Goal: Task Accomplishment & Management: Manage account settings

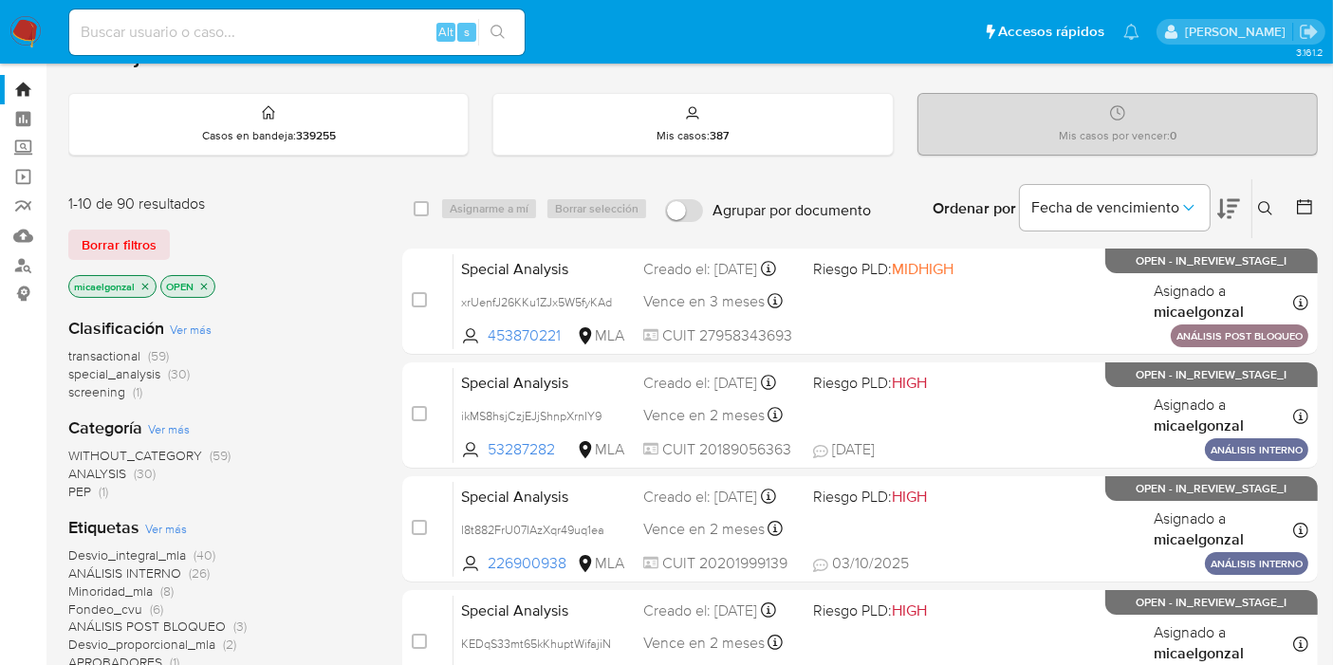
scroll to position [211, 0]
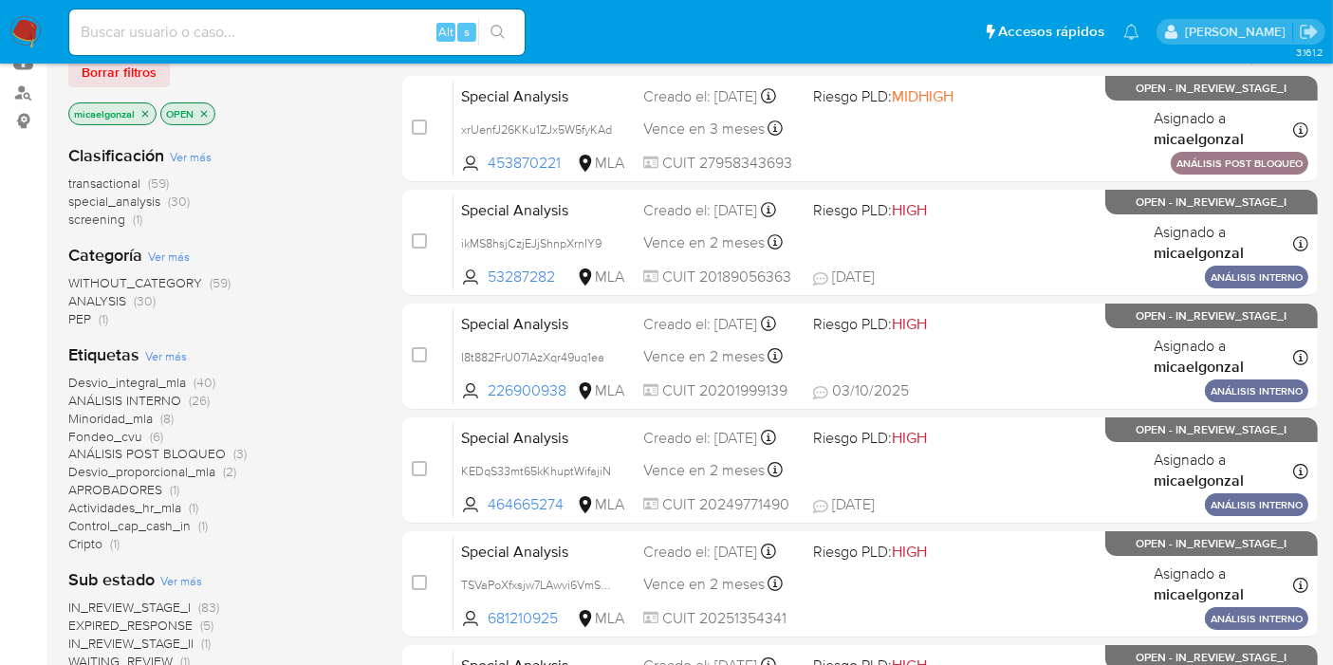
click at [140, 110] on icon "close-filter" at bounding box center [144, 113] width 11 height 11
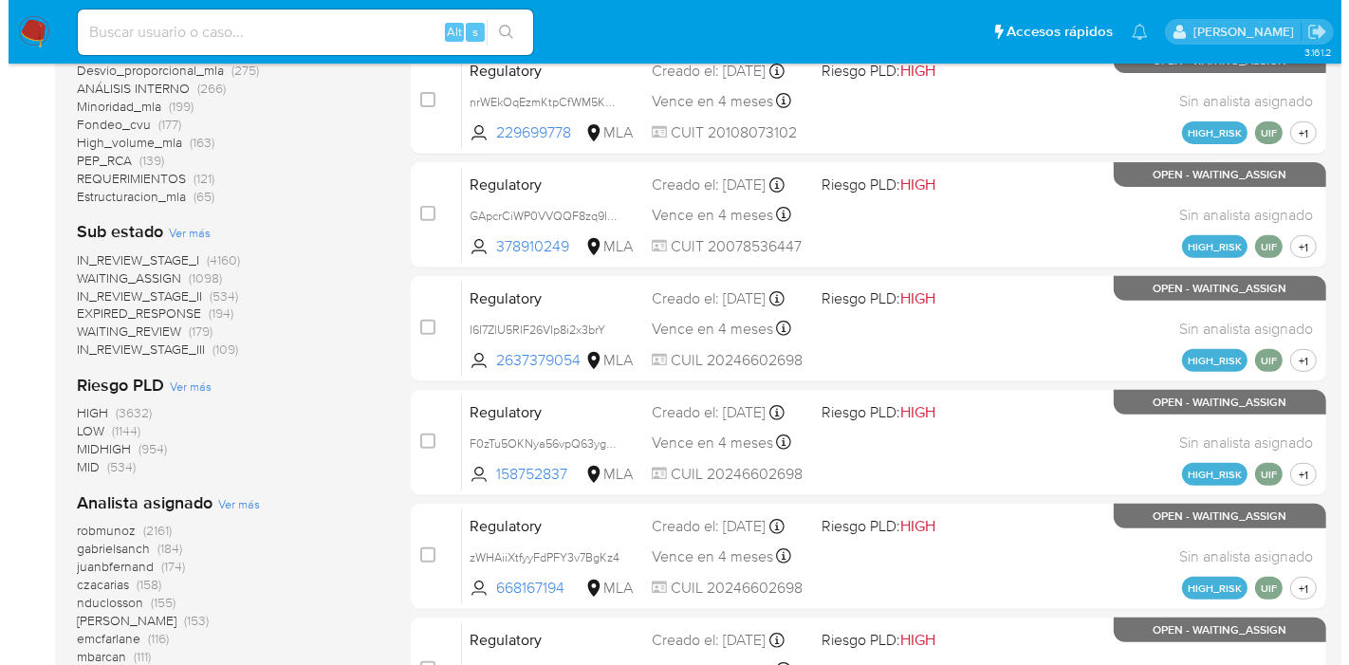
scroll to position [737, 0]
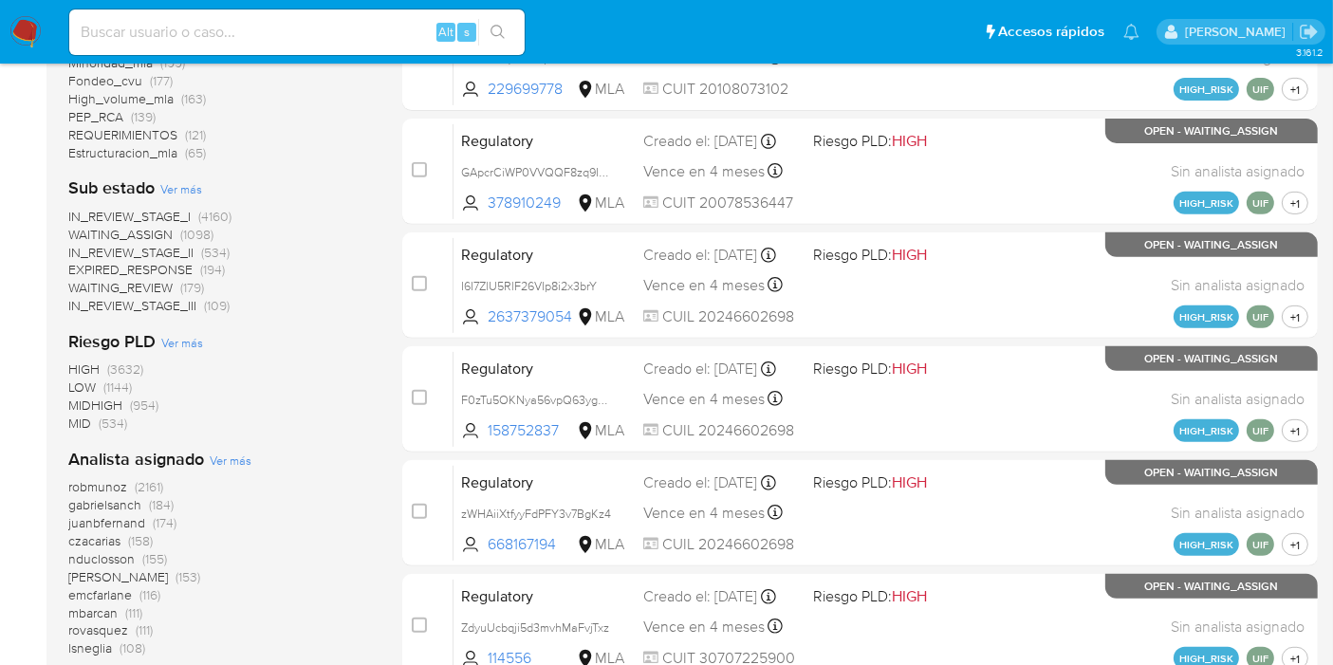
click at [217, 459] on span "Ver más" at bounding box center [231, 460] width 42 height 17
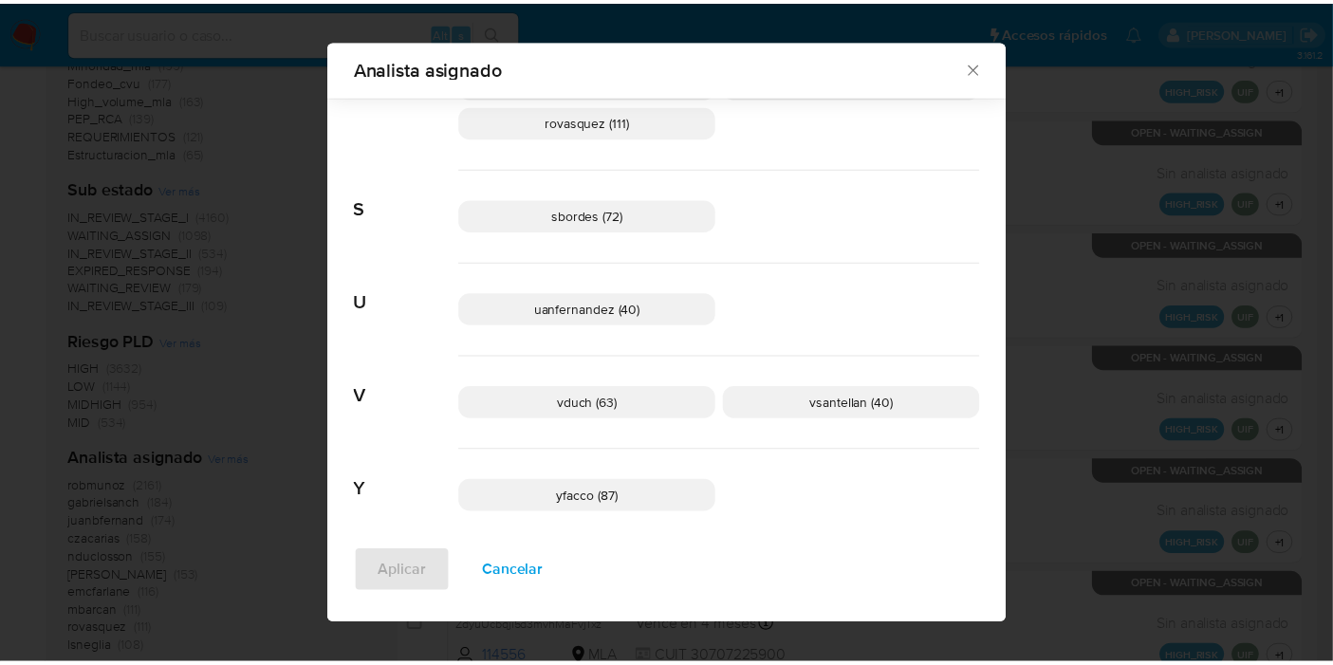
scroll to position [1539, 0]
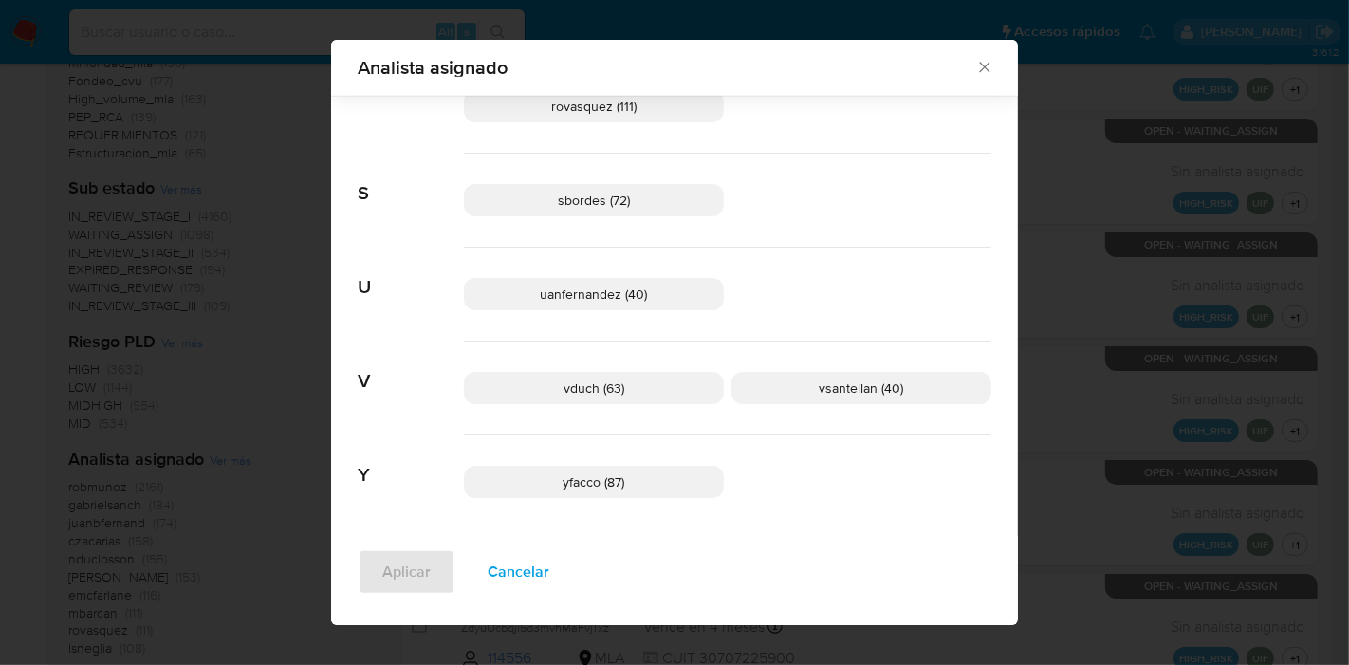
click at [965, 64] on span "Analista asignado" at bounding box center [666, 67] width 617 height 19
click at [975, 64] on icon "Cerrar" at bounding box center [984, 67] width 19 height 19
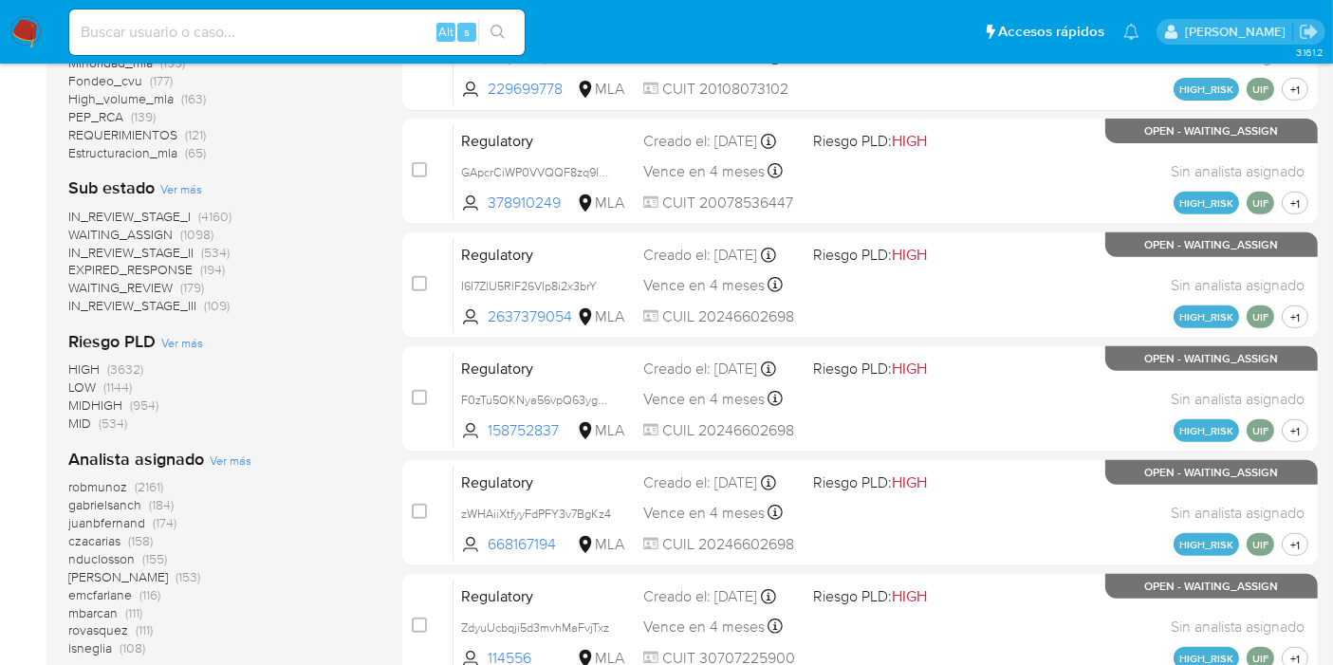
drag, startPoint x: 35, startPoint y: 49, endPoint x: 28, endPoint y: 40, distance: 12.1
click at [157, 28] on input at bounding box center [296, 32] width 455 height 25
paste input "3Sulm3R8Vzta10lsoLYM5Str"
type input "3Sulm3R8Vzta10lsoLYM5Str"
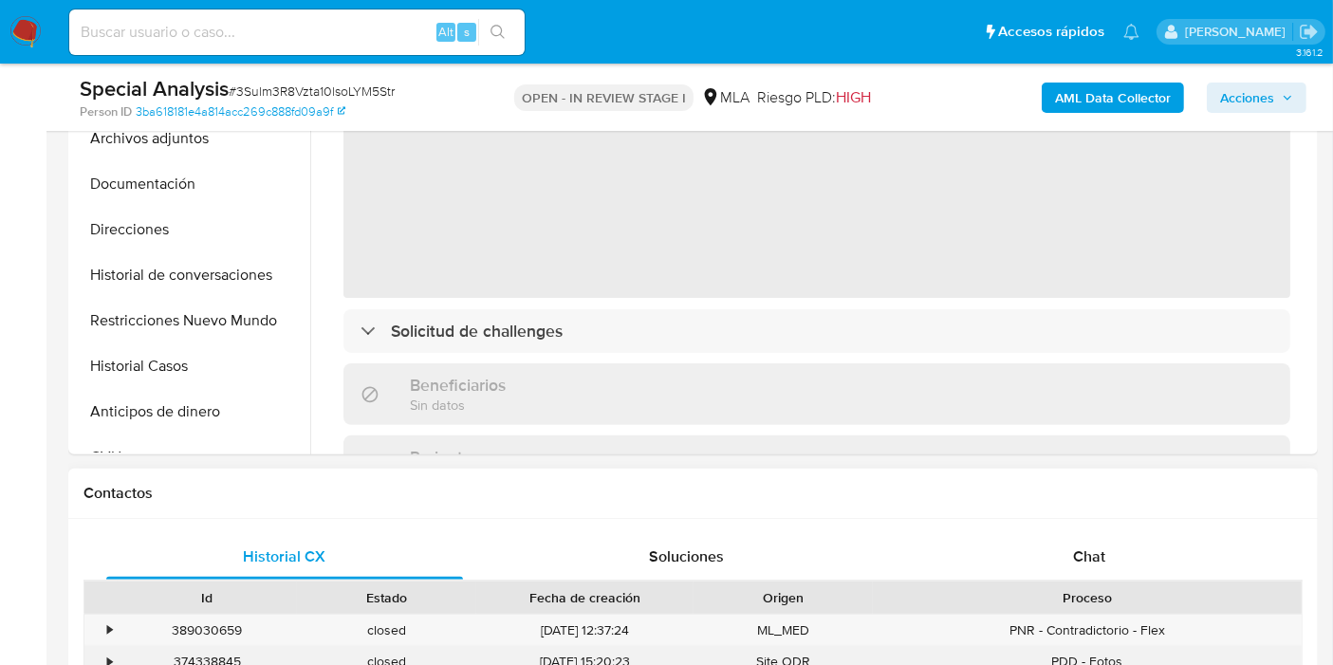
scroll to position [632, 0]
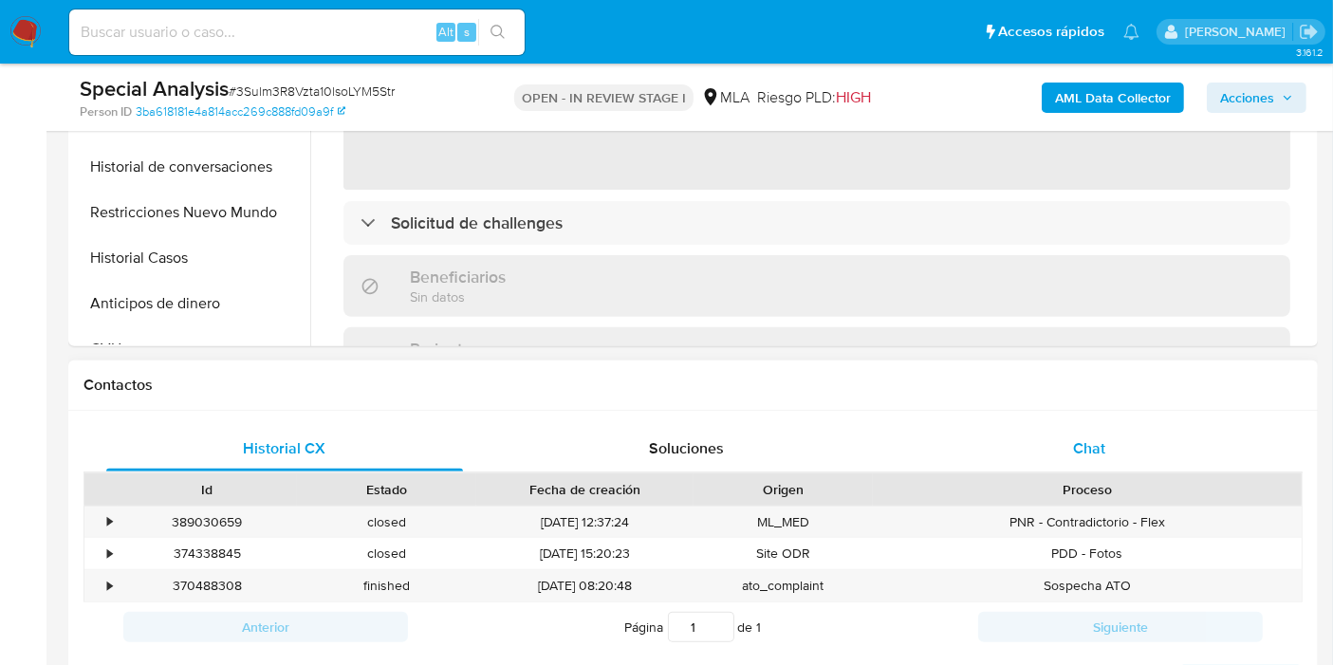
click at [1107, 472] on div "Id Estado Fecha de creación Origen Proceso" at bounding box center [692, 488] width 1219 height 33
select select "10"
click at [1105, 448] on div "Chat" at bounding box center [1089, 449] width 357 height 46
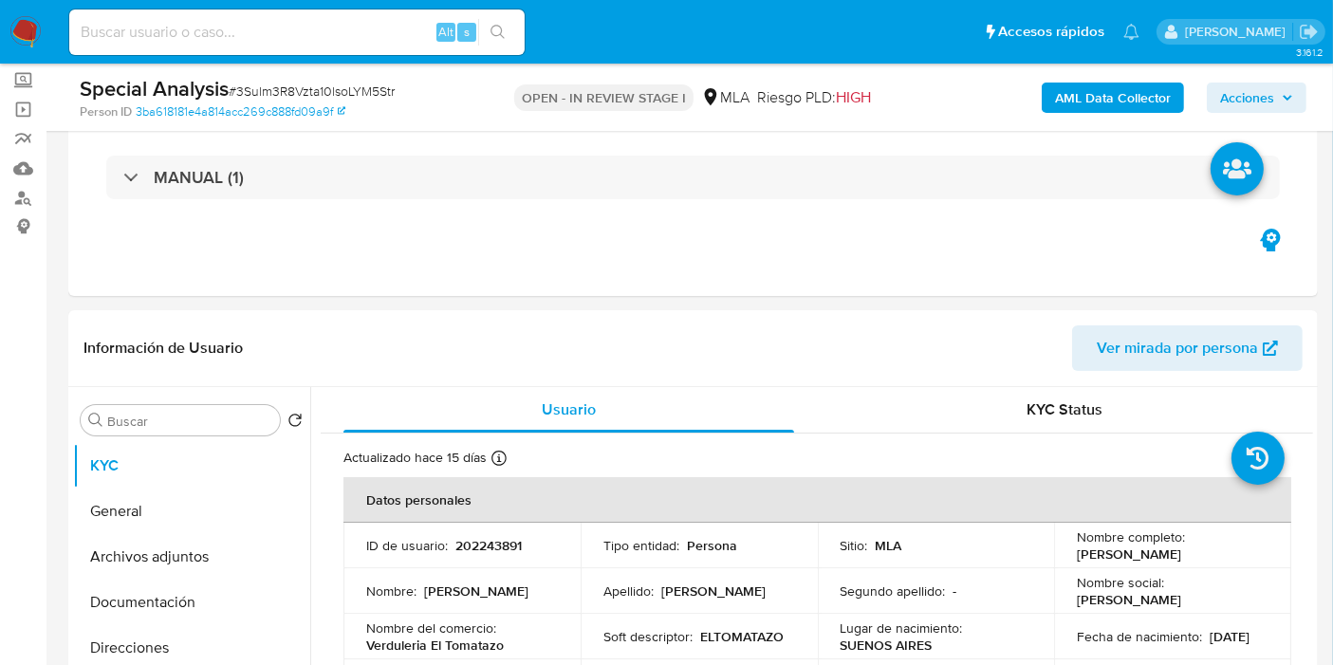
scroll to position [421, 0]
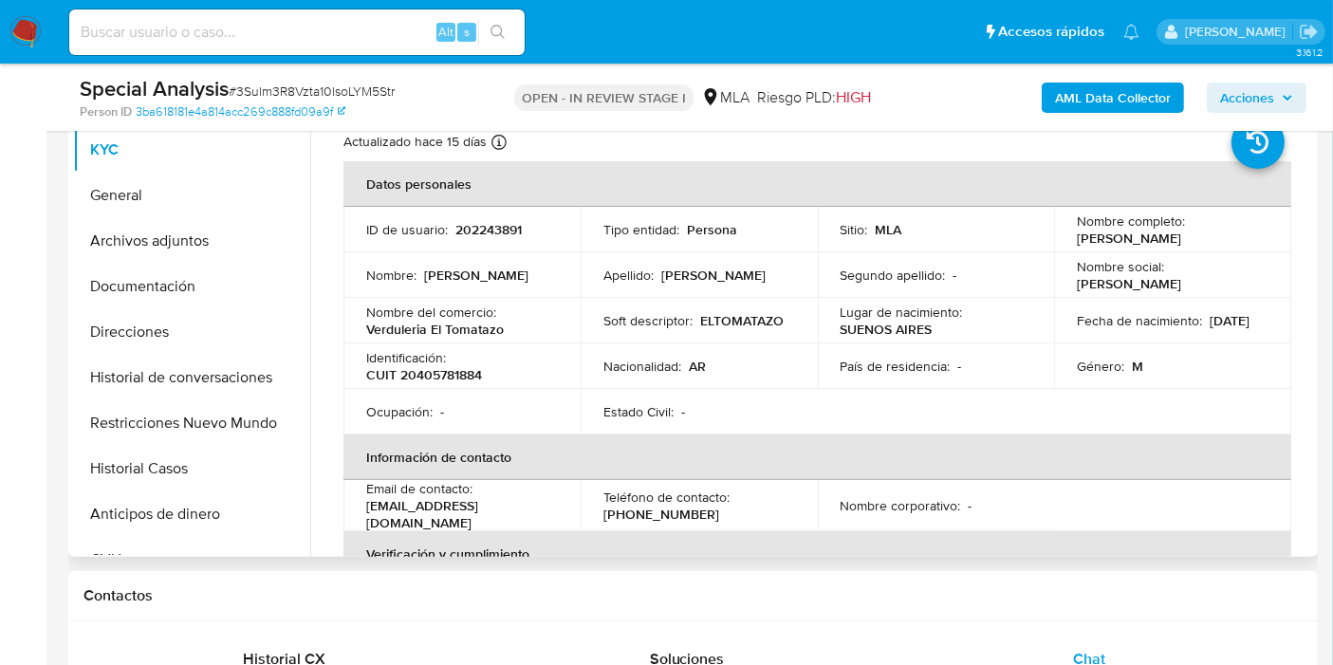
drag, startPoint x: 1224, startPoint y: 242, endPoint x: 1063, endPoint y: 237, distance: 160.4
click at [1063, 237] on td "Nombre completo : Leandro Jonathan Sislo" at bounding box center [1172, 230] width 237 height 46
copy p "[PERSON_NAME]"
click at [177, 188] on button "General" at bounding box center [184, 196] width 222 height 46
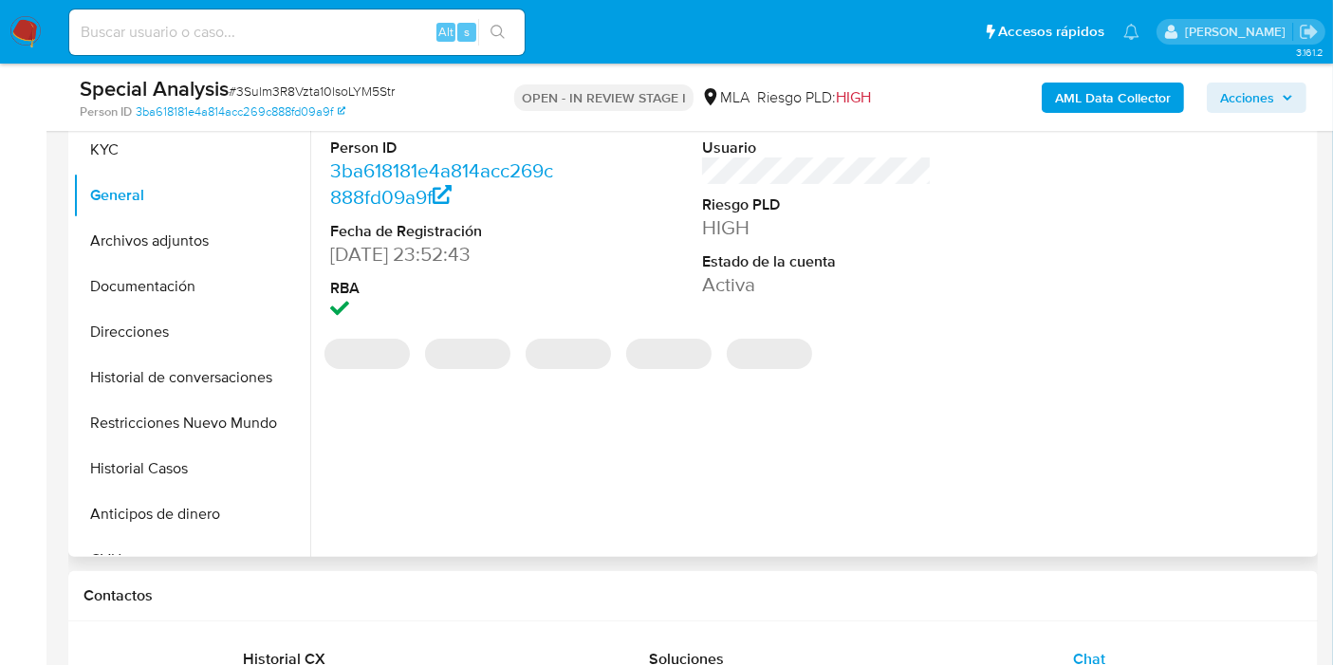
scroll to position [211, 0]
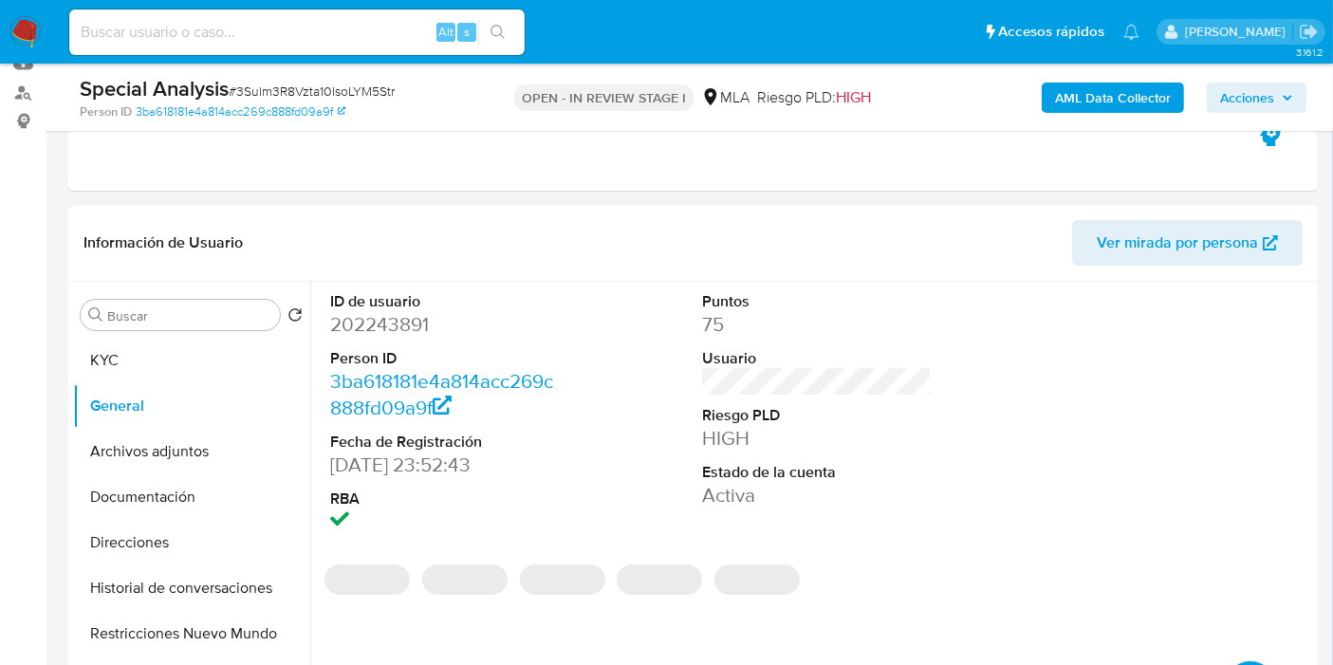
click at [392, 329] on dd "202243891" at bounding box center [445, 324] width 230 height 27
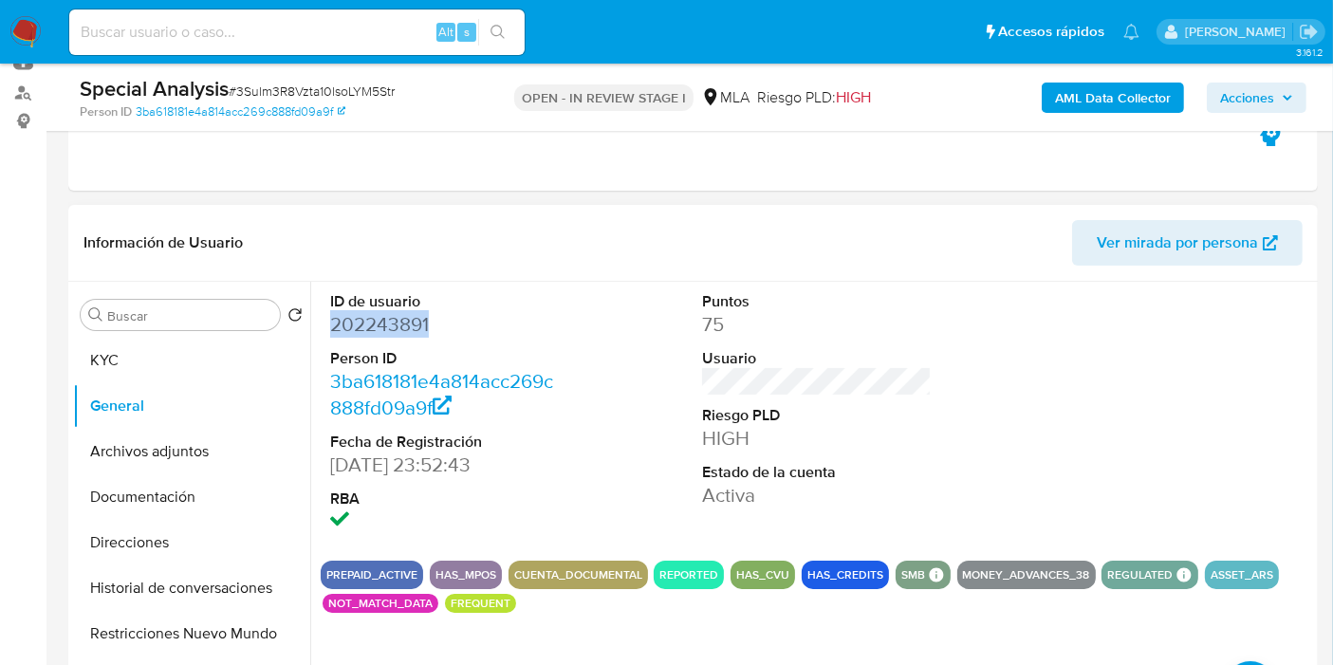
copy dd "202243891"
click at [73, 405] on button "General" at bounding box center [184, 406] width 222 height 46
click at [117, 373] on button "KYC" at bounding box center [184, 361] width 222 height 46
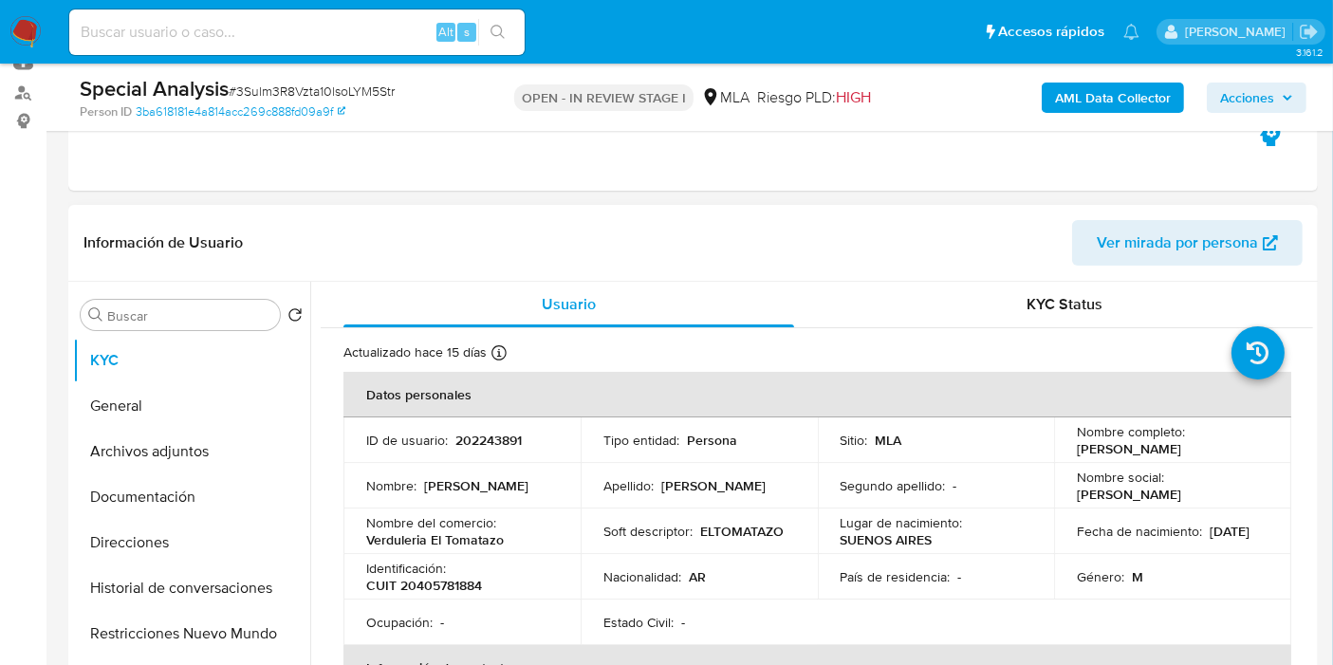
click at [451, 590] on p "CUIT 20405781884" at bounding box center [424, 585] width 116 height 17
copy p "20405781884"
click at [191, 552] on button "Direcciones" at bounding box center [184, 543] width 222 height 46
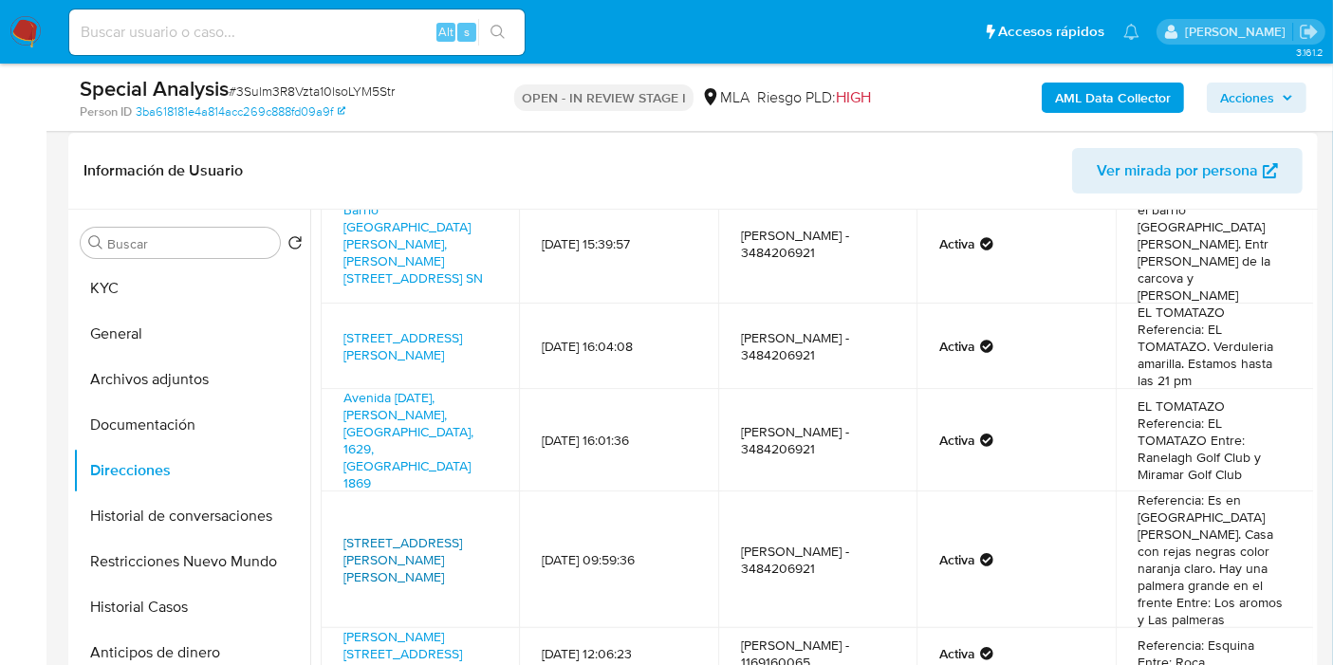
scroll to position [316, 0]
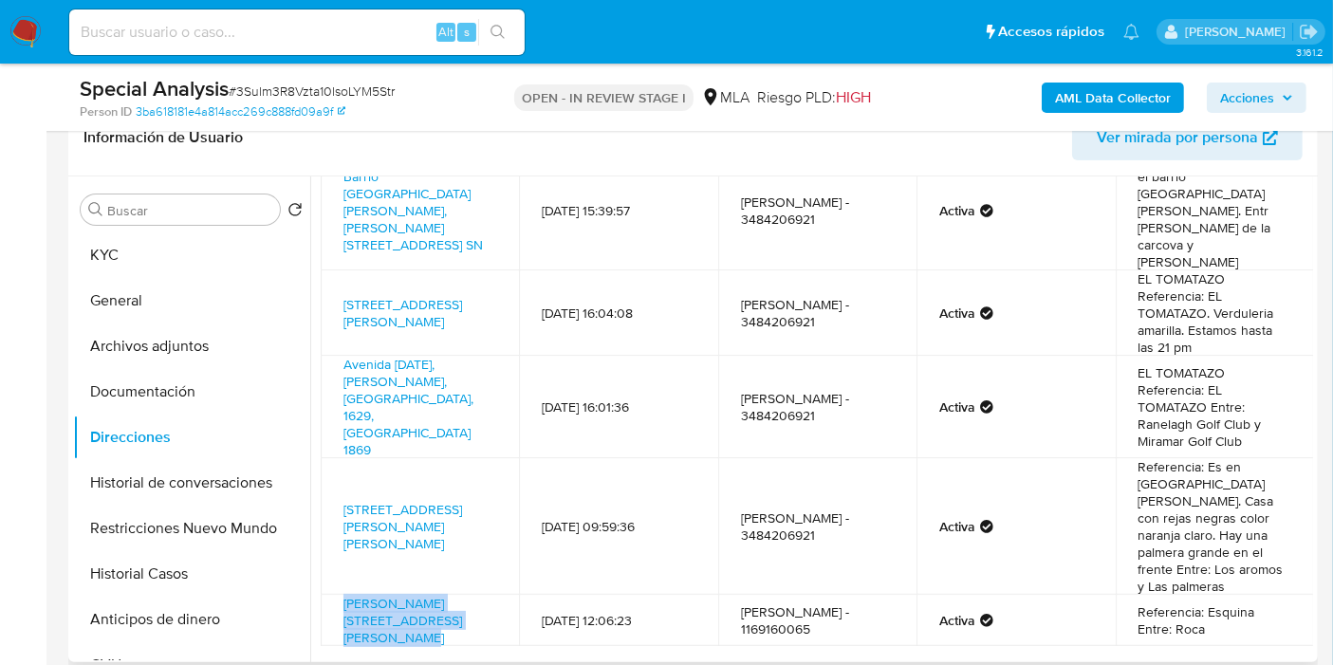
drag, startPoint x: 333, startPoint y: 535, endPoint x: 490, endPoint y: 552, distance: 158.4
click at [490, 595] on td "Dean Funes 3099, Benavidez, Buenos Aires, 1621, Argentina 3099" at bounding box center [420, 620] width 198 height 51
copy link "Dean Funes 3099, Benavidez, Buenos Aires,"
drag, startPoint x: 215, startPoint y: 231, endPoint x: 225, endPoint y: 242, distance: 14.1
click at [215, 232] on button "KYC" at bounding box center [184, 255] width 222 height 46
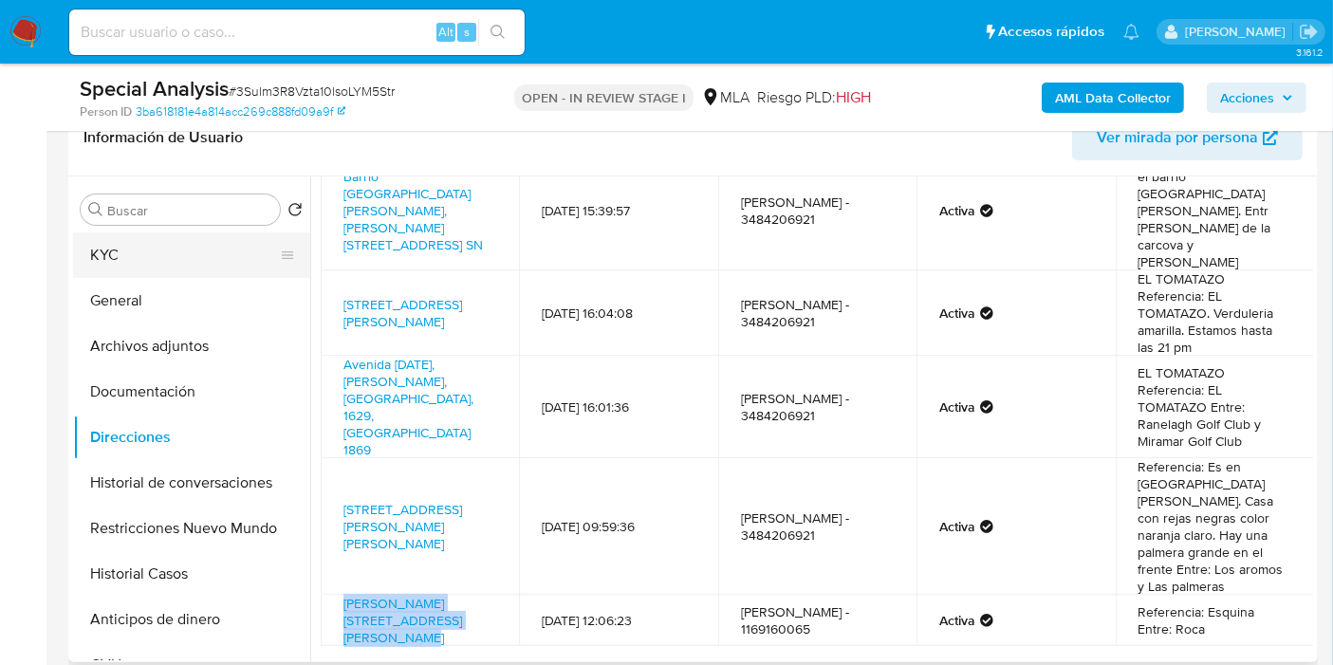
scroll to position [0, 0]
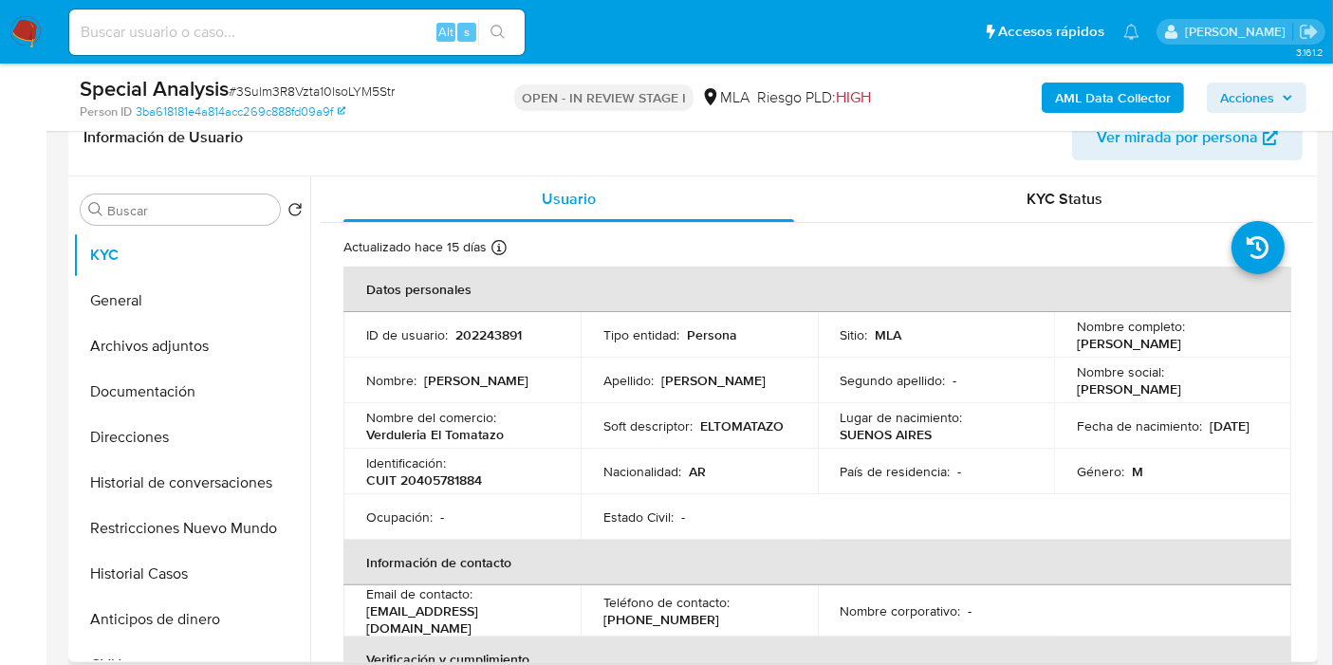
click at [417, 484] on p "CUIT 20405781884" at bounding box center [424, 479] width 116 height 17
click at [421, 483] on p "CUIT 20405781884" at bounding box center [424, 479] width 116 height 17
copy p "20405781884"
click at [261, 436] on button "Direcciones" at bounding box center [184, 438] width 222 height 46
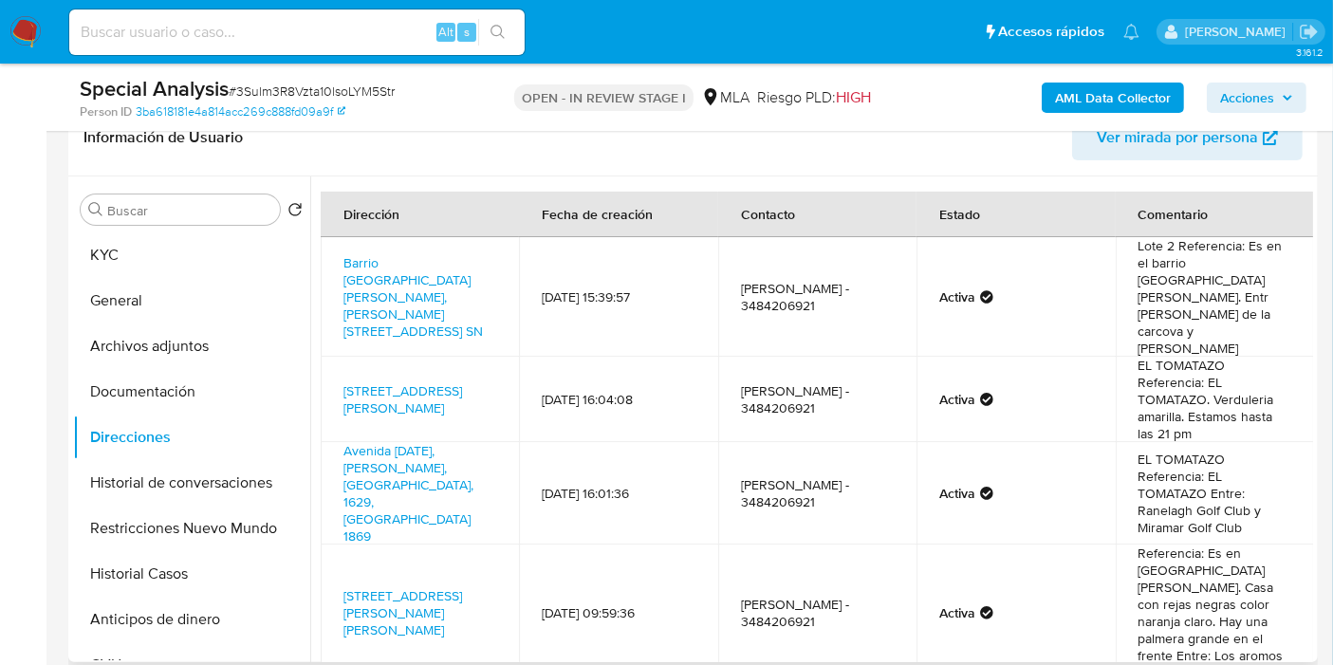
click at [438, 391] on td "Calle Blandengues 1344, Don Torcuato, Buenos Aires, 1611, Argentina 1344" at bounding box center [420, 399] width 198 height 85
click at [443, 381] on link "Calle Blandengues 1344, Don Torcuato, Buenos Aires, 1611, Argentina 1344" at bounding box center [402, 399] width 119 height 36
click at [431, 441] on link "Avenida 12 De Octubre 1869, Manuel Alberti, Buenos Aires, 1629, Argentina 1869" at bounding box center [408, 493] width 130 height 104
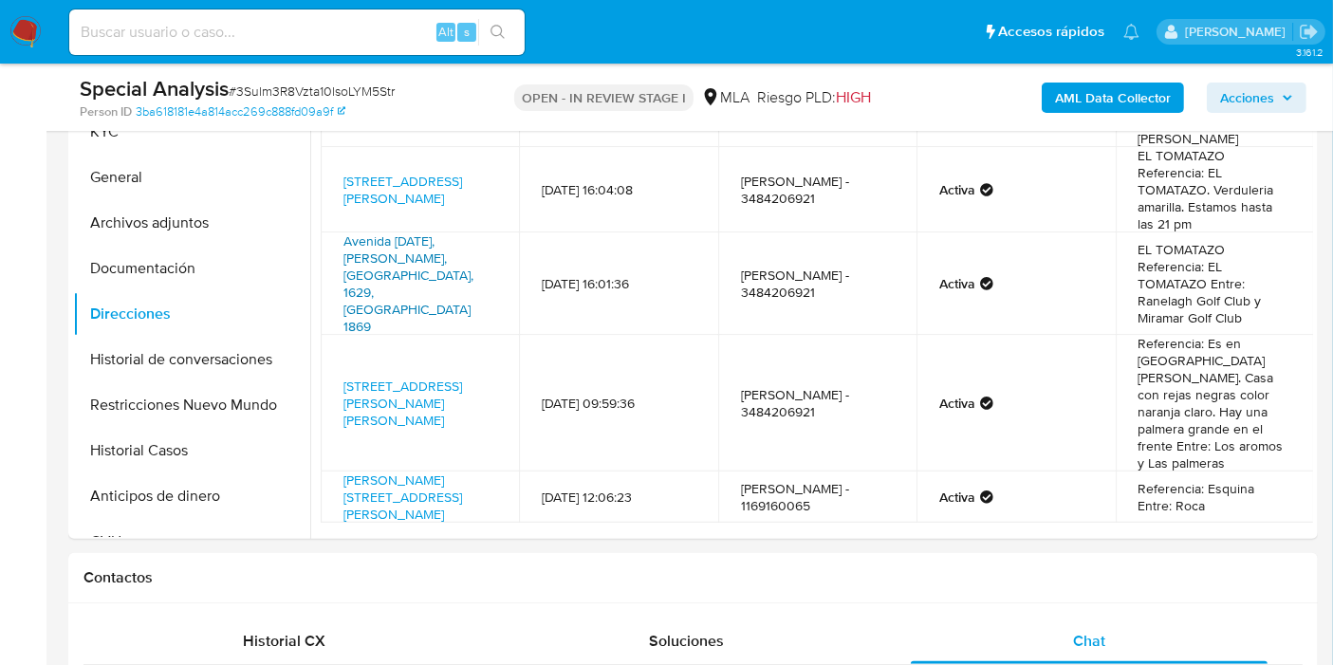
scroll to position [316, 0]
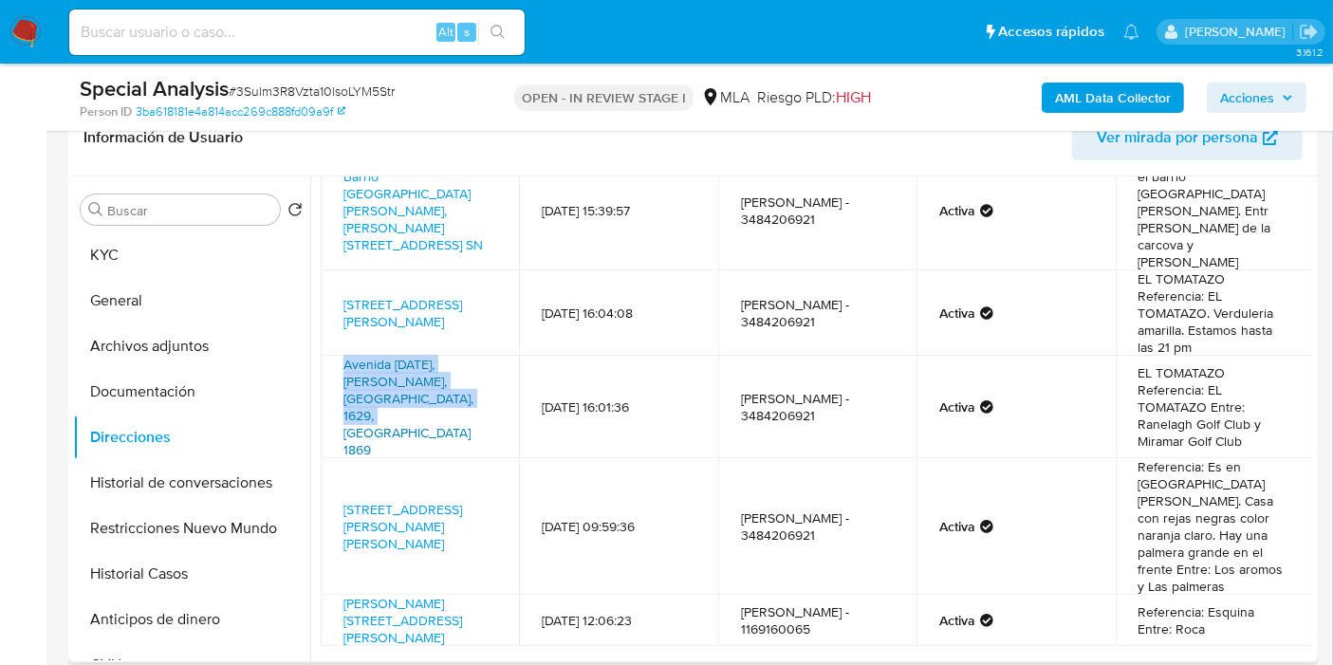
drag, startPoint x: 328, startPoint y: 339, endPoint x: 420, endPoint y: 373, distance: 98.1
click at [420, 373] on td "Avenida 12 De Octubre 1869, Manuel Alberti, Buenos Aires, 1629, Argentina 1869" at bounding box center [420, 407] width 198 height 102
copy link "Avenida 12 De Octubre 1869, Manuel Alberti, Buenos Aires"
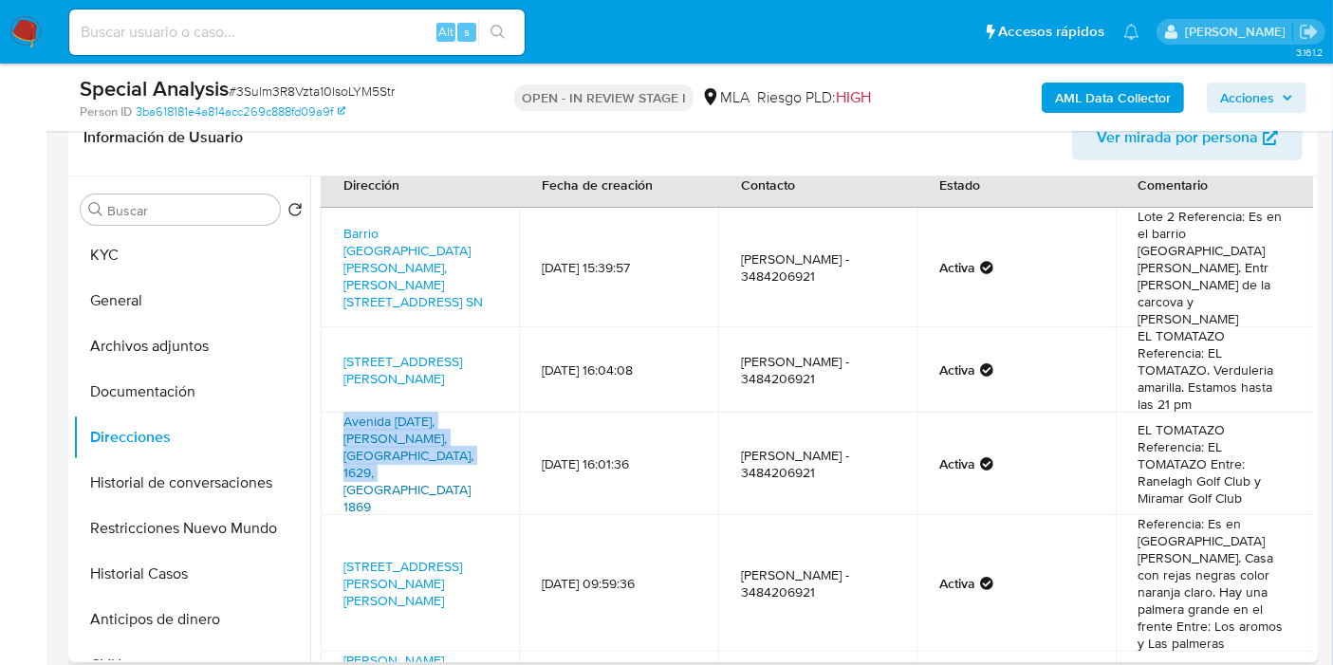
scroll to position [0, 0]
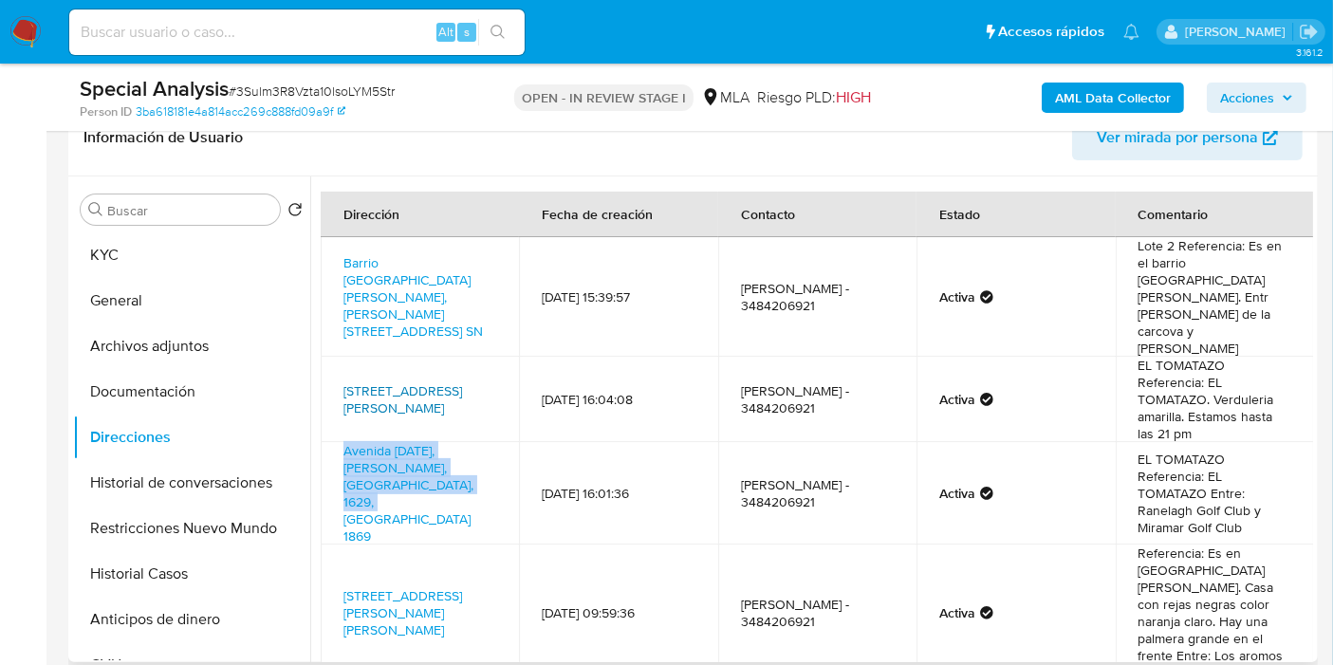
drag, startPoint x: 338, startPoint y: 349, endPoint x: 371, endPoint y: 381, distance: 46.3
click at [371, 381] on td "Calle Blandengues 1344, Don Torcuato, Buenos Aires, 1611, Argentina 1344" at bounding box center [420, 399] width 198 height 85
copy link "Calle Blandengues 1344, Don Torcuato, Buenos Aires"
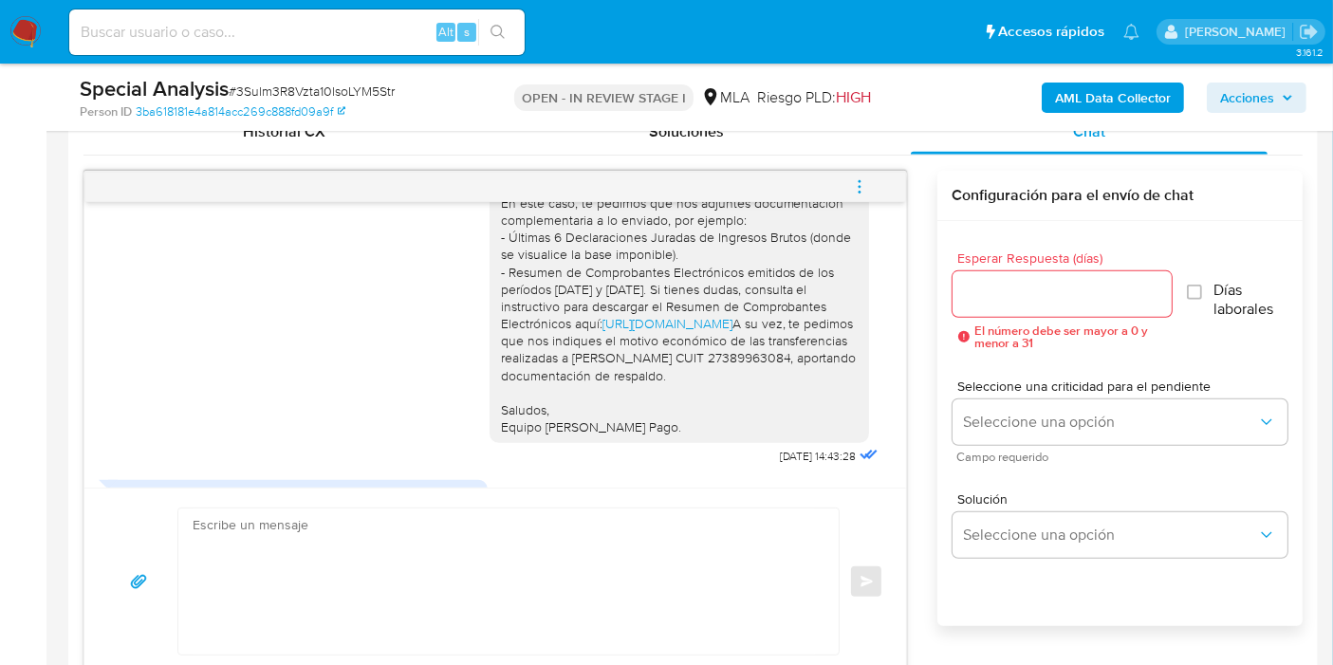
scroll to position [1585, 0]
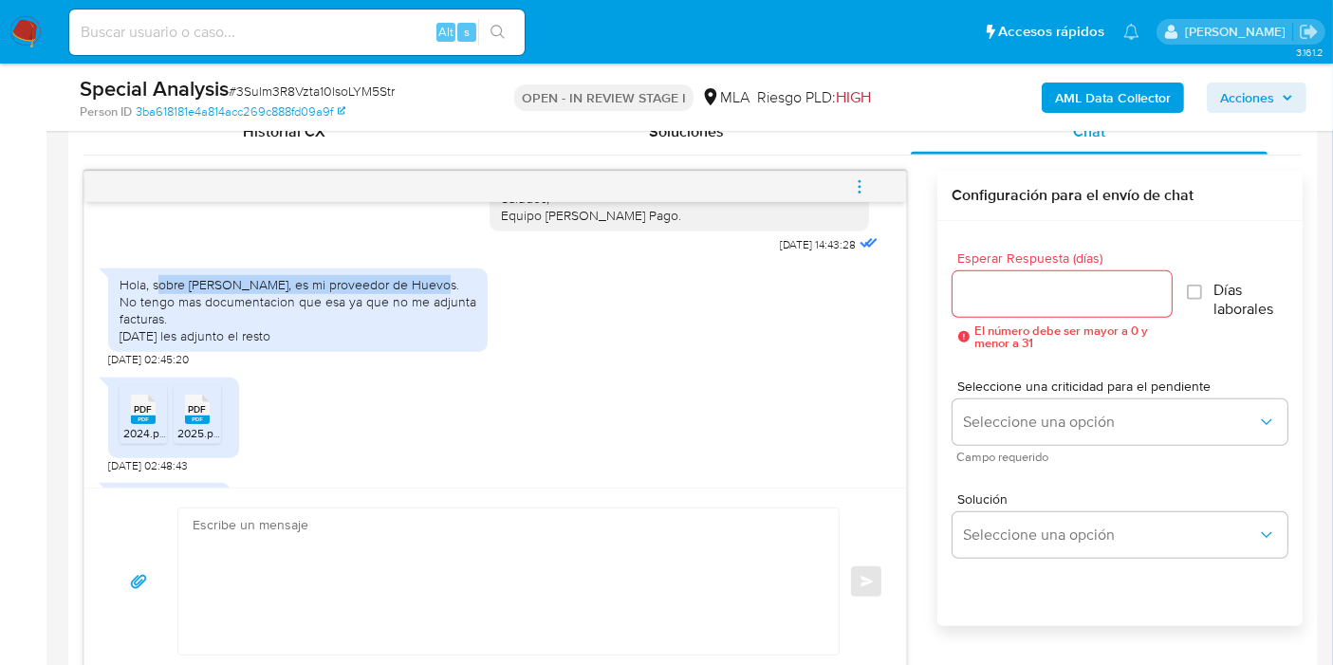
drag, startPoint x: 161, startPoint y: 334, endPoint x: 426, endPoint y: 336, distance: 264.6
click at [426, 336] on div "Hola, sobre Sofia Crespo, es mi proveedor de Huevos. No tengo mas documentacion…" at bounding box center [298, 310] width 357 height 69
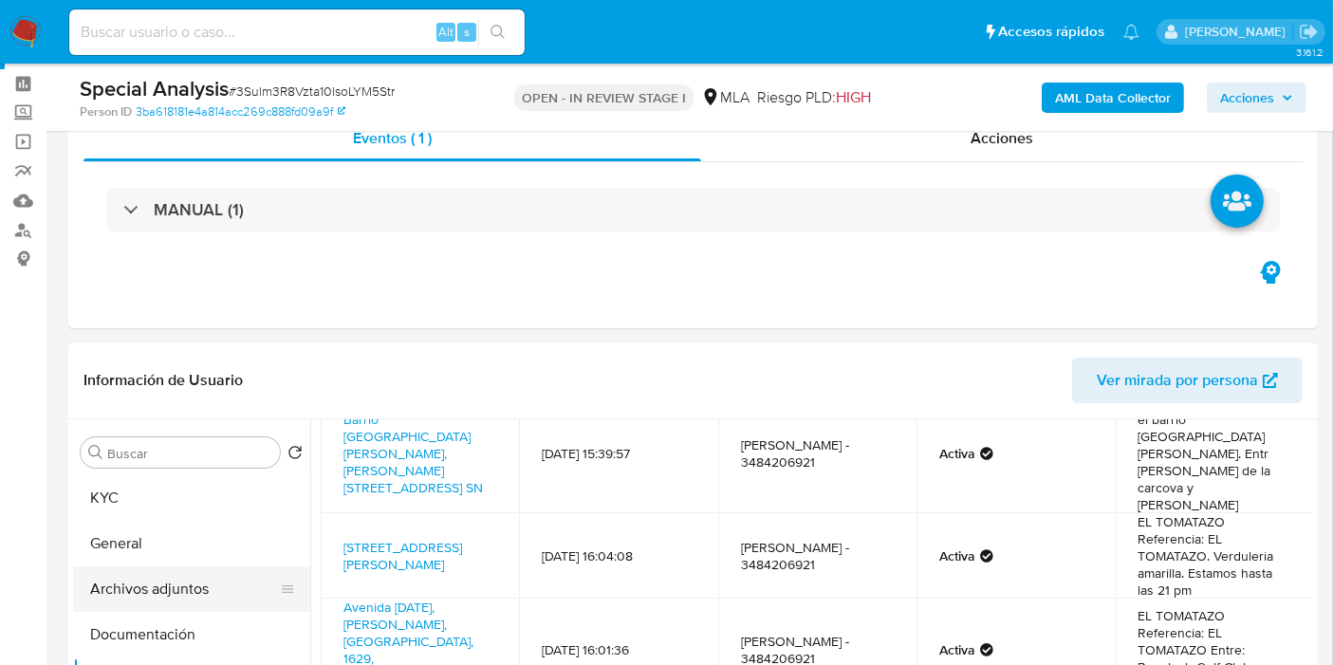
scroll to position [105, 0]
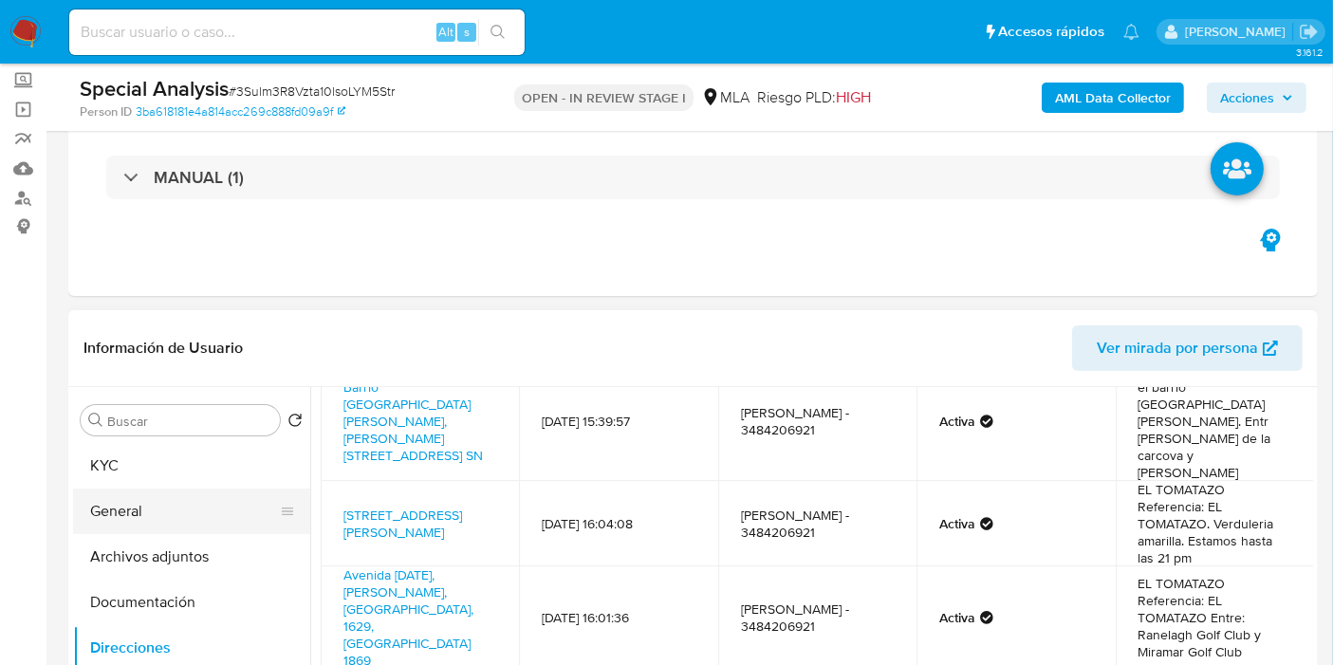
click at [165, 524] on button "General" at bounding box center [184, 511] width 222 height 46
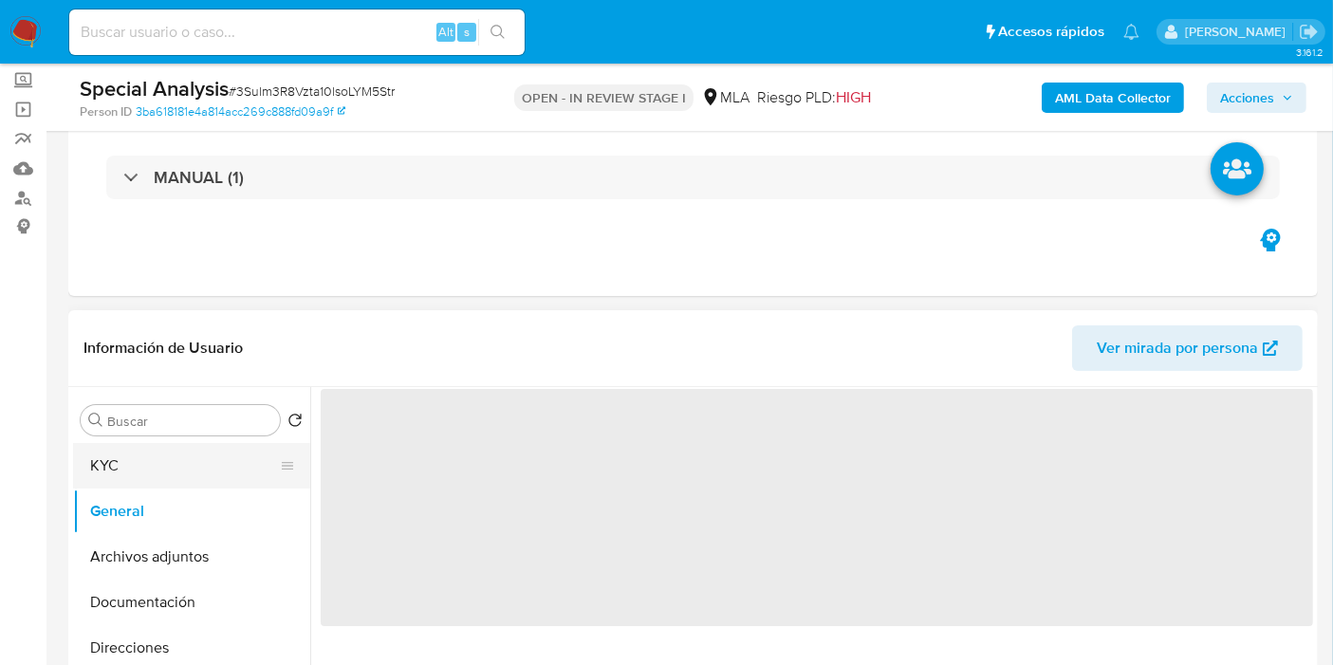
scroll to position [0, 0]
click at [180, 484] on button "KYC" at bounding box center [184, 466] width 222 height 46
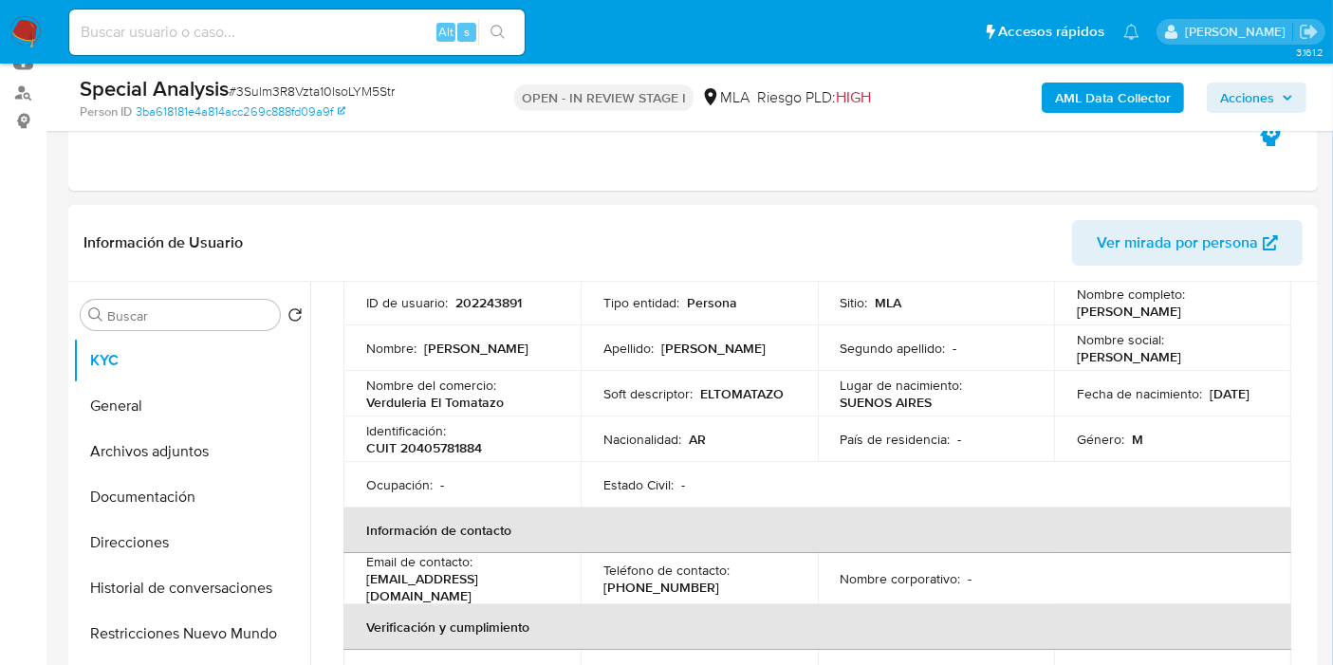
scroll to position [105, 0]
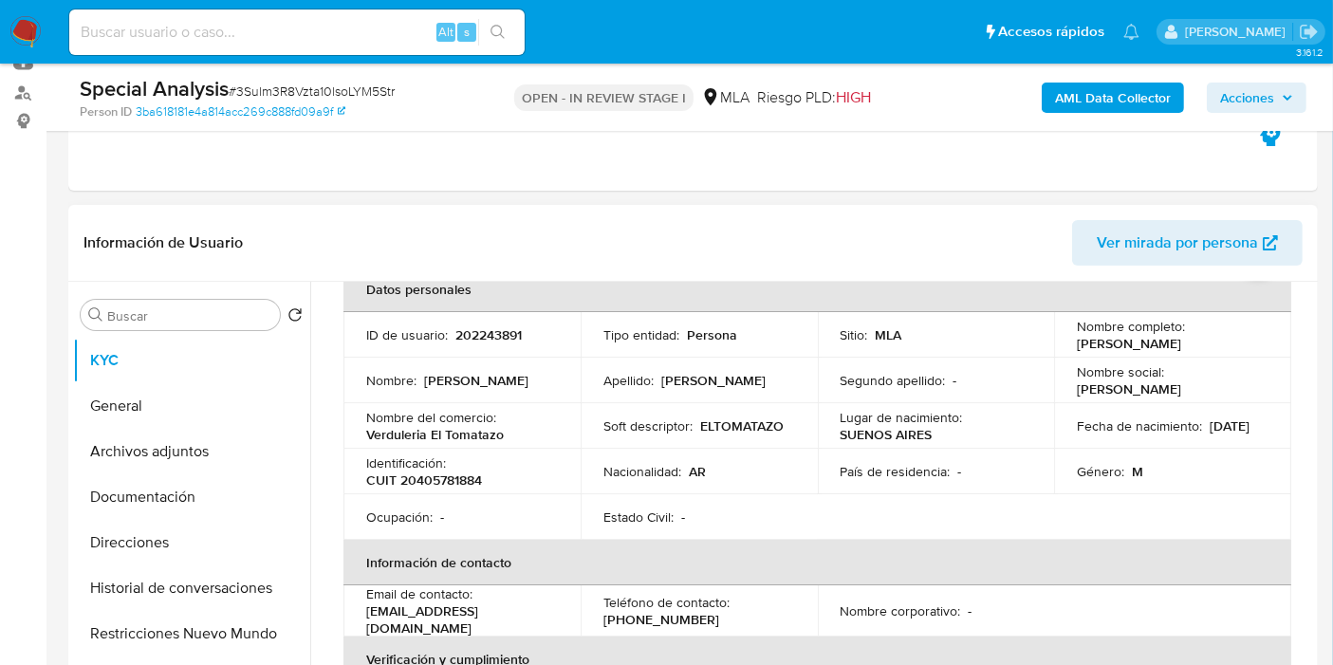
drag, startPoint x: 1214, startPoint y: 348, endPoint x: 1068, endPoint y: 340, distance: 146.3
click at [1068, 340] on td "Nombre completo : Leandro Jonathan Sislo" at bounding box center [1172, 335] width 237 height 46
copy p "Leandro Jonathan Sislo"
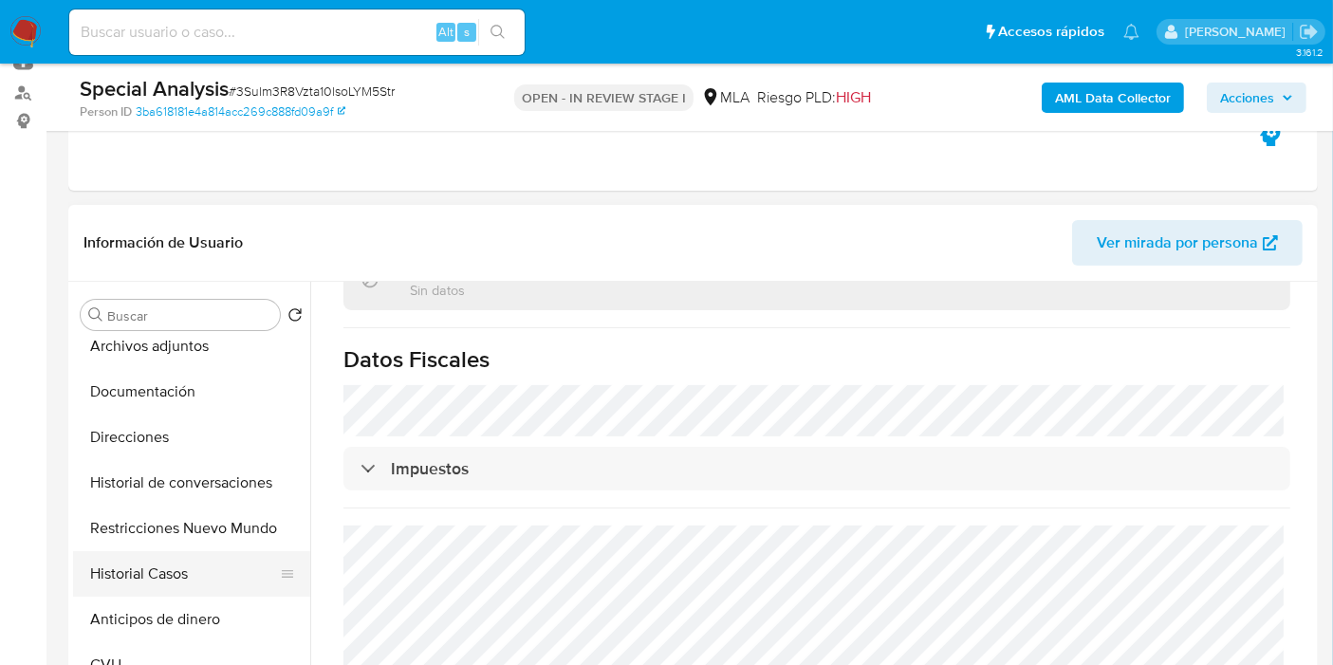
click at [182, 566] on button "Historial Casos" at bounding box center [184, 574] width 222 height 46
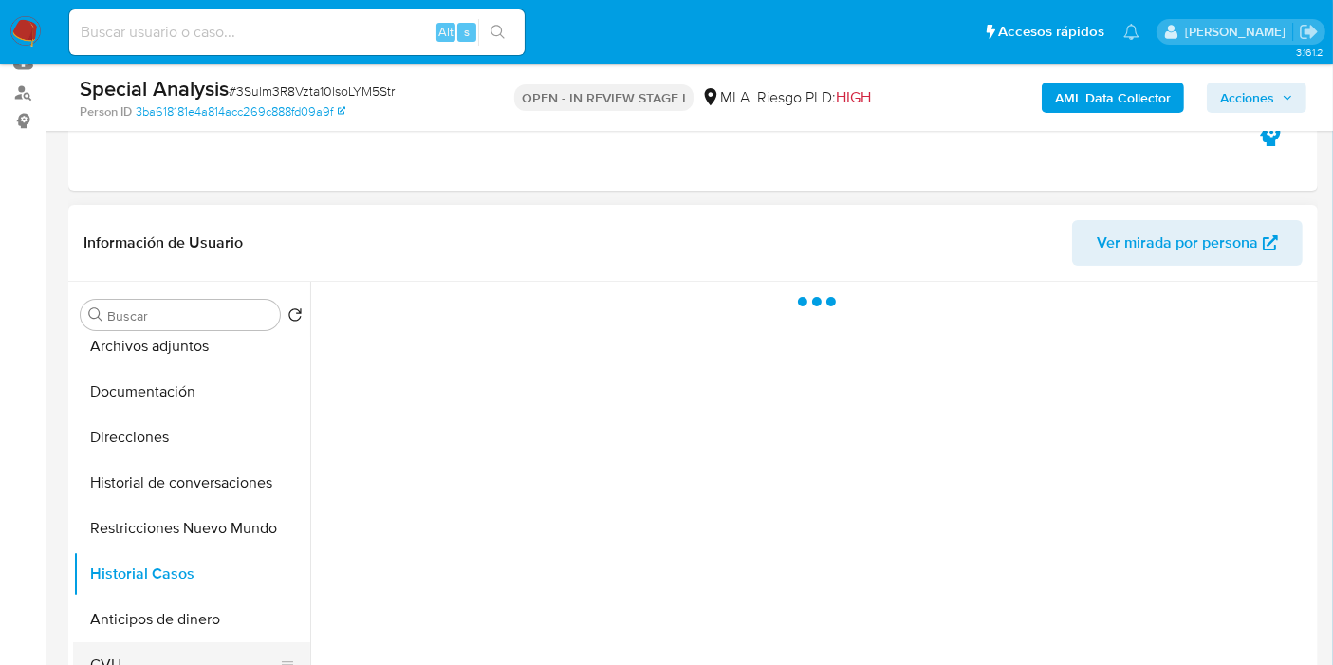
scroll to position [0, 0]
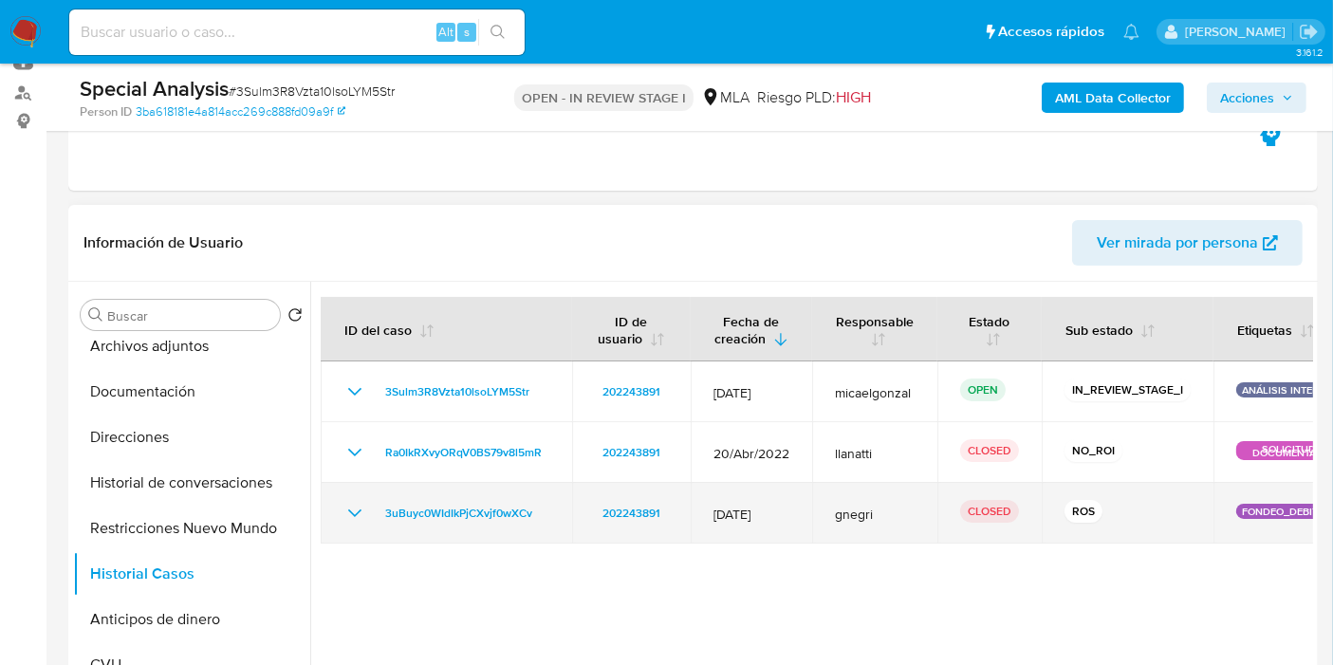
click at [367, 502] on div "3uBuyc0WIdIkPjCXvjf0wXCv" at bounding box center [446, 513] width 206 height 23
click at [368, 509] on div "3uBuyc0WIdIkPjCXvjf0wXCv" at bounding box center [446, 513] width 206 height 23
click at [352, 504] on icon "Mostrar/Ocultar" at bounding box center [354, 513] width 23 height 23
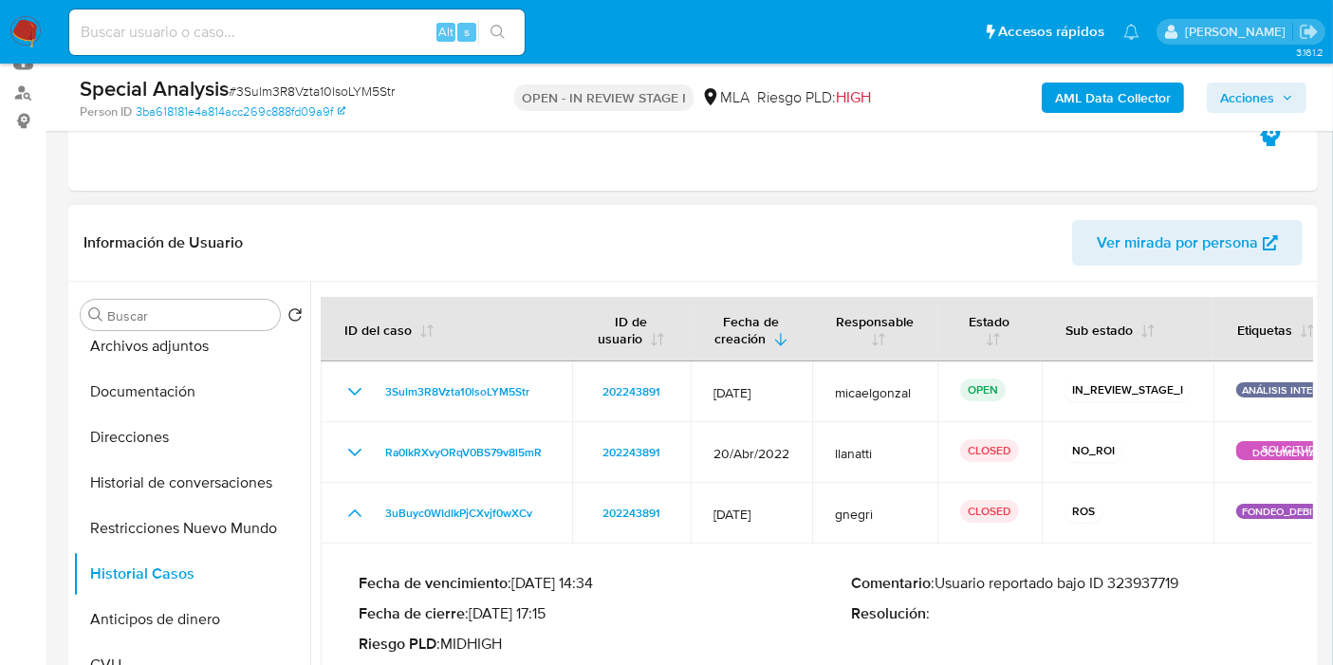
scroll to position [316, 0]
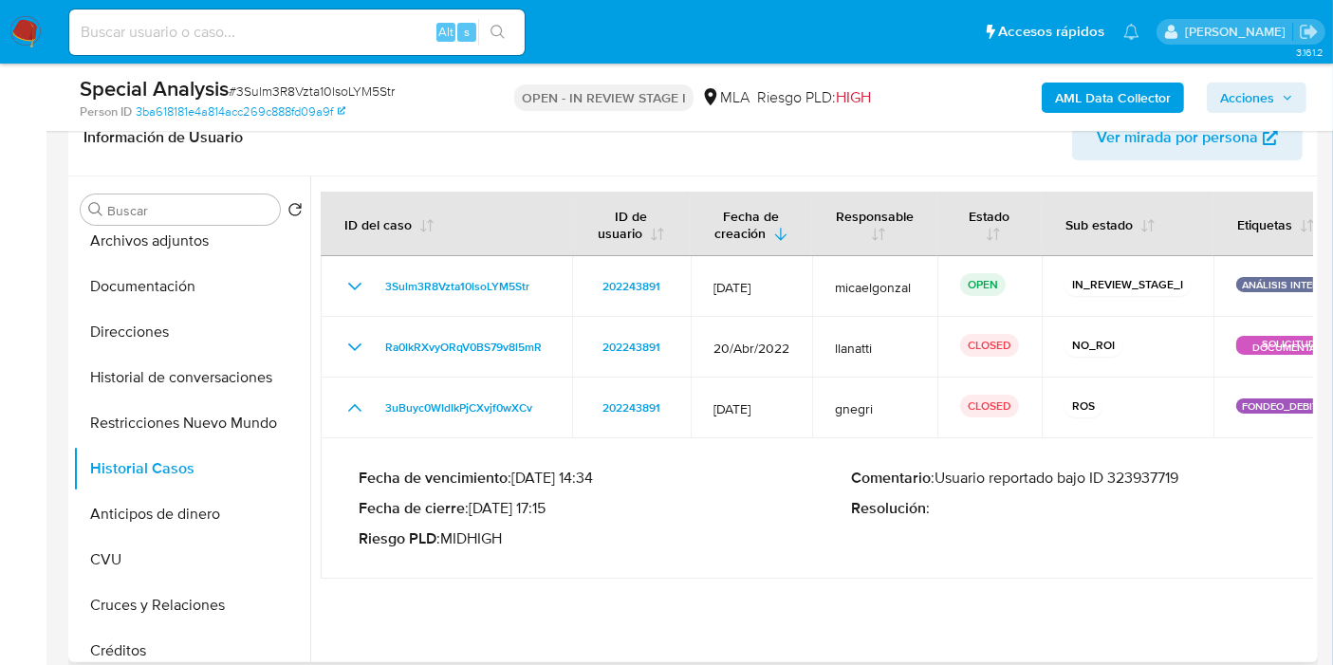
drag, startPoint x: 1153, startPoint y: 490, endPoint x: 1165, endPoint y: 467, distance: 26.3
click at [1154, 488] on div "Comentario : Usuario reportado bajo ID 323937719 Resolución :" at bounding box center [1097, 509] width 492 height 80
click at [1165, 469] on p "Comentario : Usuario reportado bajo ID 323937719" at bounding box center [1097, 478] width 492 height 19
click at [1158, 479] on p "Comentario : Usuario reportado bajo ID 323937719" at bounding box center [1097, 478] width 492 height 19
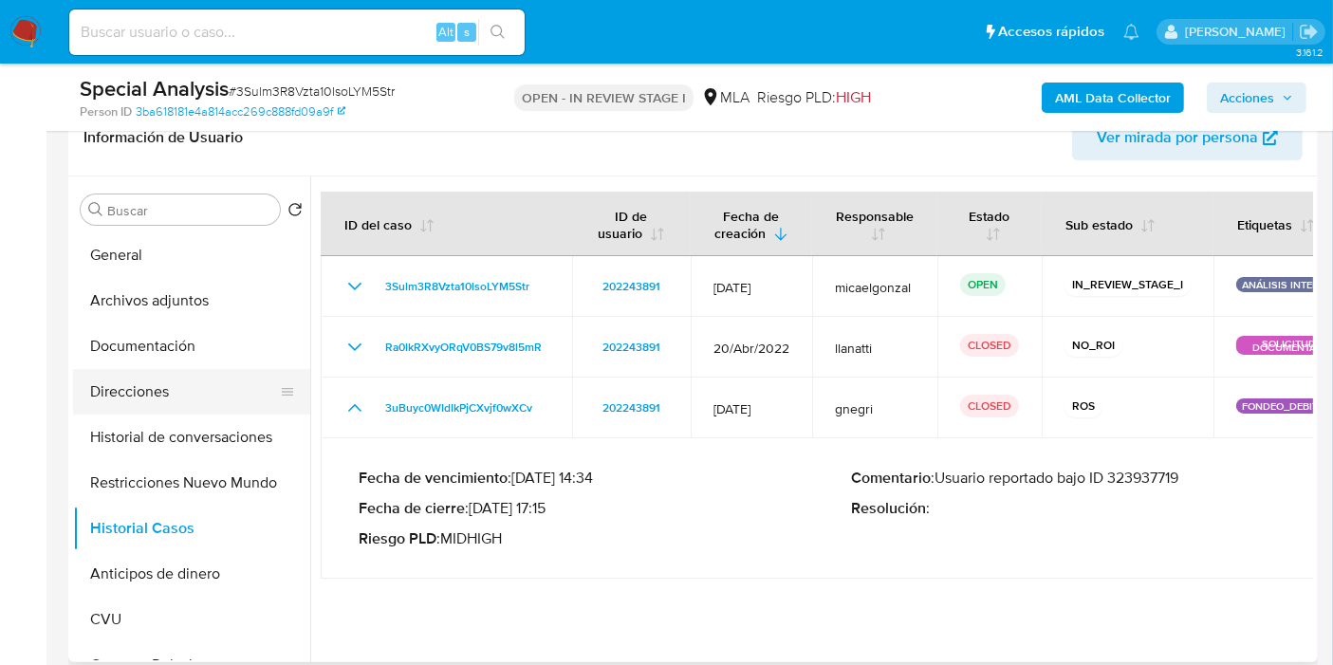
scroll to position [0, 0]
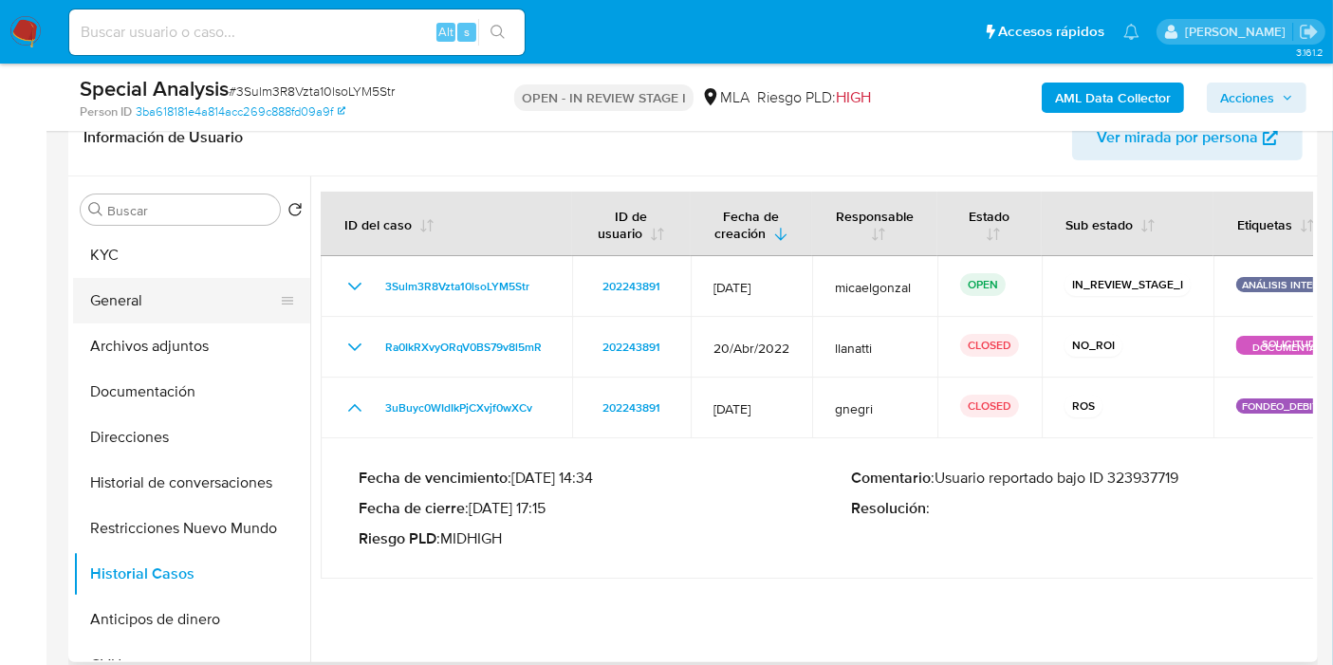
click at [209, 318] on button "General" at bounding box center [184, 301] width 222 height 46
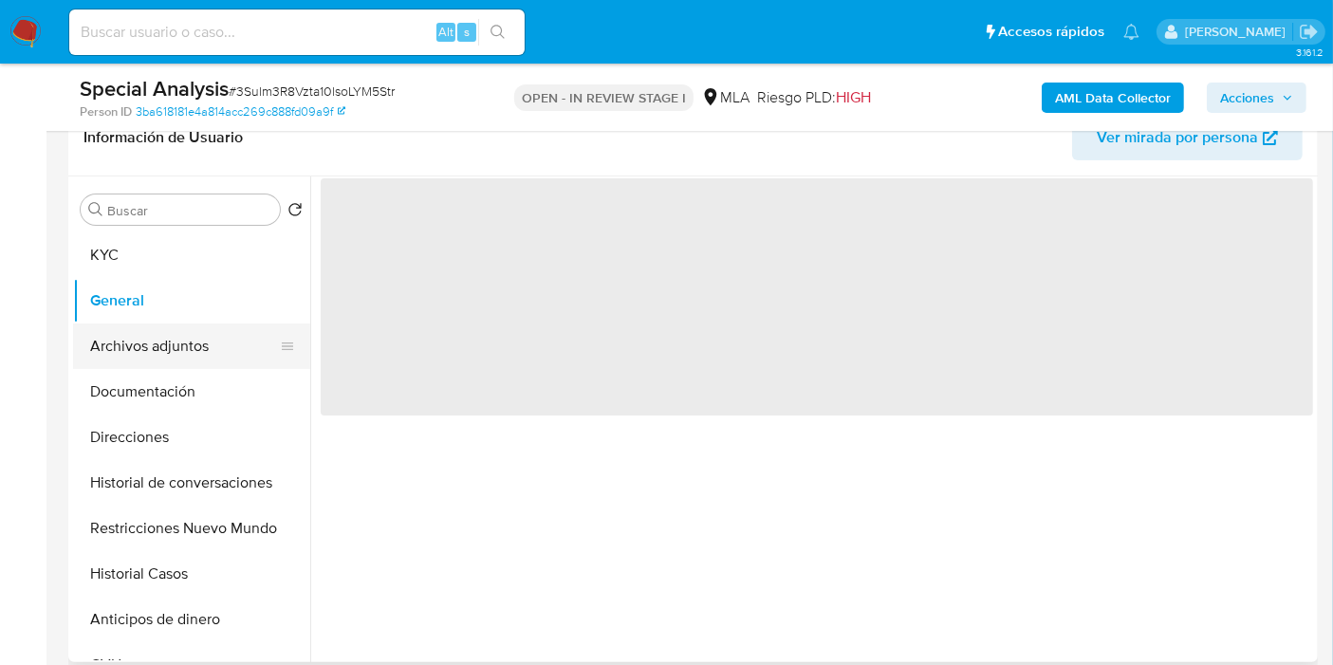
click at [194, 336] on button "Archivos adjuntos" at bounding box center [184, 346] width 222 height 46
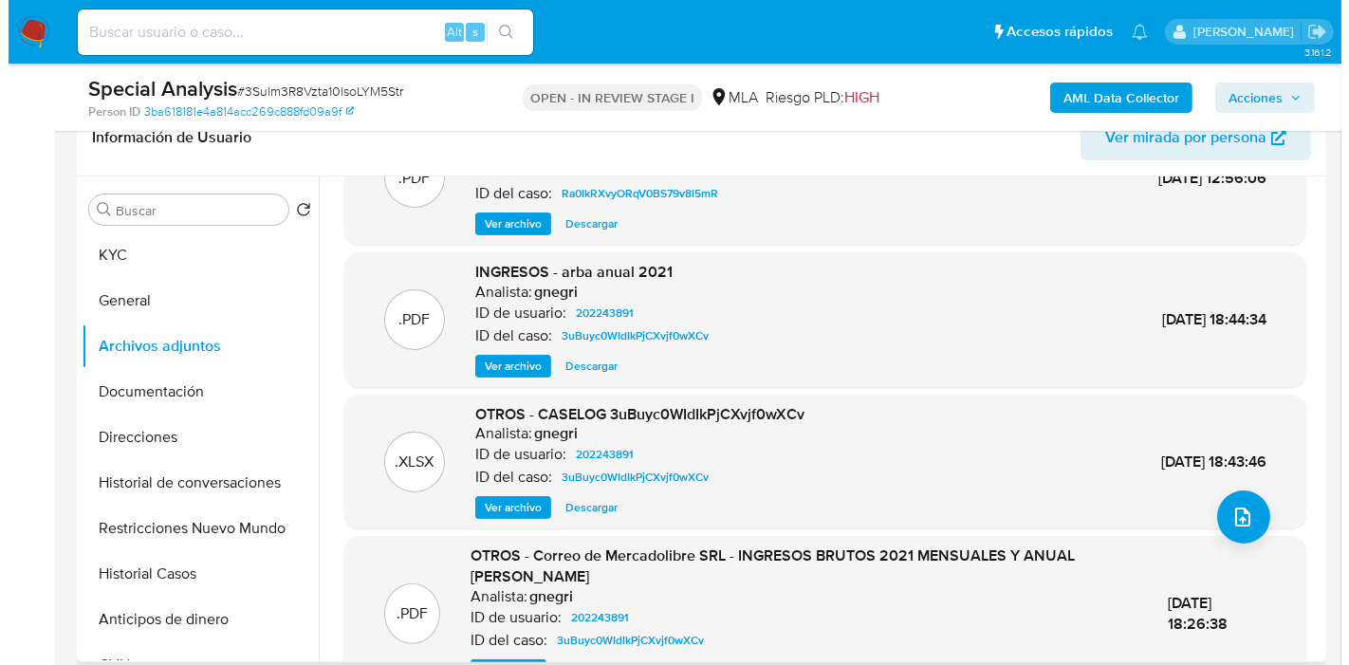
scroll to position [179, 0]
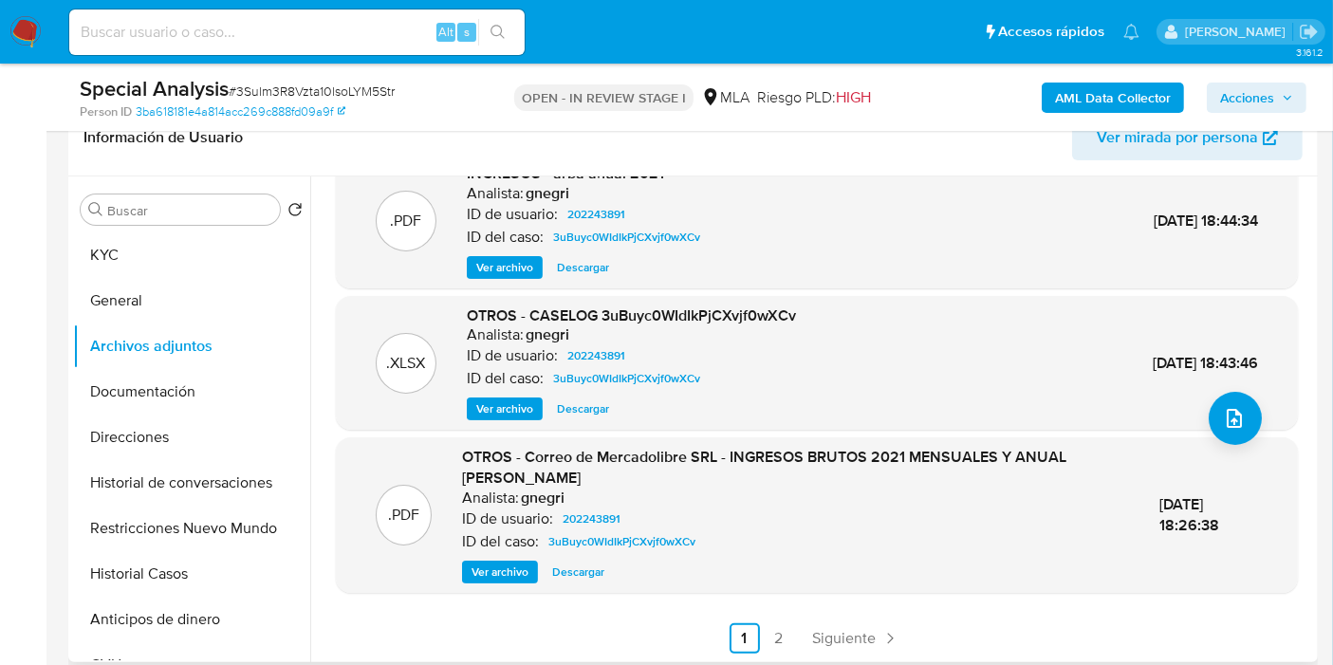
click at [487, 405] on span "Ver archivo" at bounding box center [504, 408] width 57 height 19
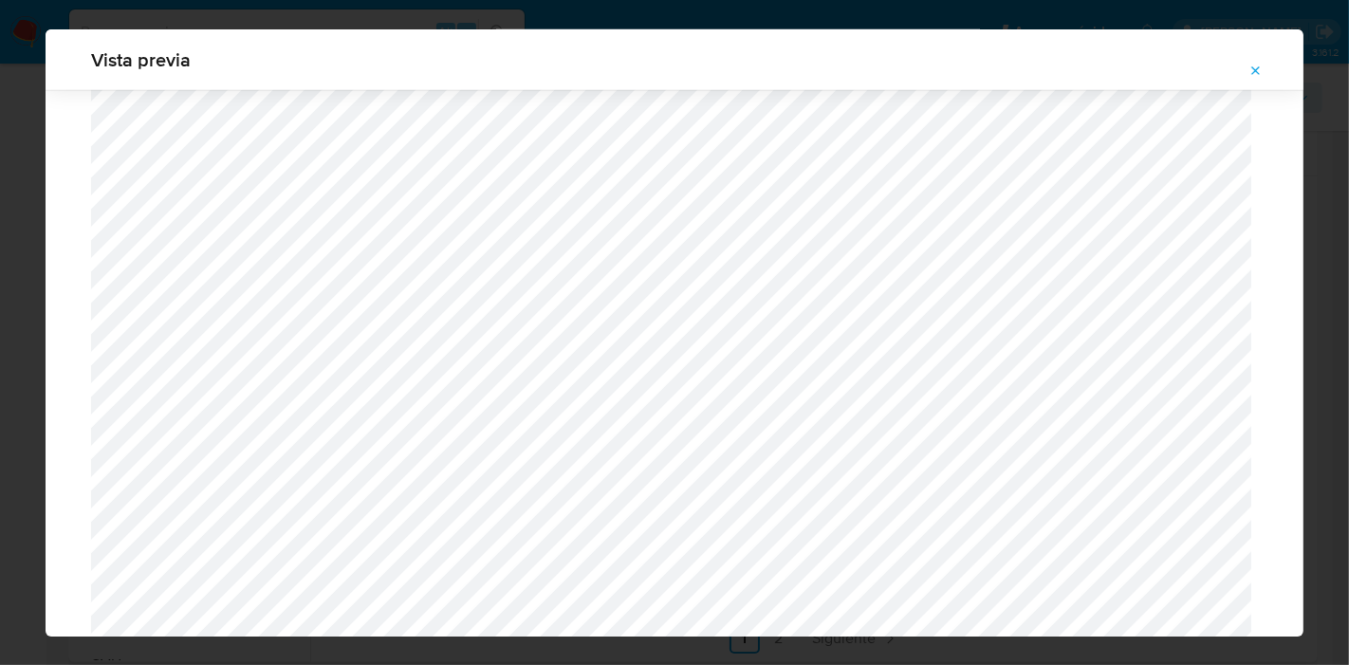
scroll to position [1753, 0]
click at [1, 384] on div "Vista previa" at bounding box center [674, 332] width 1349 height 665
drag, startPoint x: 1263, startPoint y: 91, endPoint x: 1257, endPoint y: 82, distance: 11.6
click at [1260, 83] on div "Attachment preview" at bounding box center [675, 141] width 1258 height 3609
click at [1257, 81] on span "Attachment preview" at bounding box center [1255, 71] width 15 height 27
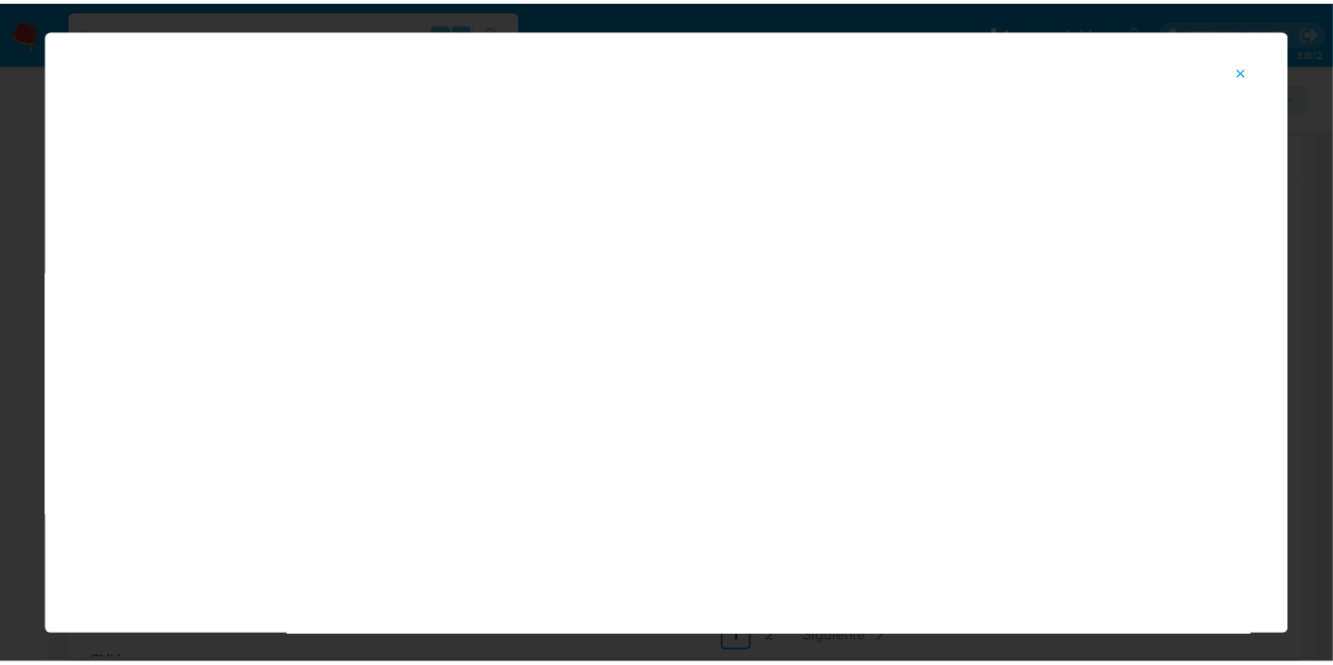
scroll to position [98, 0]
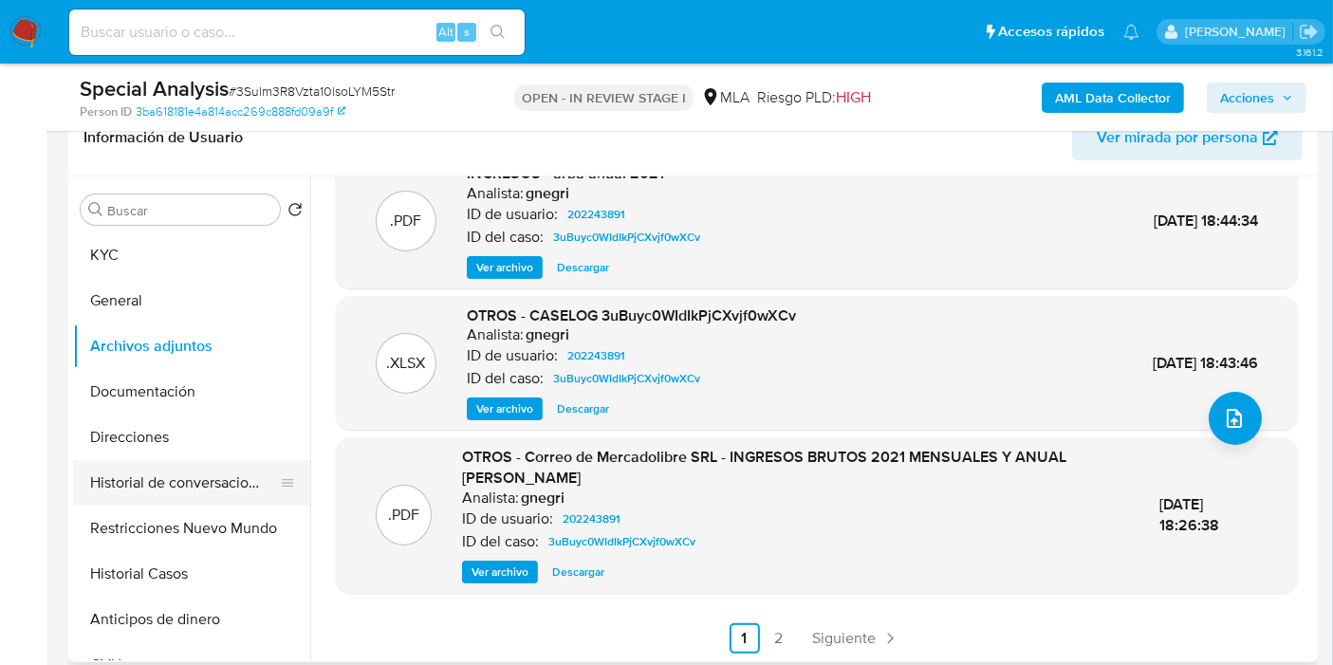
click at [188, 482] on button "Historial de conversaciones" at bounding box center [184, 483] width 222 height 46
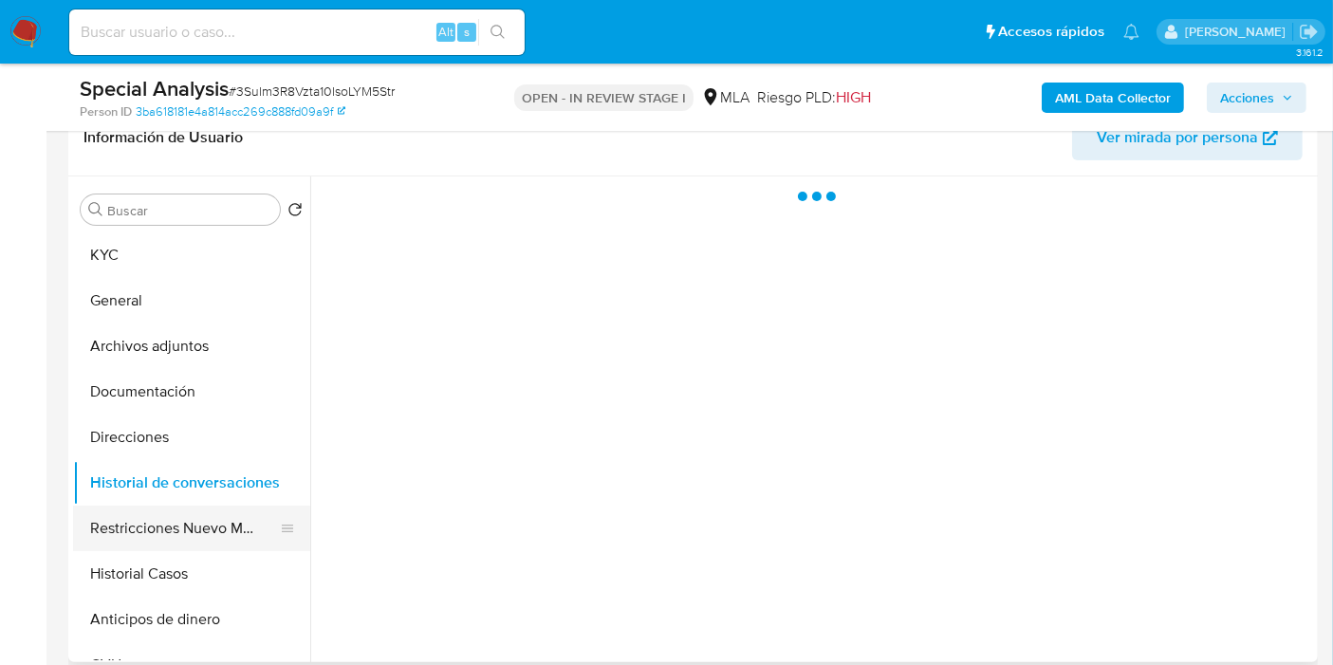
scroll to position [0, 0]
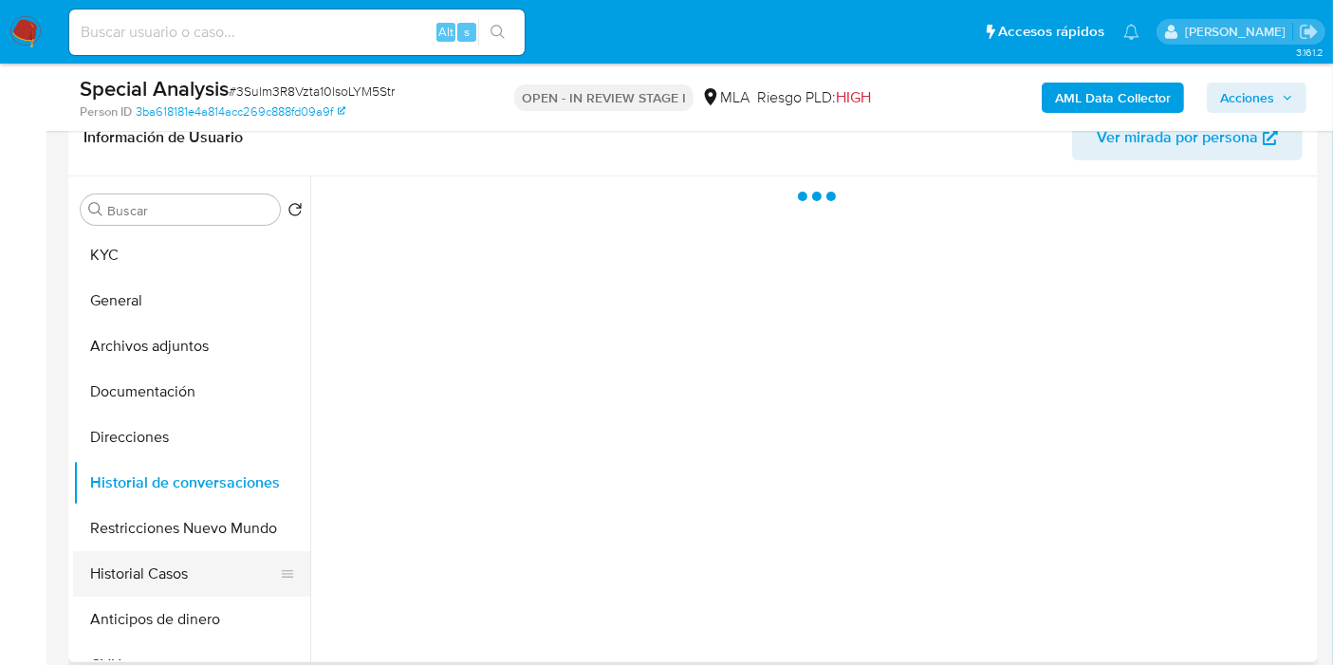
click at [137, 570] on button "Historial Casos" at bounding box center [184, 574] width 222 height 46
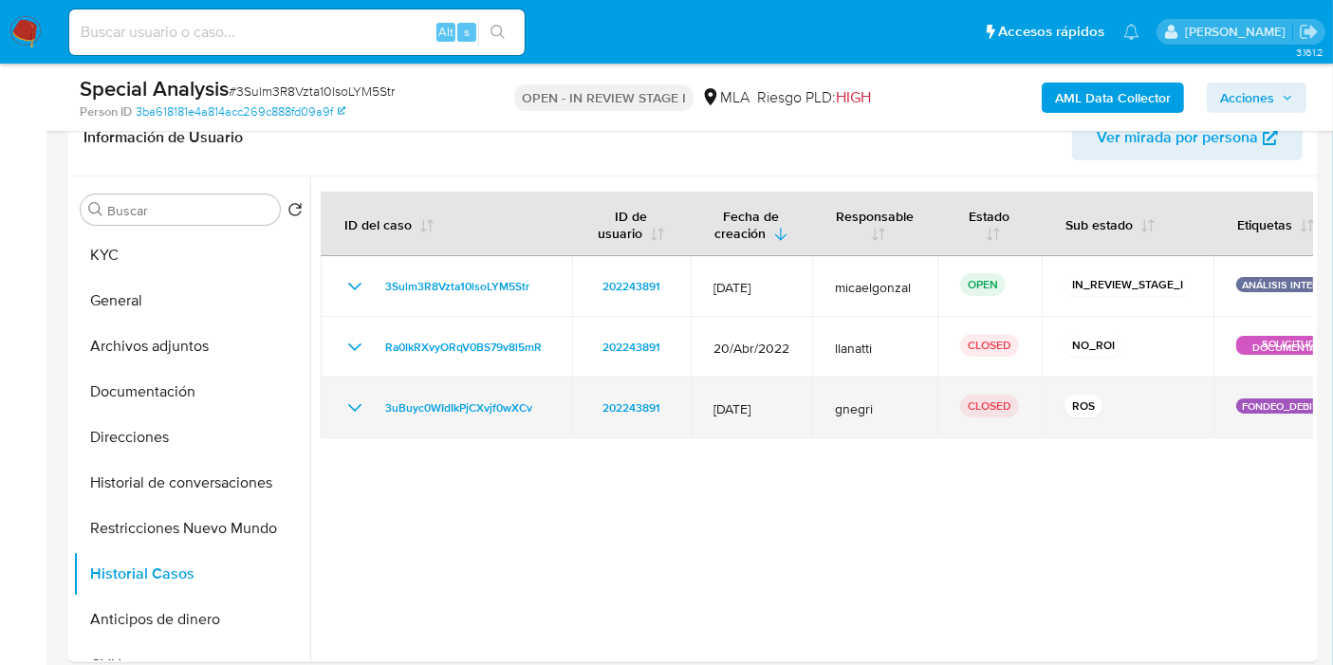
click at [351, 424] on td "3uBuyc0WIdIkPjCXvjf0wXCv" at bounding box center [446, 408] width 251 height 61
click at [360, 415] on icon "Mostrar/Ocultar" at bounding box center [354, 407] width 23 height 23
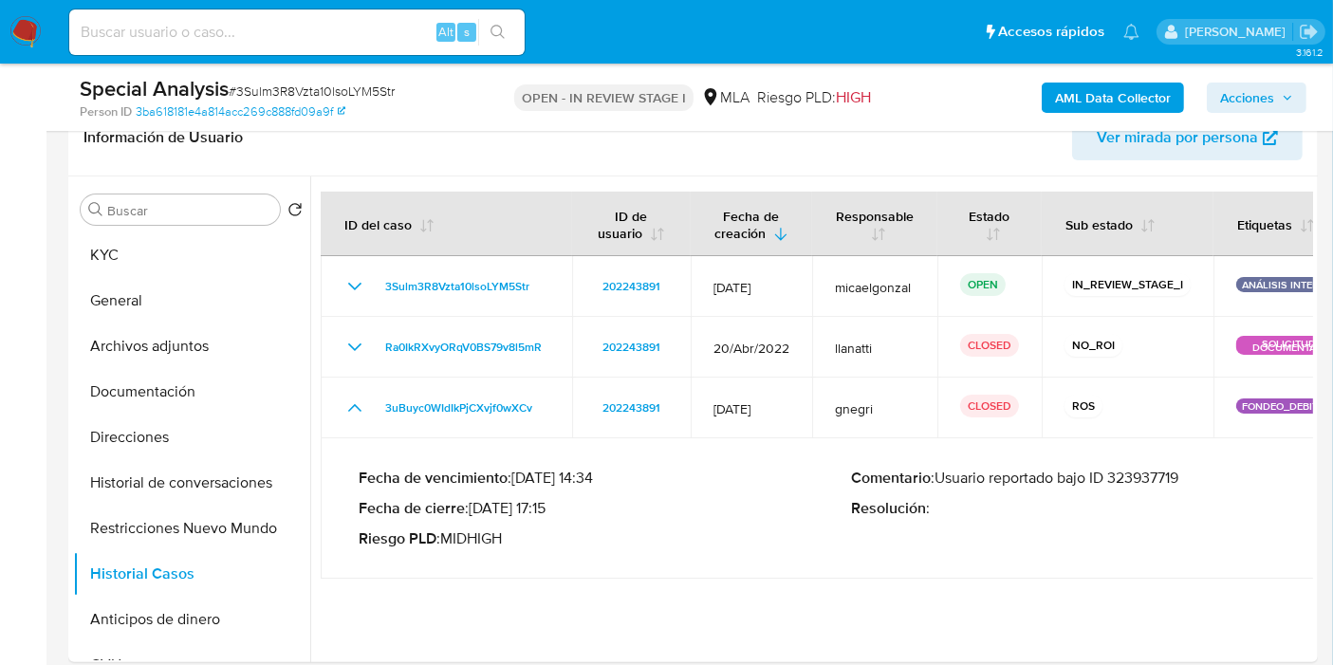
click at [301, 82] on span "# 3Sulm3R8Vzta10lsoLYM5Str" at bounding box center [312, 91] width 166 height 19
copy span "3Sulm3R8Vzta10lsoLYM5Str"
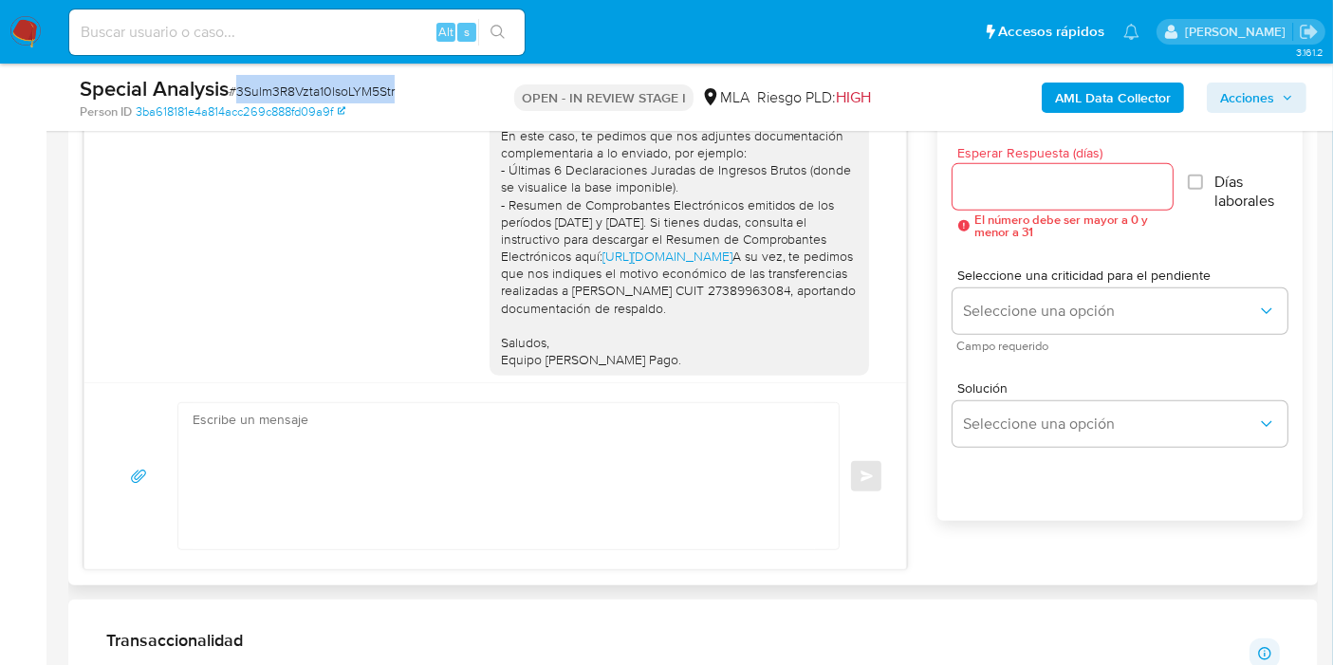
scroll to position [1480, 0]
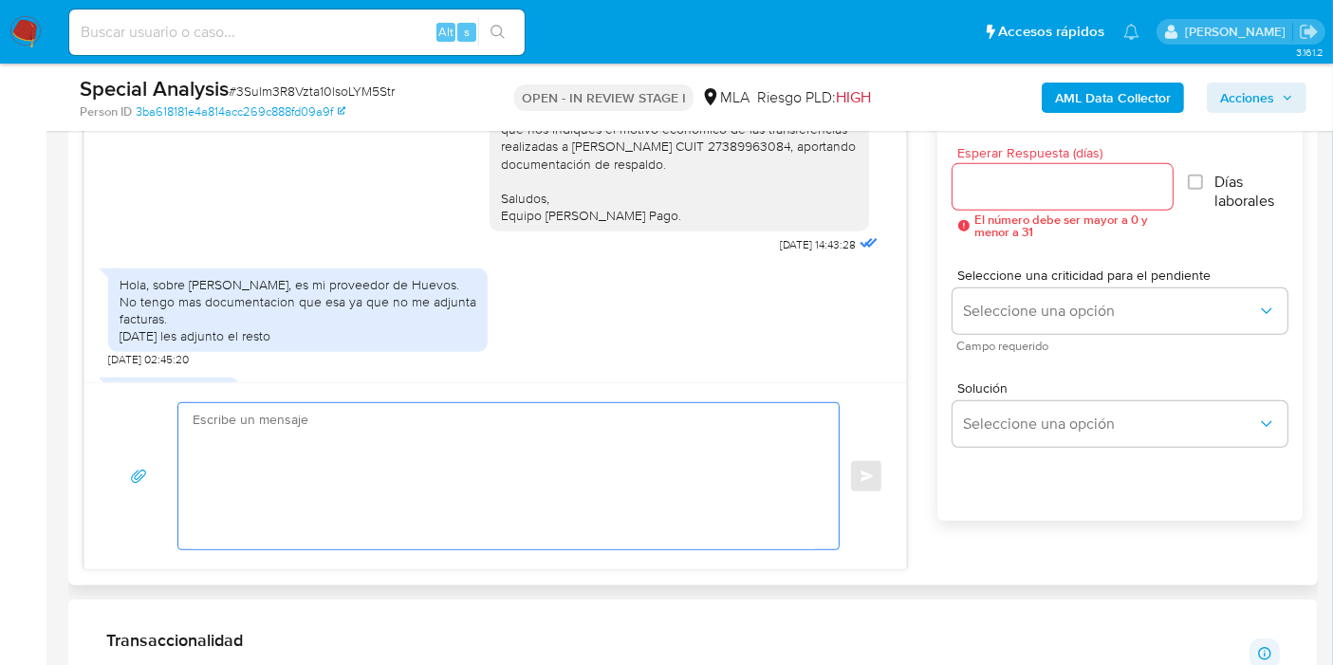
click at [341, 479] on textarea at bounding box center [504, 476] width 622 height 146
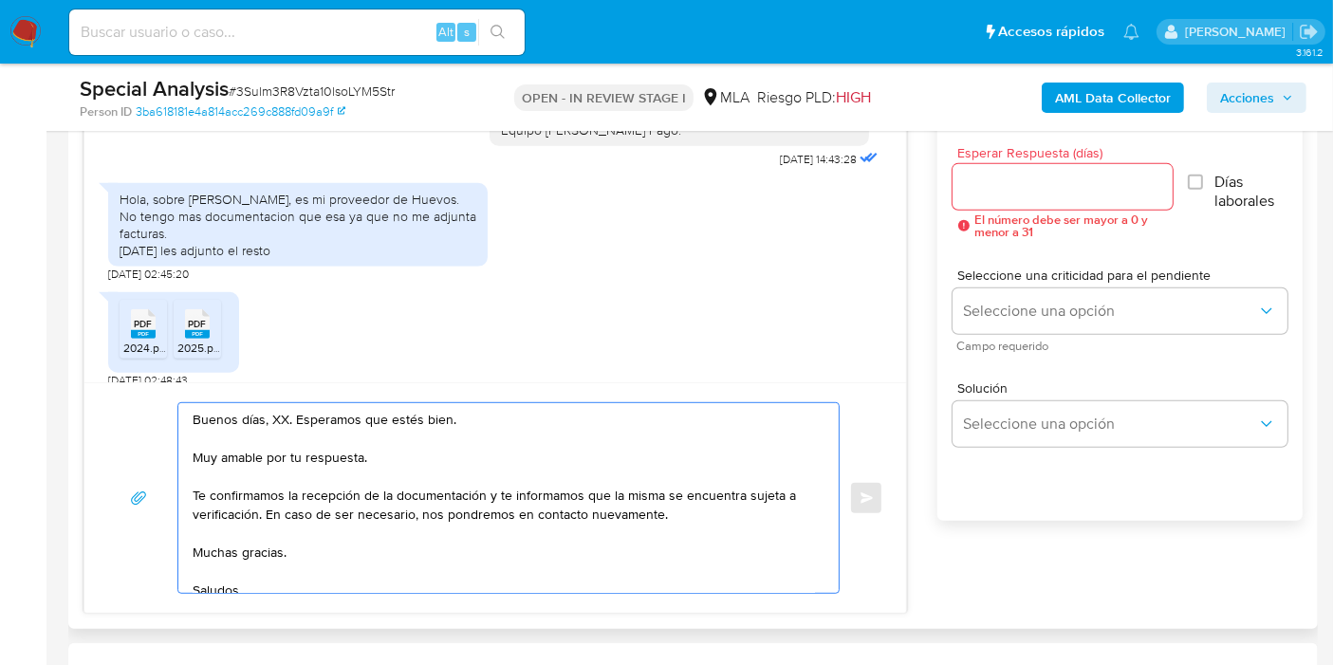
scroll to position [1690, 0]
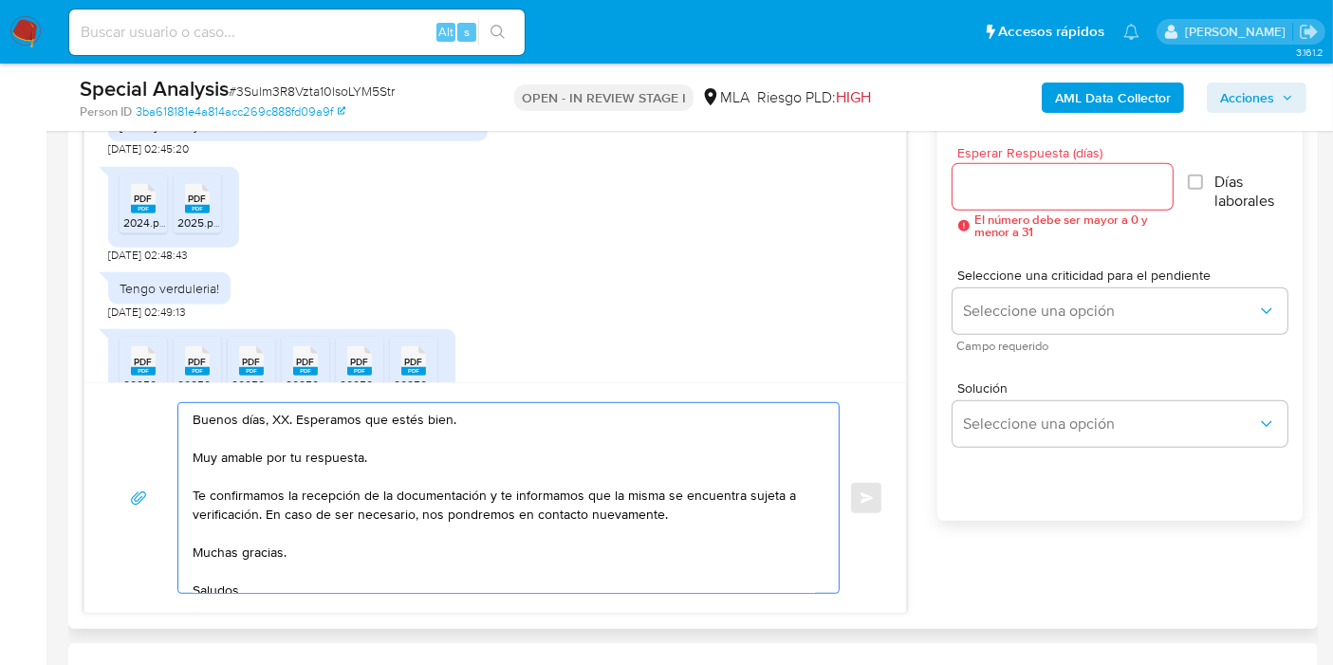
click at [273, 416] on textarea "Buenos días, XX. Esperamos que estés bien. Muy amable por tu respuesta. Te conf…" at bounding box center [504, 498] width 622 height 190
click at [276, 444] on textarea "Buenos días, Leandro. Esperamos que estés bien. Muy amable por tu respuesta. Te…" at bounding box center [504, 498] width 622 height 190
click at [278, 465] on textarea "Buenos días, Leandro. Esperamos que estés bien. Muy amable por tu respuesta. Te…" at bounding box center [504, 498] width 622 height 190
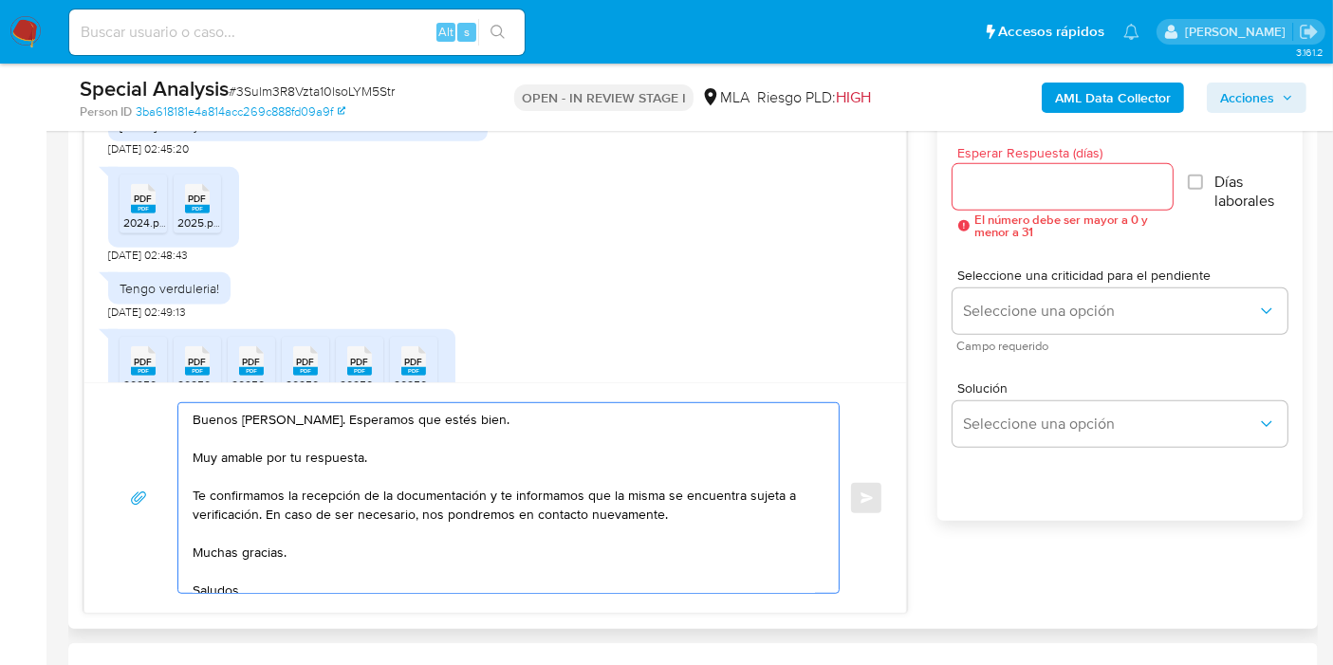
click at [294, 456] on textarea "Buenos días, Leandro. Esperamos que estés bien. Muy amable por tu respuesta. Te…" at bounding box center [504, 498] width 622 height 190
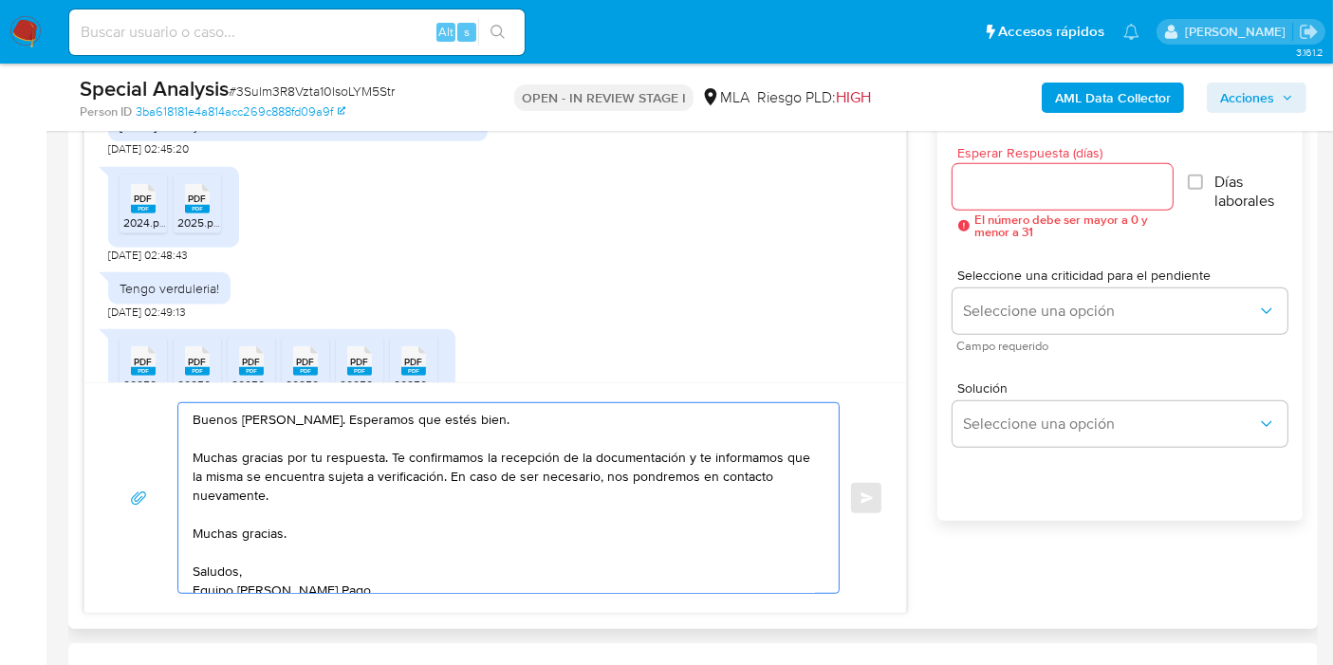
drag, startPoint x: 684, startPoint y: 458, endPoint x: 690, endPoint y: 544, distance: 86.5
click at [690, 544] on textarea "Buenos días, Leandro. Esperamos que estés bien. Muchas gracias por tu respuesta…" at bounding box center [504, 498] width 622 height 190
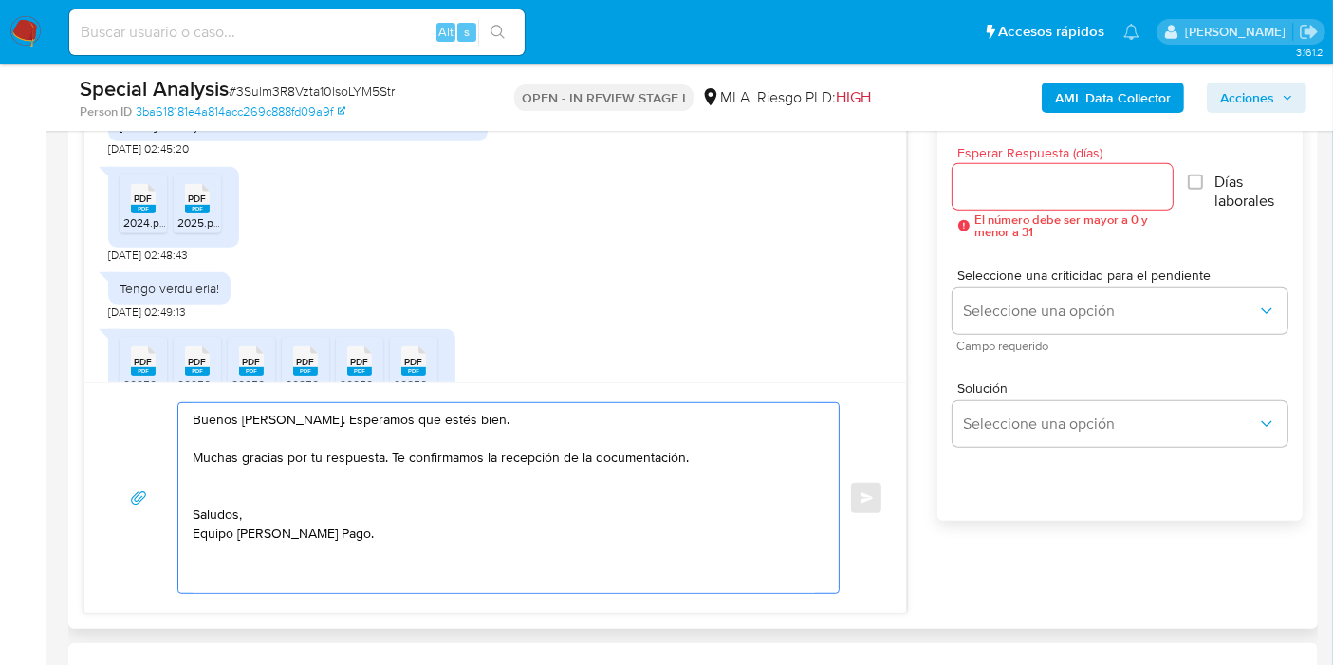
paste textarea "Analizamos tu caso y notamos que la información registra inconsistencias. Verif…"
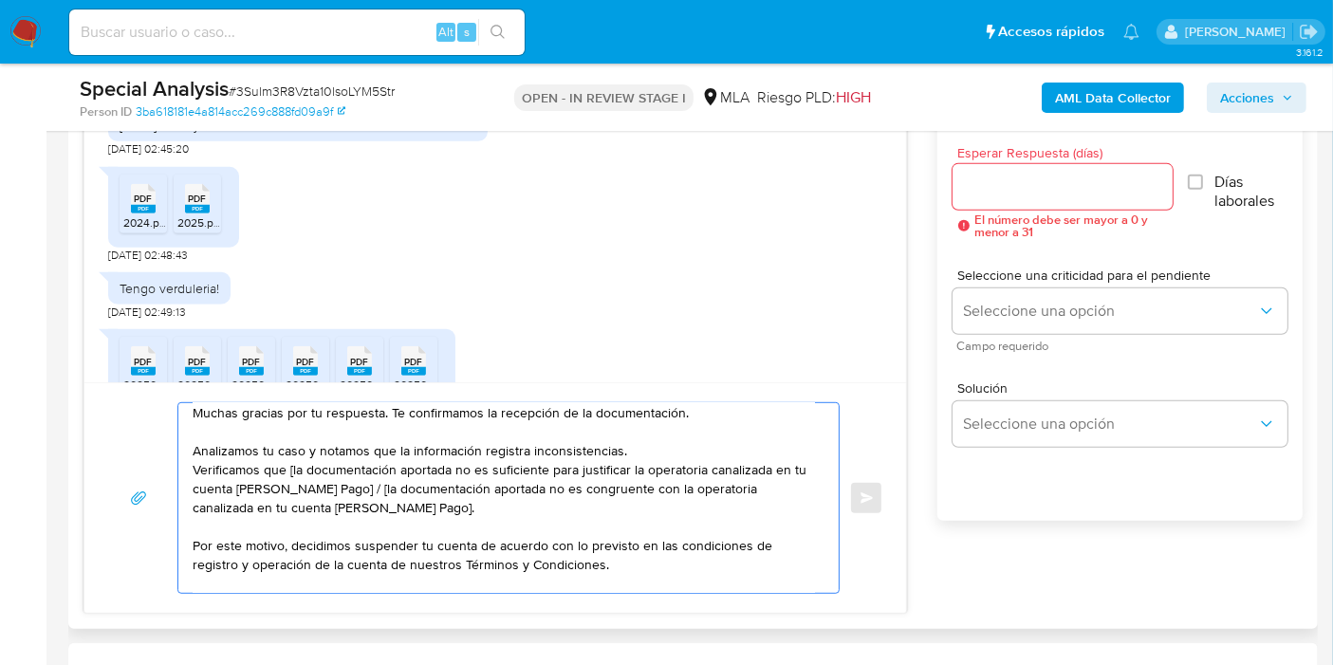
scroll to position [0, 0]
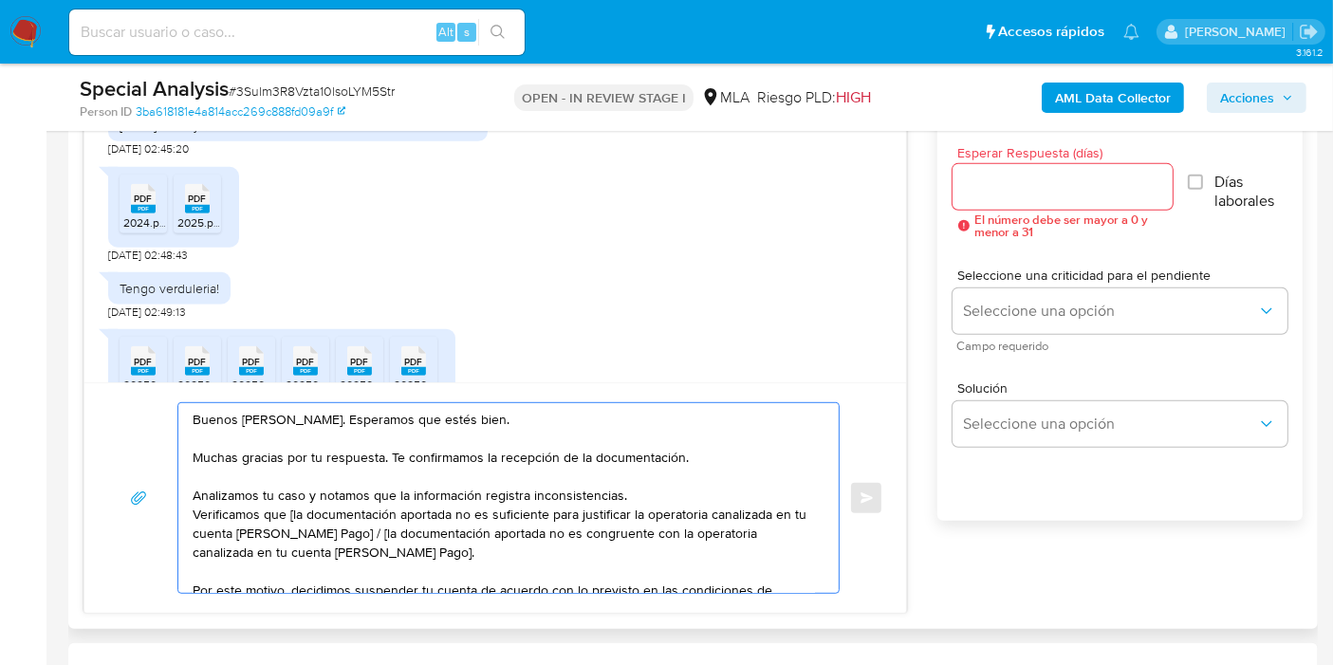
drag, startPoint x: 187, startPoint y: 489, endPoint x: 213, endPoint y: 491, distance: 26.6
click at [213, 491] on div "Buenos días, Leandro. Esperamos que estés bien. Muchas gracias por tu respuesta…" at bounding box center [503, 498] width 651 height 190
click at [210, 493] on textarea "Buenos días, Leandro. Esperamos que estés bien. Muchas gracias por tu respuesta…" at bounding box center [504, 498] width 622 height 190
click at [211, 493] on textarea "Buenos días, Leandro. Esperamos que estés bien. Muchas gracias por tu respuesta…" at bounding box center [504, 498] width 622 height 190
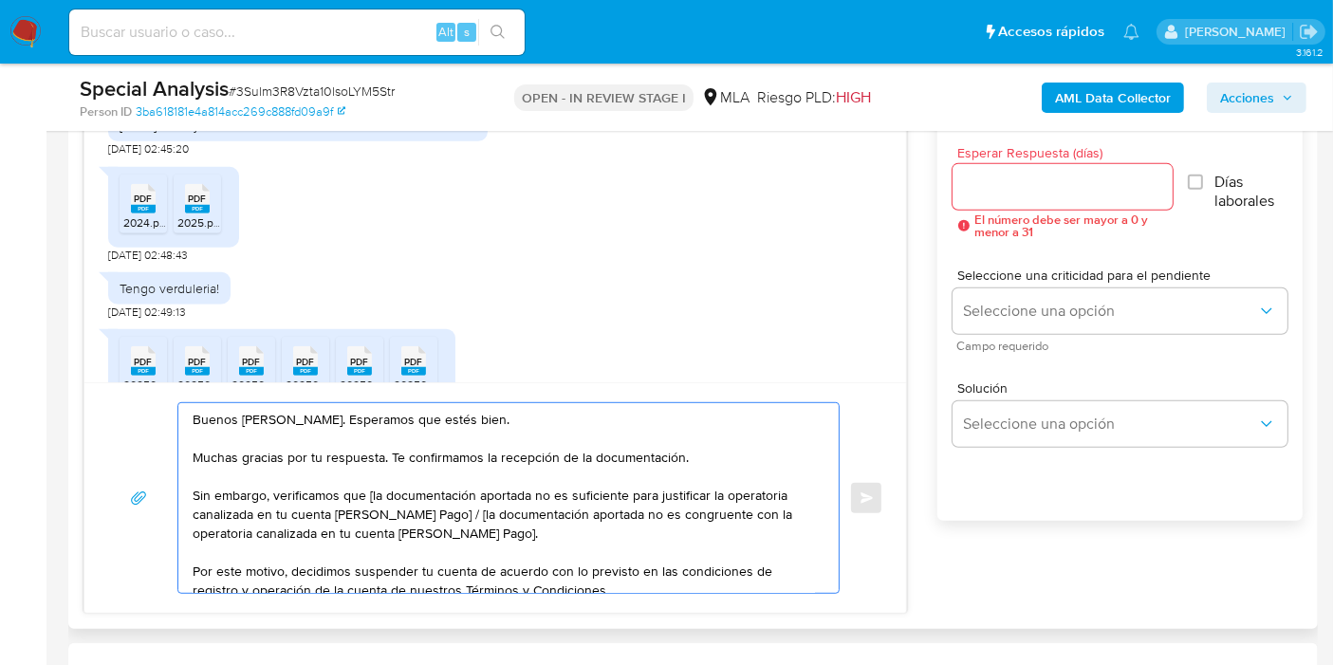
click at [368, 493] on textarea "Buenos días, Leandro. Esperamos que estés bien. Muchas gracias por tu respuesta…" at bounding box center [504, 498] width 622 height 190
click at [544, 499] on textarea "Buenos días, Leandro. Esperamos que estés bien. Muchas gracias por tu respuesta…" at bounding box center [504, 498] width 622 height 190
click at [563, 499] on textarea "Buenos días, Leandro. Esperamos que estés bien. Muchas gracias por tu respuesta…" at bounding box center [504, 498] width 622 height 190
drag, startPoint x: 559, startPoint y: 490, endPoint x: 562, endPoint y: 518, distance: 27.7
click at [561, 519] on textarea "Buenos días, Leandro. Esperamos que estés bien. Muchas gracias por tu respuesta…" at bounding box center [504, 498] width 622 height 190
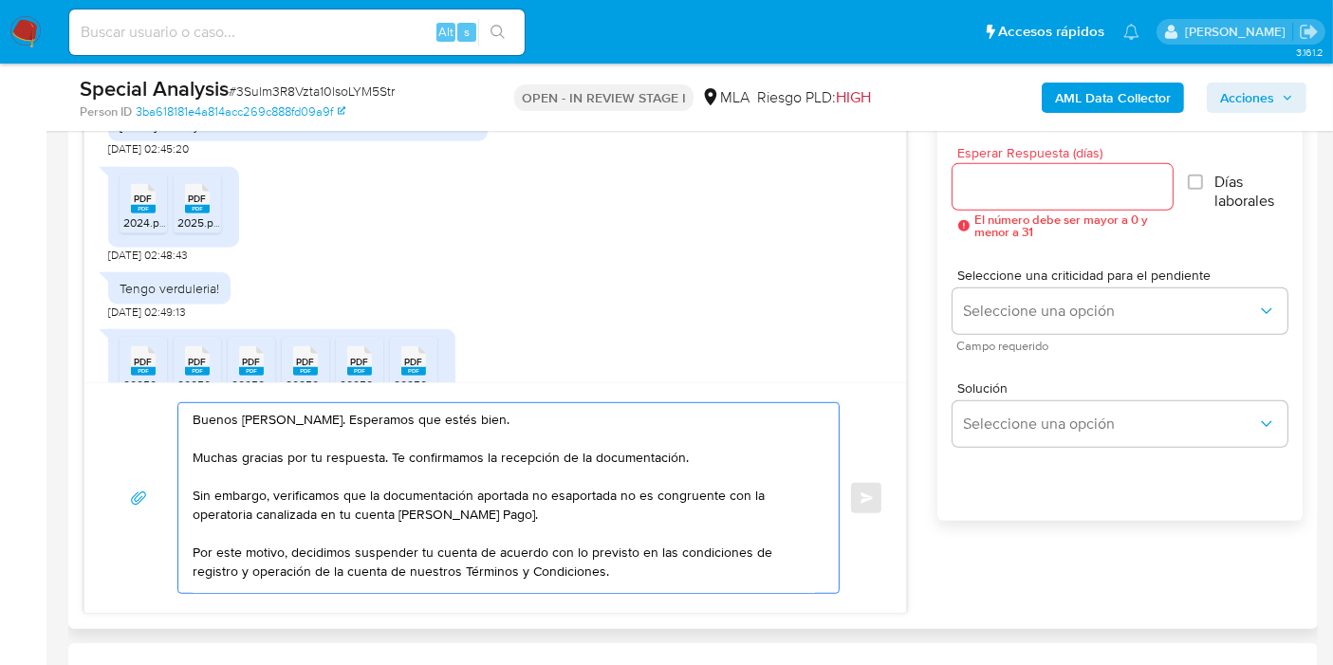
drag, startPoint x: 553, startPoint y: 489, endPoint x: 599, endPoint y: 516, distance: 52.7
click at [599, 516] on textarea "Buenos días, Leandro. Esperamos que estés bien. Muchas gracias por tu respuesta…" at bounding box center [504, 498] width 622 height 190
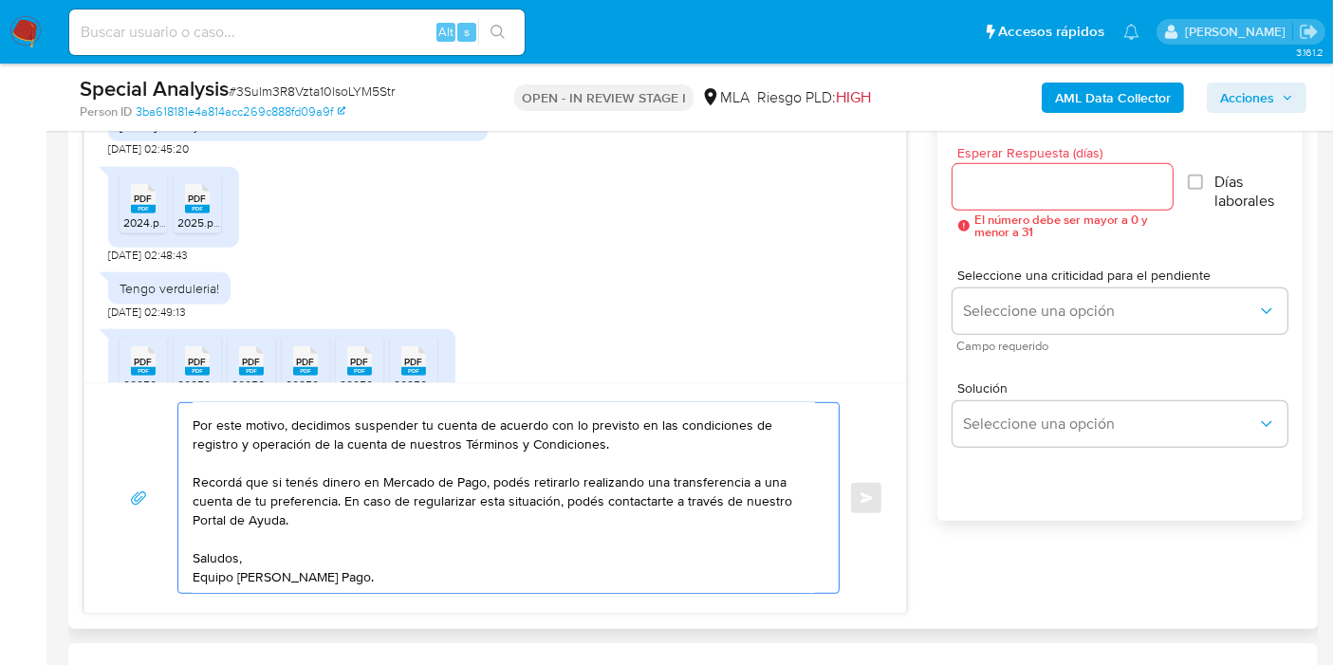
scroll to position [184, 0]
drag, startPoint x: 212, startPoint y: 560, endPoint x: 200, endPoint y: 581, distance: 23.8
click at [211, 563] on textarea "Buenos días, Leandro. Esperamos que estés bien. Muchas gracias por tu respuesta…" at bounding box center [504, 498] width 622 height 190
click at [200, 581] on textarea "Buenos días, Leandro. Esperamos que estés bien. Muchas gracias por tu respuesta…" at bounding box center [504, 498] width 622 height 190
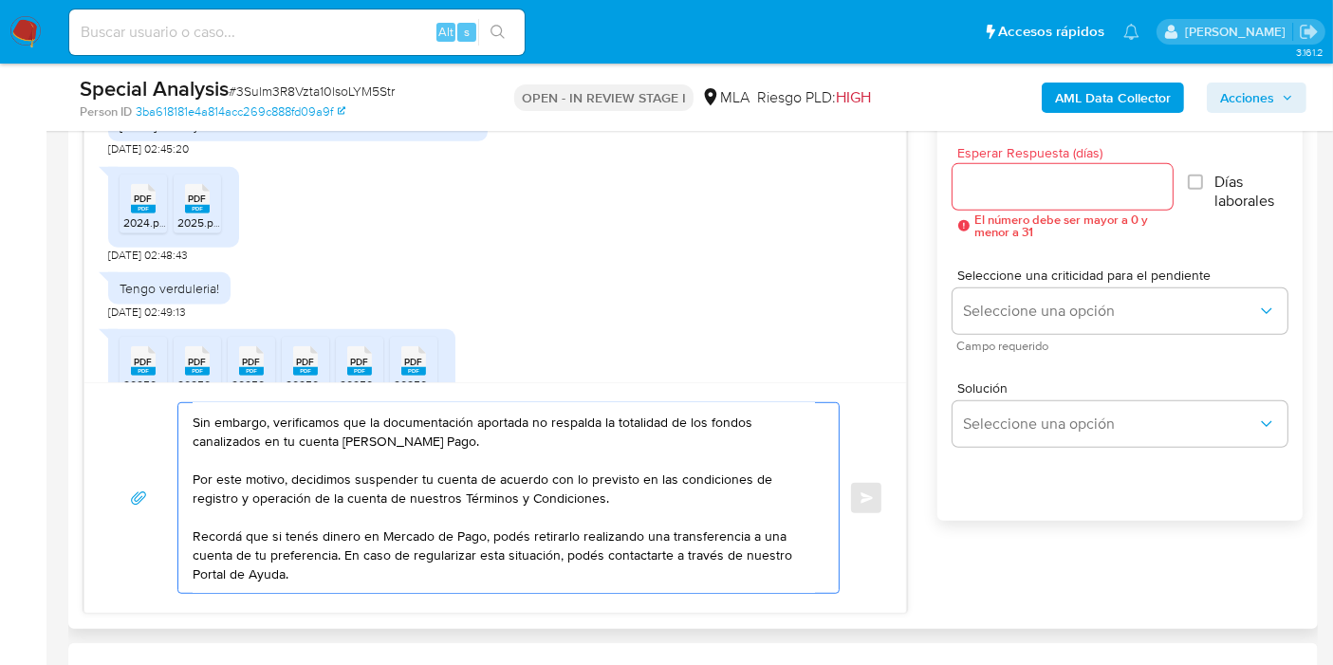
scroll to position [105, 0]
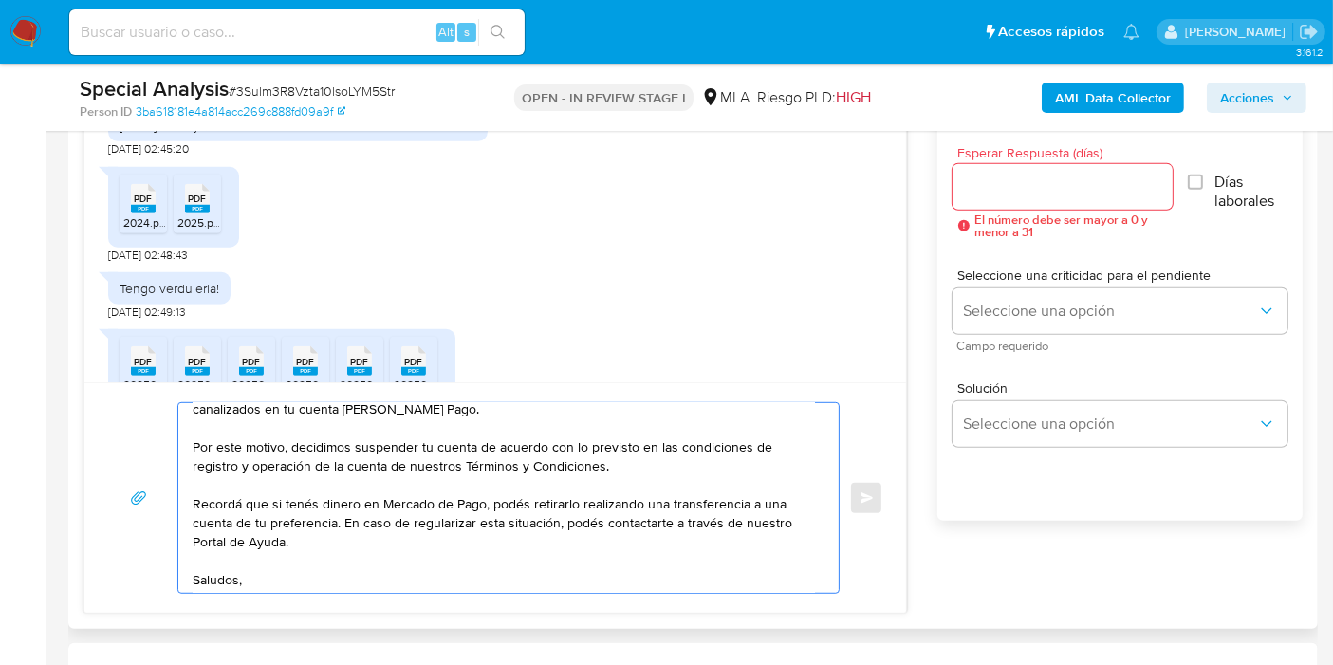
click at [623, 467] on textarea "Buenos días, Leandro. Esperamos que estés bien. Muchas gracias por tu respuesta…" at bounding box center [504, 498] width 622 height 190
paste textarea "[URL][DOMAIN_NAME]"
drag, startPoint x: 530, startPoint y: 599, endPoint x: 538, endPoint y: 554, distance: 45.2
click at [531, 586] on div "Buenos días, Leandro. Esperamos que estés bien. Muchas gracias por tu respuesta…" at bounding box center [494, 497] width 821 height 230
click at [538, 554] on textarea "Buenos días, Leandro. Esperamos que estés bien. Muchas gracias por tu respuesta…" at bounding box center [504, 498] width 622 height 190
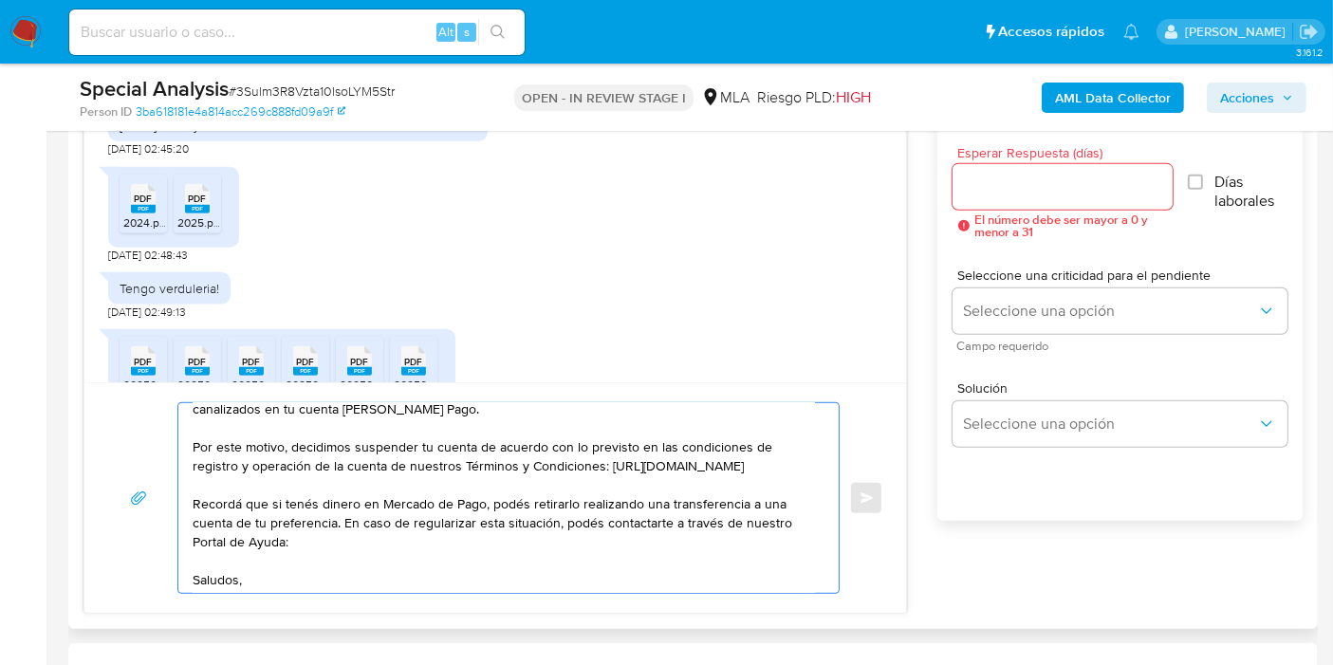
paste textarea "[URL][DOMAIN_NAME]"
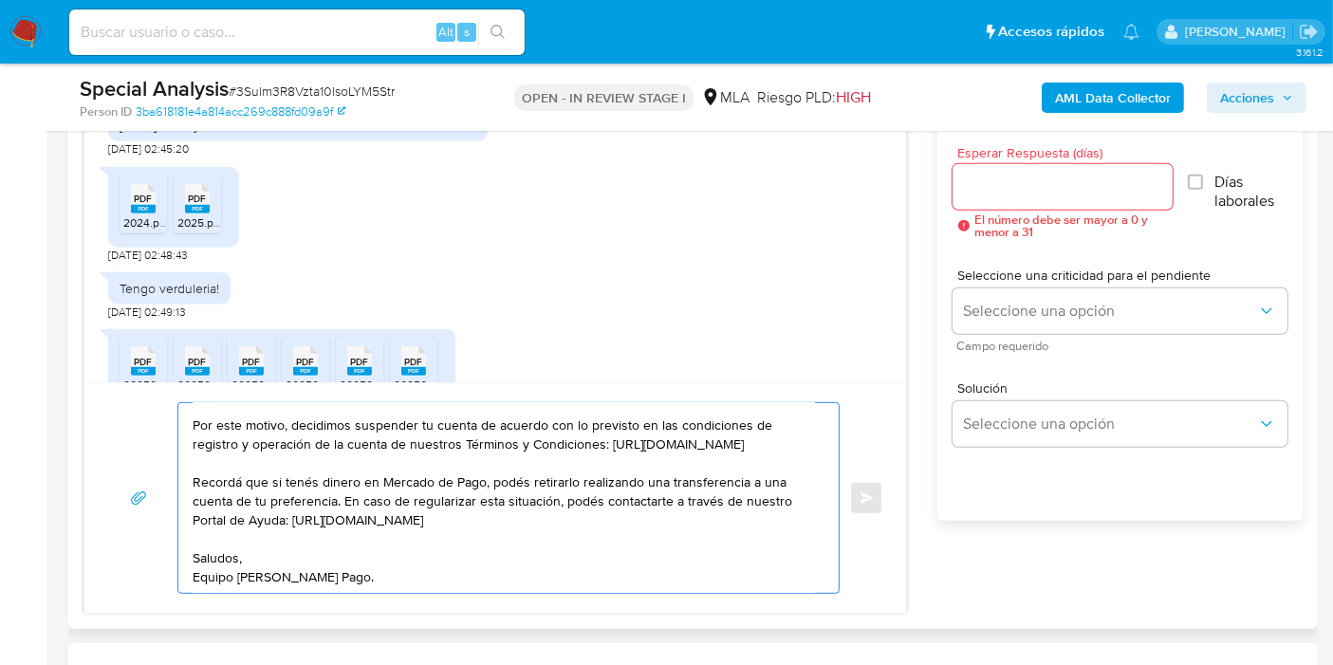
scroll to position [0, 0]
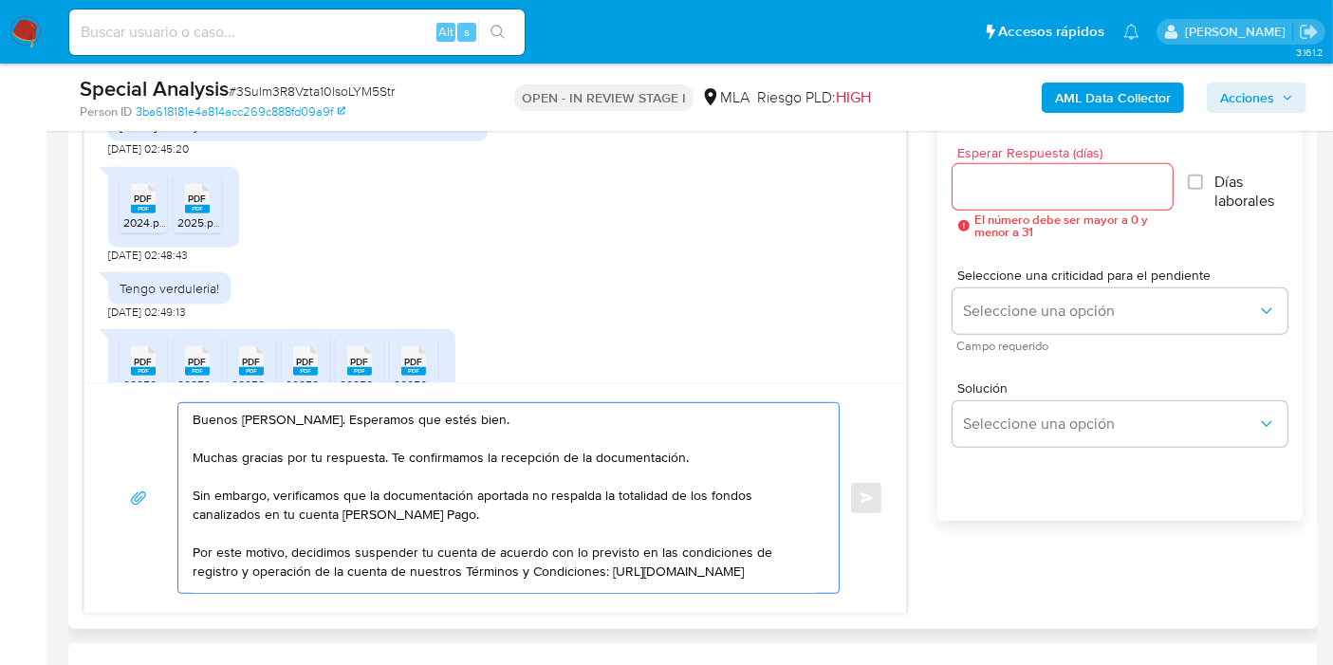
type textarea "Buenos días, Leandro. Esperamos que estés bien. Muchas gracias por tu respuesta…"
click at [1041, 182] on input "Esperar Respuesta (días)" at bounding box center [1062, 187] width 221 height 25
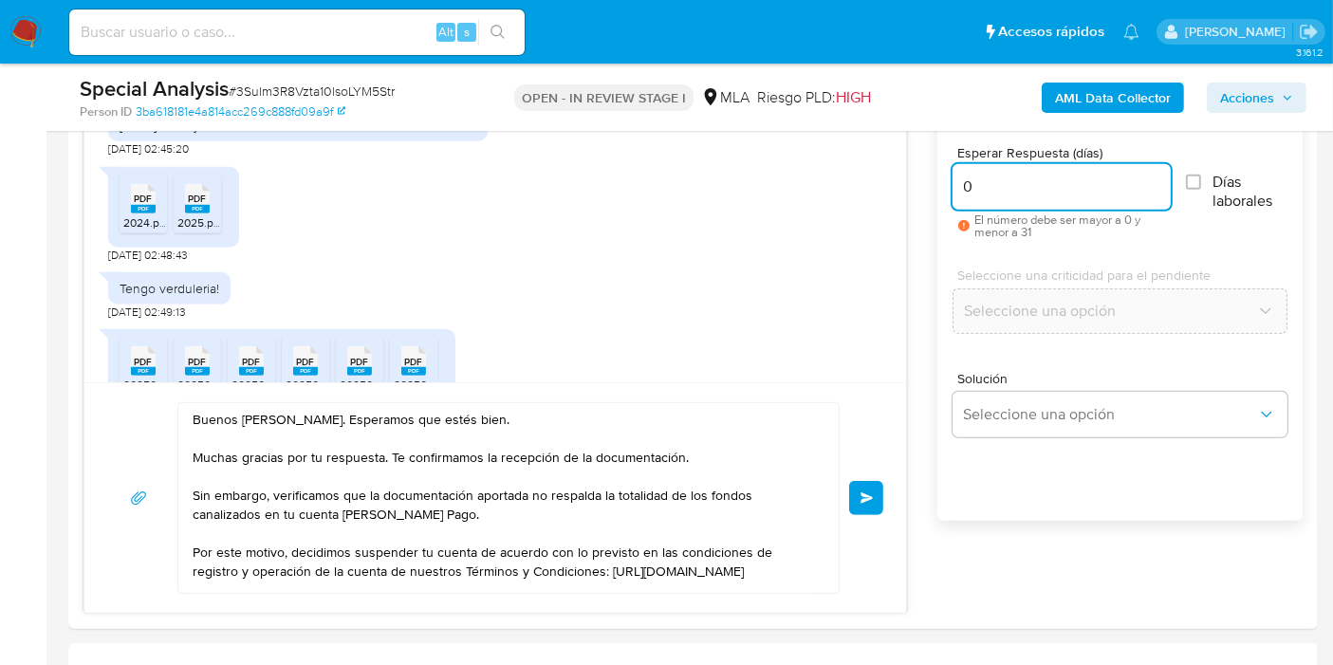
type input "0"
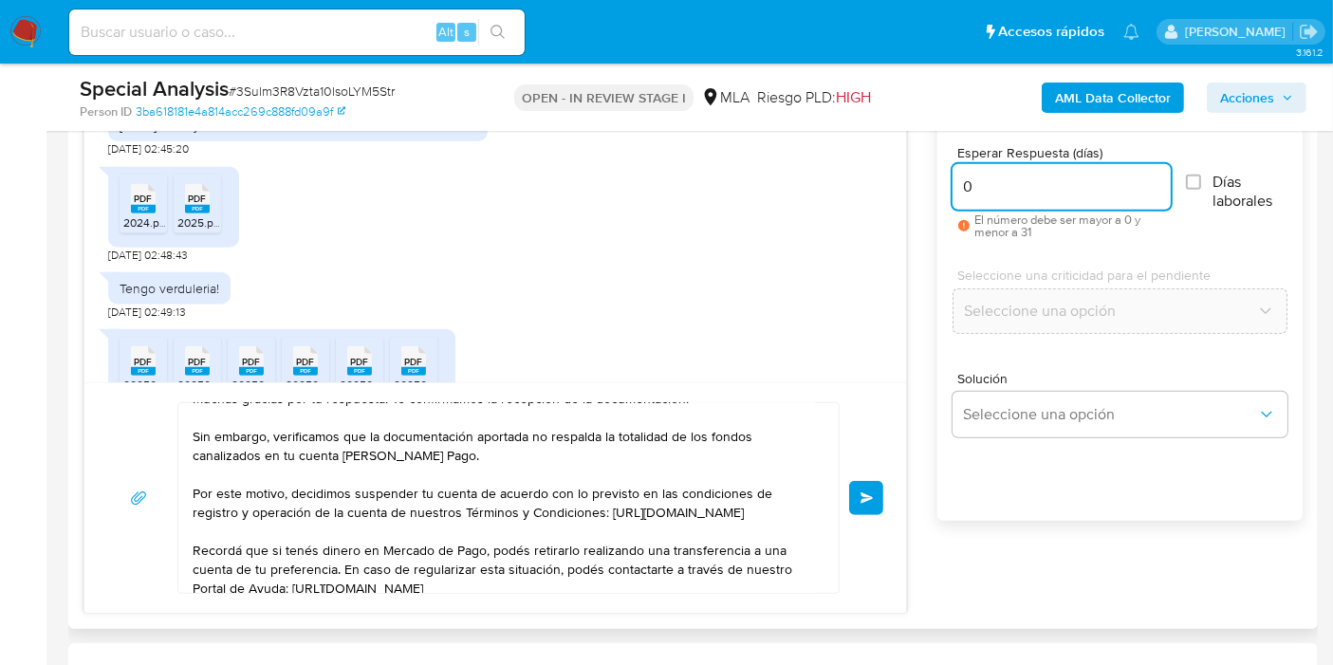
scroll to position [105, 0]
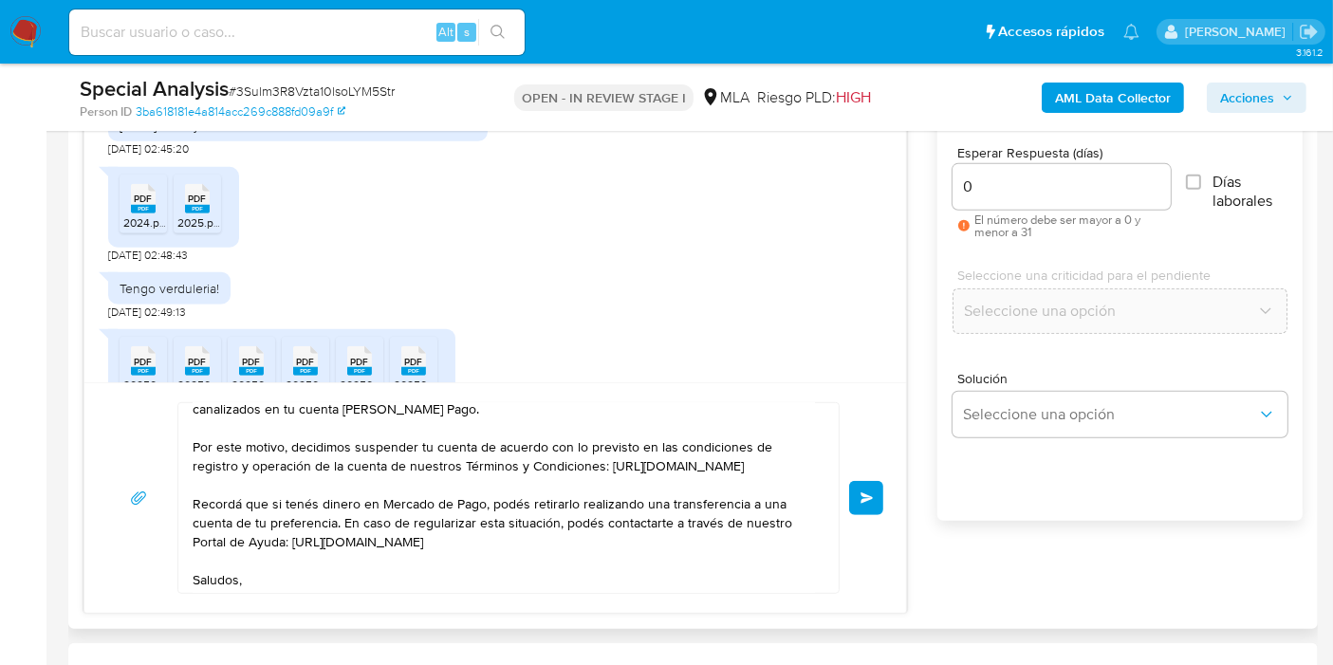
click at [868, 492] on span "Enviar" at bounding box center [866, 497] width 13 height 11
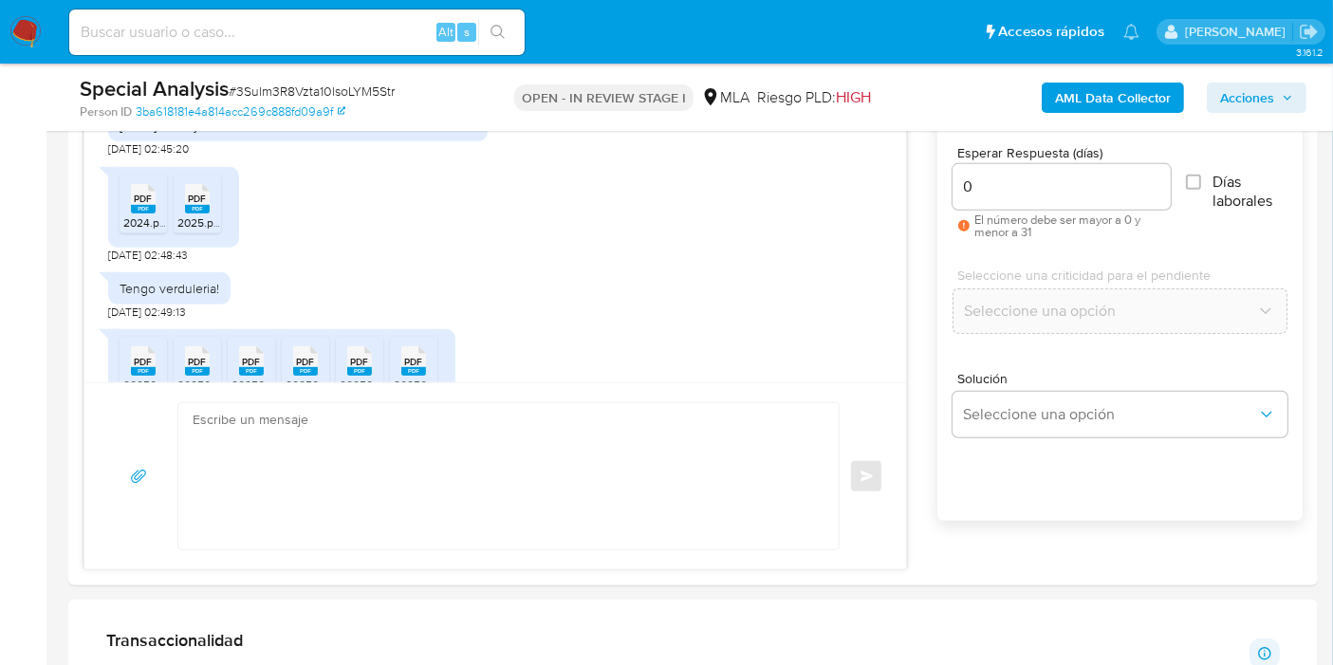
scroll to position [2248, 0]
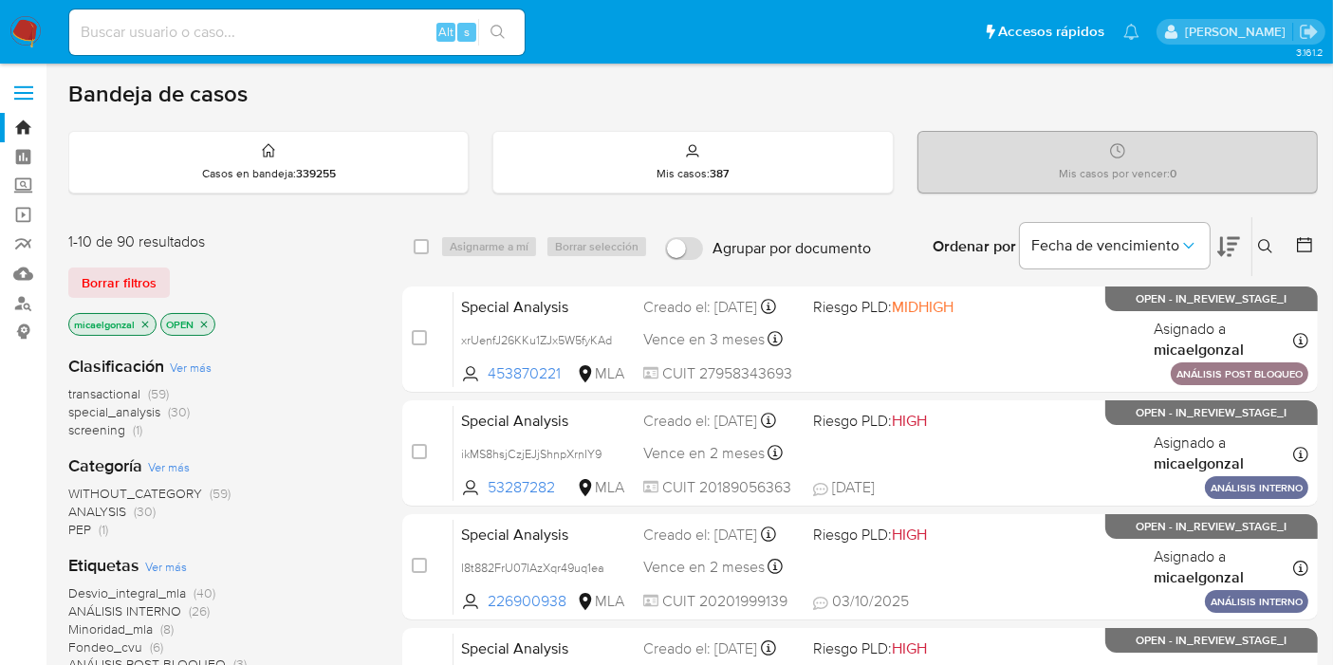
drag, startPoint x: 81, startPoint y: 287, endPoint x: 97, endPoint y: 201, distance: 87.8
click at [82, 287] on span "Borrar filtros" at bounding box center [119, 282] width 75 height 27
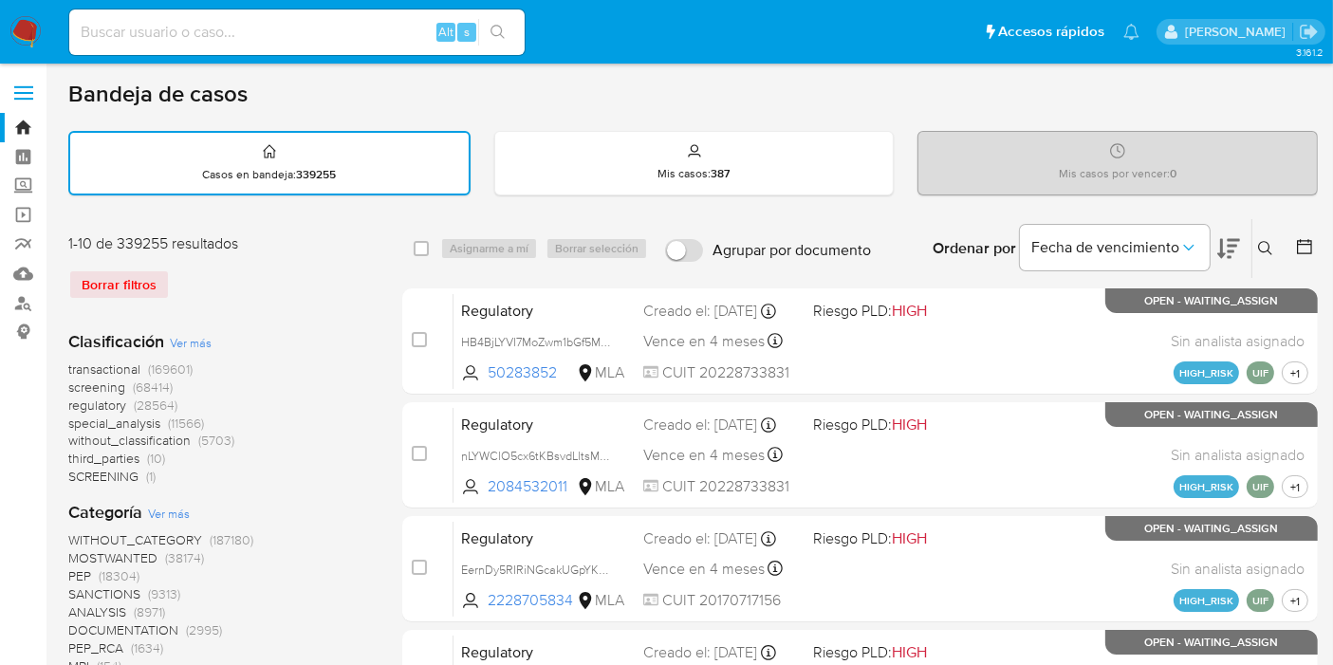
click at [70, 275] on div "Borrar filtros" at bounding box center [220, 284] width 304 height 30
click at [94, 277] on div "Borrar filtros" at bounding box center [220, 284] width 304 height 30
click at [1270, 255] on button at bounding box center [1267, 248] width 31 height 23
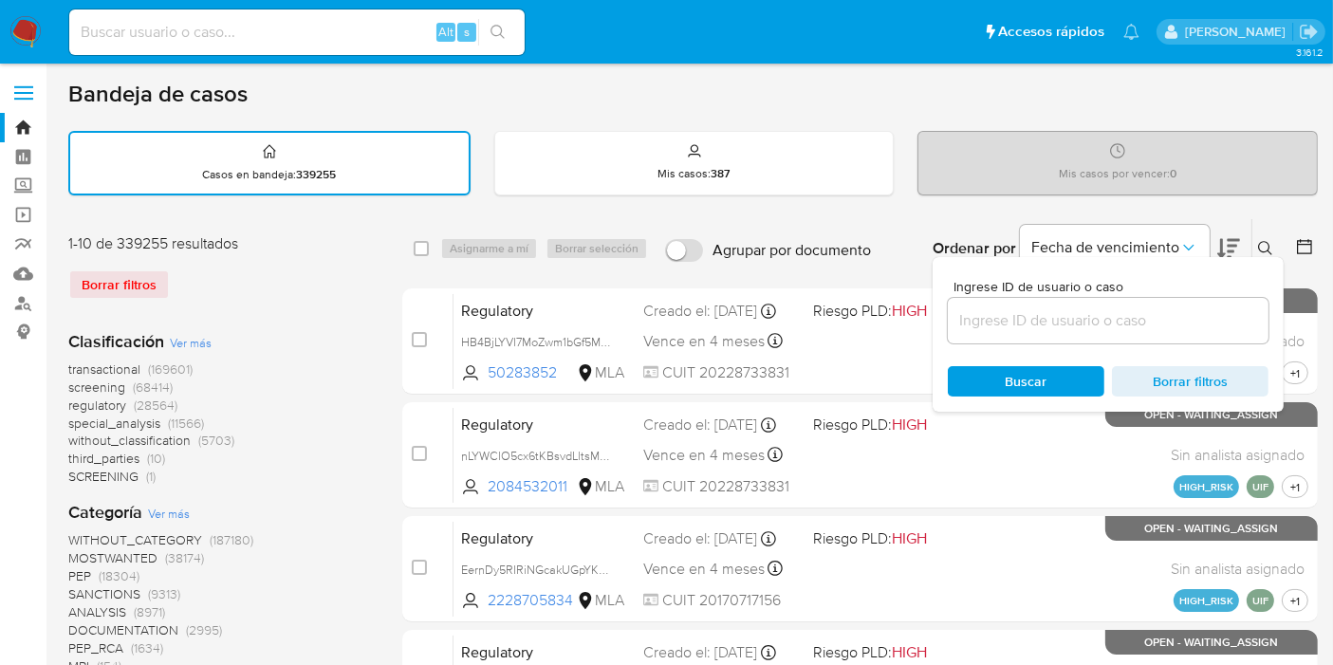
click at [1206, 298] on div at bounding box center [1108, 321] width 321 height 46
click at [1172, 328] on input at bounding box center [1108, 320] width 321 height 25
paste input "3Sulm3R8Vzta10lsoLYM5Str"
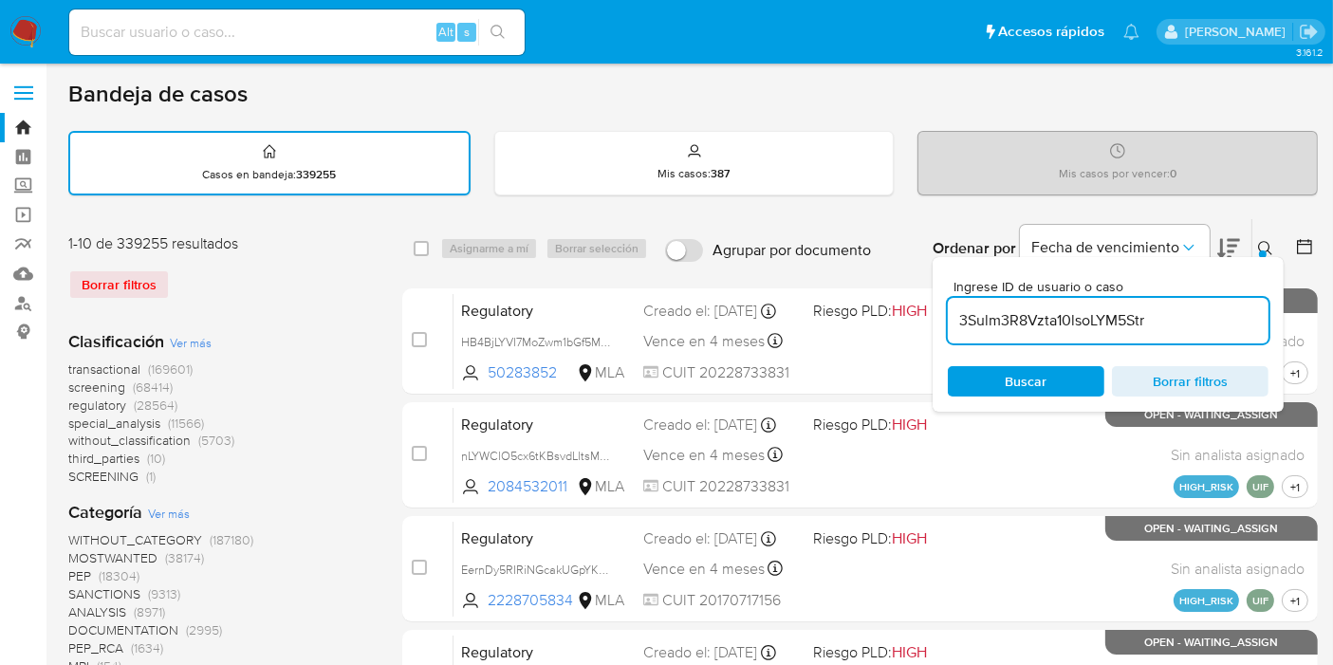
type input "3Sulm3R8Vzta10lsoLYM5Str"
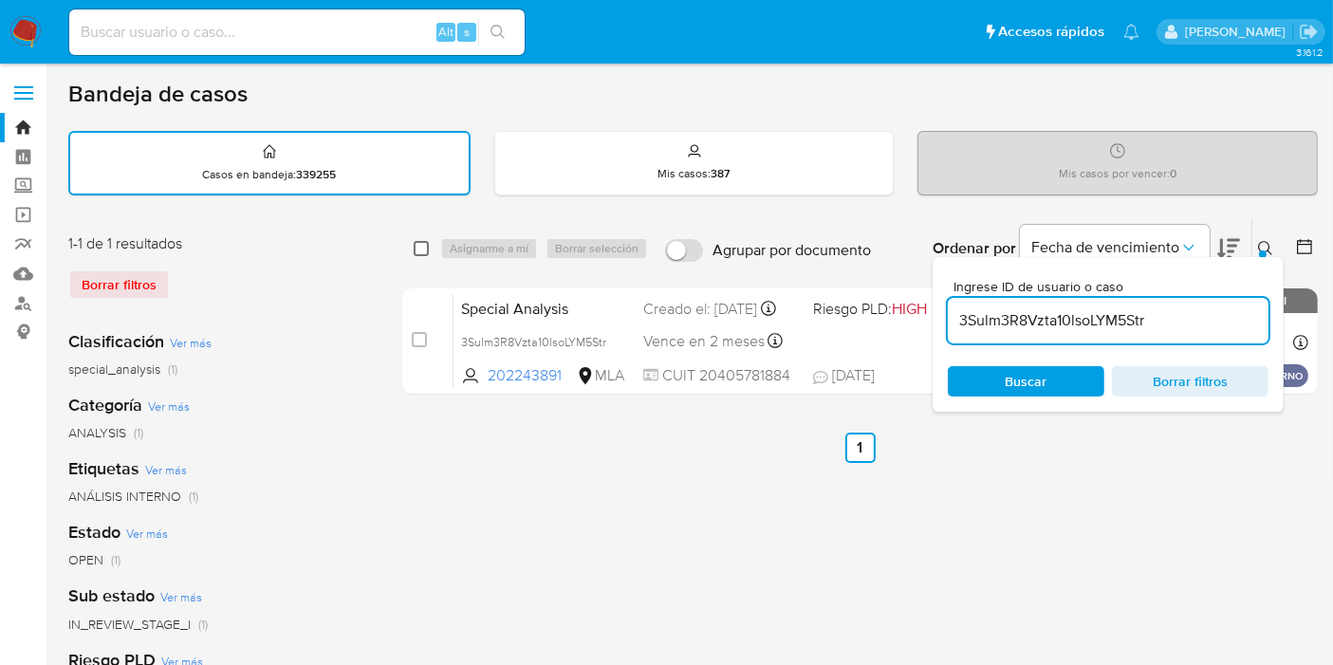
click at [419, 251] on input "checkbox" at bounding box center [421, 248] width 15 height 15
checkbox input "true"
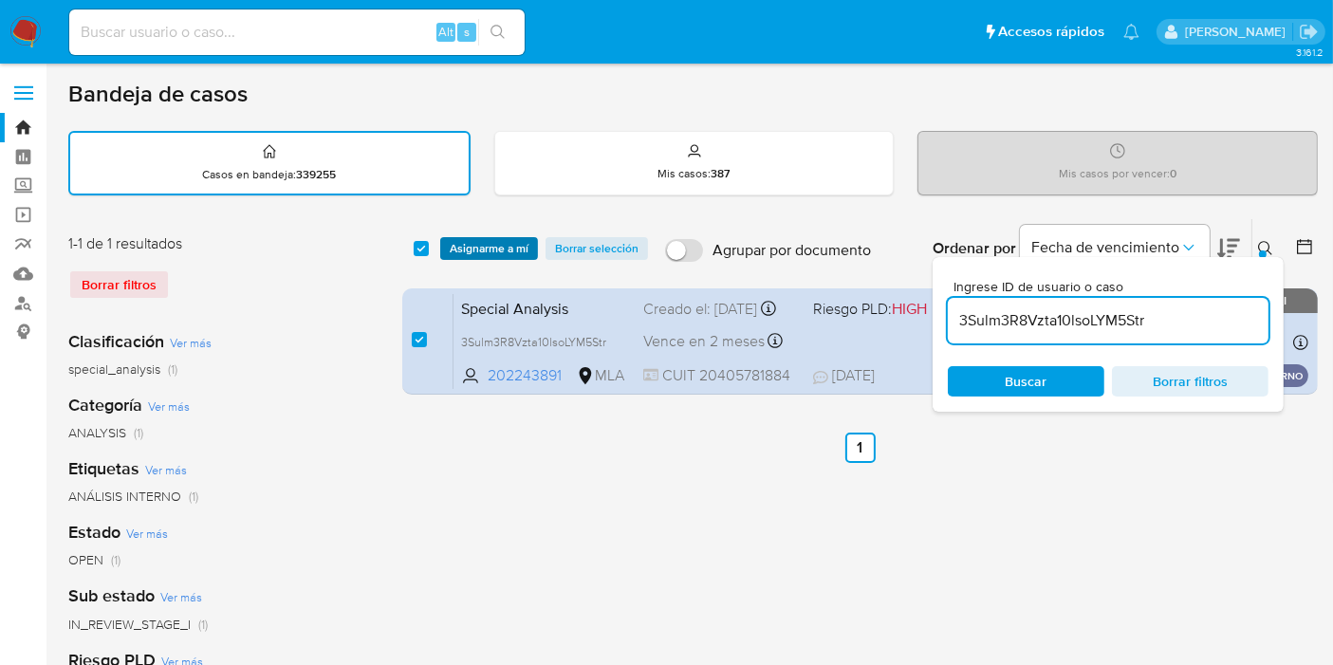
click at [479, 239] on span "Asignarme a mí" at bounding box center [489, 248] width 79 height 19
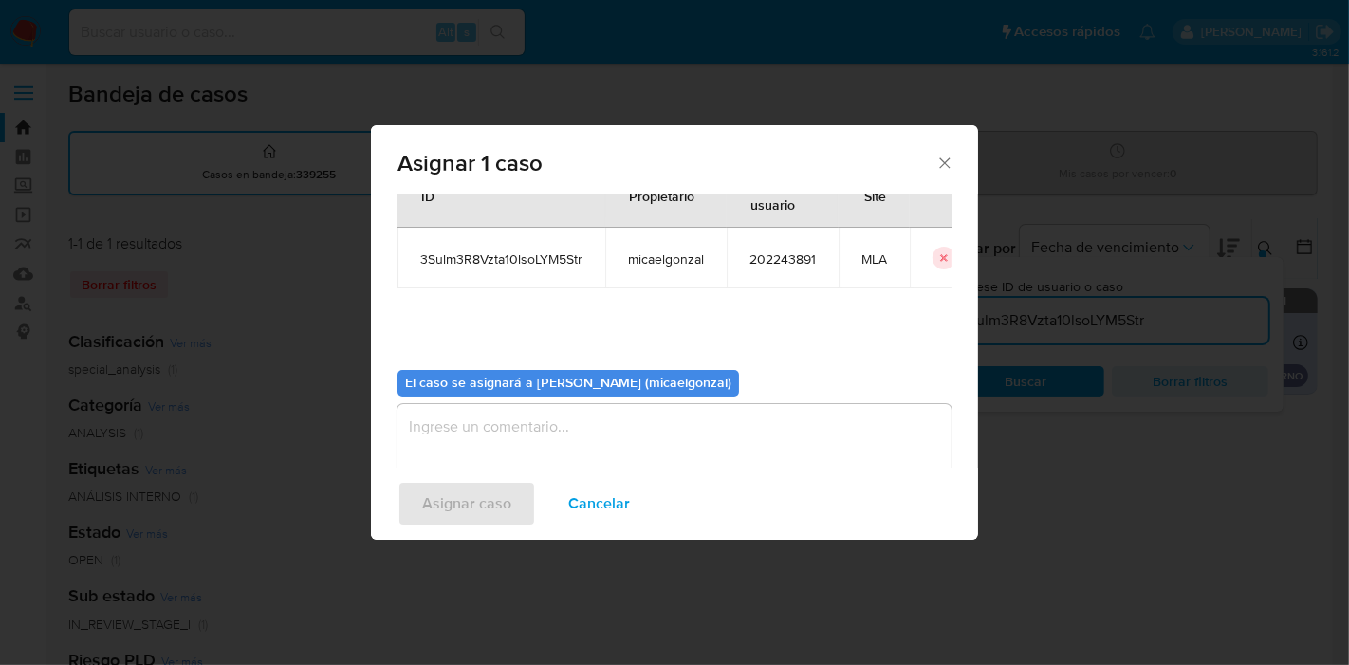
scroll to position [97, 0]
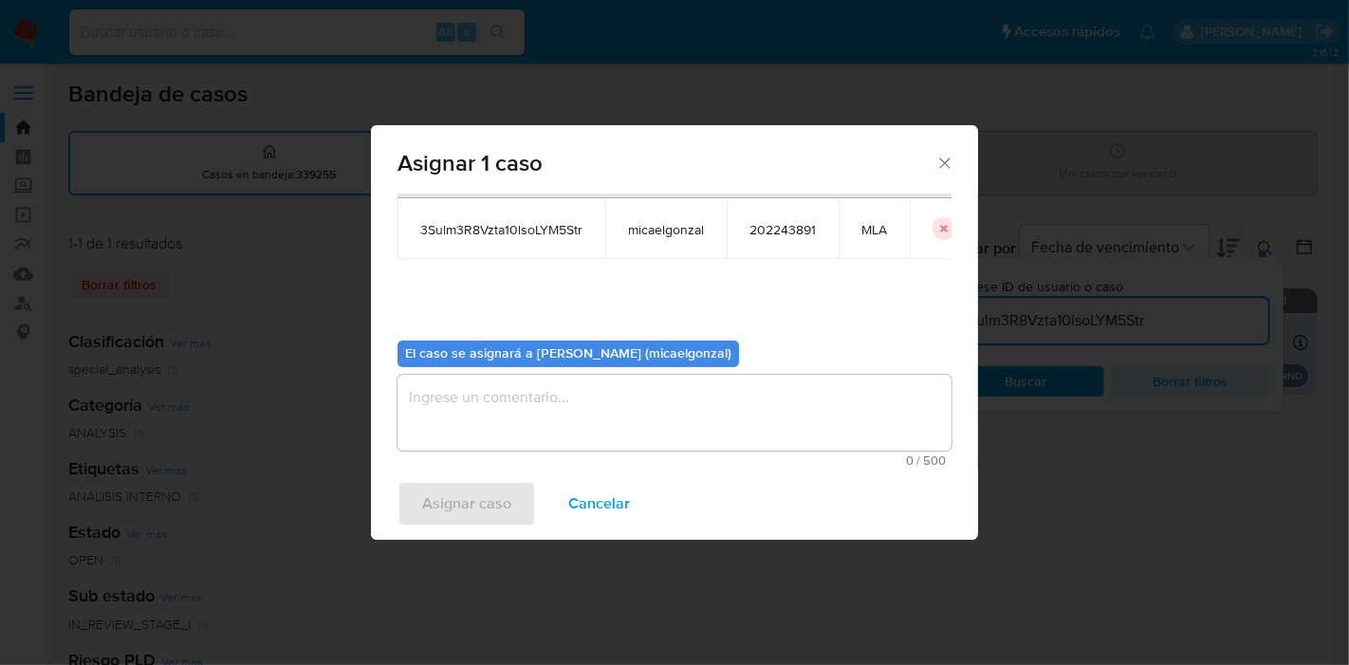
click at [492, 426] on textarea "assign-modal" at bounding box center [674, 413] width 554 height 76
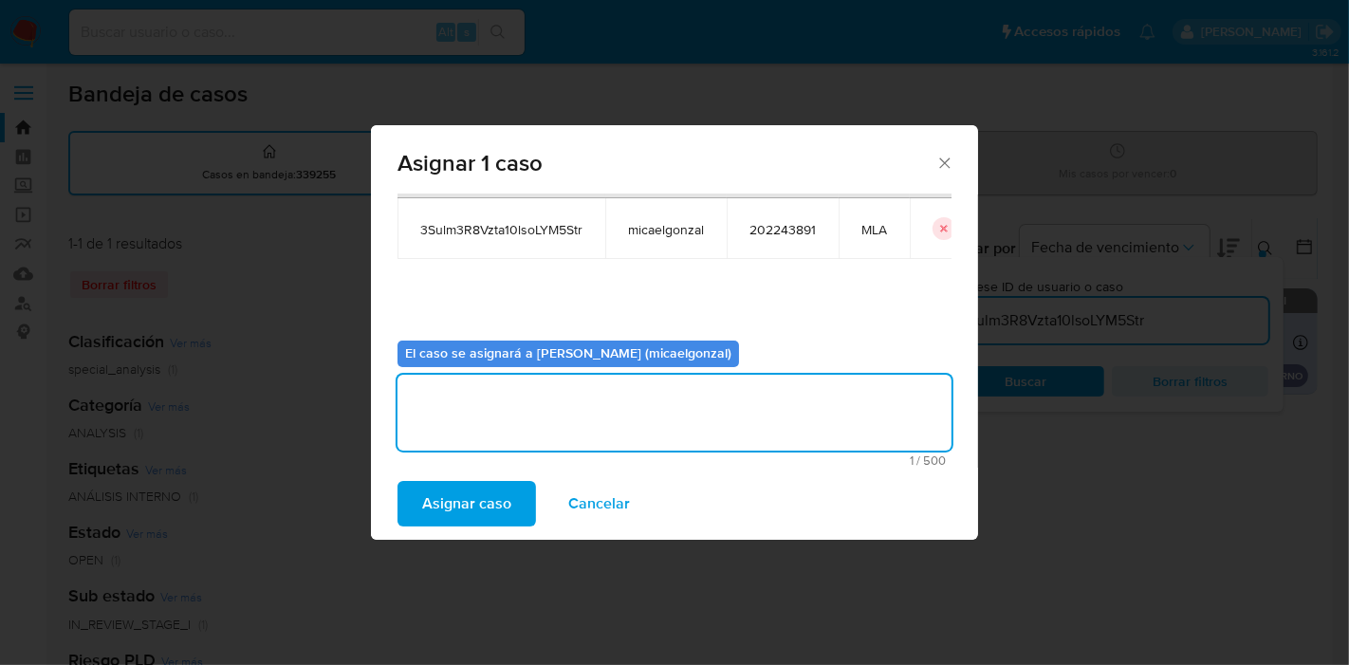
click at [488, 544] on div "Asignar 1 caso Casos a asignar: ID Propietario ID de usuario Site 3Sulm3R8Vzta1…" at bounding box center [674, 332] width 1349 height 665
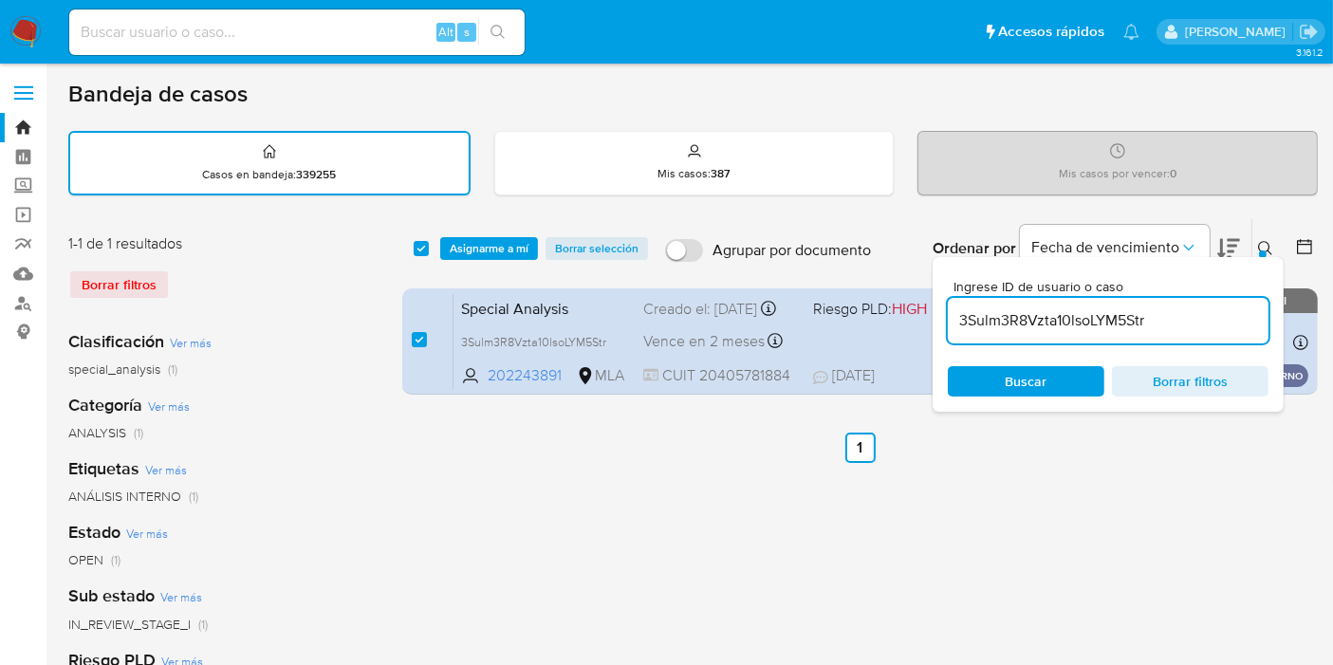
click at [518, 230] on div "select-all-cases-checkbox Asignarme a mí Borrar selección Agrupar por documento…" at bounding box center [859, 248] width 915 height 59
click at [514, 242] on span "Asignarme a mí" at bounding box center [489, 248] width 79 height 19
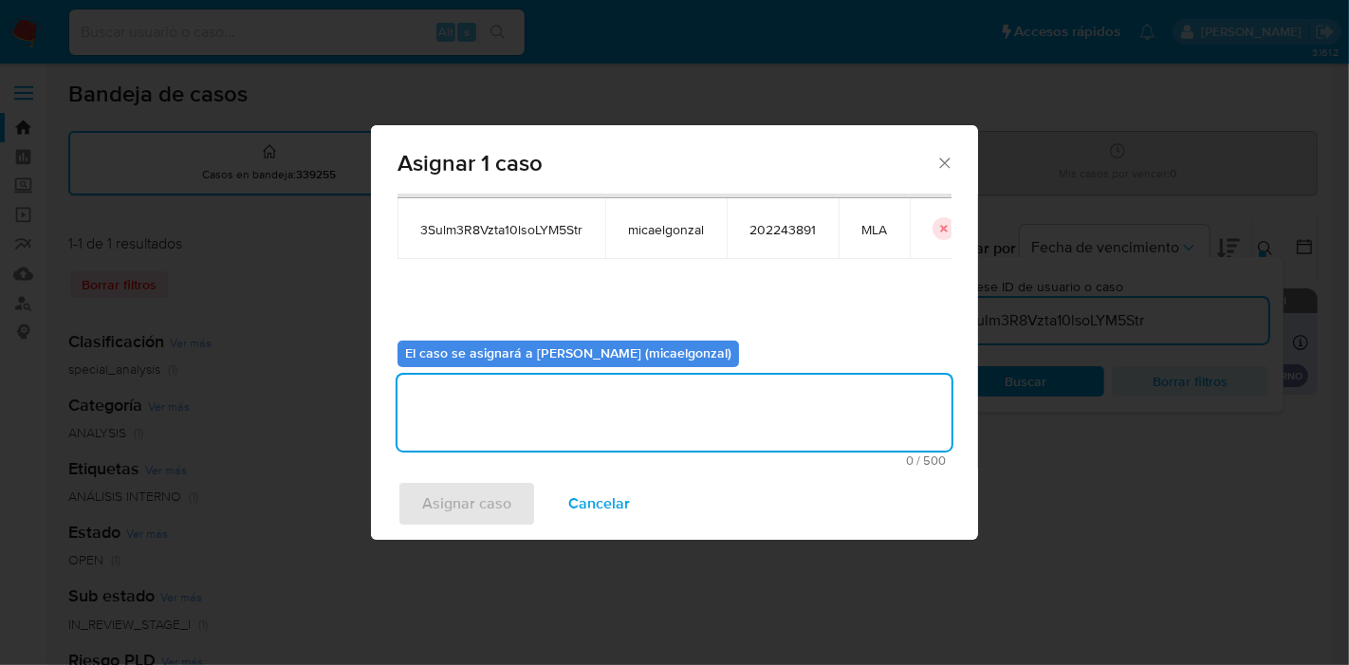
click at [533, 422] on textarea "assign-modal" at bounding box center [674, 413] width 554 height 76
click at [482, 509] on span "Asignar caso" at bounding box center [466, 504] width 89 height 42
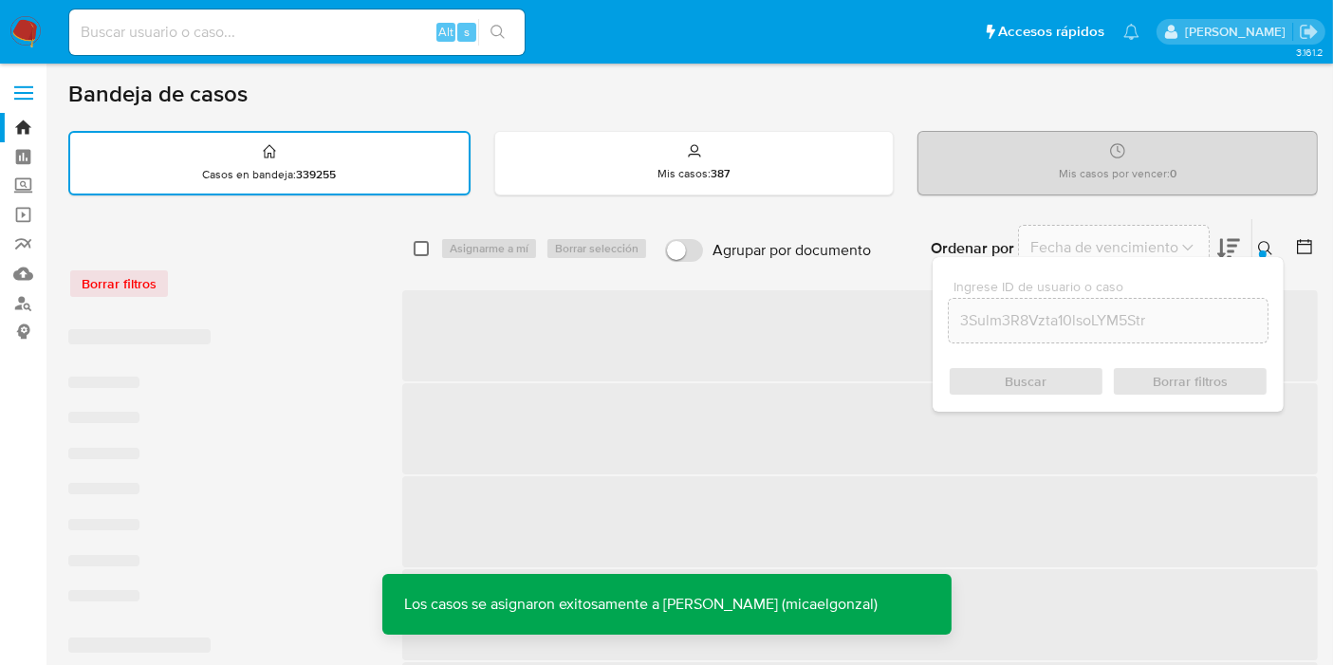
click at [423, 245] on input "checkbox" at bounding box center [421, 248] width 15 height 15
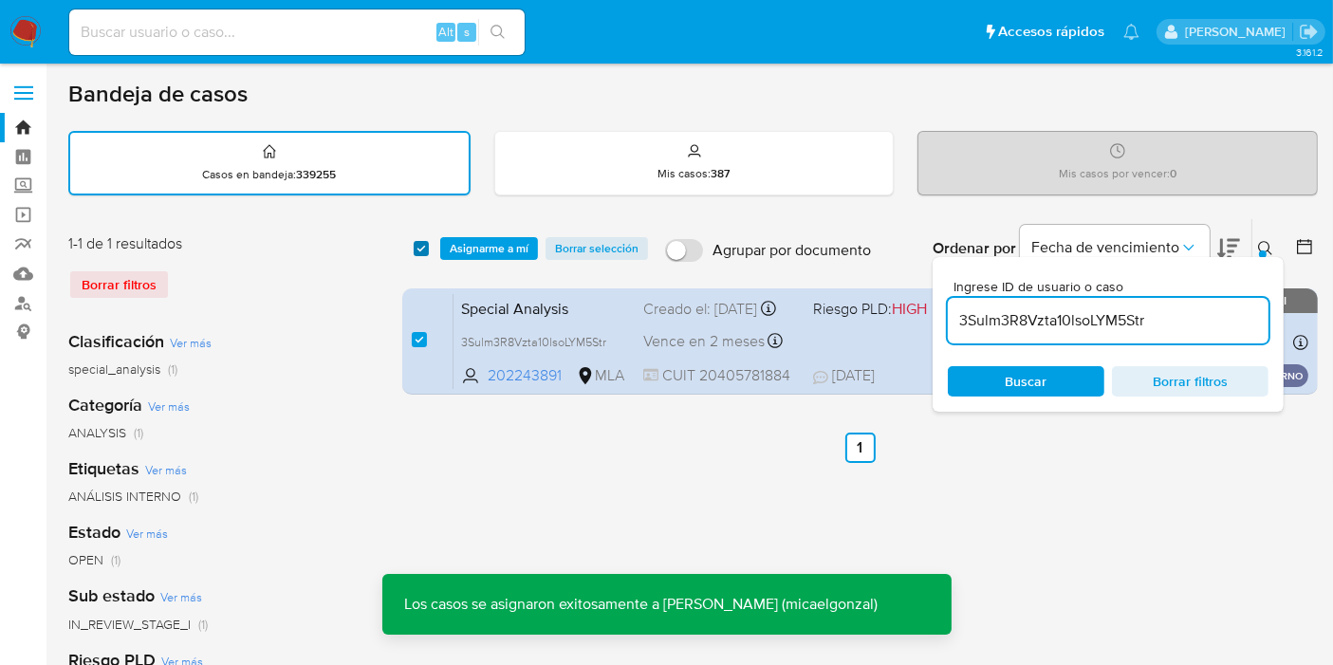
click at [423, 245] on input "checkbox" at bounding box center [421, 248] width 15 height 15
checkbox input "false"
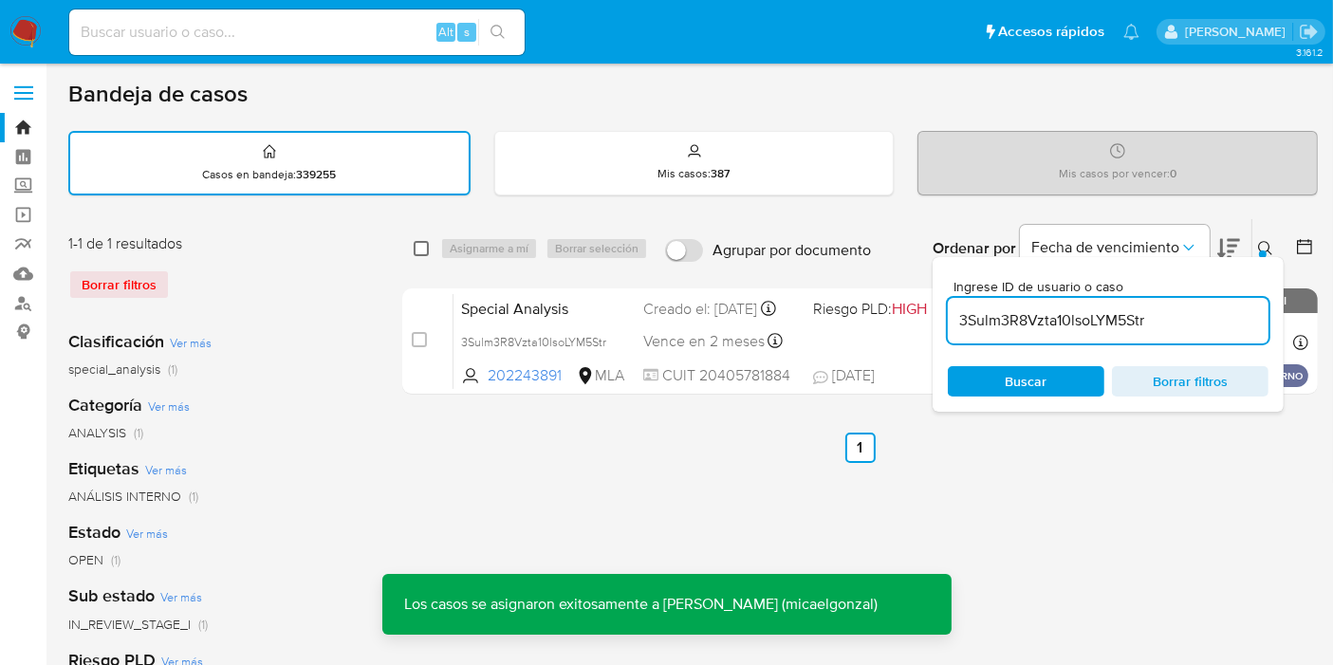
click at [423, 245] on input "checkbox" at bounding box center [421, 248] width 15 height 15
checkbox input "true"
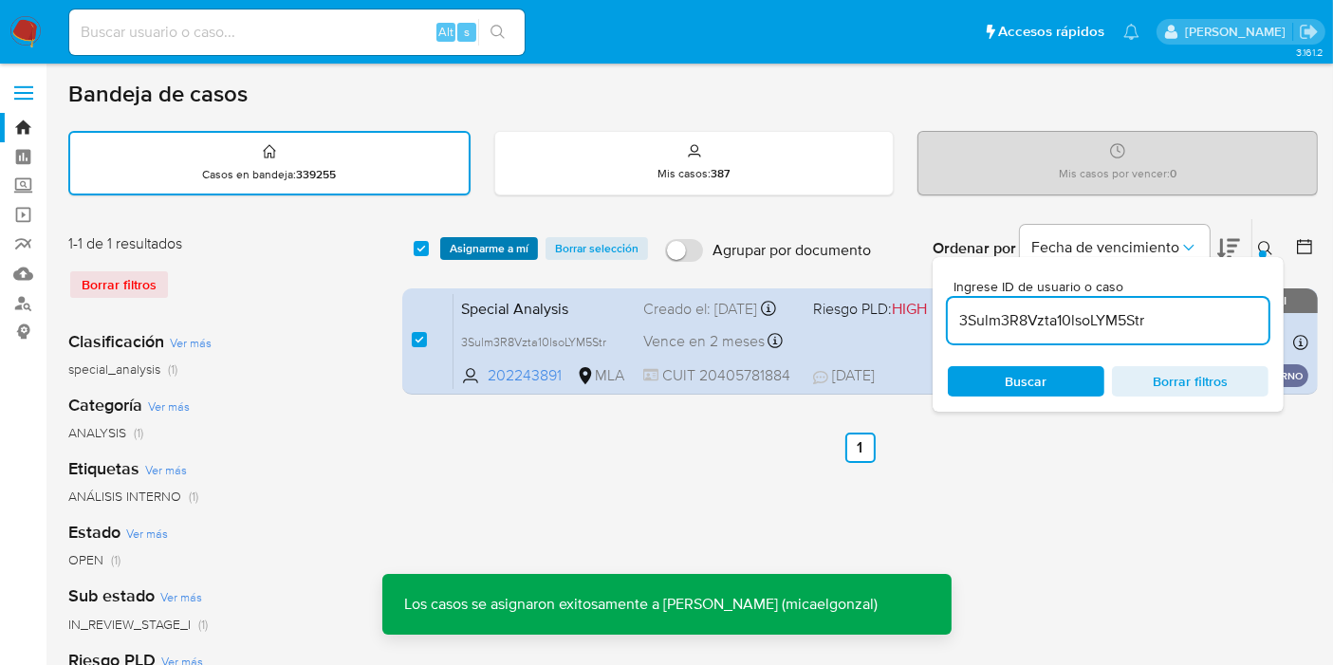
click at [465, 254] on span "Asignarme a mí" at bounding box center [489, 248] width 79 height 19
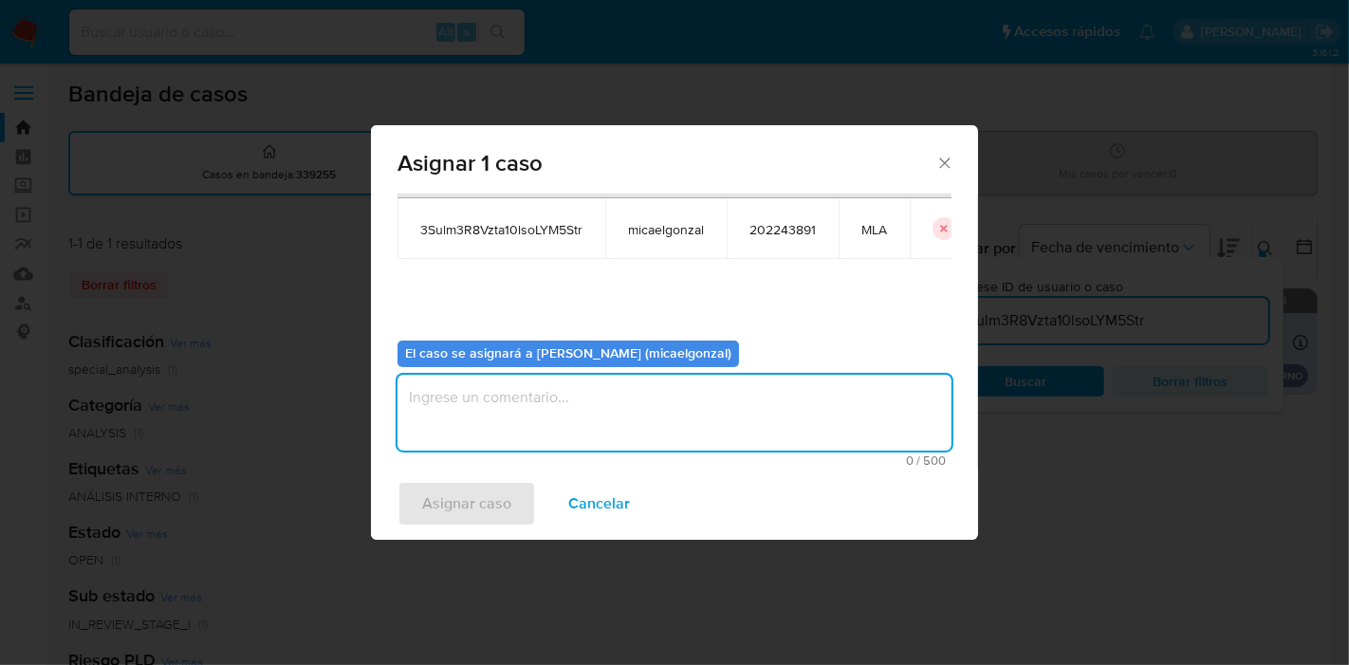
click at [536, 411] on textarea "assign-modal" at bounding box center [674, 413] width 554 height 76
click at [442, 491] on span "Asignar caso" at bounding box center [466, 504] width 89 height 42
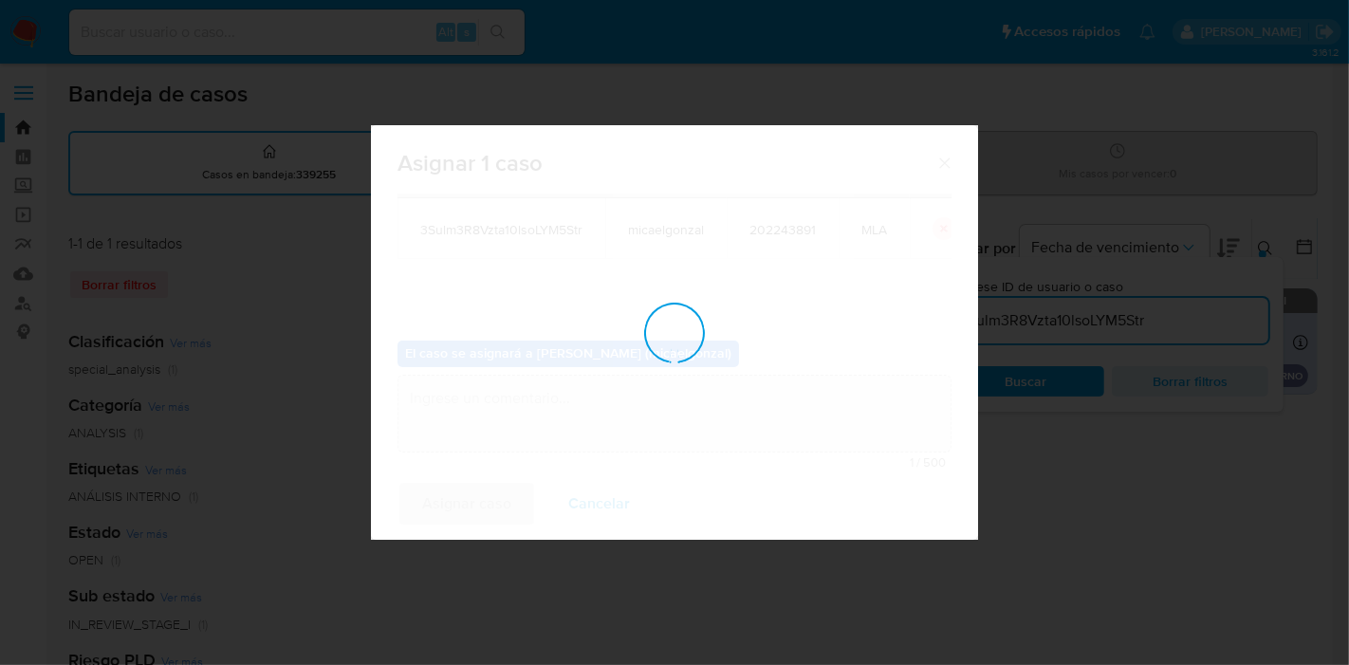
checkbox input "false"
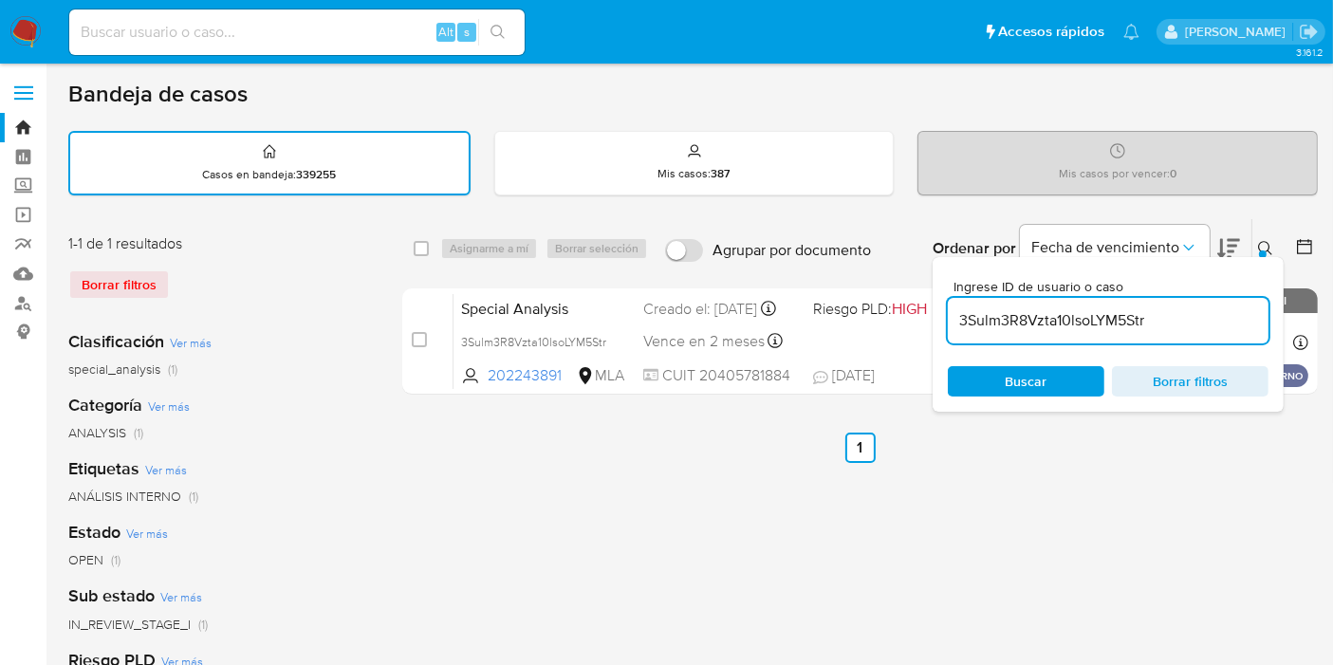
click at [1029, 334] on div "3Sulm3R8Vzta10lsoLYM5Str" at bounding box center [1108, 321] width 321 height 46
click at [1030, 323] on input "3Sulm3R8Vzta10lsoLYM5Str" at bounding box center [1108, 320] width 321 height 25
paste input "bpqrICZTjLYdBY0pNHDlT0dx"
type input "bpqrICZTjLYdBY0pNHDlT0dx"
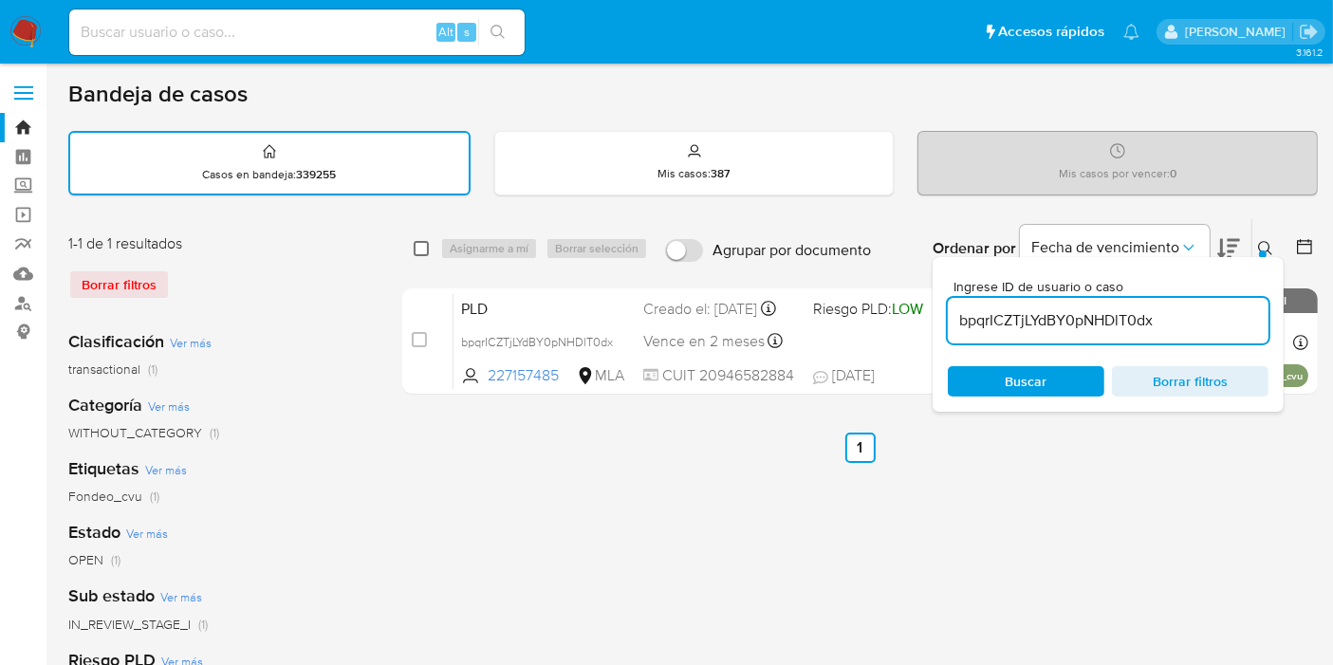
click at [427, 242] on input "checkbox" at bounding box center [421, 248] width 15 height 15
checkbox input "true"
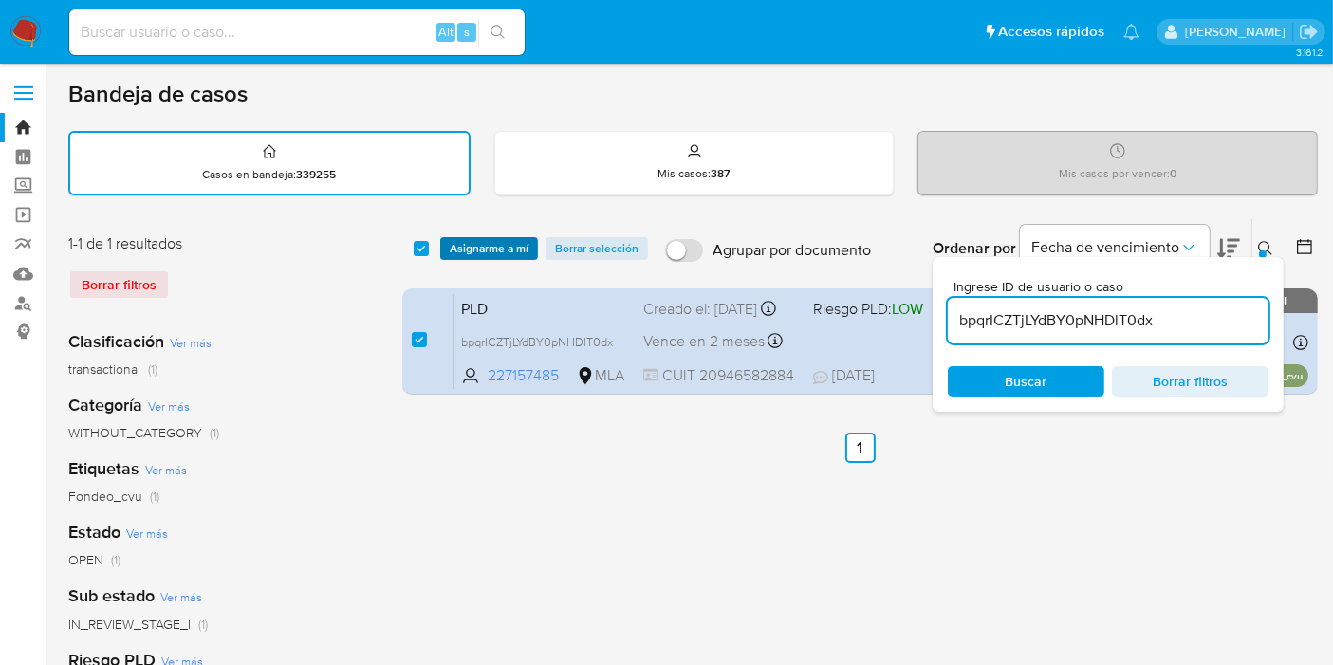
click at [501, 242] on span "Asignarme a mí" at bounding box center [489, 248] width 79 height 19
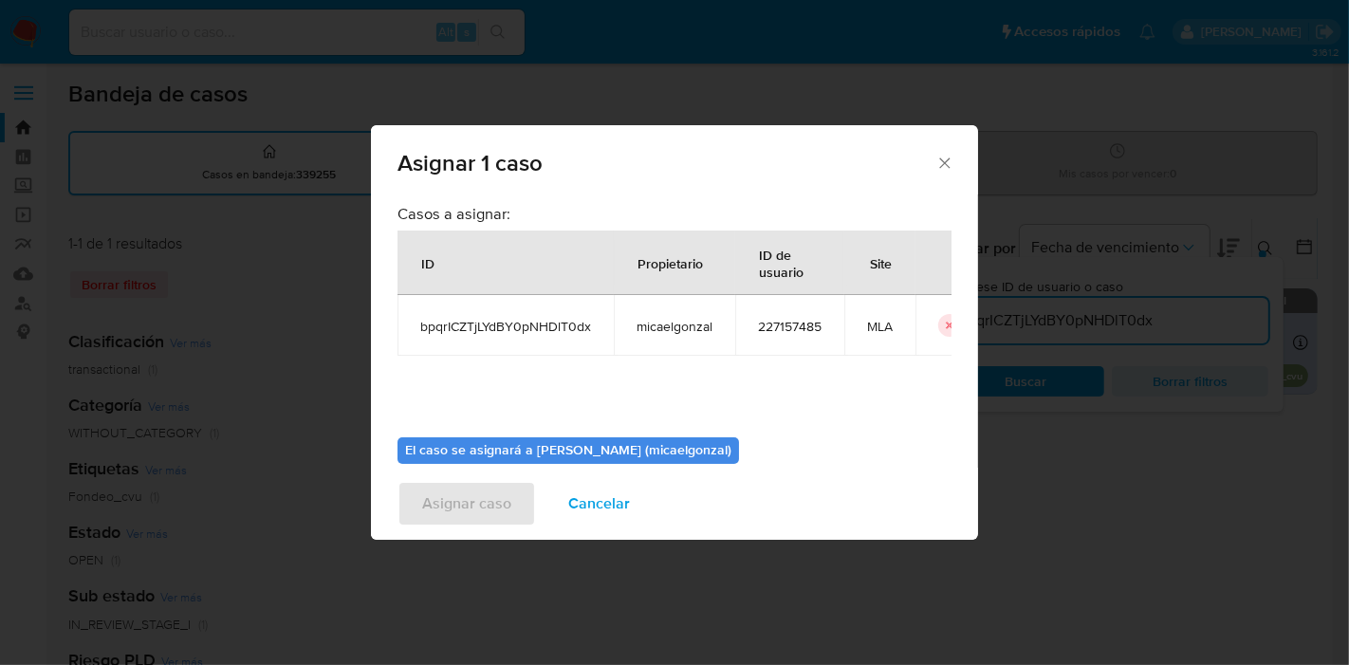
scroll to position [97, 0]
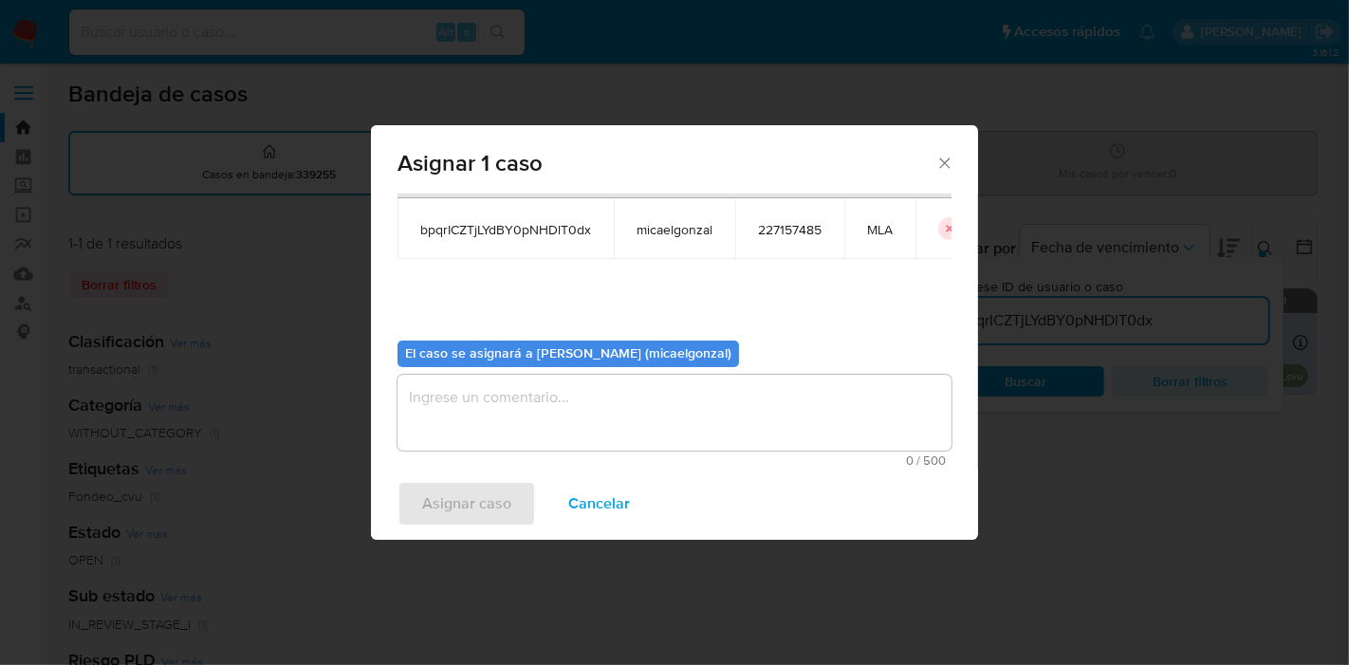
drag, startPoint x: 522, startPoint y: 428, endPoint x: 485, endPoint y: 452, distance: 43.9
click at [516, 427] on textarea "assign-modal" at bounding box center [674, 413] width 554 height 76
click at [471, 494] on span "Asignar caso" at bounding box center [466, 504] width 89 height 42
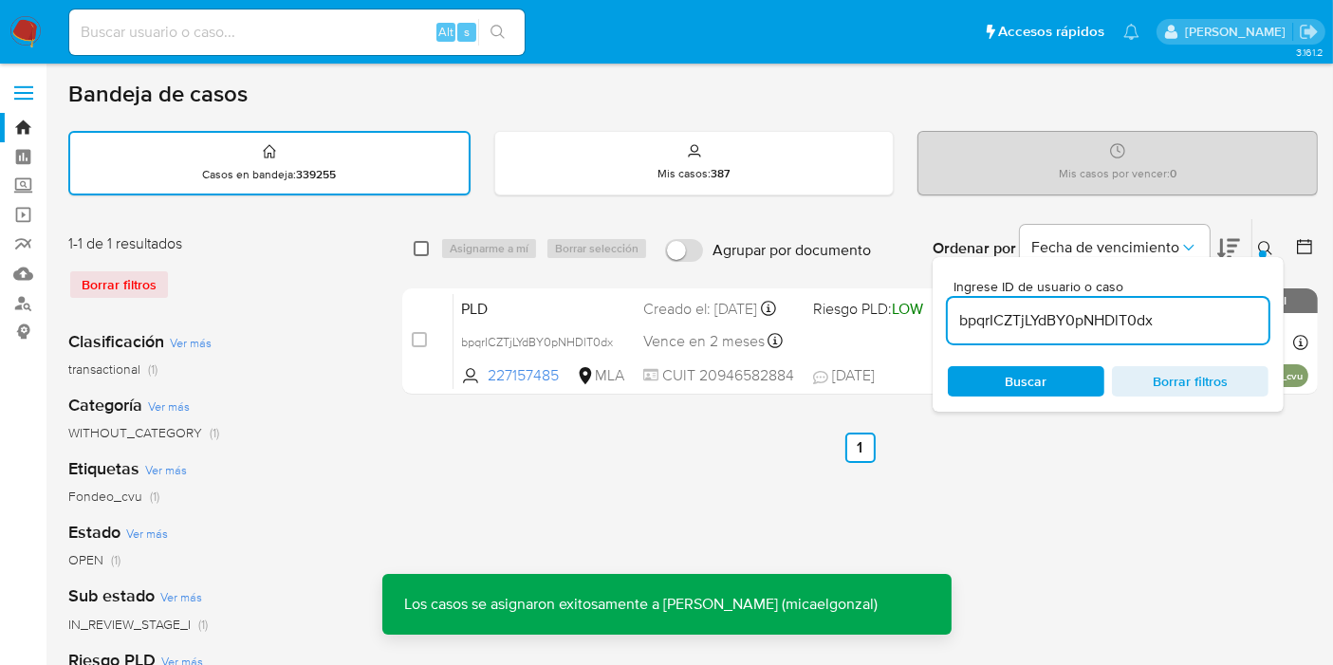
click at [419, 241] on input "checkbox" at bounding box center [421, 248] width 15 height 15
checkbox input "true"
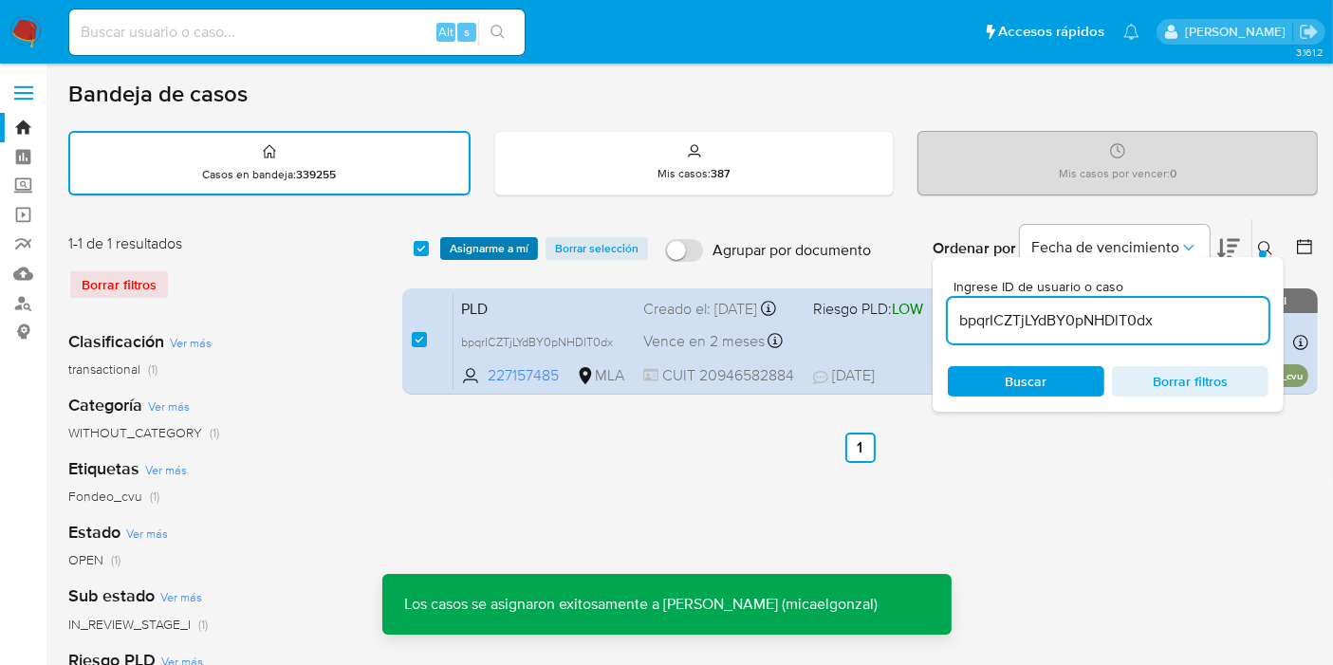
click at [477, 251] on span "Asignarme a mí" at bounding box center [489, 248] width 79 height 19
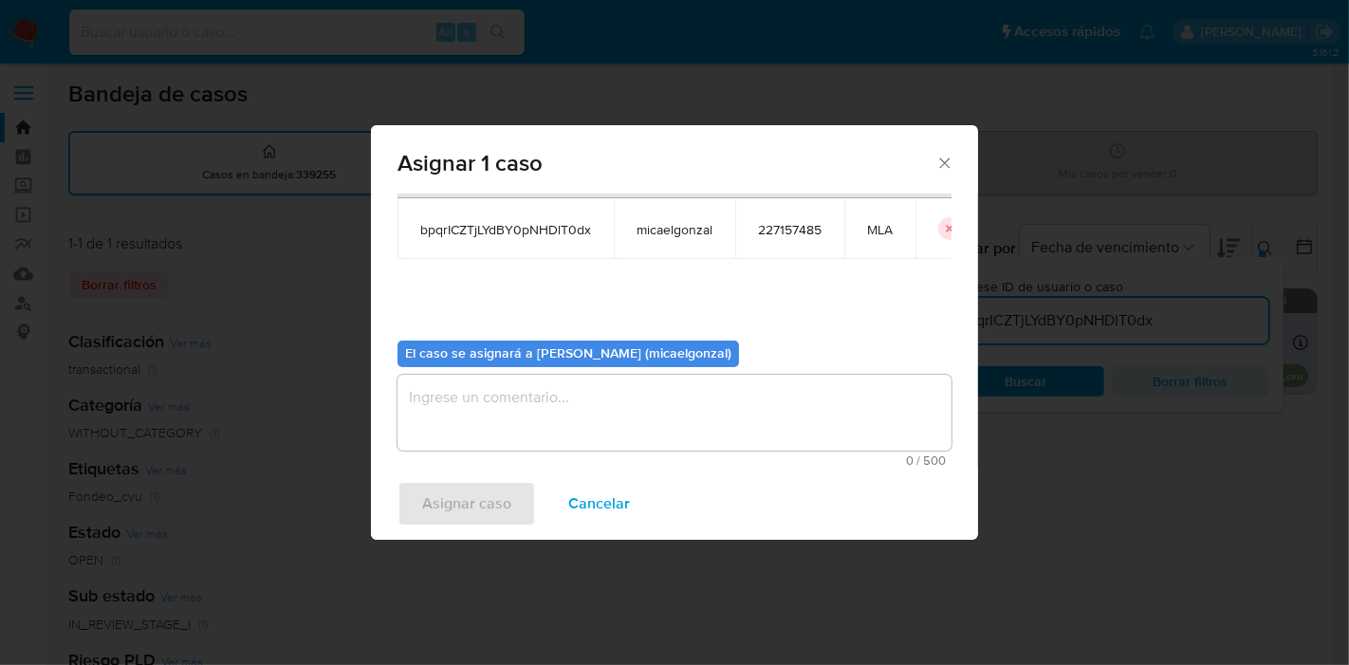
click at [555, 419] on textarea "assign-modal" at bounding box center [674, 413] width 554 height 76
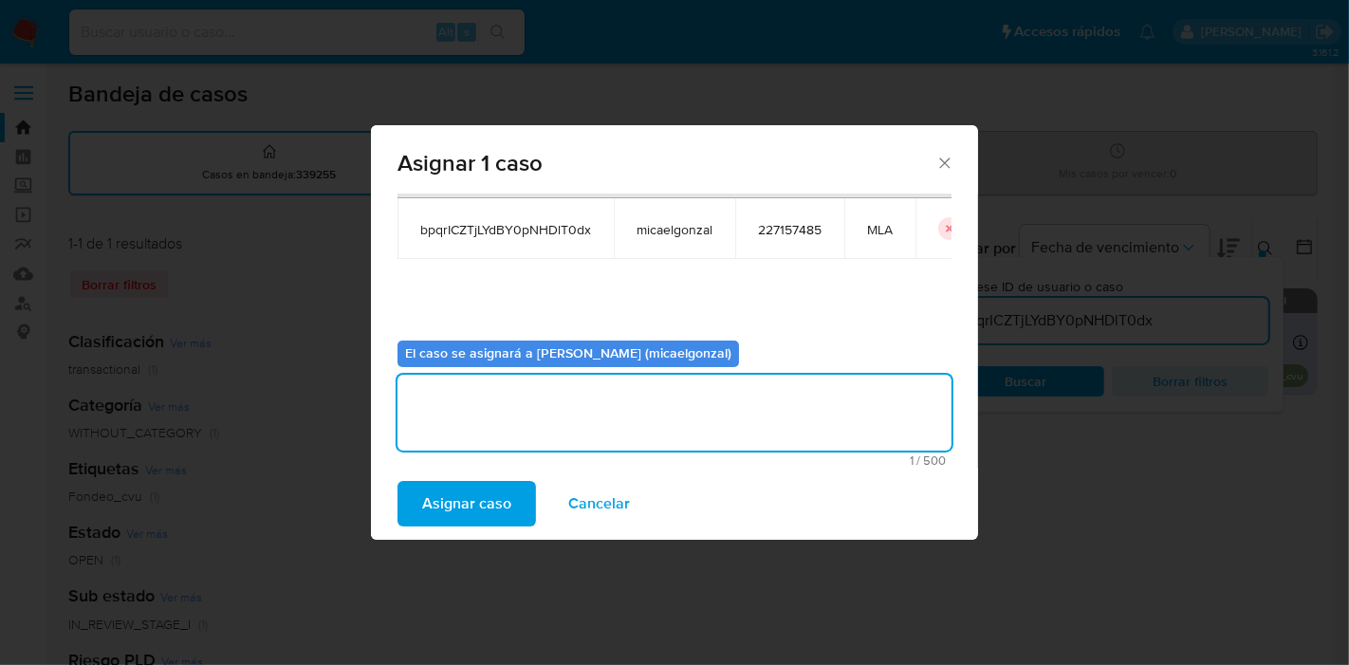
click at [486, 516] on span "Asignar caso" at bounding box center [466, 504] width 89 height 42
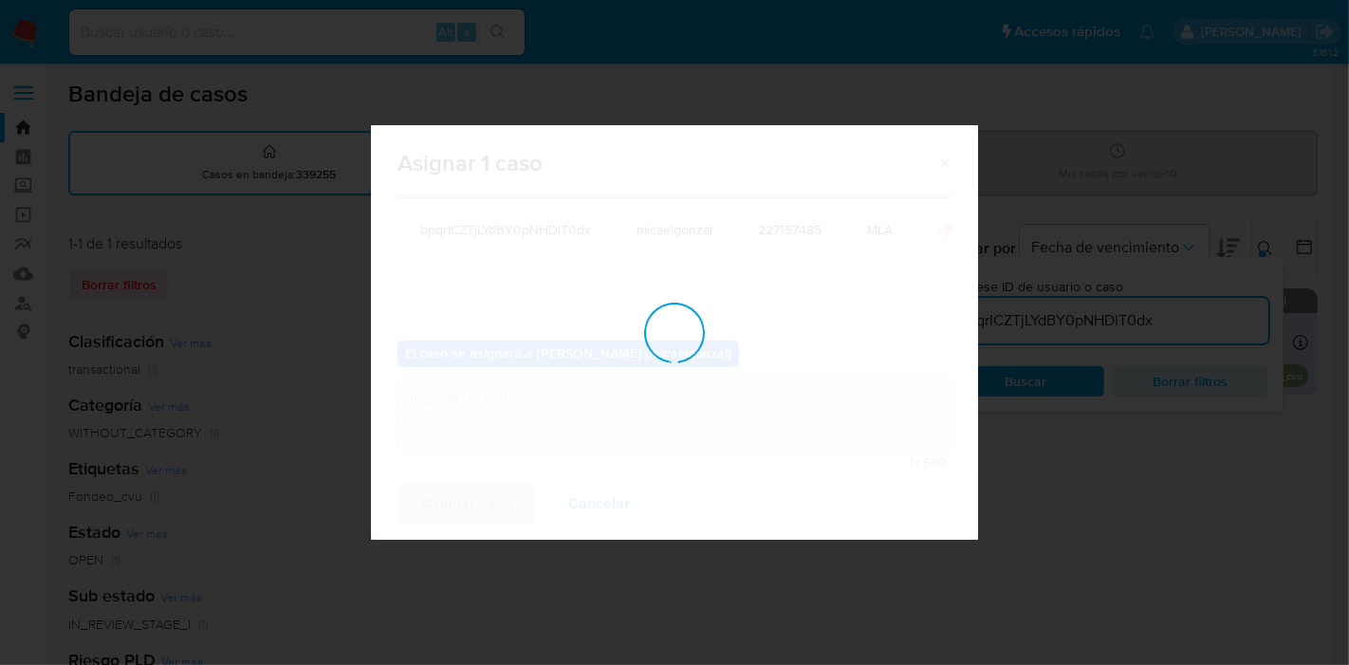
checkbox input "false"
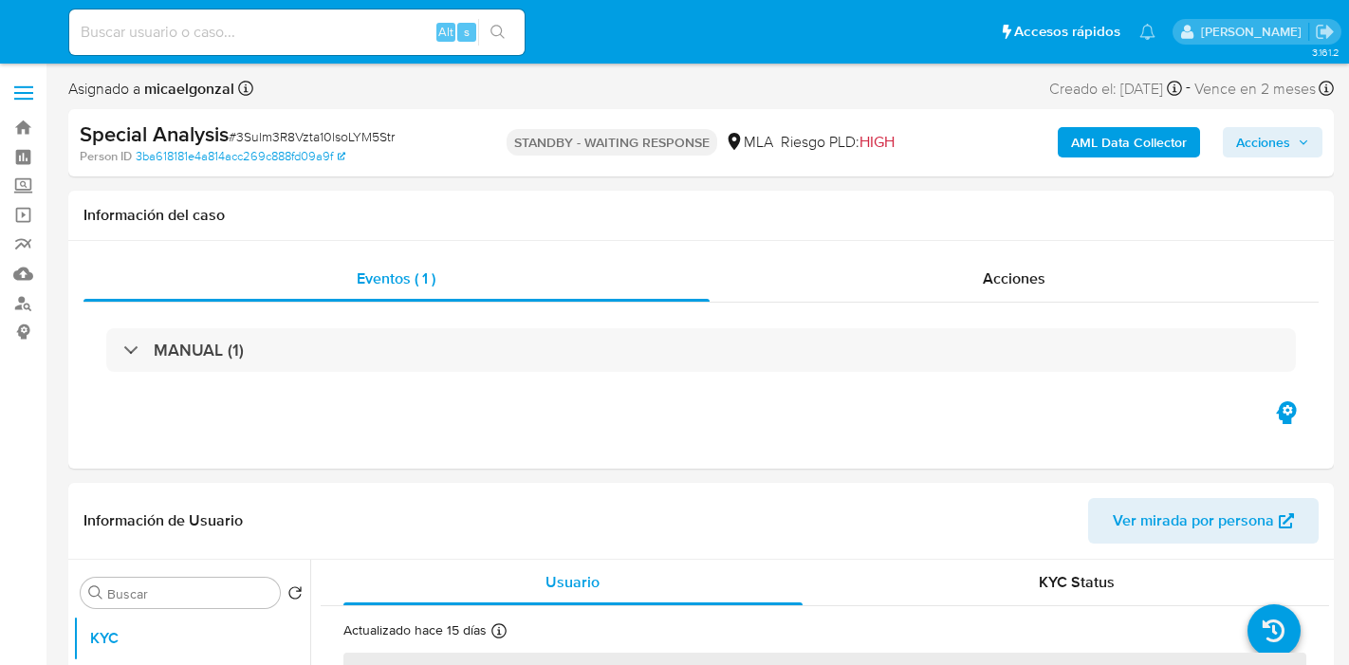
select select "10"
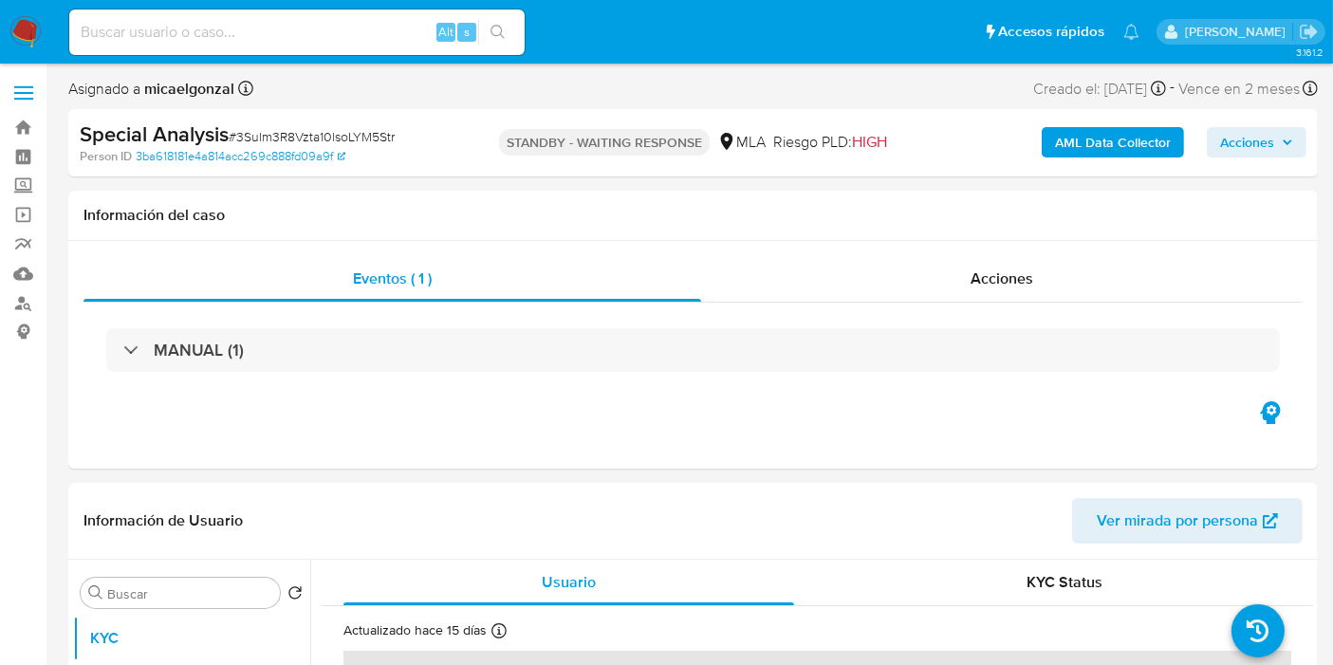
click at [243, 132] on span "# 3Sulm3R8Vzta10lsoLYM5Str" at bounding box center [312, 136] width 166 height 19
copy span "3Sulm3R8Vzta10lsoLYM5Str"
click at [29, 46] on img at bounding box center [25, 32] width 32 height 32
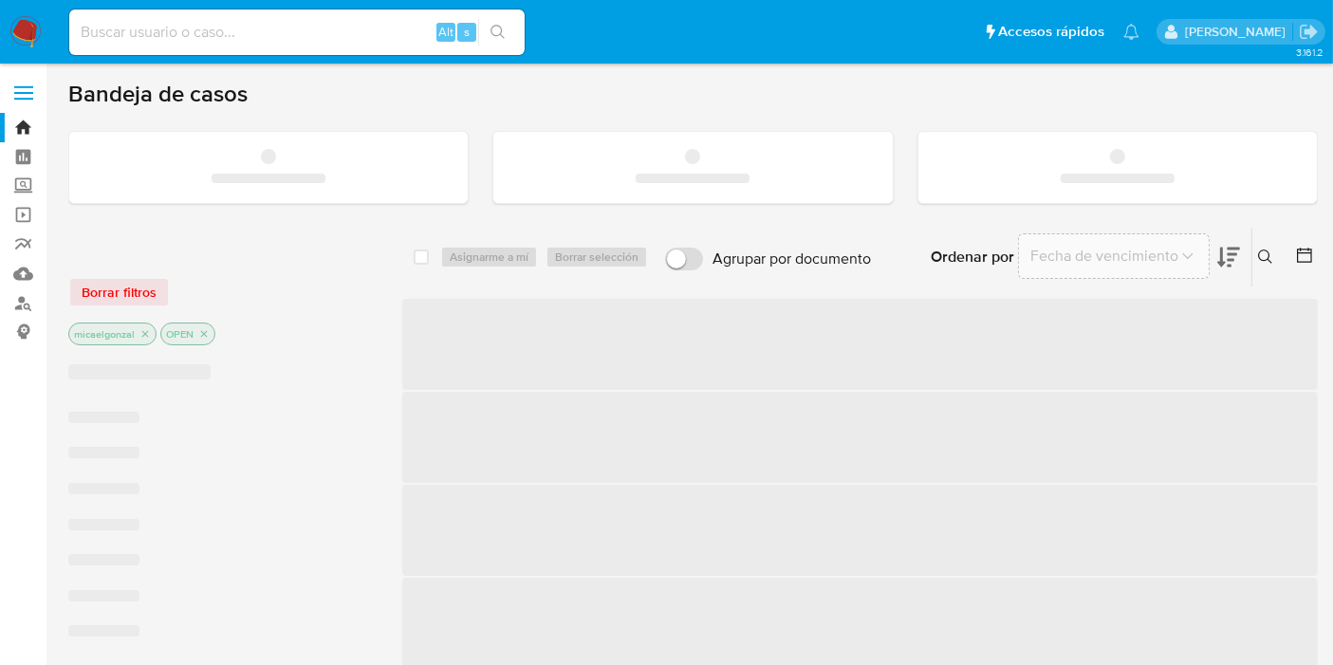
click at [225, 46] on div "Alt s" at bounding box center [296, 32] width 455 height 46
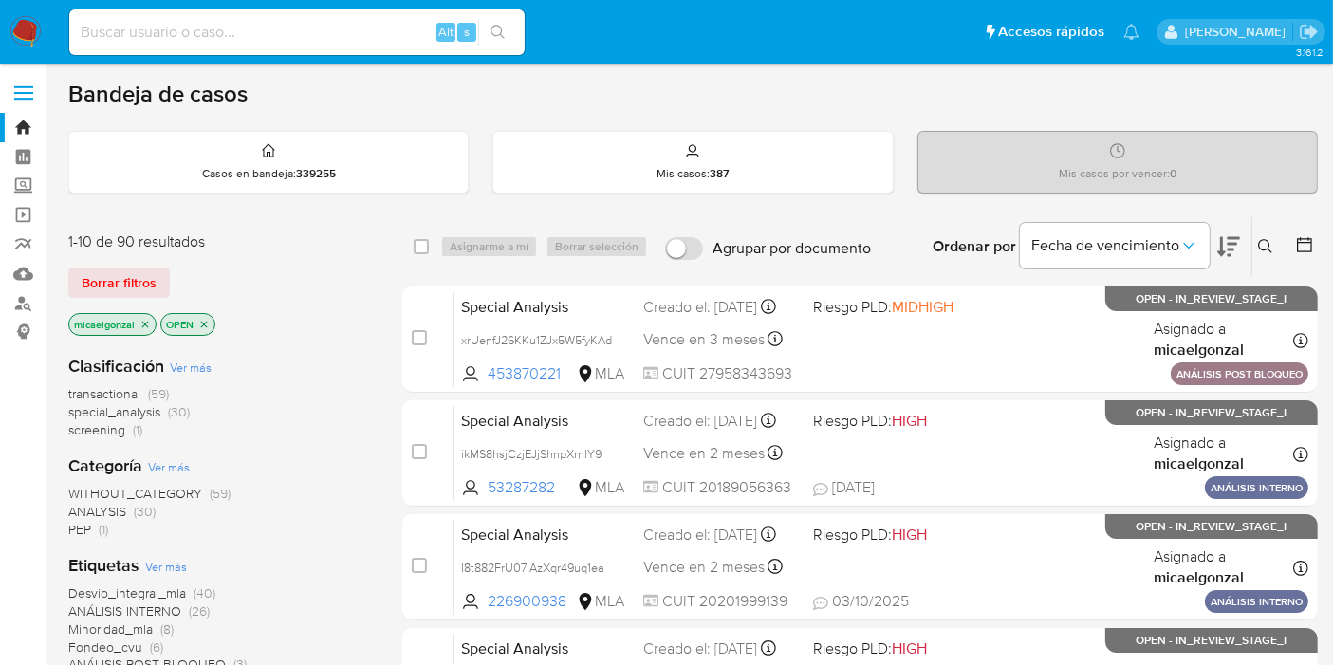
click at [235, 39] on input at bounding box center [296, 32] width 455 height 25
paste input "3Sulm3R8Vzta10lsoLYM5Str"
type input "3Sulm3R8Vzta10lsoLYM5Str"
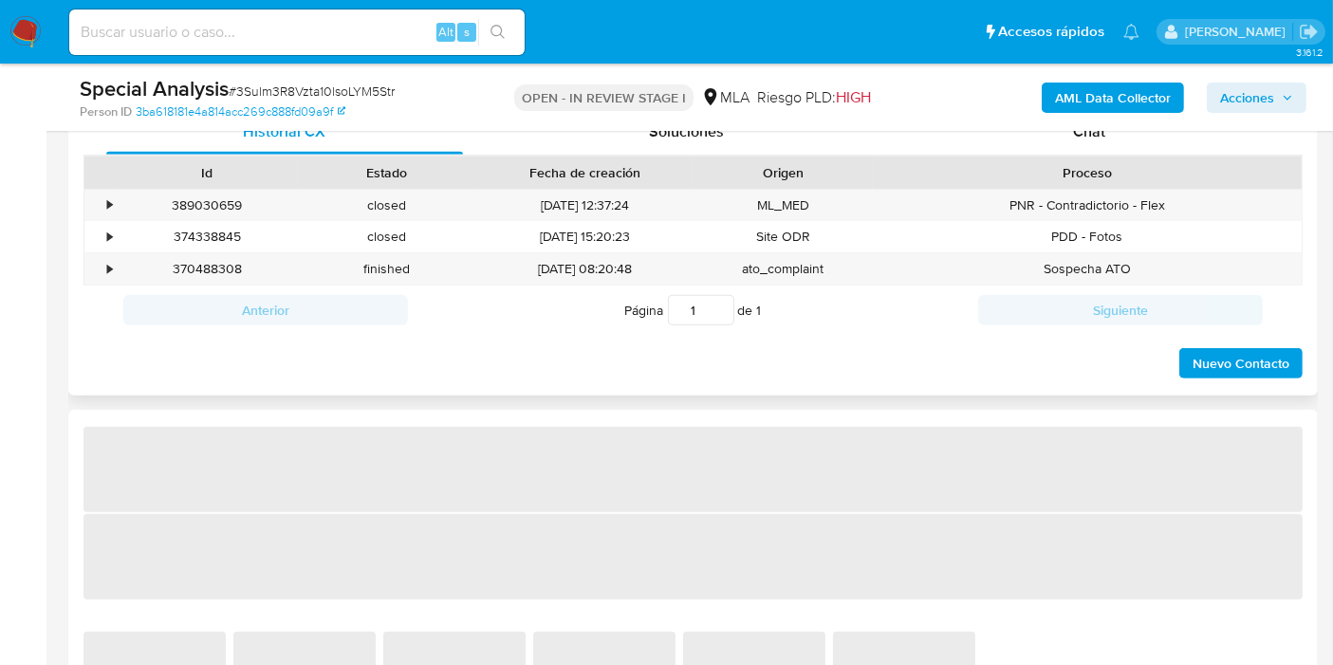
select select "10"
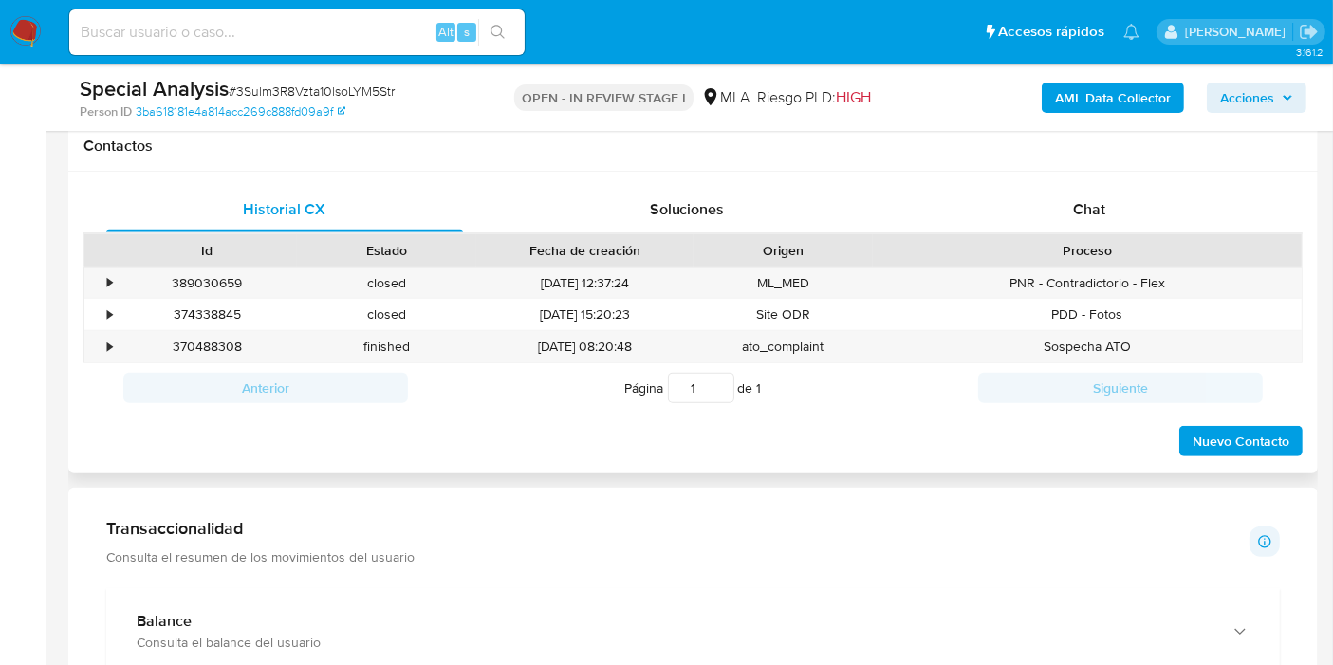
scroll to position [842, 0]
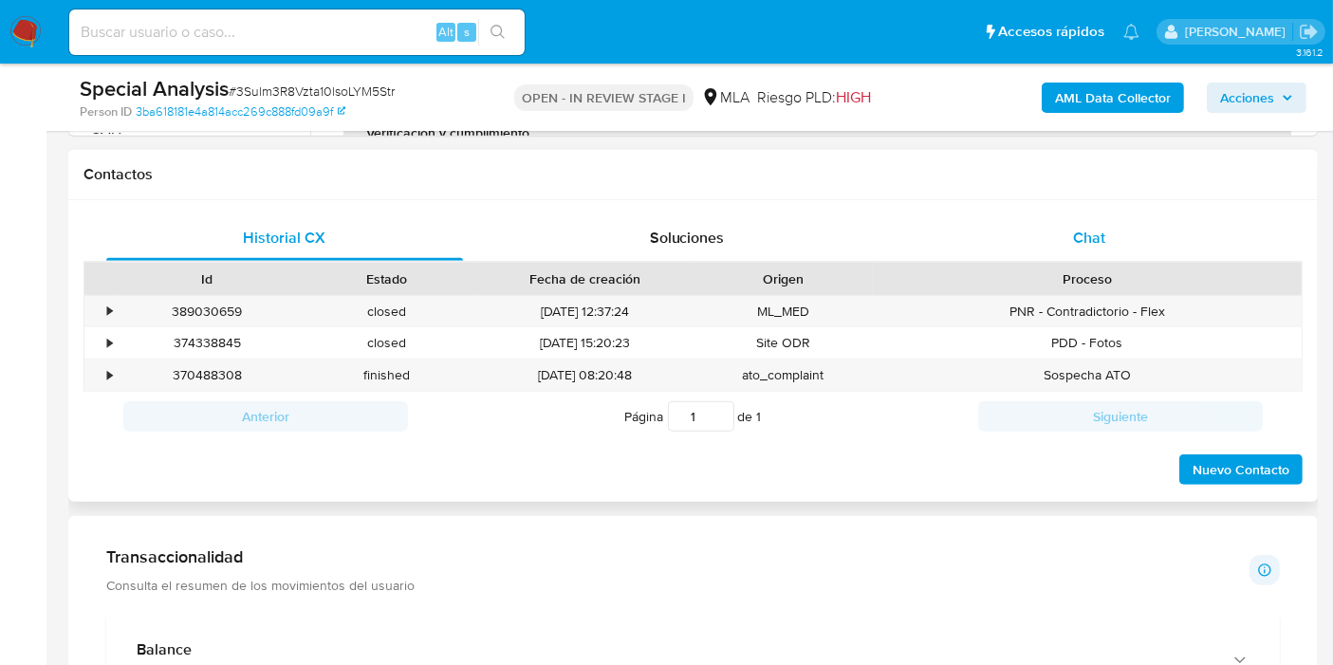
click at [1273, 228] on button "Chat" at bounding box center [1089, 238] width 402 height 46
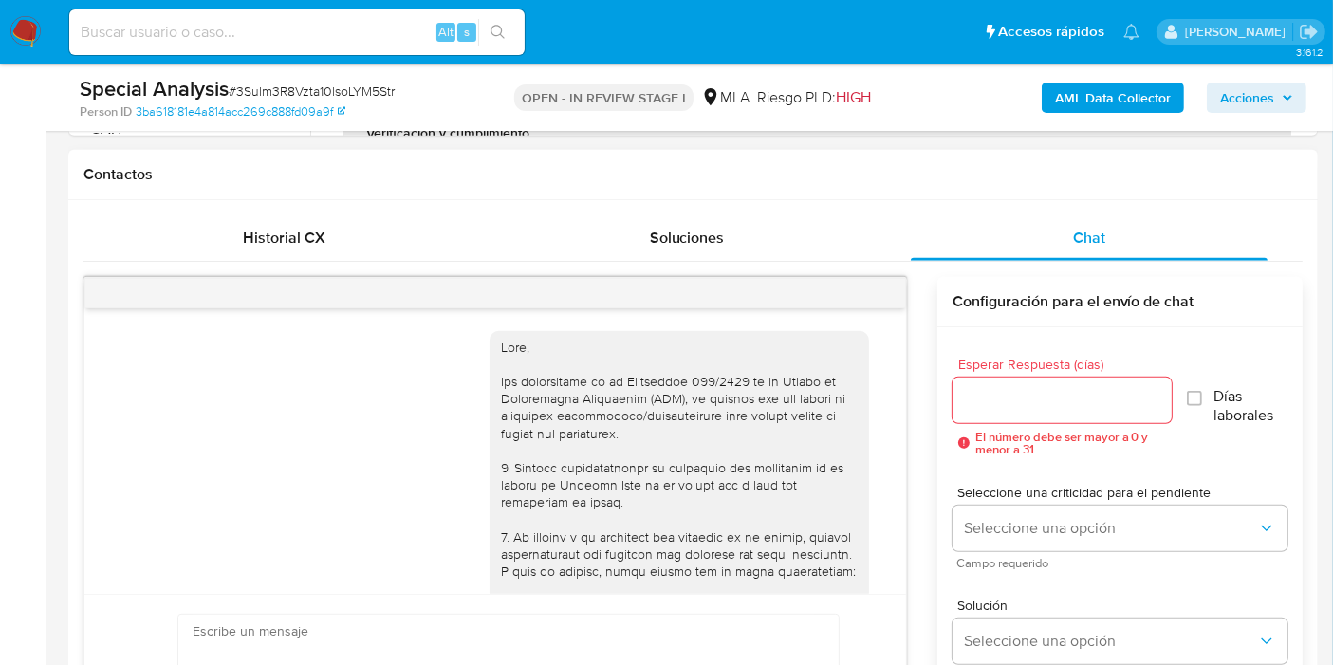
scroll to position [2248, 0]
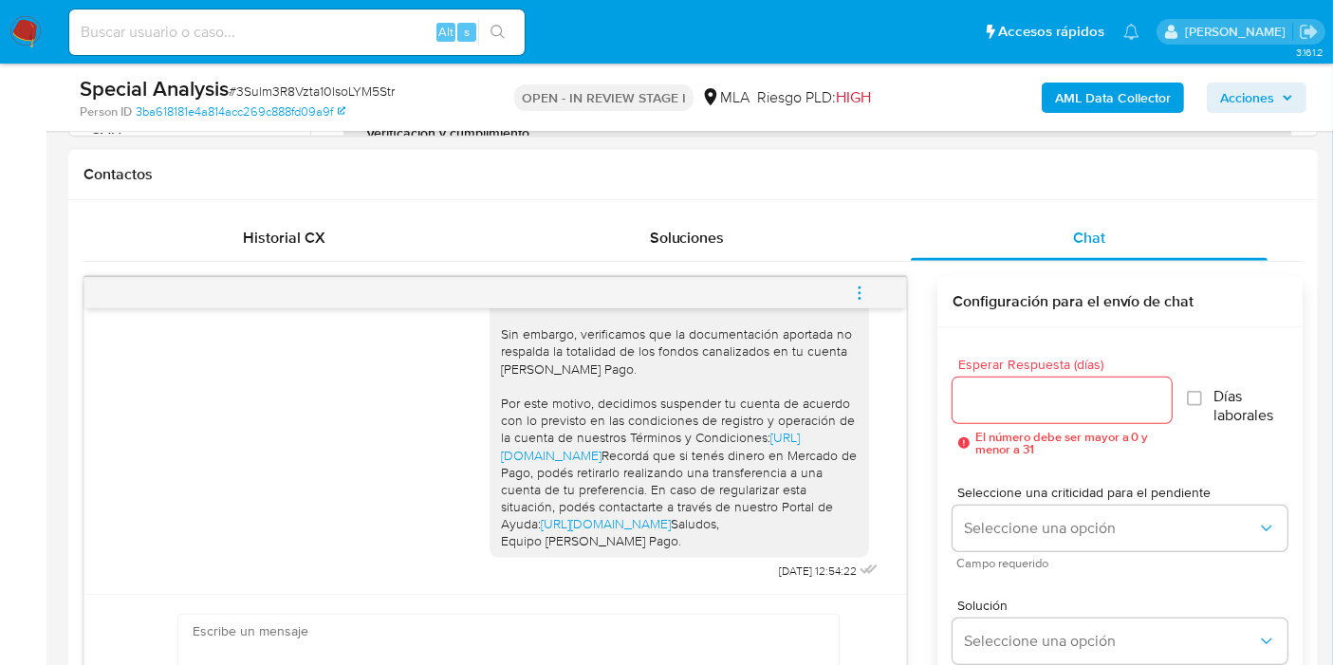
click at [867, 287] on icon "menu-action" at bounding box center [859, 293] width 17 height 17
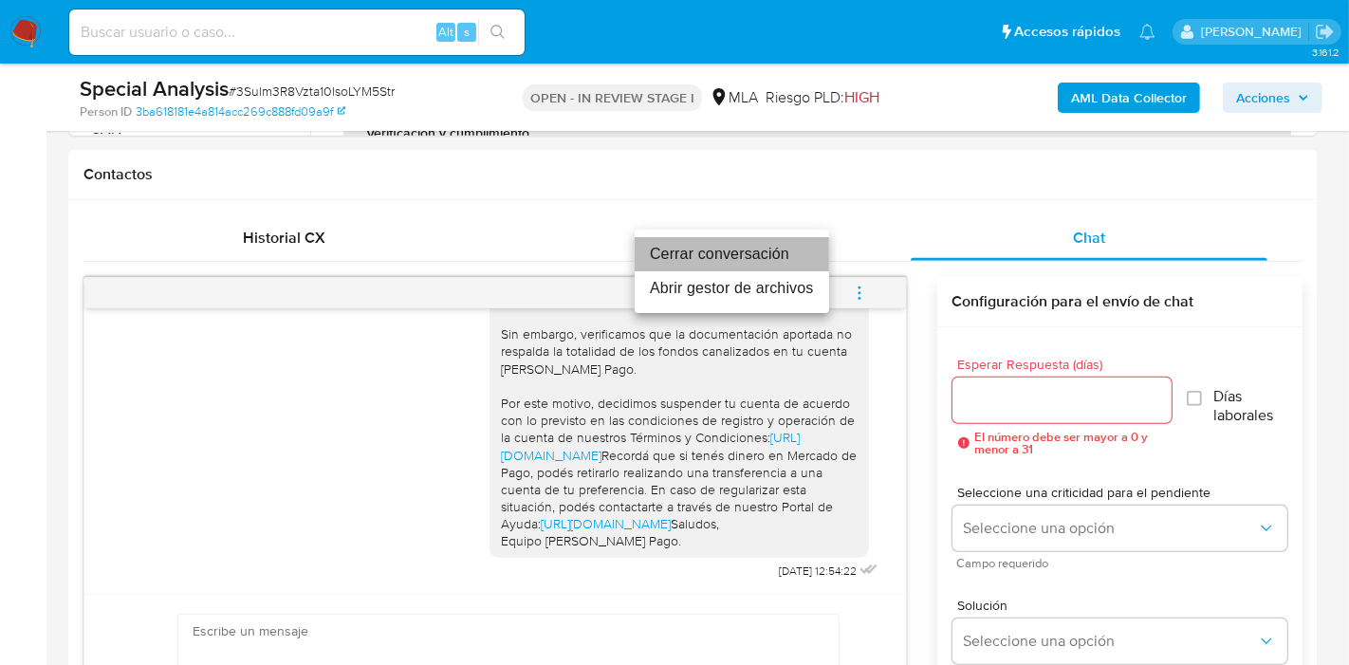
click at [741, 244] on li "Cerrar conversación" at bounding box center [732, 254] width 194 height 34
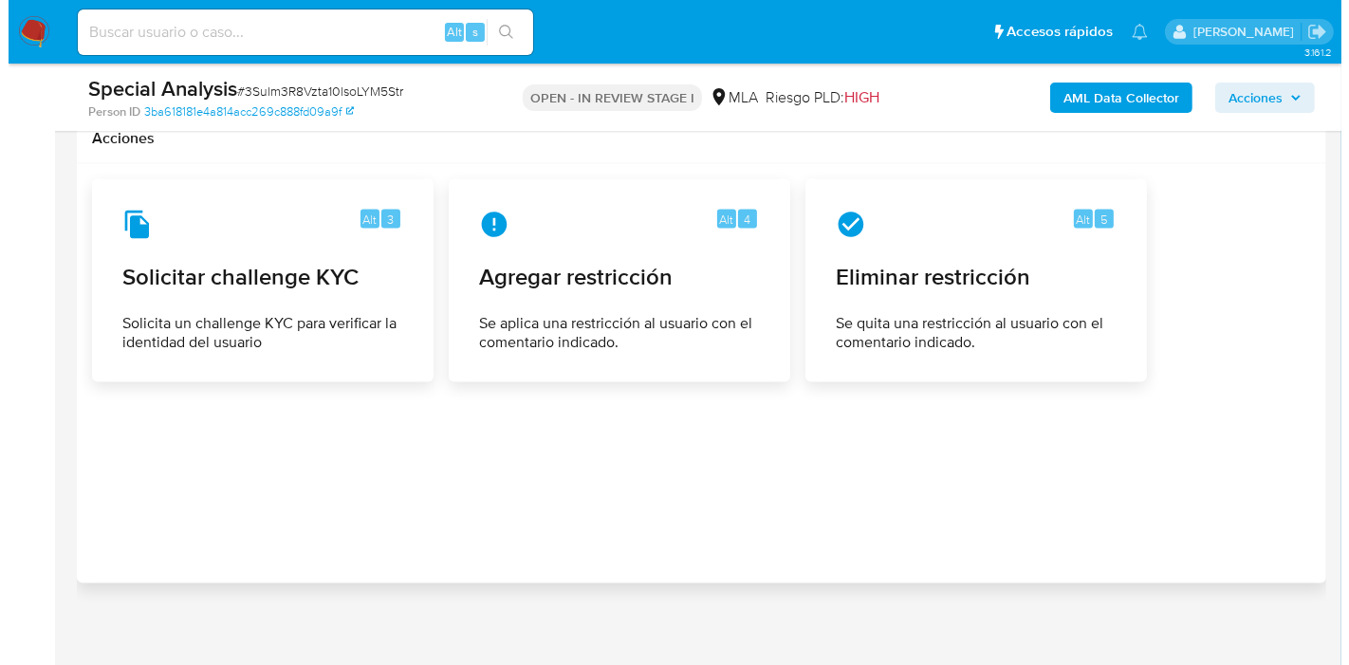
scroll to position [3165, 0]
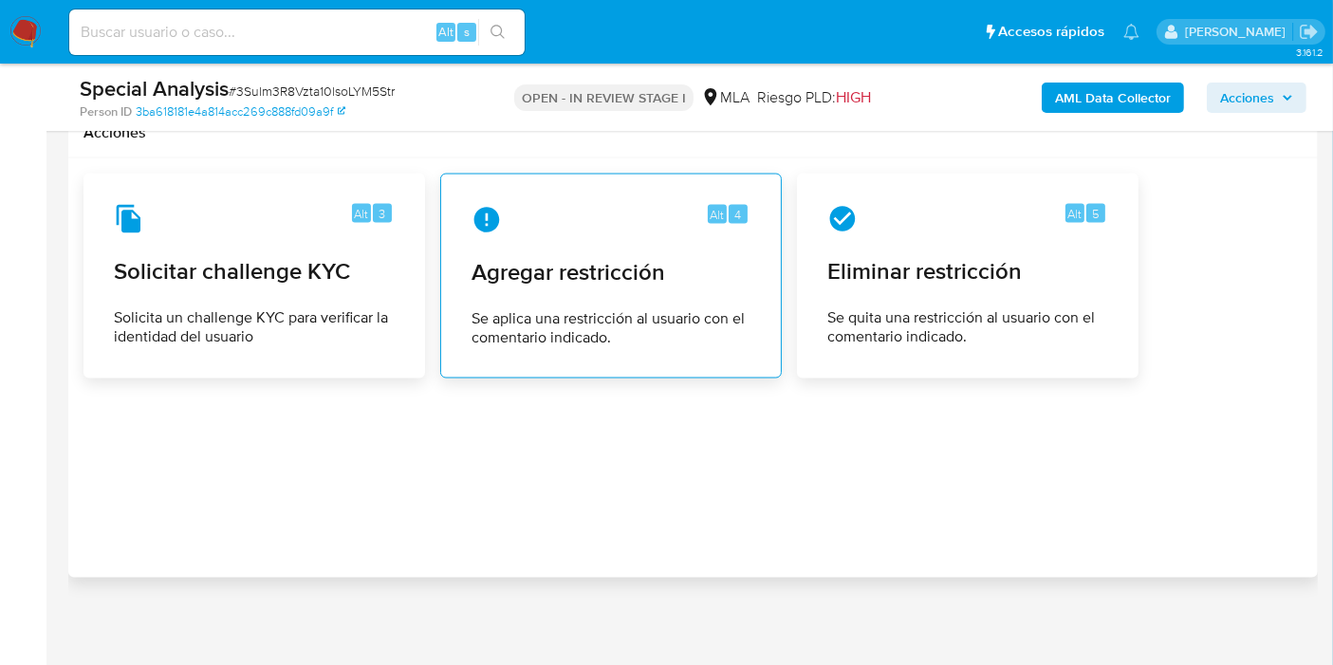
click at [627, 313] on span "Se aplica una restricción al usuario con el comentario indicado." at bounding box center [610, 328] width 279 height 38
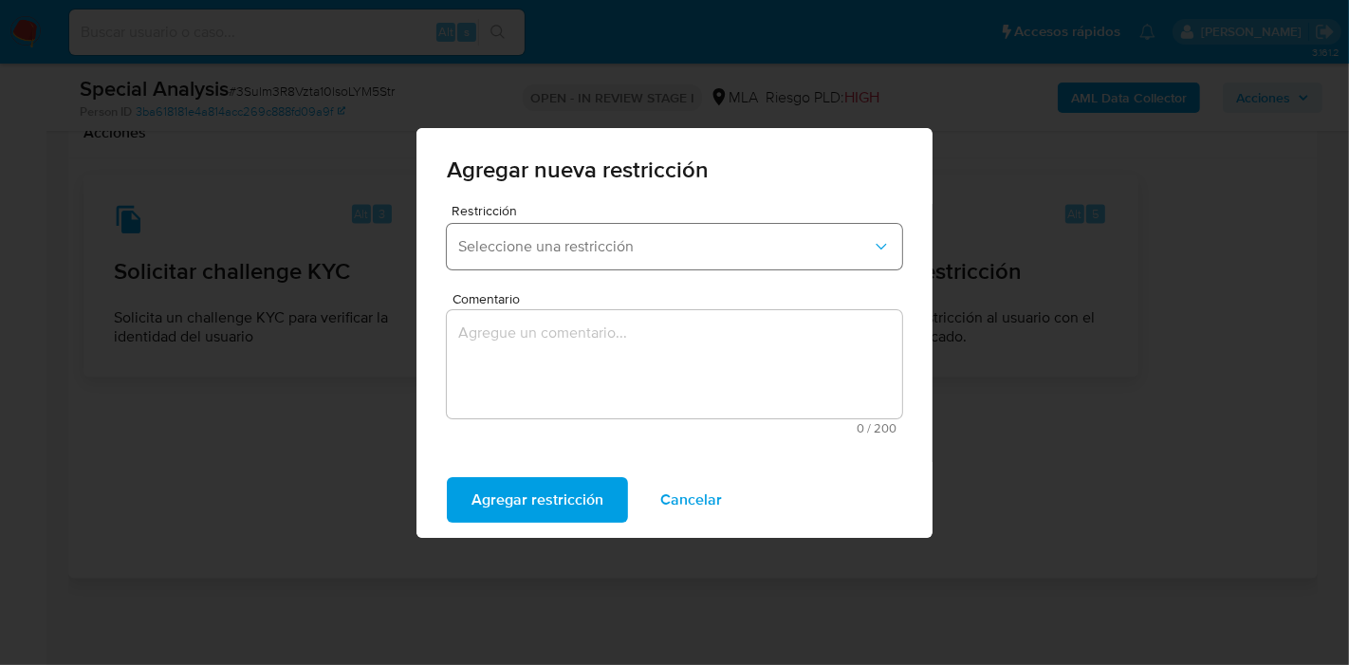
click at [617, 239] on span "Seleccione una restricción" at bounding box center [665, 246] width 414 height 19
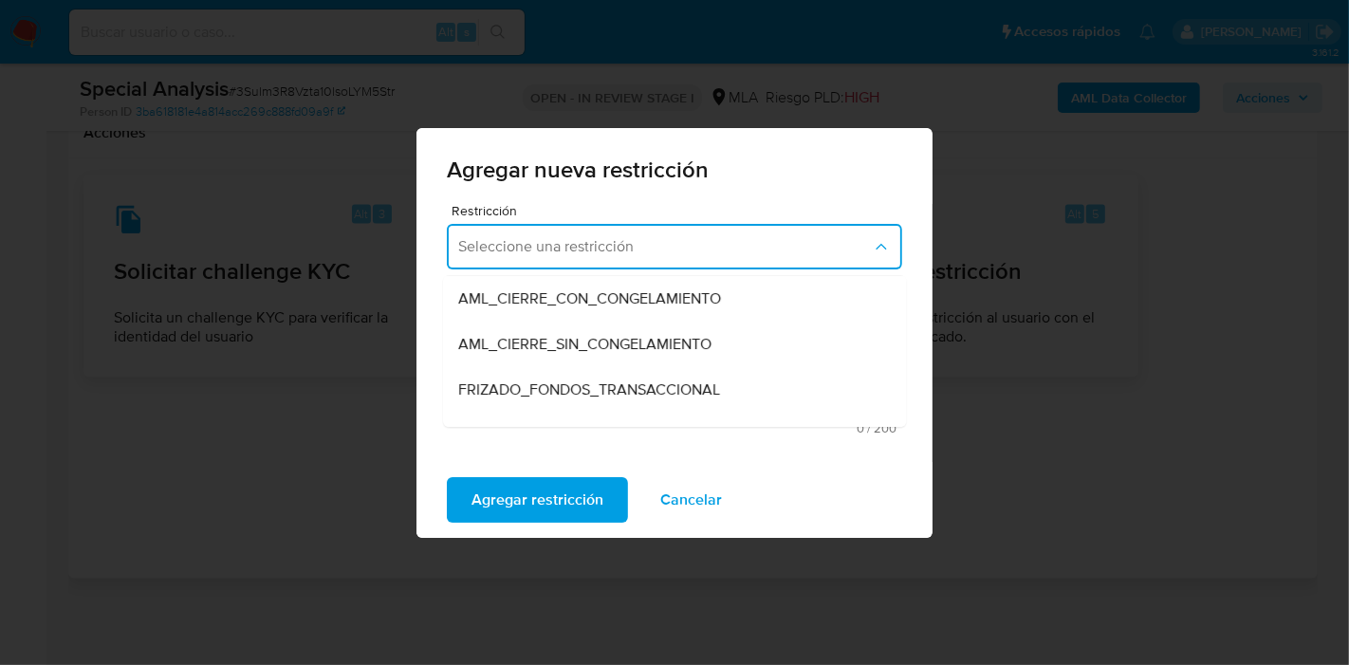
scroll to position [211, 0]
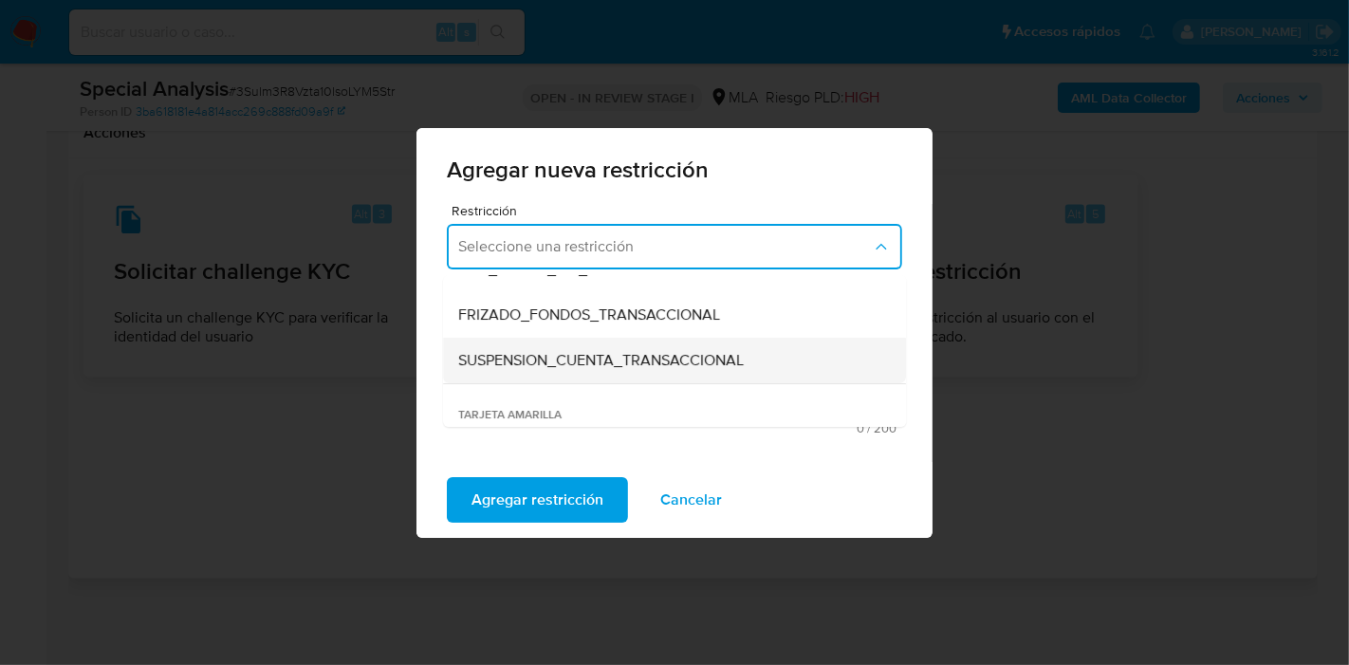
click at [578, 363] on span "SUSPENSION_CUENTA_TRANSACCIONAL" at bounding box center [601, 360] width 286 height 19
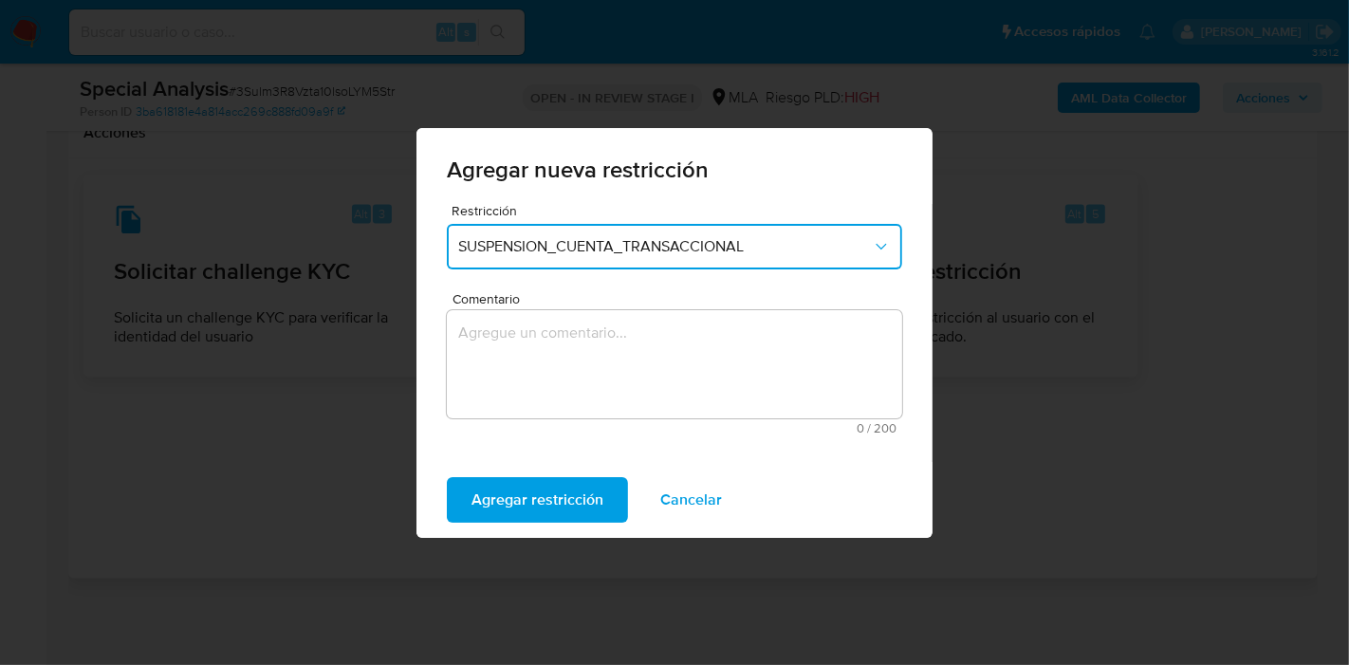
click at [578, 363] on textarea "Comentario" at bounding box center [674, 364] width 455 height 108
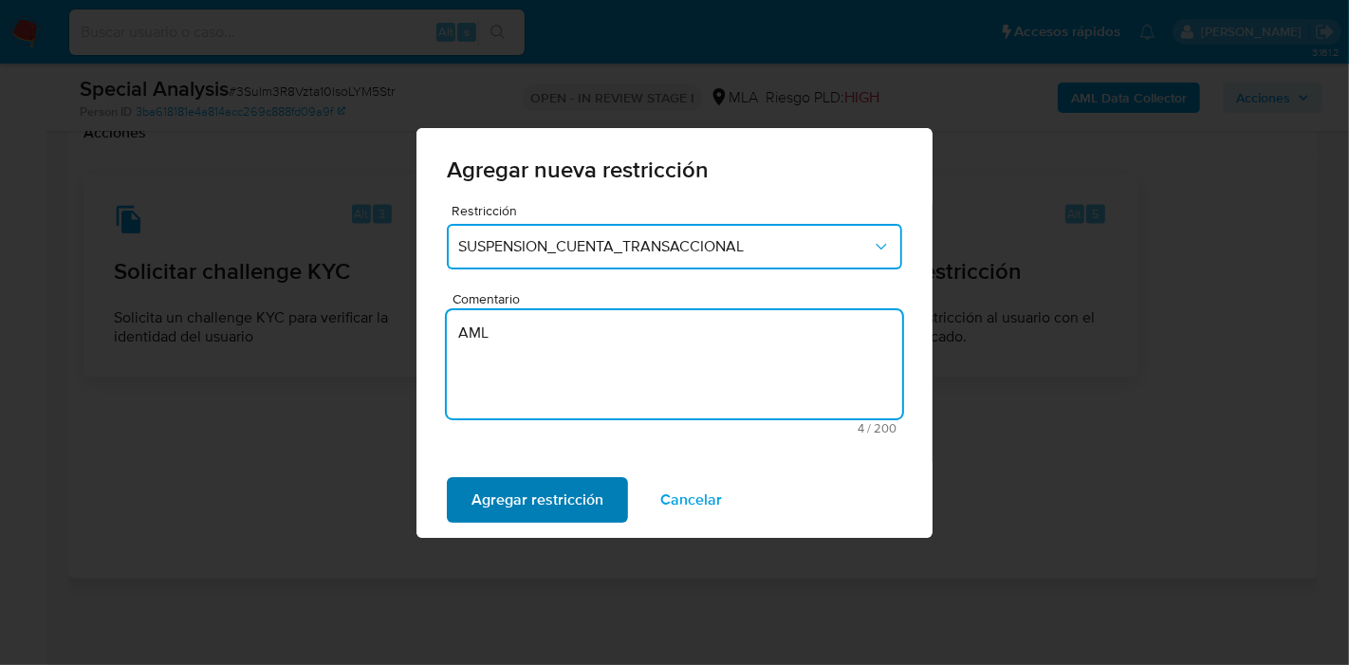
type textarea "AML"
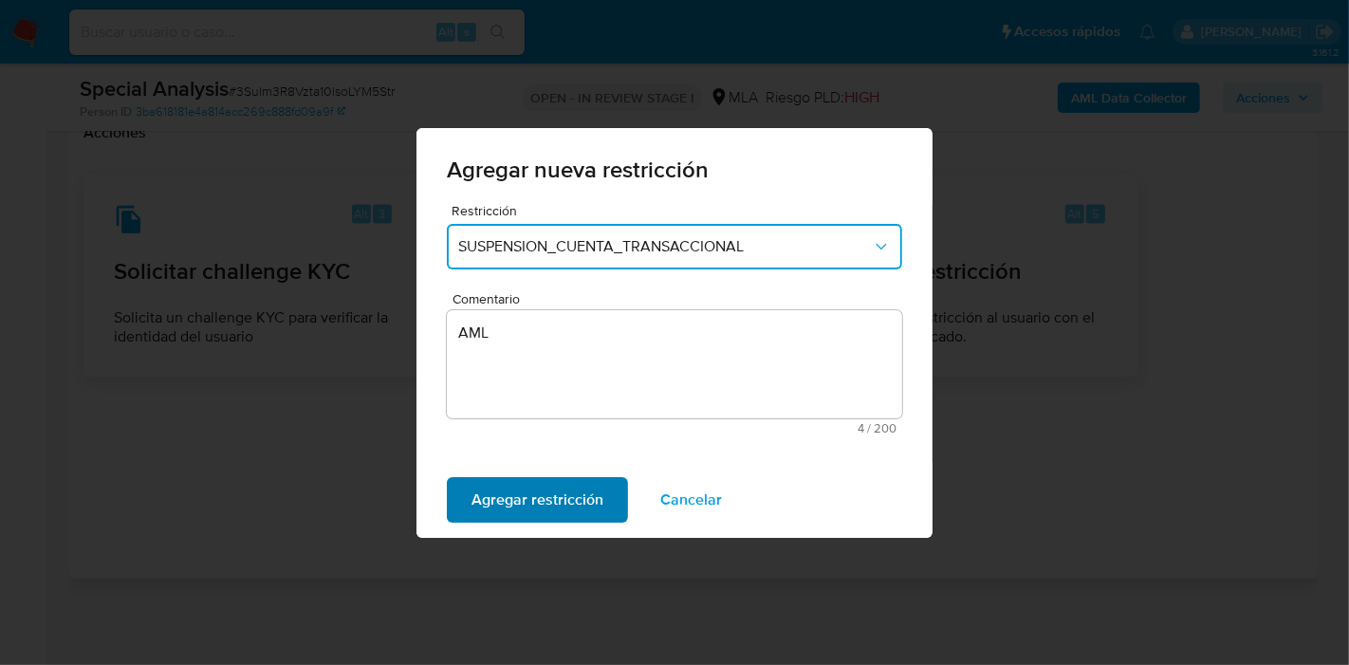
click at [499, 493] on span "Agregar restricción" at bounding box center [537, 500] width 132 height 42
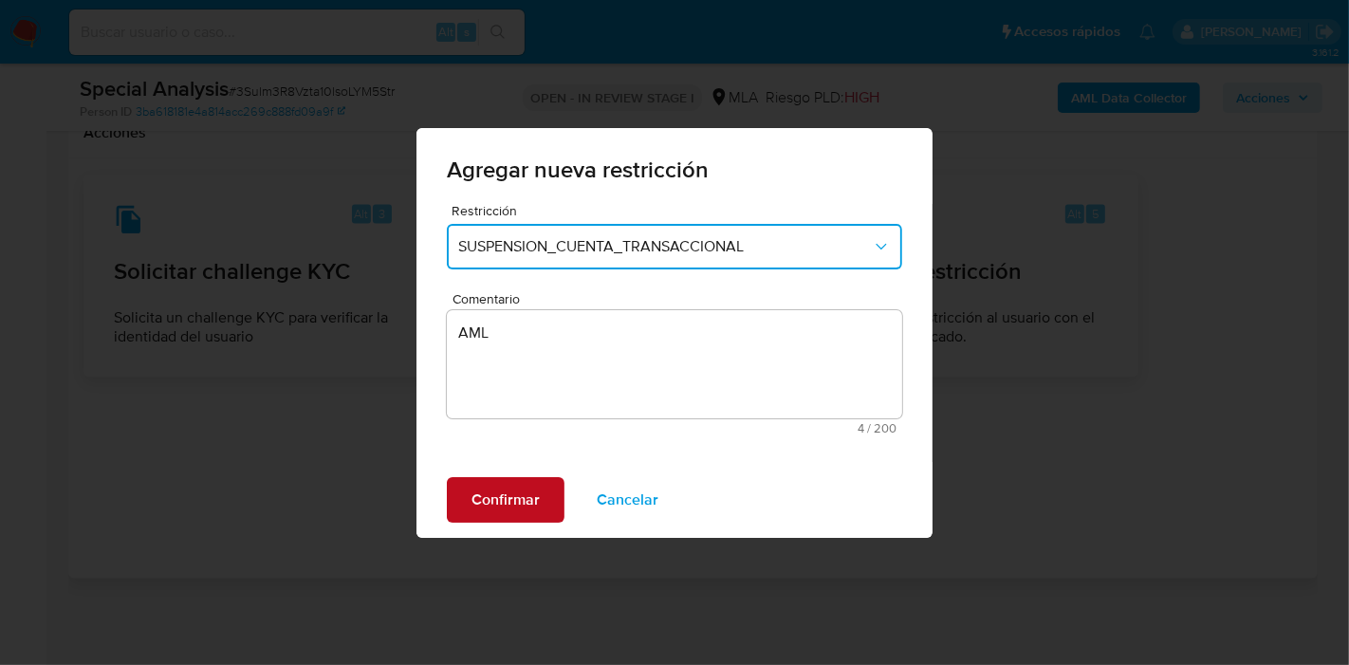
click at [537, 510] on span "Confirmar" at bounding box center [505, 500] width 68 height 42
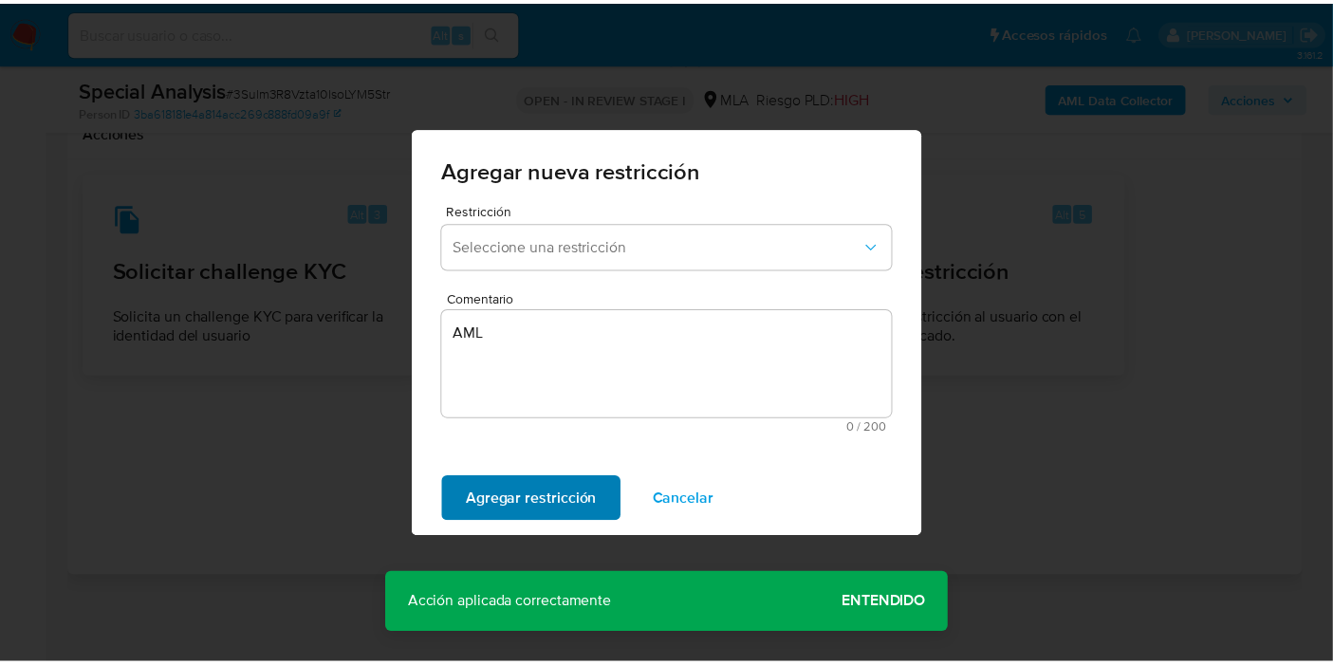
scroll to position [3142, 0]
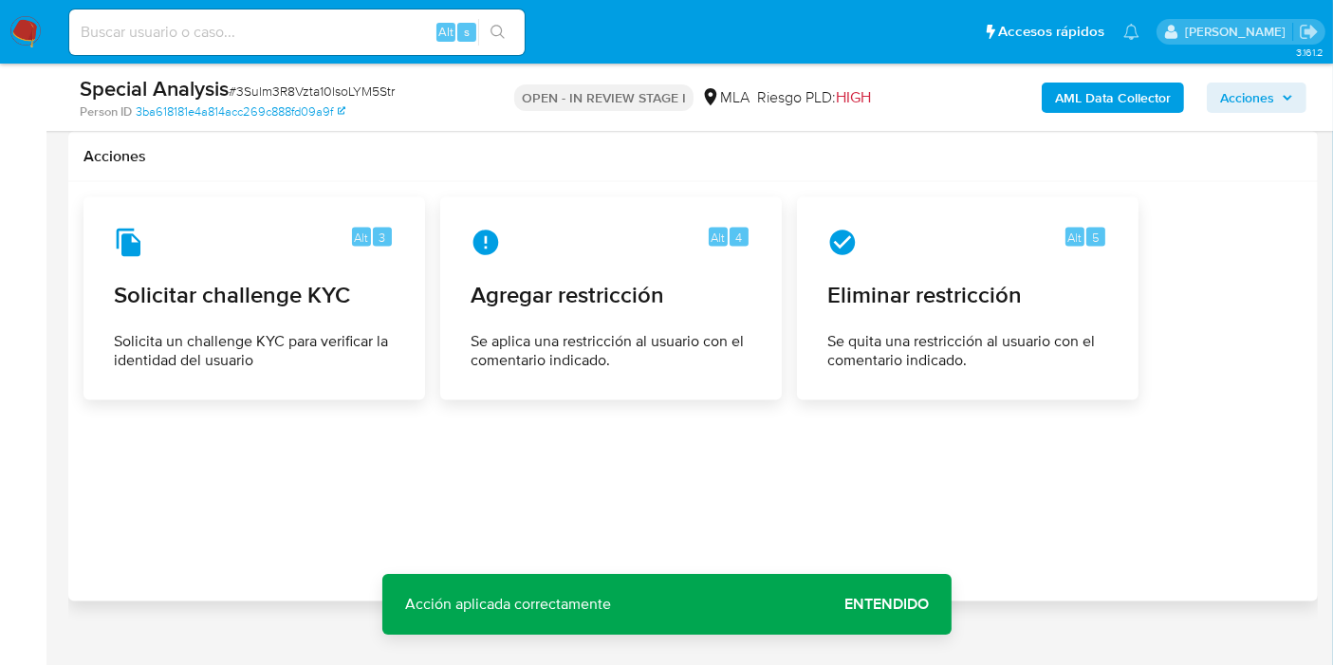
click at [847, 604] on span "Entendido" at bounding box center [886, 604] width 84 height 0
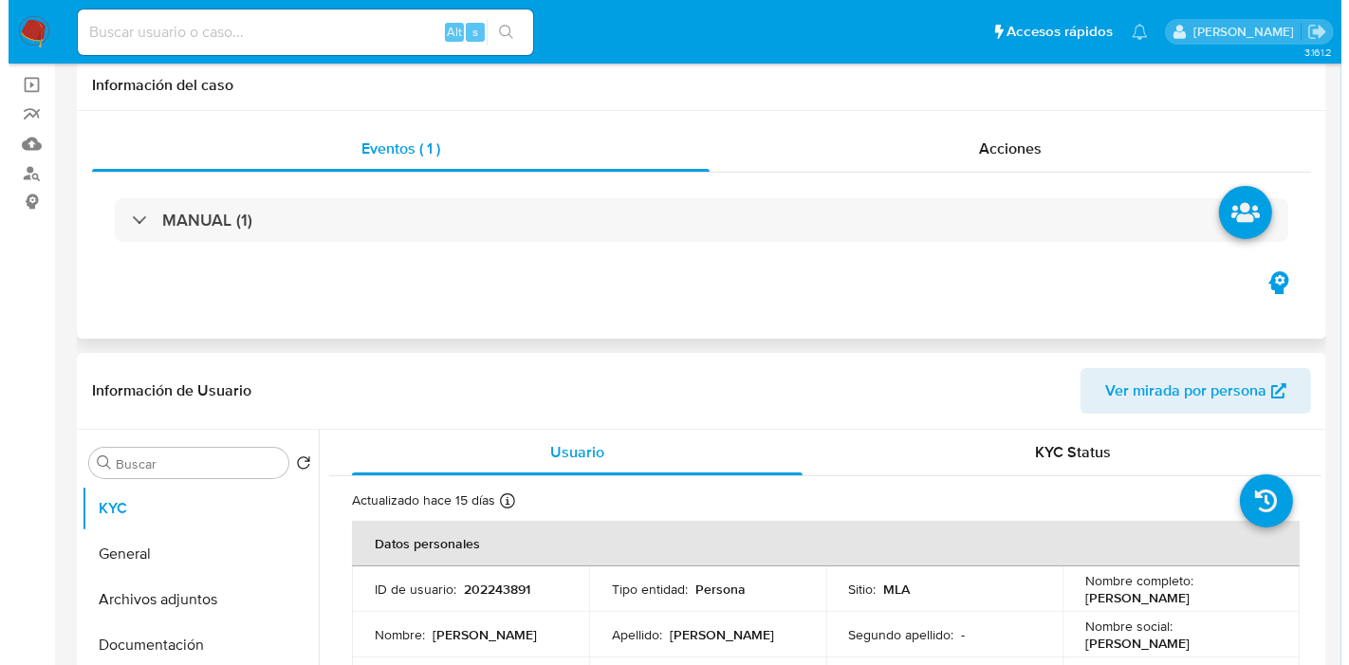
scroll to position [0, 0]
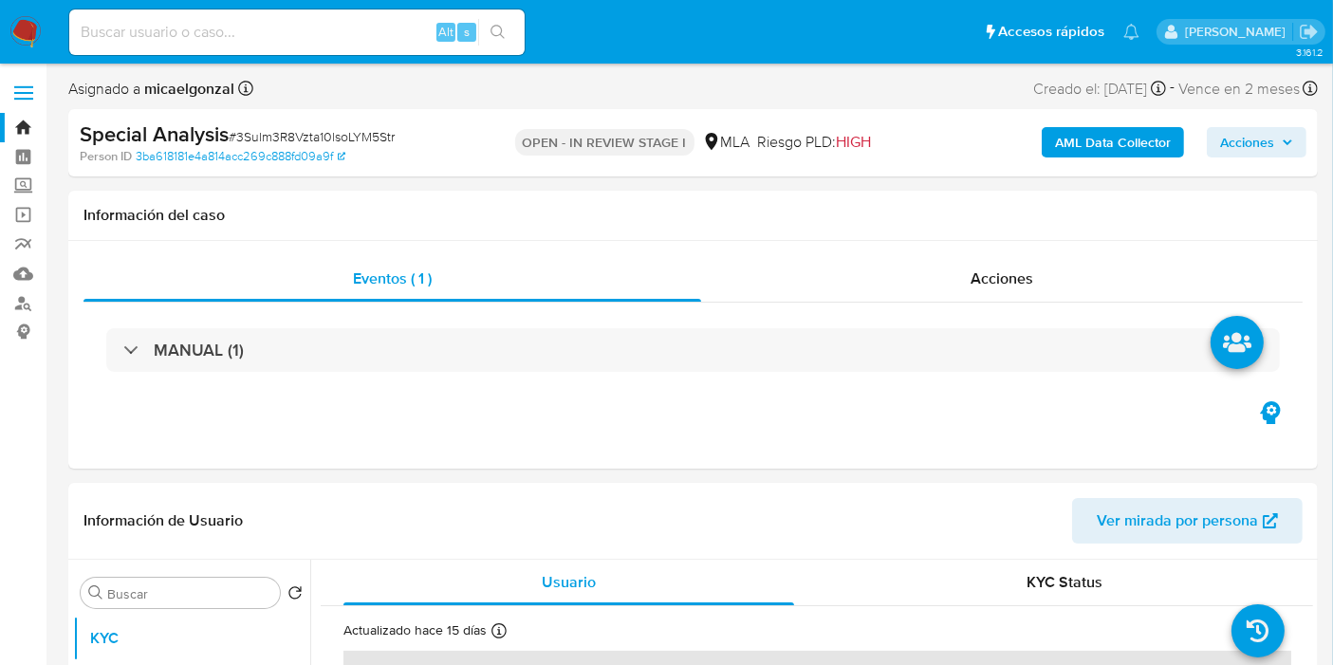
click at [1143, 154] on b "AML Data Collector" at bounding box center [1113, 142] width 116 height 30
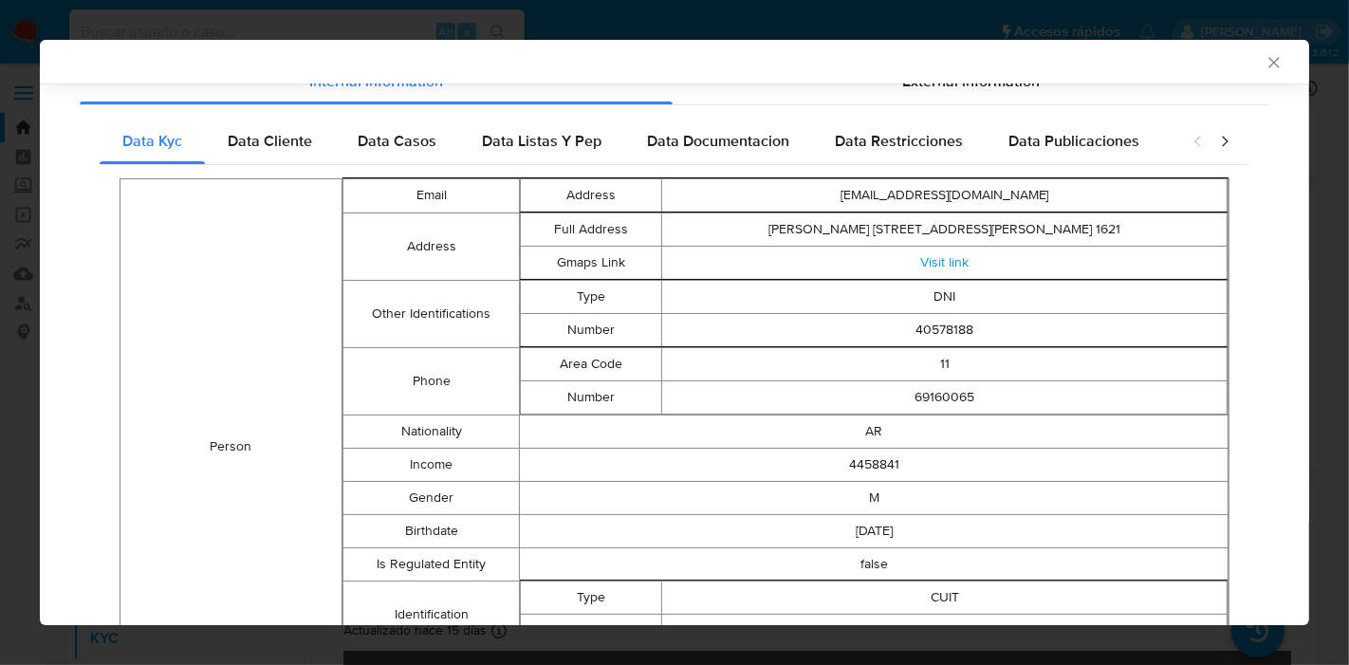
scroll to position [81, 0]
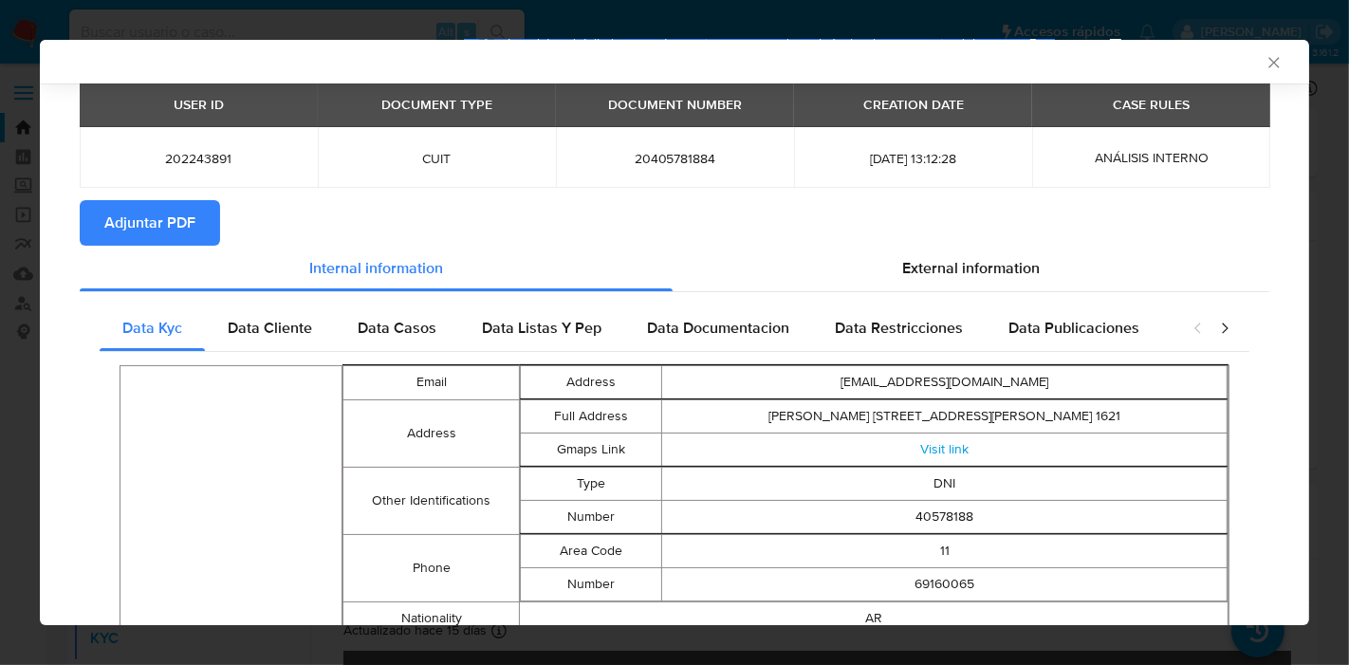
click at [238, 347] on div "Data Cliente" at bounding box center [270, 328] width 130 height 46
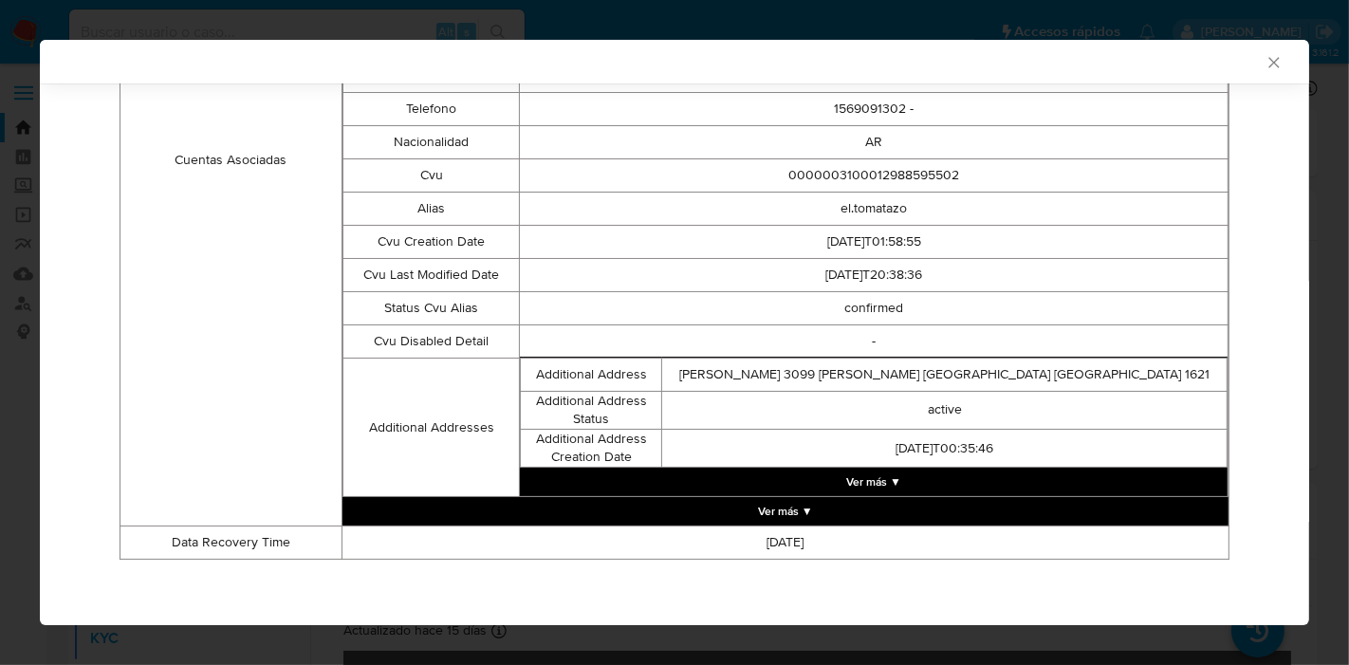
scroll to position [298, 0]
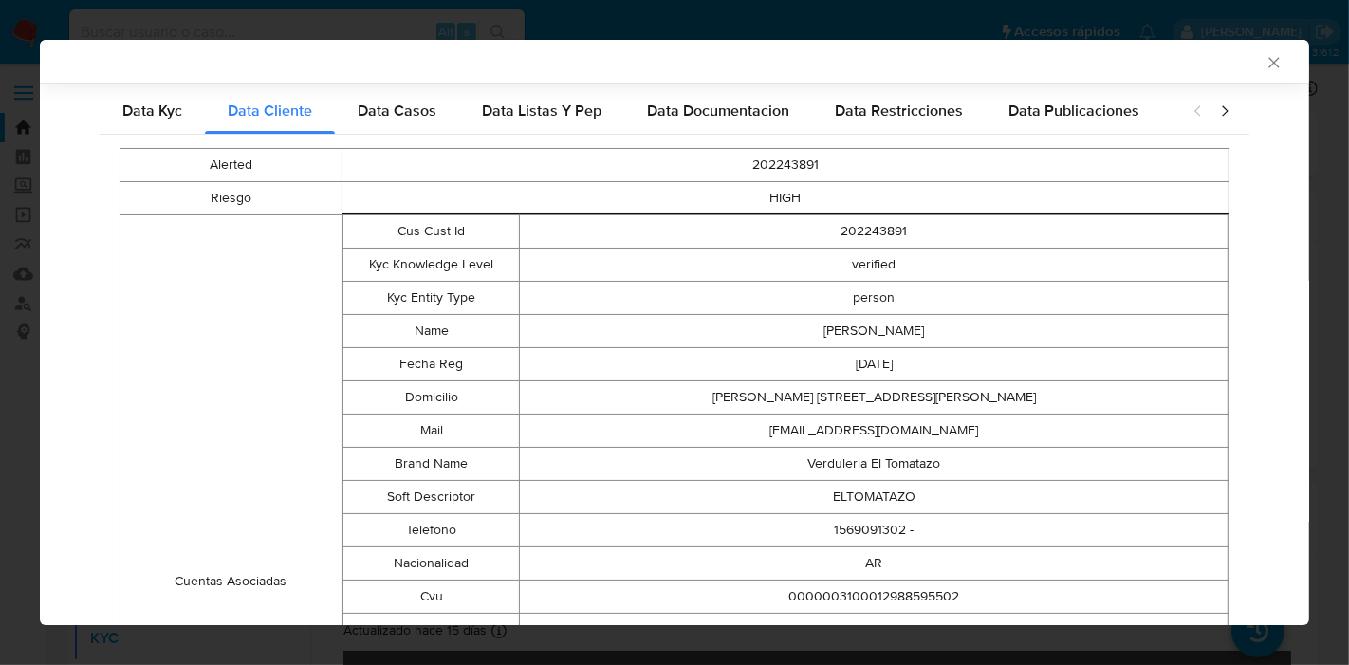
click at [386, 77] on div "AML Data Collector" at bounding box center [674, 62] width 1269 height 44
click at [378, 101] on span "Data Casos" at bounding box center [397, 111] width 79 height 22
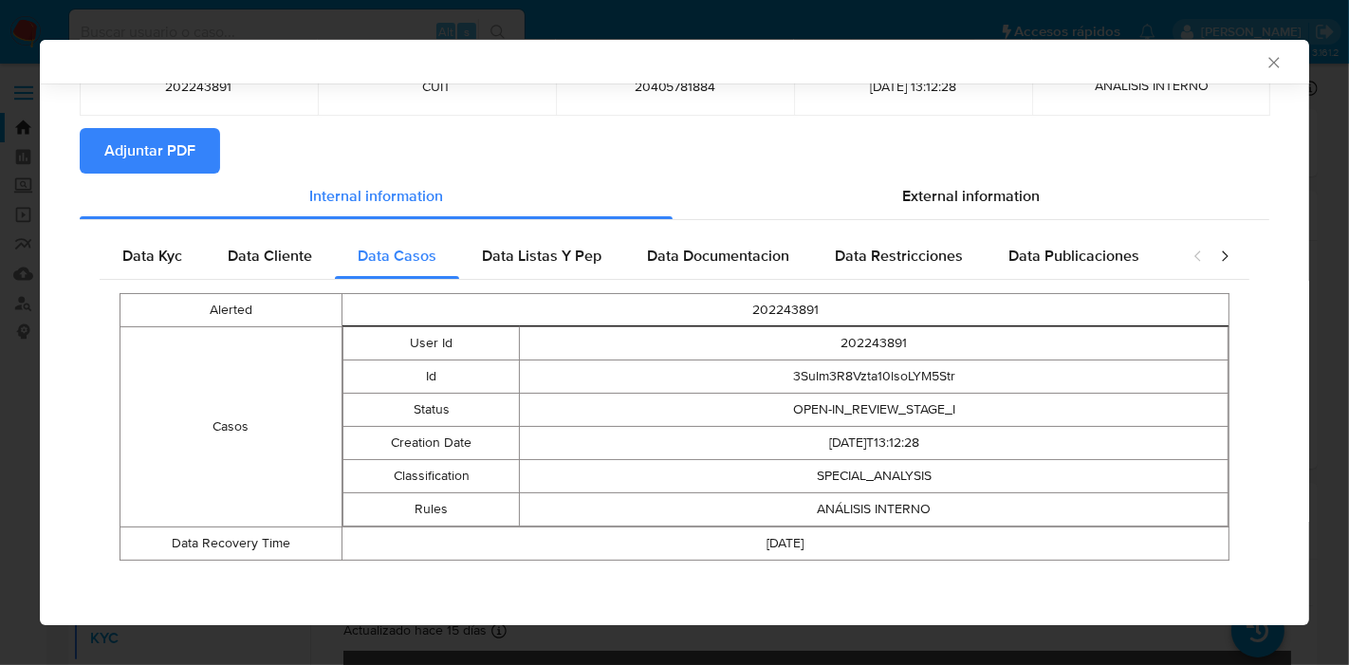
click at [549, 220] on div "Data Kyc Data Cliente Data Casos Data Listas Y Pep Data Documentacion Data Rest…" at bounding box center [674, 403] width 1189 height 367
click at [532, 234] on div "Data Listas Y Pep" at bounding box center [541, 256] width 165 height 46
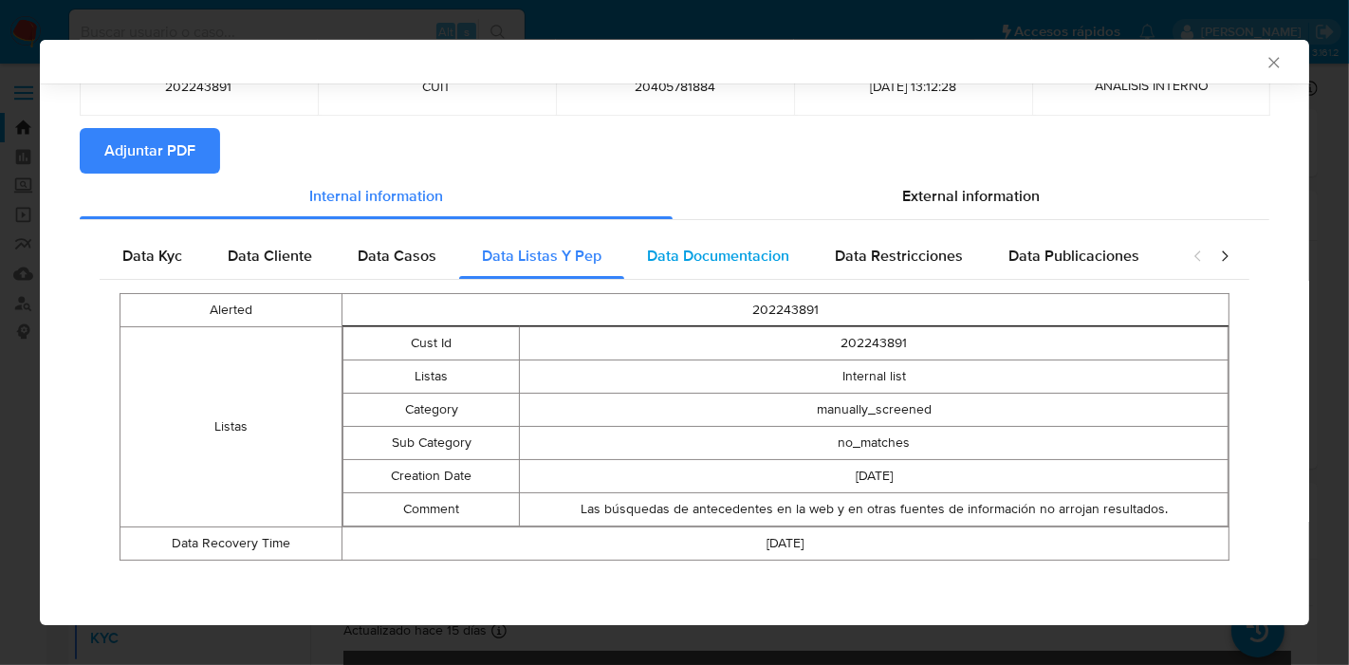
click at [721, 264] on span "Data Documentacion" at bounding box center [718, 256] width 142 height 22
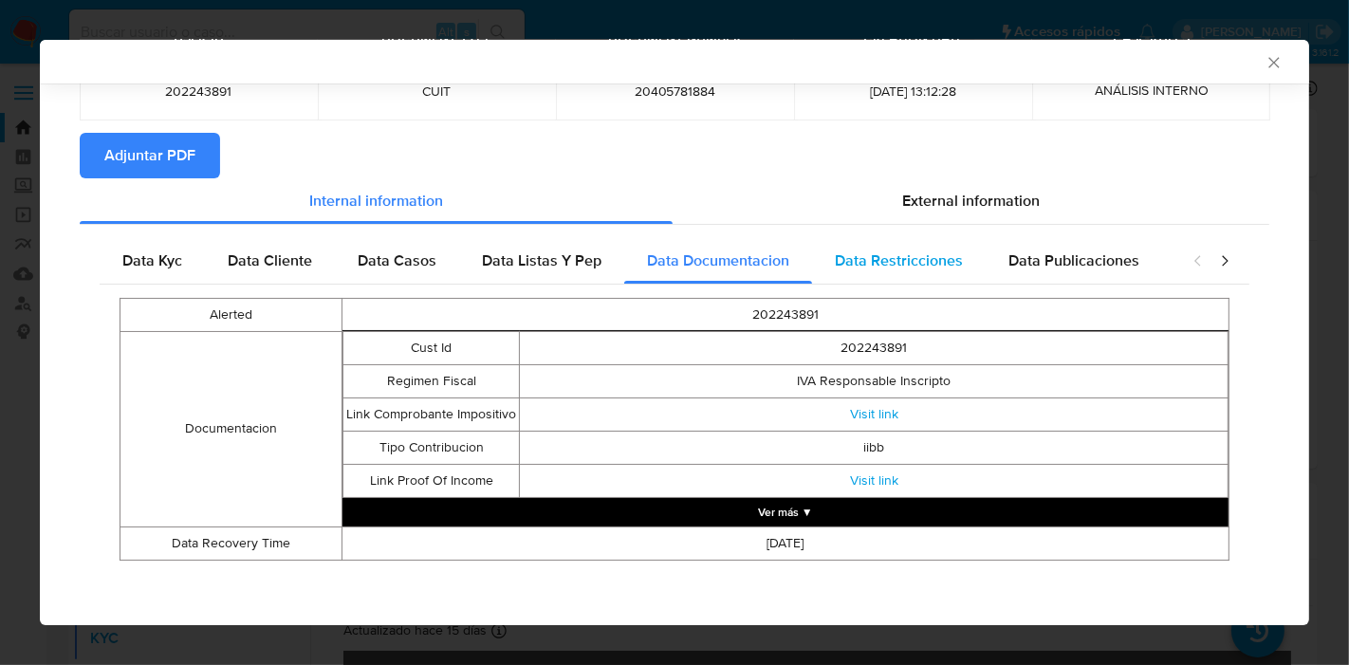
click at [970, 263] on div "Data Restricciones" at bounding box center [899, 261] width 174 height 46
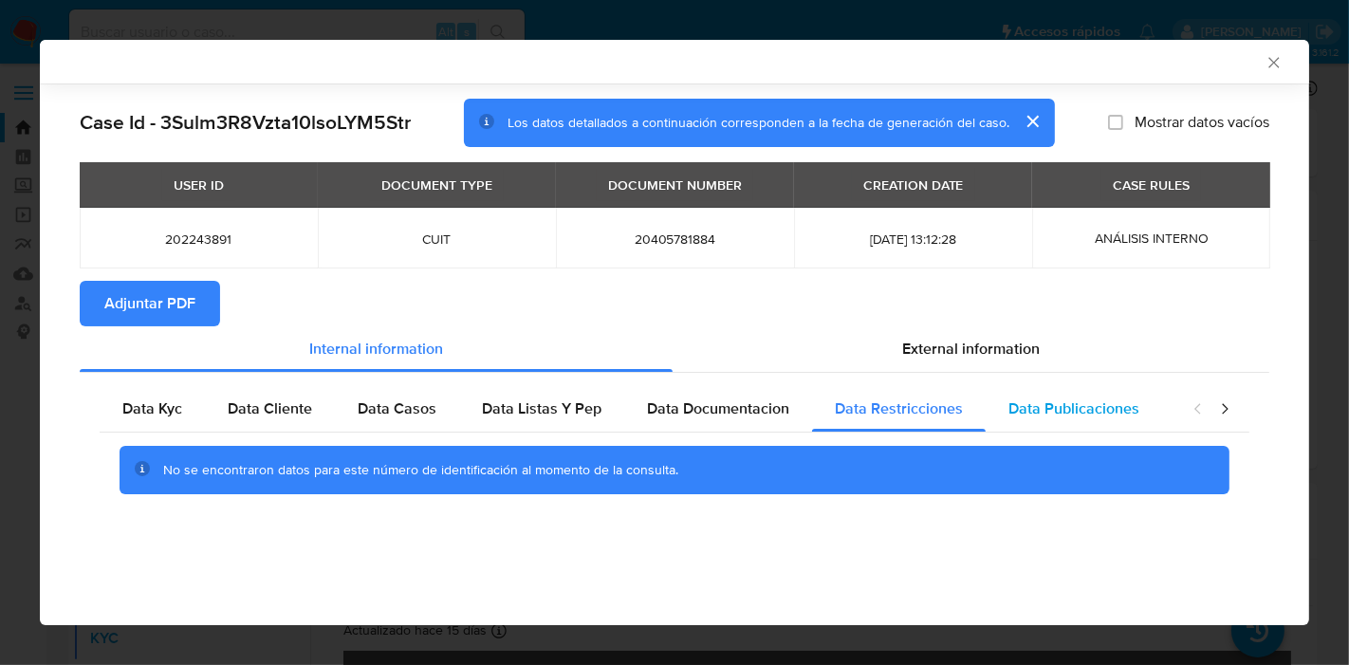
click at [1106, 411] on span "Data Publicaciones" at bounding box center [1073, 408] width 131 height 22
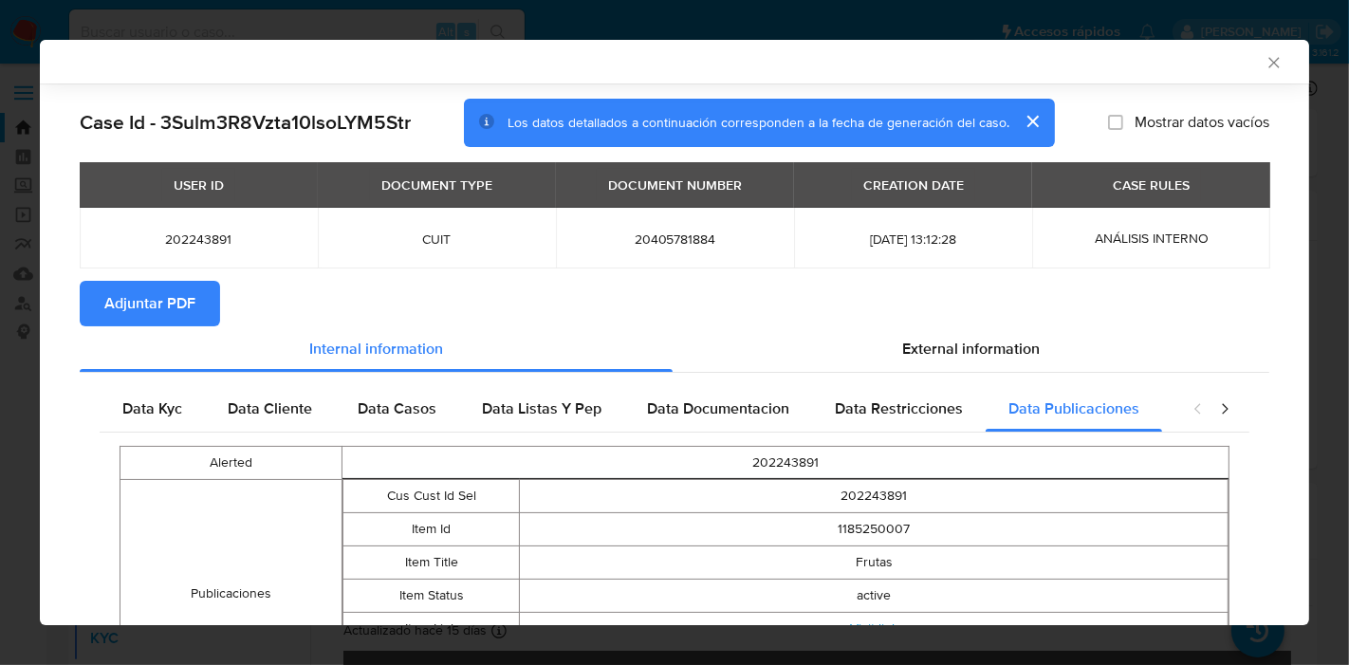
click at [1215, 411] on icon "closure-recommendation-modal" at bounding box center [1224, 408] width 19 height 19
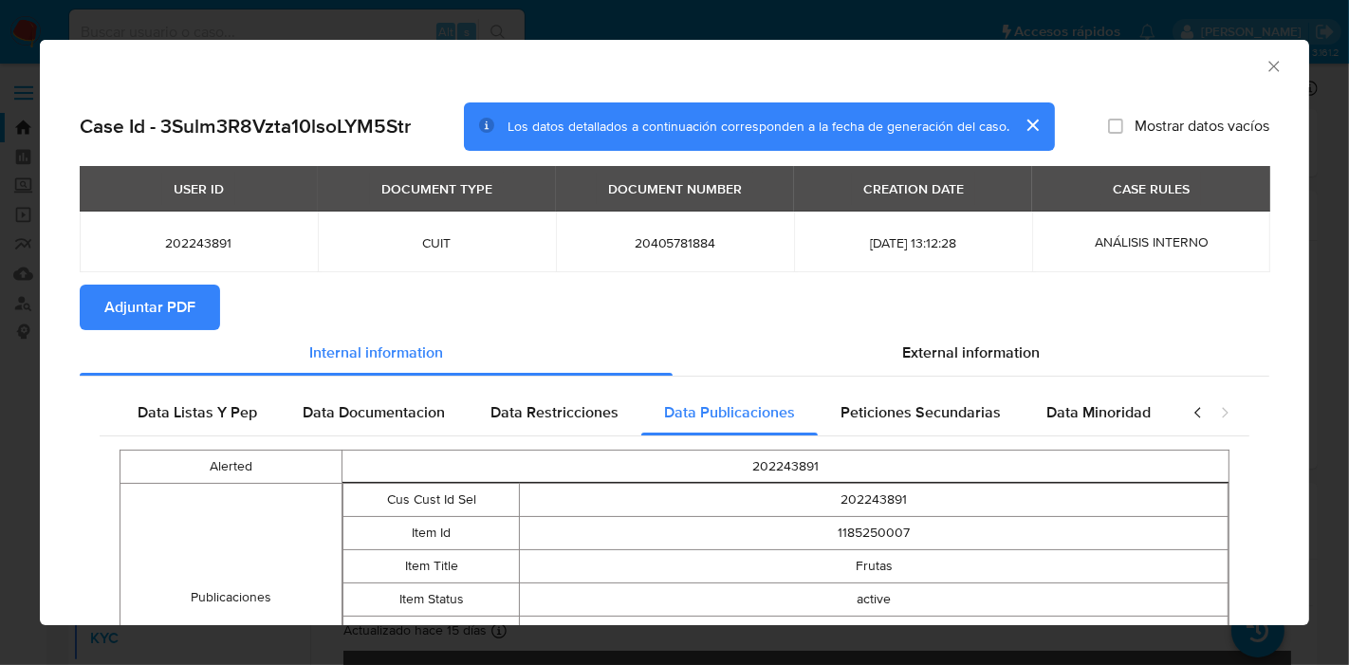
scroll to position [181, 0]
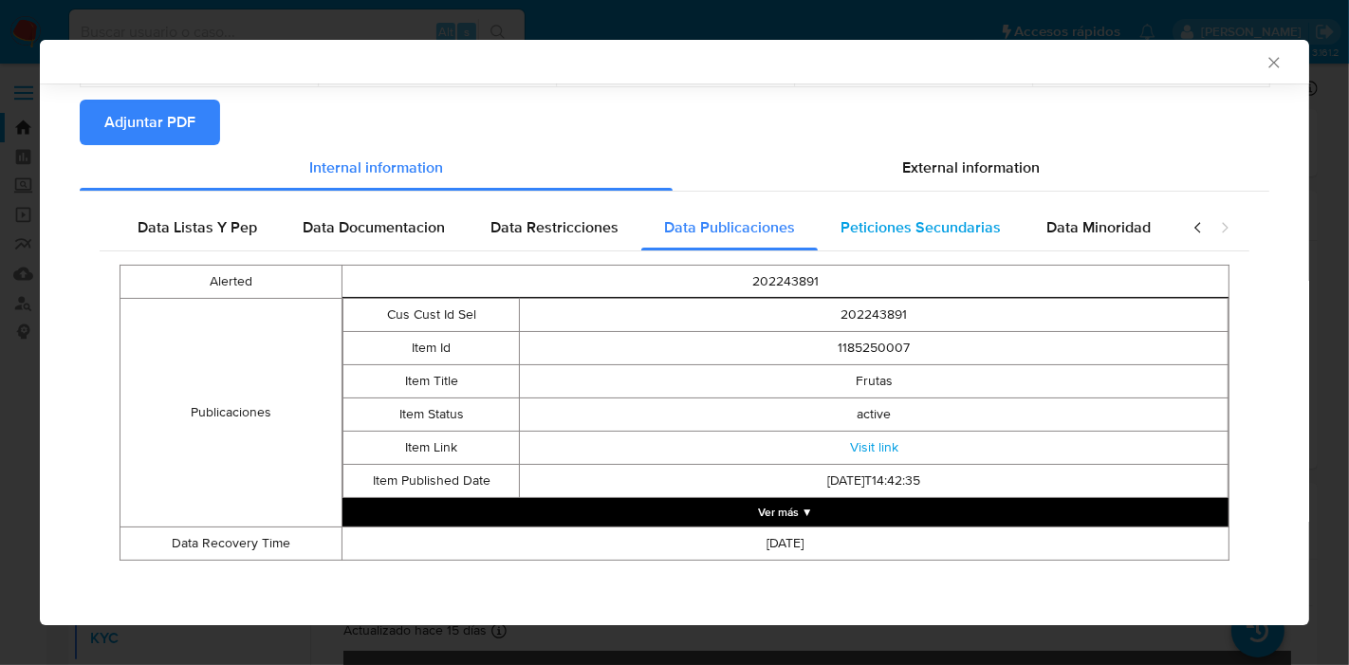
click at [905, 230] on span "Peticiones Secundarias" at bounding box center [920, 227] width 160 height 22
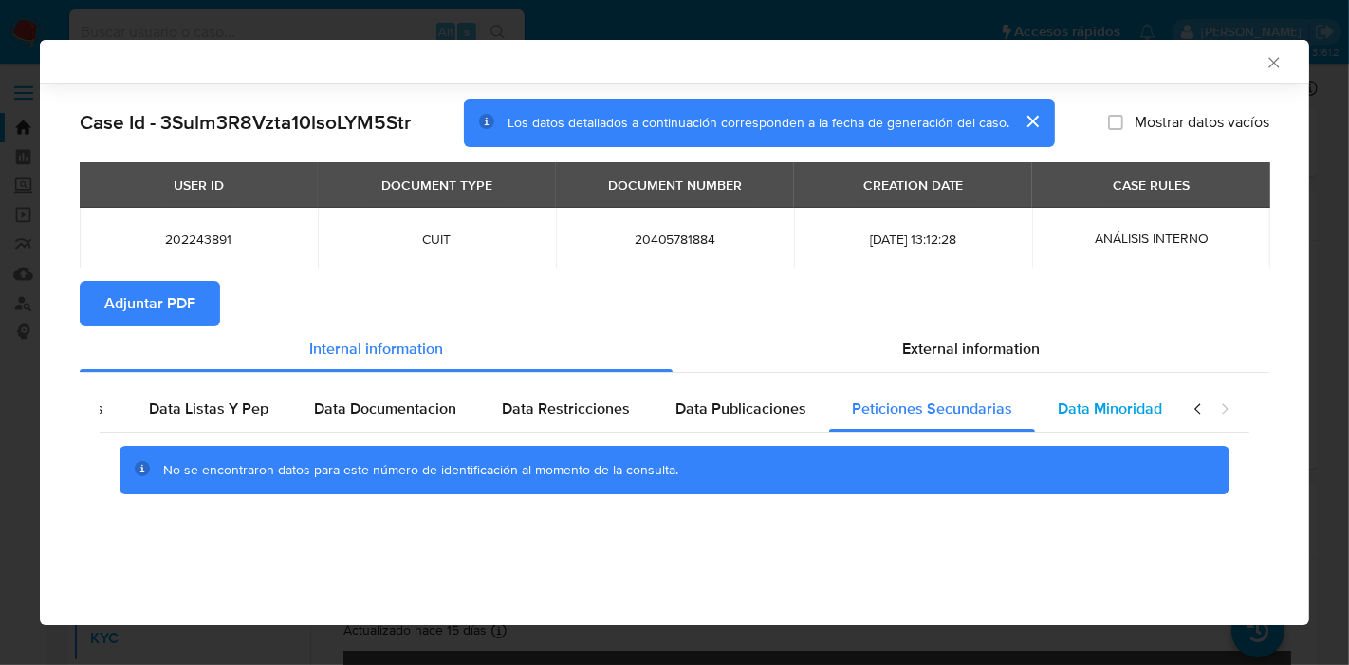
click at [1058, 404] on span "Data Minoridad" at bounding box center [1110, 408] width 104 height 22
click at [1187, 410] on div "closure-recommendation-modal" at bounding box center [1211, 409] width 76 height 46
click at [1197, 408] on icon "closure-recommendation-modal" at bounding box center [1198, 408] width 19 height 19
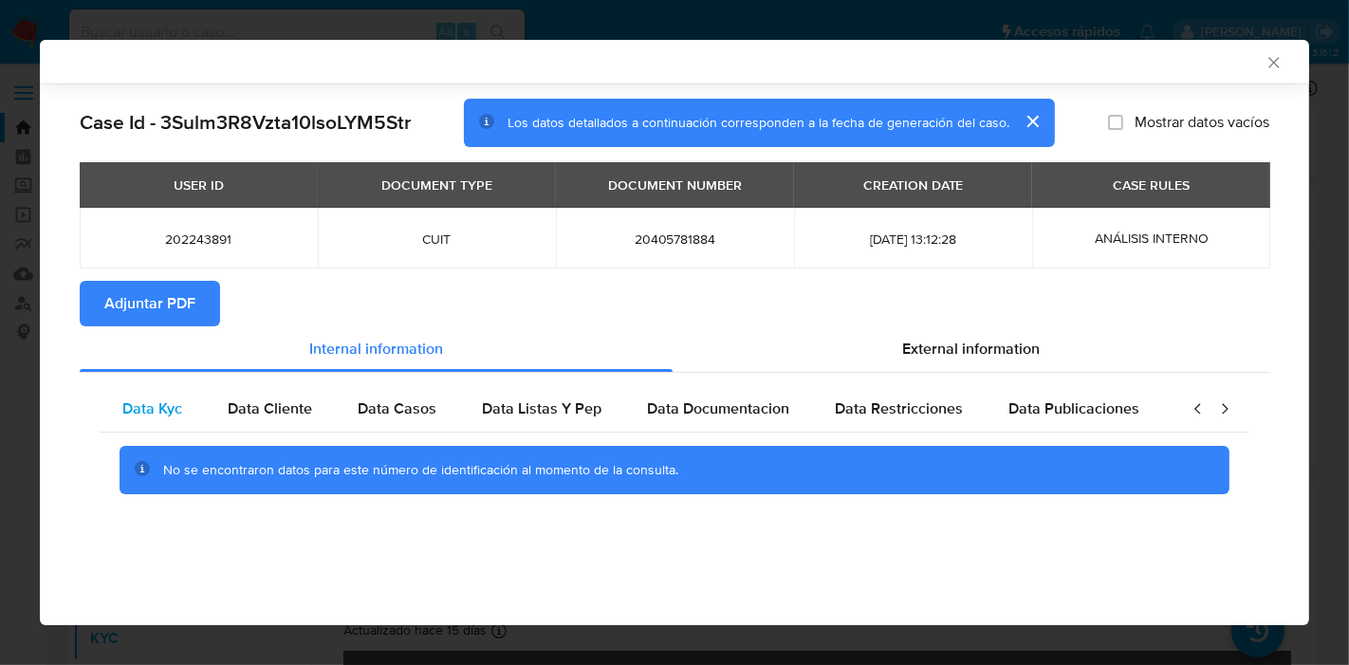
click at [171, 410] on span "Data Kyc" at bounding box center [152, 408] width 60 height 22
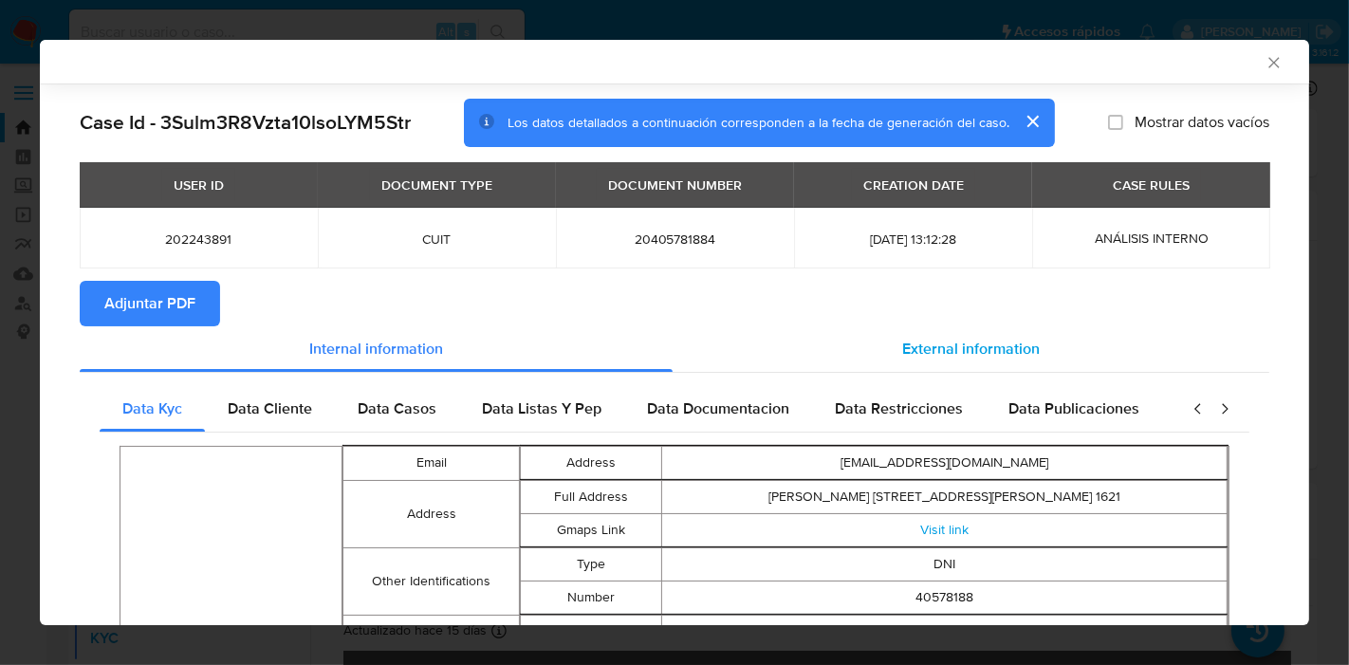
click at [969, 332] on div "External information" at bounding box center [971, 349] width 597 height 46
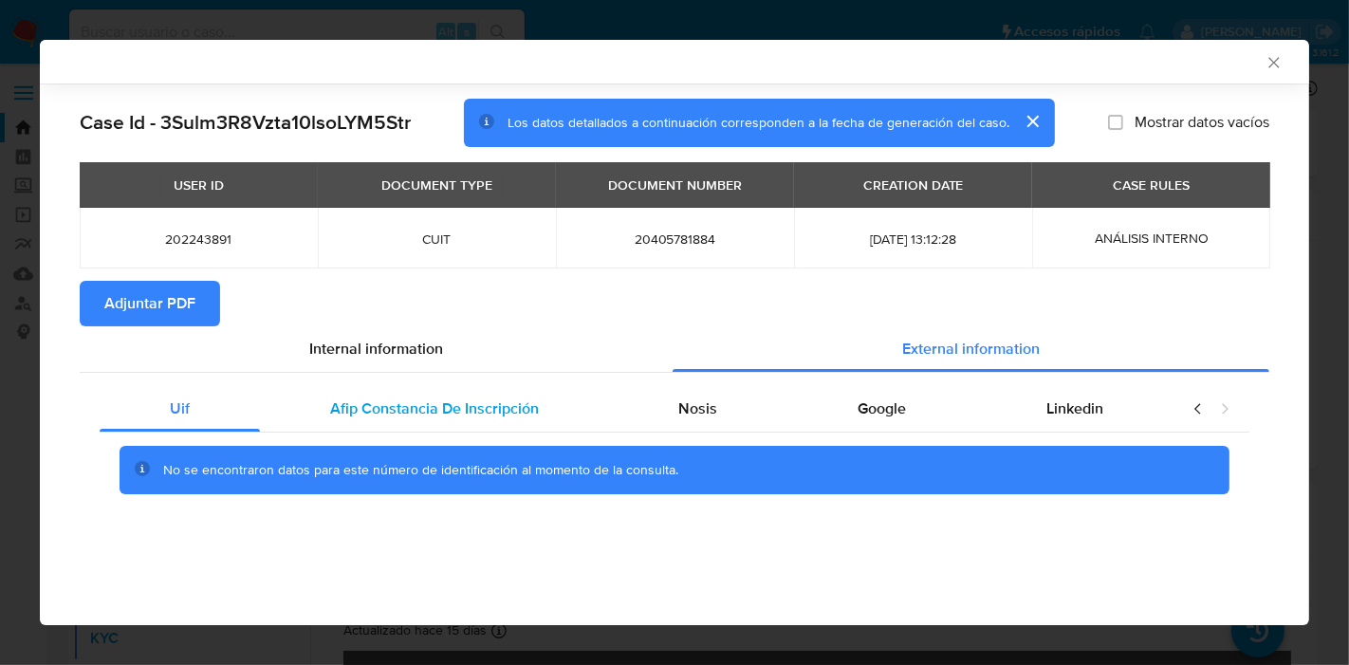
click at [516, 417] on span "Afip Constancia De Inscripción" at bounding box center [434, 408] width 209 height 22
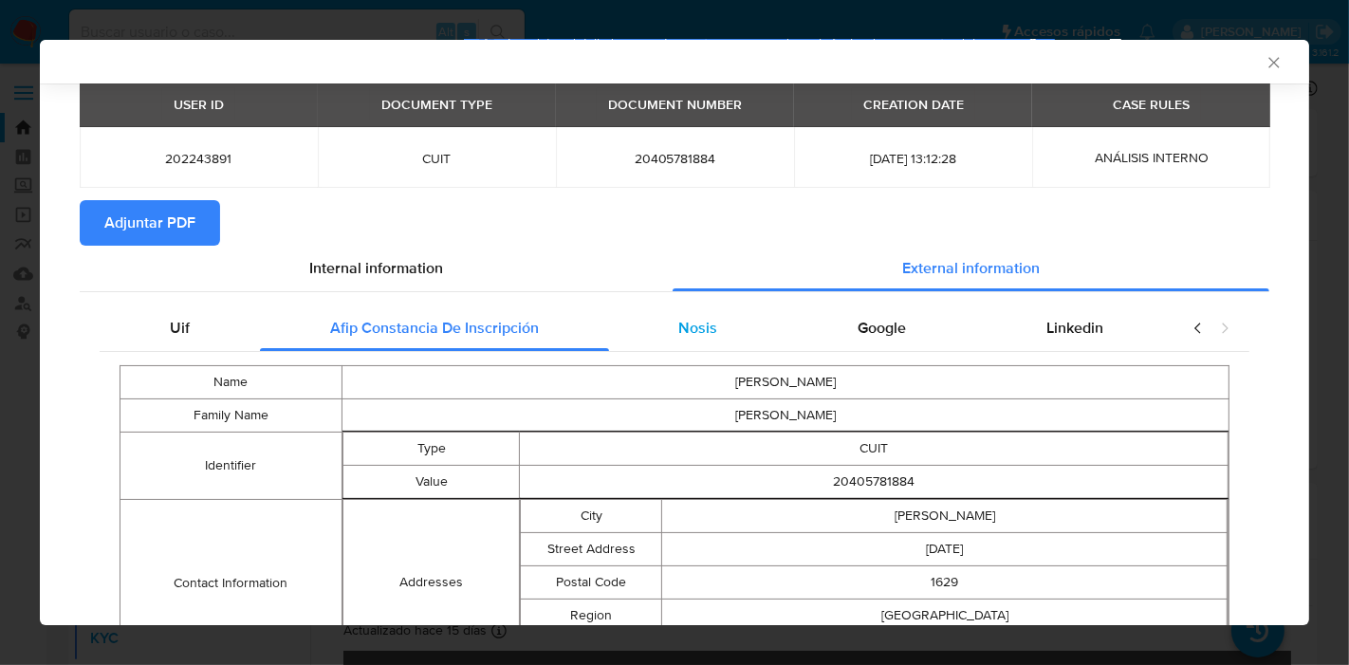
click at [699, 314] on div "Nosis" at bounding box center [698, 328] width 179 height 46
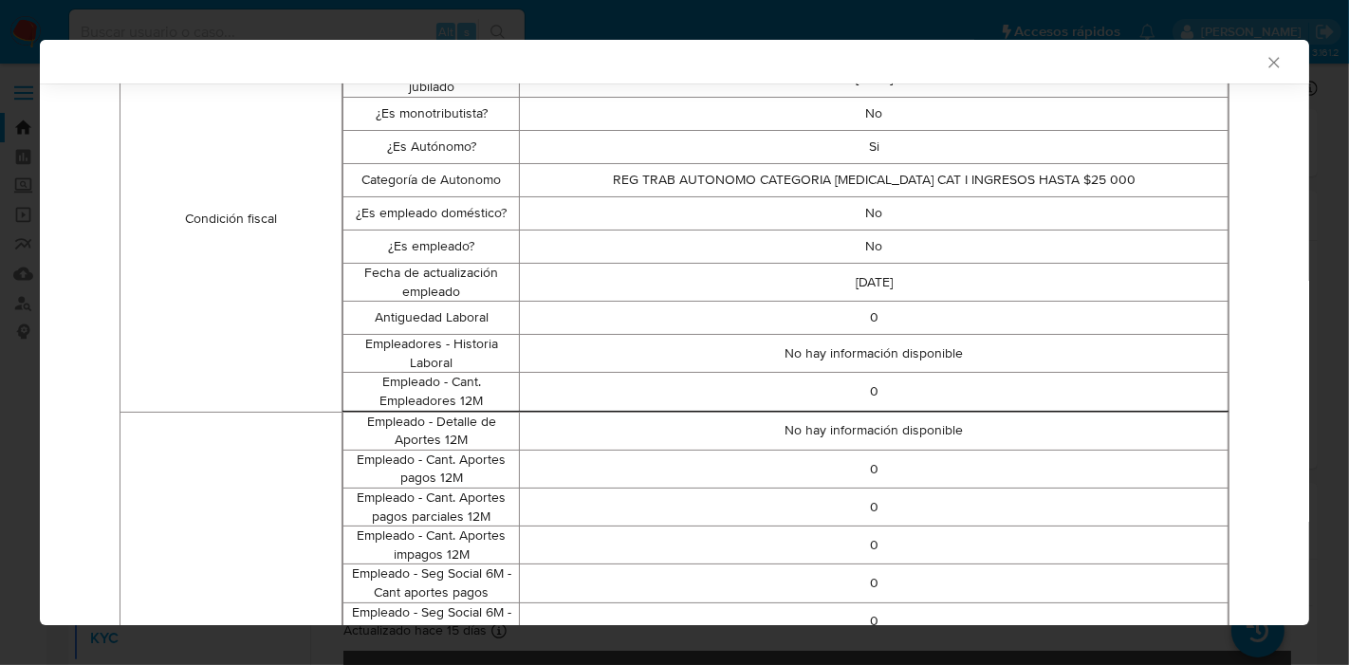
scroll to position [204, 0]
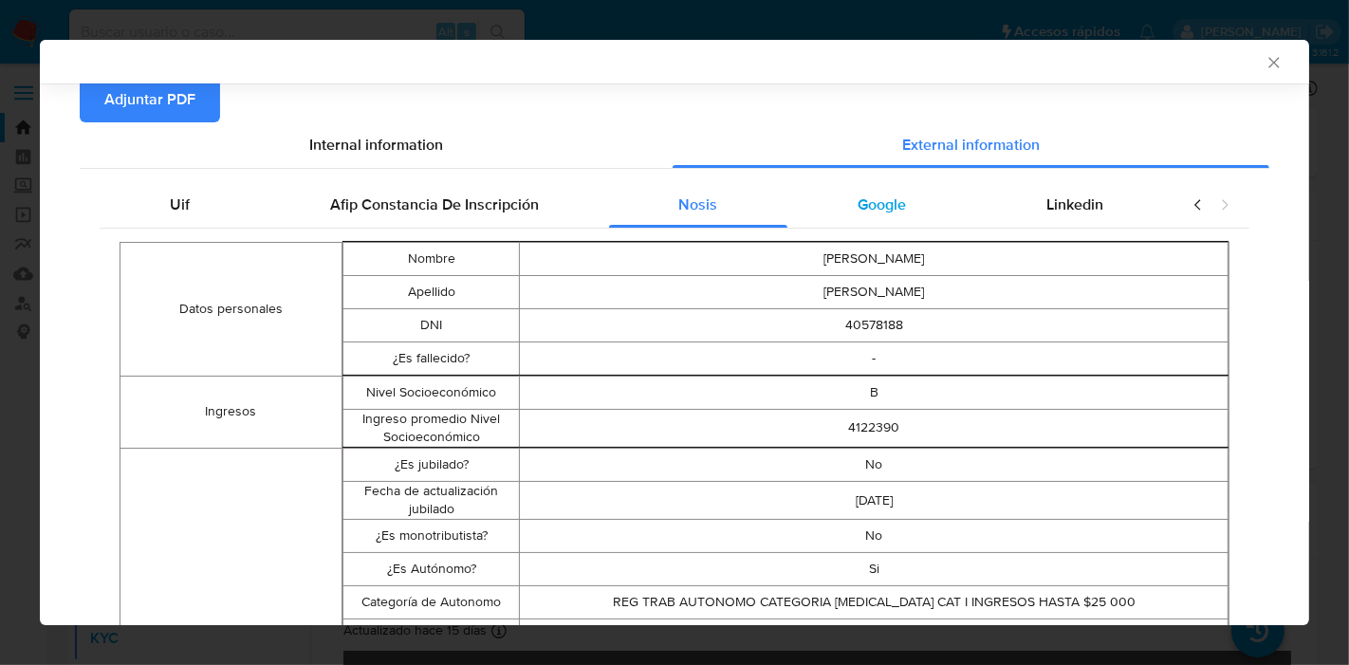
click at [895, 215] on div "Google" at bounding box center [881, 205] width 189 height 46
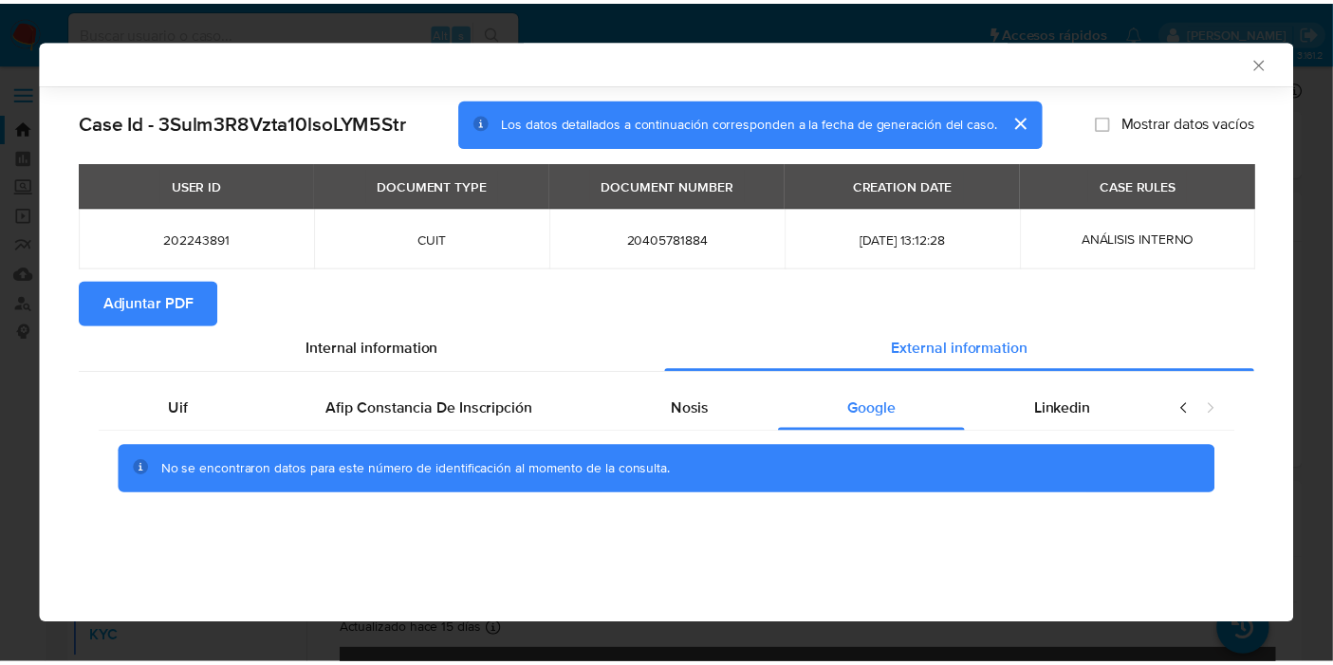
scroll to position [0, 0]
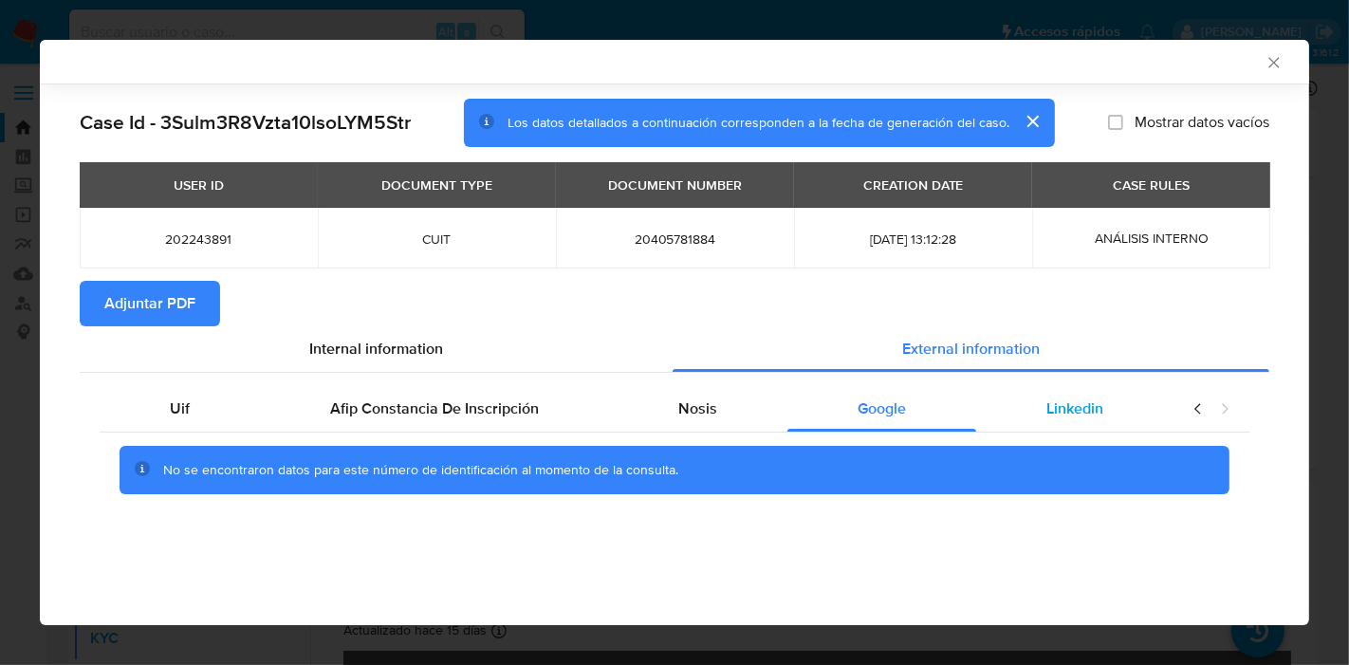
click at [1097, 386] on div "Linkedin" at bounding box center [1074, 409] width 197 height 46
click at [202, 406] on div "Uif" at bounding box center [180, 409] width 160 height 46
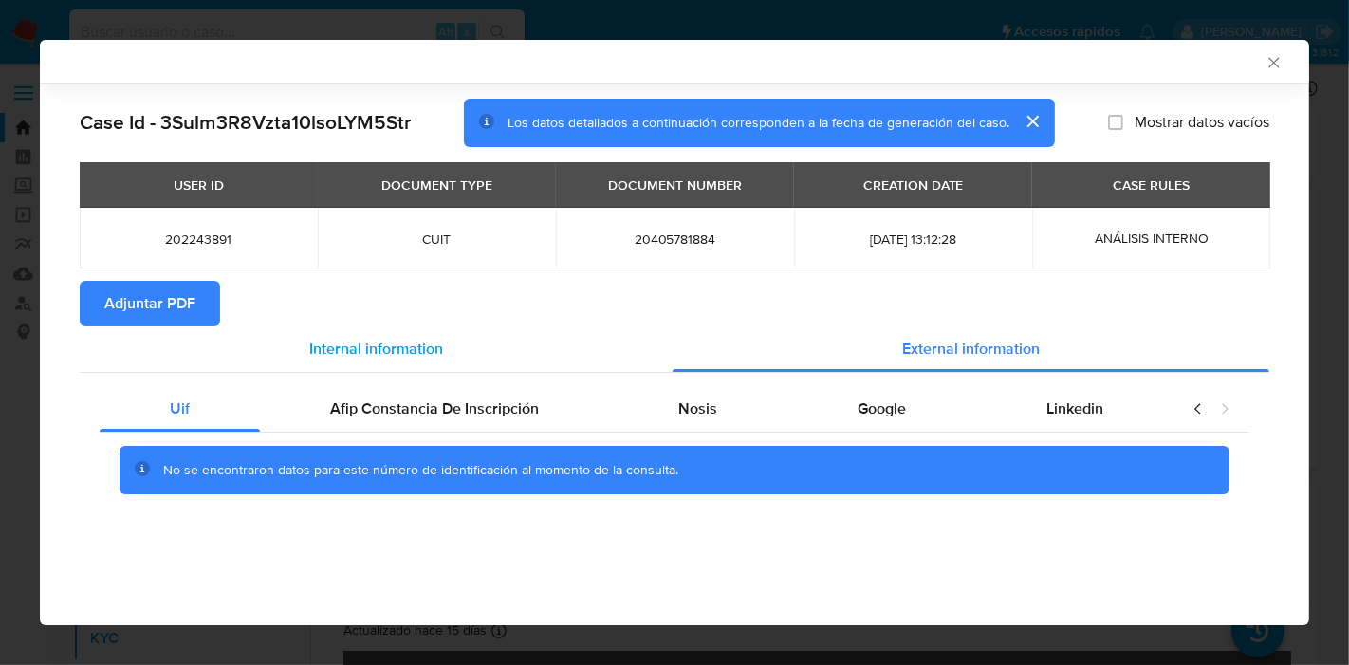
click at [379, 343] on span "Internal information" at bounding box center [376, 349] width 134 height 22
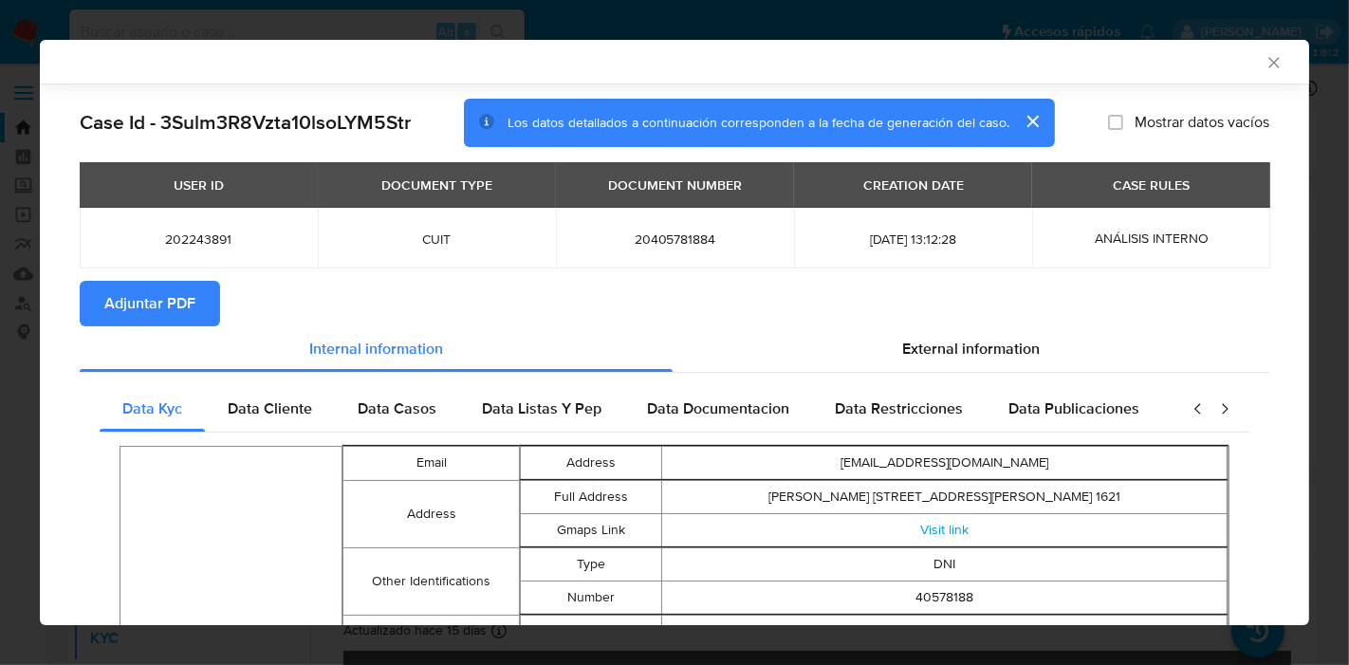
click at [173, 295] on span "Adjuntar PDF" at bounding box center [149, 304] width 91 height 42
click at [1264, 64] on icon "Cerrar ventana" at bounding box center [1273, 62] width 19 height 19
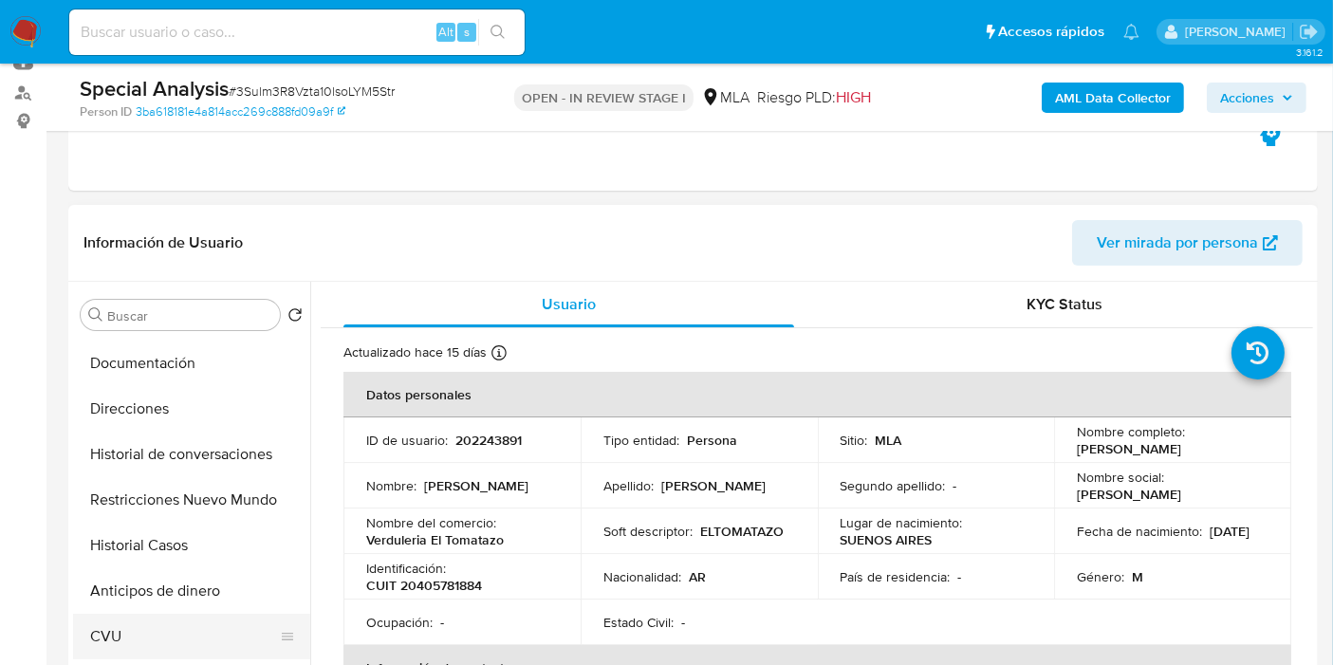
scroll to position [104, 0]
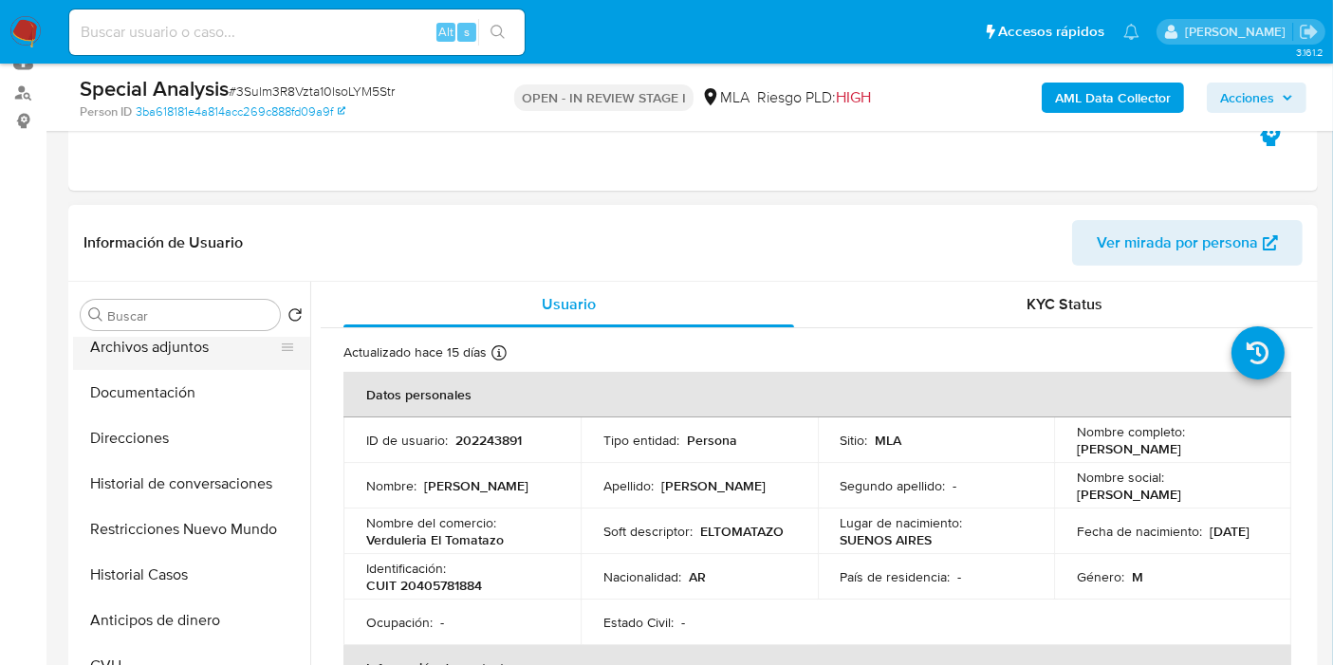
click at [214, 356] on button "Archivos adjuntos" at bounding box center [184, 347] width 222 height 46
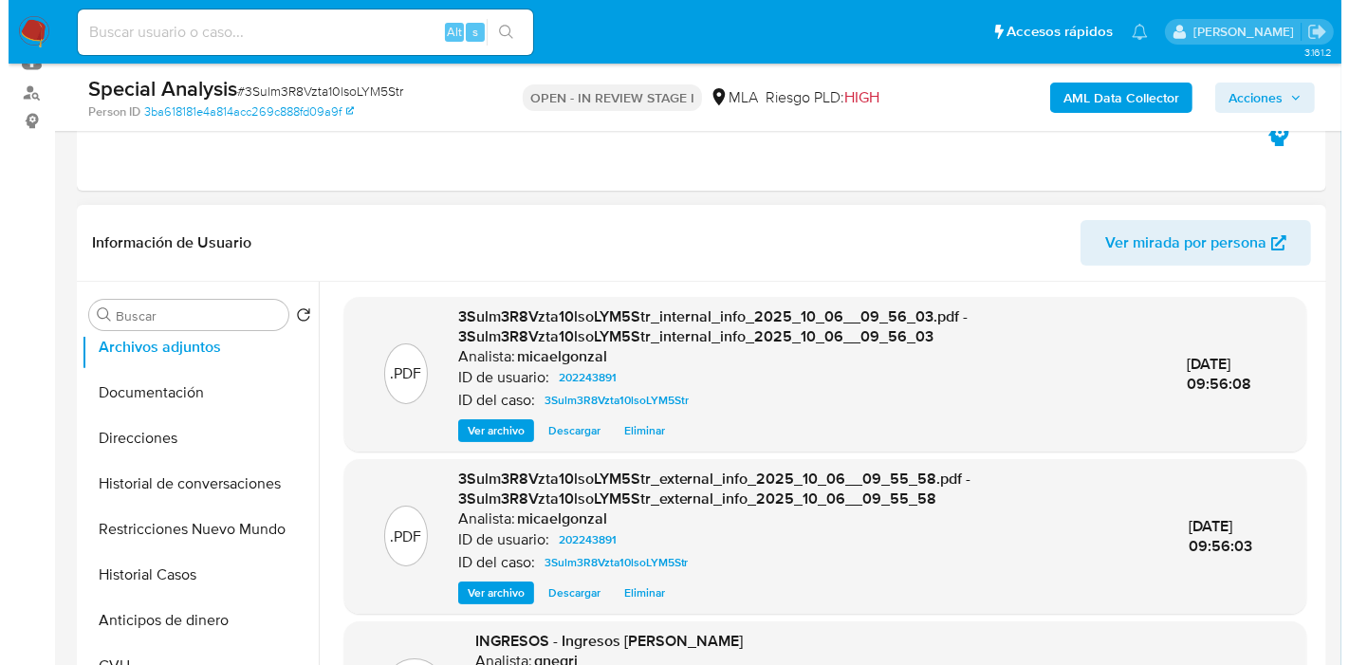
scroll to position [200, 0]
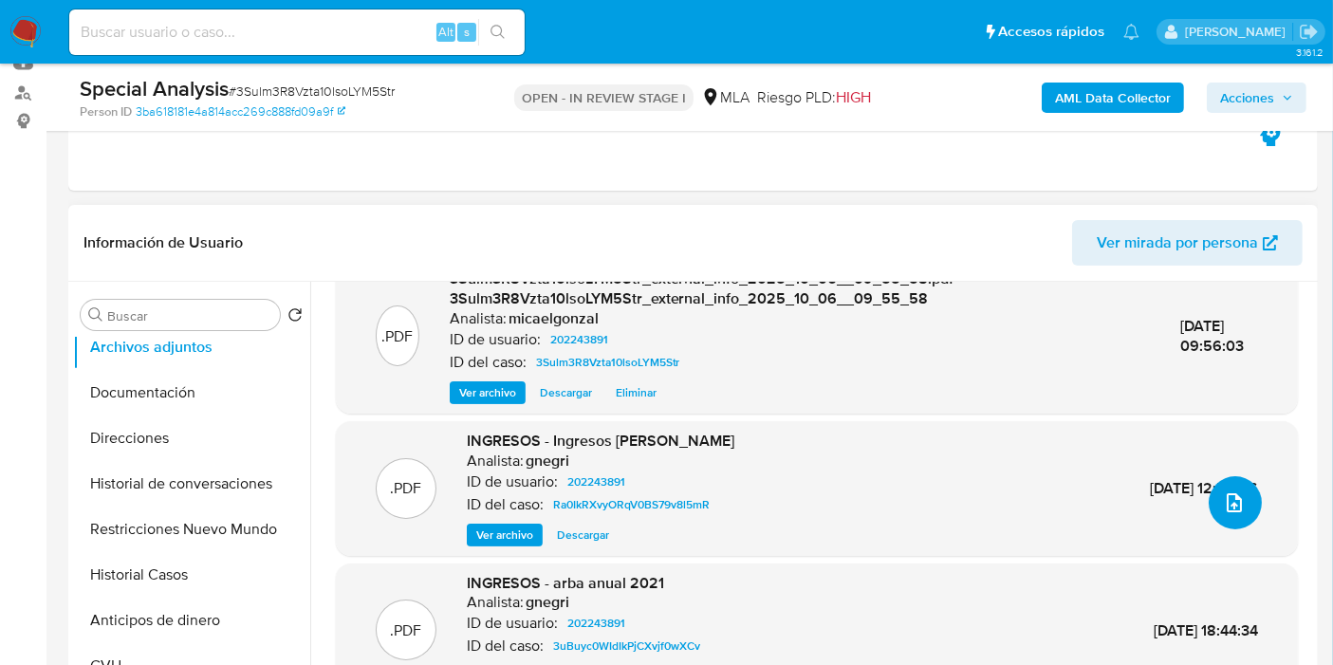
click at [1225, 511] on icon "upload-file" at bounding box center [1234, 502] width 23 height 23
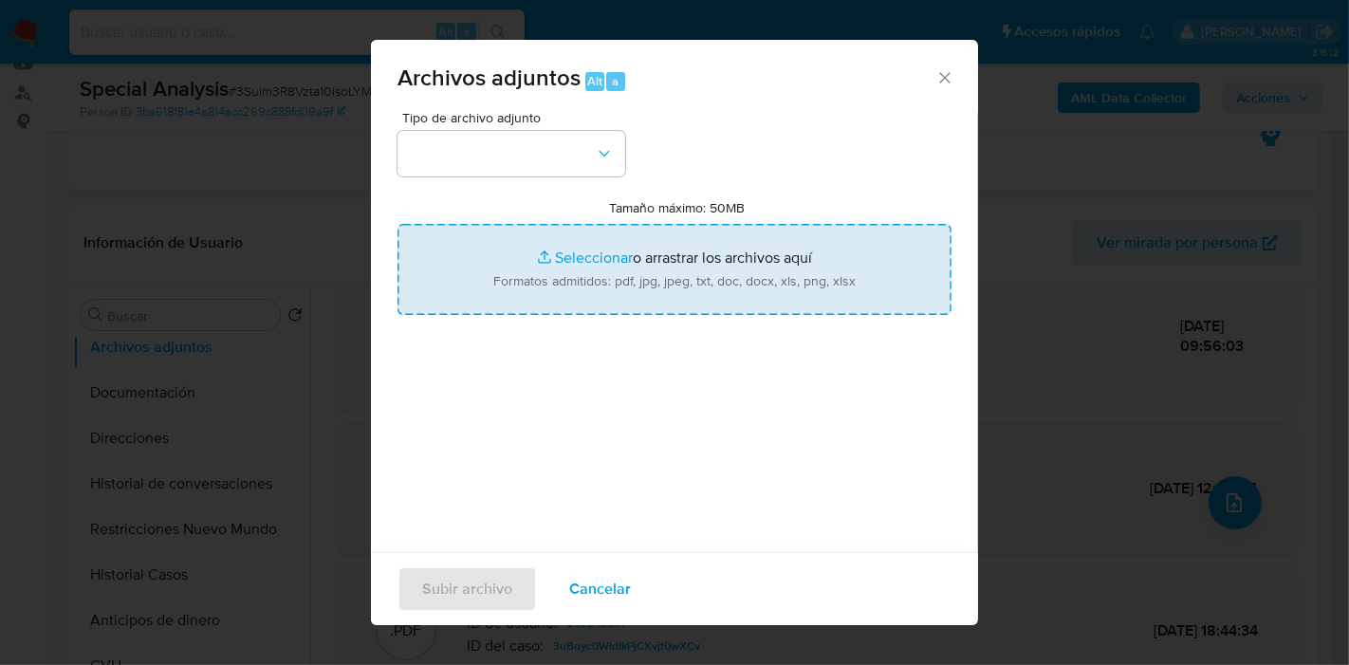
click at [661, 254] on input "Tamaño máximo: 50MB Seleccionar archivos" at bounding box center [674, 269] width 554 height 91
type input "C:\fakepath\Certificacion Negativa - Leandro Jonathan Sislo.pdf"
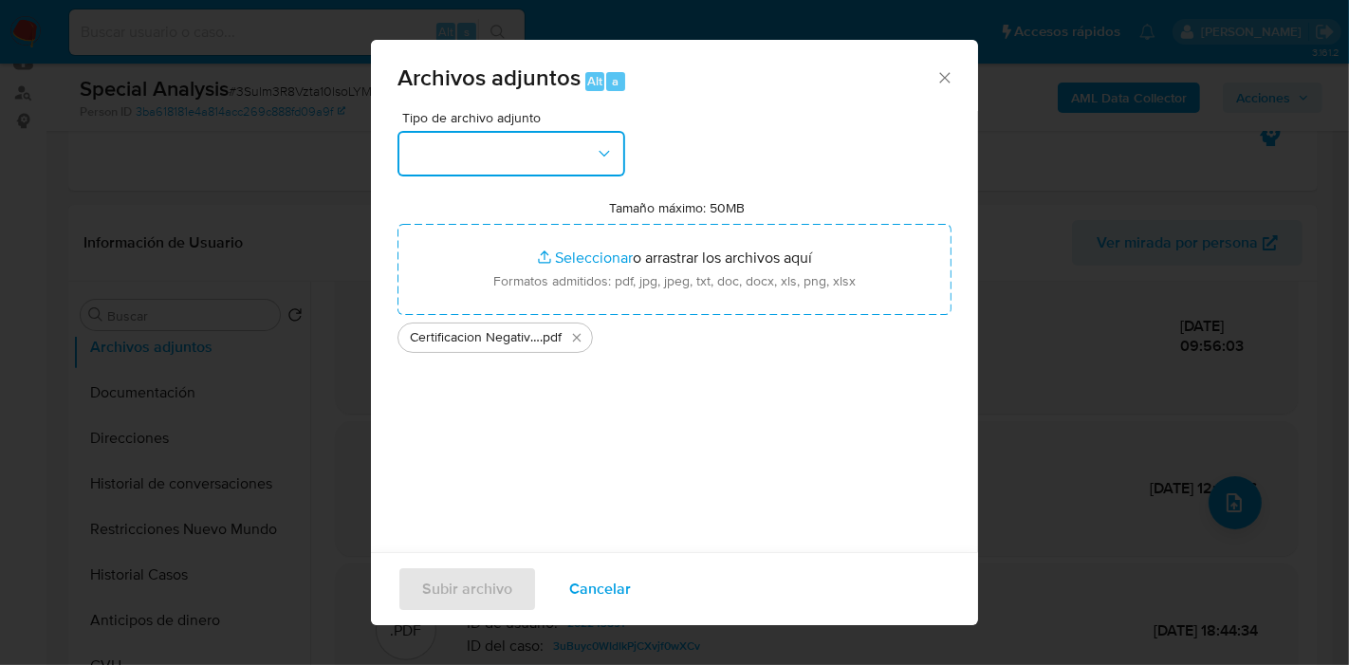
click at [434, 159] on button "button" at bounding box center [511, 154] width 228 height 46
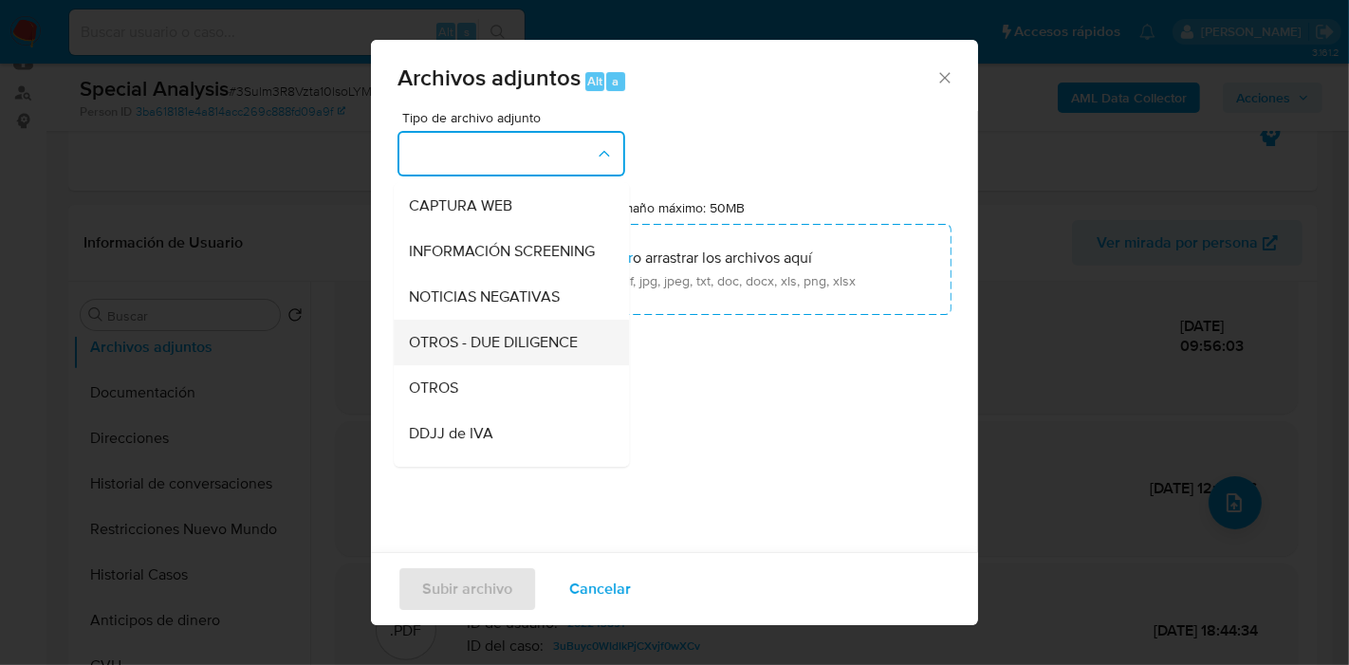
scroll to position [316, 0]
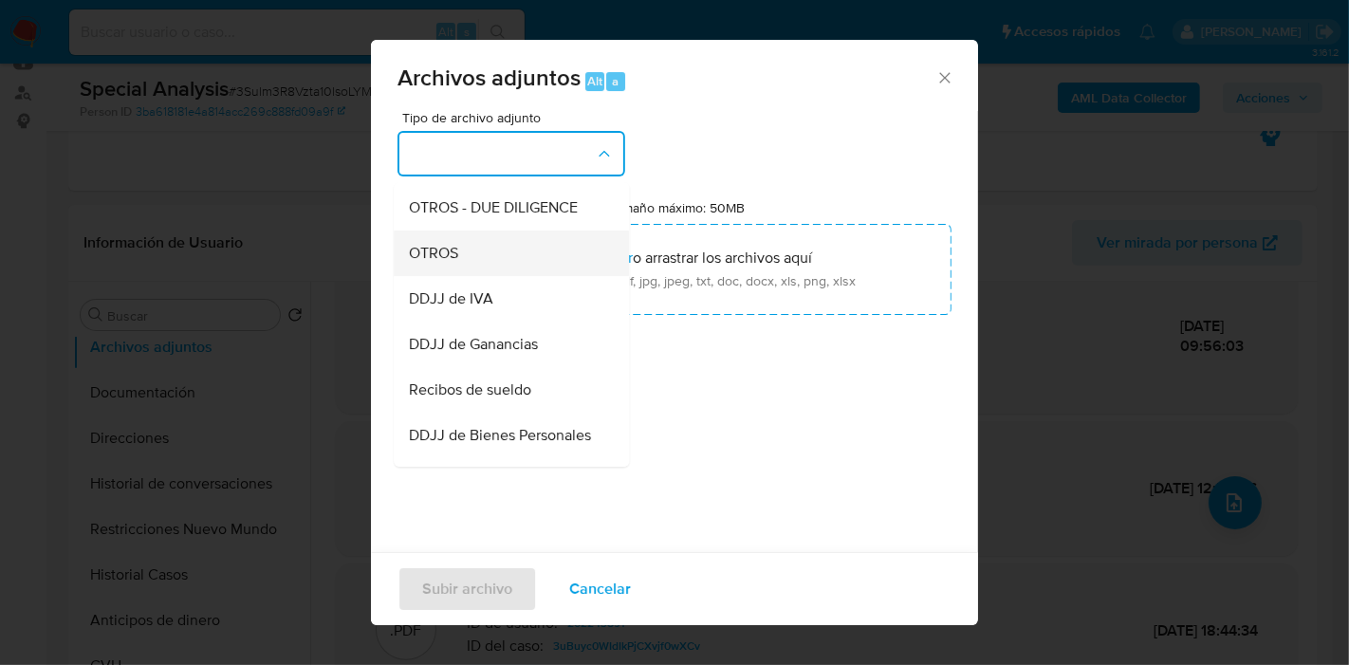
click at [506, 276] on div "OTROS" at bounding box center [506, 253] width 194 height 46
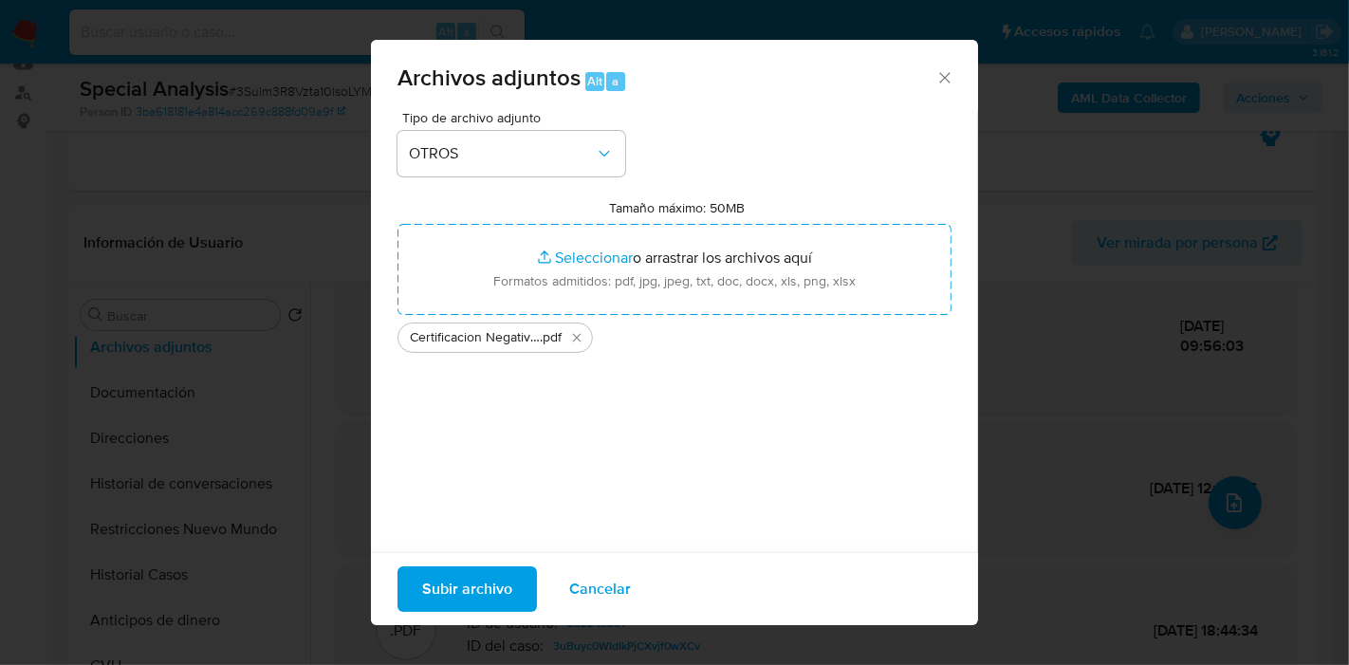
click at [505, 578] on span "Subir archivo" at bounding box center [467, 589] width 90 height 42
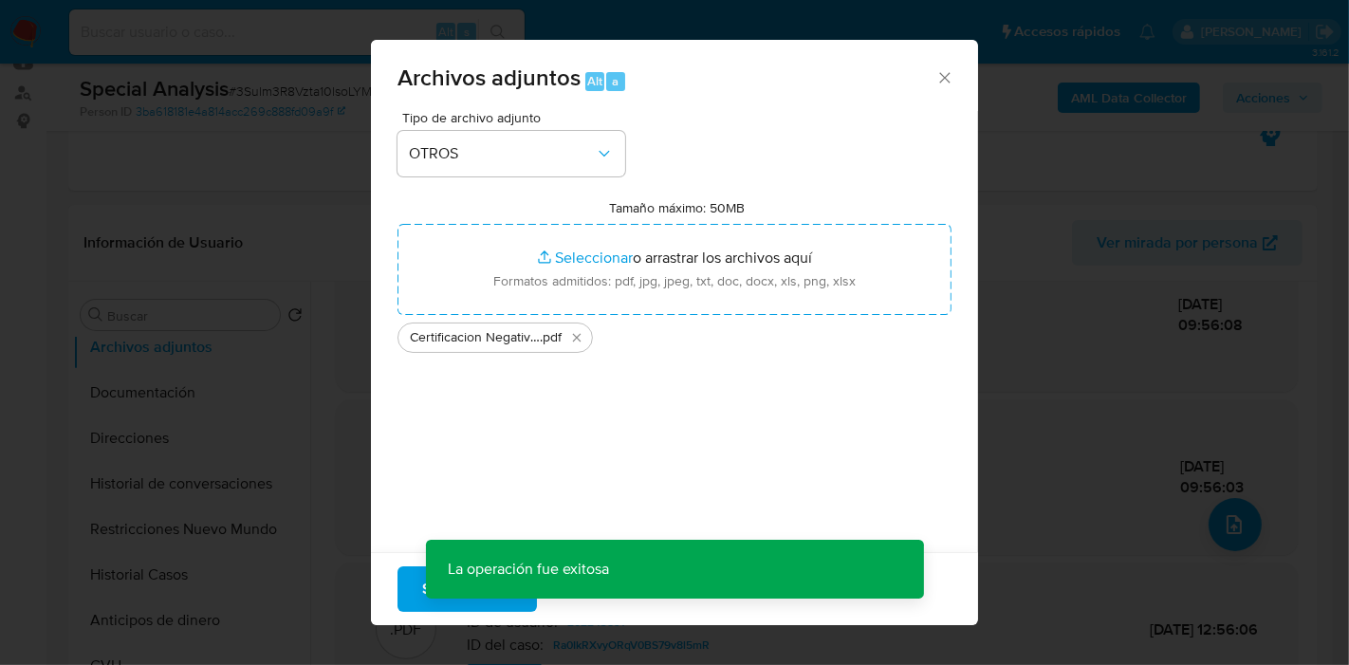
scroll to position [177, 0]
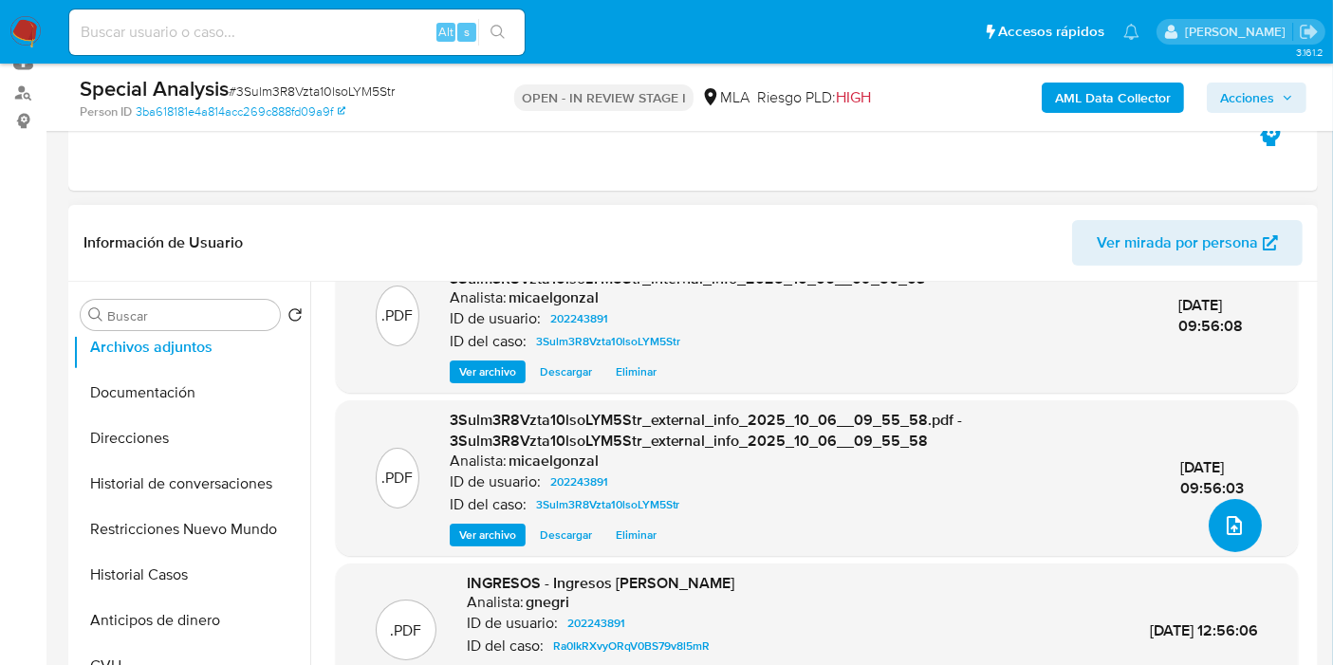
click at [1208, 520] on button "upload-file" at bounding box center [1234, 525] width 53 height 53
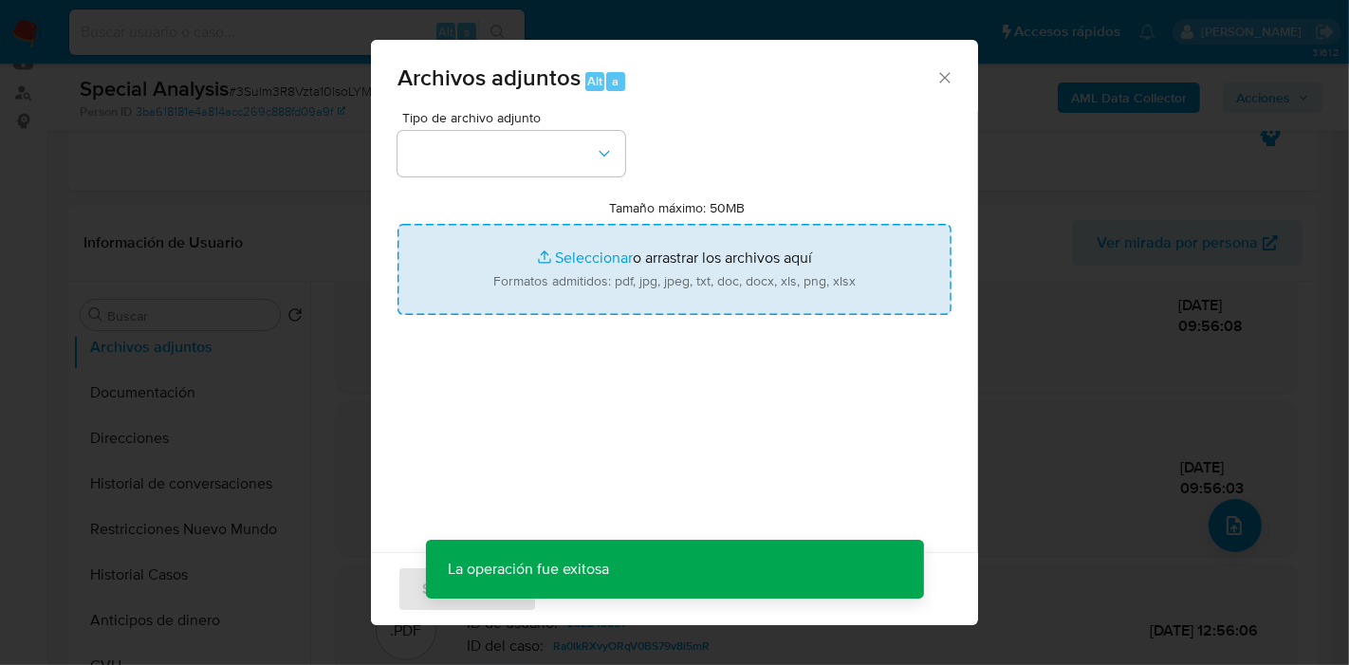
click at [769, 286] on input "Tamaño máximo: 50MB Seleccionar archivos" at bounding box center [674, 269] width 554 height 91
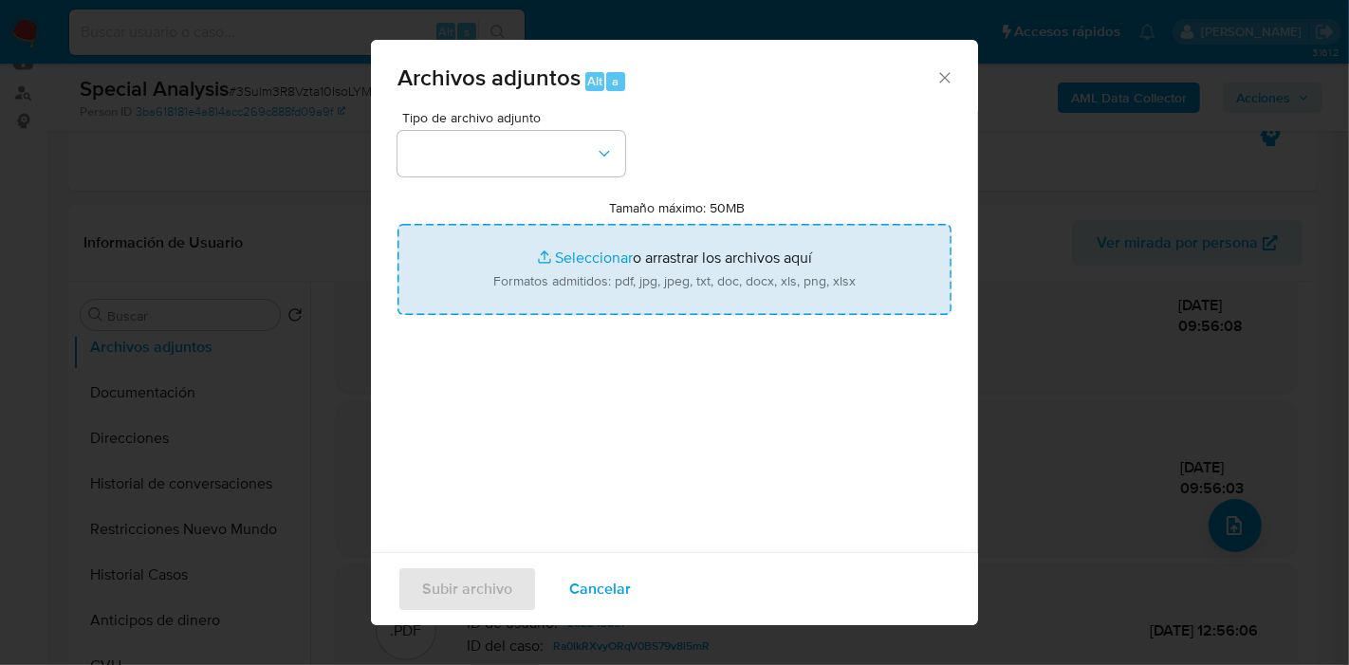
type input "C:\fakepath\Comprobantes Electronicos Emitidos - 2024.pdf"
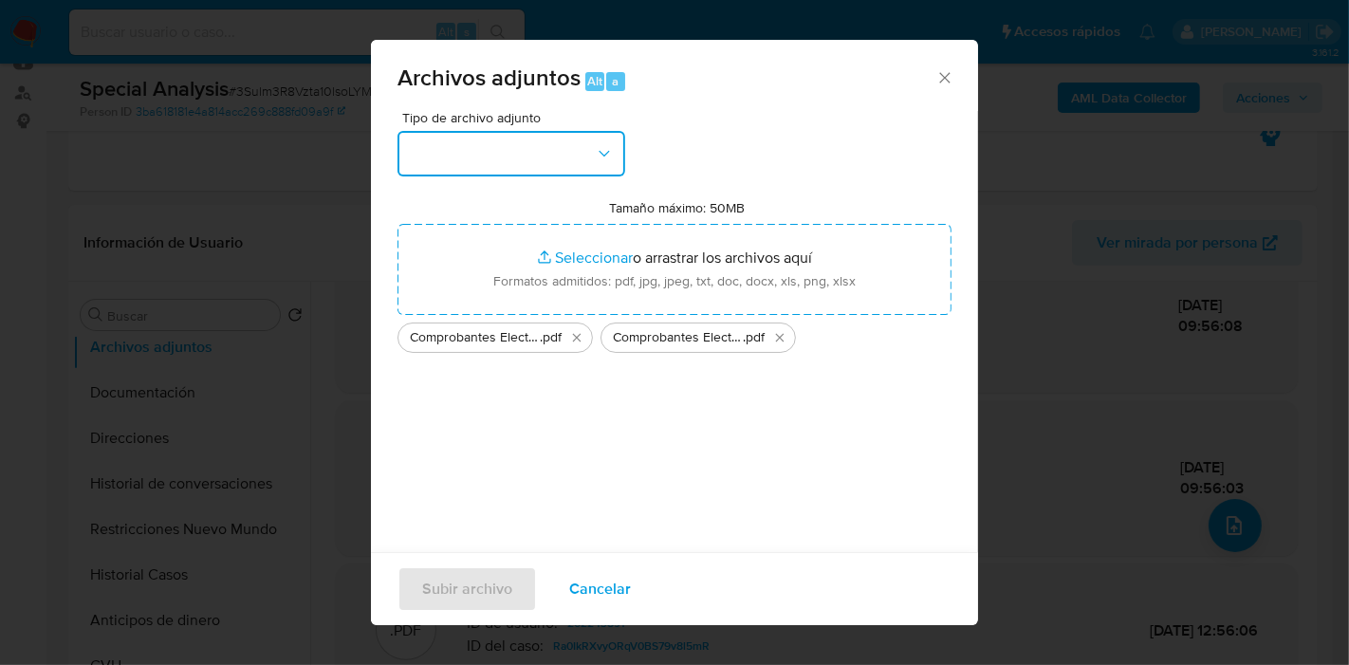
click at [449, 153] on button "button" at bounding box center [511, 154] width 228 height 46
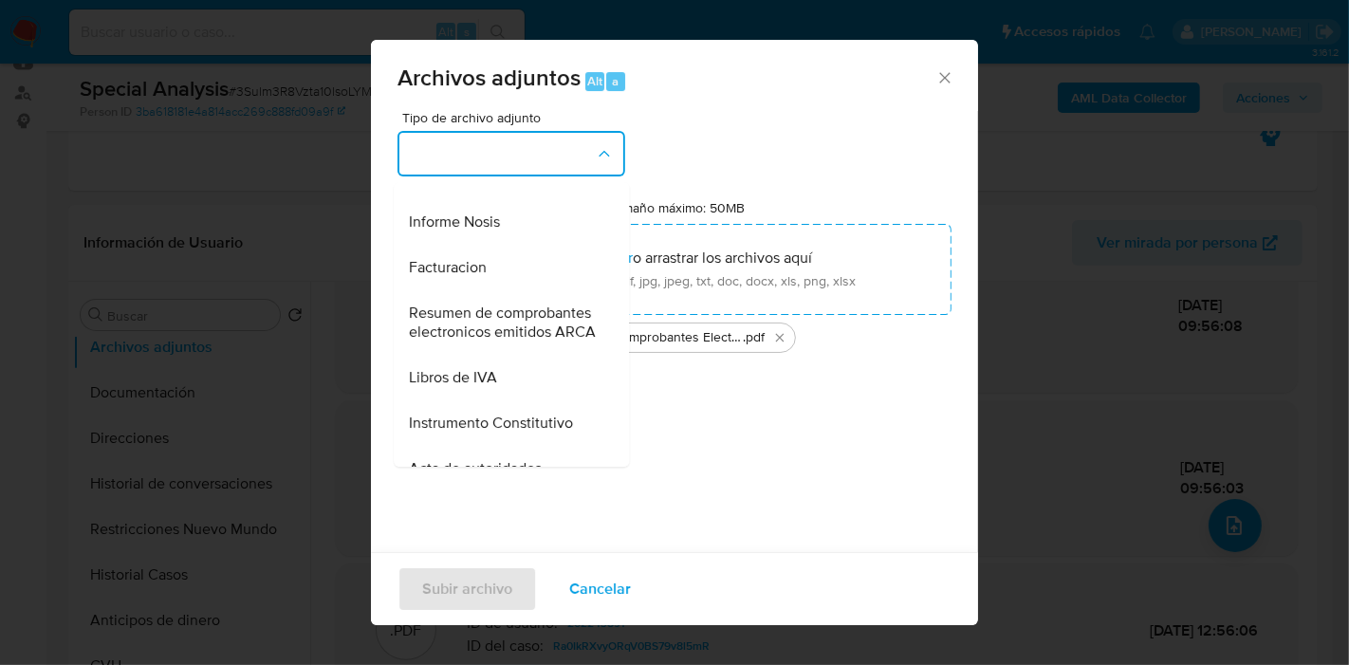
scroll to position [737, 0]
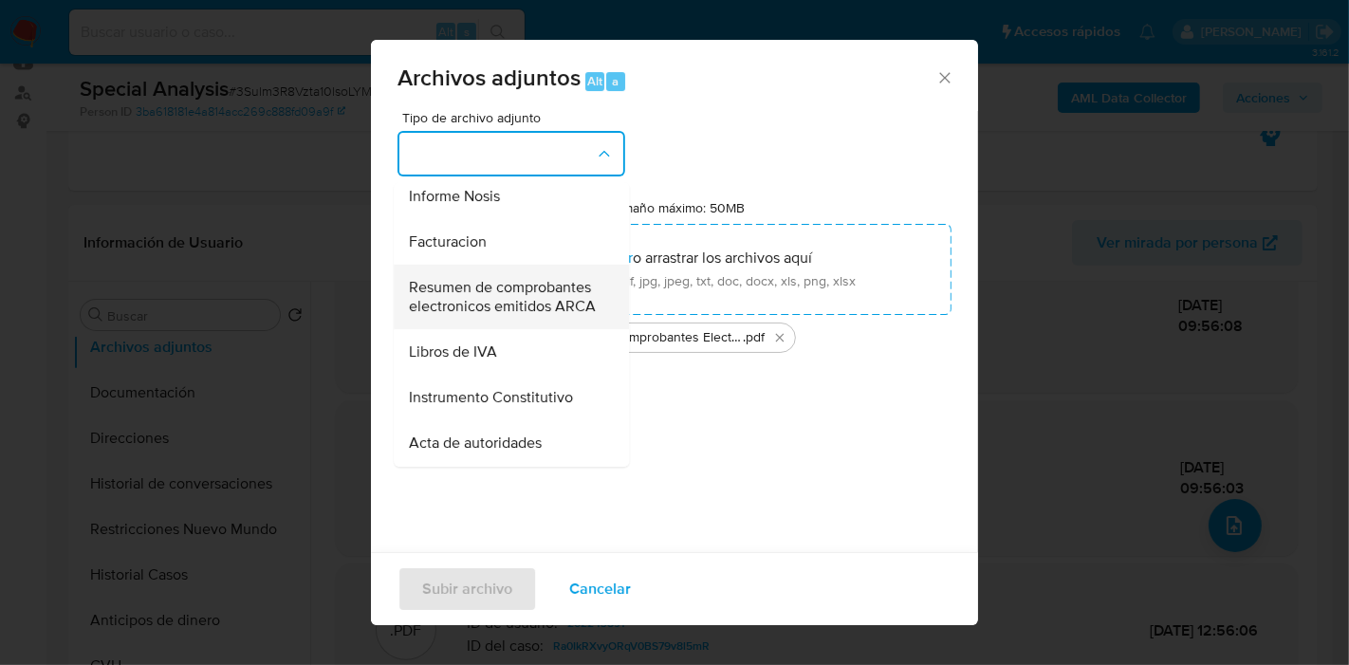
click at [496, 316] on span "Resumen de comprobantes electronicos emitidos ARCA" at bounding box center [506, 297] width 194 height 38
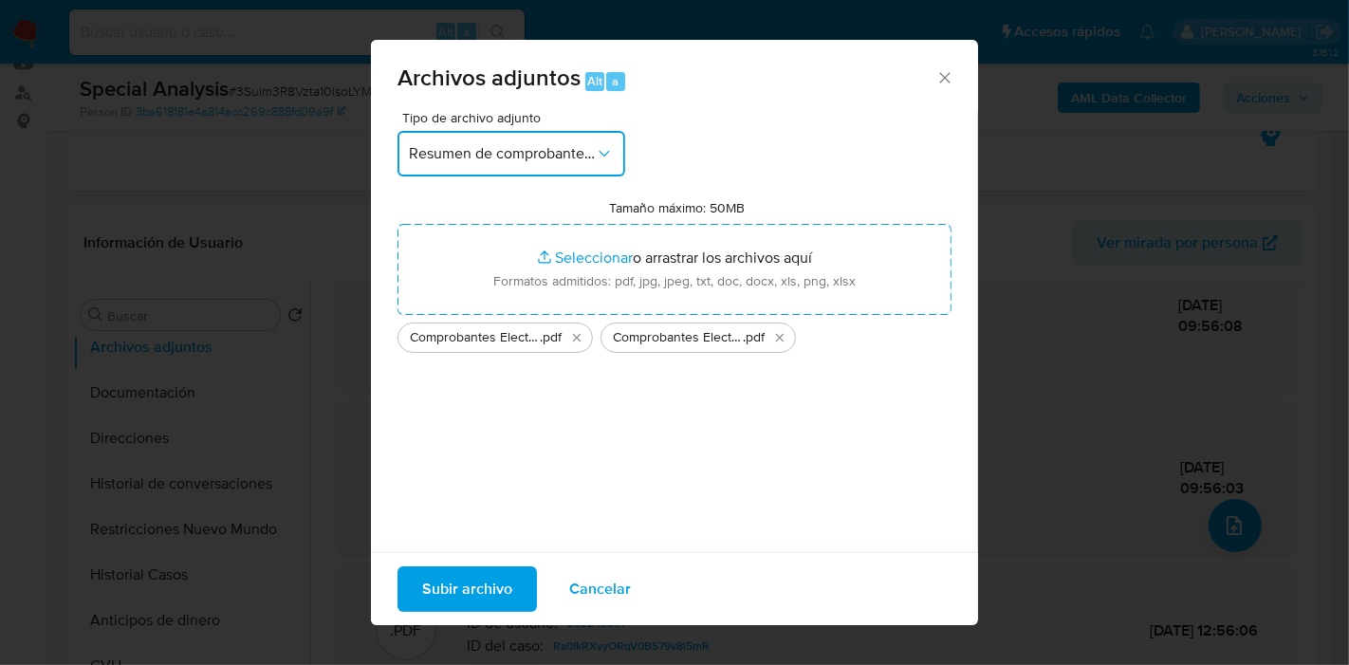
click at [490, 642] on div "Archivos adjuntos Alt a Tipo de archivo adjunto Resumen de comprobantes electro…" at bounding box center [674, 332] width 1349 height 665
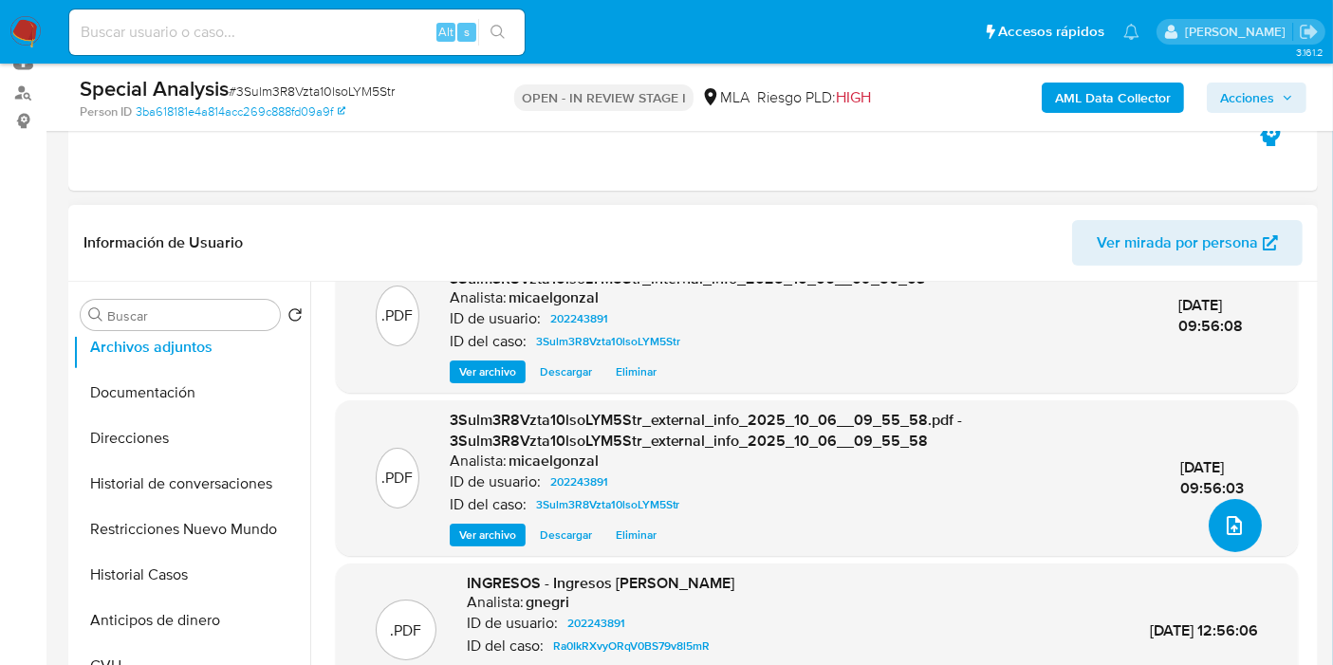
click at [1211, 525] on button "upload-file" at bounding box center [1234, 525] width 53 height 53
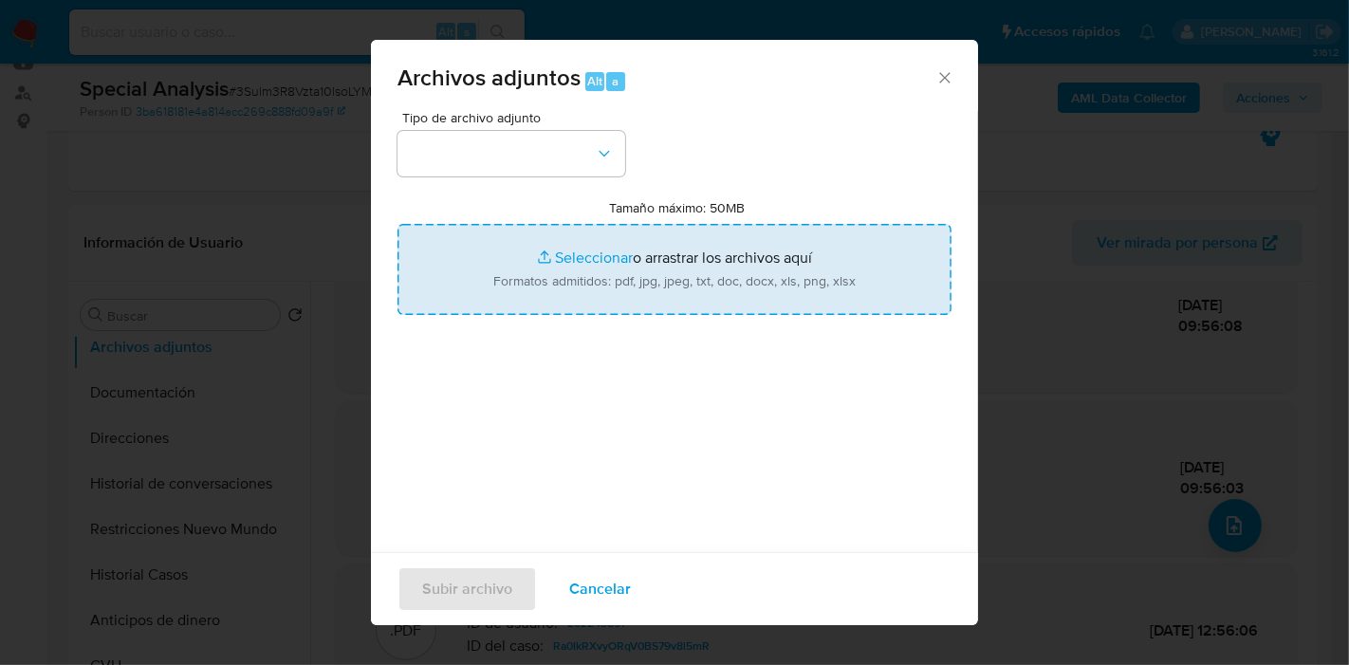
click at [636, 285] on input "Tamaño máximo: 50MB Seleccionar archivos" at bounding box center [674, 269] width 554 height 91
type input "C:\fakepath\Comprobantes Electronicos Emitidos - 2024.pdf"
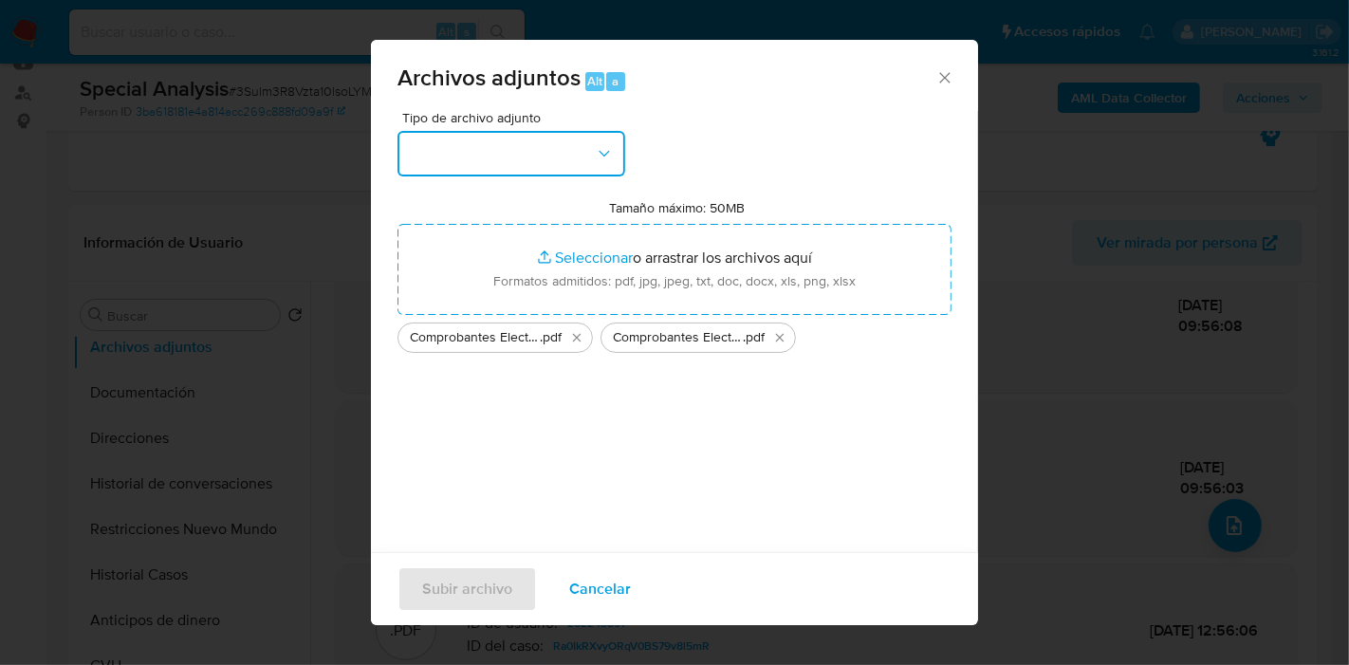
click at [424, 158] on button "button" at bounding box center [511, 154] width 228 height 46
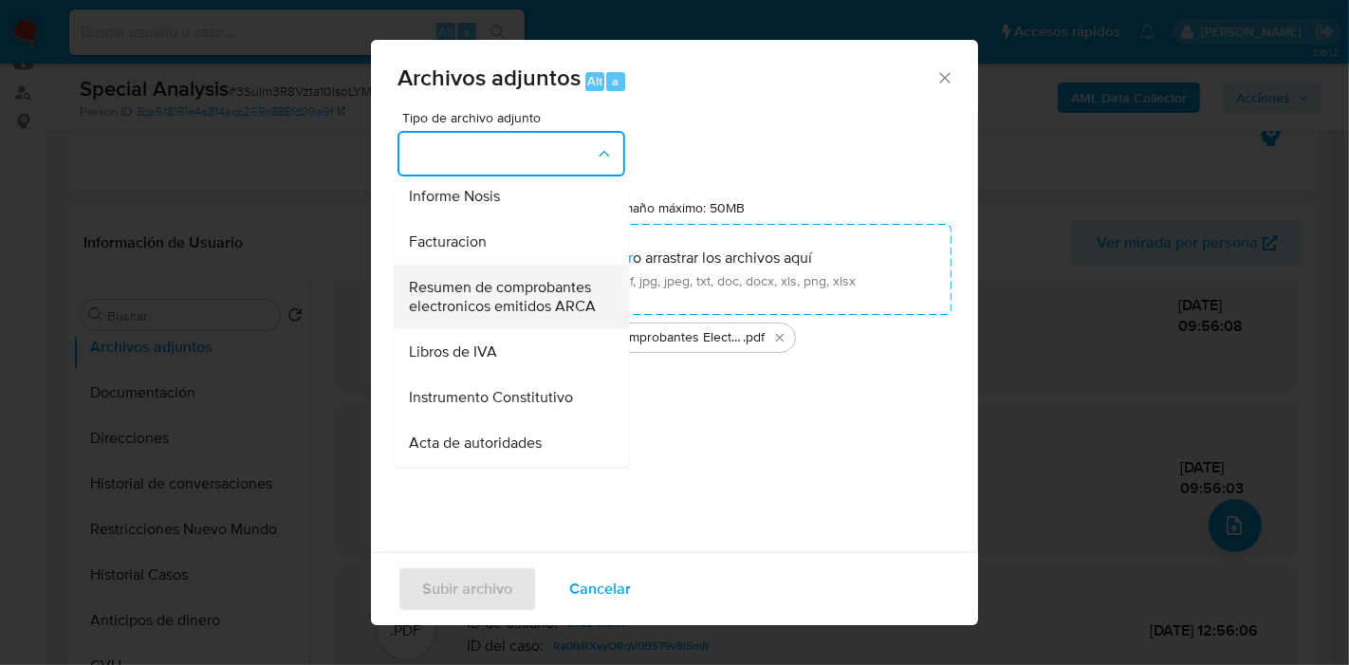
drag, startPoint x: 501, startPoint y: 369, endPoint x: 511, endPoint y: 350, distance: 21.7
click at [511, 316] on span "Resumen de comprobantes electronicos emitidos ARCA" at bounding box center [506, 297] width 194 height 38
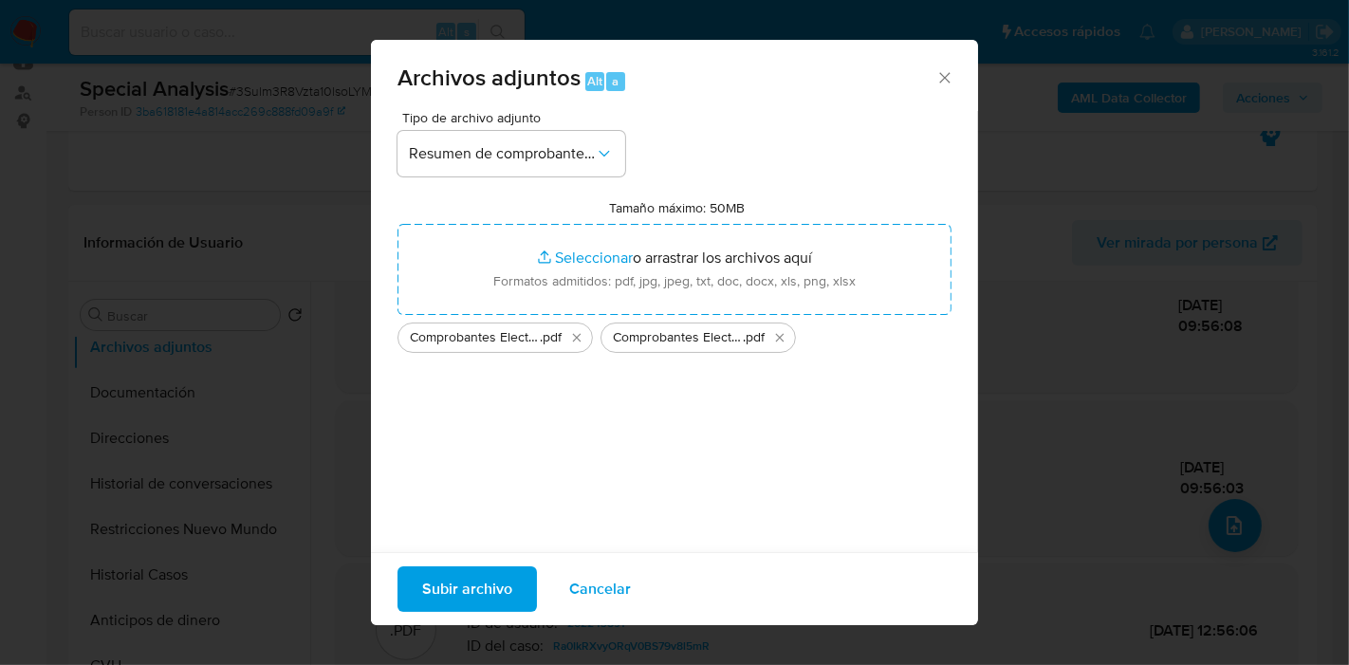
click at [466, 583] on span "Subir archivo" at bounding box center [467, 589] width 90 height 42
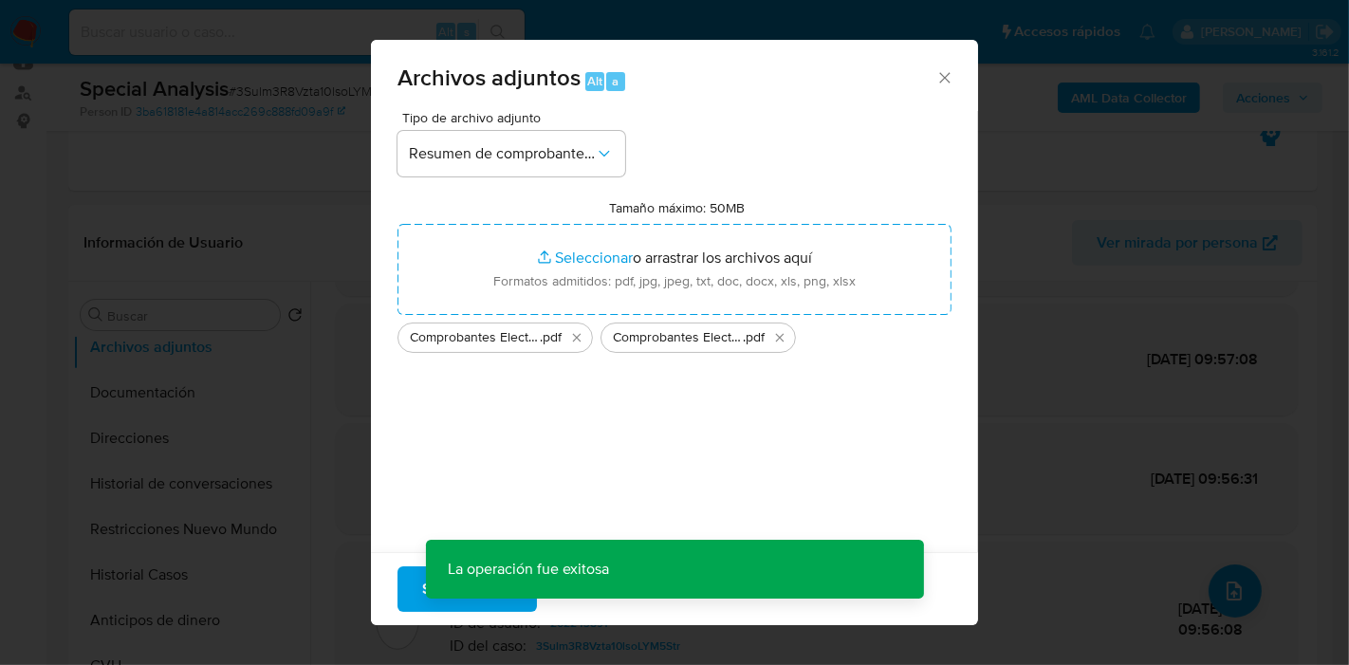
scroll to position [111, 0]
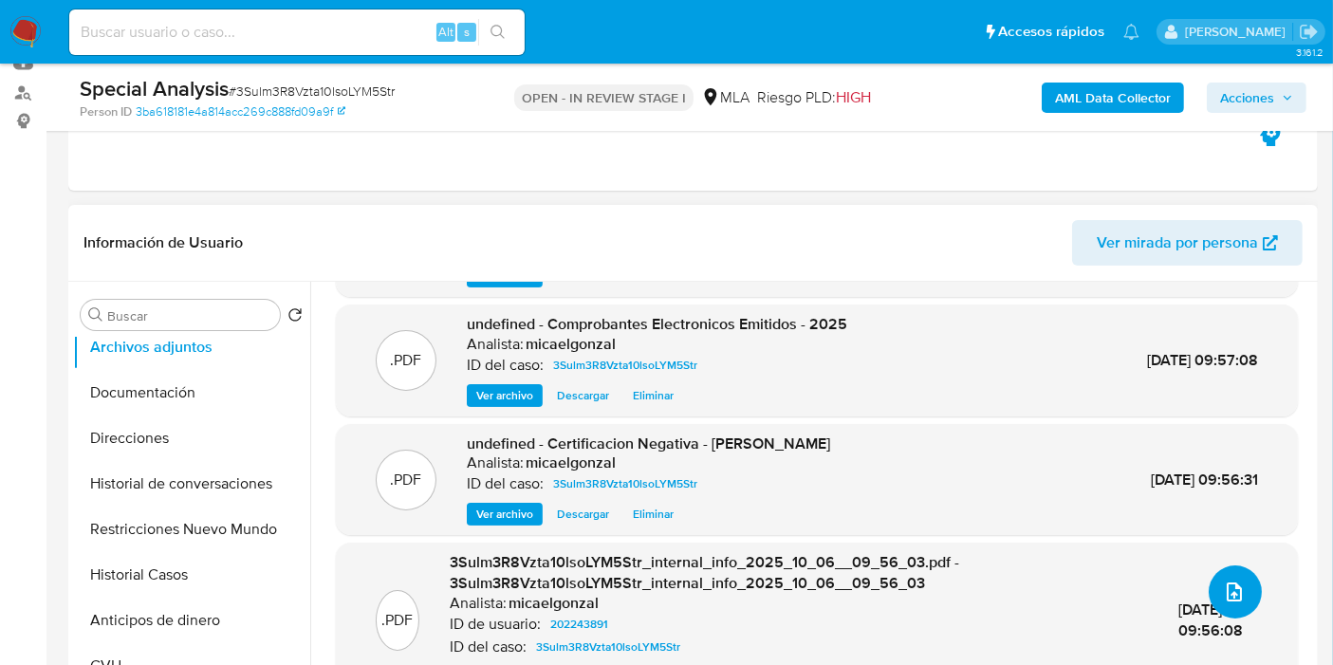
click at [1214, 577] on button "upload-file" at bounding box center [1234, 591] width 53 height 53
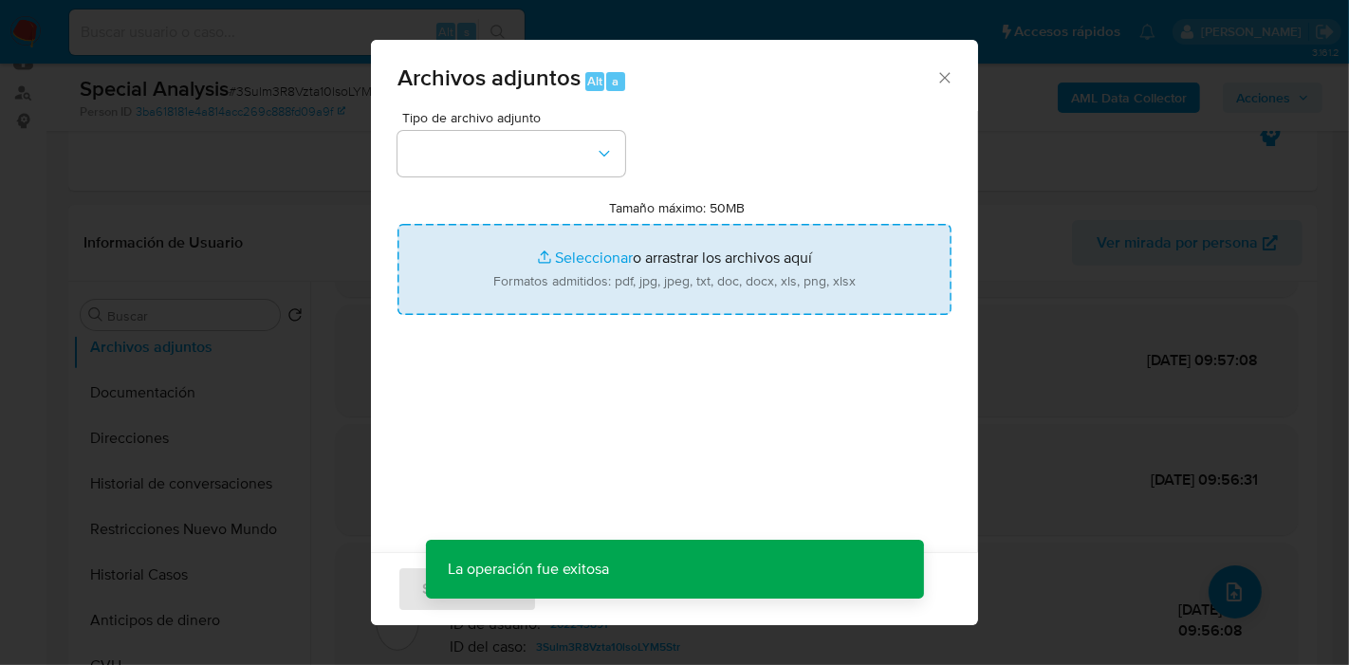
click at [568, 299] on input "Tamaño máximo: 50MB Seleccionar archivos" at bounding box center [674, 269] width 554 height 91
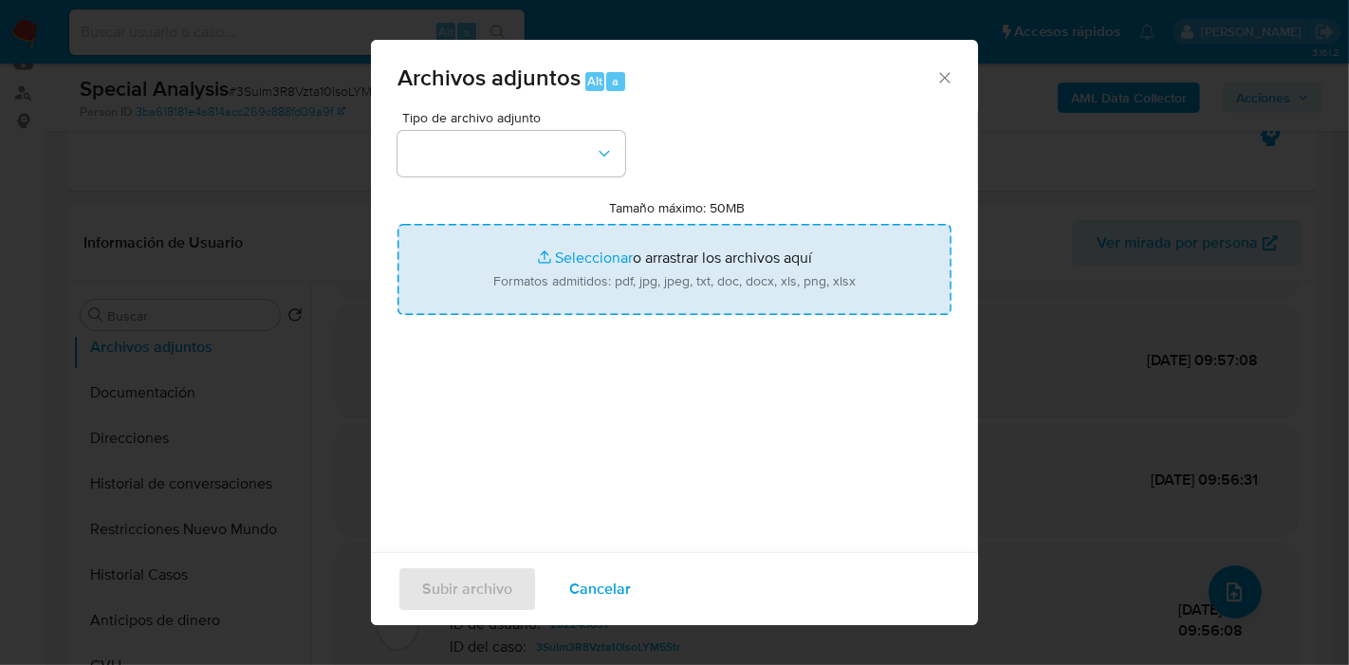
type input "C:\fakepath\Certificacion de Ingresos.pdf"
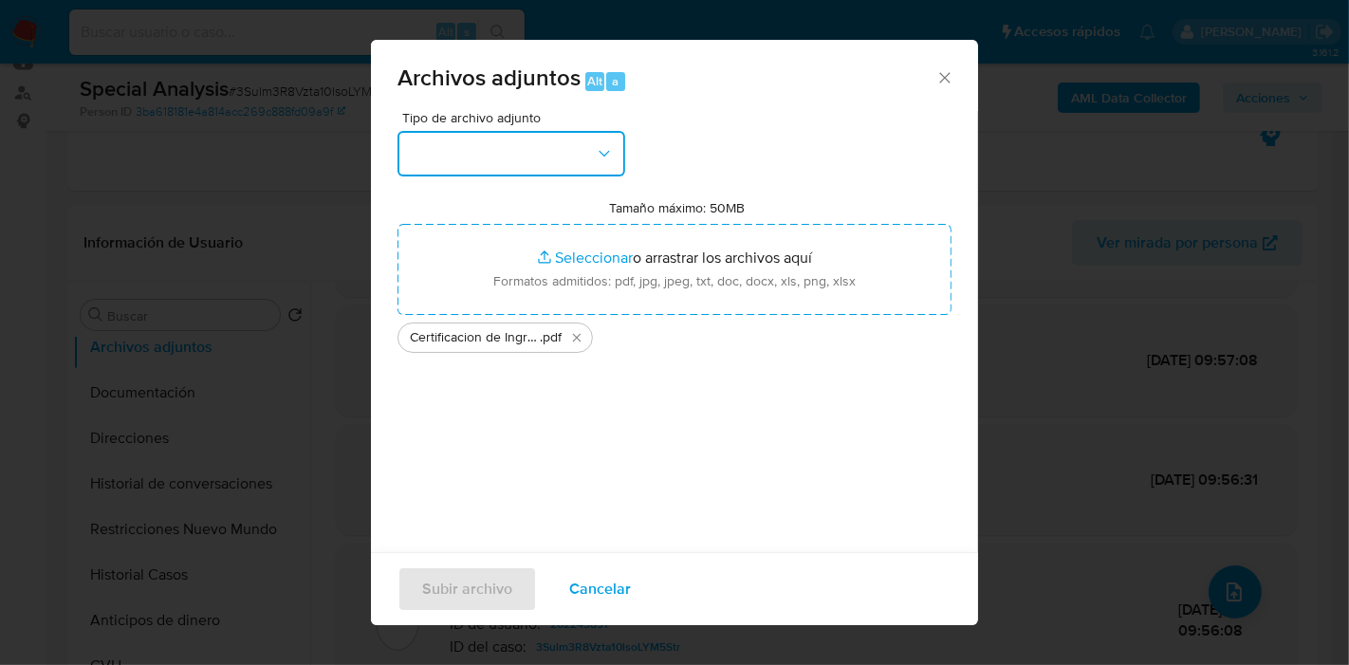
click at [415, 160] on button "button" at bounding box center [511, 154] width 228 height 46
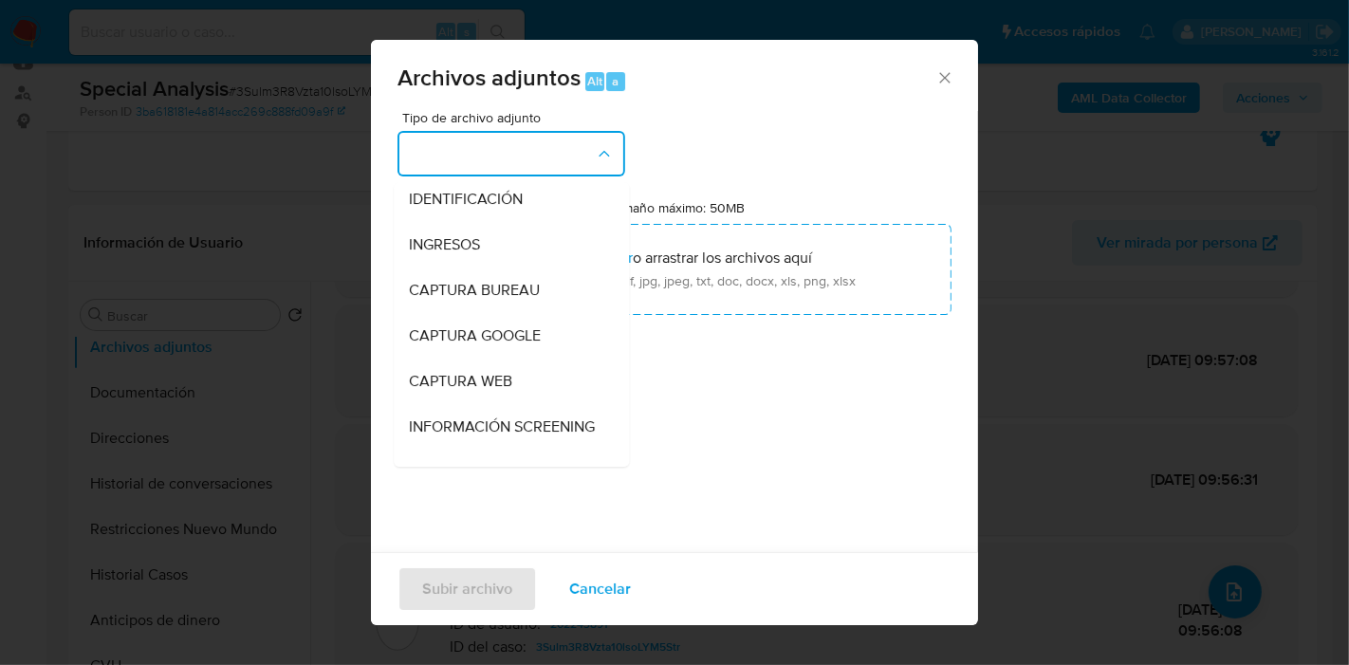
scroll to position [0, 0]
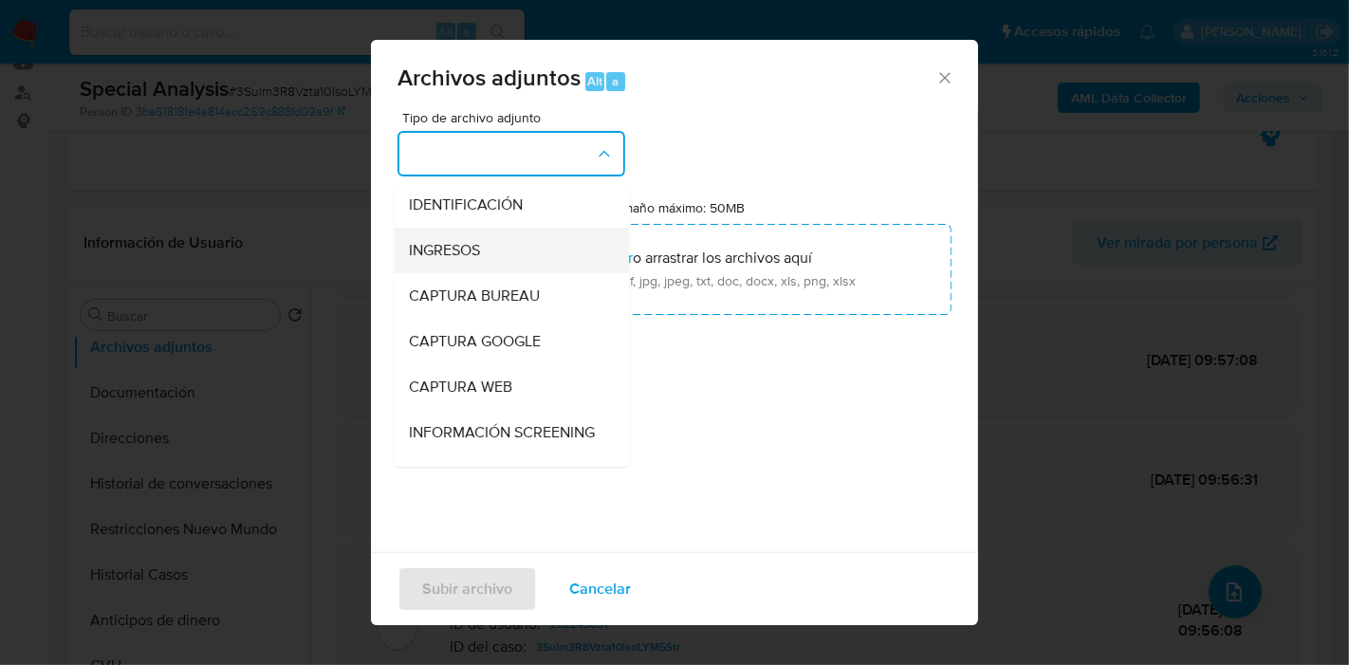
click at [497, 253] on div "INGRESOS" at bounding box center [506, 251] width 194 height 46
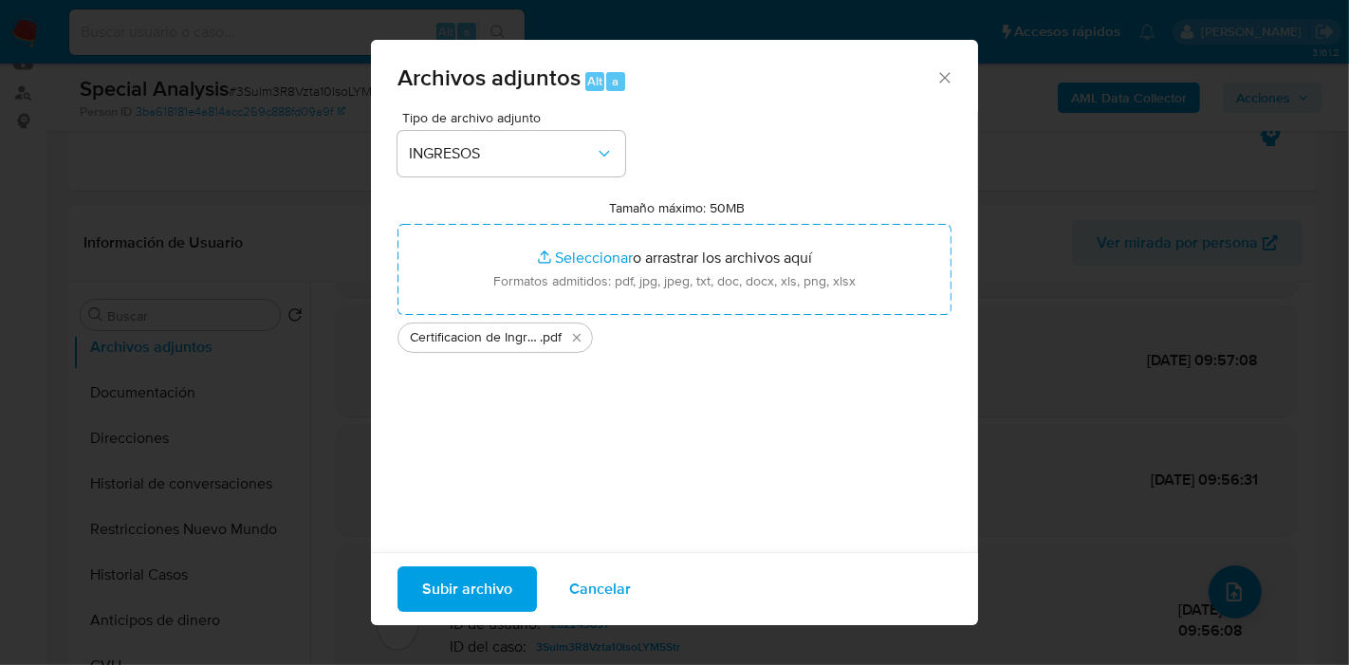
click at [474, 564] on div "Subir archivo Cancelar" at bounding box center [674, 588] width 607 height 73
click at [471, 592] on span "Subir archivo" at bounding box center [467, 589] width 90 height 42
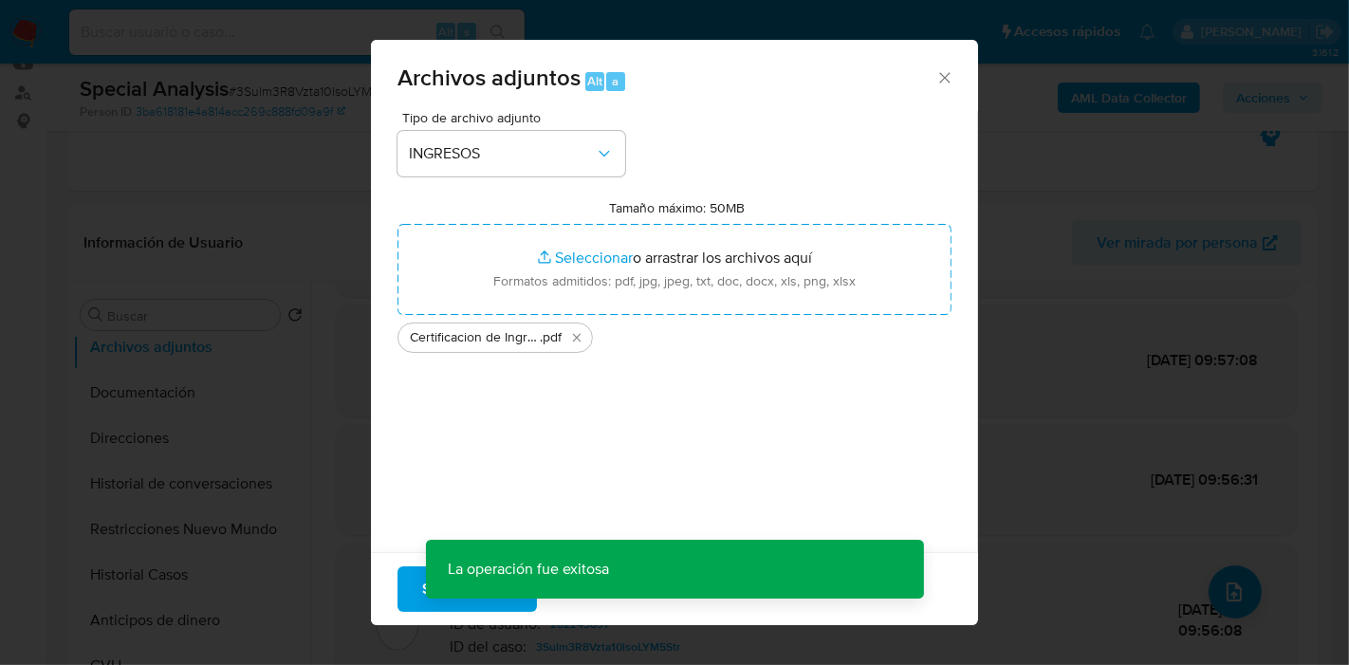
scroll to position [68, 0]
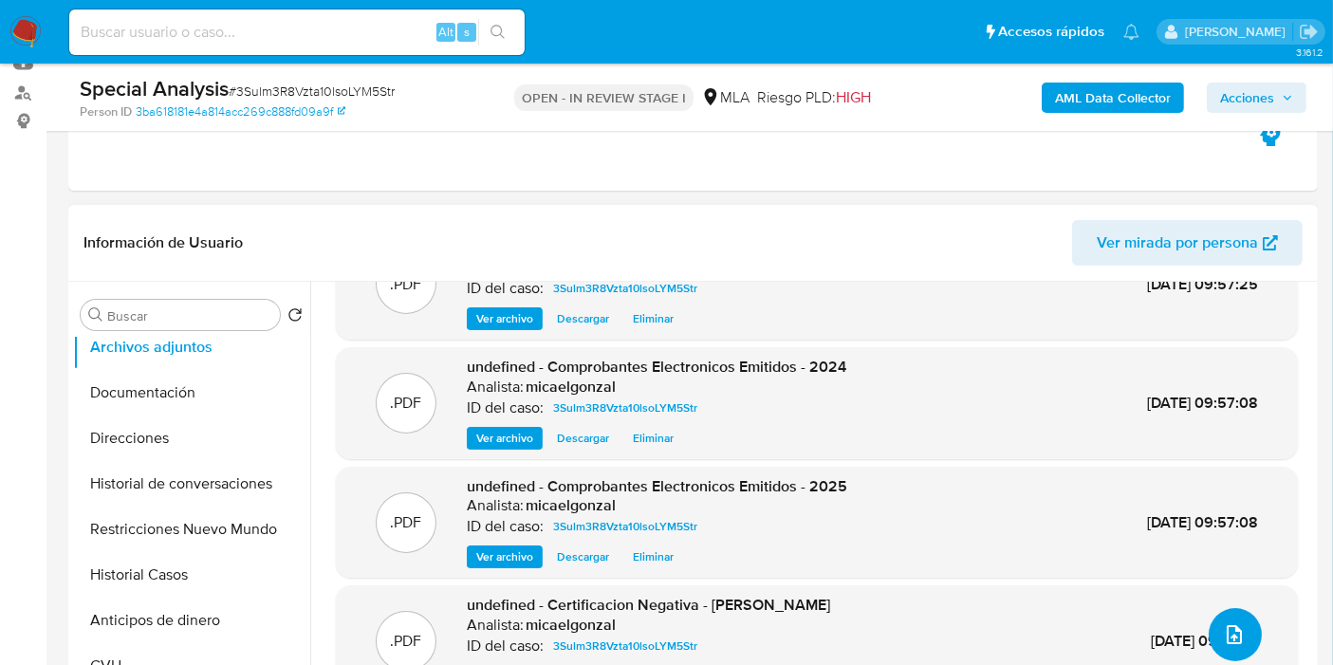
click at [1231, 612] on button "upload-file" at bounding box center [1234, 634] width 53 height 53
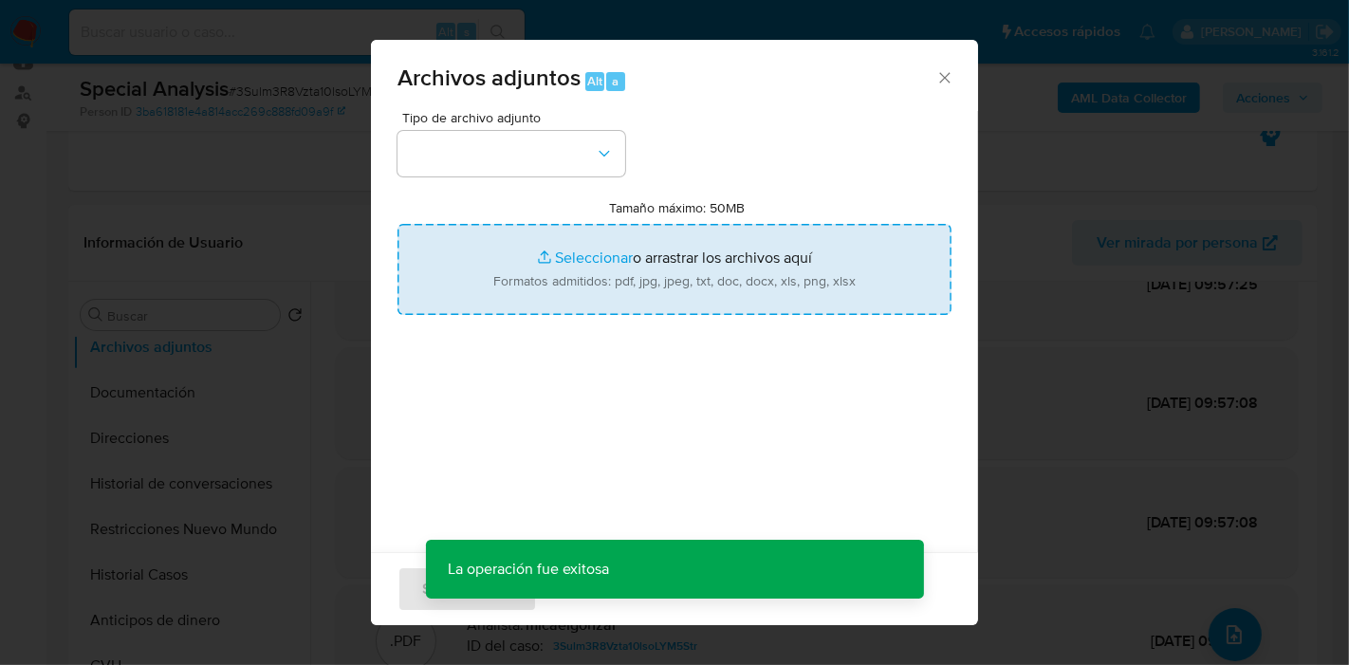
click at [715, 302] on input "Tamaño máximo: 50MB Seleccionar archivos" at bounding box center [674, 269] width 554 height 91
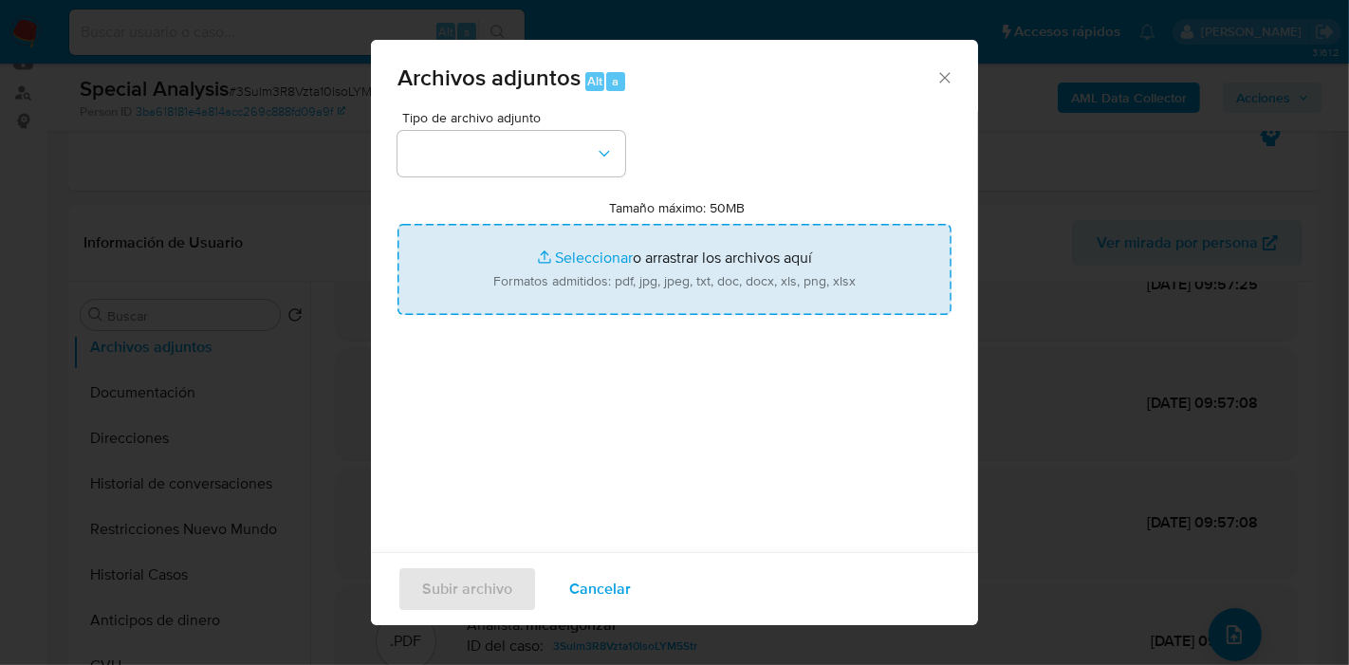
type input "C:\fakepath\DDJJ IIBB - Abril 2025.pdf"
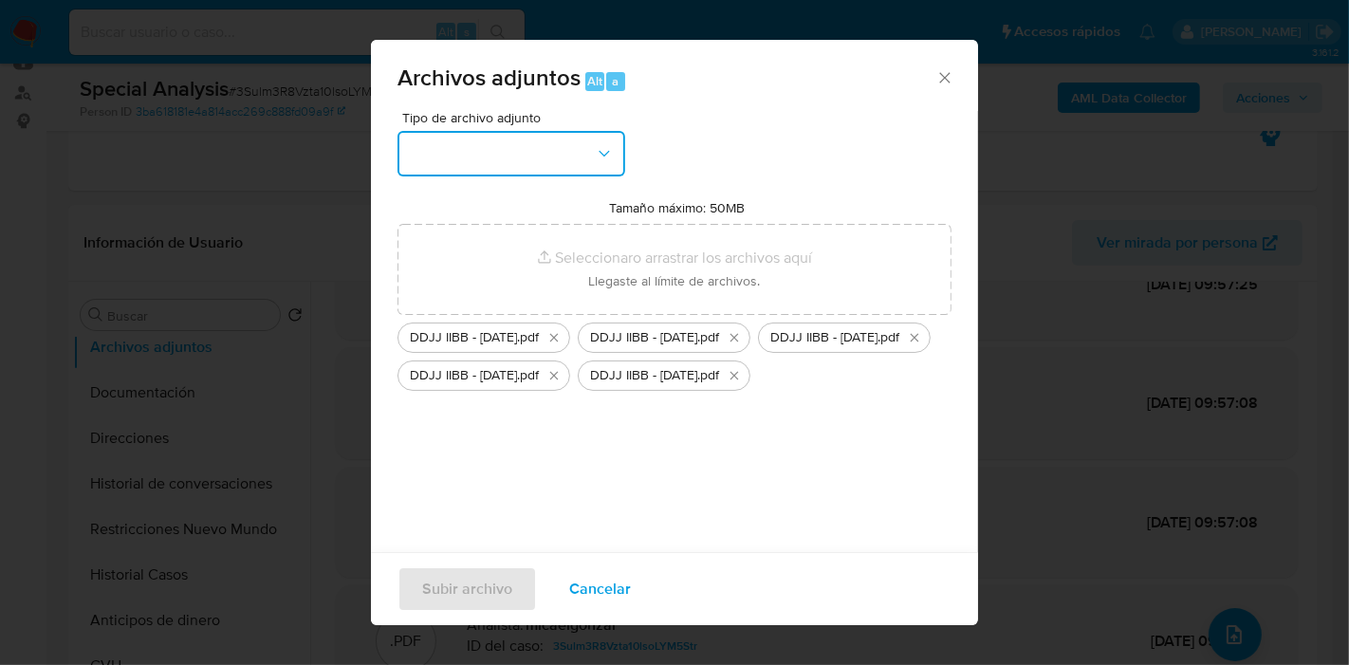
click at [425, 161] on button "button" at bounding box center [511, 154] width 228 height 46
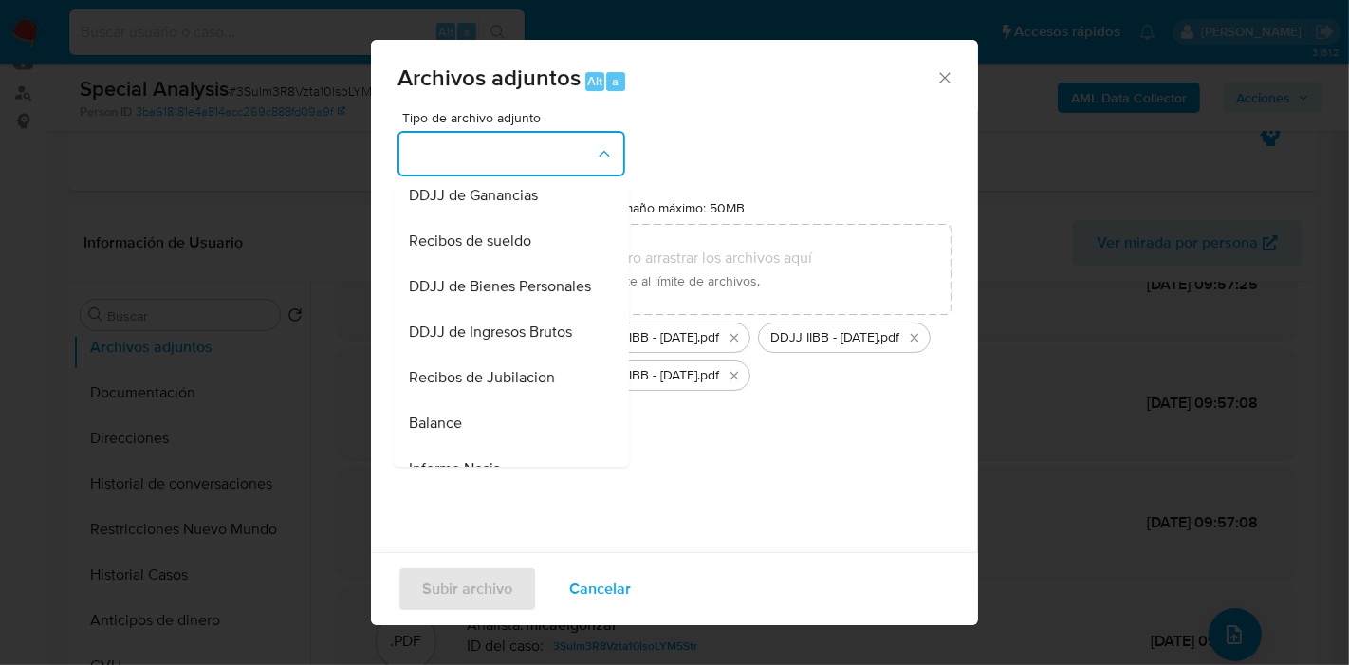
scroll to position [421, 0]
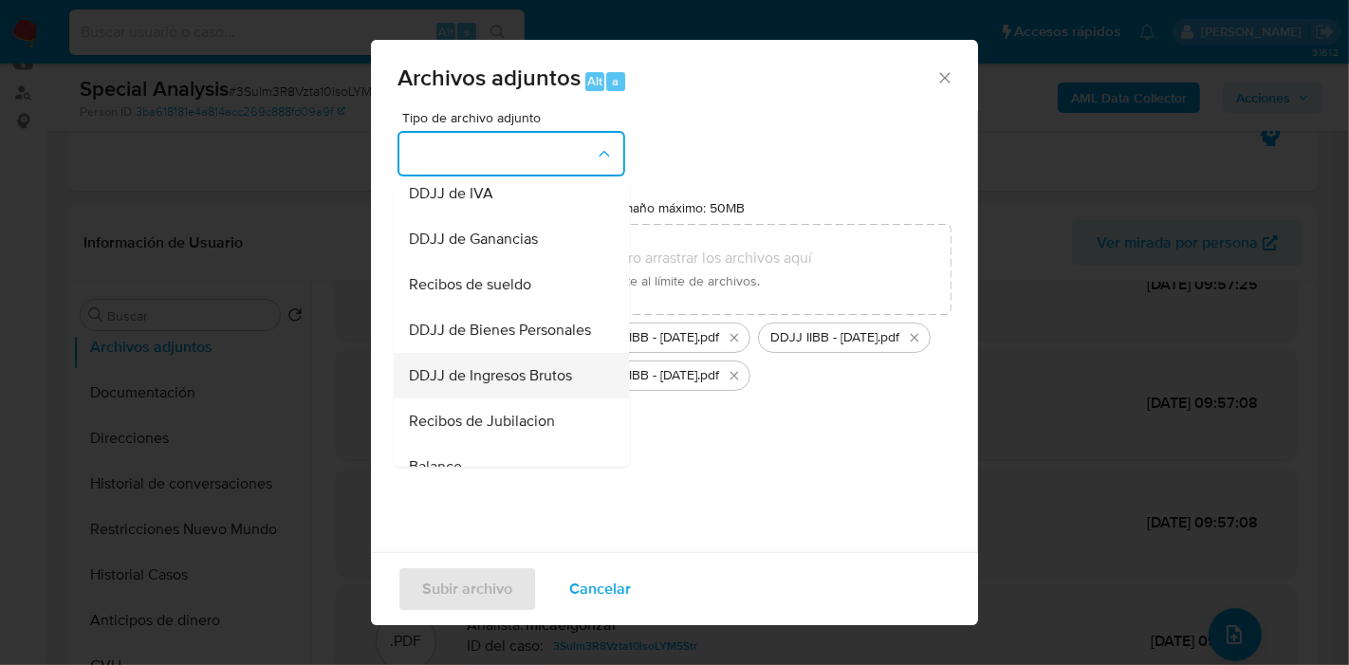
click at [520, 385] on span "DDJJ de Ingresos Brutos" at bounding box center [490, 375] width 163 height 19
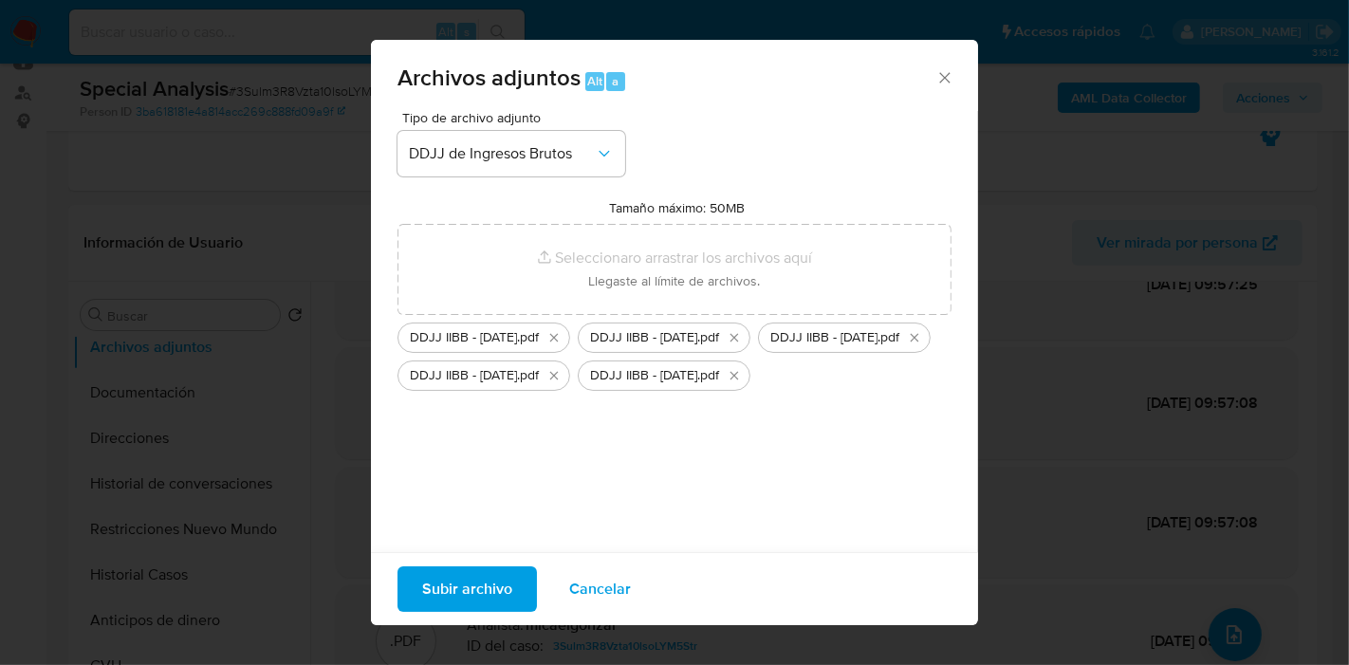
click at [489, 581] on span "Subir archivo" at bounding box center [467, 589] width 90 height 42
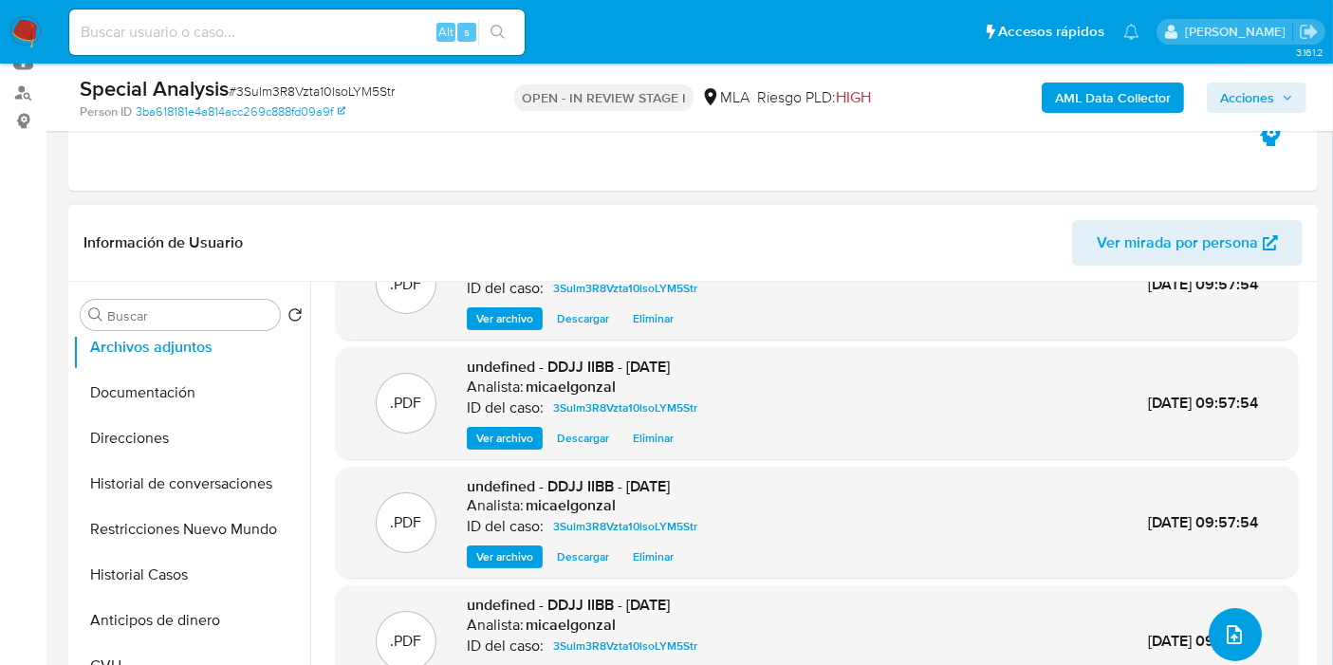
click at [1223, 636] on icon "upload-file" at bounding box center [1234, 634] width 23 height 23
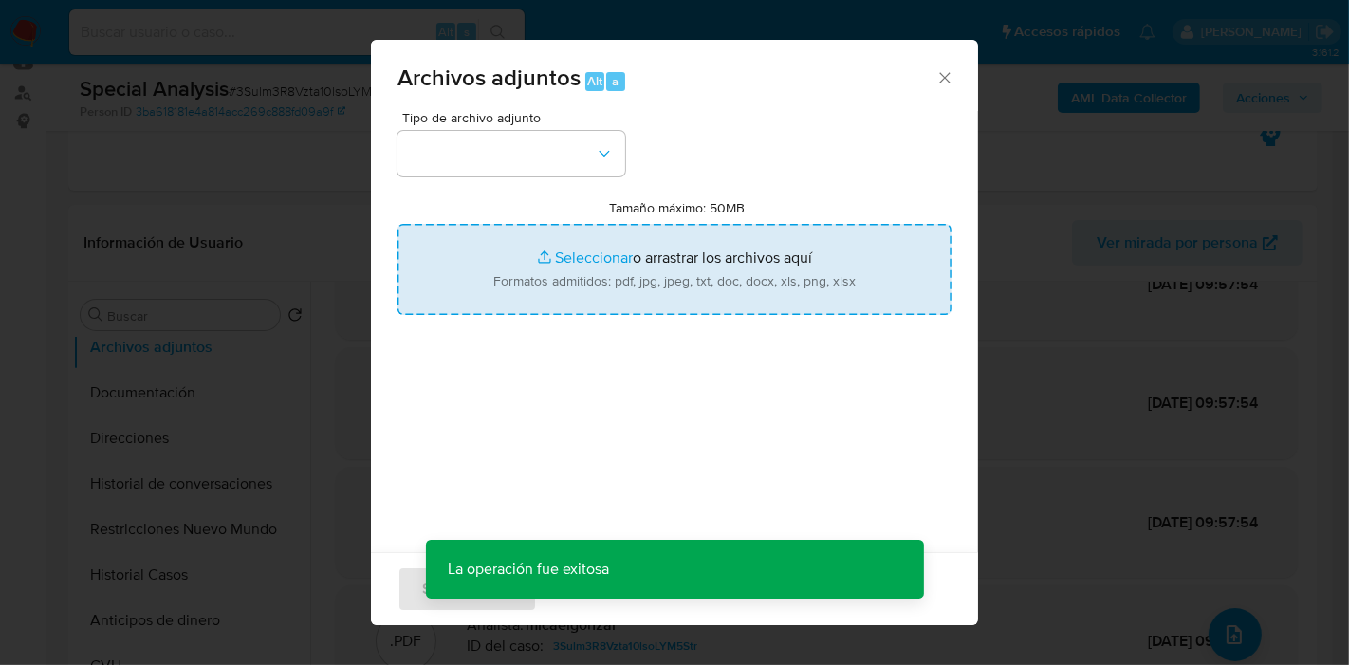
click at [688, 293] on input "Tamaño máximo: 50MB Seleccionar archivos" at bounding box center [674, 269] width 554 height 91
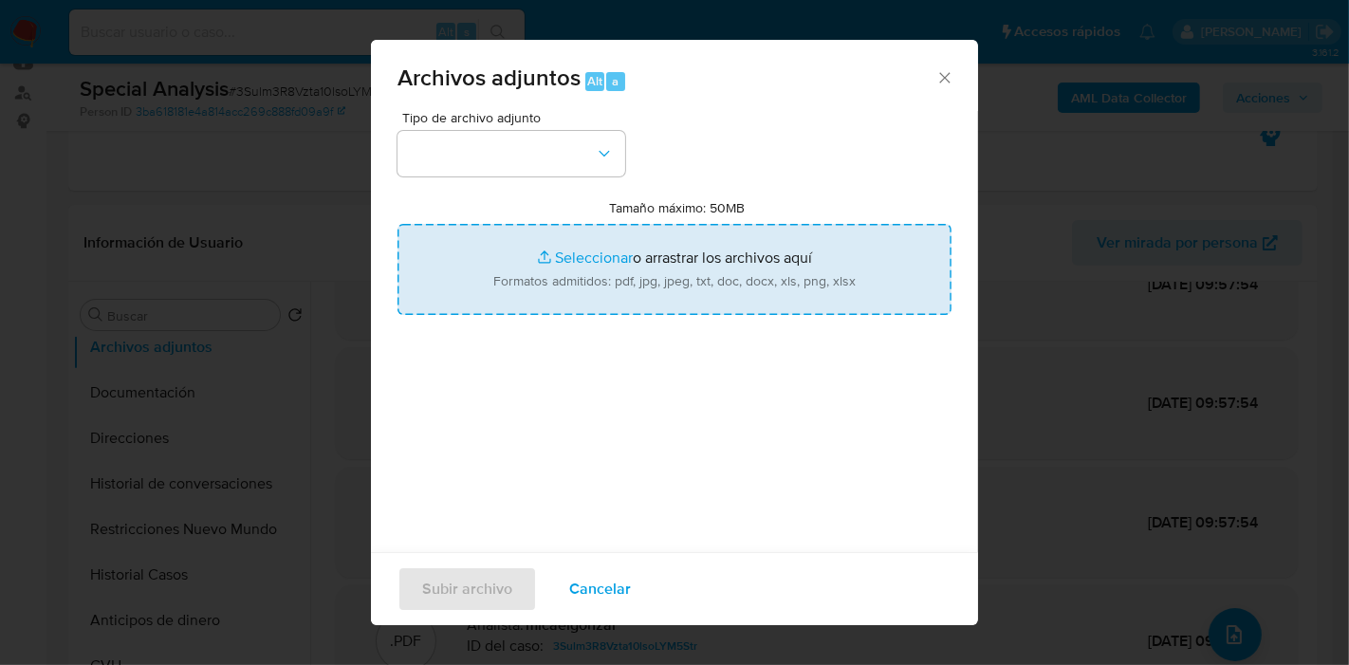
type input "C:\fakepath\DDJJ IIBB - Mayo 2025.pdf"
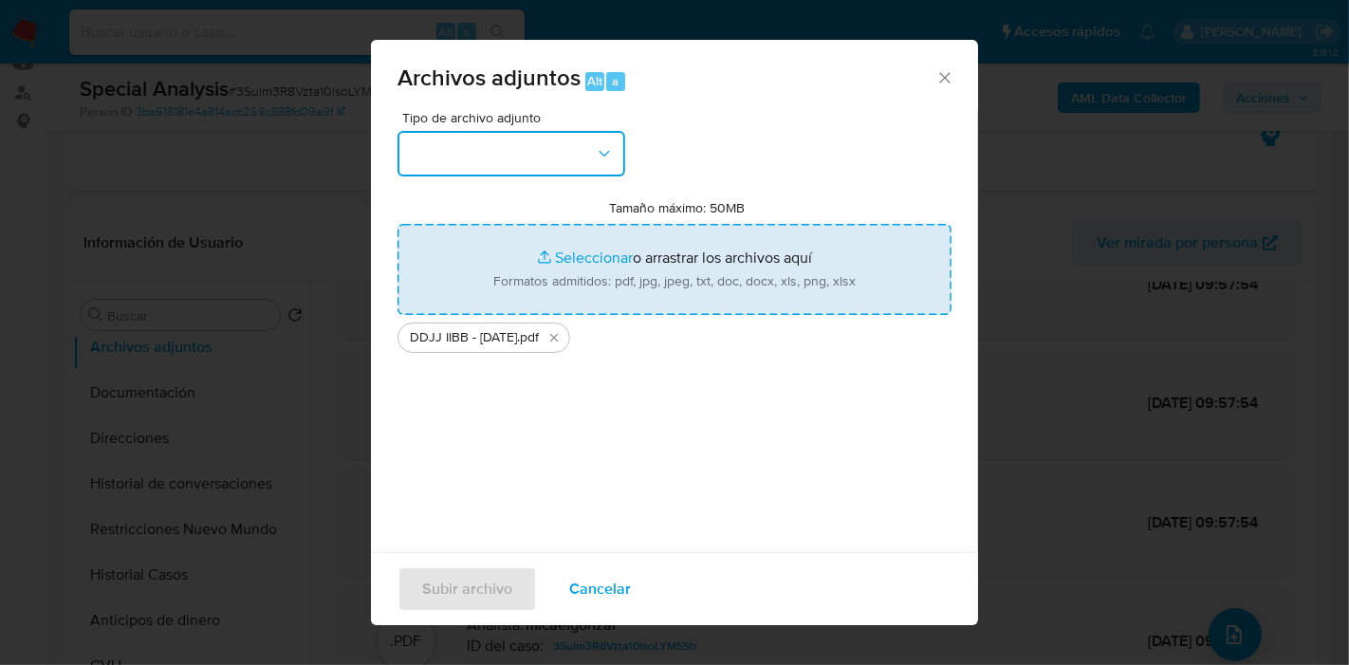
click at [420, 153] on button "button" at bounding box center [511, 154] width 228 height 46
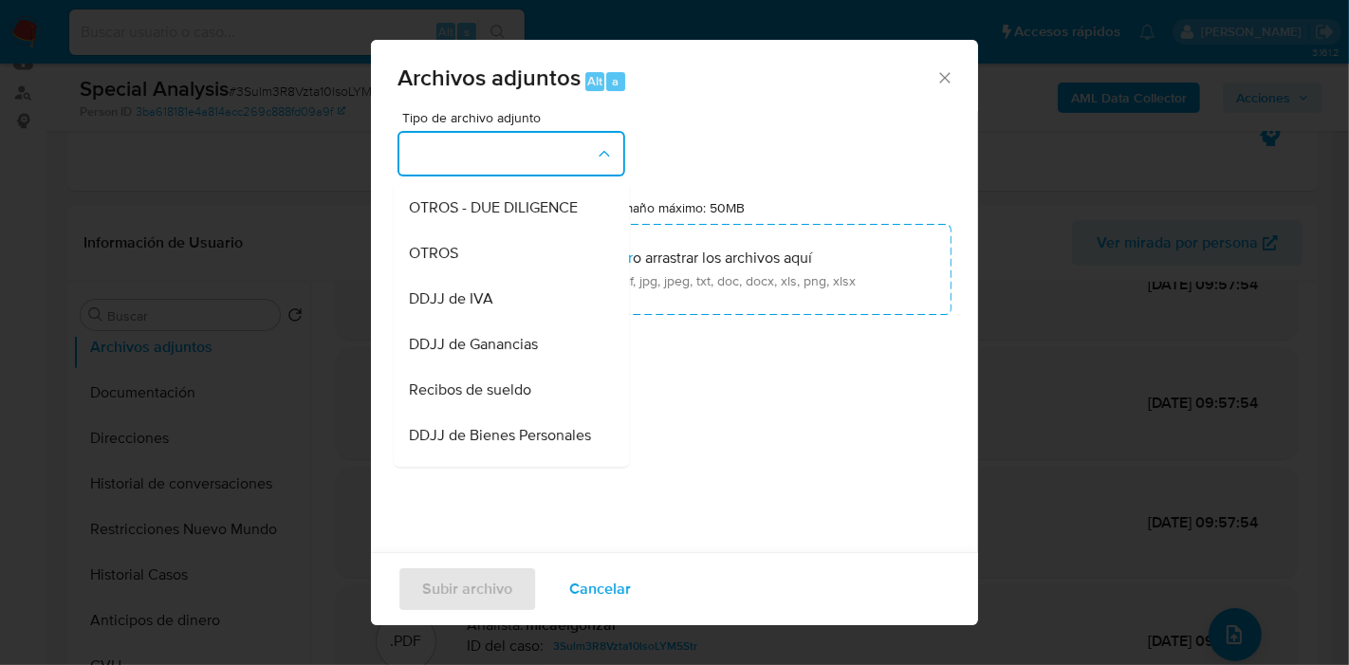
scroll to position [526, 0]
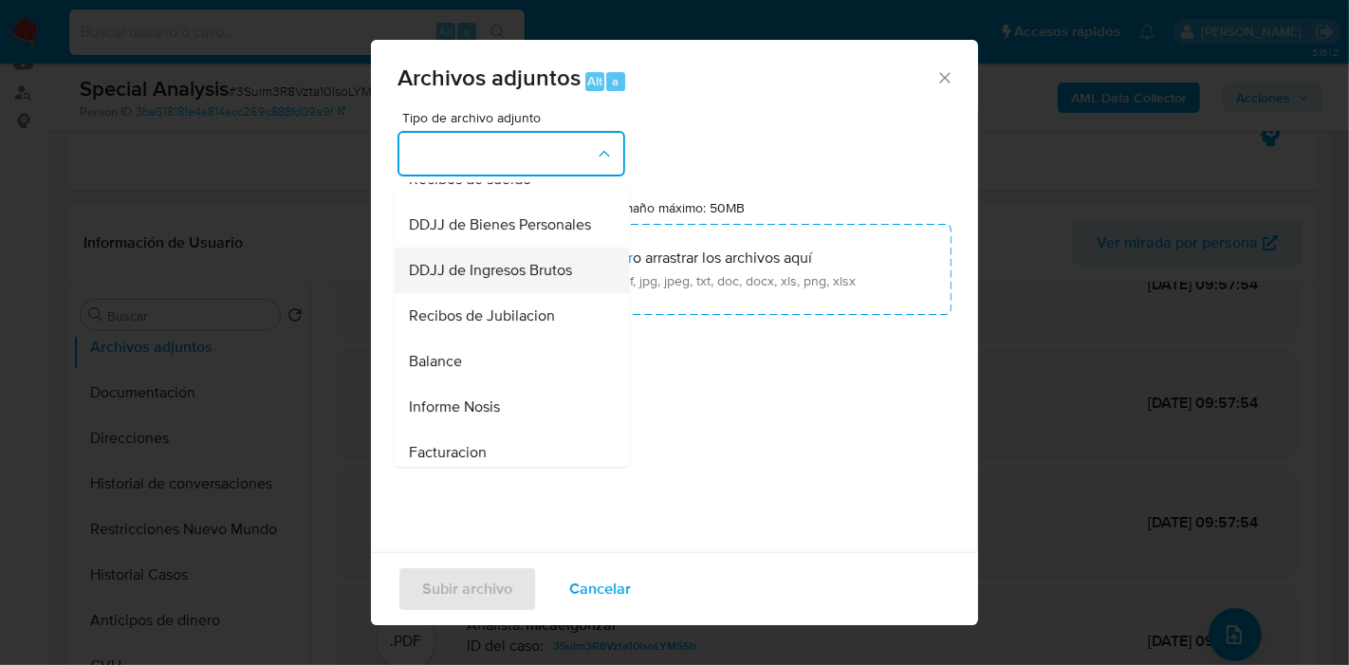
click at [493, 280] on span "DDJJ de Ingresos Brutos" at bounding box center [490, 270] width 163 height 19
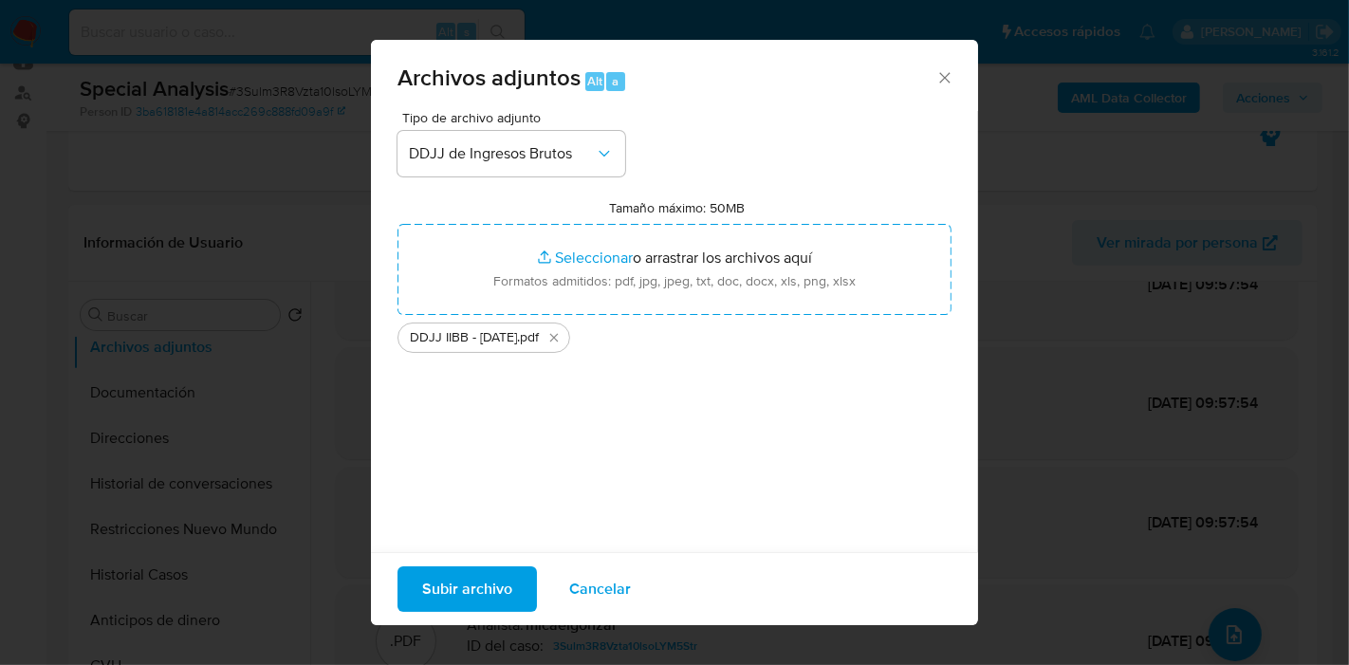
click at [498, 605] on span "Subir archivo" at bounding box center [467, 589] width 90 height 42
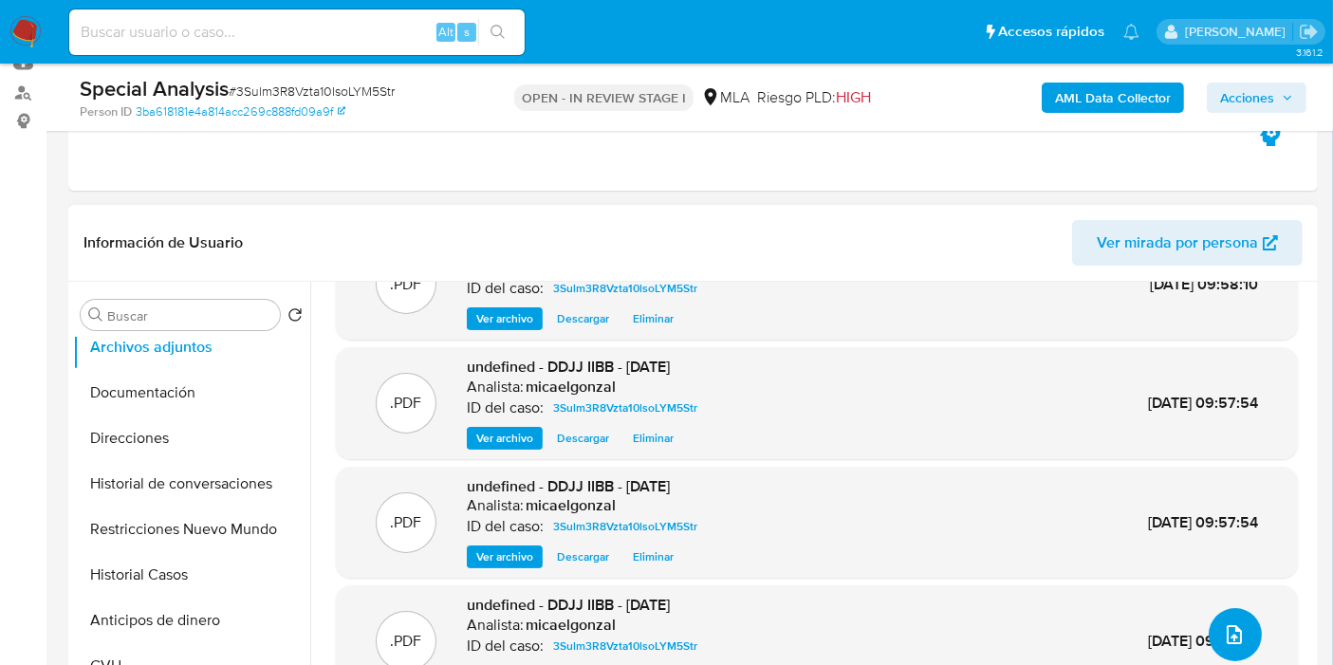
click at [1234, 624] on icon "upload-file" at bounding box center [1234, 634] width 23 height 23
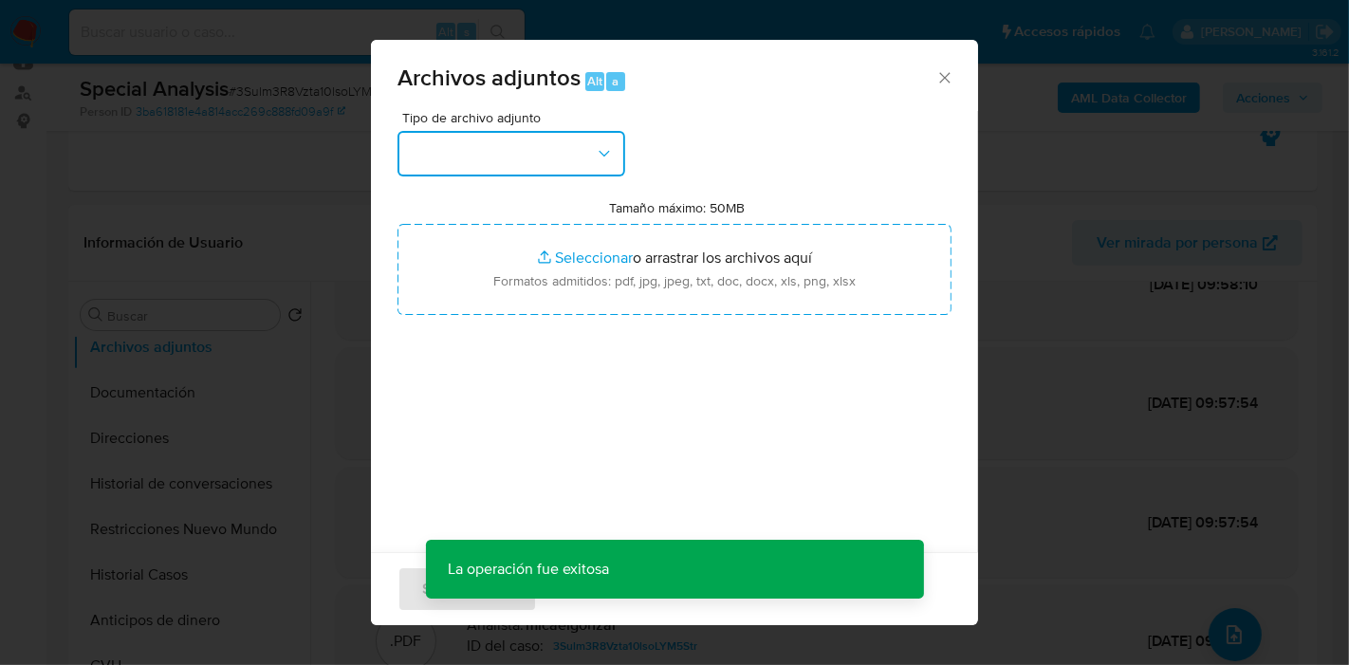
click at [526, 169] on button "button" at bounding box center [511, 154] width 228 height 46
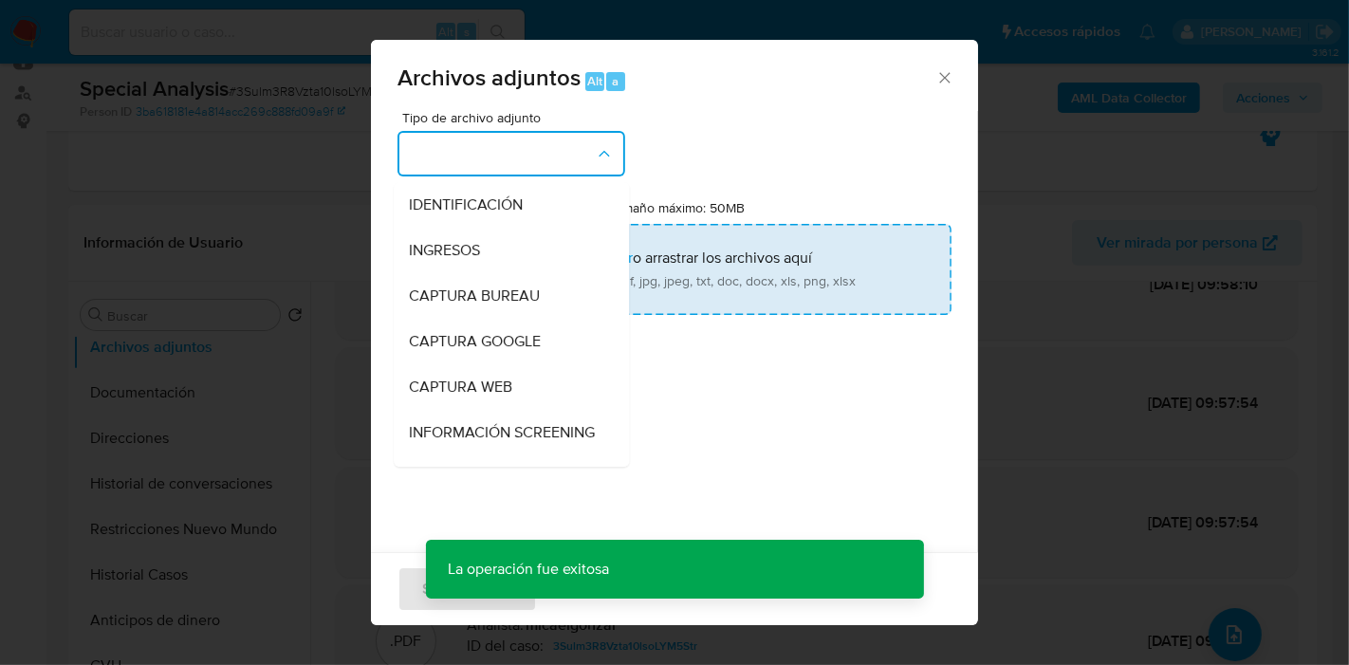
click at [769, 250] on input "Tamaño máximo: 50MB Seleccionar archivos" at bounding box center [674, 269] width 554 height 91
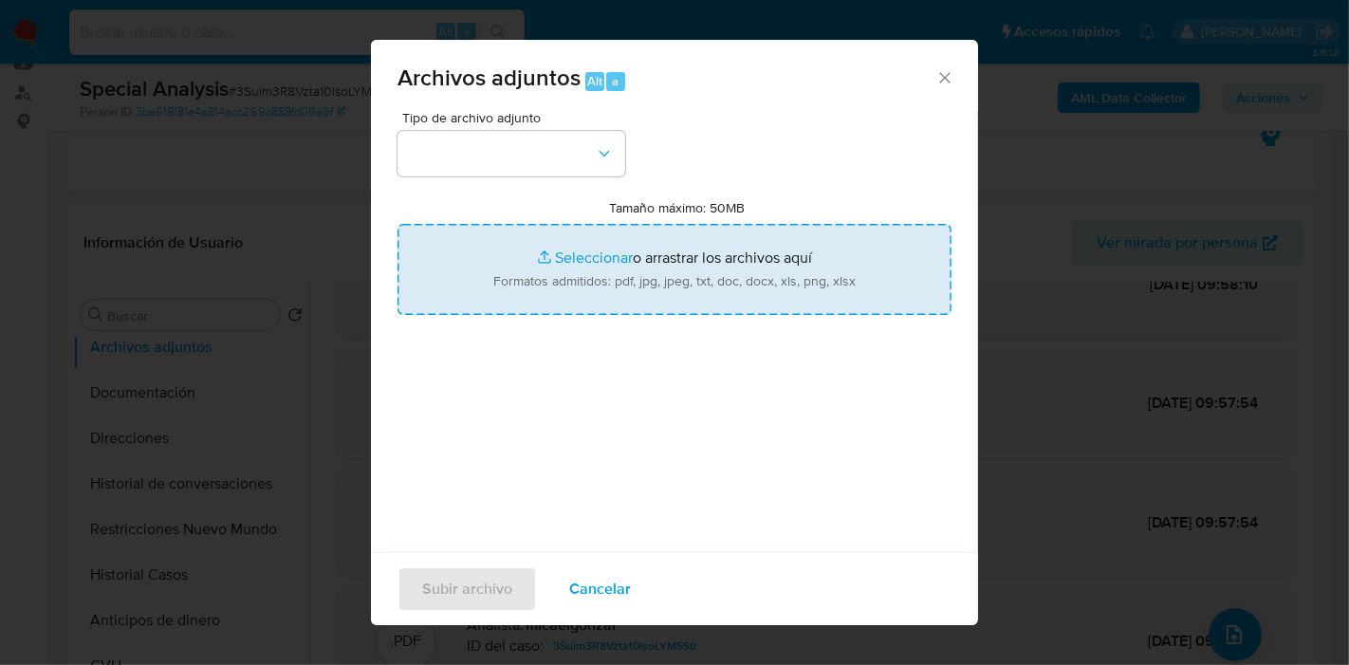
type input "C:\fakepath\Calculador - DDJJ IIBB.xlsx"
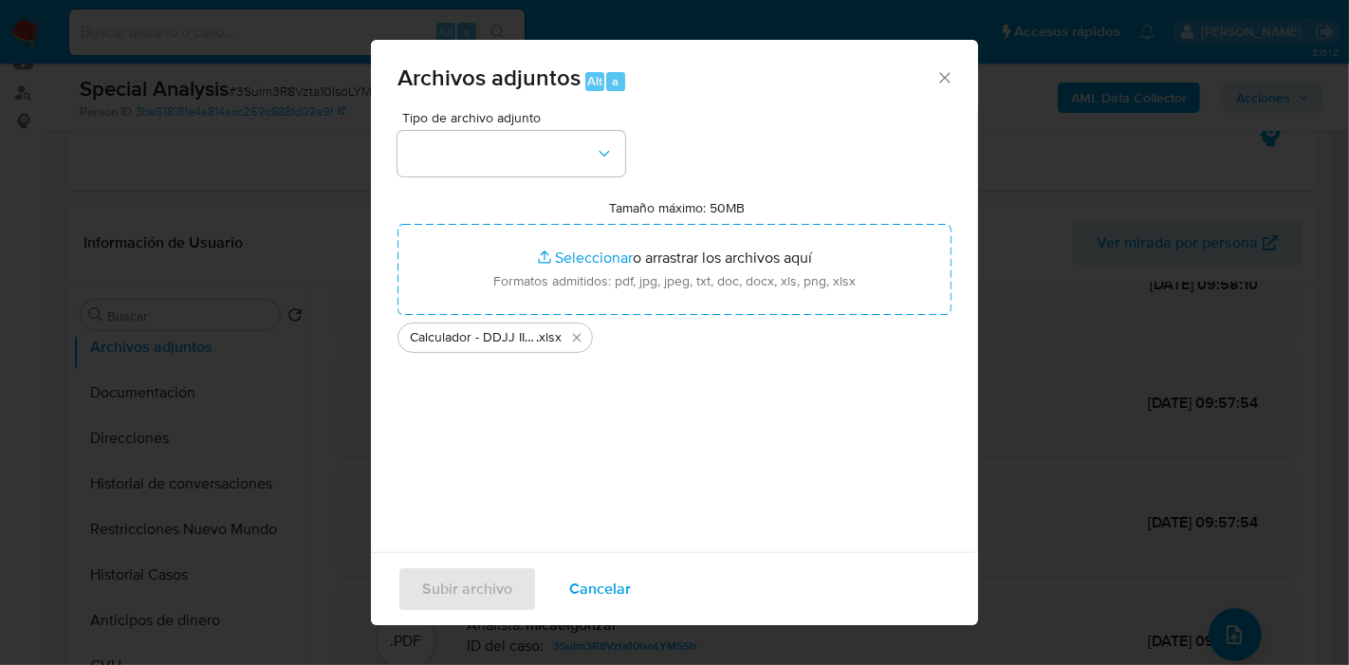
click at [728, 405] on div "Tipo de archivo adjunto Tamaño máximo: 50MB Seleccionar archivos Seleccionar o …" at bounding box center [674, 335] width 554 height 448
click at [604, 162] on icon "button" at bounding box center [604, 153] width 19 height 19
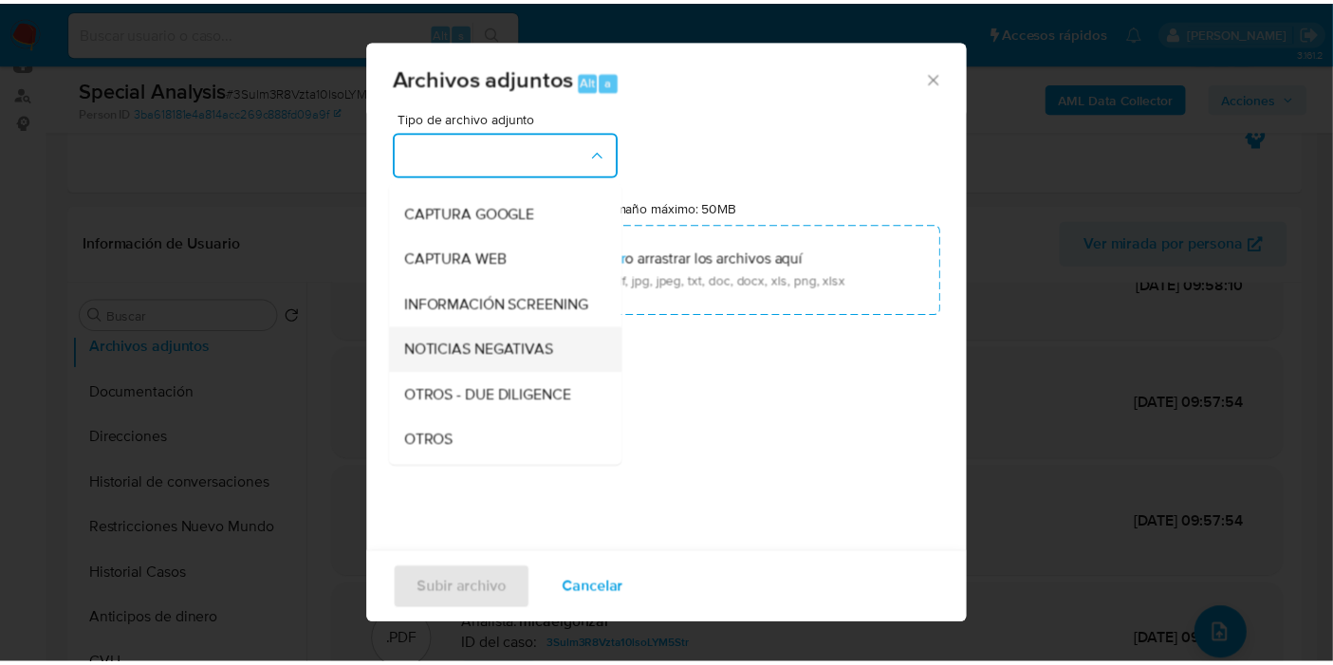
scroll to position [316, 0]
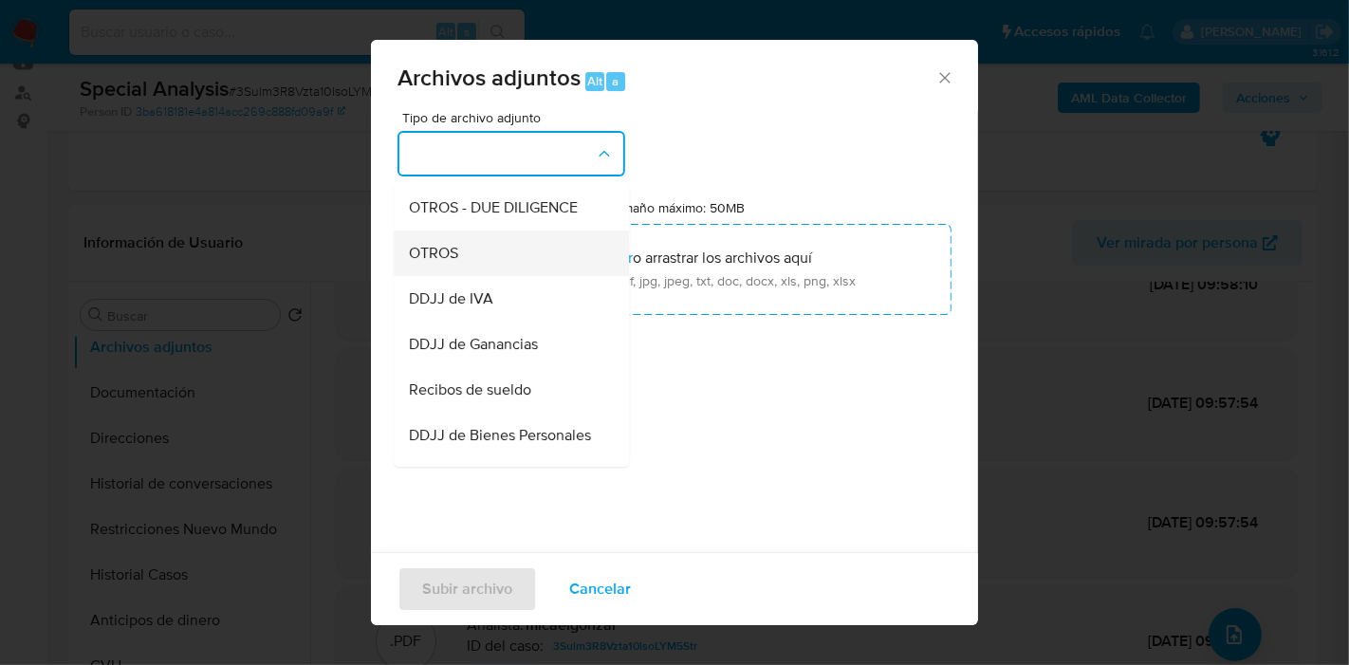
click at [470, 263] on div "OTROS" at bounding box center [506, 253] width 194 height 46
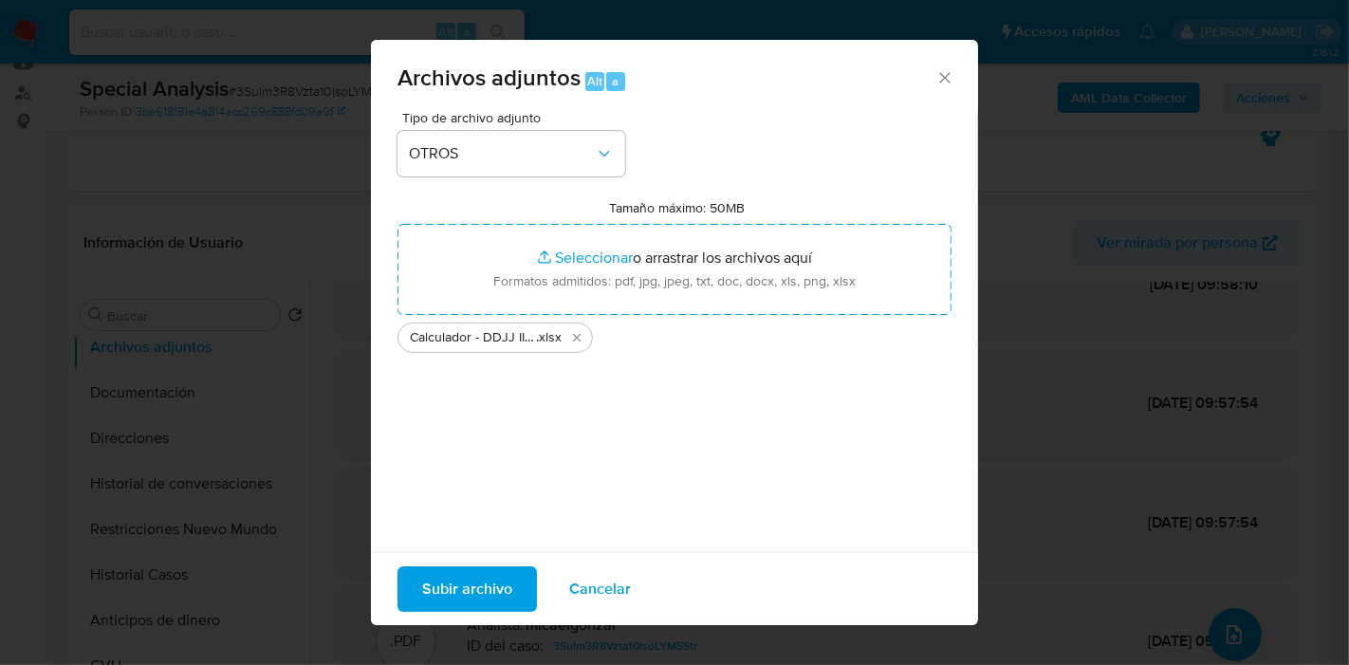
click at [493, 547] on div "Tipo de archivo adjunto OTROS Tamaño máximo: 50MB Seleccionar archivos Seleccio…" at bounding box center [674, 335] width 554 height 448
click at [479, 564] on div "Subir archivo Cancelar" at bounding box center [674, 588] width 607 height 73
click at [461, 579] on span "Subir archivo" at bounding box center [467, 589] width 90 height 42
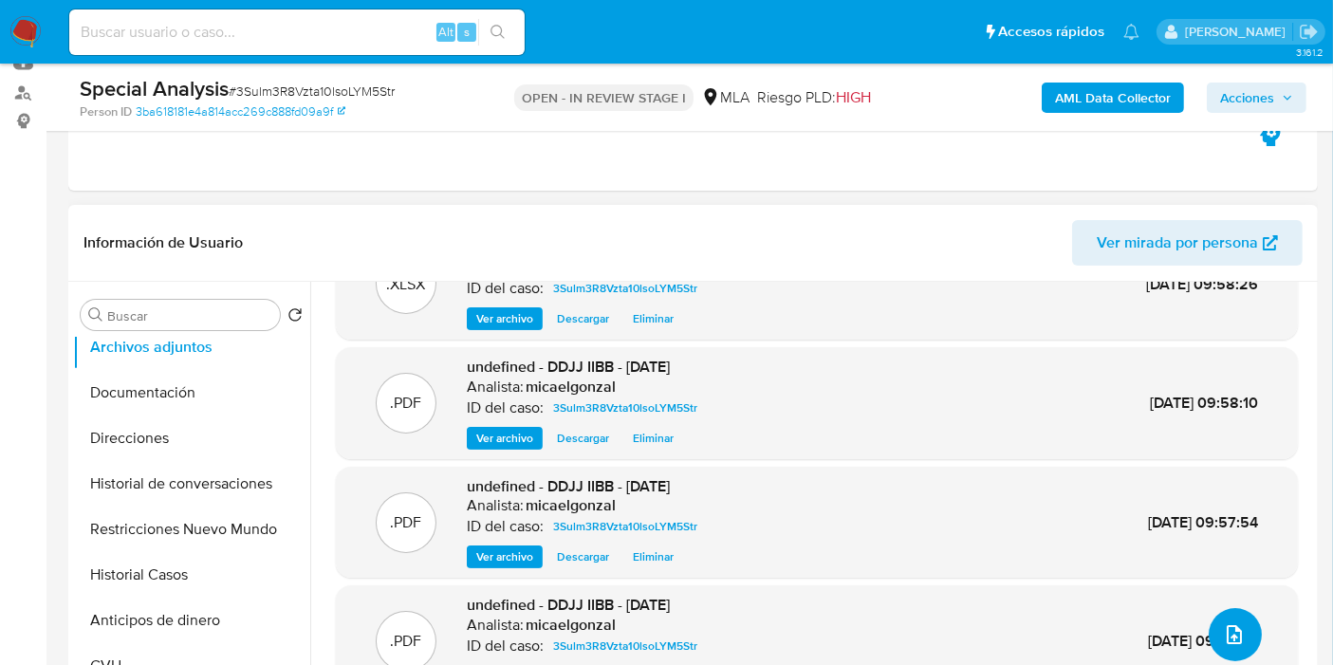
scroll to position [0, 0]
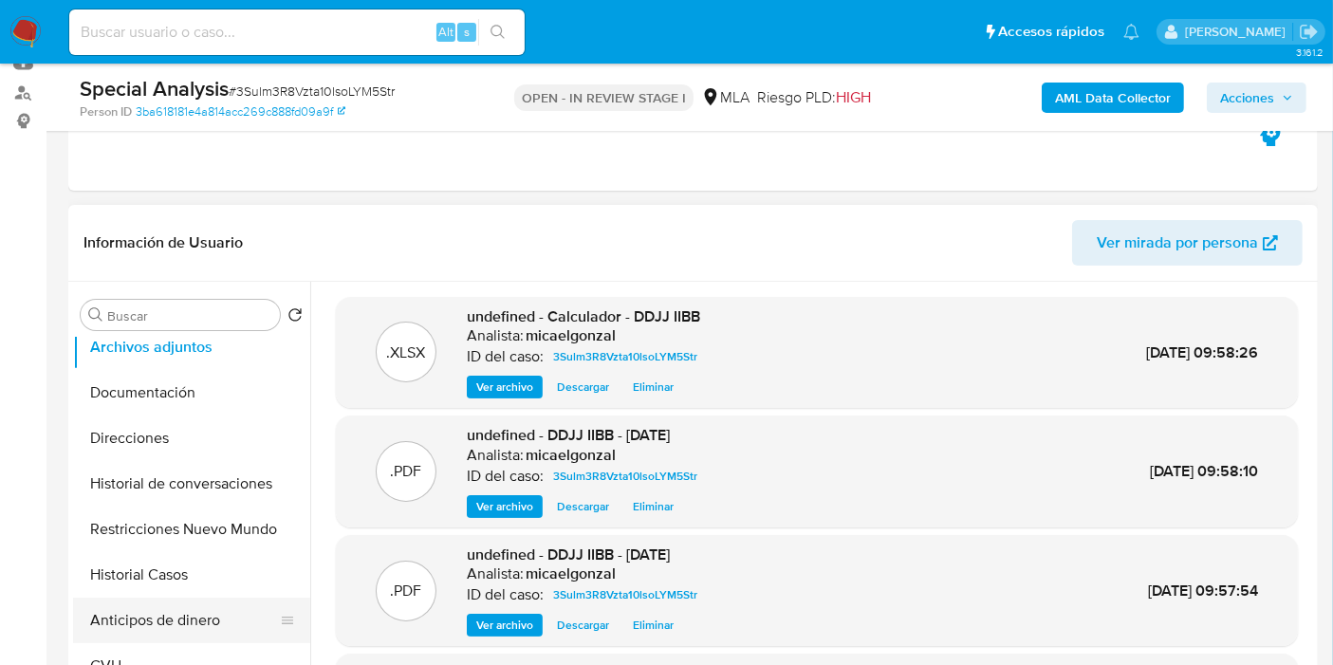
click at [130, 609] on button "Anticipos de dinero" at bounding box center [184, 621] width 222 height 46
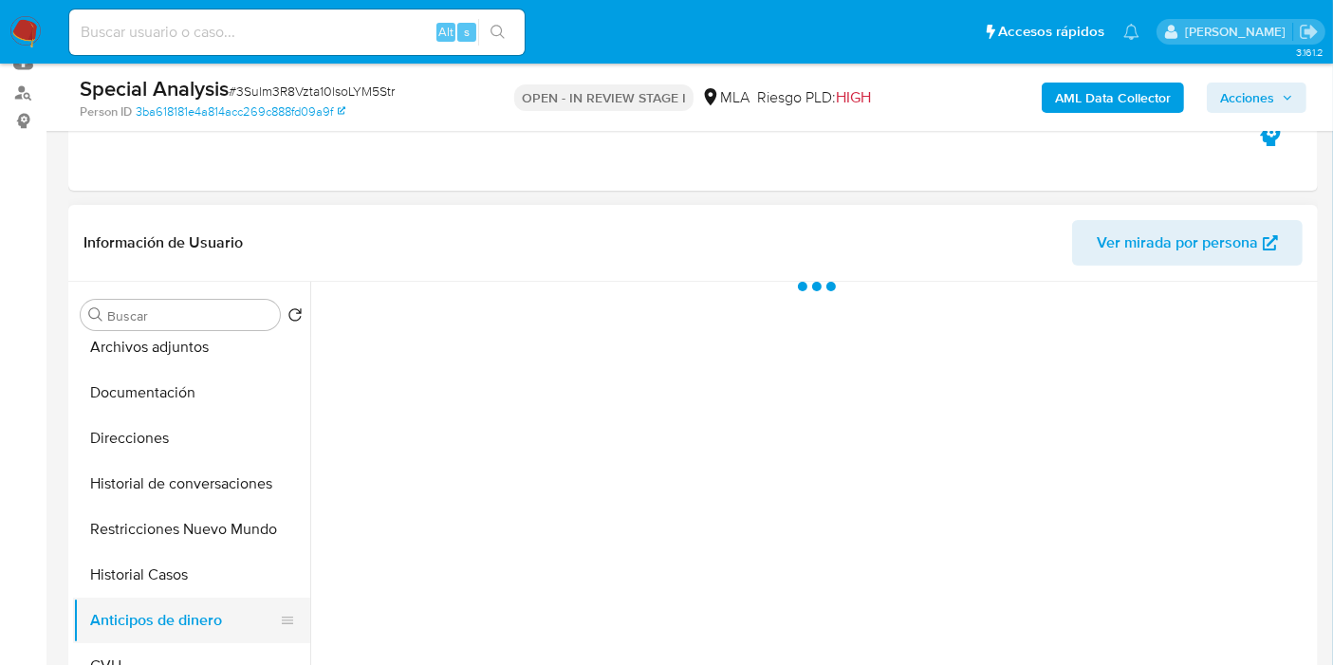
scroll to position [210, 0]
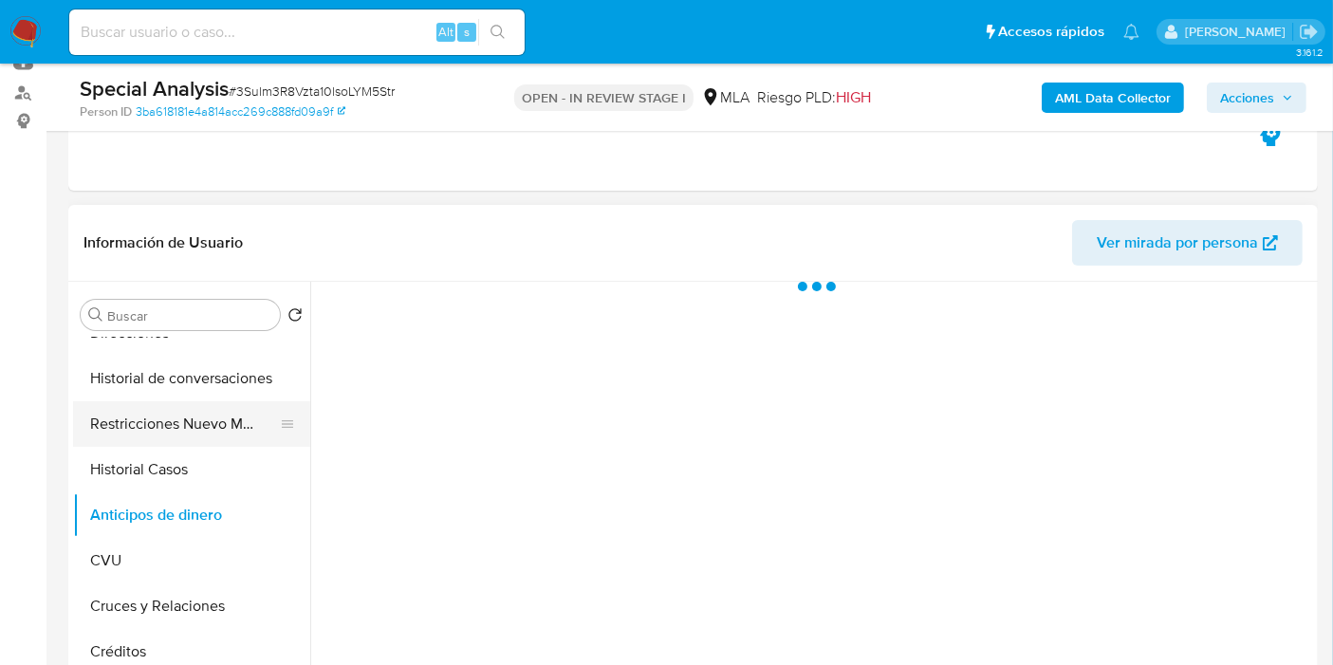
click at [185, 429] on button "Restricciones Nuevo Mundo" at bounding box center [184, 424] width 222 height 46
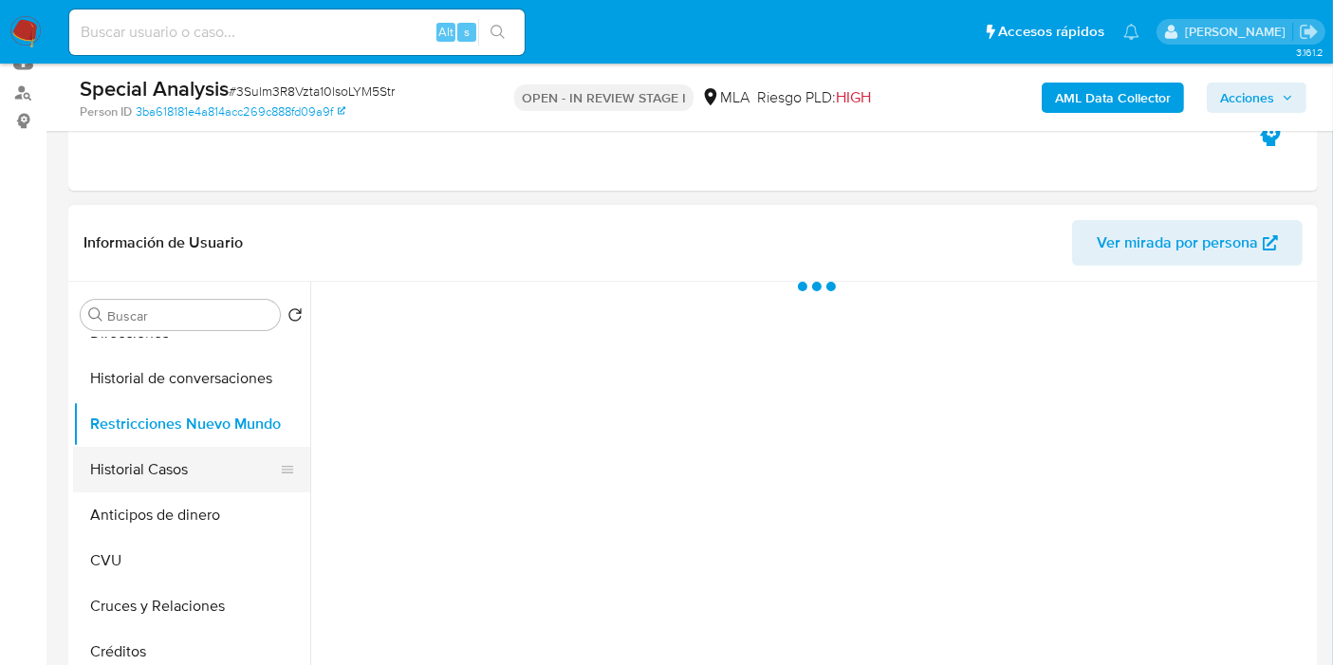
scroll to position [104, 0]
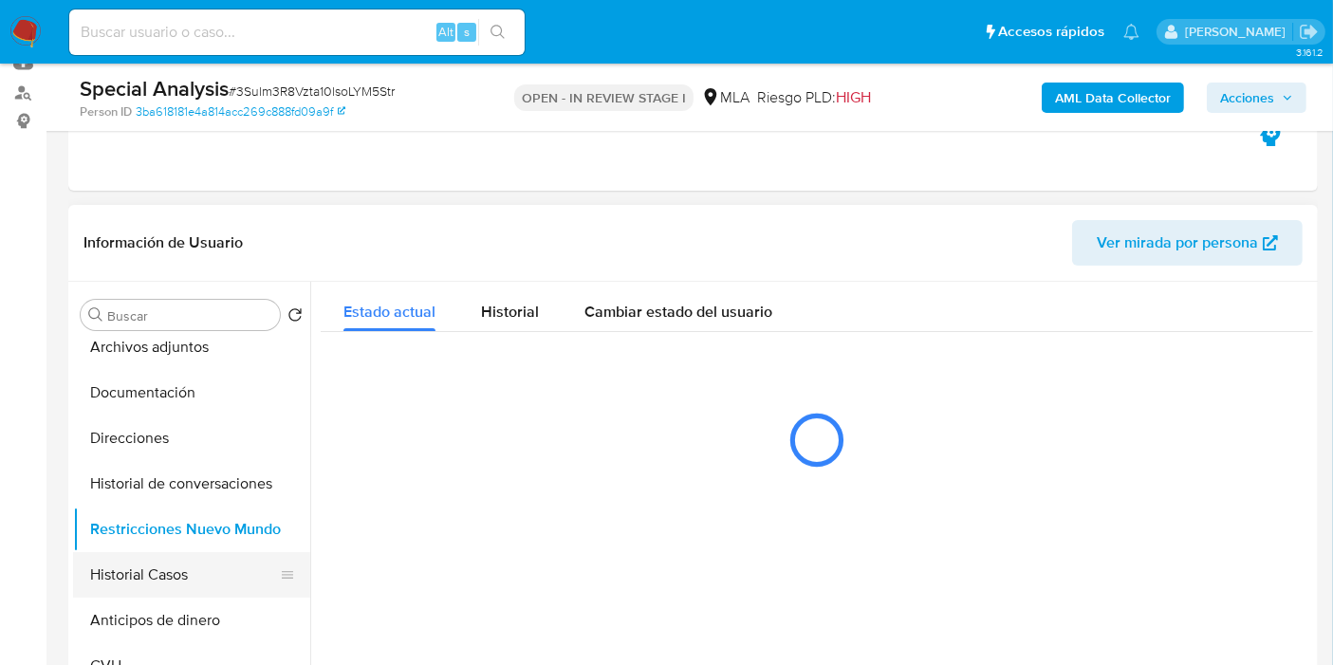
click at [219, 563] on button "Historial Casos" at bounding box center [184, 575] width 222 height 46
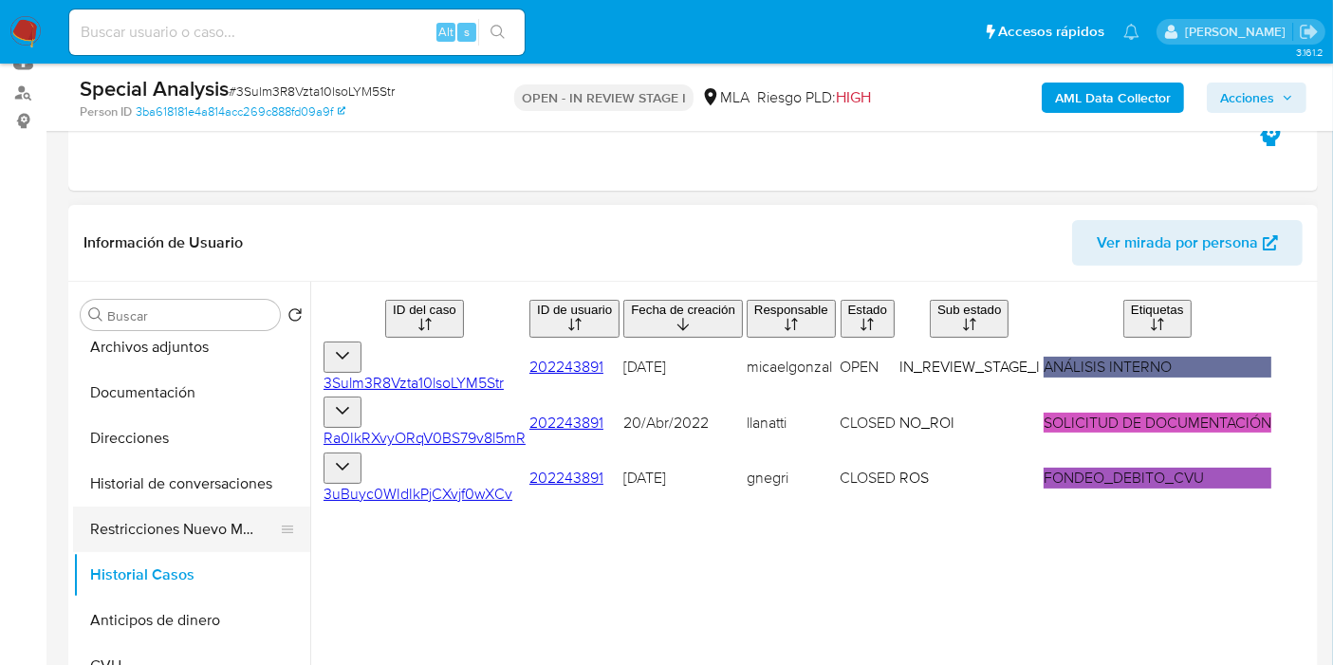
click at [202, 526] on button "Restricciones Nuevo Mundo" at bounding box center [184, 530] width 222 height 46
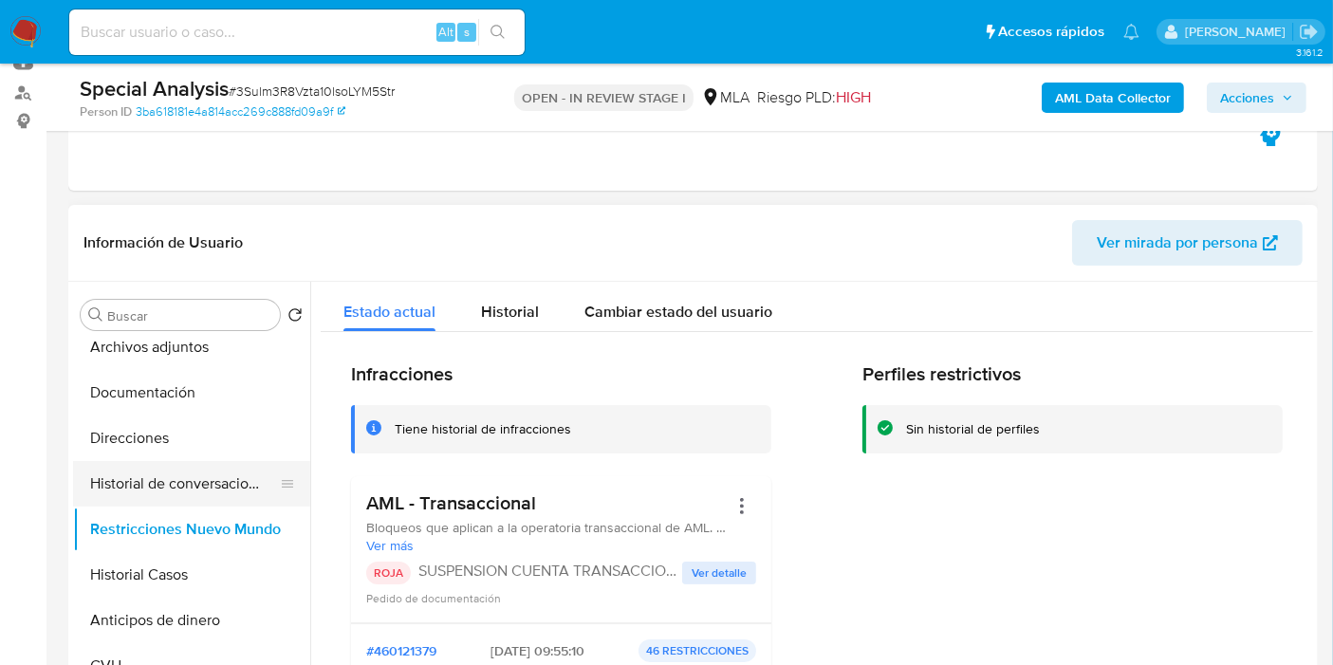
click at [230, 490] on button "Historial de conversaciones" at bounding box center [184, 484] width 222 height 46
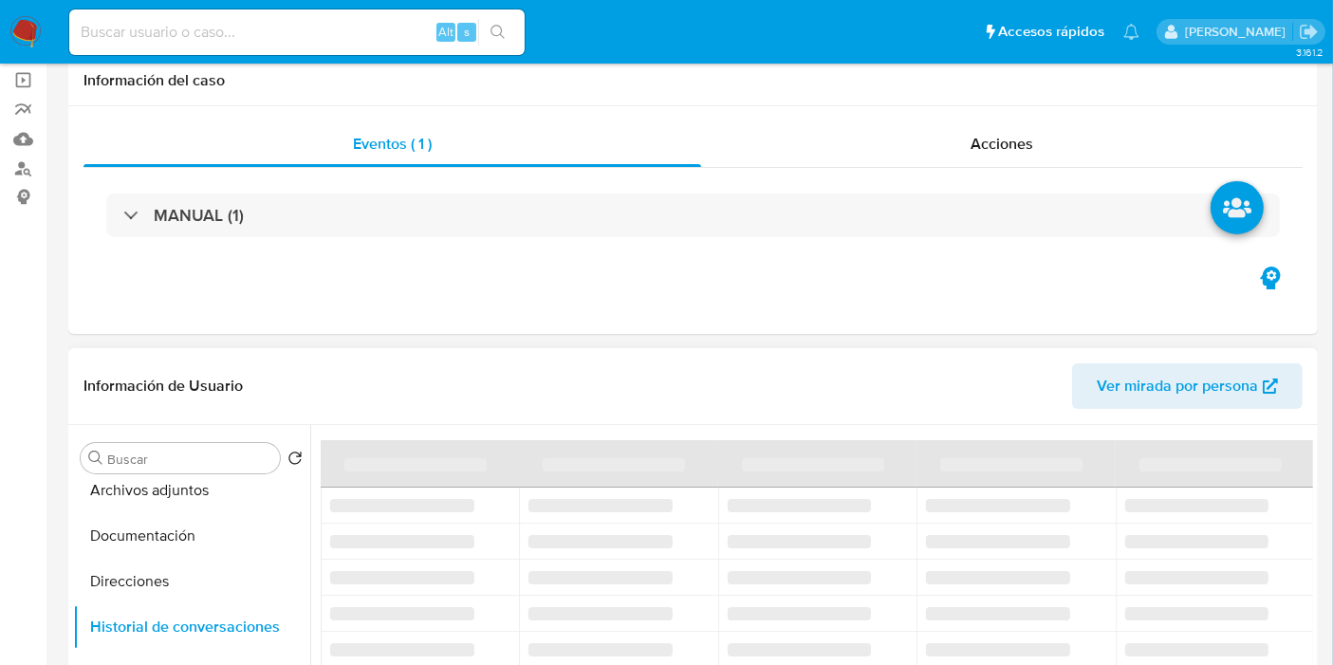
scroll to position [211, 0]
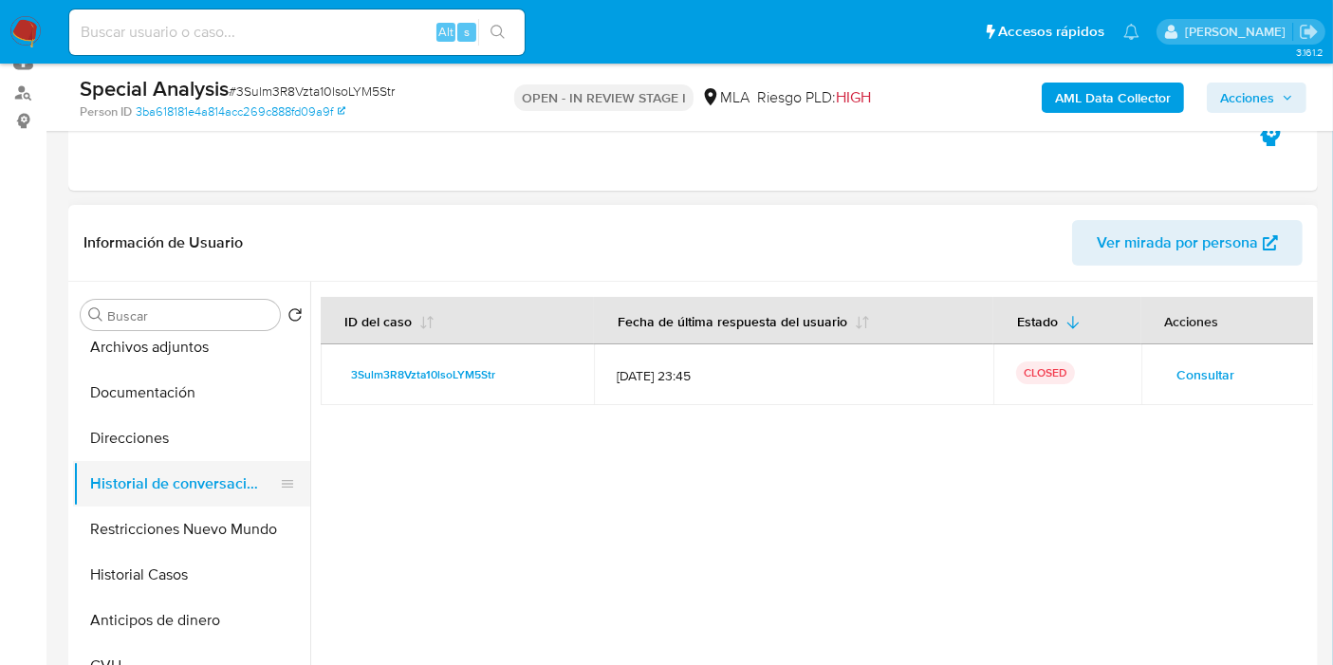
click at [187, 462] on button "Historial de conversaciones" at bounding box center [184, 484] width 222 height 46
click at [205, 450] on button "Direcciones" at bounding box center [184, 438] width 222 height 46
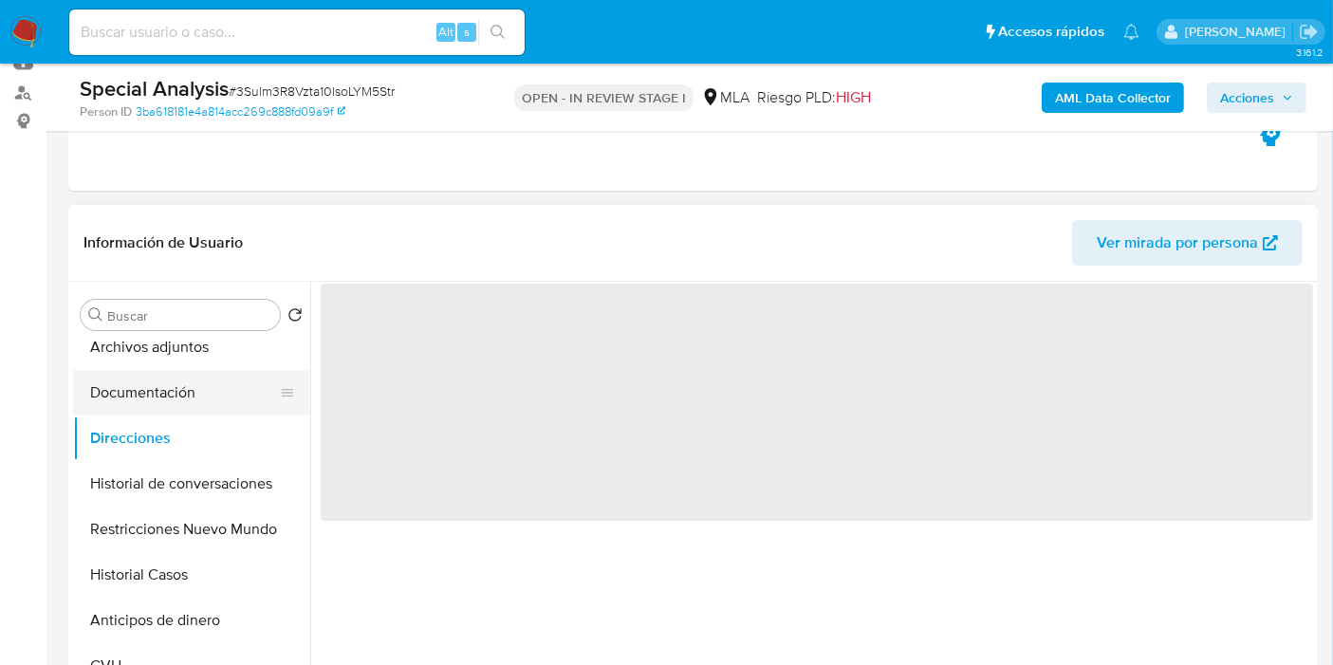
click at [211, 401] on button "Documentación" at bounding box center [184, 393] width 222 height 46
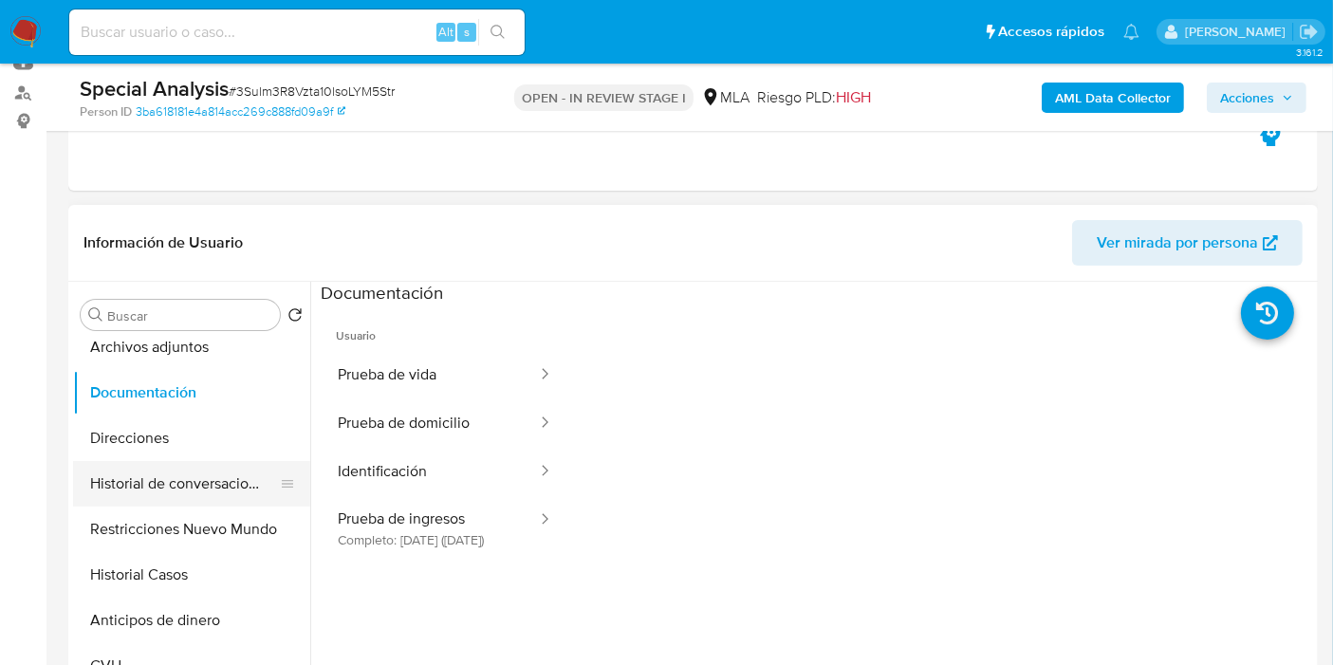
scroll to position [0, 0]
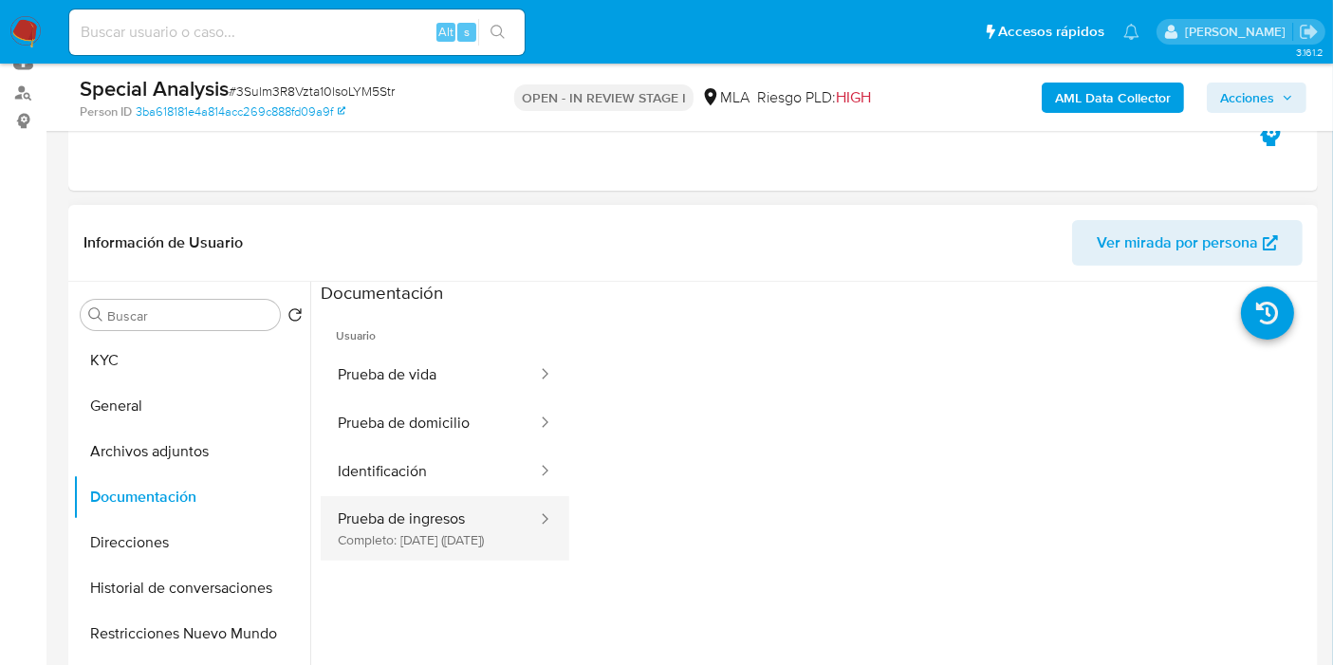
click at [396, 513] on button "Prueba de ingresos Completo: 14/08/2024 (hace un año)" at bounding box center [430, 528] width 218 height 65
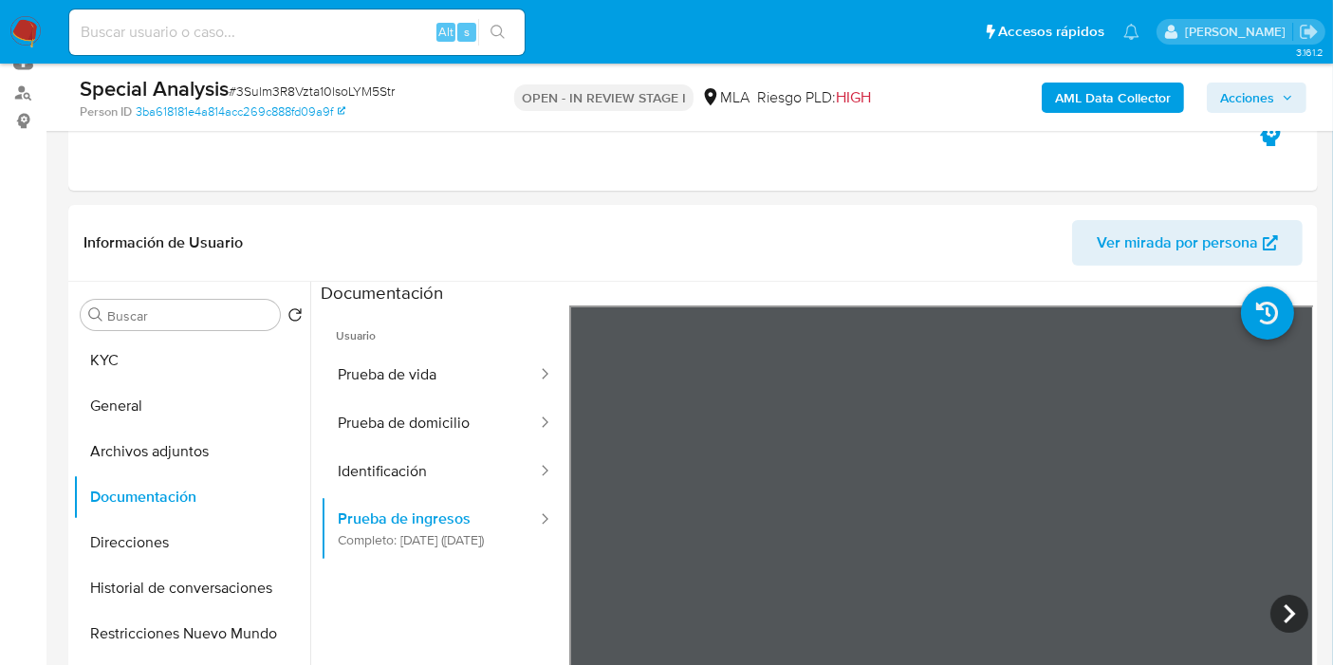
click at [1273, 603] on icon at bounding box center [1289, 614] width 38 height 38
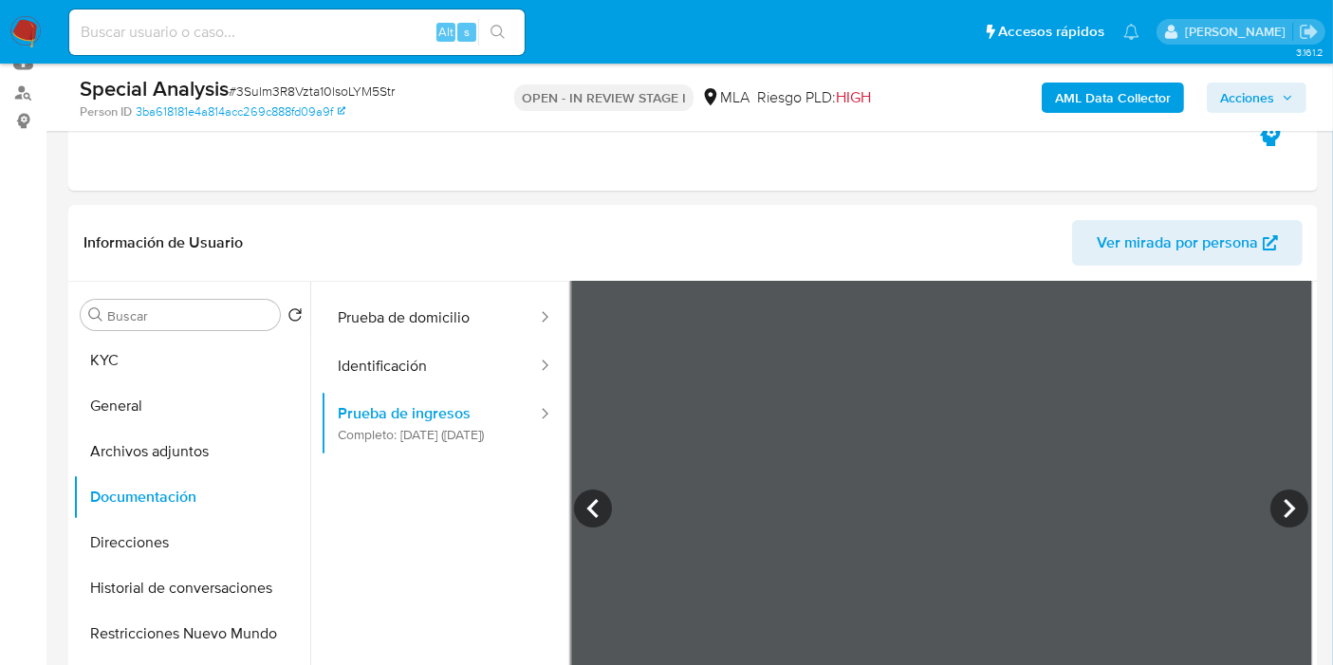
click at [1279, 507] on icon at bounding box center [1289, 508] width 38 height 38
click at [382, 353] on button "Identificación" at bounding box center [430, 366] width 218 height 48
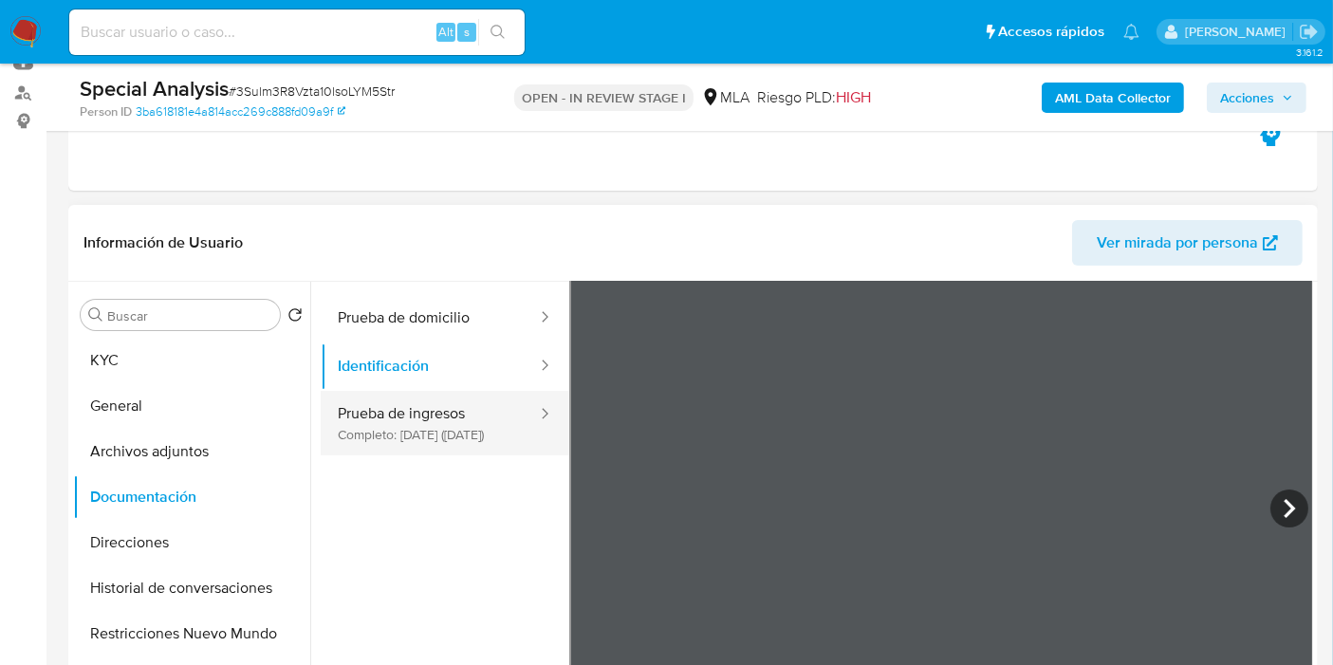
scroll to position [0, 0]
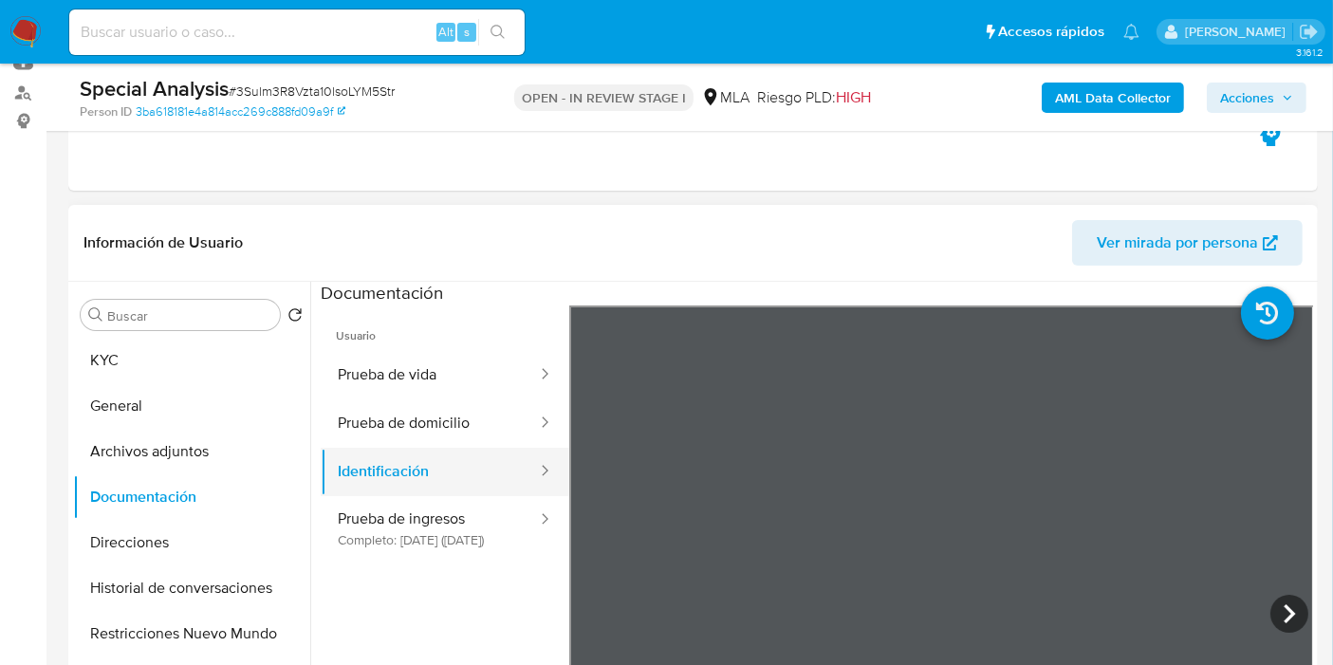
click at [426, 449] on button "Identificación" at bounding box center [430, 472] width 218 height 48
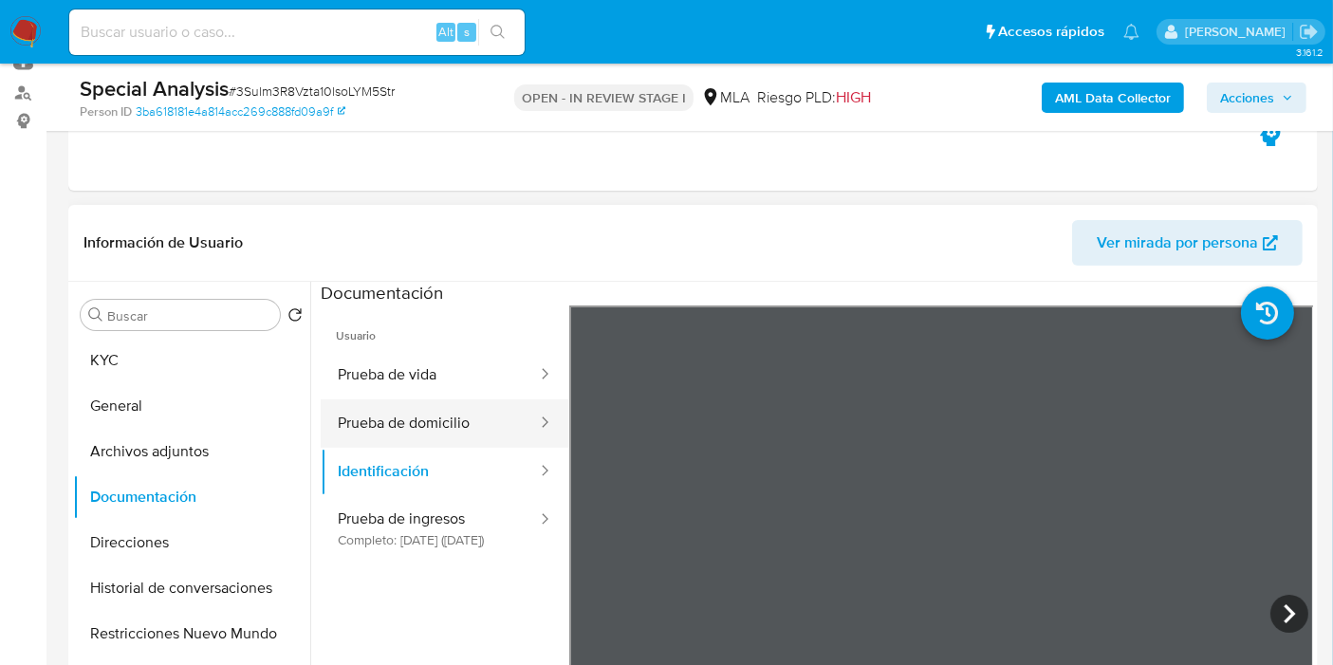
click at [478, 405] on button "Prueba de domicilio" at bounding box center [430, 423] width 218 height 48
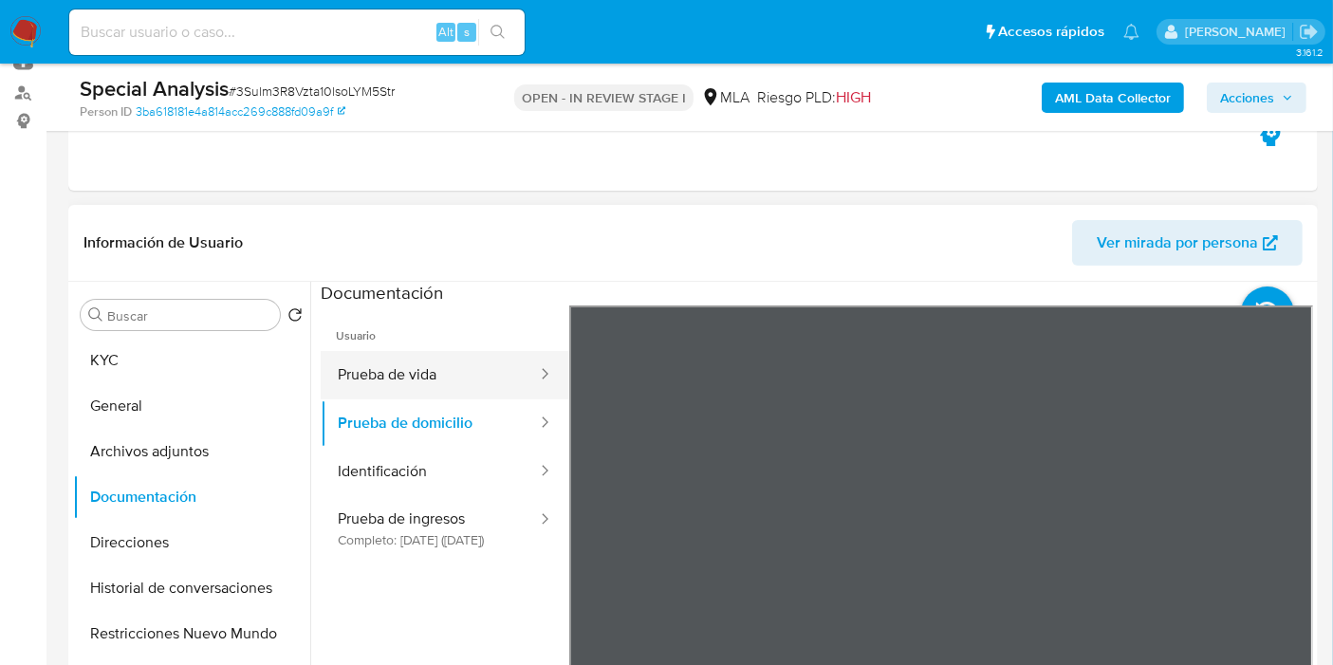
click at [482, 364] on button "Prueba de vida" at bounding box center [430, 375] width 218 height 48
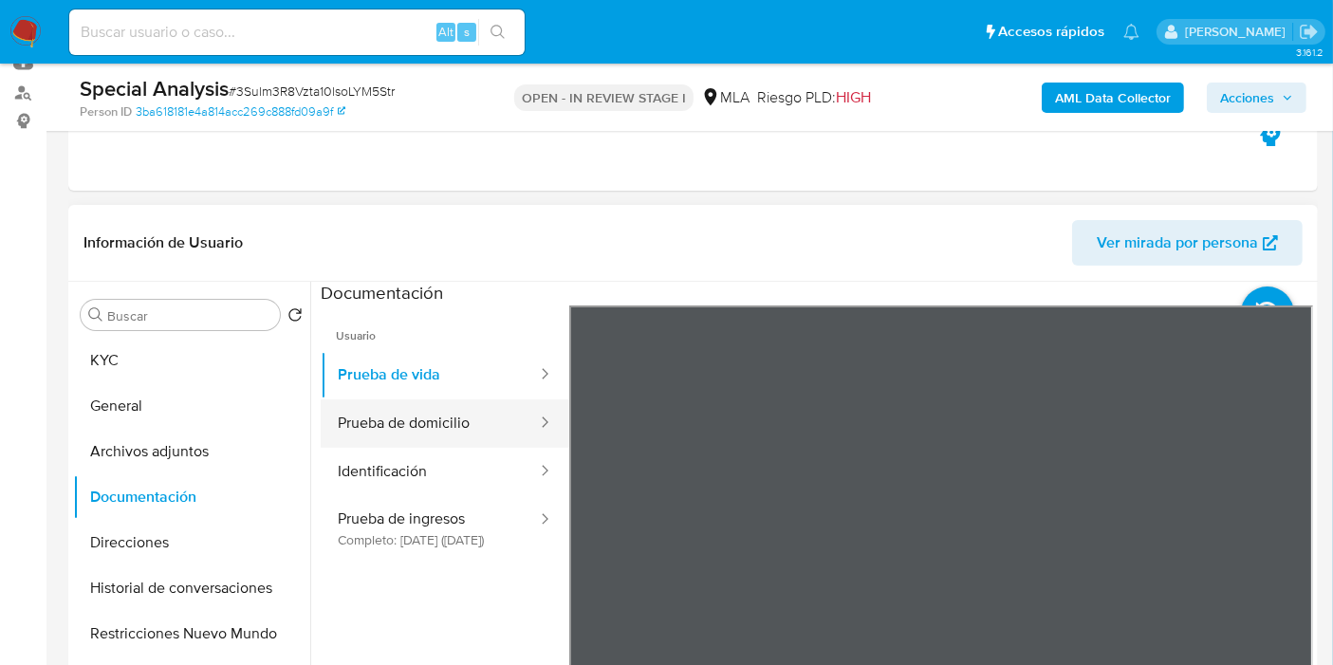
click at [474, 417] on button "Prueba de domicilio" at bounding box center [430, 423] width 218 height 48
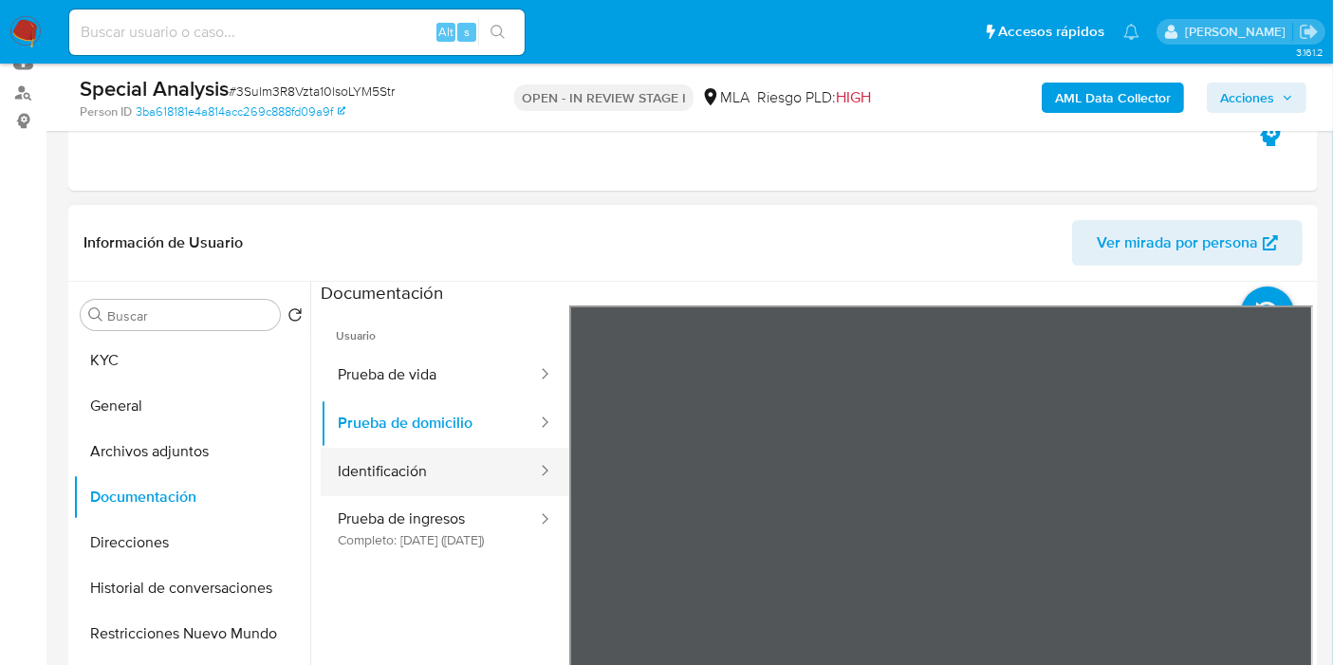
click at [444, 465] on button "Identificación" at bounding box center [430, 472] width 218 height 48
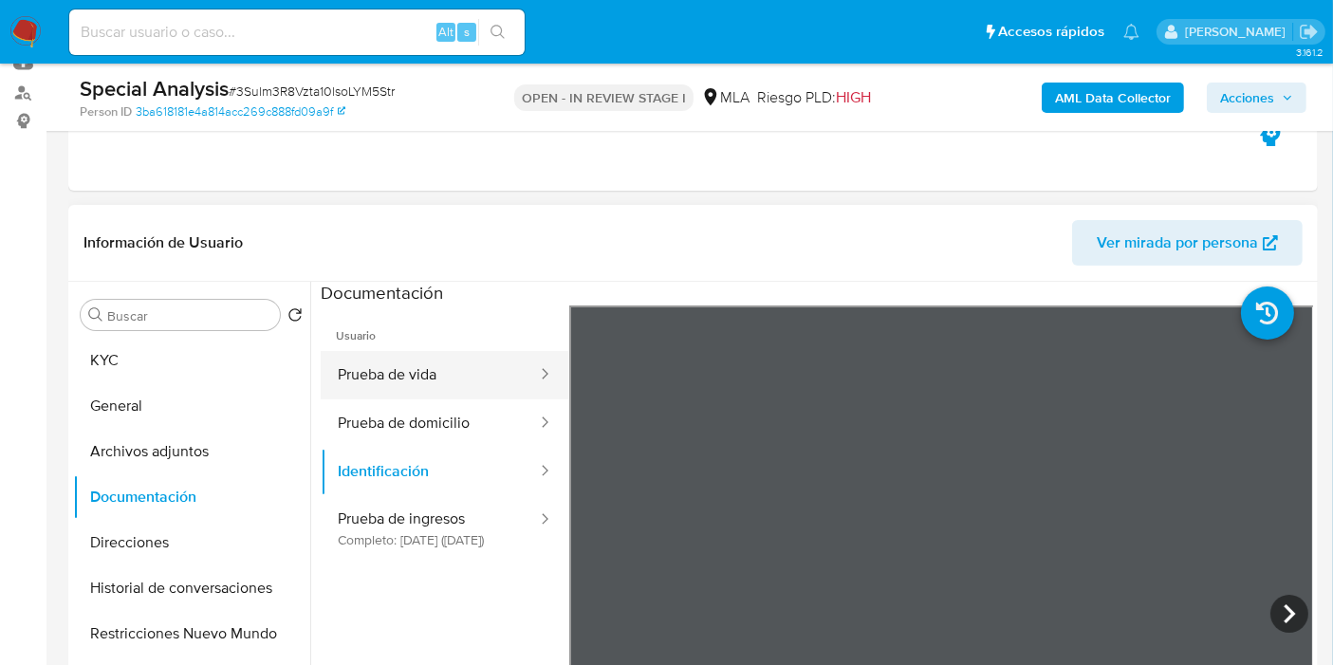
click at [463, 361] on button "Prueba de vida" at bounding box center [430, 375] width 218 height 48
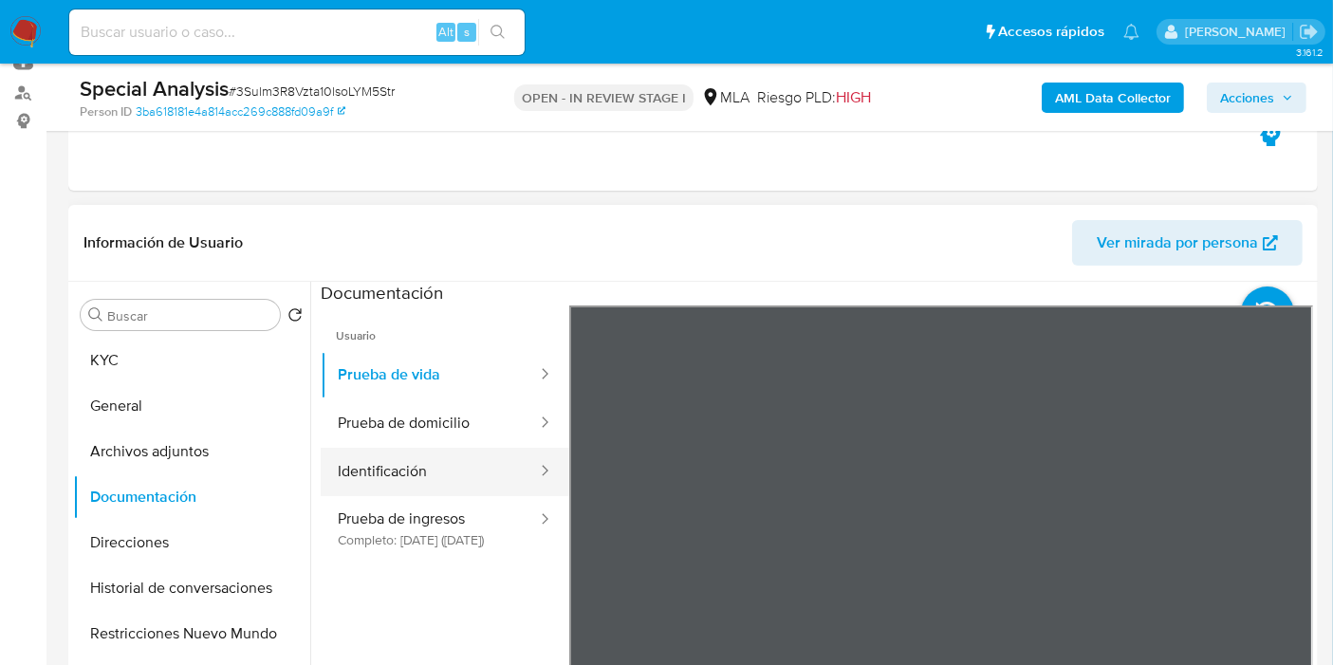
click at [472, 475] on button "Identificación" at bounding box center [430, 472] width 218 height 48
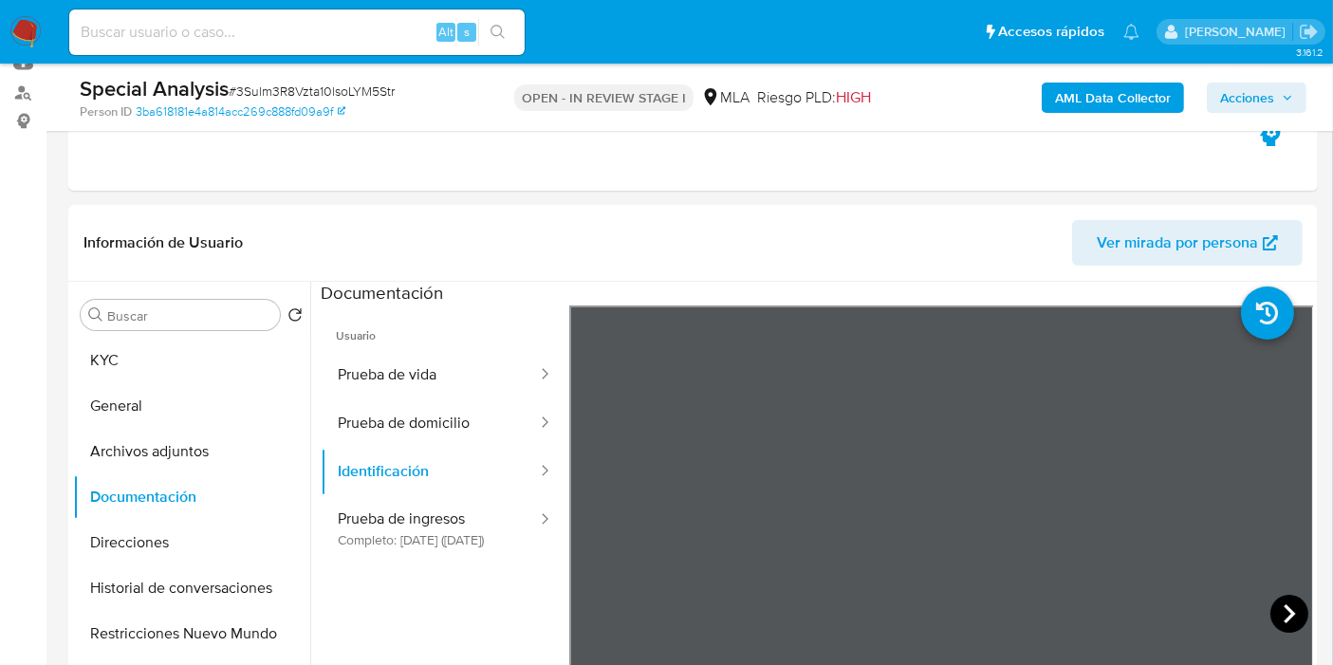
click at [1274, 607] on icon at bounding box center [1289, 614] width 38 height 38
click at [199, 411] on button "General" at bounding box center [184, 406] width 222 height 46
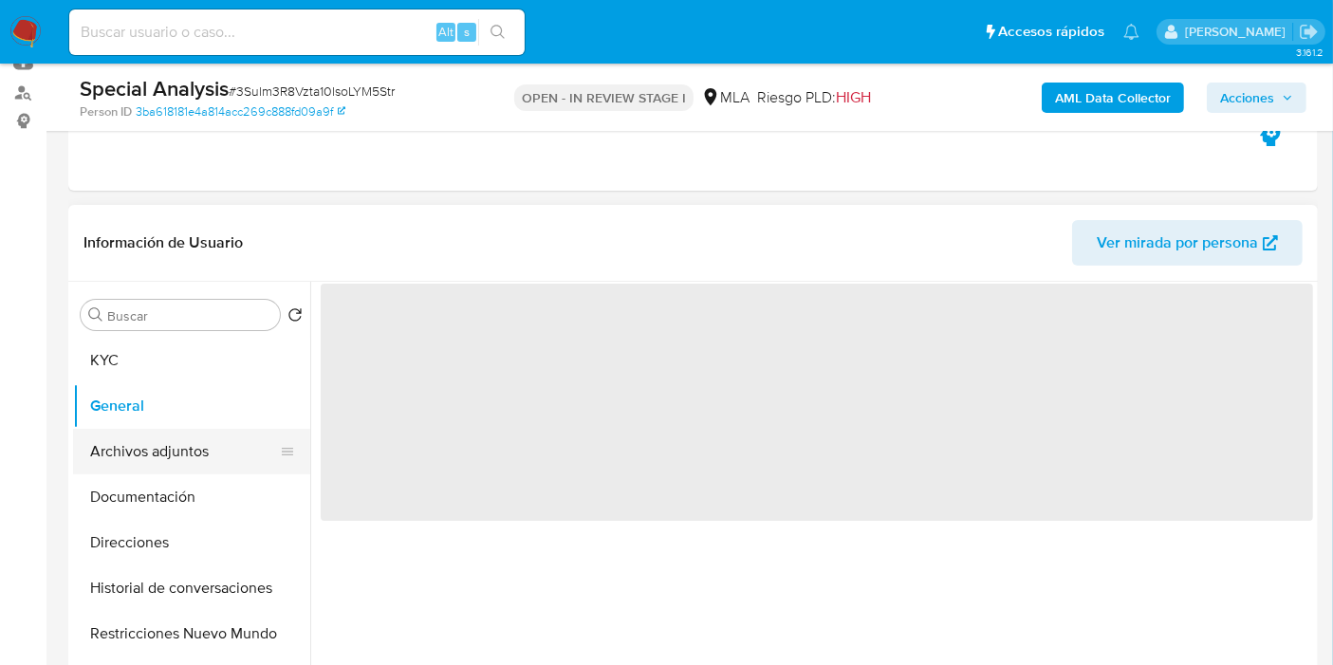
click at [162, 448] on button "Archivos adjuntos" at bounding box center [184, 452] width 222 height 46
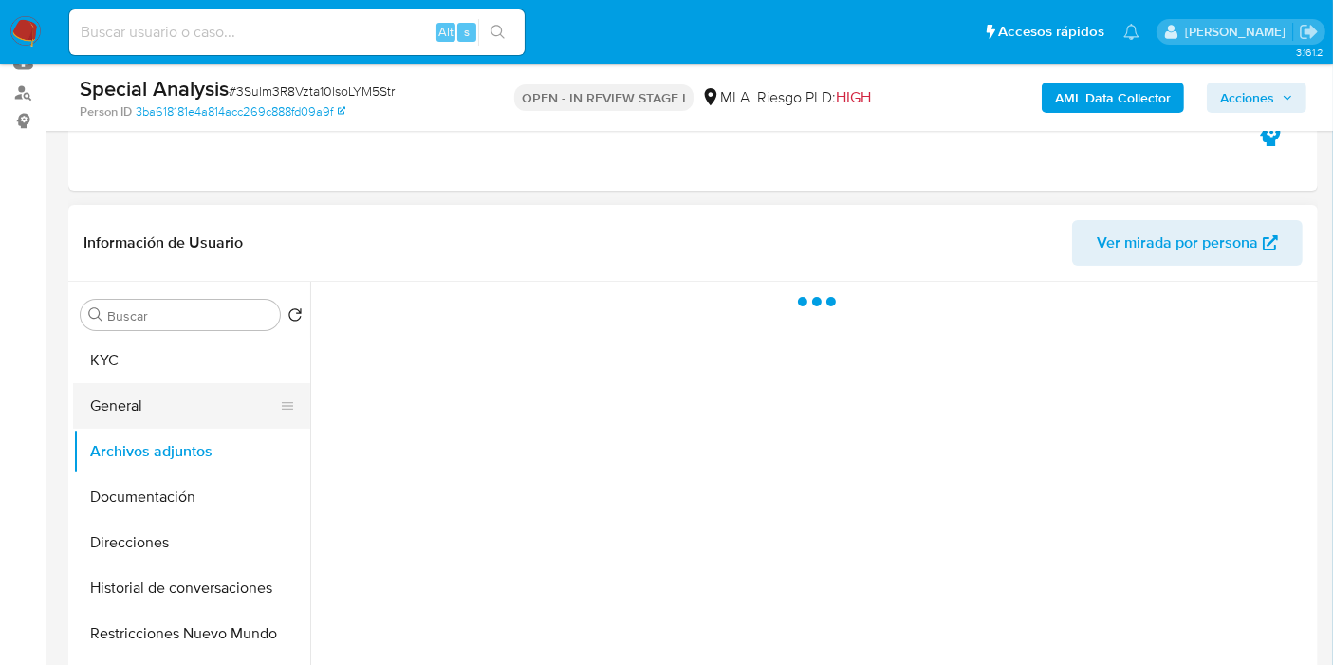
click at [263, 391] on button "General" at bounding box center [184, 406] width 222 height 46
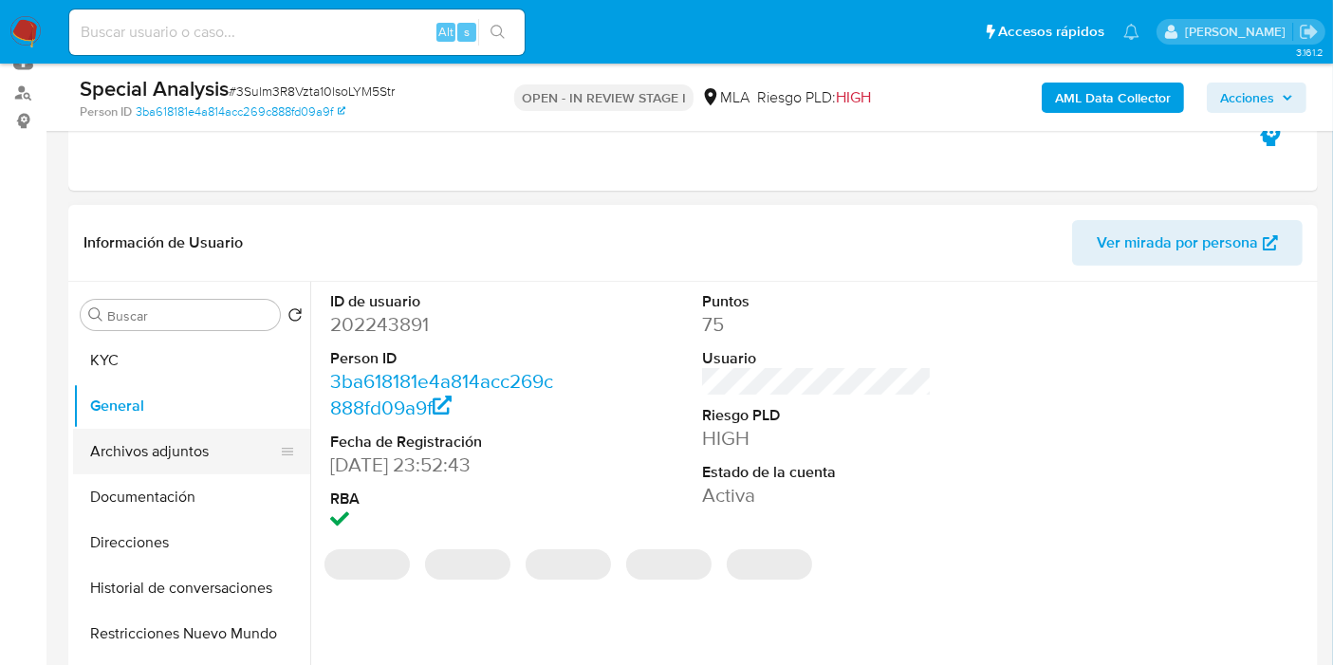
click at [159, 456] on button "Archivos adjuntos" at bounding box center [184, 452] width 222 height 46
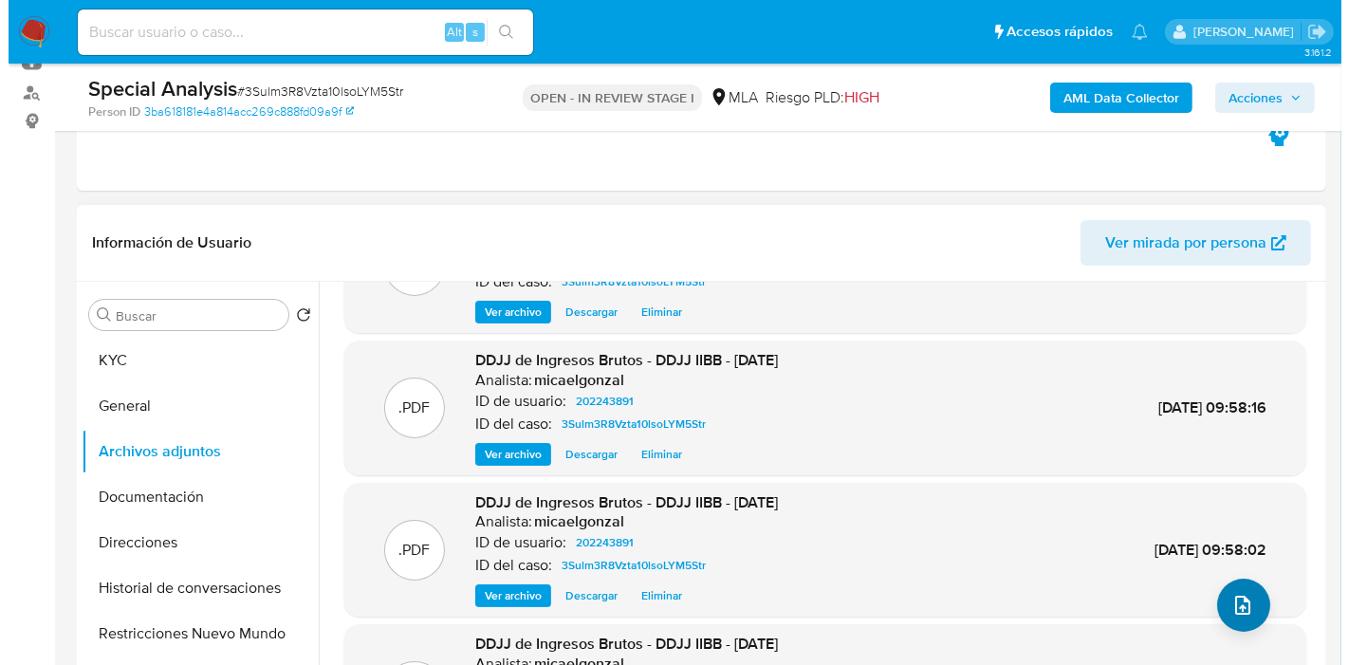
scroll to position [159, 0]
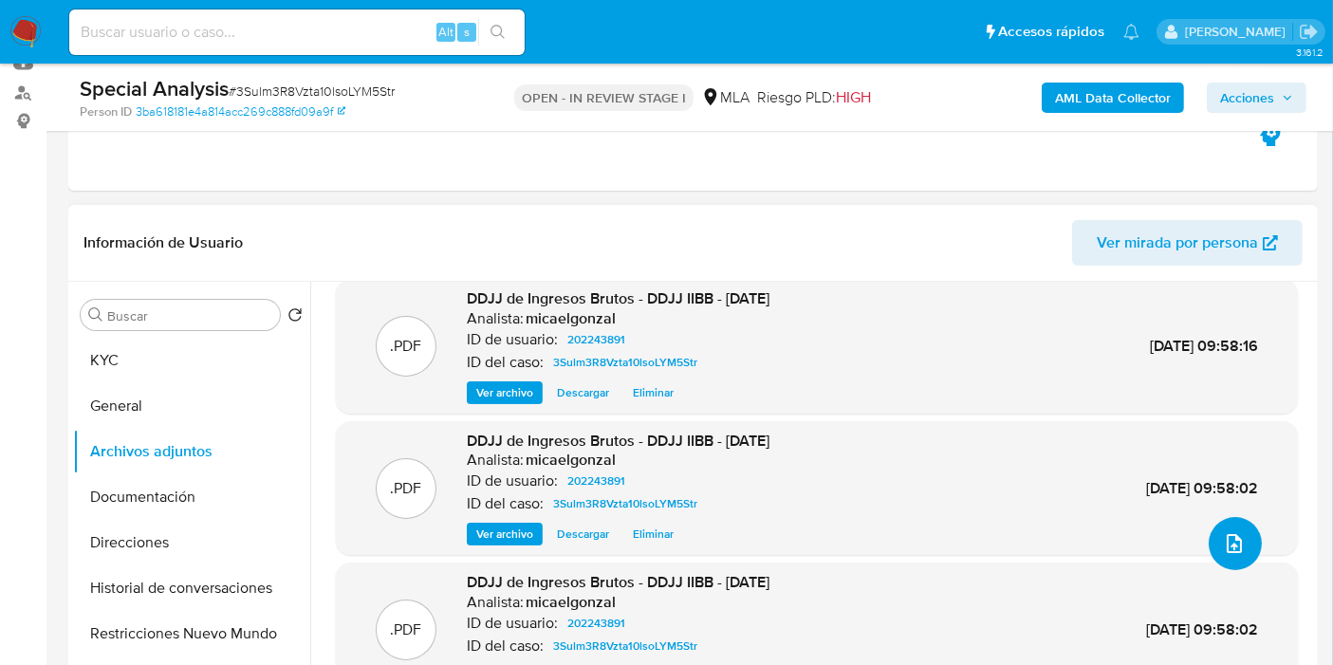
click at [1238, 552] on button "upload-file" at bounding box center [1234, 543] width 53 height 53
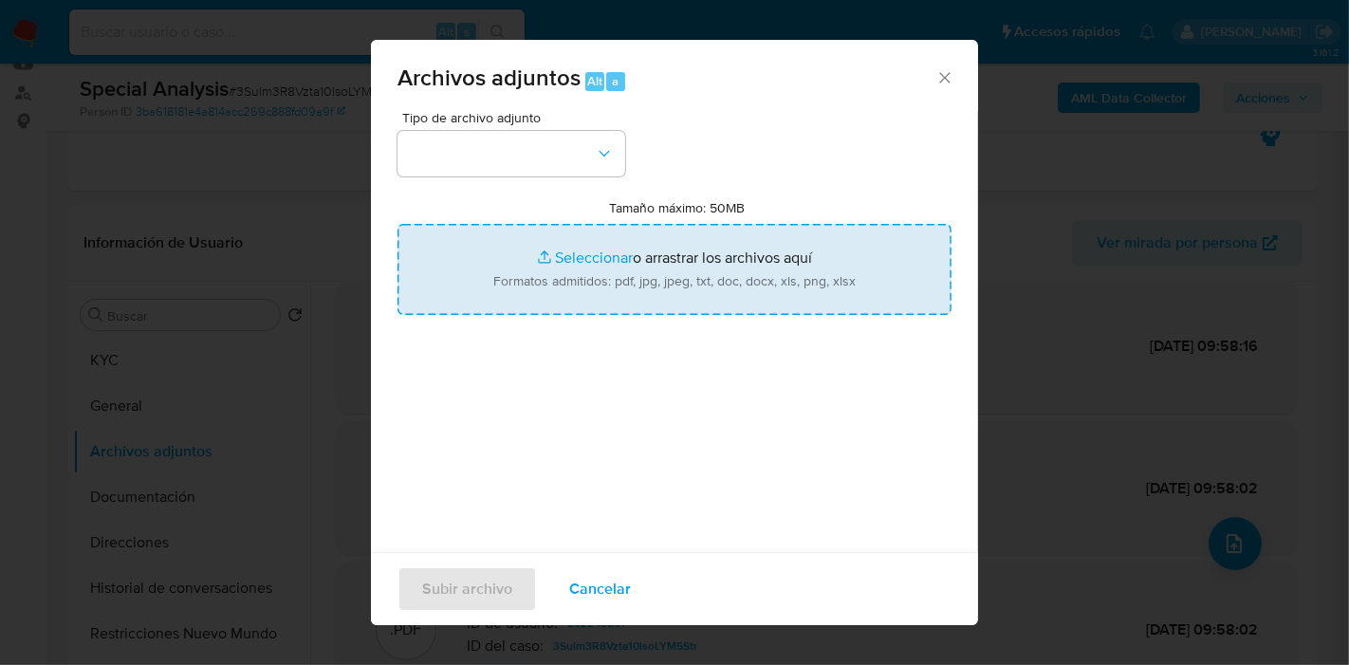
click at [645, 230] on input "Tamaño máximo: 50MB Seleccionar archivos" at bounding box center [674, 269] width 554 height 91
type input "C:\fakepath\Movimientos de Leandro Jonathan Sislo.xlsx"
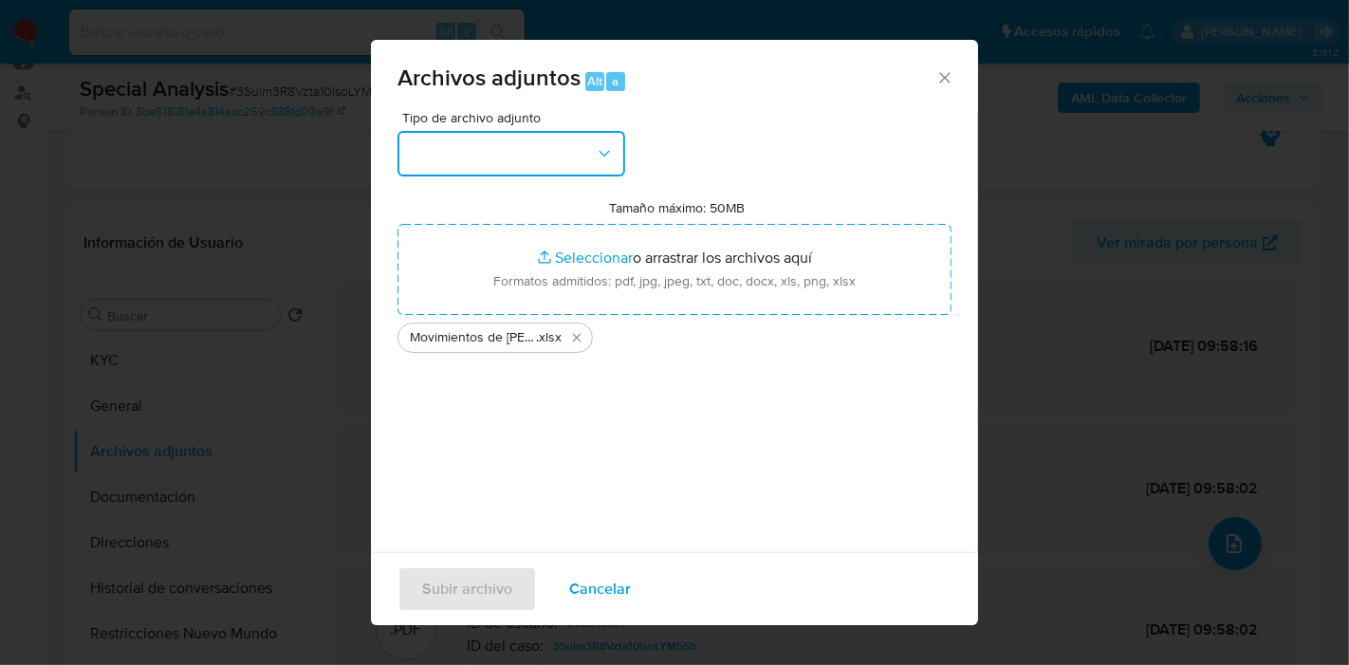
click at [621, 161] on button "button" at bounding box center [511, 154] width 228 height 46
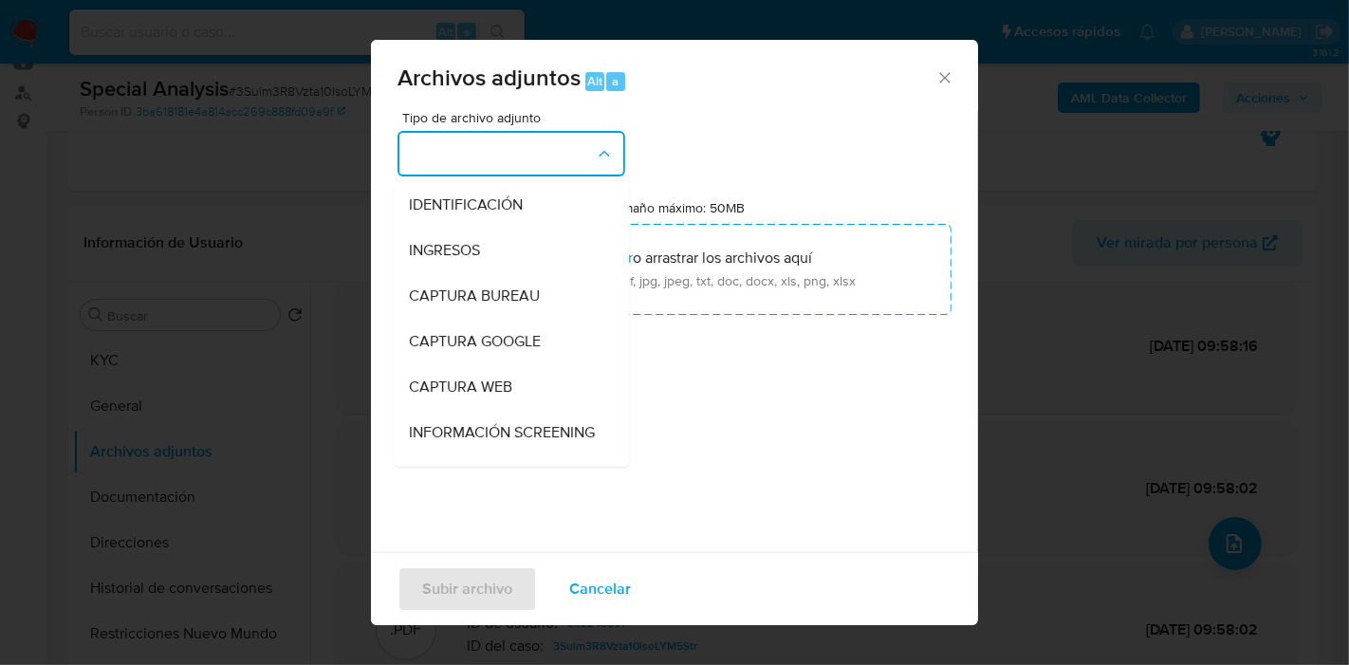
click at [592, 152] on button "button" at bounding box center [511, 154] width 228 height 46
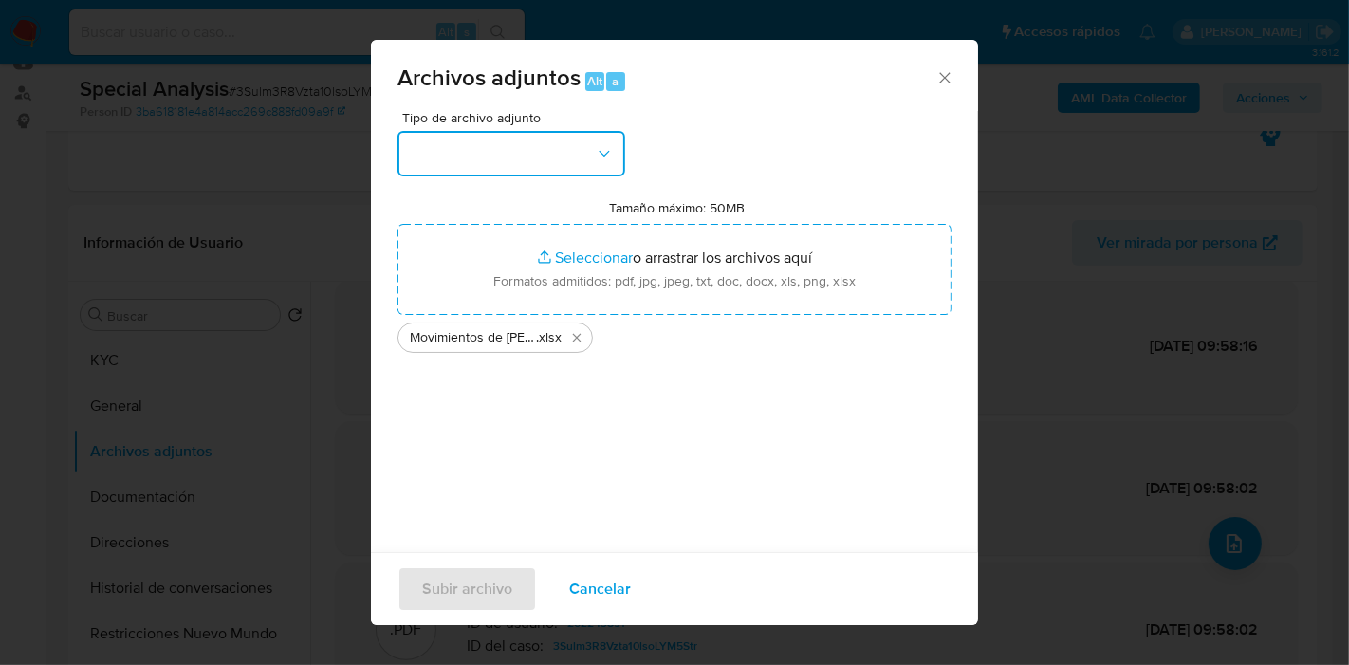
click at [592, 152] on button "button" at bounding box center [511, 154] width 228 height 46
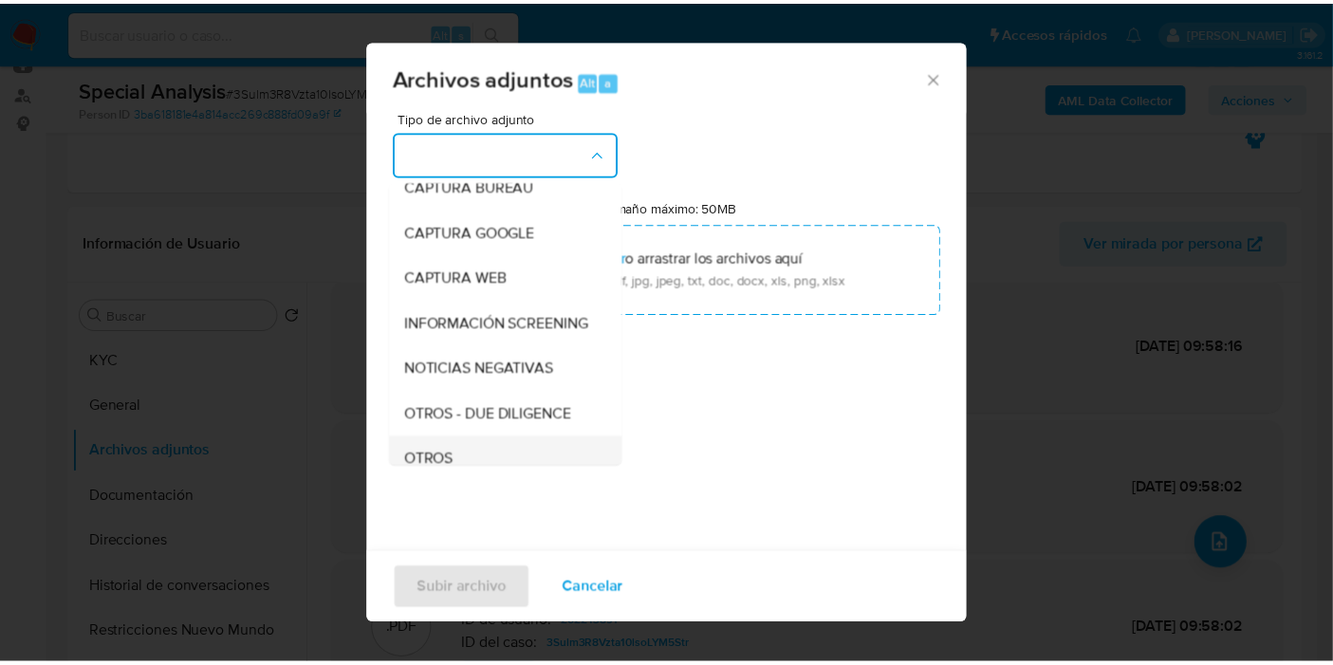
scroll to position [211, 0]
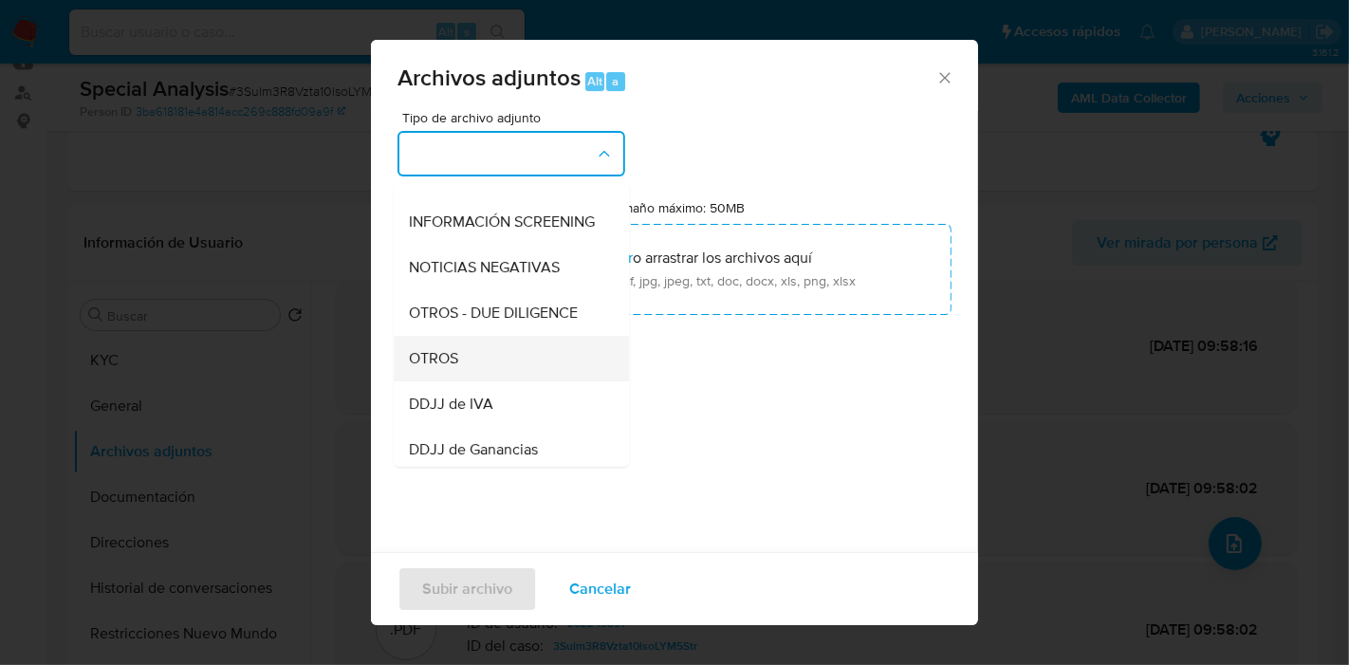
click at [482, 369] on div "OTROS" at bounding box center [506, 359] width 194 height 46
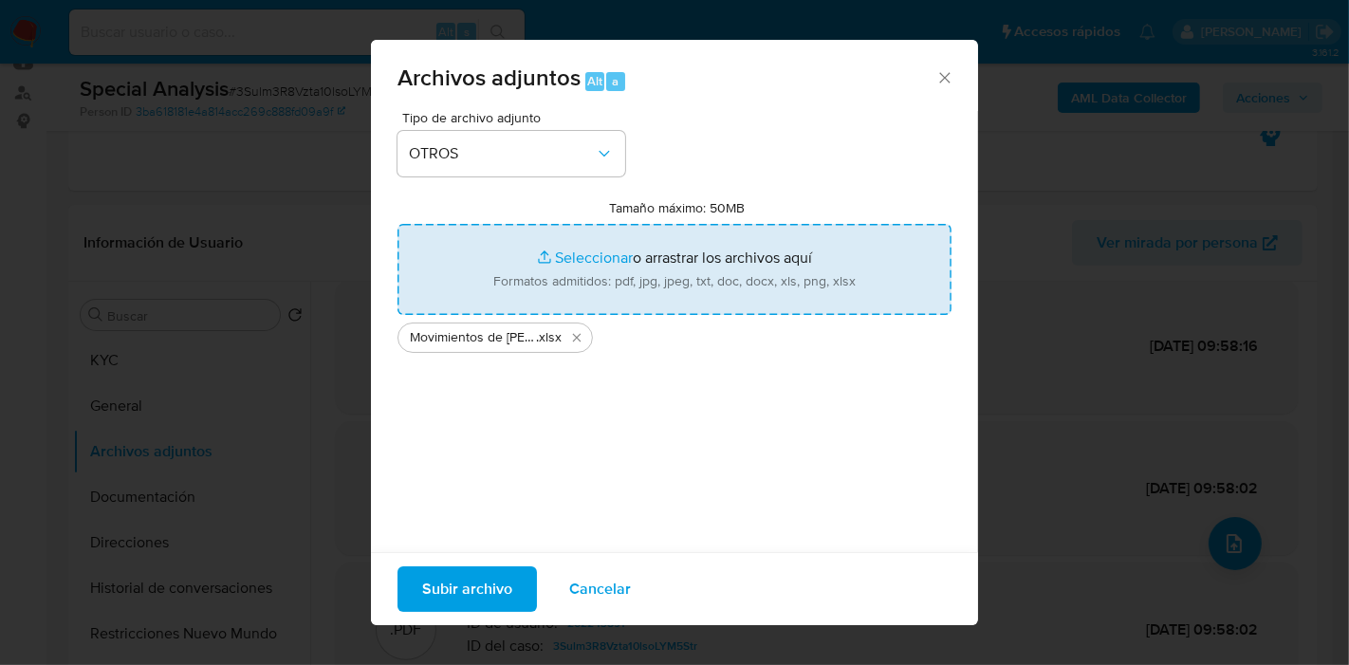
click at [588, 271] on input "Tamaño máximo: 50MB Seleccionar archivos" at bounding box center [674, 269] width 554 height 91
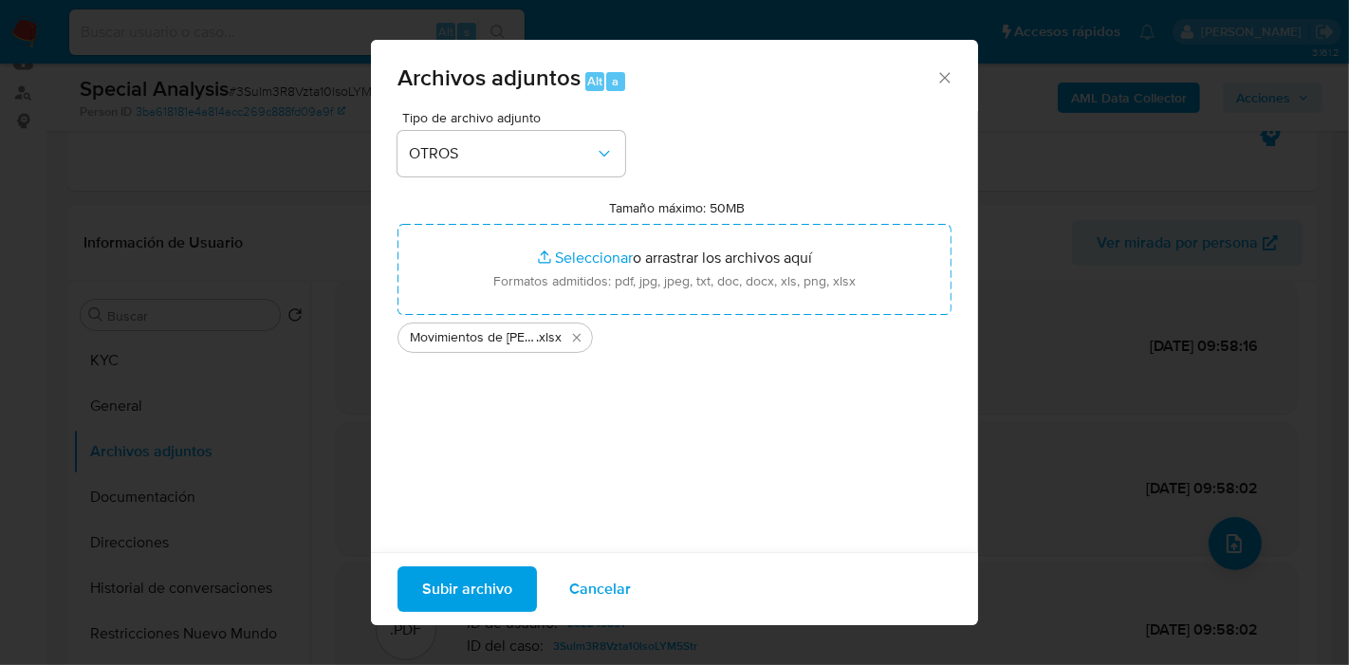
click at [476, 595] on span "Subir archivo" at bounding box center [467, 589] width 90 height 42
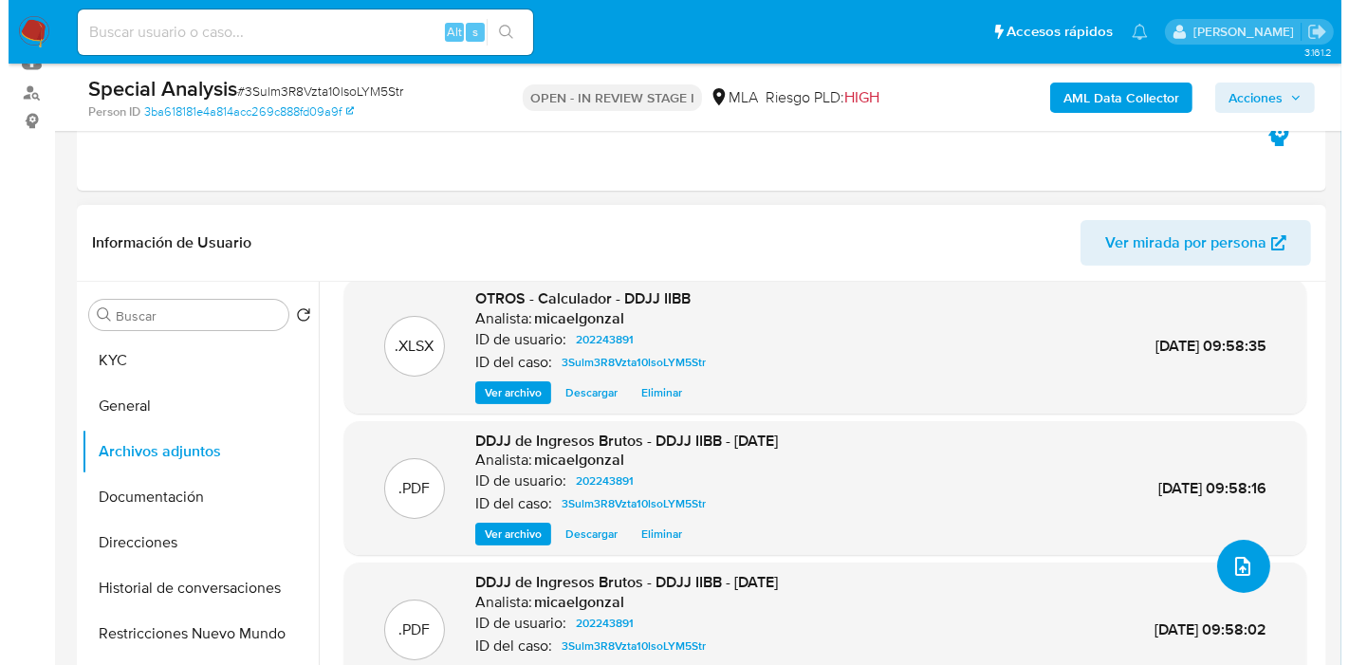
scroll to position [137, 0]
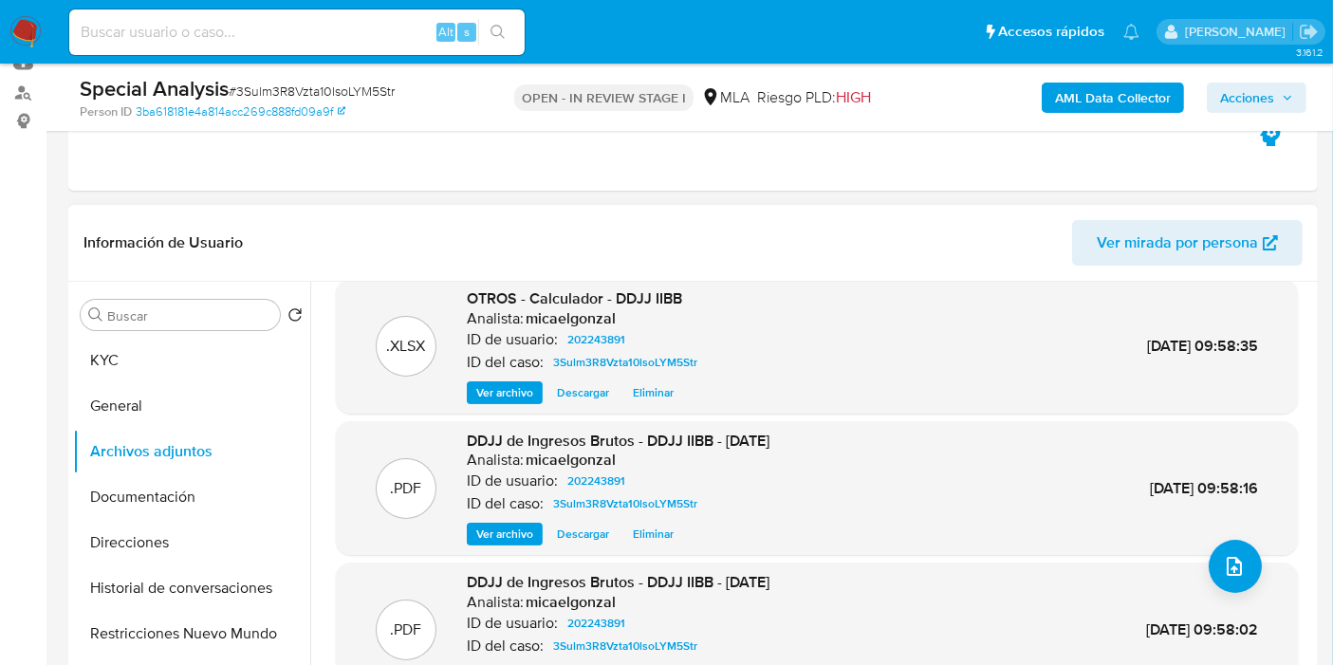
click at [1191, 554] on div ".XLSX undefined - Movimientos de Leandro Jonathan Sislo Analista: micaelgonzal …" at bounding box center [817, 459] width 962 height 598
click at [1223, 563] on icon "upload-file" at bounding box center [1234, 566] width 23 height 23
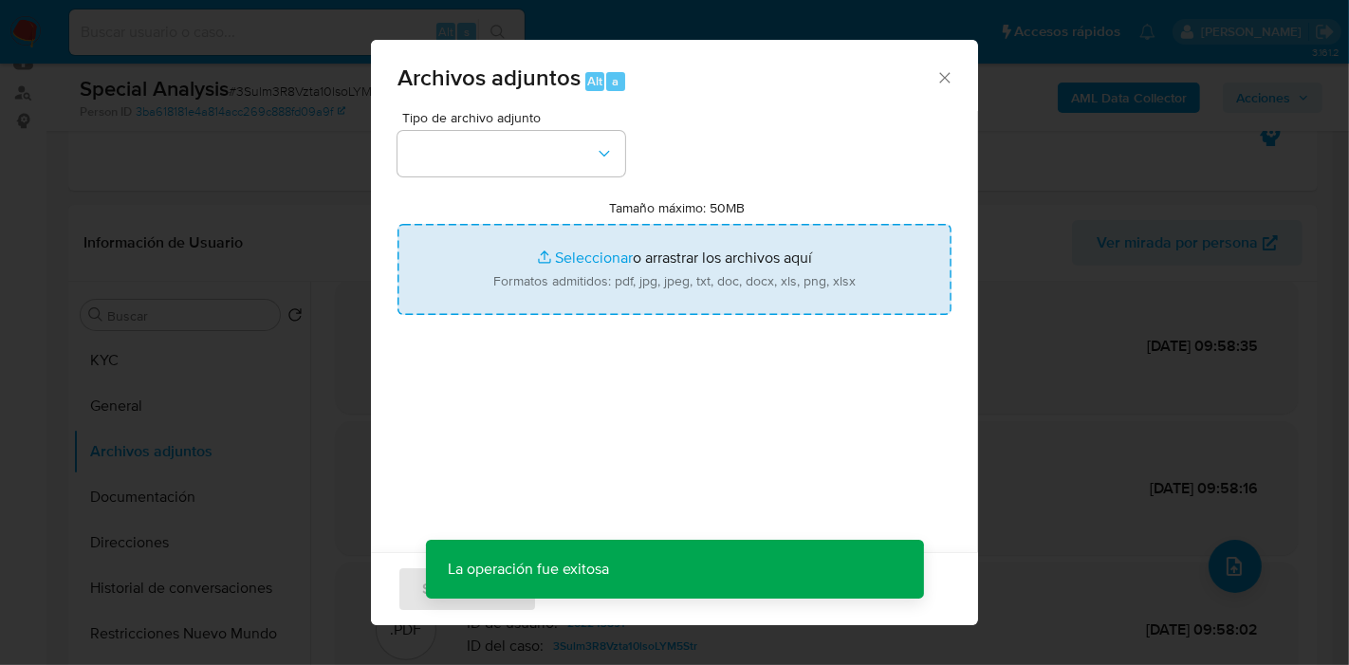
click at [707, 259] on input "Tamaño máximo: 50MB Seleccionar archivos" at bounding box center [674, 269] width 554 height 91
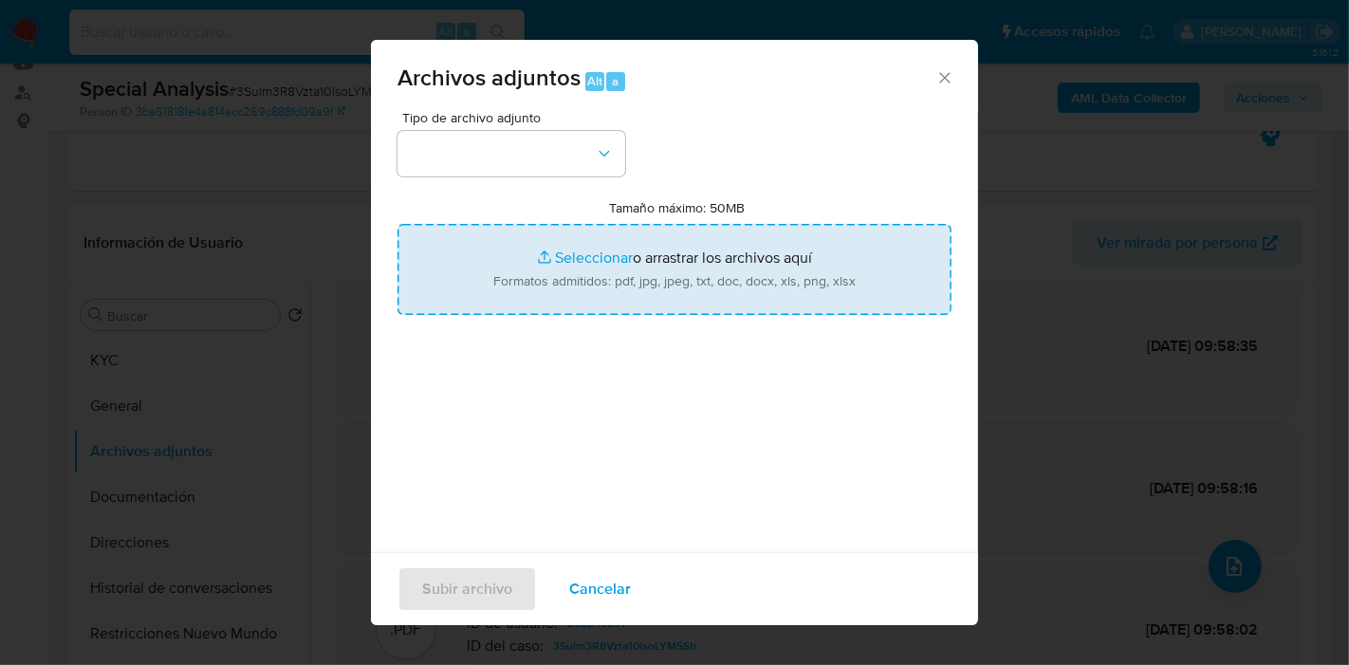
type input "C:\fakepath\Caselog 3Sulm3R8Vzta10lsoLYM5Str_2025_09_24_09_38_04.docx"
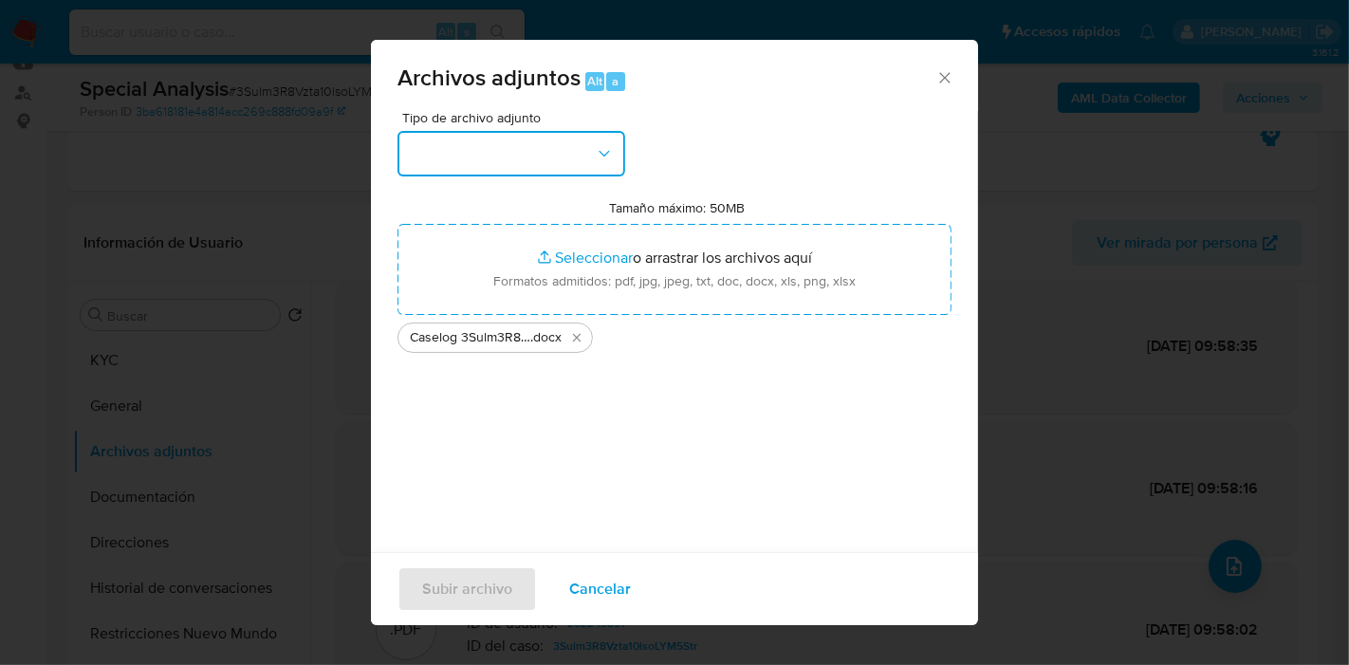
click at [523, 172] on button "button" at bounding box center [511, 154] width 228 height 46
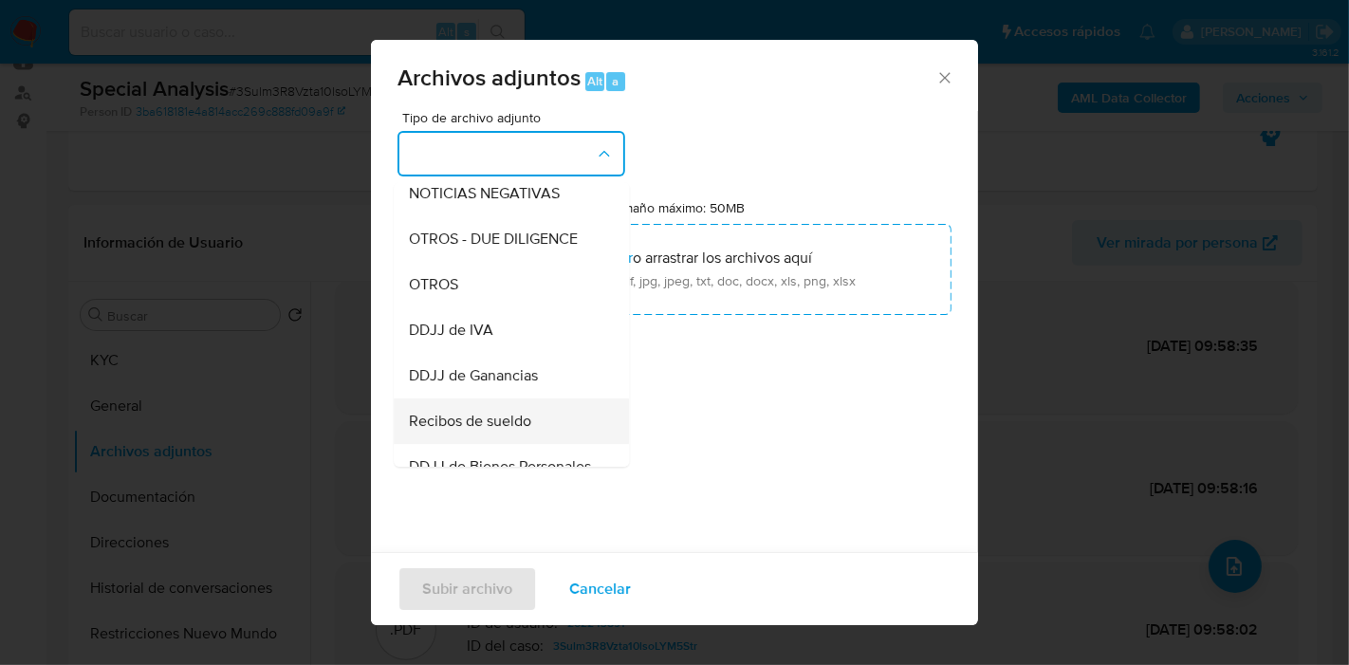
scroll to position [316, 0]
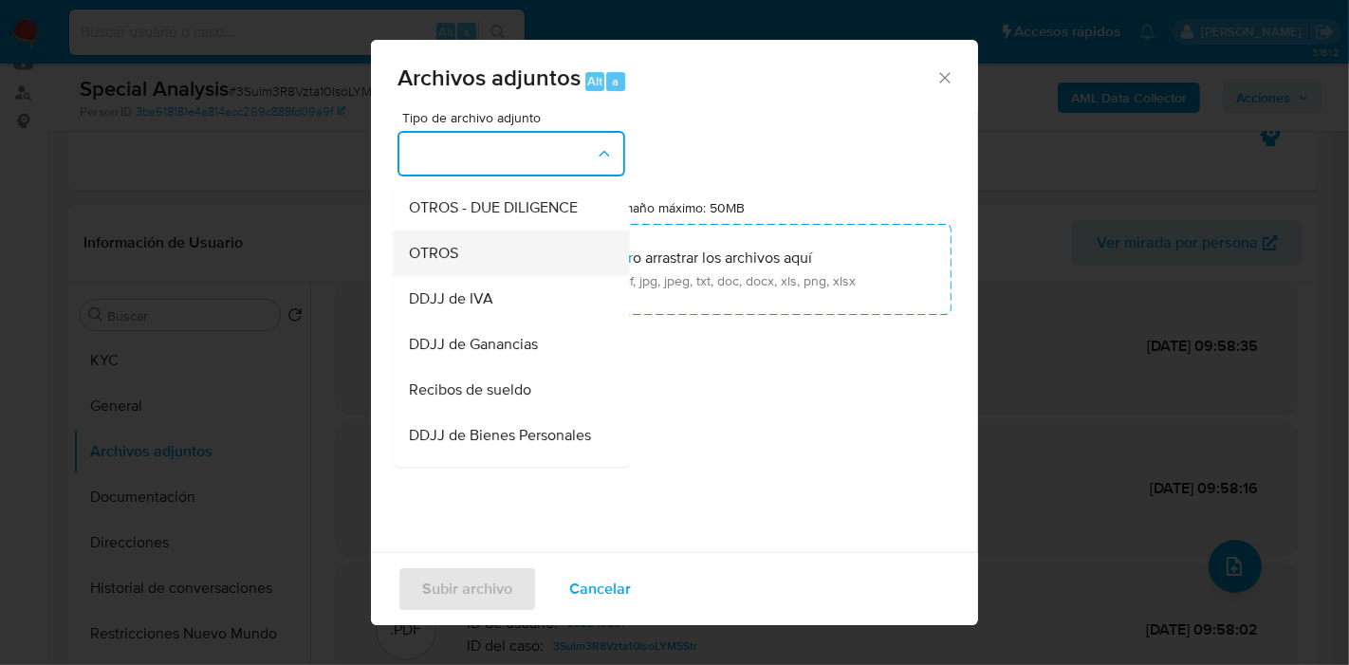
click at [506, 276] on div "OTROS" at bounding box center [506, 253] width 194 height 46
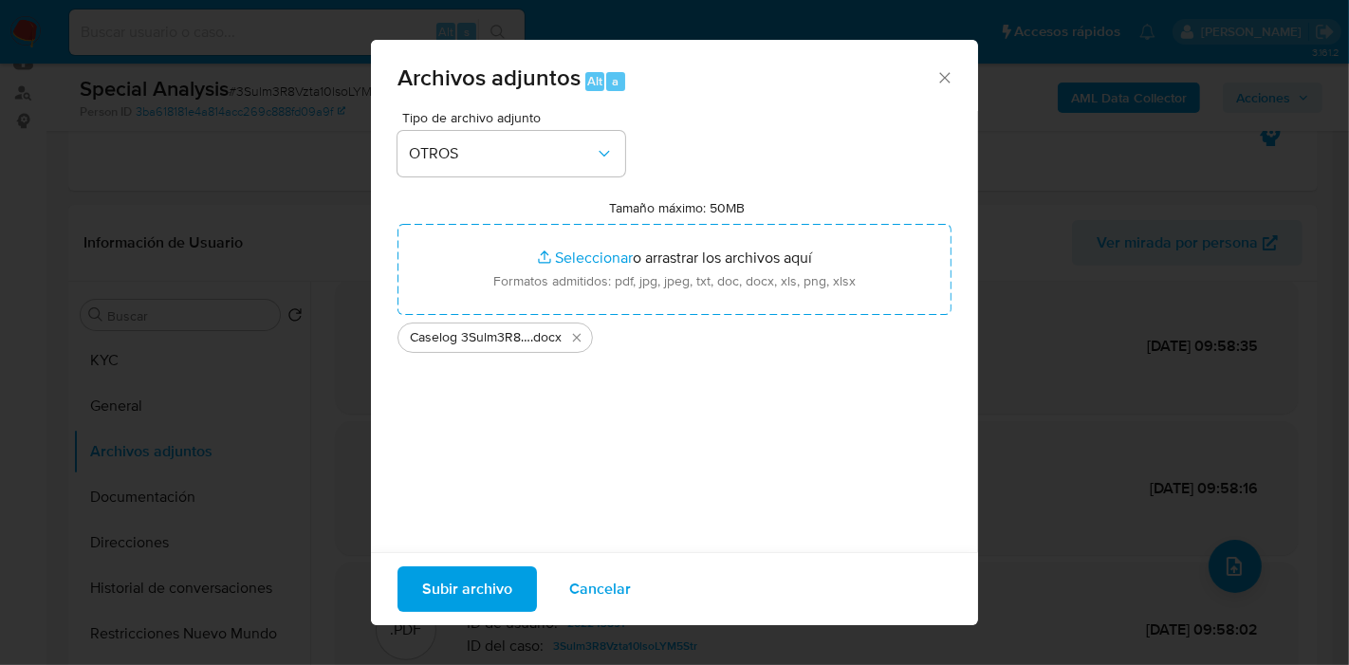
click at [489, 575] on span "Subir archivo" at bounding box center [467, 589] width 90 height 42
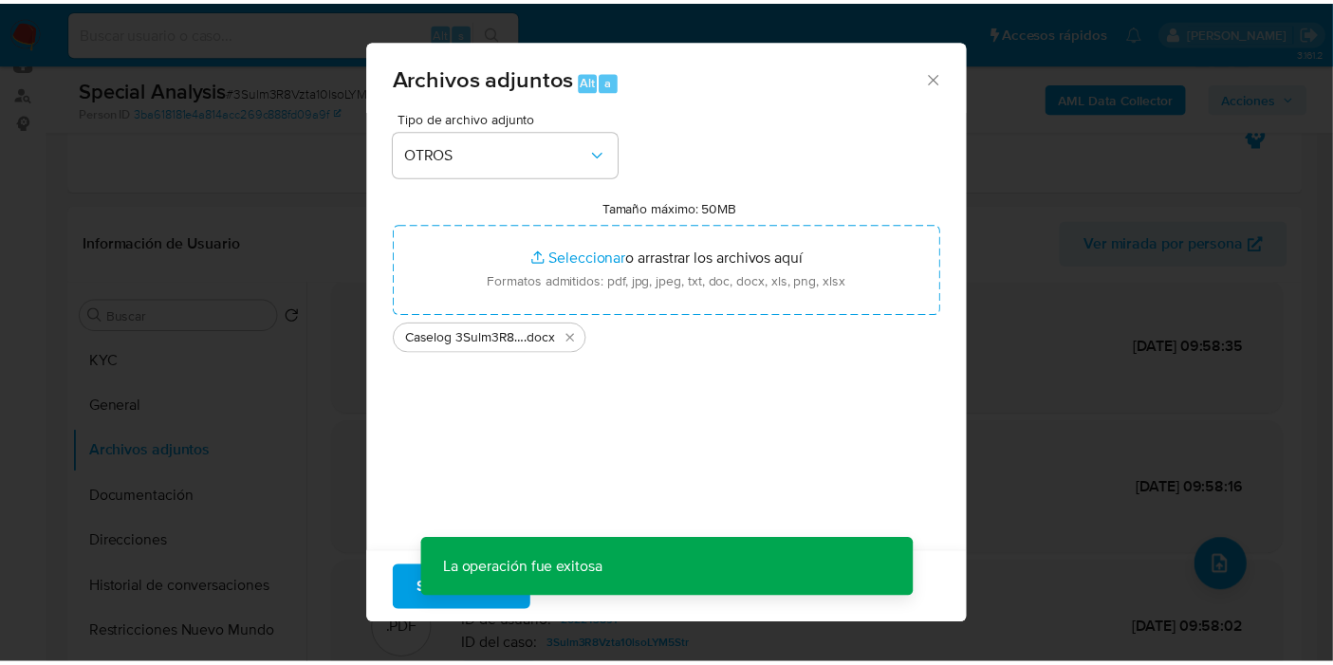
scroll to position [114, 0]
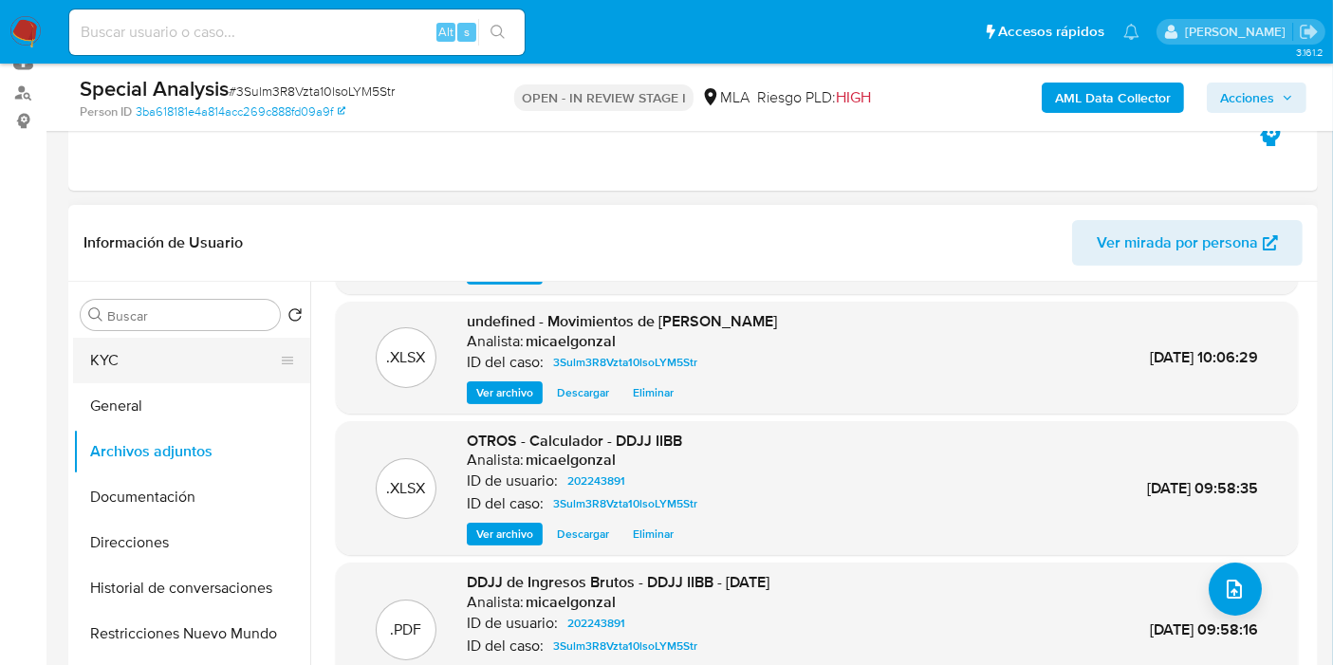
click at [206, 357] on button "KYC" at bounding box center [184, 361] width 222 height 46
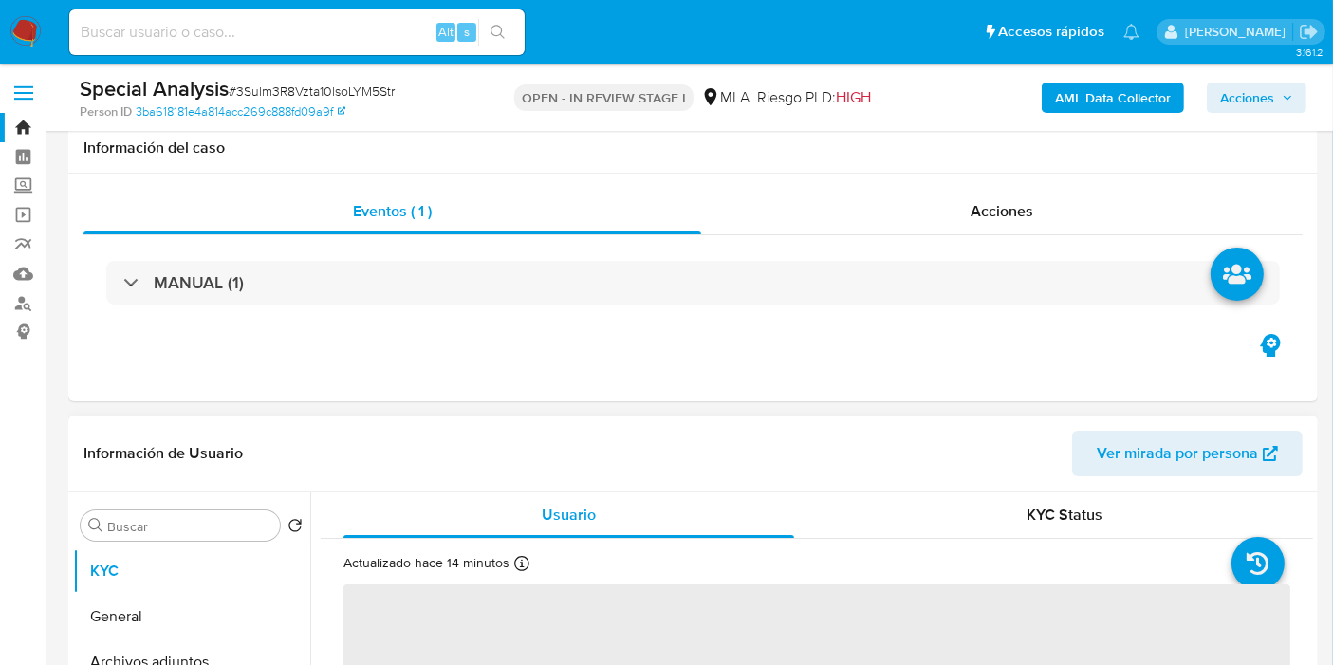
scroll to position [316, 0]
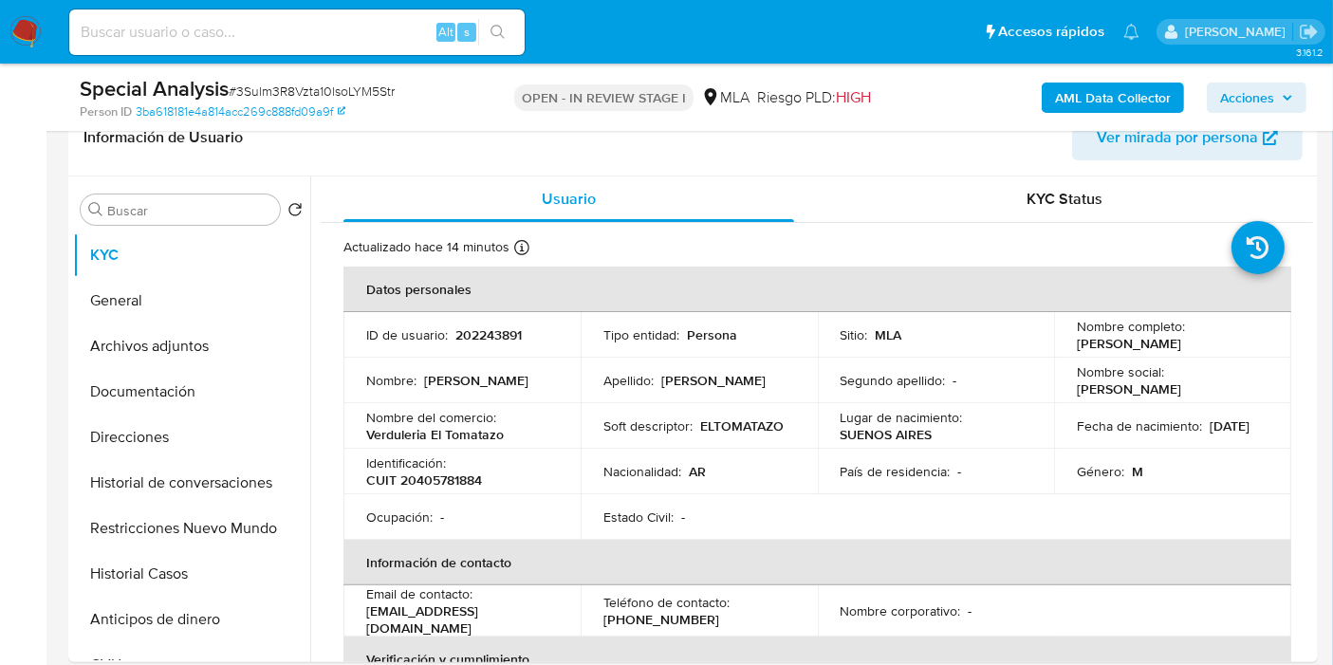
click at [1264, 83] on span "Acciones" at bounding box center [1247, 98] width 54 height 30
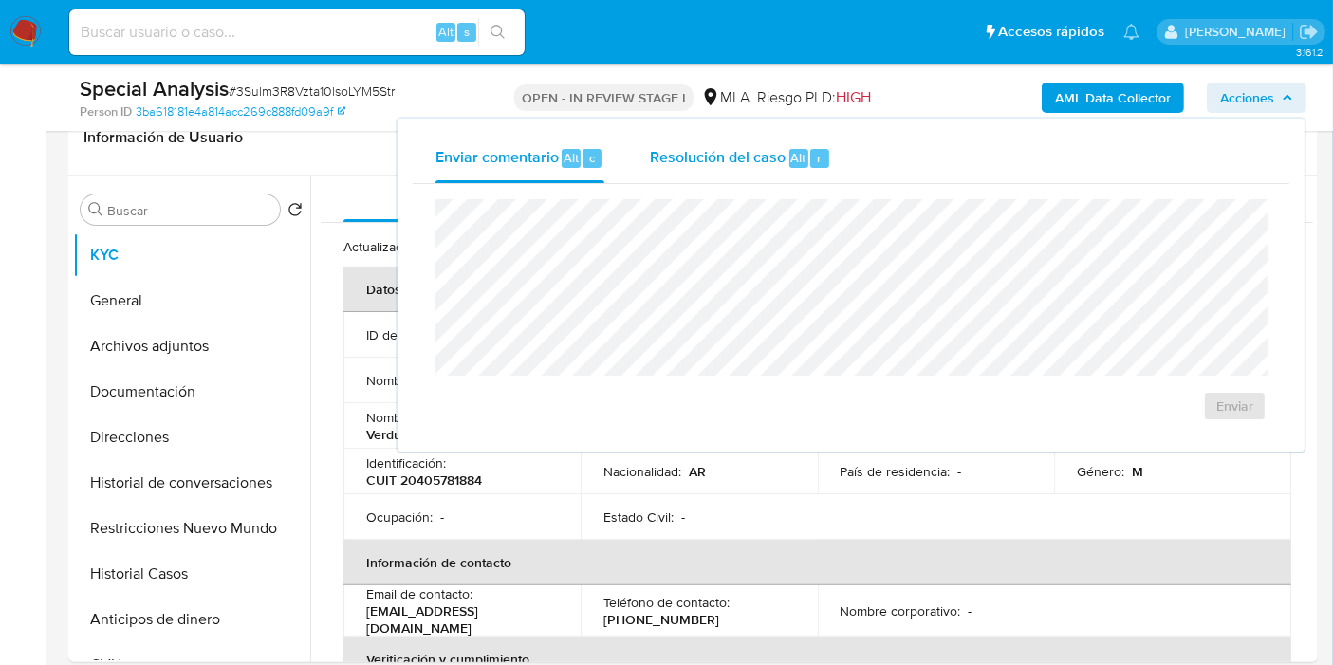
click at [797, 172] on div "Resolución del caso Alt r" at bounding box center [740, 158] width 181 height 49
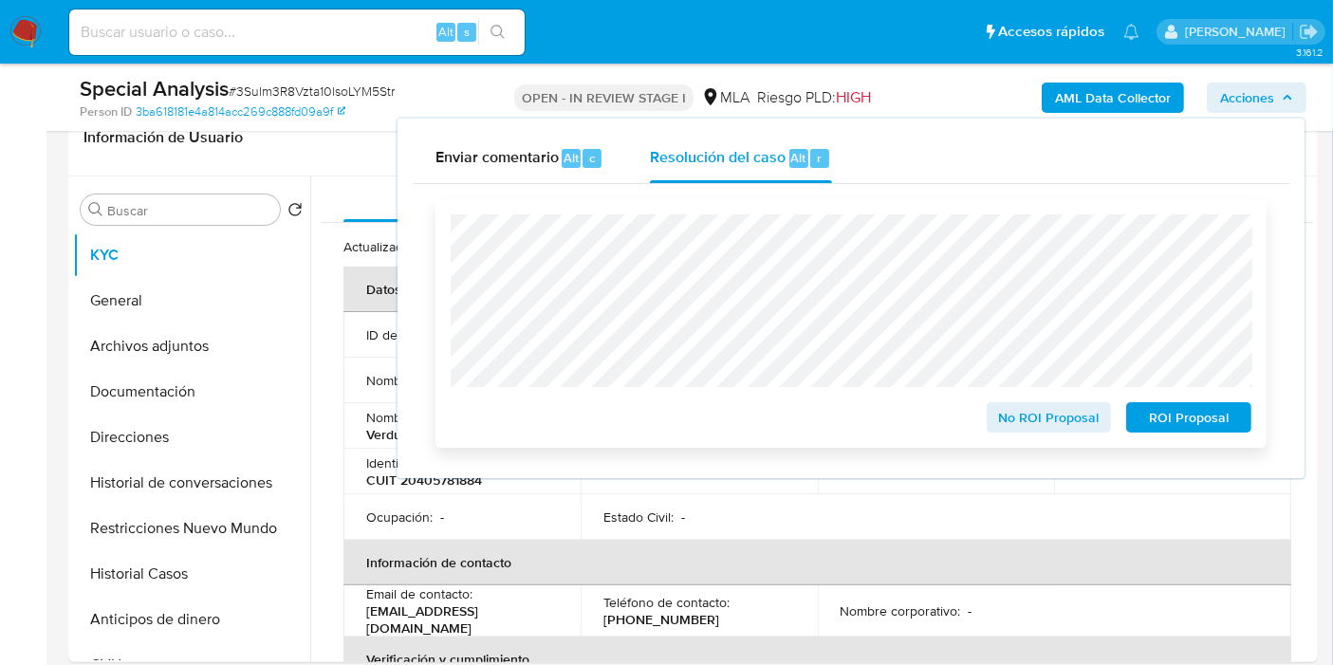
click at [1193, 418] on span "ROI Proposal" at bounding box center [1188, 417] width 99 height 27
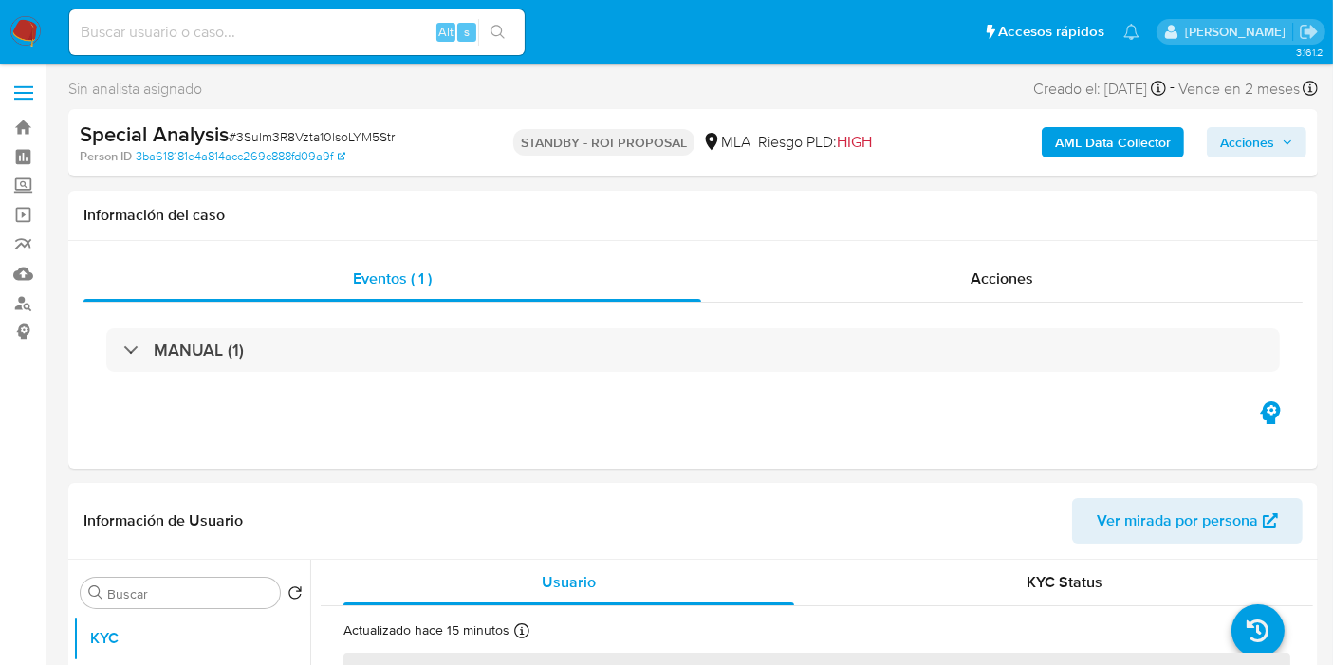
select select "10"
click at [175, 82] on span "Sin analista asignado" at bounding box center [135, 89] width 134 height 21
click at [201, 49] on div "Alt s" at bounding box center [296, 32] width 455 height 46
click at [195, 35] on input at bounding box center [296, 32] width 455 height 25
paste input "ikMS8hsjCzjEJjShnpXrnIY9"
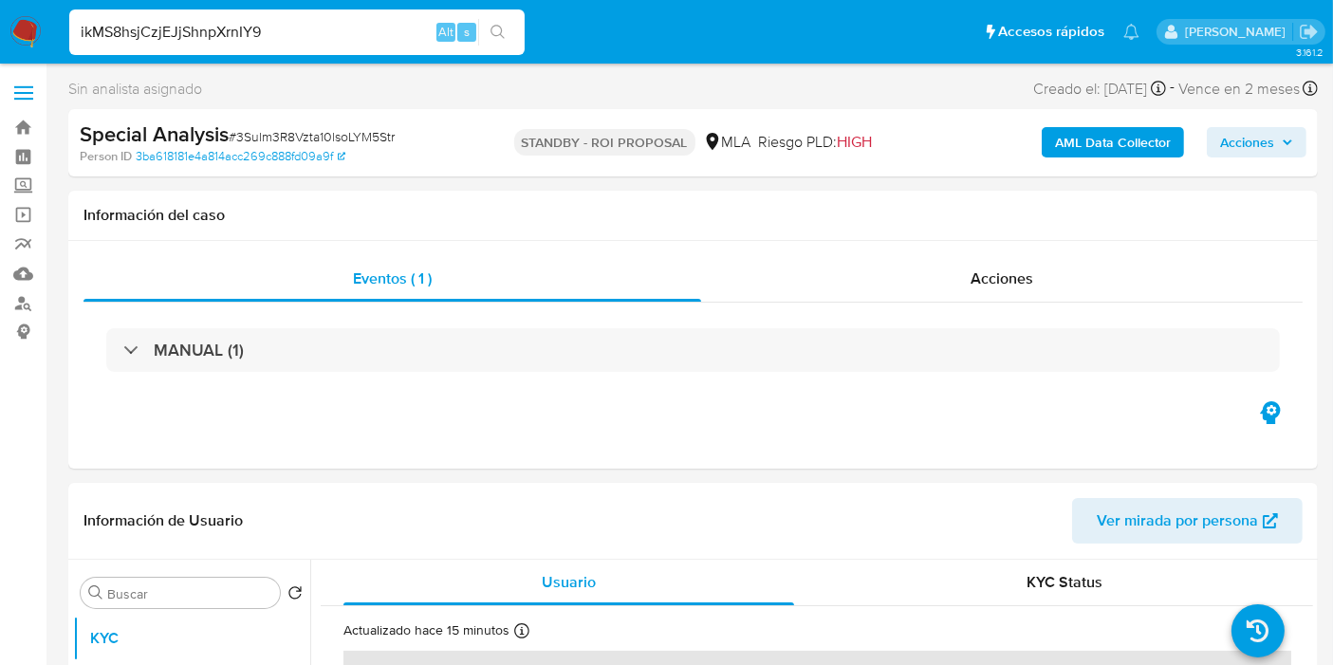
type input "ikMS8hsjCzjEJjShnpXrnIY9"
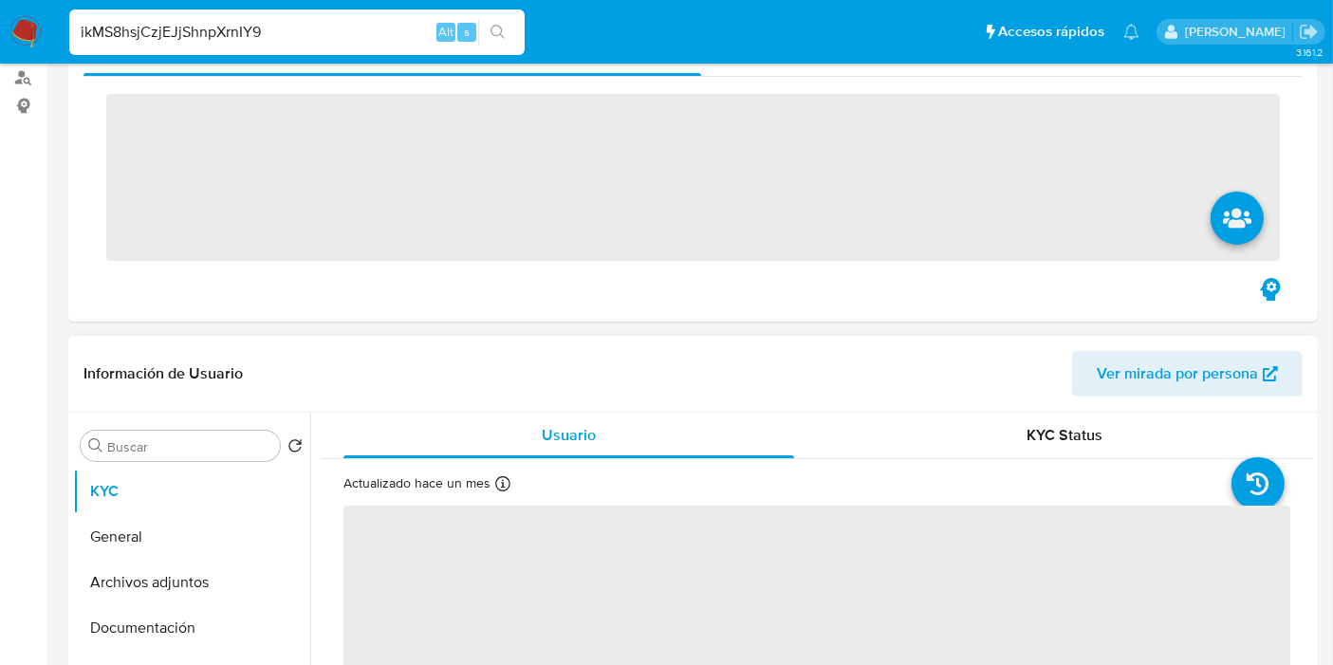
scroll to position [316, 0]
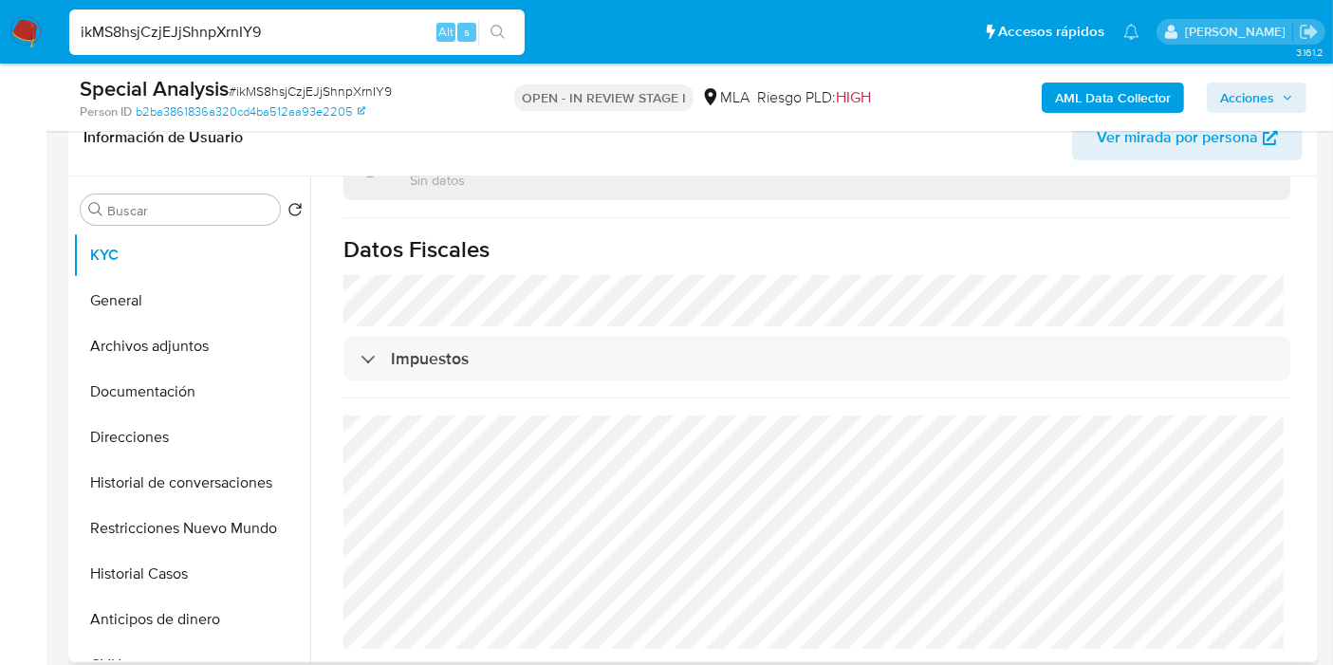
select select "10"
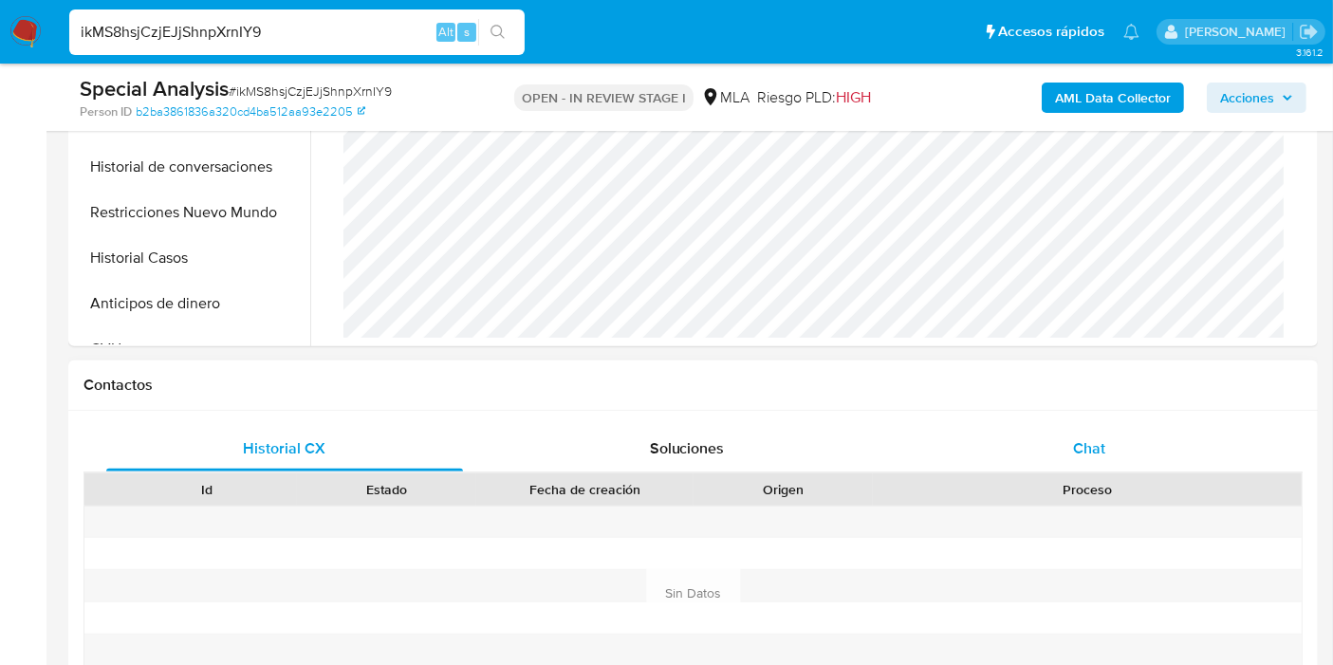
click at [1127, 465] on div "Chat" at bounding box center [1089, 449] width 357 height 46
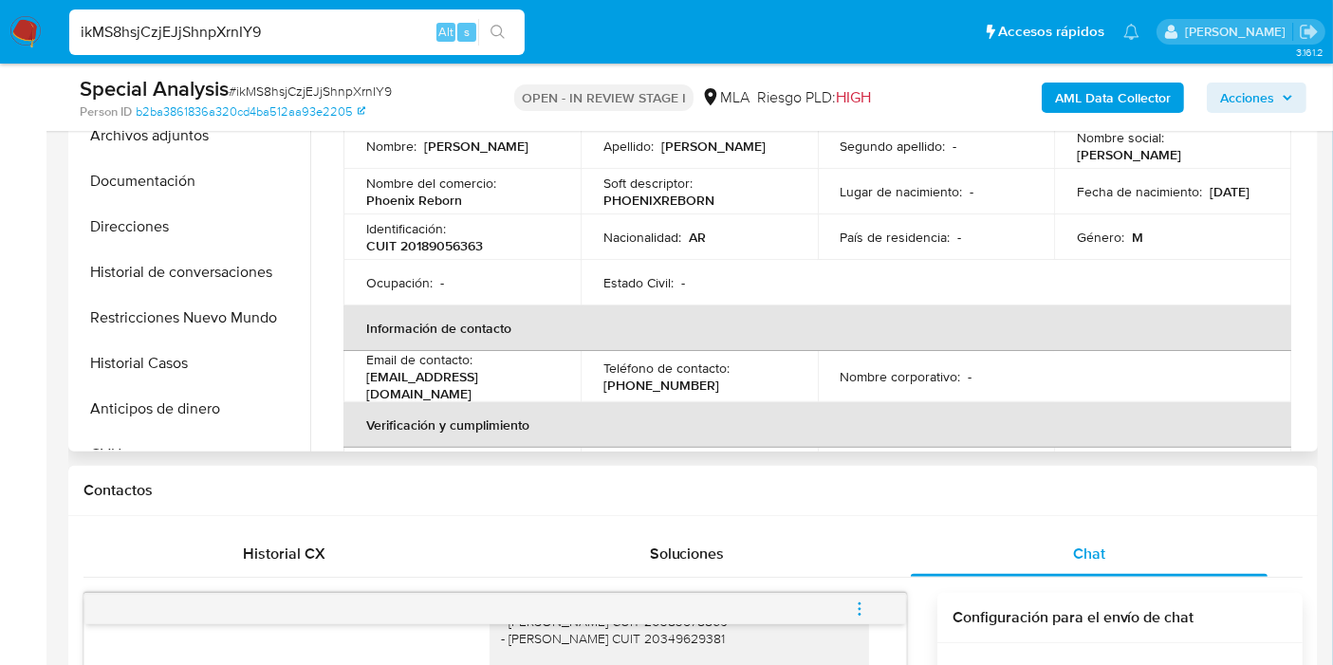
scroll to position [0, 0]
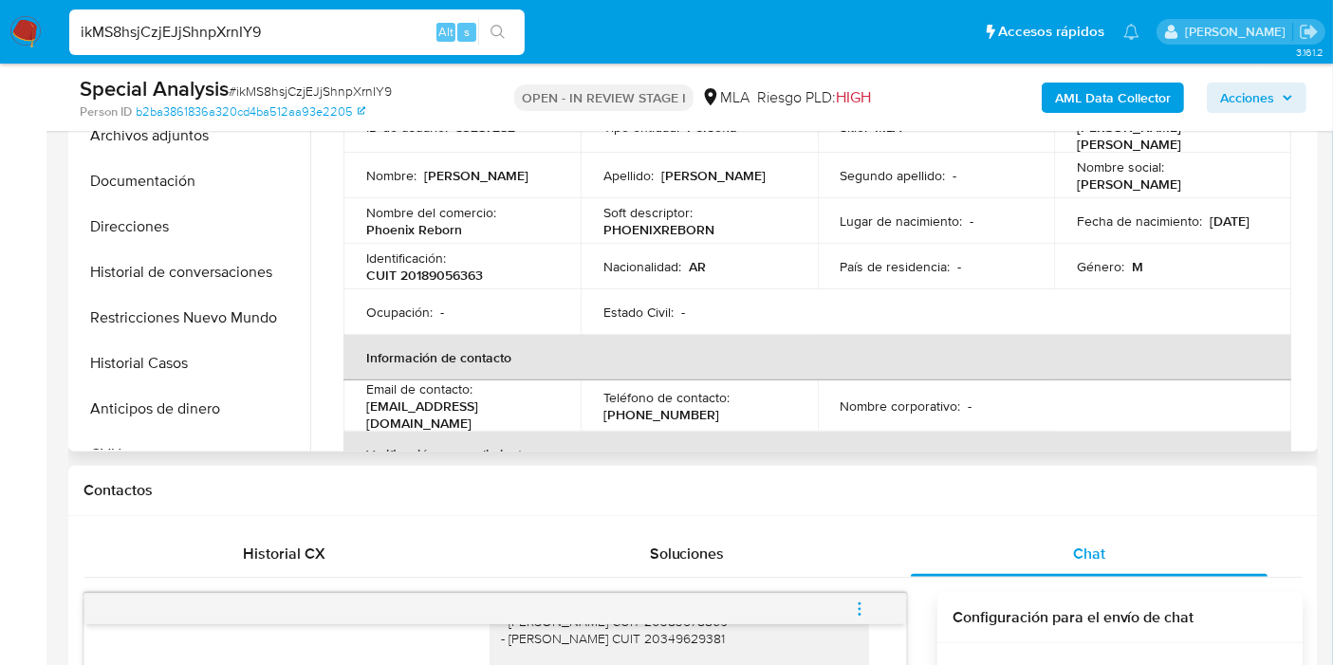
click at [454, 286] on td "Identificación : CUIT 20189056363" at bounding box center [461, 267] width 237 height 46
click at [466, 273] on p "CUIT 20189056363" at bounding box center [424, 275] width 117 height 17
drag, startPoint x: 466, startPoint y: 273, endPoint x: 437, endPoint y: 287, distance: 31.8
click at [437, 287] on td "Identificación : CUIT 20189056363" at bounding box center [461, 267] width 237 height 46
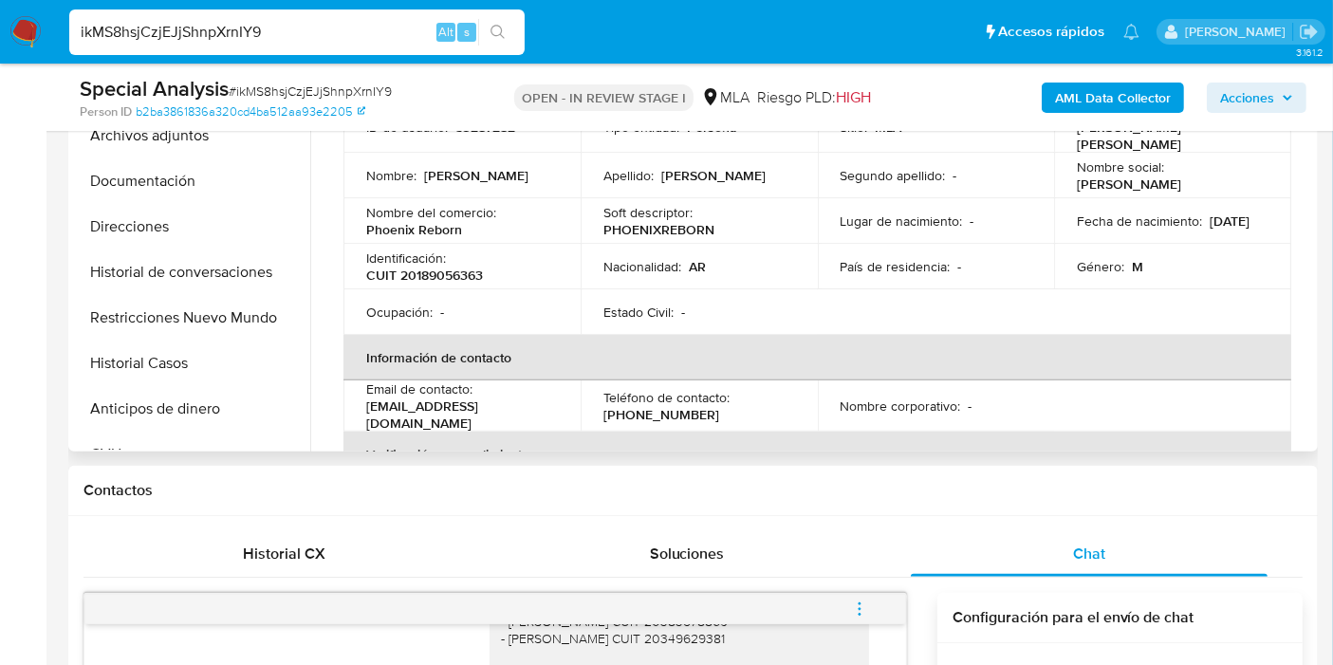
click at [495, 242] on td "Nombre del comercio : Phoenix Reborn" at bounding box center [461, 221] width 237 height 46
click at [428, 287] on td "Identificación : CUIT 20189056363" at bounding box center [461, 267] width 237 height 46
click at [467, 260] on div "Identificación : CUIT 20189056363" at bounding box center [462, 266] width 192 height 34
click at [435, 279] on p "CUIT 20189056363" at bounding box center [424, 275] width 117 height 17
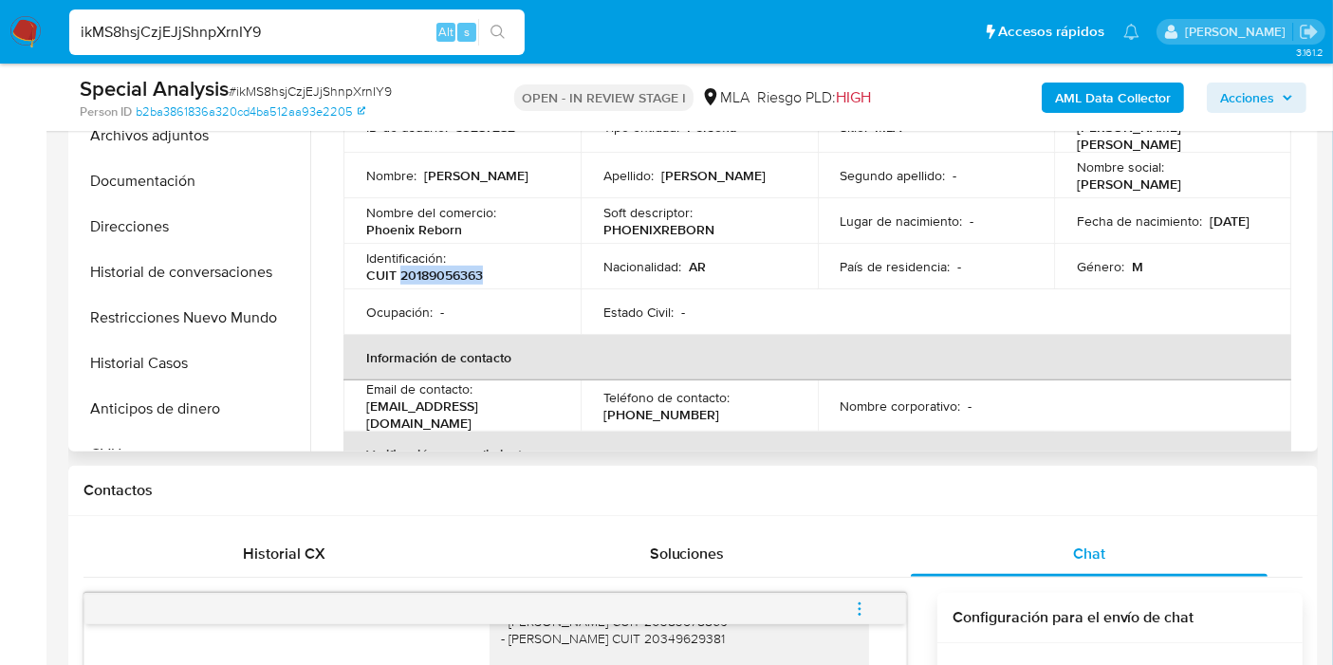
copy p "20189056363"
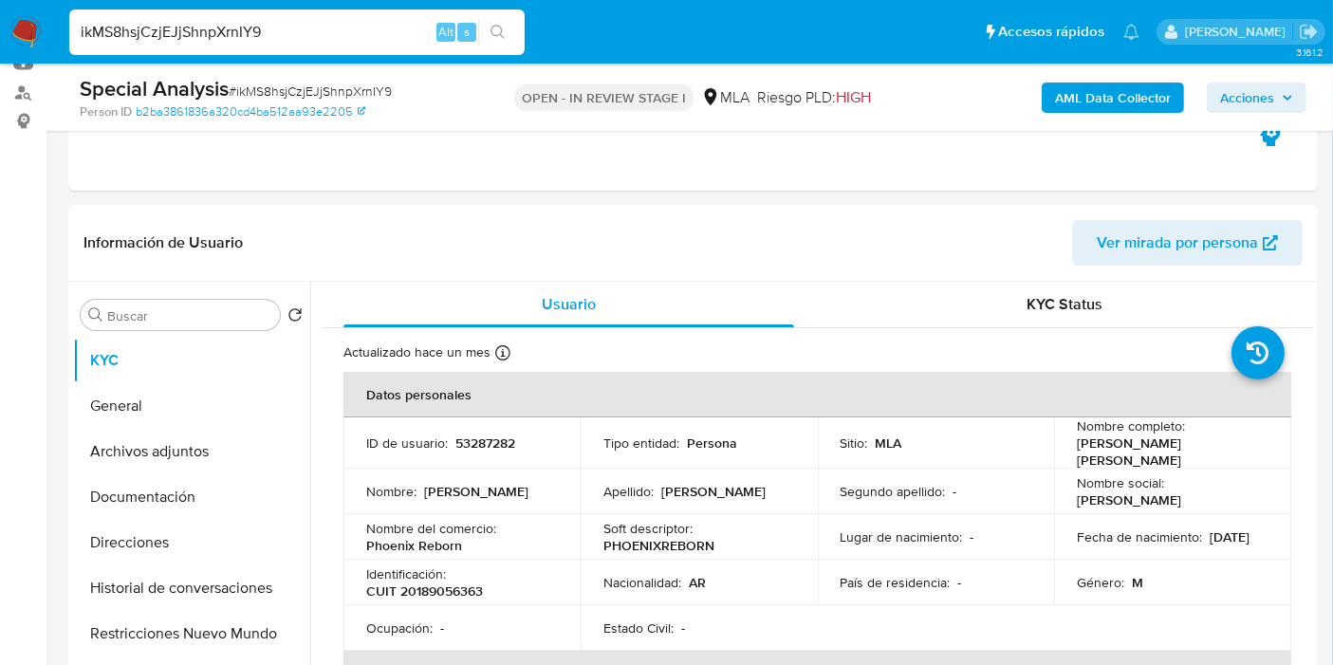
click at [270, 36] on input "ikMS8hsjCzjEJjShnpXrnIY9" at bounding box center [296, 32] width 455 height 25
paste input "bpqrICZTjLYdBY0pNHDlT0dx"
type input "bpqrICZTjLYdBY0pNHDlT0dx"
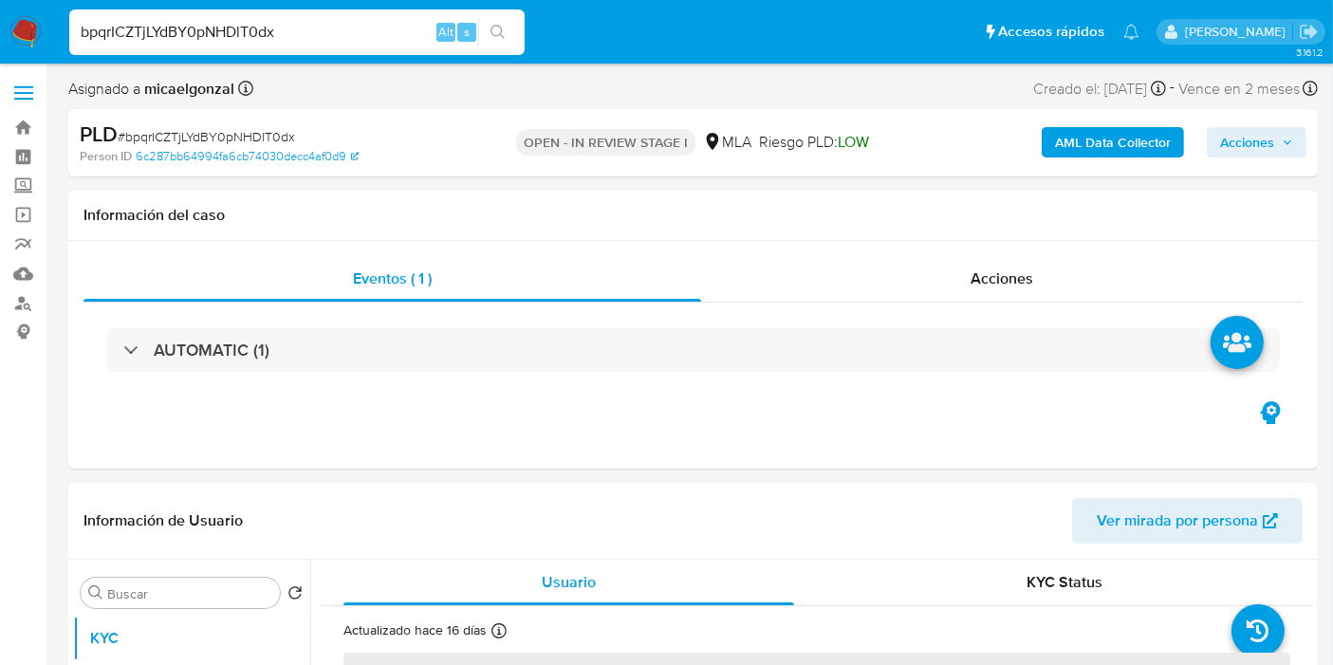
select select "10"
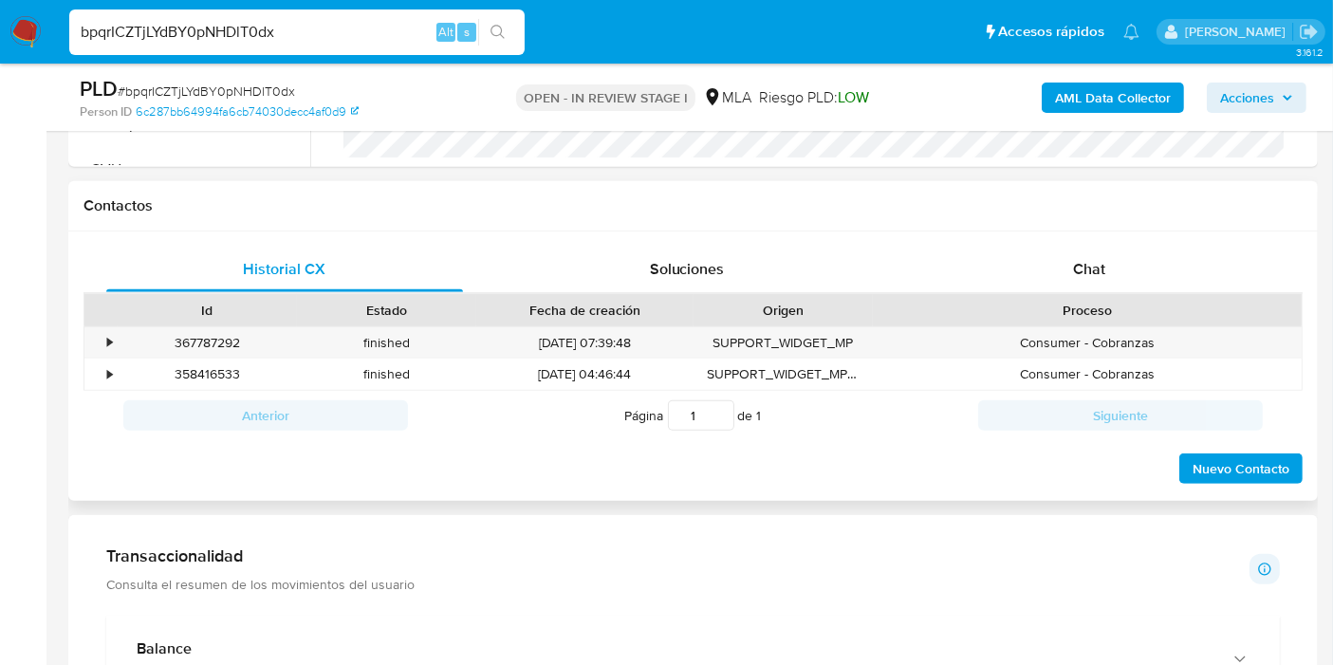
scroll to position [842, 0]
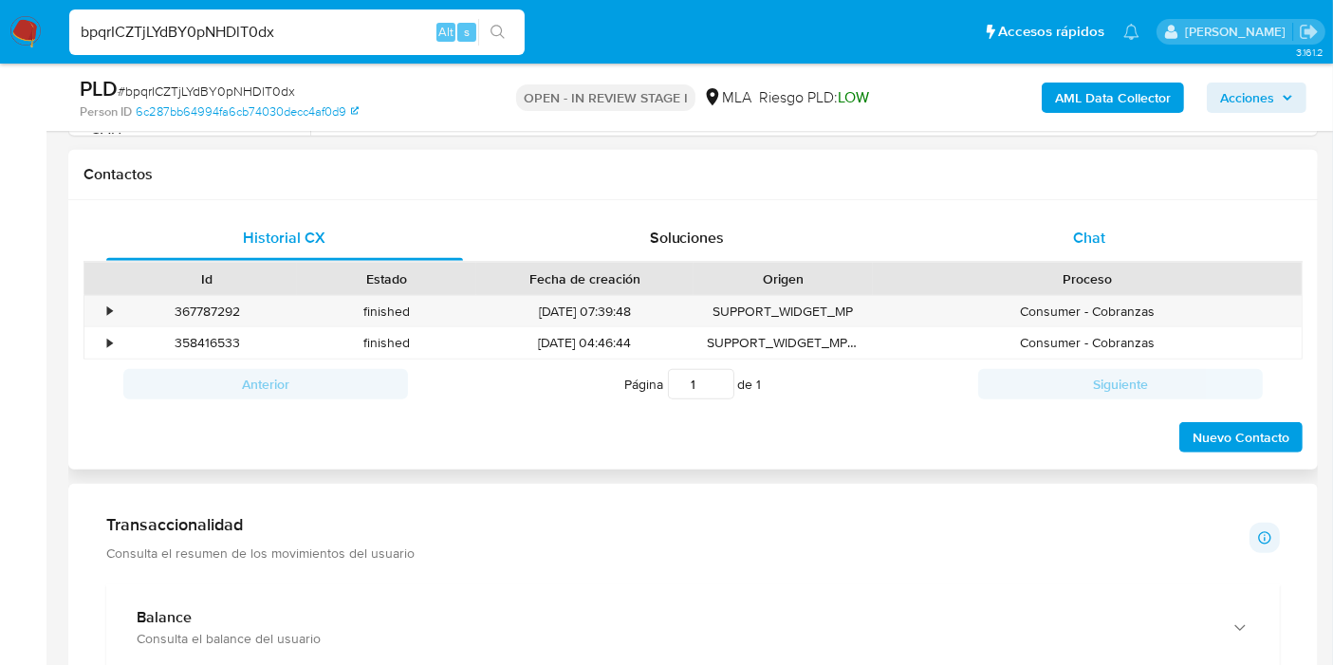
click at [1209, 253] on div "Chat" at bounding box center [1089, 238] width 357 height 46
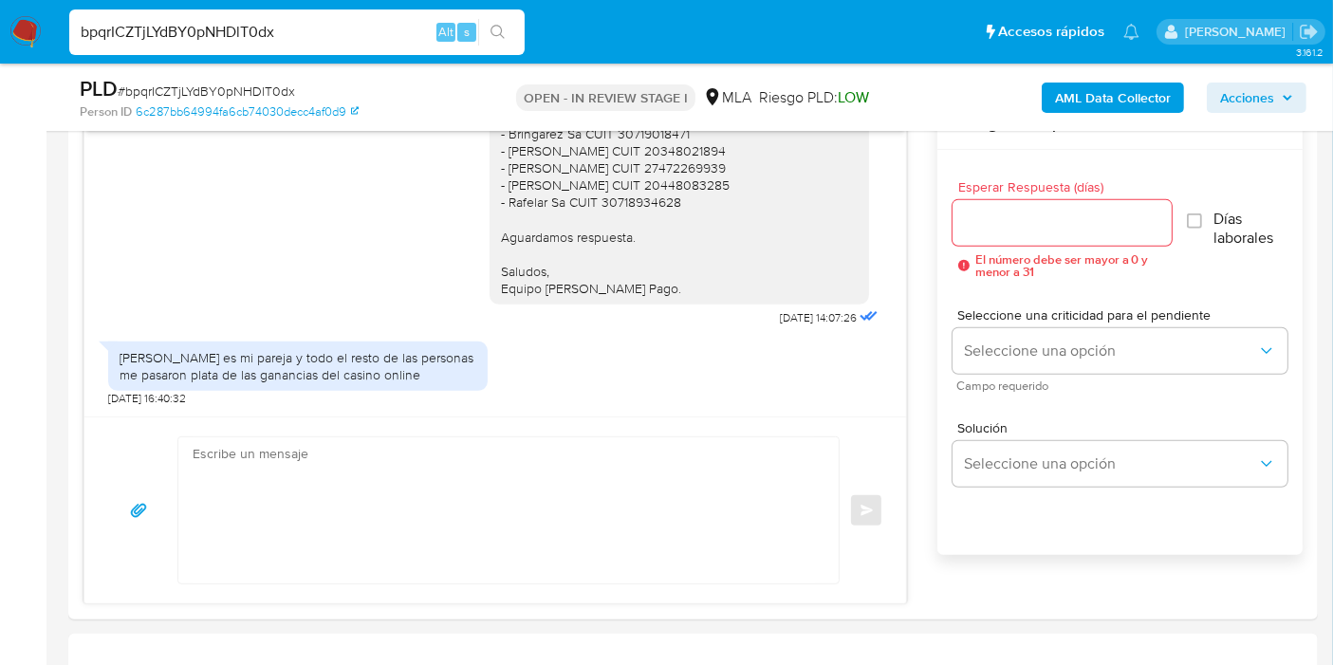
scroll to position [1159, 0]
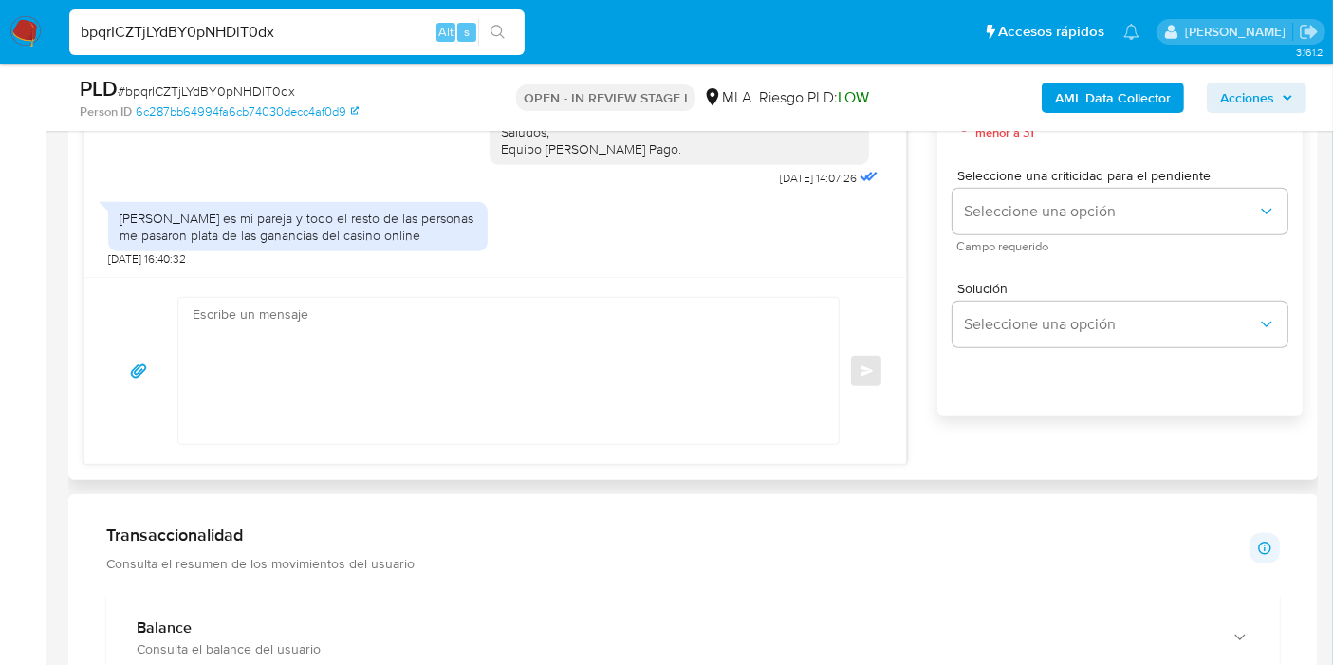
click at [693, 361] on textarea at bounding box center [504, 371] width 622 height 146
click at [666, 394] on textarea at bounding box center [504, 371] width 622 height 146
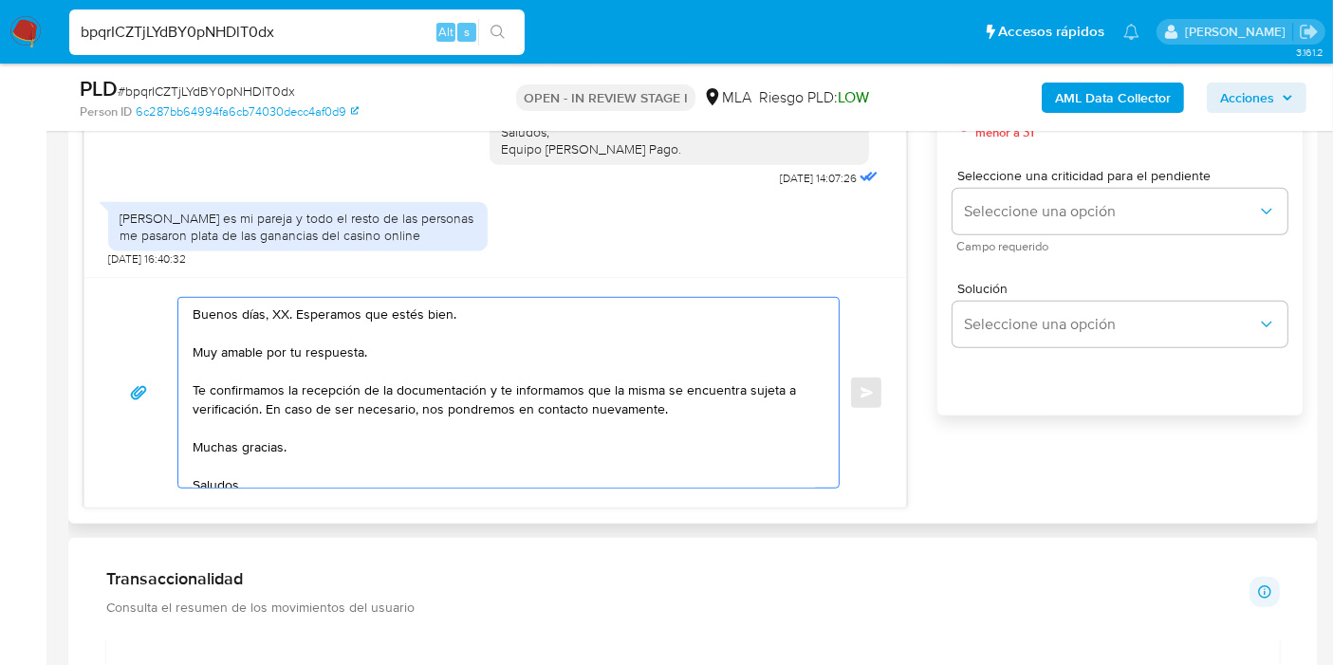
drag, startPoint x: 301, startPoint y: 313, endPoint x: 284, endPoint y: 304, distance: 19.1
click at [293, 309] on textarea "Buenos días, XX. Esperamos que estés bien. Muy amable por tu respuesta. Te conf…" at bounding box center [504, 393] width 622 height 190
click at [284, 304] on textarea "Buenos días, XX. Esperamos que estés bien. Muy amable por tu respuesta. Te conf…" at bounding box center [504, 393] width 622 height 190
click at [276, 304] on textarea "Buenos días, XX. Esperamos que estés bien. Muy amable por tu respuesta. Te conf…" at bounding box center [504, 393] width 622 height 190
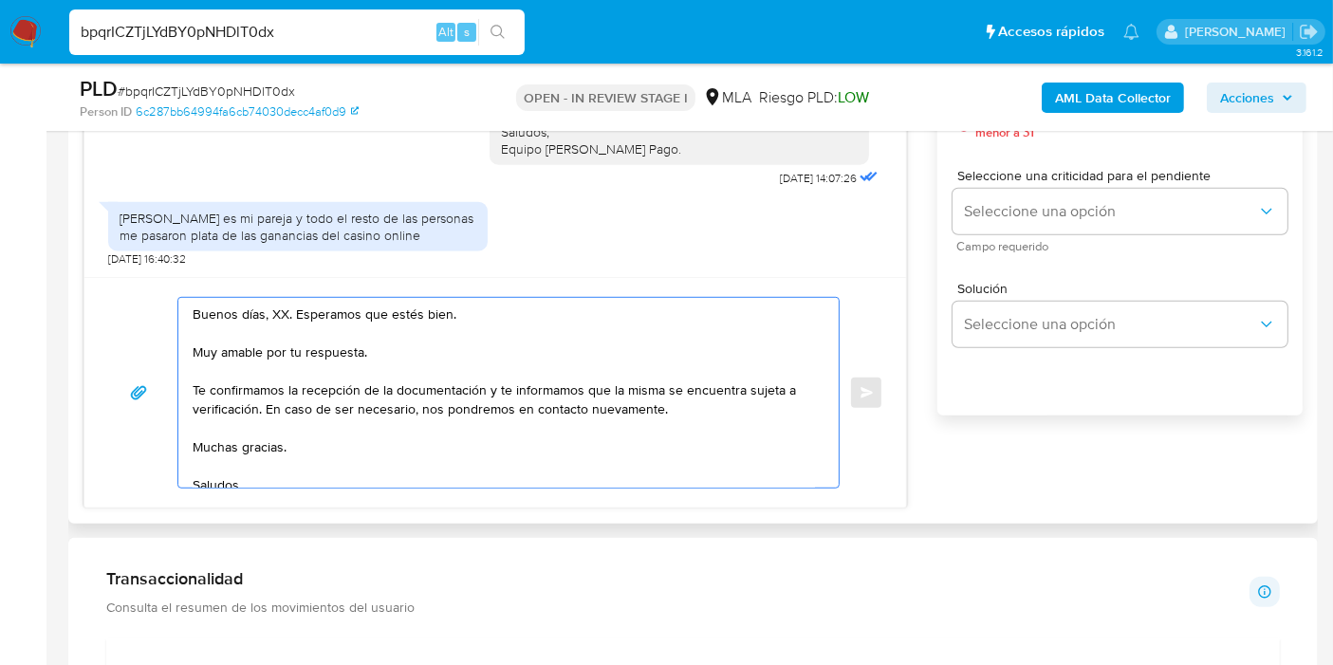
click at [276, 304] on textarea "Buenos días, XX. Esperamos que estés bien. Muy amable por tu respuesta. Te conf…" at bounding box center [504, 393] width 622 height 190
drag, startPoint x: 320, startPoint y: 441, endPoint x: 172, endPoint y: 340, distance: 179.4
click at [172, 340] on div "Buenos días, Angel. Esperamos que estés bien. Muy amable por tu respuesta. Te c…" at bounding box center [495, 393] width 776 height 192
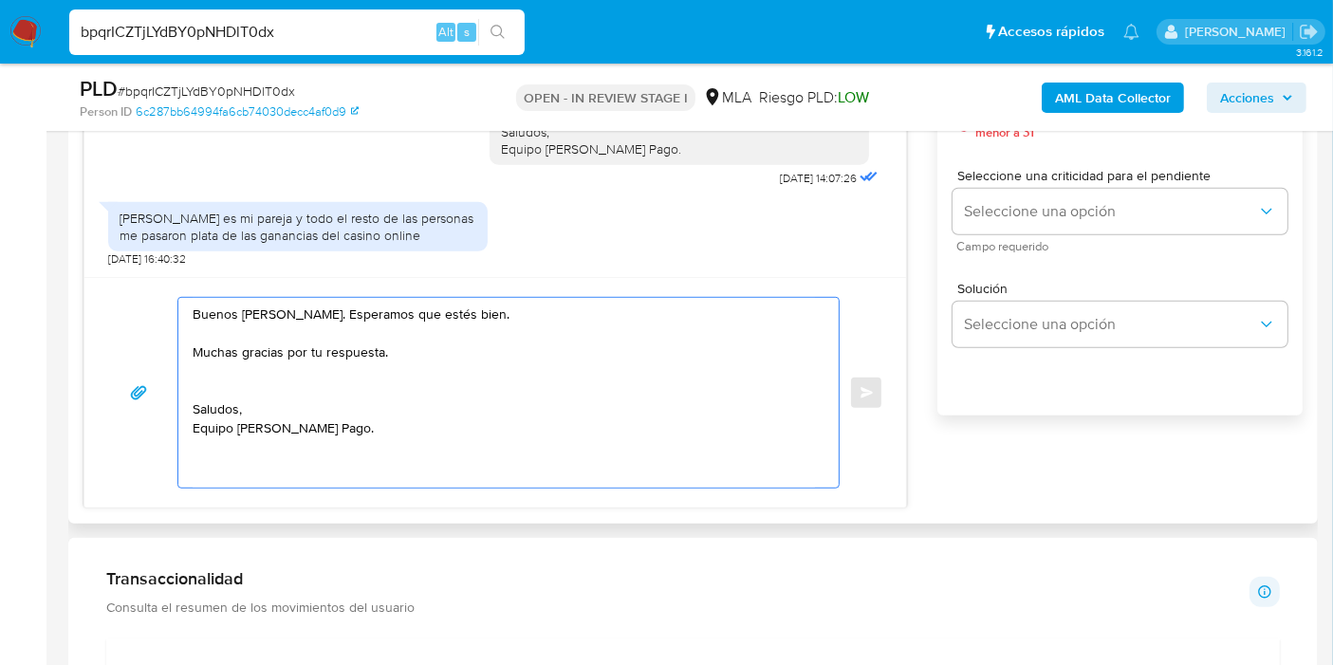
click at [292, 310] on textarea "Buenos días, Angel. Esperamos que estés bien. Muchas gracias por tu respuesta. …" at bounding box center [504, 393] width 622 height 190
click at [300, 320] on textarea "Buenos días, Angel. Esperamos que estés bien. Muchas gracias por tu respuesta. …" at bounding box center [504, 393] width 622 height 190
click at [295, 310] on textarea "Buenos días, Angel. Esperamos que estés bien. Muchas gracias por tu respuesta. …" at bounding box center [504, 393] width 622 height 190
click at [290, 313] on textarea "Buenos días, Angel. Esperamos que estés bien. Muchas gracias por tu respuesta. …" at bounding box center [504, 393] width 622 height 190
click at [0, 0] on lt-span "Ángel" at bounding box center [0, 0] width 0 height 0
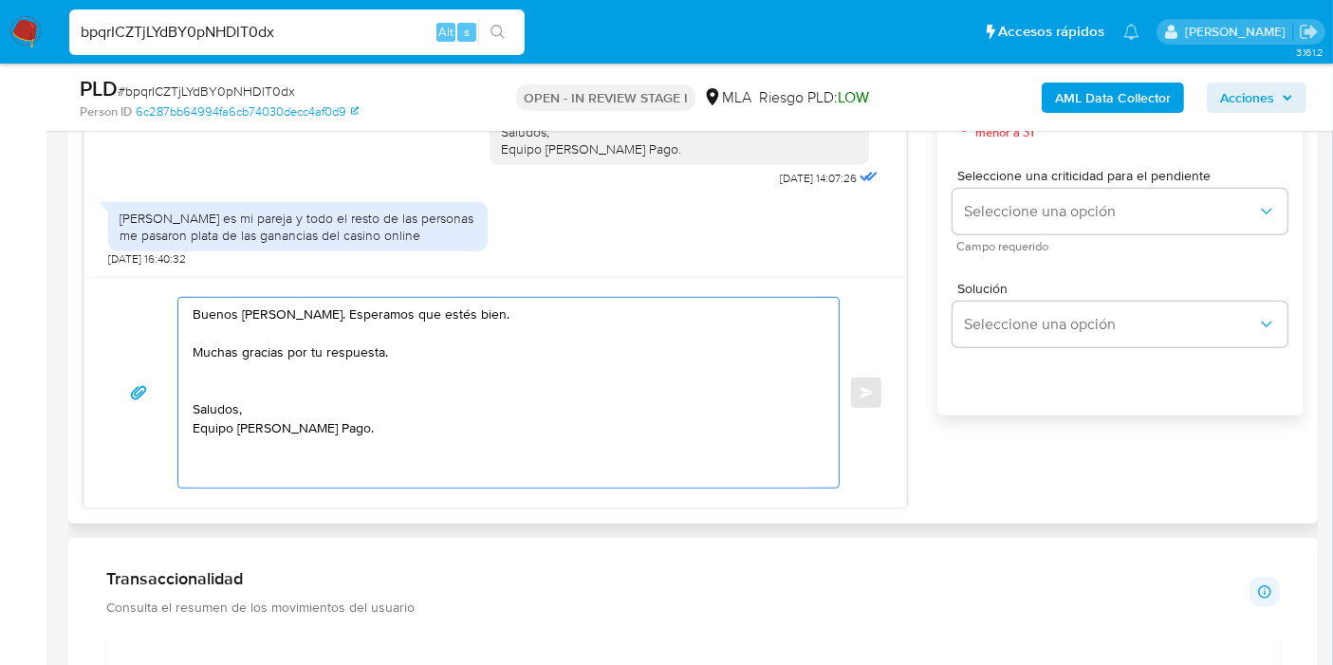
click at [257, 409] on textarea "Buenos días, Ángel. Esperamos que estés bien. Muchas gracias por tu respuesta. …" at bounding box center [504, 393] width 622 height 190
drag, startPoint x: 260, startPoint y: 397, endPoint x: 267, endPoint y: 389, distance: 11.4
click at [263, 395] on textarea "Buenos días, Ángel. Esperamos que estés bien. Muchas gracias por tu respuesta. …" at bounding box center [504, 393] width 622 height 190
click at [272, 377] on textarea "Buenos días, Ángel. Esperamos que estés bien. Muchas gracias por tu respuesta. …" at bounding box center [504, 393] width 622 height 190
click at [413, 401] on textarea "Buenos días, Ángel. Esperamos que estés bien. Muchas gracias por tu respuesta. …" at bounding box center [504, 393] width 622 height 190
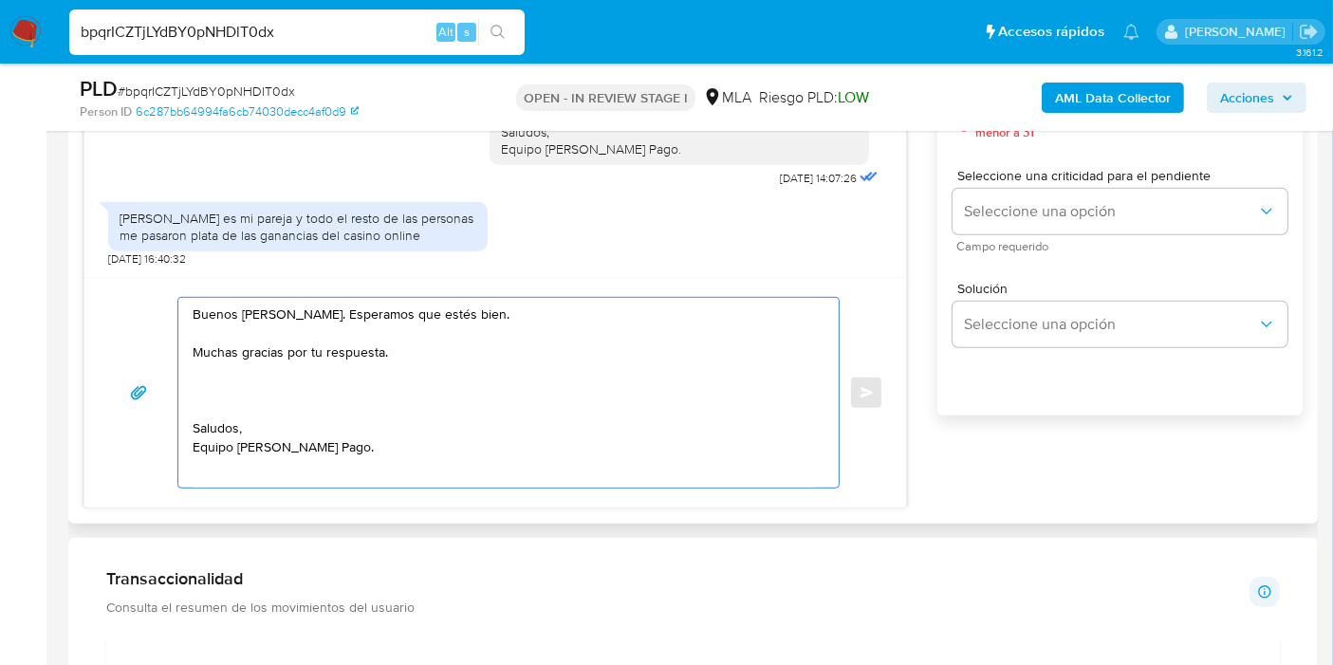
click at [417, 364] on textarea "Buenos días, Ángel. Esperamos que estés bien. Muchas gracias por tu respuesta. …" at bounding box center [504, 393] width 622 height 190
click at [389, 389] on textarea "Buenos días, Ángel. Esperamos que estés bien. Muchas gracias por tu respuesta. …" at bounding box center [504, 393] width 622 height 190
paste textarea "Analizamos tu caso y notamos que la información registra inconsistencias. Verif…"
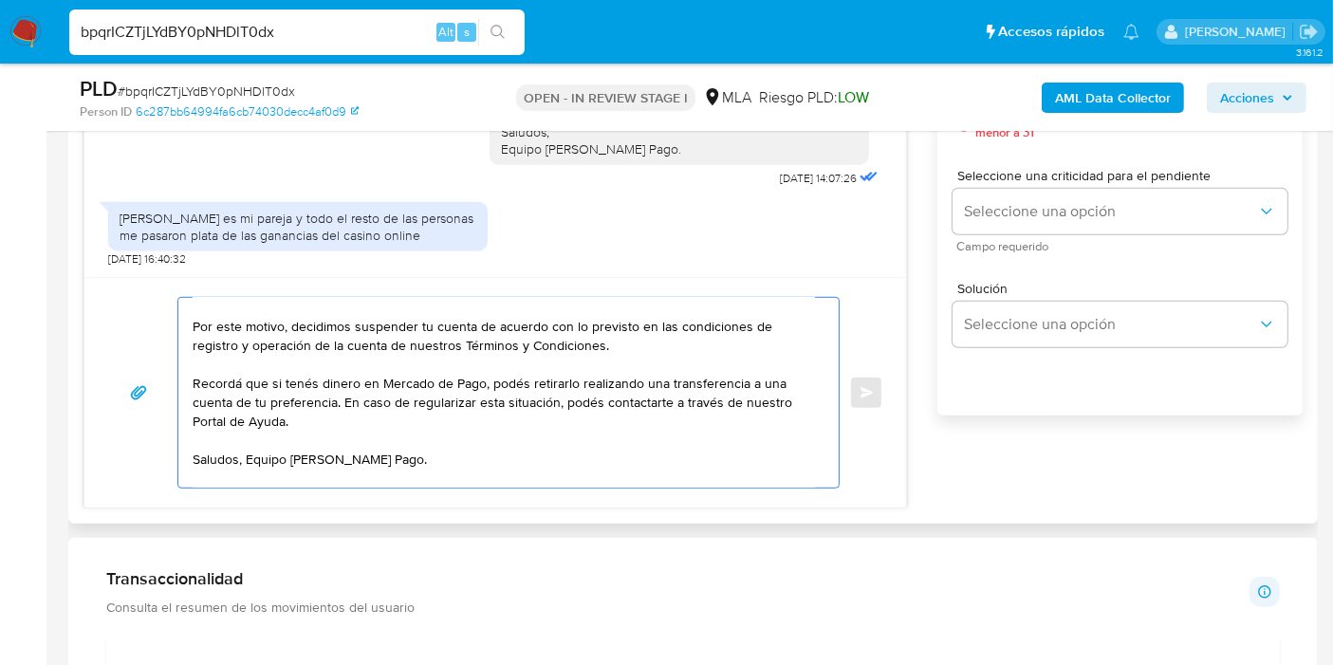
scroll to position [0, 0]
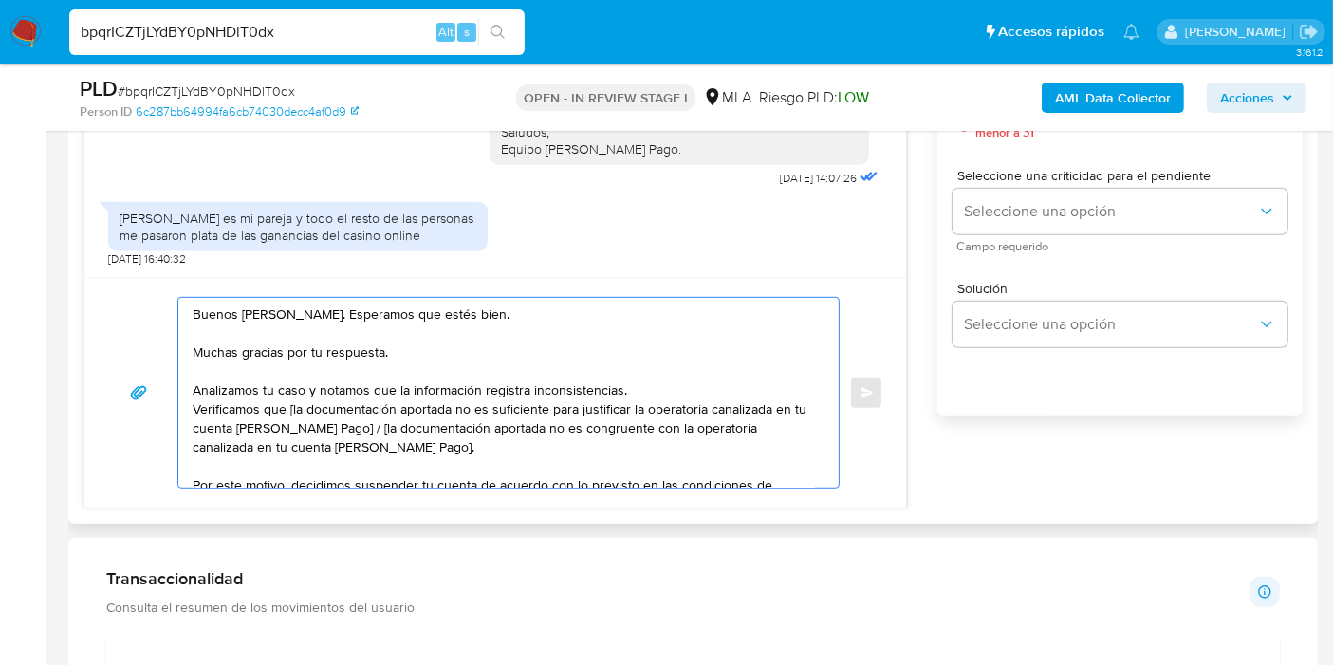
click at [229, 380] on textarea "Buenos días, Ángel. Esperamos que estés bien. Muchas gracias por tu respuesta. …" at bounding box center [504, 393] width 622 height 190
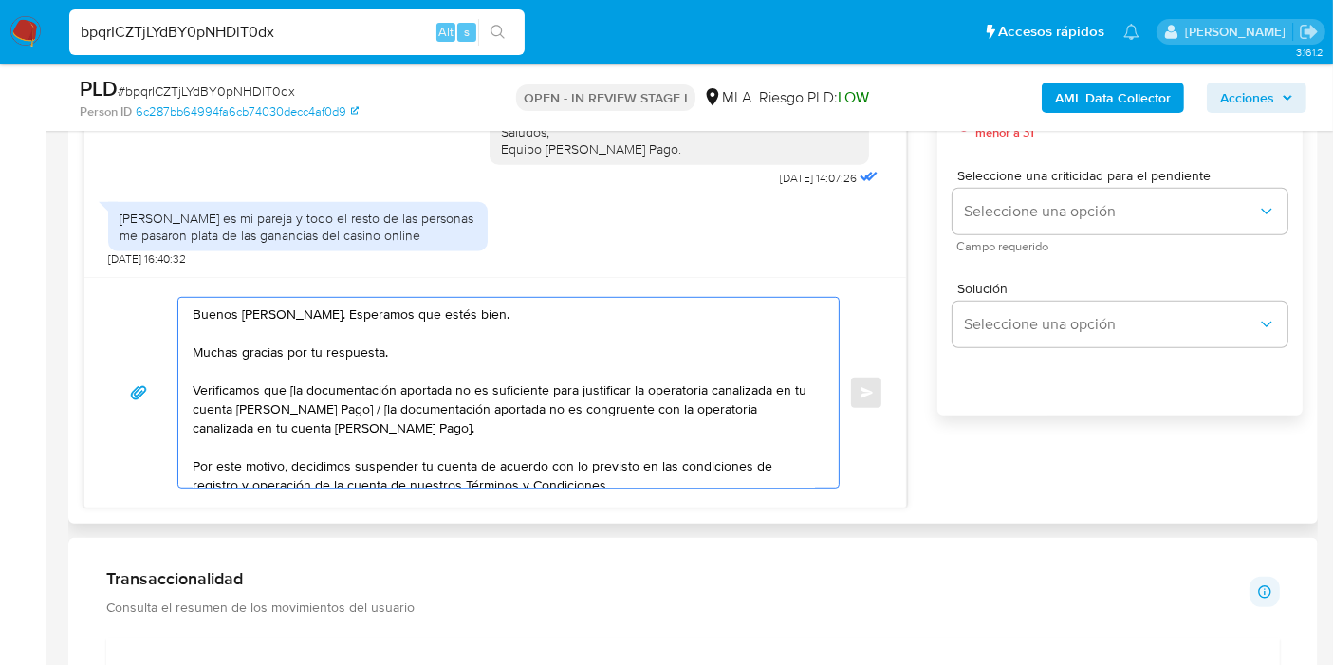
click at [292, 384] on textarea "Buenos días, Ángel. Esperamos que estés bien. Muchas gracias por tu respuesta. …" at bounding box center [504, 393] width 622 height 190
drag, startPoint x: 291, startPoint y: 385, endPoint x: 358, endPoint y: 386, distance: 66.4
click at [358, 386] on textarea "Buenos días, Ángel. Esperamos que estés bien. Muchas gracias por tu respuesta. …" at bounding box center [504, 393] width 622 height 190
click at [290, 385] on textarea "Buenos días, Ángel. Esperamos que estés bien. Muchas gracias por tu respuesta. …" at bounding box center [504, 393] width 622 height 190
click at [479, 386] on textarea "Buenos días, Ángel. Esperamos que estés bien. Muchas gracias por tu respuesta. …" at bounding box center [504, 393] width 622 height 190
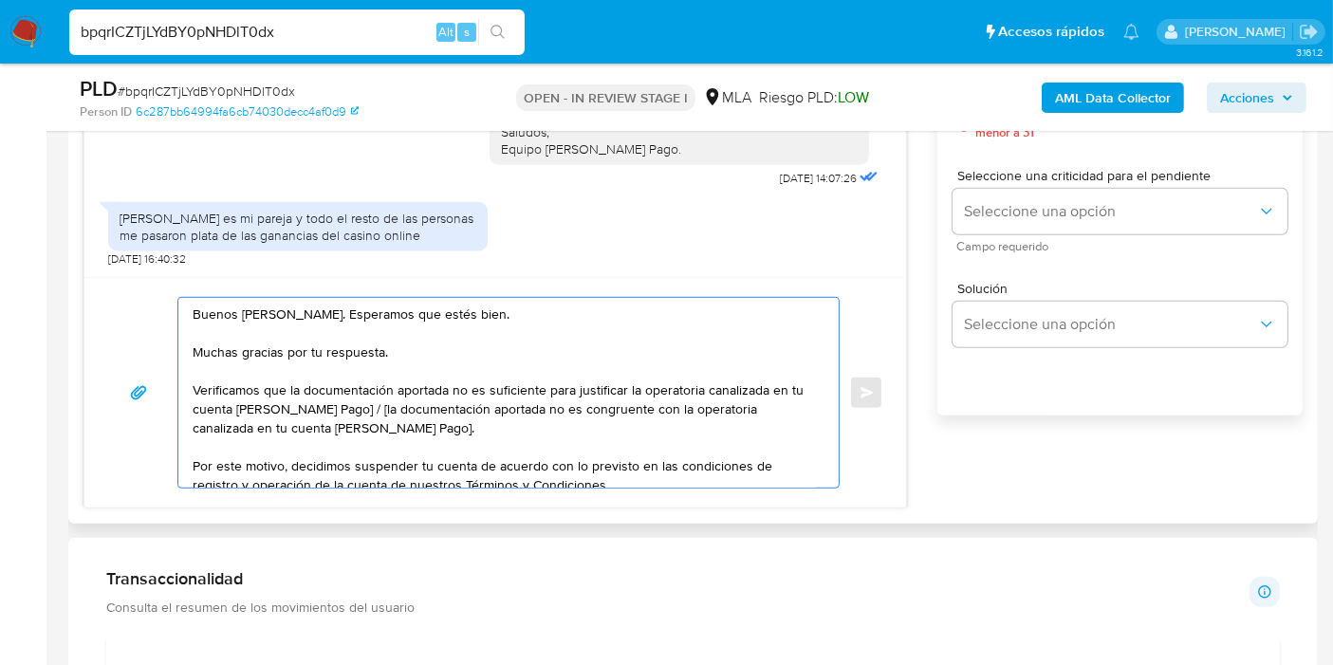
click at [636, 417] on textarea "Buenos días, Ángel. Esperamos que estés bien. Muchas gracias por tu respuesta. …" at bounding box center [504, 393] width 622 height 190
click at [657, 378] on textarea "Buenos días, Ángel. Esperamos que estés bien. Muchas gracias por tu respuesta. …" at bounding box center [504, 393] width 622 height 190
click at [728, 389] on textarea "Buenos días, Ángel. Esperamos que estés bien. Muchas gracias por tu respuesta. …" at bounding box center [504, 393] width 622 height 190
drag, startPoint x: 349, startPoint y: 410, endPoint x: 379, endPoint y: 416, distance: 31.1
click at [379, 416] on textarea "Buenos días, Ángel. Esperamos que estés bien. Muchas gracias por tu respuesta. …" at bounding box center [504, 393] width 622 height 190
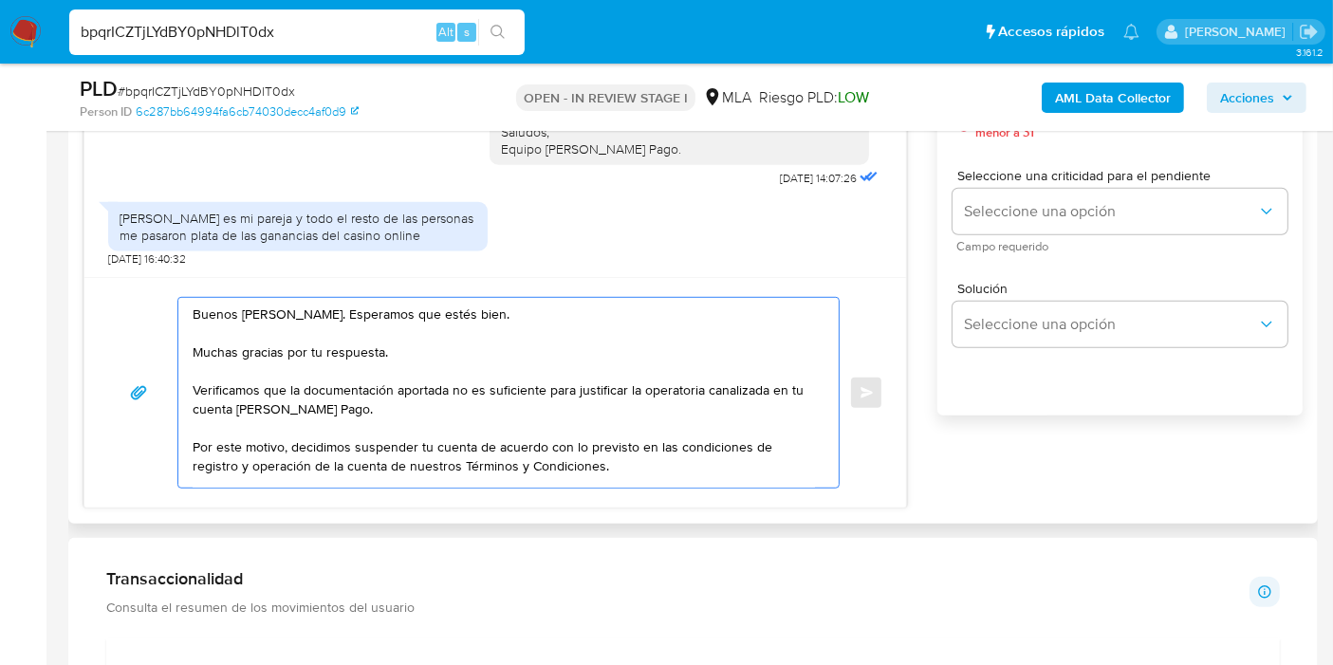
click at [634, 476] on textarea "Buenos días, Ángel. Esperamos que estés bien. Muchas gracias por tu respuesta. …" at bounding box center [504, 393] width 622 height 190
click at [626, 465] on textarea "Buenos días, Ángel. Esperamos que estés bien. Muchas gracias por tu respuesta. …" at bounding box center [504, 393] width 622 height 190
paste textarea "https://www.mercadopago.com.ar/ayuda/terminos-y-condiciones_299"
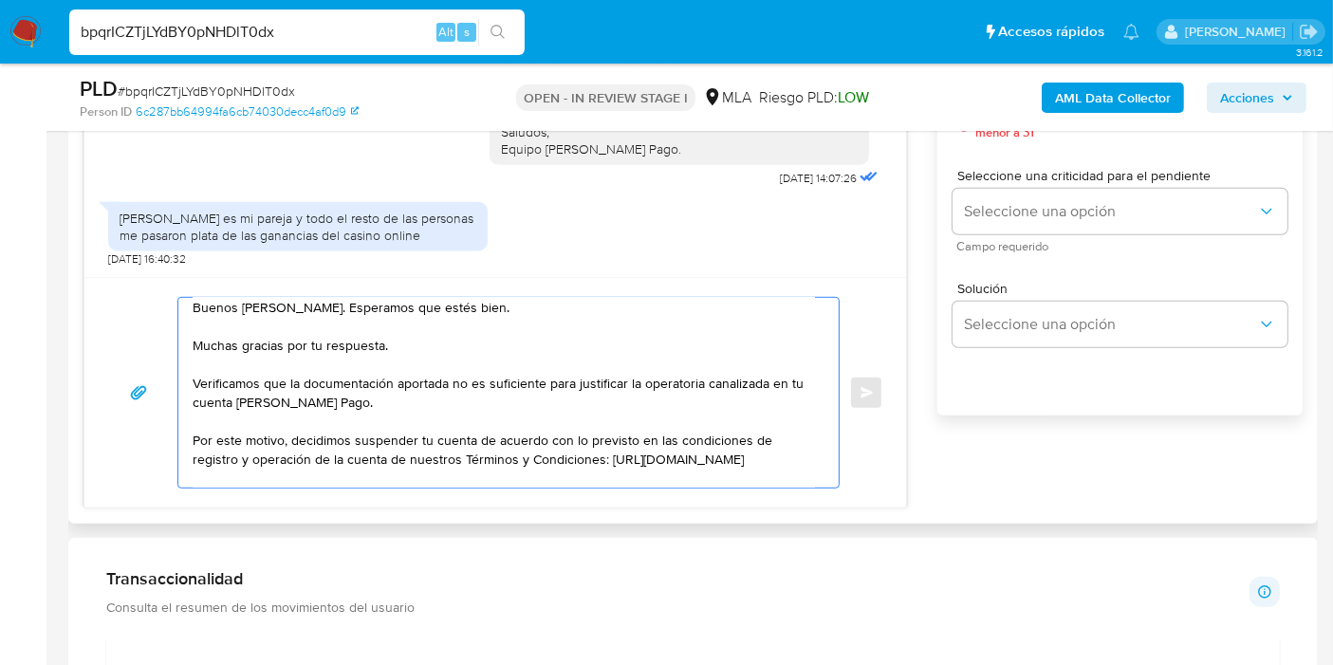
scroll to position [112, 0]
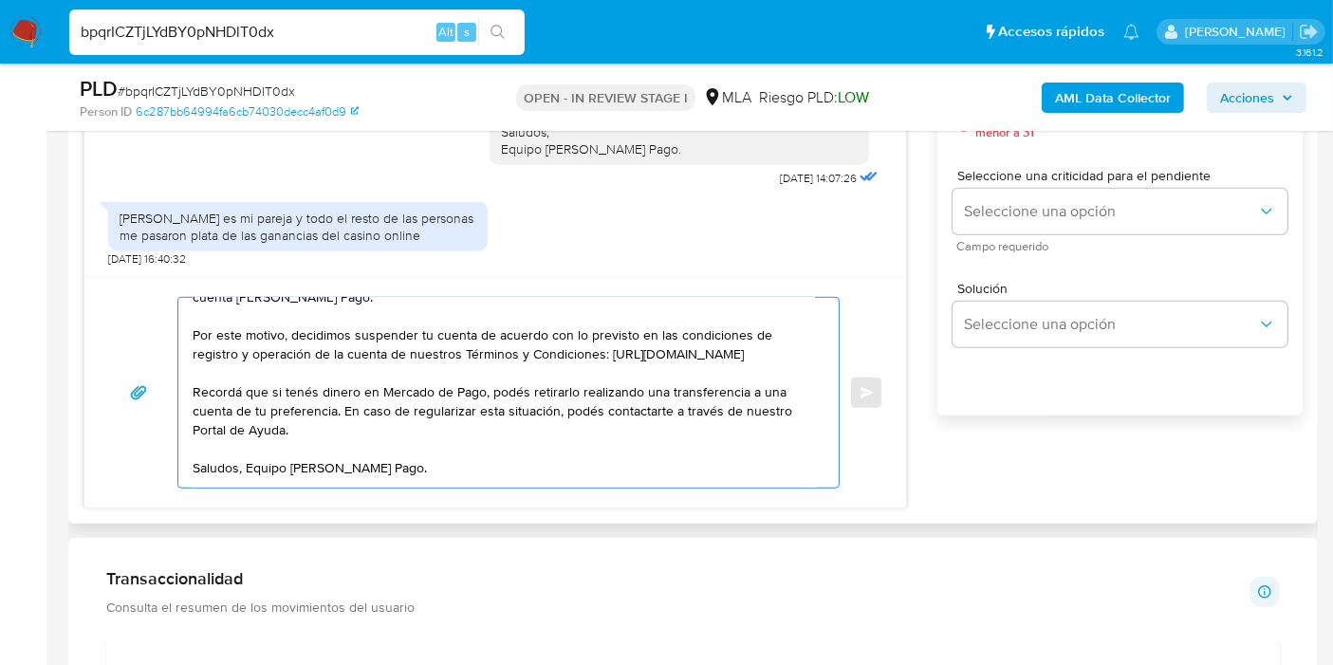
click at [523, 462] on textarea "Buenos días, Ángel. Esperamos que estés bien. Muchas gracias por tu respuesta. …" at bounding box center [504, 393] width 622 height 190
click at [527, 452] on textarea "Buenos días, Ángel. Esperamos que estés bien. Muchas gracias por tu respuesta. …" at bounding box center [504, 393] width 622 height 190
paste textarea "http://mercadolibre.com.ar/ayuda"
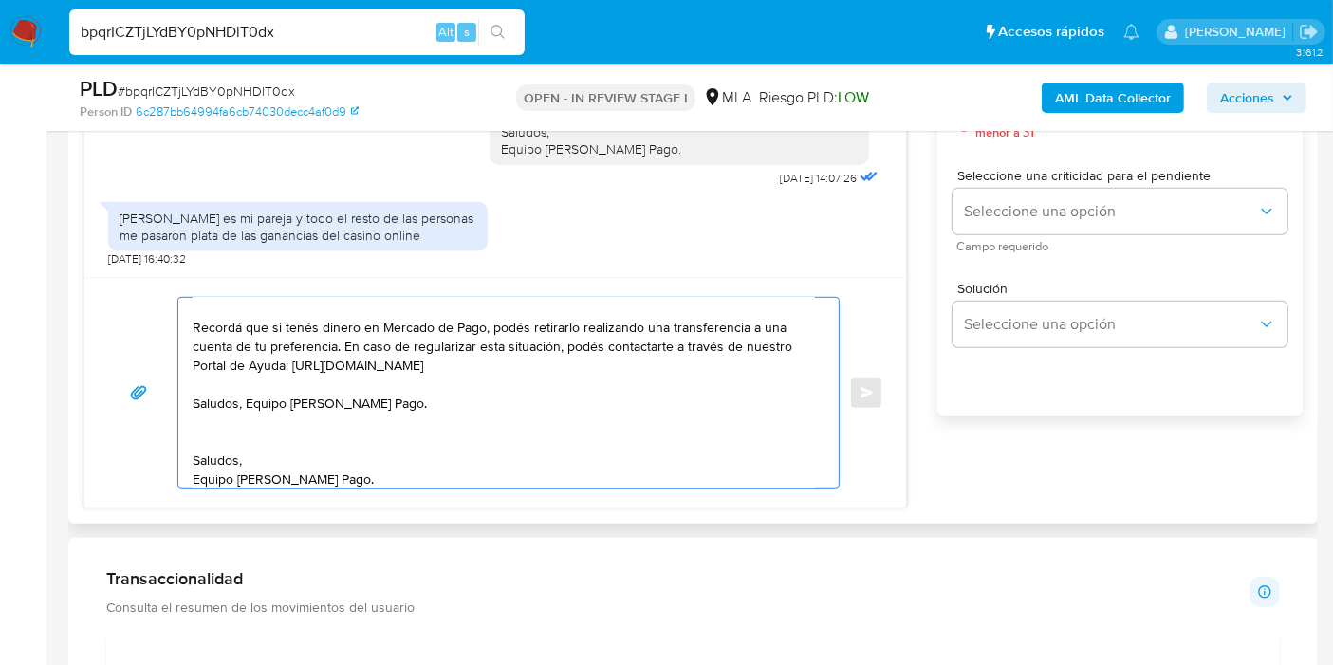
scroll to position [217, 0]
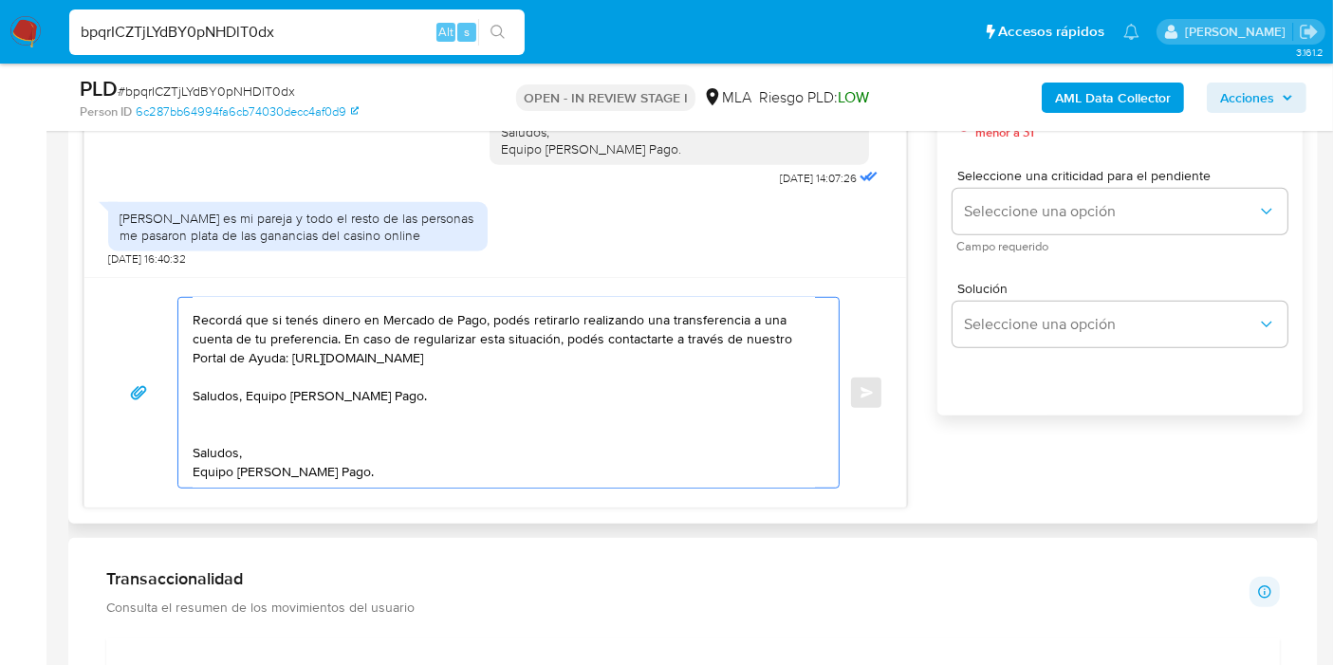
click at [289, 391] on textarea "Buenos días, Ángel. Esperamos que estés bien. Muchas gracias por tu respuesta. …" at bounding box center [504, 393] width 622 height 190
drag, startPoint x: 397, startPoint y: 467, endPoint x: 390, endPoint y: 399, distance: 67.8
click at [396, 466] on textarea "Buenos días, Ángel. Esperamos que estés bien. Muchas gracias por tu respuesta. …" at bounding box center [504, 393] width 622 height 190
click at [390, 392] on textarea "Buenos días, Ángel. Esperamos que estés bien. Muchas gracias por tu respuesta. …" at bounding box center [504, 393] width 622 height 190
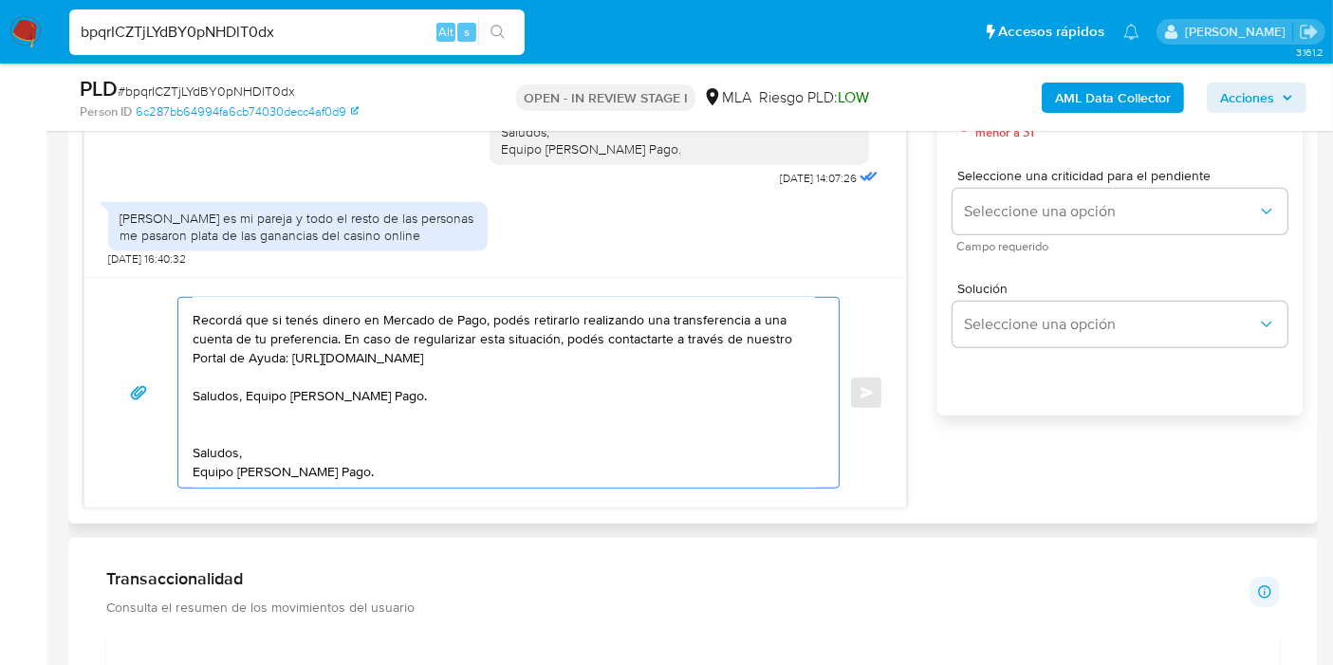
click at [241, 385] on textarea "Buenos días, Ángel. Esperamos que estés bien. Muchas gracias por tu respuesta. …" at bounding box center [504, 393] width 622 height 190
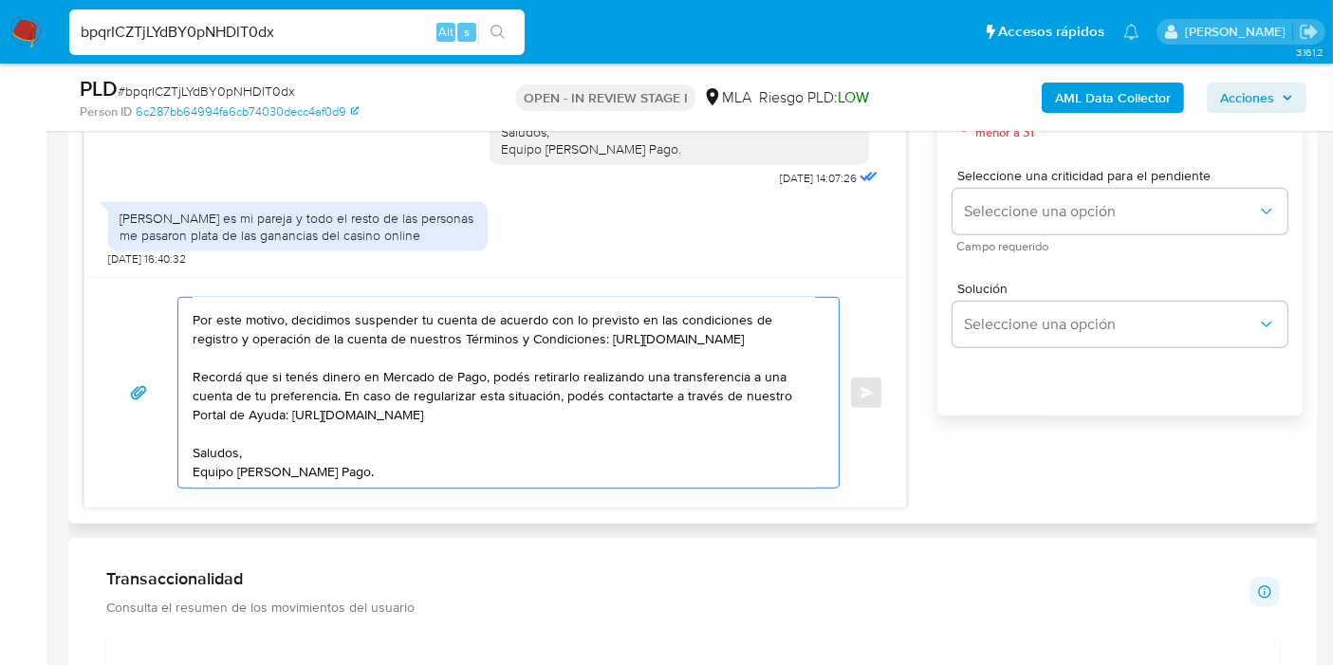
drag, startPoint x: 204, startPoint y: 485, endPoint x: 213, endPoint y: 478, distance: 11.6
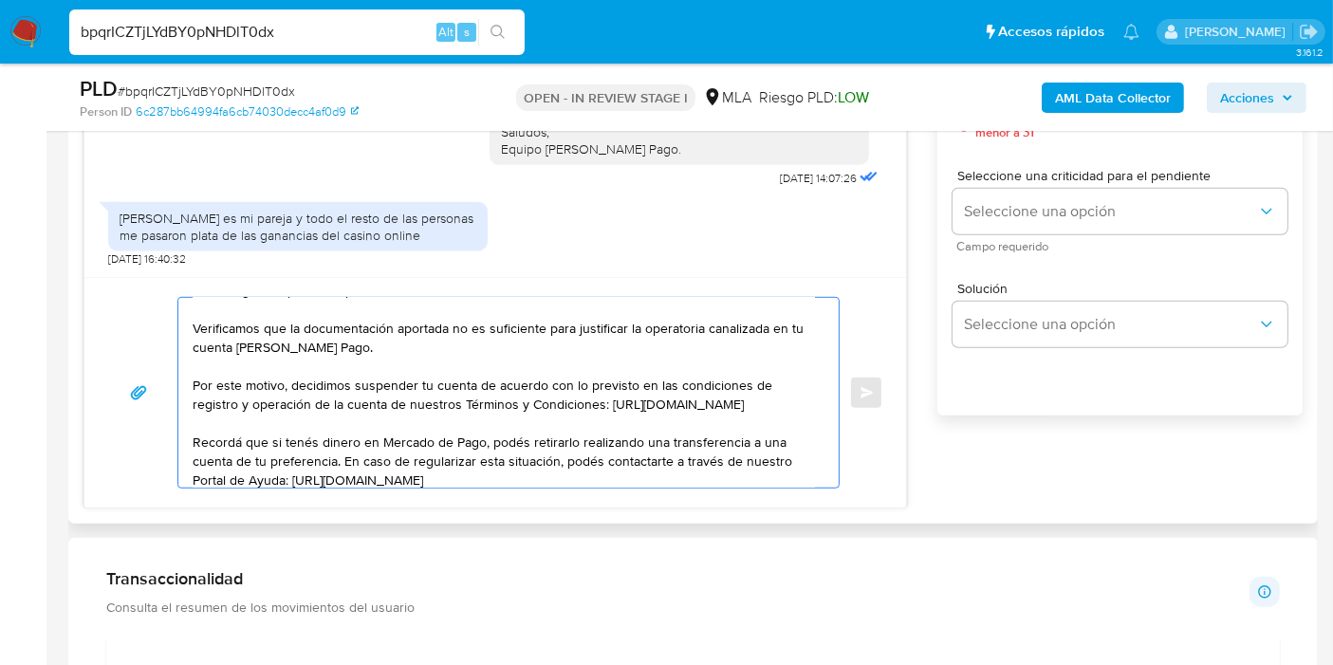
scroll to position [0, 0]
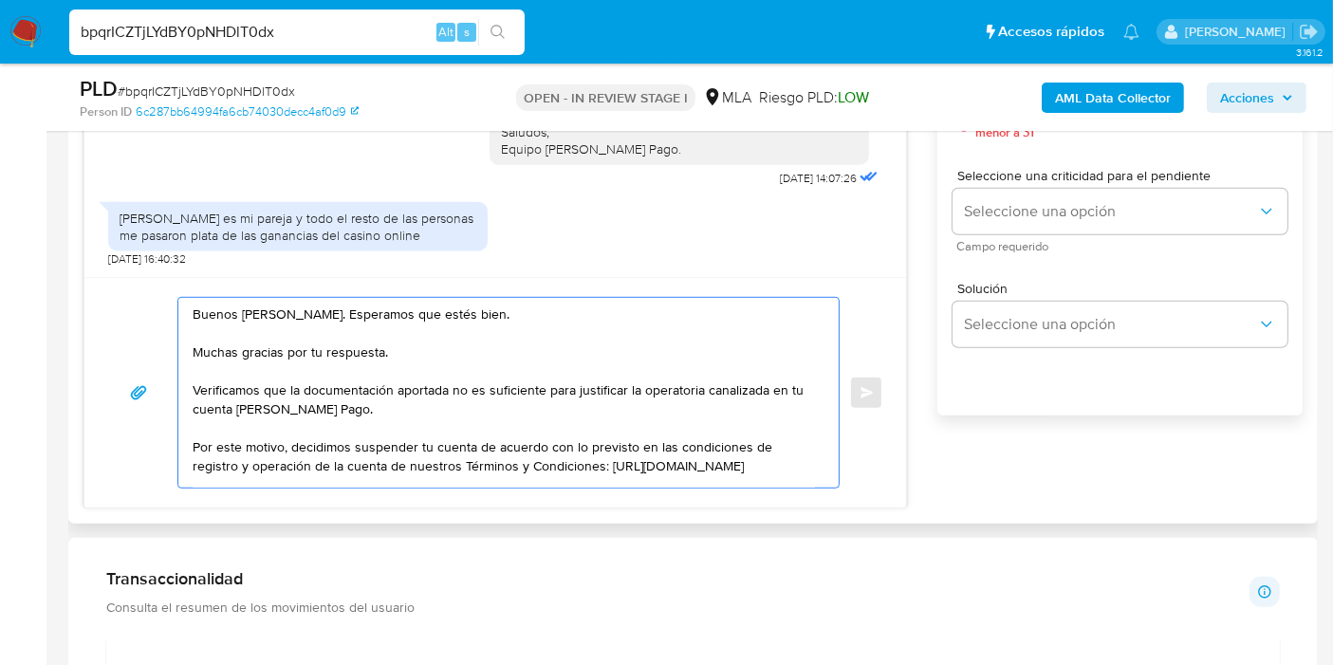
click at [501, 376] on textarea "Buenos días, Ángel. Esperamos que estés bien. Muchas gracias por tu respuesta. …" at bounding box center [504, 393] width 622 height 190
click at [409, 405] on textarea "Buenos días, Ángel. Esperamos que estés bien. Muchas gracias por tu respuesta. …" at bounding box center [504, 393] width 622 height 190
click at [399, 399] on textarea "Buenos días, Ángel. Esperamos que estés bien. Muchas gracias por tu respuesta. …" at bounding box center [504, 393] width 622 height 190
click at [390, 391] on textarea "Buenos días, Ángel. Esperamos que estés bien. Muchas gracias por tu respuesta. …" at bounding box center [504, 393] width 622 height 190
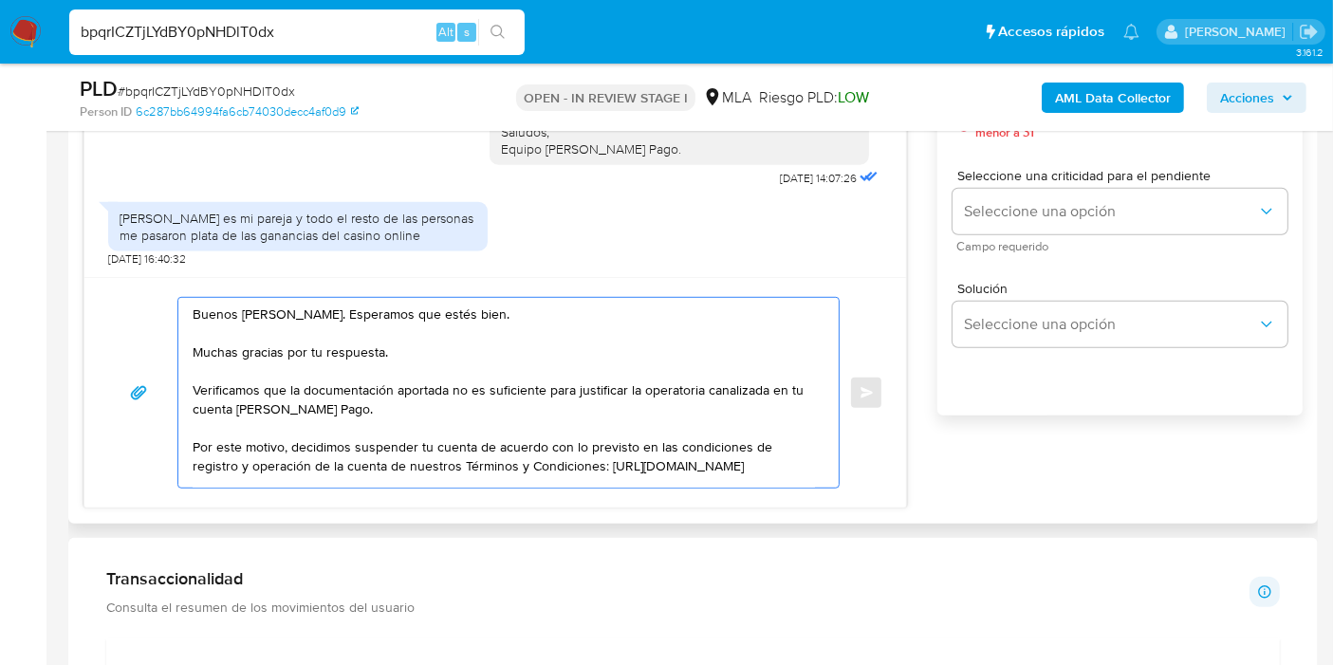
click at [318, 386] on textarea "Buenos días, Ángel. Esperamos que estés bien. Muchas gracias por tu respuesta. …" at bounding box center [504, 393] width 622 height 190
drag, startPoint x: 300, startPoint y: 386, endPoint x: 355, endPoint y: 402, distance: 57.3
click at [347, 401] on textarea "Buenos días, Ángel. Esperamos que estés bien. Muchas gracias por tu respuesta. …" at bounding box center [504, 393] width 622 height 190
click at [623, 488] on div "Buenos días, Ángel. Esperamos que estés bien. Muchas gracias por tu respuesta. …" at bounding box center [494, 392] width 821 height 230
click at [341, 420] on textarea "Buenos días, Ángel. Esperamos que estés bien. Muchas gracias por tu respuesta. …" at bounding box center [504, 393] width 622 height 190
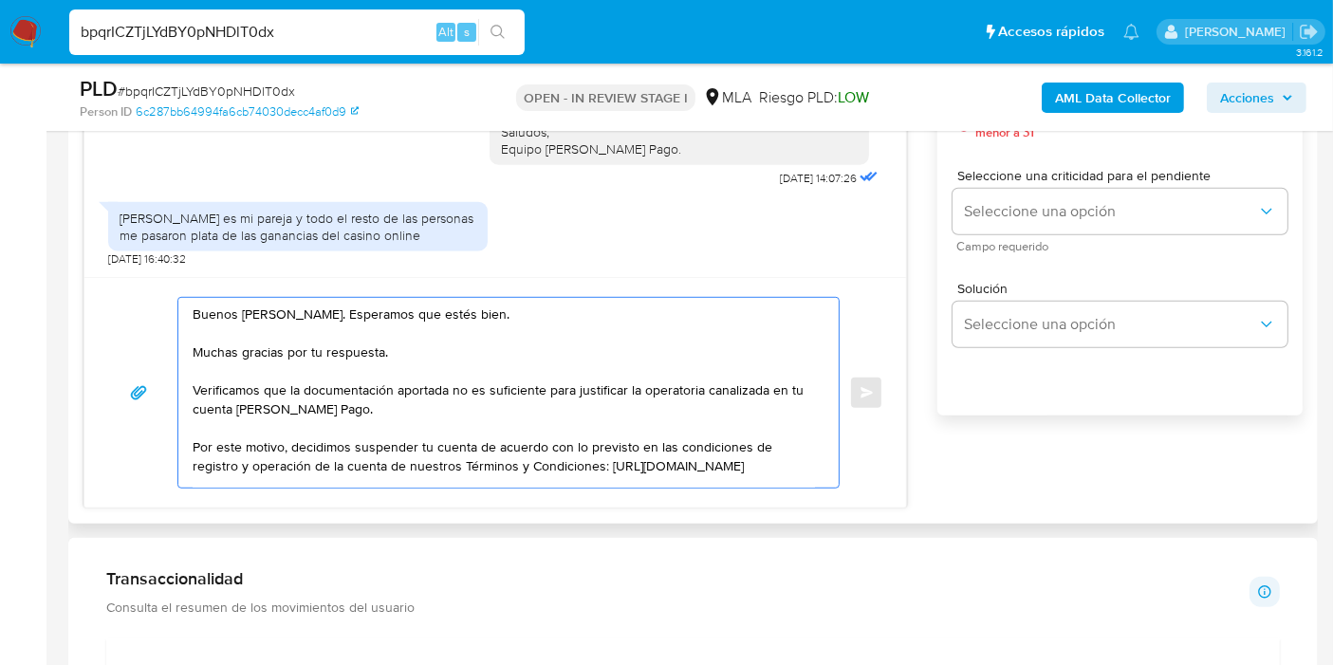
drag, startPoint x: 315, startPoint y: 392, endPoint x: 336, endPoint y: 415, distance: 31.6
click at [336, 415] on textarea "Buenos días, Ángel. Esperamos que estés bien. Muchas gracias por tu respuesta. …" at bounding box center [504, 393] width 622 height 190
drag, startPoint x: 293, startPoint y: 385, endPoint x: 438, endPoint y: 391, distance: 145.2
click at [438, 391] on textarea "Buenos días, Ángel. Esperamos que estés bien. Muchas gracias por tu respuesta. …" at bounding box center [504, 393] width 622 height 190
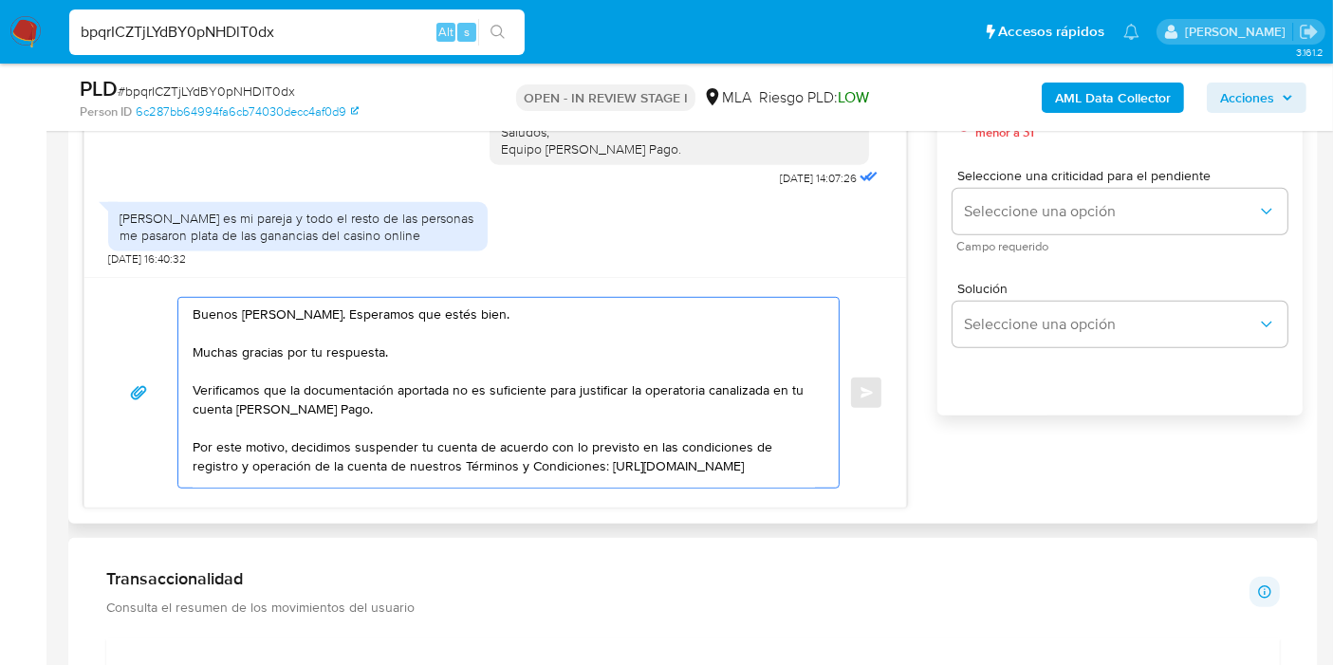
click at [384, 420] on textarea "Buenos días, Ángel. Esperamos que estés bien. Muchas gracias por tu respuesta. …" at bounding box center [504, 393] width 622 height 190
click at [298, 398] on textarea "Buenos días, Ángel. Esperamos que estés bien. Muchas gracias por tu respuesta. …" at bounding box center [504, 393] width 622 height 190
click at [193, 379] on textarea "Buenos días, Ángel. Esperamos que estés bien. Muchas gracias por tu respuesta. …" at bounding box center [504, 393] width 622 height 190
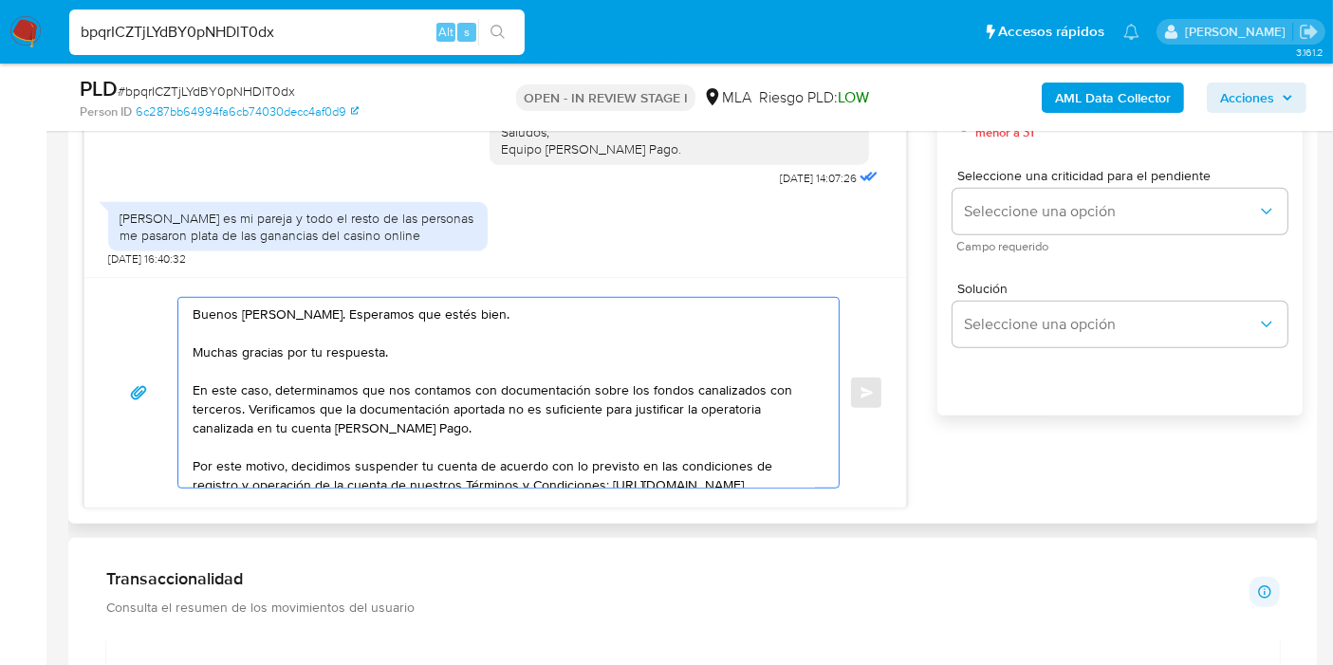
click at [574, 369] on textarea "Buenos días, Ángel. Esperamos que estés bien. Muchas gracias por tu respuesta. …" at bounding box center [504, 393] width 622 height 190
click at [593, 413] on textarea "Buenos días, Ángel. Esperamos que estés bien. Muchas gracias por tu respuesta. …" at bounding box center [504, 393] width 622 height 190
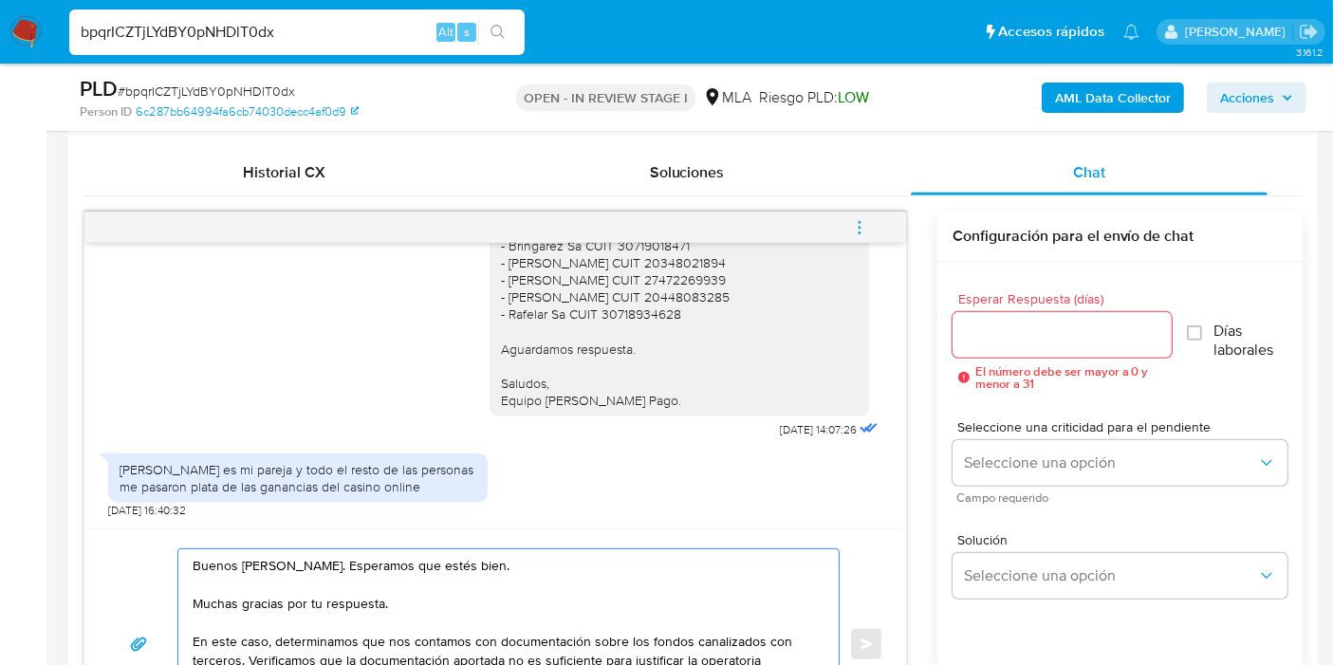
scroll to position [949, 0]
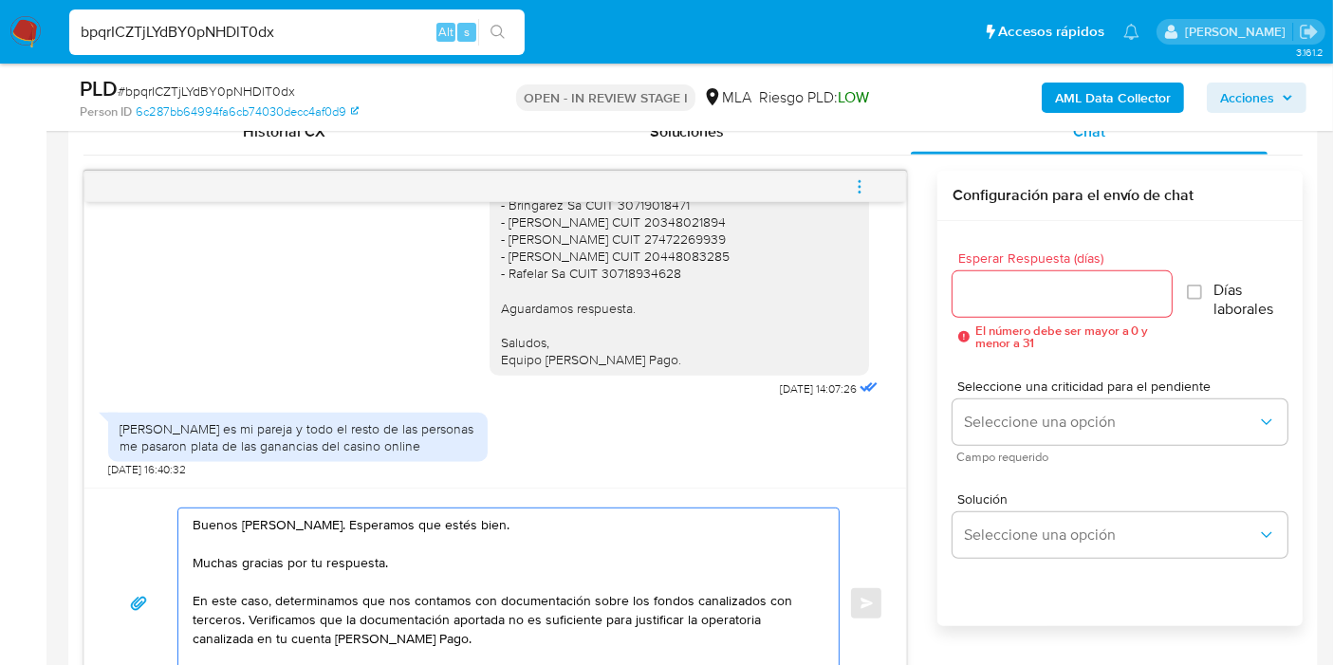
click at [634, 630] on textarea "Buenos días, Ángel. Esperamos que estés bien. Muchas gracias por tu respuesta. …" at bounding box center [504, 603] width 622 height 190
click at [359, 607] on textarea "Buenos días, Ángel. Esperamos que estés bien. Muchas gracias por tu respuesta. …" at bounding box center [504, 603] width 622 height 190
click at [499, 605] on textarea "Buenos días, Ángel. Esperamos que estés bien. Muchas gracias por tu respuesta. …" at bounding box center [504, 603] width 622 height 190
click at [364, 607] on textarea "Buenos días, Ángel. Esperamos que estés bien. Muchas gracias por tu respuesta. …" at bounding box center [504, 603] width 622 height 190
click at [316, 612] on textarea "Buenos días, Ángel. Esperamos que estés bien. Muchas gracias por tu respuesta. …" at bounding box center [504, 603] width 622 height 190
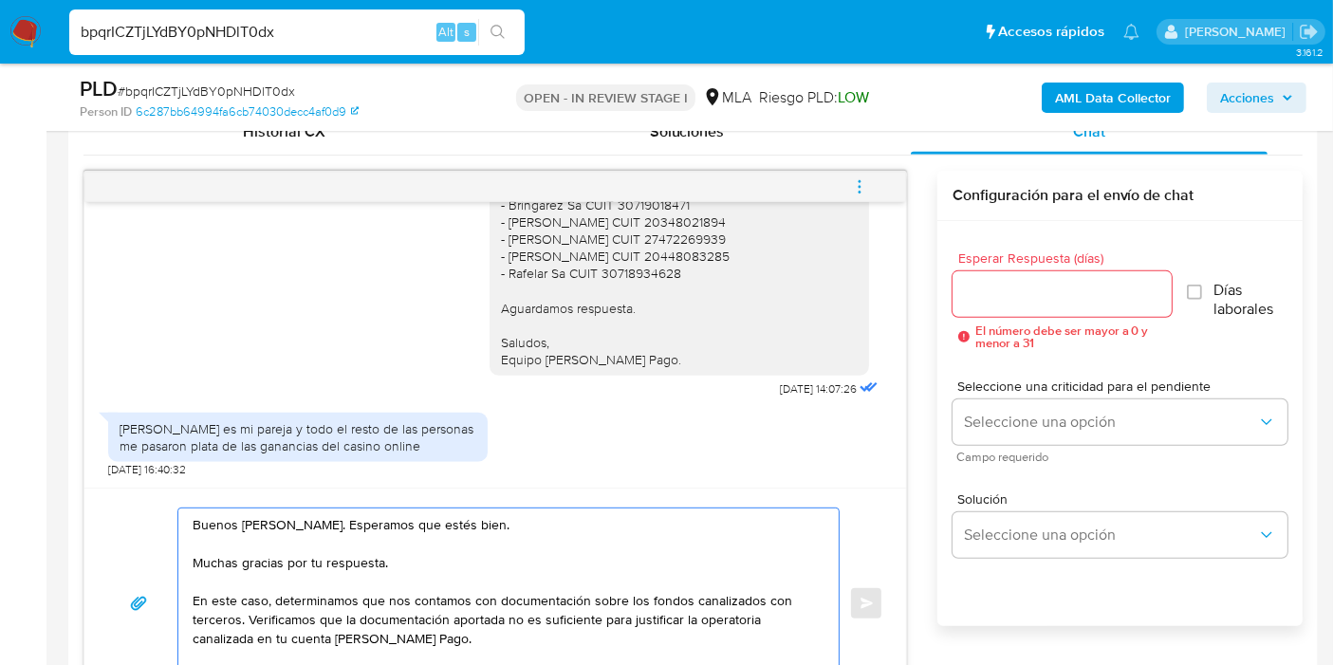
click at [255, 612] on textarea "Buenos días, Ángel. Esperamos que estés bien. Muchas gracias por tu respuesta. …" at bounding box center [504, 603] width 622 height 190
click at [300, 608] on textarea "Buenos días, Ángel. Esperamos que estés bien. Muchas gracias por tu respuesta. …" at bounding box center [504, 603] width 622 height 190
click at [260, 612] on textarea "Buenos días, Ángel. Esperamos que estés bien. Muchas gracias por tu respuesta. …" at bounding box center [504, 603] width 622 height 190
click at [305, 597] on textarea "Buenos días, Ángel. Esperamos que estés bien. Muchas gracias por tu respuesta. …" at bounding box center [504, 603] width 622 height 190
drag, startPoint x: 265, startPoint y: 617, endPoint x: 587, endPoint y: 612, distance: 322.5
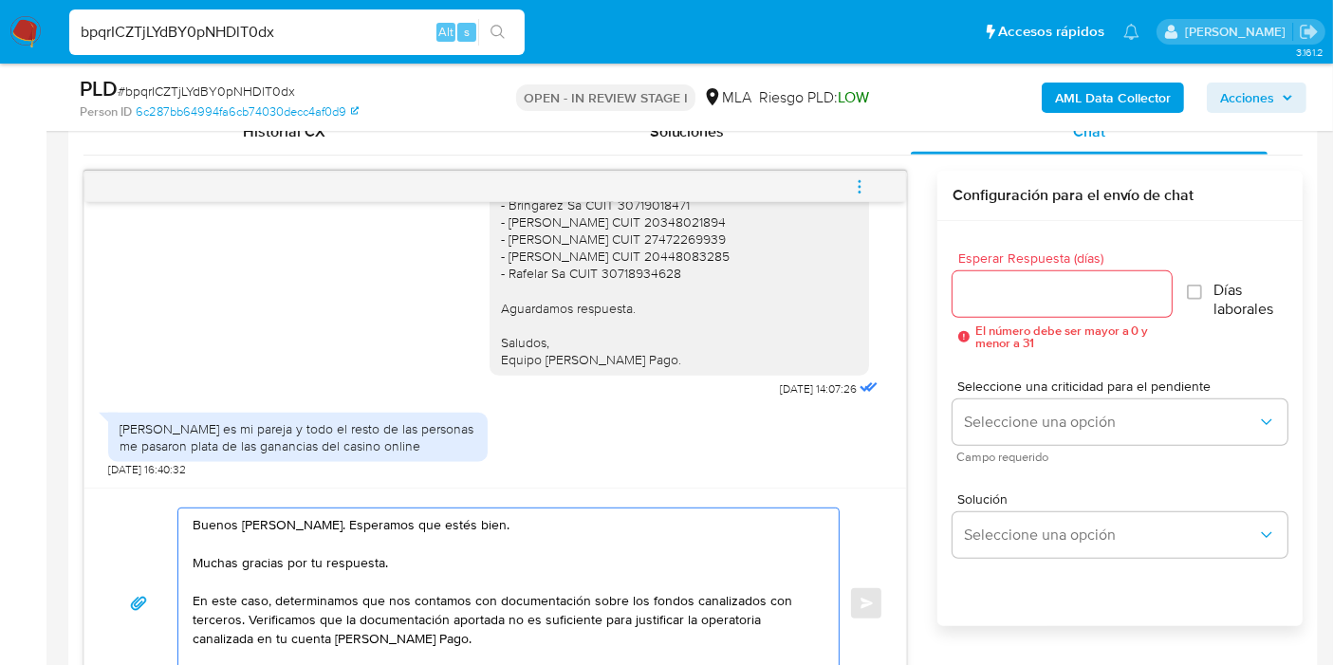
click at [550, 620] on textarea "Buenos días, Ángel. Esperamos que estés bien. Muchas gracias por tu respuesta. …" at bounding box center [504, 603] width 622 height 190
click at [587, 612] on textarea "Buenos días, Ángel. Esperamos que estés bien. Muchas gracias por tu respuesta. …" at bounding box center [504, 603] width 622 height 190
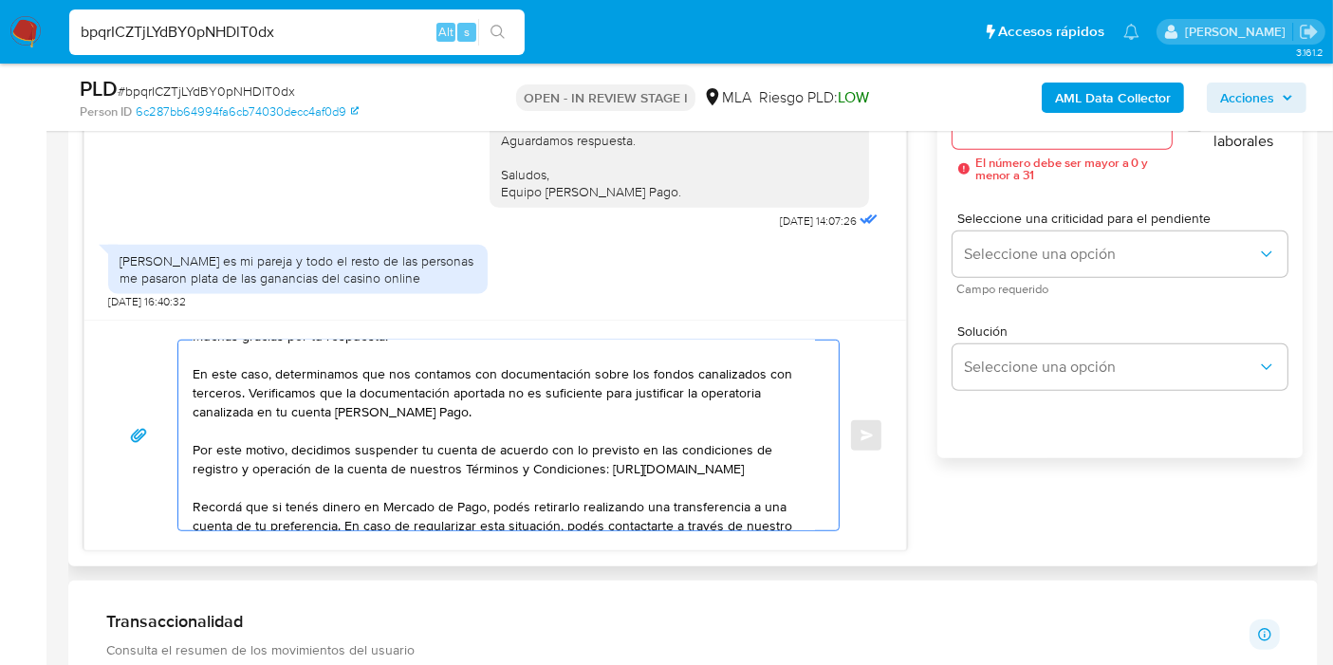
scroll to position [1159, 0]
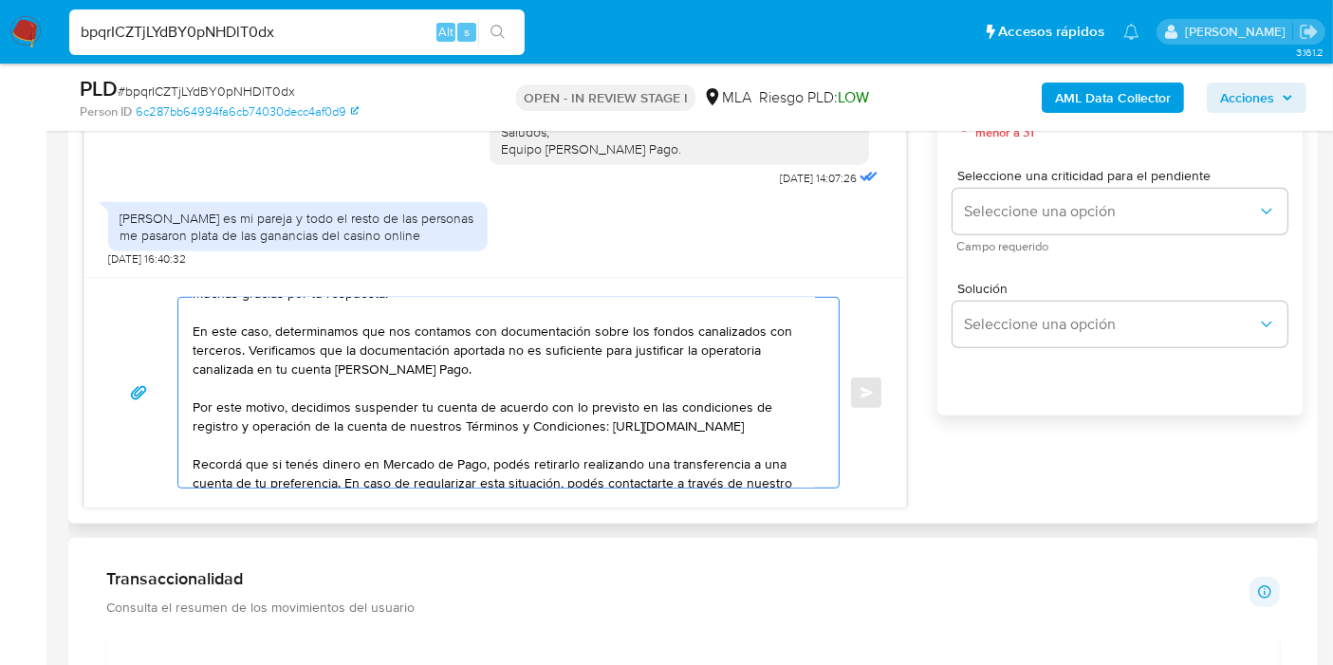
click at [584, 375] on textarea "Buenos días, Ángel. Esperamos que estés bien. Muchas gracias por tu respuesta. …" at bounding box center [504, 393] width 622 height 190
click at [752, 346] on textarea "Buenos días, Ángel. Esperamos que estés bien. Muchas gracias por tu respuesta. …" at bounding box center [504, 393] width 622 height 190
click at [647, 337] on textarea "Buenos días, Ángel. Esperamos que estés bien. Muchas gracias por tu respuesta. …" at bounding box center [504, 393] width 622 height 190
click at [606, 329] on textarea "Buenos días, Ángel. Esperamos que estés bien. Muchas gracias por tu respuesta. …" at bounding box center [504, 393] width 622 height 190
click at [599, 329] on textarea "Buenos días, Ángel. Esperamos que estés bien. Muchas gracias por tu respuesta. …" at bounding box center [504, 393] width 622 height 190
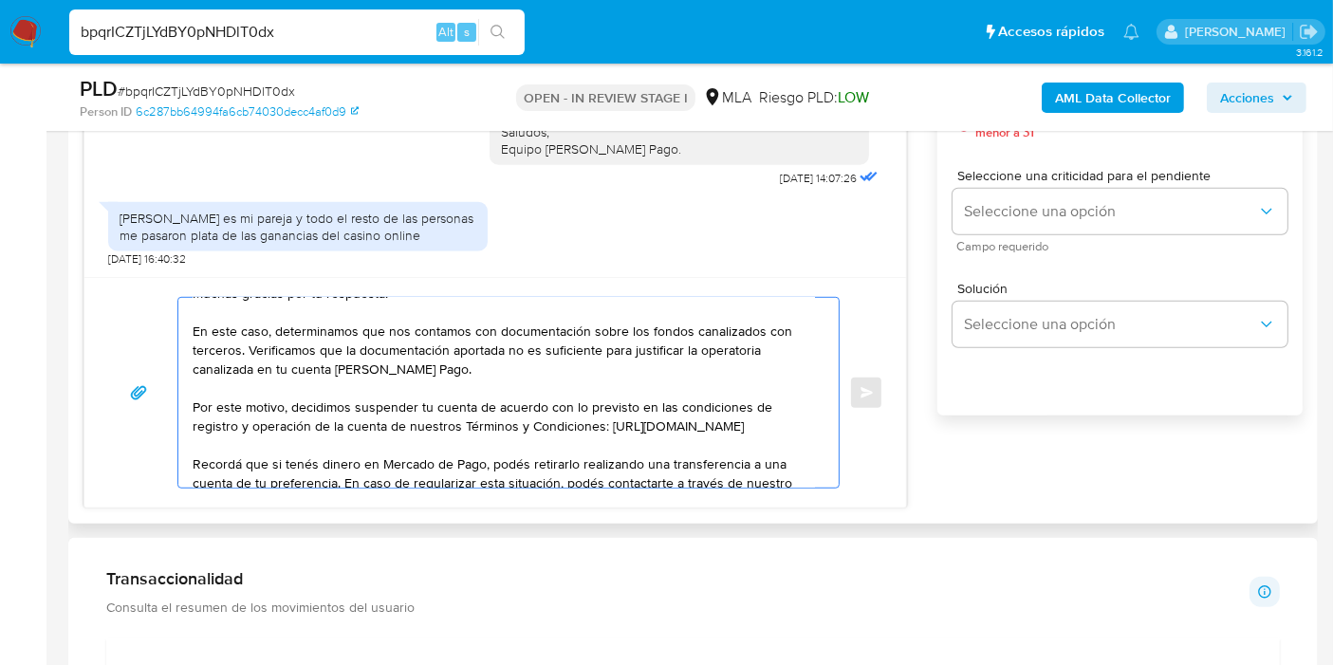
click at [585, 329] on textarea "Buenos días, Ángel. Esperamos que estés bien. Muchas gracias por tu respuesta. …" at bounding box center [504, 393] width 622 height 190
drag, startPoint x: 371, startPoint y: 361, endPoint x: 749, endPoint y: 361, distance: 378.5
click at [749, 361] on textarea "Buenos días, Ángel. Esperamos que estés bien. Muchas gracias por tu respuesta. …" at bounding box center [504, 393] width 622 height 190
drag, startPoint x: 336, startPoint y: 347, endPoint x: 436, endPoint y: 347, distance: 100.5
click at [345, 347] on textarea "Buenos días, Ángel. Esperamos que estés bien. Muchas gracias por tu respuesta. …" at bounding box center [504, 393] width 622 height 190
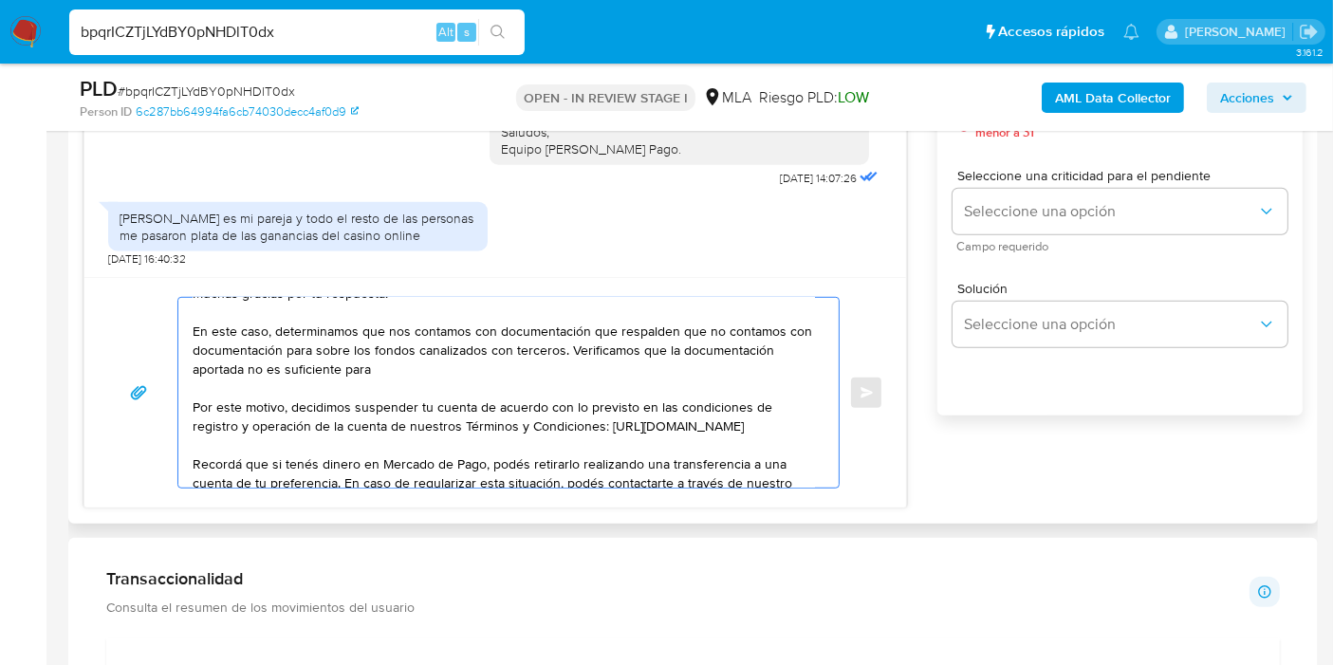
paste textarea "justificar la operatoria canalizada en tu cuenta de Mercado Pago."
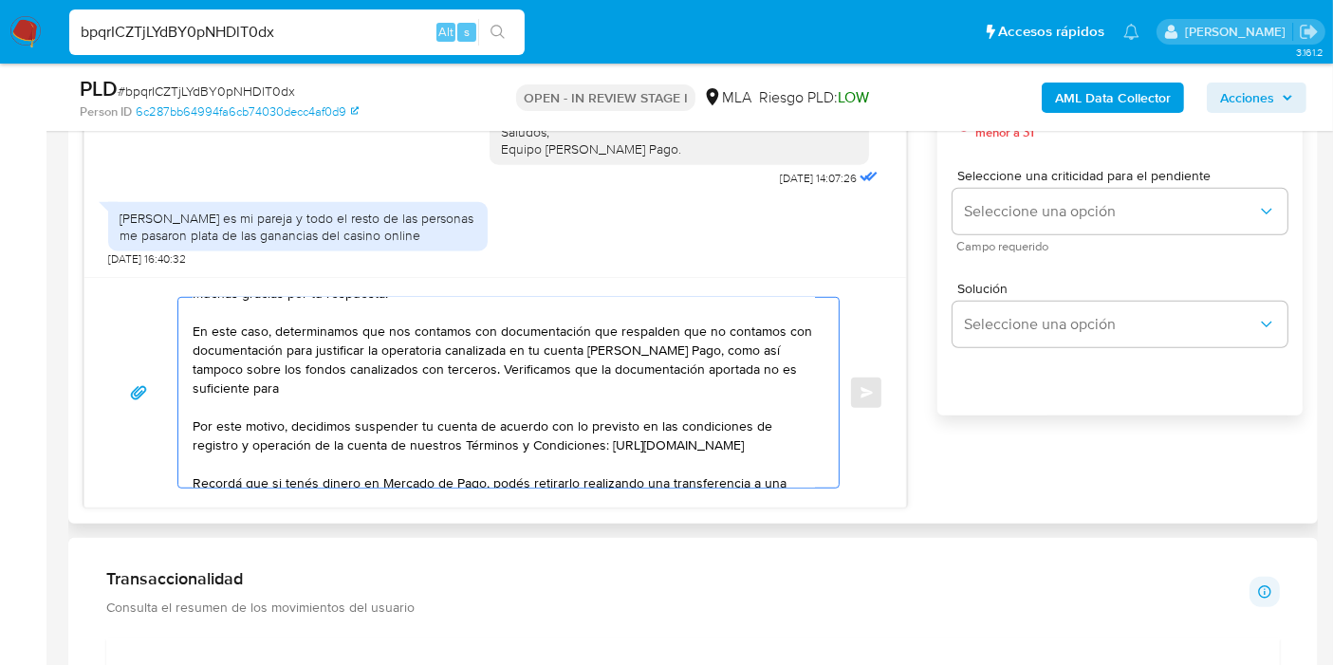
click at [353, 404] on textarea "Buenos días, Ángel. Esperamos que estés bien. Muchas gracias por tu respuesta. …" at bounding box center [504, 393] width 622 height 190
drag, startPoint x: 290, startPoint y: 401, endPoint x: 256, endPoint y: 363, distance: 51.0
click at [254, 361] on textarea "Buenos días, Ángel. Esperamos que estés bien. Muchas gracias por tu respuesta. …" at bounding box center [504, 393] width 622 height 190
click at [256, 363] on textarea "Buenos días, Ángel. Esperamos que estés bien. Muchas gracias por tu respuesta. …" at bounding box center [504, 393] width 622 height 190
click at [251, 359] on textarea "Buenos días, Ángel. Esperamos que estés bien. Muchas gracias por tu respuesta. …" at bounding box center [504, 393] width 622 height 190
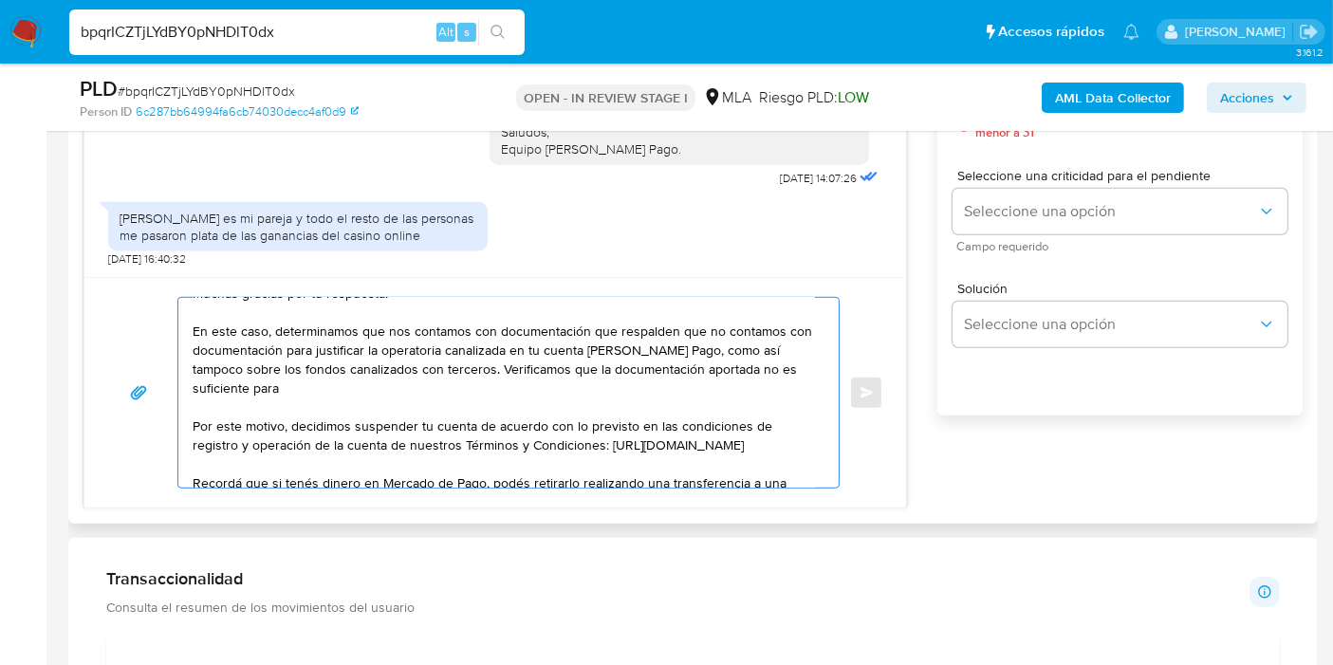
click at [246, 367] on textarea "Buenos días, Ángel. Esperamos que estés bien. Muchas gracias por tu respuesta. …" at bounding box center [504, 393] width 622 height 190
click at [498, 380] on textarea "Buenos días, Ángel. Esperamos que estés bien. Muchas gracias por tu respuesta. …" at bounding box center [504, 393] width 622 height 190
click at [505, 364] on textarea "Buenos días, Ángel. Esperamos que estés bien. Muchas gracias por tu respuesta. …" at bounding box center [504, 393] width 622 height 190
drag, startPoint x: 505, startPoint y: 364, endPoint x: 535, endPoint y: 372, distance: 31.3
click at [506, 364] on textarea "Buenos días, Ángel. Esperamos que estés bien. Muchas gracias por tu respuesta. …" at bounding box center [504, 393] width 622 height 190
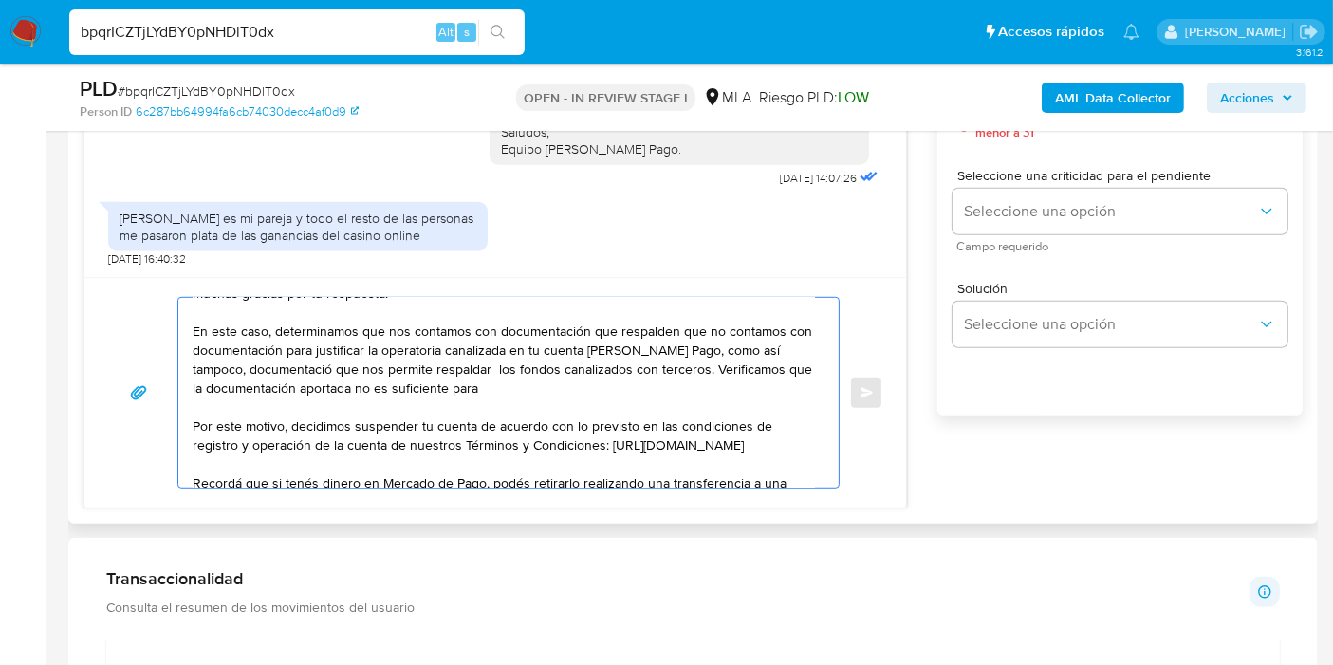
drag, startPoint x: 607, startPoint y: 383, endPoint x: 712, endPoint y: 368, distance: 106.4
click at [712, 368] on textarea "Buenos días, Ángel. Esperamos que estés bien. Muchas gracias por tu respuesta. …" at bounding box center [504, 393] width 622 height 190
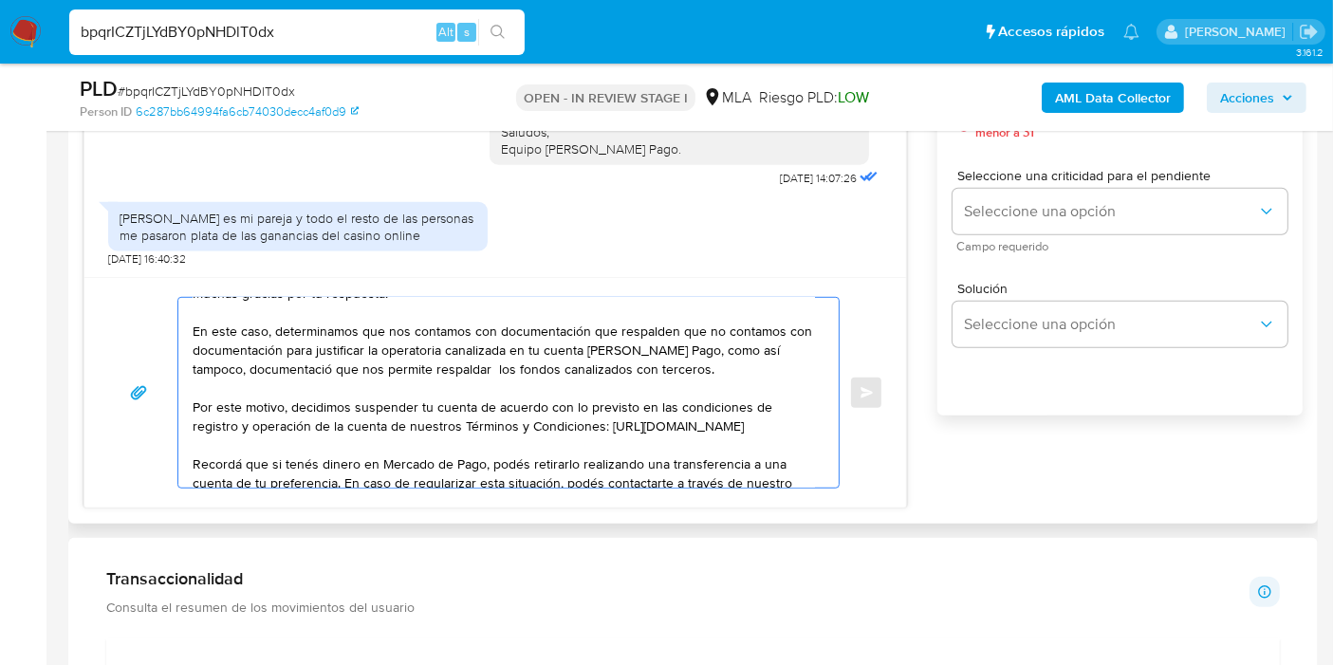
click at [667, 323] on textarea "Buenos días, Ángel. Esperamos que estés bien. Muchas gracias por tu respuesta. …" at bounding box center [504, 393] width 622 height 190
click at [662, 326] on textarea "Buenos días, Ángel. Esperamos que estés bien. Muchas gracias por tu respuesta. …" at bounding box center [504, 393] width 622 height 190
click at [647, 378] on textarea "Buenos días, Ángel. Esperamos que estés bien. Muchas gracias por tu respuesta. …" at bounding box center [504, 393] width 622 height 190
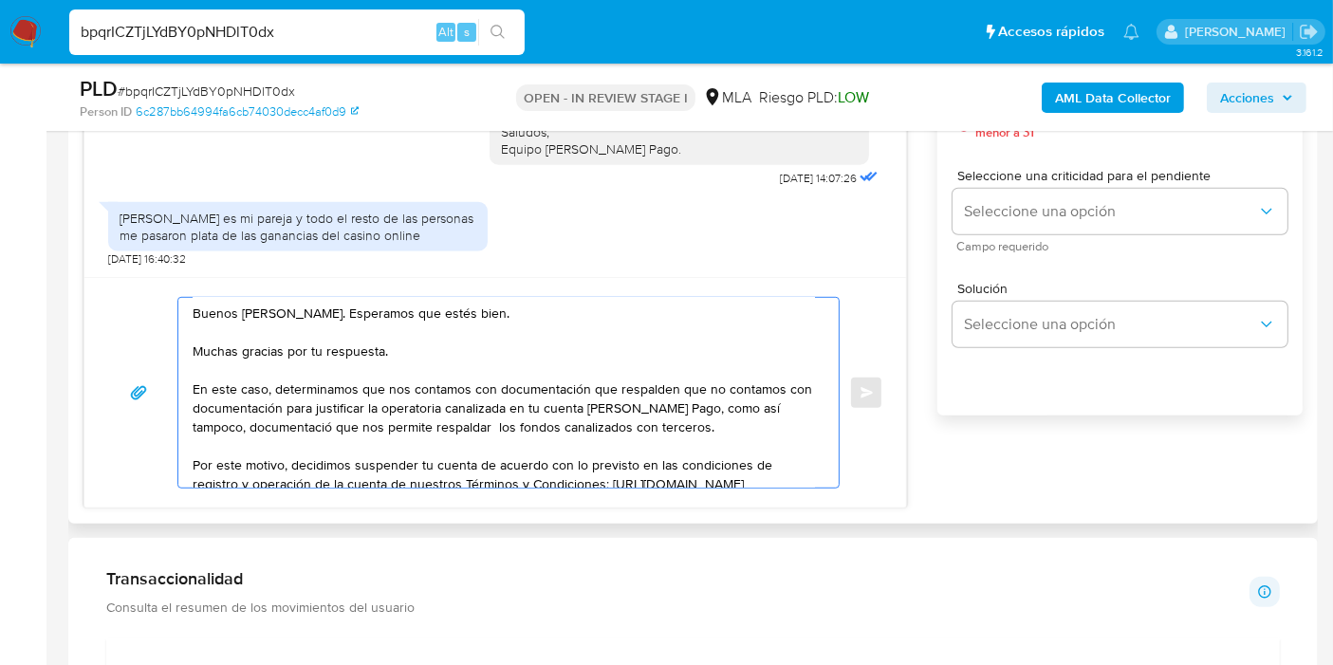
scroll to position [0, 0]
click at [647, 373] on textarea "Buenos días, Ángel. Esperamos que estés bien. Muchas gracias por tu respuesta. …" at bounding box center [504, 393] width 622 height 190
click at [640, 386] on textarea "Buenos días, Ángel. Esperamos que estés bien. Muchas gracias por tu respuesta. …" at bounding box center [504, 393] width 622 height 190
click at [514, 400] on textarea "Buenos días, Ángel. Esperamos que estés bien. Muchas gracias por tu respuesta. …" at bounding box center [504, 393] width 622 height 190
click at [612, 382] on textarea "Buenos días, Ángel. Esperamos que estés bien. Muchas gracias por tu respuesta. …" at bounding box center [504, 393] width 622 height 190
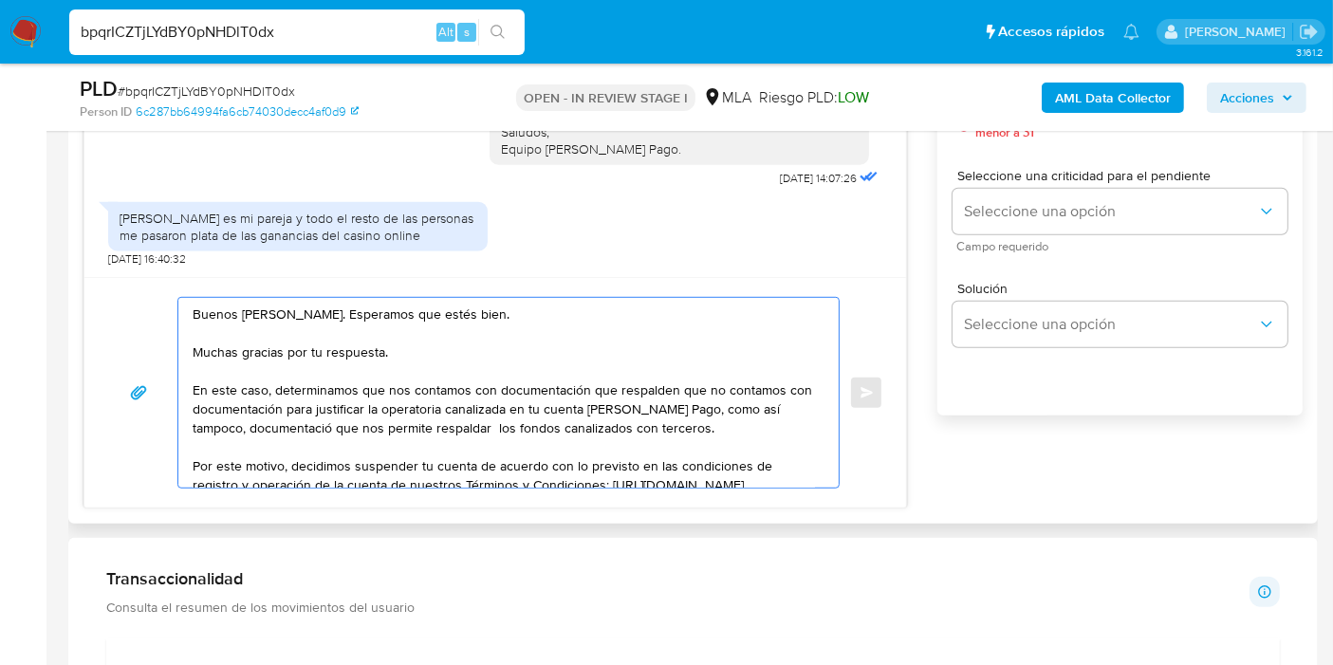
click at [622, 383] on textarea "Buenos días, Ángel. Esperamos que estés bien. Muchas gracias por tu respuesta. …" at bounding box center [504, 393] width 622 height 190
click at [0, 0] on lt-span "respalden ," at bounding box center [0, 0] width 0 height 0
drag, startPoint x: 683, startPoint y: 392, endPoint x: 387, endPoint y: 402, distance: 296.1
click at [387, 402] on textarea "Buenos días, Ángel. Esperamos que estés bien. Muchas gracias por tu respuesta. …" at bounding box center [504, 393] width 622 height 190
click at [753, 400] on textarea "Buenos días, Ángel. Esperamos que estés bien. Muchas gracias por tu respuesta. …" at bounding box center [504, 393] width 622 height 190
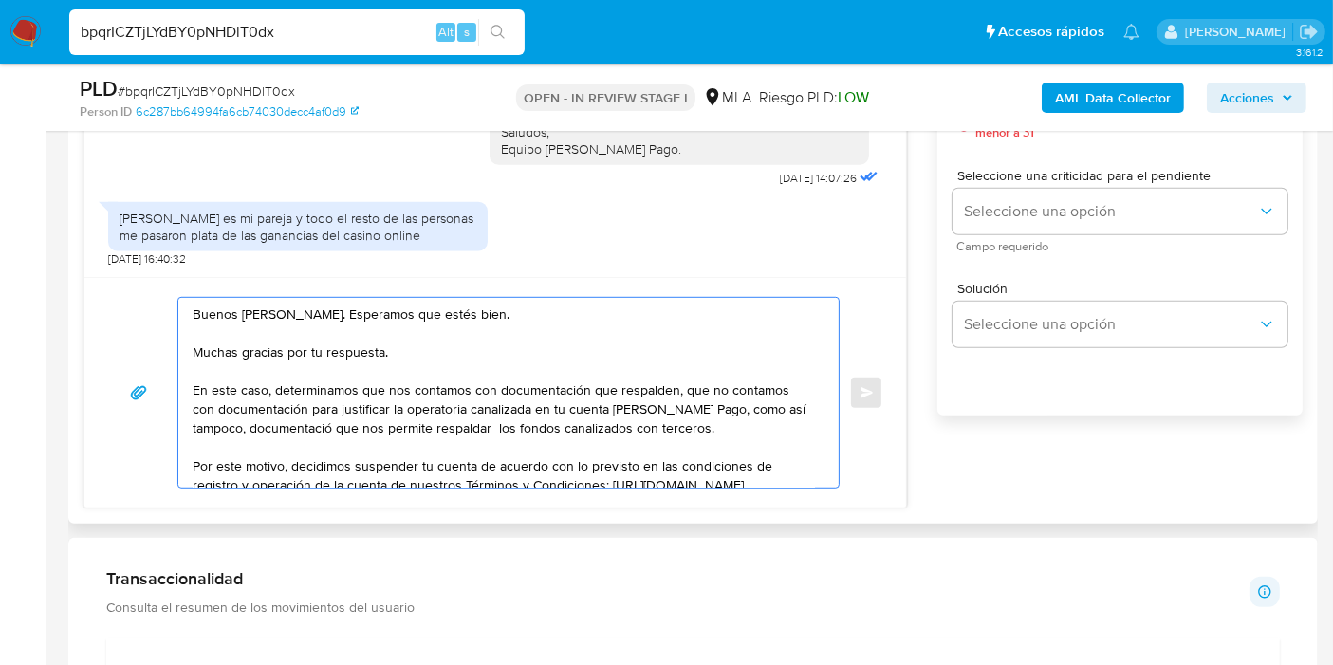
click at [463, 359] on textarea "Buenos días, Ángel. Esperamos que estés bien. Muchas gracias por tu respuesta. …" at bounding box center [504, 393] width 622 height 190
click at [354, 391] on textarea "Buenos días, Ángel. Esperamos que estés bien. Muchas gracias por tu respuesta. …" at bounding box center [504, 393] width 622 height 190
drag, startPoint x: 595, startPoint y: 390, endPoint x: 305, endPoint y: 402, distance: 289.6
click at [305, 402] on textarea "Buenos días, Ángel. Esperamos que estés bien. Muchas gracias por tu respuesta. …" at bounding box center [504, 393] width 622 height 190
click at [571, 425] on textarea "Buenos días, Ángel. Esperamos que estés bien. Muchas gracias por tu respuesta. …" at bounding box center [504, 393] width 622 height 190
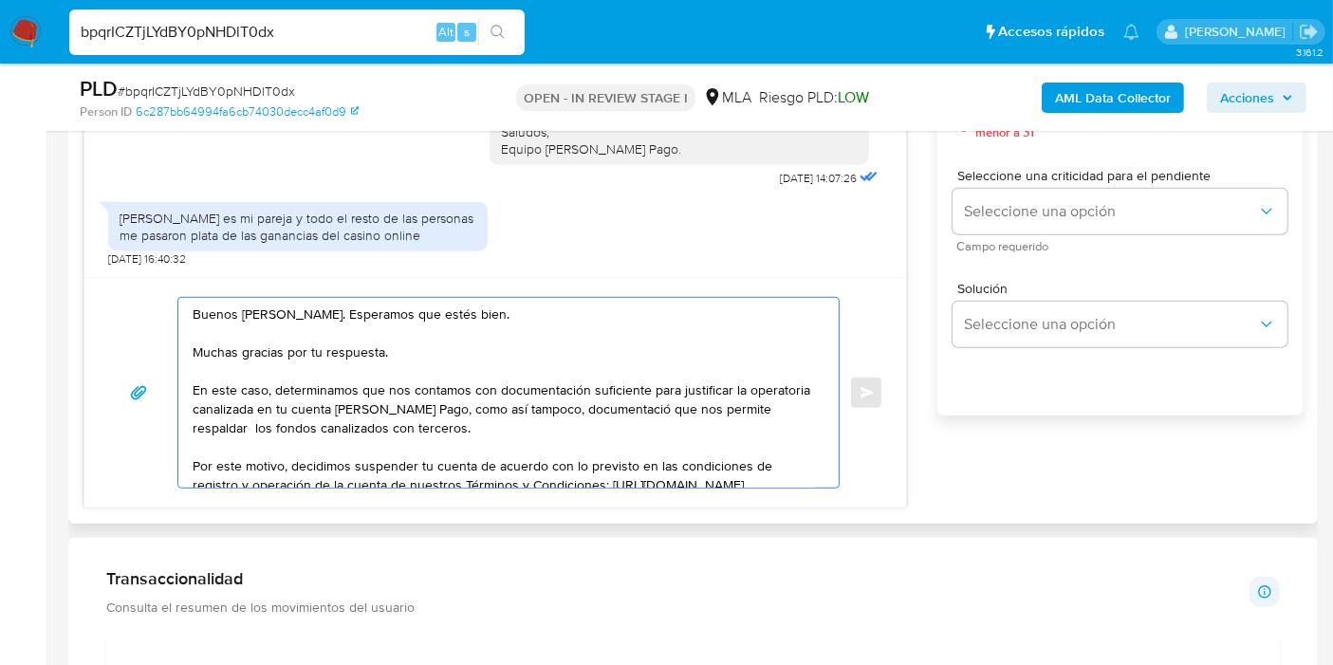
click at [304, 433] on textarea "Buenos días, Ángel. Esperamos que estés bien. Muchas gracias por tu respuesta. …" at bounding box center [504, 393] width 622 height 190
click at [462, 406] on textarea "Buenos días, Ángel. Esperamos que estés bien. Muchas gracias por tu respuesta. …" at bounding box center [504, 393] width 622 height 190
click at [536, 445] on textarea "Buenos días, Ángel. Esperamos que estés bien. Muchas gracias por tu respuesta. …" at bounding box center [504, 393] width 622 height 190
click at [531, 406] on textarea "Buenos días, Ángel. Esperamos que estés bien. Muchas gracias por tu respuesta. …" at bounding box center [504, 393] width 622 height 190
drag, startPoint x: 507, startPoint y: 394, endPoint x: 516, endPoint y: 395, distance: 9.5
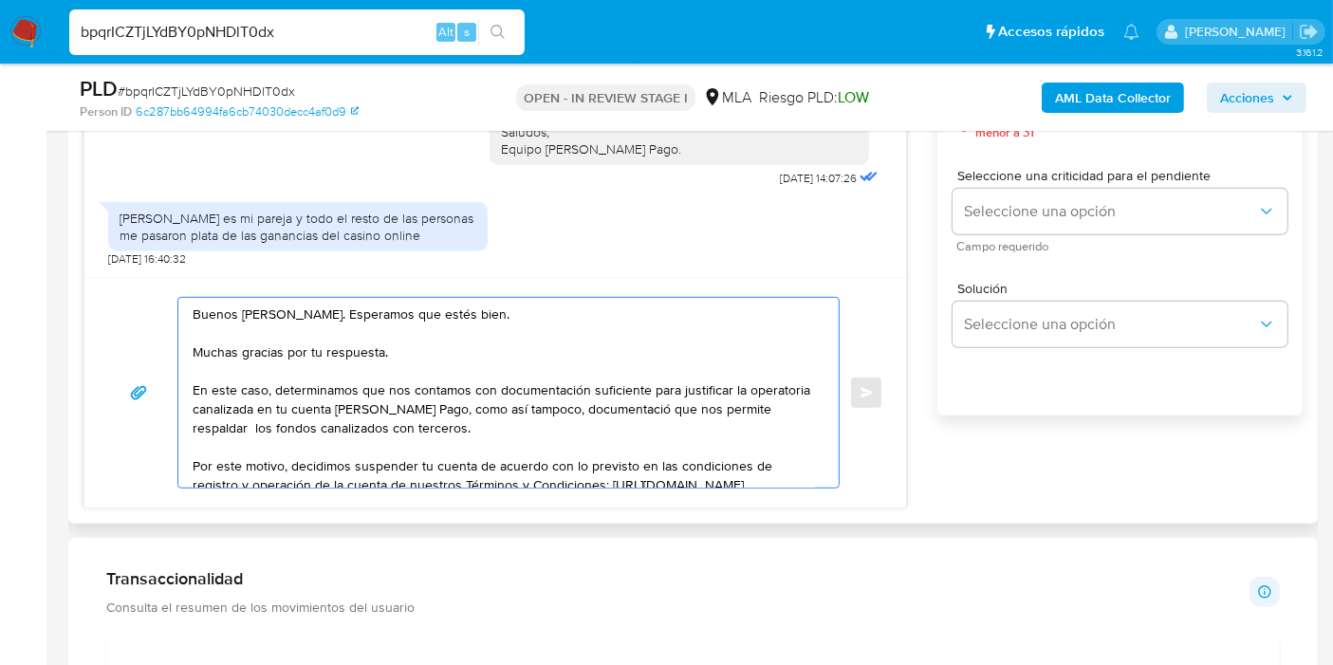
click at [516, 395] on textarea "Buenos días, Ángel. Esperamos que estés bien. Muchas gracias por tu respuesta. …" at bounding box center [504, 393] width 622 height 190
click at [517, 398] on textarea "Buenos días, Ángel. Esperamos que estés bien. Muchas gracias por tu respuesta. …" at bounding box center [504, 393] width 622 height 190
drag, startPoint x: 510, startPoint y: 400, endPoint x: 560, endPoint y: 411, distance: 50.4
click at [560, 411] on textarea "Buenos días, Ángel. Esperamos que estés bien. Muchas gracias por tu respuesta. …" at bounding box center [504, 393] width 622 height 190
click at [653, 413] on textarea "Buenos días, Ángel. Esperamos que estés bien. Muchas gracias por tu respuesta. …" at bounding box center [504, 393] width 622 height 190
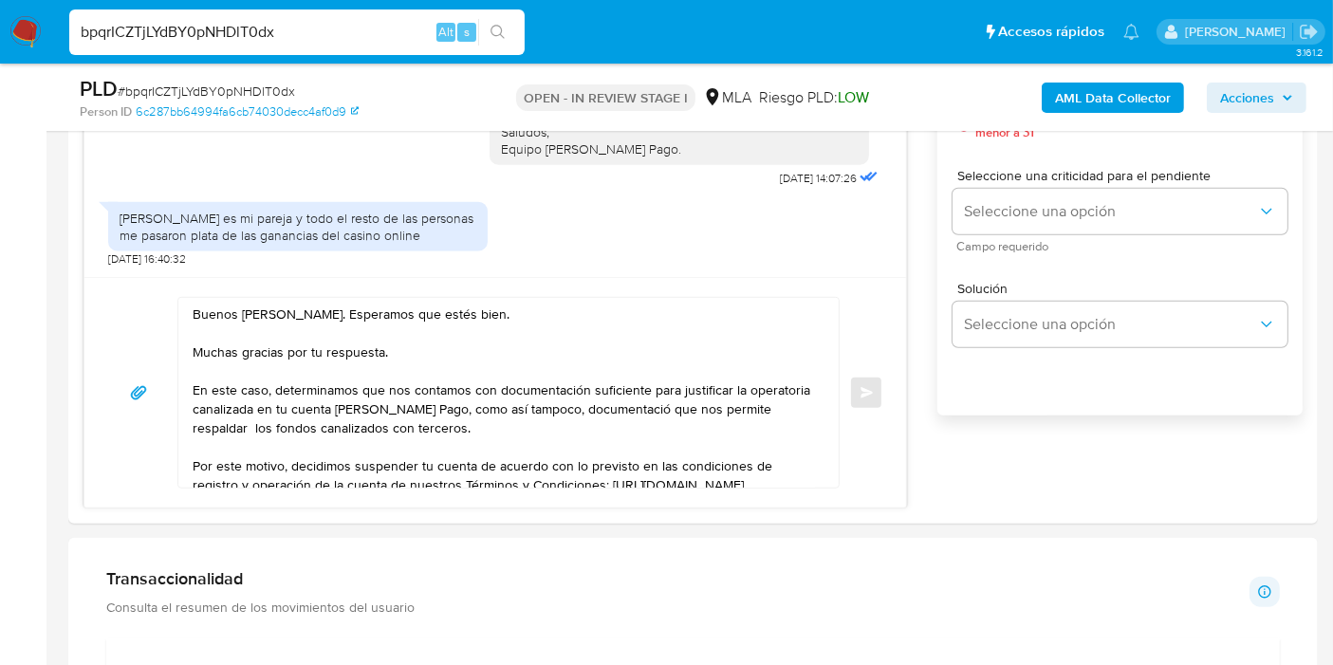
click at [0, 0] on lt-div "Se ha encontrado un posible error ortográfico." at bounding box center [0, 0] width 0 height 0
click at [0, 0] on lt-span "documentació n" at bounding box center [0, 0] width 0 height 0
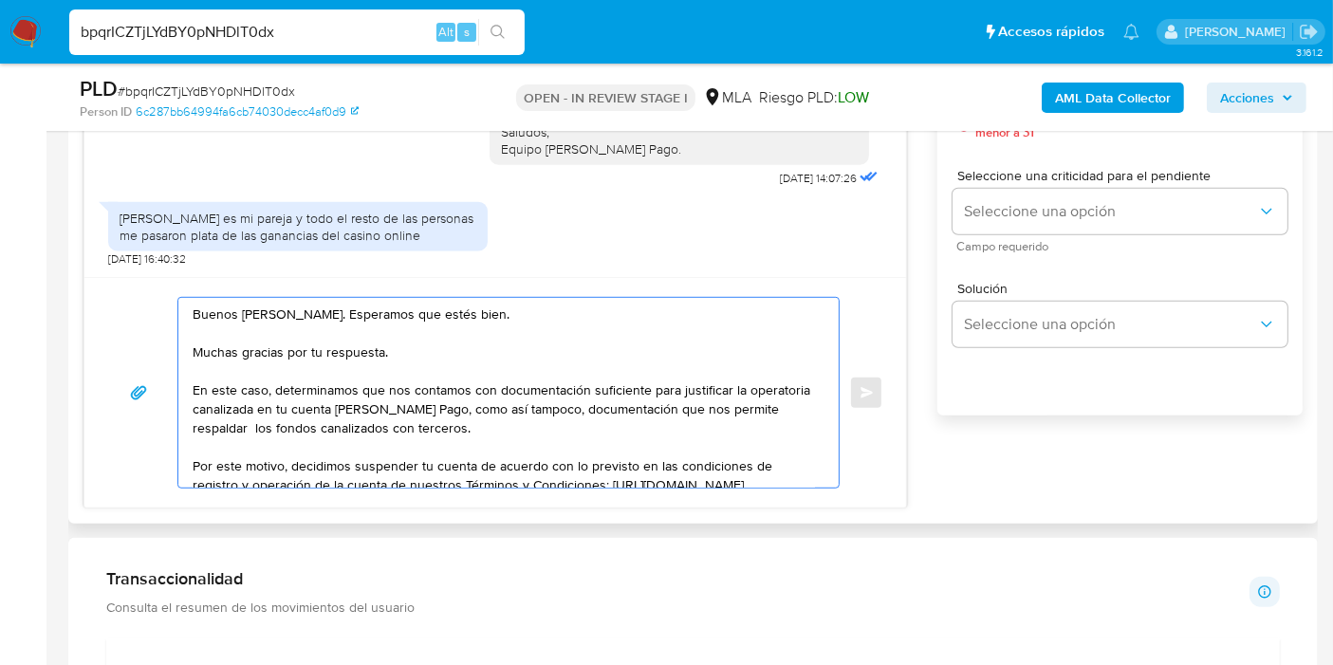
drag, startPoint x: 617, startPoint y: 394, endPoint x: 636, endPoint y: 402, distance: 19.9
click at [636, 402] on textarea "Buenos días, Ángel. Esperamos que estés bien. Muchas gracias por tu respuesta. …" at bounding box center [504, 393] width 622 height 190
drag, startPoint x: 624, startPoint y: 407, endPoint x: 355, endPoint y: 428, distance: 270.2
click at [355, 426] on textarea "Buenos días, Ángel. Esperamos que estés bien. Muchas gracias por tu respuesta. …" at bounding box center [504, 393] width 622 height 190
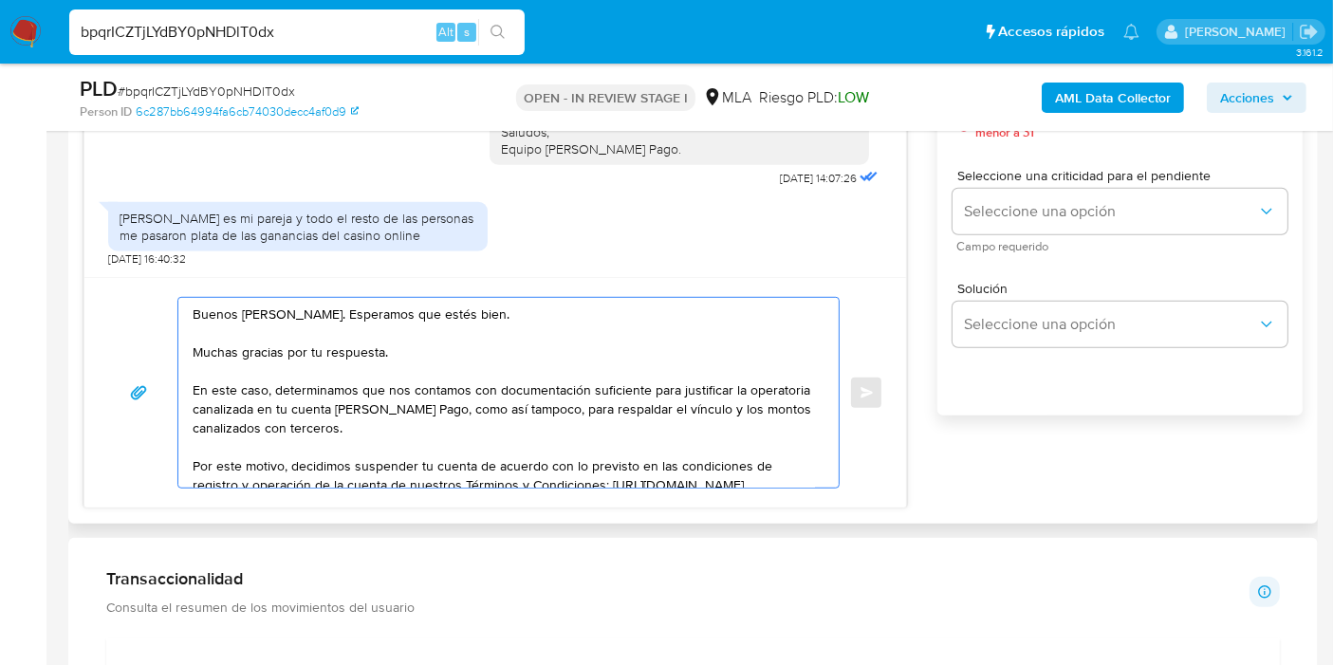
click at [437, 440] on textarea "Buenos días, Ángel. Esperamos que estés bien. Muchas gracias por tu respuesta. …" at bounding box center [504, 393] width 622 height 190
click at [467, 428] on textarea "Buenos días, Ángel. Esperamos que estés bien. Muchas gracias por tu respuesta. …" at bounding box center [504, 393] width 622 height 190
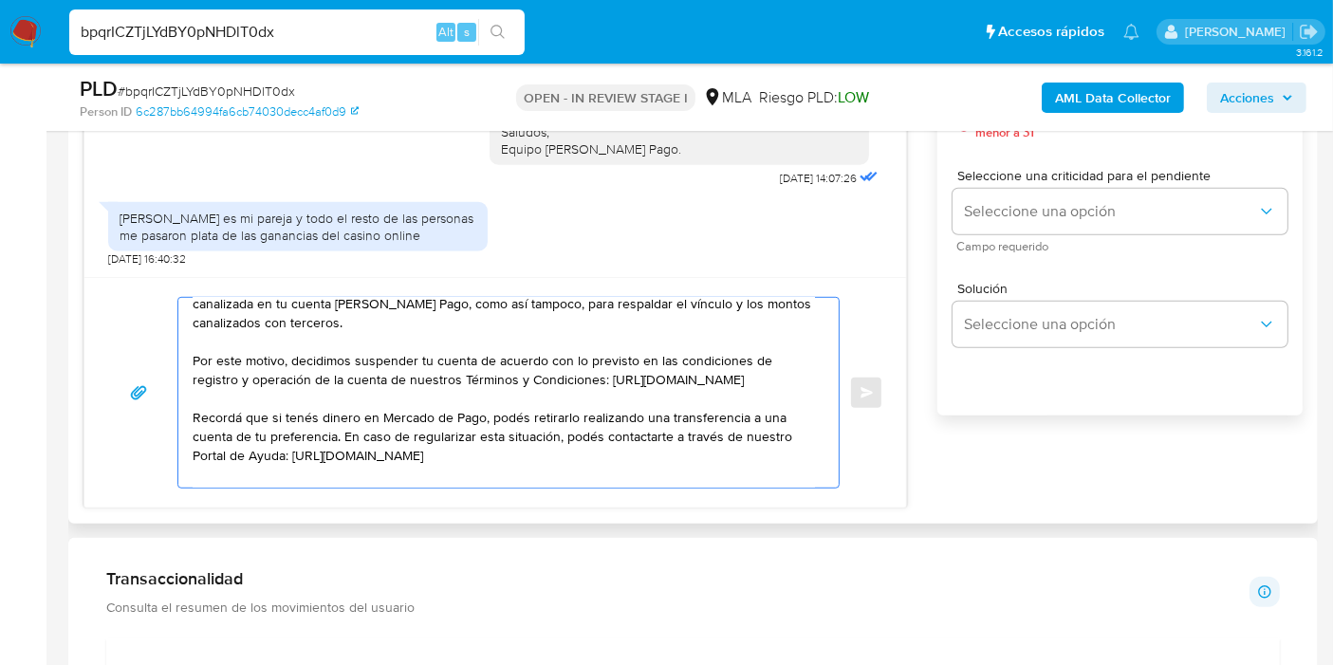
click at [686, 405] on textarea "Buenos días, Ángel. Esperamos que estés bien. Muchas gracias por tu respuesta. …" at bounding box center [504, 393] width 622 height 190
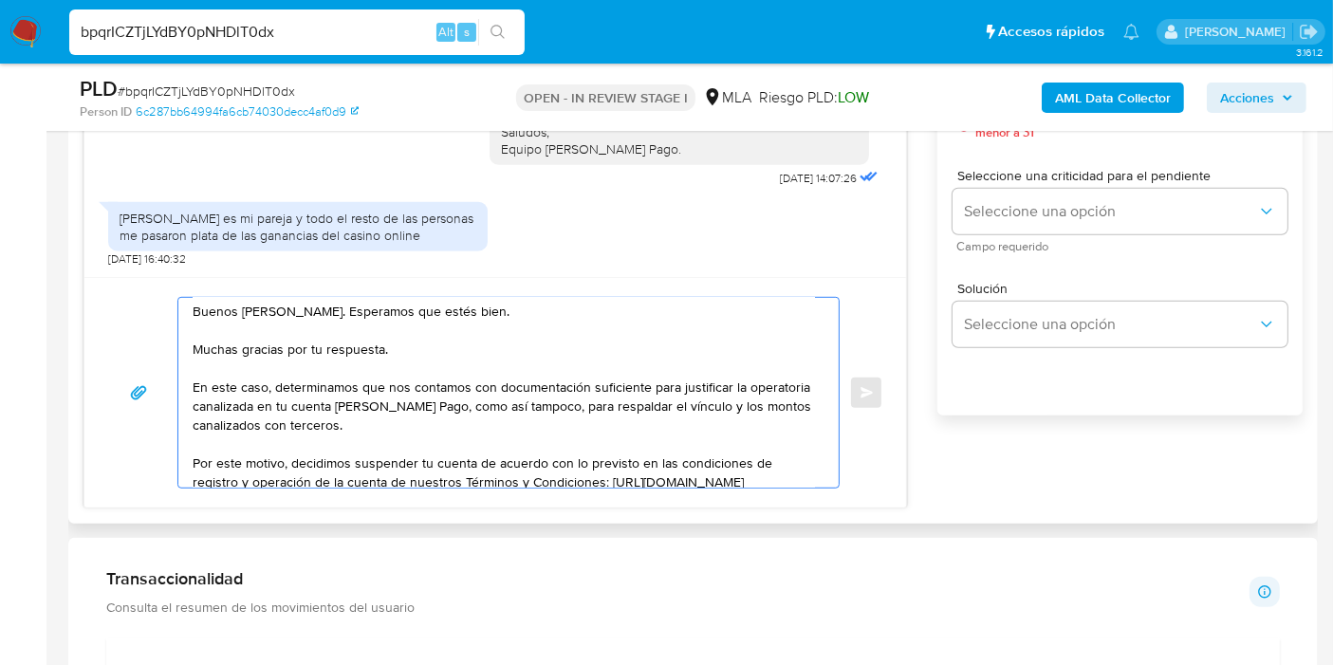
scroll to position [0, 0]
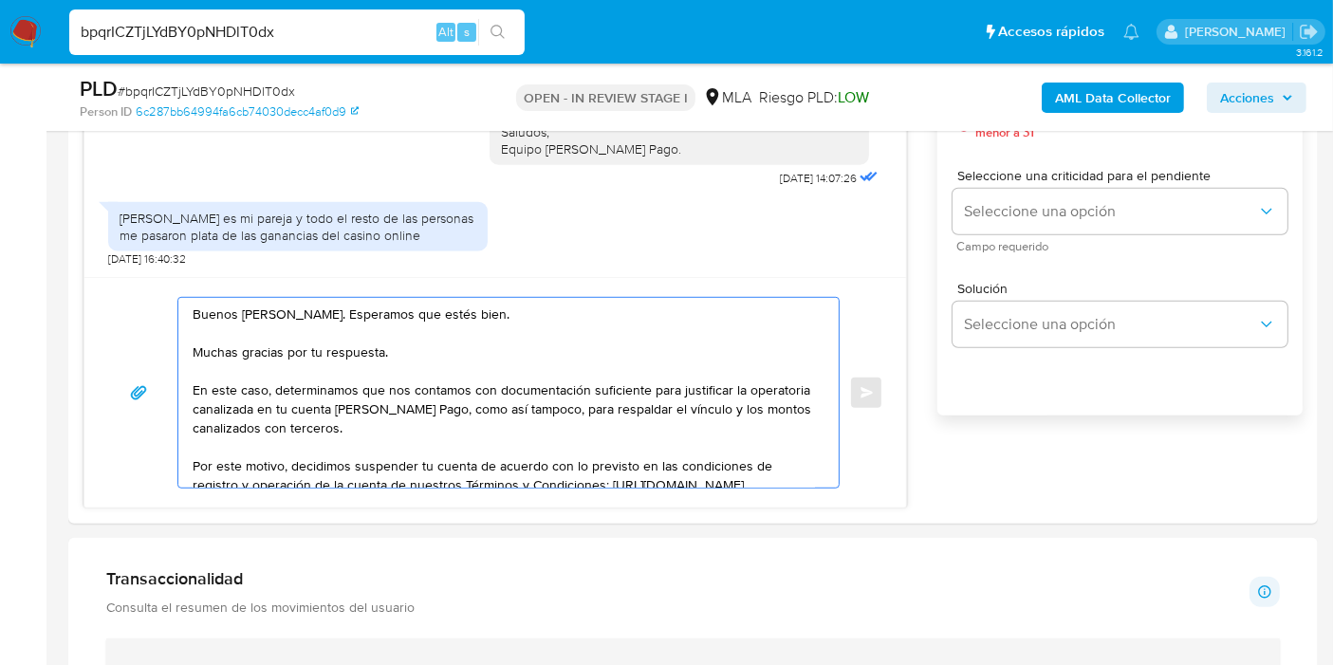
type textarea "Buenos días, Ángel. Esperamos que estés bien. Muchas gracias por tu respuesta. …"
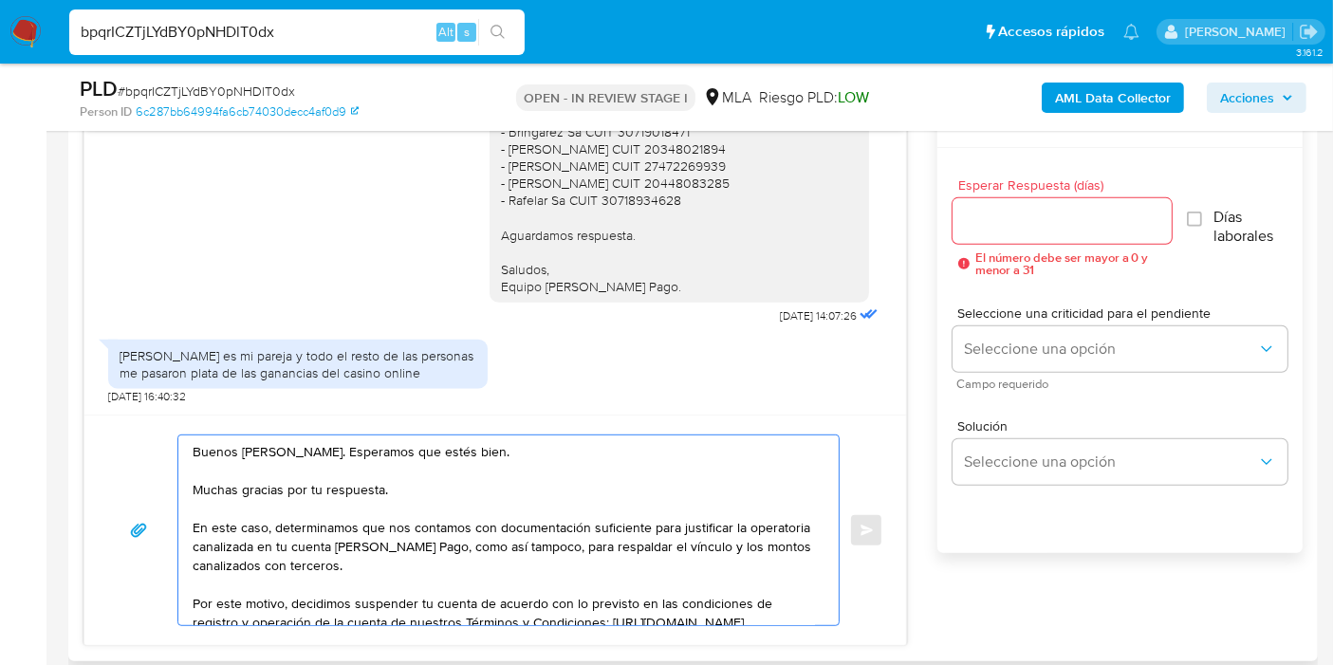
scroll to position [949, 0]
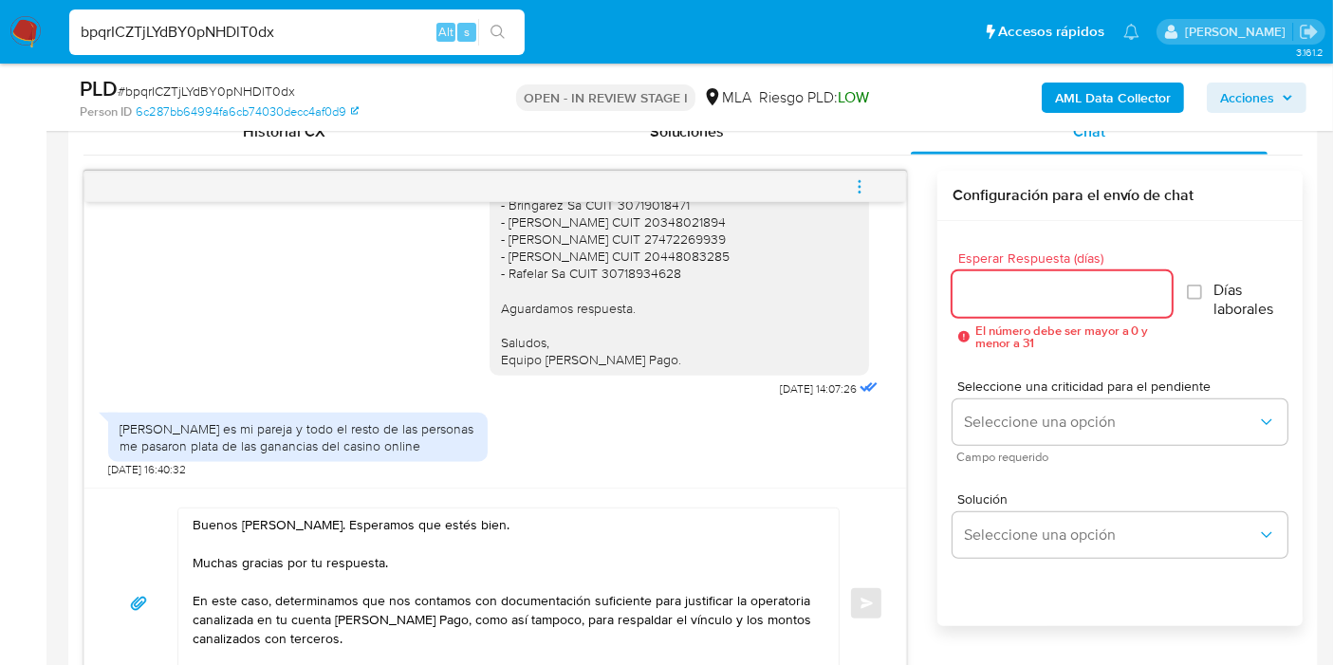
click at [1003, 294] on input "Esperar Respuesta (días)" at bounding box center [1061, 294] width 219 height 25
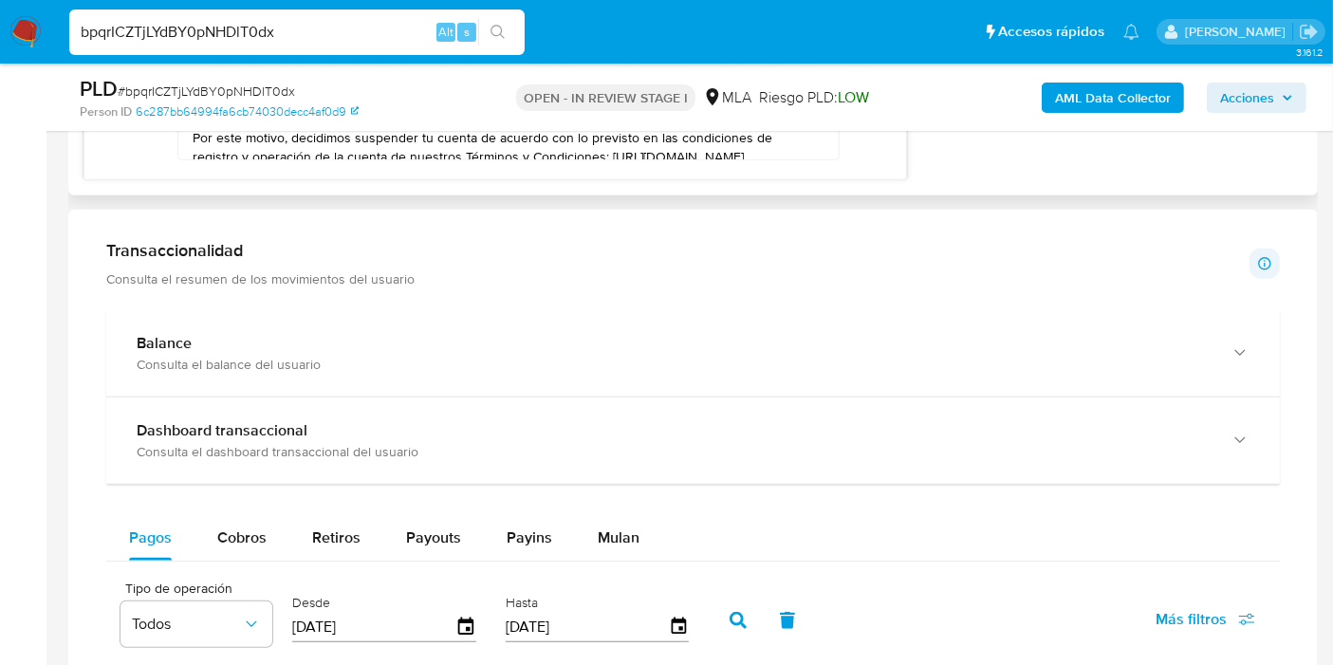
scroll to position [1370, 0]
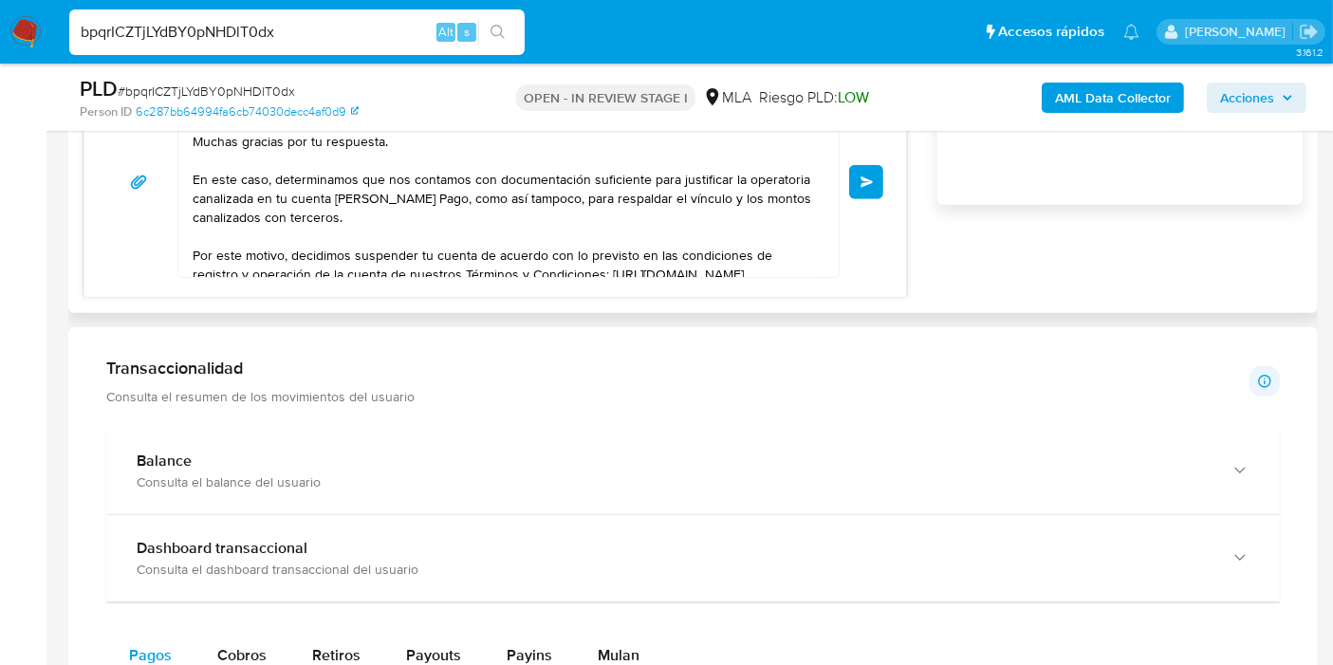
type input "0"
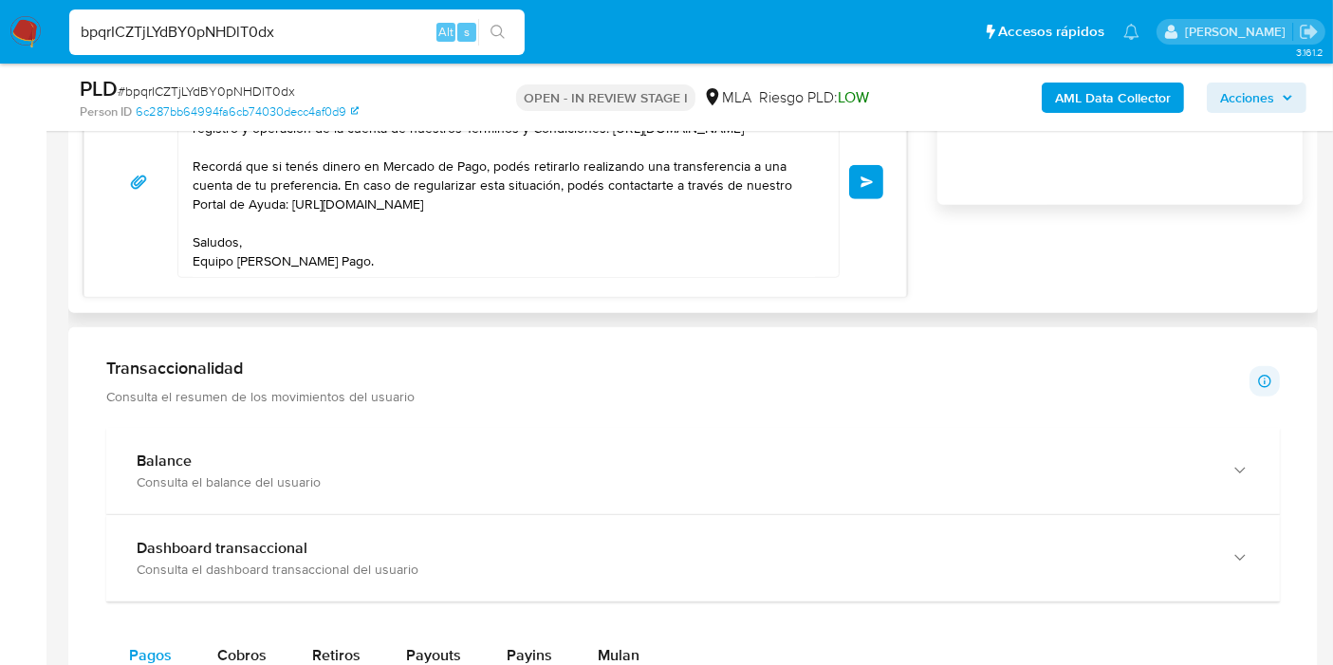
click at [866, 192] on button "Enviar" at bounding box center [866, 182] width 34 height 34
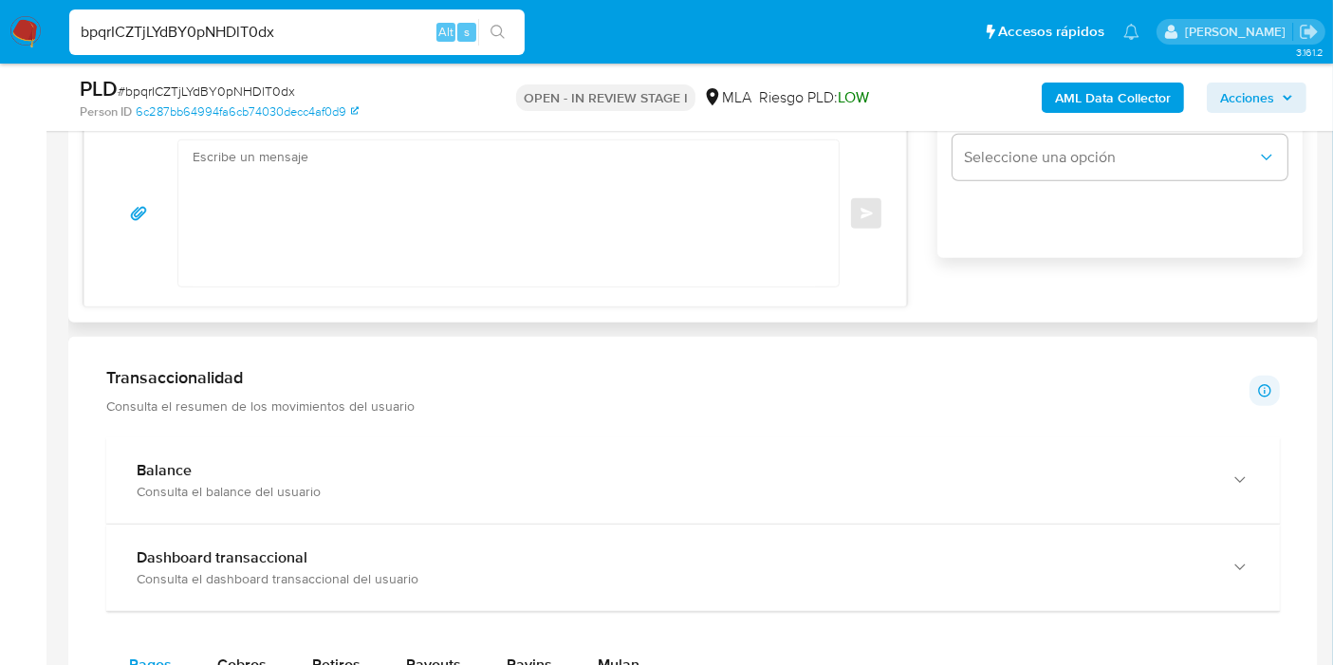
scroll to position [1054, 0]
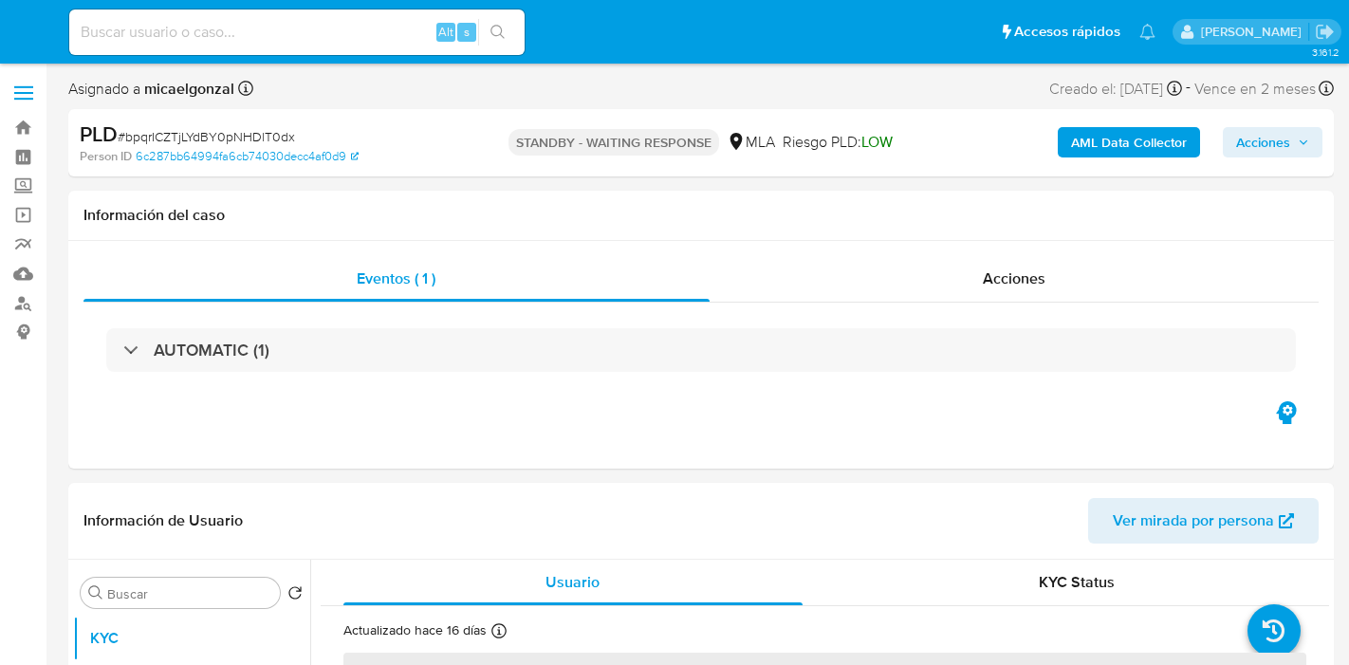
select select "10"
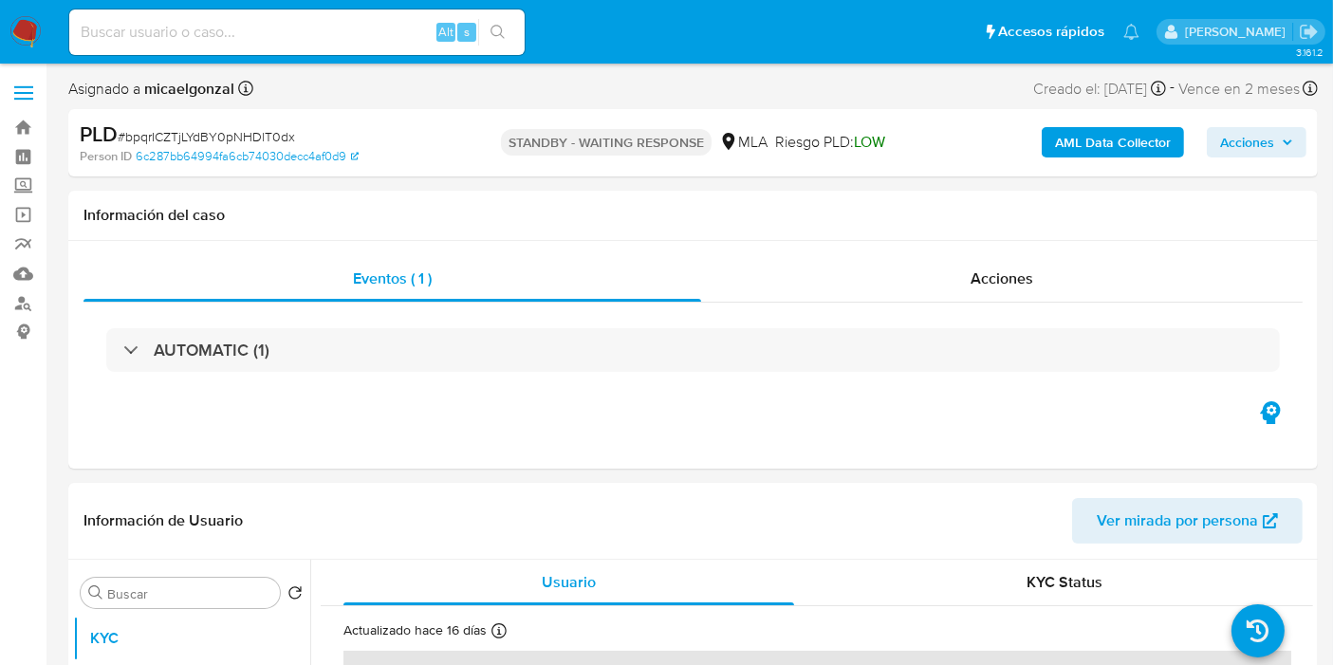
click at [279, 132] on span "# bpqrICZTjLYdBY0pNHDlT0dx" at bounding box center [206, 136] width 177 height 19
click at [397, 175] on div "PLD # bpqrICZTjLYdBY0pNHDlT0dx Person ID 6c287bb64994fa6cb74030decc4af0d9 STAND…" at bounding box center [692, 142] width 1249 height 67
click at [261, 124] on div "PLD # bpqrICZTjLYdBY0pNHDlT0dx" at bounding box center [281, 134] width 402 height 28
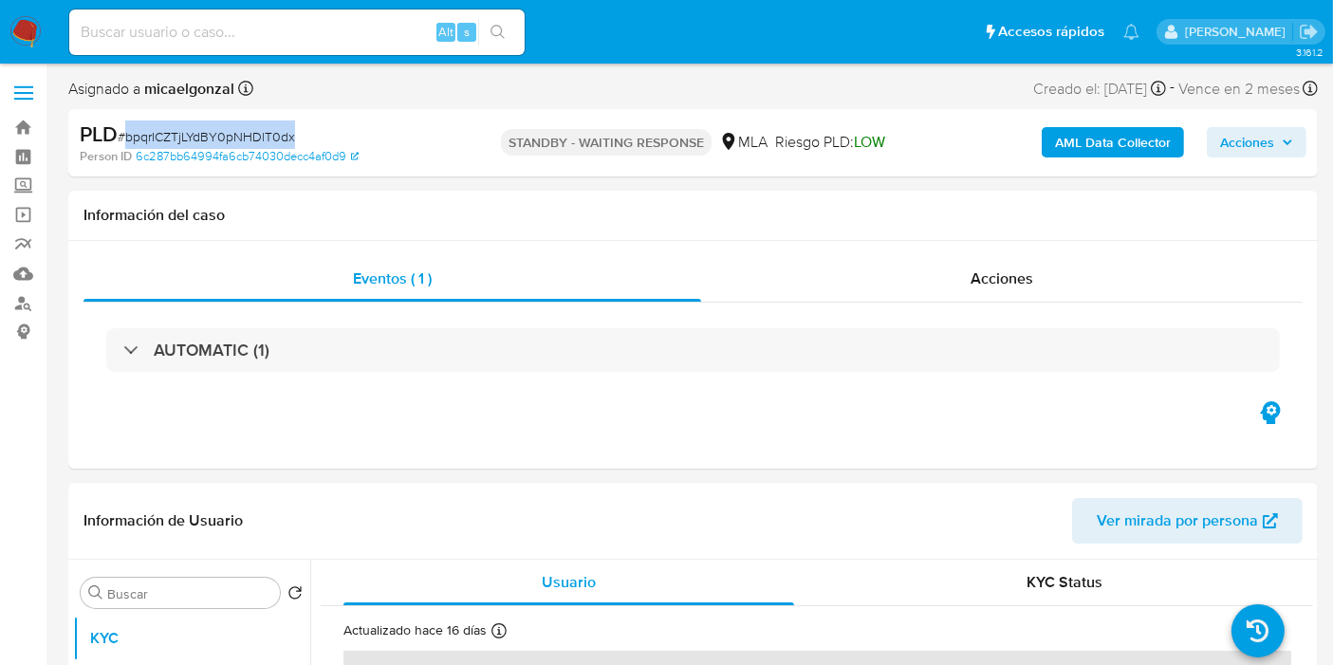
copy span "bpqrICZTjLYdBY0pNHDlT0dx"
click at [1, 32] on nav "Pausado Ver notificaciones Alt s Accesos rápidos Presiona las siguientes teclas…" at bounding box center [666, 32] width 1333 height 64
click at [19, 28] on img at bounding box center [25, 32] width 32 height 32
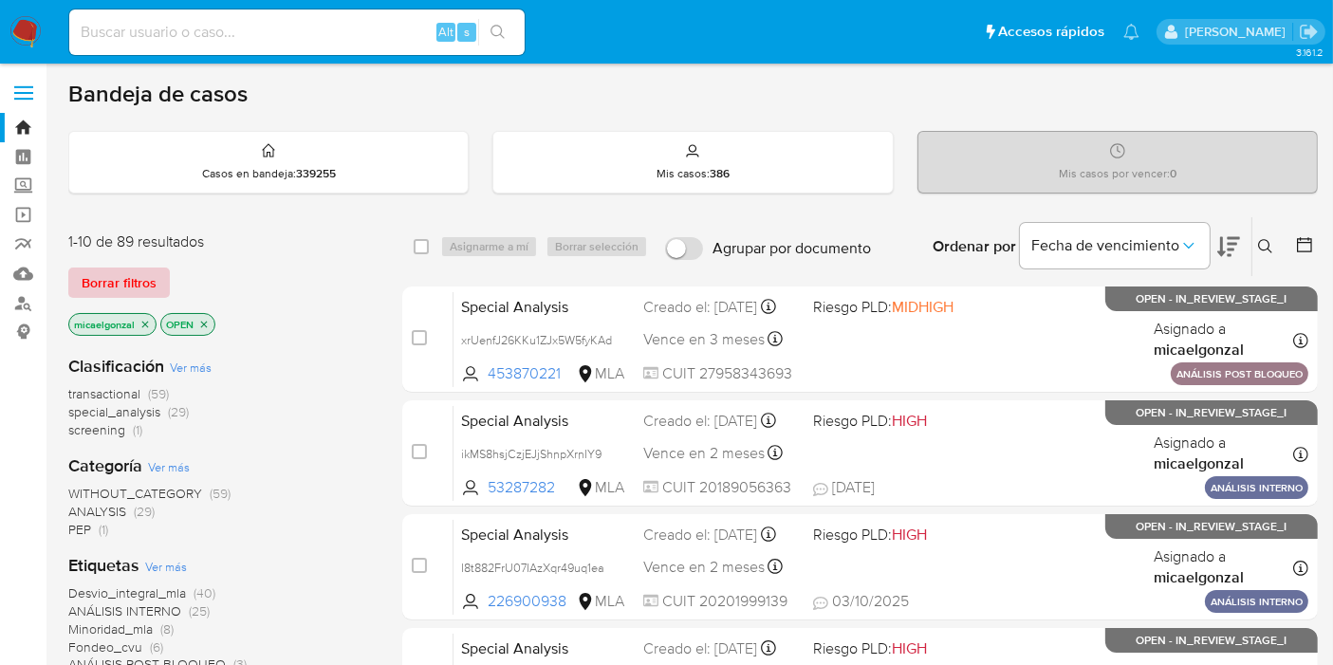
click at [119, 278] on span "Borrar filtros" at bounding box center [119, 282] width 75 height 27
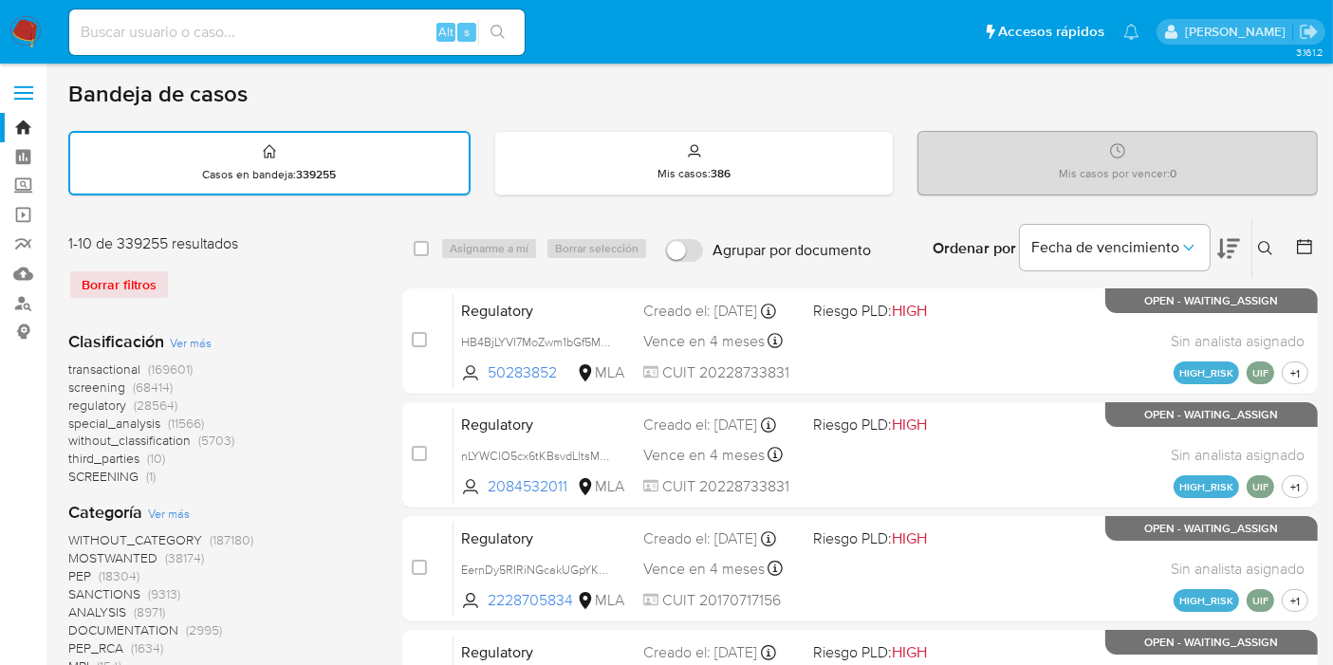
click at [1262, 249] on icon at bounding box center [1265, 248] width 15 height 15
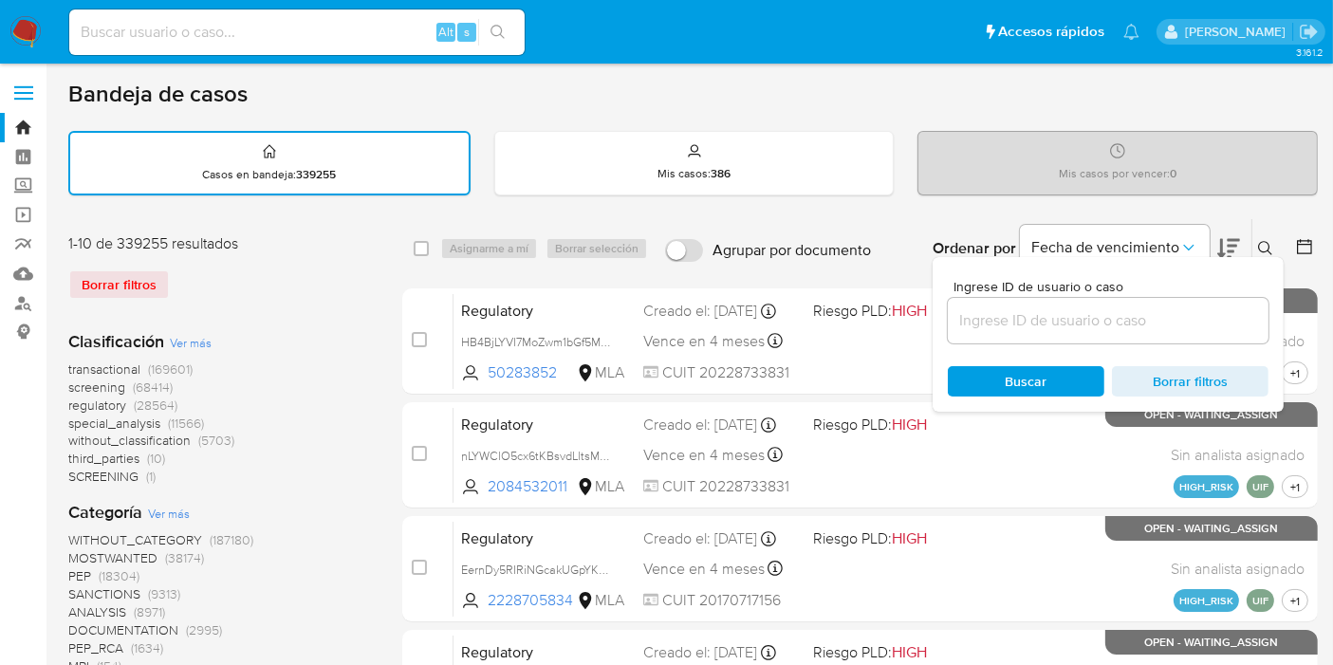
click at [1149, 318] on input at bounding box center [1108, 320] width 321 height 25
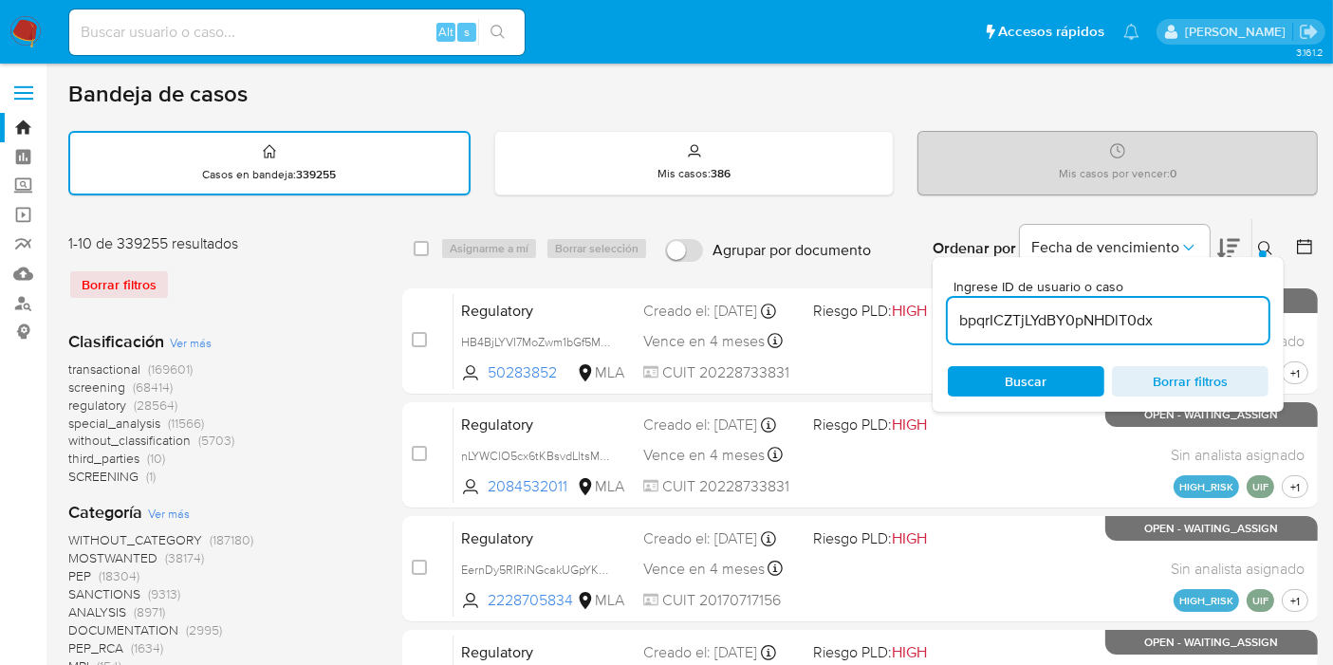
type input "bpqrICZTjLYdBY0pNHDlT0dx"
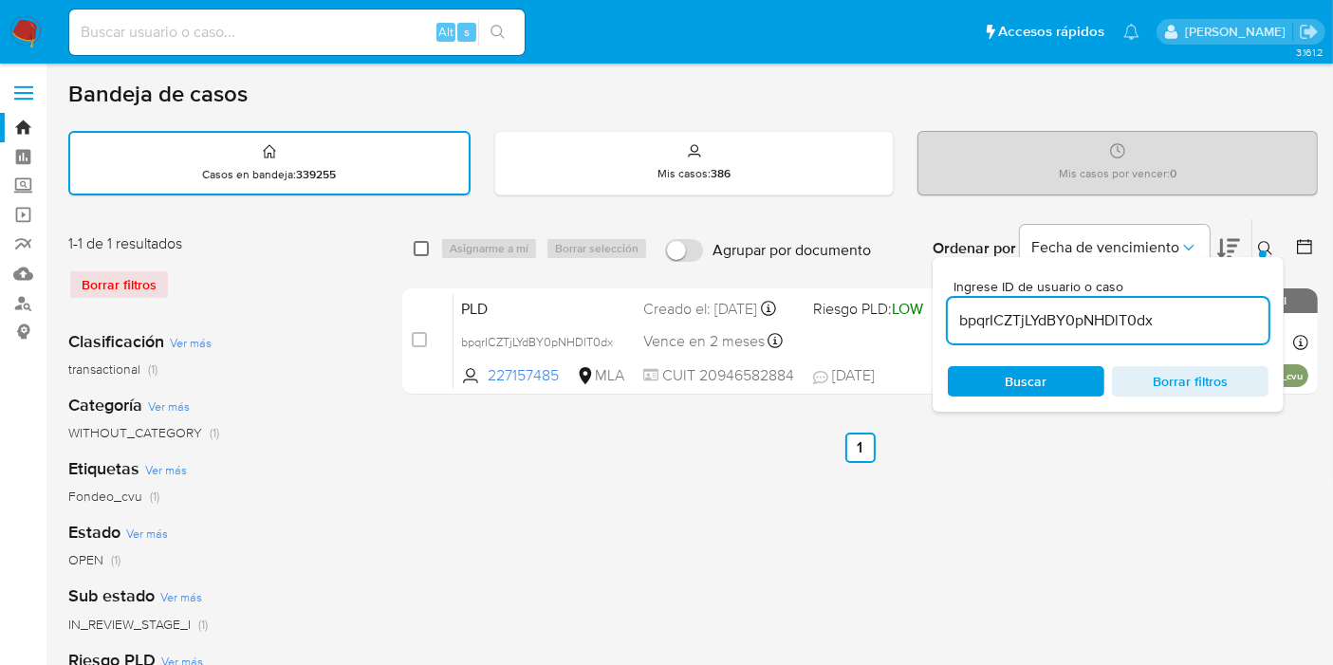
click at [415, 250] on input "checkbox" at bounding box center [421, 248] width 15 height 15
checkbox input "true"
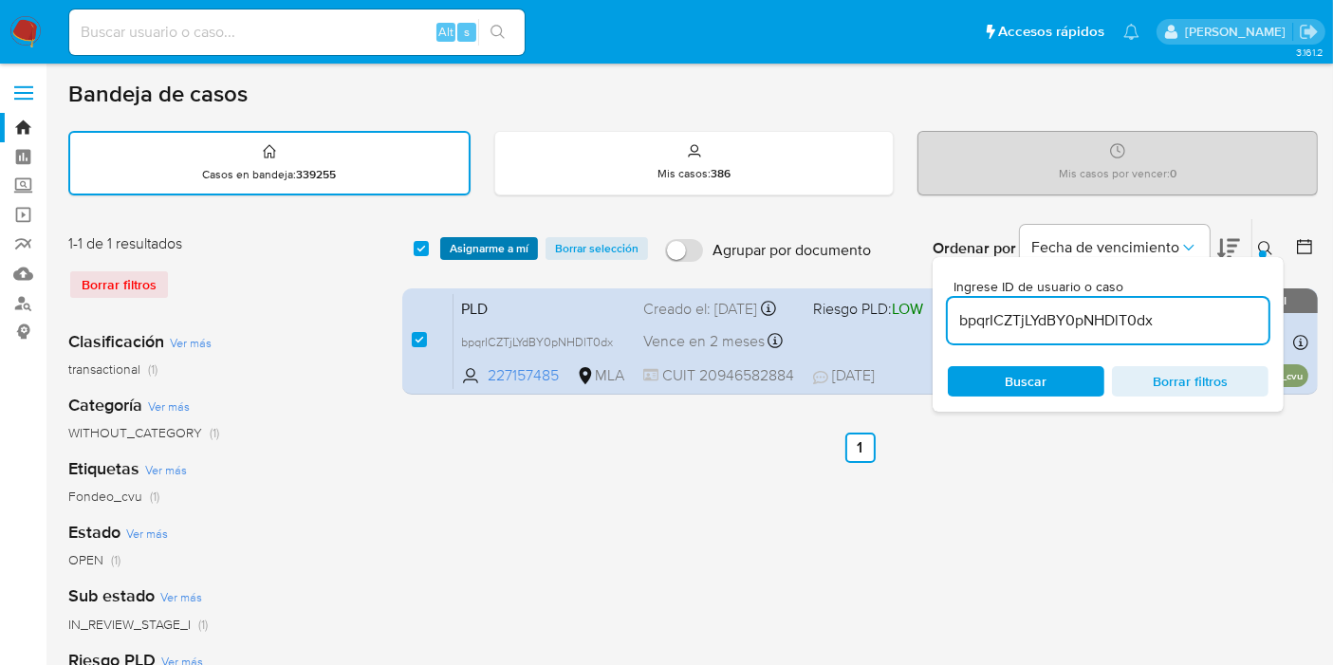
click at [485, 248] on span "Asignarme a mí" at bounding box center [489, 248] width 79 height 19
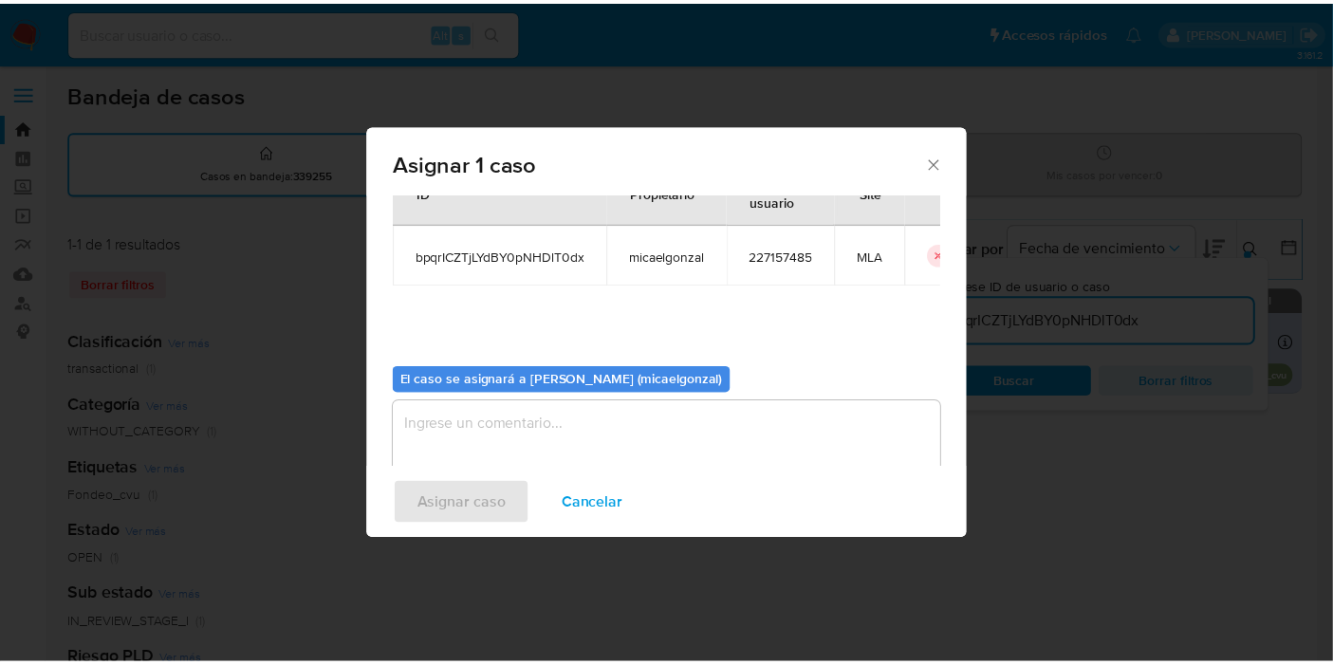
scroll to position [97, 0]
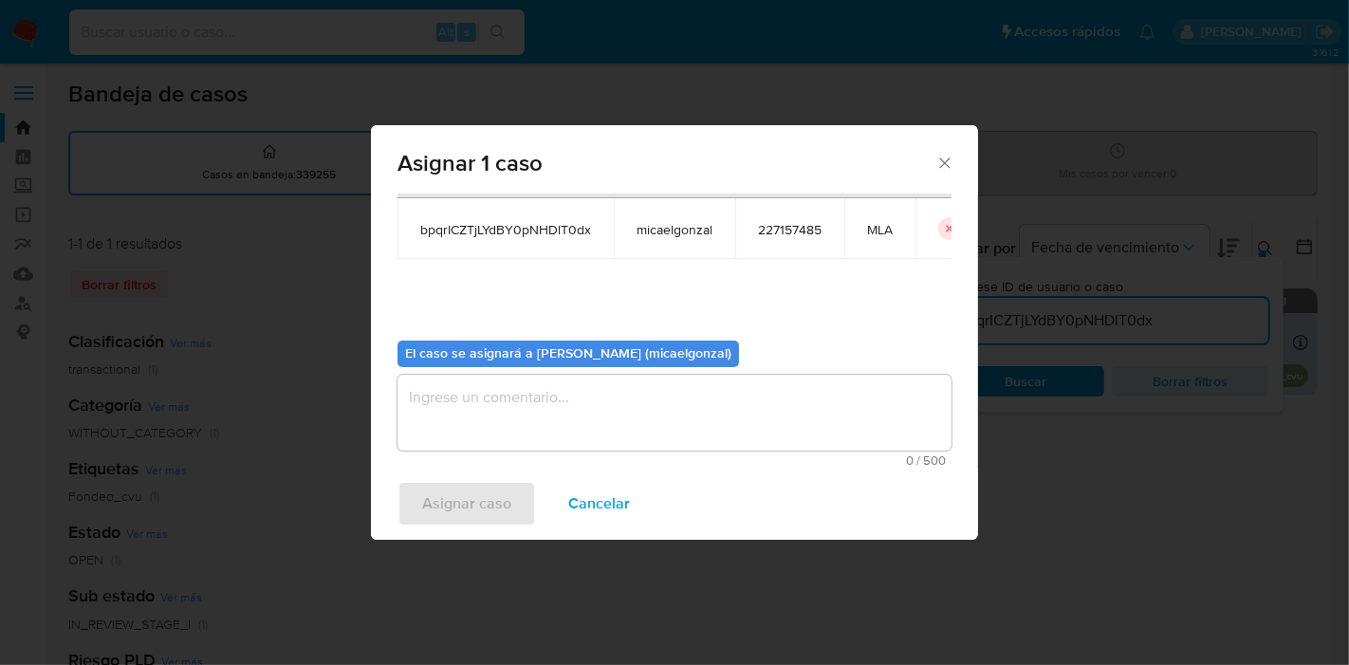
click at [482, 415] on textarea "assign-modal" at bounding box center [674, 413] width 554 height 76
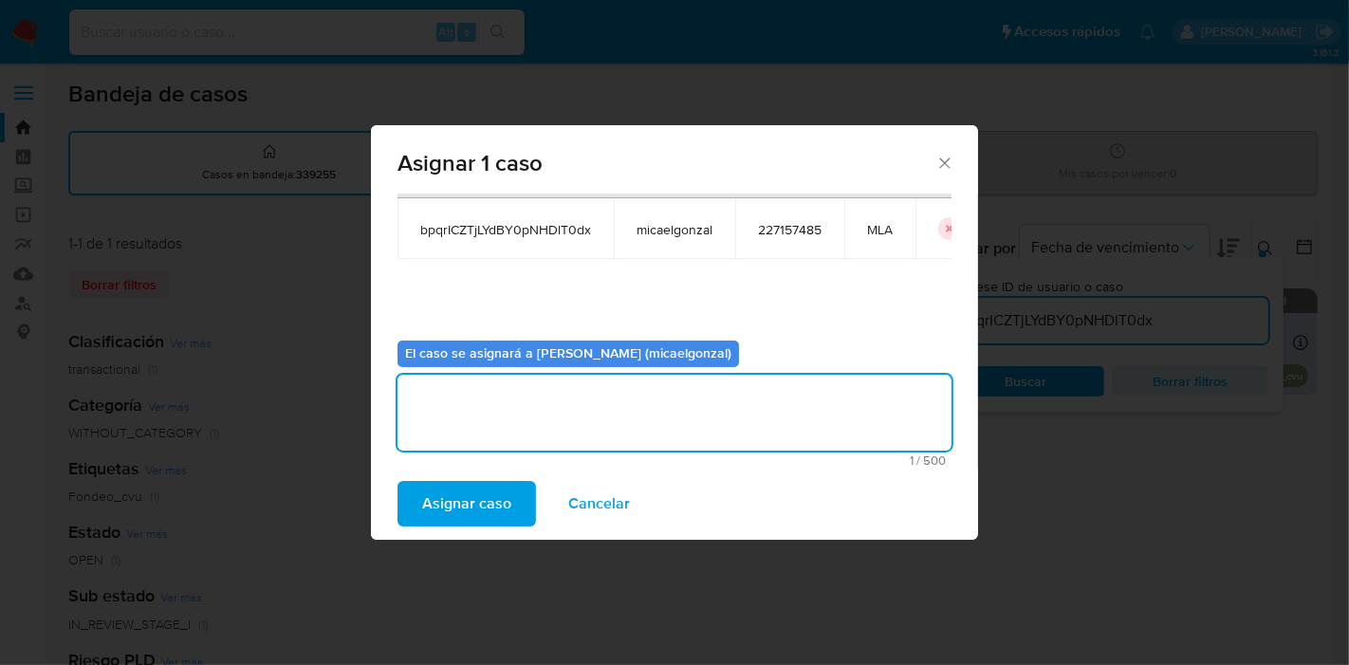
click at [468, 508] on span "Asignar caso" at bounding box center [466, 504] width 89 height 42
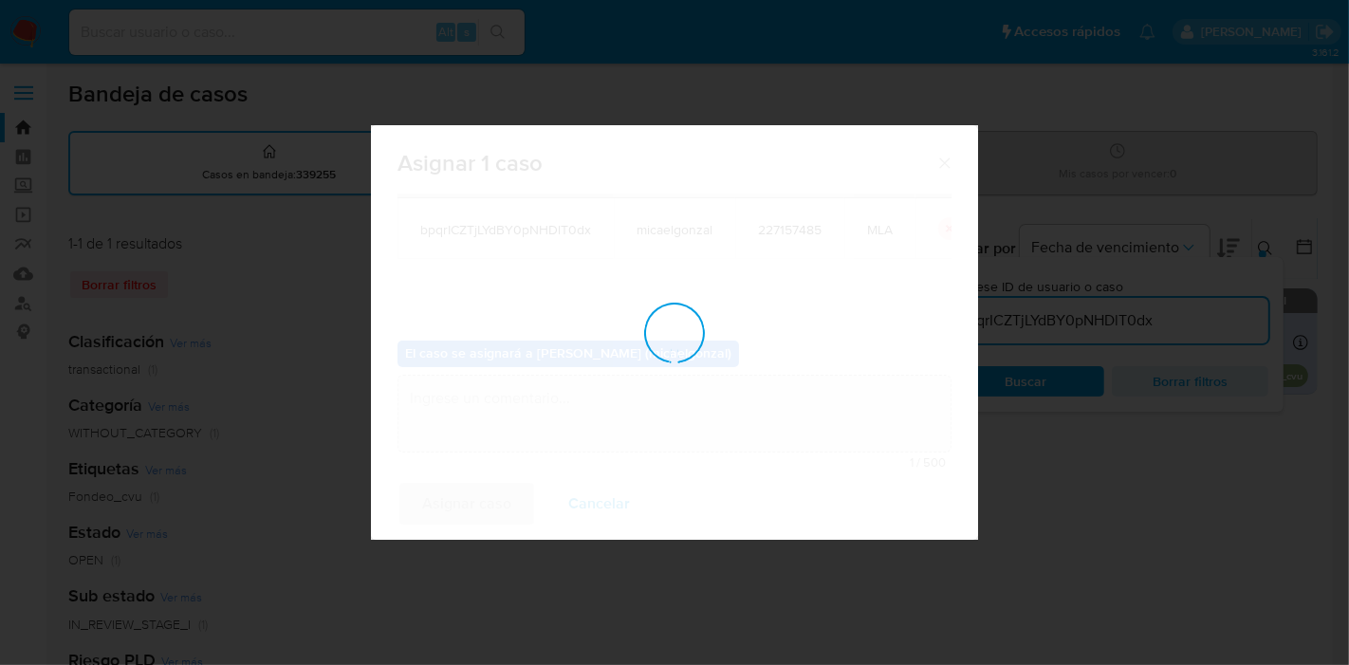
checkbox input "false"
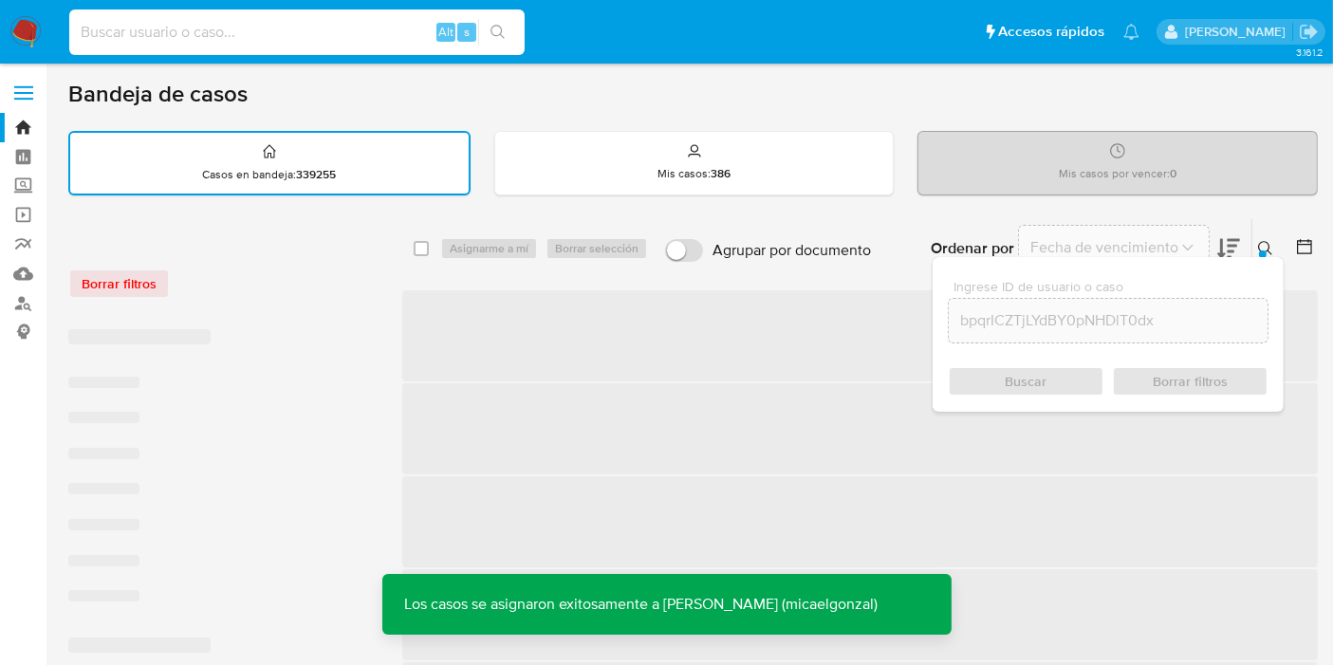
click at [381, 37] on input at bounding box center [296, 32] width 455 height 25
paste input "bpqrICZTjLYdBY0pNHDlT0dx"
type input "bpqrICZTjLYdBY0pNHDlT0dx"
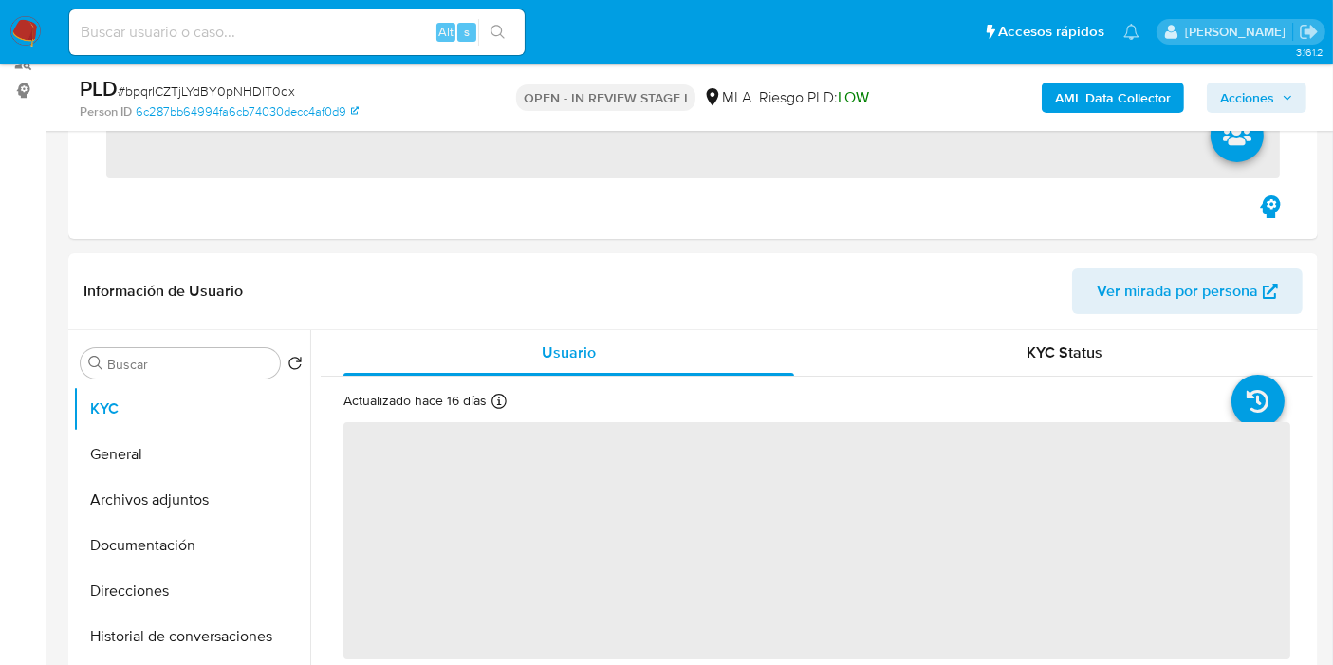
scroll to position [526, 0]
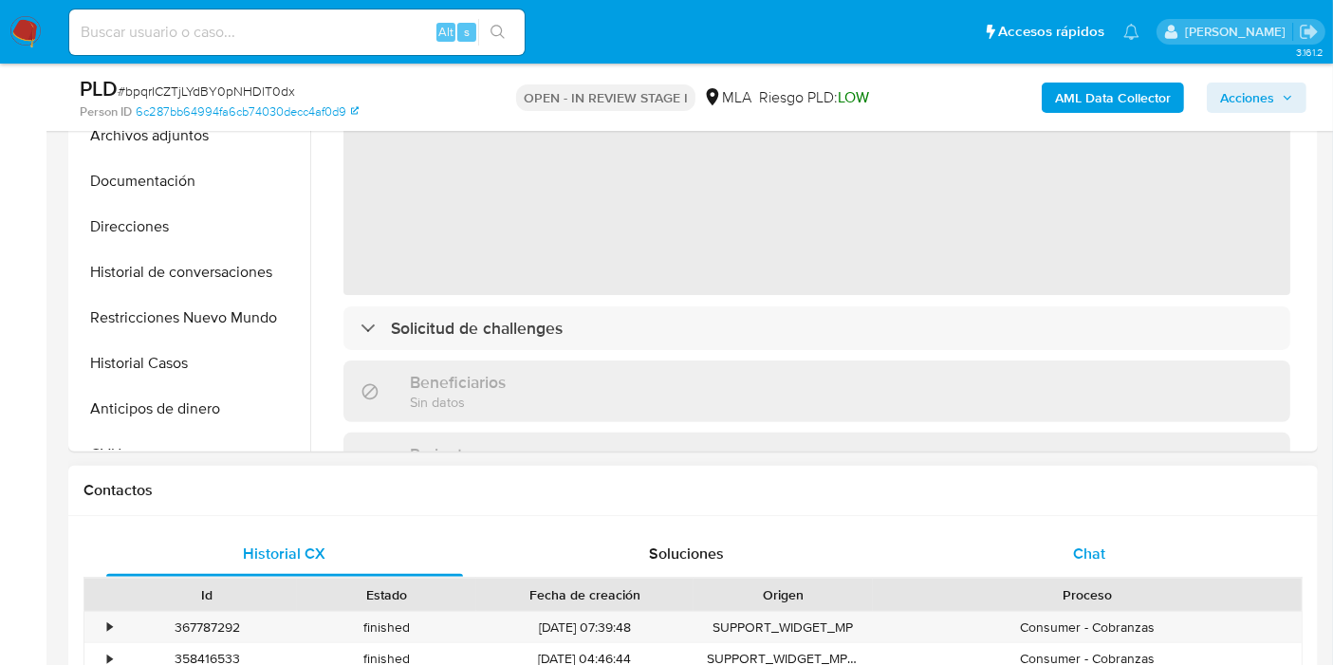
click at [1073, 544] on span "Chat" at bounding box center [1089, 554] width 32 height 22
select select "10"
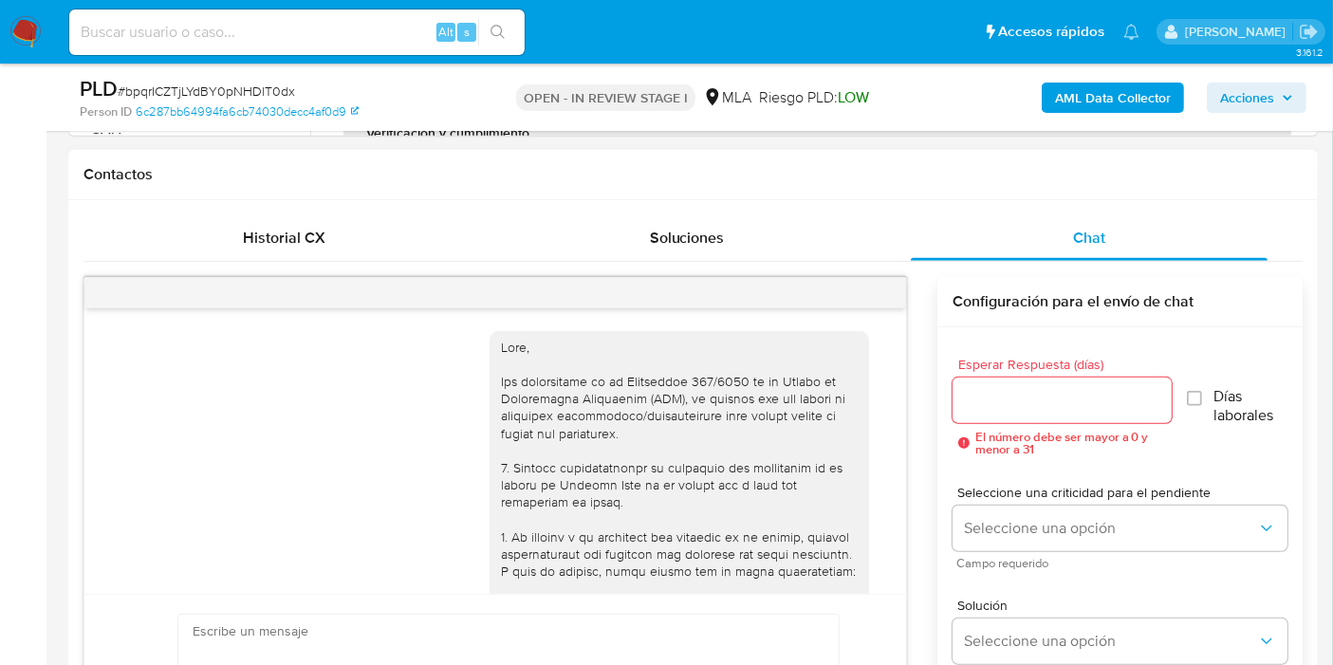
scroll to position [2108, 0]
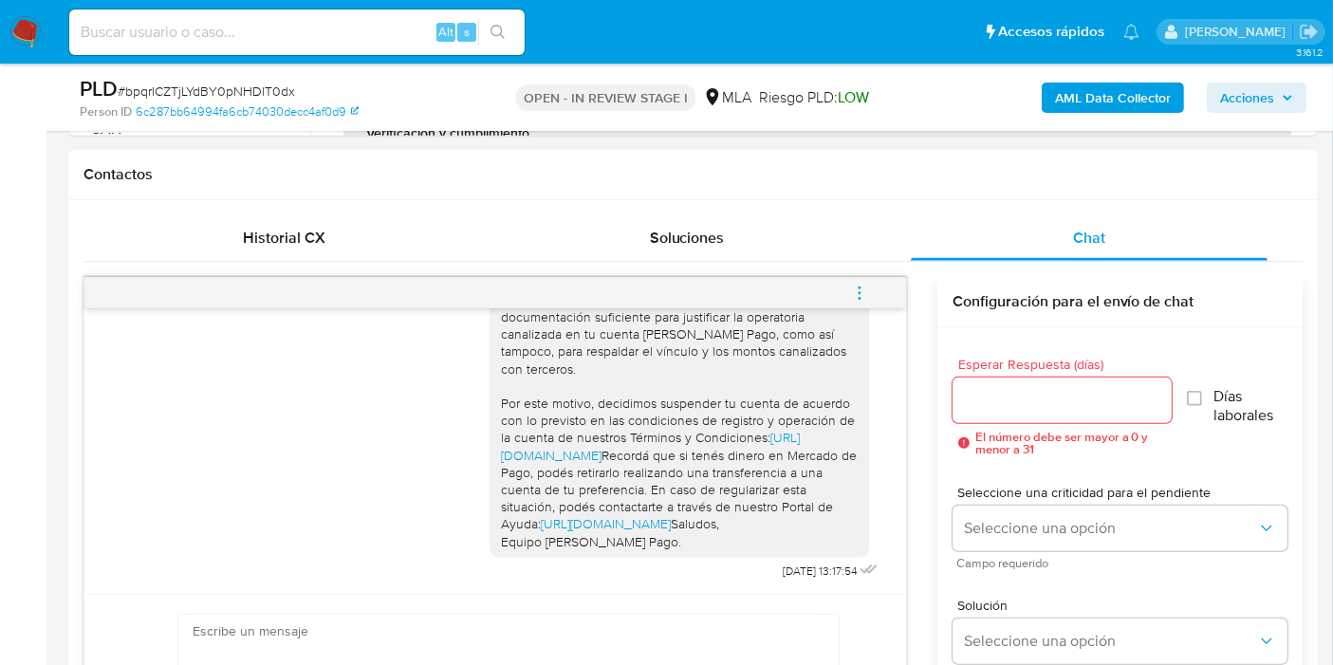
click at [875, 277] on button "menu-action" at bounding box center [859, 293] width 63 height 46
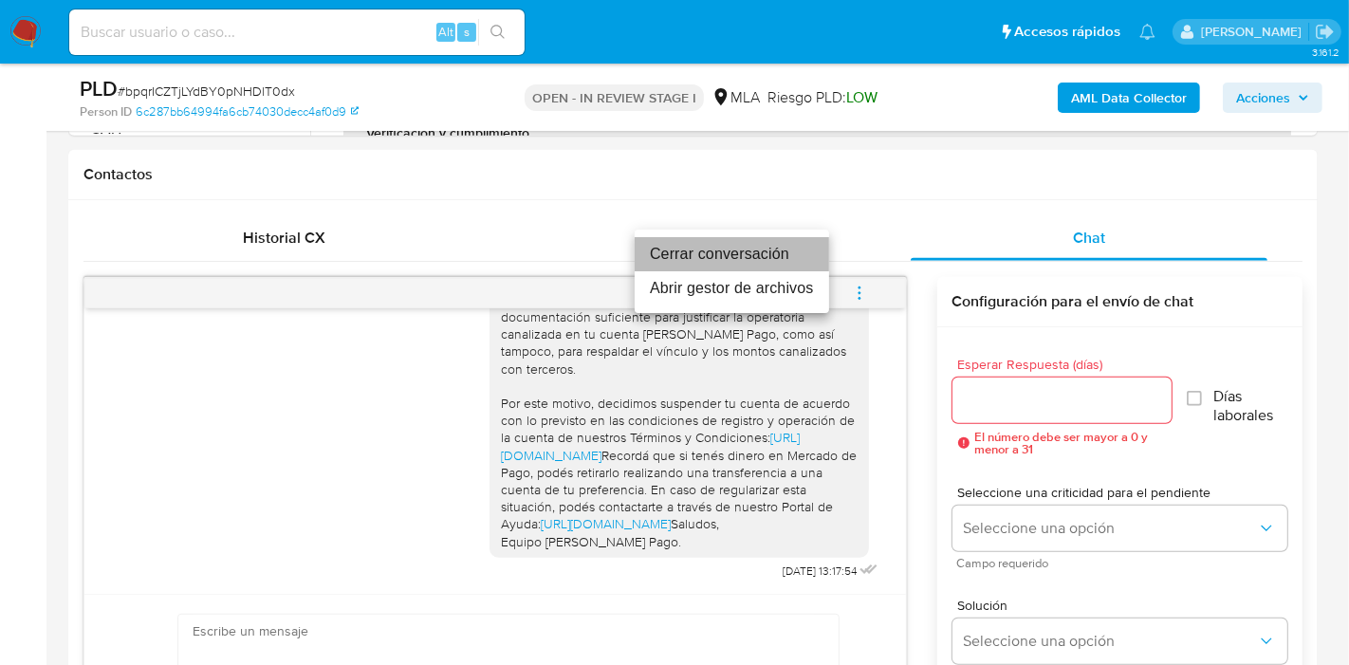
click at [730, 249] on li "Cerrar conversación" at bounding box center [732, 254] width 194 height 34
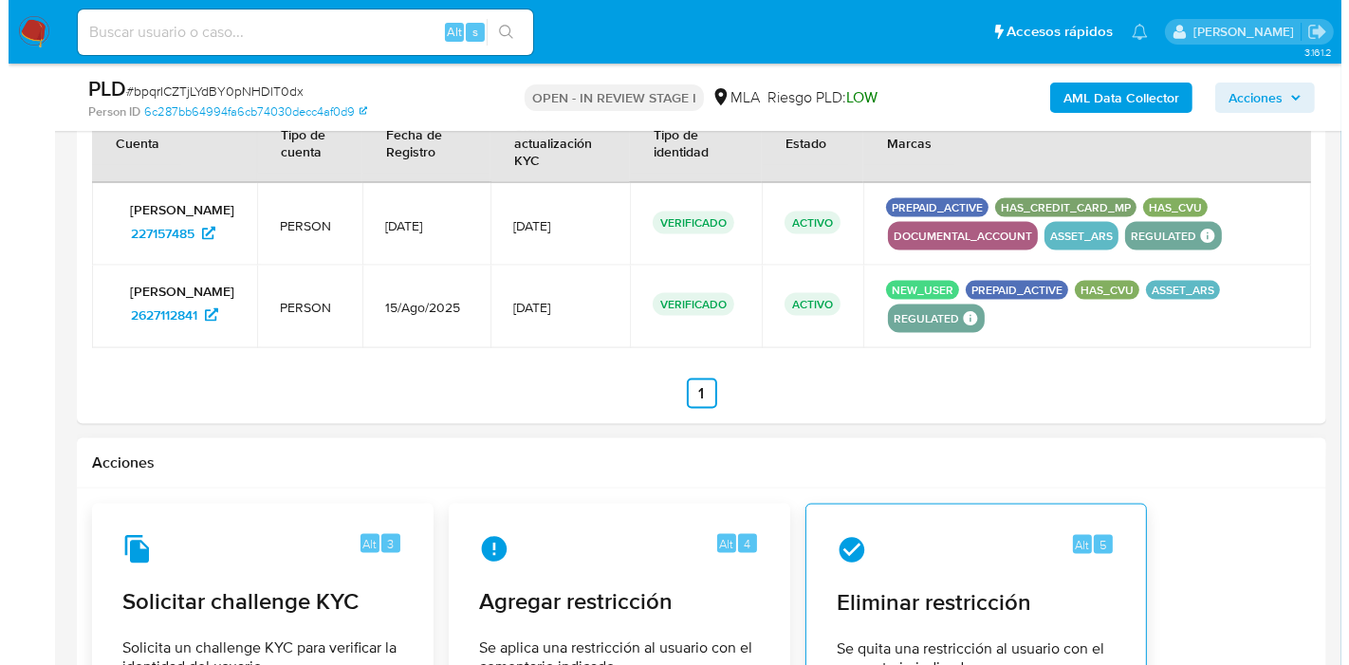
scroll to position [3069, 0]
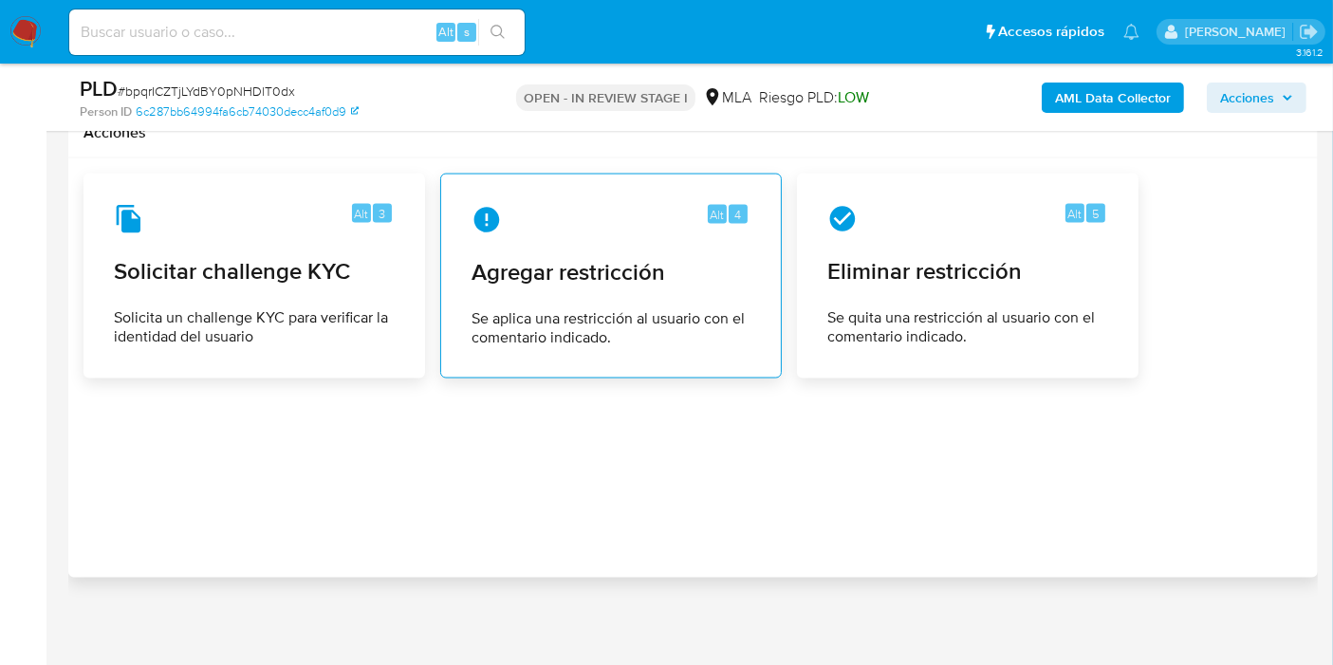
click at [730, 329] on span "Se aplica una restricción al usuario con el comentario indicado." at bounding box center [610, 328] width 279 height 38
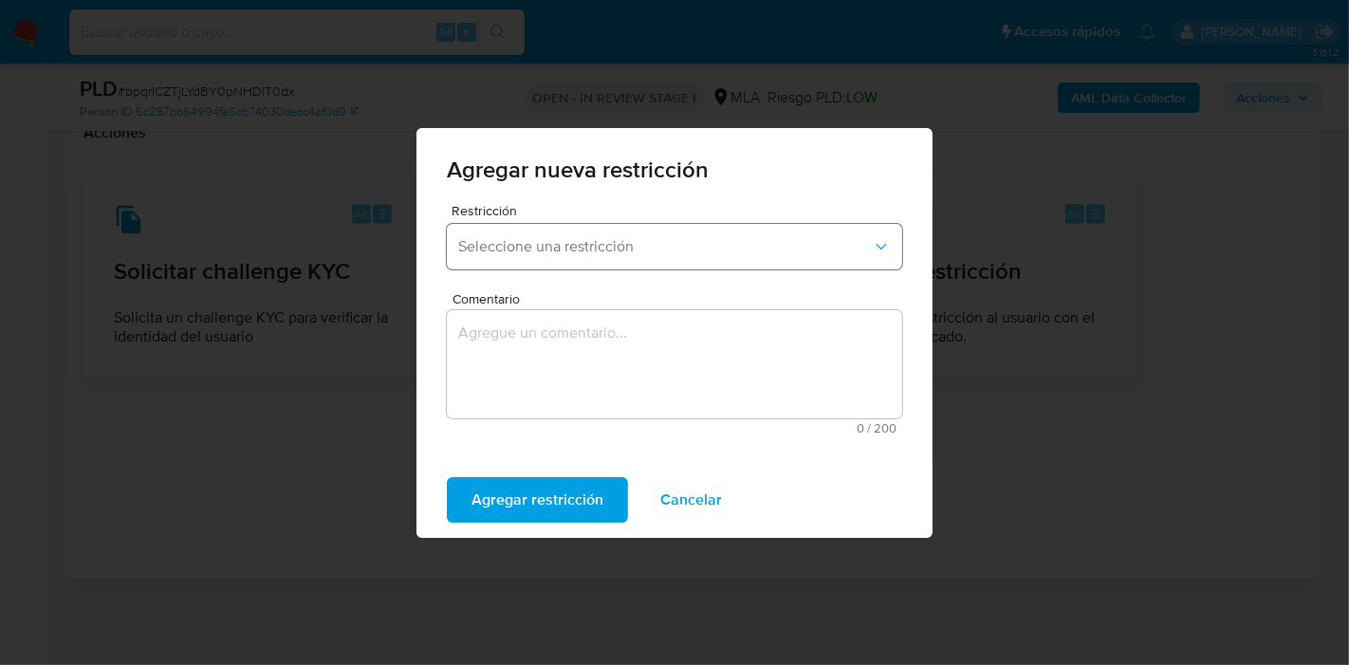
click at [753, 264] on button "Seleccione una restricción" at bounding box center [674, 247] width 455 height 46
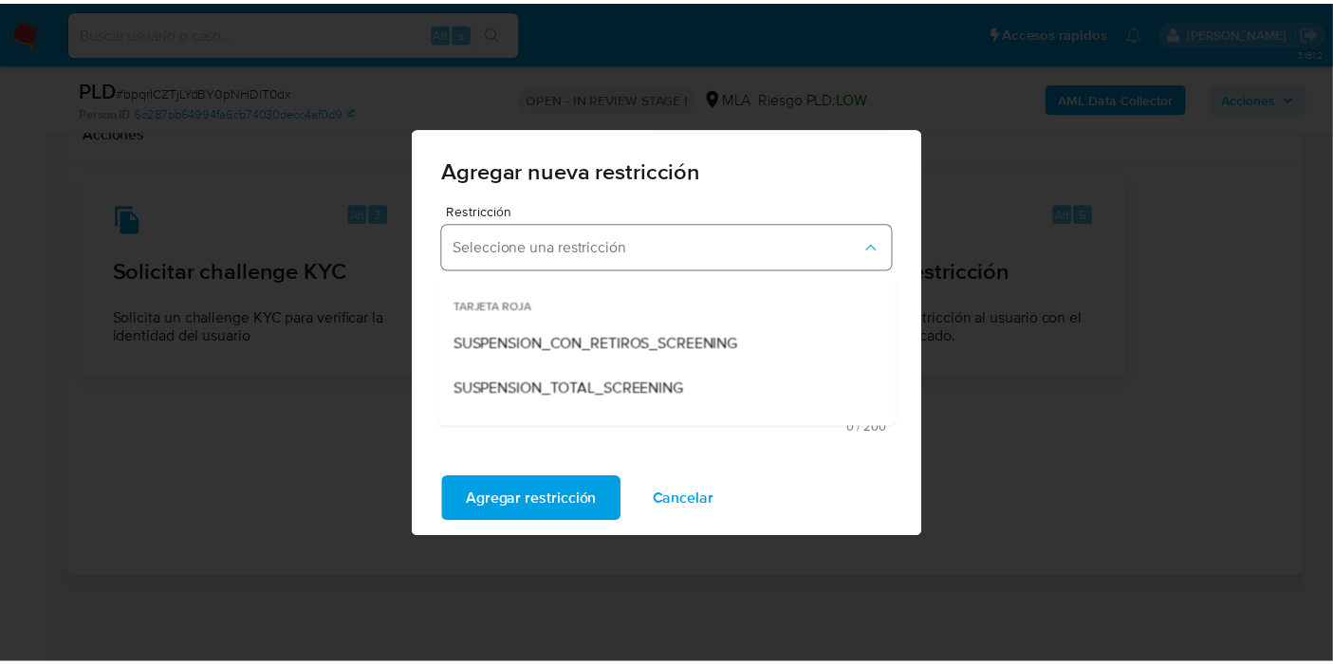
scroll to position [211, 0]
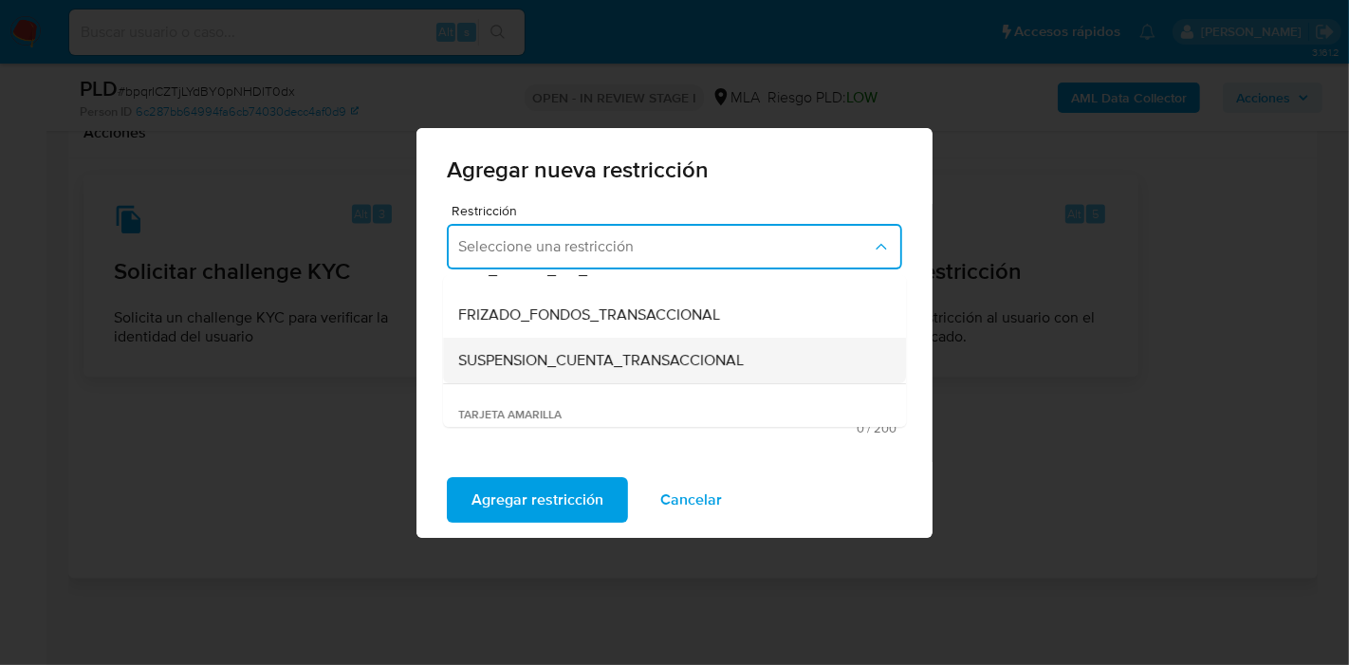
click at [612, 351] on span "SUSPENSION_CUENTA_TRANSACCIONAL" at bounding box center [601, 360] width 286 height 19
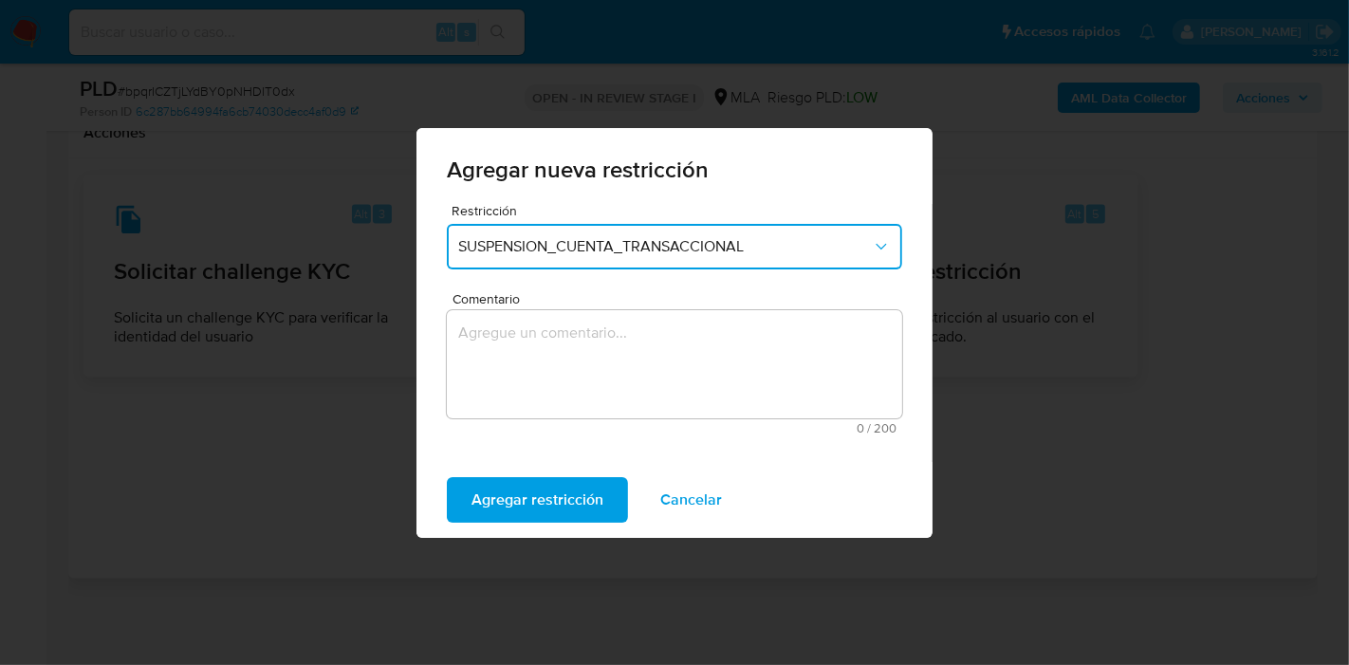
click at [589, 364] on textarea "Comentario" at bounding box center [674, 364] width 455 height 108
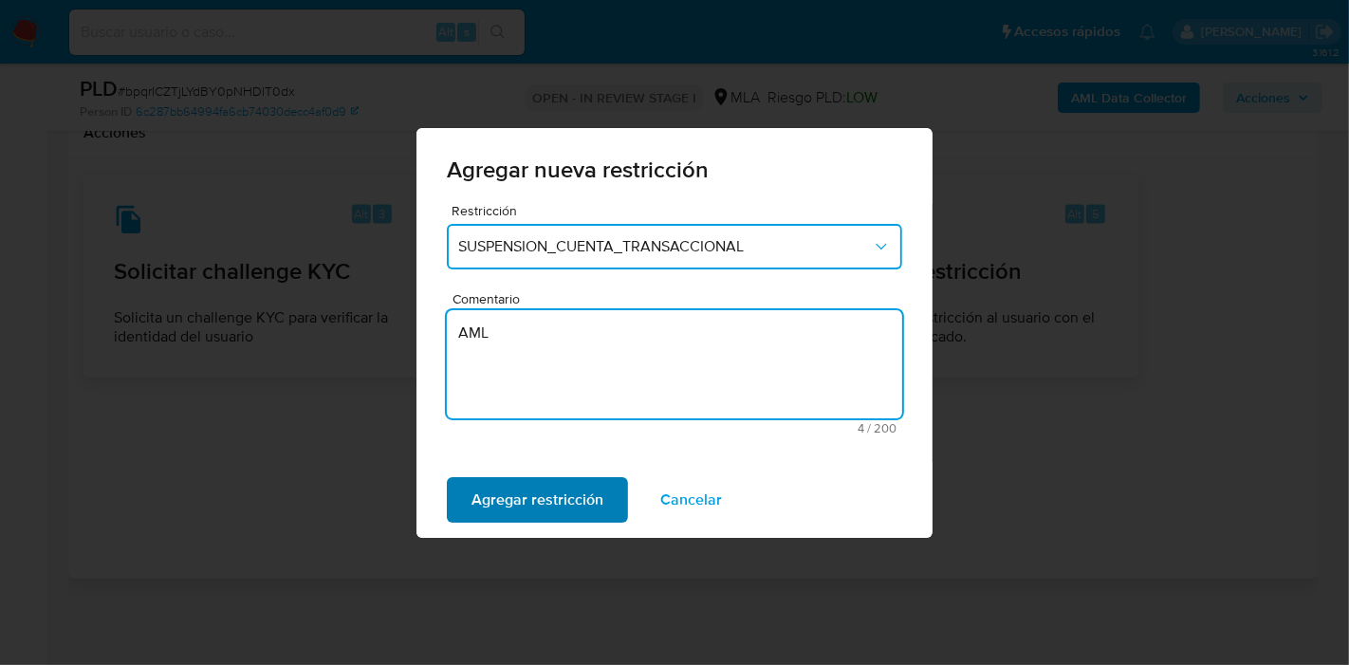
type textarea "AML"
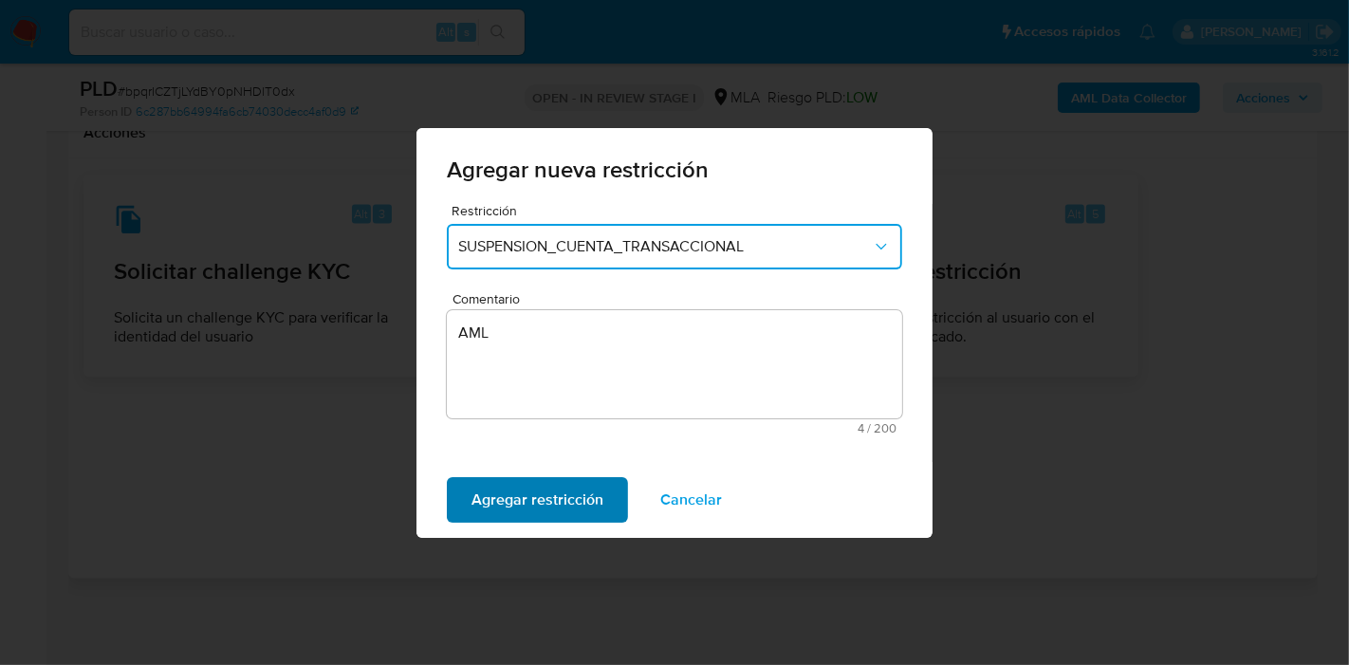
click at [529, 484] on span "Agregar restricción" at bounding box center [537, 500] width 132 height 42
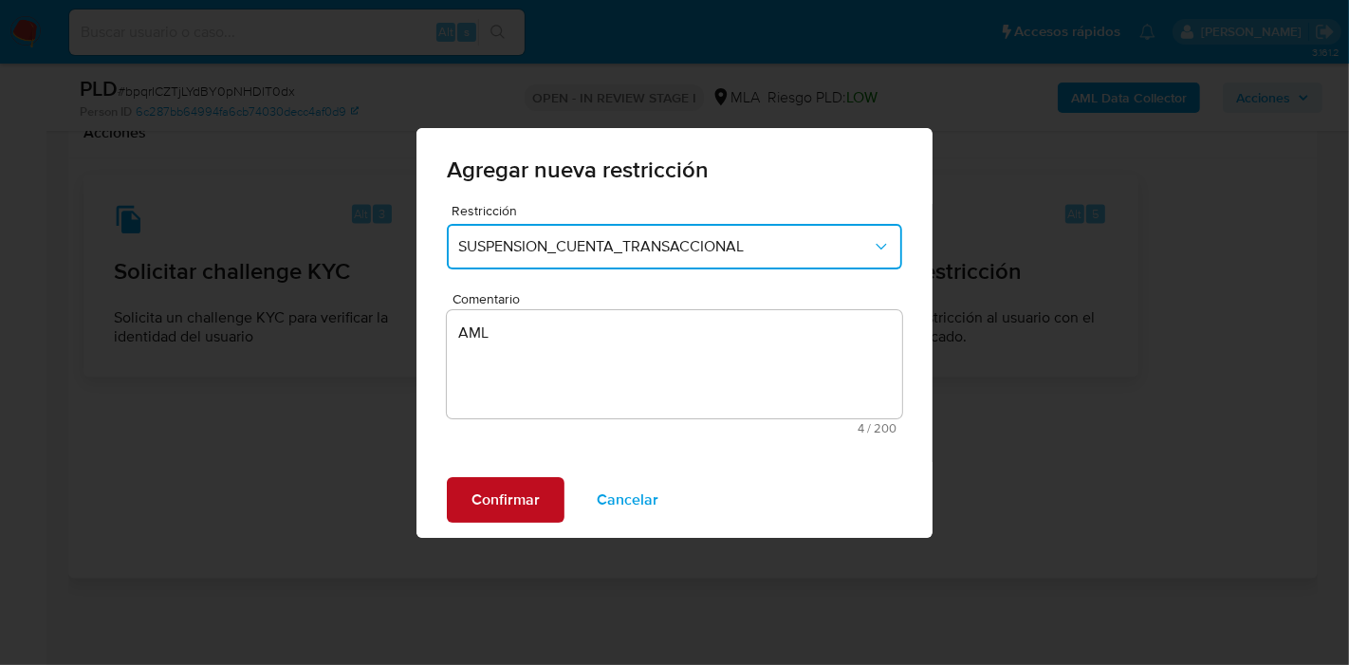
click at [495, 501] on span "Confirmar" at bounding box center [505, 500] width 68 height 42
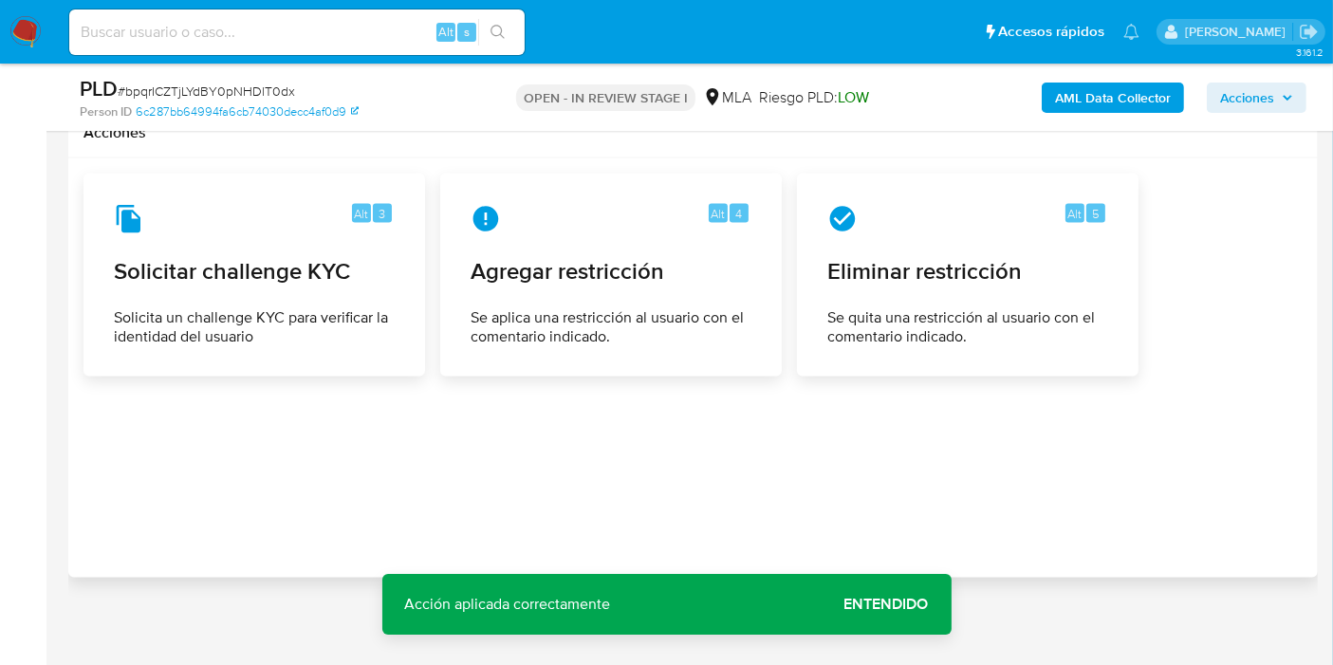
click at [1095, 404] on div at bounding box center [692, 368] width 1219 height 389
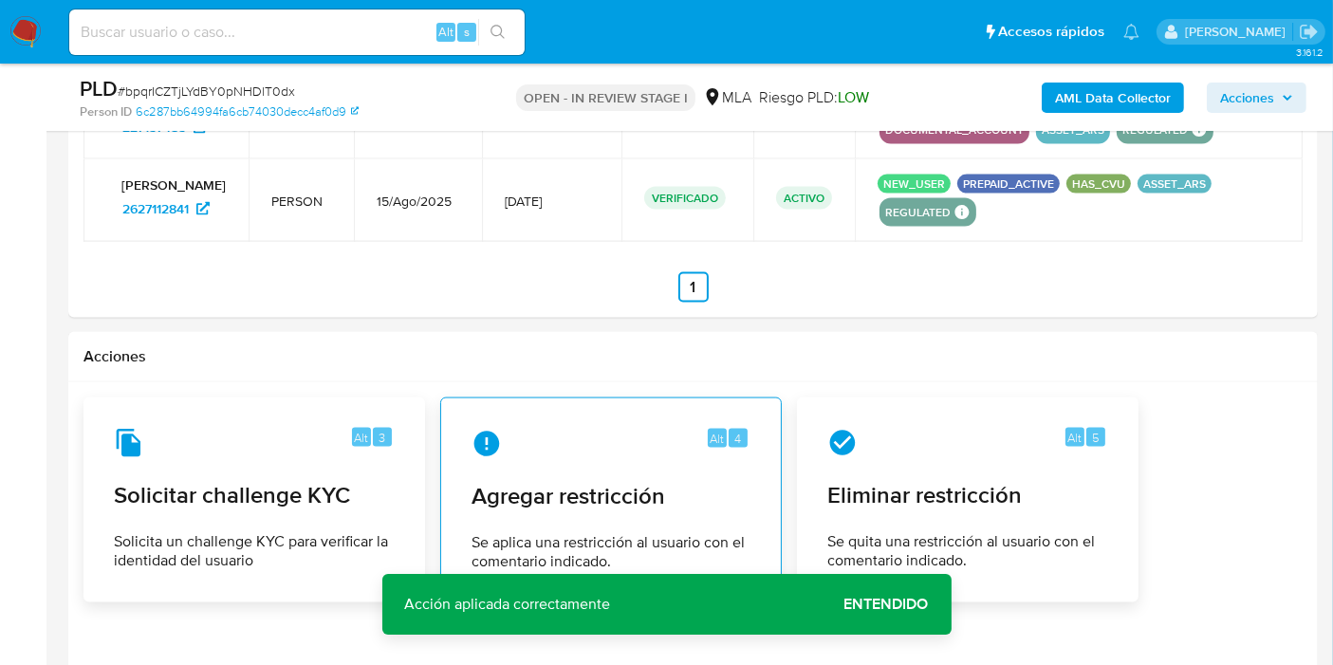
scroll to position [2753, 0]
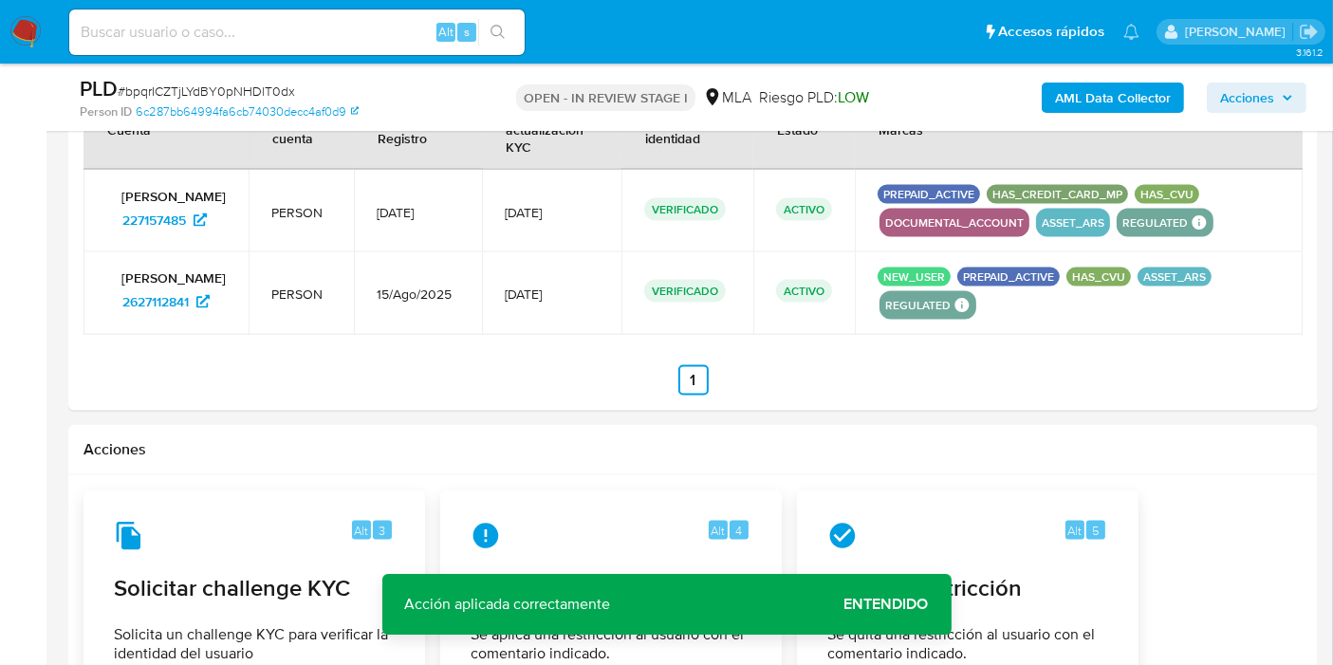
click at [898, 604] on span "Entendido" at bounding box center [886, 604] width 84 height 0
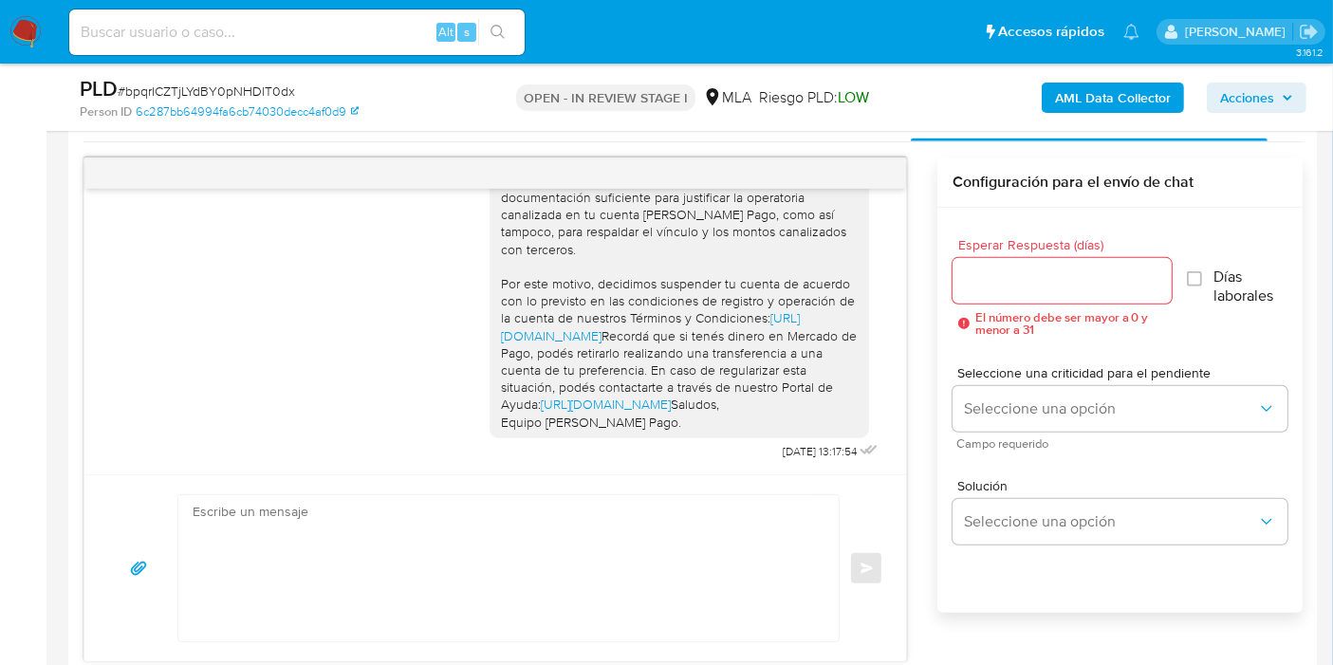
scroll to position [540, 0]
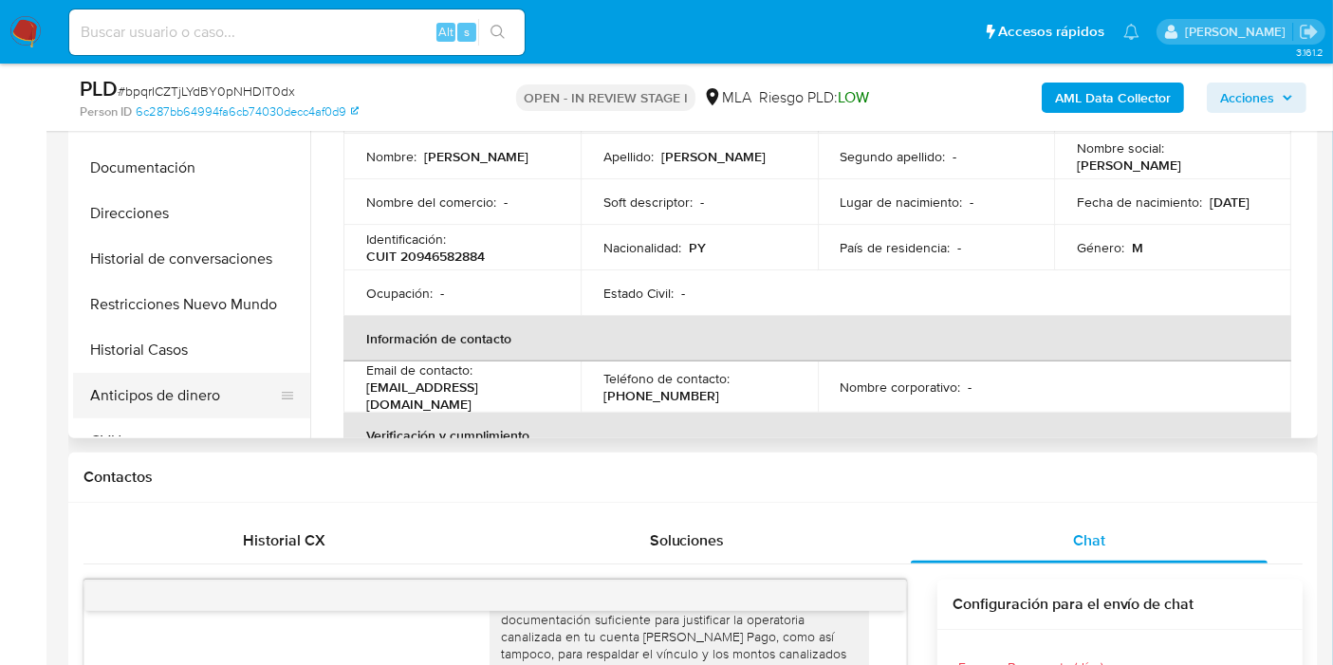
click at [108, 413] on button "Anticipos de dinero" at bounding box center [184, 396] width 222 height 46
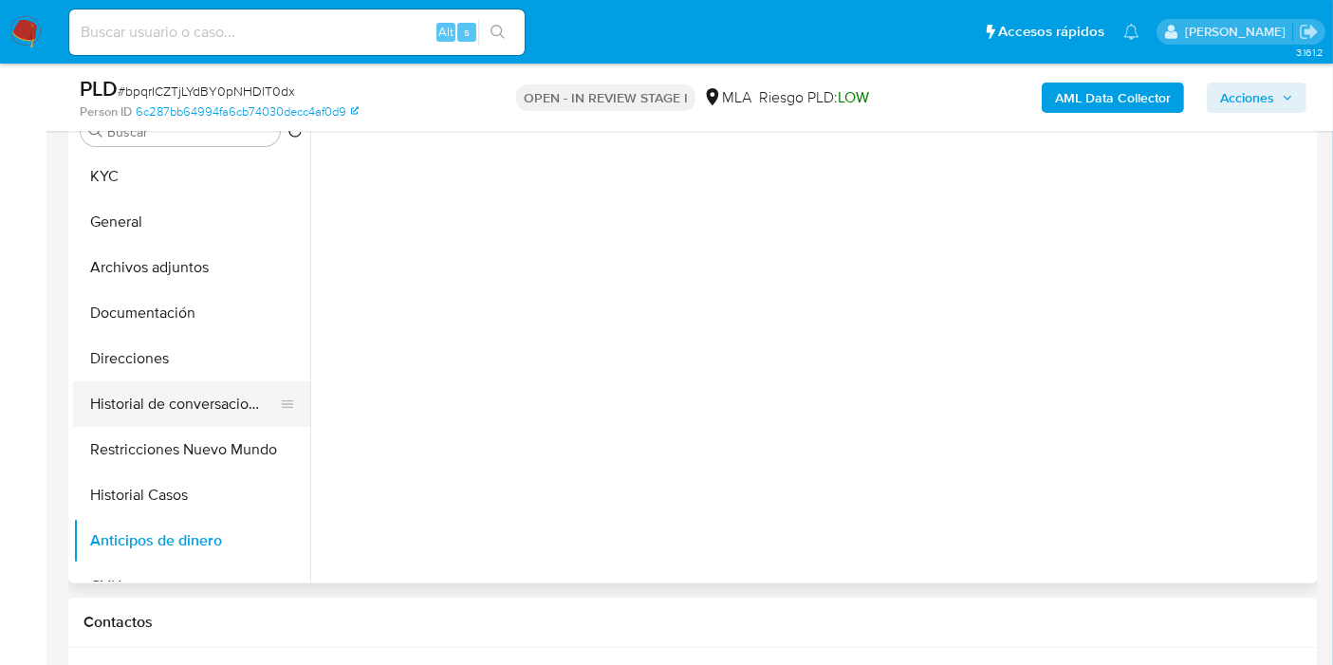
scroll to position [329, 0]
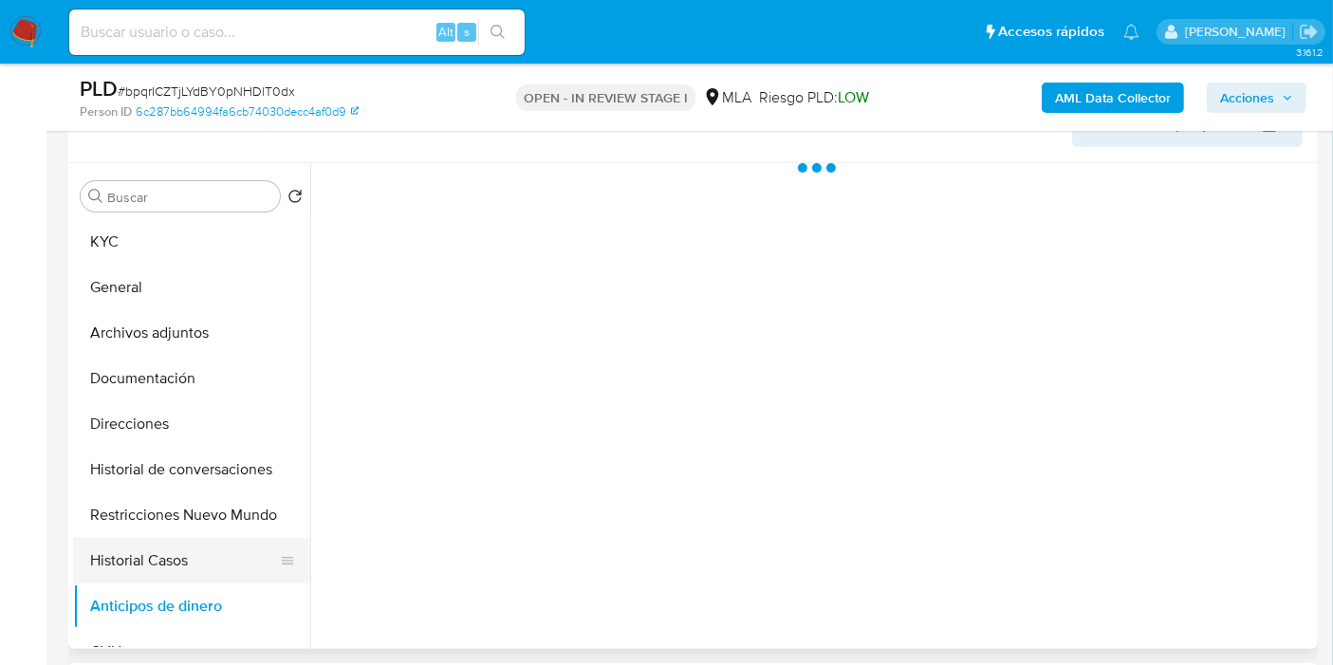
click at [159, 567] on button "Historial Casos" at bounding box center [184, 561] width 222 height 46
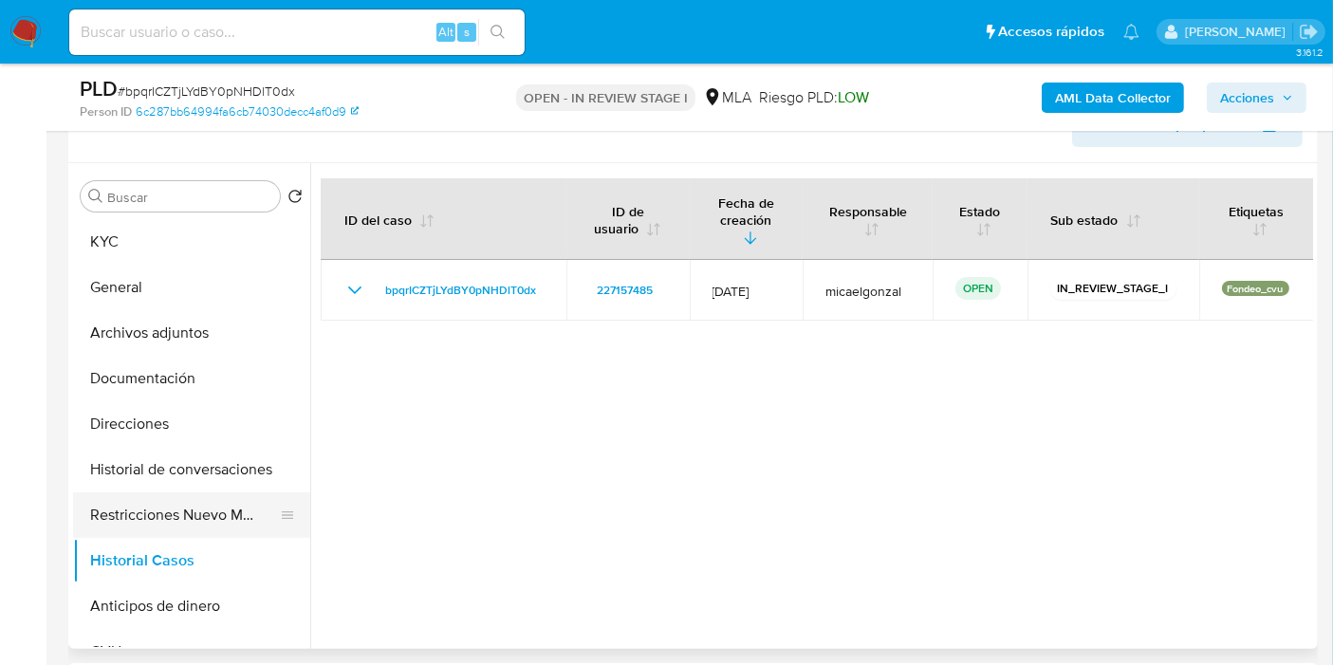
click at [215, 525] on button "Restricciones Nuevo Mundo" at bounding box center [184, 515] width 222 height 46
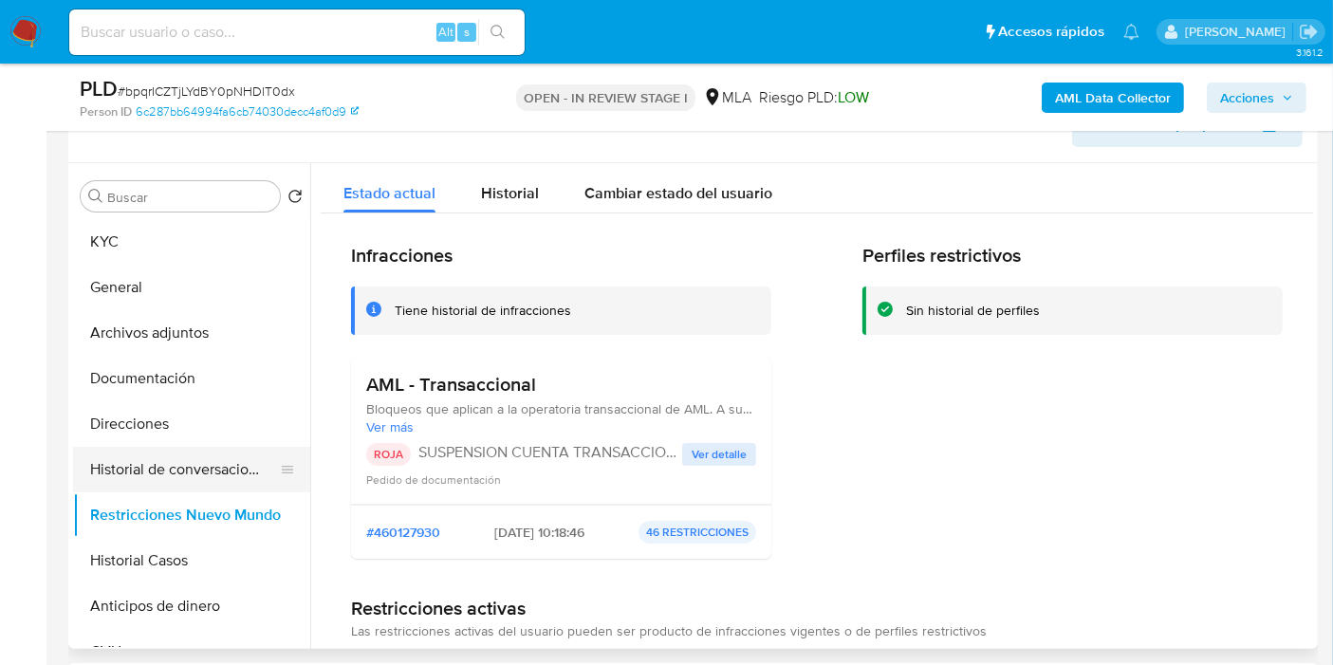
click at [218, 470] on button "Historial de conversaciones" at bounding box center [184, 470] width 222 height 46
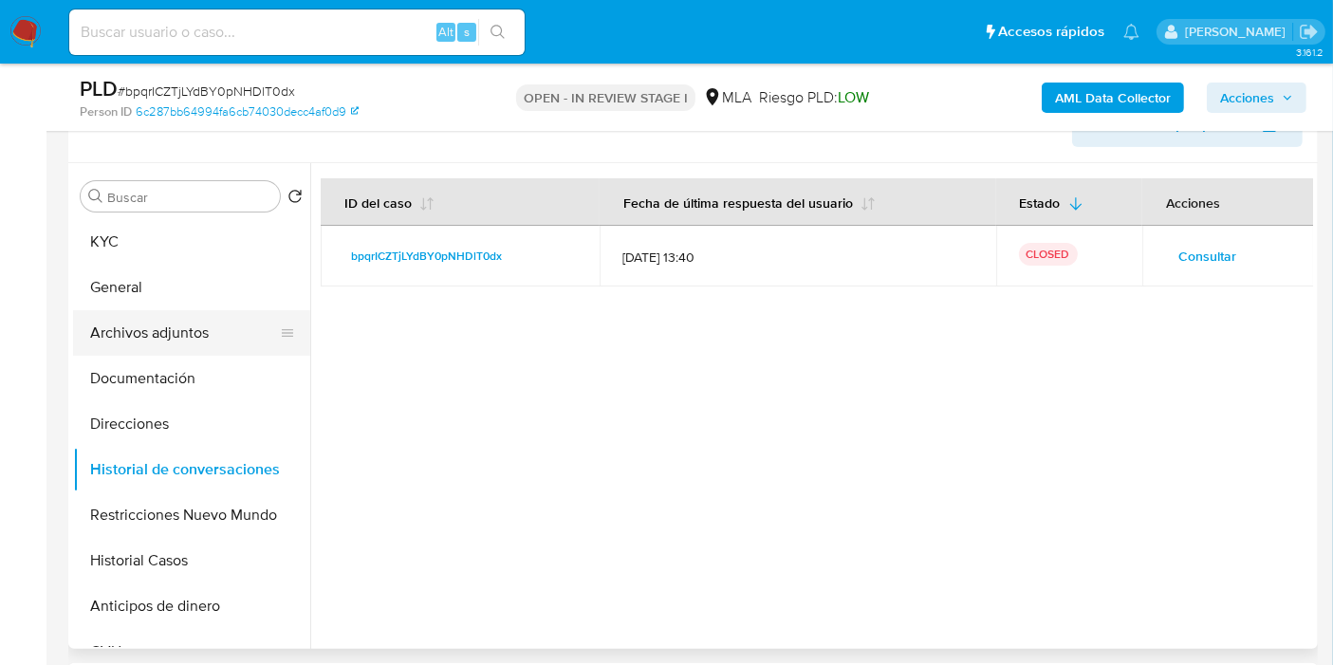
click at [195, 346] on button "Archivos adjuntos" at bounding box center [184, 333] width 222 height 46
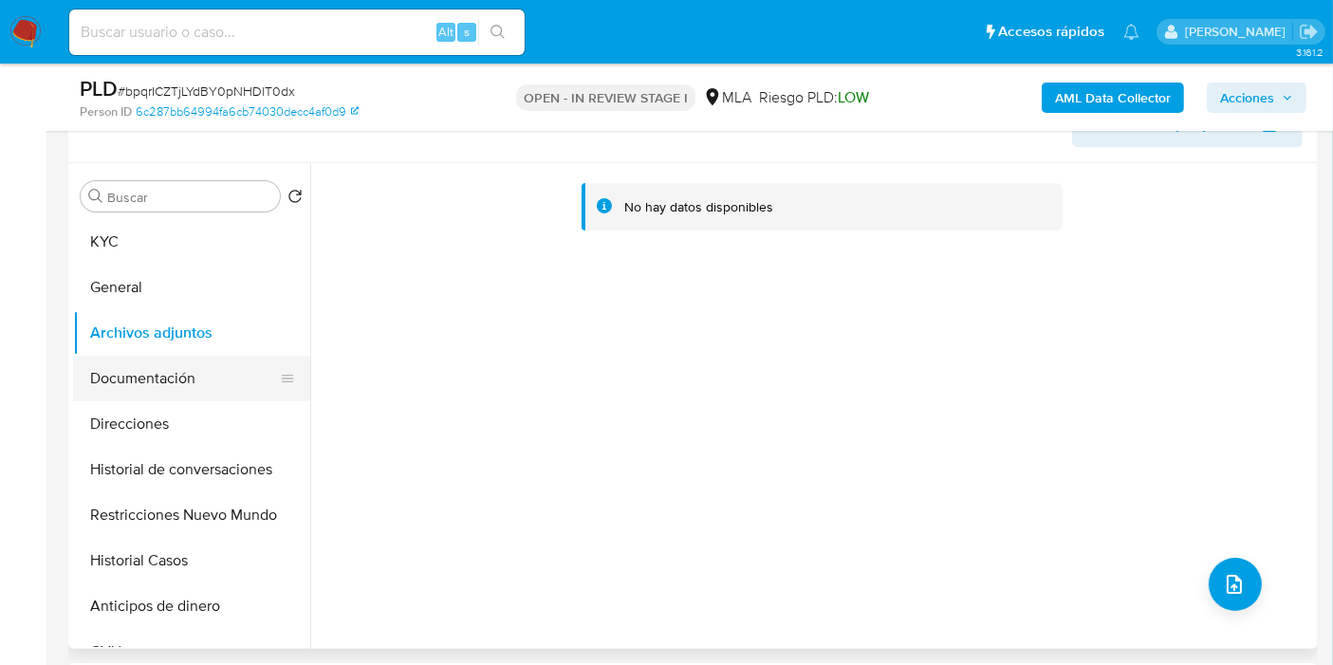
click at [180, 371] on button "Documentación" at bounding box center [184, 379] width 222 height 46
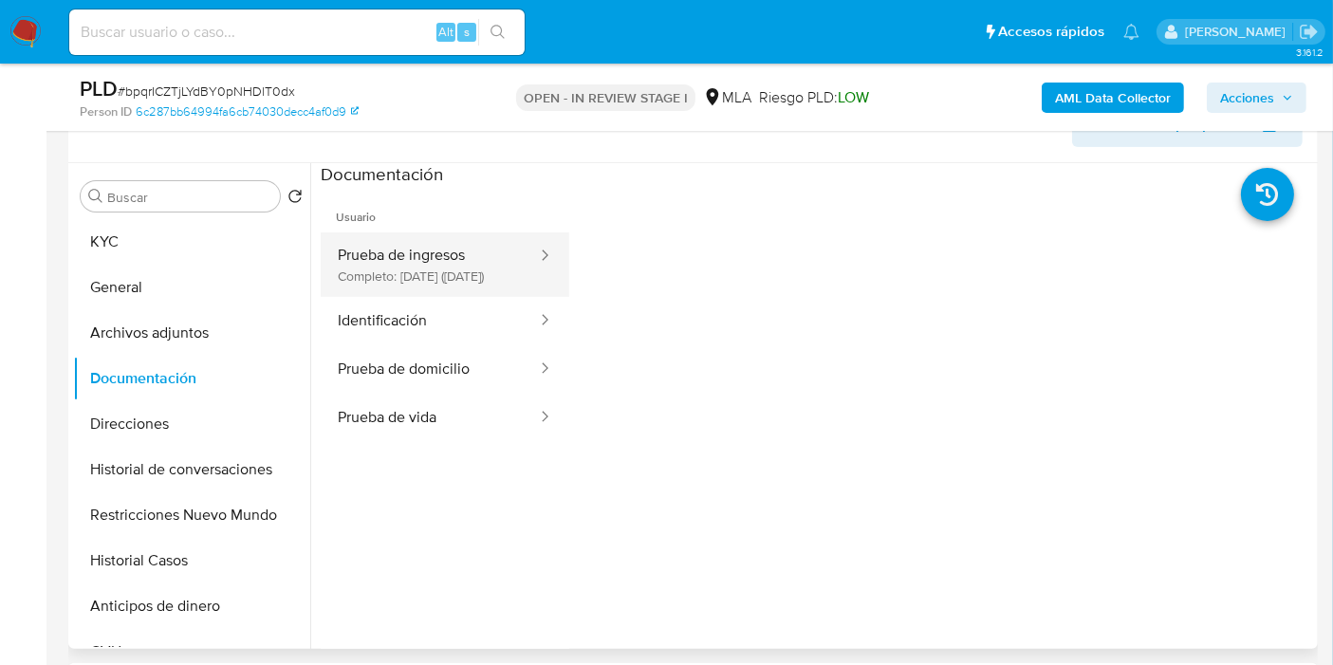
click at [524, 293] on div at bounding box center [539, 264] width 30 height 65
click at [477, 294] on button "Prueba de ingresos Completo: [DATE] ([DATE])" at bounding box center [430, 264] width 218 height 65
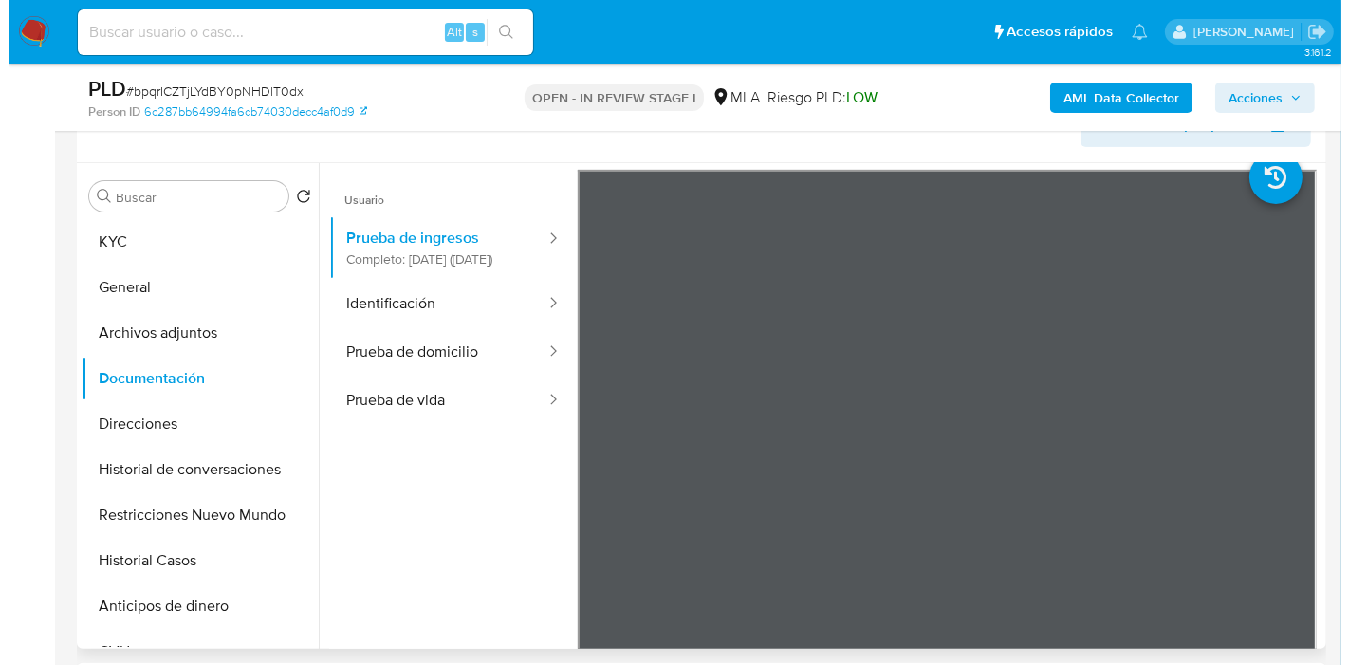
scroll to position [0, 0]
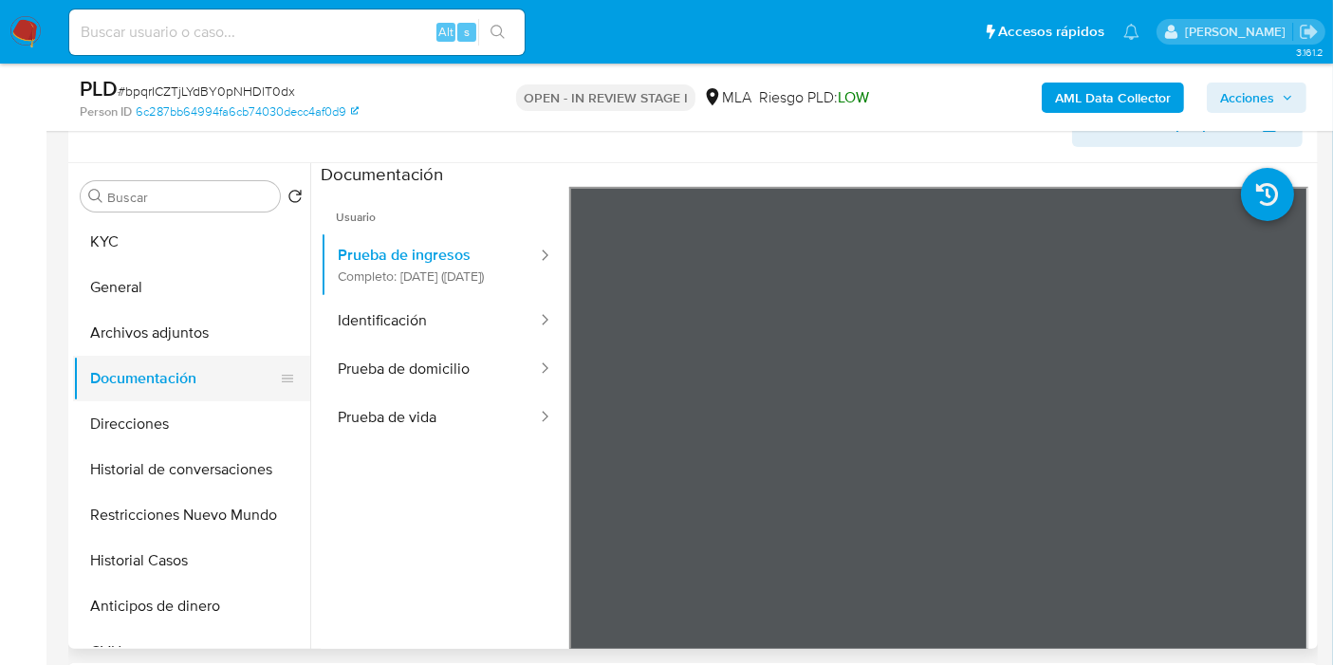
click at [200, 356] on button "Documentación" at bounding box center [184, 379] width 222 height 46
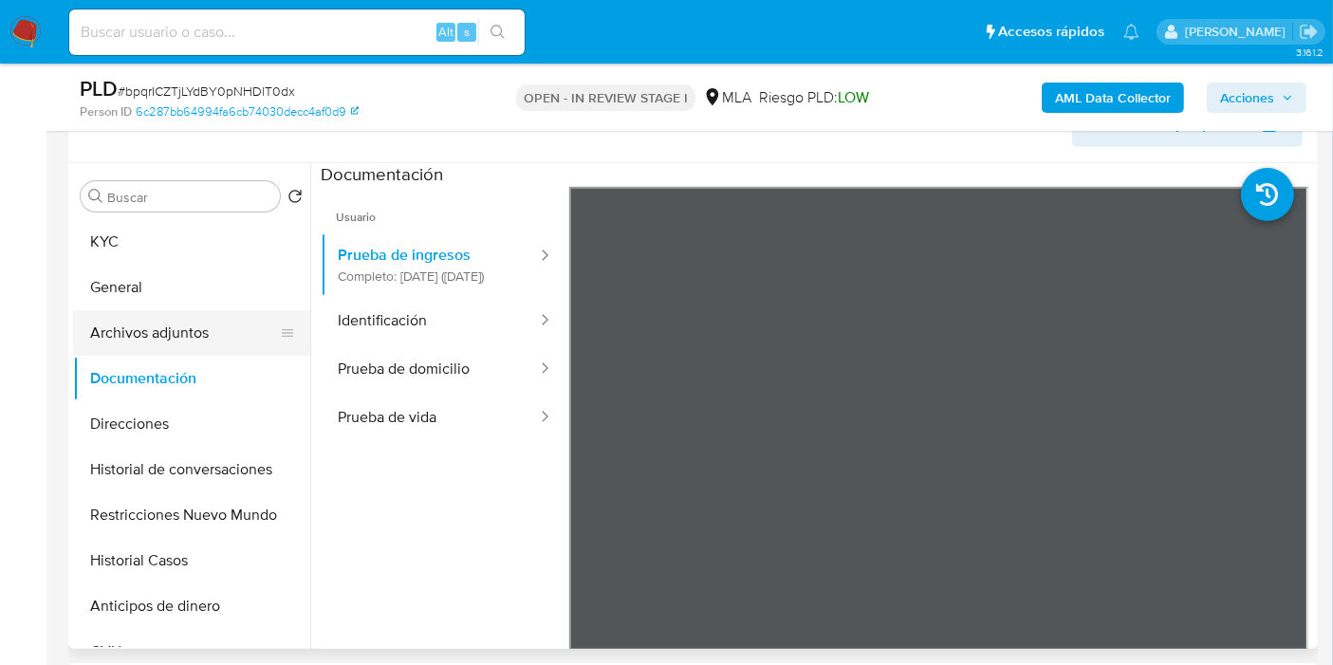
click at [214, 340] on button "Archivos adjuntos" at bounding box center [184, 333] width 222 height 46
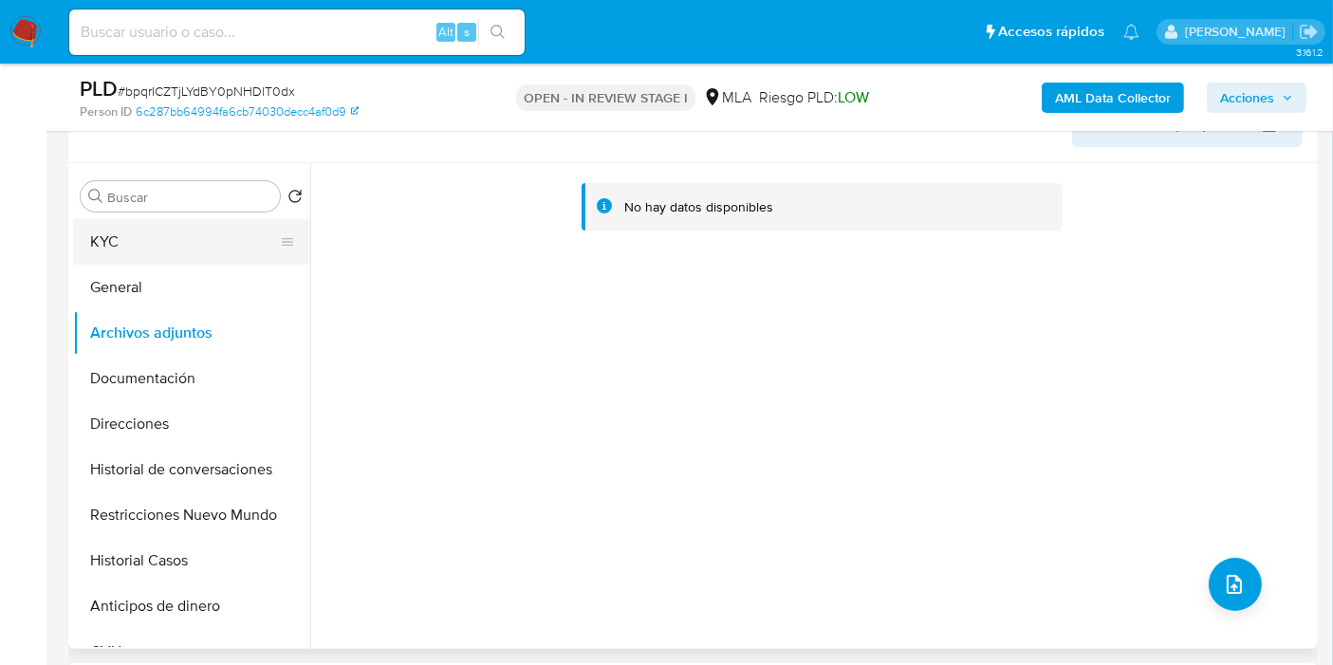
click at [247, 240] on button "KYC" at bounding box center [184, 242] width 222 height 46
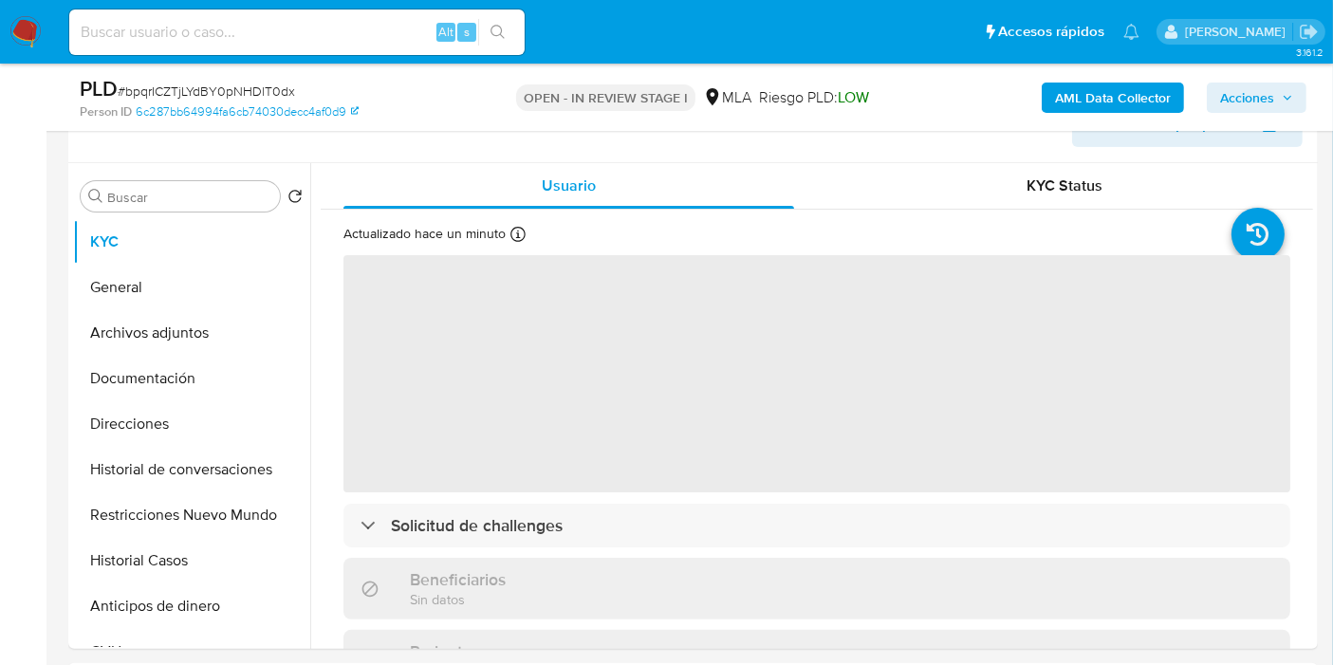
click at [1082, 102] on b "AML Data Collector" at bounding box center [1113, 98] width 116 height 30
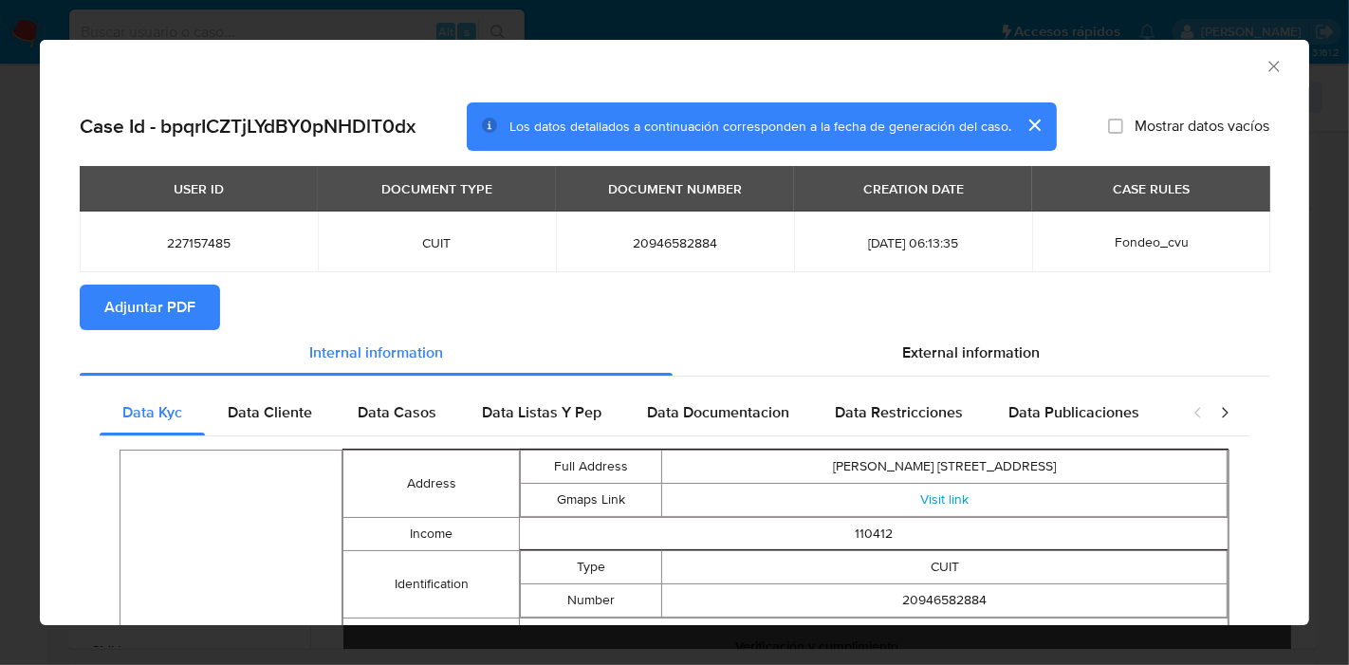
click at [268, 401] on span "Data Cliente" at bounding box center [270, 412] width 84 height 22
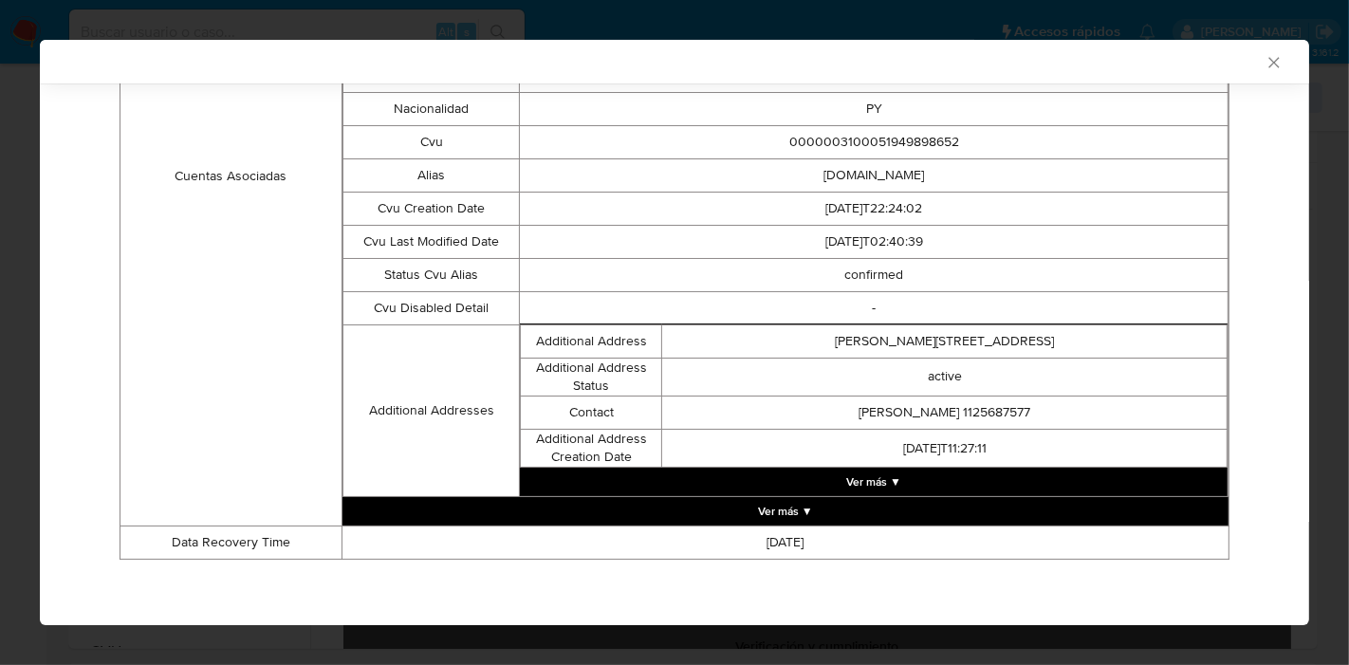
scroll to position [265, 0]
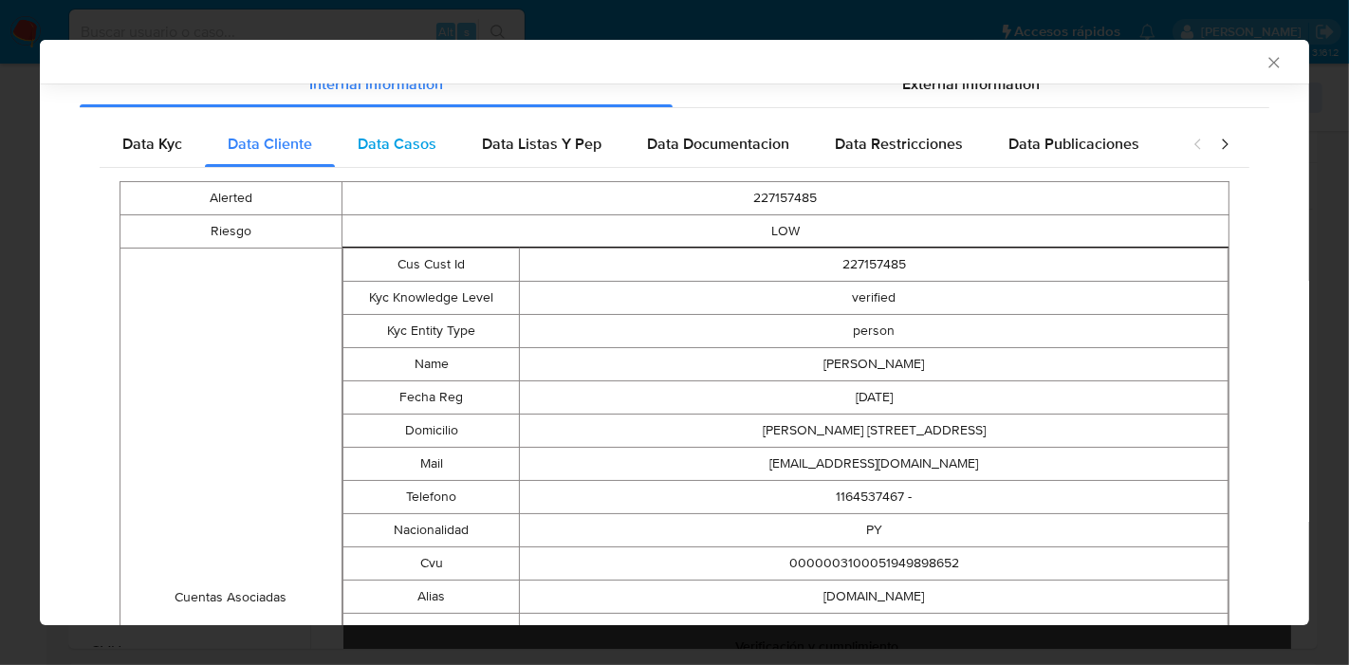
drag, startPoint x: 383, startPoint y: 176, endPoint x: 415, endPoint y: 157, distance: 36.6
click at [385, 175] on div "Alerted 227157485 Riesgo LOW Cuentas Asociadas Cus Cust Id 227157485 Kyc Knowle…" at bounding box center [675, 581] width 1150 height 826
click at [415, 157] on div "Data Casos" at bounding box center [397, 144] width 124 height 46
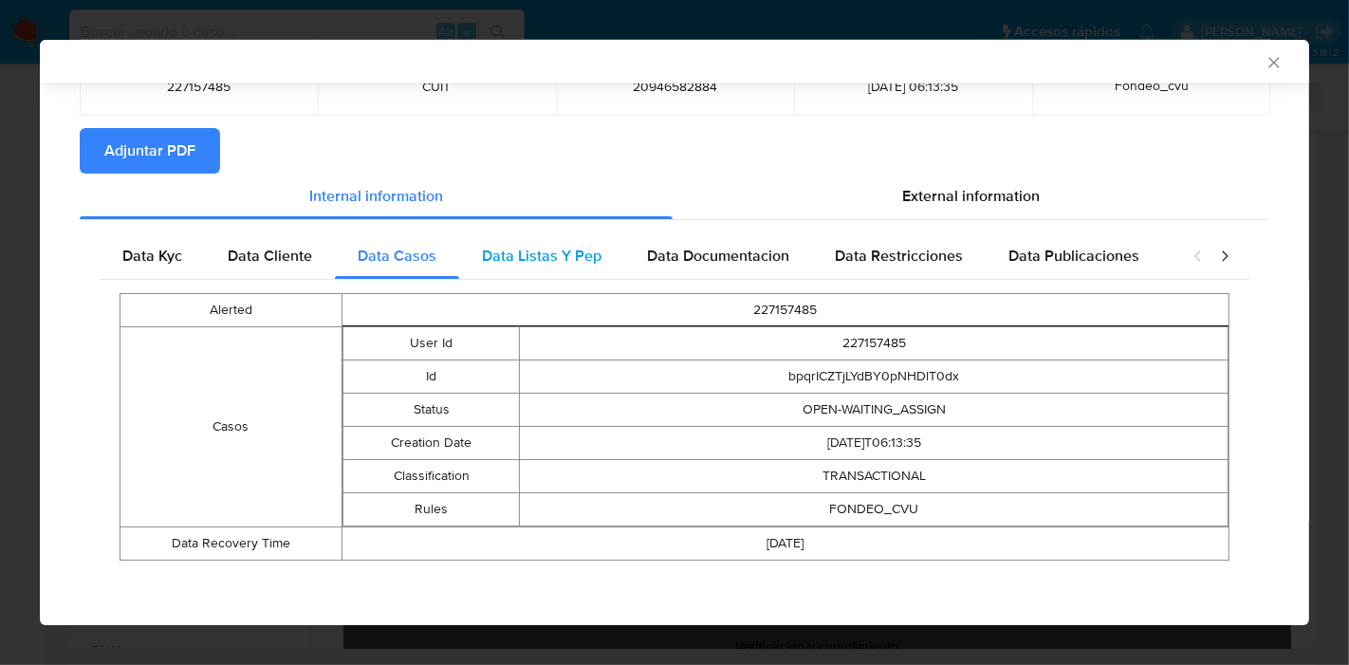
click at [467, 247] on div "Data Listas Y Pep" at bounding box center [541, 256] width 165 height 46
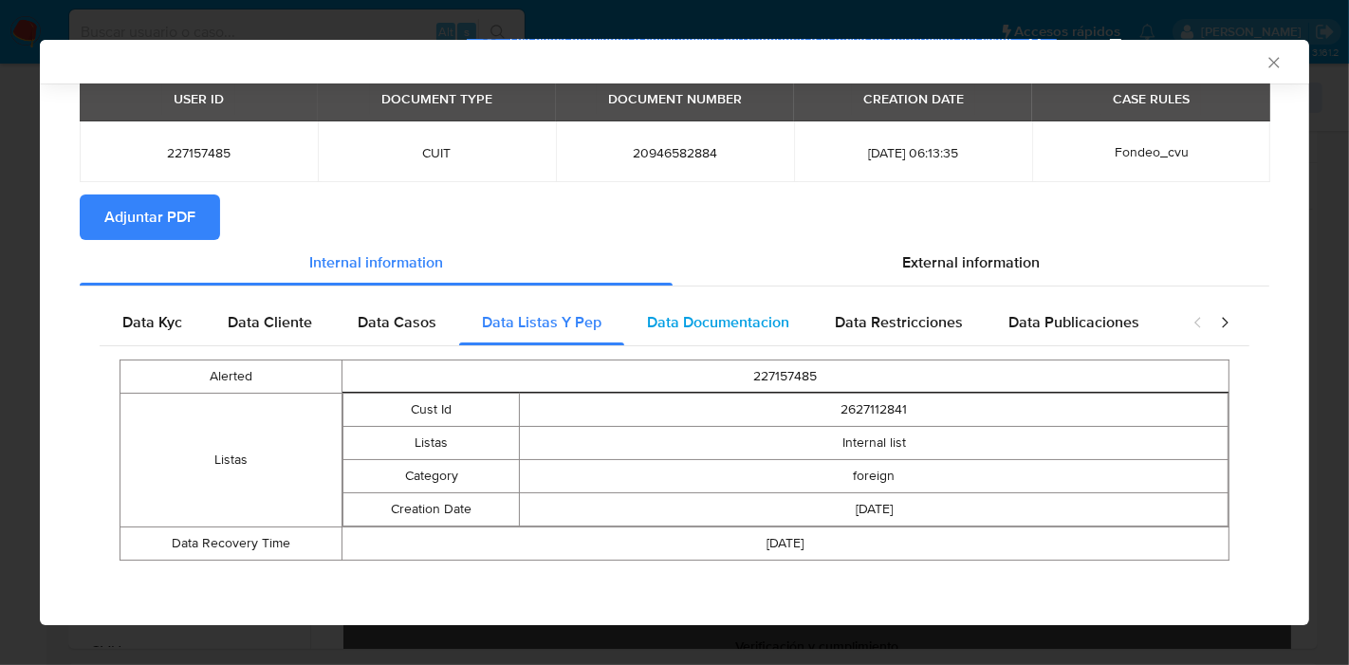
click at [771, 338] on div "Data Documentacion" at bounding box center [718, 323] width 188 height 46
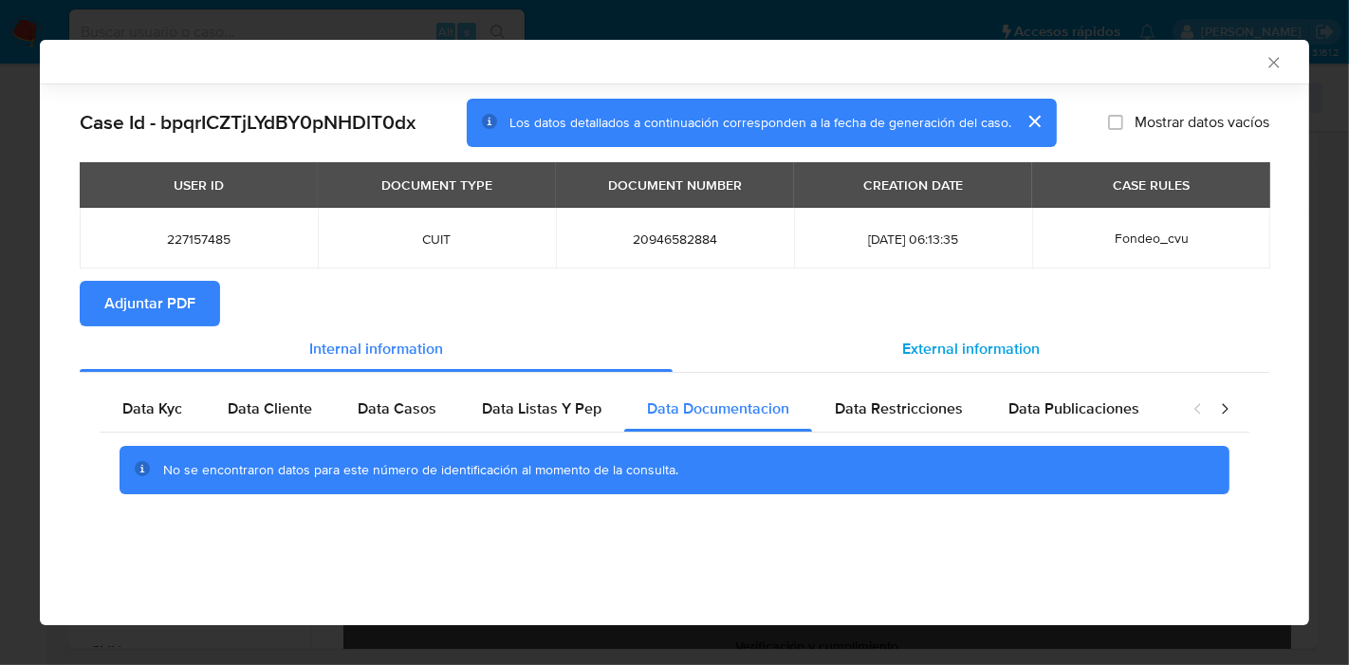
scroll to position [0, 0]
click at [887, 402] on span "Data Restricciones" at bounding box center [899, 408] width 128 height 22
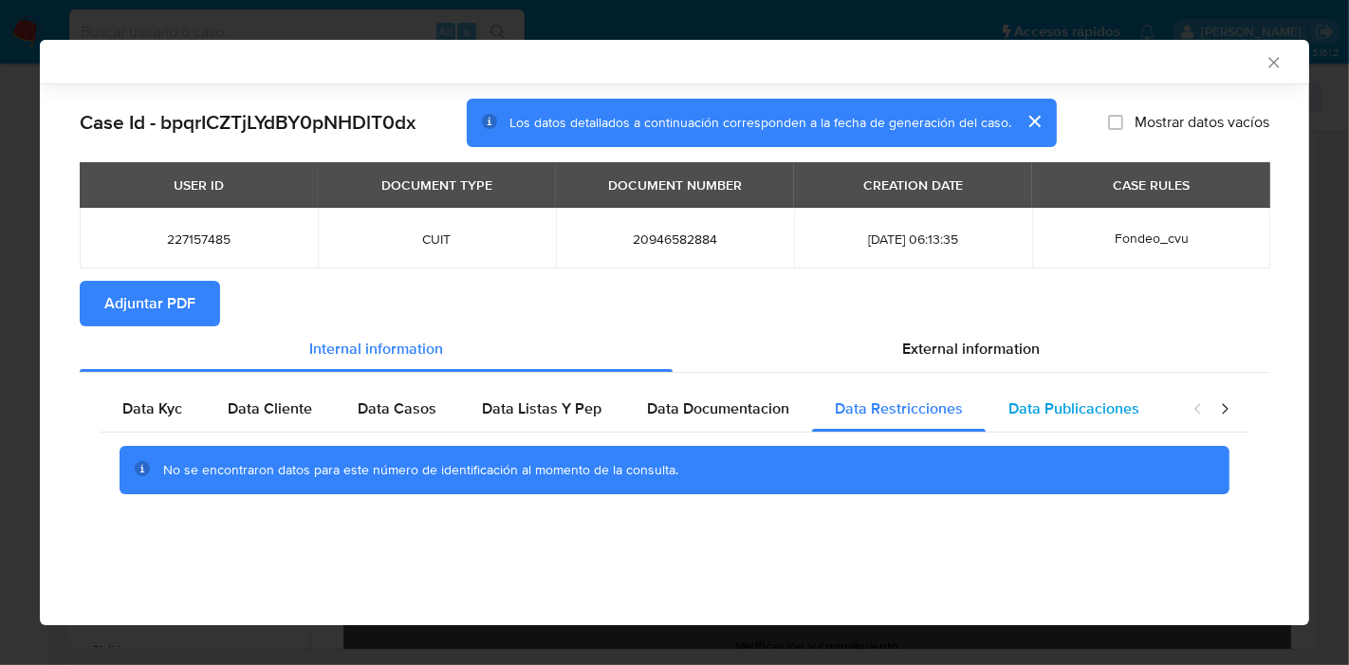
click at [1112, 417] on span "Data Publicaciones" at bounding box center [1073, 408] width 131 height 22
click at [1222, 414] on icon "closure-recommendation-modal" at bounding box center [1224, 408] width 19 height 19
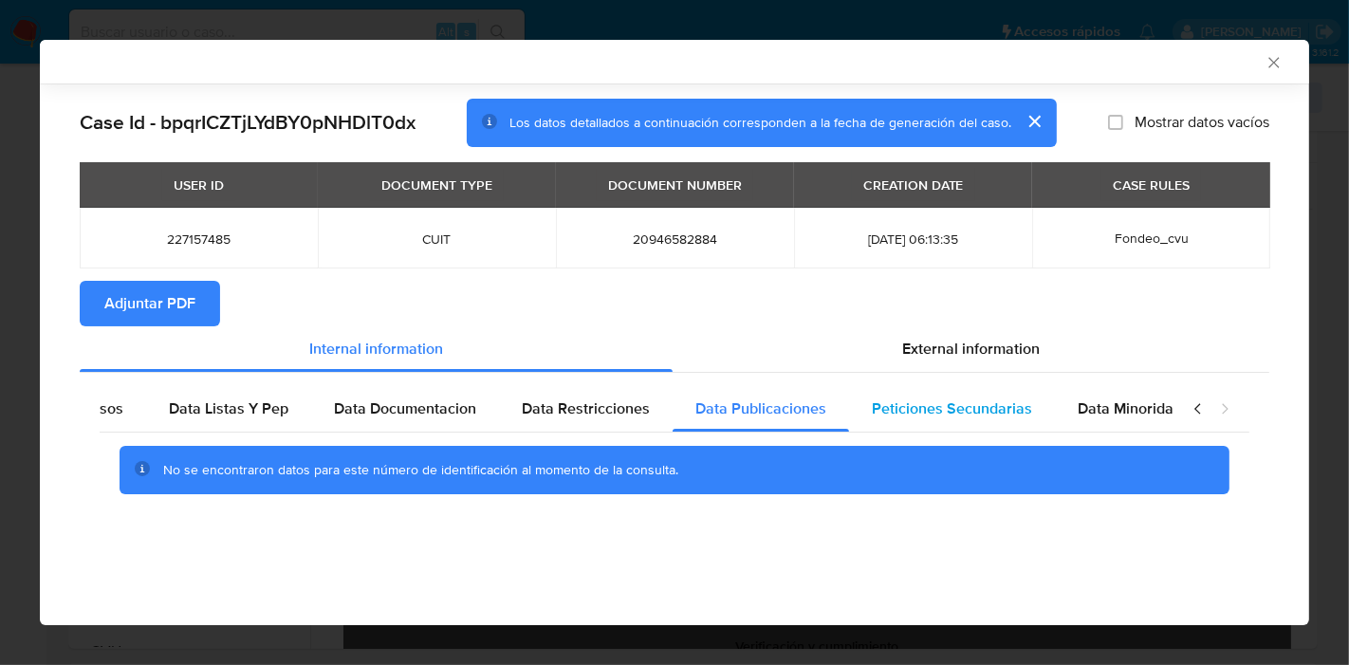
scroll to position [0, 333]
click at [916, 408] on span "Peticiones Secundarias" at bounding box center [932, 408] width 160 height 22
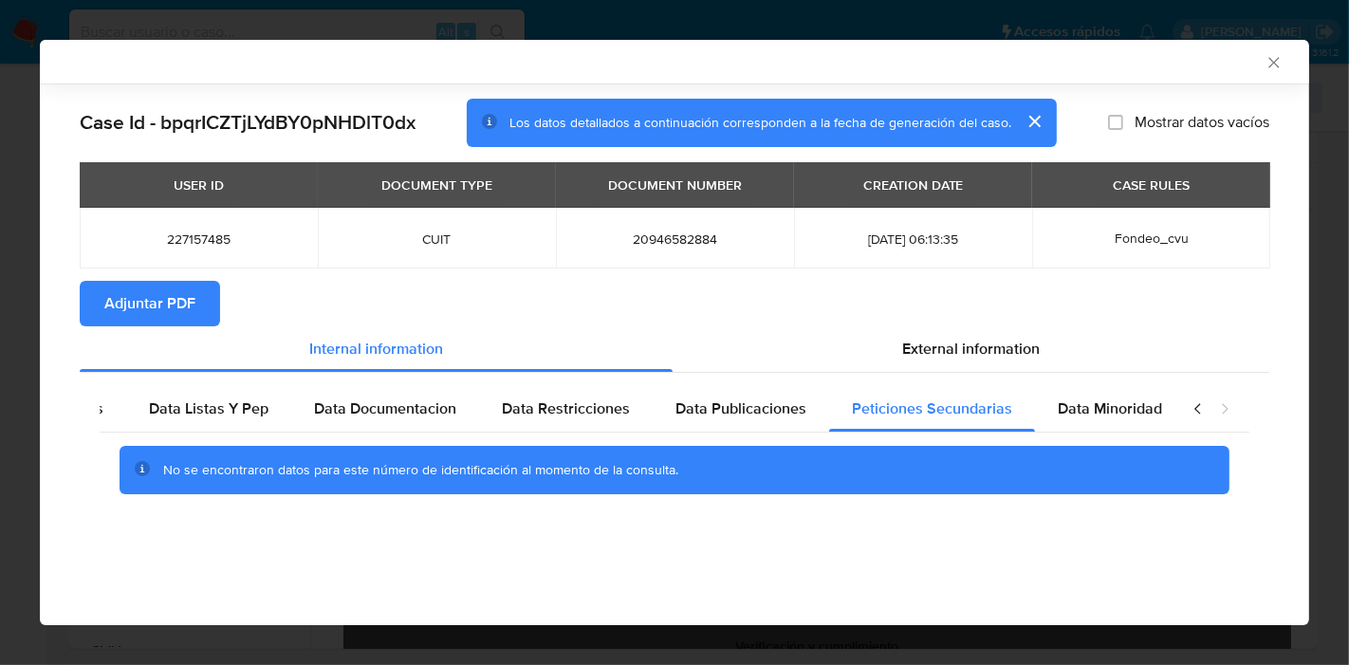
drag, startPoint x: 1131, startPoint y: 420, endPoint x: 1189, endPoint y: 415, distance: 58.1
click at [1133, 421] on div "Data Minoridad" at bounding box center [1110, 409] width 150 height 46
click at [1189, 415] on icon "closure-recommendation-modal" at bounding box center [1198, 408] width 19 height 19
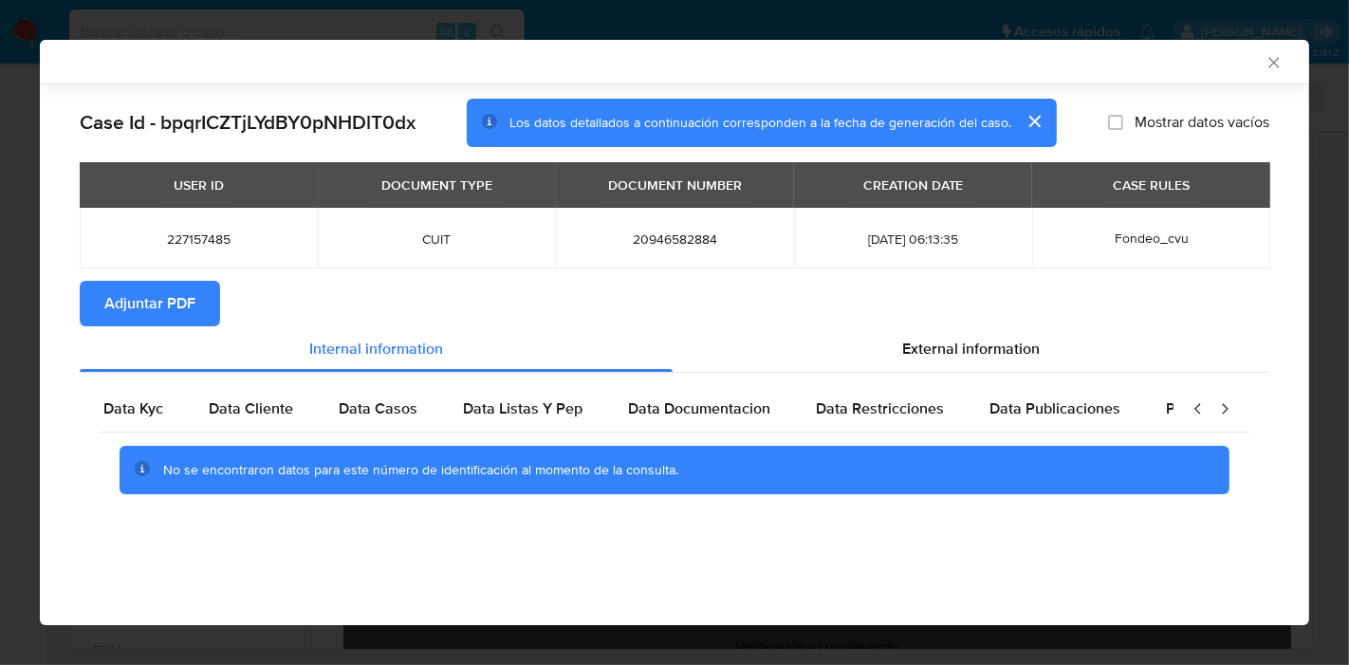
scroll to position [0, 0]
click at [172, 415] on span "Data Kyc" at bounding box center [152, 408] width 60 height 22
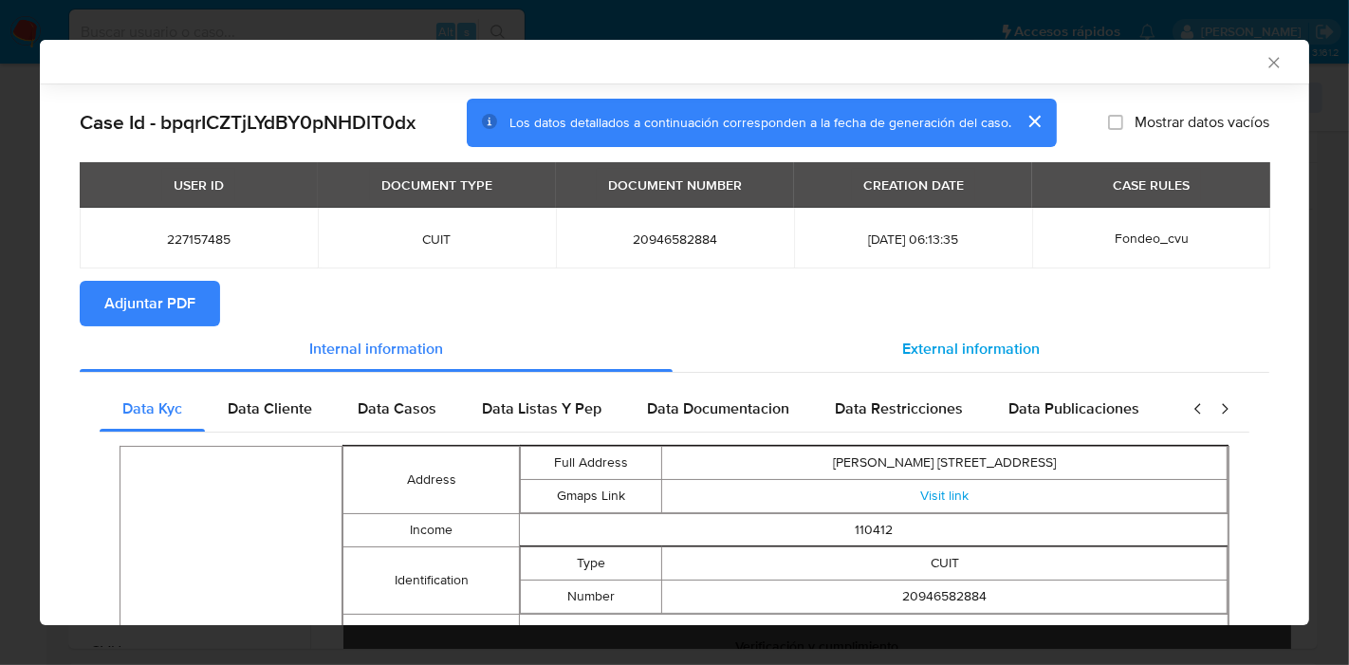
click at [842, 359] on div "External information" at bounding box center [971, 349] width 597 height 46
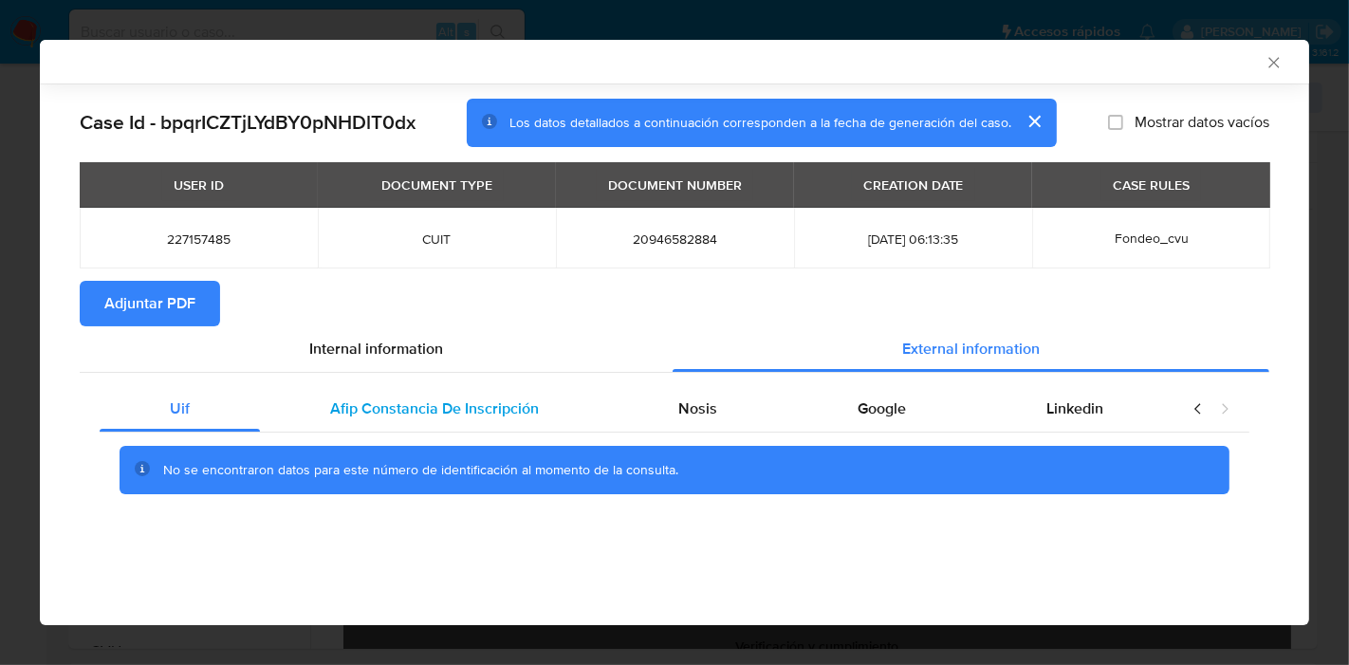
click at [552, 414] on div "Afip Constancia De Inscripción" at bounding box center [434, 409] width 349 height 46
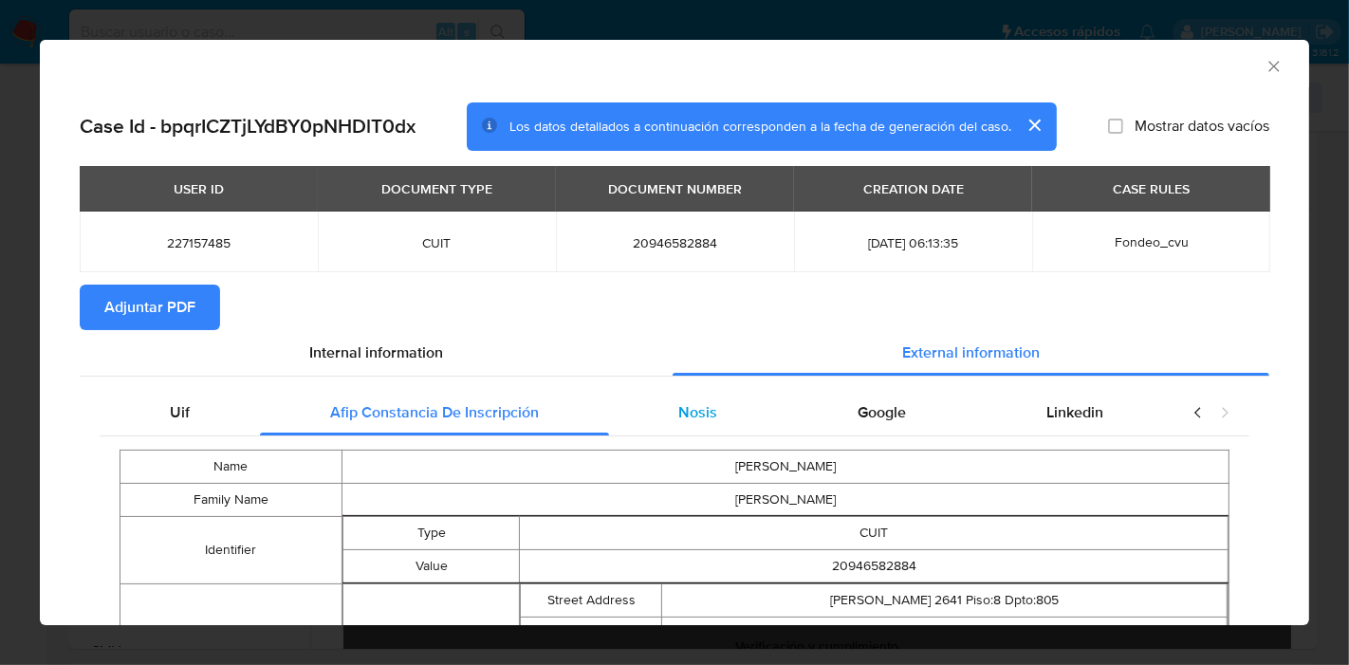
click at [678, 409] on span "Nosis" at bounding box center [697, 412] width 39 height 22
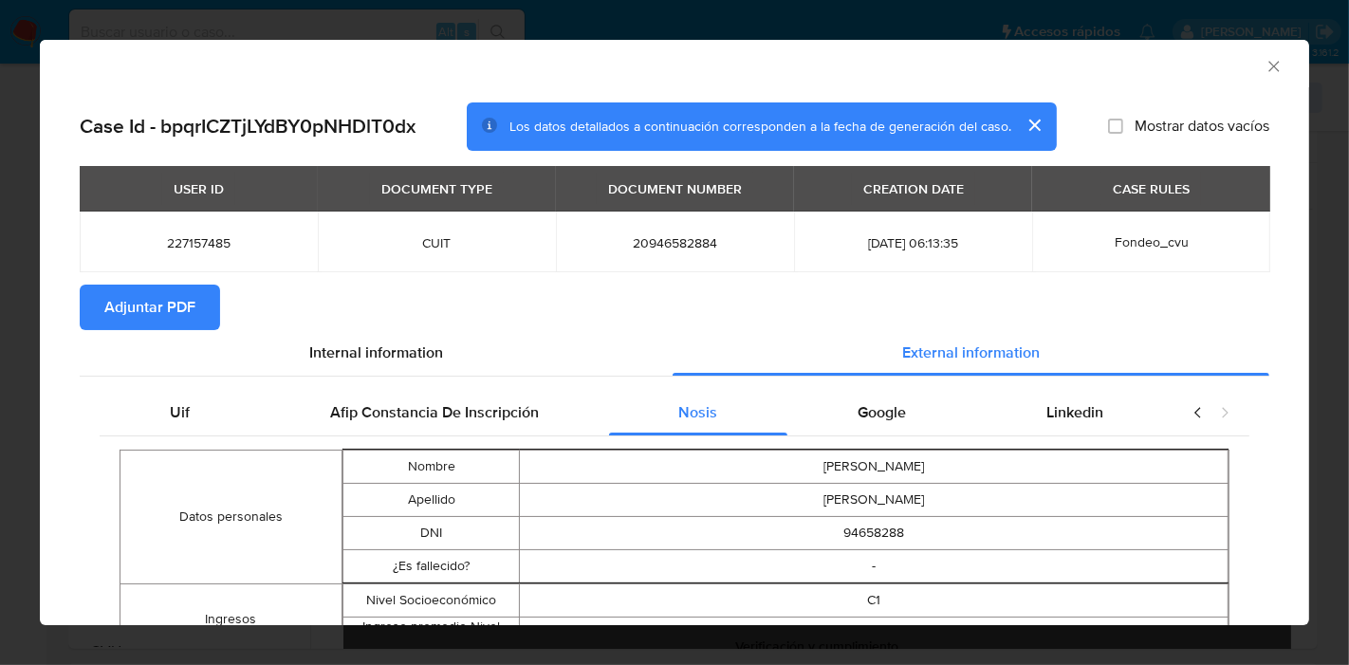
click at [915, 422] on div "Google" at bounding box center [881, 413] width 189 height 46
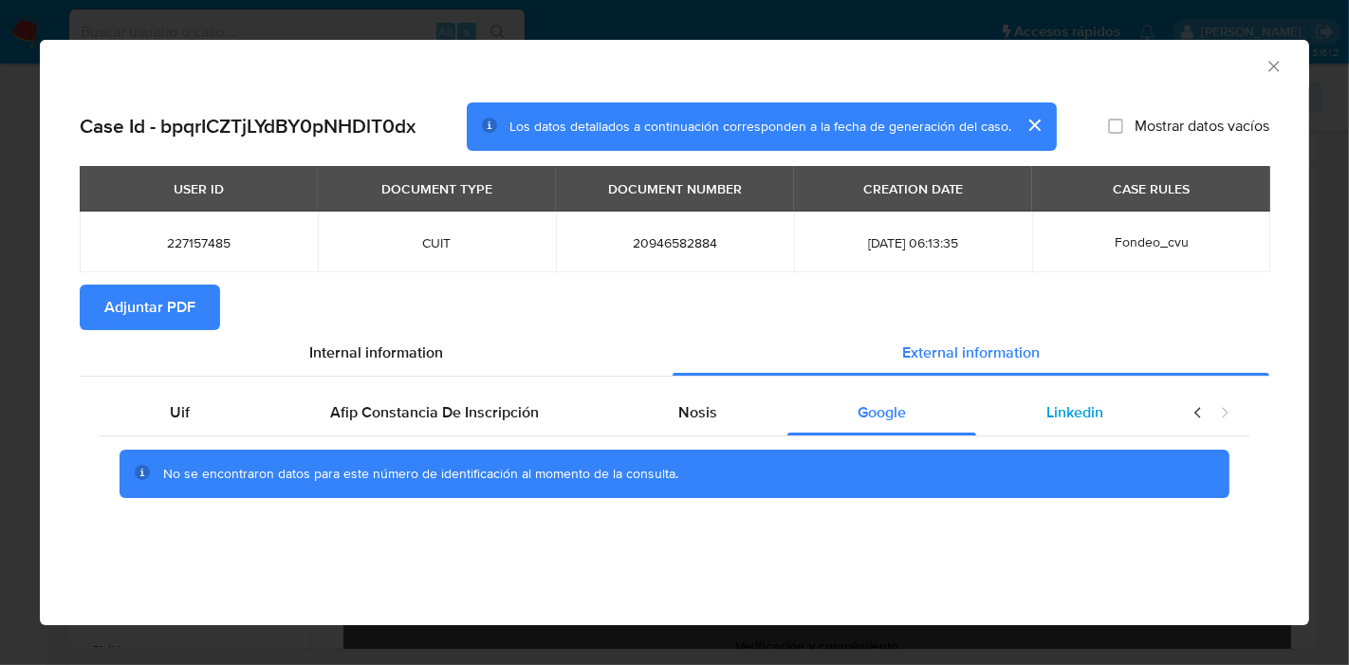
click at [1070, 417] on span "Linkedin" at bounding box center [1074, 412] width 57 height 22
click at [135, 429] on div "Uif" at bounding box center [180, 413] width 160 height 46
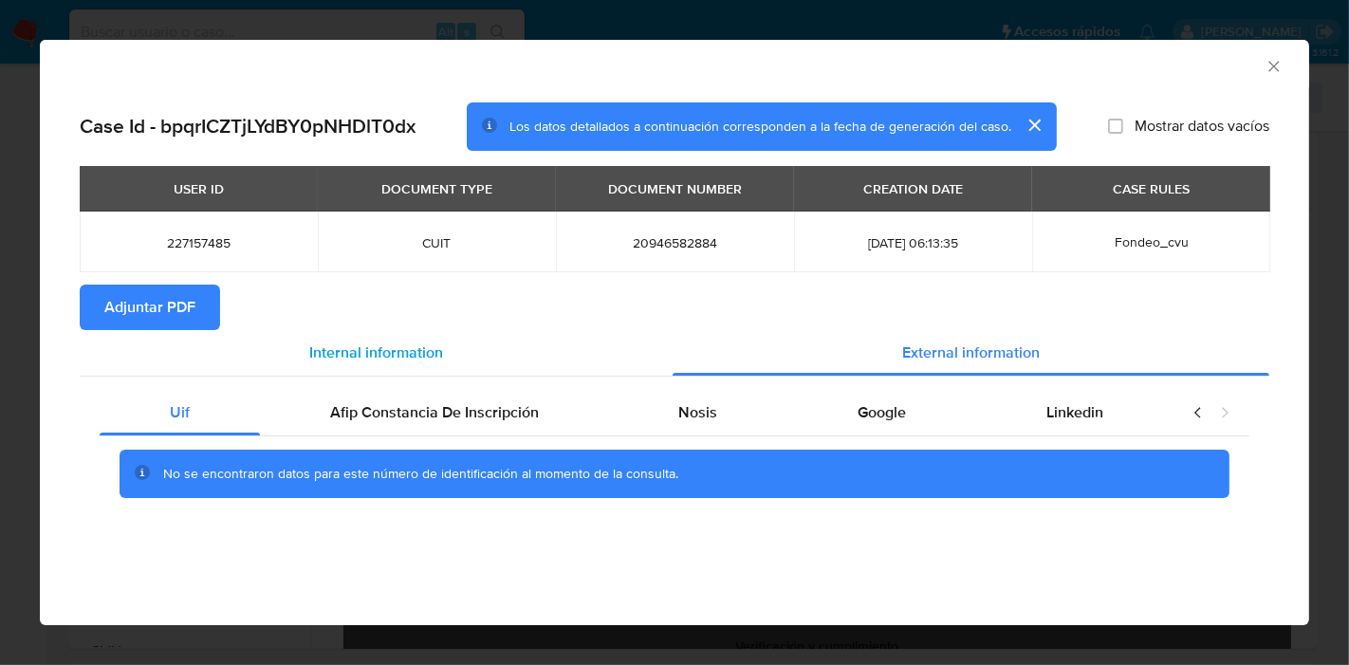
click at [447, 351] on div "Internal information" at bounding box center [376, 353] width 593 height 46
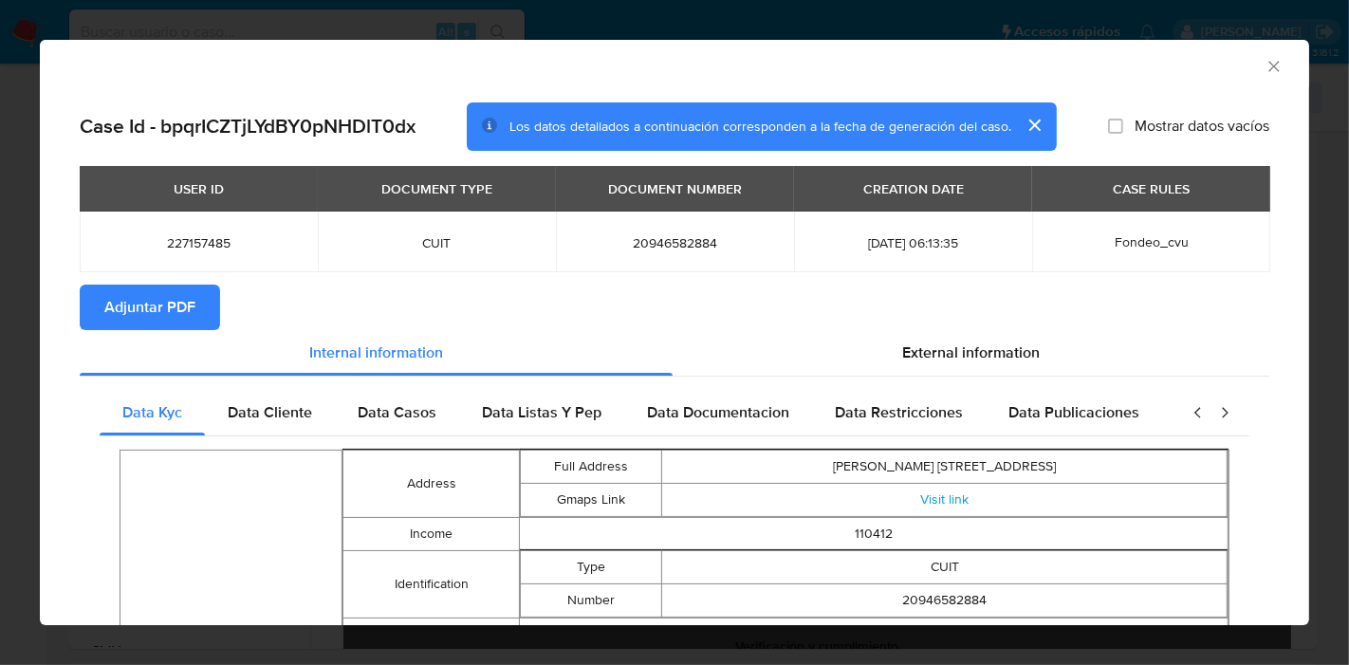
click at [165, 304] on span "Adjuntar PDF" at bounding box center [149, 307] width 91 height 42
click at [1264, 66] on icon "Cerrar ventana" at bounding box center [1273, 66] width 19 height 19
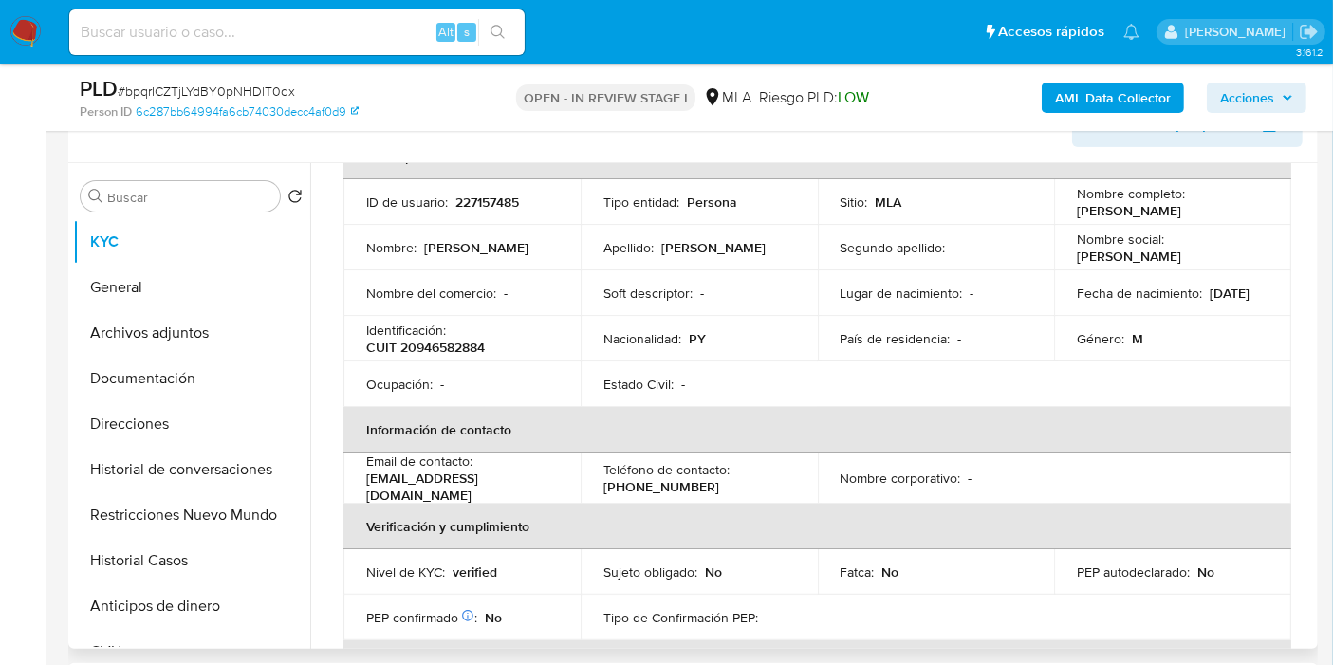
scroll to position [211, 0]
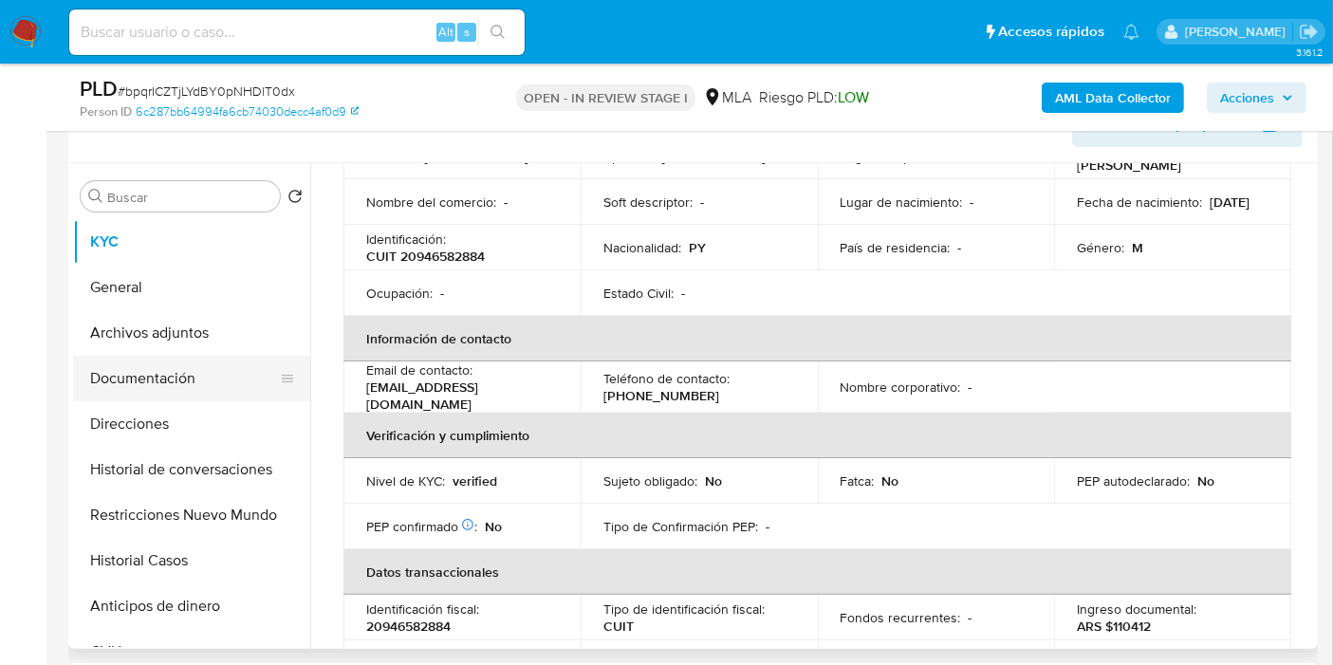
click at [248, 371] on button "Documentación" at bounding box center [184, 379] width 222 height 46
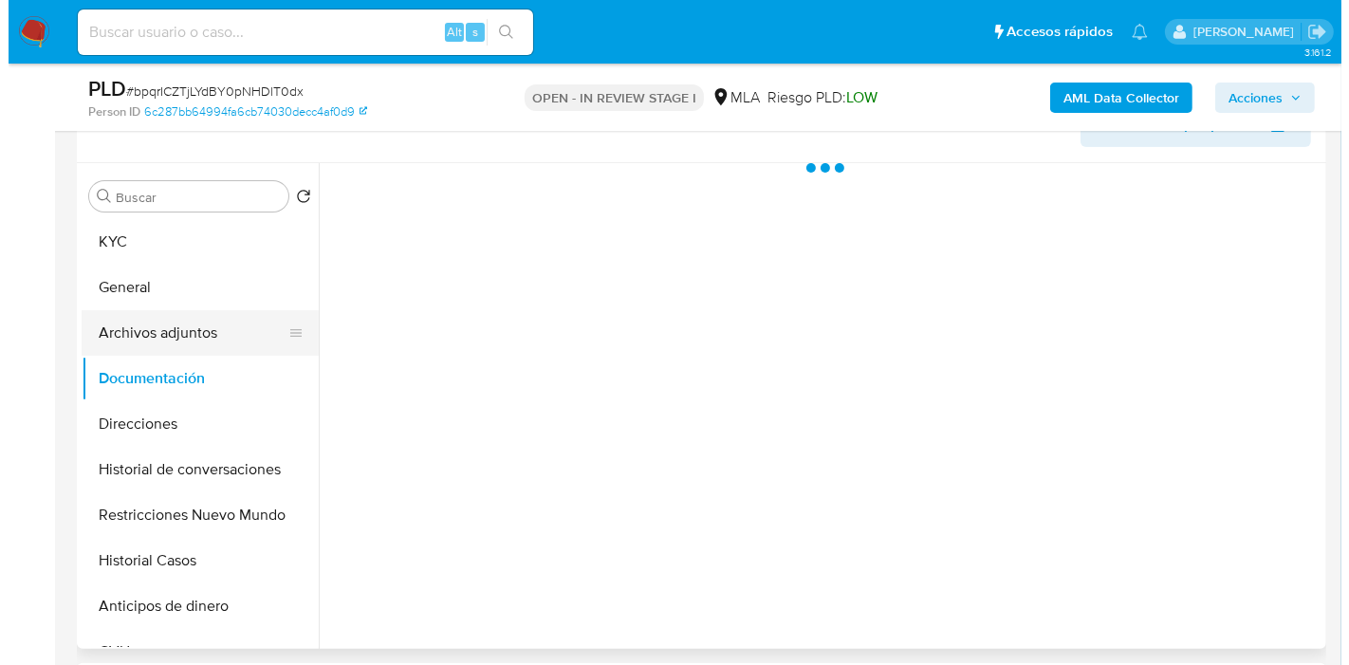
scroll to position [0, 0]
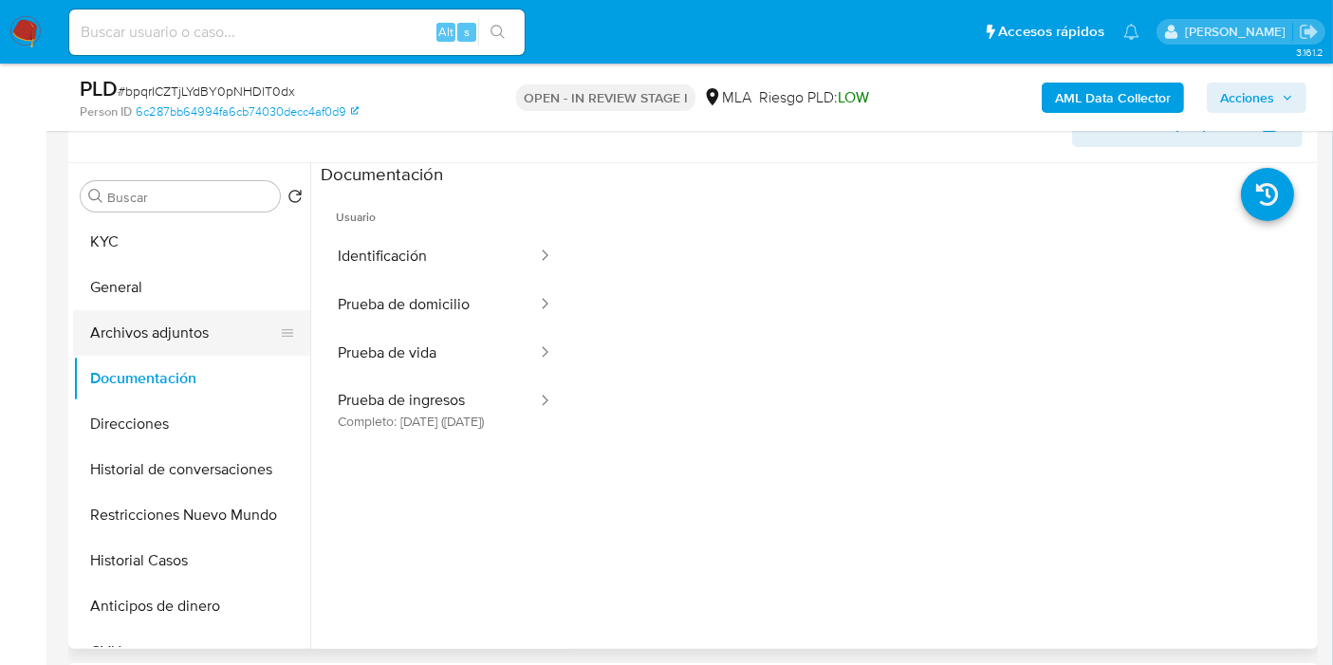
click at [105, 313] on button "Archivos adjuntos" at bounding box center [184, 333] width 222 height 46
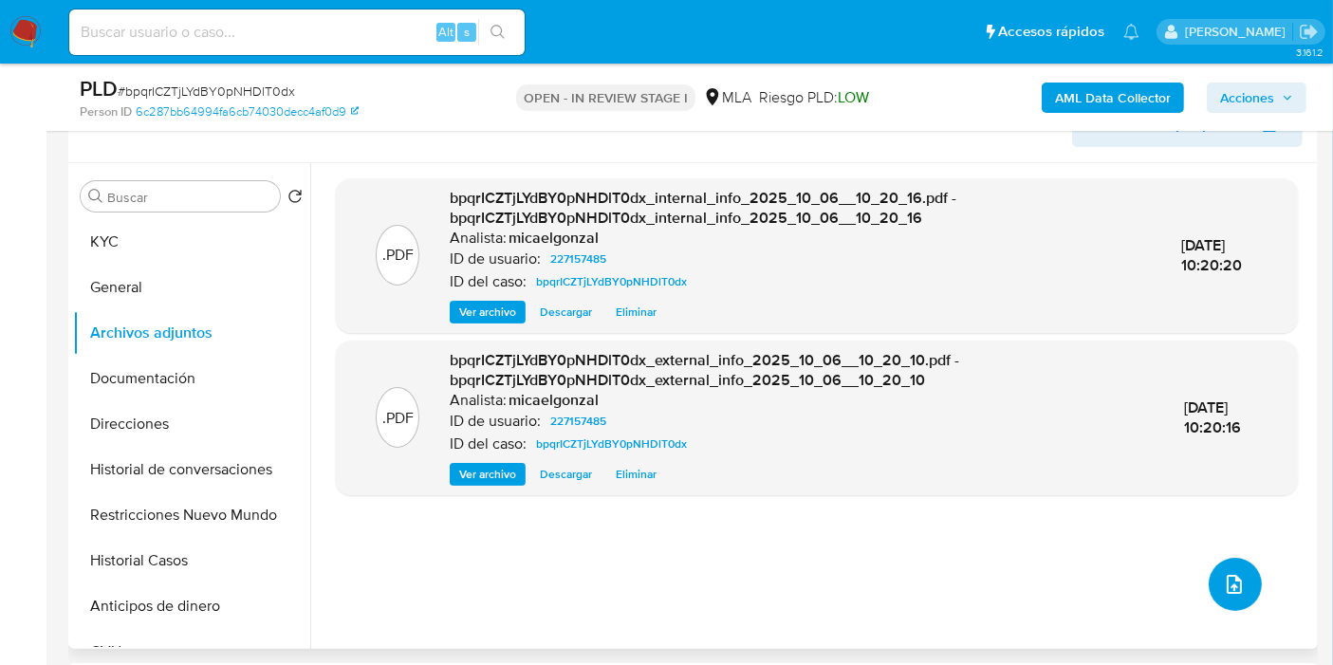
click at [1241, 562] on button "upload-file" at bounding box center [1234, 584] width 53 height 53
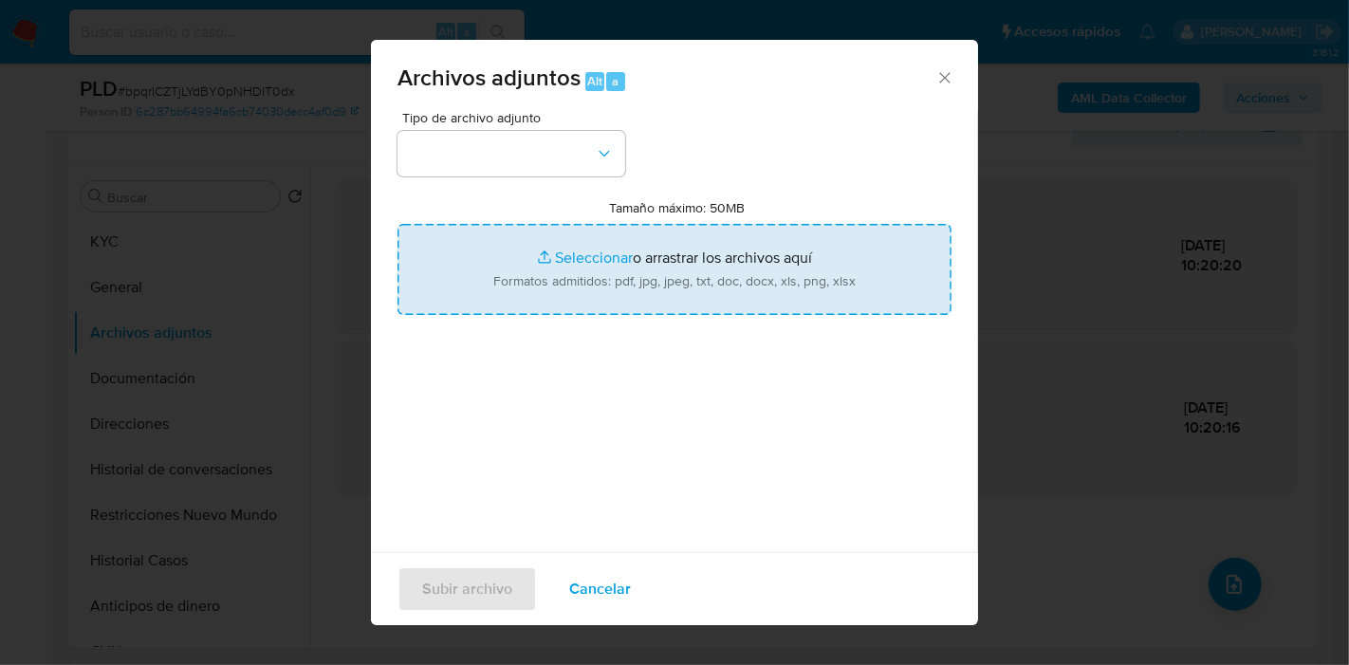
click at [660, 224] on input "Tamaño máximo: 50MB Seleccionar archivos" at bounding box center [674, 269] width 554 height 91
type input "C:\fakepath\Comprobantes Electrónicos Emitidos - 2022.pdf"
click at [533, 418] on div "Tipo de archivo adjunto Tamaño máximo: 50MB Seleccionar archivos Seleccionar o …" at bounding box center [674, 335] width 554 height 448
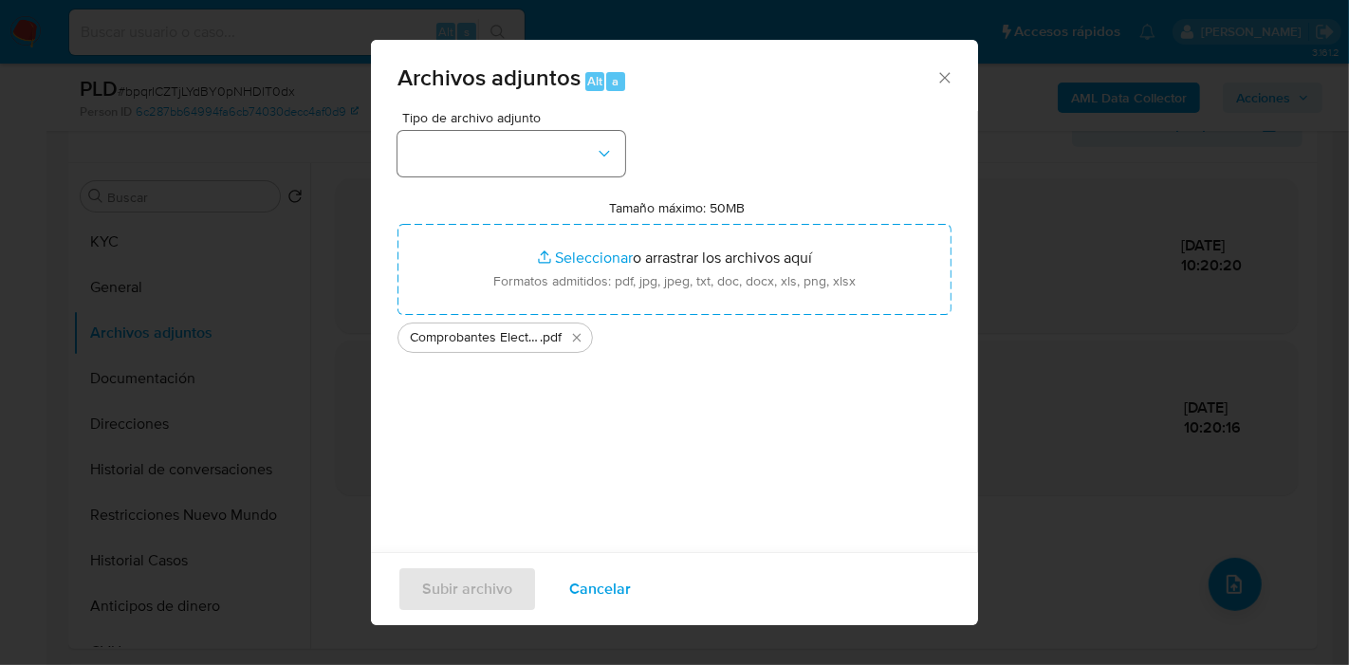
drag, startPoint x: 610, startPoint y: 125, endPoint x: 606, endPoint y: 135, distance: 10.2
click at [608, 128] on div "Tipo de archivo adjunto" at bounding box center [511, 143] width 228 height 65
click at [598, 155] on icon "button" at bounding box center [604, 153] width 19 height 19
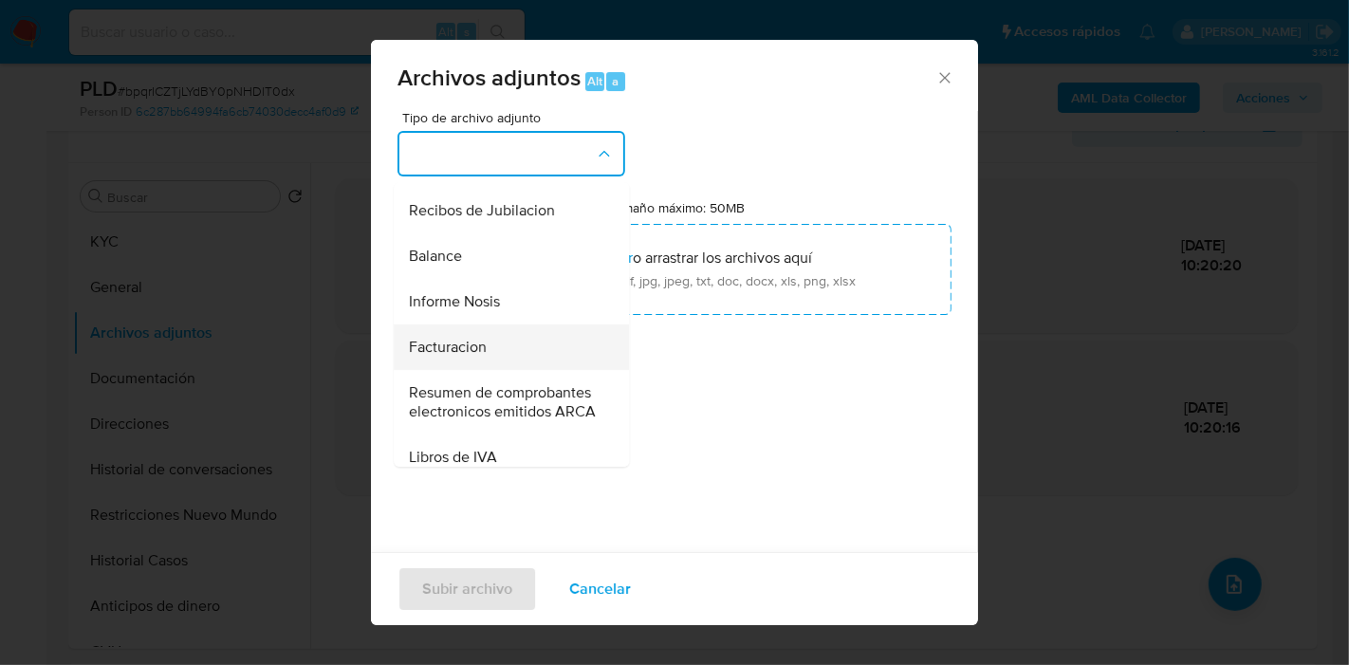
scroll to position [842, 0]
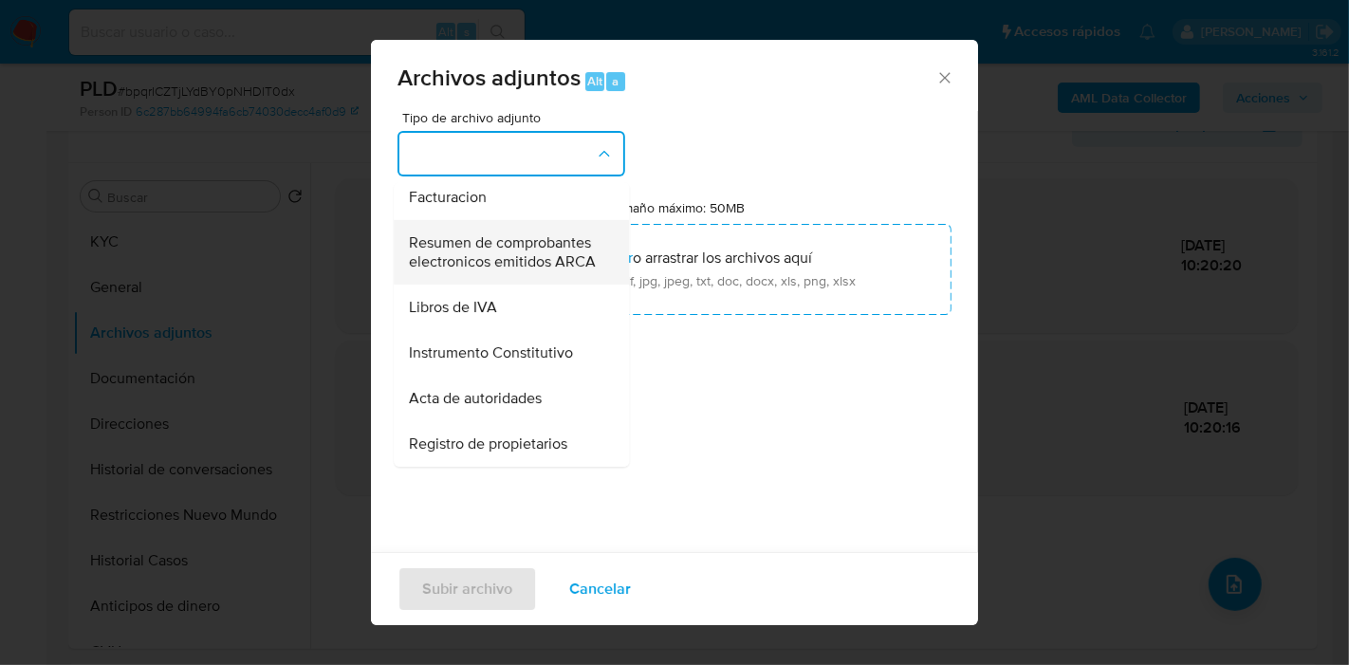
click at [496, 254] on span "Resumen de comprobantes electronicos emitidos ARCA" at bounding box center [506, 252] width 194 height 38
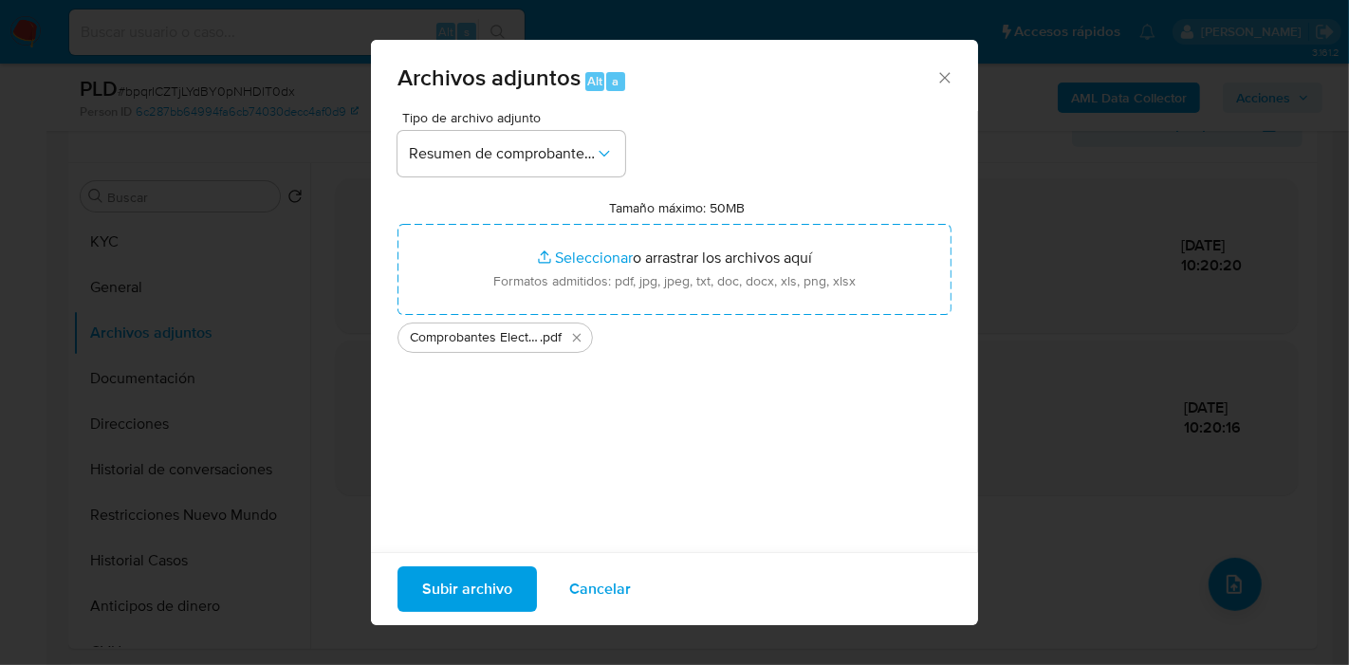
click at [473, 561] on div "Subir archivo Cancelar" at bounding box center [674, 588] width 607 height 73
click at [473, 568] on span "Subir archivo" at bounding box center [467, 589] width 90 height 42
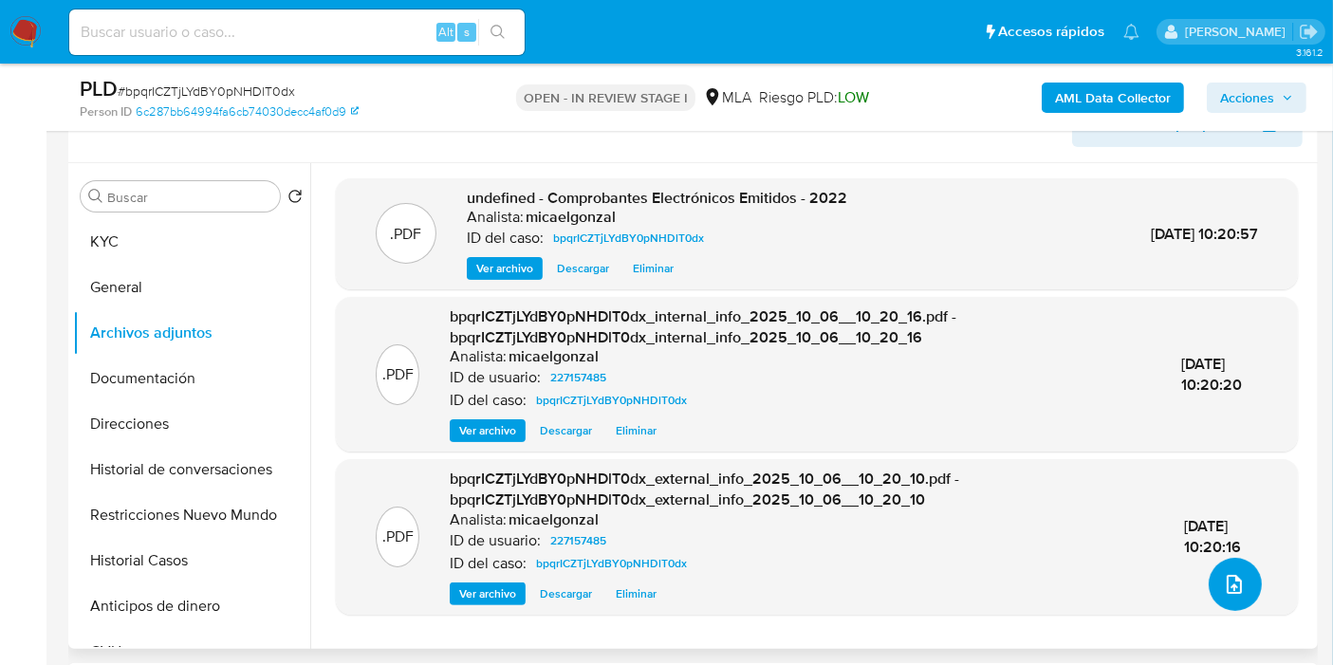
click at [1208, 588] on button "upload-file" at bounding box center [1234, 584] width 53 height 53
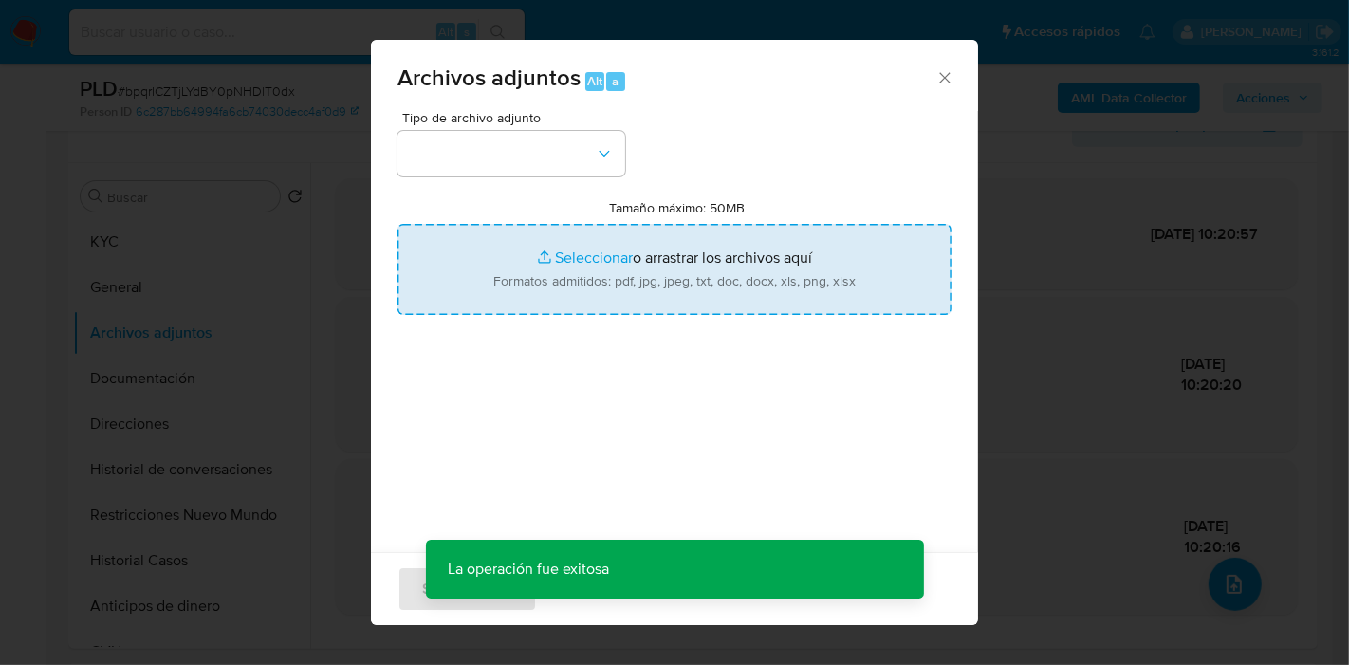
click at [647, 286] on input "Tamaño máximo: 50MB Seleccionar archivos" at bounding box center [674, 269] width 554 height 91
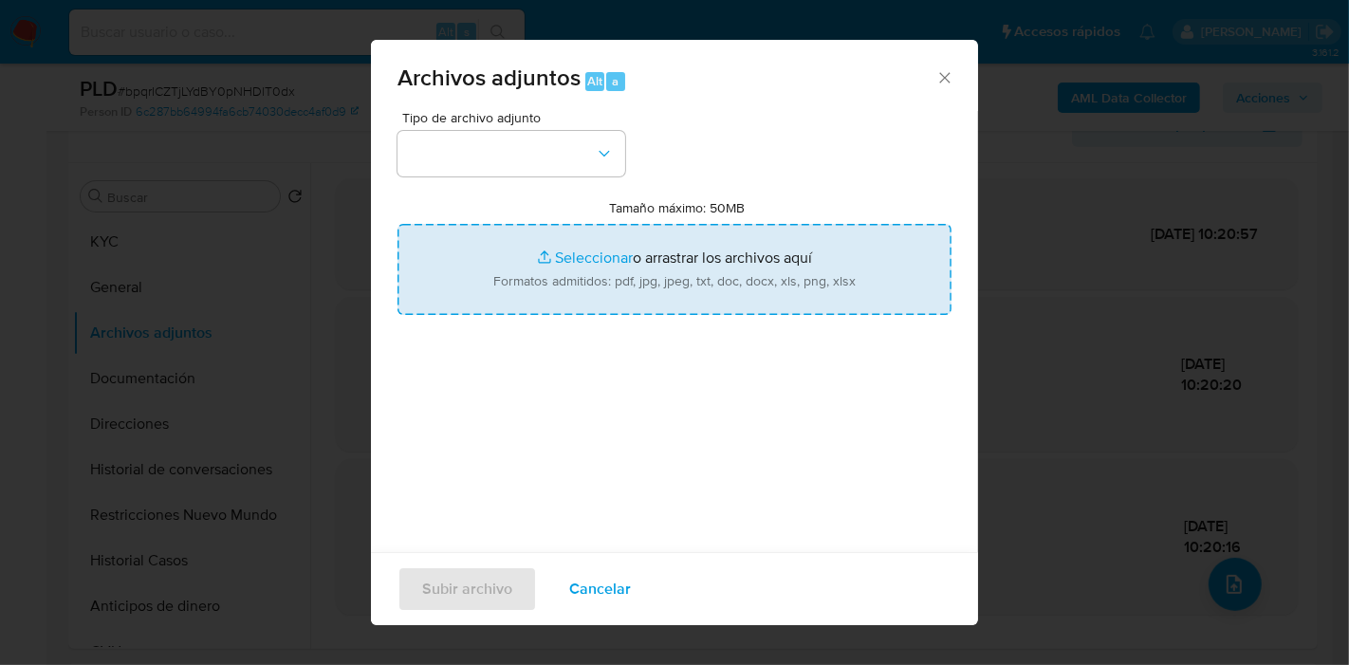
type input "C:\fakepath\Caselog bpqrICZTjLYdBY0pNHDlT0dx_2025_09_17_22_25_01.docx"
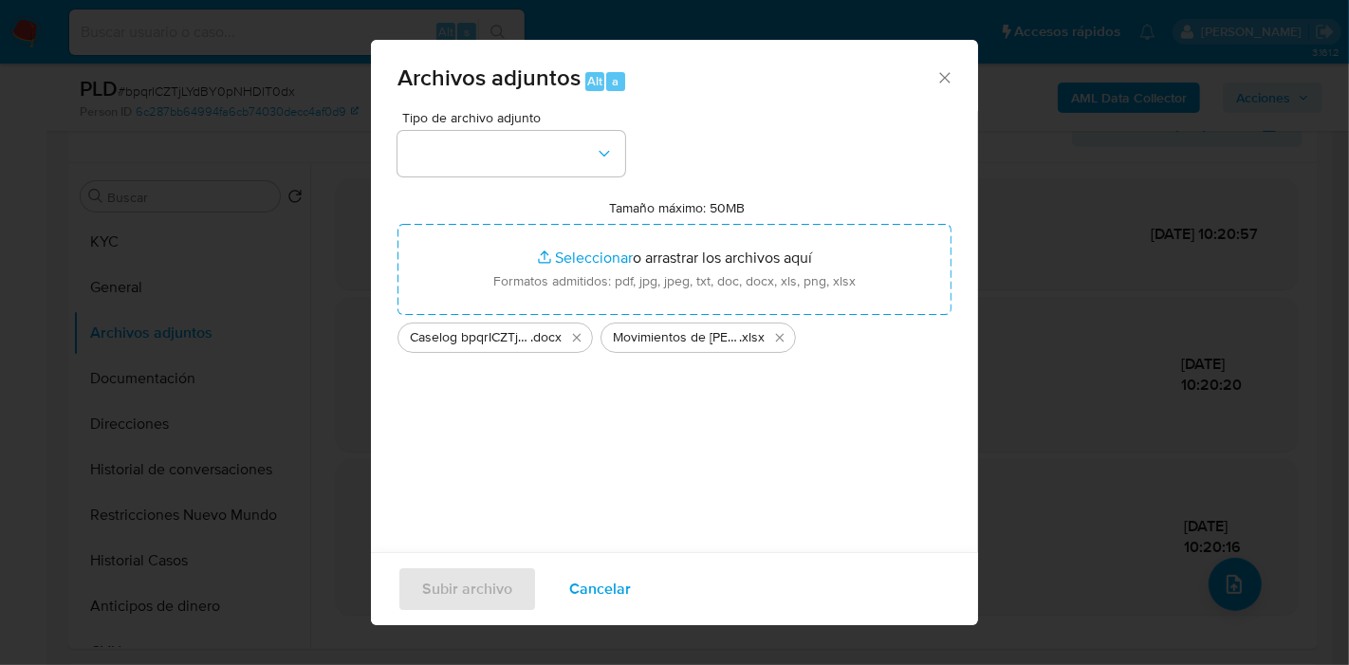
click at [442, 119] on span "Tipo de archivo adjunto" at bounding box center [516, 117] width 228 height 13
click at [442, 142] on button "button" at bounding box center [511, 154] width 228 height 46
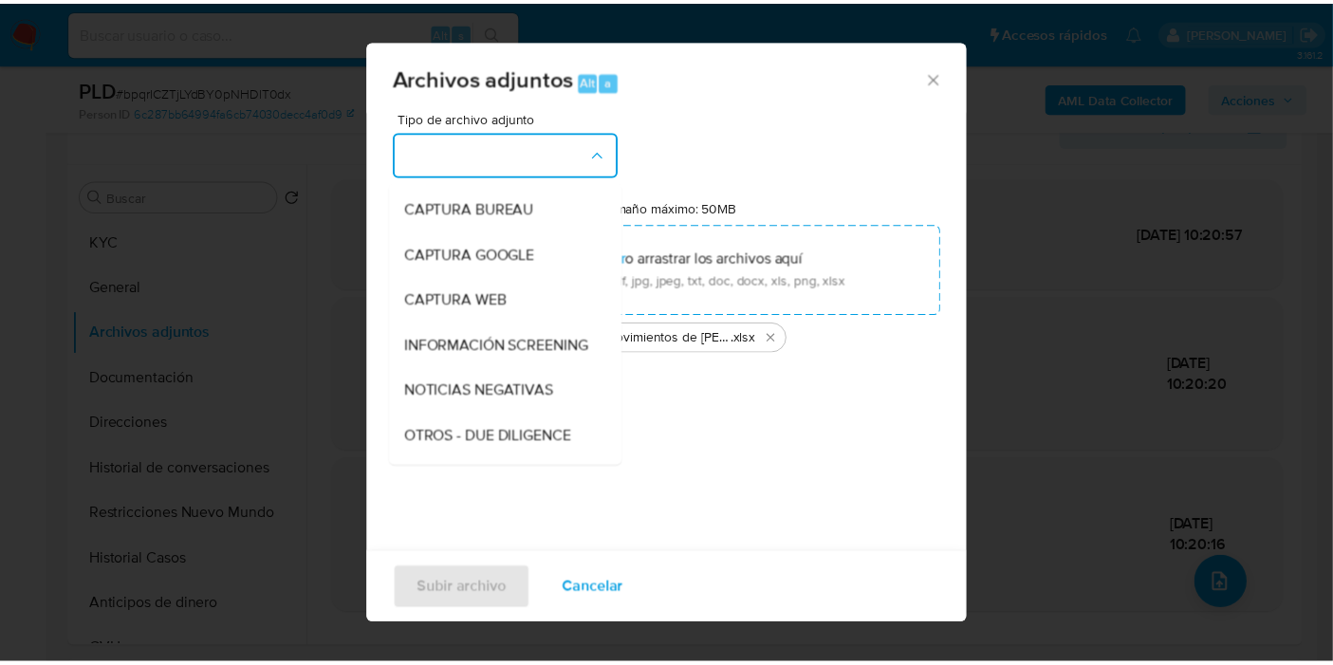
scroll to position [316, 0]
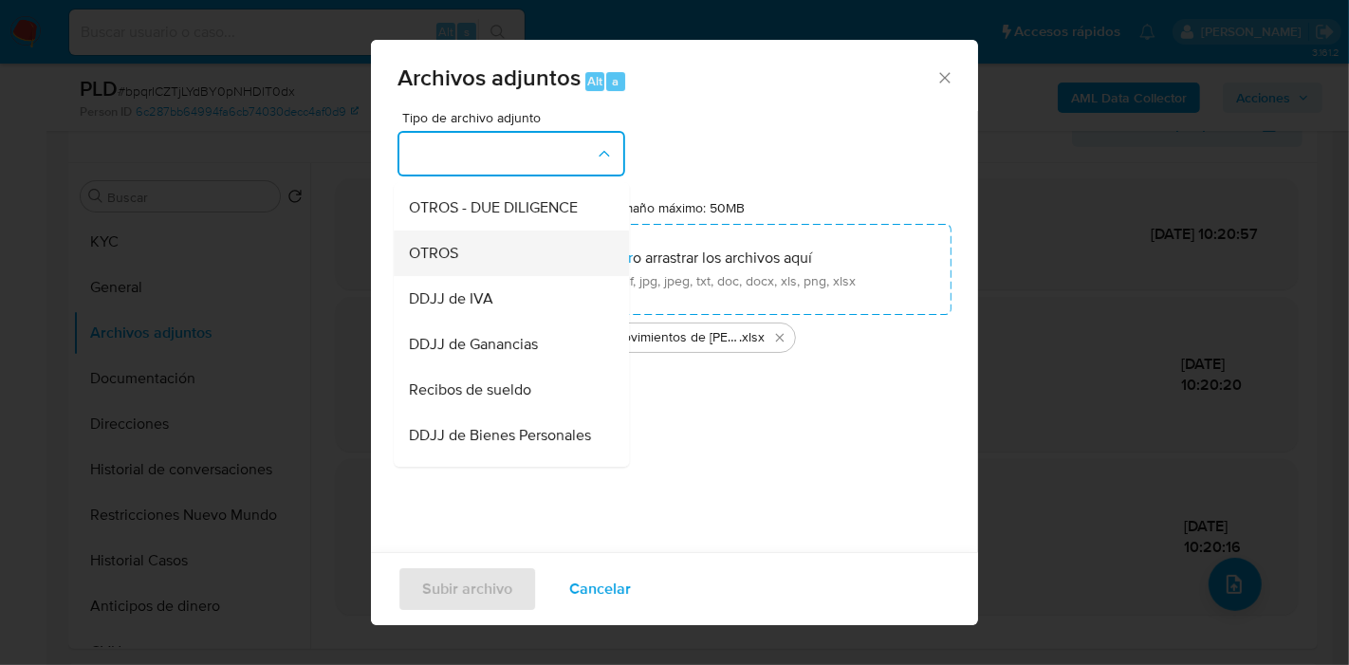
click at [517, 260] on div "OTROS" at bounding box center [506, 253] width 194 height 46
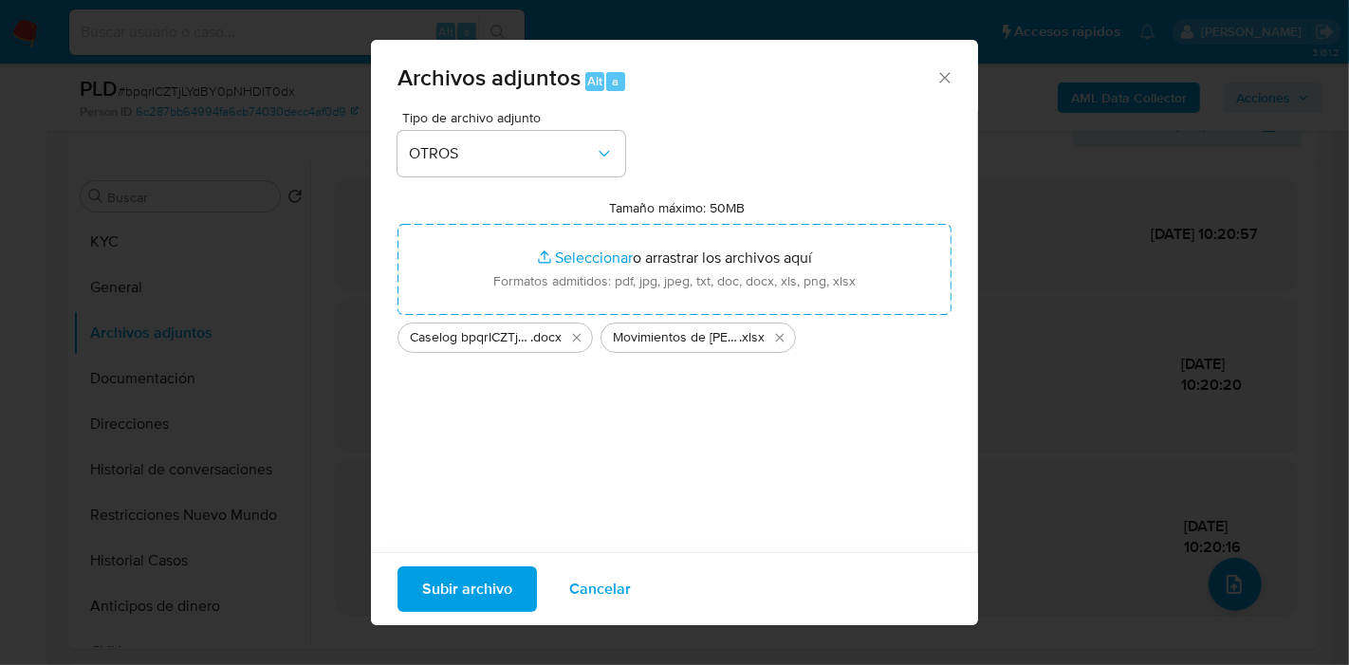
click at [571, 457] on div "Tipo de archivo adjunto OTROS Tamaño máximo: 50MB Seleccionar archivos Seleccio…" at bounding box center [674, 335] width 554 height 448
click at [489, 574] on span "Subir archivo" at bounding box center [467, 589] width 90 height 42
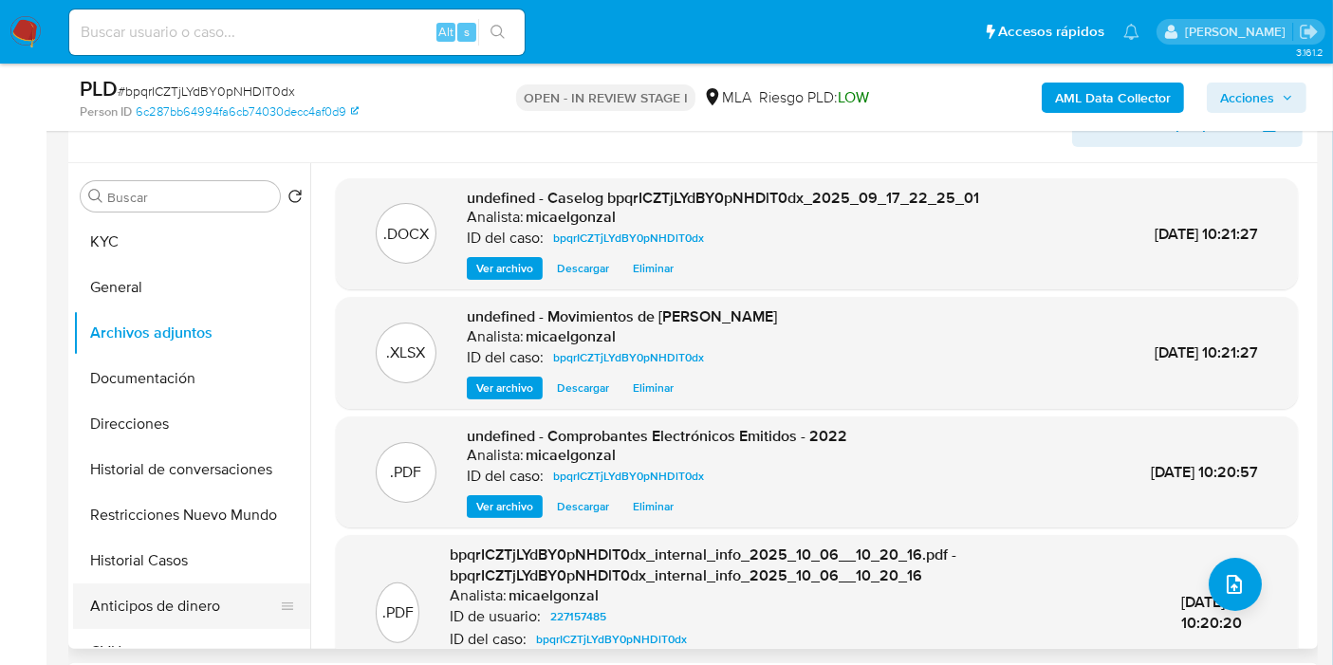
click at [260, 614] on button "Anticipos de dinero" at bounding box center [184, 606] width 222 height 46
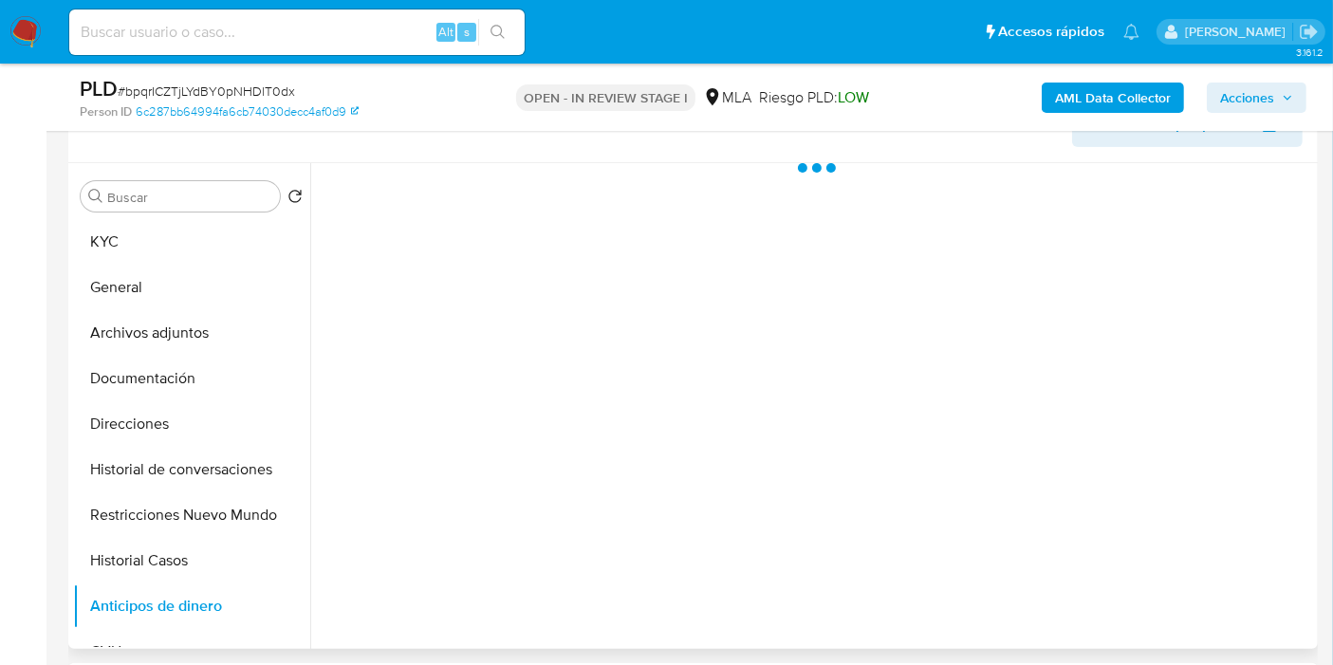
click at [81, 212] on div "Buscar Volver al orden por defecto KYC General Archivos adjuntos Documentación …" at bounding box center [191, 407] width 237 height 483
click at [100, 342] on button "Archivos adjuntos" at bounding box center [184, 333] width 222 height 46
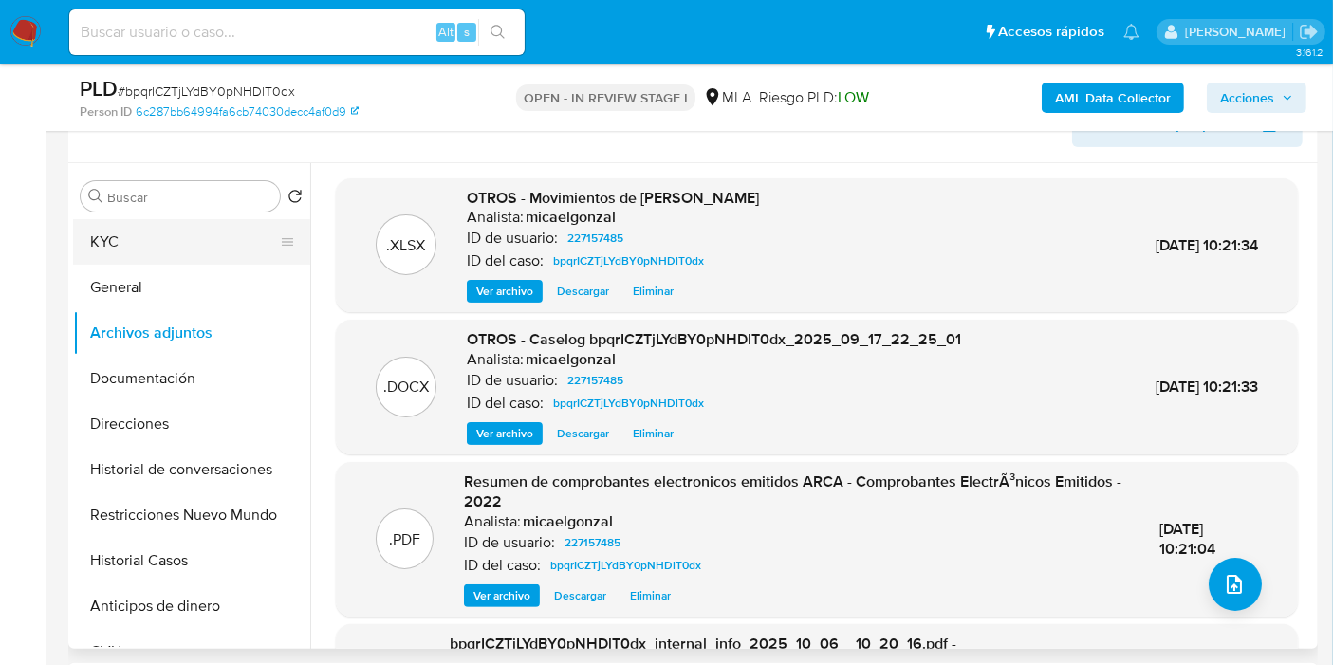
click at [161, 231] on button "KYC" at bounding box center [184, 242] width 222 height 46
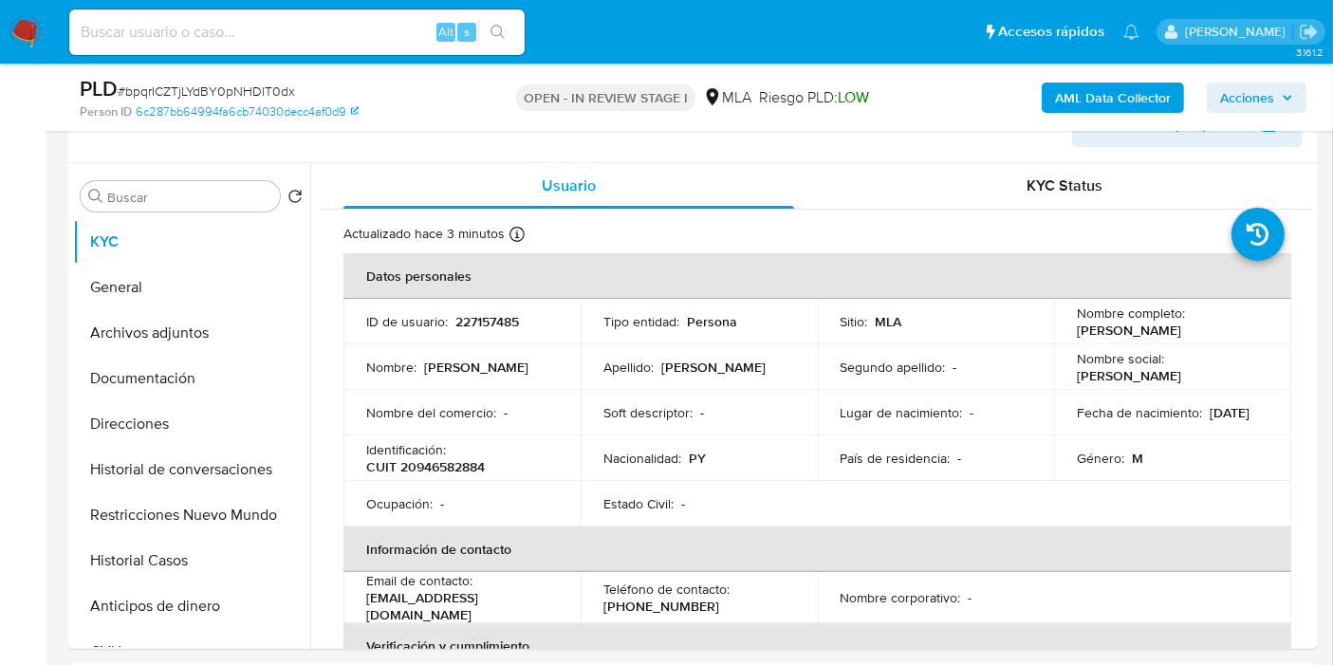
click at [1254, 87] on span "Acciones" at bounding box center [1247, 98] width 54 height 30
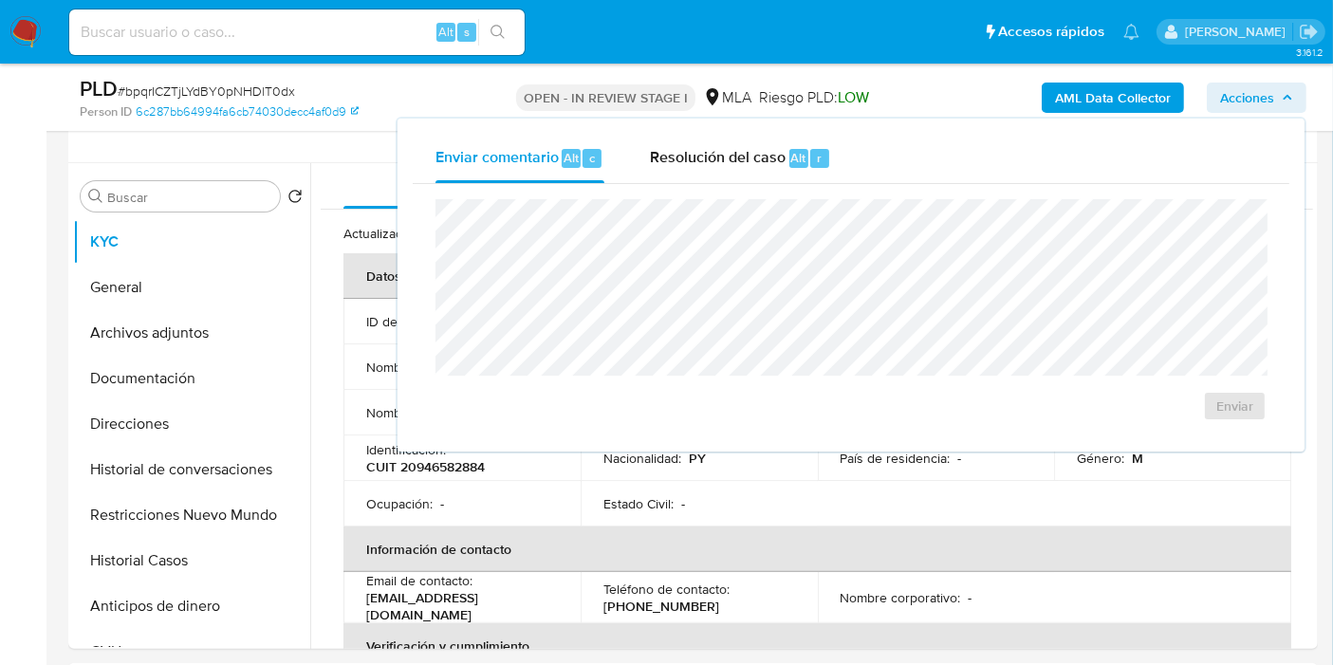
click at [783, 120] on div "Enviar comentario Alt c Resolución del caso Alt r Enviar" at bounding box center [850, 285] width 907 height 333
click at [750, 142] on div "Resolución del caso Alt r" at bounding box center [740, 158] width 181 height 49
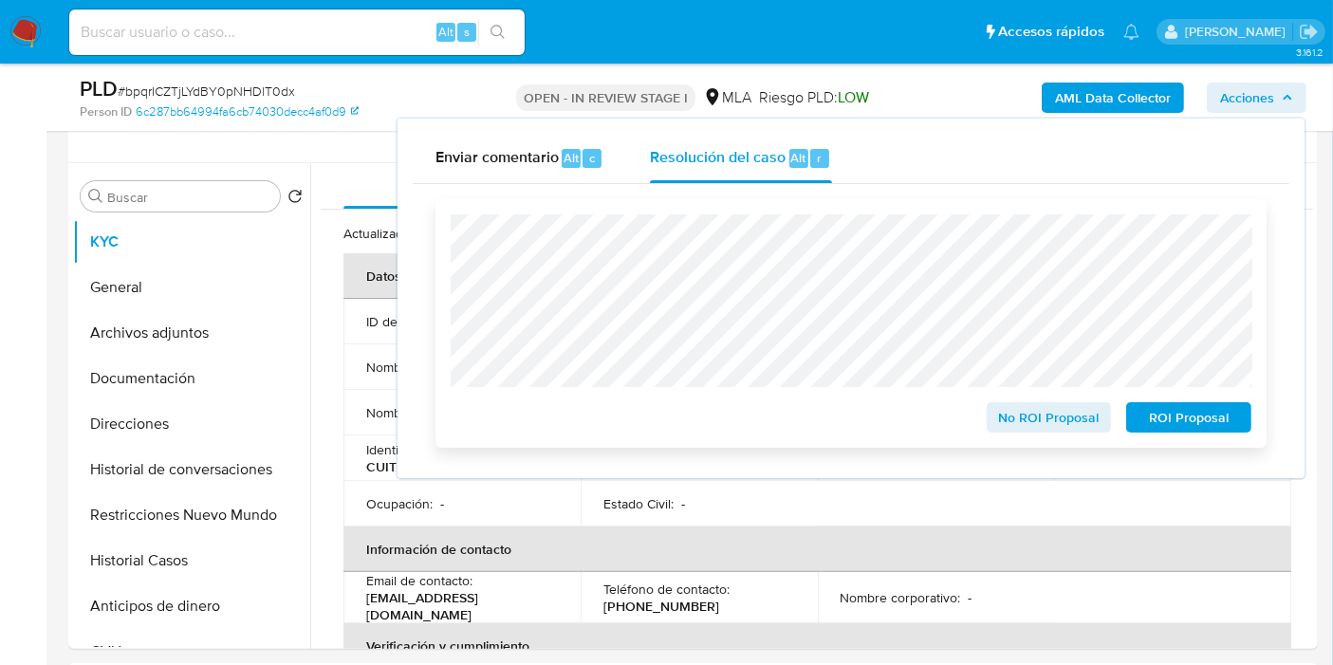
click at [1231, 414] on span "ROI Proposal" at bounding box center [1188, 417] width 99 height 27
click at [1219, 413] on span "ROI Proposal" at bounding box center [1188, 417] width 99 height 27
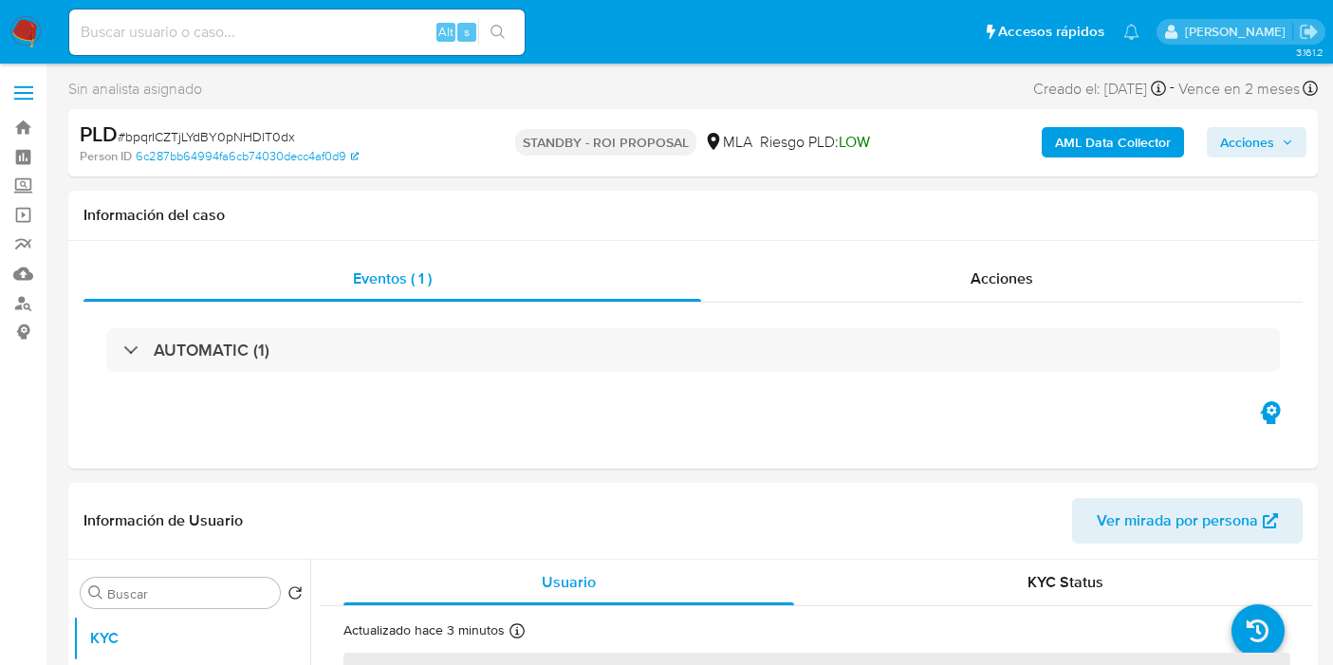
select select "10"
click at [285, 36] on input at bounding box center [296, 32] width 455 height 25
paste input "eJTunC8h1nWyDXfbPTYyhpaS"
type input "eJTunC8h1nWyDXfbPTYyhpaS"
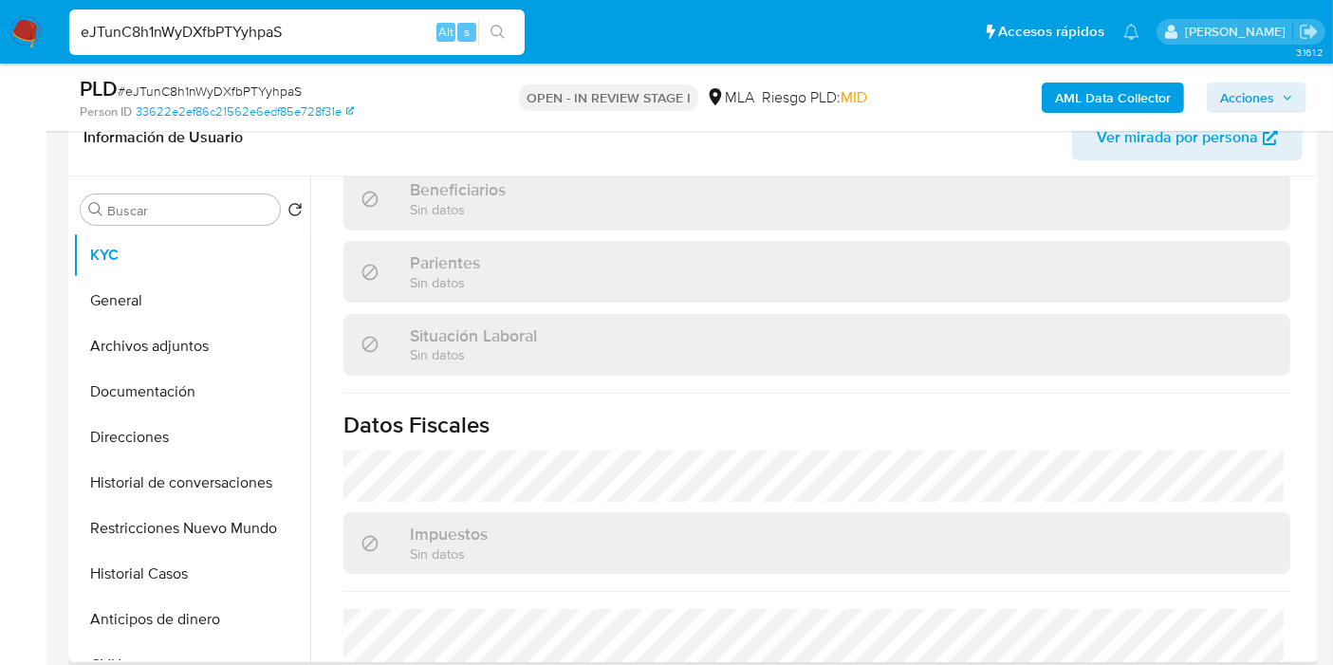
scroll to position [617, 0]
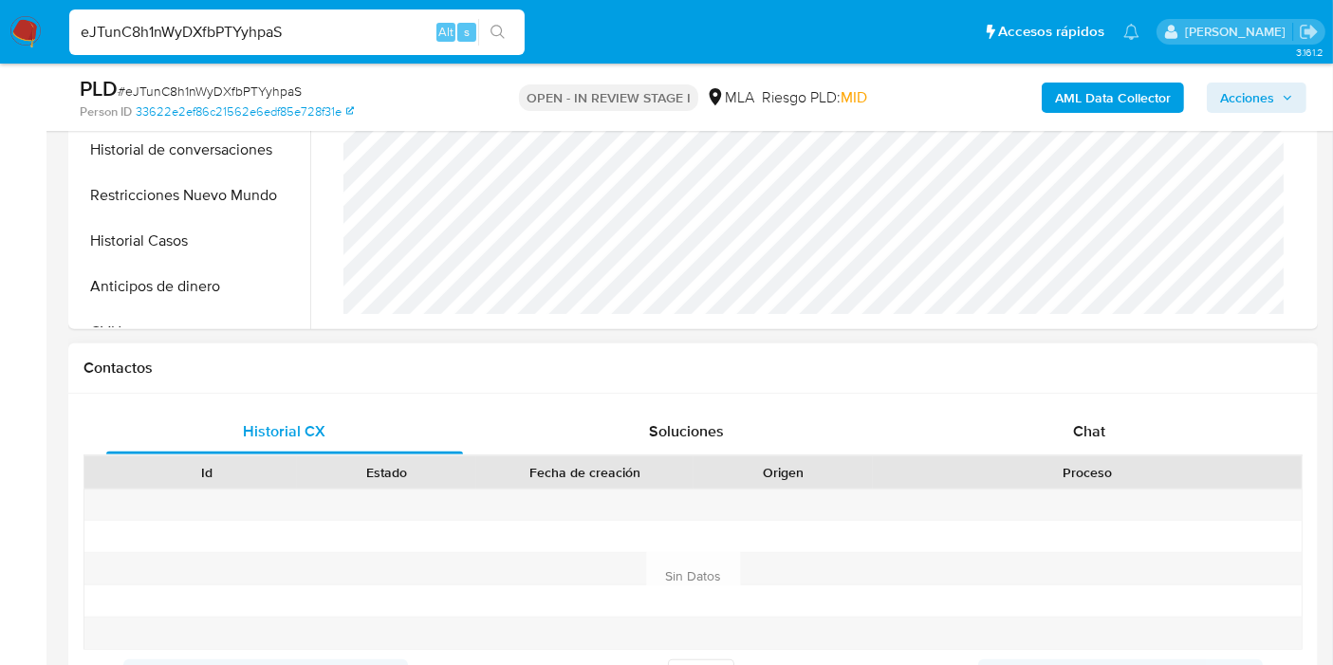
select select "10"
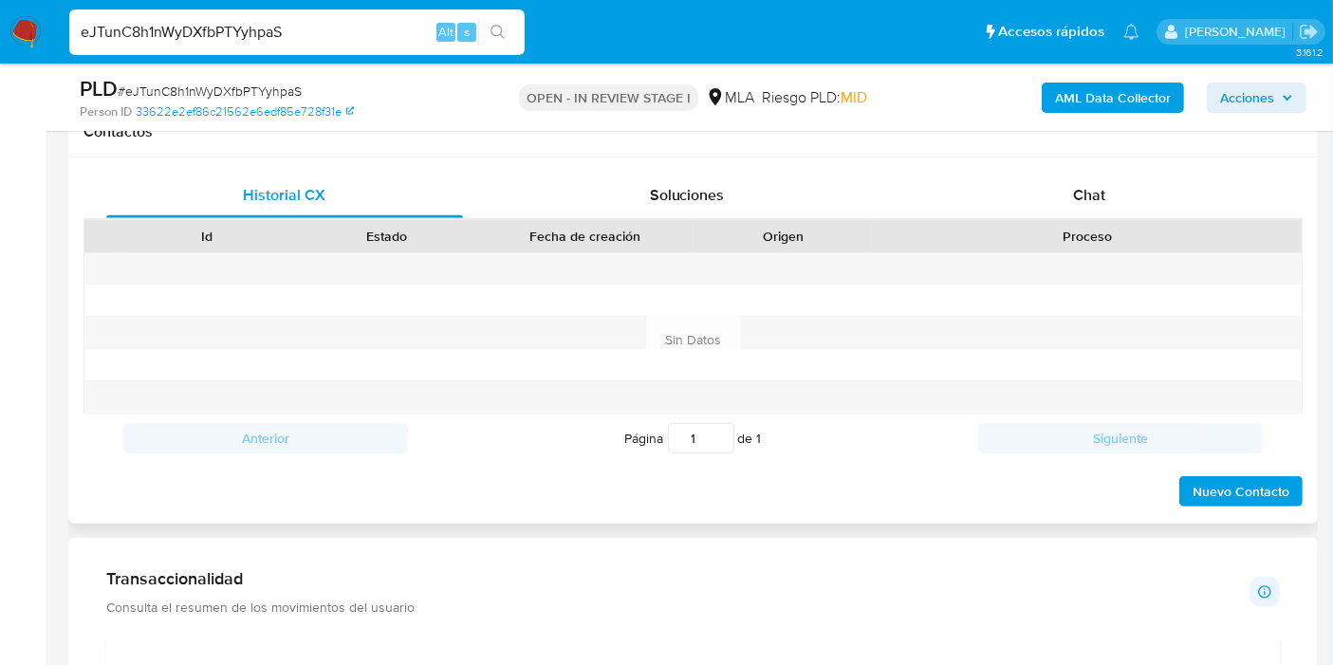
scroll to position [842, 0]
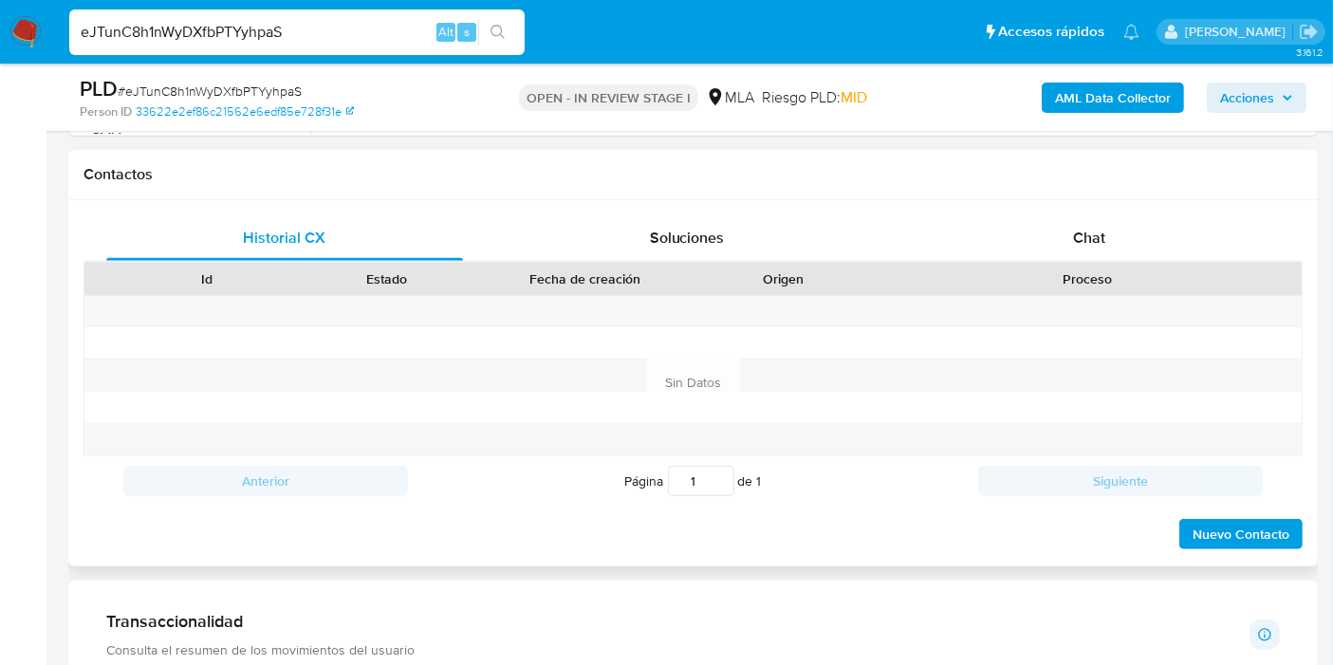
click at [1162, 266] on div "Proceso" at bounding box center [1087, 279] width 429 height 32
click at [1168, 262] on div "Id Estado Fecha de creación Origen Proceso" at bounding box center [692, 278] width 1219 height 33
click at [1196, 227] on div "Chat" at bounding box center [1089, 238] width 357 height 46
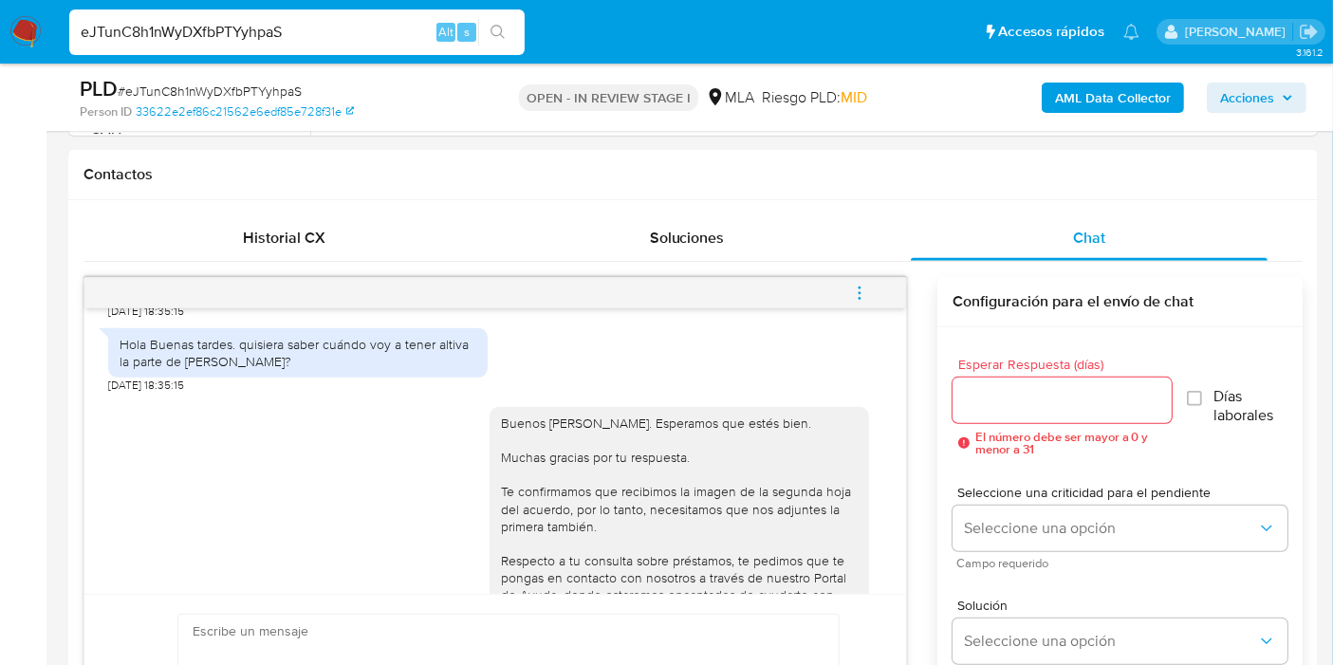
scroll to position [526, 0]
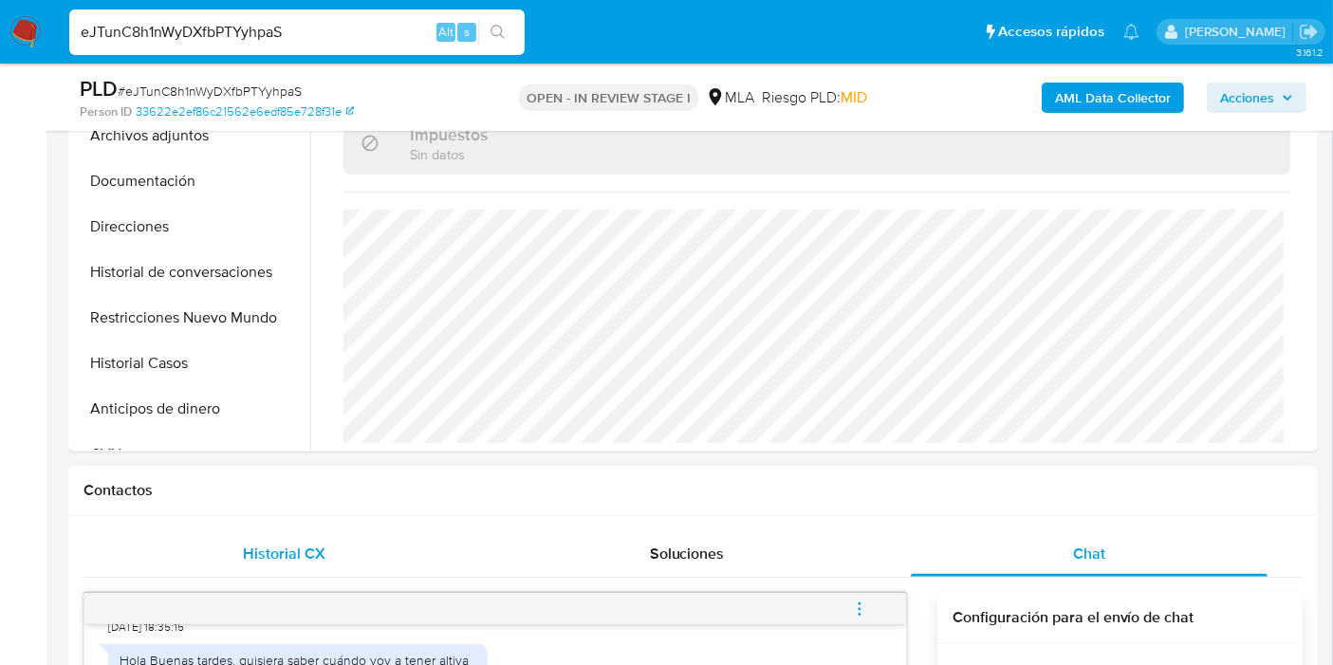
click at [289, 562] on div "Historial CX" at bounding box center [284, 554] width 357 height 46
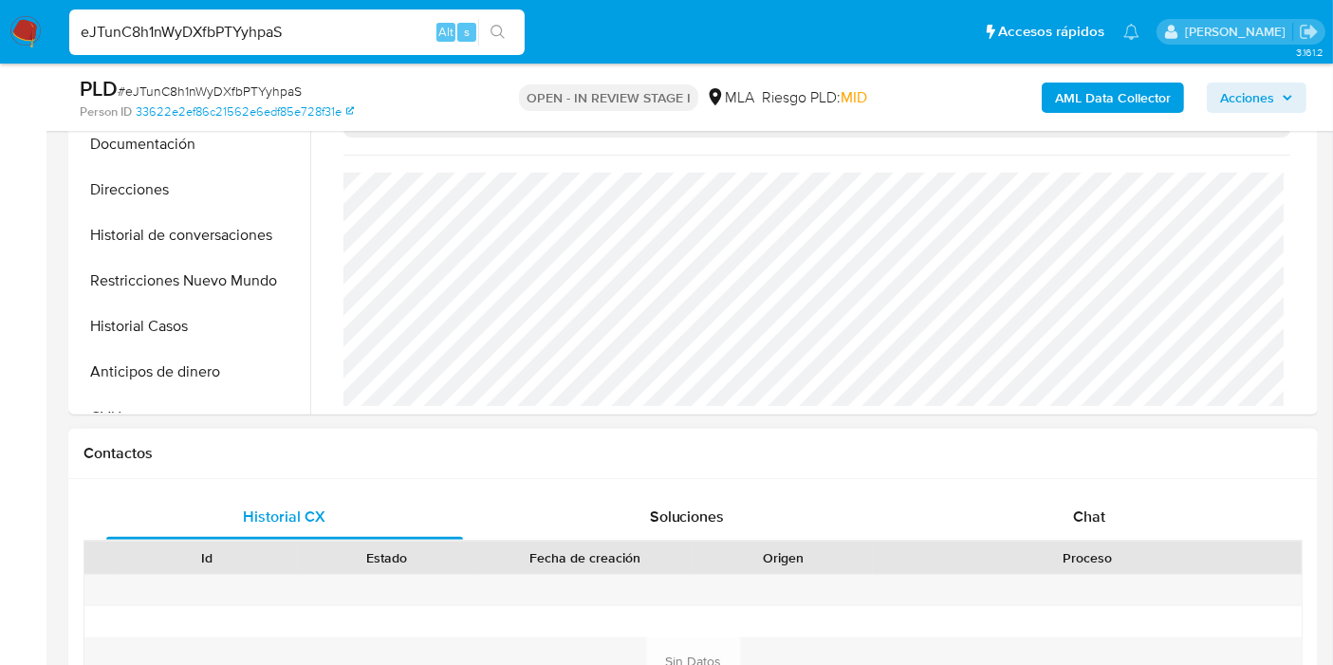
scroll to position [421, 0]
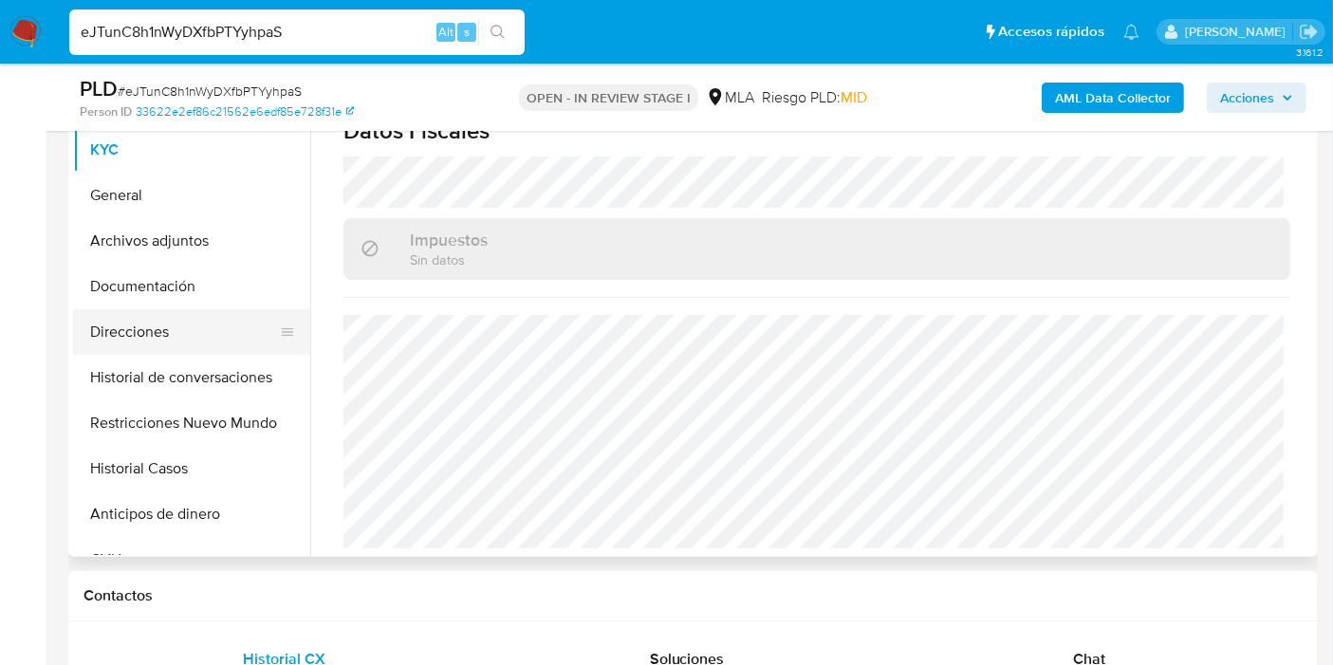
click at [197, 326] on button "Direcciones" at bounding box center [184, 332] width 222 height 46
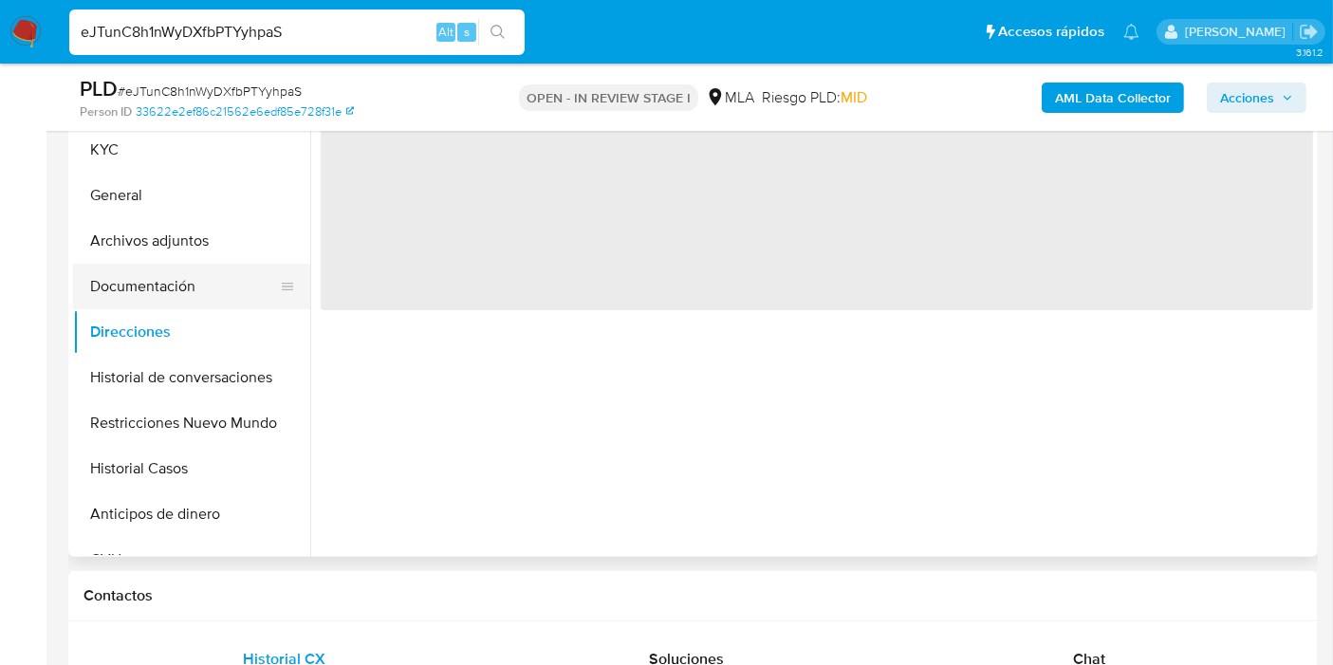
click at [209, 292] on button "Documentación" at bounding box center [184, 287] width 222 height 46
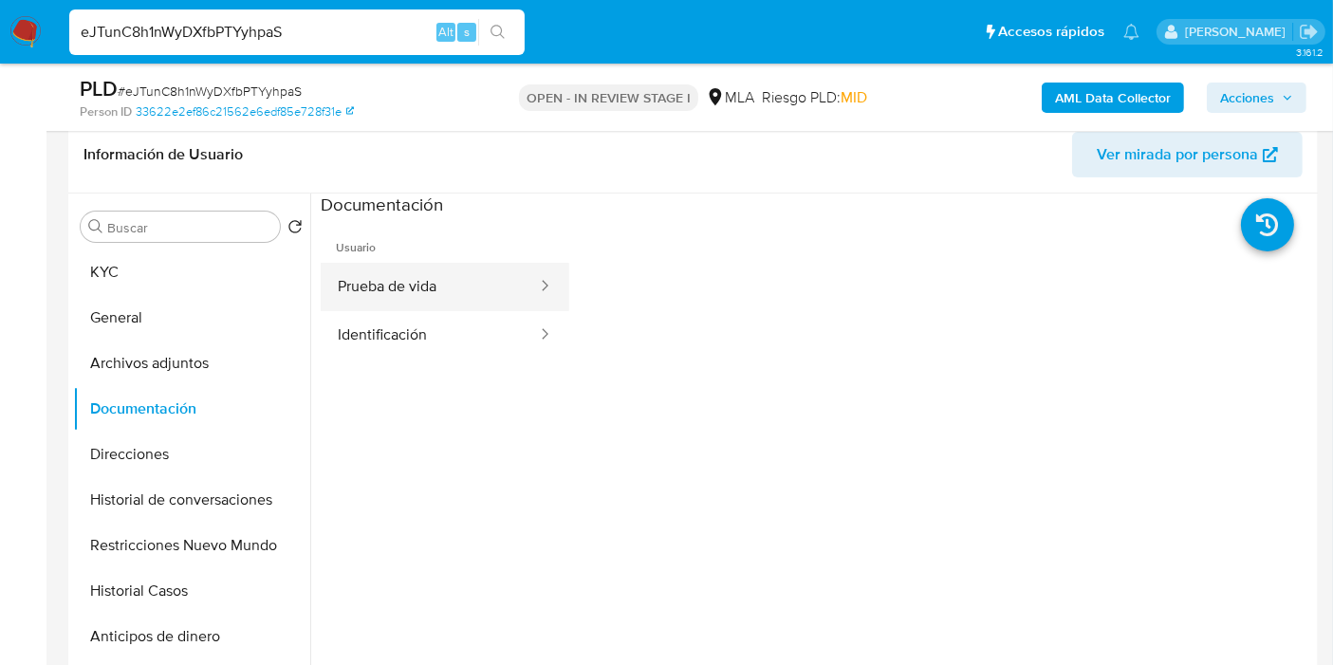
scroll to position [211, 0]
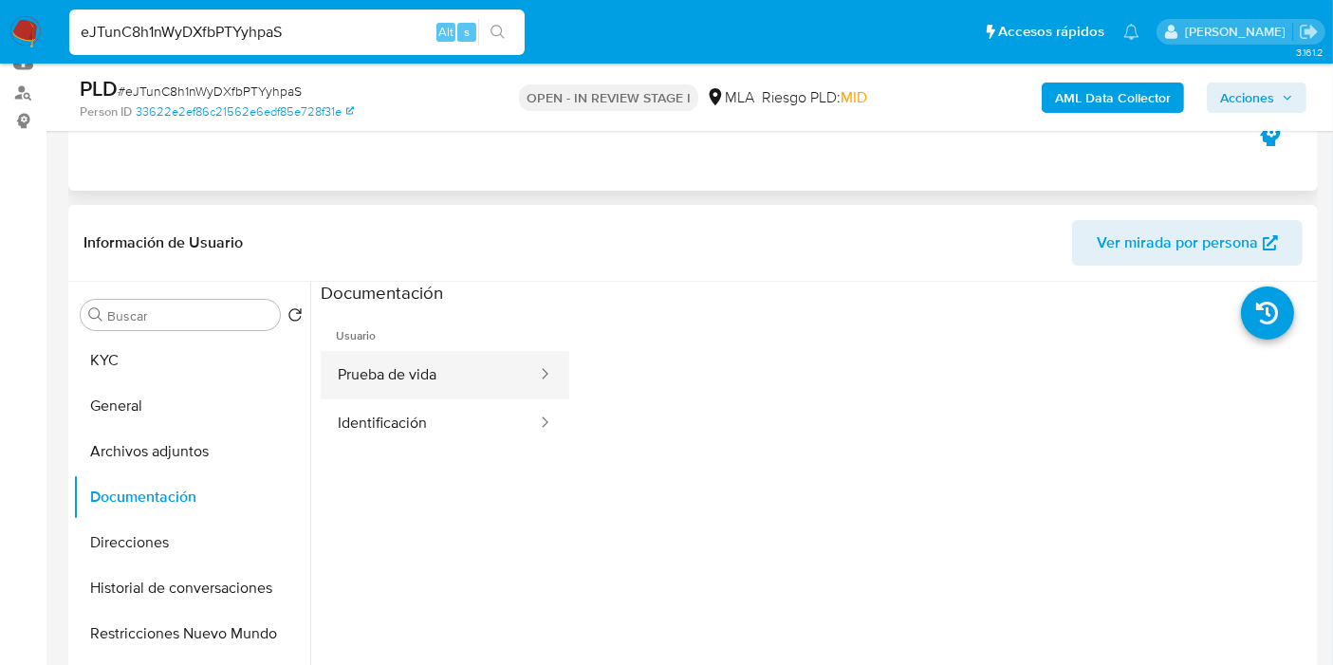
click at [422, 383] on button "Prueba de vida" at bounding box center [430, 375] width 218 height 48
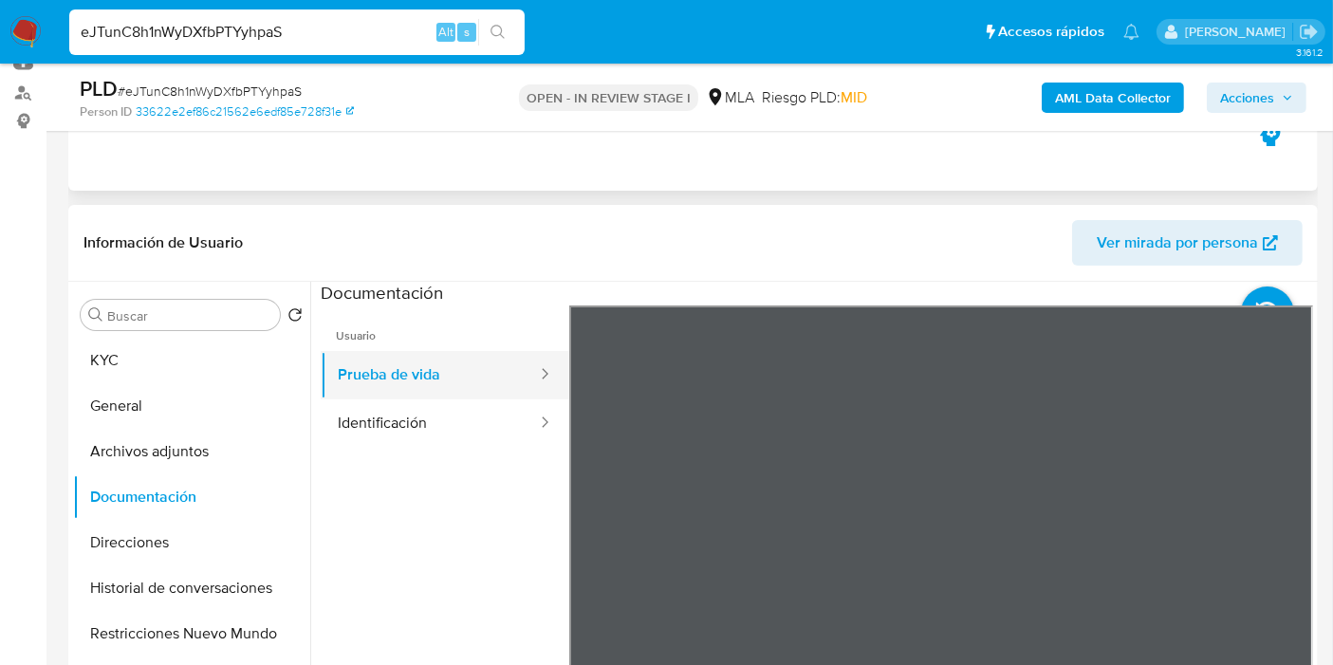
click at [349, 393] on button "Prueba de vida" at bounding box center [430, 375] width 218 height 48
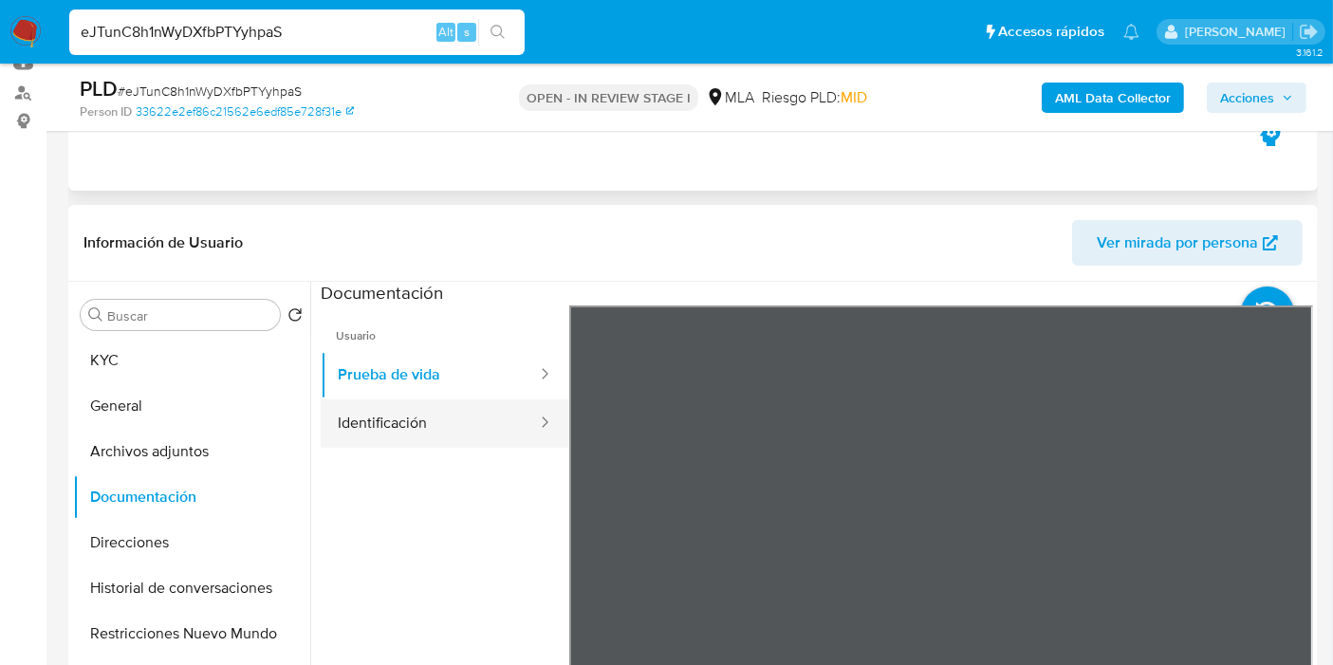
click at [371, 409] on button "Identificación" at bounding box center [430, 423] width 218 height 48
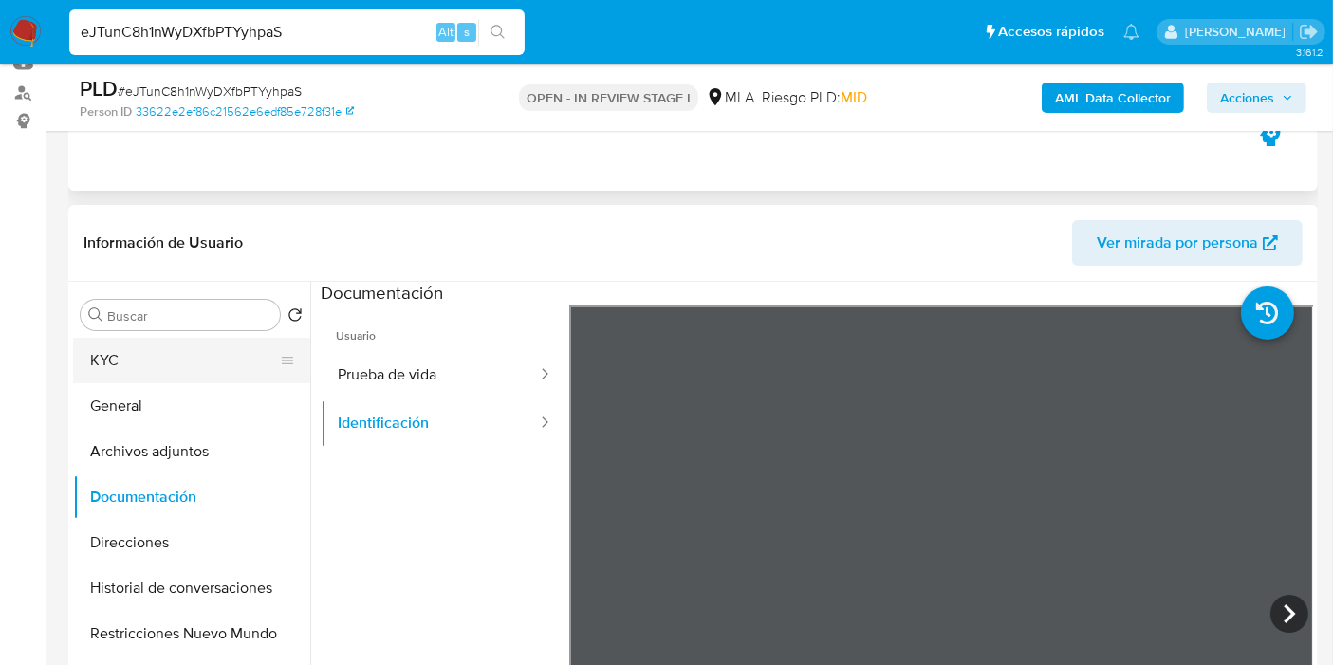
click at [194, 367] on button "KYC" at bounding box center [184, 361] width 222 height 46
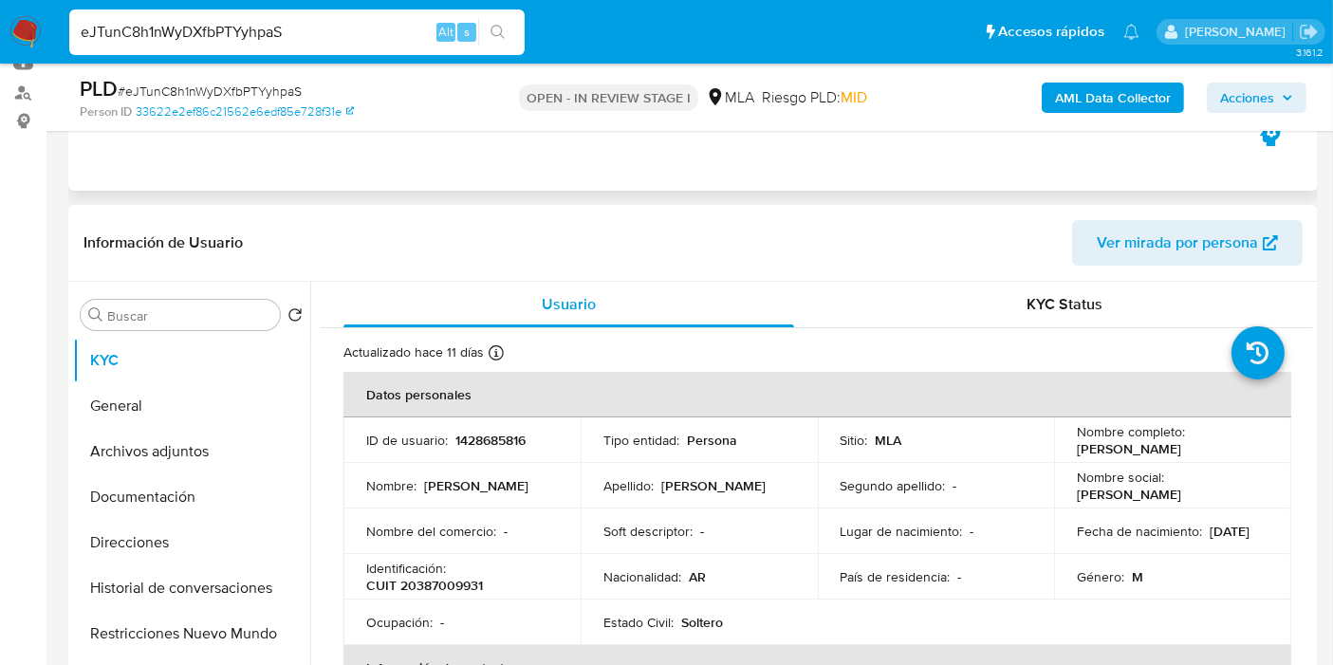
click at [219, 30] on input "eJTunC8h1nWyDXfbPTYyhpaS" at bounding box center [296, 32] width 455 height 25
paste input "wbpRFvxT6fvjhwiB0sfYgaNJ"
type input "wbpRFvxT6fvjhwiB0sfYgaNJ"
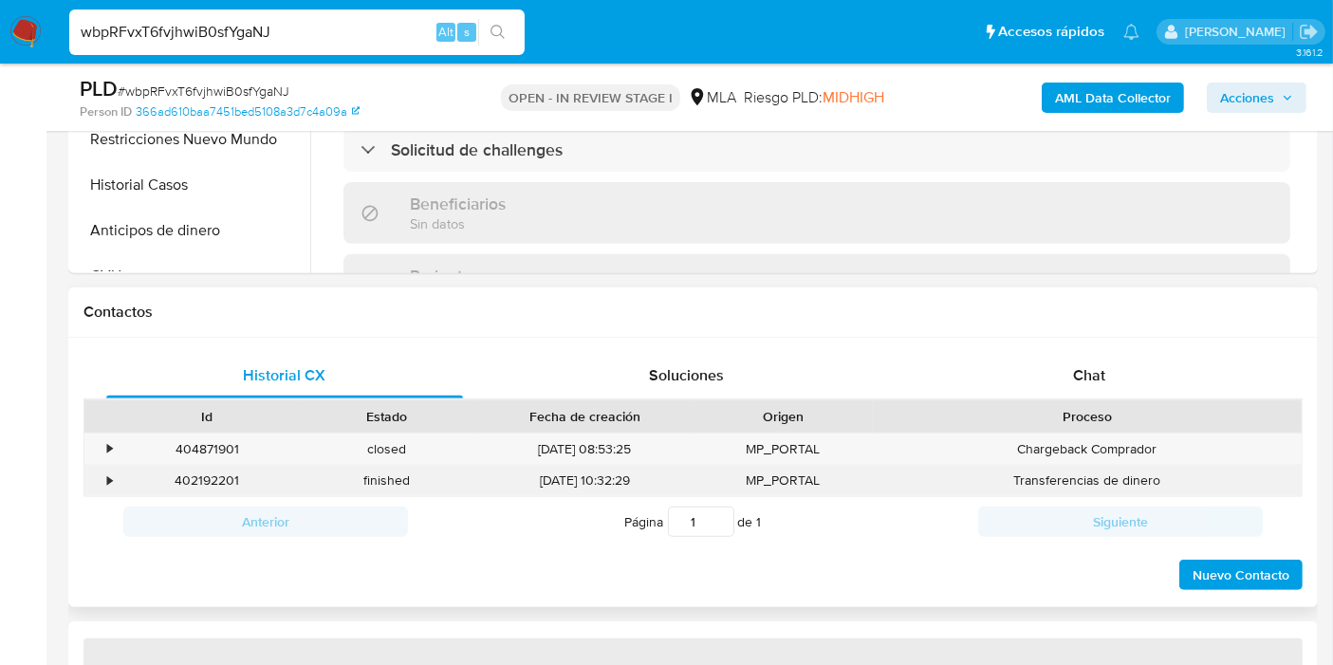
scroll to position [737, 0]
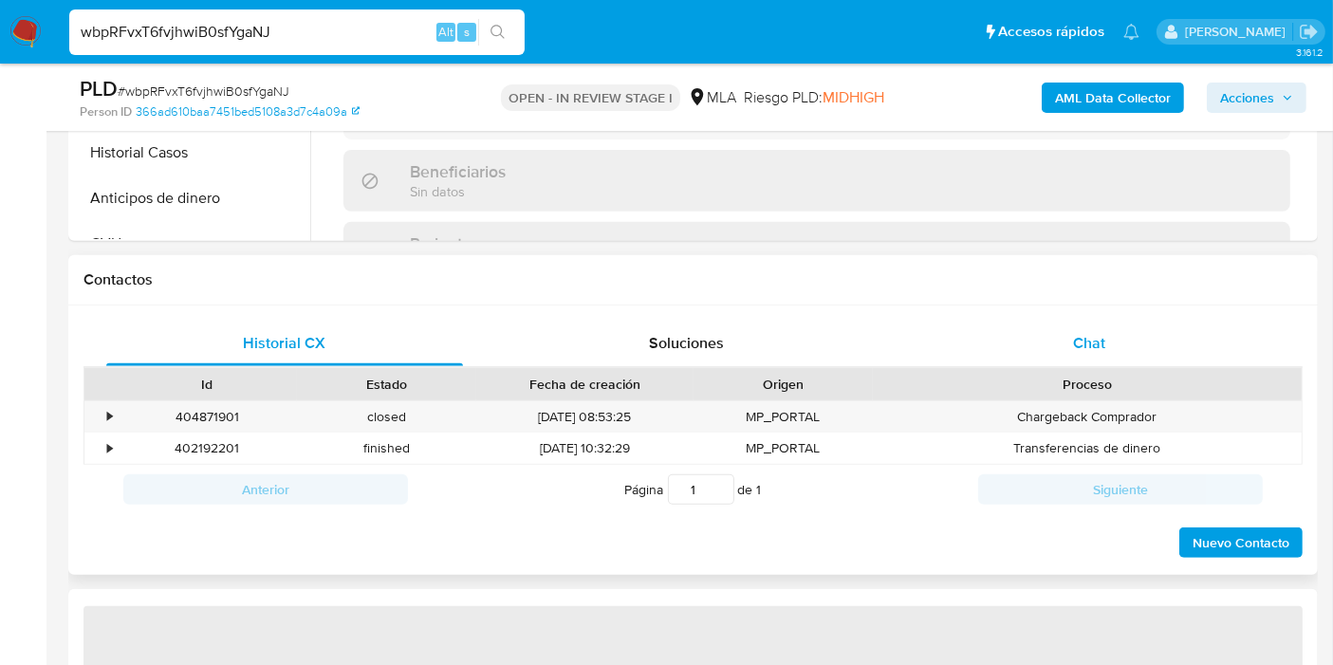
click at [1224, 341] on div "Chat" at bounding box center [1089, 344] width 357 height 46
select select "10"
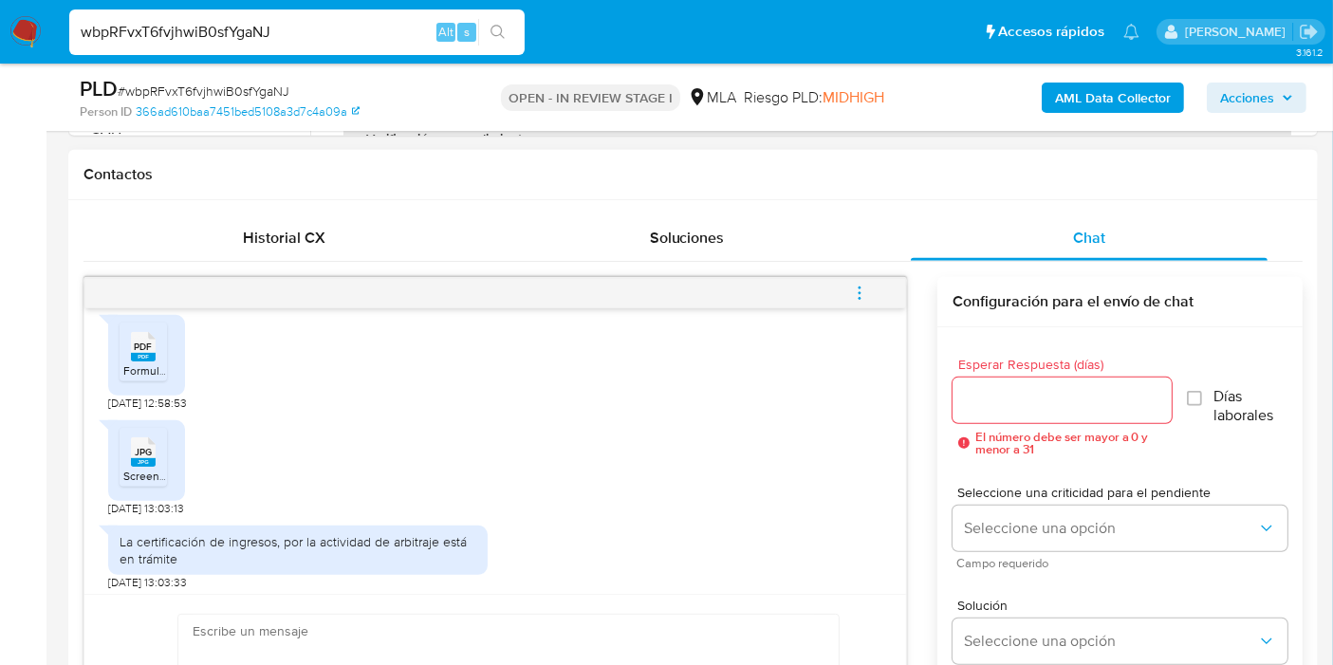
scroll to position [1445, 0]
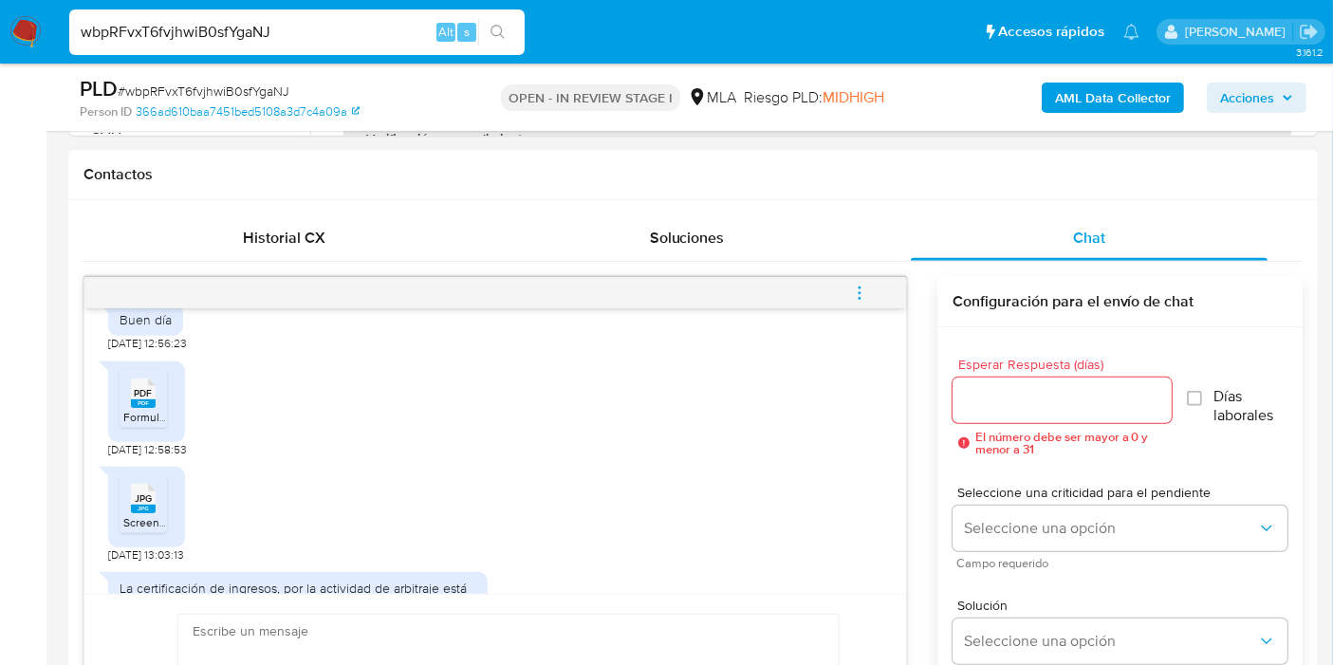
click at [155, 425] on span "Formulario de Impresión de Constancia de Monotributo.pdf" at bounding box center [274, 417] width 303 height 16
click at [120, 533] on li "JPG JPG Screenshot_2025-09-30-10-02-59-97_e2d5b3f32b79de1d45acd1fad96fbb0f.jpg" at bounding box center [143, 503] width 47 height 59
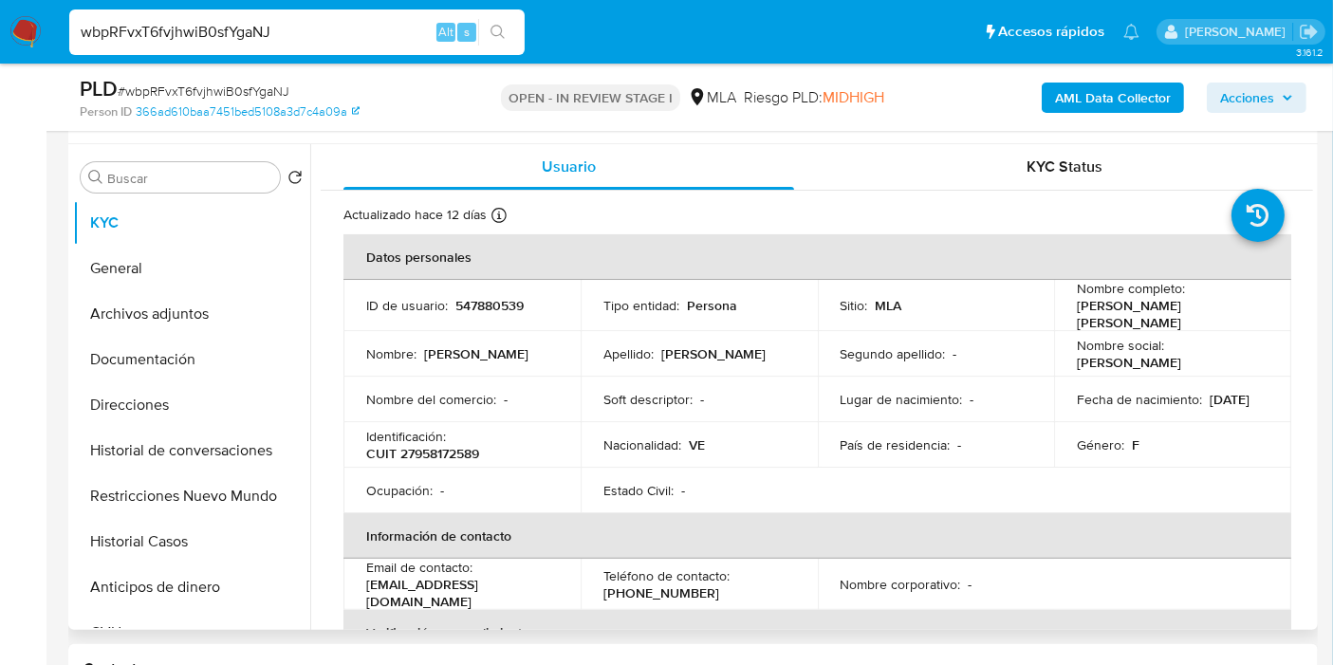
scroll to position [316, 0]
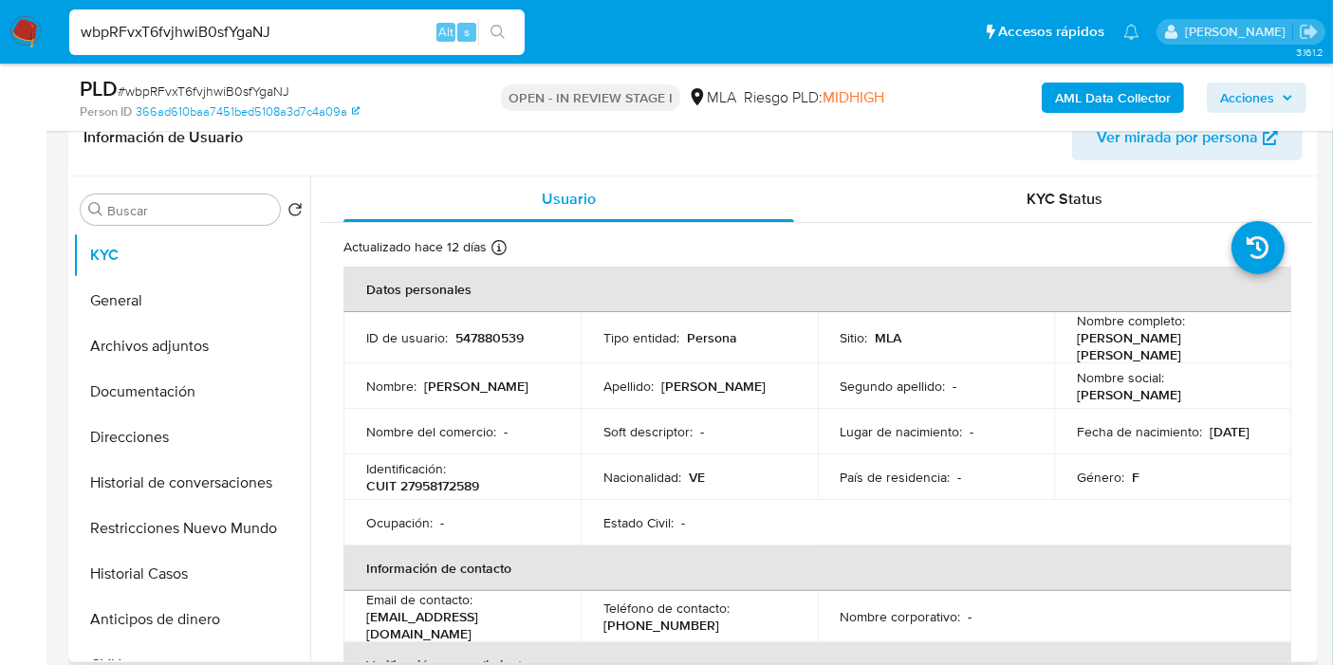
click at [417, 477] on p "CUIT 27958172589" at bounding box center [422, 485] width 113 height 17
copy p "27958172589"
click at [227, 14] on div "wbpRFvxT6fvjhwiB0sfYgaNJ Alt s" at bounding box center [296, 32] width 455 height 46
click at [211, 32] on input "wbpRFvxT6fvjhwiB0sfYgaNJ" at bounding box center [296, 32] width 455 height 25
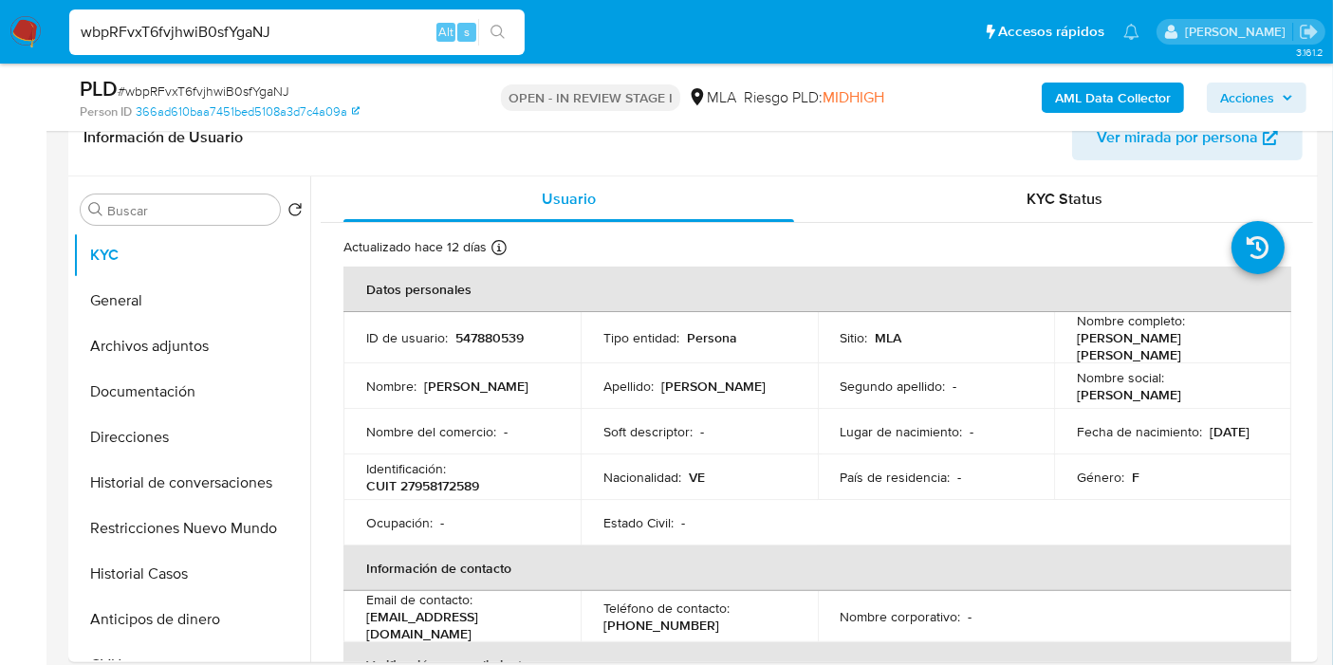
click at [211, 32] on input "wbpRFvxT6fvjhwiB0sfYgaNJ" at bounding box center [296, 32] width 455 height 25
paste input "RnaLNgNhCb38ZX97biAaKJY9"
type input "RnaLNgNhCb38ZX97biAaKJY9"
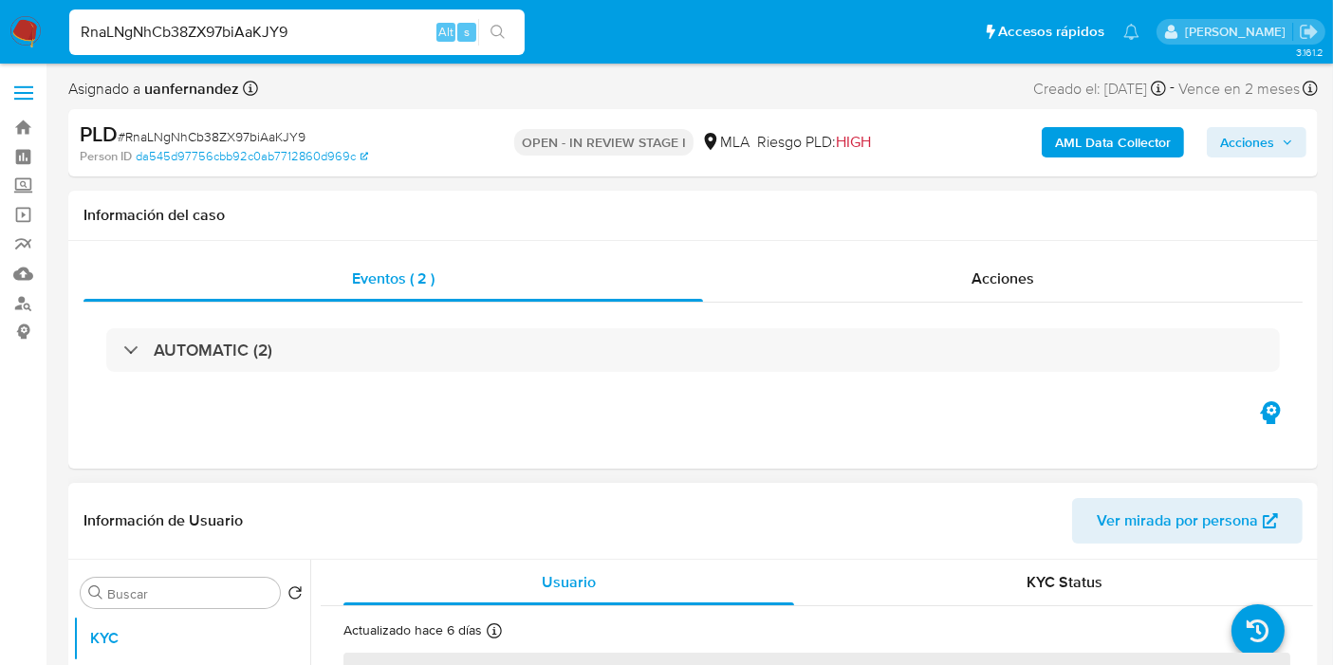
select select "10"
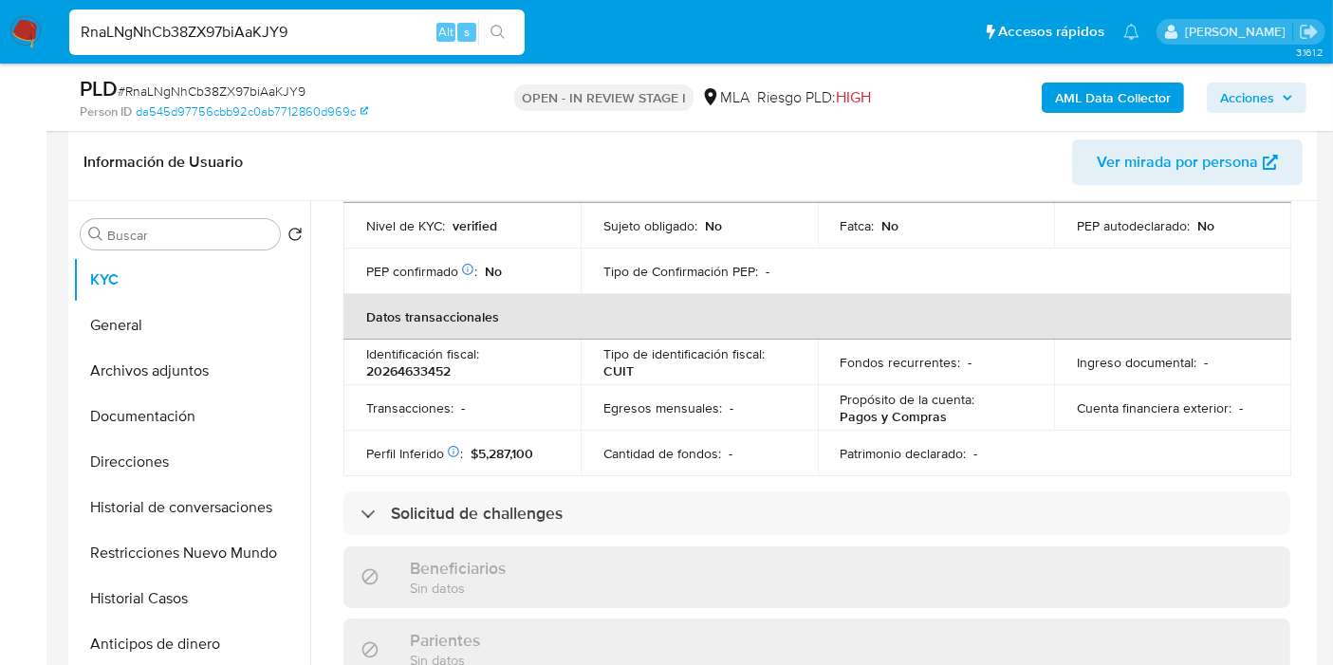
scroll to position [421, 0]
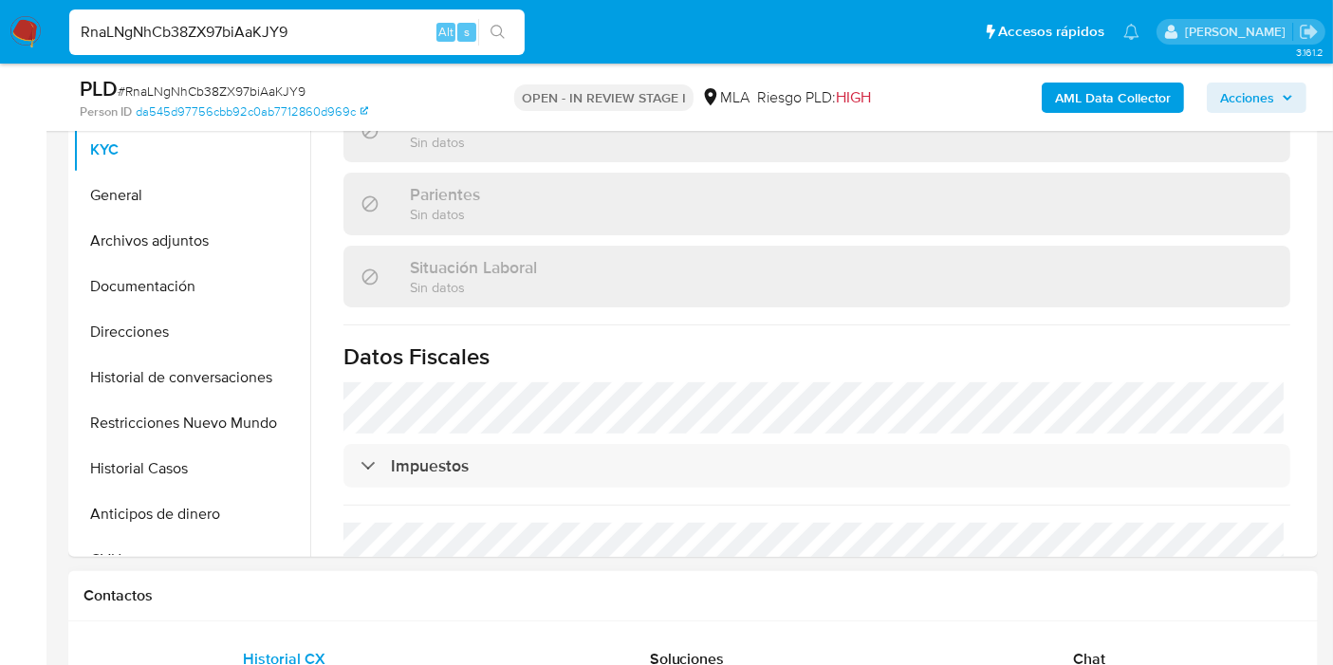
click at [1081, 656] on span "Chat" at bounding box center [1089, 659] width 32 height 22
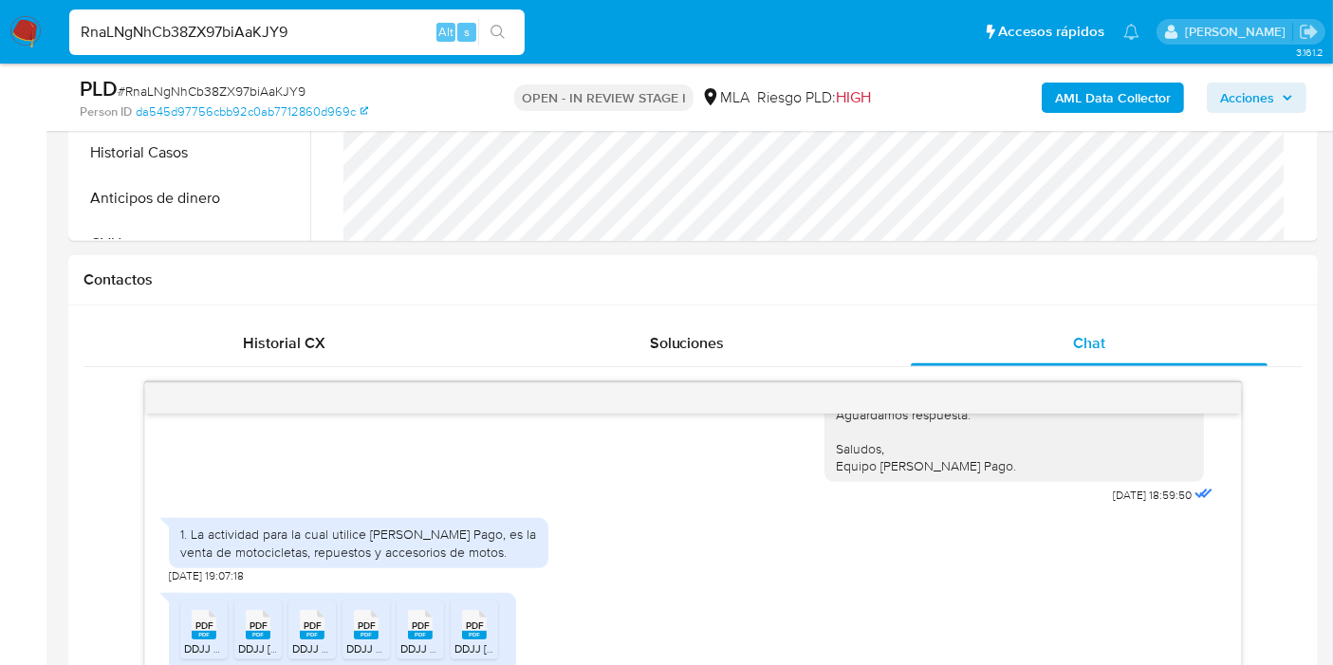
scroll to position [949, 0]
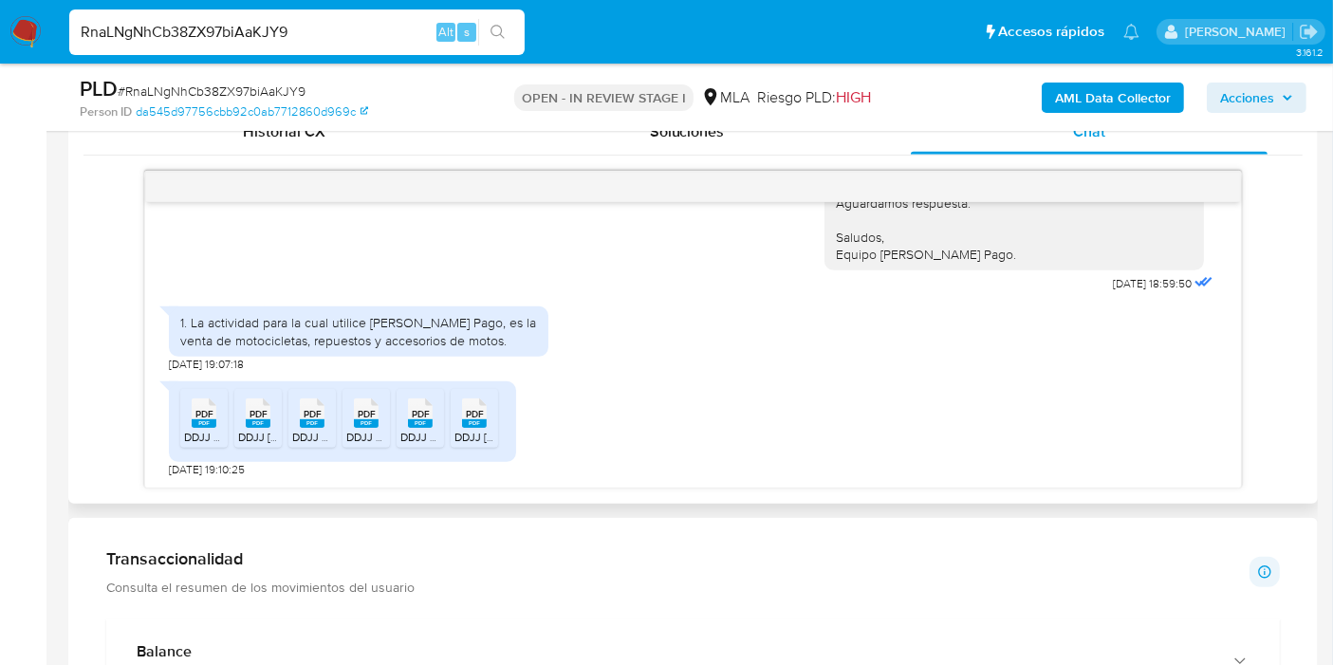
click at [198, 399] on icon at bounding box center [204, 412] width 25 height 29
click at [276, 421] on div "PDF PDF" at bounding box center [258, 411] width 40 height 37
click at [323, 425] on rect at bounding box center [312, 423] width 25 height 9
click at [365, 415] on span "PDF" at bounding box center [367, 414] width 18 height 12
click at [432, 417] on icon at bounding box center [420, 412] width 25 height 29
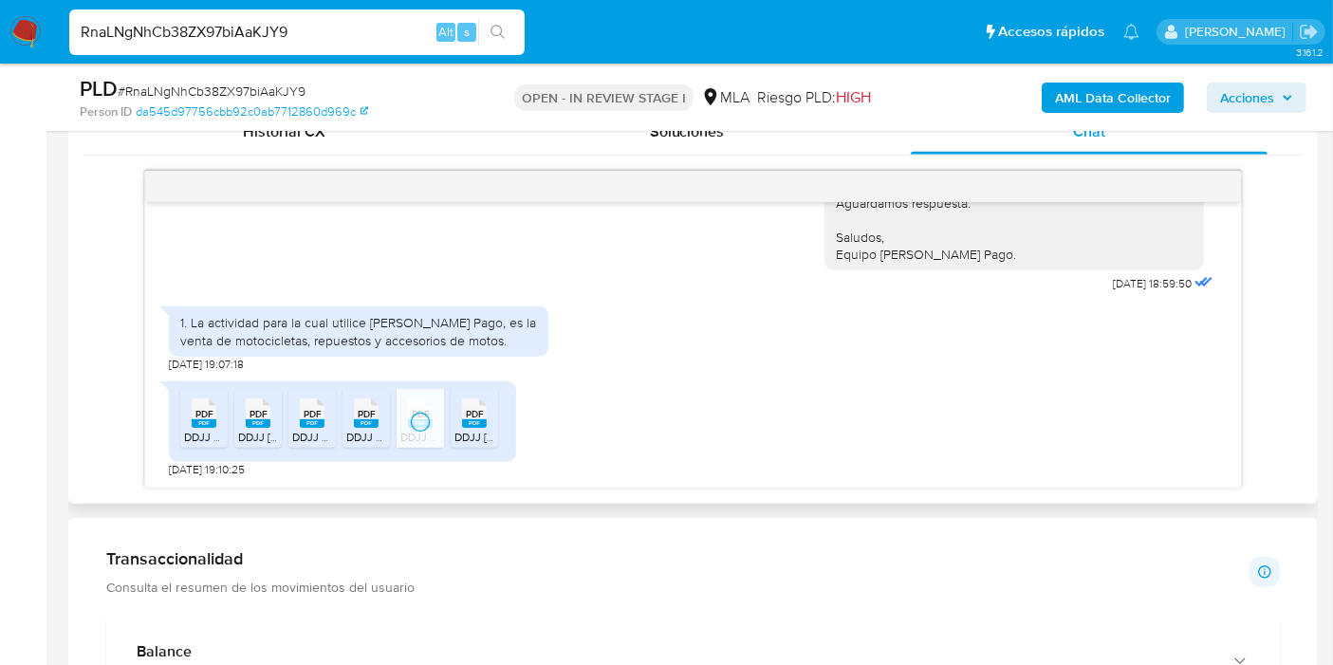
click at [454, 421] on div "PDF PDF" at bounding box center [474, 411] width 40 height 37
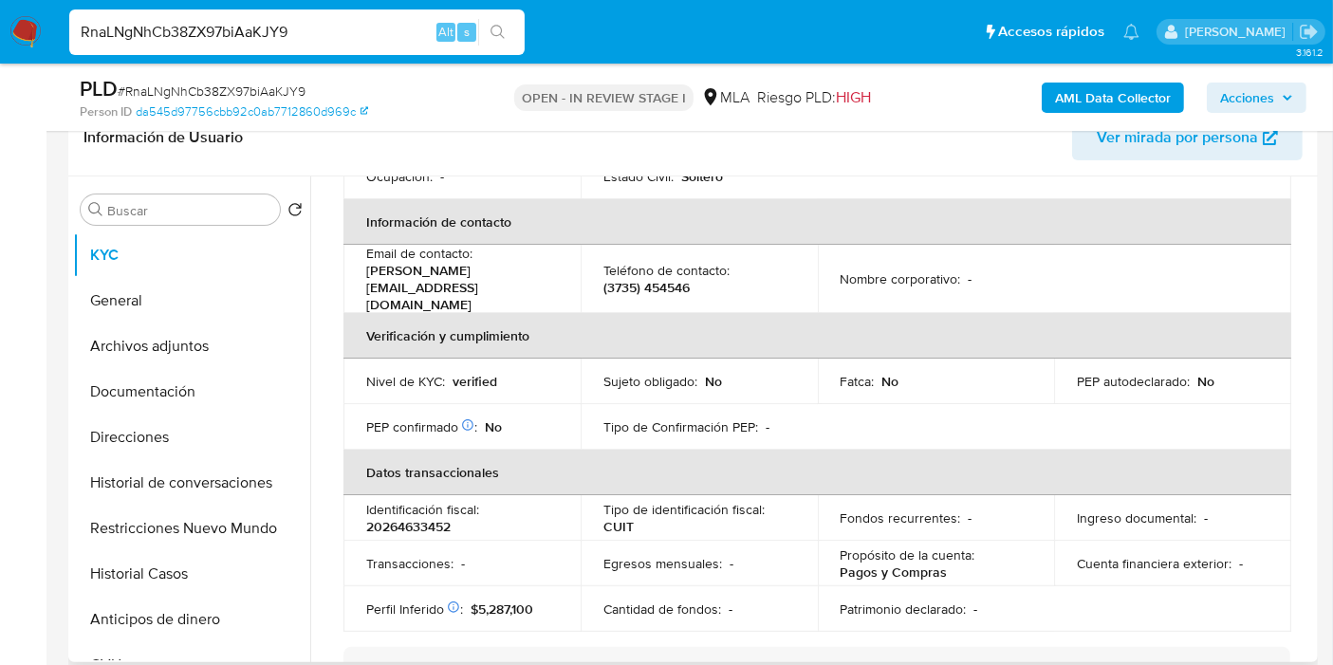
scroll to position [0, 0]
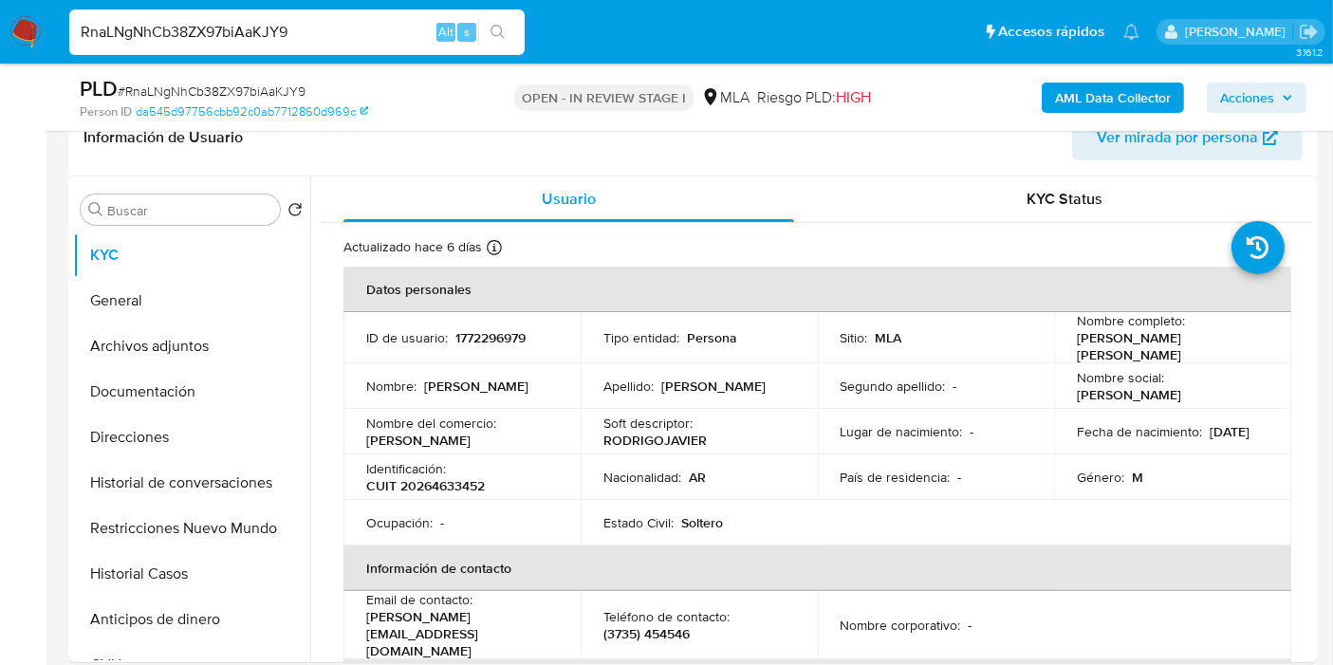
click at [673, 128] on div "PLD # RnaLNgNhCb38ZX97biAaKJY9 Person ID da545d97756cbb92c0ab7712860d969c OPEN …" at bounding box center [692, 97] width 1249 height 67
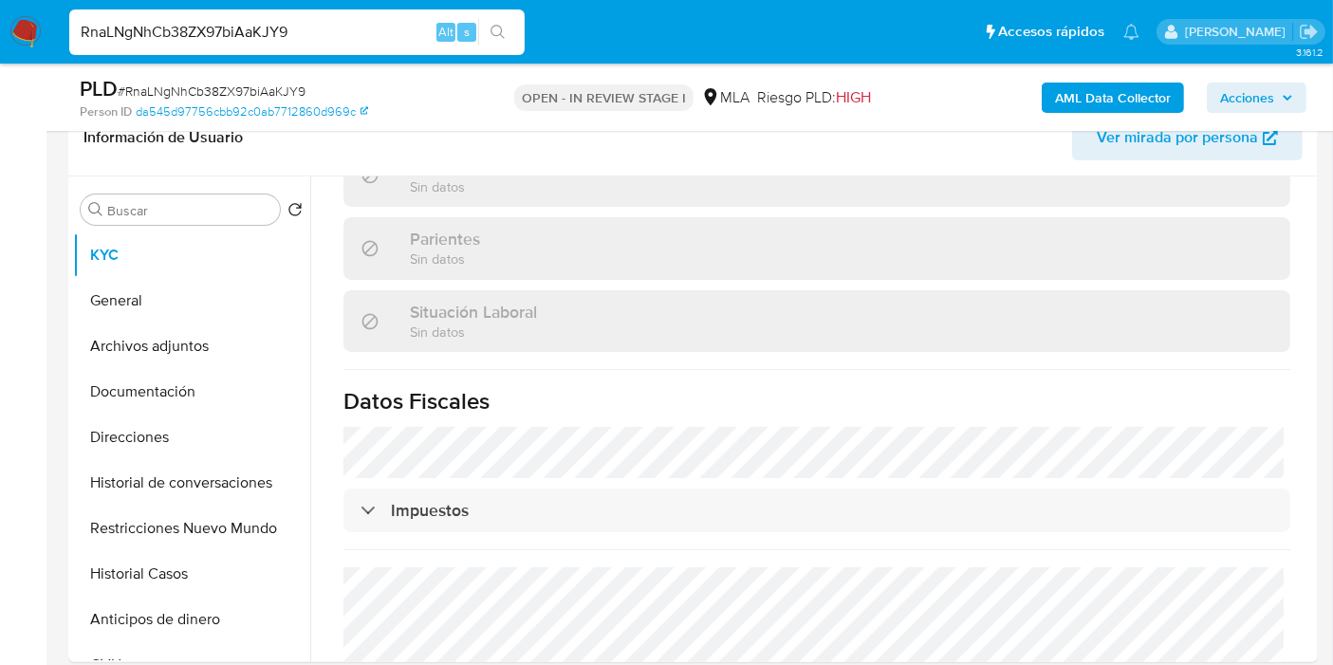
scroll to position [978, 0]
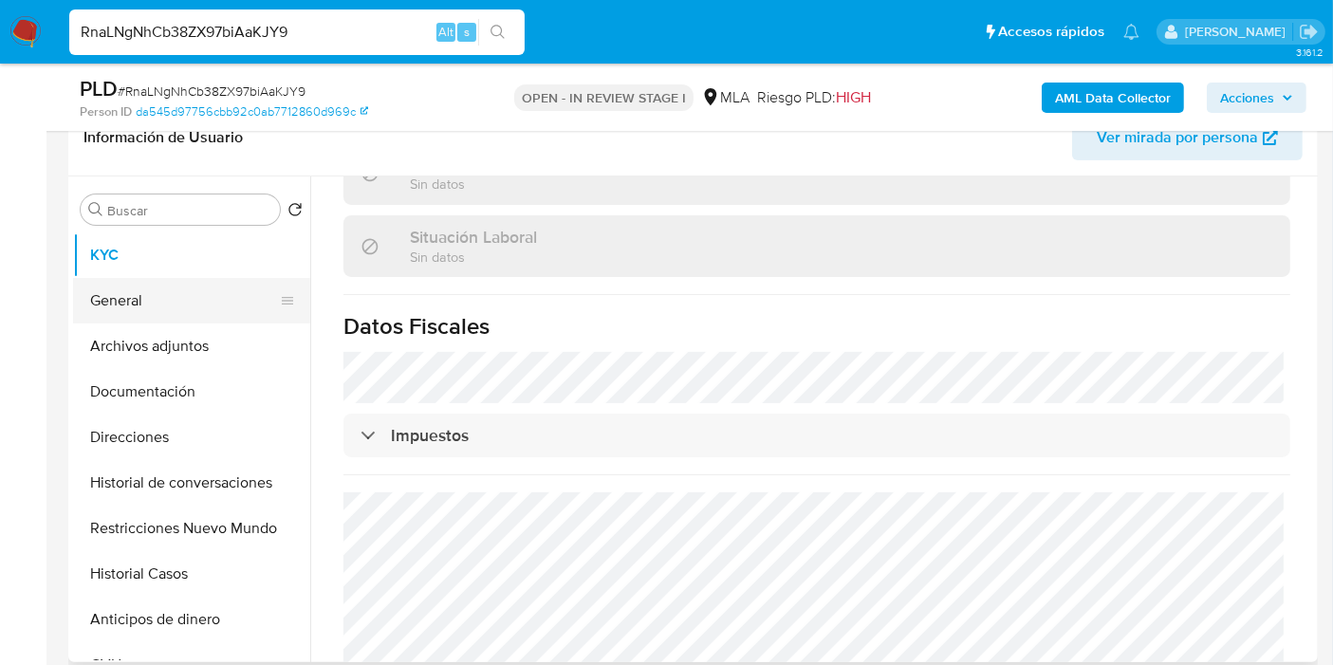
click at [250, 307] on button "General" at bounding box center [184, 301] width 222 height 46
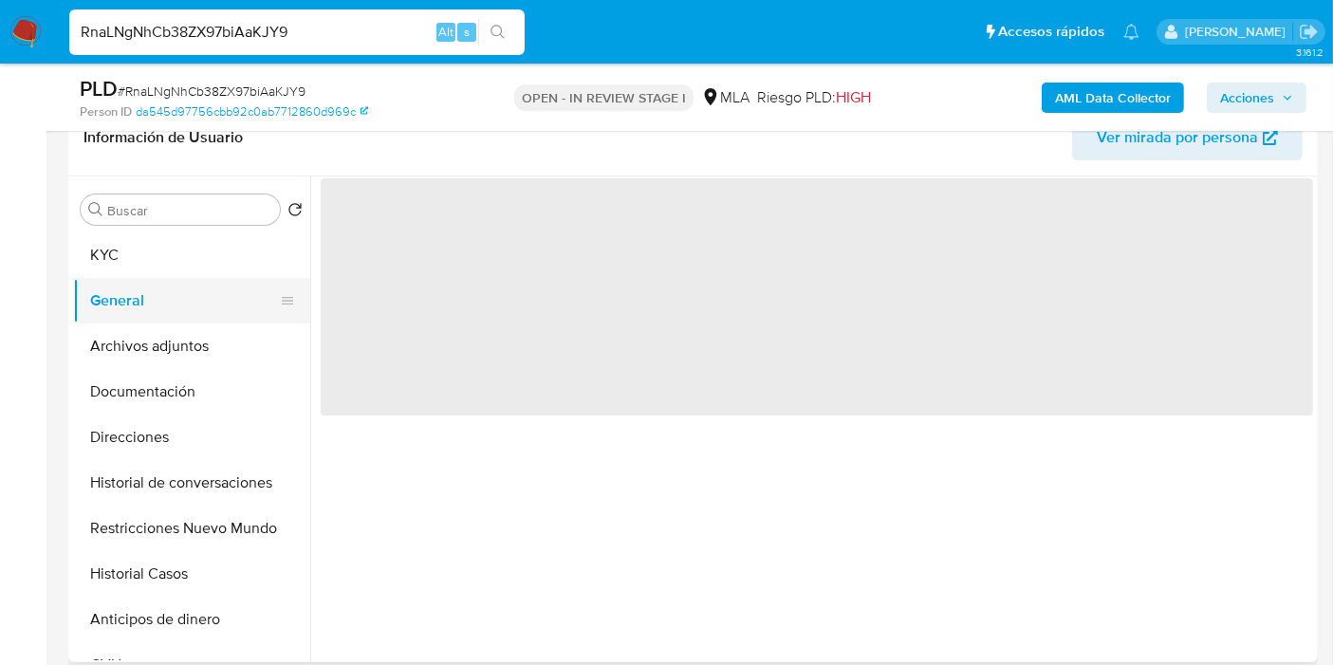
scroll to position [0, 0]
click at [165, 378] on button "Documentación" at bounding box center [184, 392] width 222 height 46
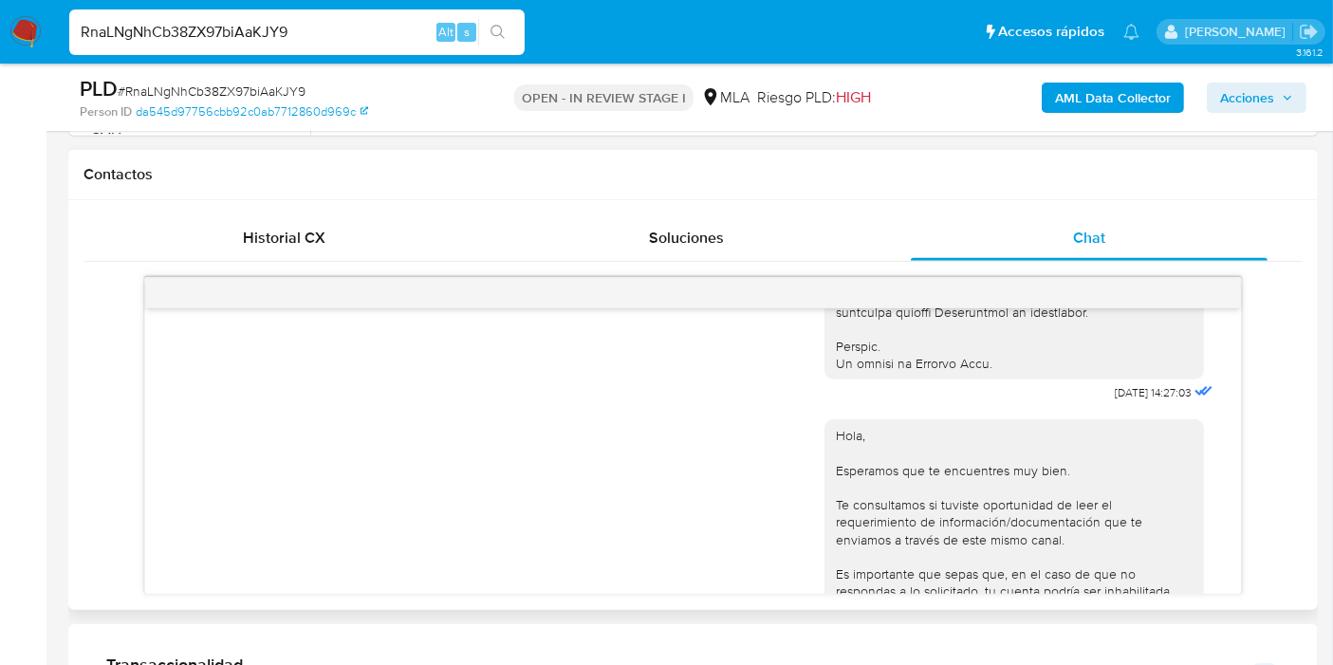
scroll to position [983, 0]
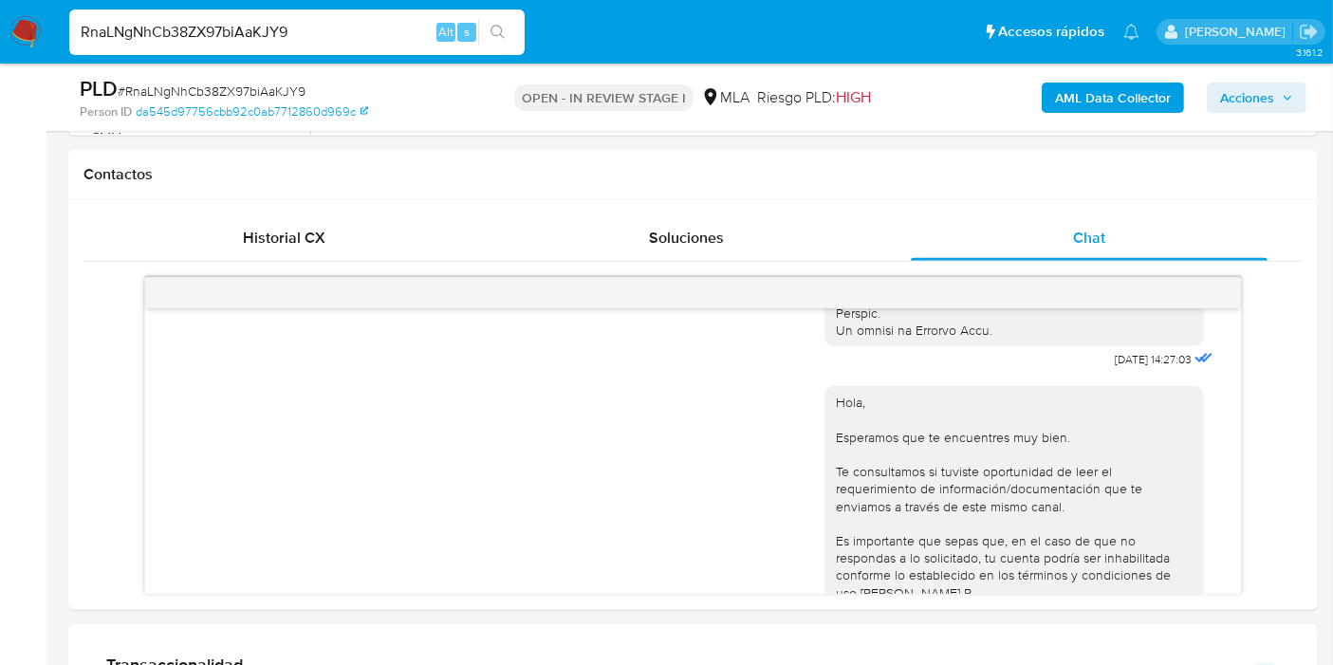
click at [304, 91] on span "# RnaLNgNhCb38ZX97biAaKJY9" at bounding box center [212, 91] width 188 height 19
click at [282, 96] on span "# RnaLNgNhCb38ZX97biAaKJY9" at bounding box center [212, 91] width 188 height 19
copy span "RnaLNgNhCb38ZX97biAaKJY9"
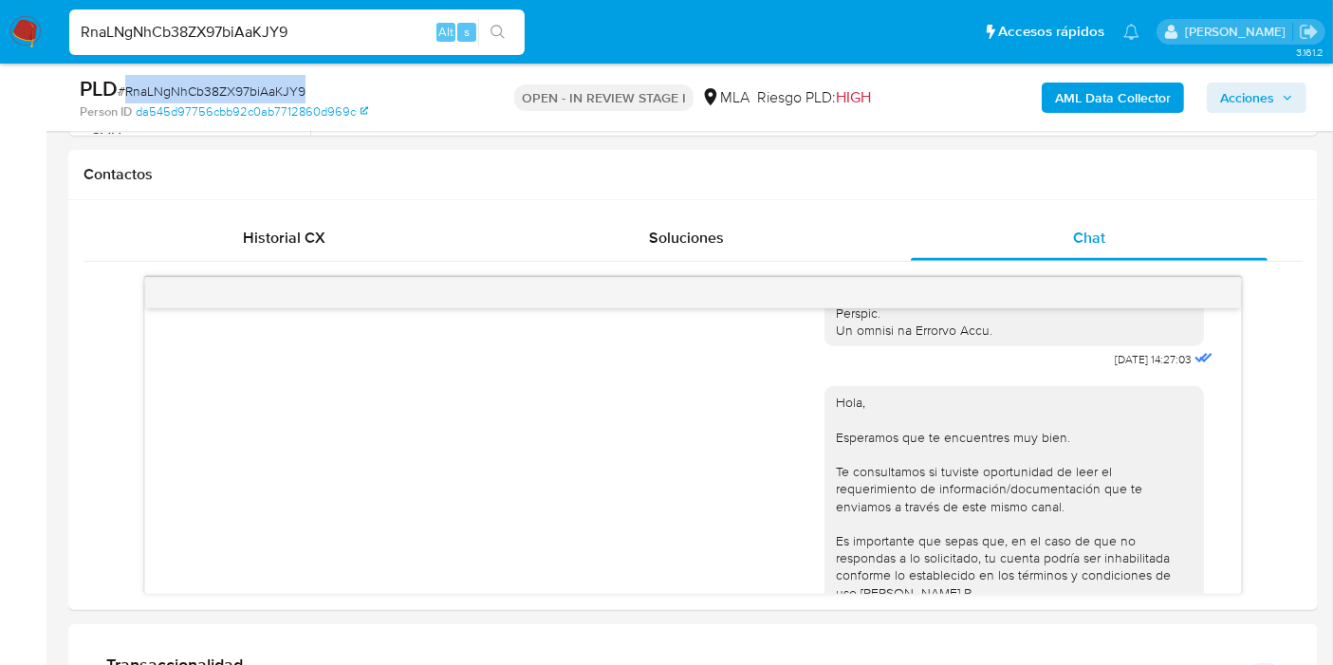
click at [14, 34] on img at bounding box center [25, 32] width 32 height 32
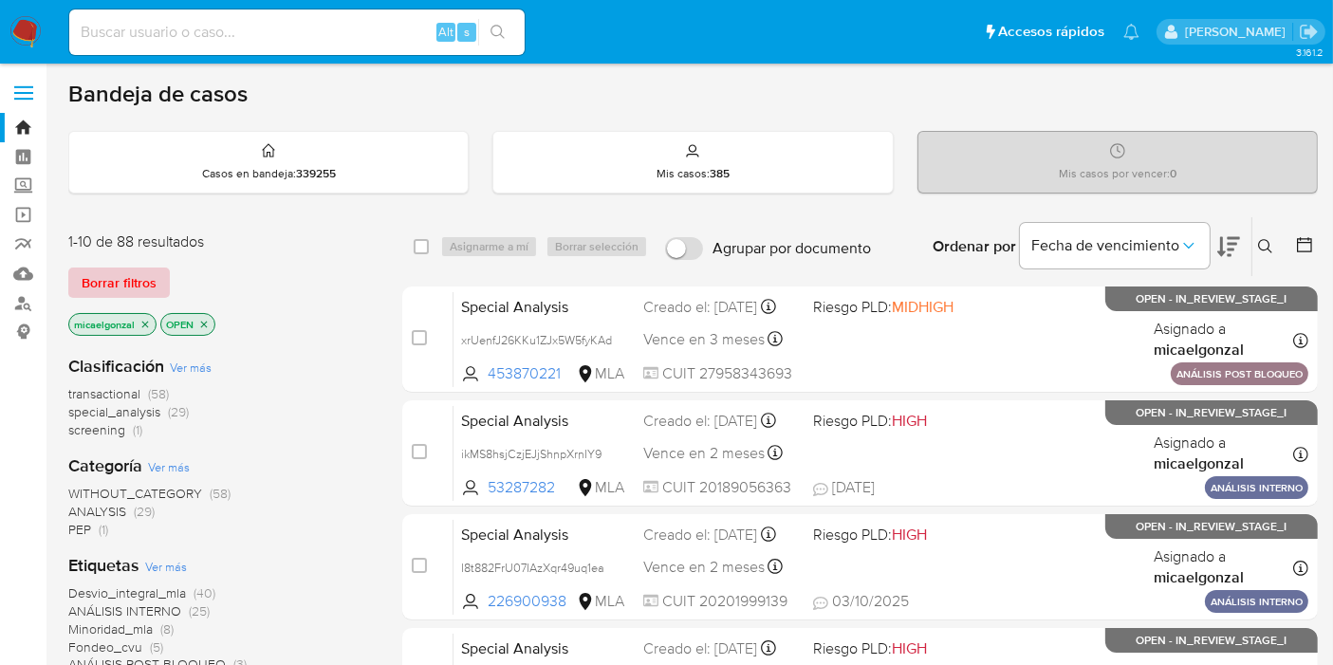
click at [134, 290] on span "Borrar filtros" at bounding box center [119, 282] width 75 height 27
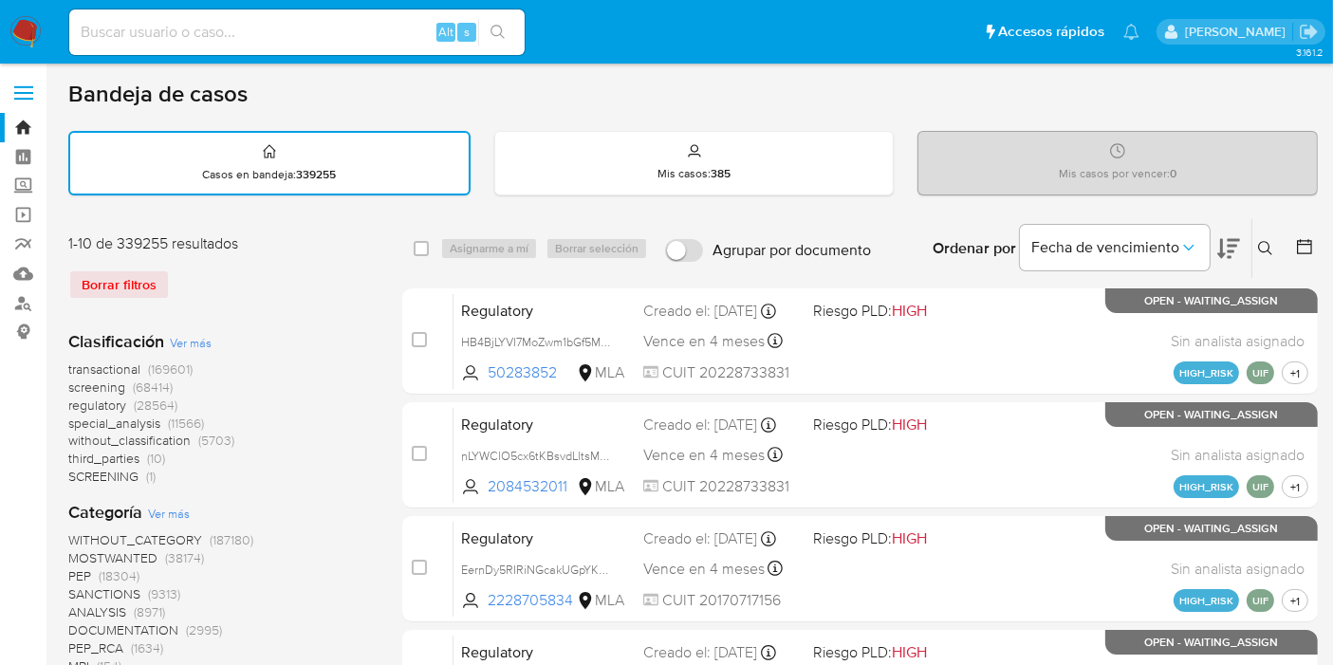
click at [1252, 245] on button at bounding box center [1267, 248] width 31 height 23
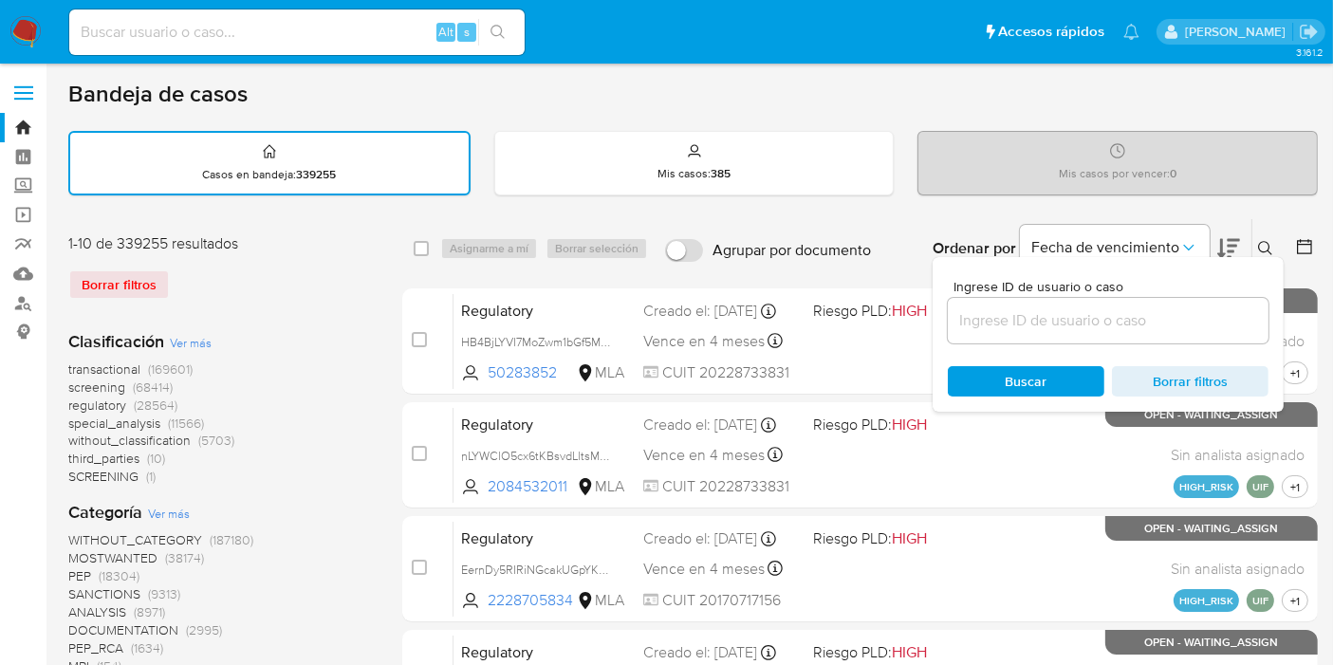
click at [1119, 325] on input at bounding box center [1108, 320] width 321 height 25
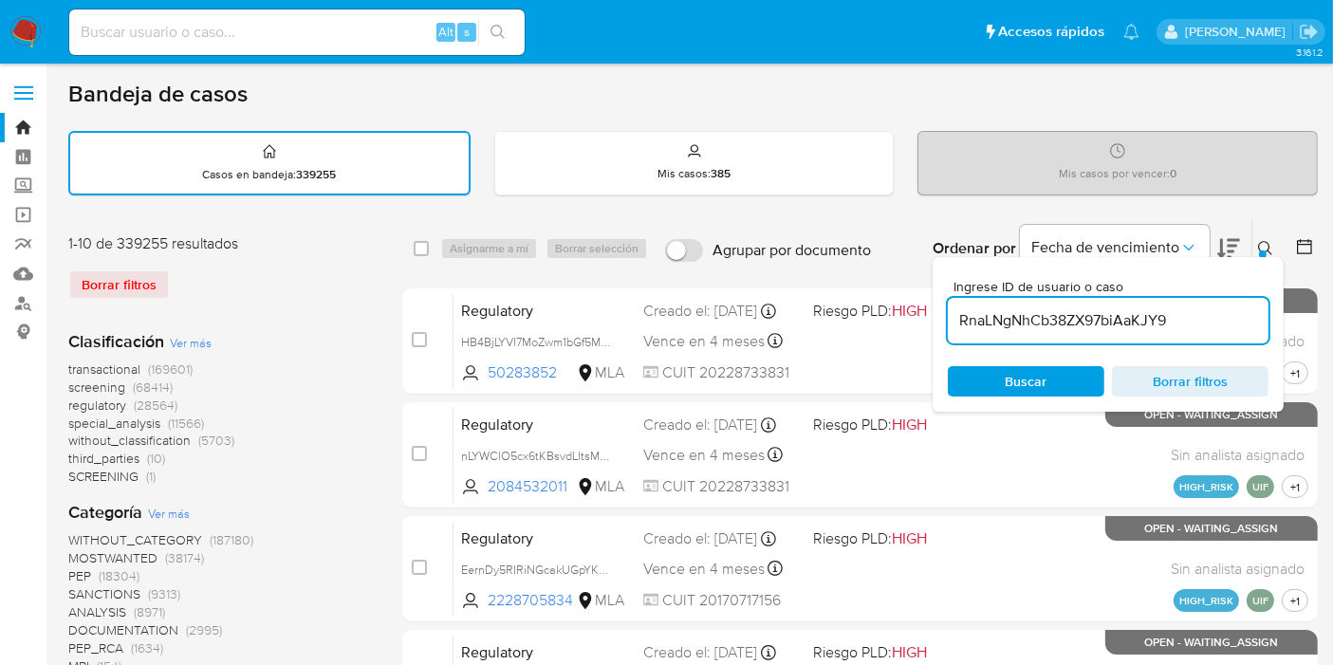
type input "RnaLNgNhCb38ZX97biAaKJY9"
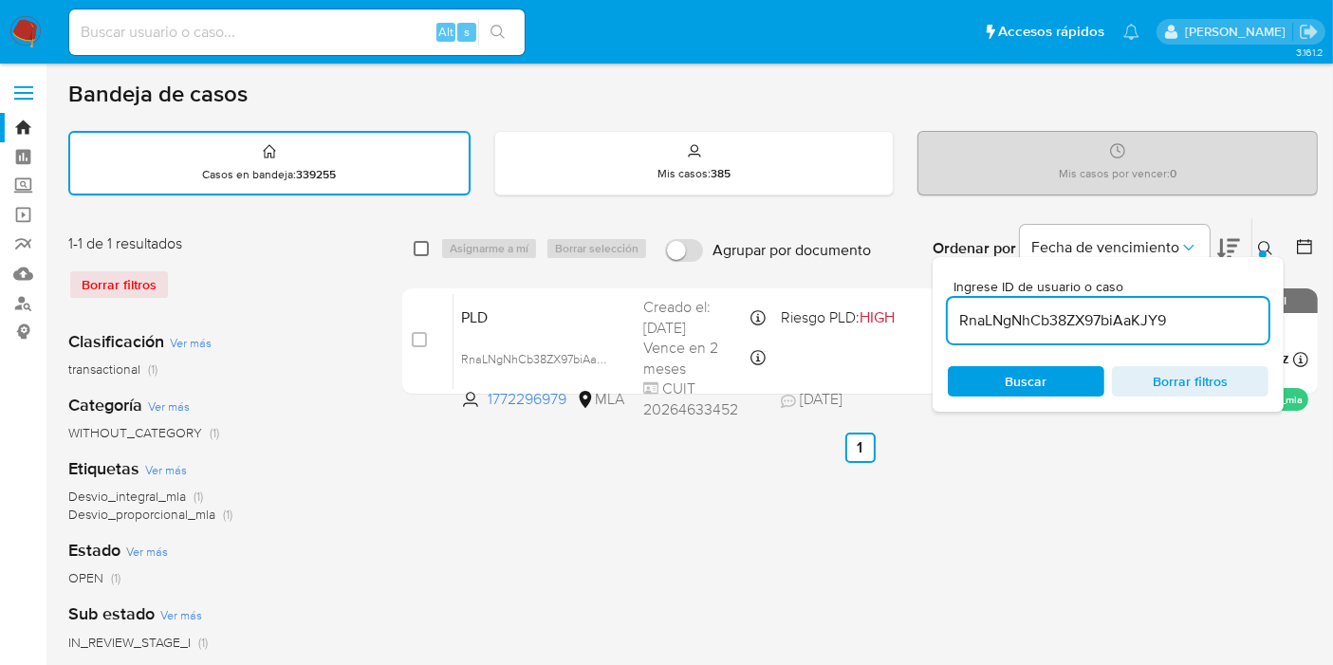
click at [417, 248] on input "checkbox" at bounding box center [421, 248] width 15 height 15
checkbox input "true"
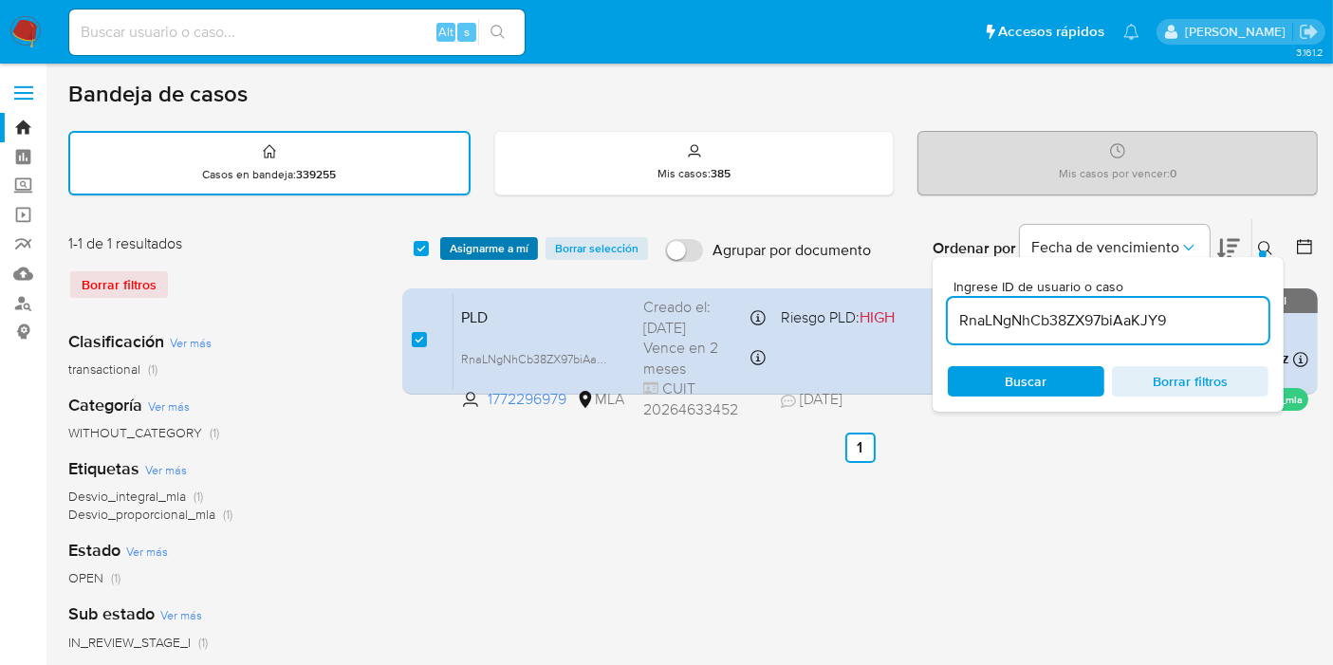
click at [496, 246] on span "Asignarme a mí" at bounding box center [489, 248] width 79 height 19
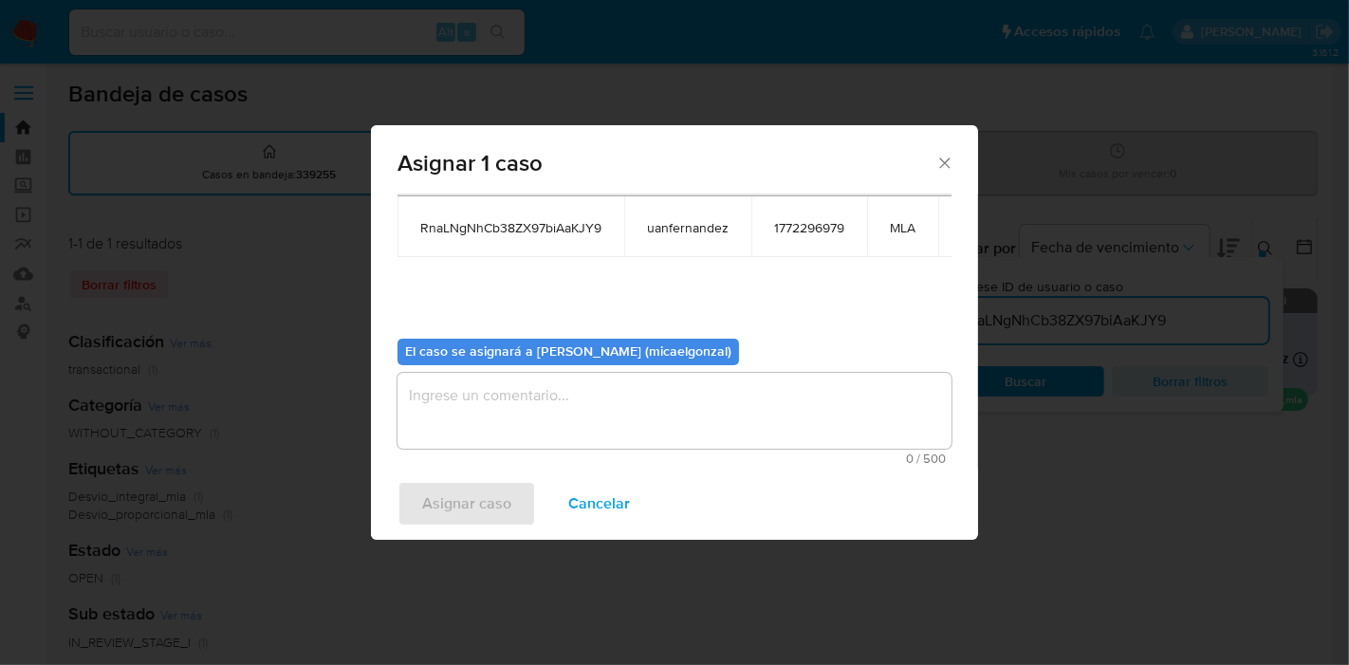
scroll to position [114, 2]
click at [525, 386] on textarea "assign-modal" at bounding box center [674, 411] width 554 height 76
click at [450, 525] on span "Asignar caso" at bounding box center [466, 504] width 89 height 42
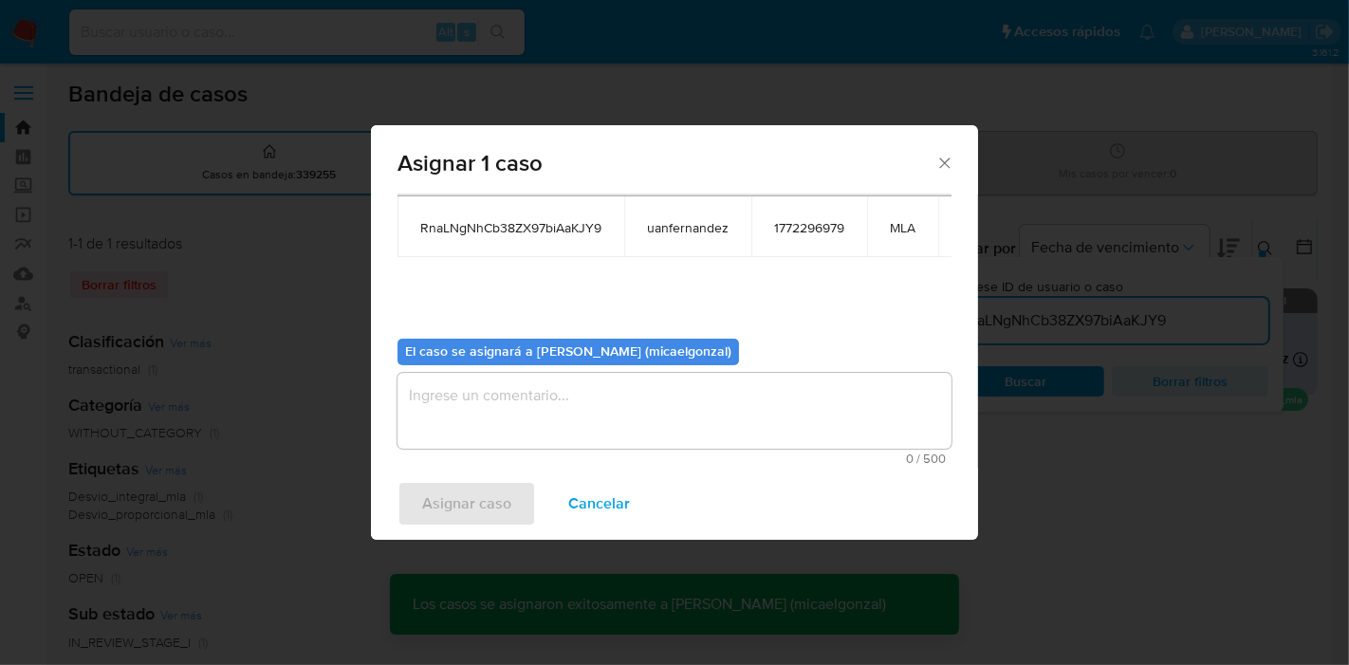
checkbox input "false"
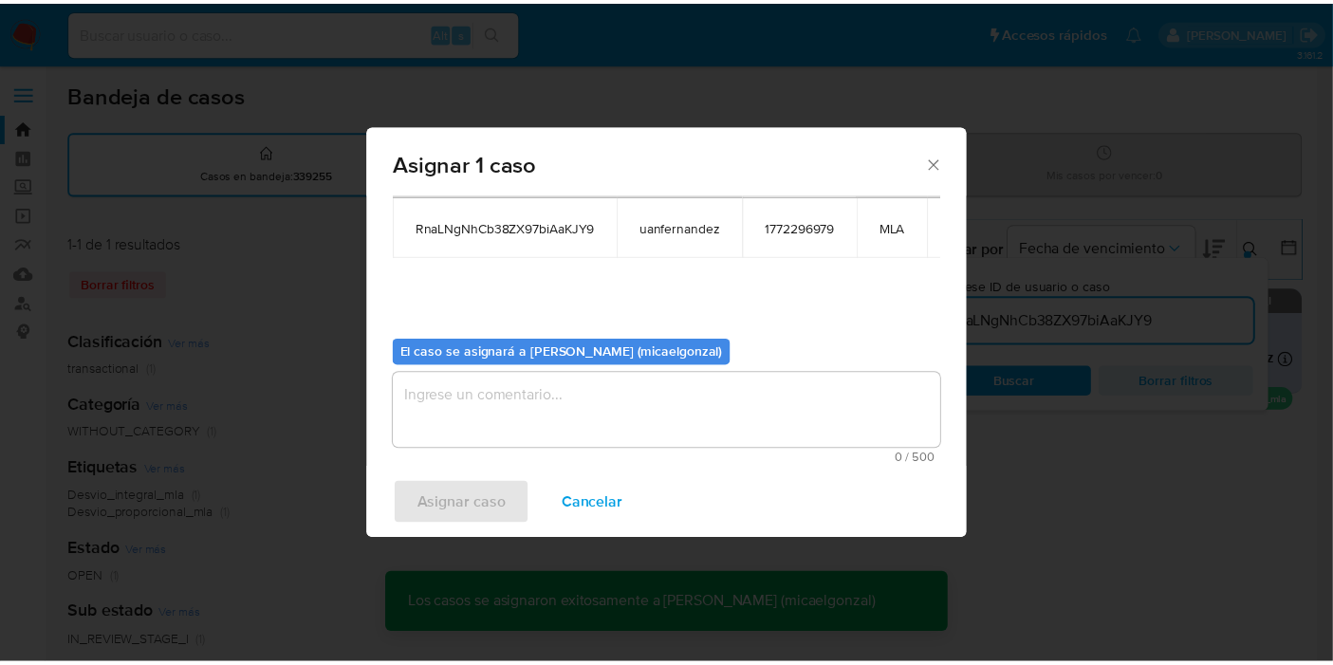
scroll to position [114, 0]
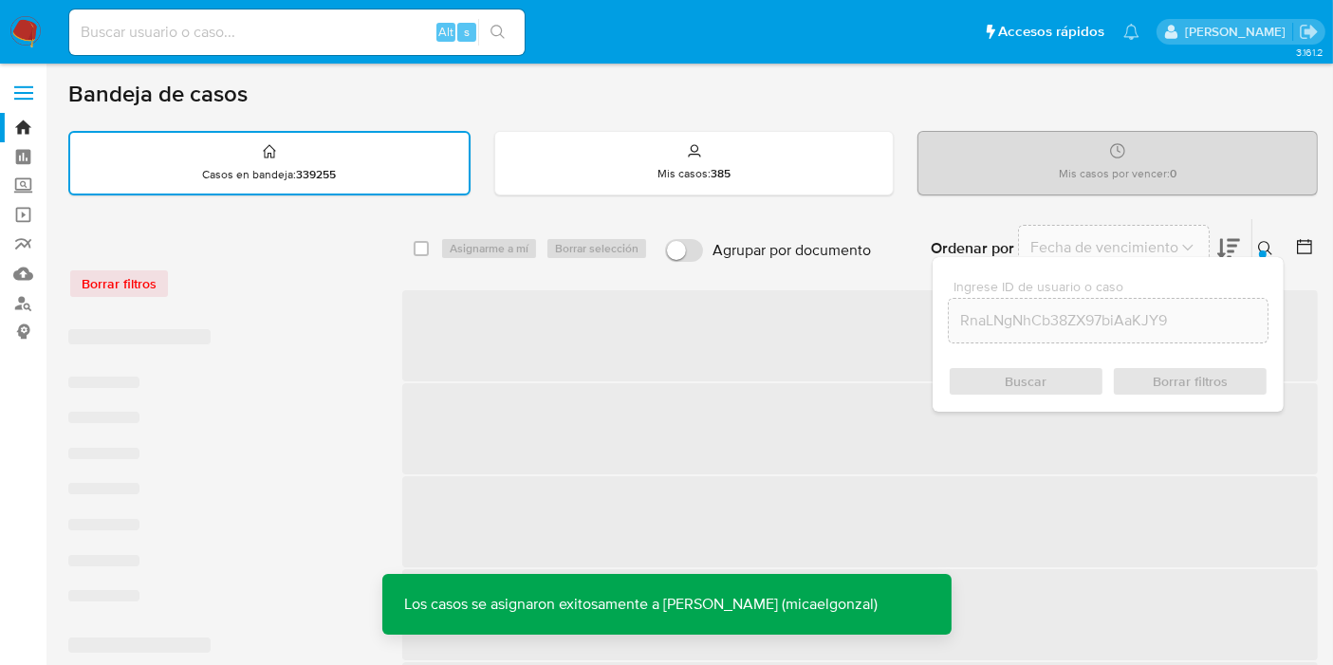
click at [381, 36] on input at bounding box center [296, 32] width 455 height 25
paste input "RnaLNgNhCb38ZX97biAaKJY9"
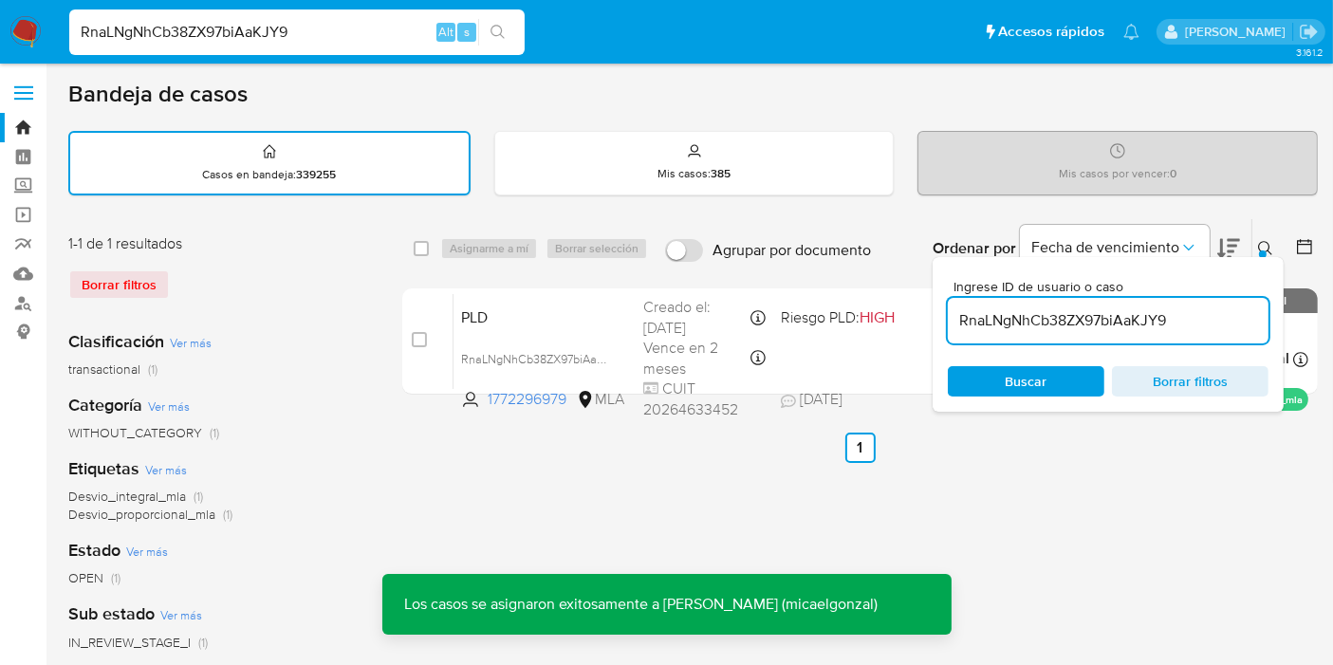
type input "RnaLNgNhCb38ZX97biAaKJY9"
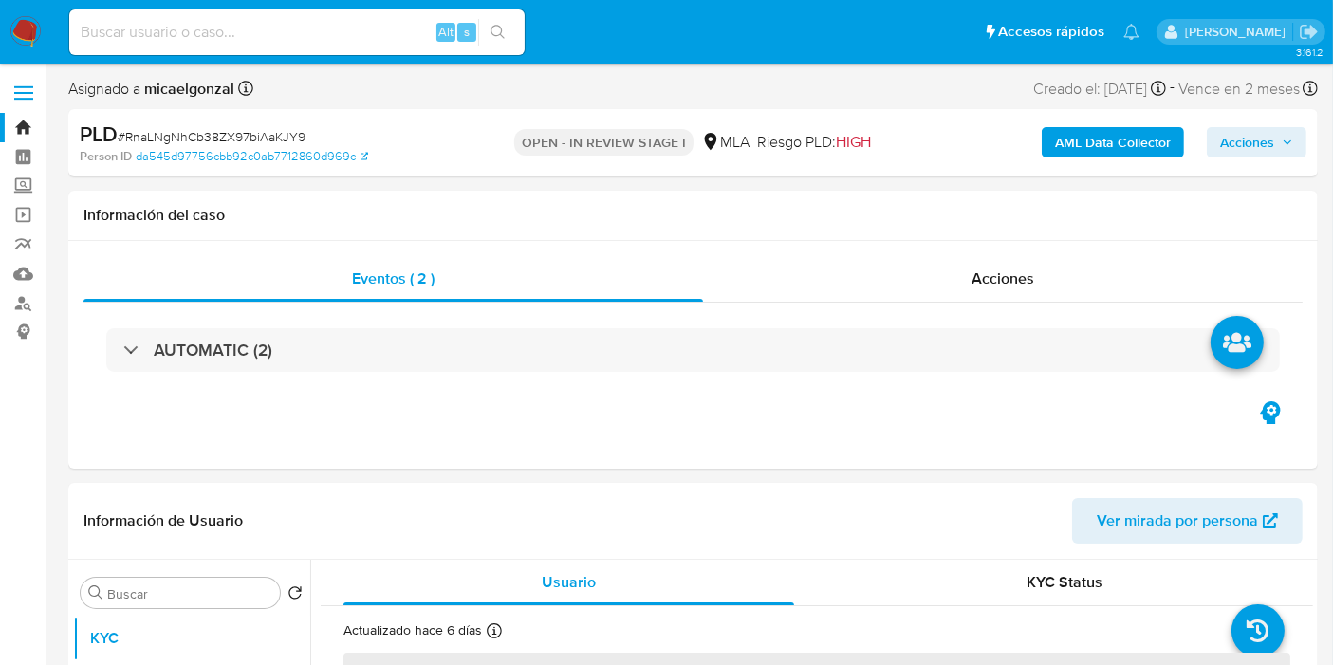
select select "10"
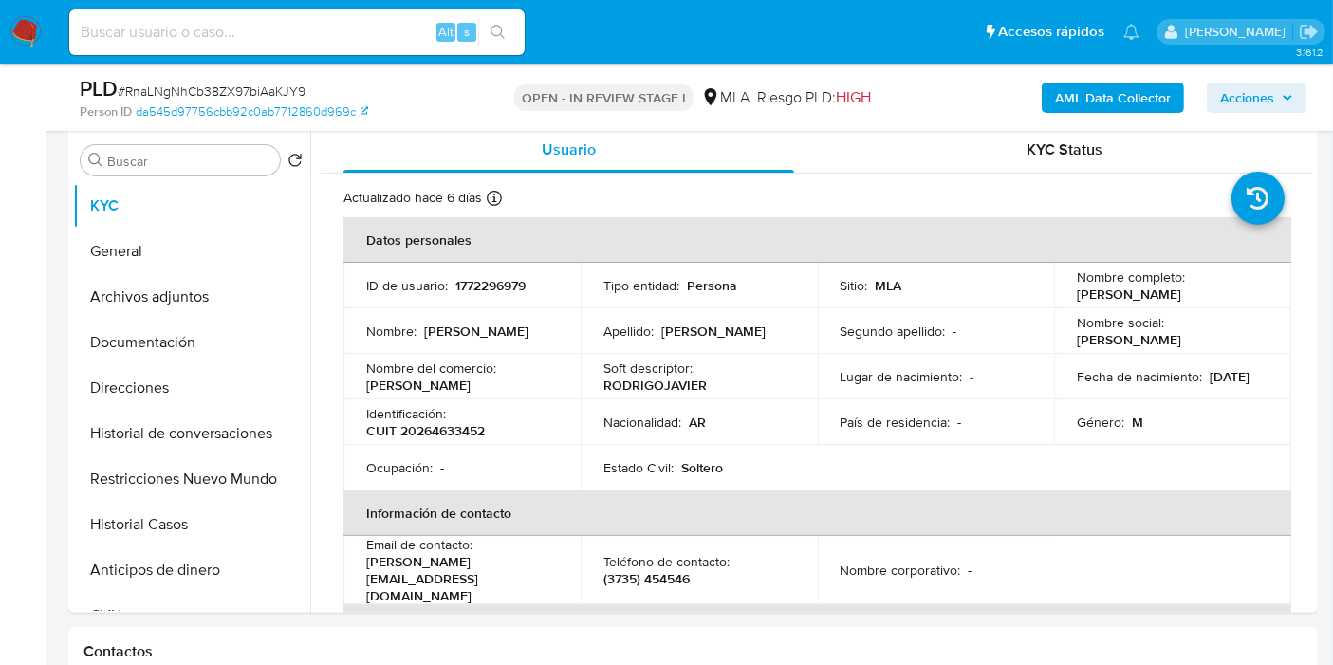
scroll to position [526, 0]
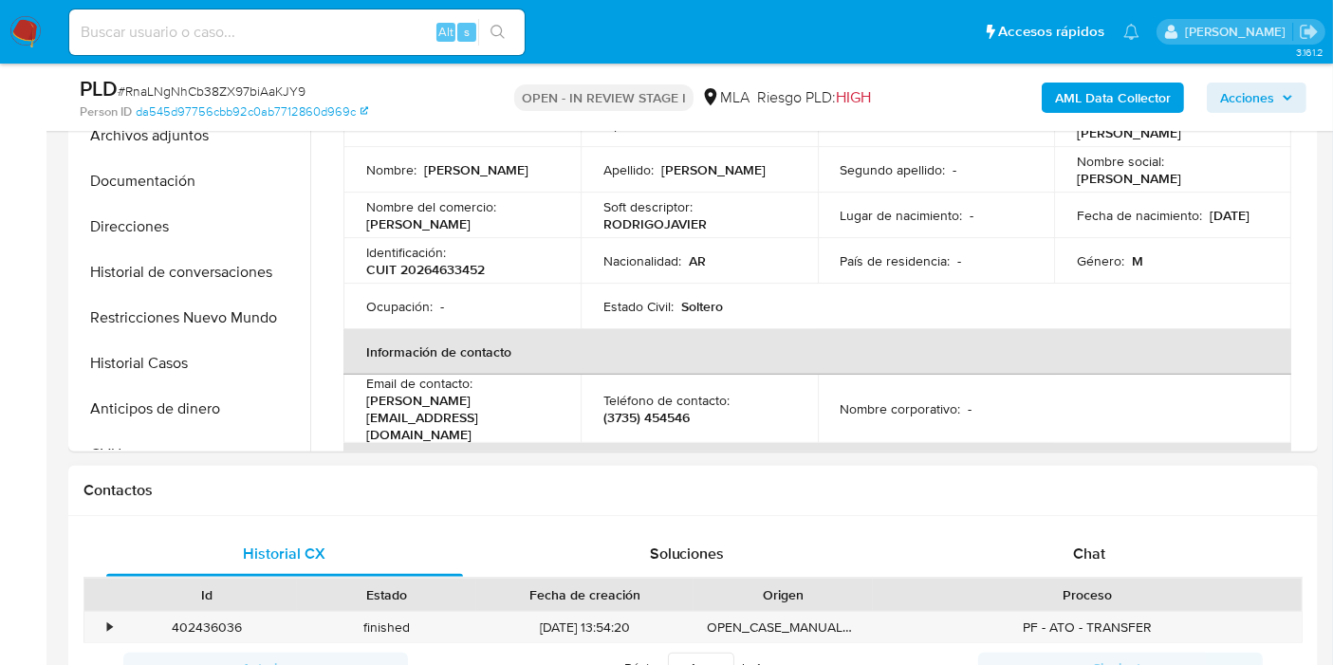
click at [1068, 580] on div "Proceso" at bounding box center [1087, 595] width 429 height 32
click at [1076, 560] on span "Chat" at bounding box center [1089, 554] width 32 height 22
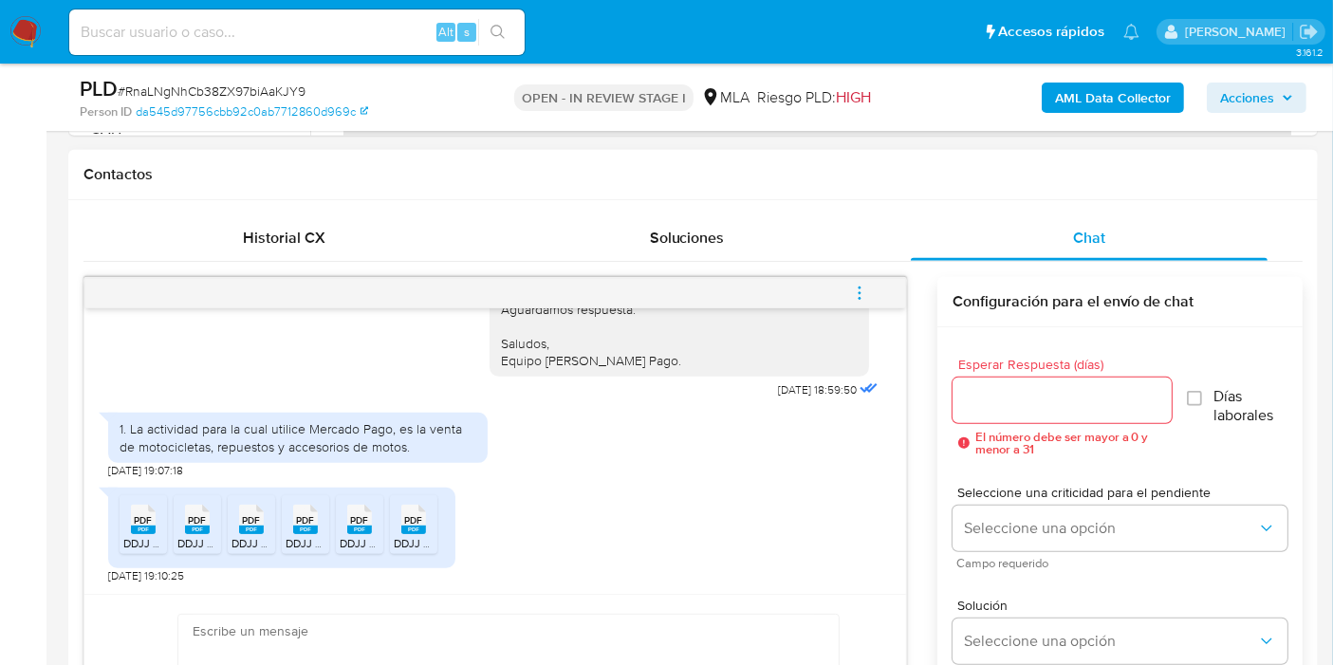
scroll to position [1614, 0]
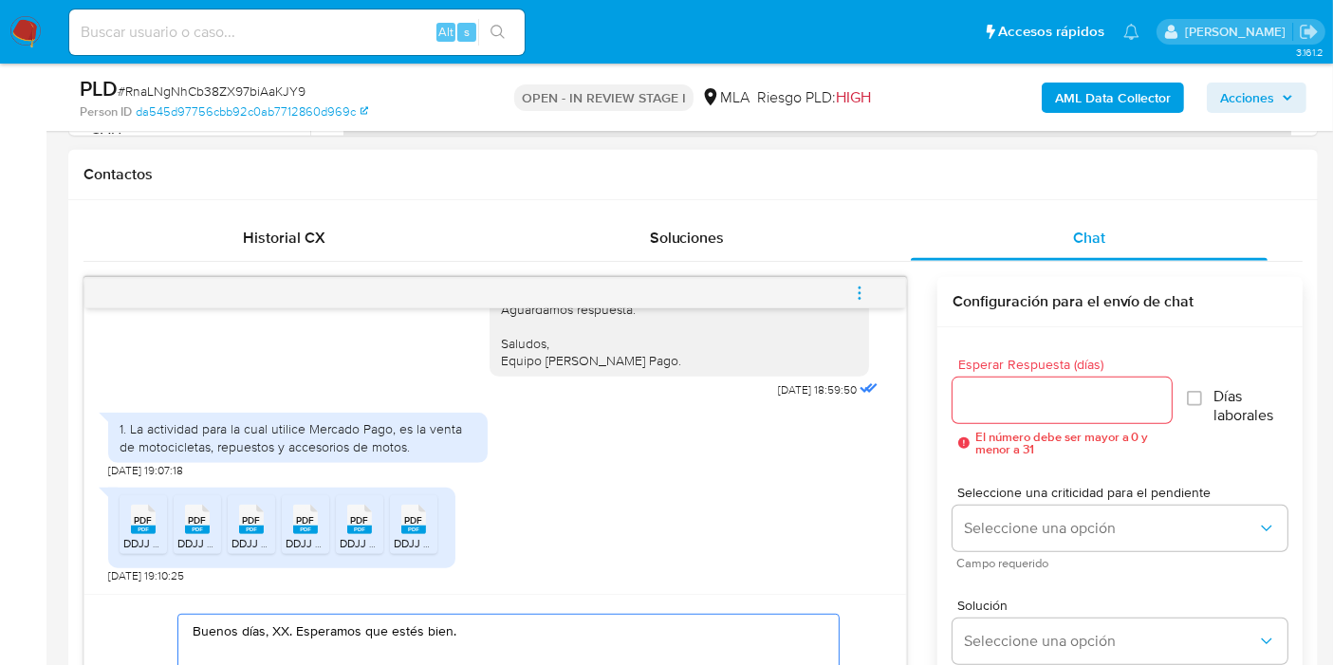
scroll to position [1054, 0]
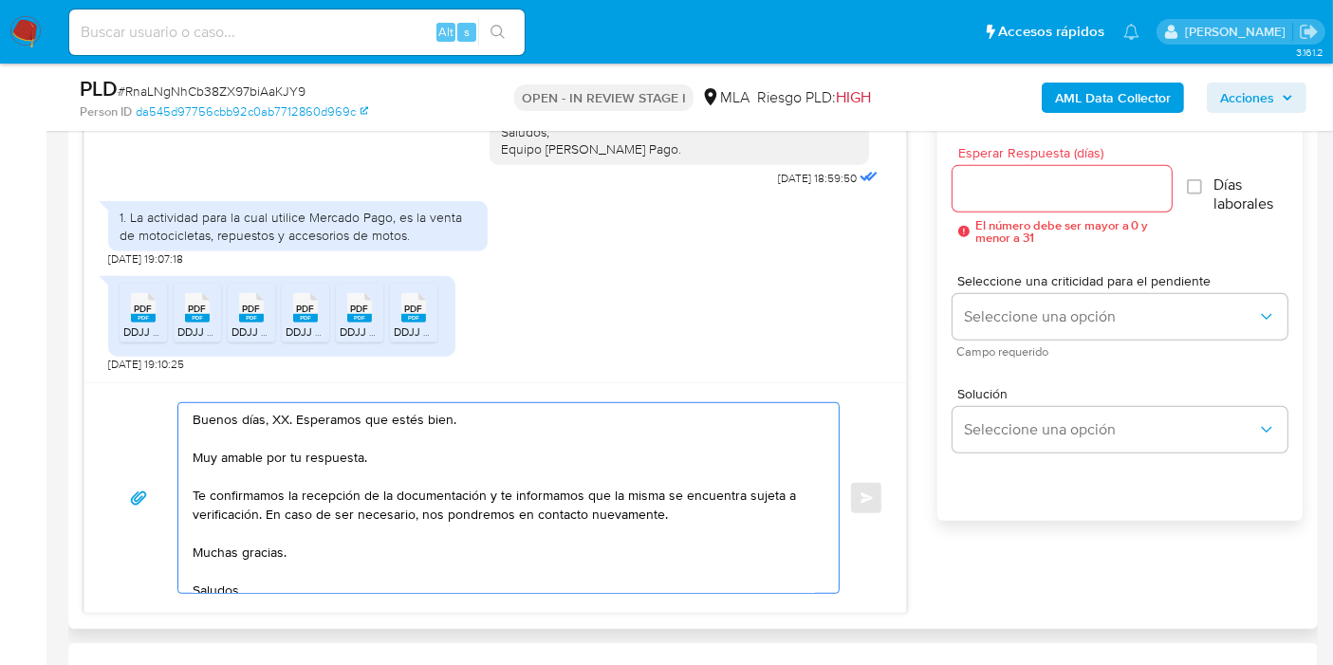
click at [274, 423] on textarea "Buenos días, XX. Esperamos que estés bien. Muy amable por tu respuesta. Te conf…" at bounding box center [504, 498] width 622 height 190
click at [194, 488] on textarea "Buenos [PERSON_NAME]. Esperamos que estés bien. Muy amable por tu respuesta. Te…" at bounding box center [504, 498] width 622 height 190
click at [206, 455] on textarea "Buenos [PERSON_NAME]. Esperamos que estés bien. Muy amable por tu respuesta. Te…" at bounding box center [504, 498] width 622 height 190
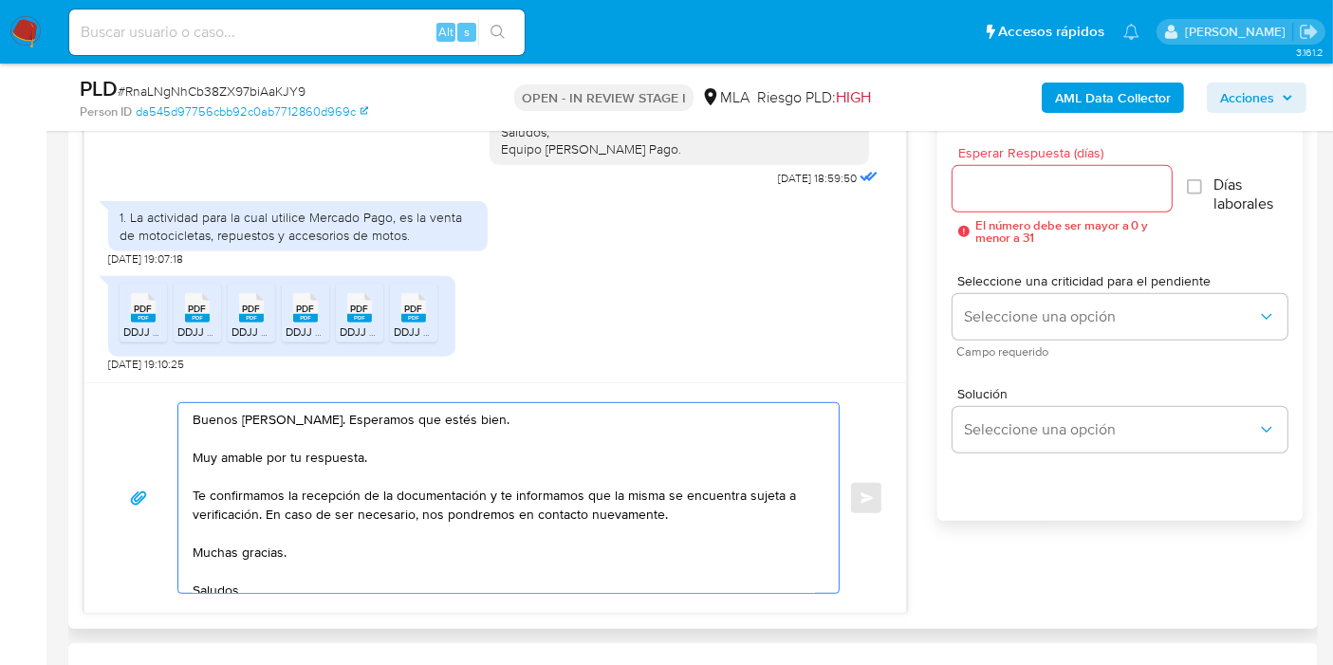
click at [206, 455] on textarea "Buenos [PERSON_NAME]. Esperamos que estés bien. Muy amable por tu respuesta. Te…" at bounding box center [504, 498] width 622 height 190
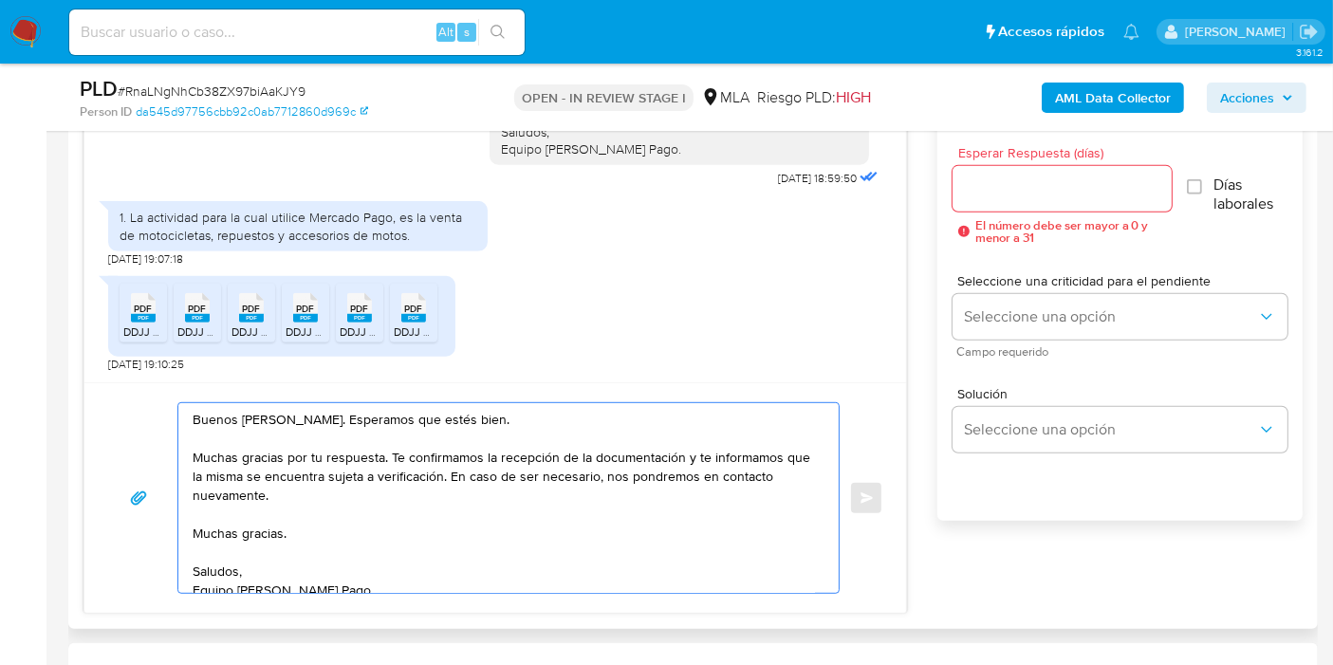
drag, startPoint x: 680, startPoint y: 459, endPoint x: 699, endPoint y: 486, distance: 32.6
click at [699, 486] on textarea "Buenos [PERSON_NAME]. Esperamos que estés bien. Muchas gracias por tu respuesta…" at bounding box center [504, 498] width 622 height 190
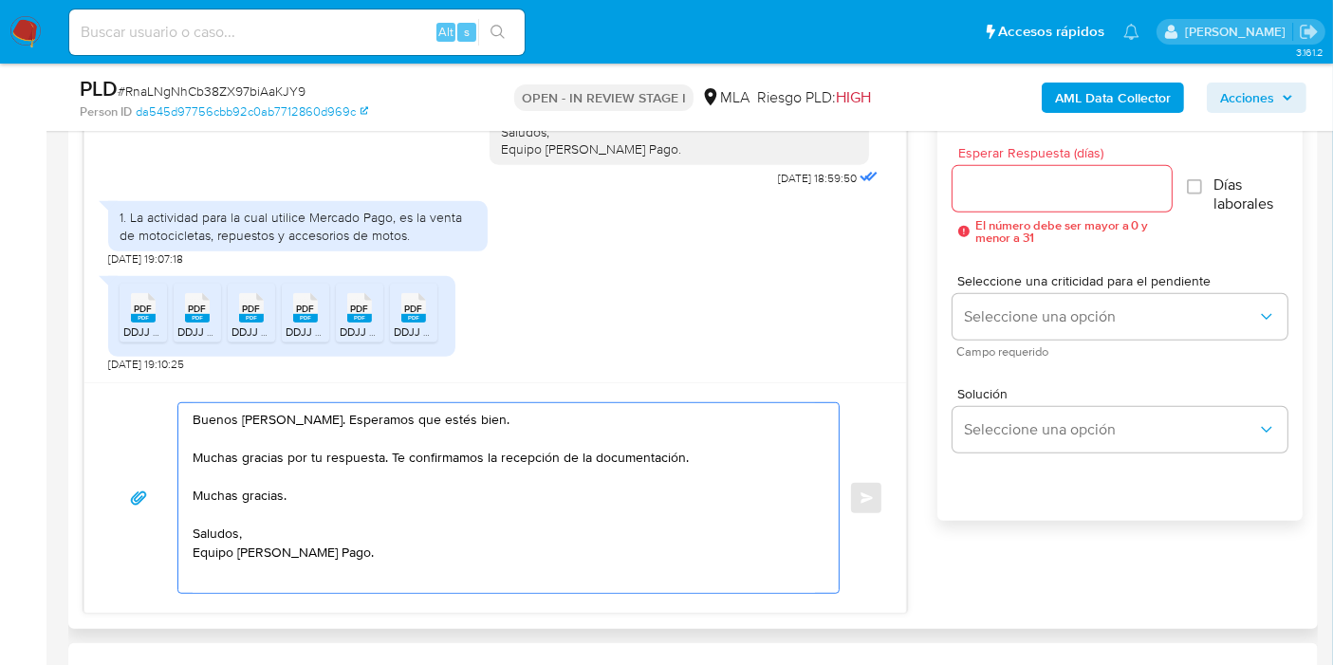
click at [384, 456] on textarea "Buenos [PERSON_NAME]. Esperamos que estés bien. Muchas gracias por tu respuesta…" at bounding box center [504, 498] width 622 height 190
click at [390, 454] on textarea "Buenos [PERSON_NAME]. Esperamos que estés bien. Muchas gracias por tu respuesta…" at bounding box center [504, 498] width 622 height 190
click at [389, 454] on textarea "Buenos [PERSON_NAME]. Esperamos que estés bien. Muchas gracias por tu respuesta…" at bounding box center [504, 498] width 622 height 190
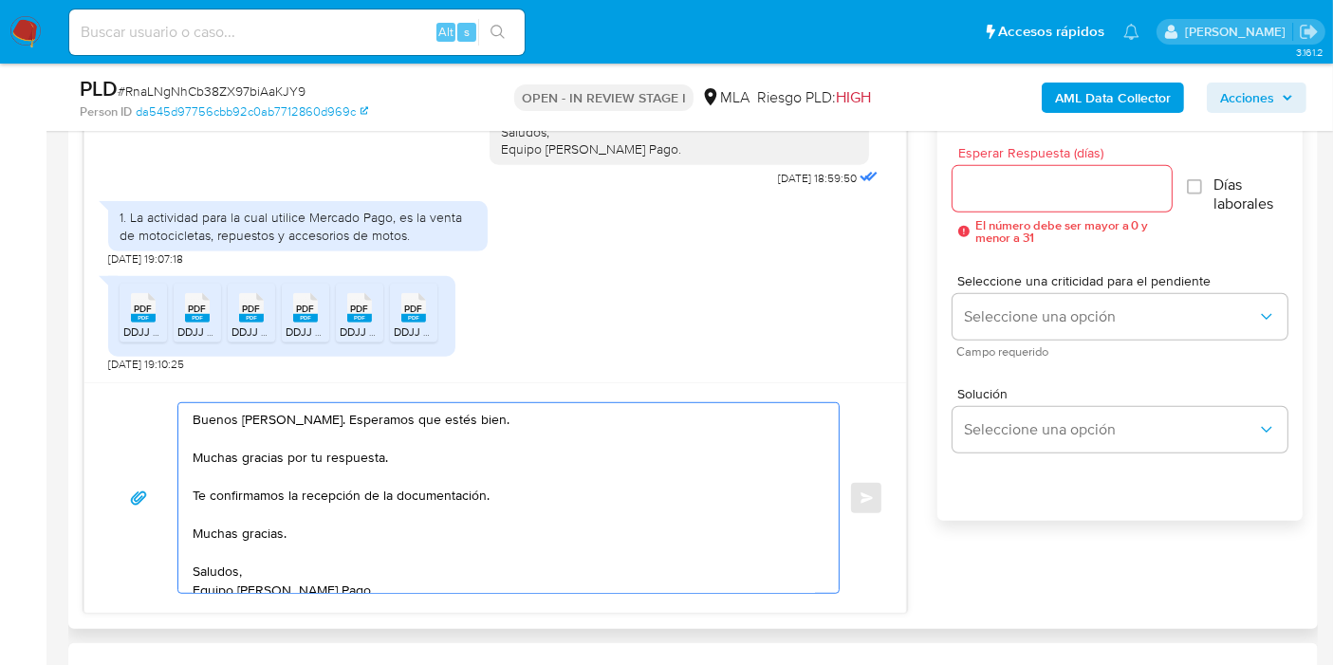
drag, startPoint x: 576, startPoint y: 481, endPoint x: 575, endPoint y: 506, distance: 24.7
click at [576, 481] on textarea "Buenos [PERSON_NAME]. Esperamos que estés bien. Muchas gracias por tu respuesta…" at bounding box center [504, 498] width 622 height 190
click at [575, 506] on textarea "Buenos [PERSON_NAME]. Esperamos que estés bien. Muchas gracias por tu respuesta…" at bounding box center [504, 498] width 622 height 190
click at [578, 491] on textarea "Buenos [PERSON_NAME]. Esperamos que estés bien. Muchas gracias por tu respuesta…" at bounding box center [504, 498] width 622 height 190
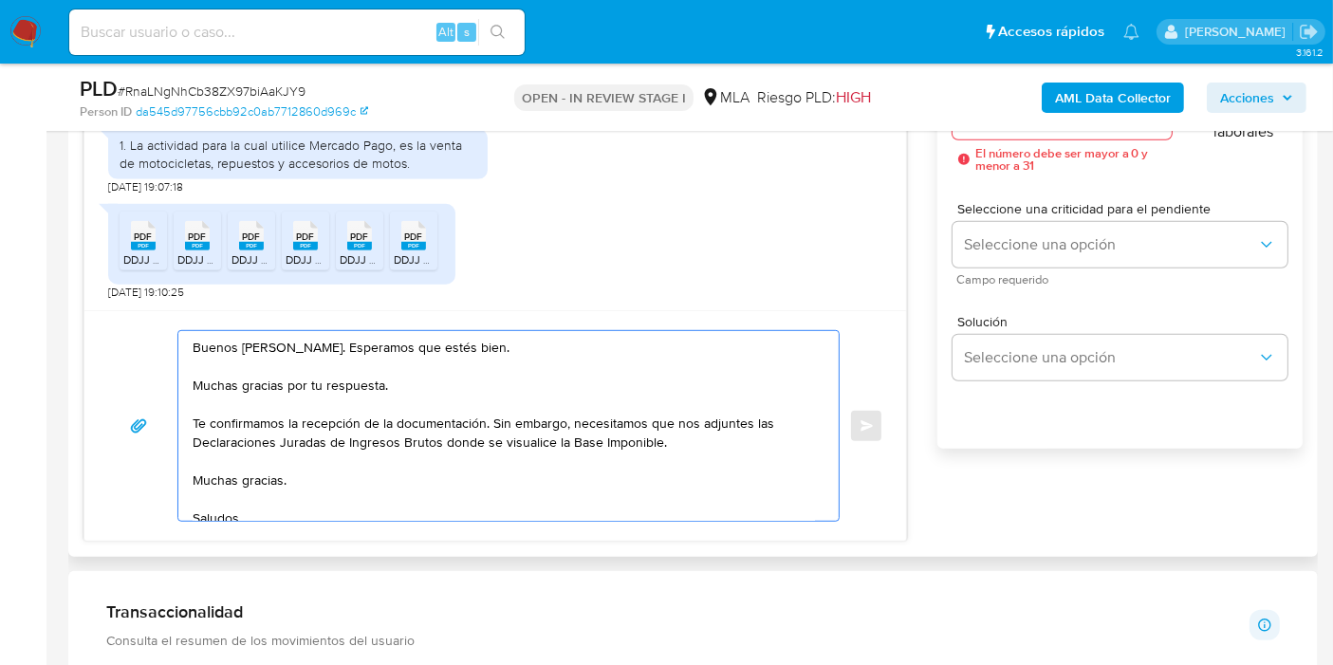
scroll to position [1159, 0]
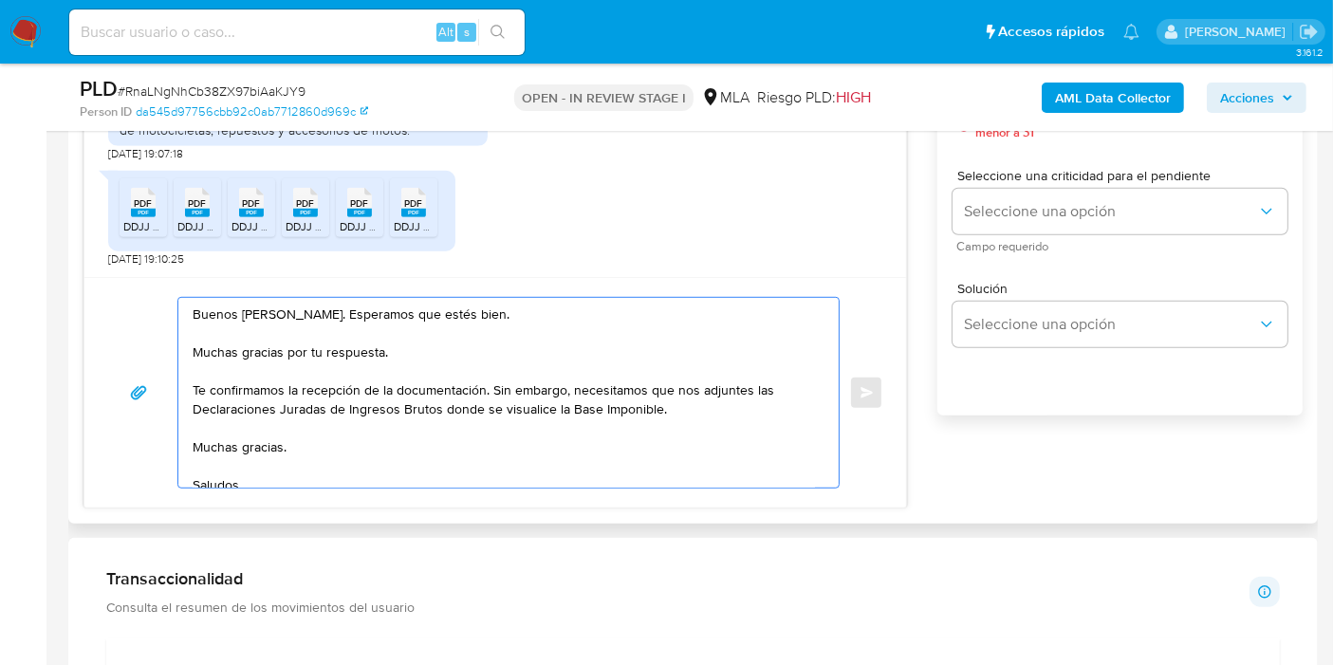
click at [256, 454] on textarea "Buenos [PERSON_NAME]. Esperamos que estés bien. Muchas gracias por tu respuesta…" at bounding box center [504, 393] width 622 height 190
click at [266, 449] on textarea "Buenos días, Rodrigo. Esperamos que estés bien. Muchas gracias por tu respuesta…" at bounding box center [504, 393] width 622 height 190
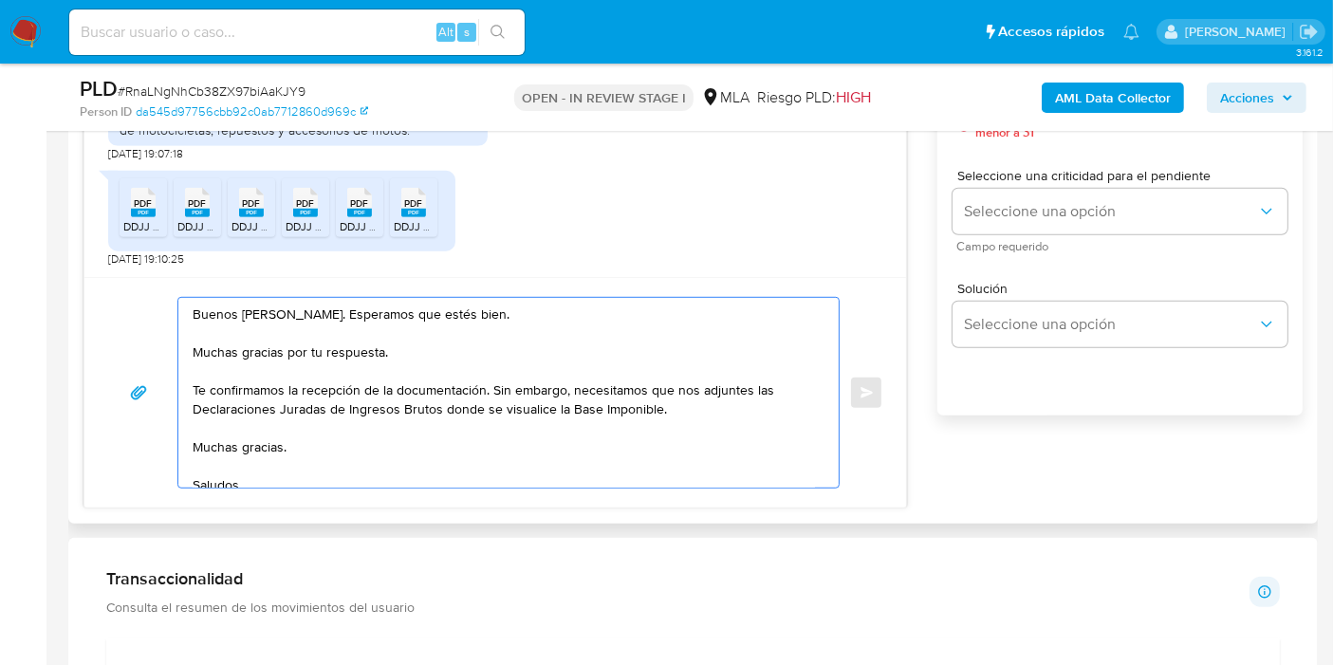
click at [266, 449] on textarea "Buenos días, Rodrigo. Esperamos que estés bien. Muchas gracias por tu respuesta…" at bounding box center [504, 393] width 622 height 190
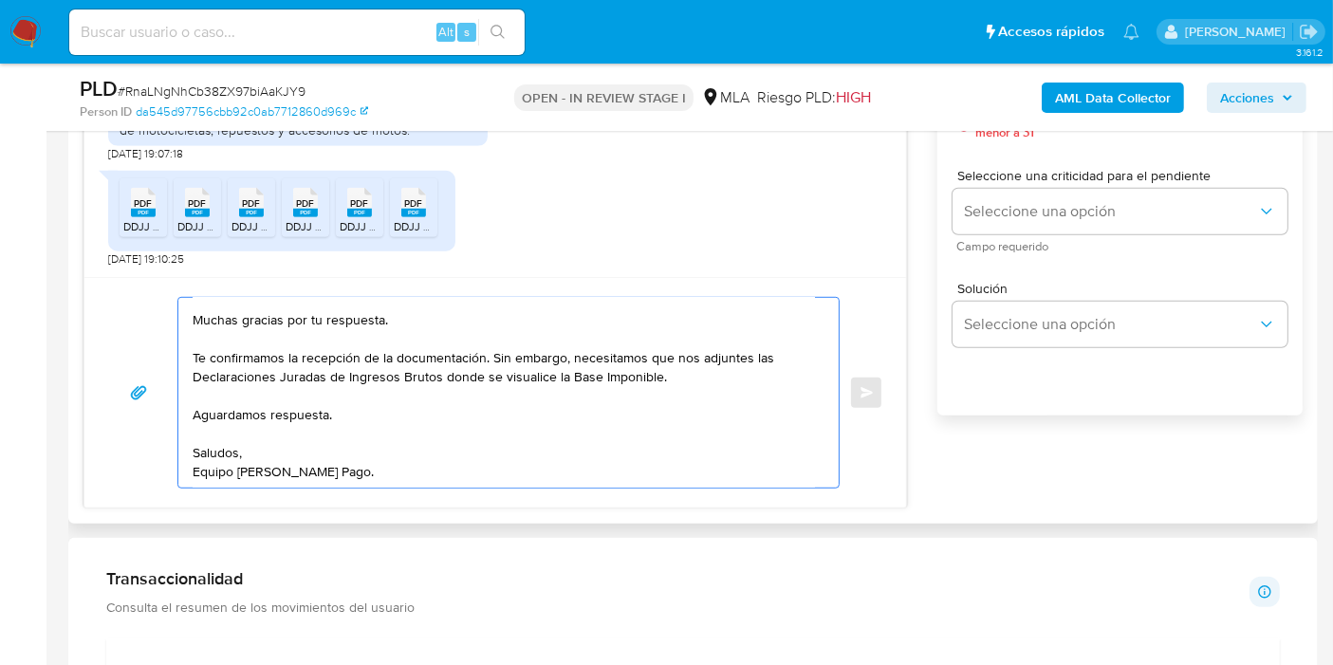
click at [234, 475] on textarea "Buenos días, Rodrigo. Esperamos que estés bien. Muchas gracias por tu respuesta…" at bounding box center [504, 393] width 622 height 190
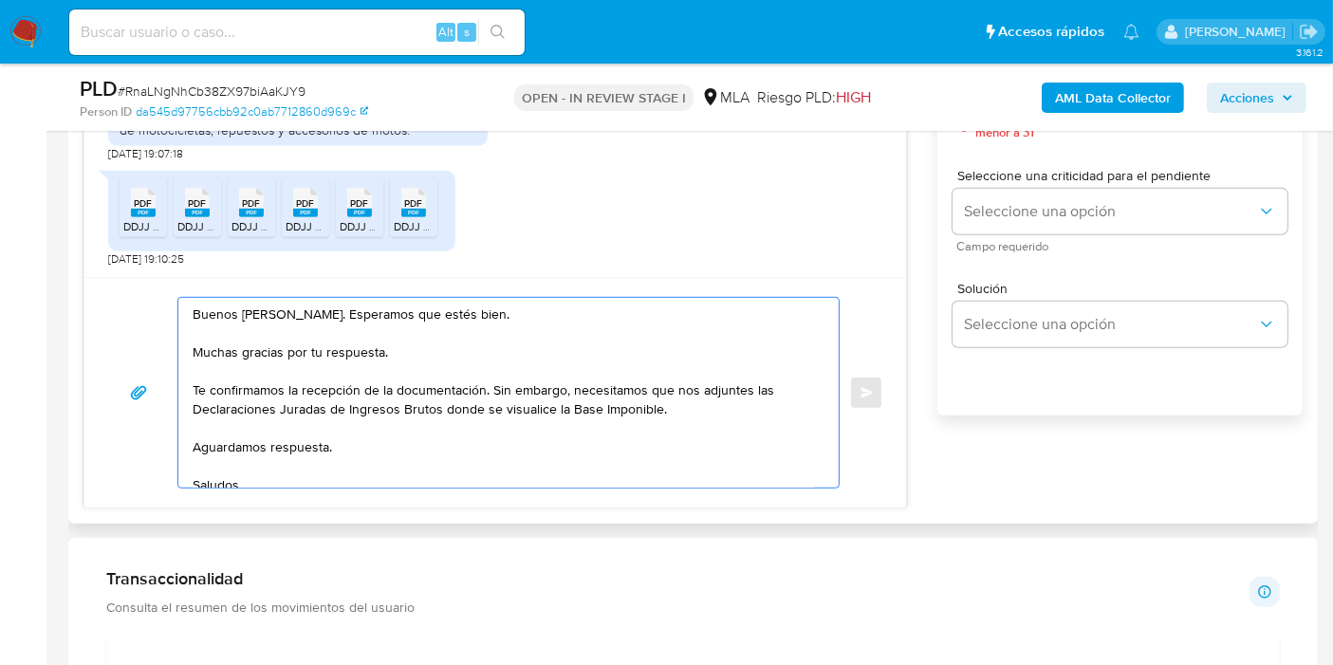
scroll to position [949, 0]
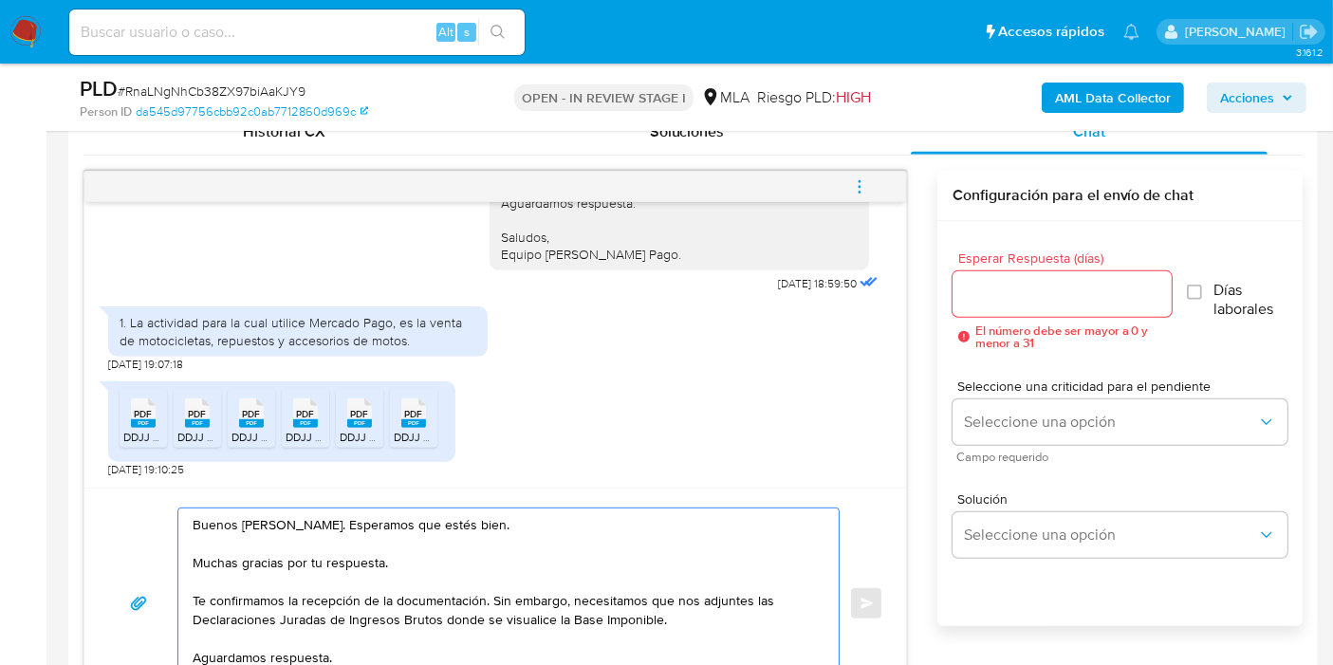
type textarea "Buenos días, Rodrigo. Esperamos que estés bien. Muchas gracias por tu respuesta…"
click at [1051, 264] on div "Esperar Respuesta (días) El número debe ser mayor a 0 y menor a 31" at bounding box center [1061, 300] width 219 height 98
click at [1035, 282] on input "Esperar Respuesta (días)" at bounding box center [1061, 294] width 219 height 25
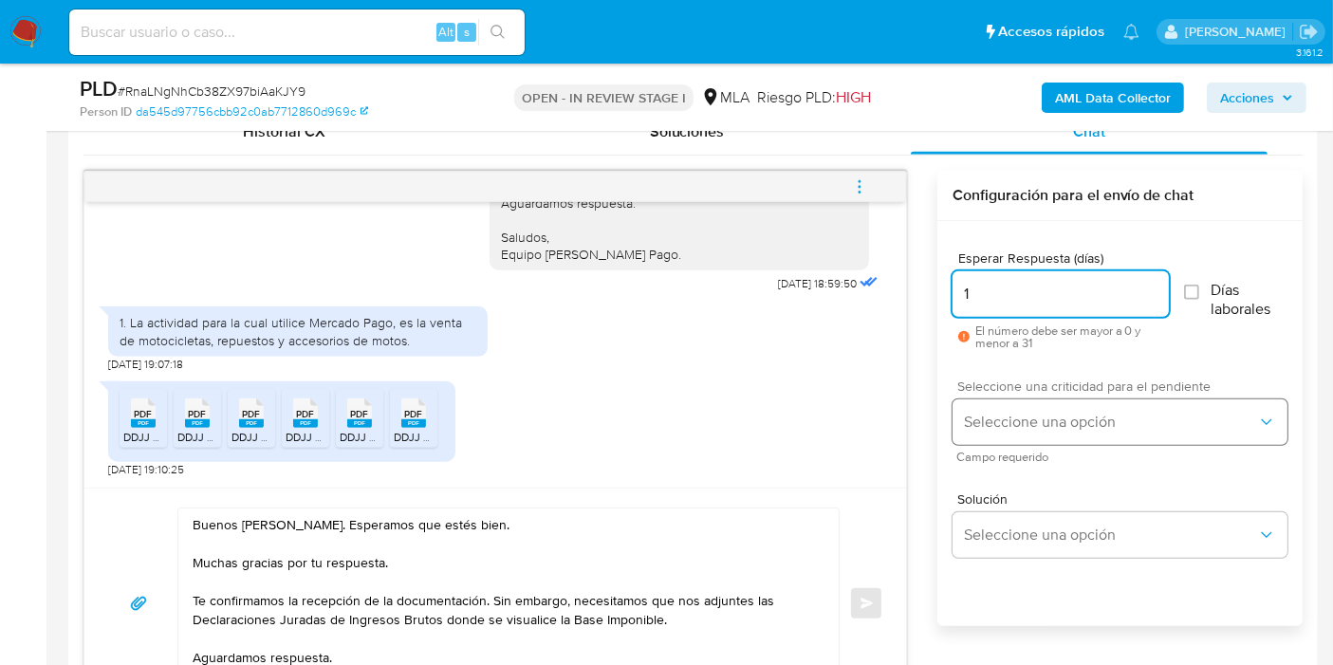
type input "1"
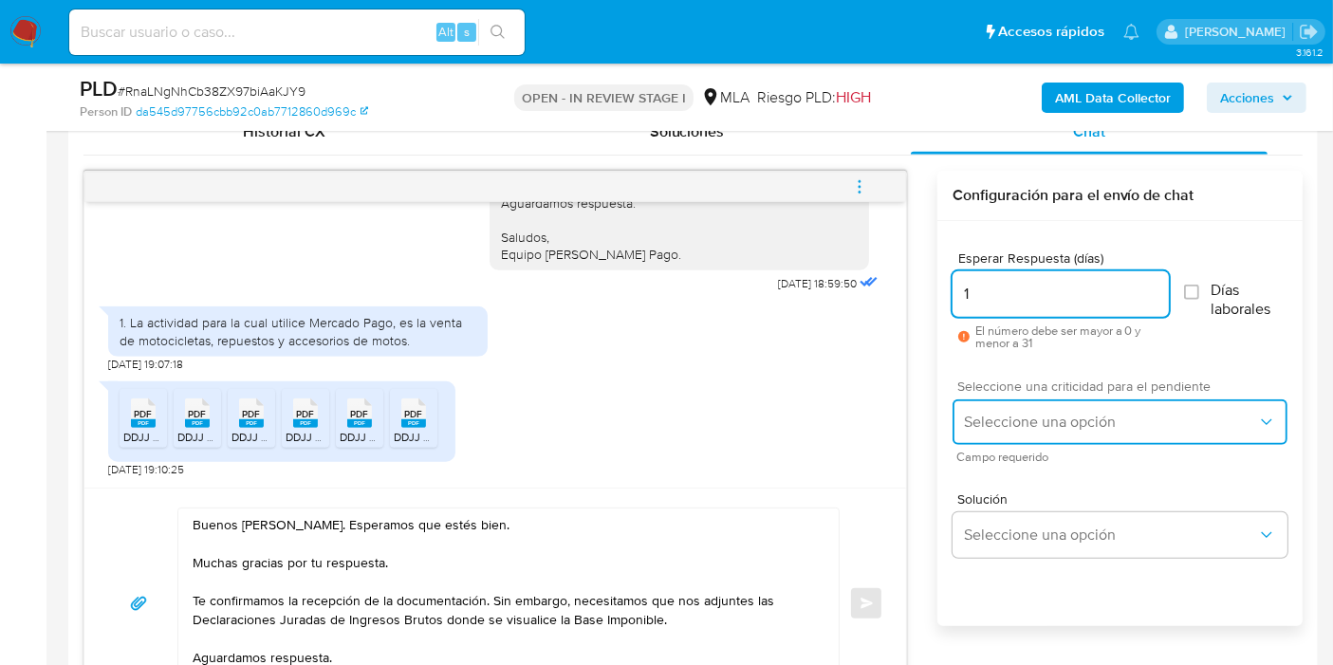
click at [1034, 405] on button "Seleccione una opción" at bounding box center [1119, 422] width 335 height 46
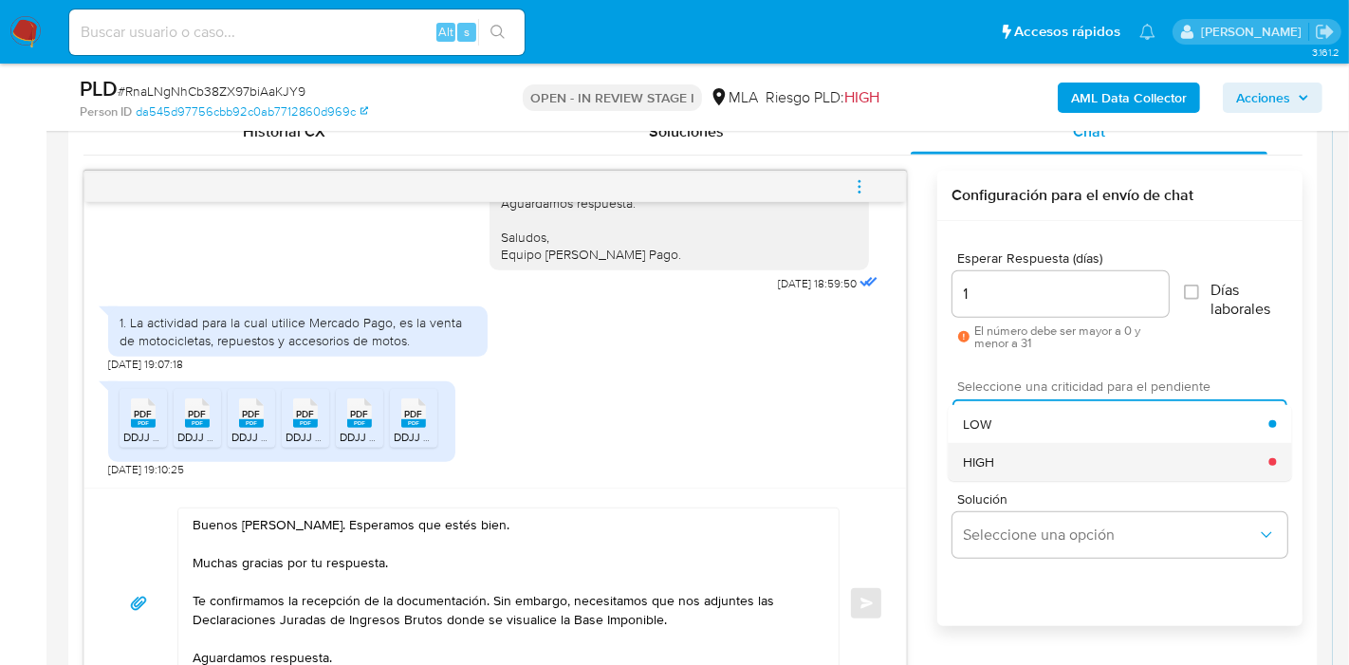
click at [1006, 452] on div "HIGH" at bounding box center [1115, 462] width 305 height 38
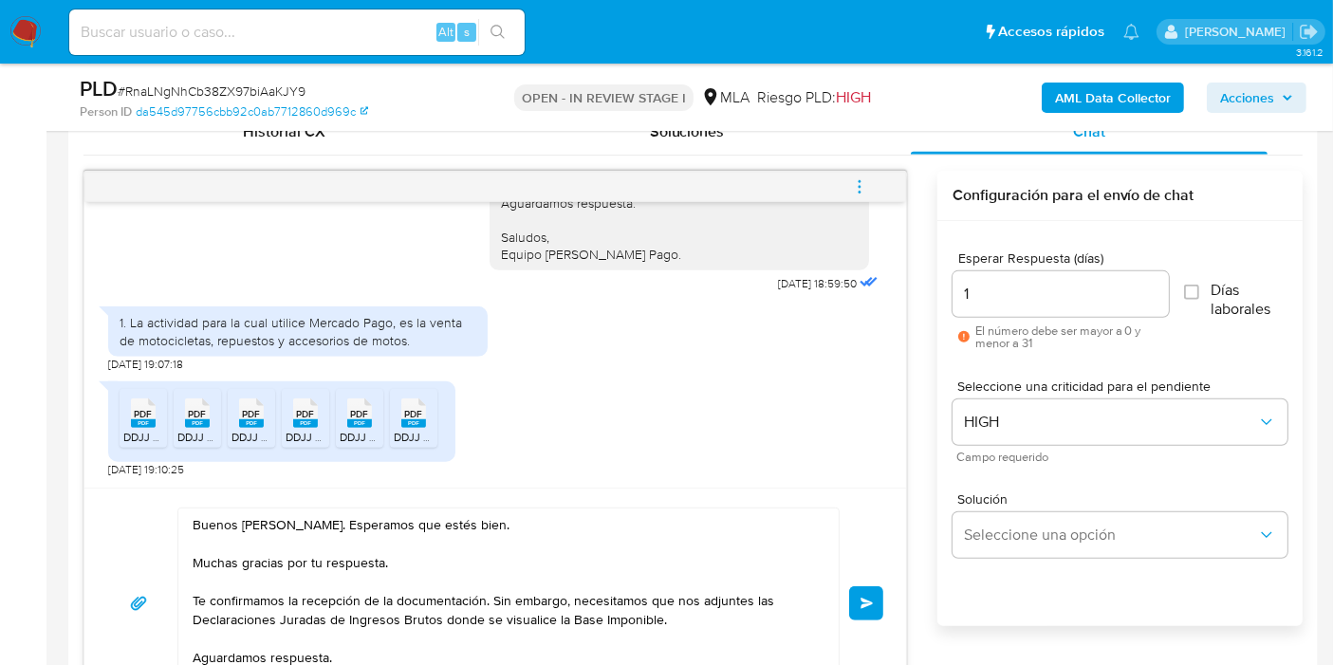
click at [857, 616] on button "Enviar" at bounding box center [866, 603] width 34 height 34
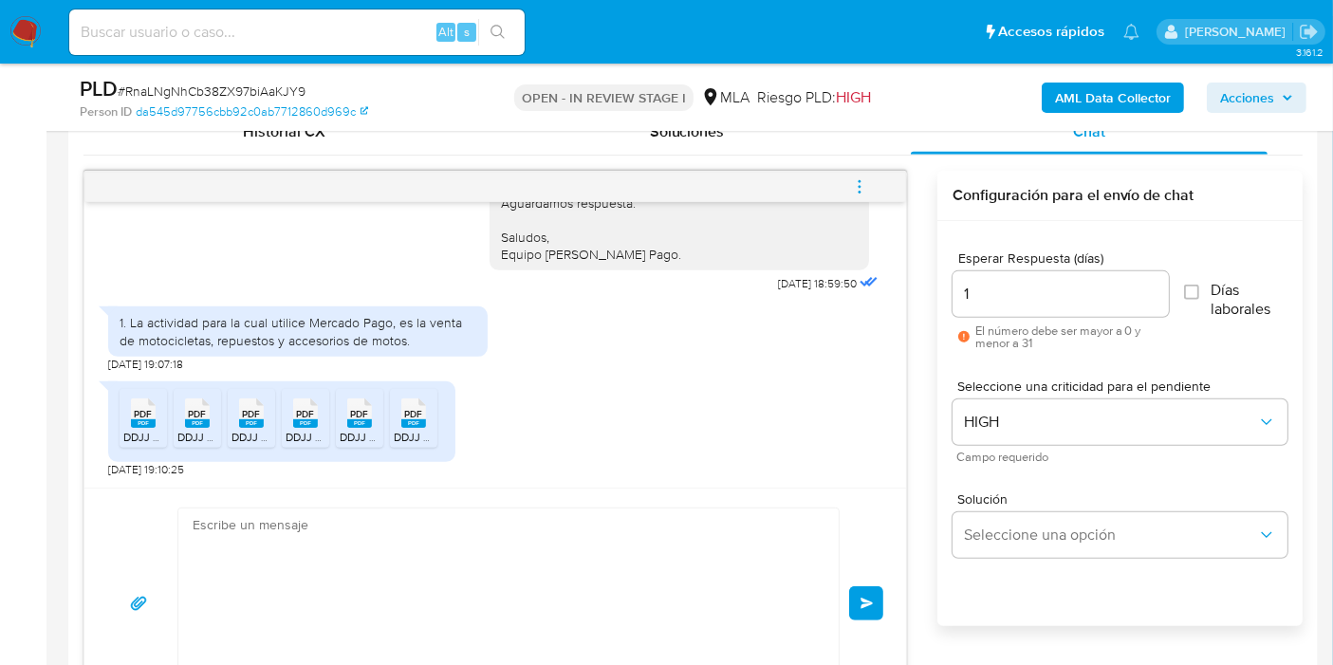
scroll to position [1895, 0]
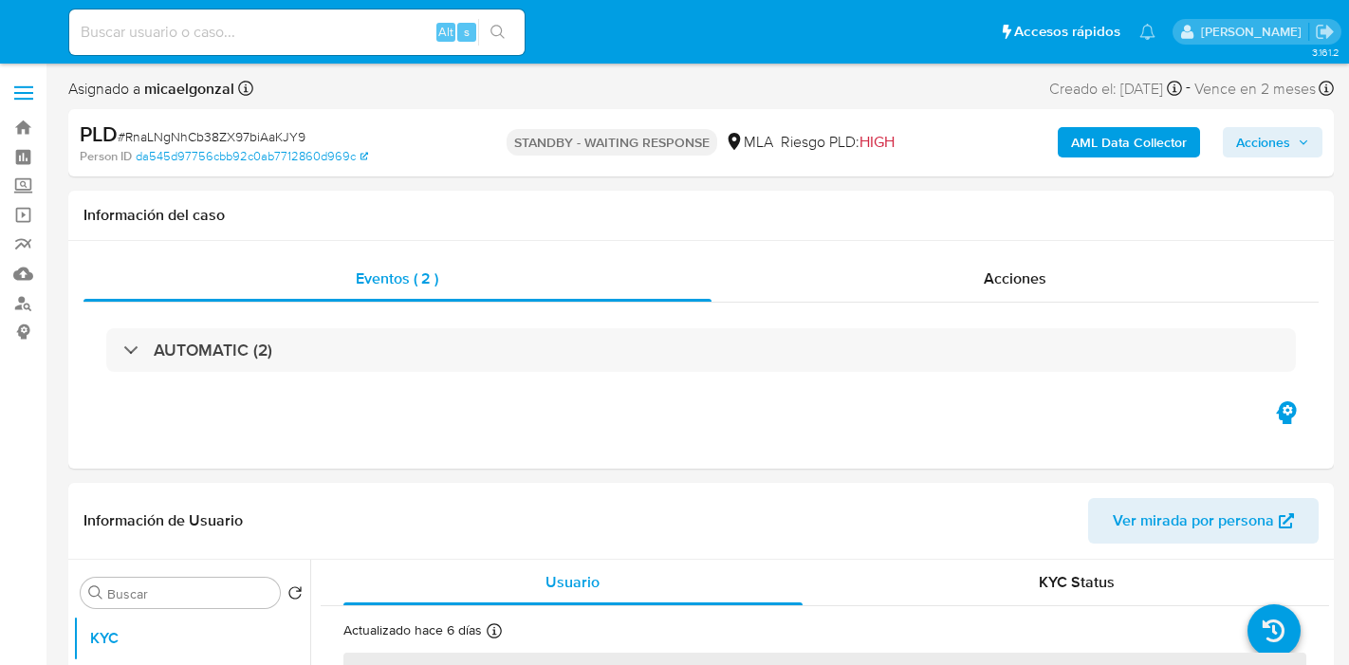
select select "10"
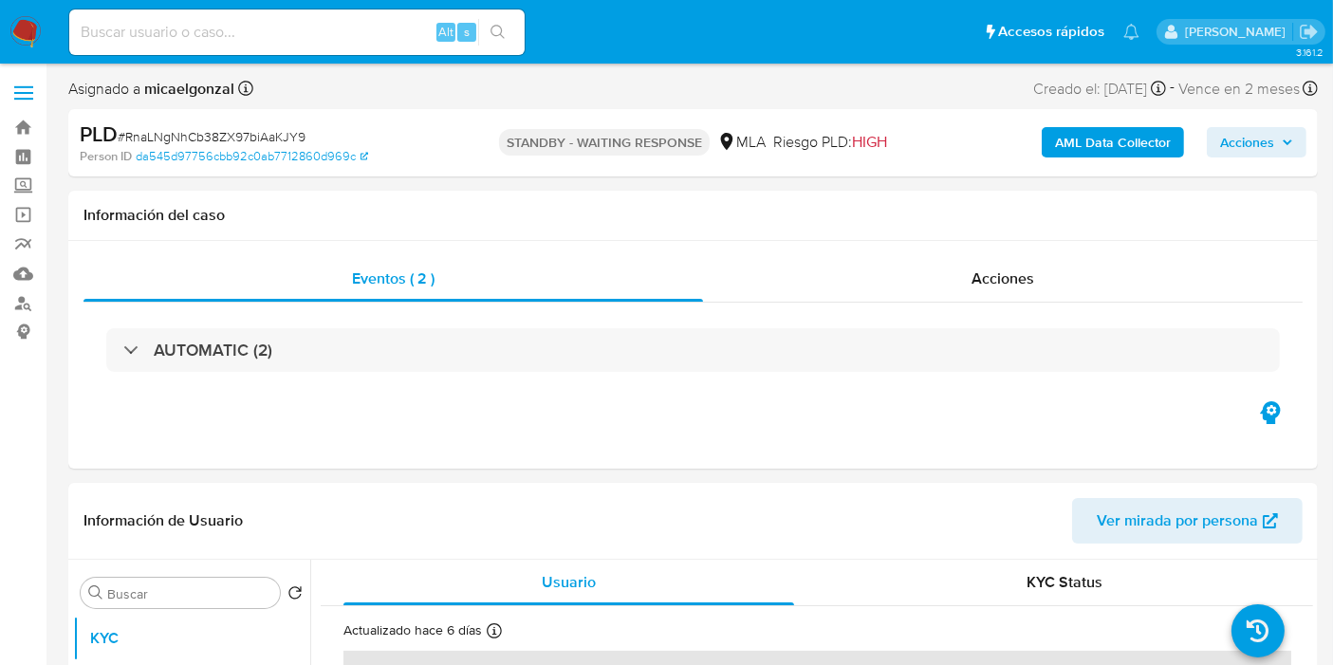
click at [331, 42] on input at bounding box center [296, 32] width 455 height 25
paste input "7kQ8evBnhHdhamgFLM52tZey"
type input "7kQ8evBnhHdhamgFLM52tZey"
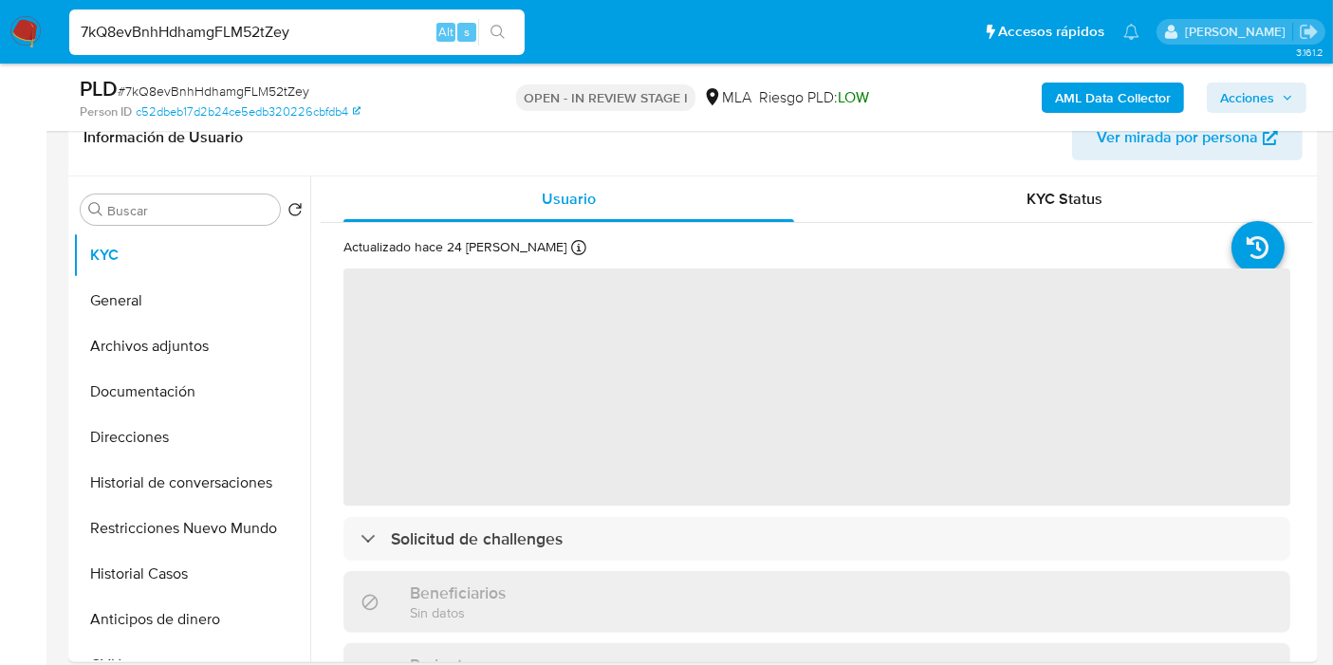
select select "10"
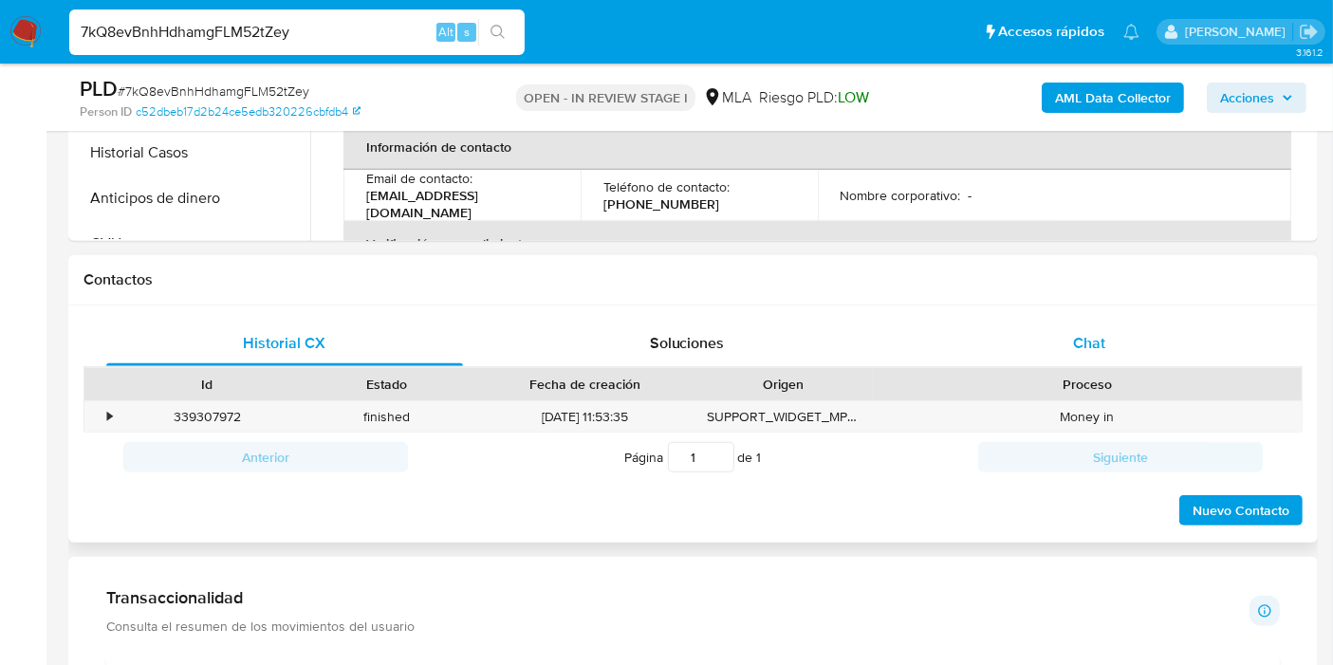
click at [1162, 351] on div "Chat" at bounding box center [1089, 344] width 357 height 46
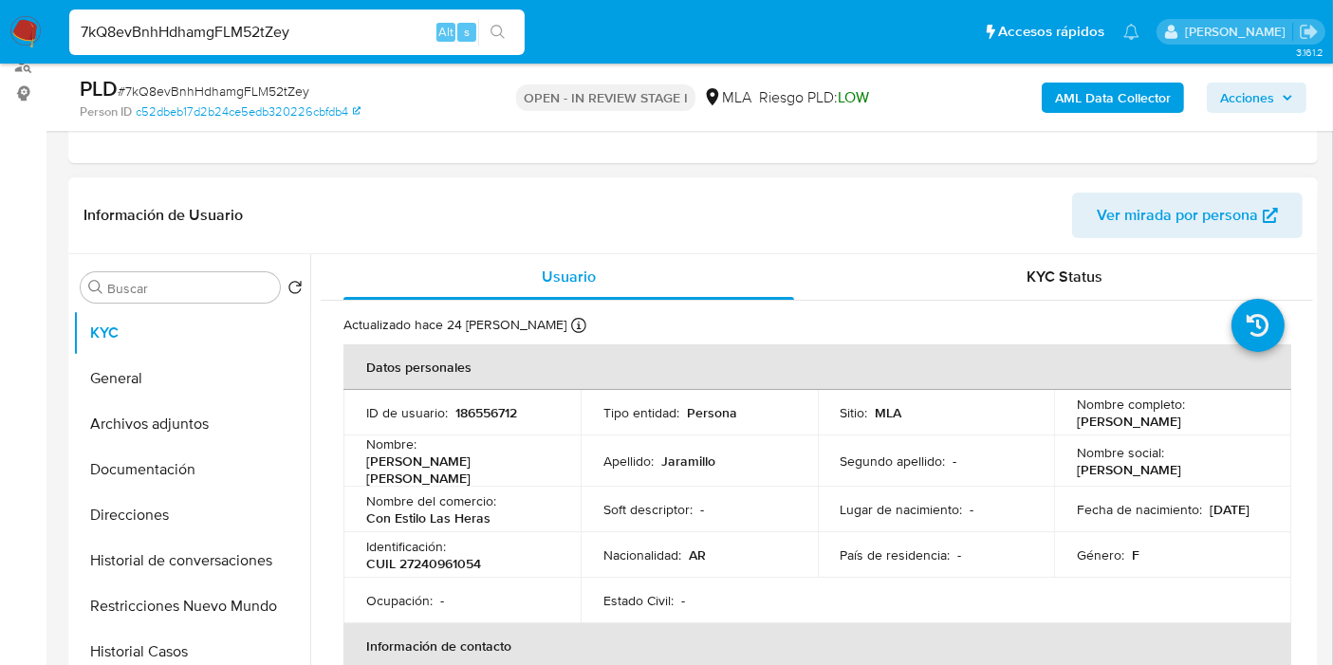
scroll to position [105, 0]
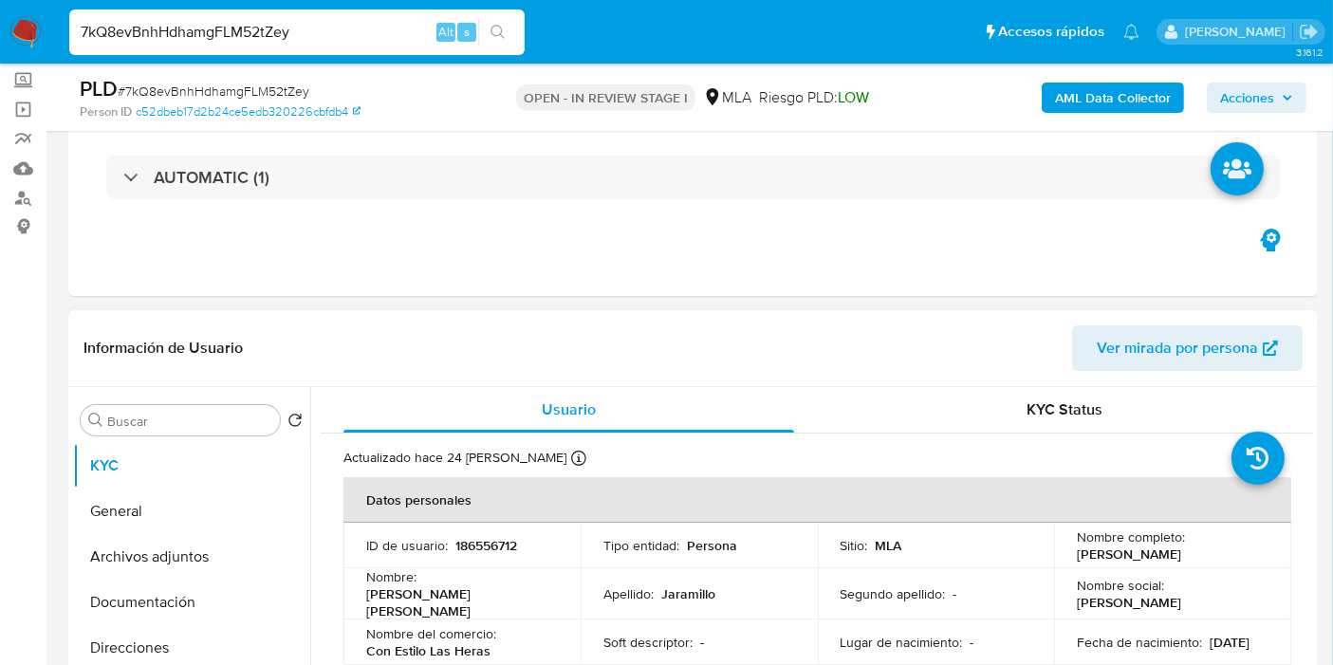
drag, startPoint x: 1237, startPoint y: 561, endPoint x: 1071, endPoint y: 552, distance: 166.2
click at [1077, 552] on div "Nombre completo : Jorgelina Marcela Jaramillo" at bounding box center [1173, 545] width 192 height 34
copy p "Jorgelina Marcela Jaramillo"
click at [124, 507] on button "General" at bounding box center [184, 511] width 222 height 46
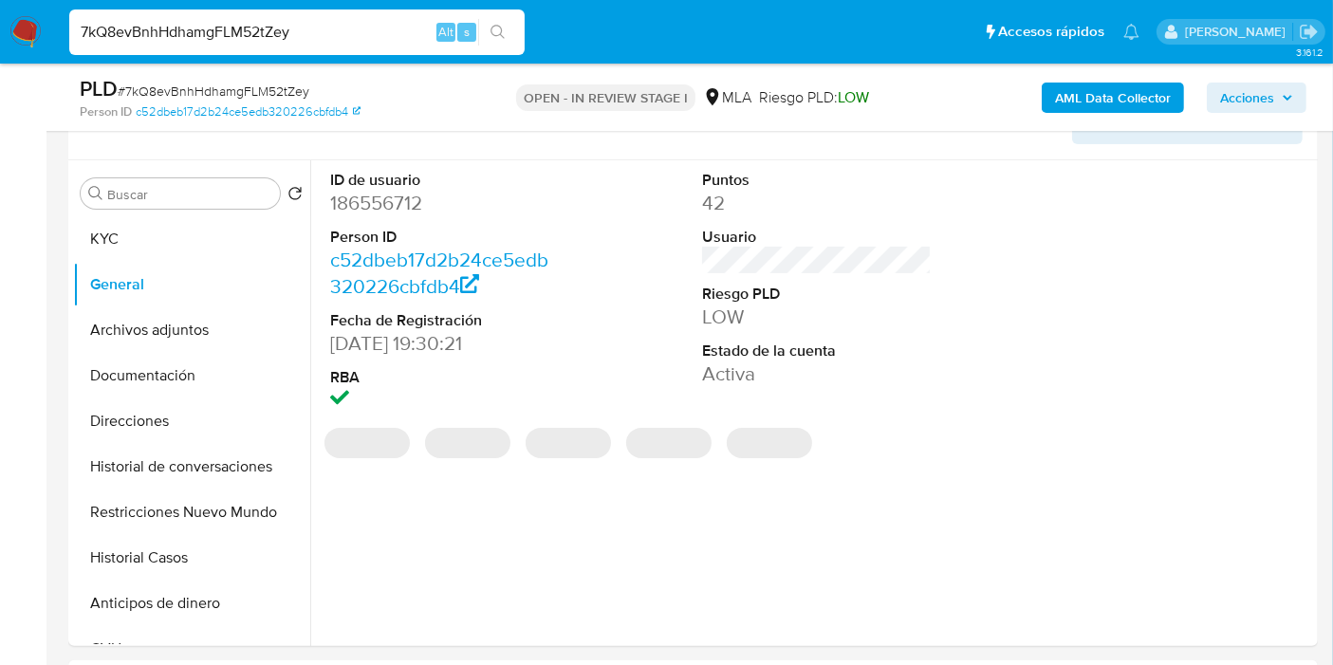
scroll to position [211, 0]
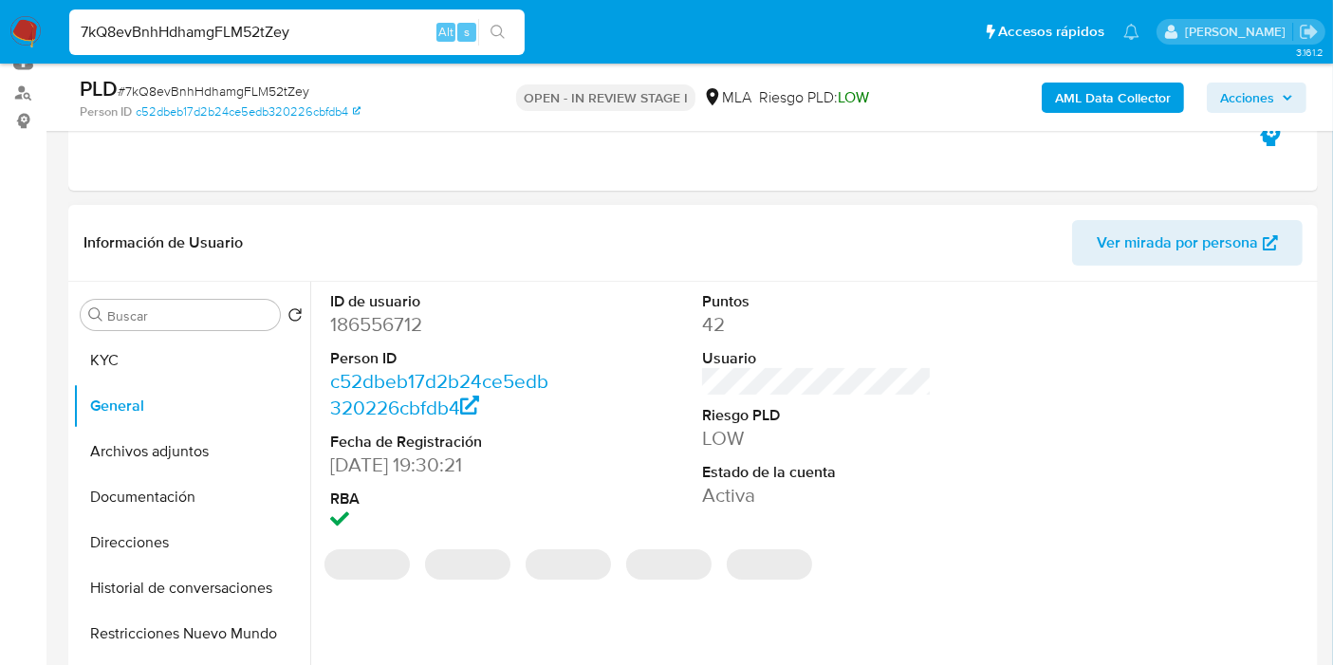
click at [377, 326] on dd "186556712" at bounding box center [445, 324] width 230 height 27
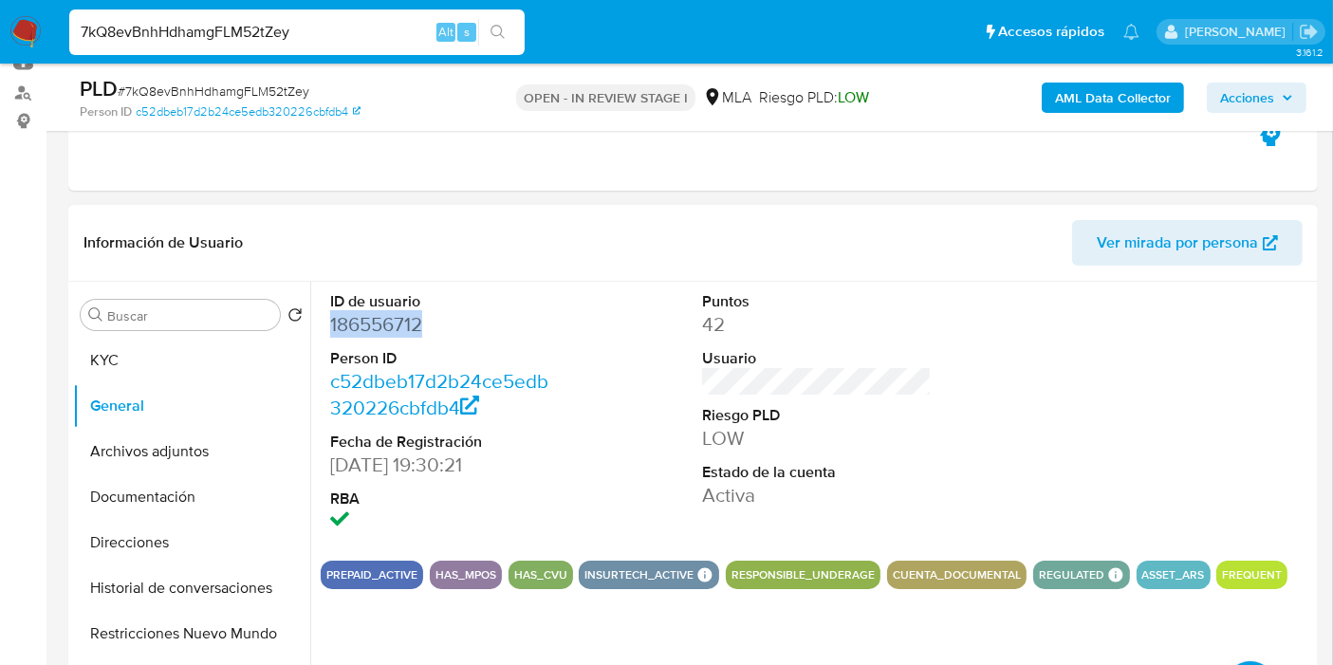
copy dd "186556712"
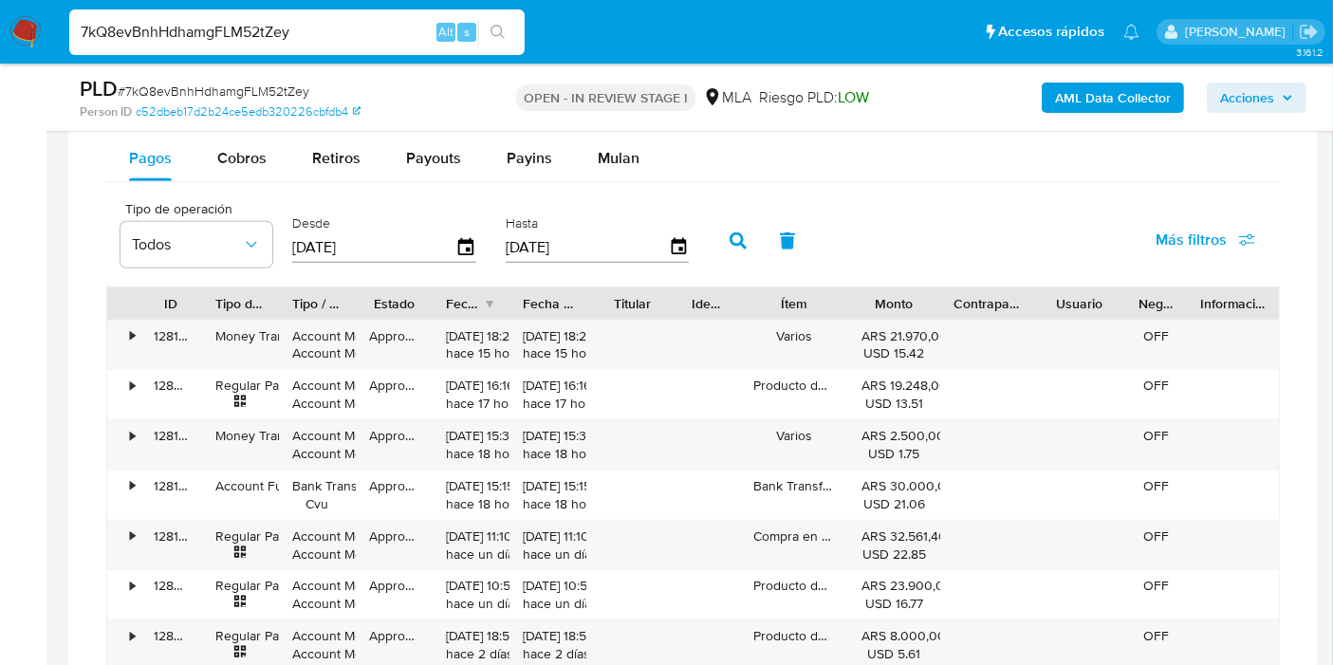
scroll to position [1791, 0]
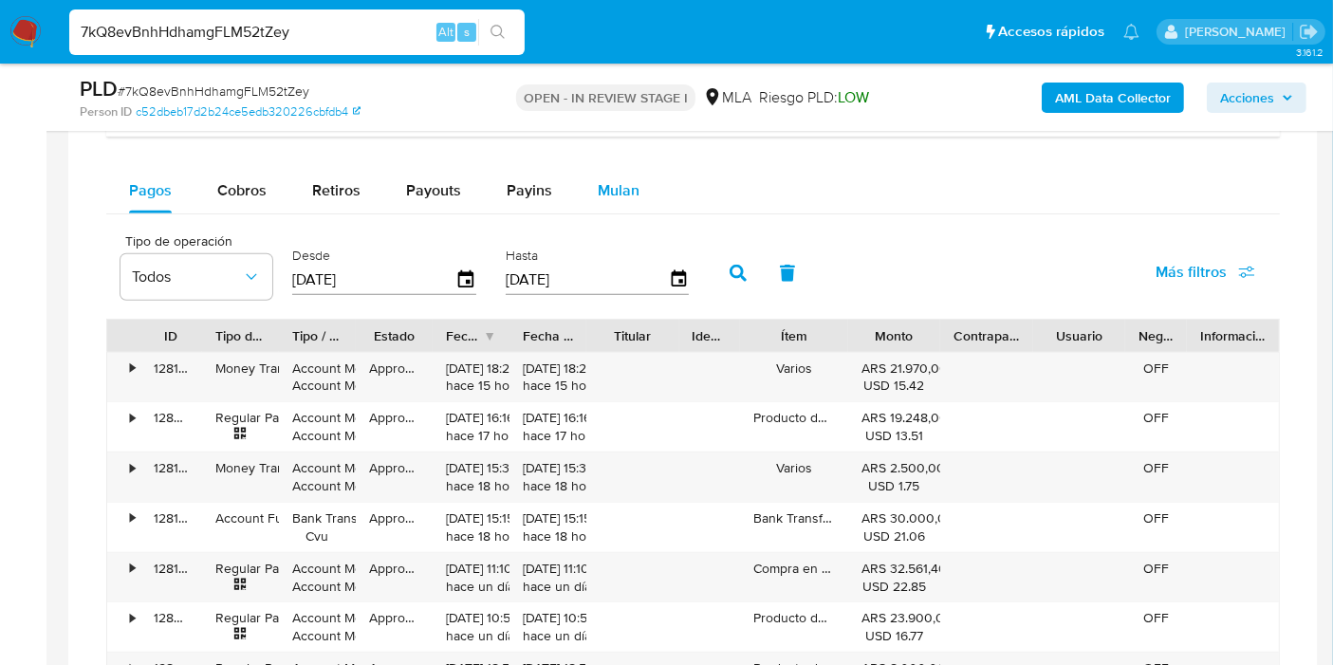
click at [631, 185] on span "Mulan" at bounding box center [619, 190] width 42 height 22
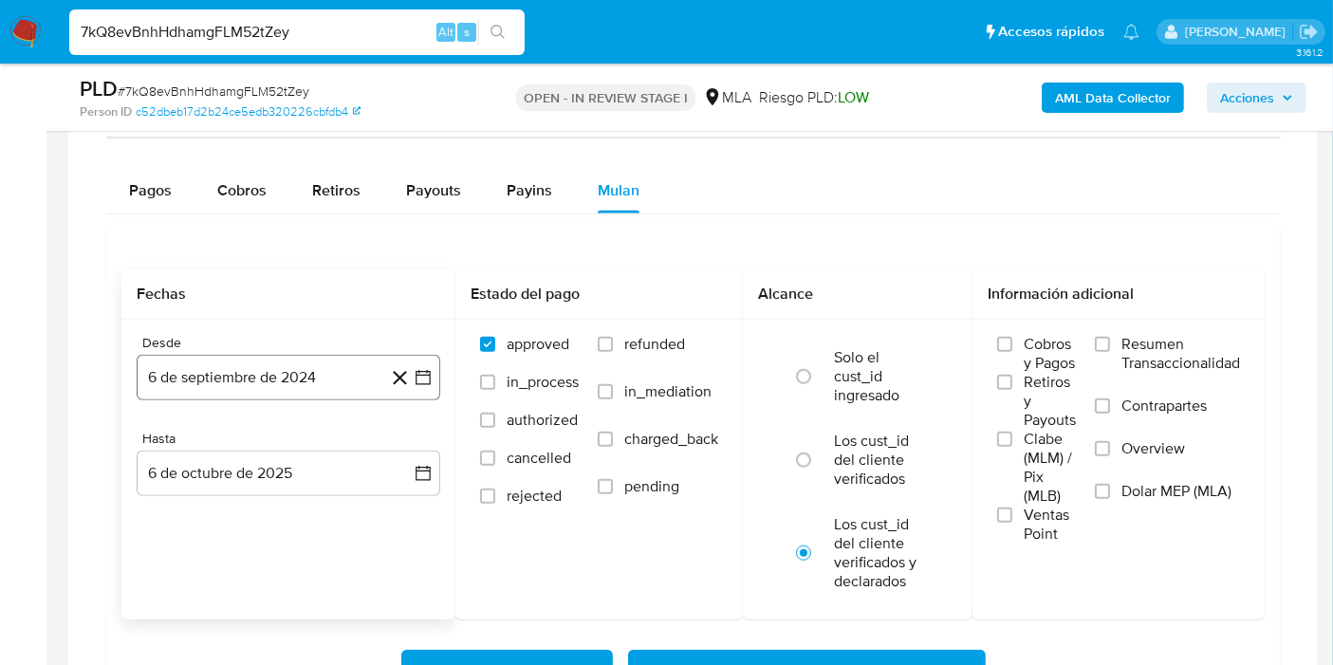
click at [428, 370] on icon "button" at bounding box center [422, 377] width 15 height 15
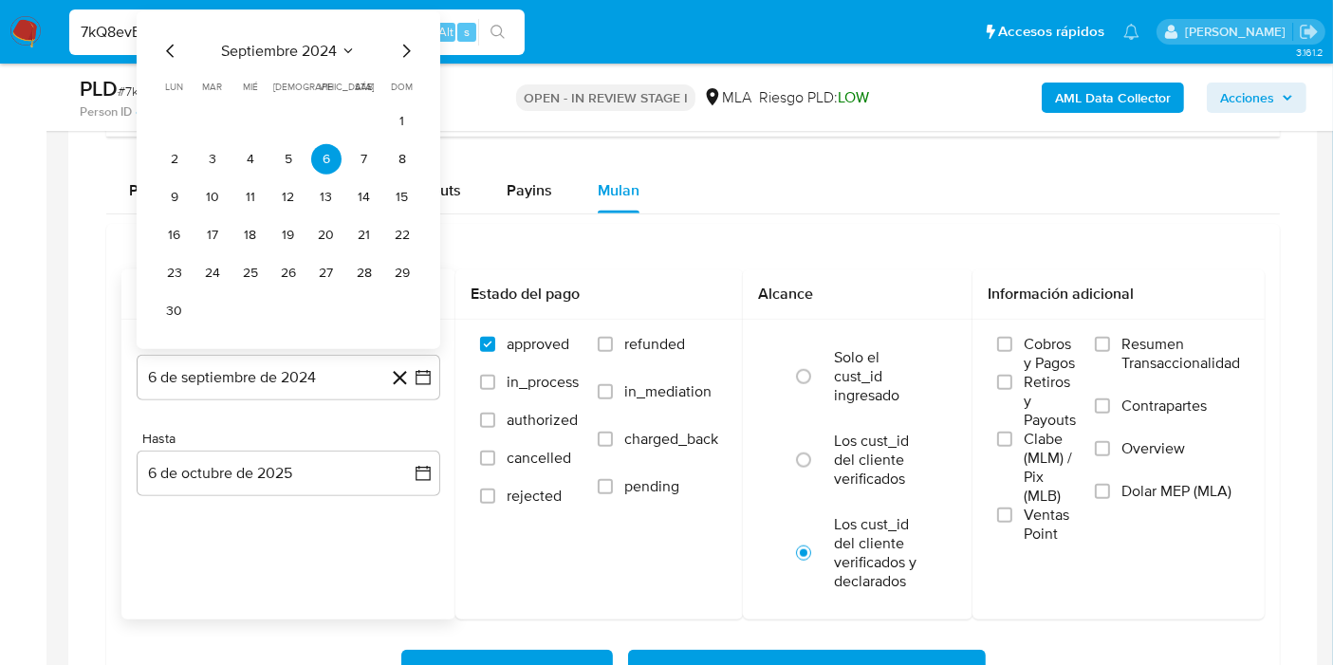
click at [274, 56] on span "septiembre 2024" at bounding box center [279, 50] width 116 height 19
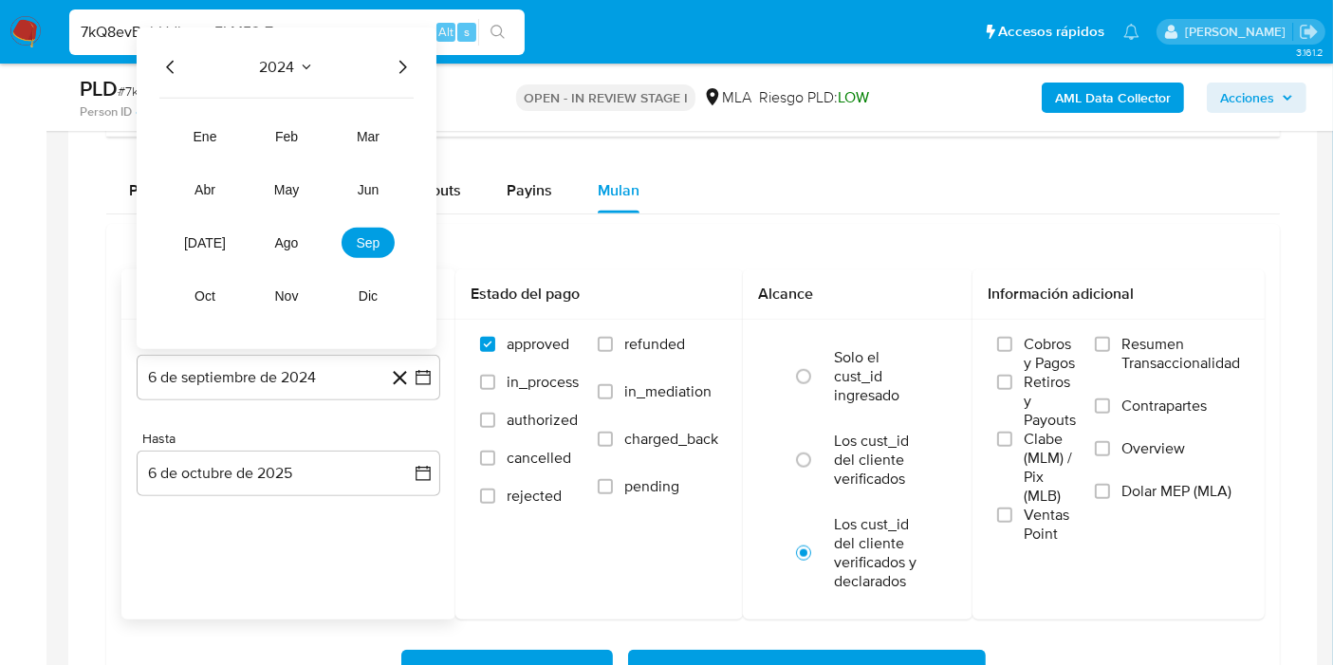
click at [412, 61] on icon "Año siguiente" at bounding box center [402, 66] width 23 height 23
click at [274, 185] on span "may" at bounding box center [286, 188] width 25 height 15
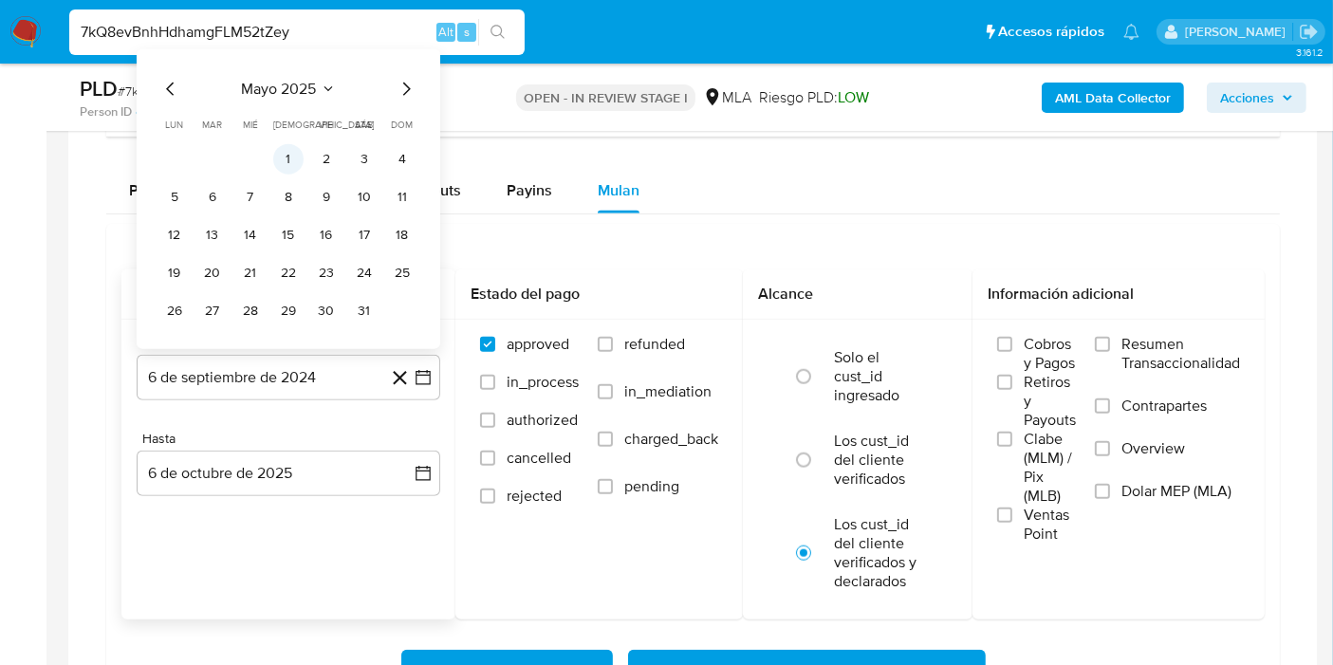
click at [295, 154] on button "1" at bounding box center [288, 158] width 30 height 30
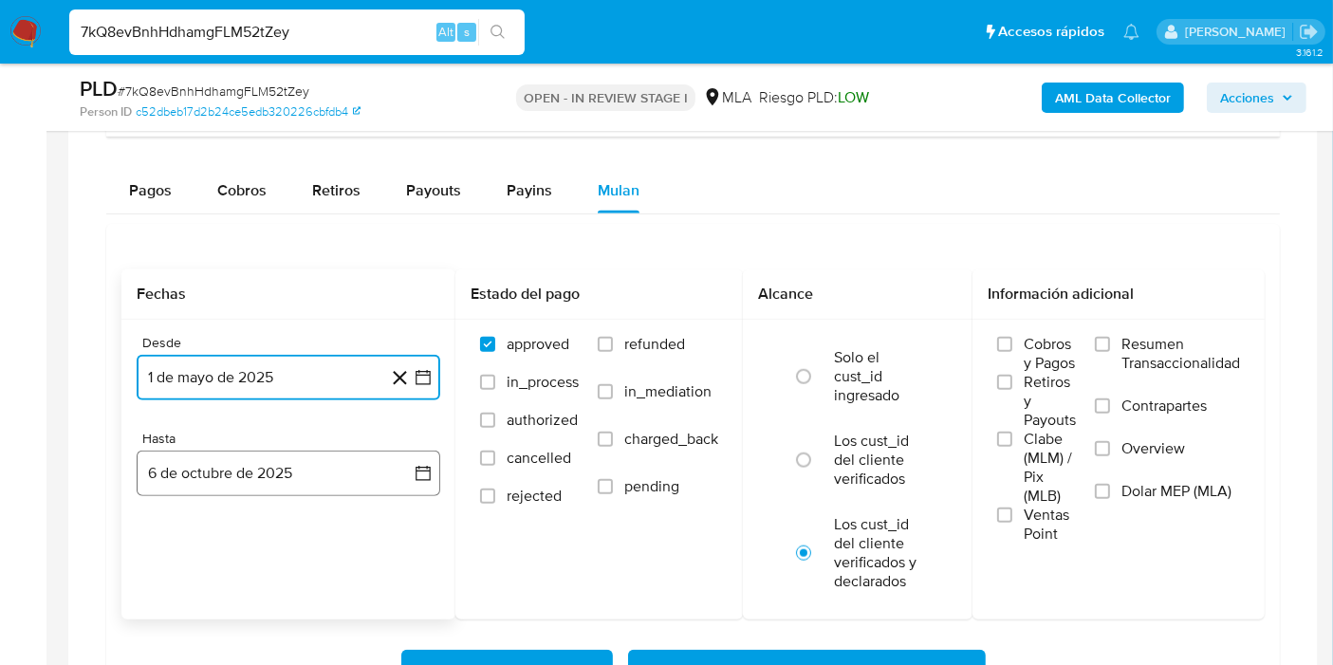
click at [431, 472] on icon "button" at bounding box center [423, 473] width 19 height 19
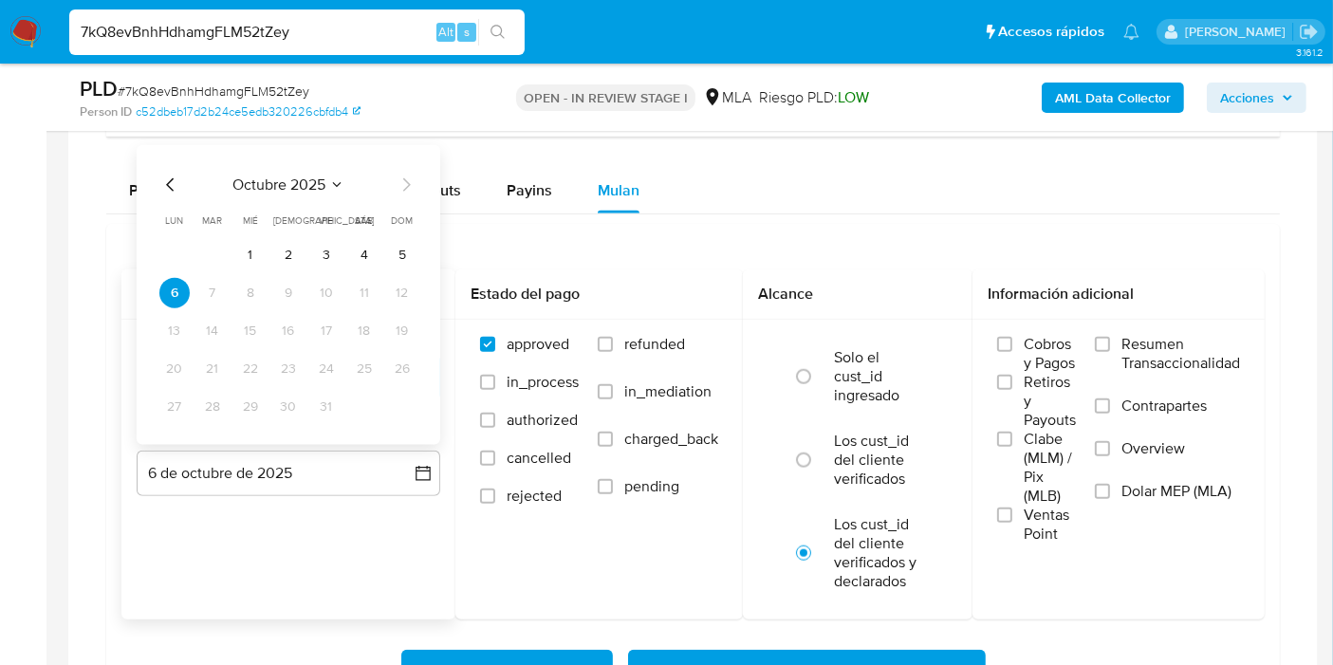
click at [173, 174] on icon "Mes anterior" at bounding box center [170, 184] width 23 height 23
click at [403, 391] on button "31" at bounding box center [402, 406] width 30 height 30
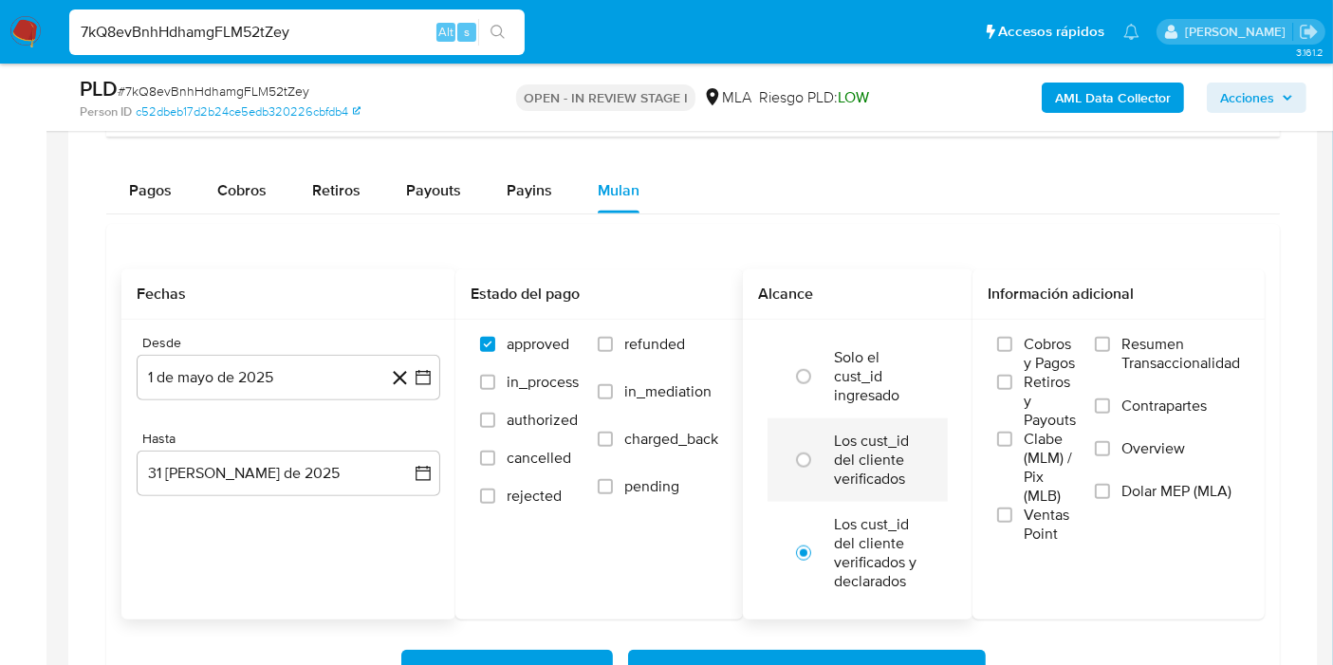
click at [860, 448] on label "Los cust_id del cliente verificados" at bounding box center [877, 460] width 87 height 57
click at [819, 448] on input "radio" at bounding box center [803, 460] width 30 height 30
click at [1100, 484] on input "Dolar MEP (MLA)" at bounding box center [1102, 491] width 15 height 15
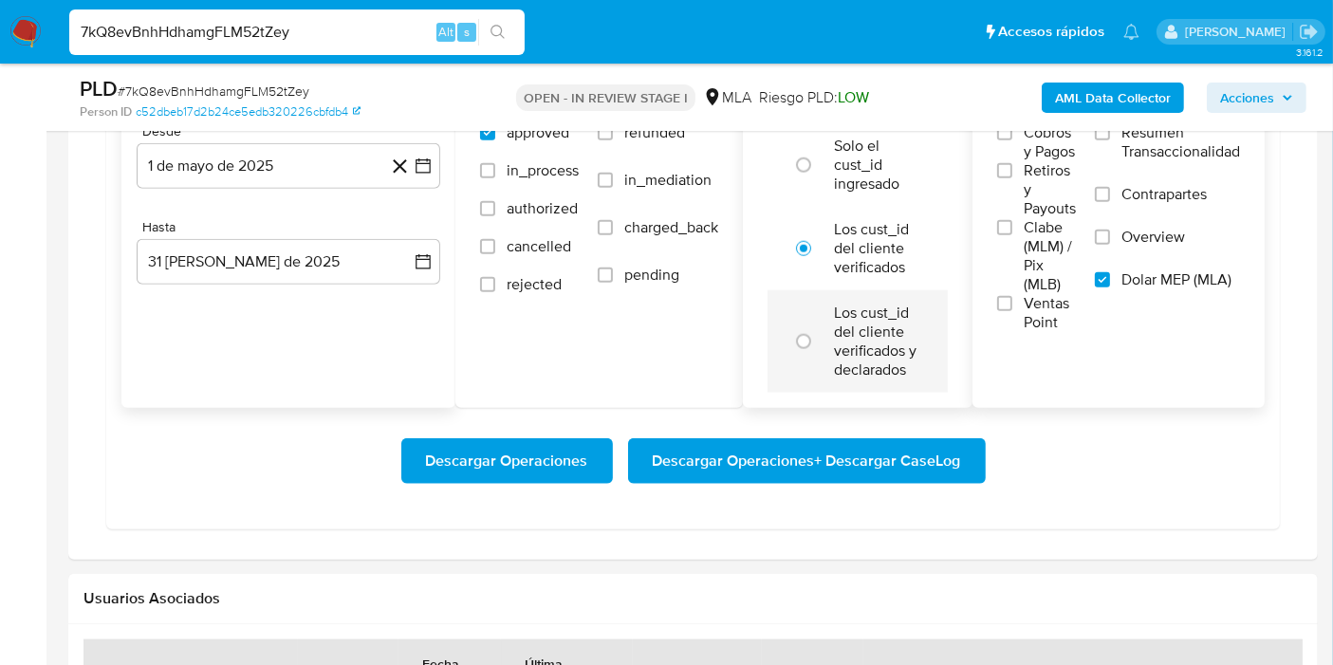
click at [842, 383] on div "Los cust_id del cliente verificados y declarados" at bounding box center [877, 341] width 87 height 102
radio input "false"
radio input "true"
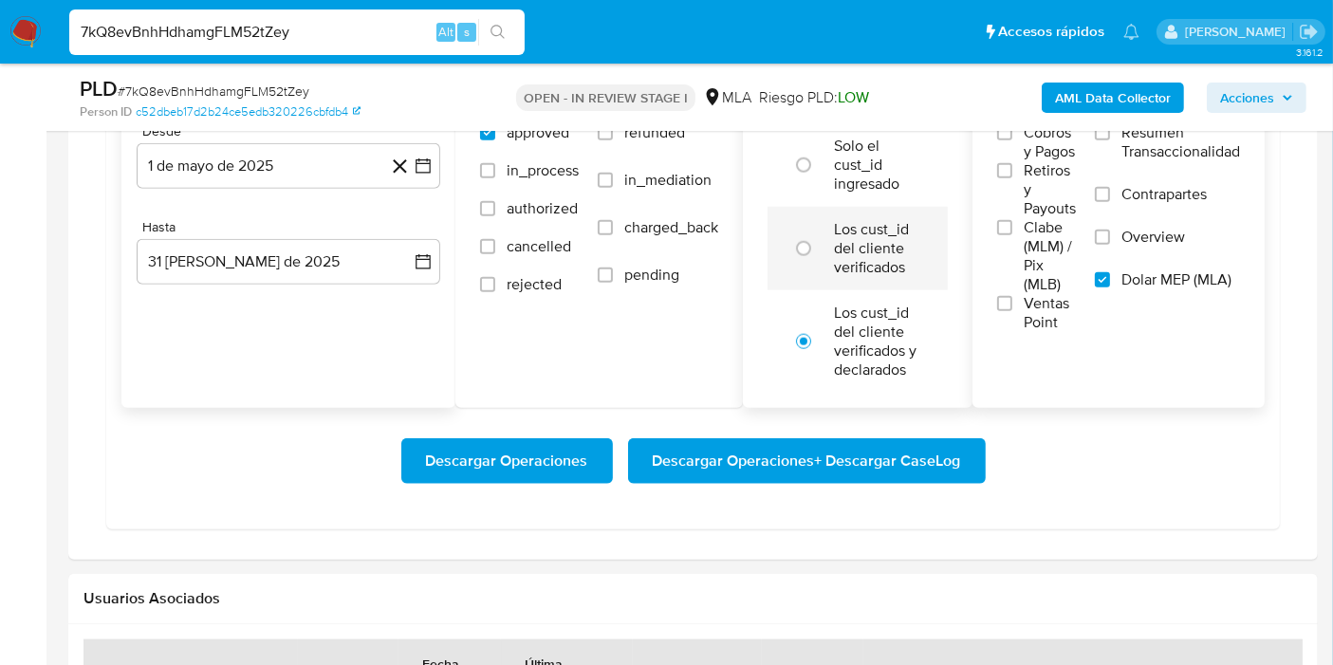
click at [820, 229] on div at bounding box center [808, 249] width 51 height 40
radio input "true"
click at [889, 457] on span "Descargar Operaciones + Descargar CaseLog" at bounding box center [807, 461] width 308 height 42
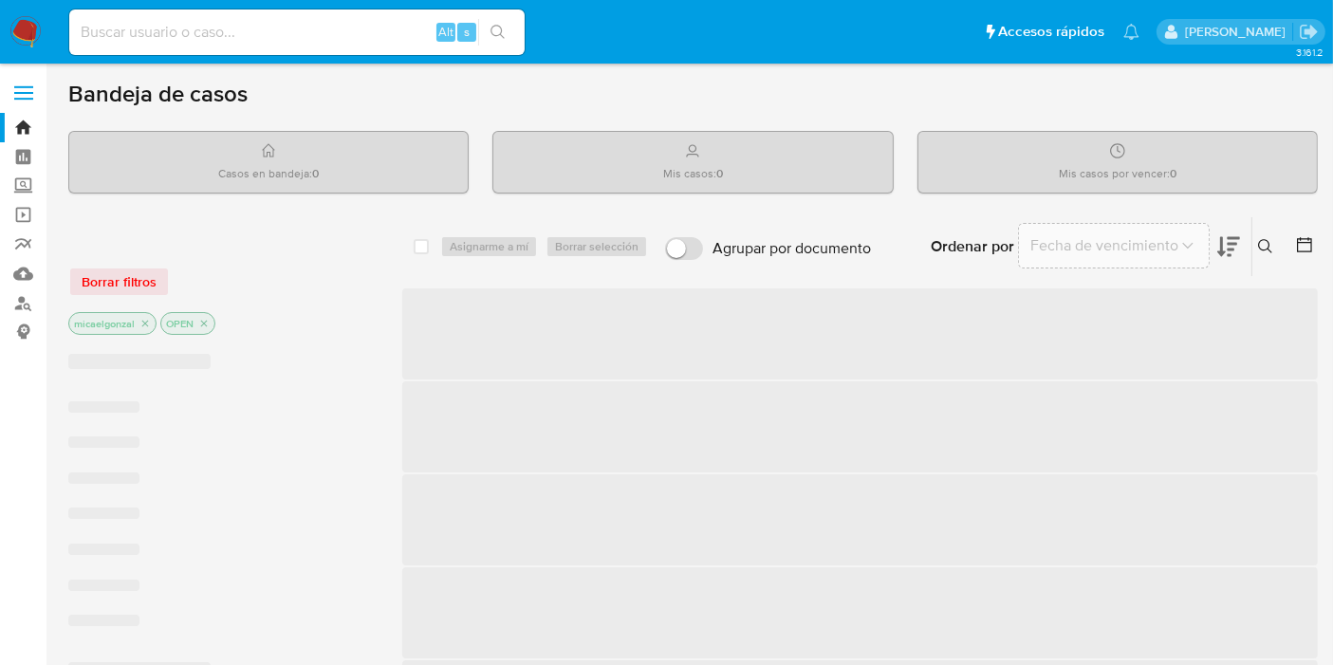
click at [189, 17] on div "Alt s" at bounding box center [296, 32] width 455 height 46
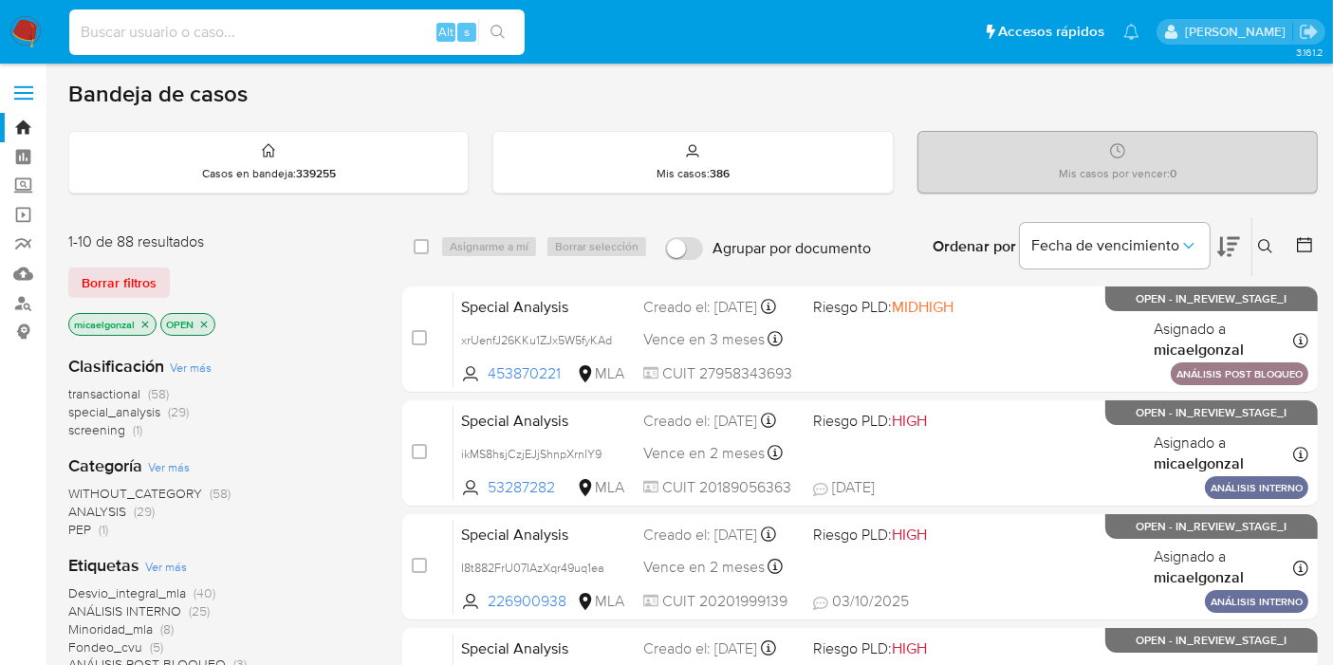
click at [201, 23] on input at bounding box center [296, 32] width 455 height 25
paste input "ismTJnVnkaeV8vs3zwWKOuSA"
type input "ismTJnVnkaeV8vs3zwWKOuSA"
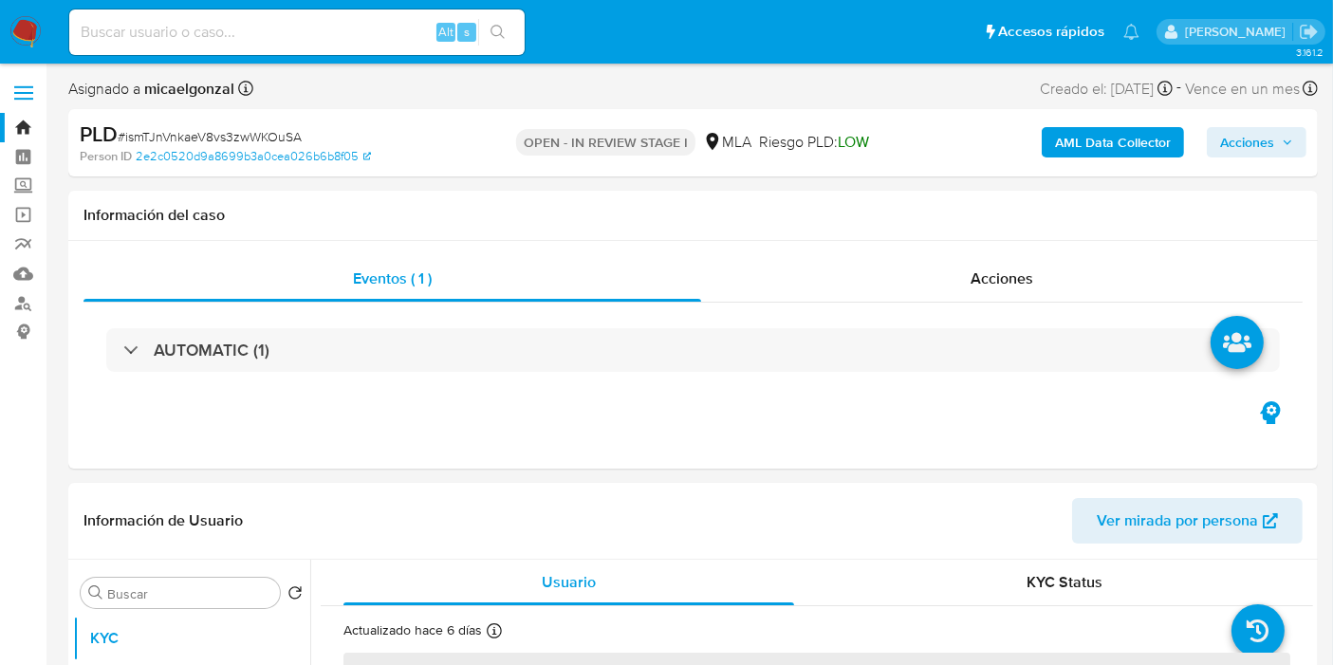
select select "10"
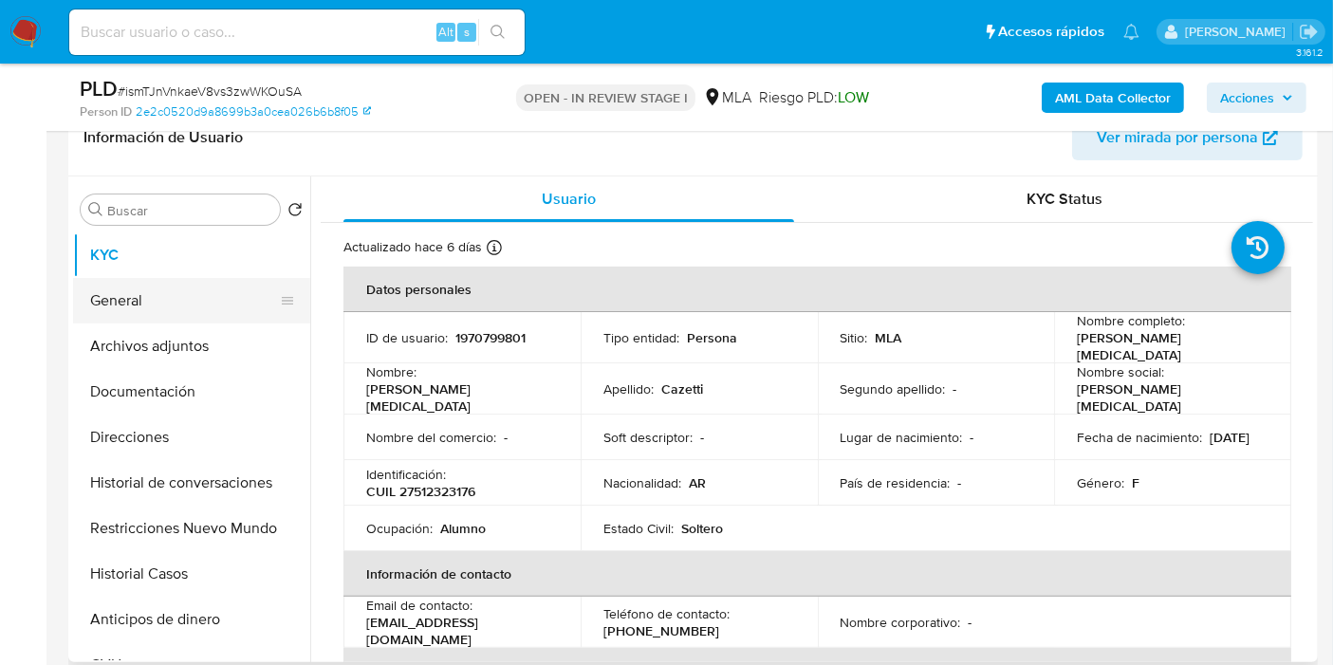
click at [240, 289] on button "General" at bounding box center [184, 301] width 222 height 46
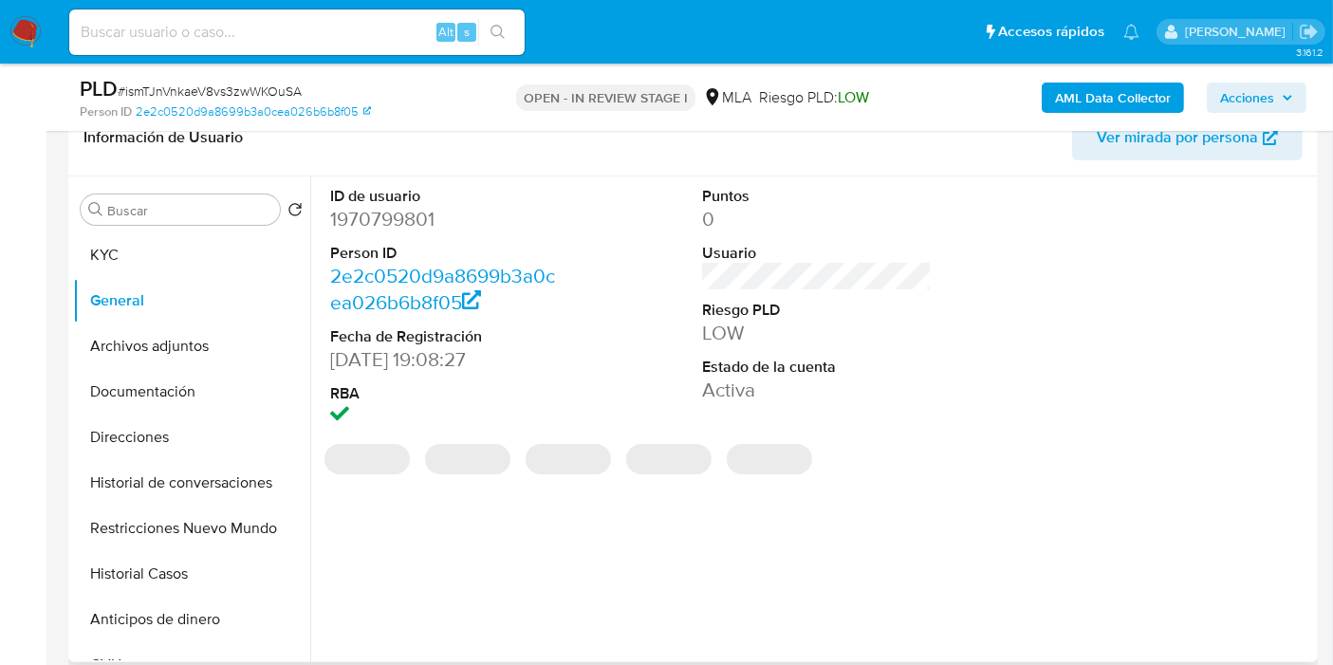
click at [401, 206] on dd "1970799801" at bounding box center [445, 219] width 230 height 27
click at [403, 216] on dd "1970799801" at bounding box center [445, 219] width 230 height 27
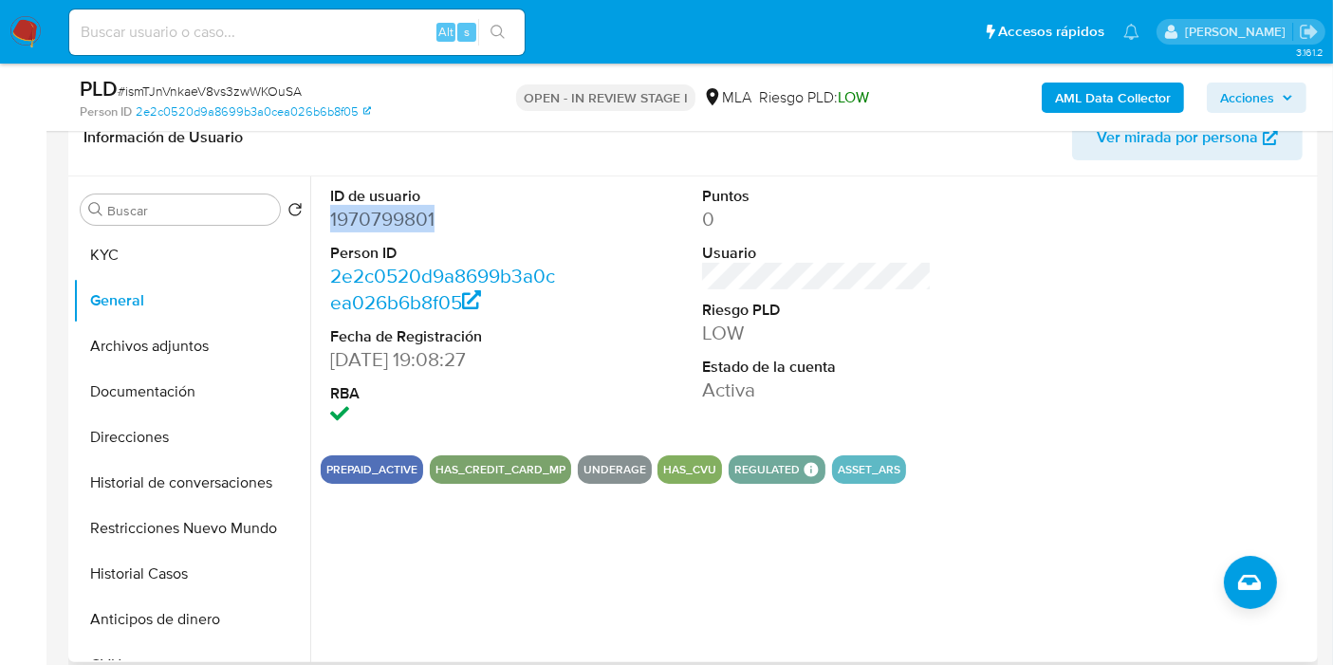
copy dd "1970799801"
click at [138, 238] on button "KYC" at bounding box center [184, 255] width 222 height 46
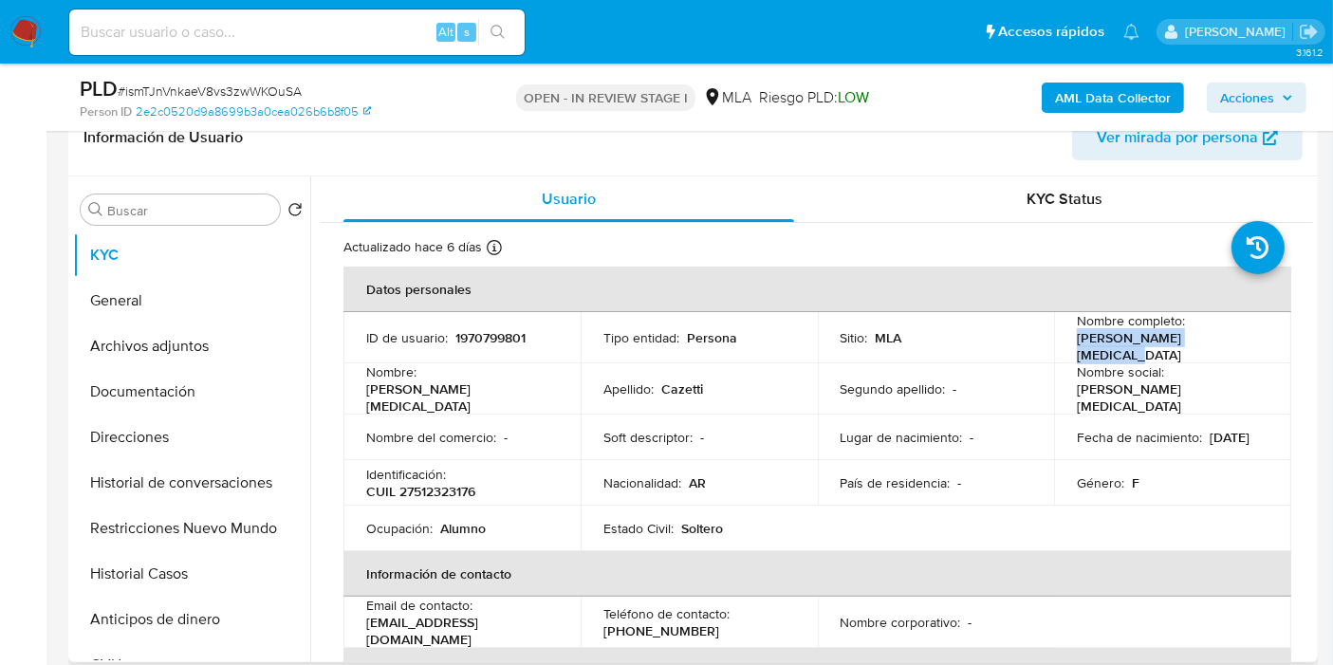
drag, startPoint x: 1211, startPoint y: 338, endPoint x: 1063, endPoint y: 352, distance: 148.7
click at [1063, 352] on td "Nombre completo : [PERSON_NAME][MEDICAL_DATA]" at bounding box center [1172, 337] width 237 height 51
copy p "[PERSON_NAME][MEDICAL_DATA]"
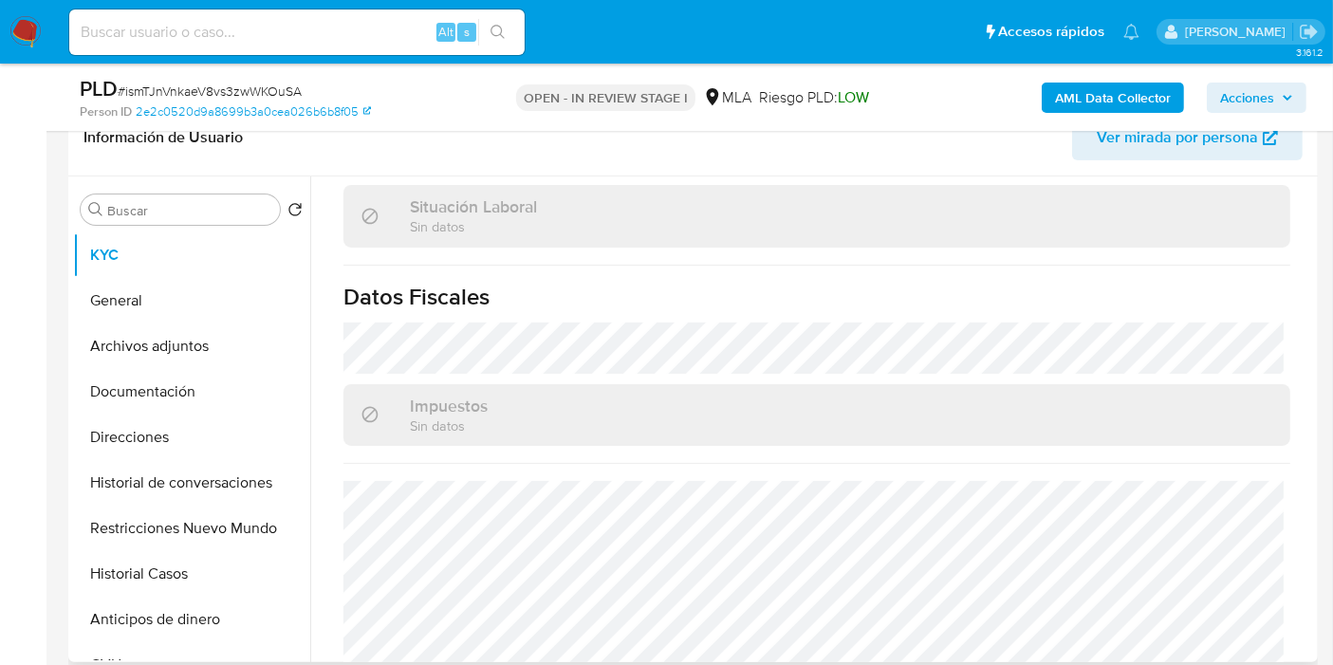
scroll to position [632, 0]
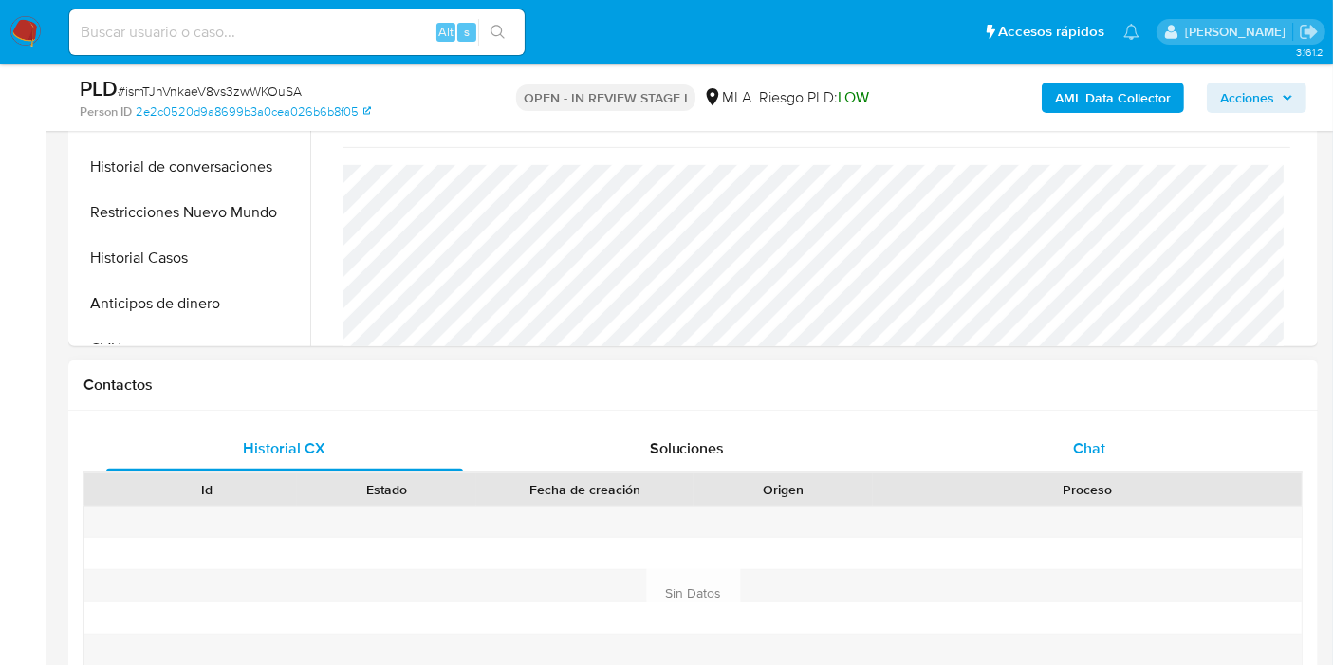
click at [1181, 450] on div "Chat" at bounding box center [1089, 449] width 357 height 46
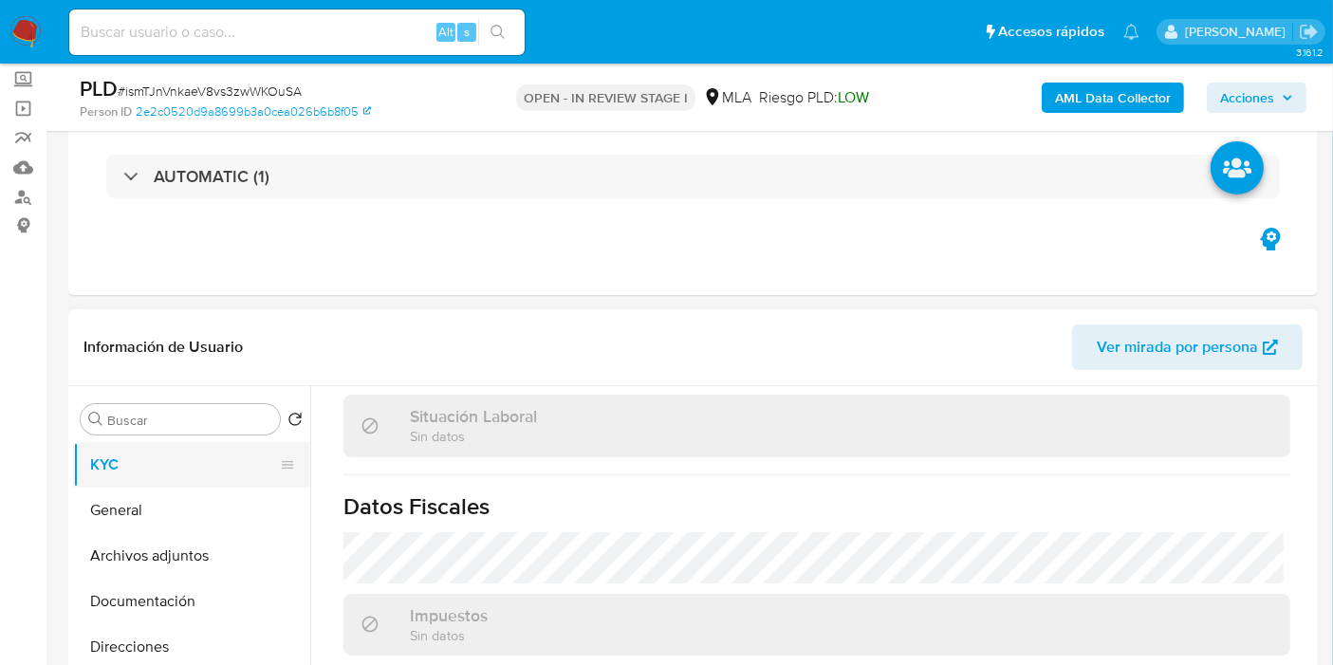
scroll to position [105, 0]
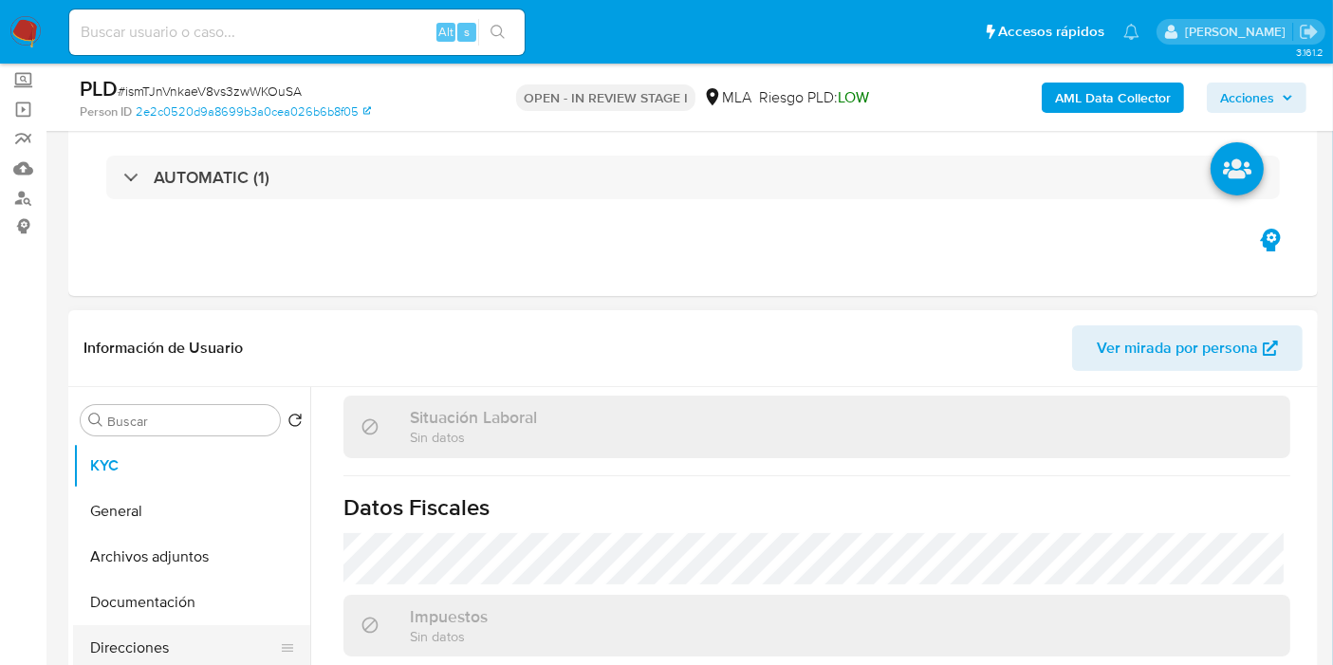
click at [149, 630] on button "Direcciones" at bounding box center [184, 648] width 222 height 46
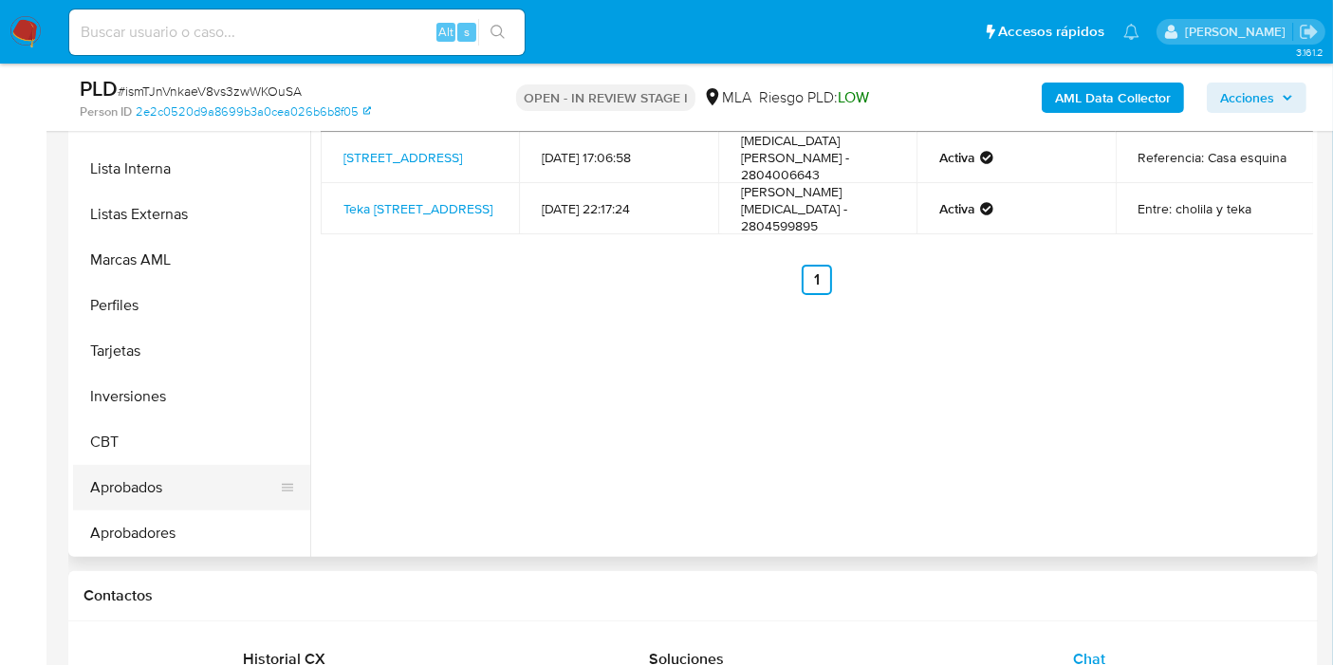
scroll to position [982, 0]
drag, startPoint x: 143, startPoint y: 532, endPoint x: 152, endPoint y: 525, distance: 10.8
click at [143, 532] on button "Aprobadores" at bounding box center [184, 534] width 222 height 46
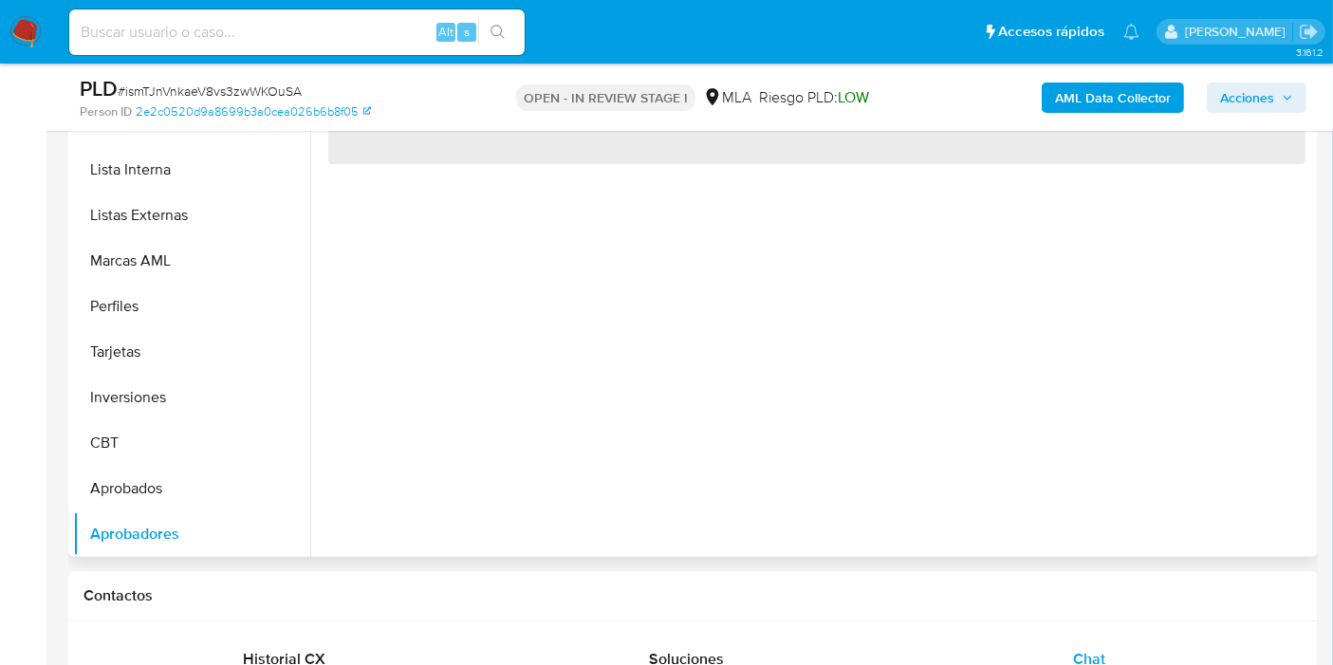
scroll to position [316, 0]
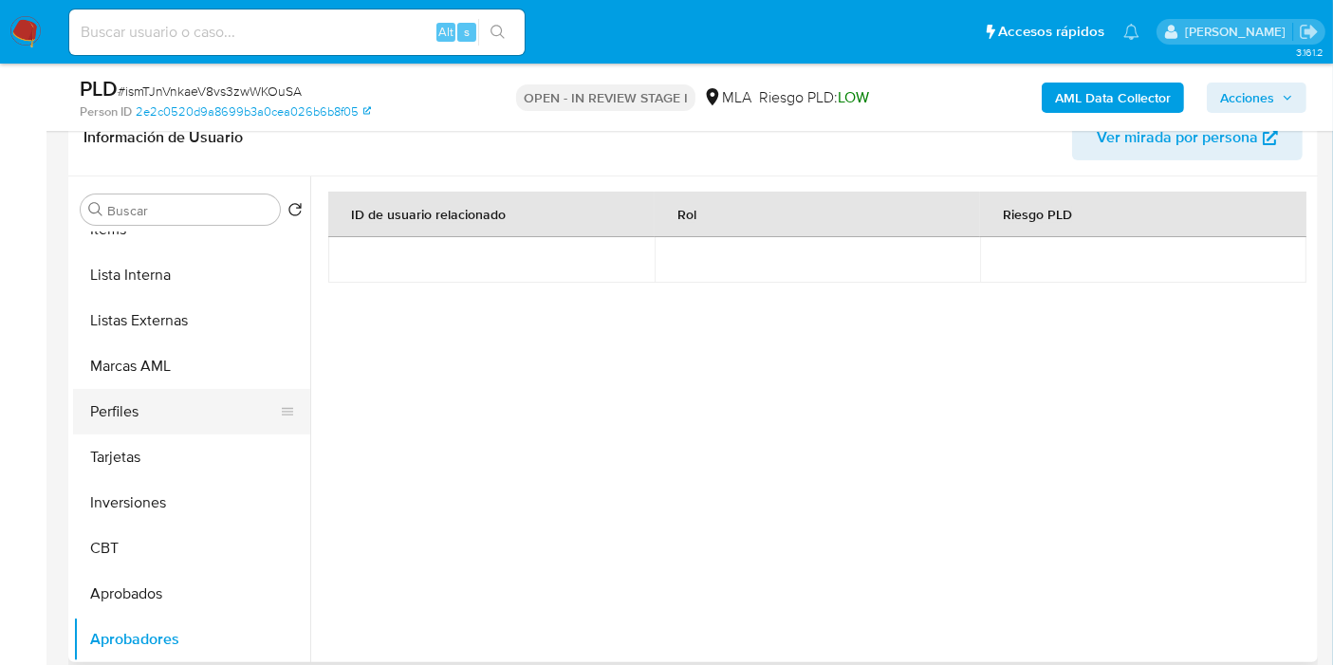
click at [164, 389] on button "Perfiles" at bounding box center [184, 412] width 222 height 46
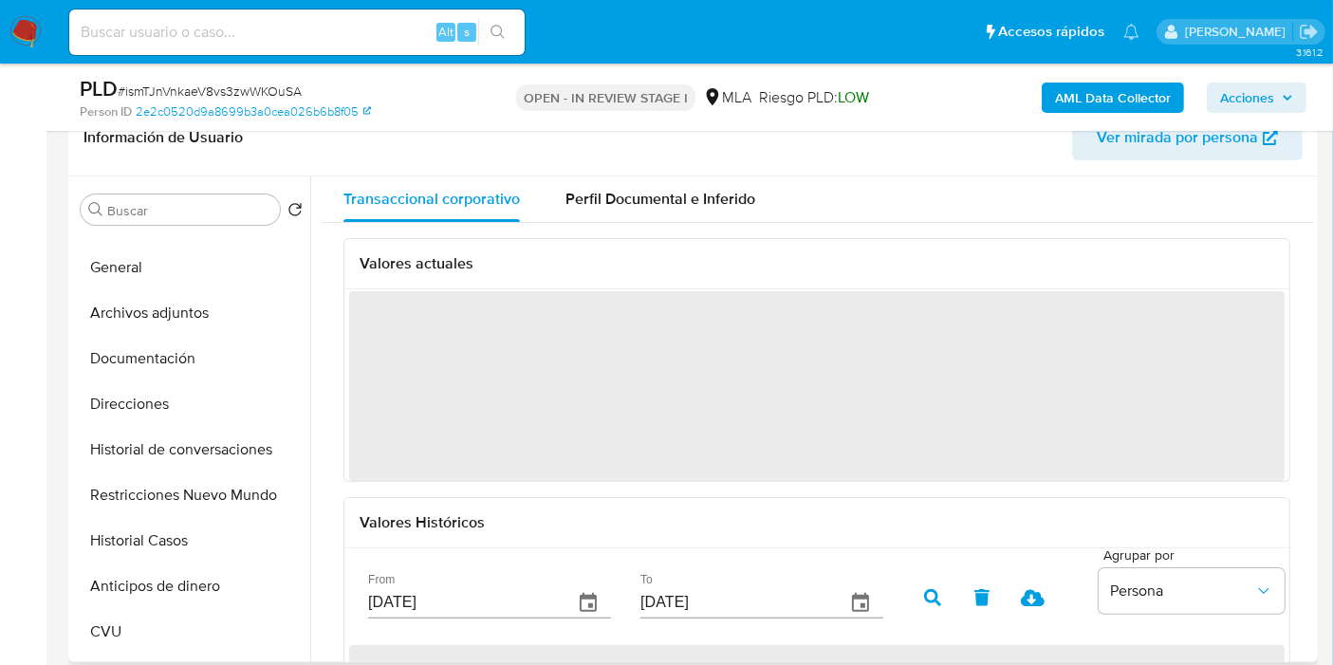
scroll to position [0, 0]
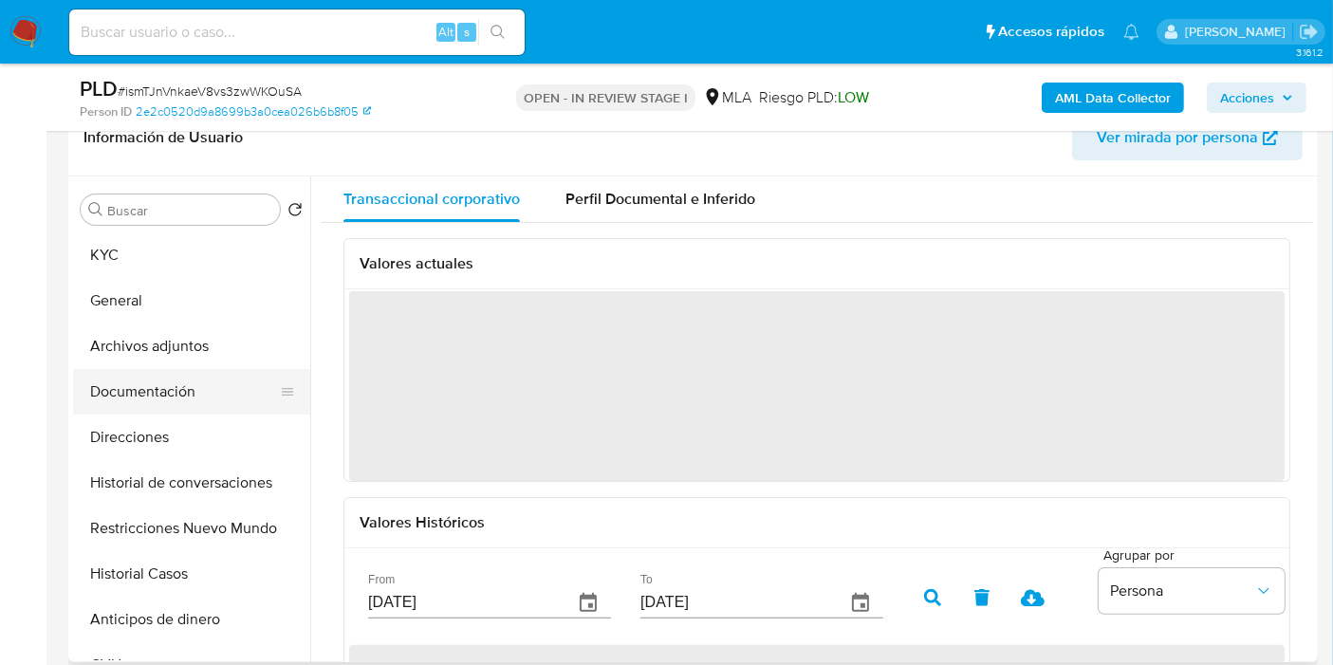
click at [252, 389] on button "Documentación" at bounding box center [184, 392] width 222 height 46
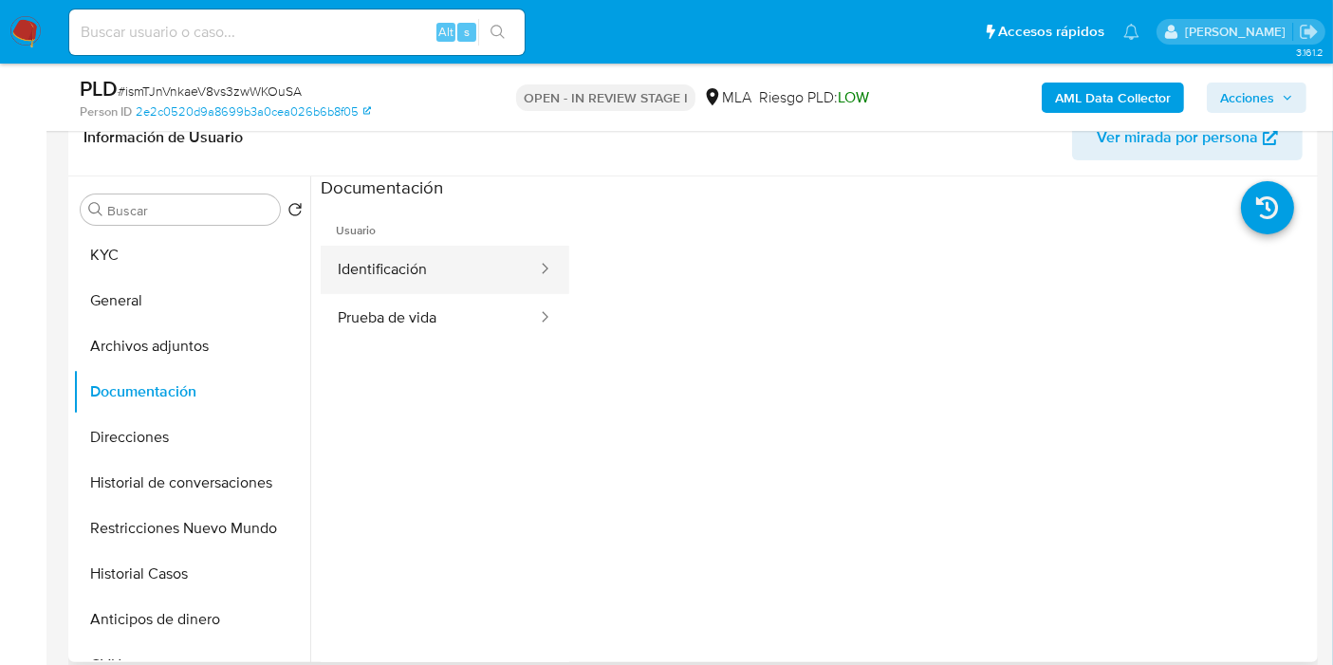
click at [440, 272] on button "Identificación" at bounding box center [430, 270] width 218 height 48
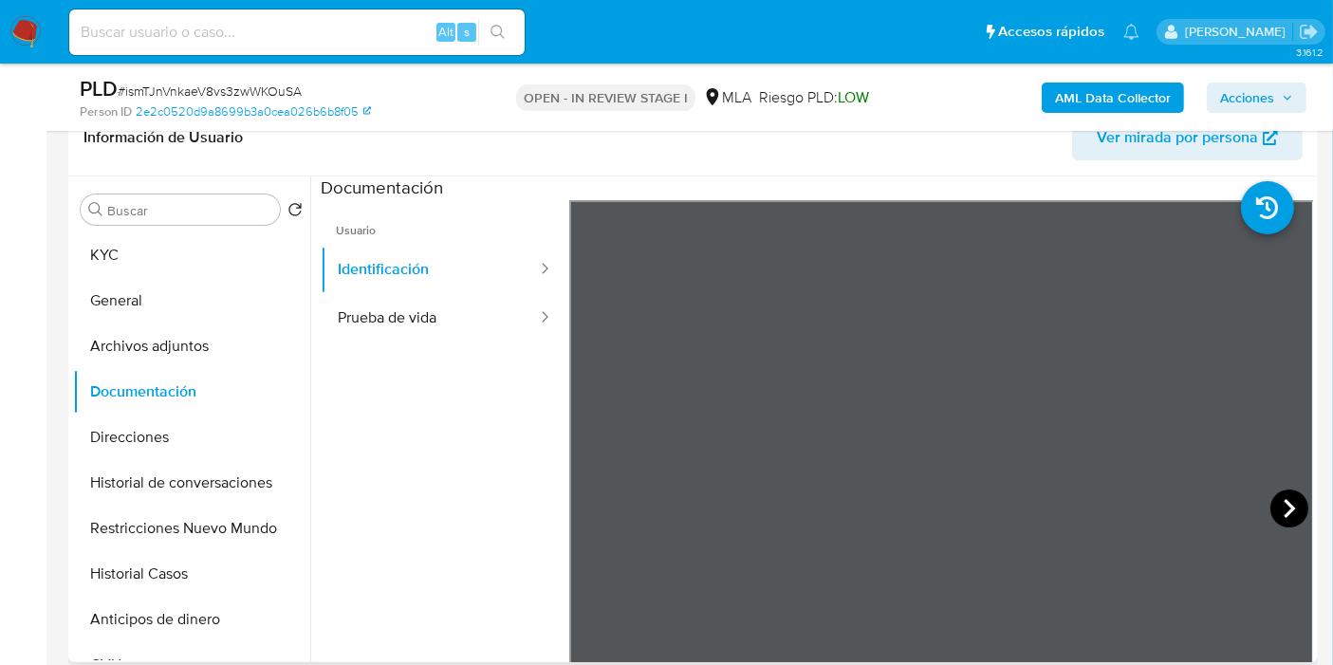
click at [1290, 511] on icon at bounding box center [1289, 508] width 38 height 38
click at [599, 509] on icon at bounding box center [593, 508] width 38 height 38
click at [206, 269] on button "KYC" at bounding box center [184, 255] width 222 height 46
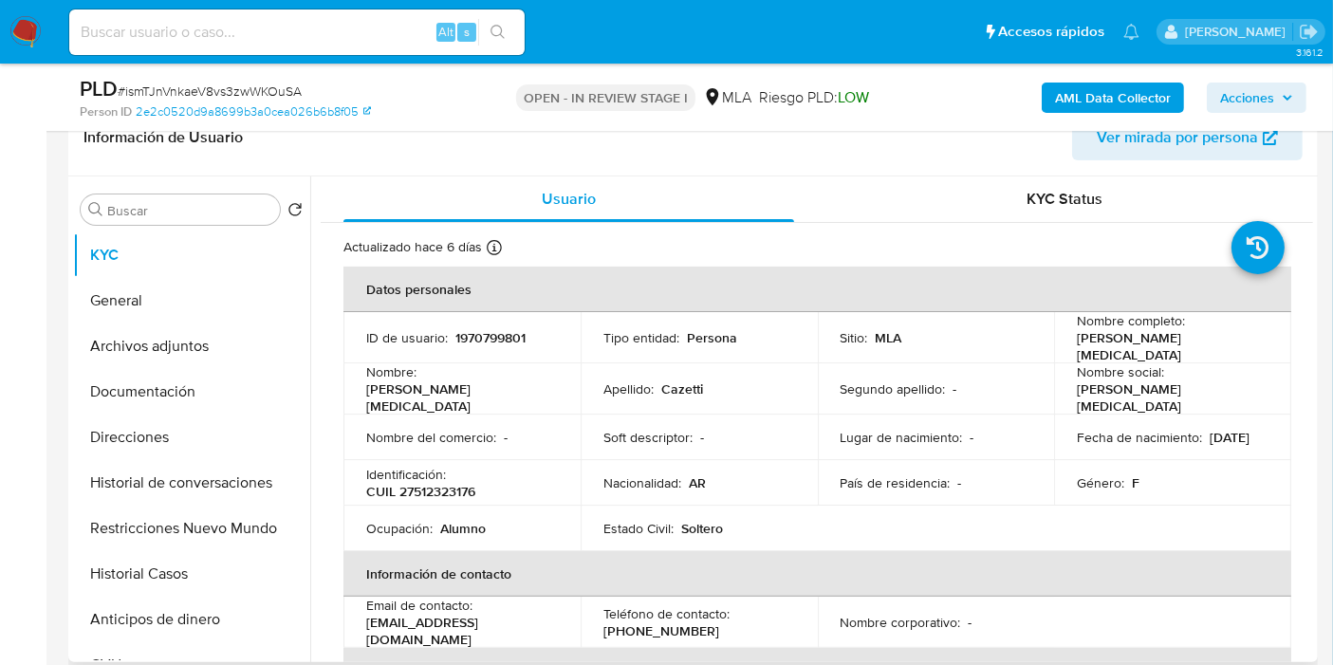
drag, startPoint x: 1216, startPoint y: 347, endPoint x: 902, endPoint y: 283, distance: 320.5
click at [1046, 338] on tr "ID de usuario : 1970799801 Tipo entidad : Persona Sitio : MLA Nombre completo :…" at bounding box center [817, 337] width 948 height 51
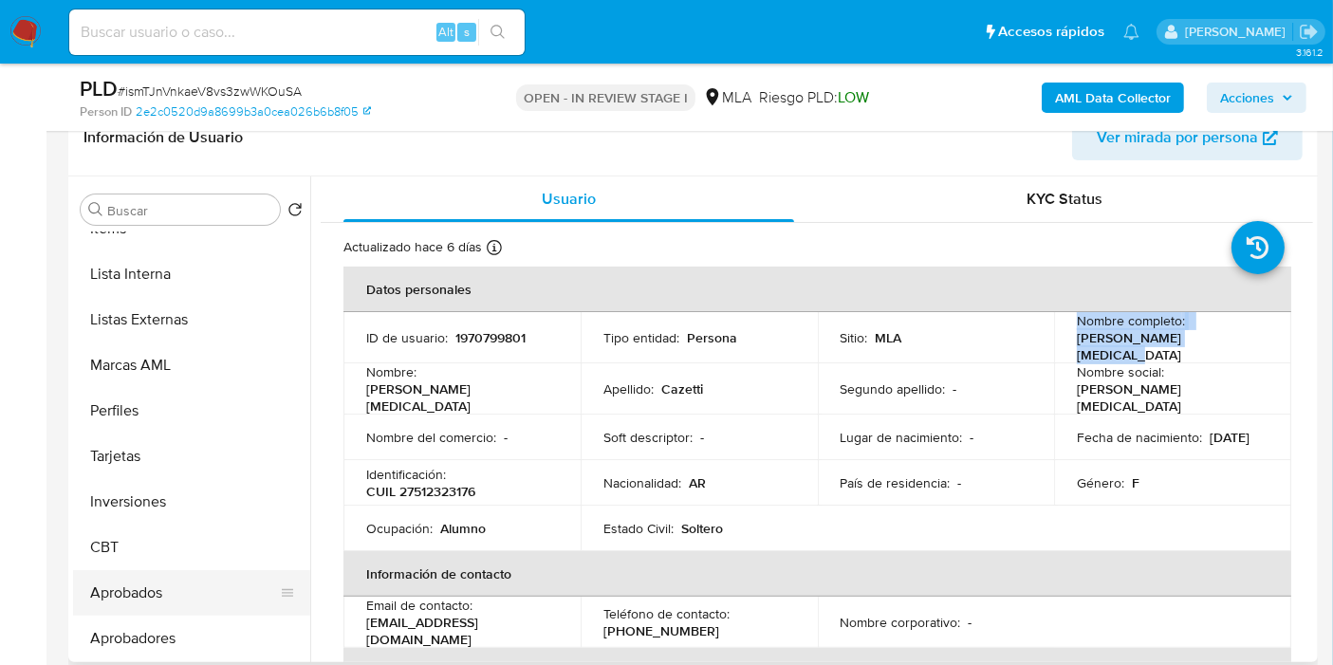
scroll to position [982, 0]
click at [172, 606] on button "Aprobados" at bounding box center [184, 594] width 222 height 46
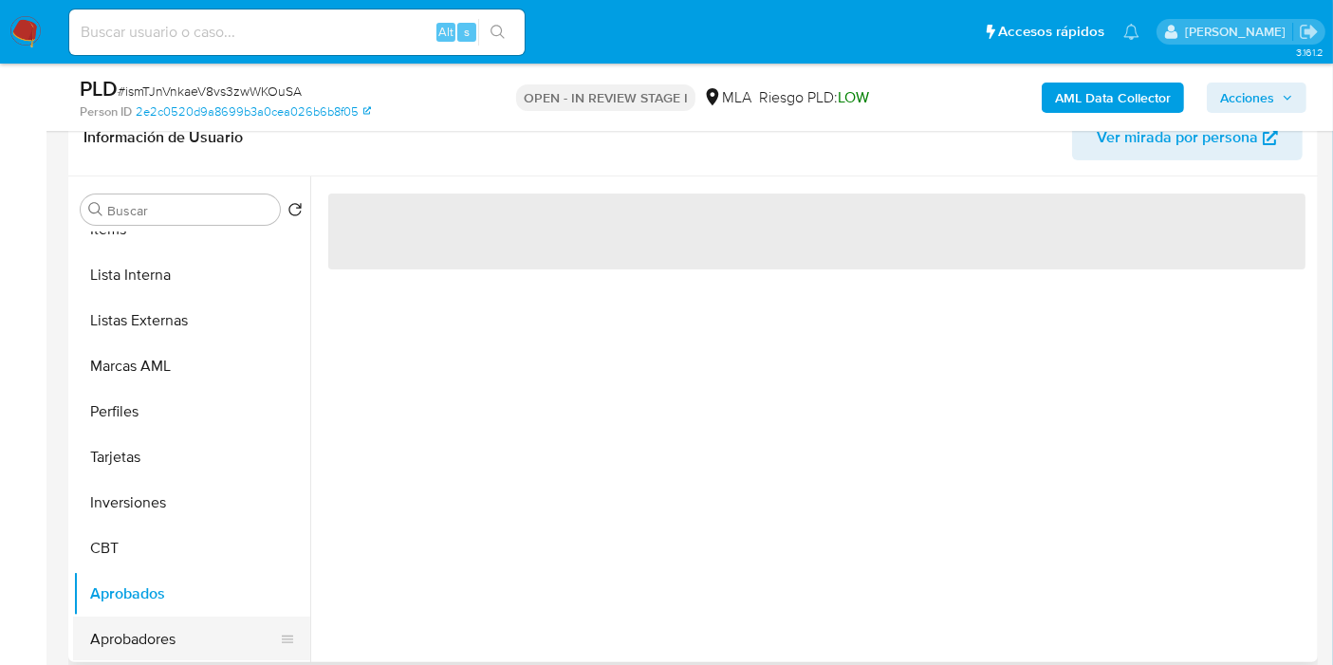
click at [171, 634] on button "Aprobadores" at bounding box center [184, 640] width 222 height 46
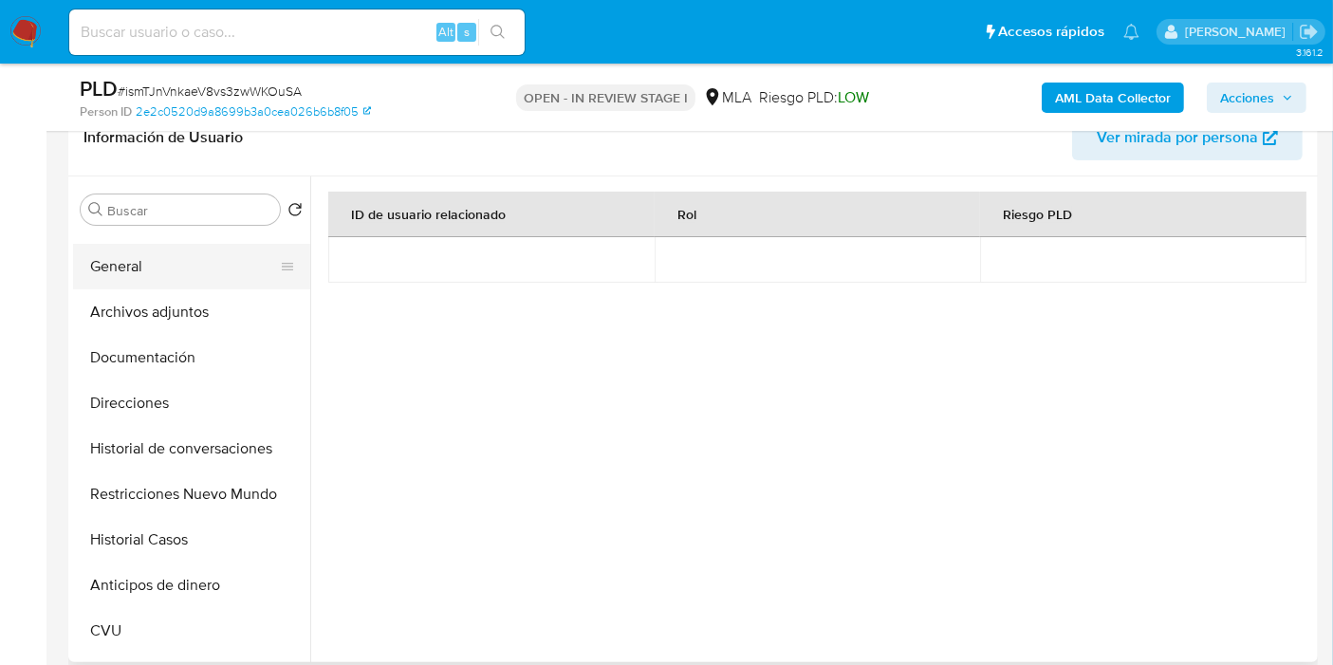
scroll to position [0, 0]
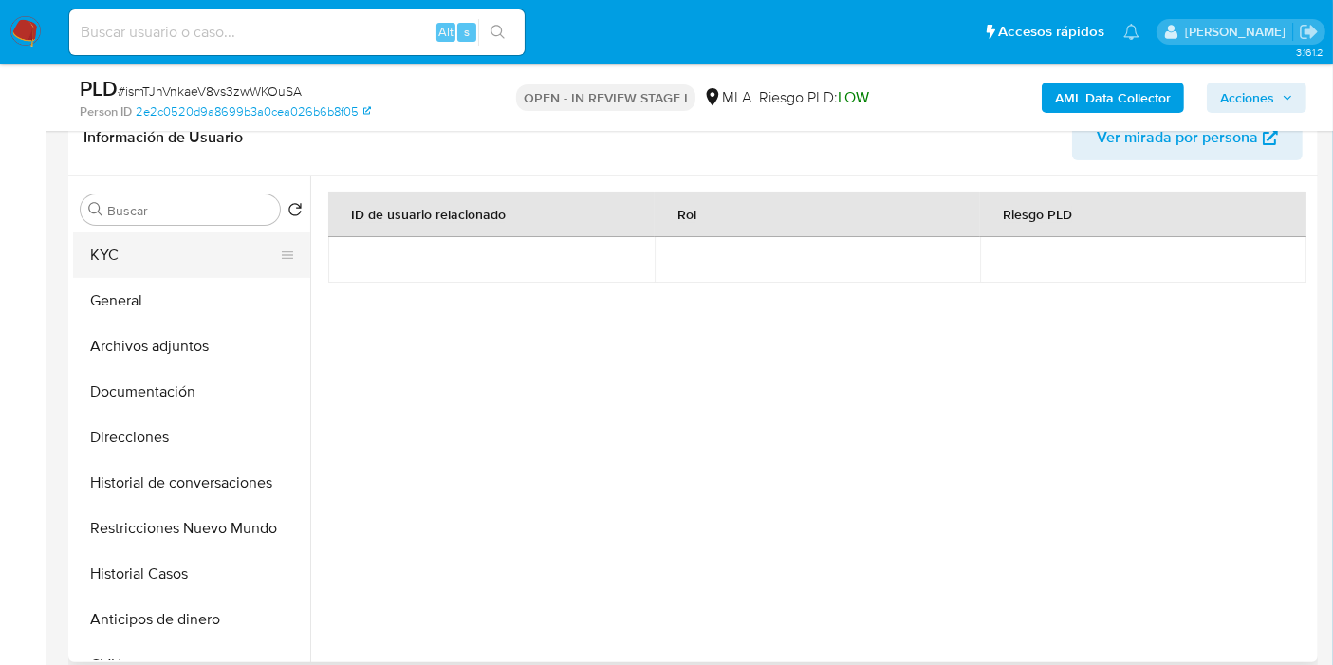
click at [198, 253] on button "KYC" at bounding box center [184, 255] width 222 height 46
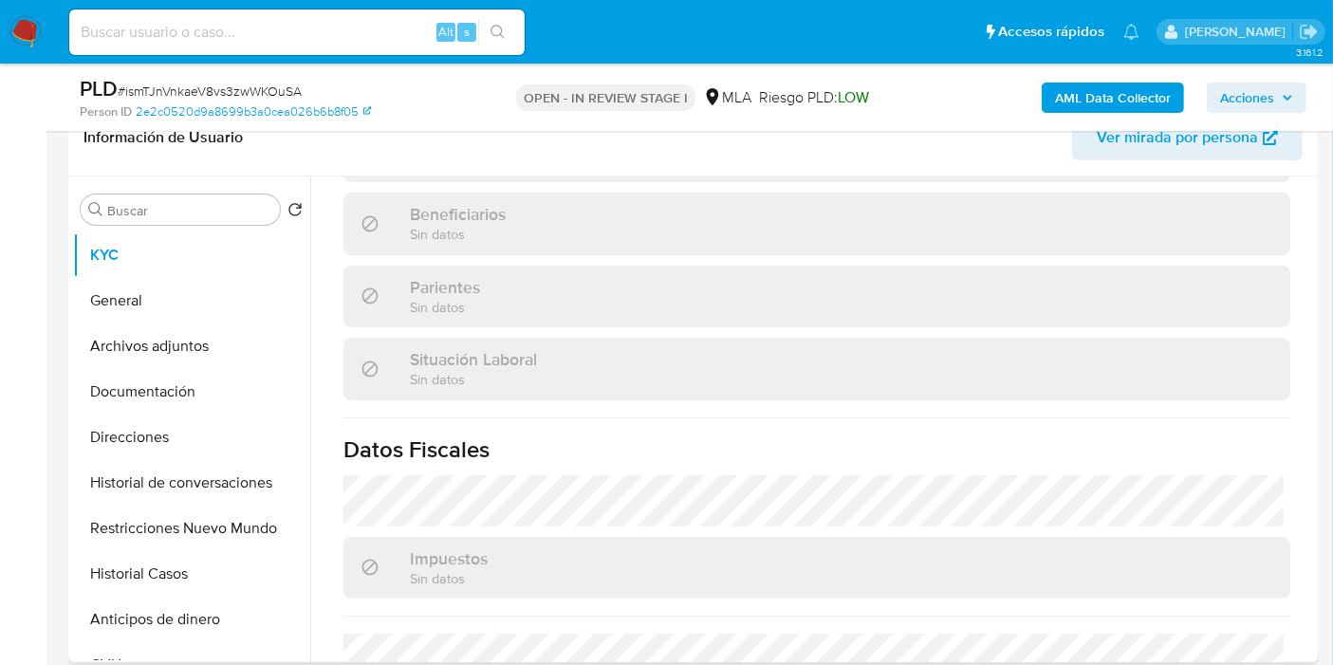
scroll to position [1015, 0]
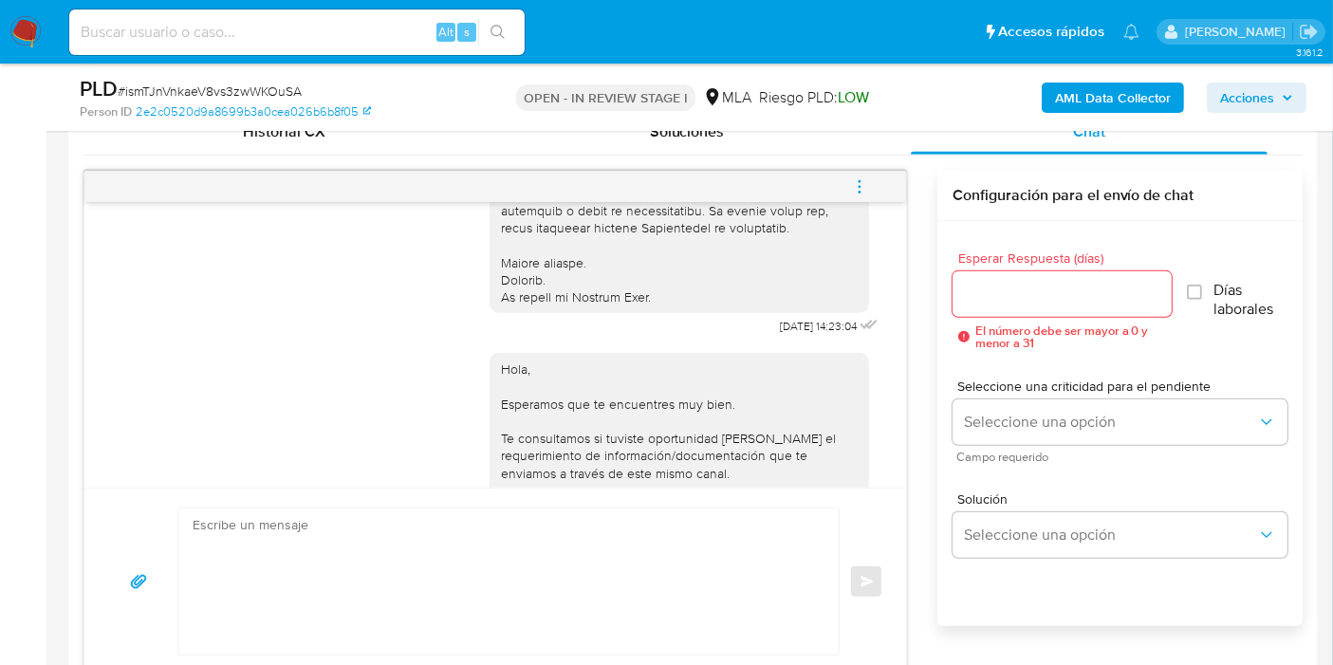
scroll to position [684, 0]
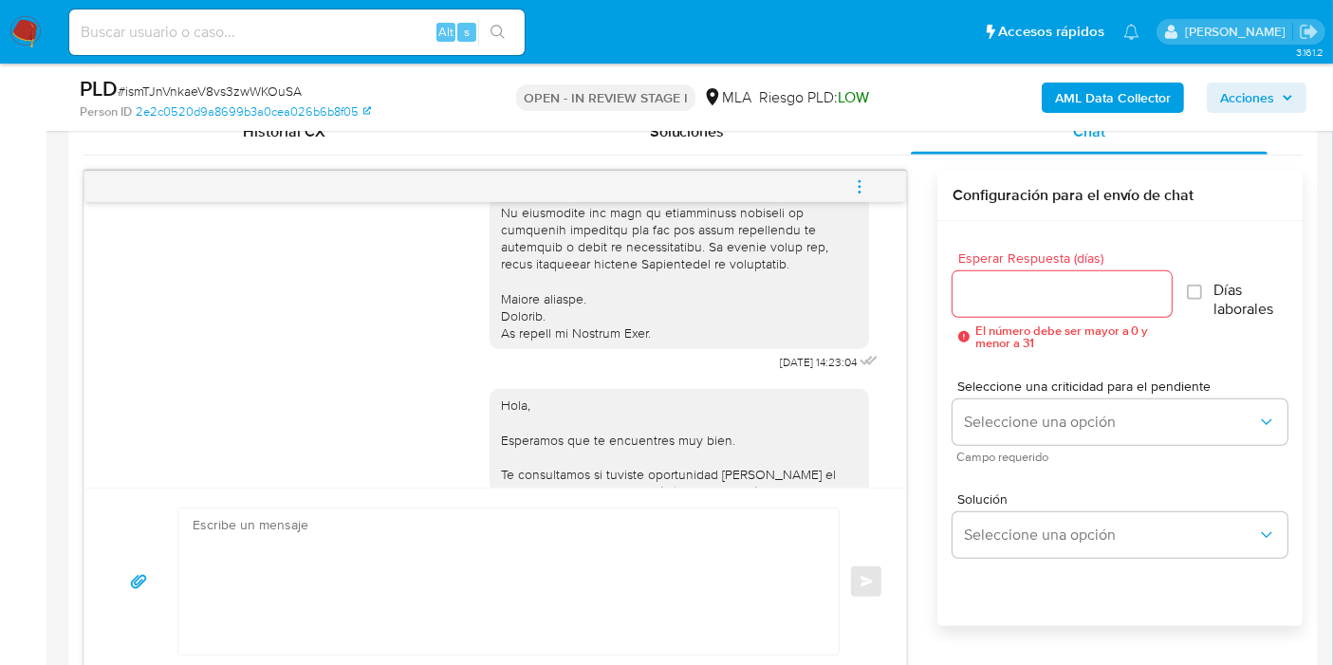
click at [963, 658] on div "Esperar Respuesta (días) El número debe ser mayor a 0 y menor a 31 Días laboral…" at bounding box center [1119, 448] width 365 height 455
drag, startPoint x: 876, startPoint y: 181, endPoint x: 857, endPoint y: 179, distance: 19.1
click at [875, 180] on button "menu-action" at bounding box center [859, 187] width 63 height 46
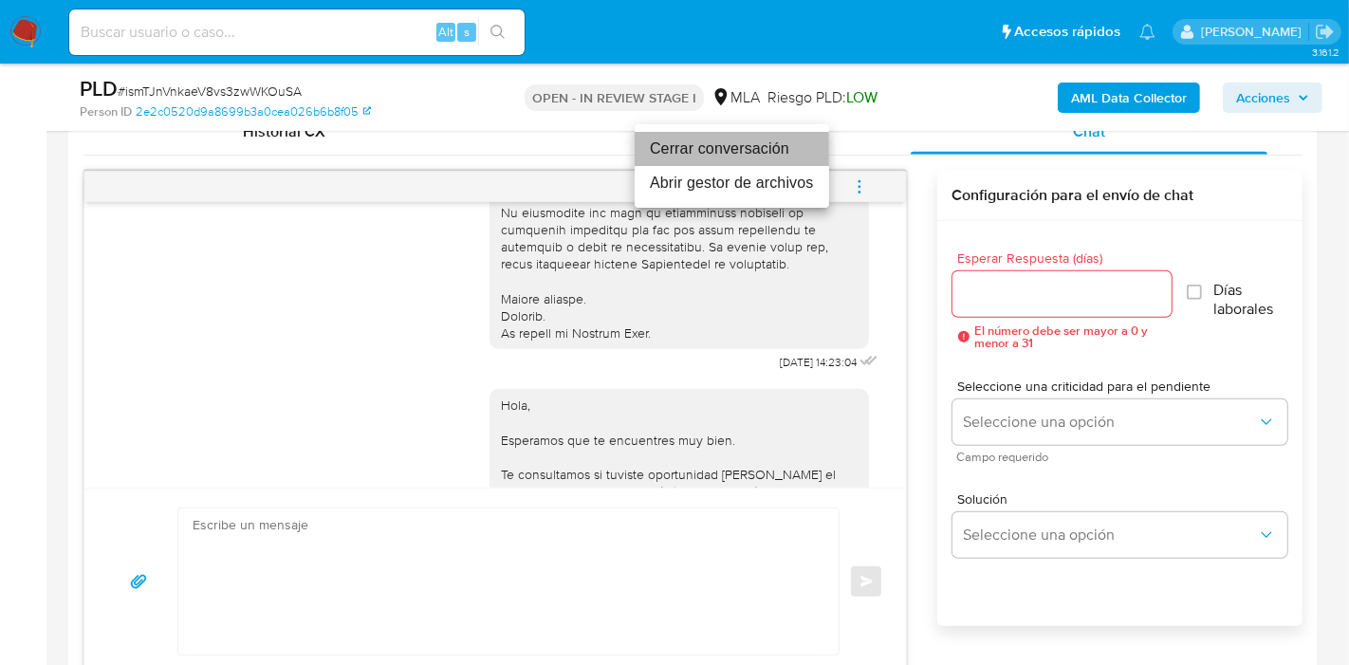
click at [801, 155] on li "Cerrar conversación" at bounding box center [732, 149] width 194 height 34
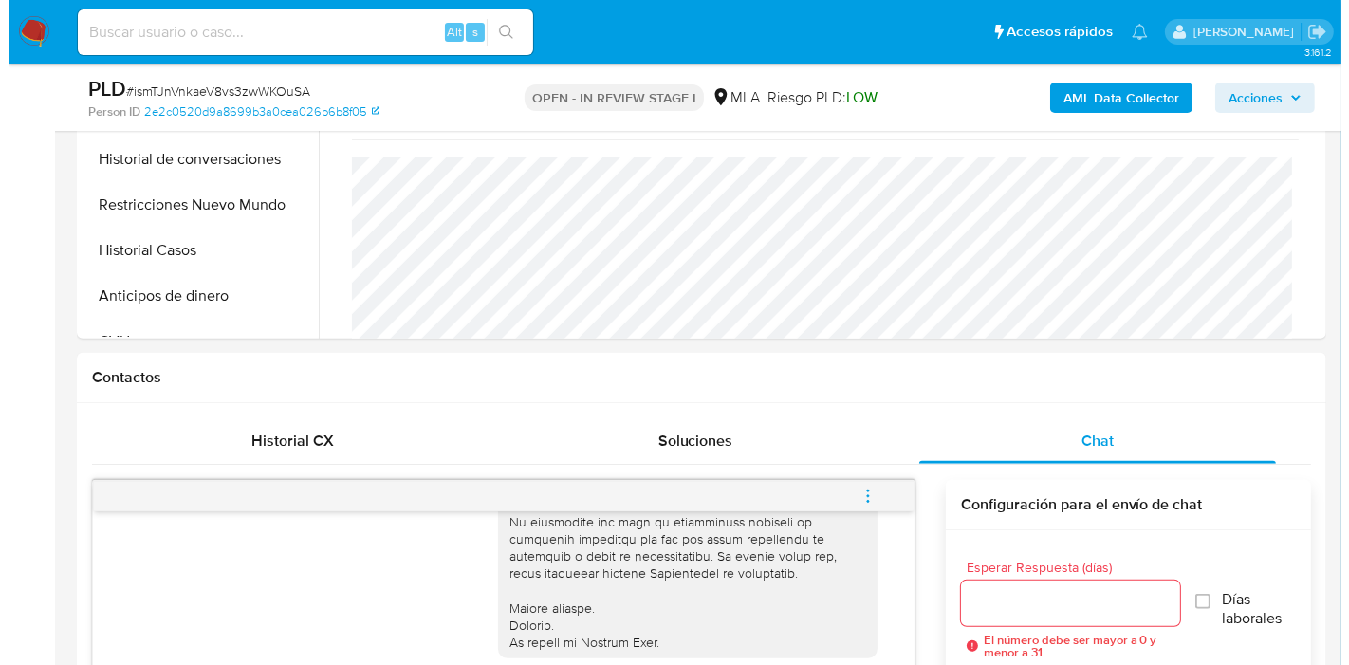
scroll to position [526, 0]
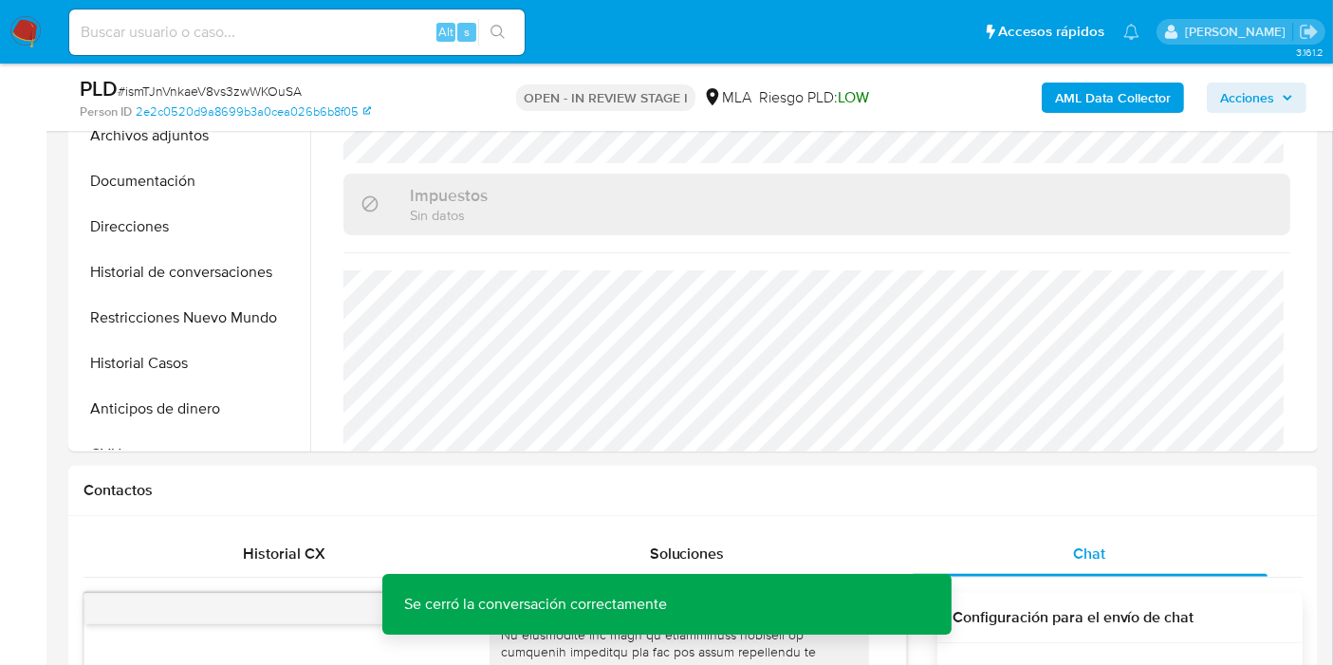
click at [1136, 93] on b "AML Data Collector" at bounding box center [1113, 98] width 116 height 30
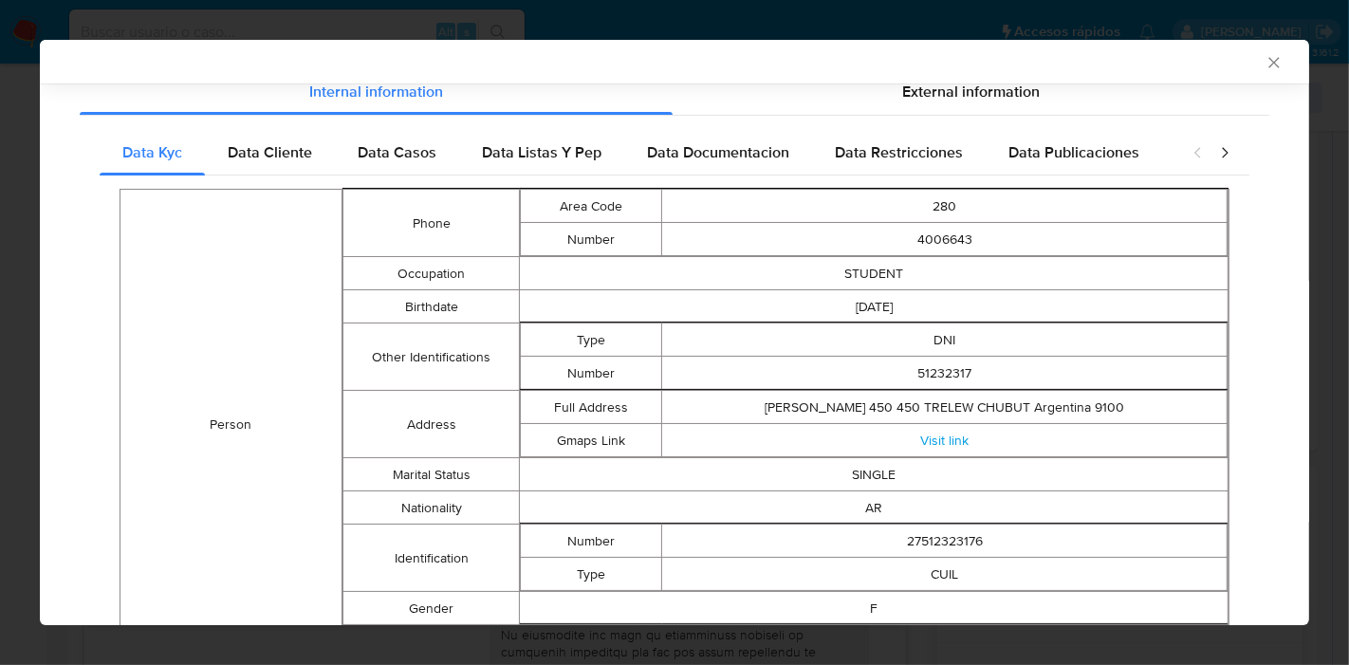
scroll to position [240, 0]
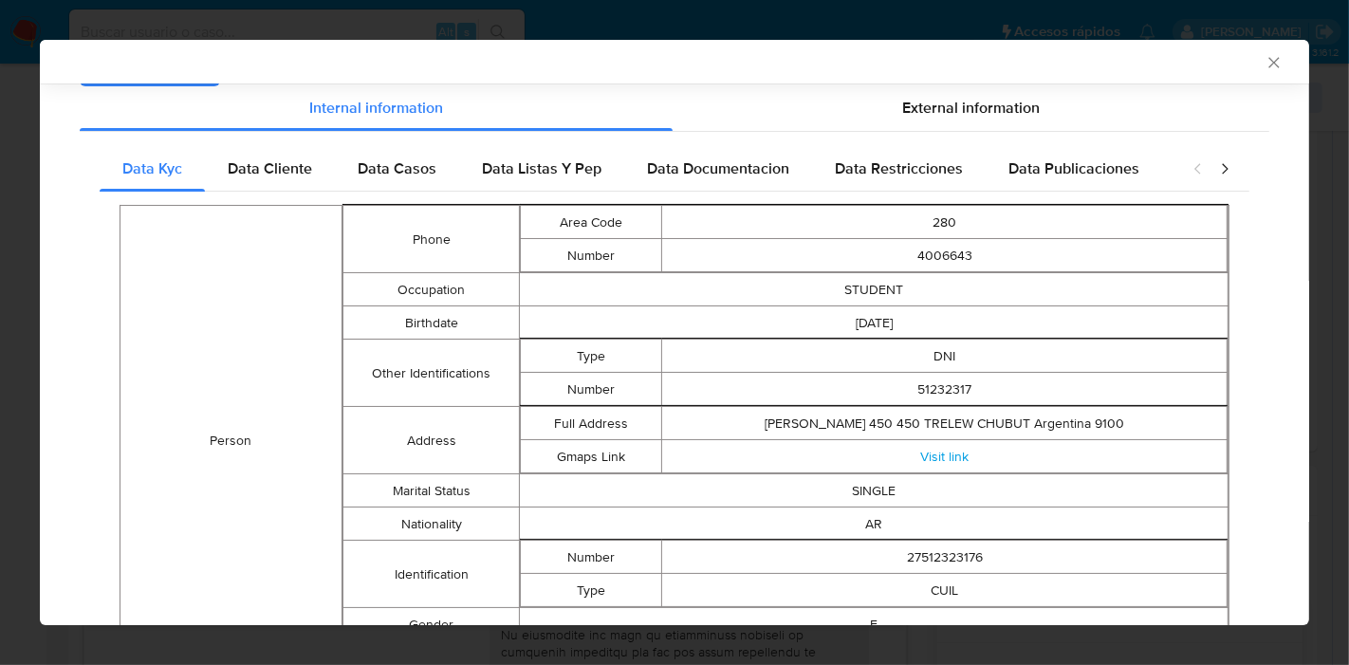
click at [302, 191] on div "Data Kyc Data Cliente Data Casos Data Listas Y Pep Data Documentacion Data Rest…" at bounding box center [675, 569] width 1150 height 846
click at [320, 169] on div "Data Cliente" at bounding box center [270, 169] width 130 height 46
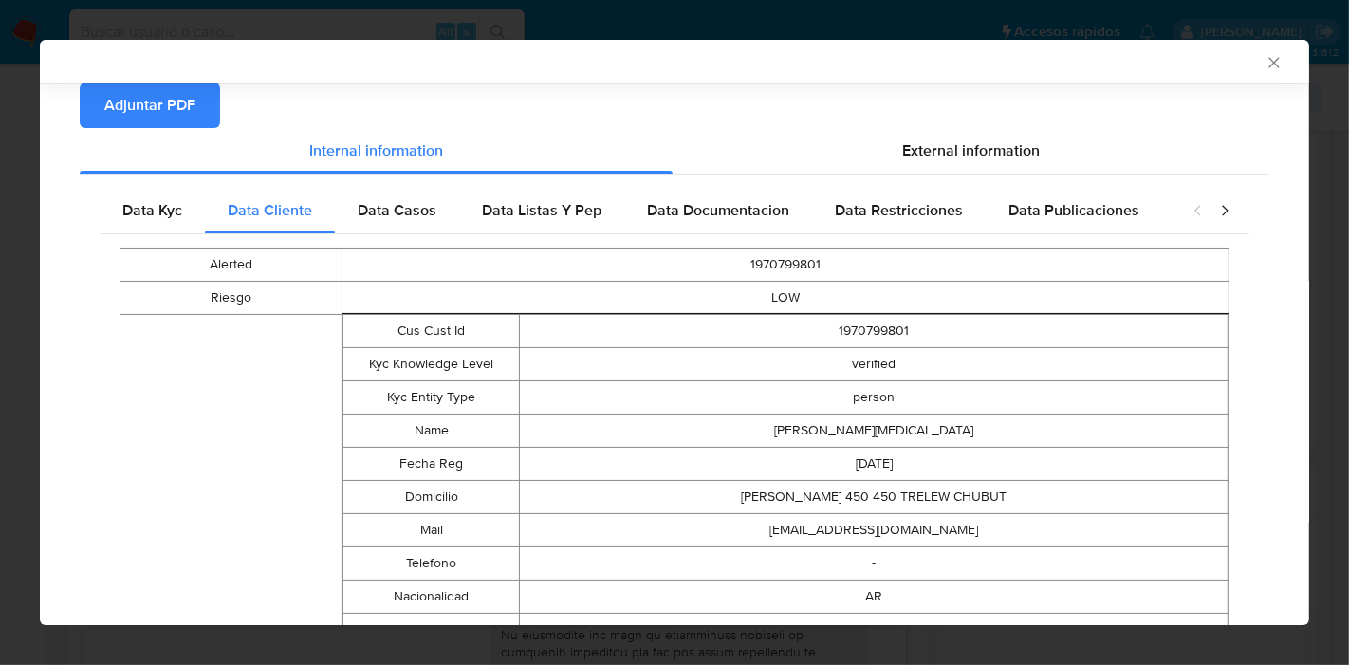
scroll to position [0, 0]
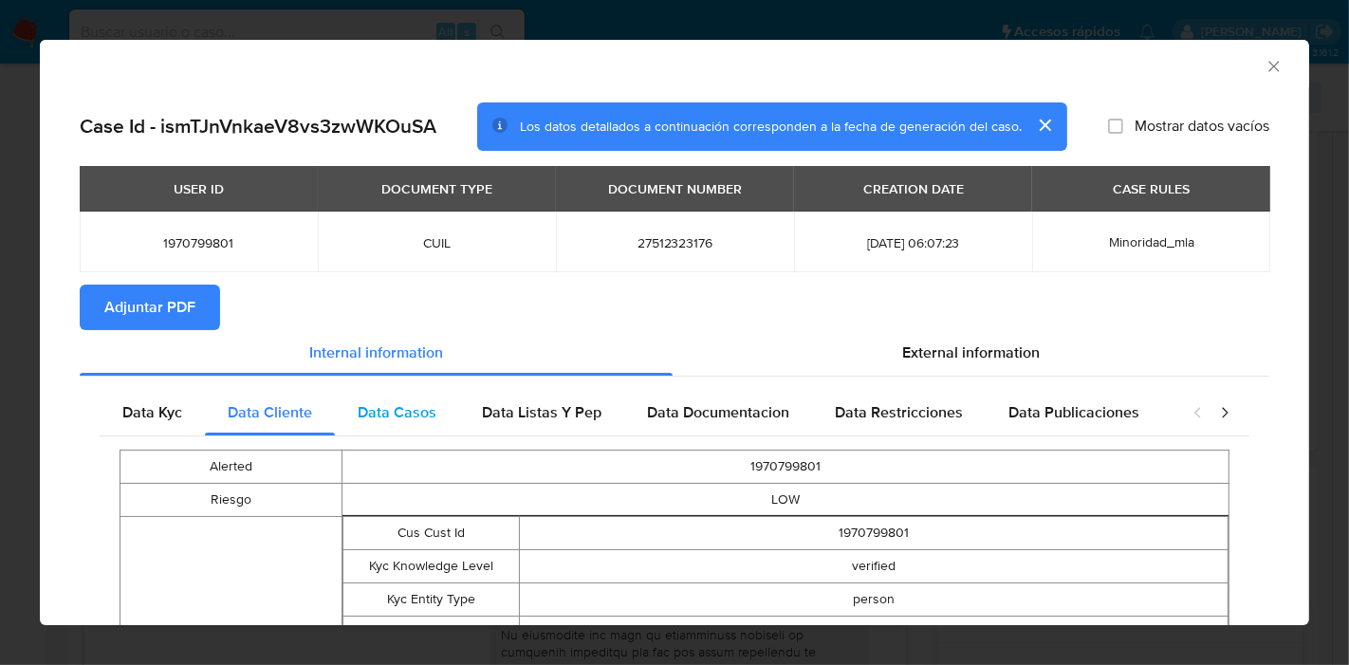
click at [374, 410] on span "Data Casos" at bounding box center [397, 412] width 79 height 22
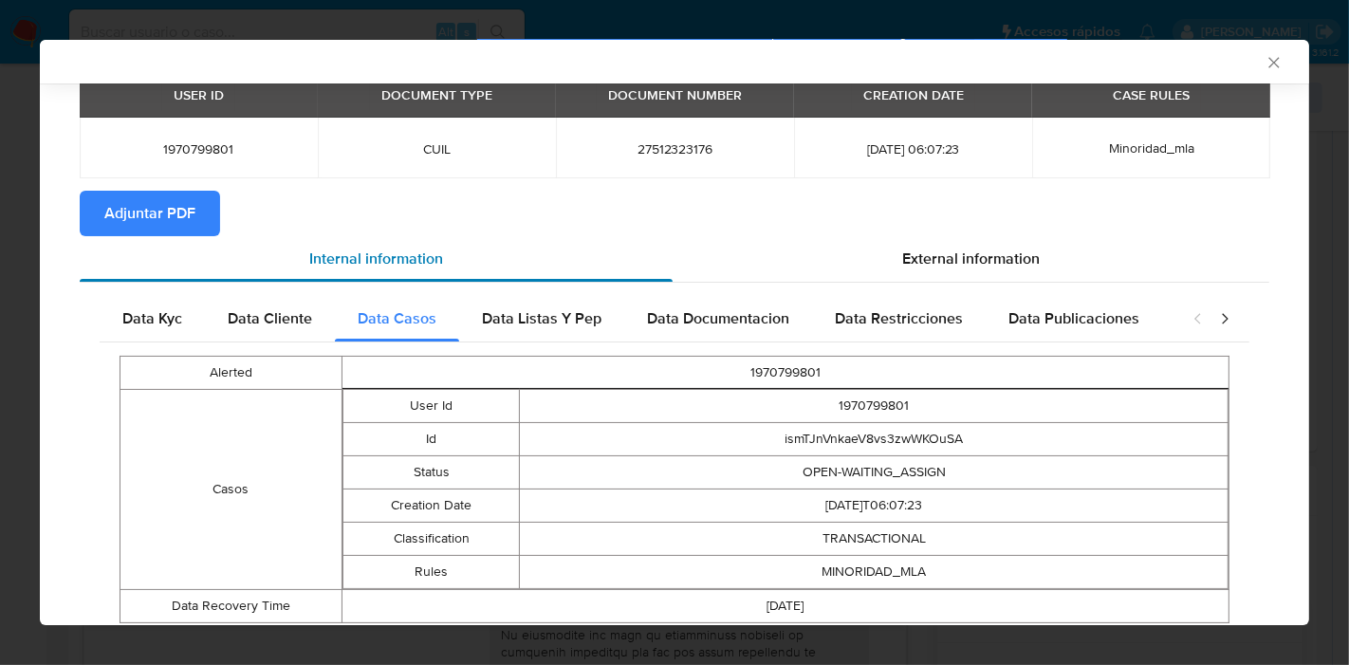
scroll to position [48, 0]
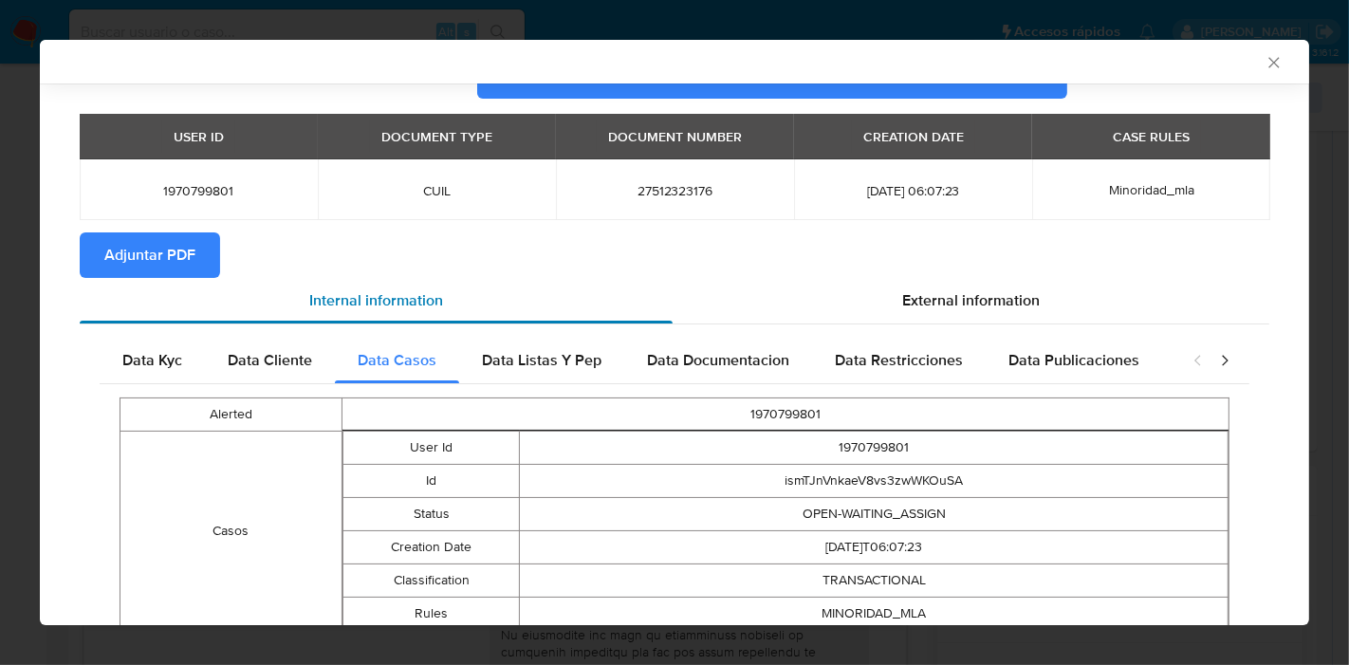
drag, startPoint x: 544, startPoint y: 315, endPoint x: 556, endPoint y: 385, distance: 71.1
click at [544, 323] on div "Internal information External information Data Kyc Data Cliente Data Casos Data…" at bounding box center [674, 485] width 1189 height 414
click at [556, 385] on div "Alerted 1970799801 Casos User Id 1970799801 Id ismTJnVnkaeV8vs3zwWKOuSA Status …" at bounding box center [675, 531] width 1150 height 294
click at [525, 355] on span "Data Listas Y Pep" at bounding box center [542, 360] width 120 height 22
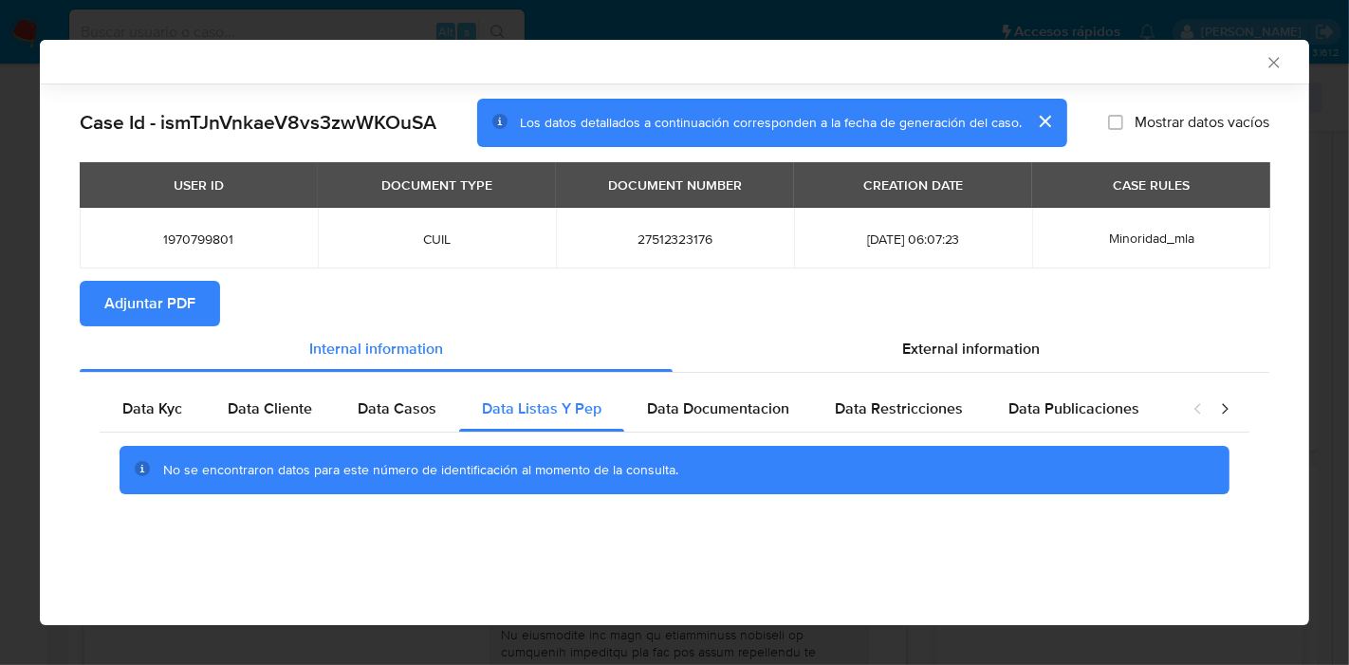
scroll to position [0, 0]
click at [744, 424] on div "Data Documentacion" at bounding box center [718, 409] width 188 height 46
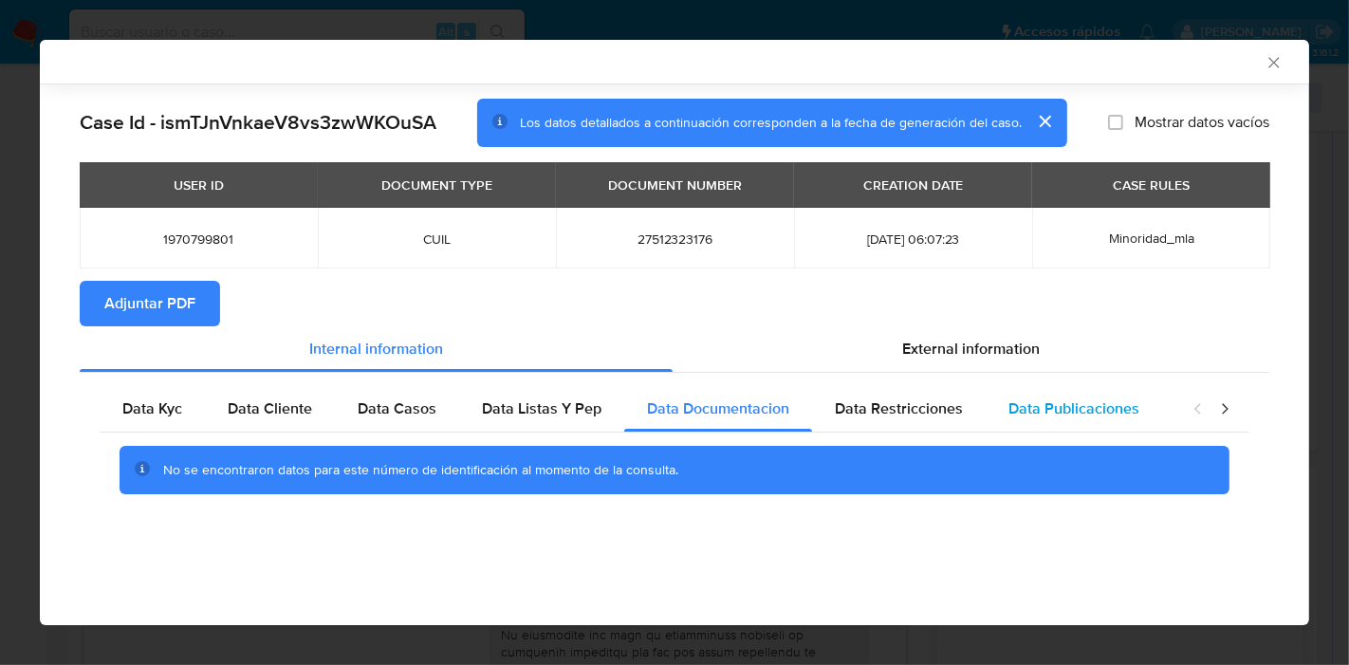
drag, startPoint x: 866, startPoint y: 427, endPoint x: 1114, endPoint y: 427, distance: 247.6
click at [867, 427] on div "Data Restricciones" at bounding box center [899, 409] width 174 height 46
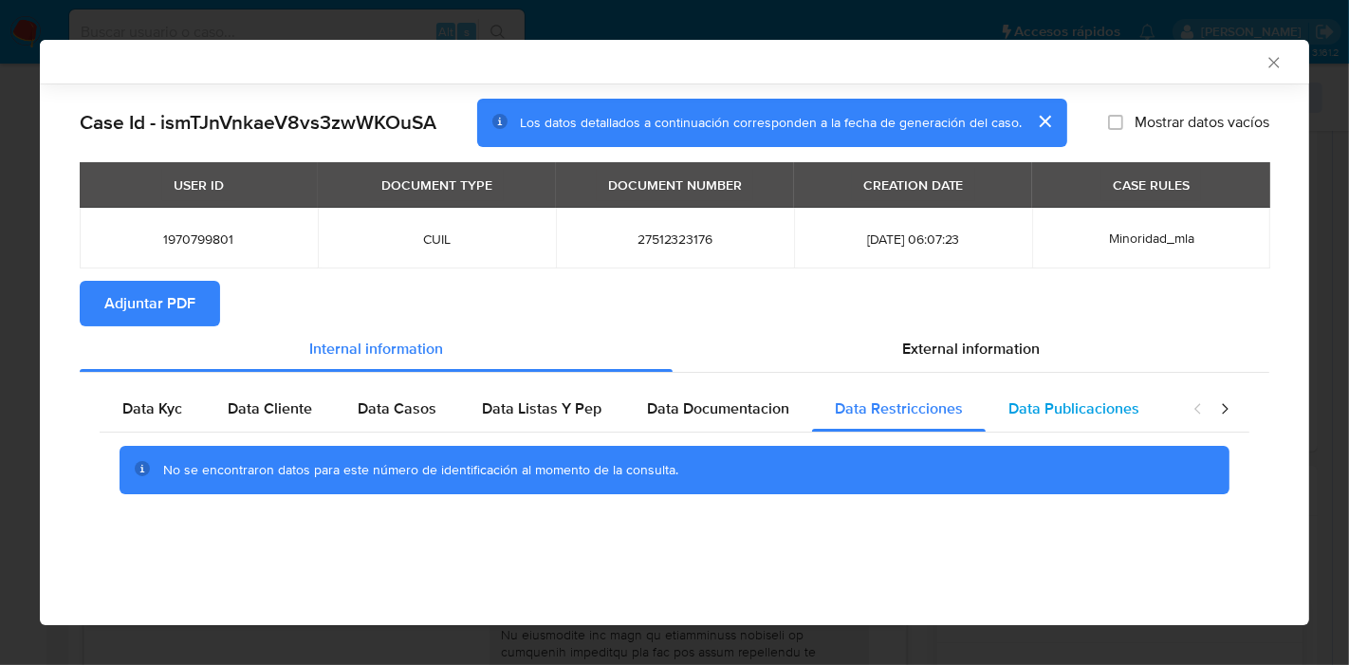
click at [1120, 427] on div "Data Publicaciones" at bounding box center [1074, 409] width 176 height 46
click at [1234, 415] on div "closure-recommendation-modal" at bounding box center [1211, 409] width 76 height 46
click at [1227, 409] on icon "closure-recommendation-modal" at bounding box center [1225, 408] width 6 height 10
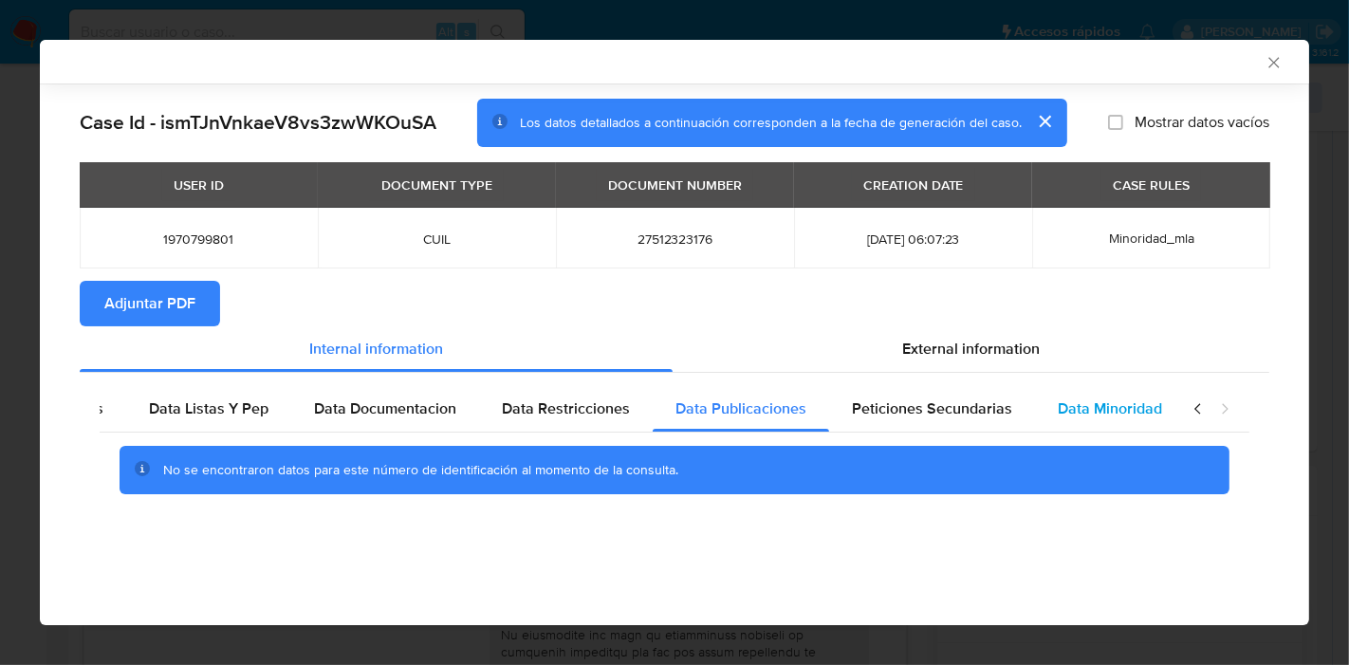
click at [1144, 416] on span "Data Minoridad" at bounding box center [1110, 408] width 104 height 22
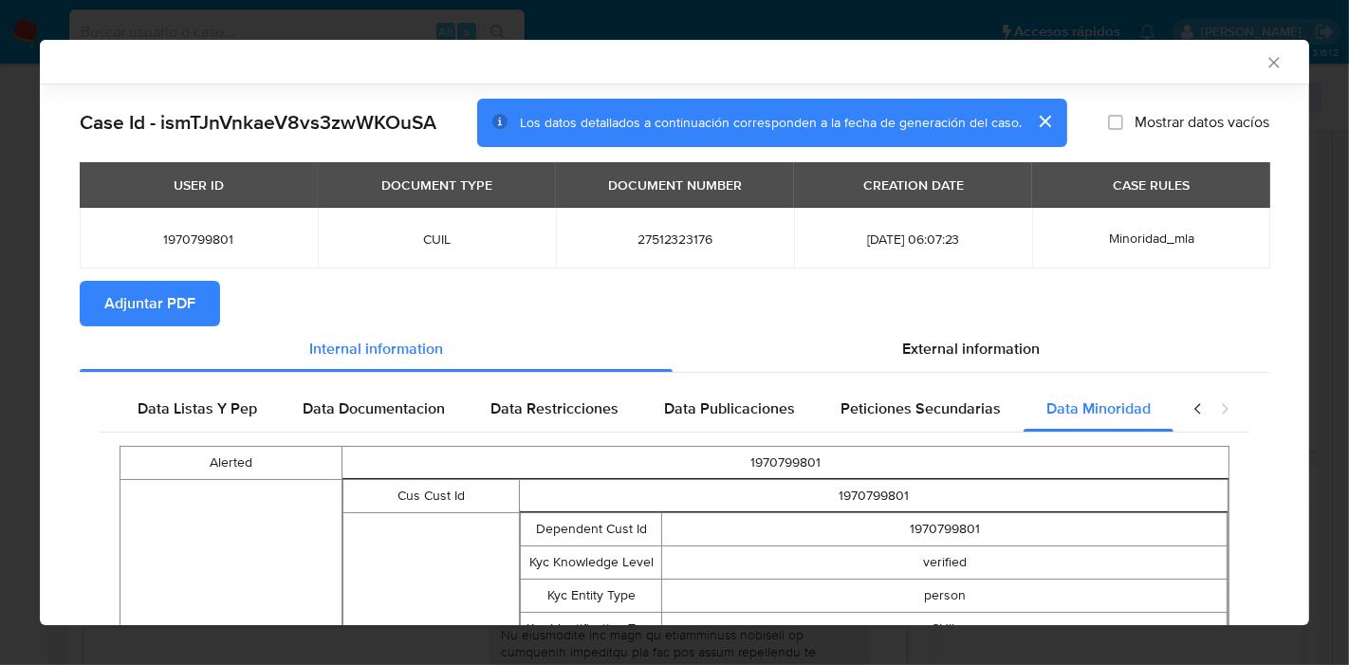
drag, startPoint x: 996, startPoint y: 415, endPoint x: 1067, endPoint y: 432, distance: 72.9
click at [1122, 415] on span "Data Minoridad" at bounding box center [1098, 408] width 104 height 22
click at [1184, 396] on div "closure-recommendation-modal" at bounding box center [1211, 409] width 76 height 46
drag, startPoint x: 1189, startPoint y: 399, endPoint x: 815, endPoint y: 426, distance: 374.7
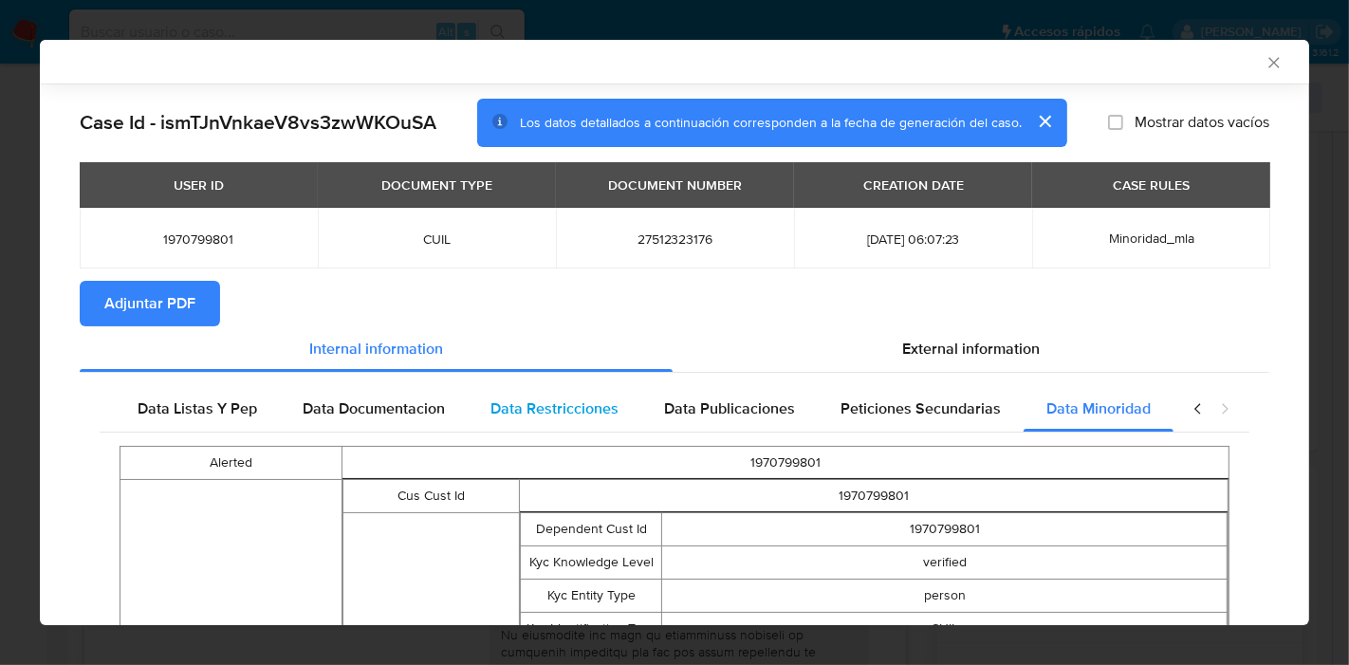
click at [1189, 401] on icon "closure-recommendation-modal" at bounding box center [1198, 408] width 19 height 19
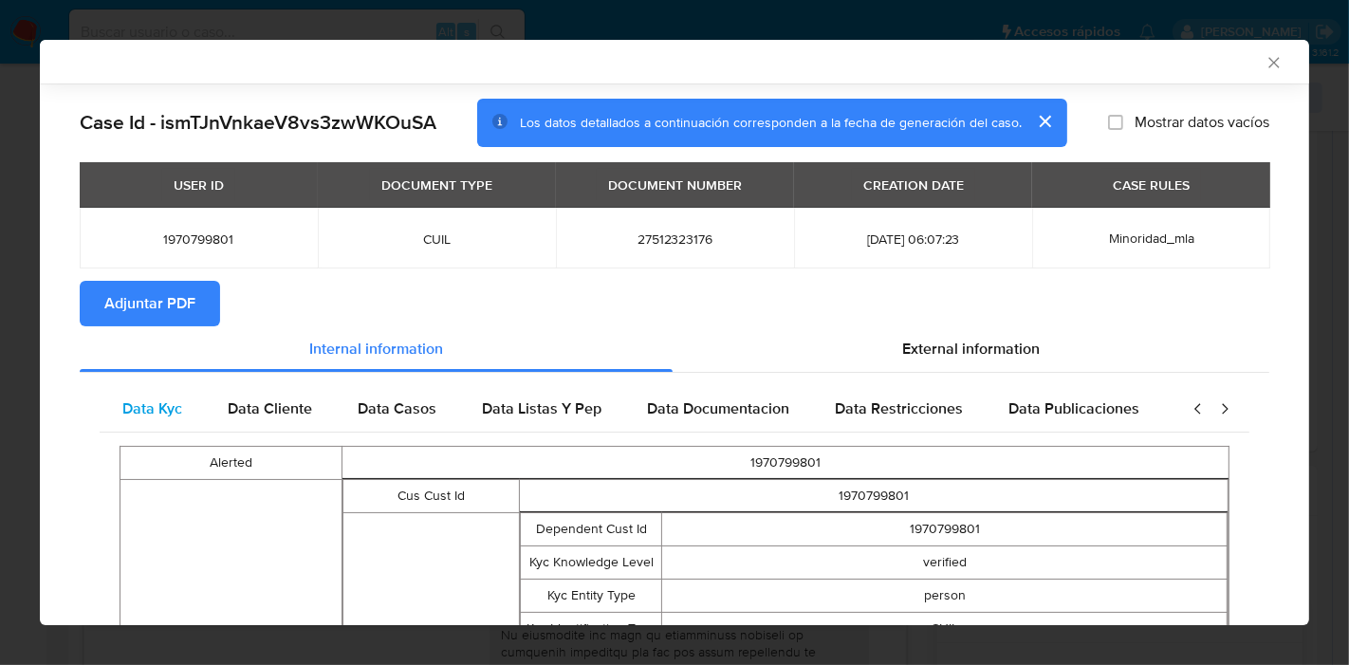
scroll to position [0, 0]
click at [151, 406] on span "Data Kyc" at bounding box center [152, 408] width 60 height 22
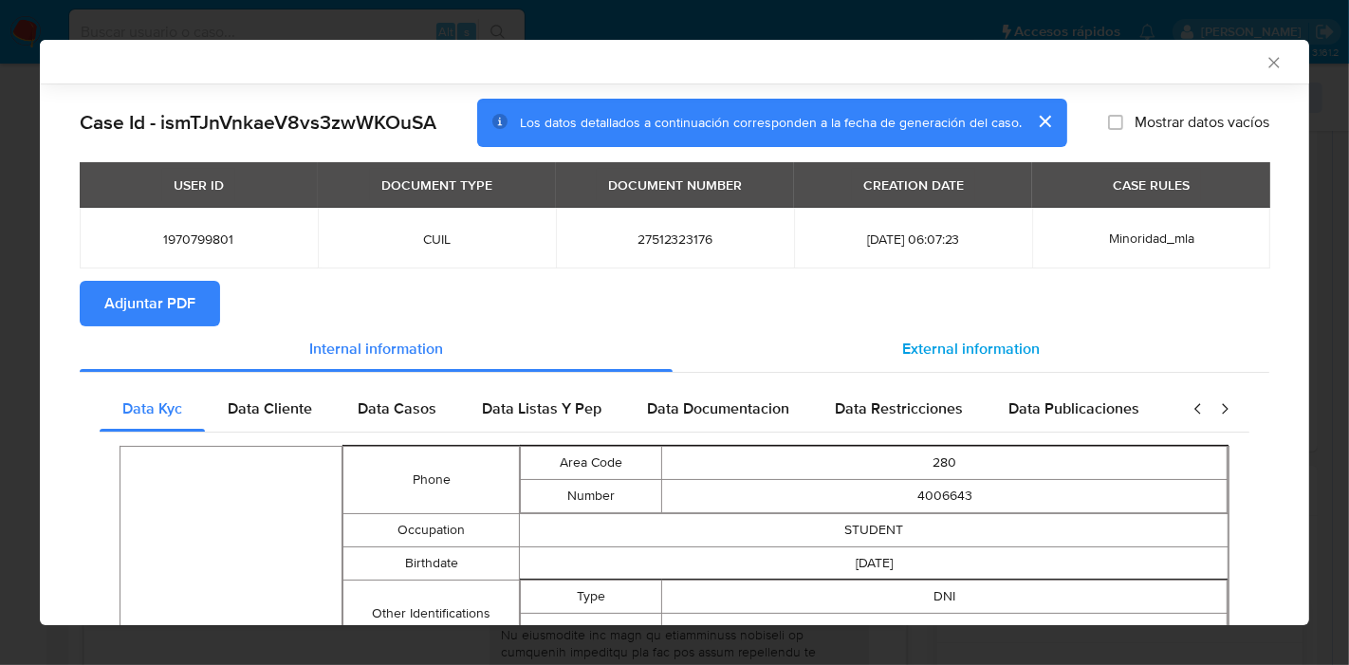
click at [857, 364] on div "External information" at bounding box center [971, 349] width 597 height 46
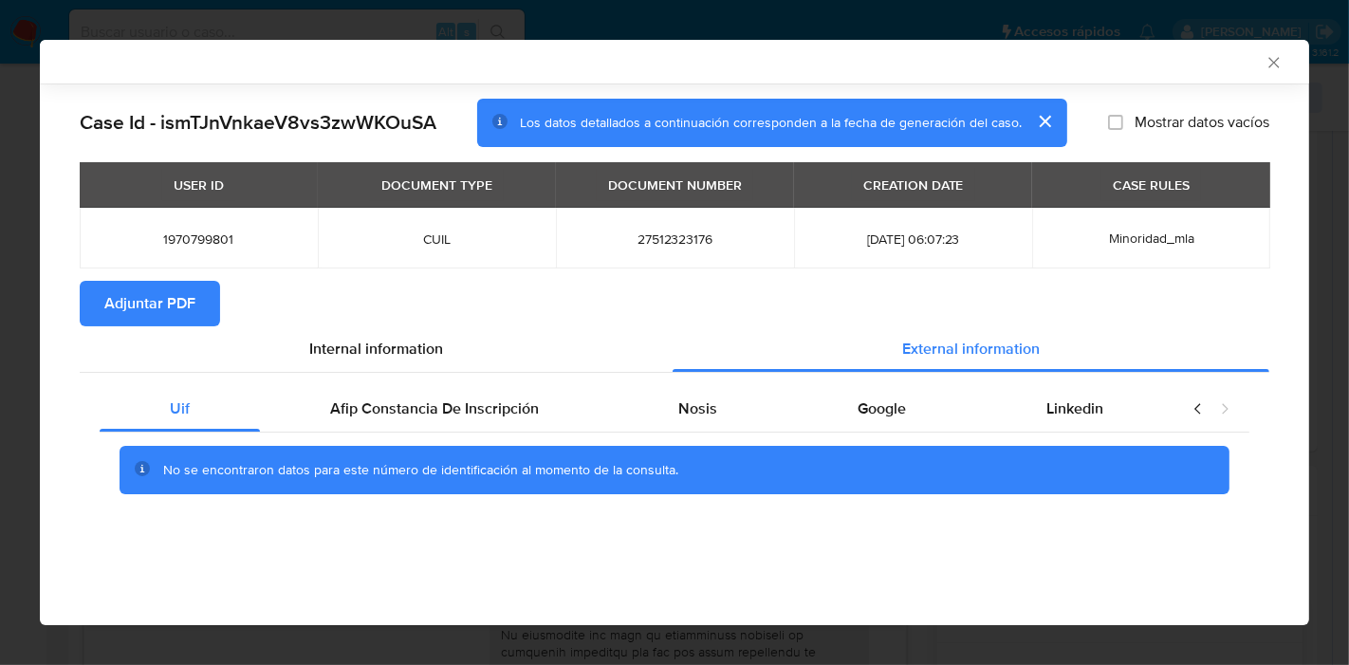
click at [620, 443] on div "No se encontraron datos para este número de identificación al momento de la con…" at bounding box center [675, 471] width 1150 height 76
click at [535, 406] on span "Afip Constancia De Inscripción" at bounding box center [434, 408] width 209 height 22
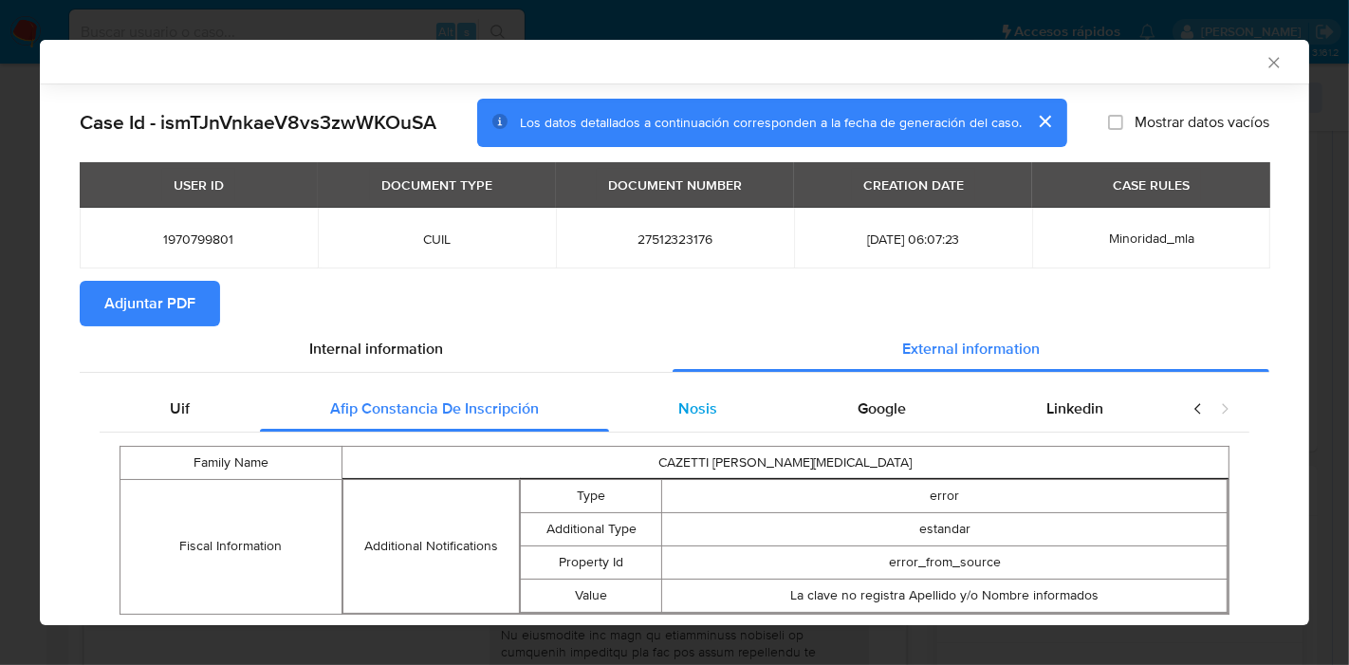
scroll to position [55, 0]
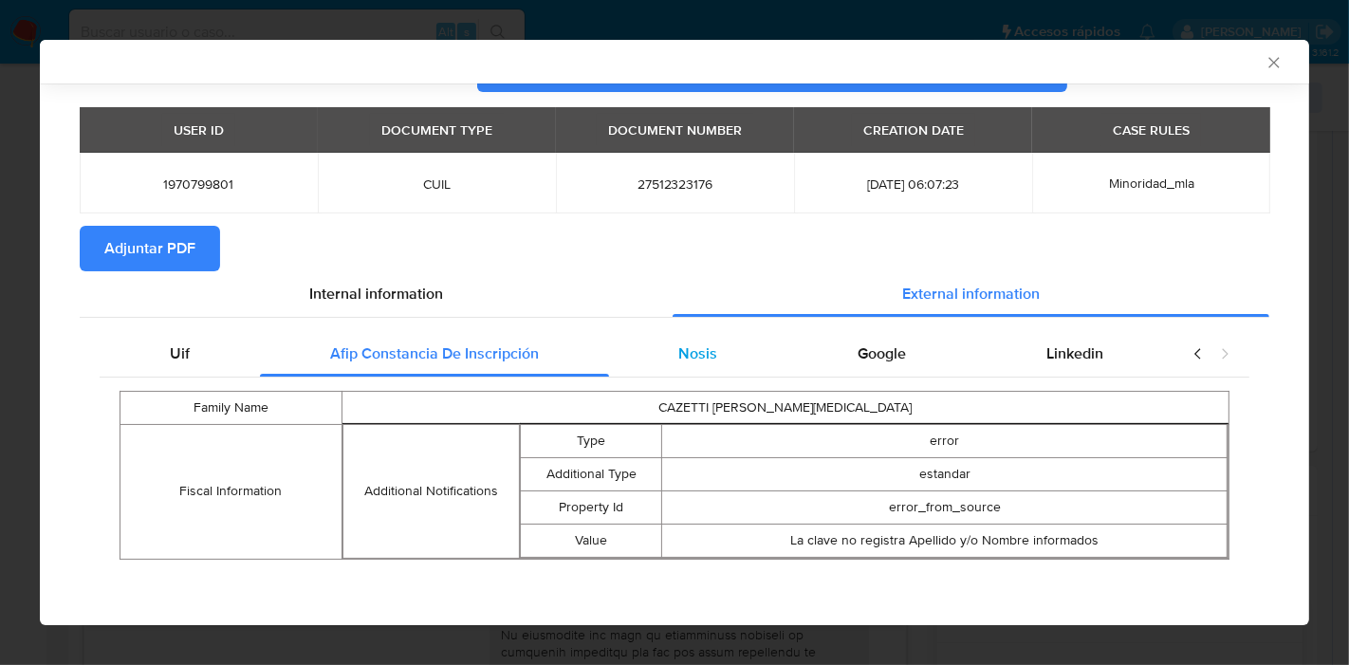
click at [683, 354] on span "Nosis" at bounding box center [697, 353] width 39 height 22
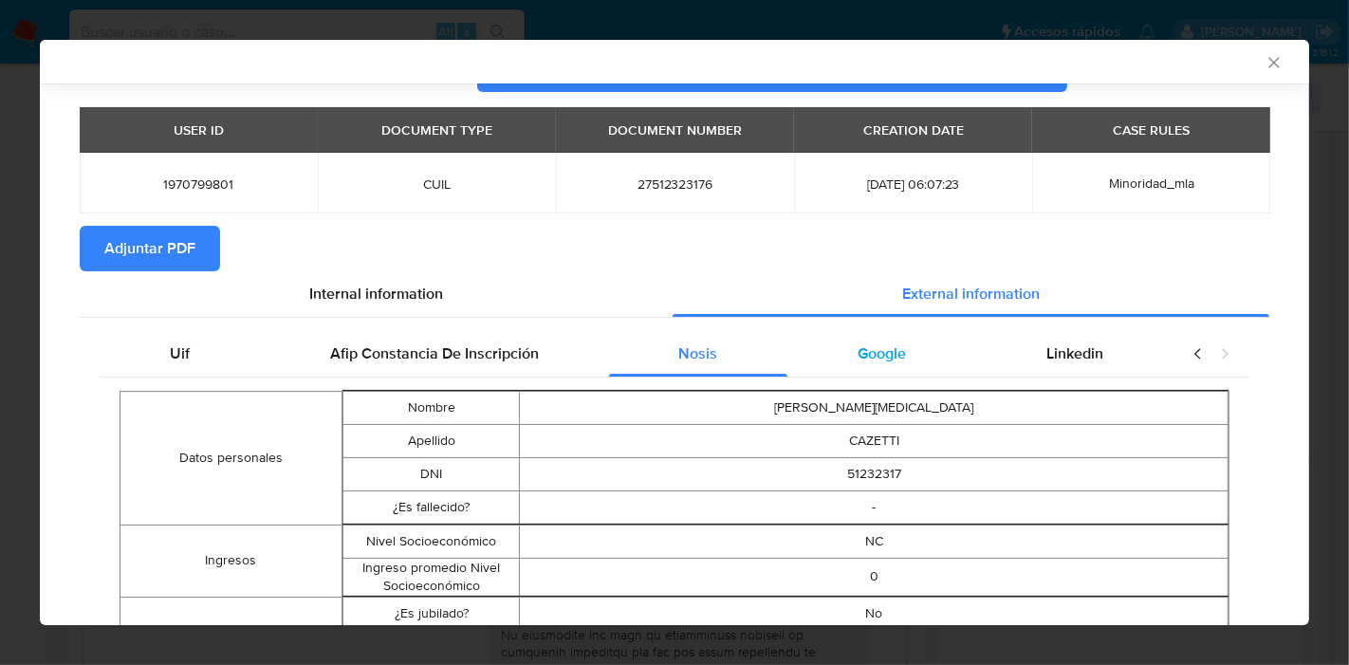
click at [912, 346] on div "Google" at bounding box center [881, 354] width 189 height 46
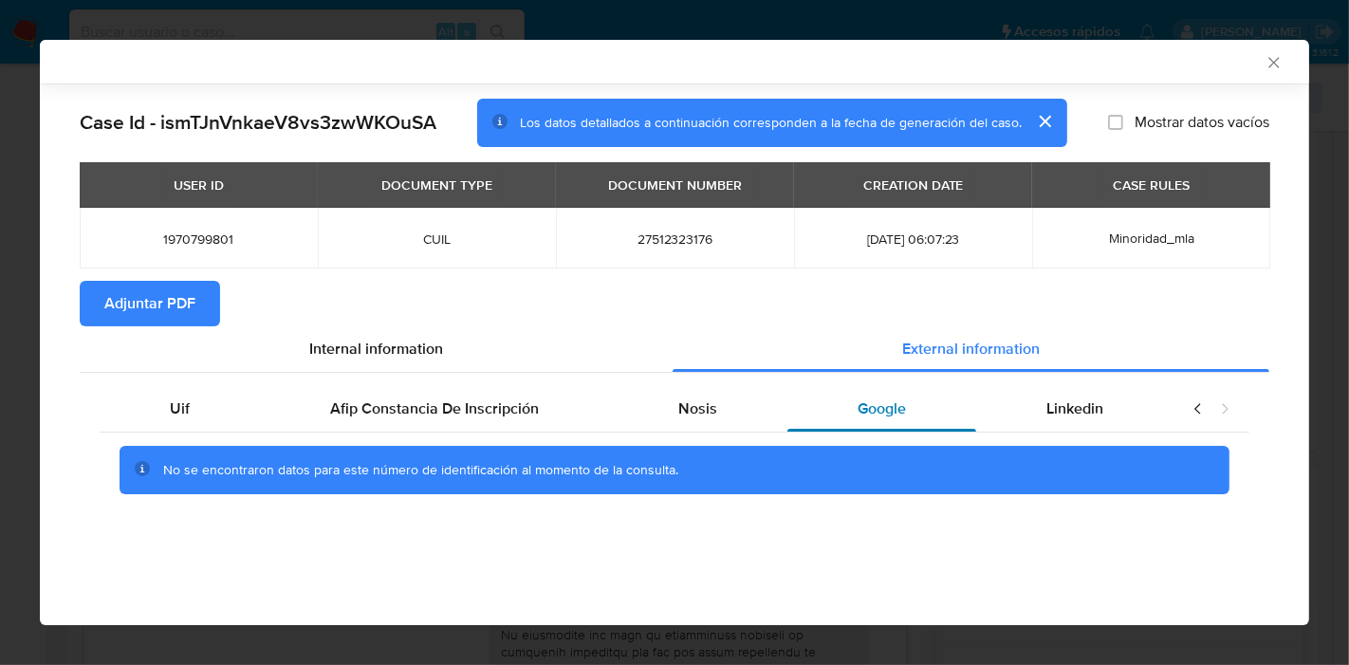
scroll to position [0, 0]
click at [1039, 413] on div "Linkedin" at bounding box center [1074, 409] width 197 height 46
click at [672, 412] on div "Nosis" at bounding box center [698, 409] width 179 height 46
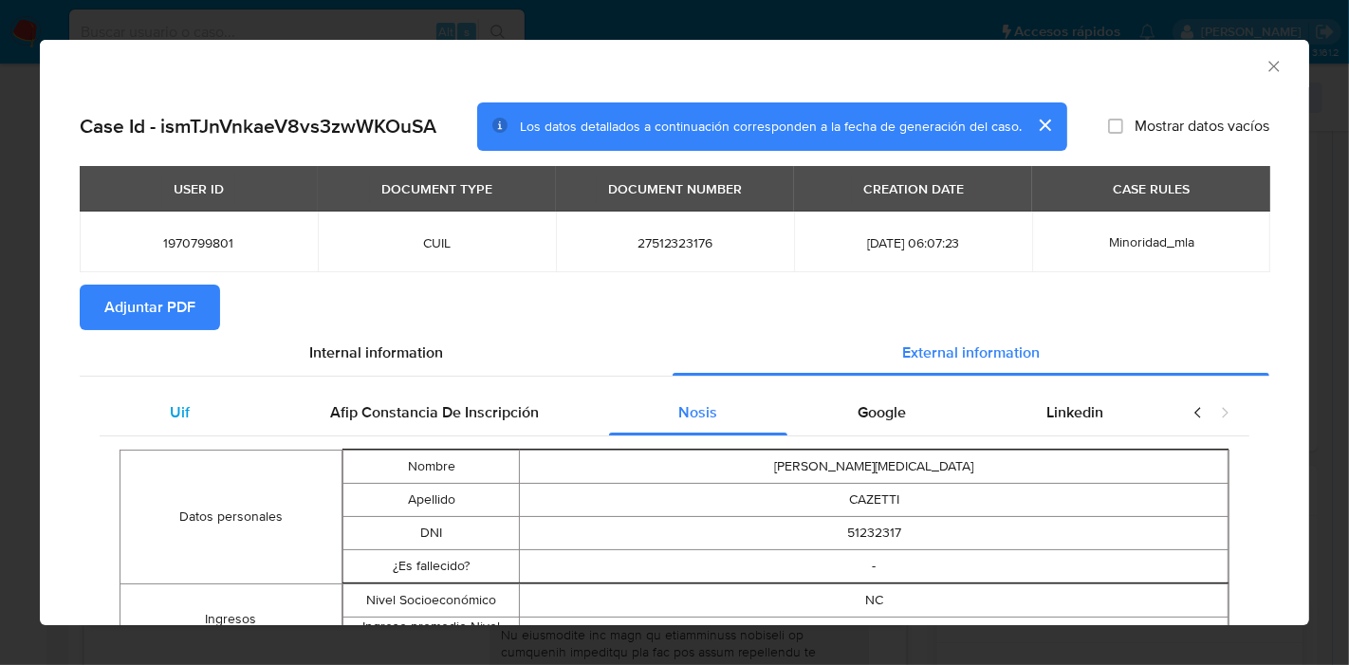
click at [176, 419] on span "Uif" at bounding box center [180, 412] width 20 height 22
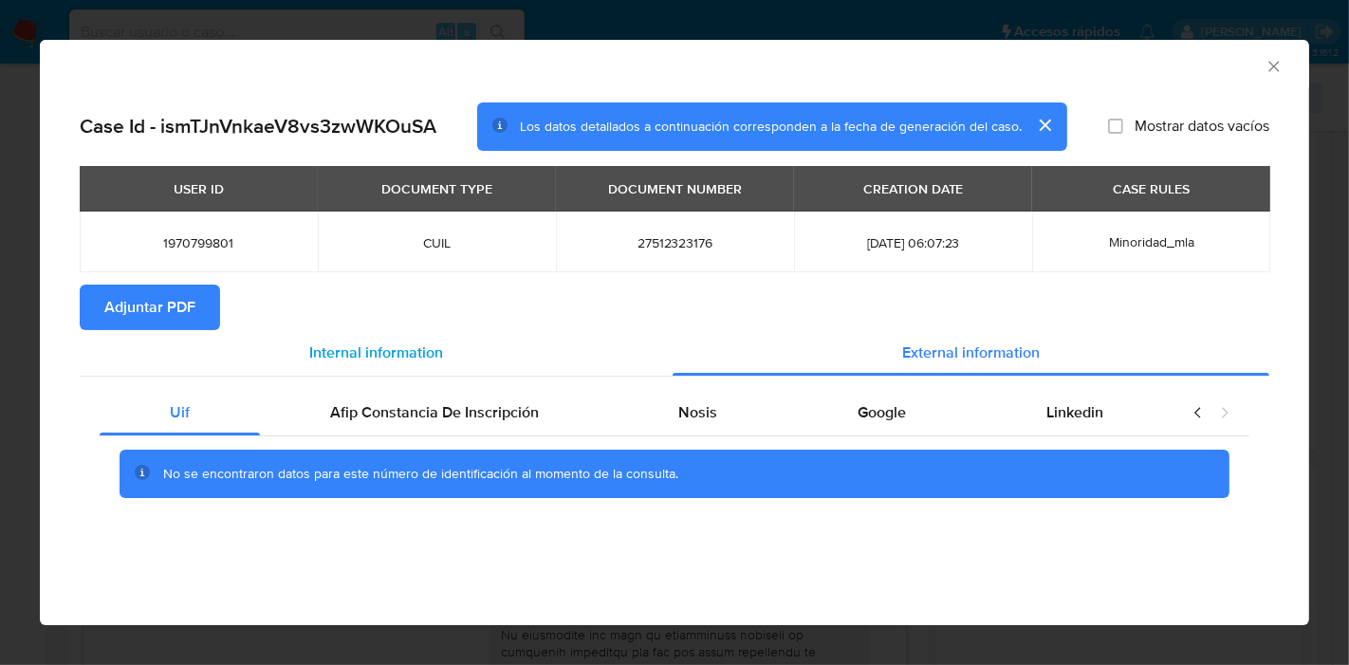
click at [398, 342] on span "Internal information" at bounding box center [376, 352] width 134 height 22
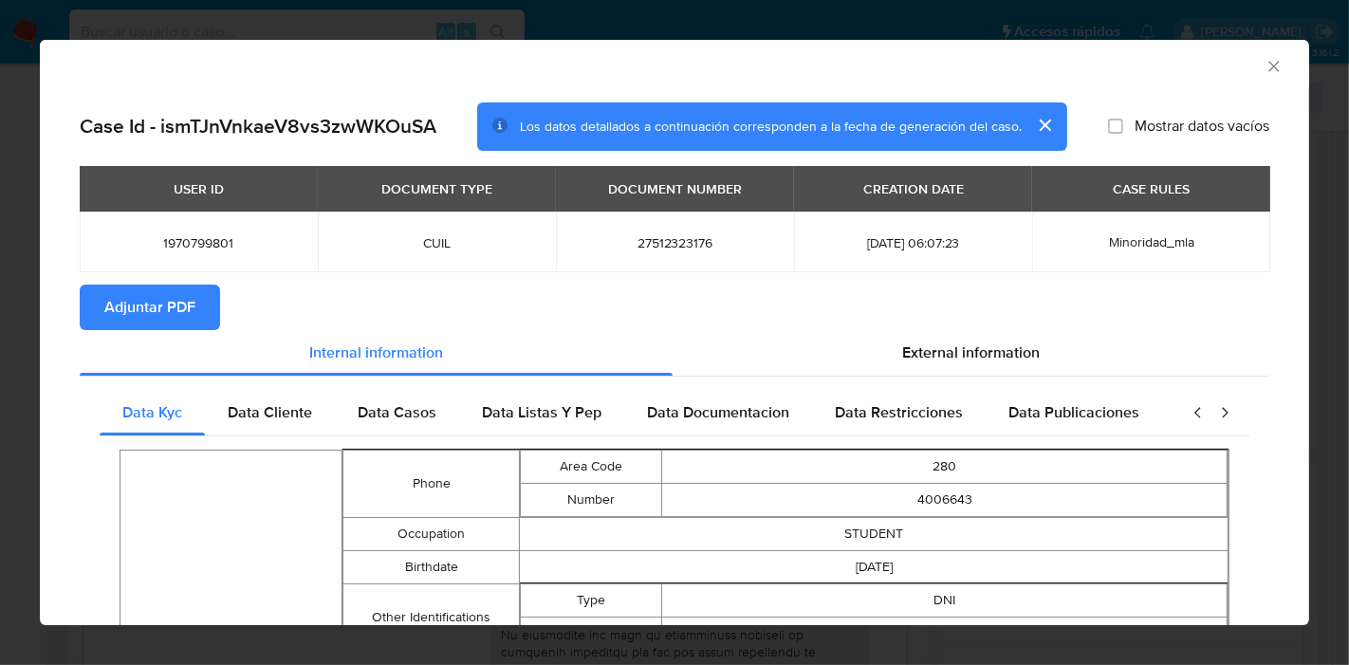
click at [158, 312] on span "Adjuntar PDF" at bounding box center [149, 307] width 91 height 42
click at [1264, 62] on icon "Cerrar ventana" at bounding box center [1273, 66] width 19 height 19
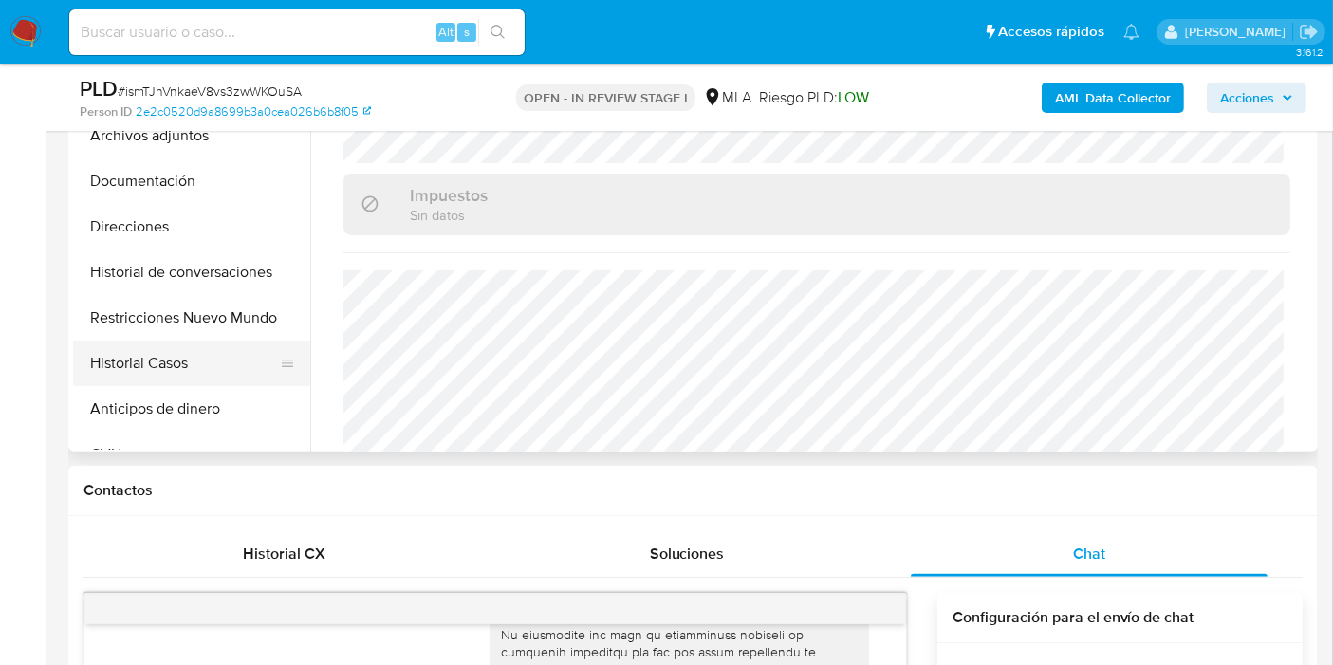
click at [138, 370] on button "Historial Casos" at bounding box center [184, 364] width 222 height 46
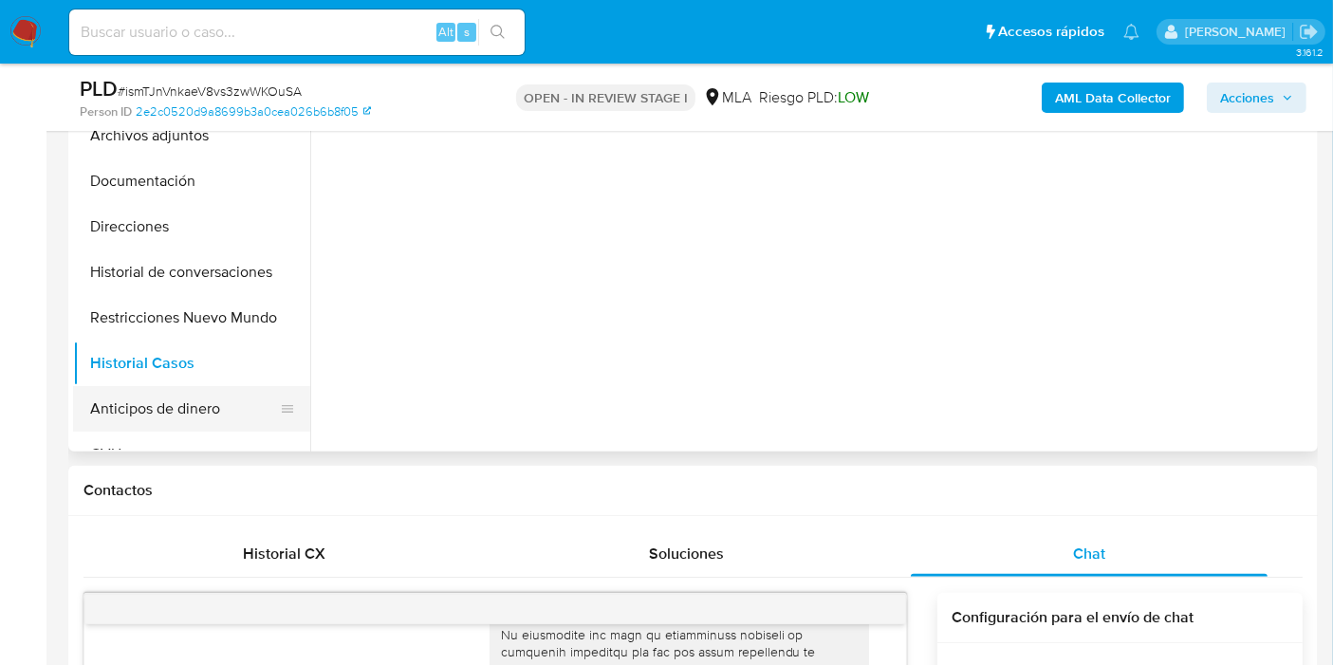
click at [147, 401] on button "Anticipos de dinero" at bounding box center [184, 409] width 222 height 46
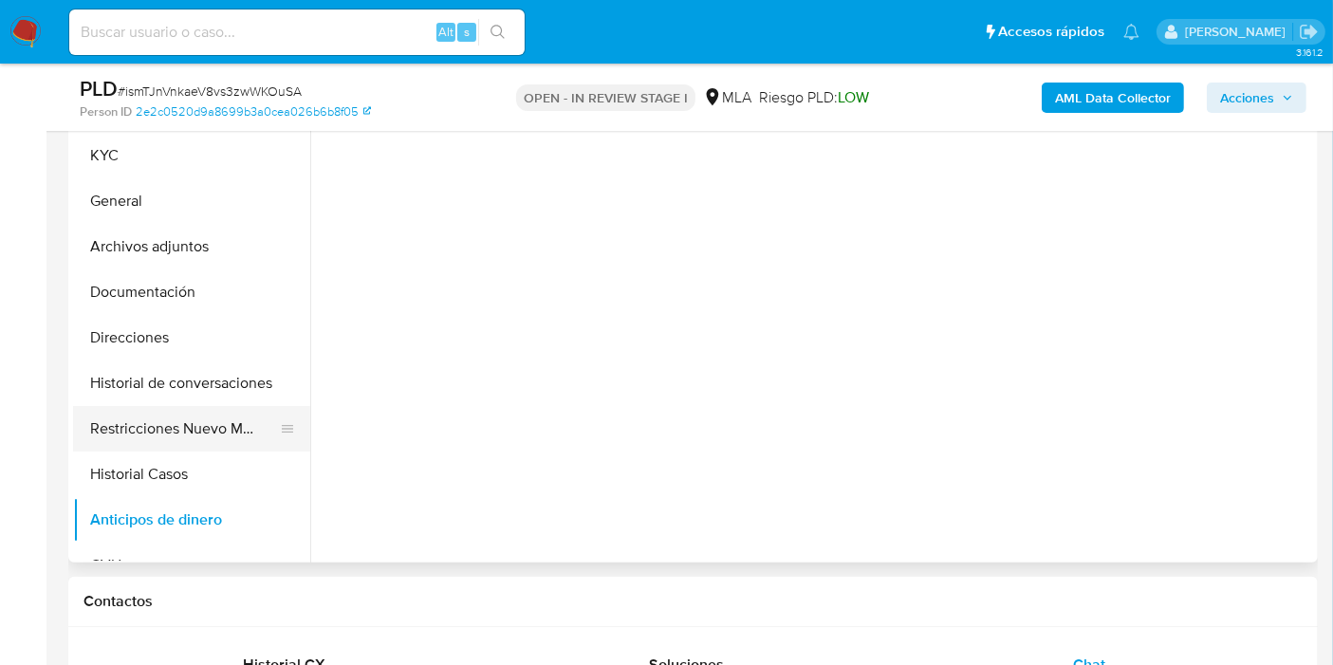
scroll to position [316, 0]
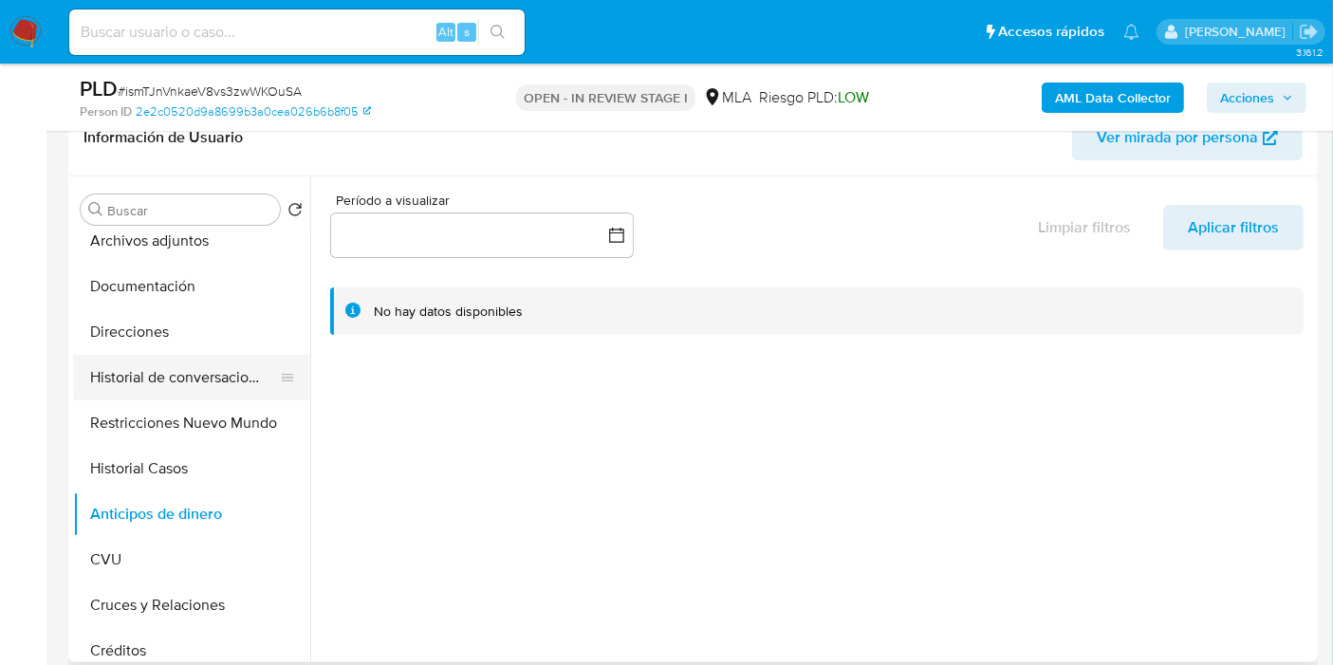
click at [213, 367] on button "Historial de conversaciones" at bounding box center [184, 378] width 222 height 46
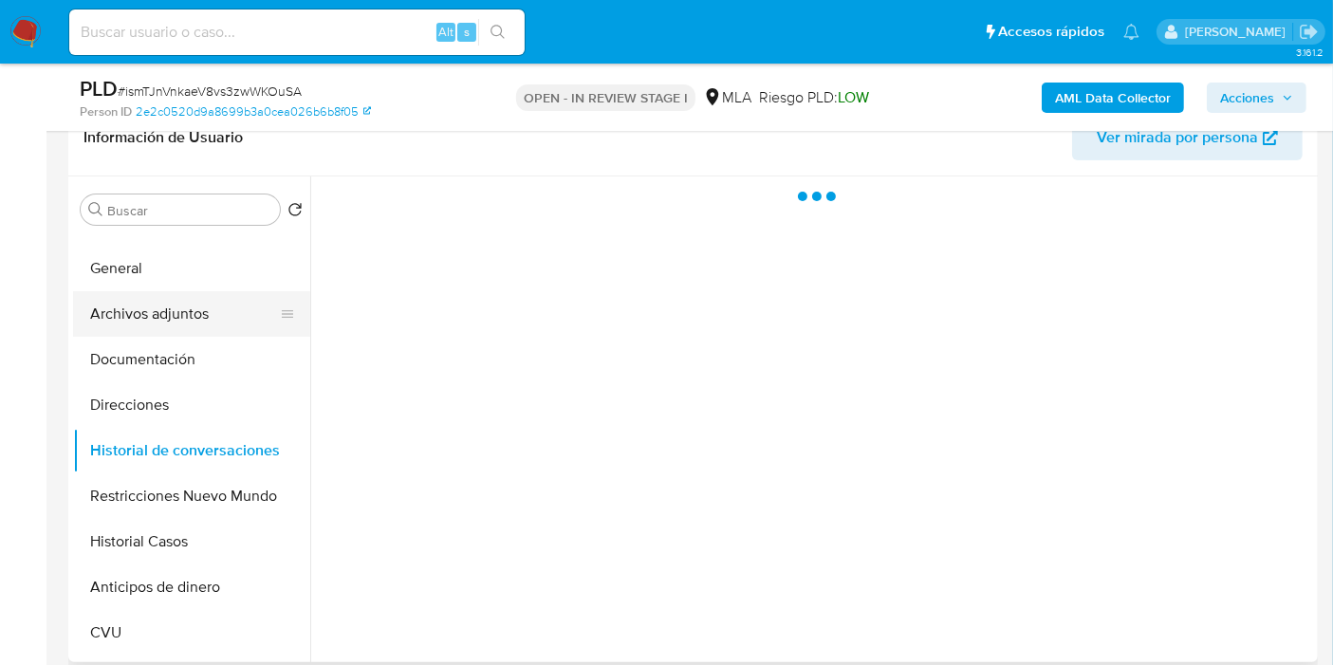
scroll to position [0, 0]
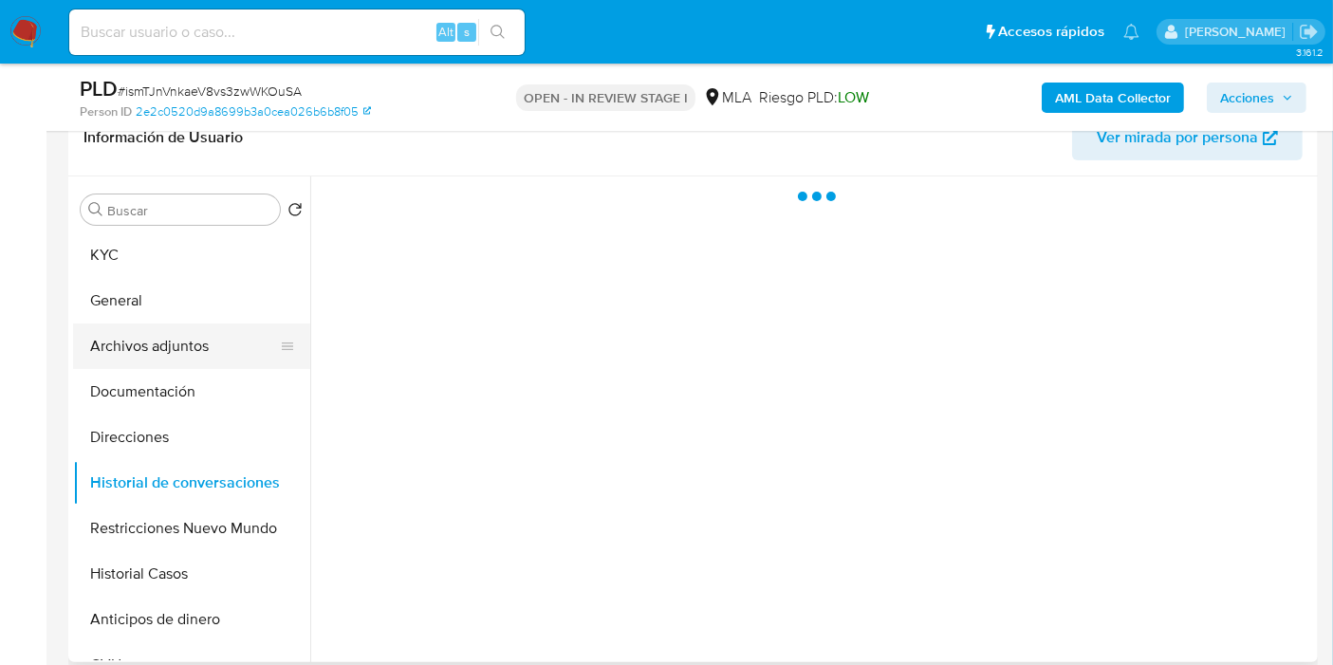
click at [161, 363] on button "Archivos adjuntos" at bounding box center [184, 346] width 222 height 46
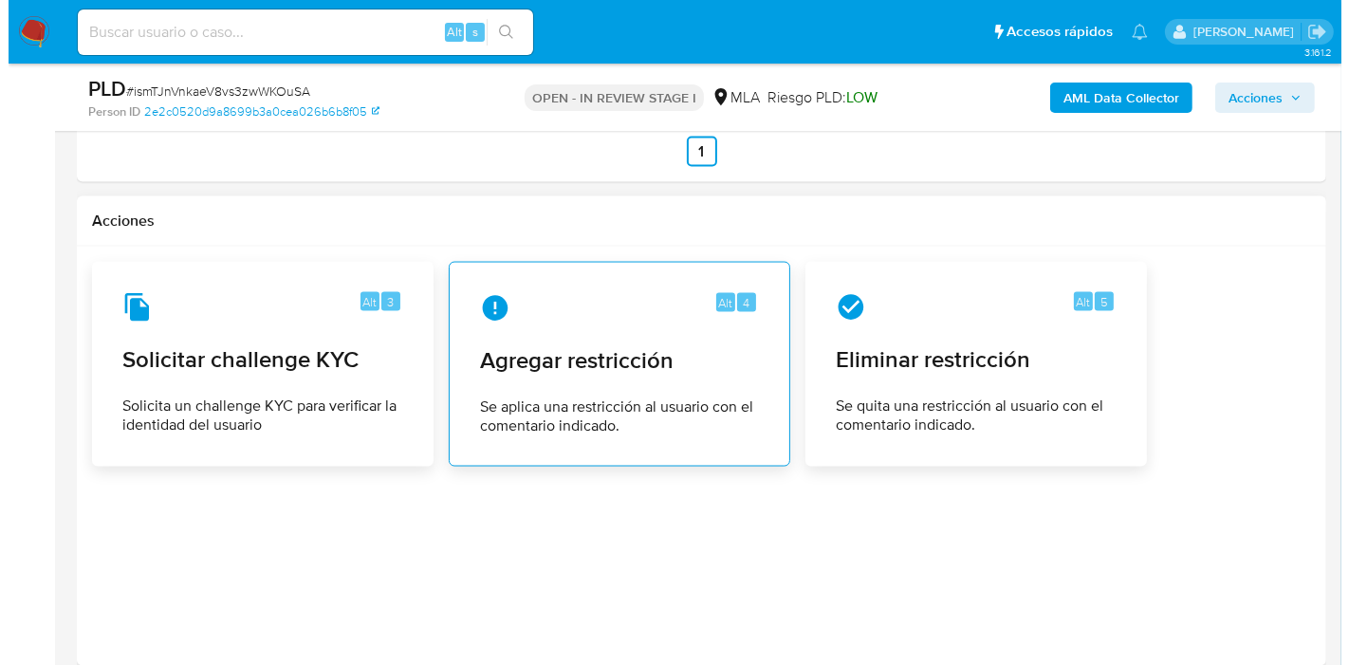
scroll to position [3011, 0]
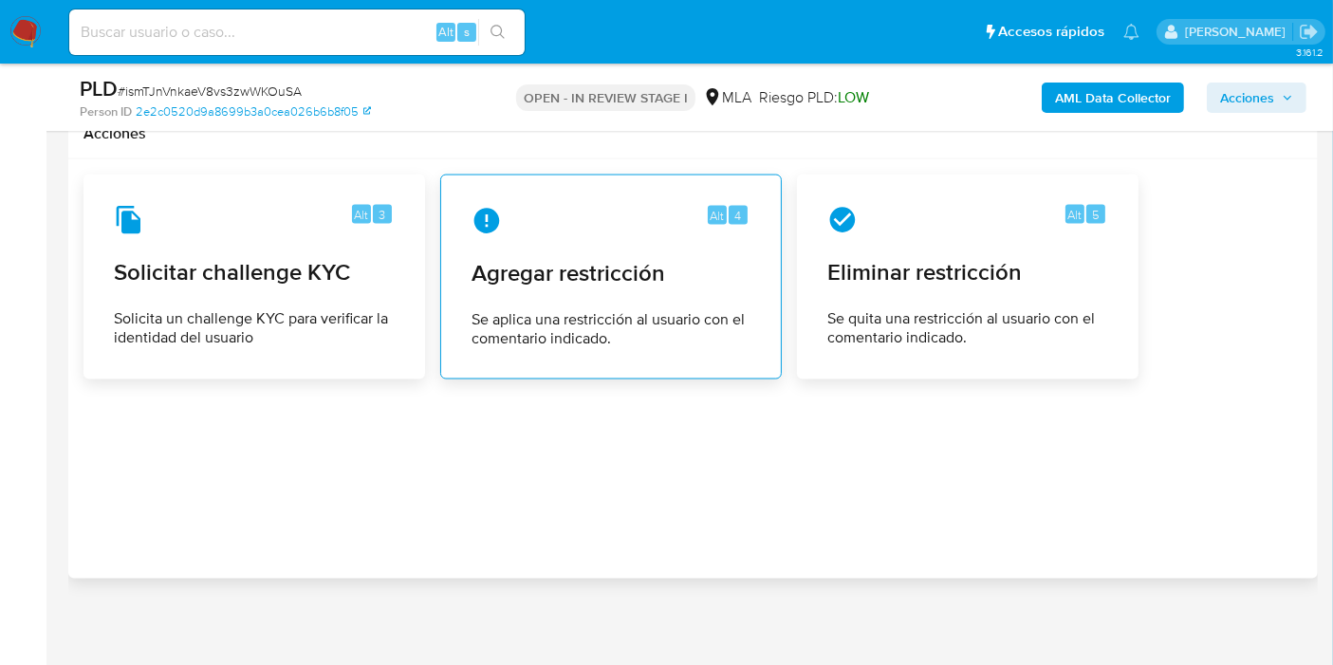
drag, startPoint x: 599, startPoint y: 299, endPoint x: 553, endPoint y: 355, distance: 72.1
click at [553, 355] on div "Alt 4 Agregar restricción Se aplica una restricción al usuario con el comentari…" at bounding box center [610, 277] width 309 height 173
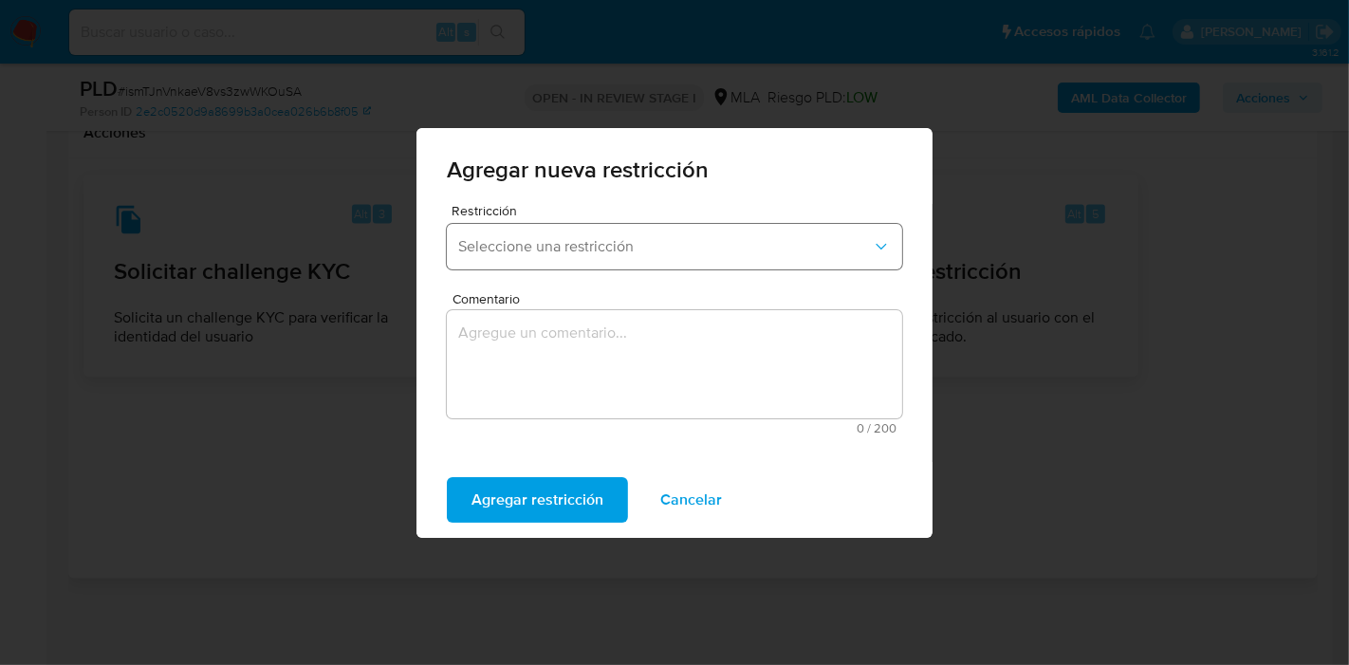
click at [704, 261] on button "Seleccione una restricción" at bounding box center [674, 247] width 455 height 46
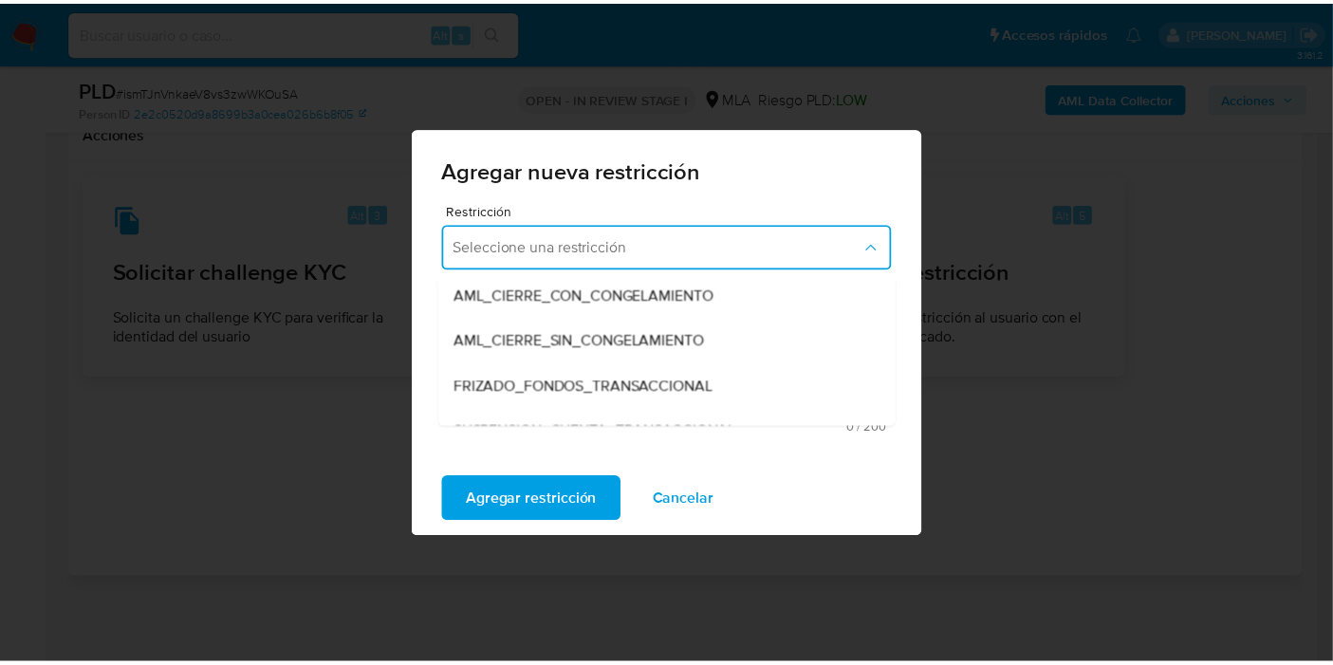
scroll to position [211, 0]
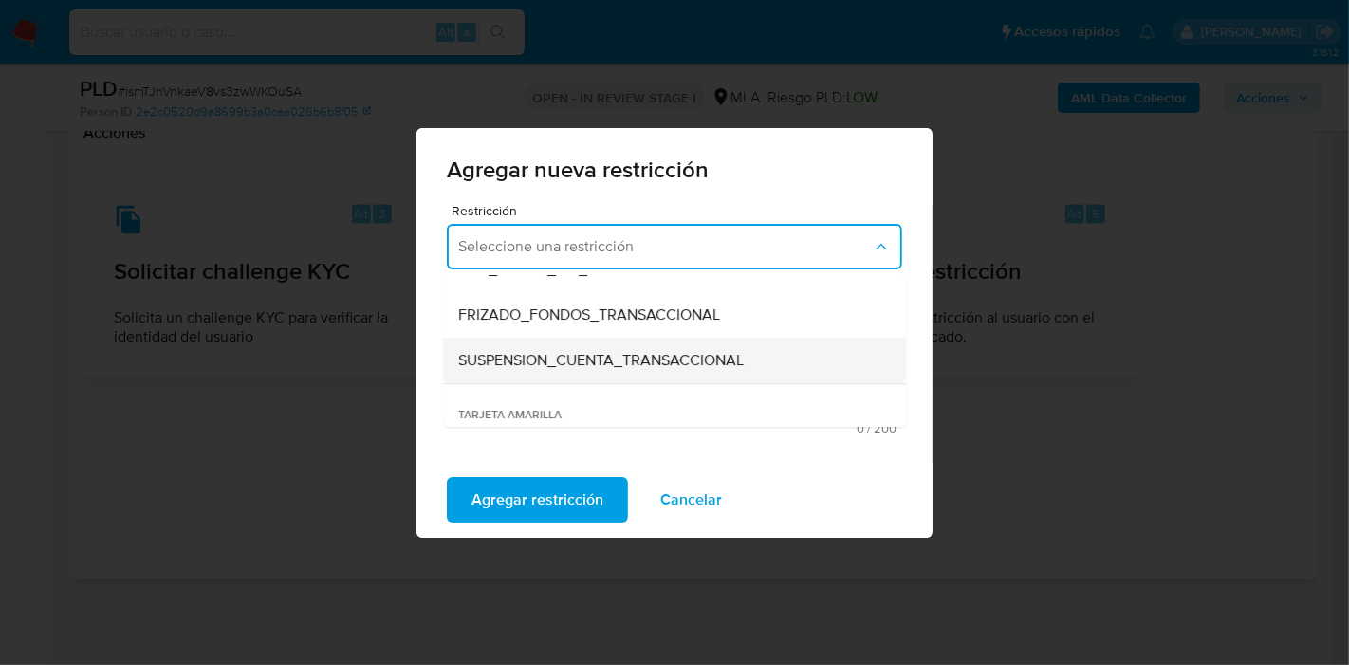
click at [629, 354] on span "SUSPENSION_CUENTA_TRANSACCIONAL" at bounding box center [601, 360] width 286 height 19
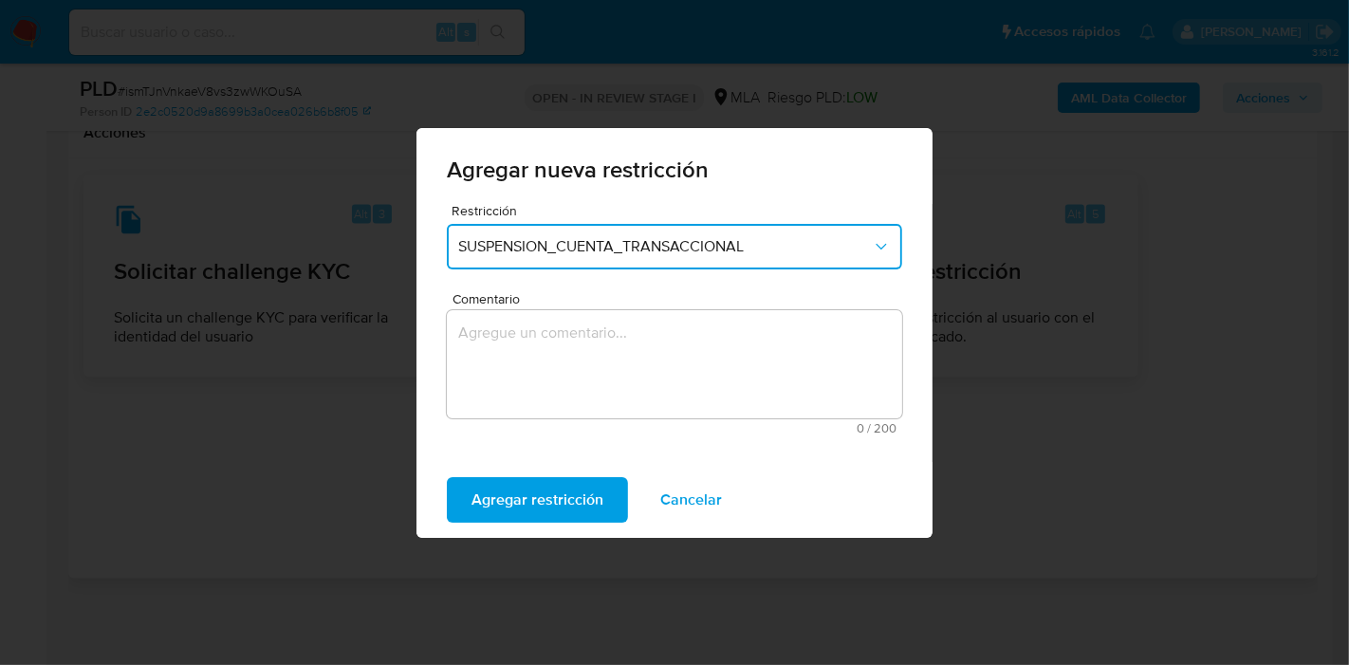
click at [629, 354] on textarea "Comentario" at bounding box center [674, 364] width 455 height 108
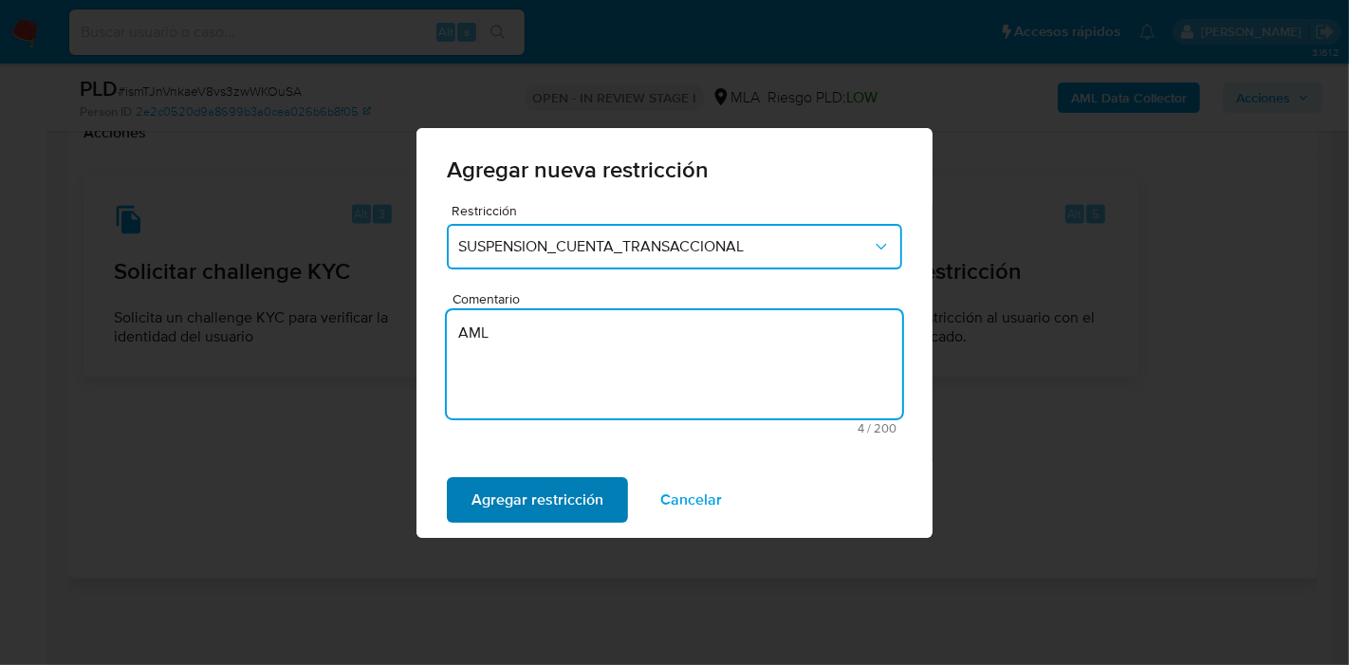
type textarea "AML"
click at [489, 517] on span "Agregar restricción" at bounding box center [537, 500] width 132 height 42
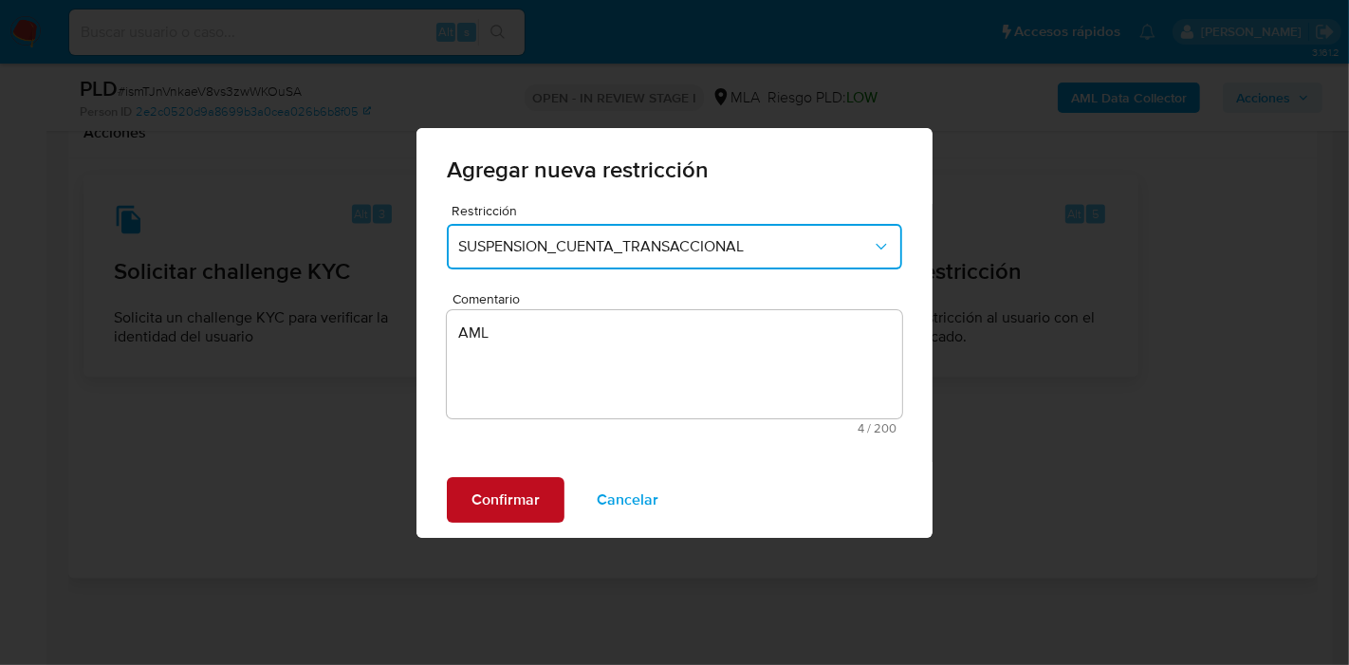
click at [539, 493] on button "Confirmar" at bounding box center [506, 500] width 118 height 46
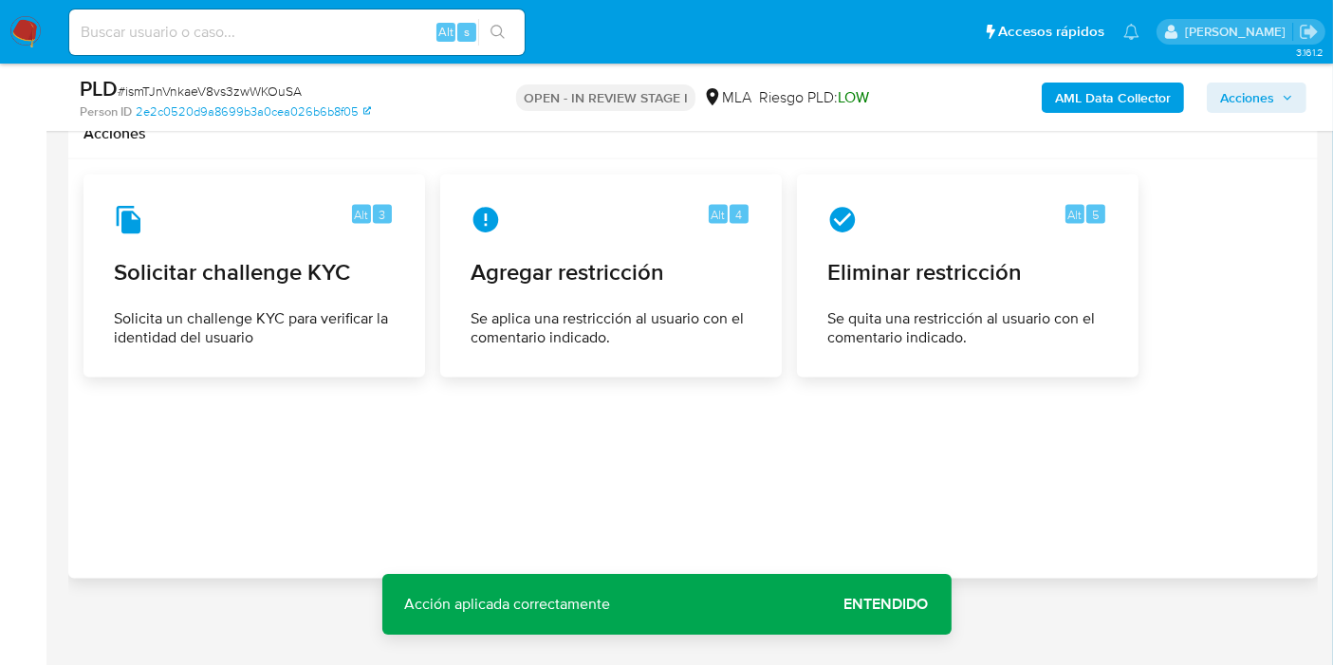
click at [856, 604] on span "Entendido" at bounding box center [886, 604] width 84 height 0
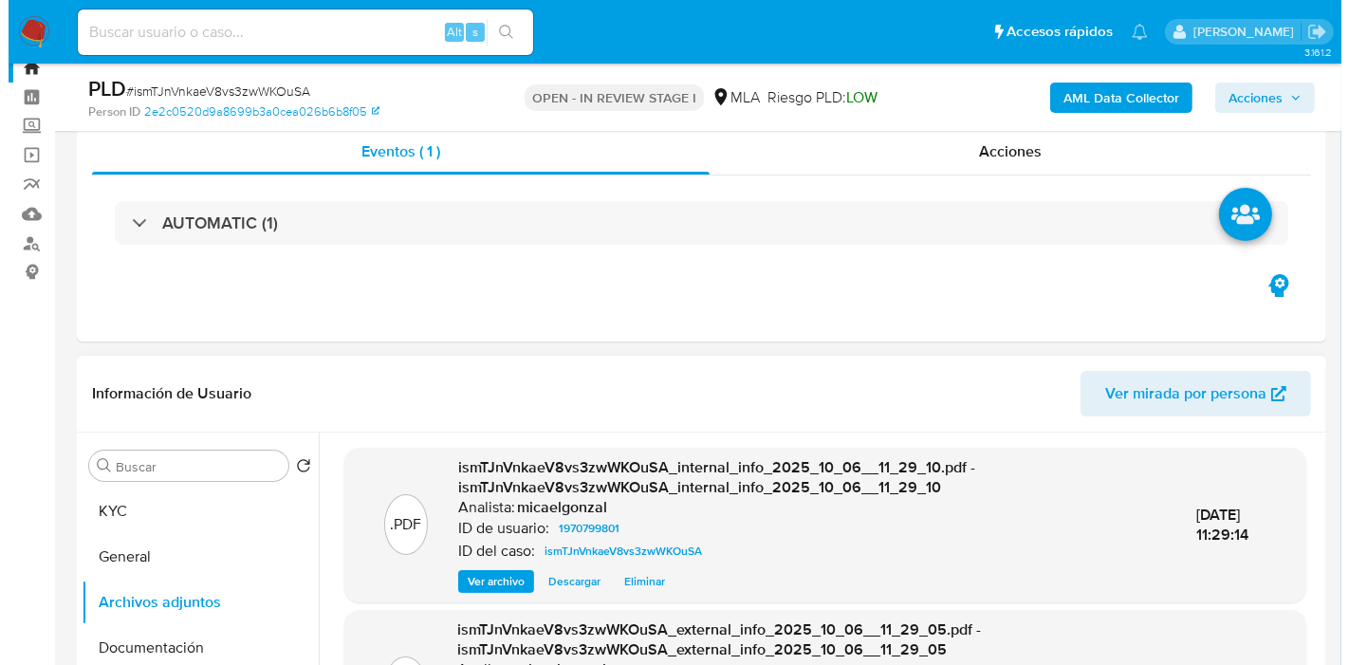
scroll to position [270, 0]
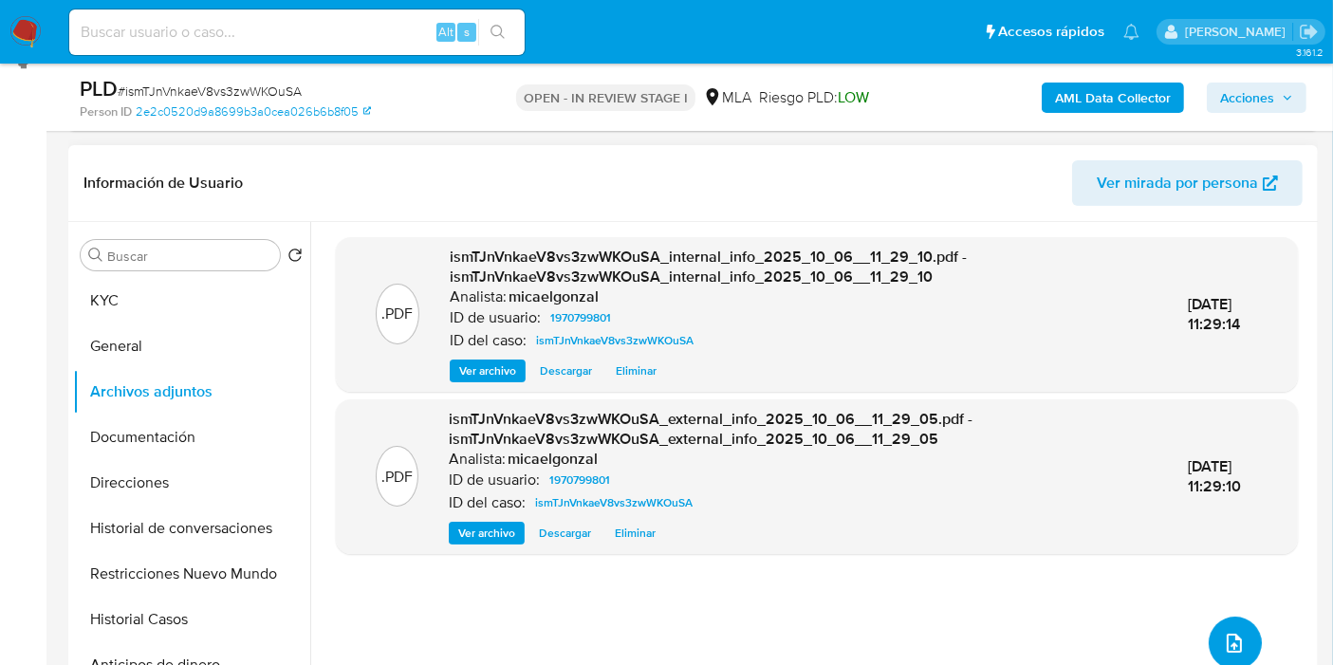
click at [1223, 632] on span "upload-file" at bounding box center [1234, 643] width 23 height 23
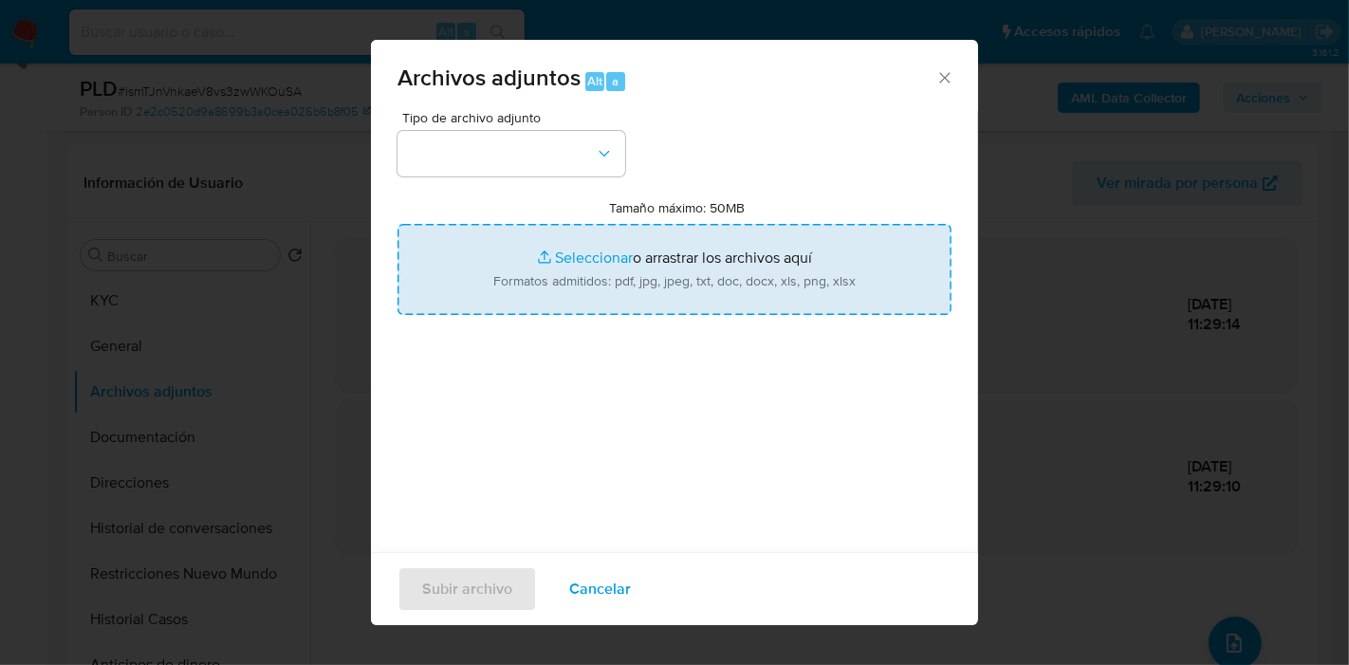
click at [675, 225] on input "Tamaño máximo: 50MB Seleccionar archivos" at bounding box center [674, 269] width 554 height 91
type input "C:\fakepath\Movimientos de [PERSON_NAME][MEDICAL_DATA].xlsx"
click at [712, 386] on div "Tipo de archivo adjunto Tamaño máximo: 50MB Seleccionar archivos Seleccionar o …" at bounding box center [674, 335] width 554 height 448
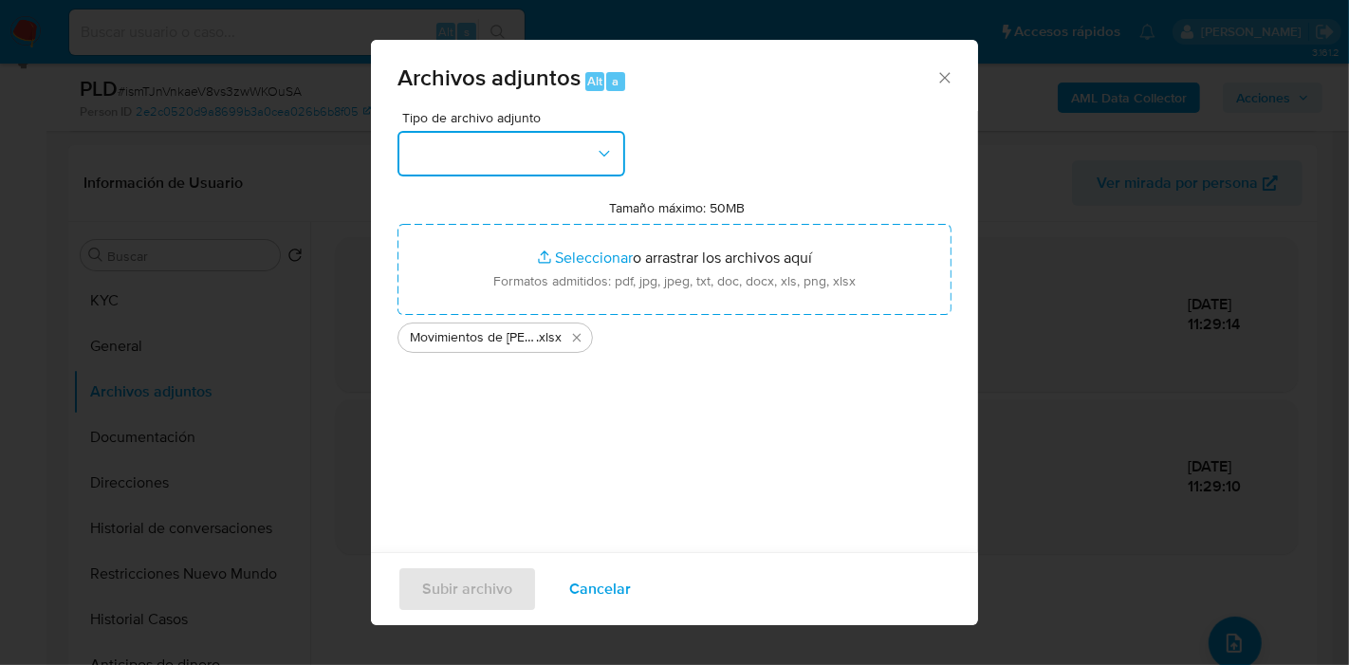
click at [575, 152] on button "button" at bounding box center [511, 154] width 228 height 46
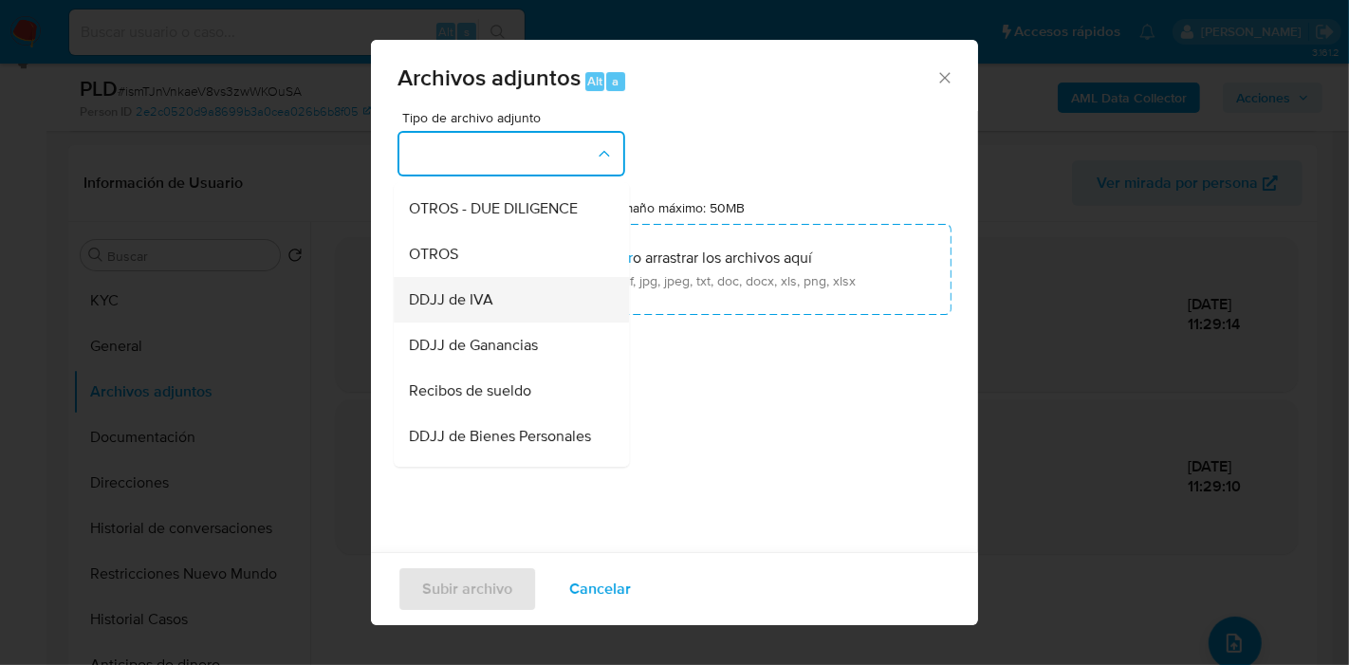
scroll to position [316, 0]
click at [518, 276] on div "OTROS" at bounding box center [506, 253] width 194 height 46
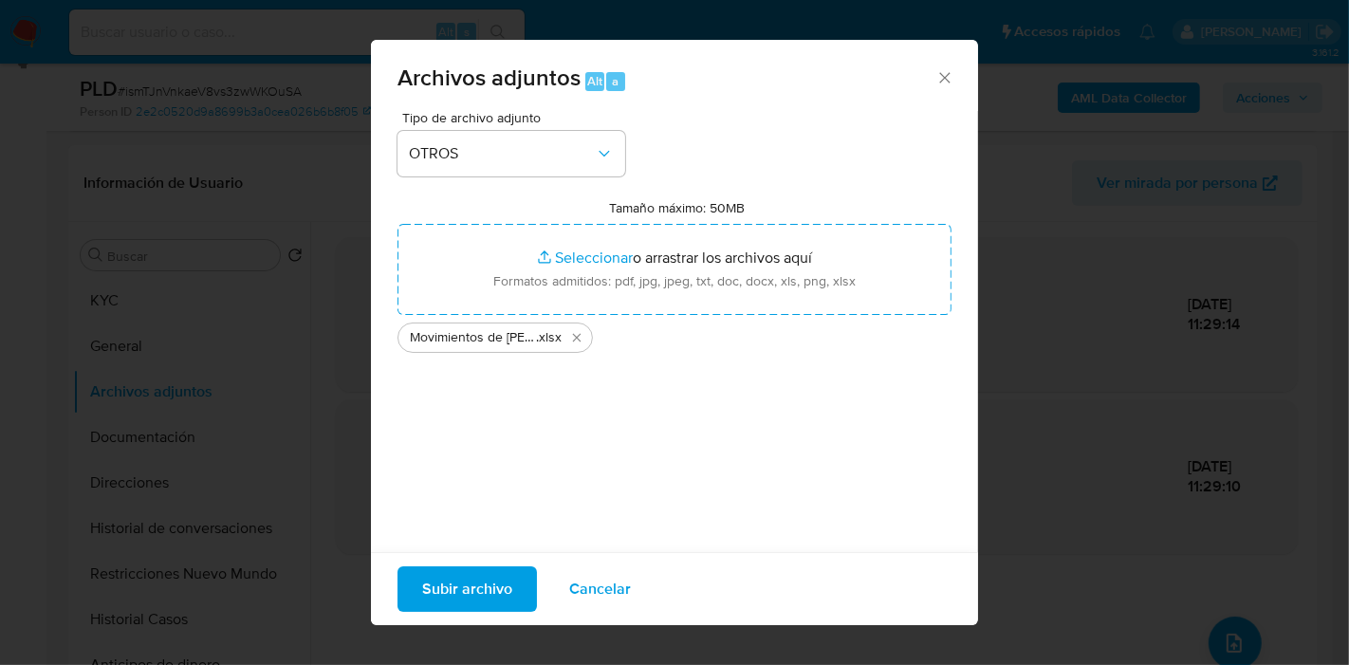
click at [463, 568] on span "Subir archivo" at bounding box center [467, 589] width 90 height 42
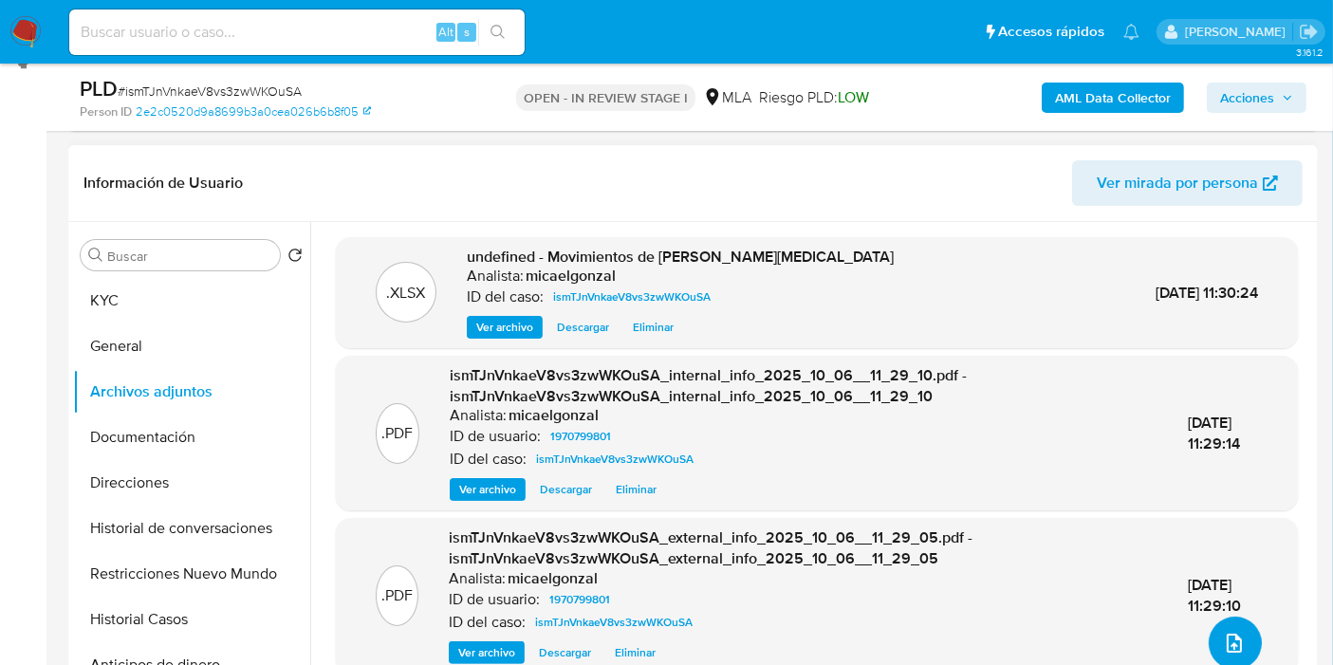
click at [1211, 626] on button "upload-file" at bounding box center [1234, 643] width 53 height 53
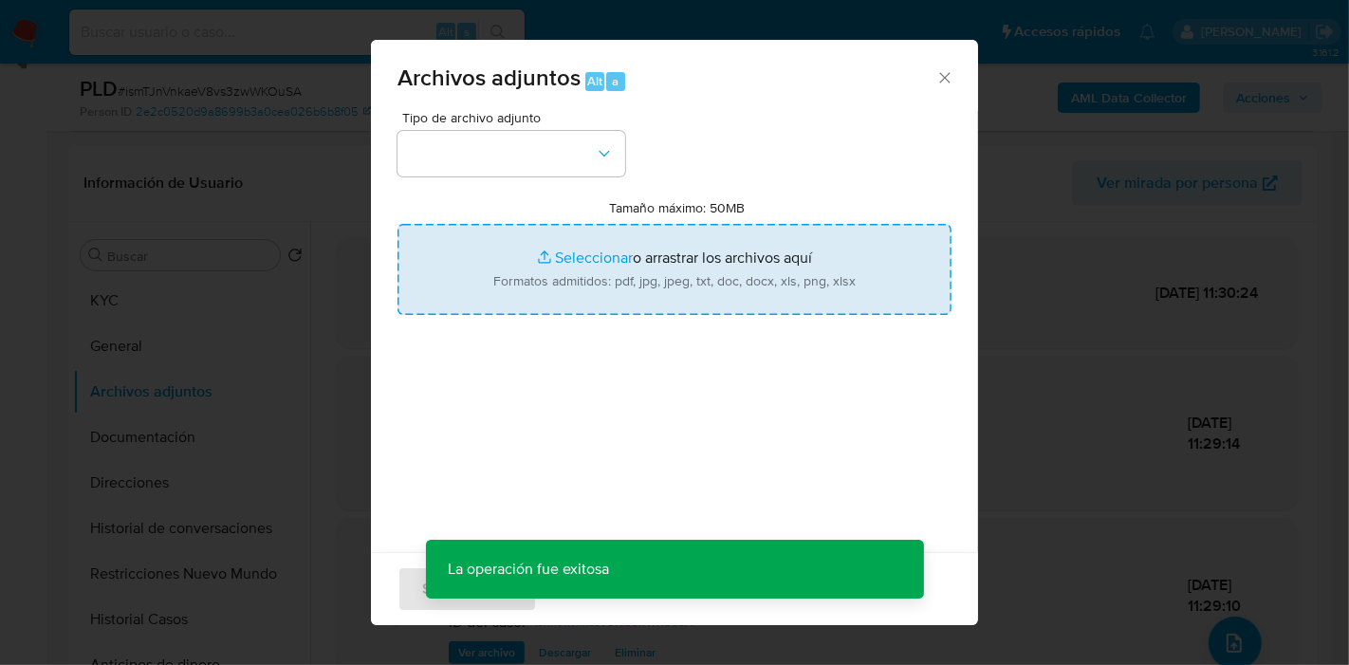
click at [728, 279] on input "Tamaño máximo: 50MB Seleccionar archivos" at bounding box center [674, 269] width 554 height 91
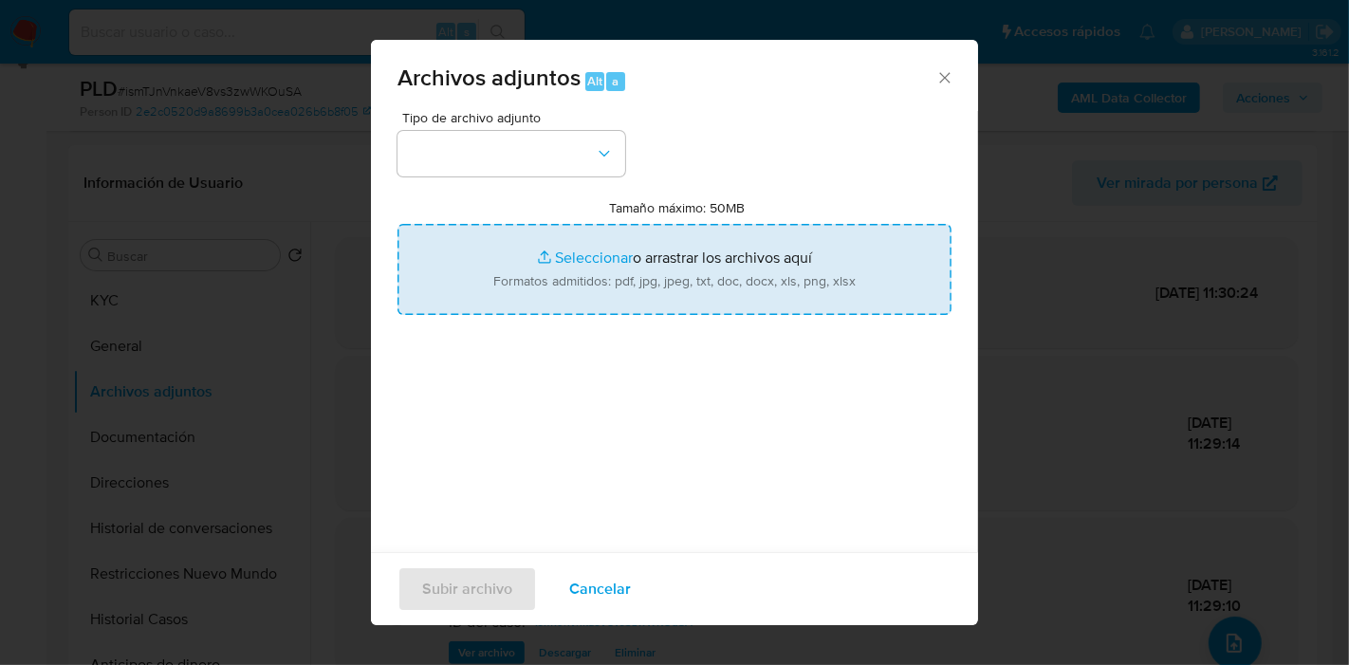
type input "C:\fakepath\Caselog ismTJnVnkaeV8vs3zwWKOuSA_2025_09_17_23_42_56.docx"
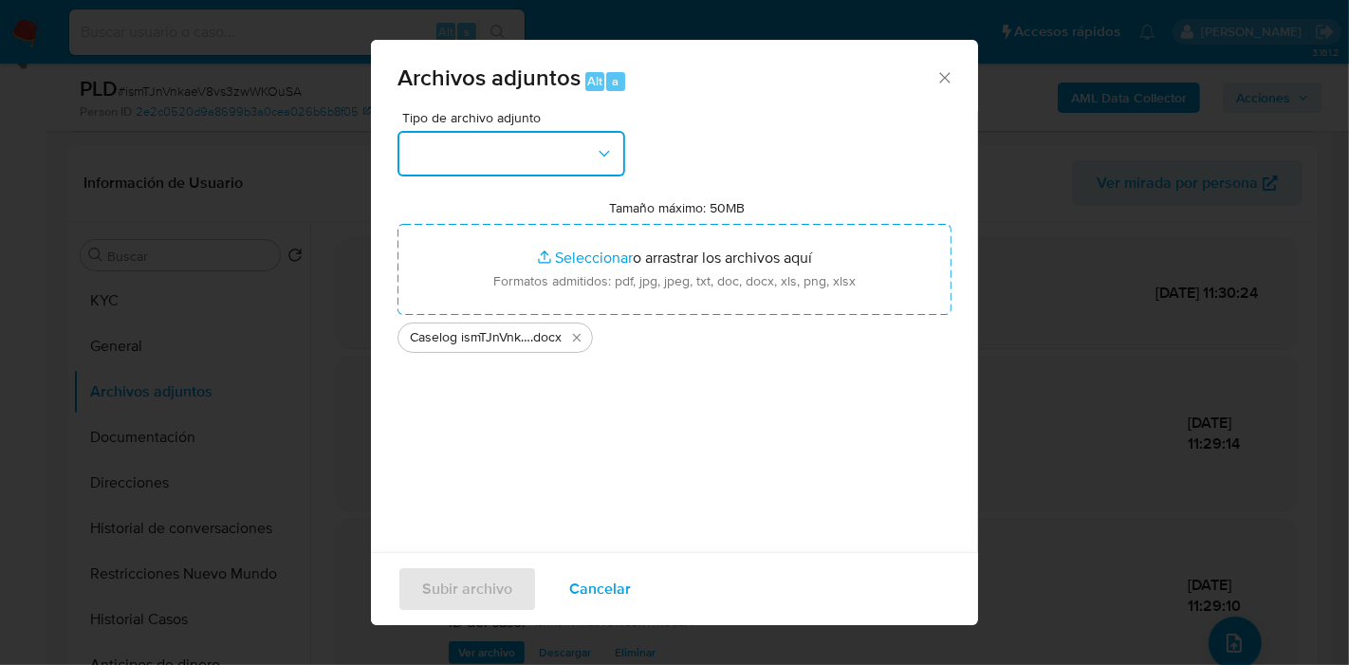
click at [622, 158] on button "button" at bounding box center [511, 154] width 228 height 46
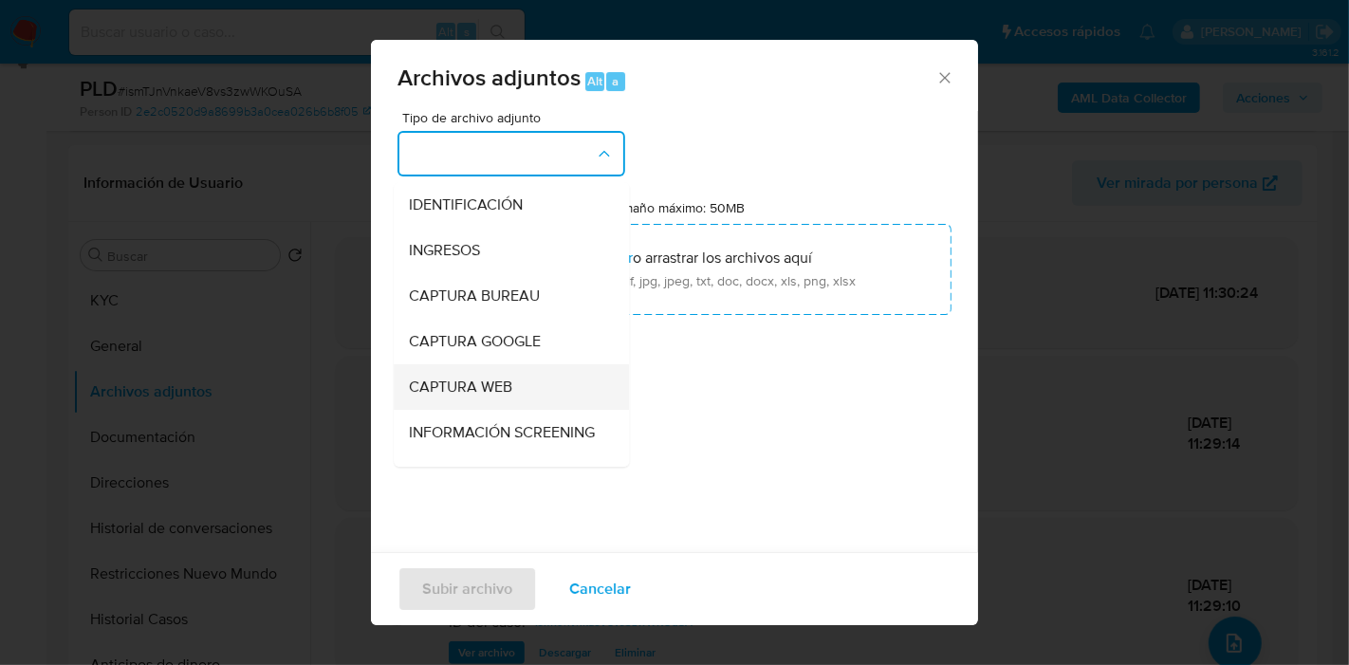
scroll to position [105, 0]
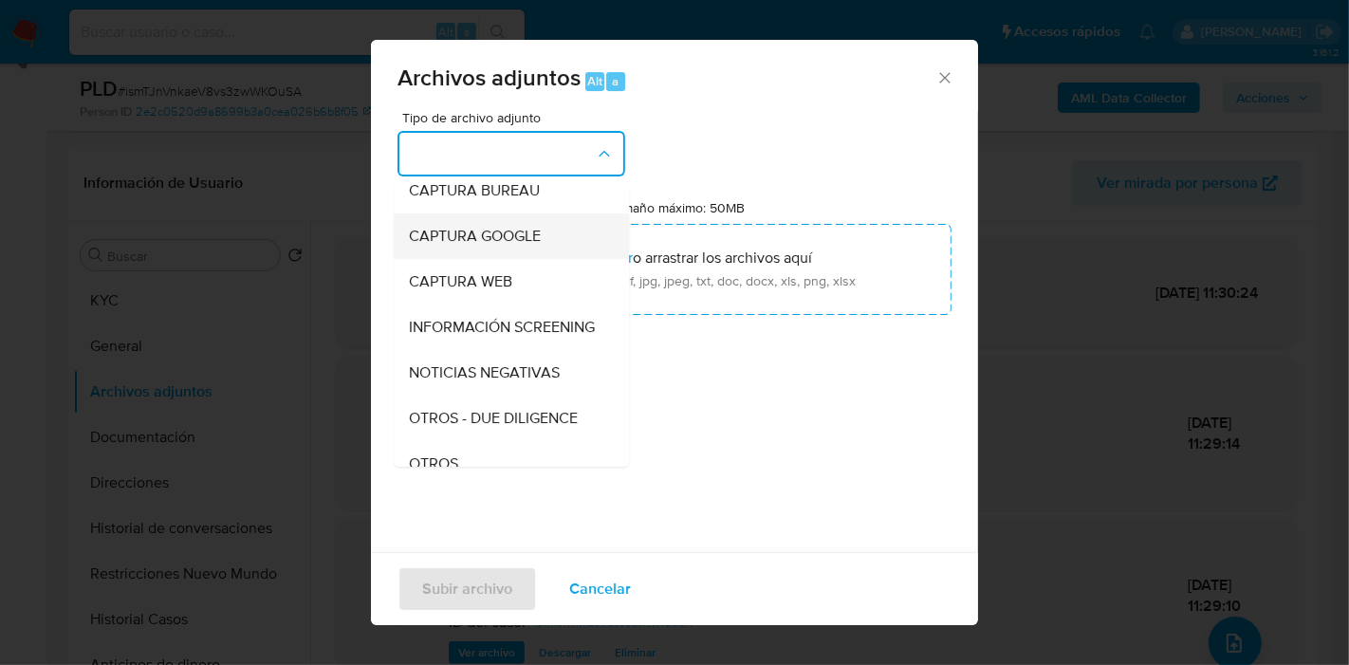
drag, startPoint x: 467, startPoint y: 383, endPoint x: 550, endPoint y: 235, distance: 169.9
click at [550, 235] on ul "IDENTIFICACIÓN INGRESOS CAPTURA BUREAU CAPTURA GOOGLE CAPTURA WEB INFORMACIÓN S…" at bounding box center [511, 610] width 235 height 1066
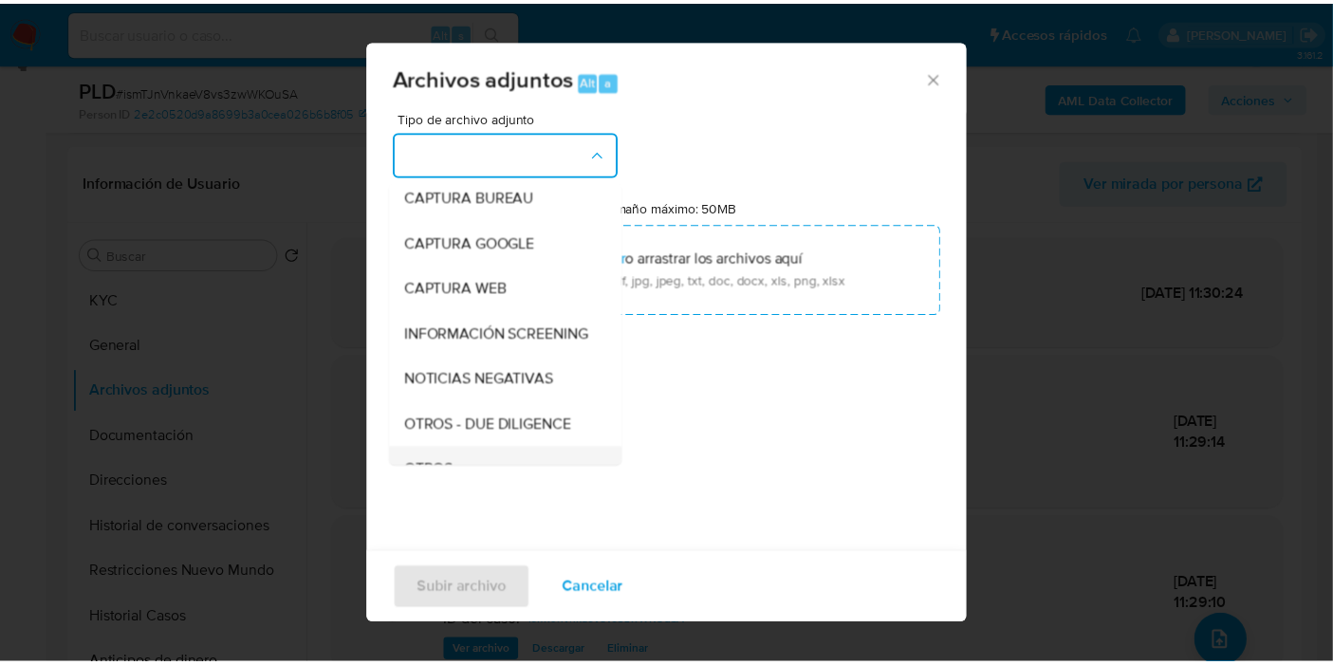
scroll to position [211, 0]
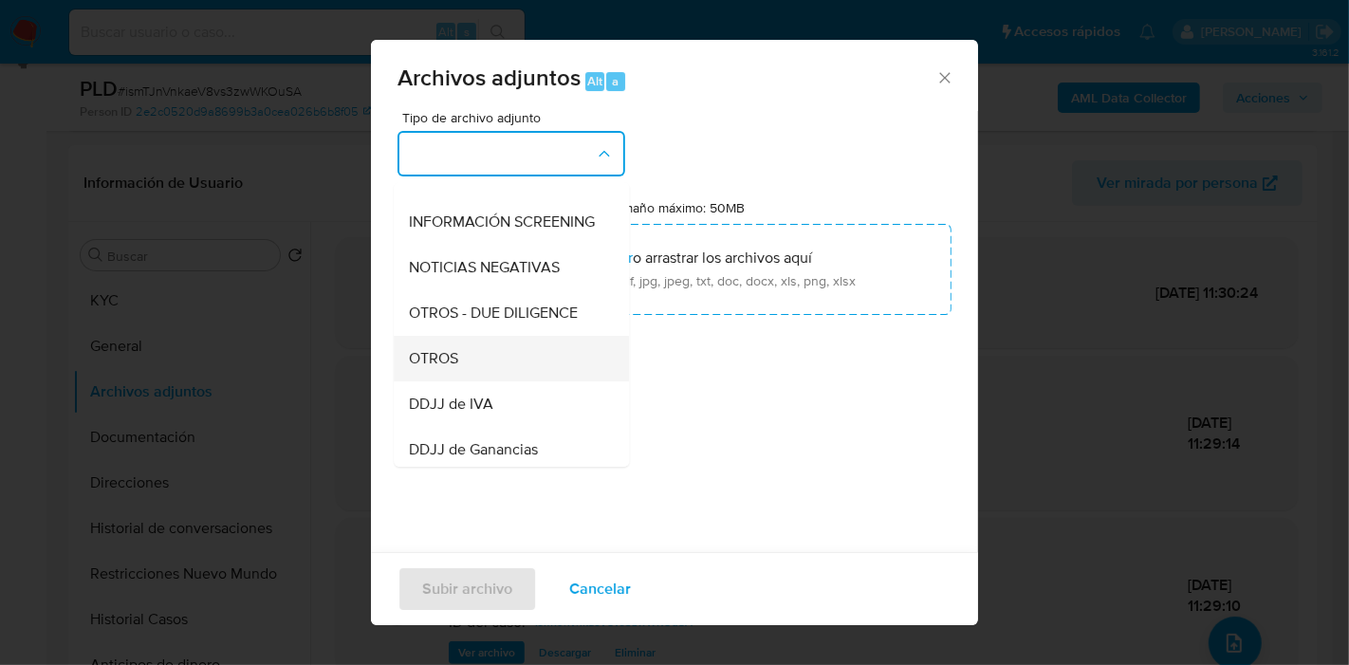
click at [452, 366] on span "OTROS" at bounding box center [433, 358] width 49 height 19
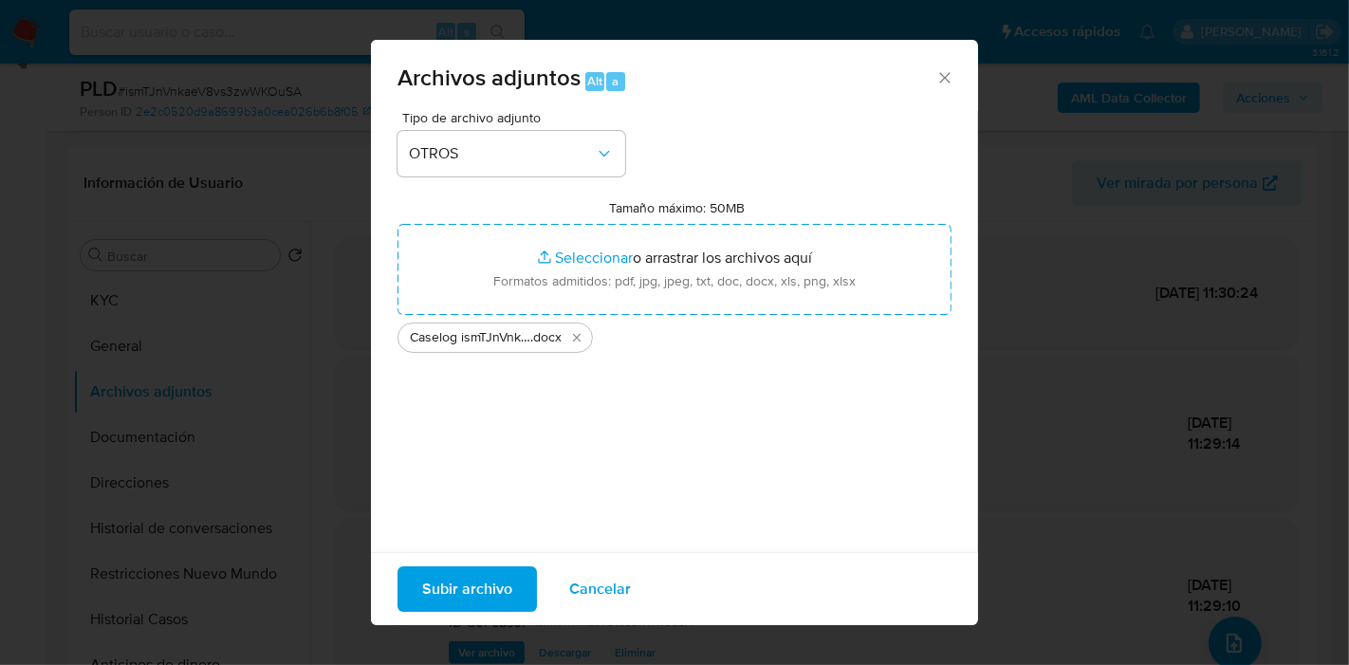
click at [459, 592] on span "Subir archivo" at bounding box center [467, 589] width 90 height 42
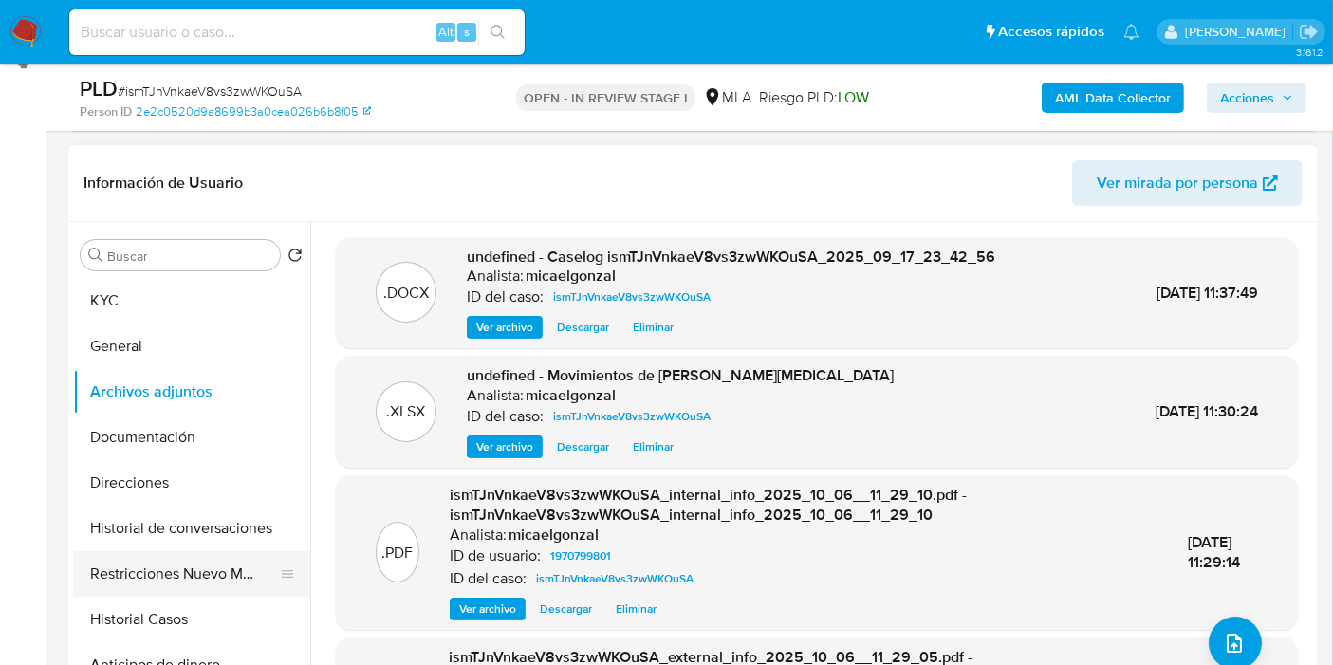
click at [109, 559] on button "Restricciones Nuevo Mundo" at bounding box center [184, 574] width 222 height 46
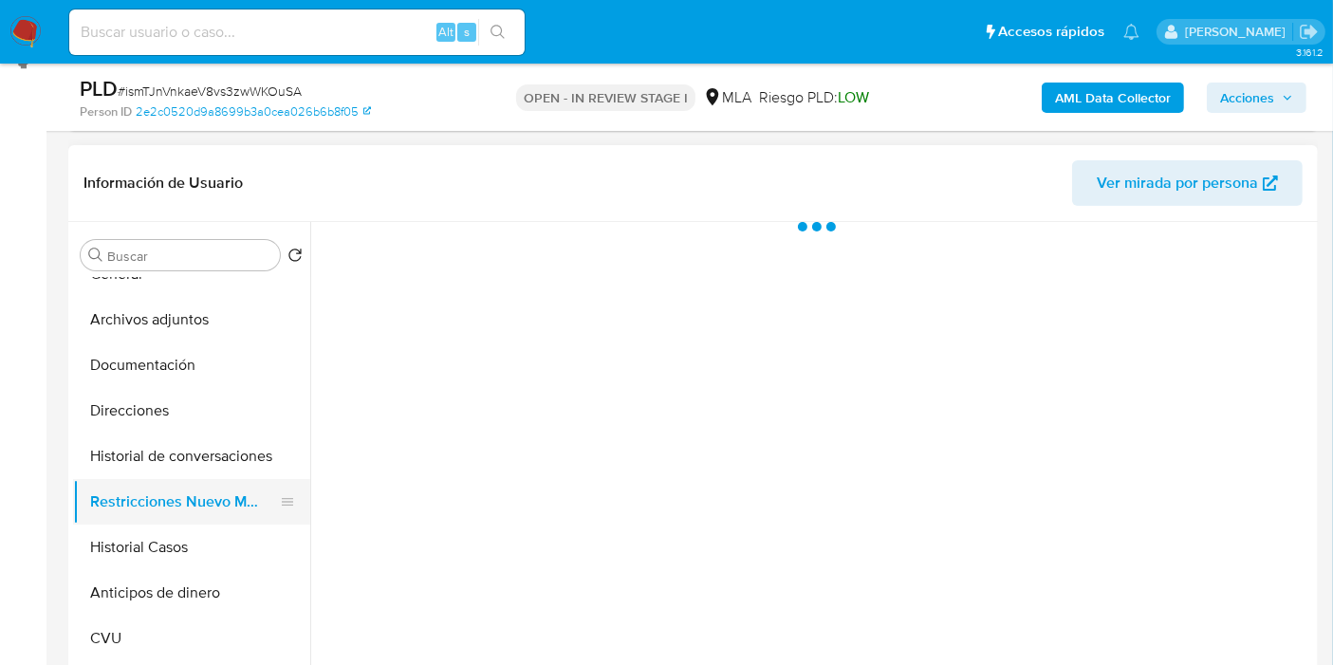
scroll to position [105, 0]
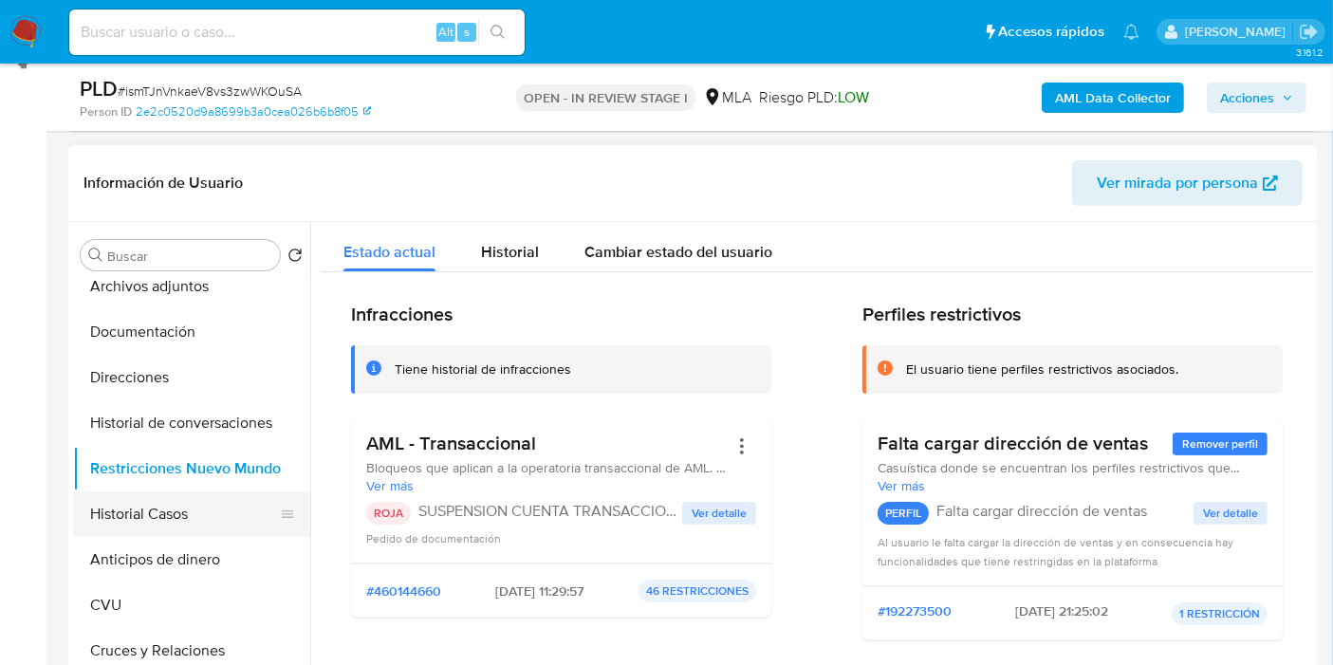
click at [175, 505] on button "Historial Casos" at bounding box center [184, 514] width 222 height 46
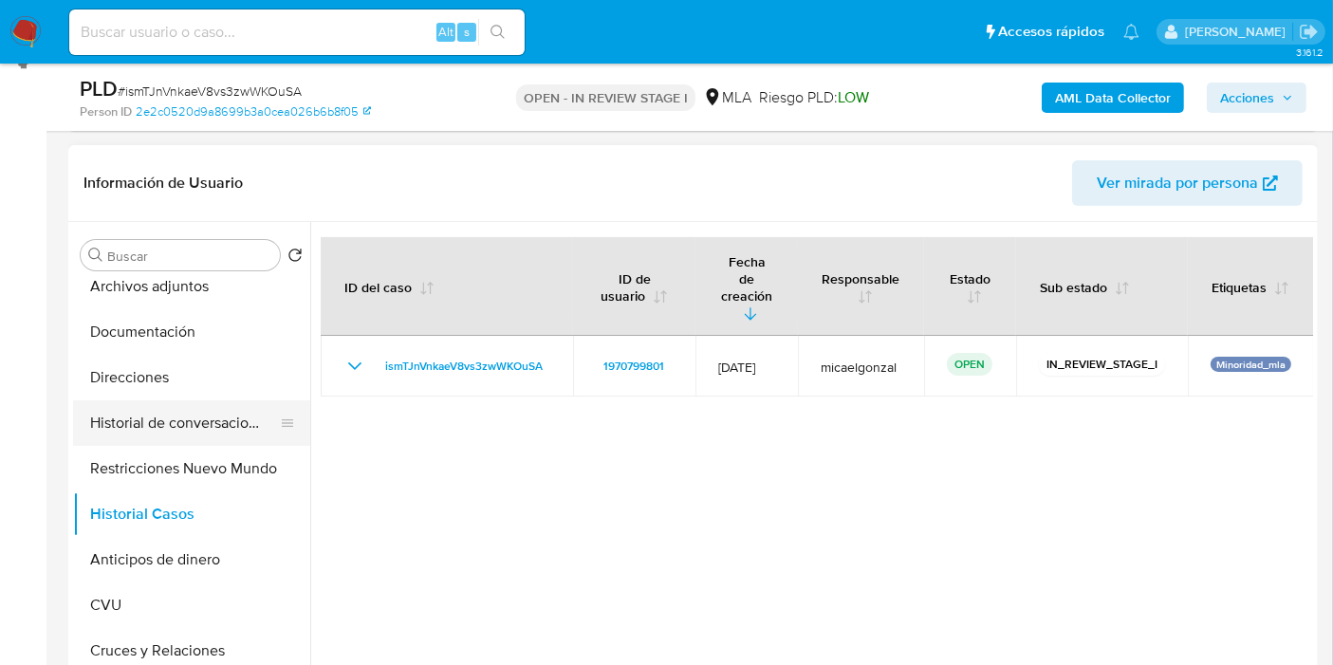
click at [200, 429] on button "Historial de conversaciones" at bounding box center [184, 423] width 222 height 46
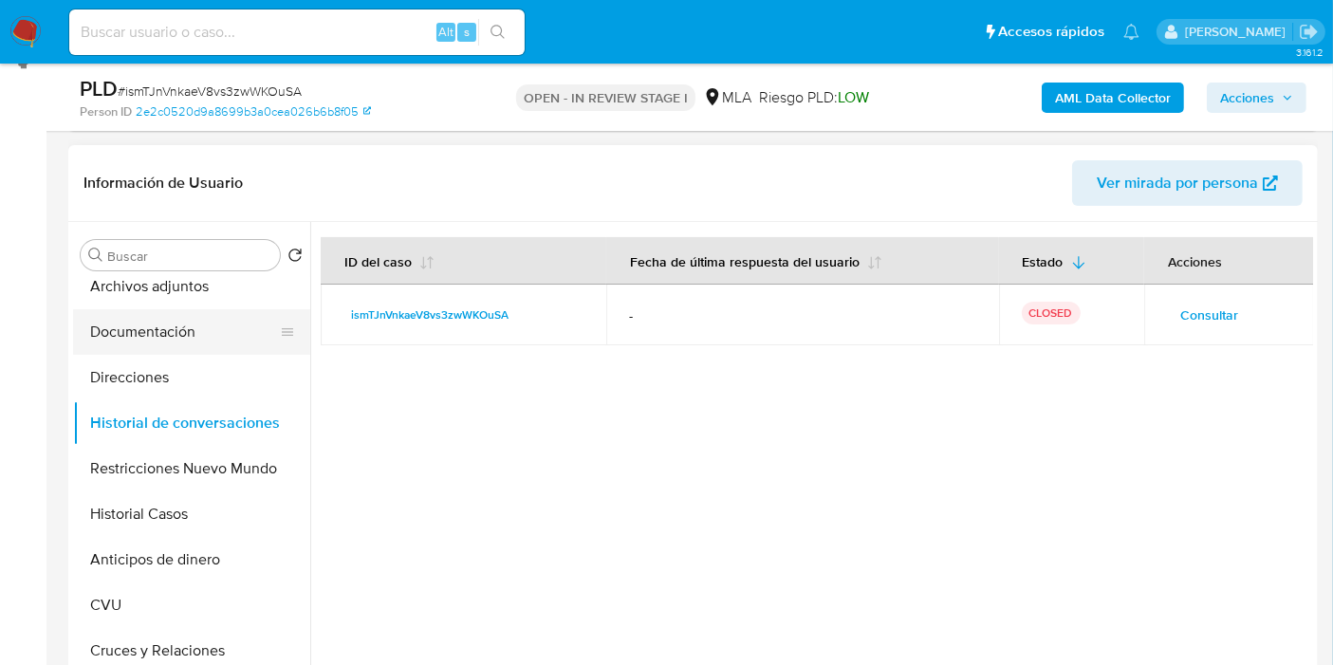
click at [122, 346] on button "Documentación" at bounding box center [184, 332] width 222 height 46
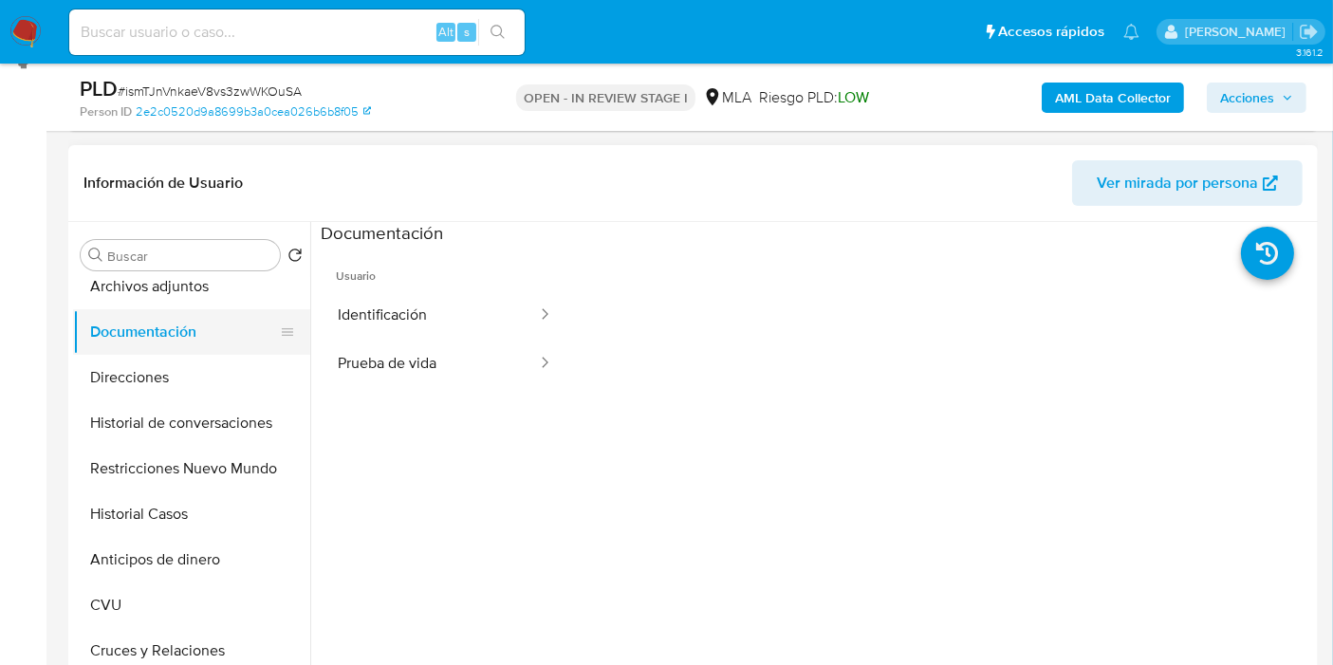
scroll to position [0, 0]
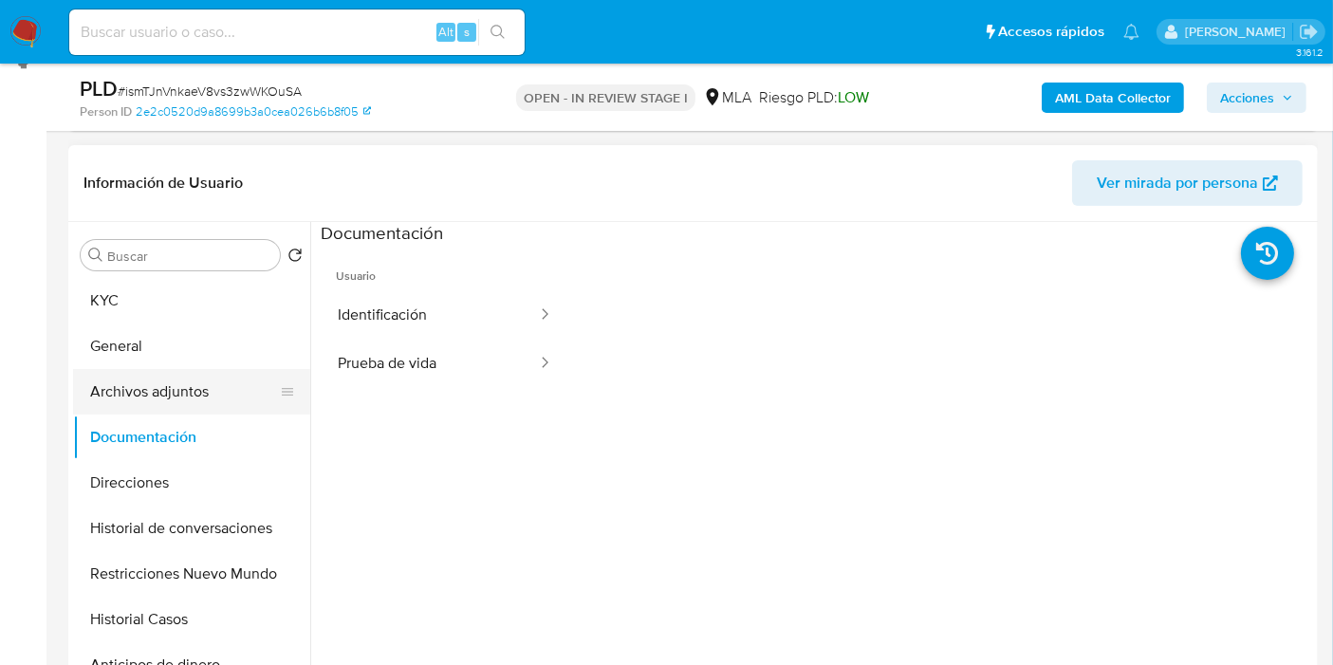
click at [203, 380] on button "Archivos adjuntos" at bounding box center [184, 392] width 222 height 46
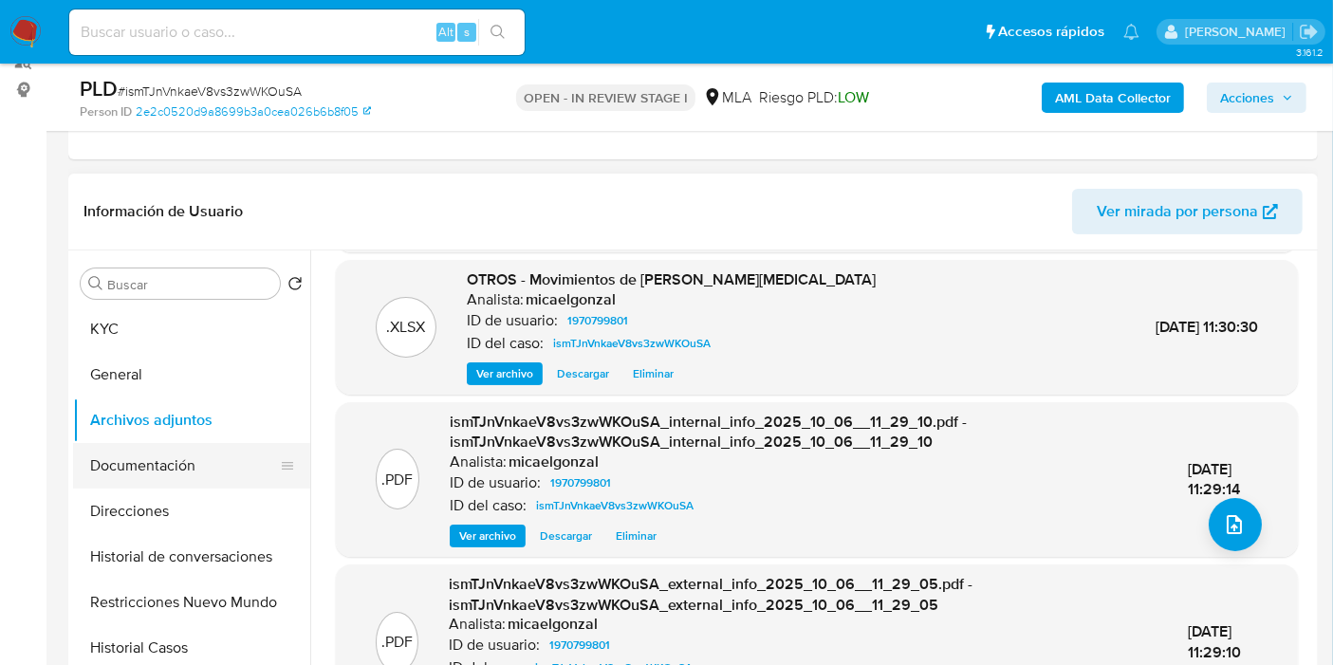
scroll to position [165, 0]
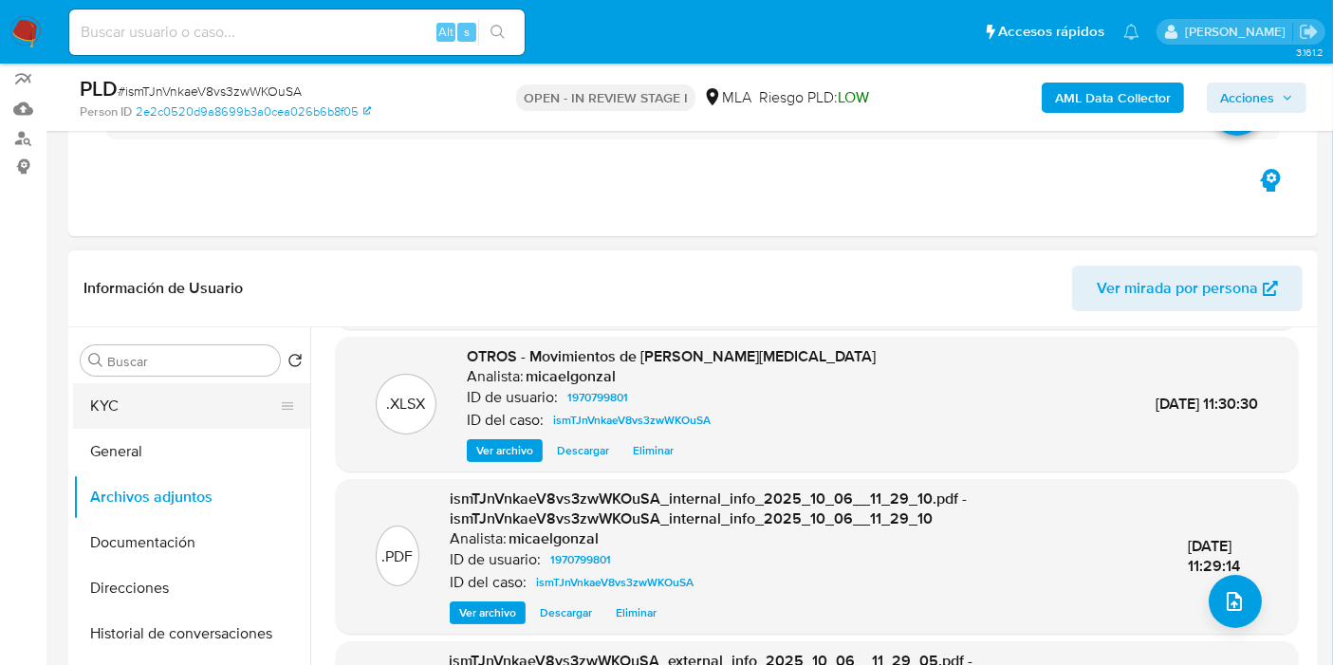
click at [124, 418] on button "KYC" at bounding box center [184, 406] width 222 height 46
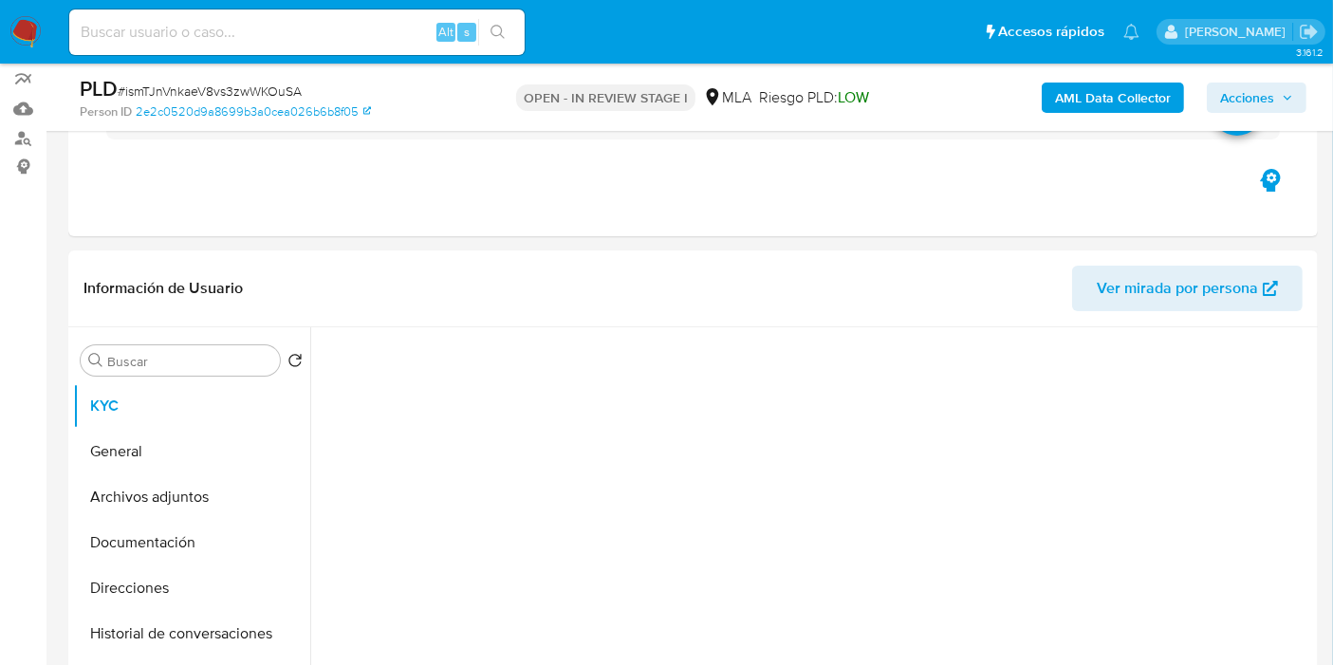
scroll to position [0, 0]
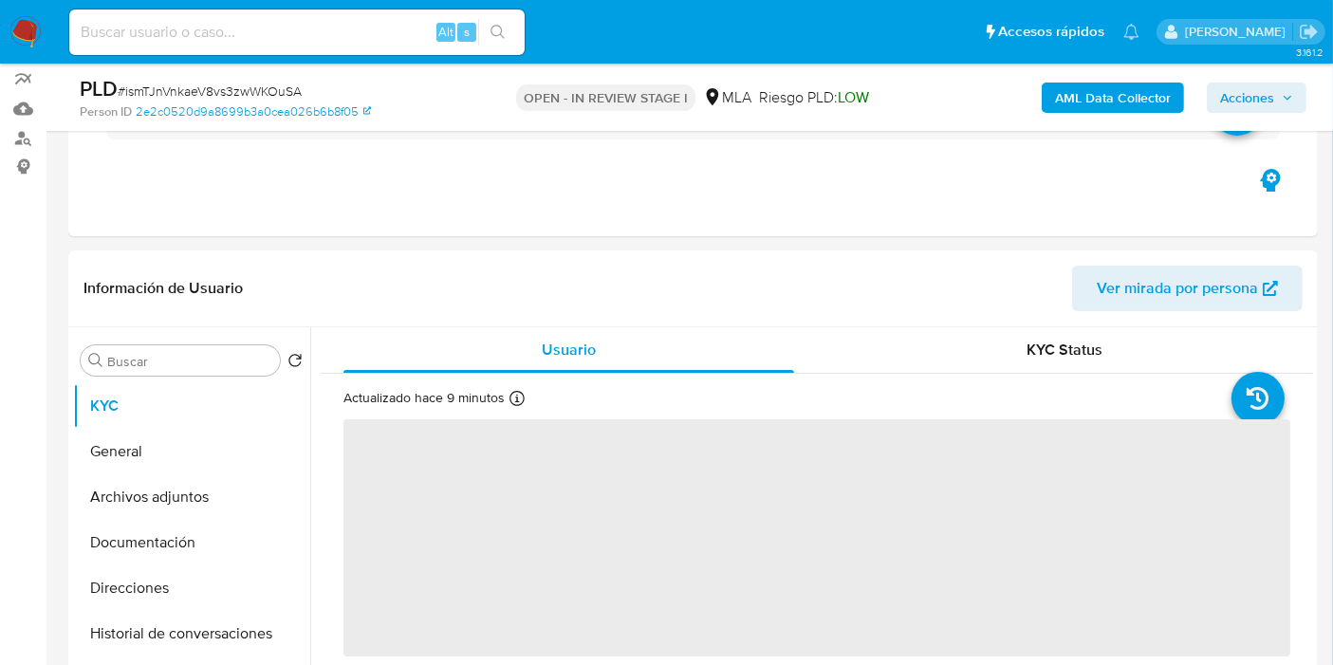
click at [1245, 89] on span "Acciones" at bounding box center [1247, 98] width 54 height 30
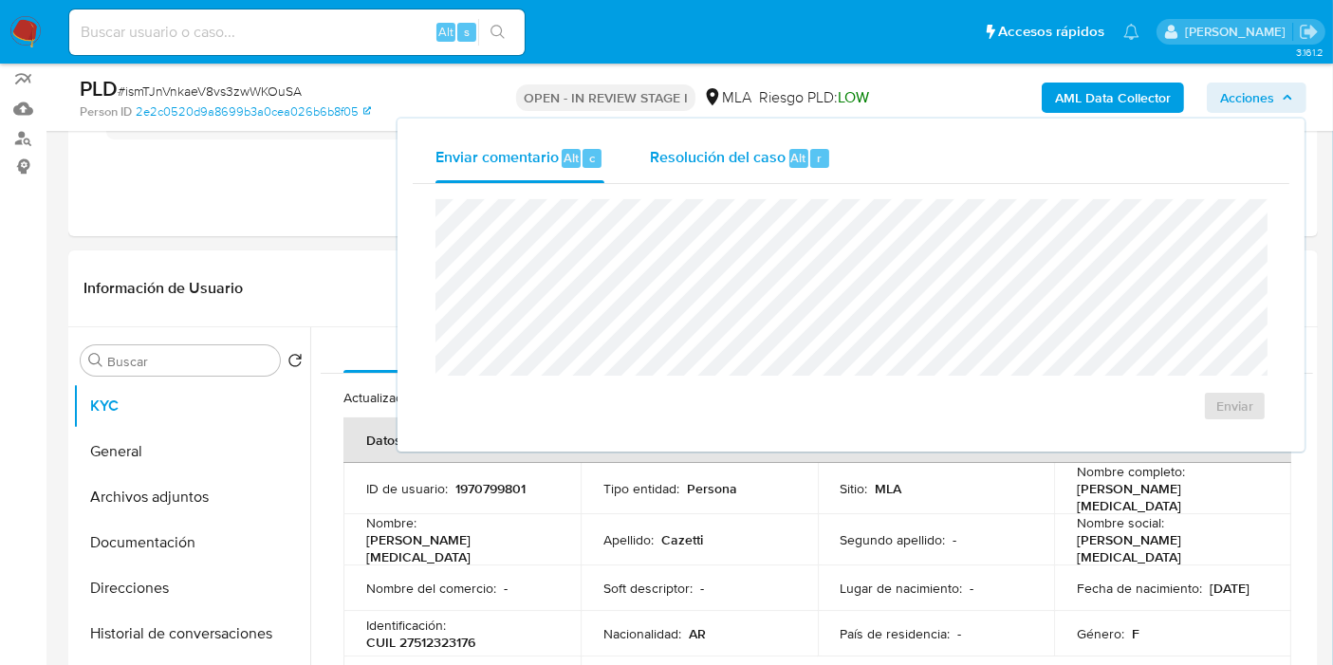
click at [696, 144] on div "Resolución del caso Alt r" at bounding box center [740, 158] width 181 height 49
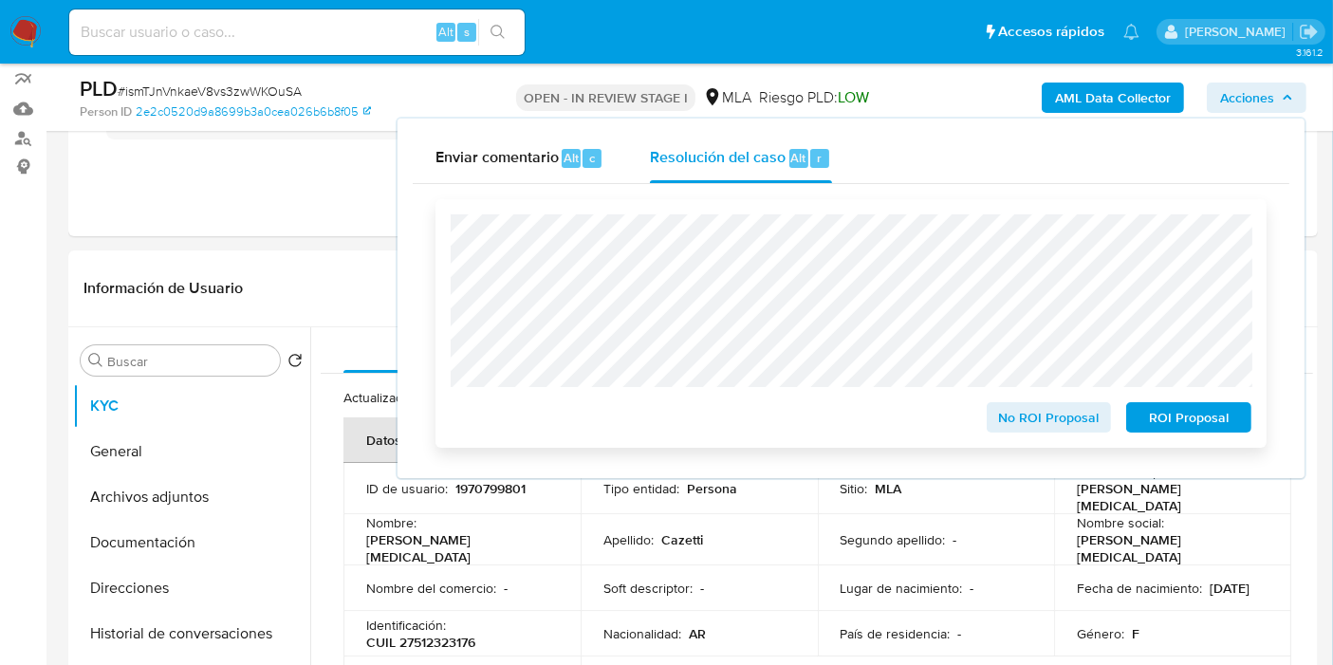
click at [1189, 431] on span "ROI Proposal" at bounding box center [1188, 417] width 99 height 27
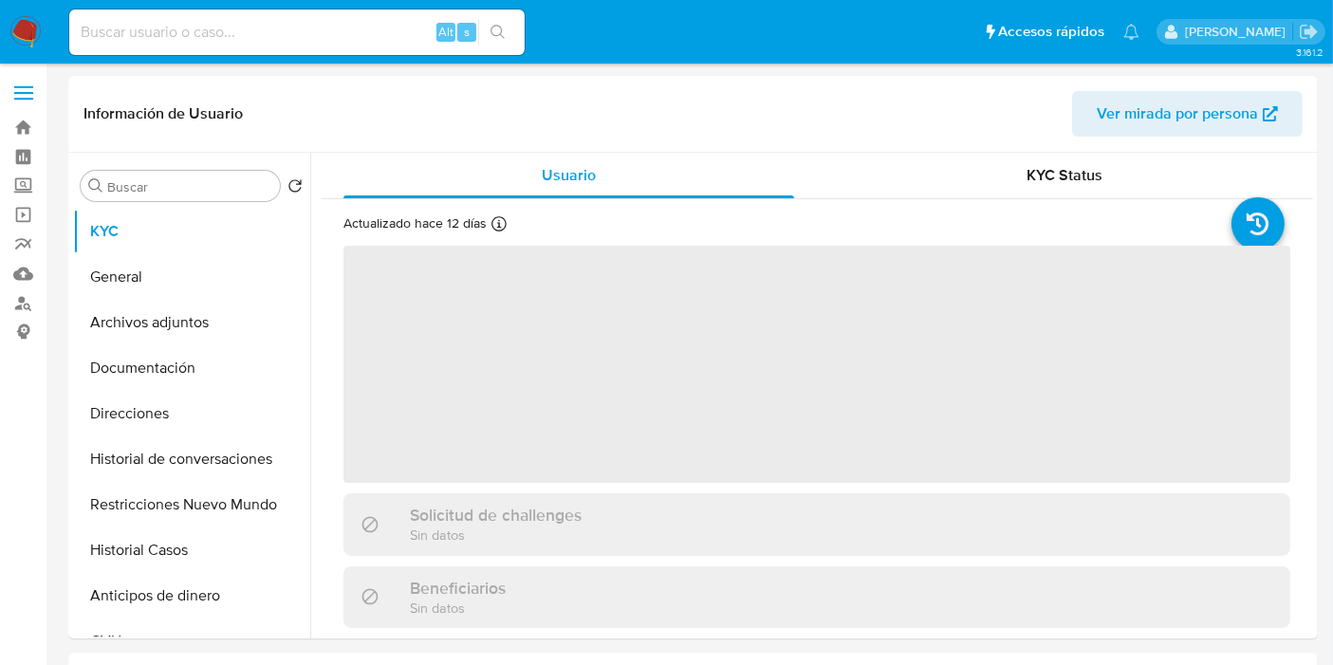
select select "10"
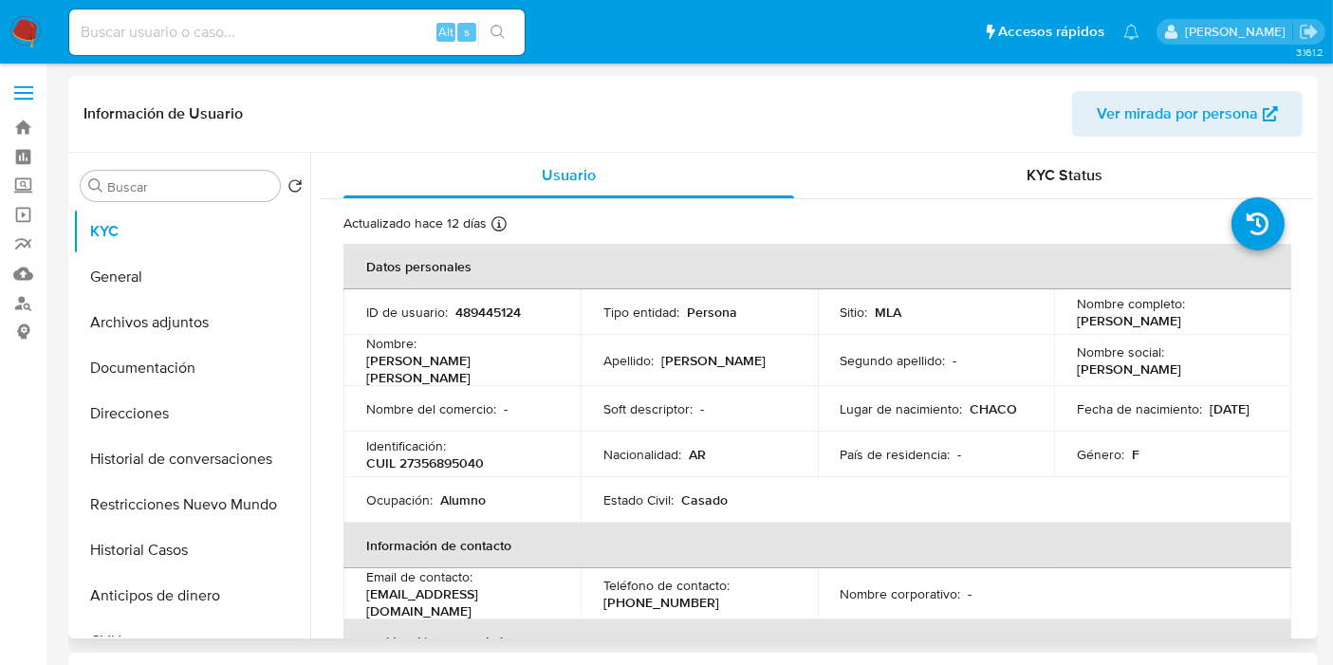
drag, startPoint x: 1181, startPoint y: 327, endPoint x: 1058, endPoint y: 322, distance: 123.4
click at [1058, 322] on td "Nombre completo : [PERSON_NAME]" at bounding box center [1172, 312] width 237 height 46
copy p "[PERSON_NAME]"
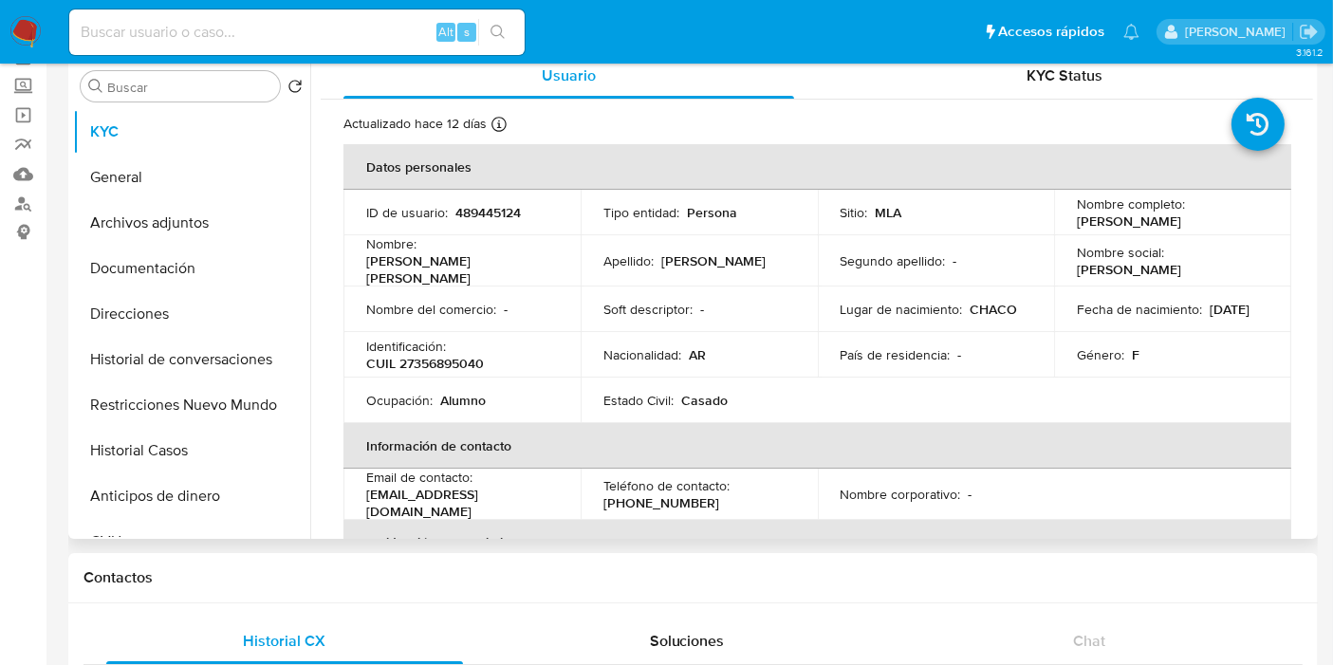
scroll to position [25, 0]
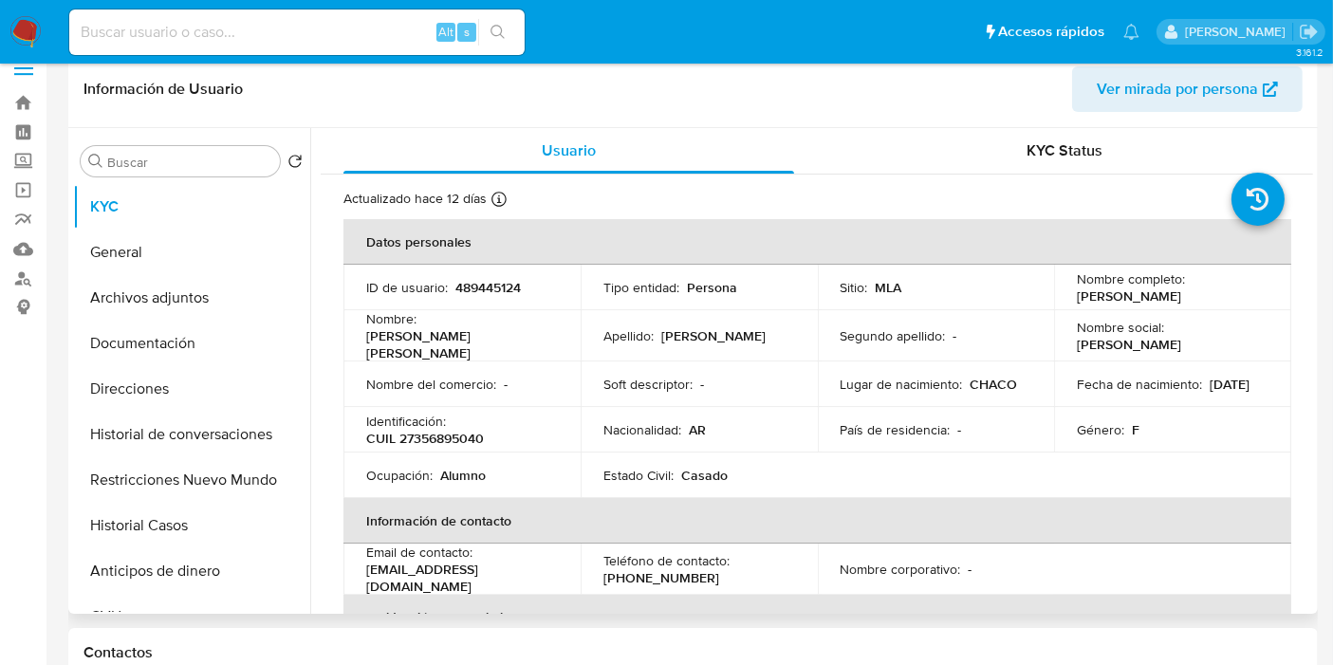
click at [442, 430] on p "CUIL 27356895040" at bounding box center [425, 438] width 118 height 17
click at [442, 432] on p "CUIL 27356895040" at bounding box center [425, 438] width 118 height 17
copy p "27356895040"
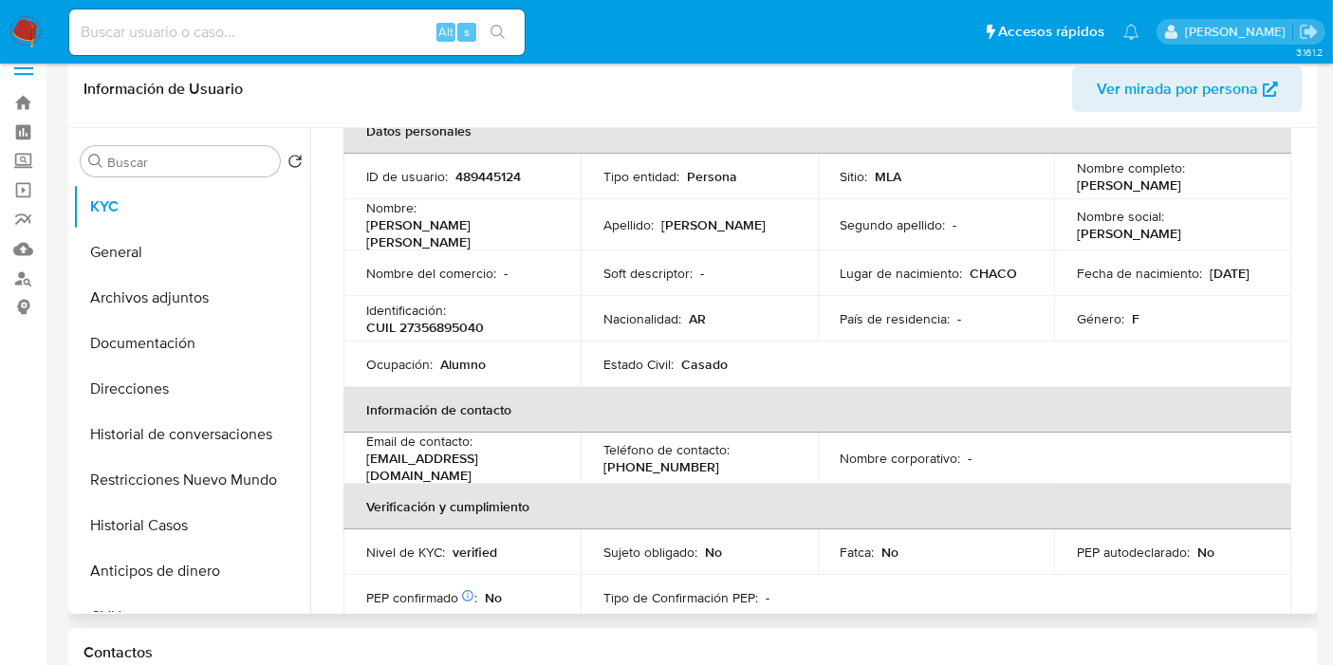
scroll to position [0, 0]
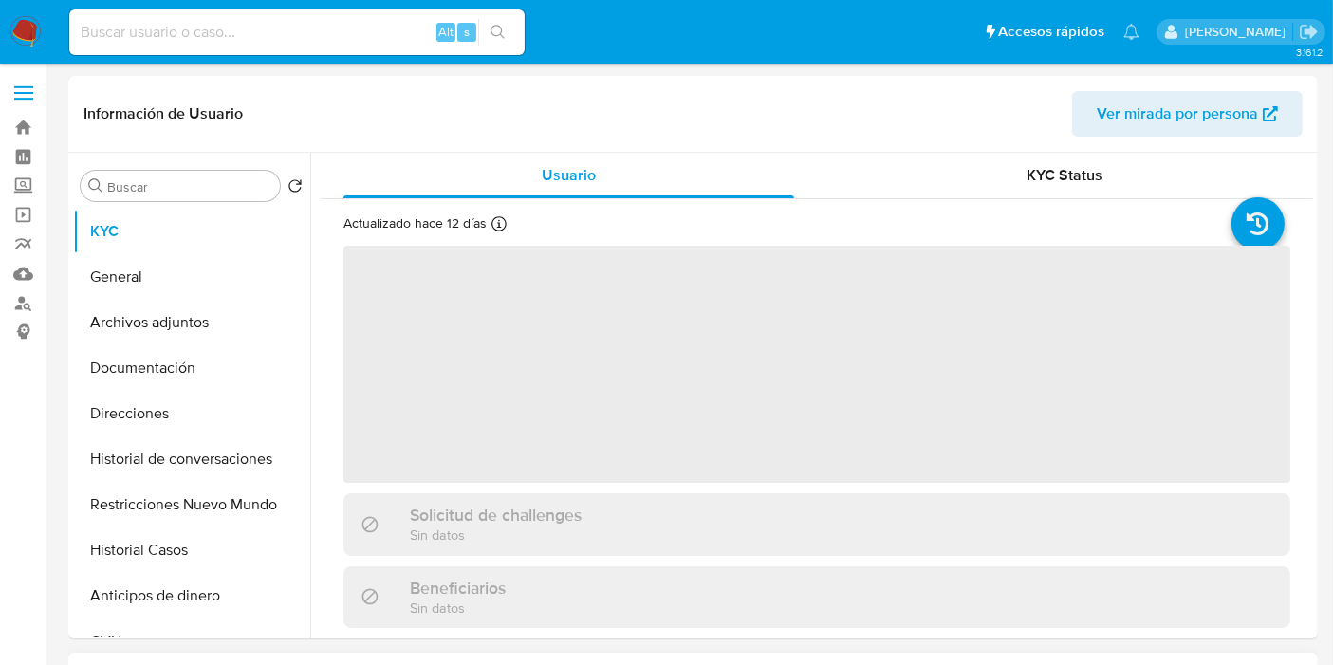
select select "10"
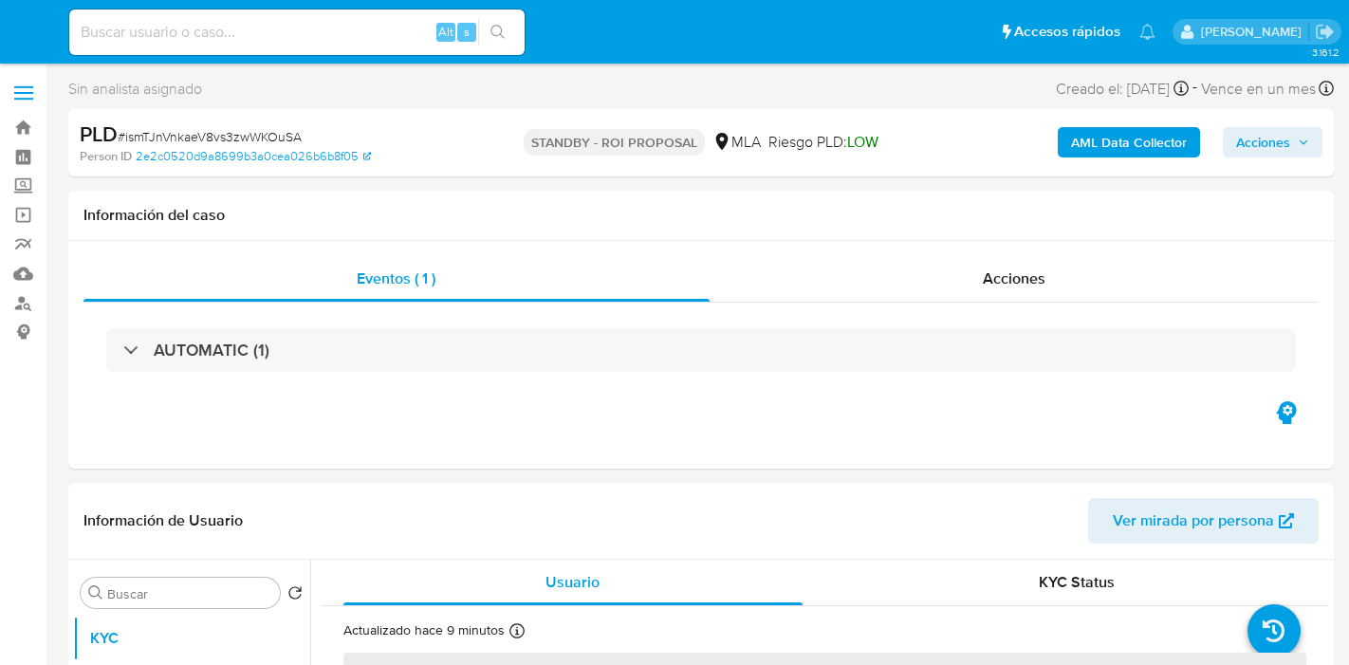
select select "10"
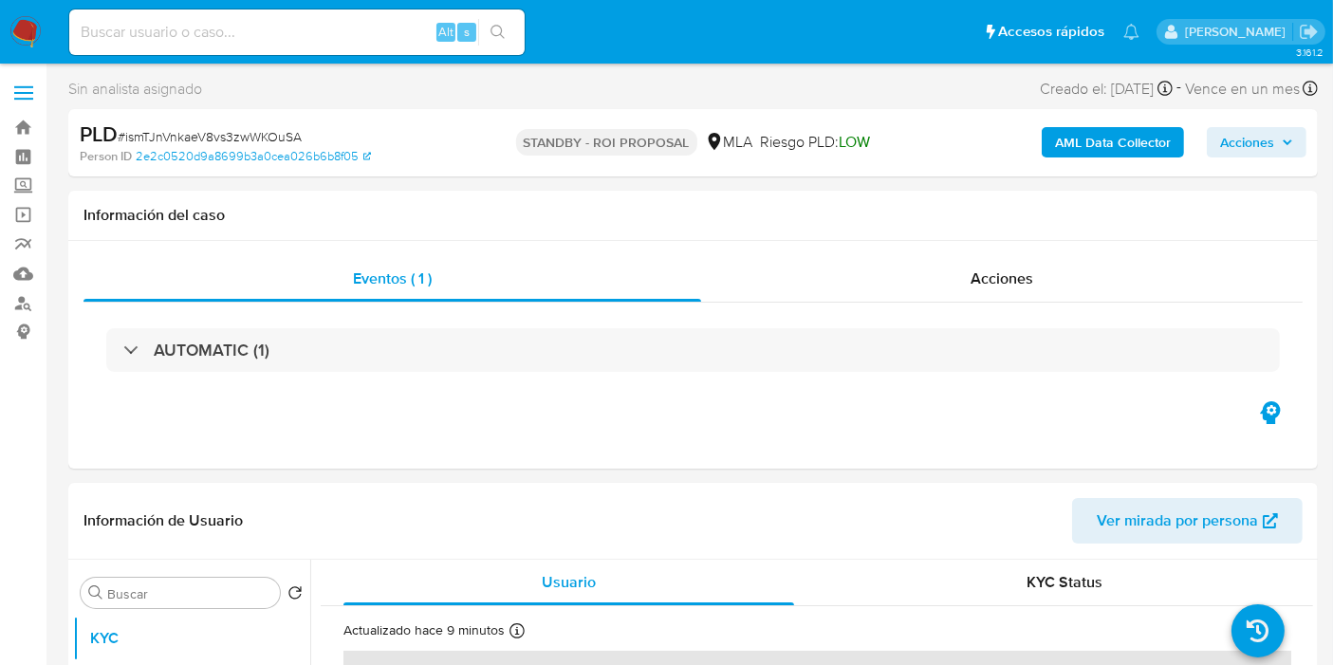
click at [194, 45] on div "Alt s" at bounding box center [296, 32] width 455 height 46
click at [192, 32] on input at bounding box center [296, 32] width 455 height 25
paste input "2MSAzriMVvDAqscK4KKjOpgW"
type input "2MSAzriMVvDAqscK4KKjOpgW"
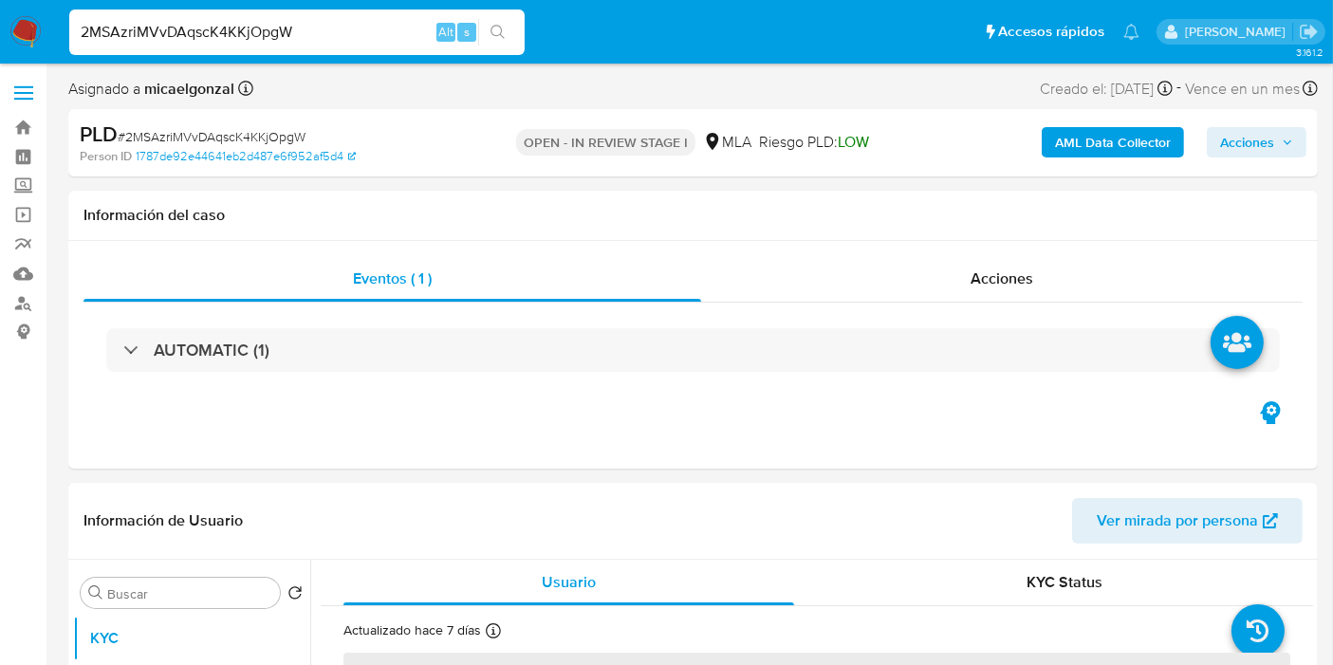
select select "10"
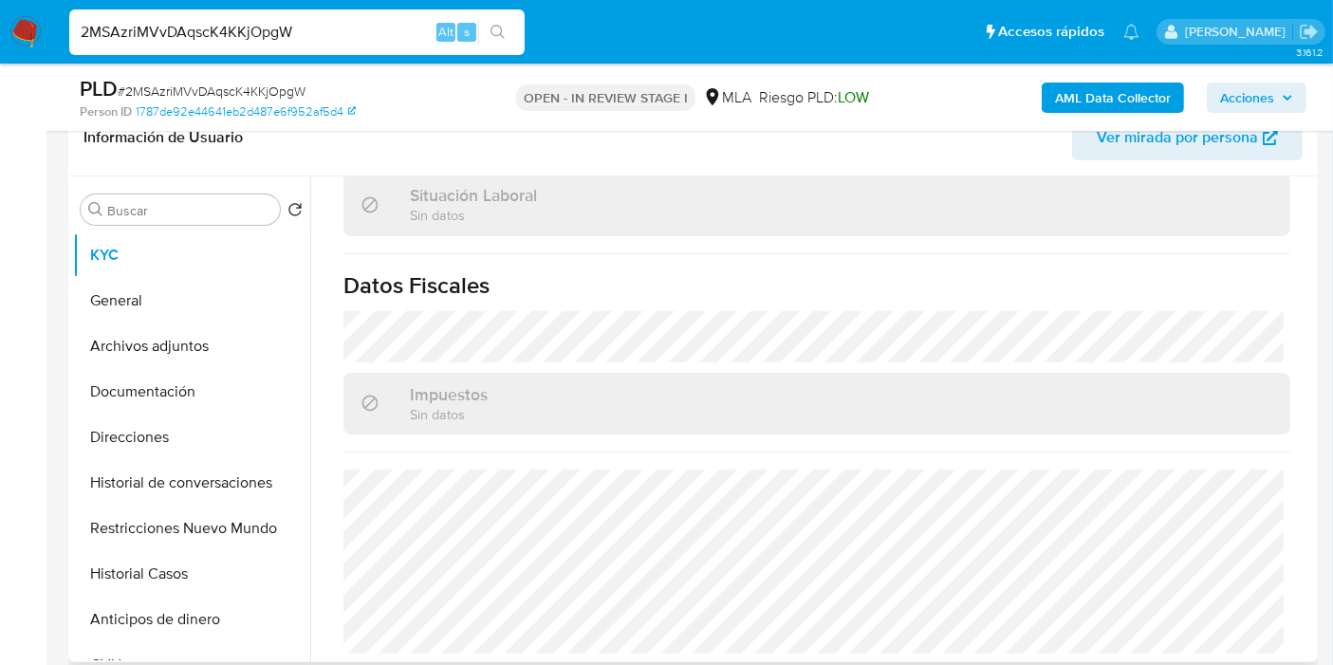
scroll to position [632, 0]
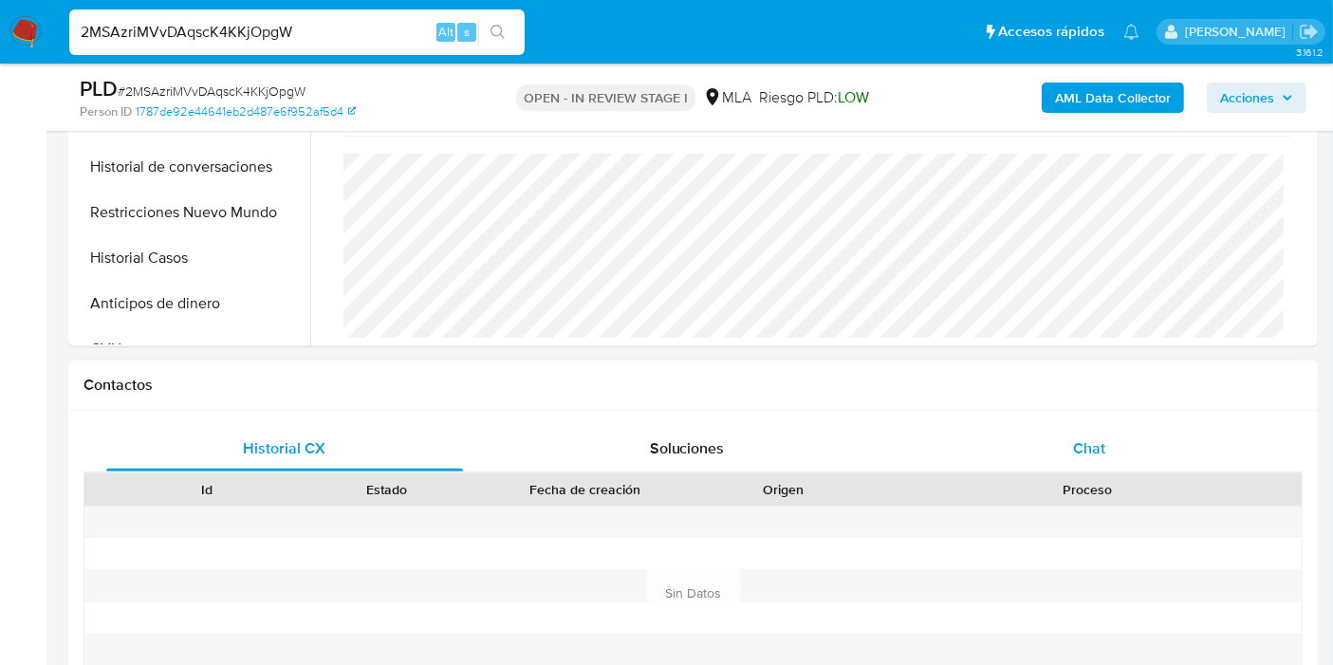
drag, startPoint x: 1071, startPoint y: 502, endPoint x: 1154, endPoint y: 431, distance: 109.7
click at [1073, 500] on div "Proceso" at bounding box center [1087, 489] width 429 height 32
click at [1154, 431] on div "Chat" at bounding box center [1089, 449] width 357 height 46
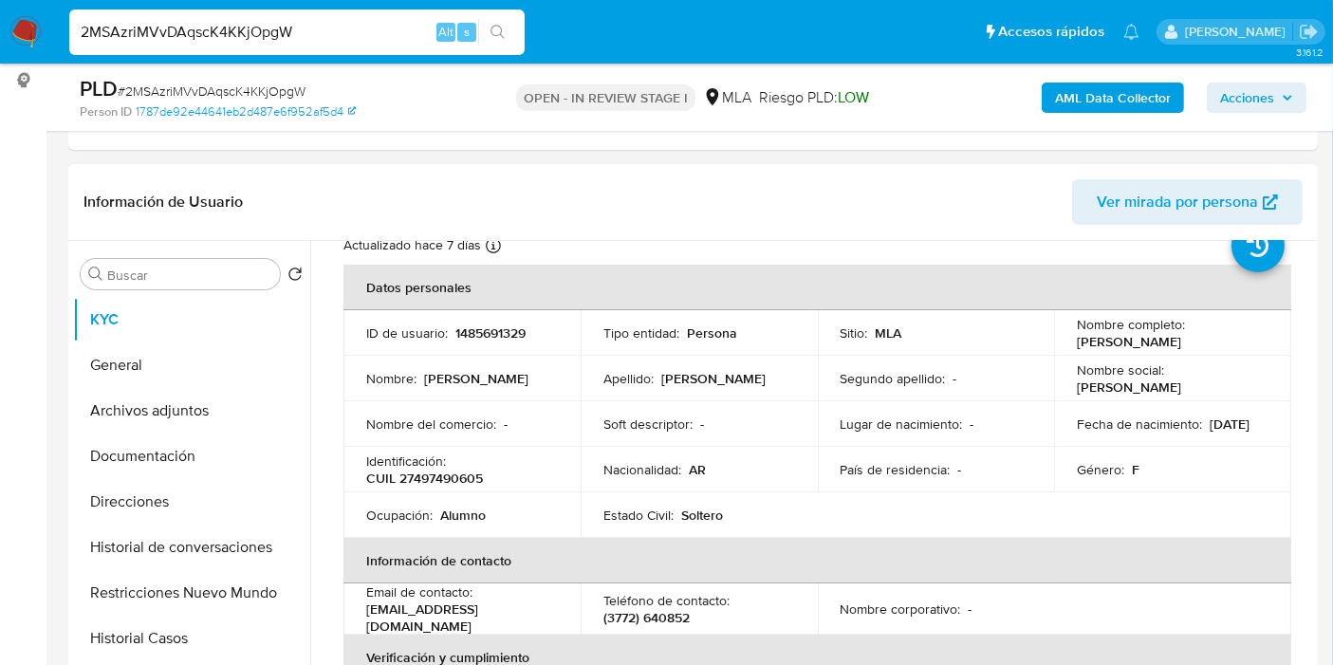
scroll to position [105, 0]
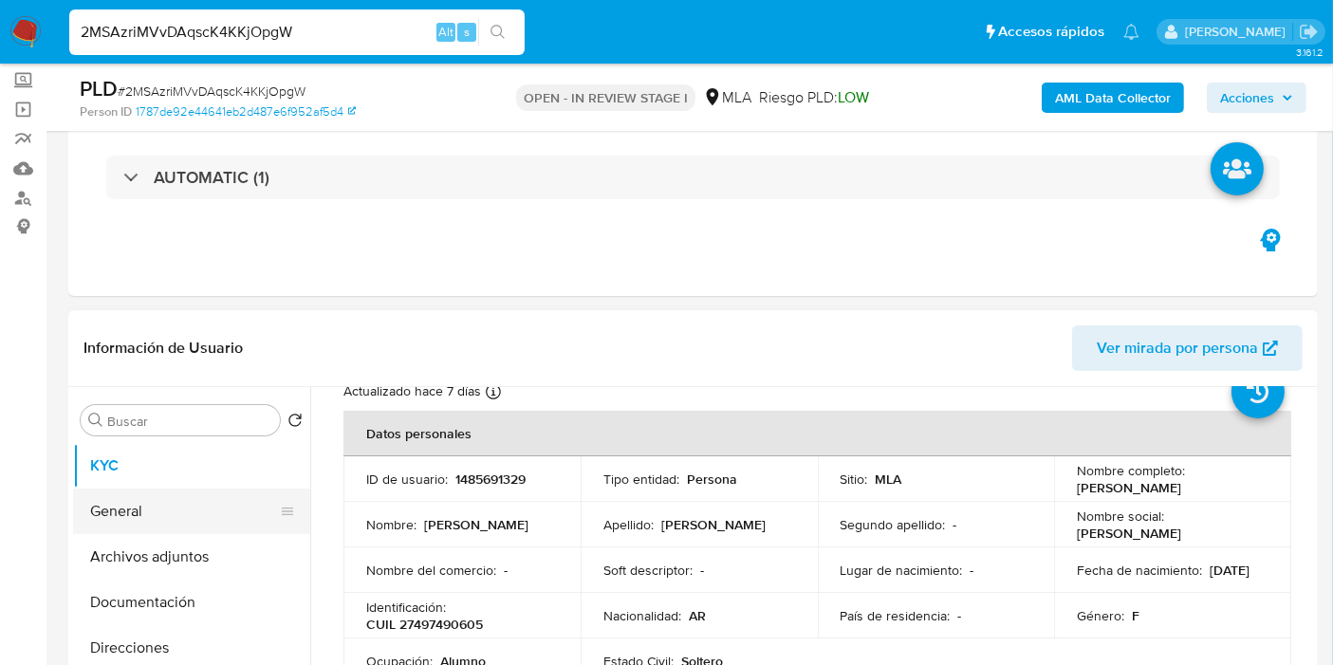
click at [200, 503] on button "General" at bounding box center [184, 511] width 222 height 46
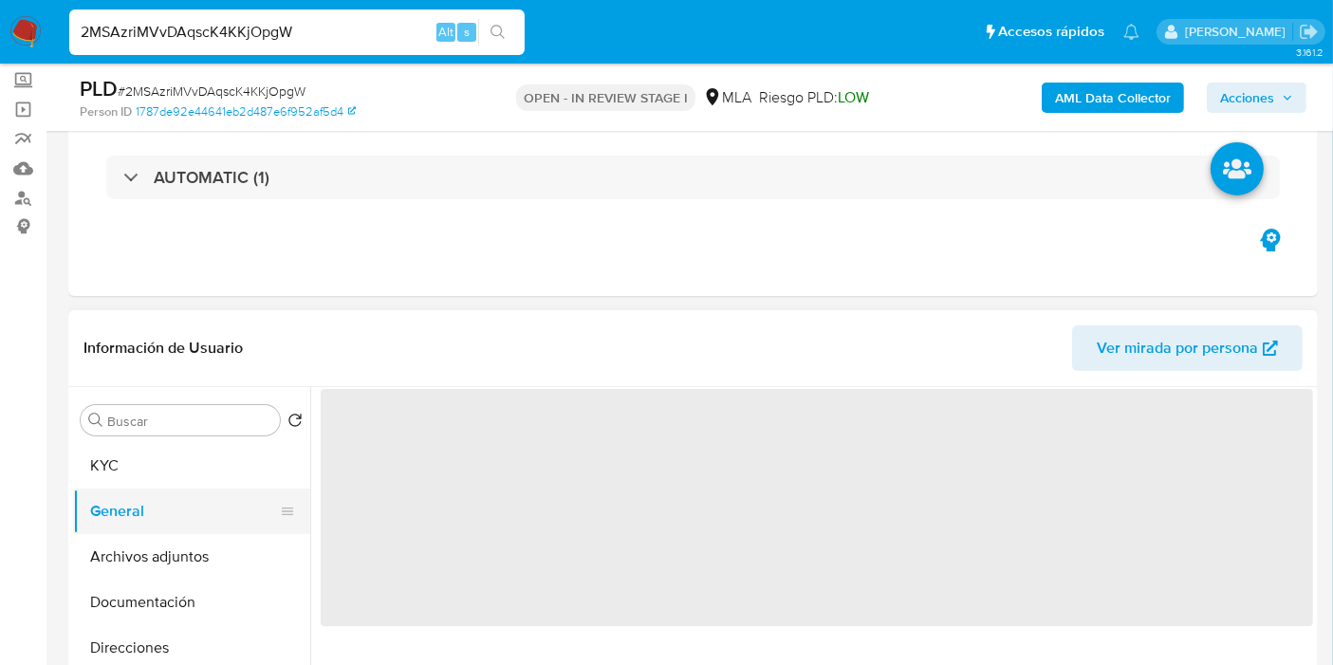
scroll to position [0, 0]
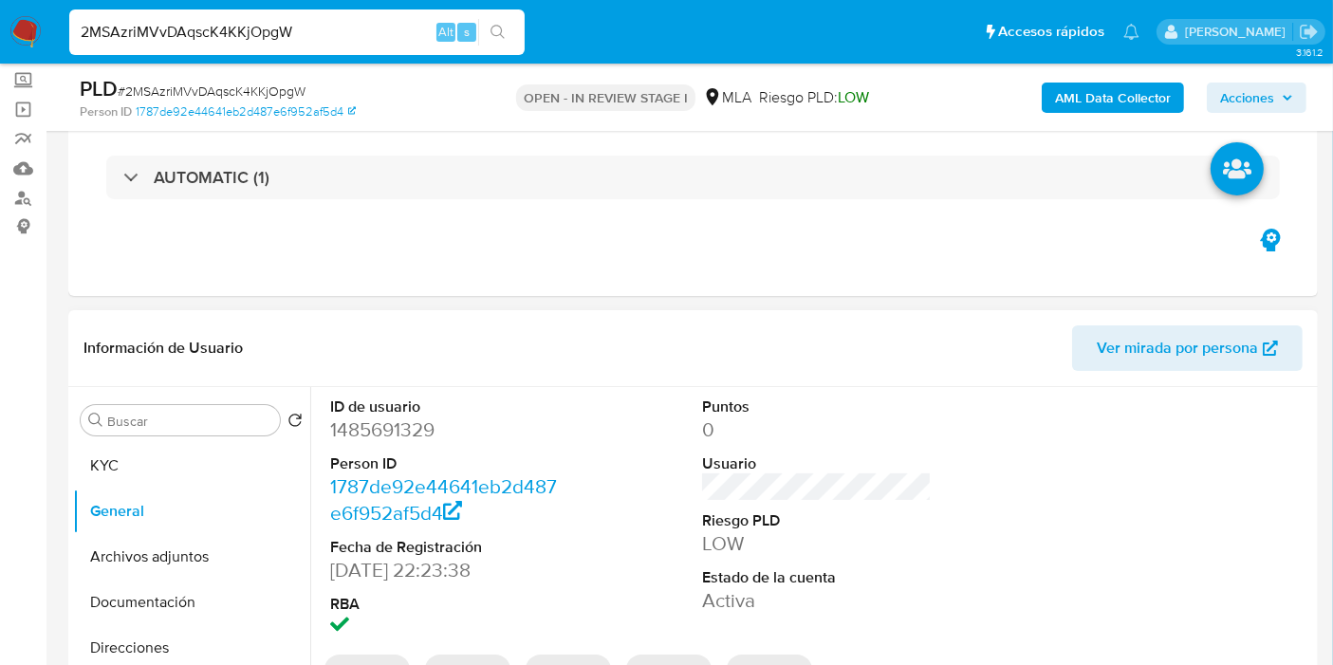
click at [384, 420] on dd "1485691329" at bounding box center [445, 429] width 230 height 27
copy dd "1485691329"
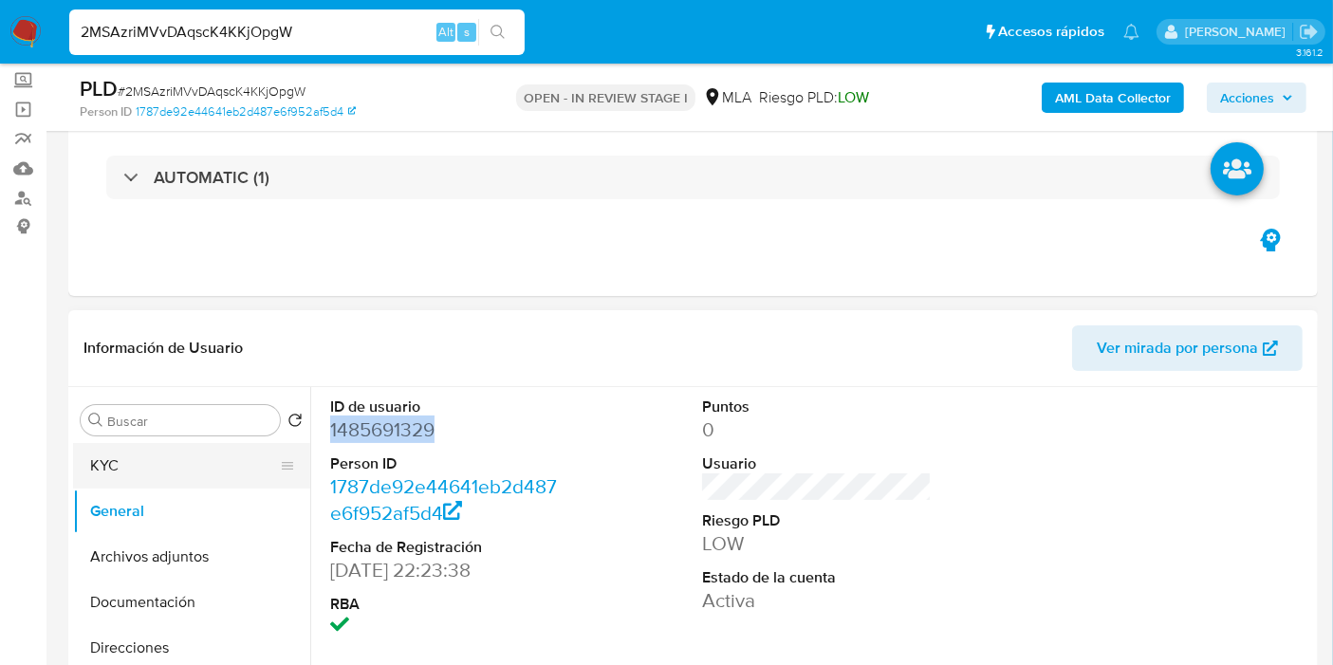
click at [179, 475] on button "KYC" at bounding box center [184, 466] width 222 height 46
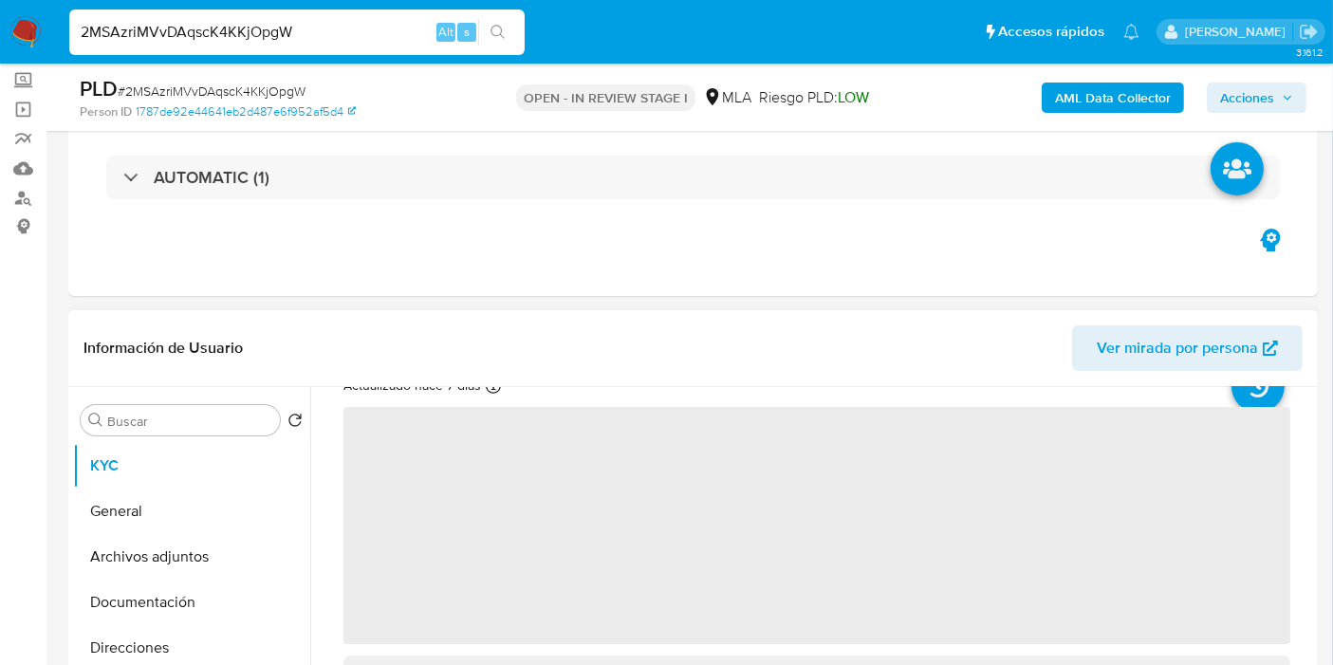
scroll to position [105, 0]
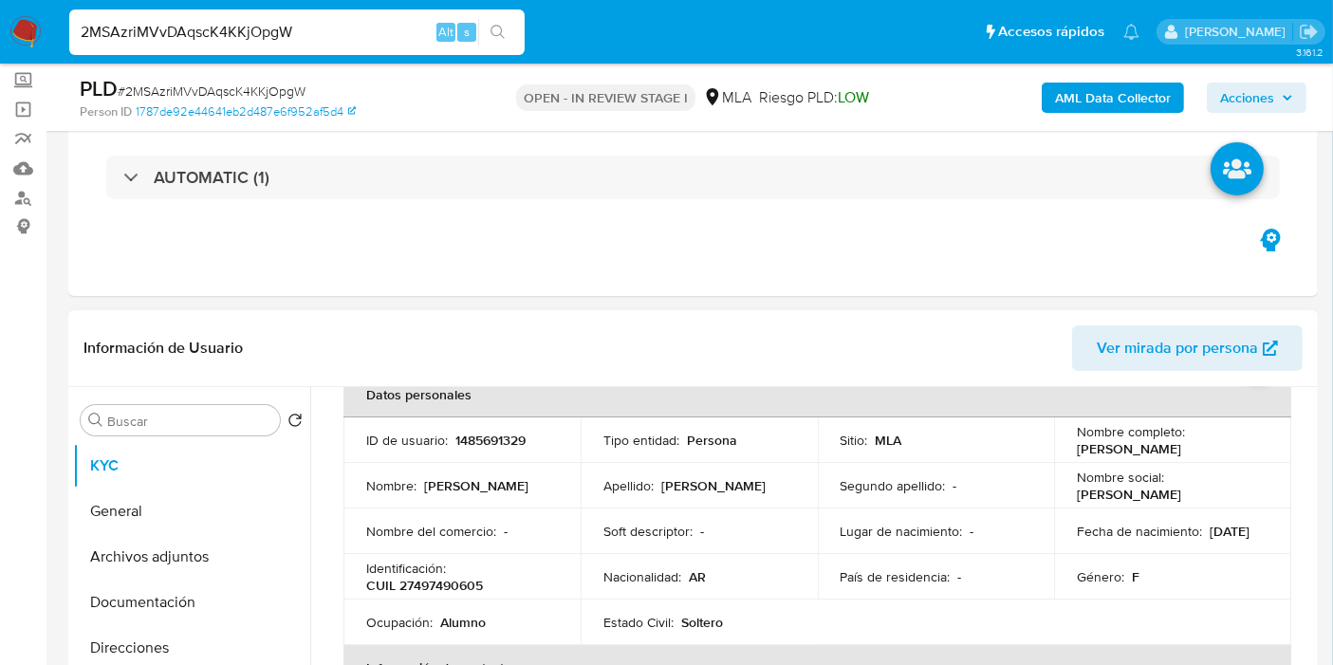
drag, startPoint x: 1224, startPoint y: 454, endPoint x: 1073, endPoint y: 450, distance: 150.9
click at [1077, 450] on div "Nombre completo : Milagros Guadalupe Celis" at bounding box center [1173, 440] width 192 height 34
copy p "Milagros Guadalupe Celis"
click at [855, 536] on p "Lugar de nacimiento :" at bounding box center [901, 531] width 122 height 17
click at [104, 631] on button "Direcciones" at bounding box center [184, 648] width 222 height 46
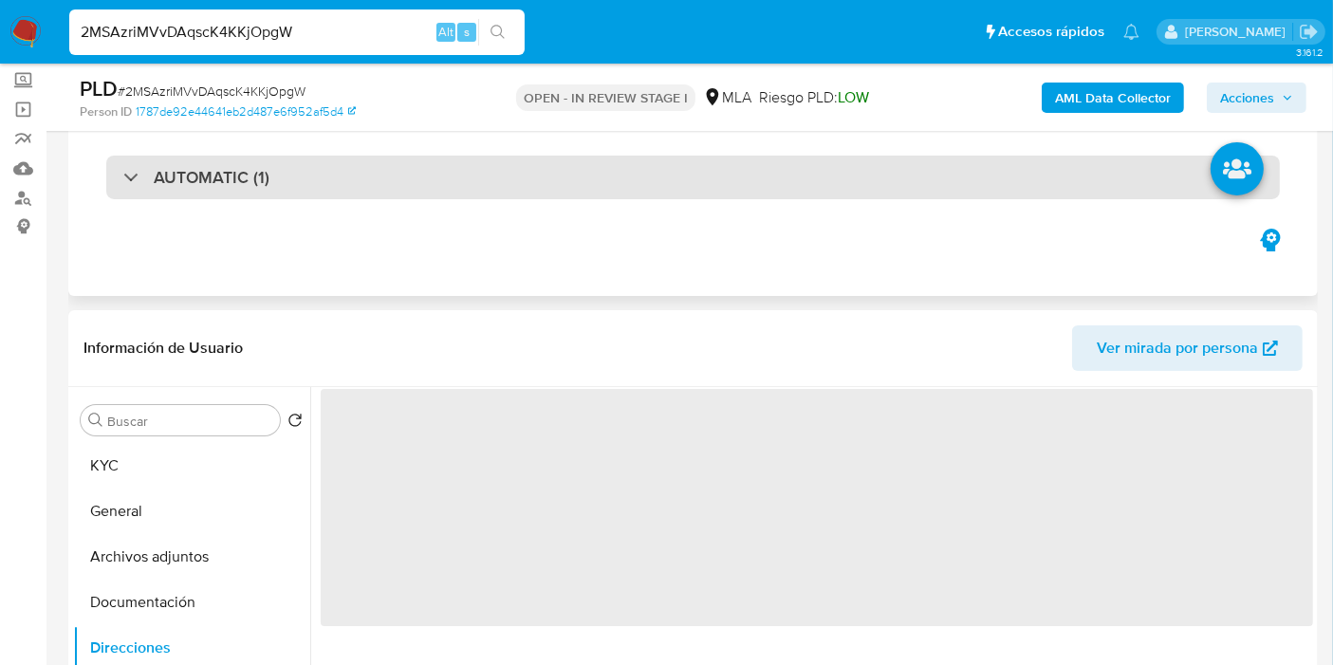
scroll to position [211, 0]
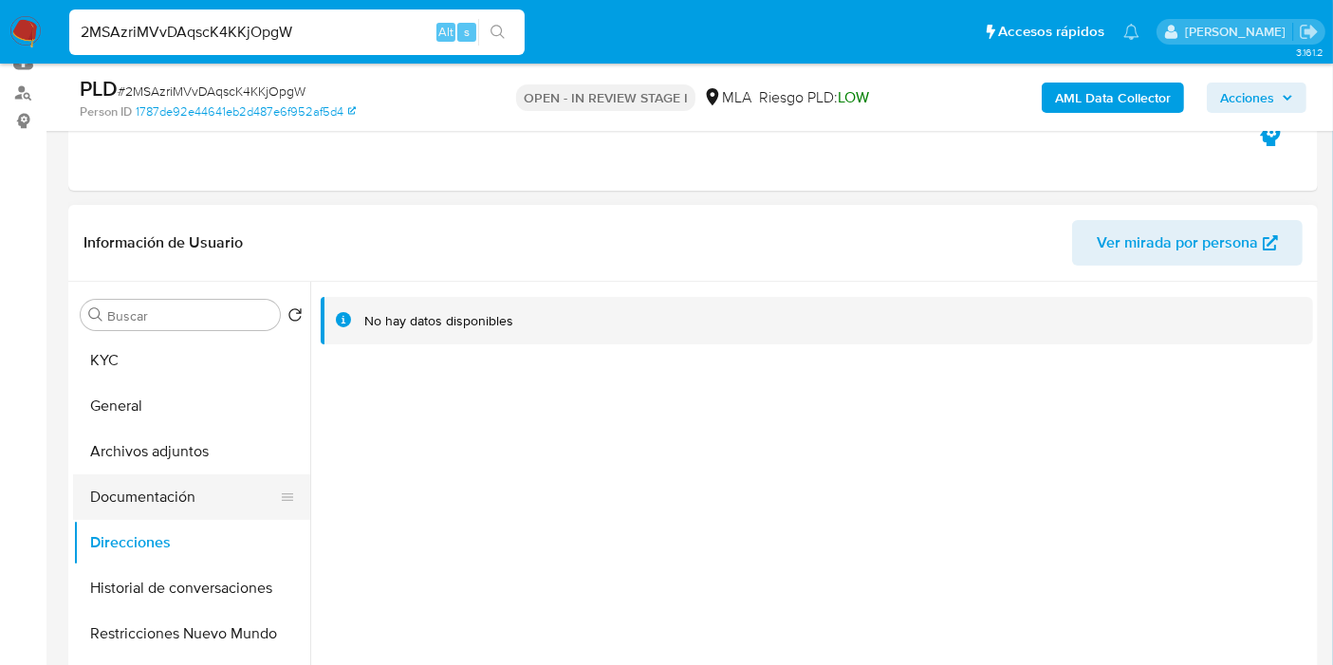
click at [239, 507] on button "Documentación" at bounding box center [184, 497] width 222 height 46
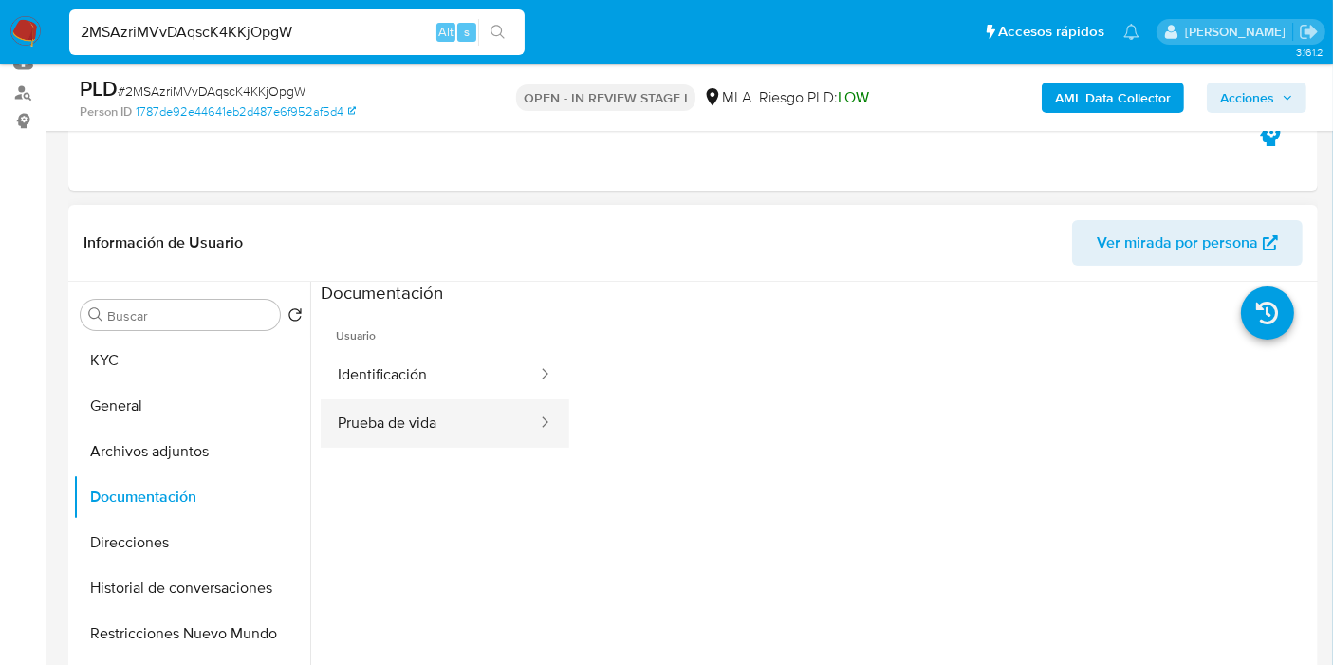
click at [416, 408] on button "Prueba de vida" at bounding box center [430, 423] width 218 height 48
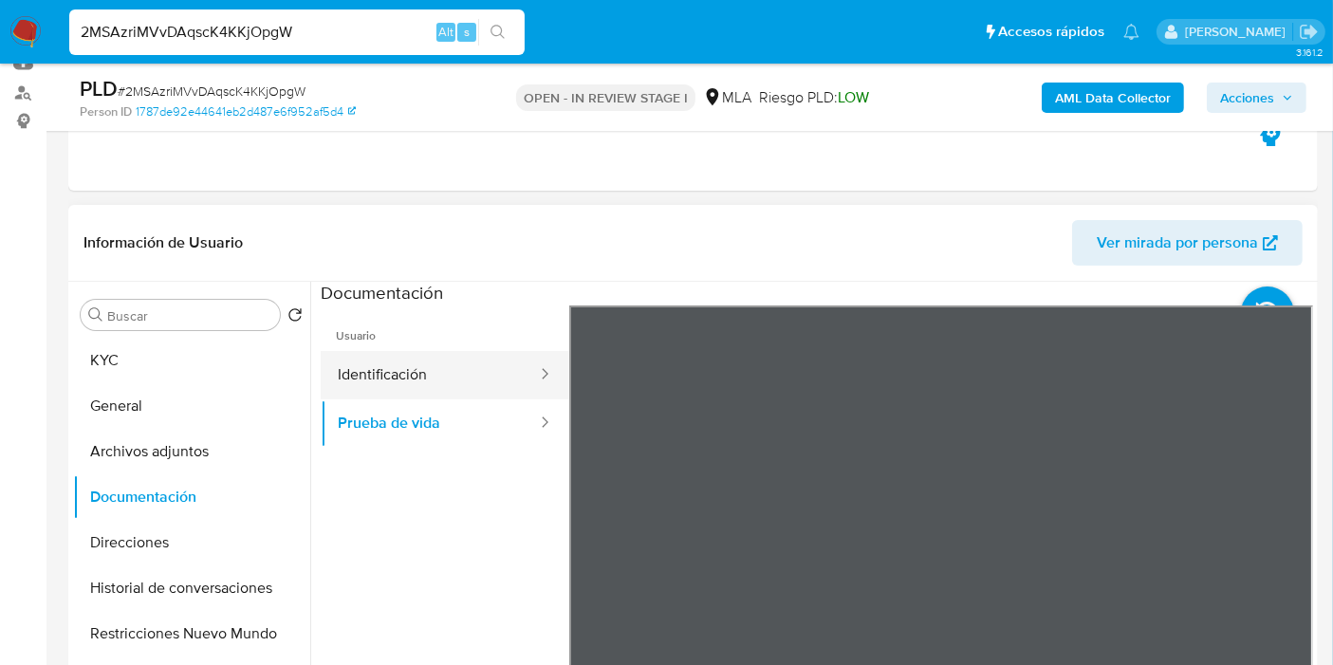
click at [443, 370] on button "Identificación" at bounding box center [430, 375] width 218 height 48
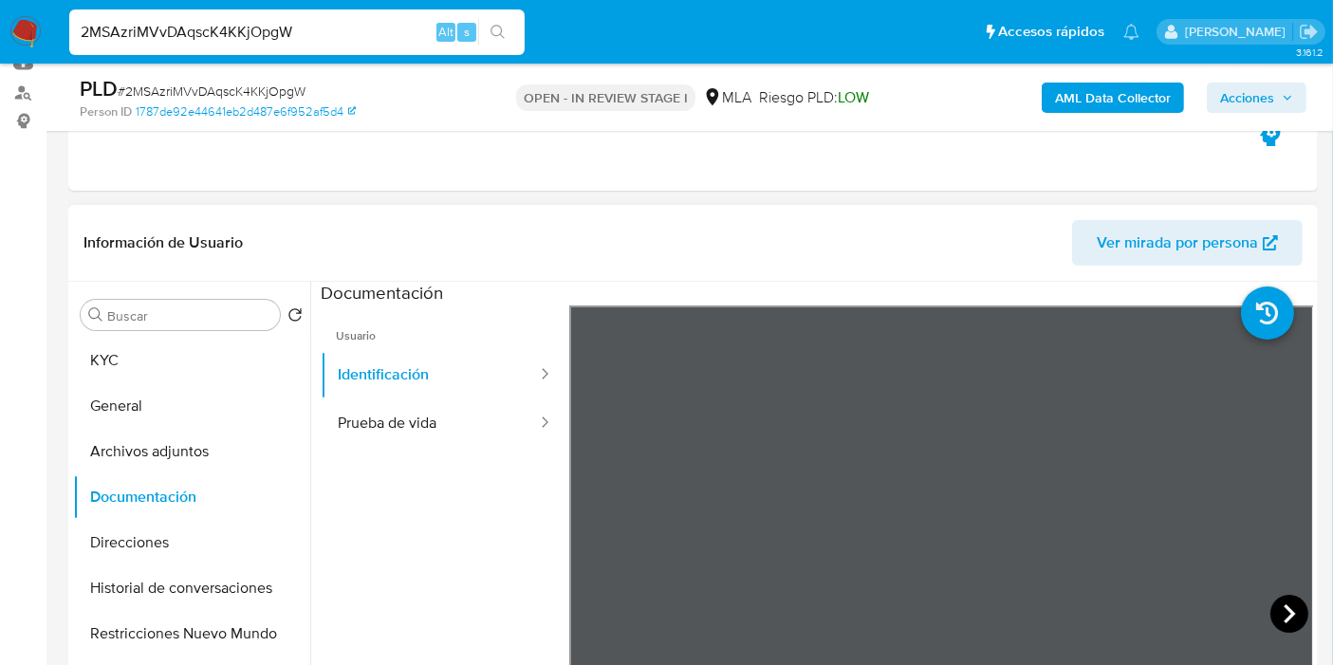
click at [1281, 615] on icon at bounding box center [1289, 614] width 38 height 38
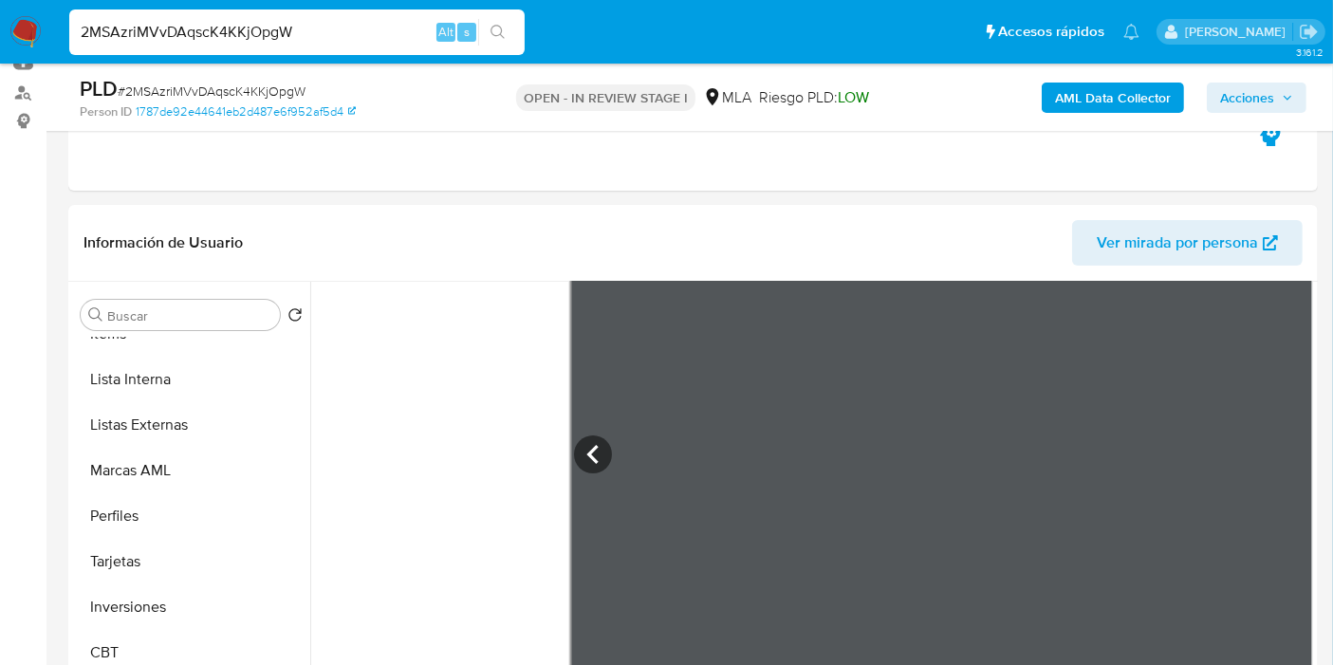
scroll to position [632, 0]
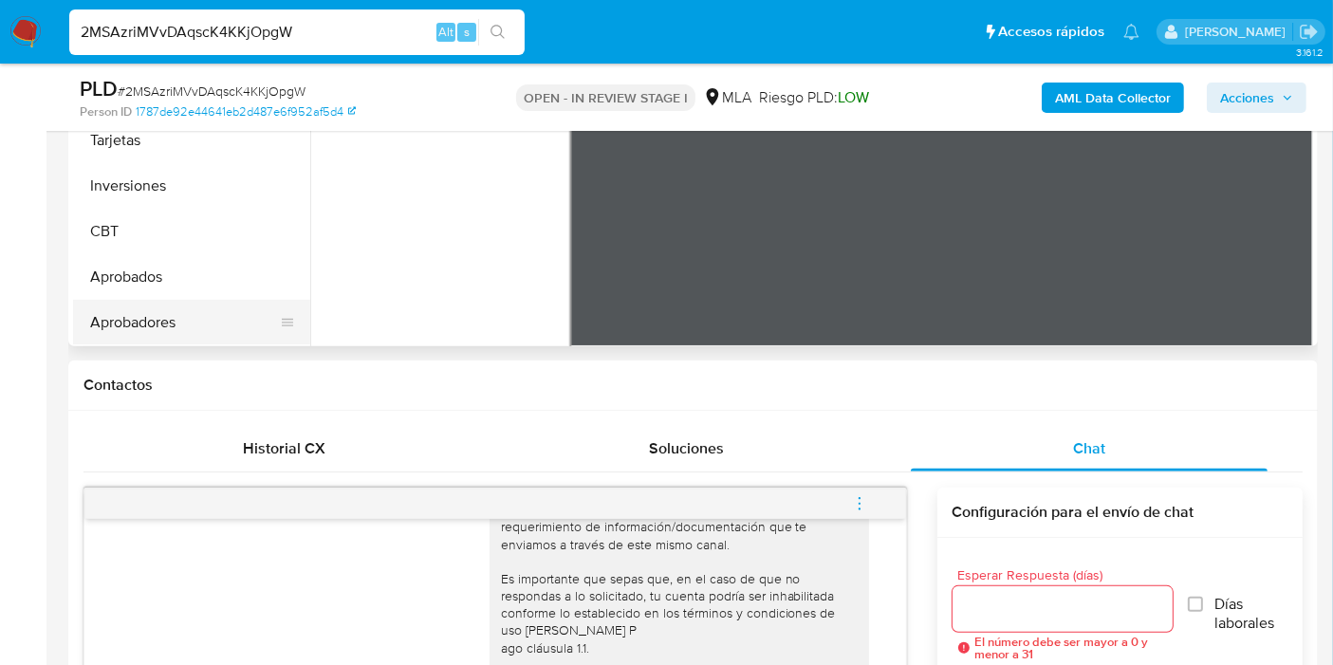
click at [145, 322] on button "Aprobadores" at bounding box center [184, 323] width 222 height 46
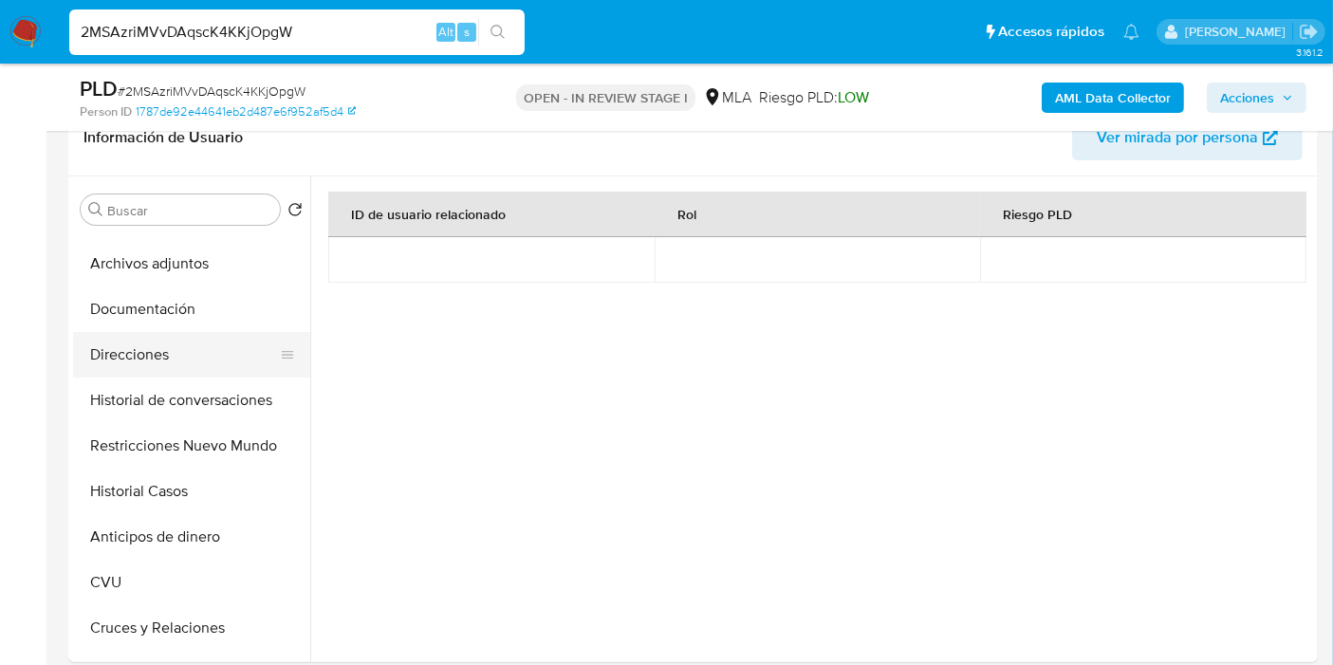
scroll to position [0, 0]
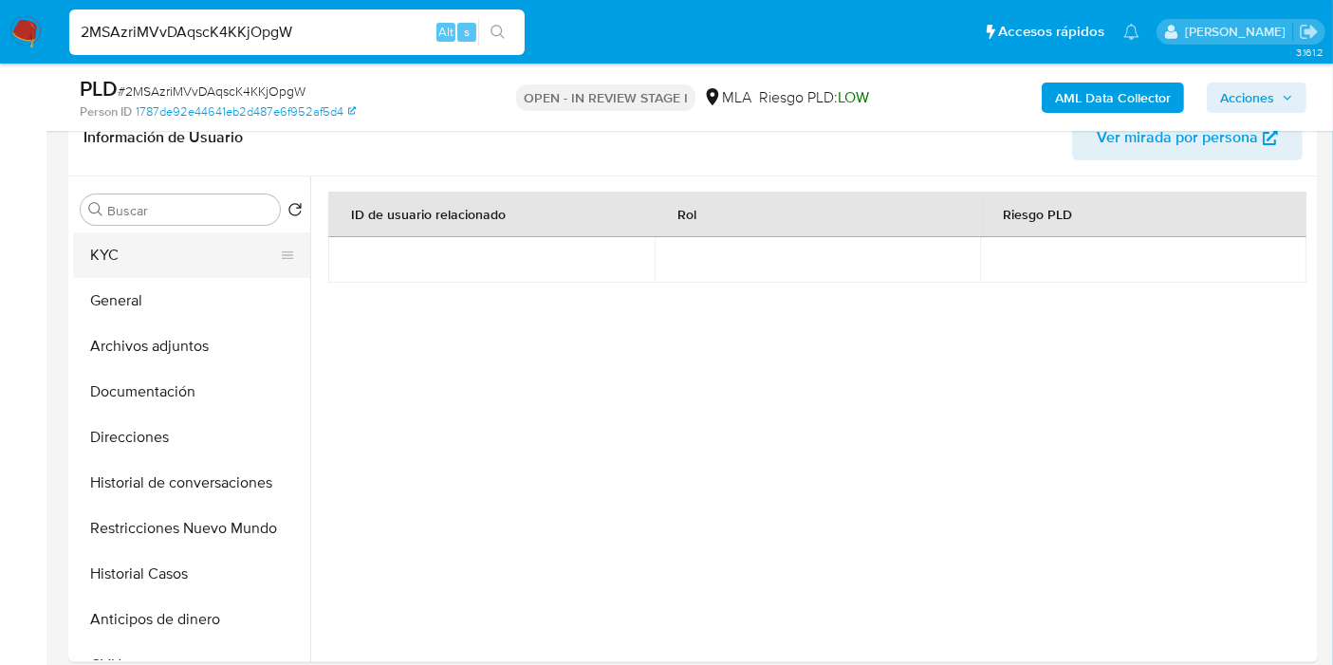
click at [180, 260] on button "KYC" at bounding box center [184, 255] width 222 height 46
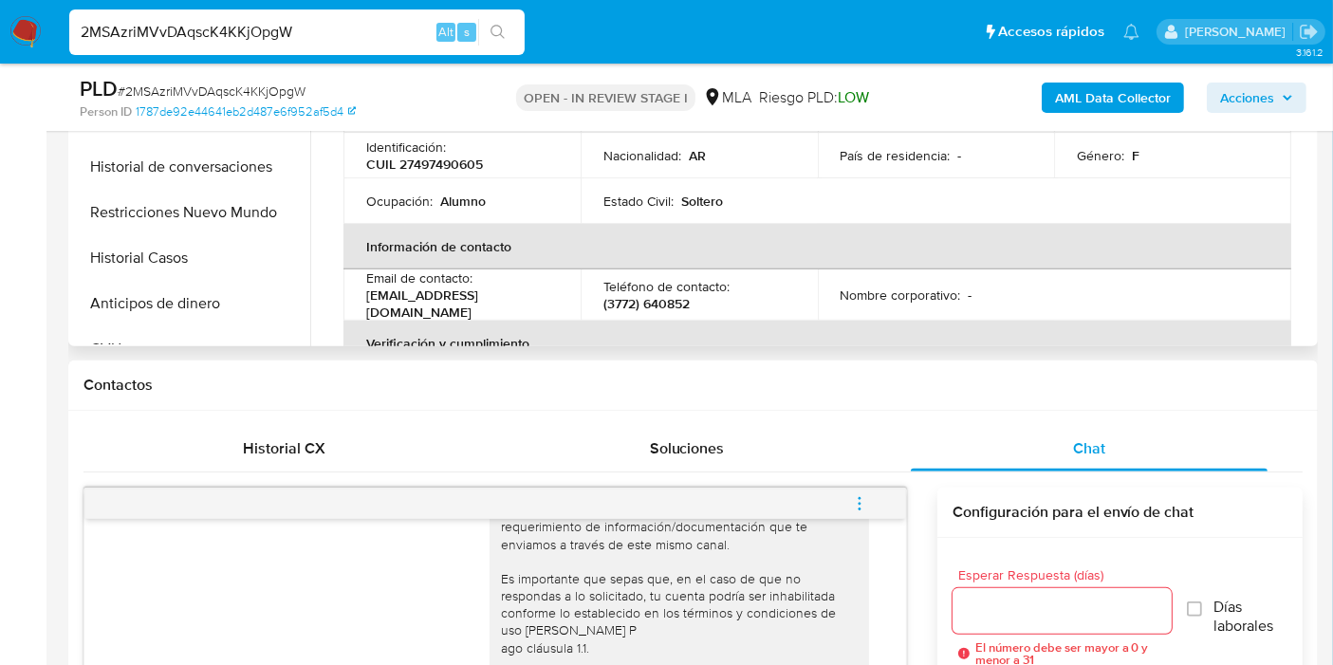
scroll to position [316, 0]
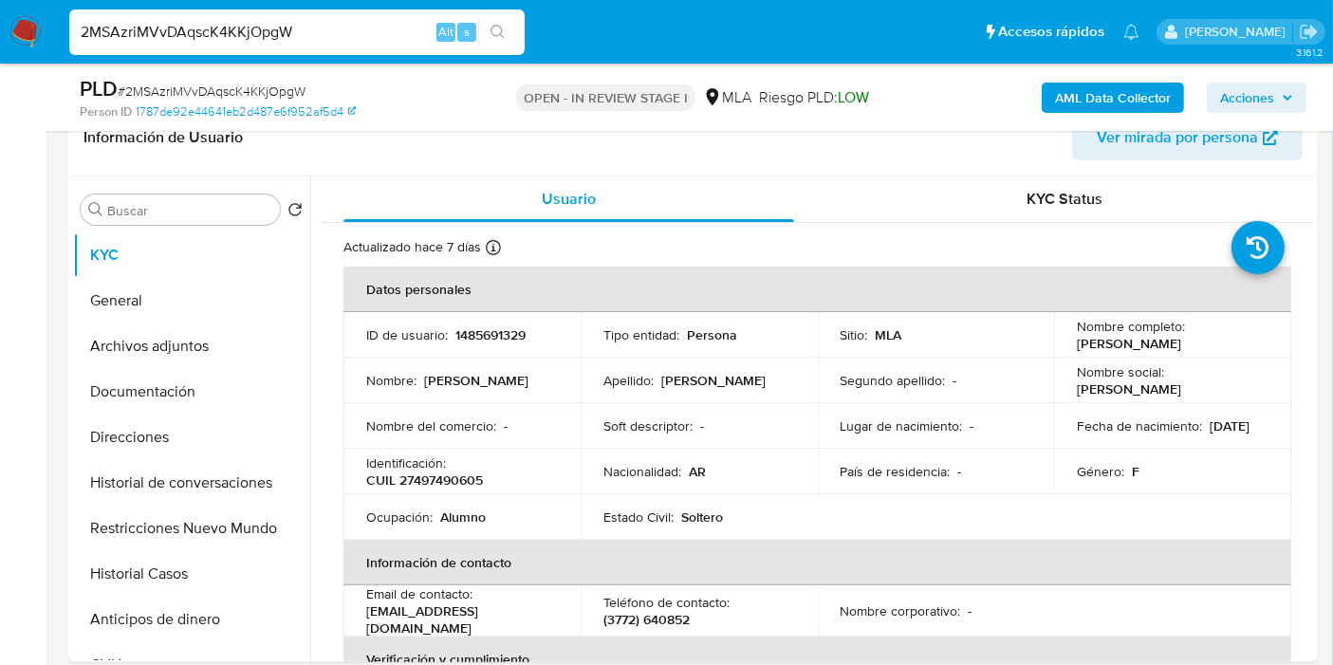
drag, startPoint x: 1225, startPoint y: 345, endPoint x: 392, endPoint y: 3, distance: 900.5
click at [1118, 342] on div "Nombre completo : Milagros Guadalupe Celis" at bounding box center [1173, 335] width 192 height 34
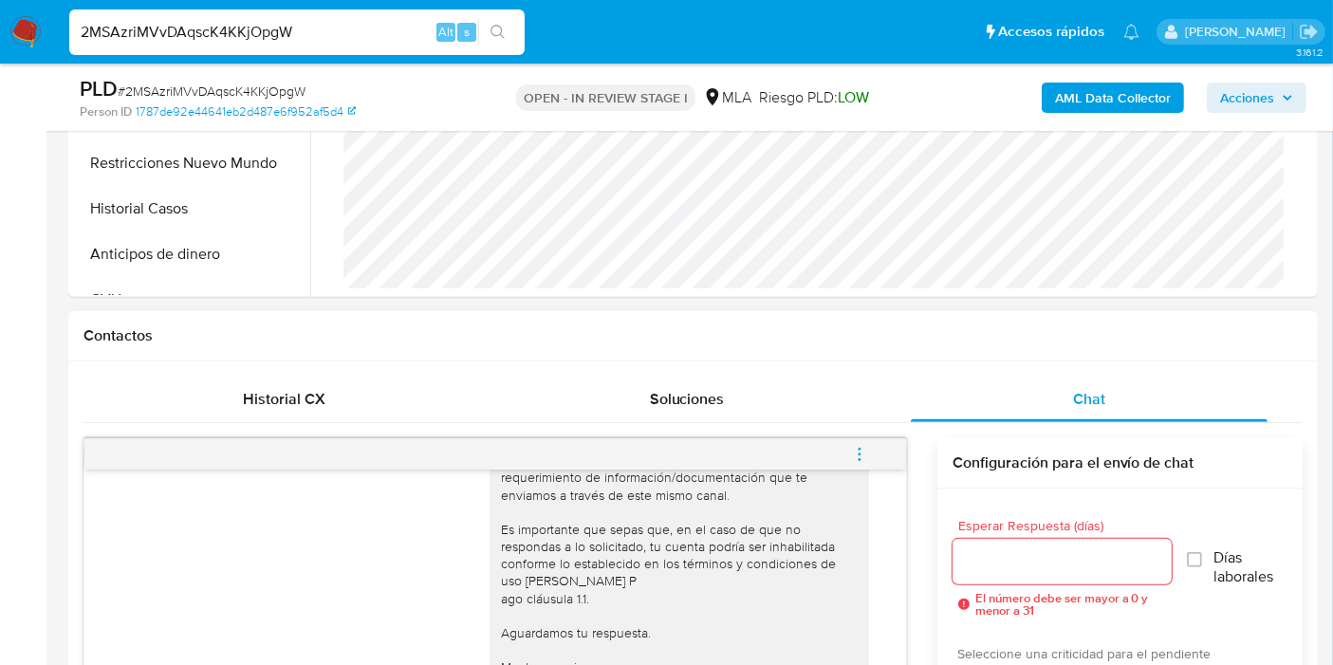
scroll to position [842, 0]
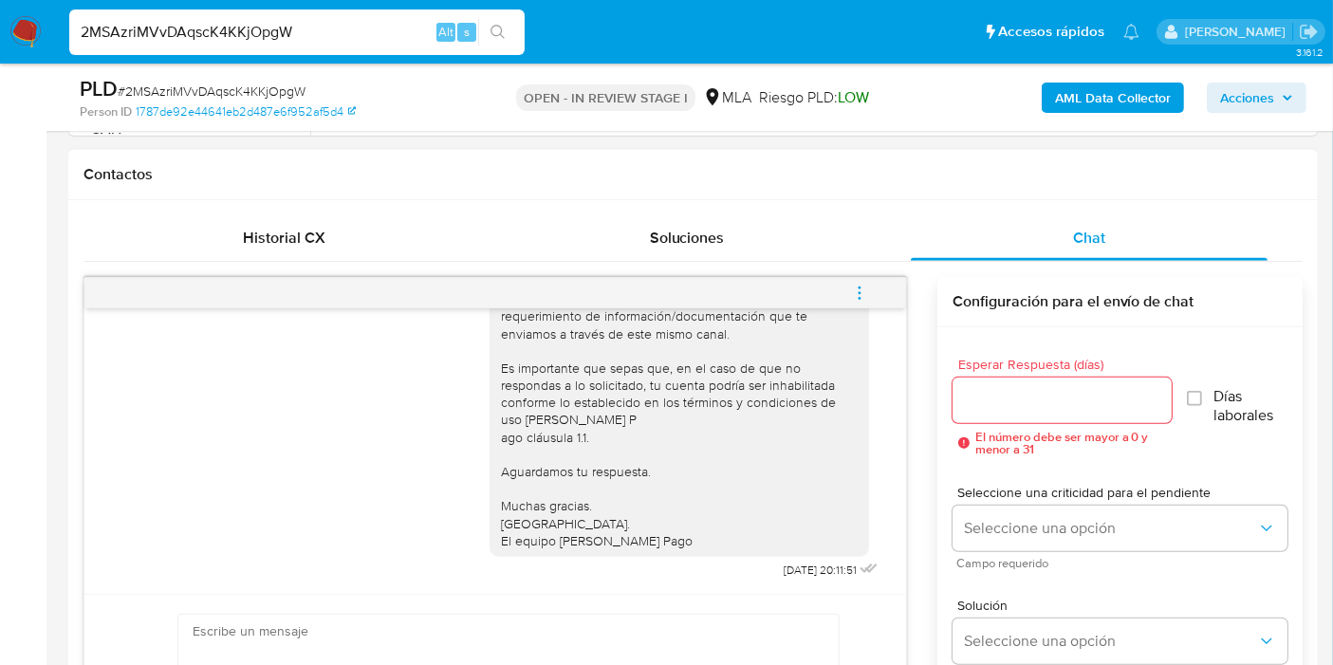
click at [829, 299] on button "menu-action" at bounding box center [859, 293] width 63 height 46
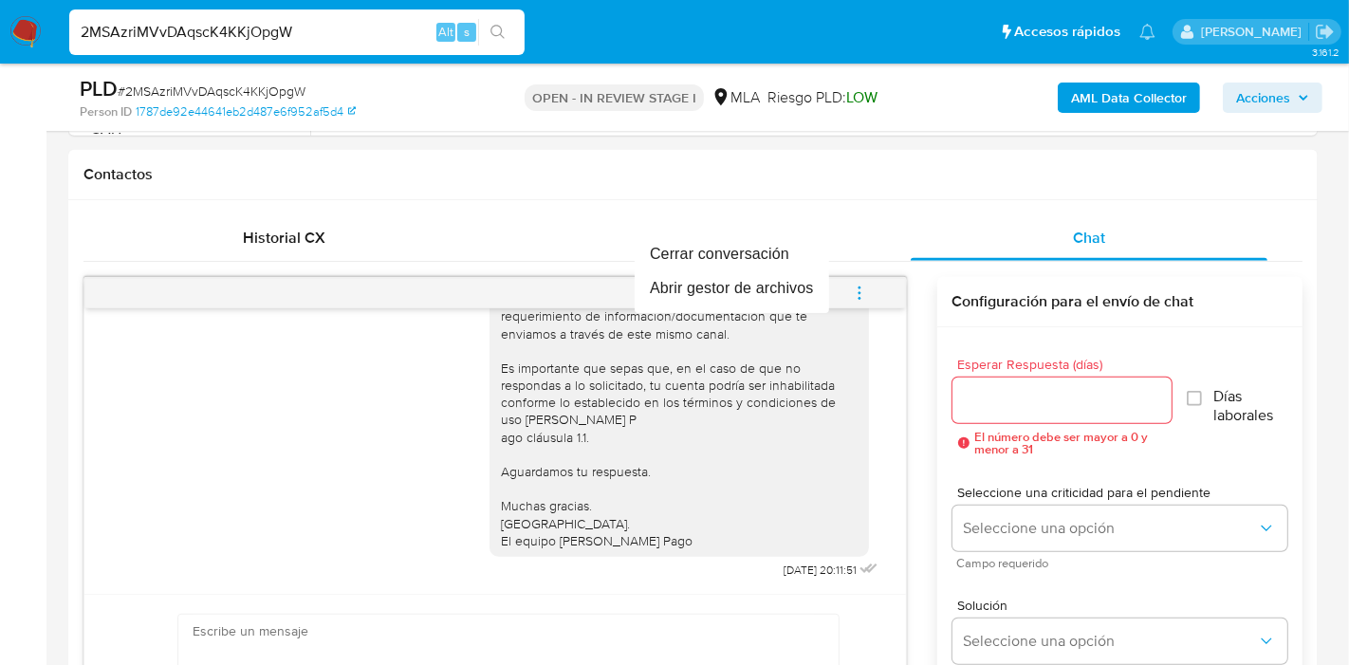
click at [856, 299] on div at bounding box center [674, 332] width 1349 height 665
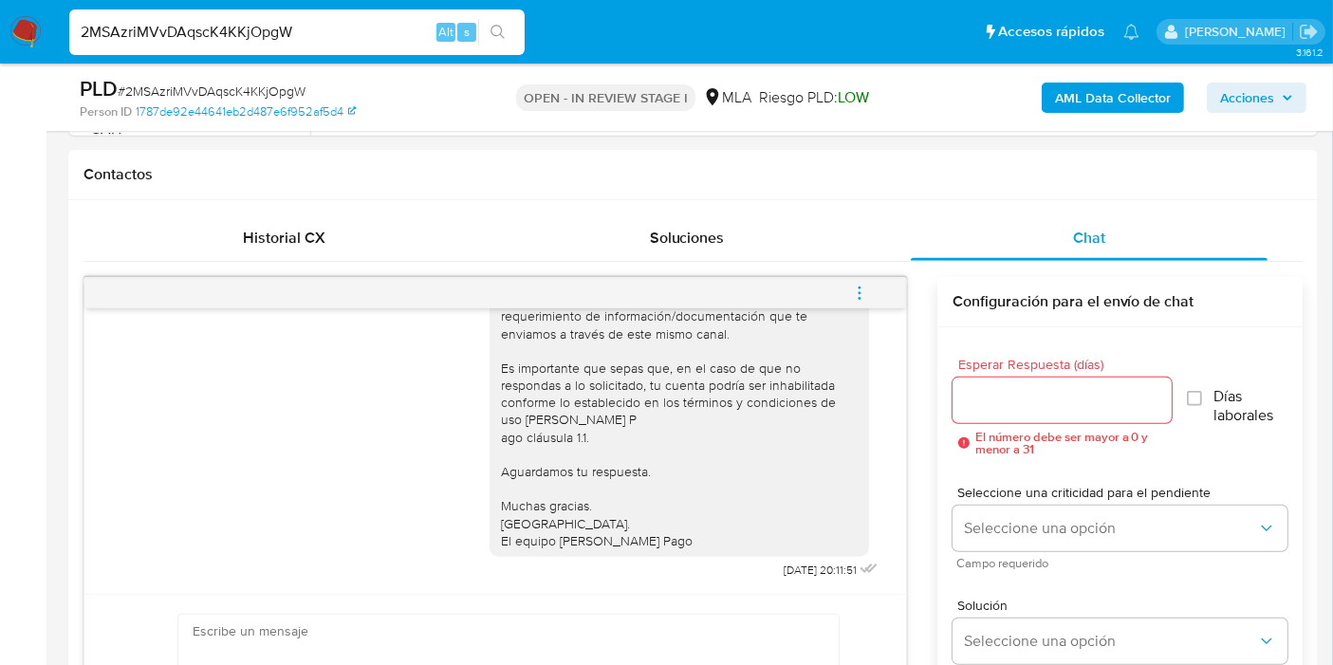
click at [877, 292] on button "menu-action" at bounding box center [859, 293] width 63 height 46
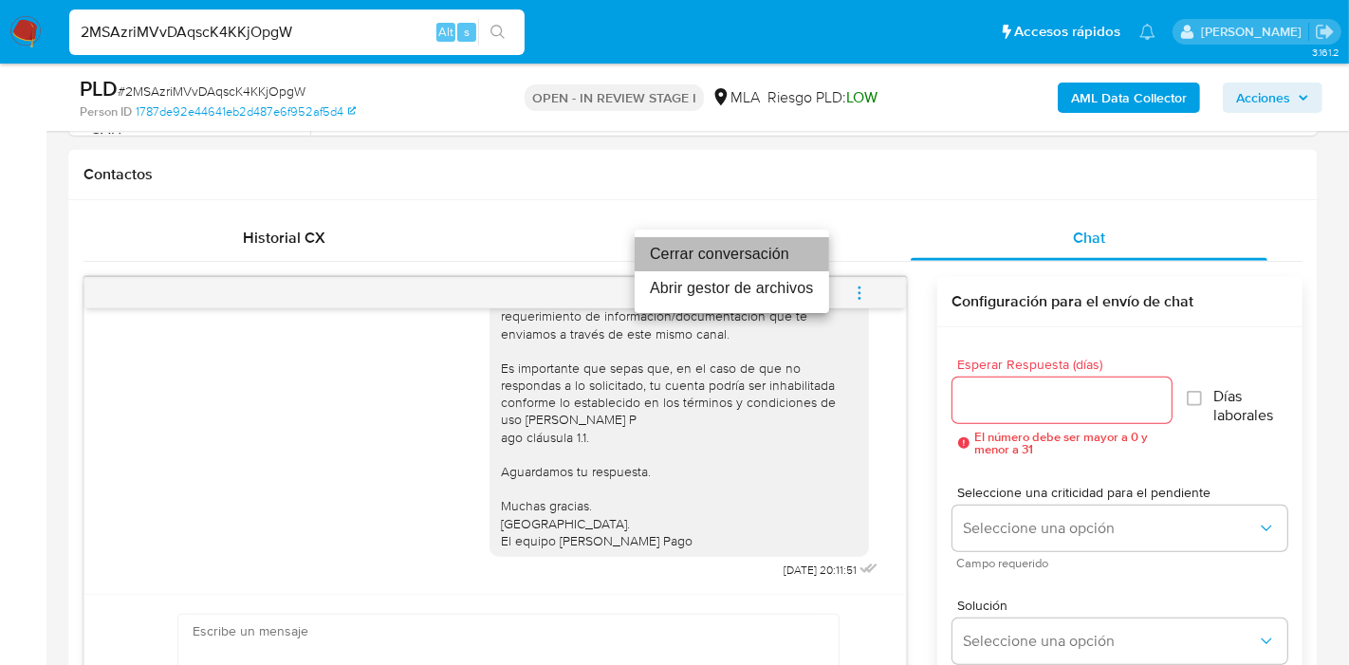
click at [711, 256] on li "Cerrar conversación" at bounding box center [732, 254] width 194 height 34
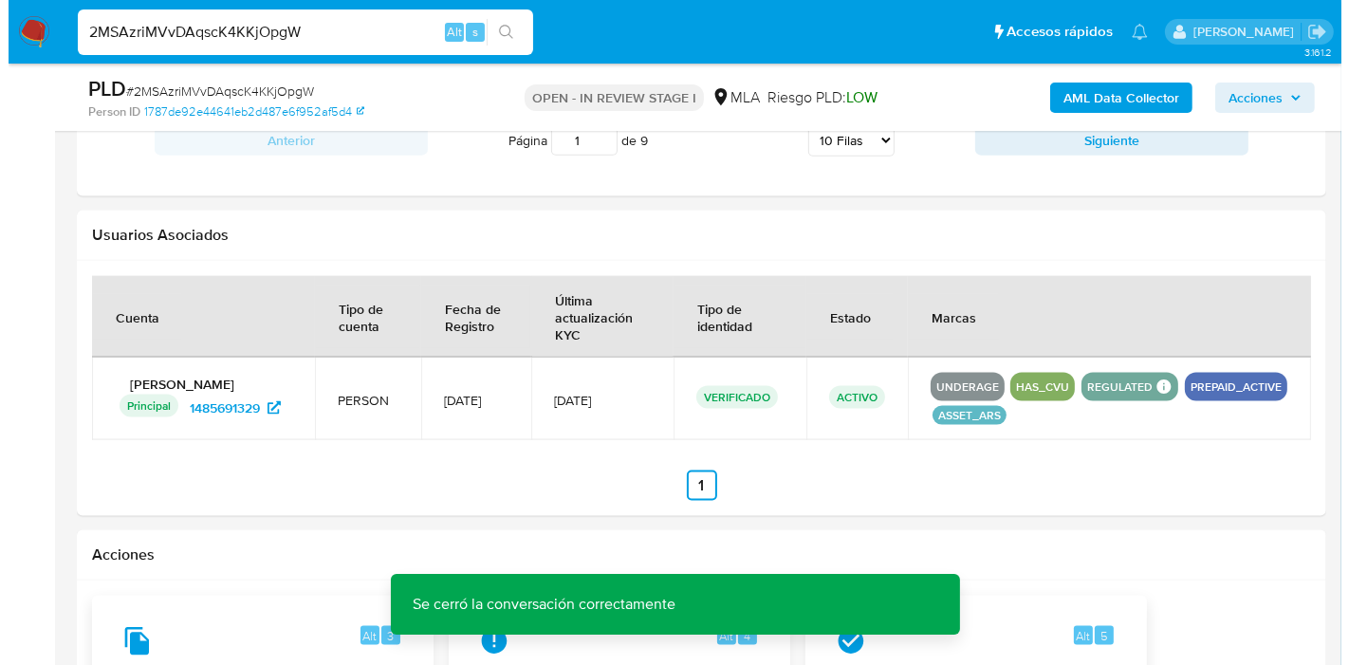
scroll to position [2951, 0]
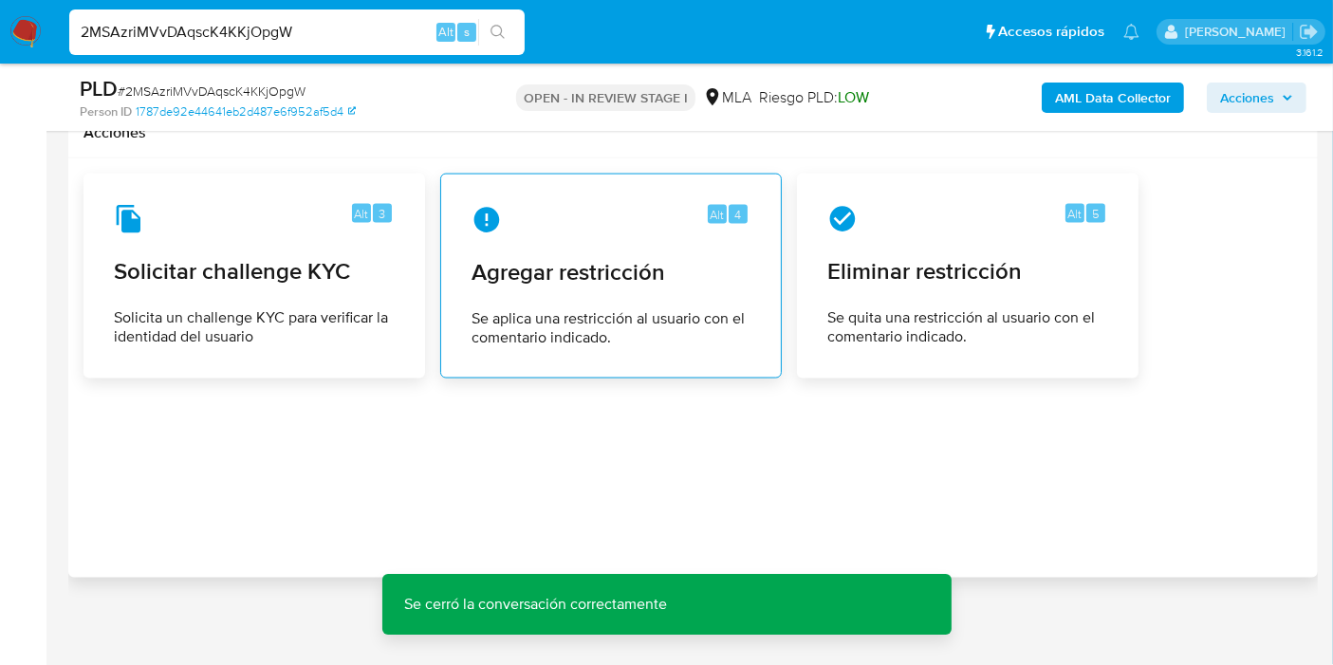
click at [683, 318] on span "Se aplica una restricción al usuario con el comentario indicado." at bounding box center [610, 328] width 279 height 38
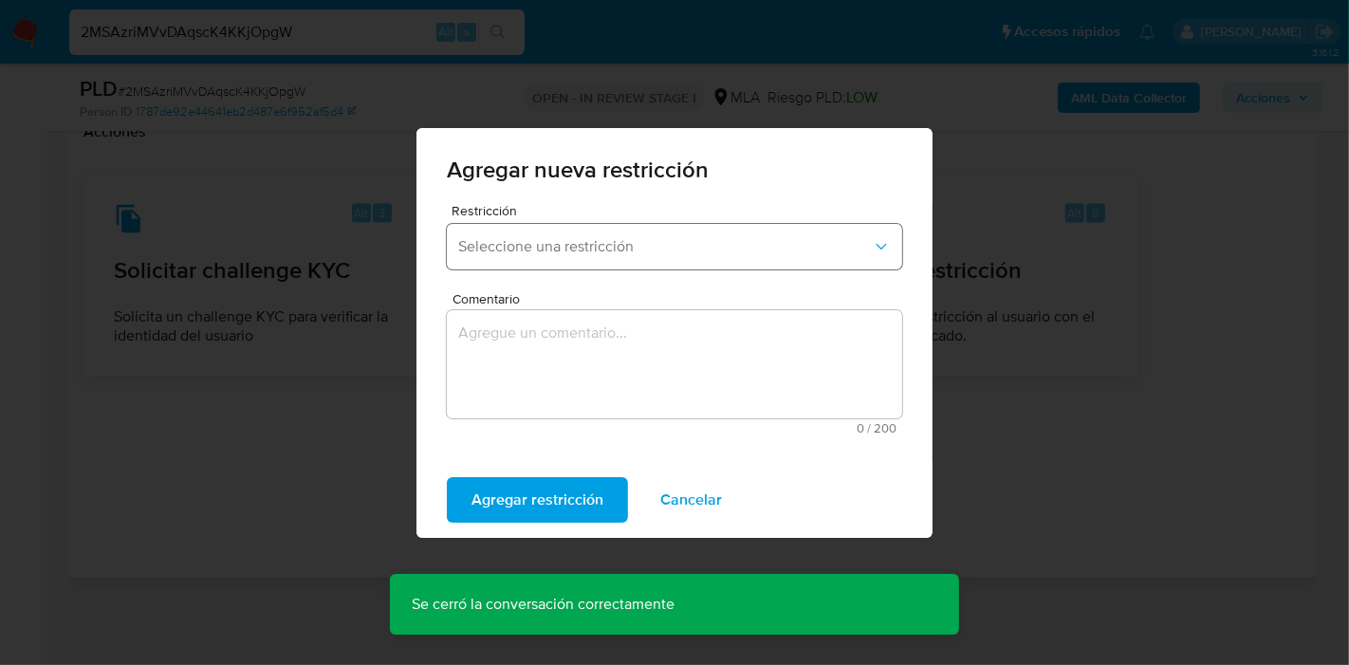
click at [635, 239] on span "Seleccione una restricción" at bounding box center [665, 246] width 414 height 19
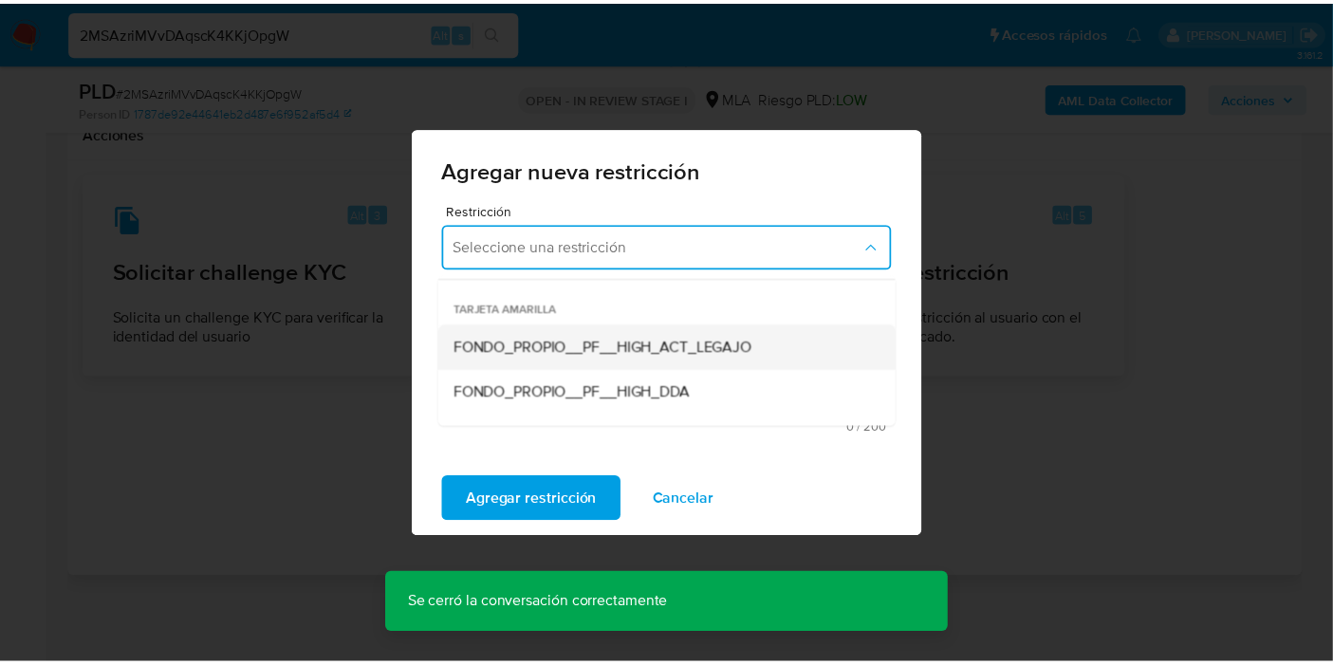
scroll to position [211, 0]
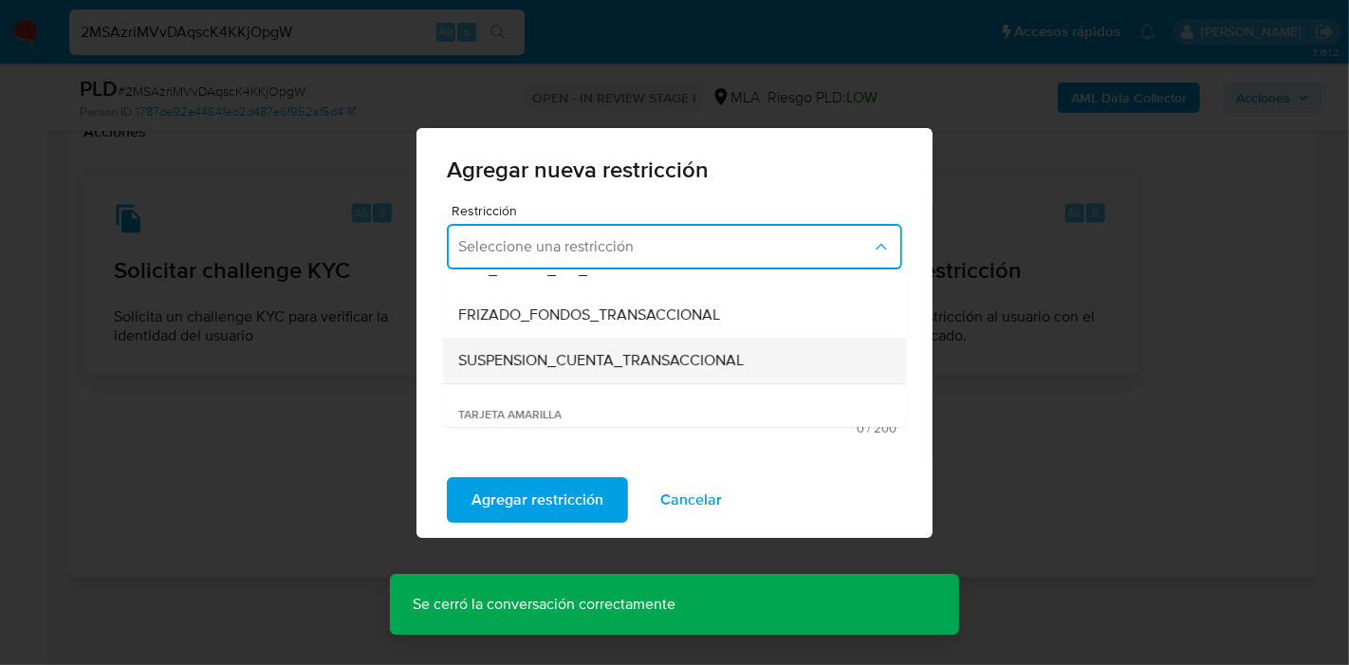
click at [615, 353] on span "SUSPENSION_CUENTA_TRANSACCIONAL" at bounding box center [601, 360] width 286 height 19
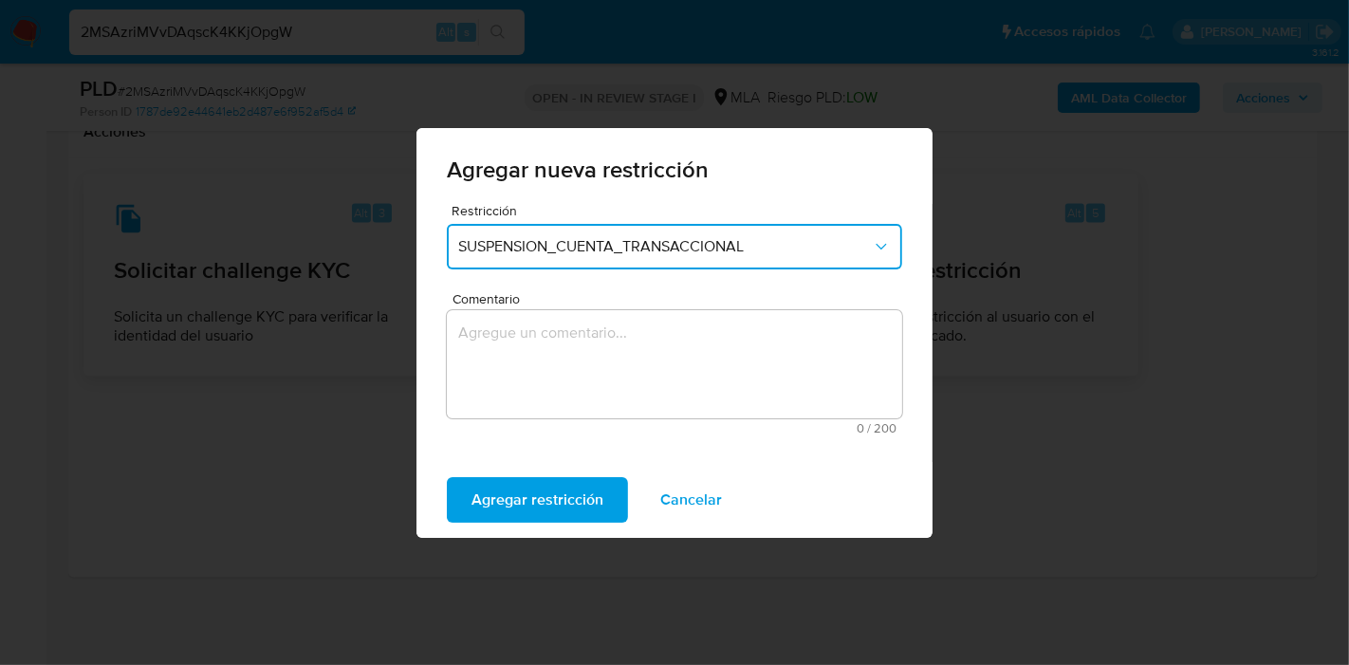
drag, startPoint x: 566, startPoint y: 458, endPoint x: 587, endPoint y: 433, distance: 33.0
click at [573, 446] on div "Restricción SUSPENSION_CUENTA_TRANSACCIONAL Comentario 0 / 200 200 caracteres r…" at bounding box center [674, 333] width 516 height 258
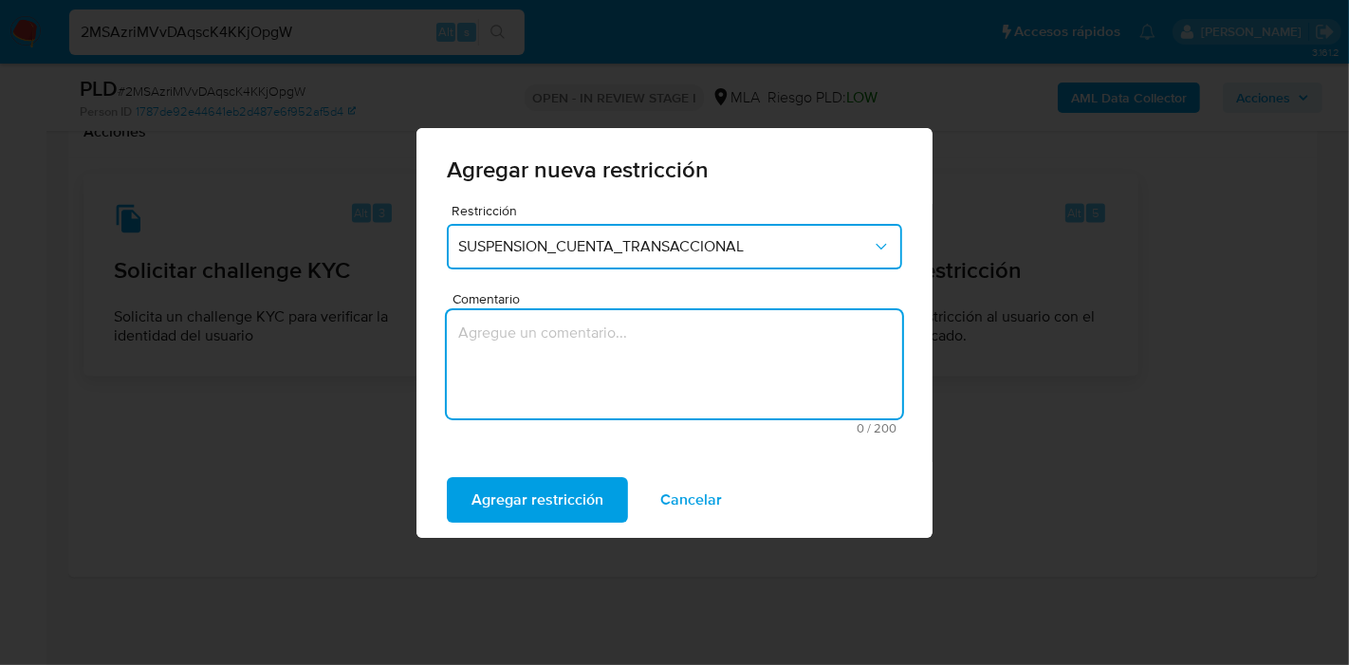
click at [635, 379] on textarea "Comentario" at bounding box center [674, 364] width 455 height 108
type textarea "AML"
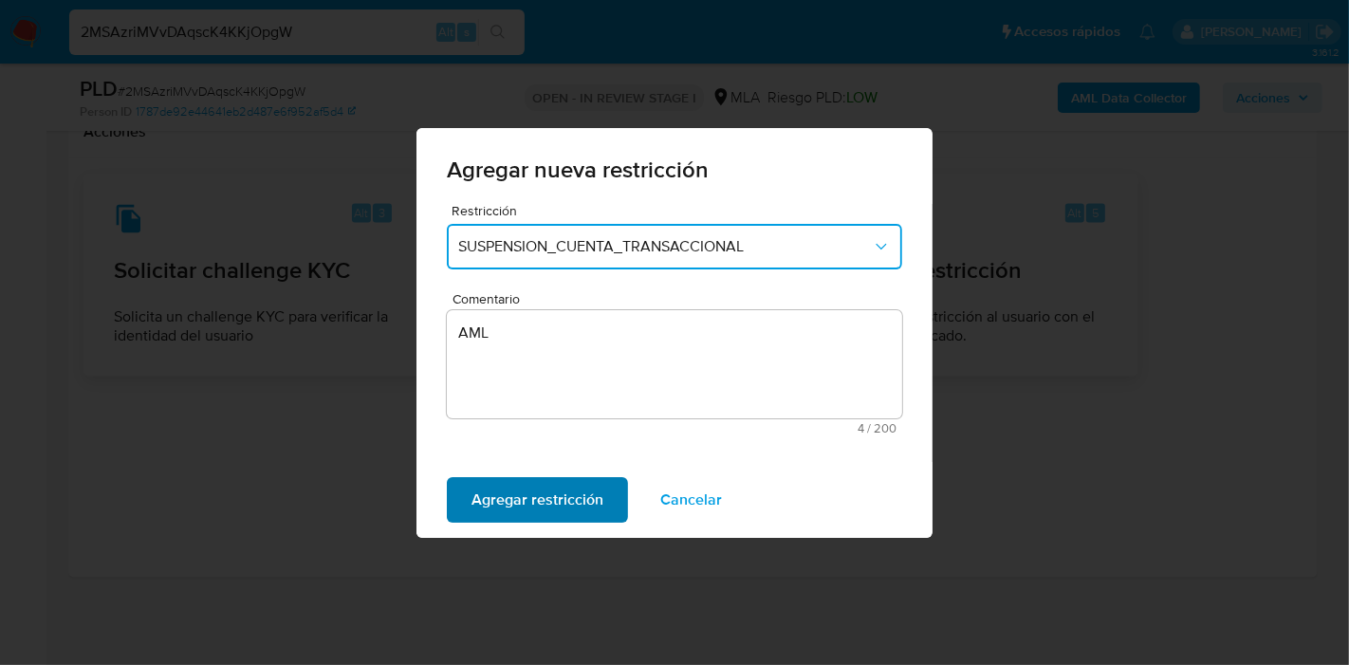
click at [545, 496] on span "Agregar restricción" at bounding box center [537, 500] width 132 height 42
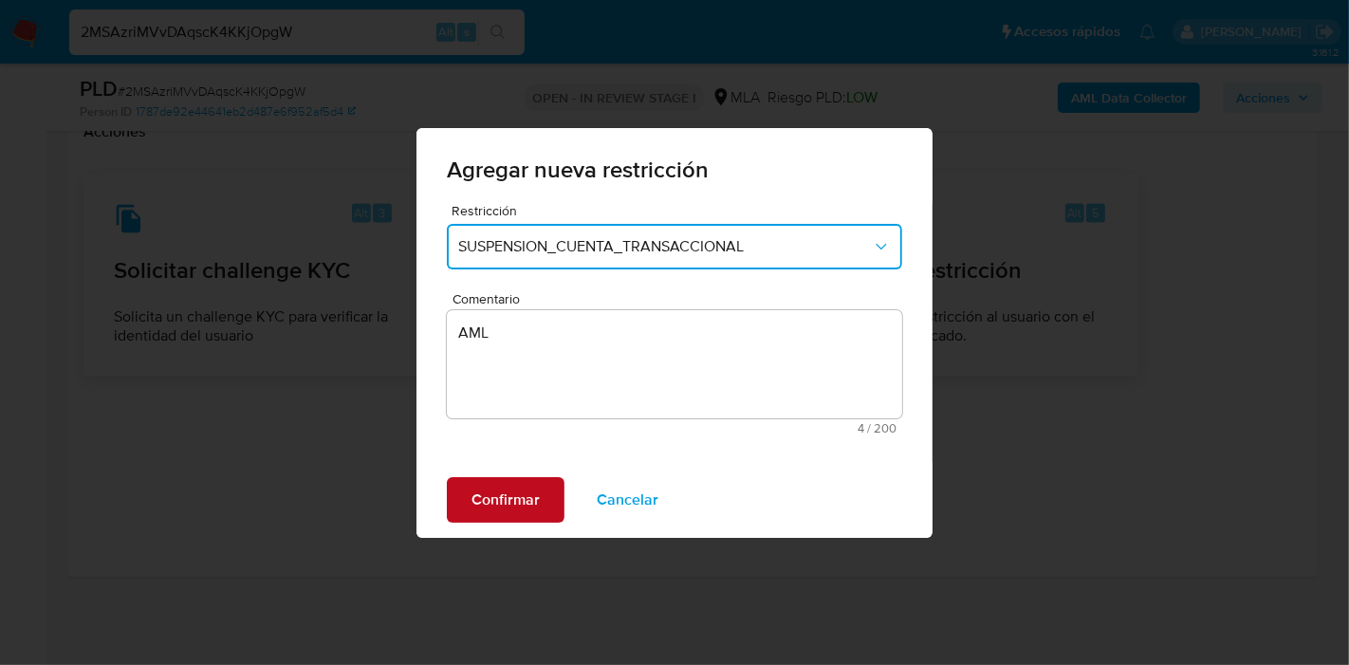
click at [545, 496] on button "Confirmar" at bounding box center [506, 500] width 118 height 46
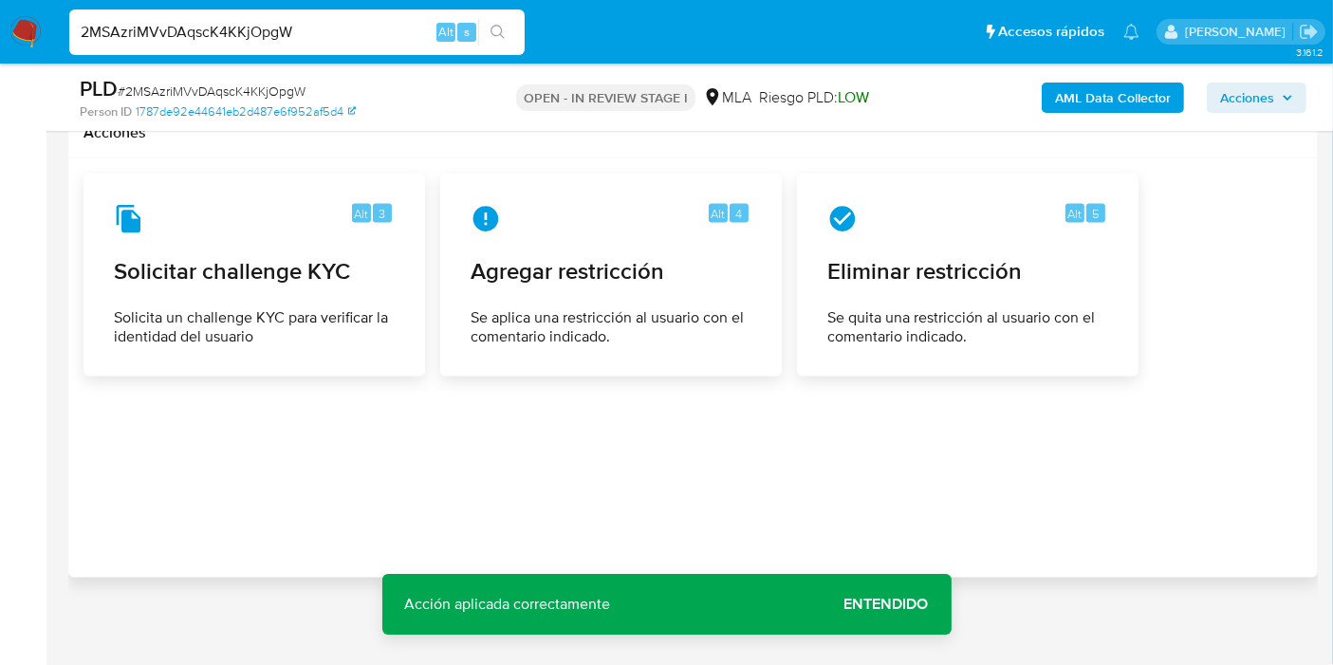
click at [918, 604] on span "Entendido" at bounding box center [886, 604] width 84 height 0
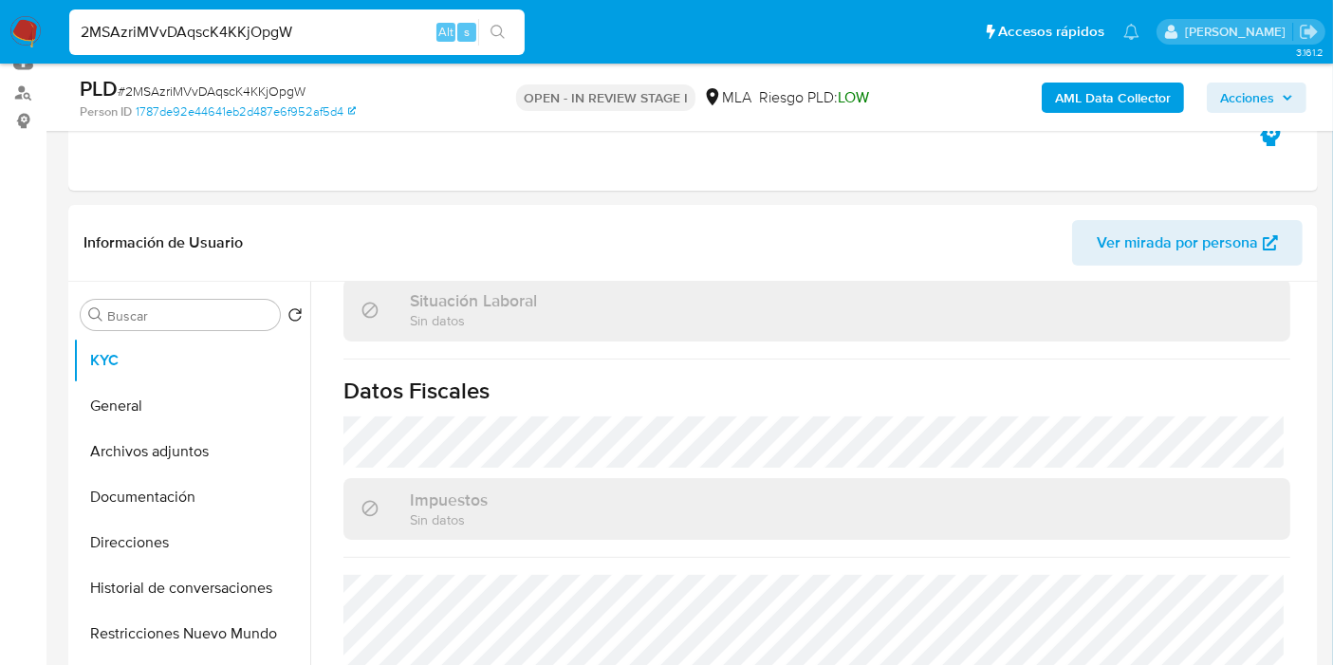
click at [1121, 102] on b "AML Data Collector" at bounding box center [1113, 98] width 116 height 30
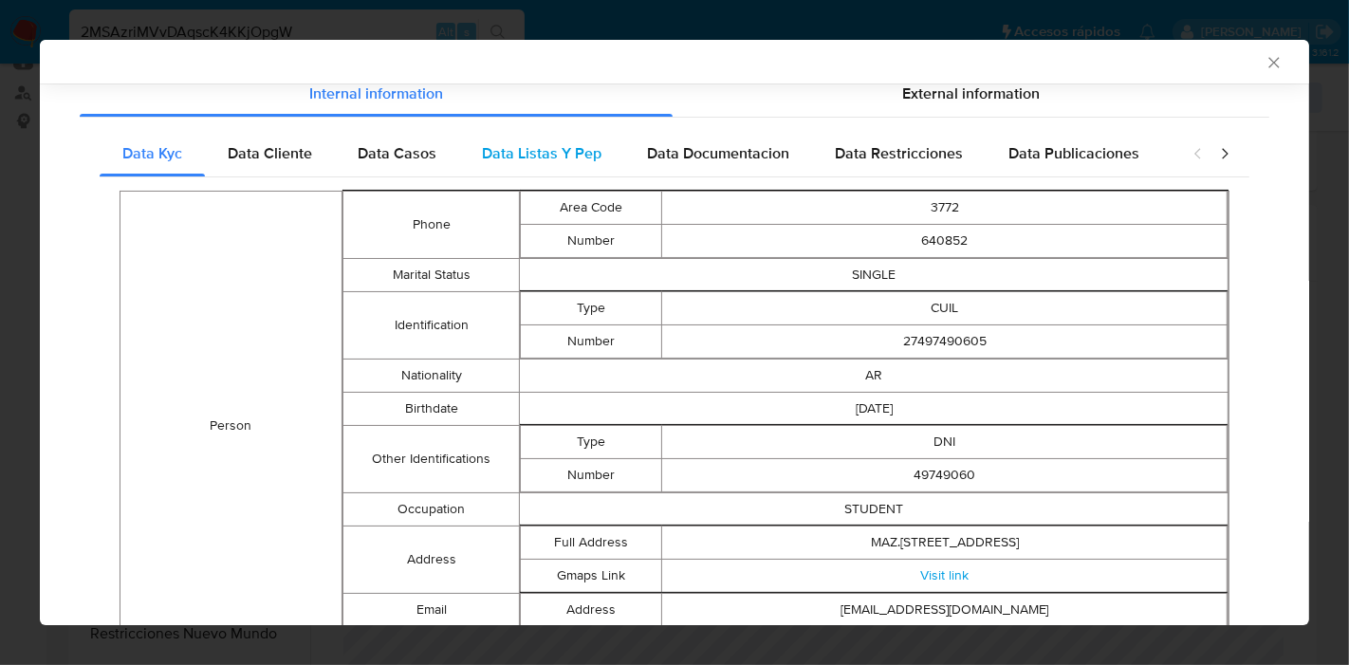
scroll to position [101, 0]
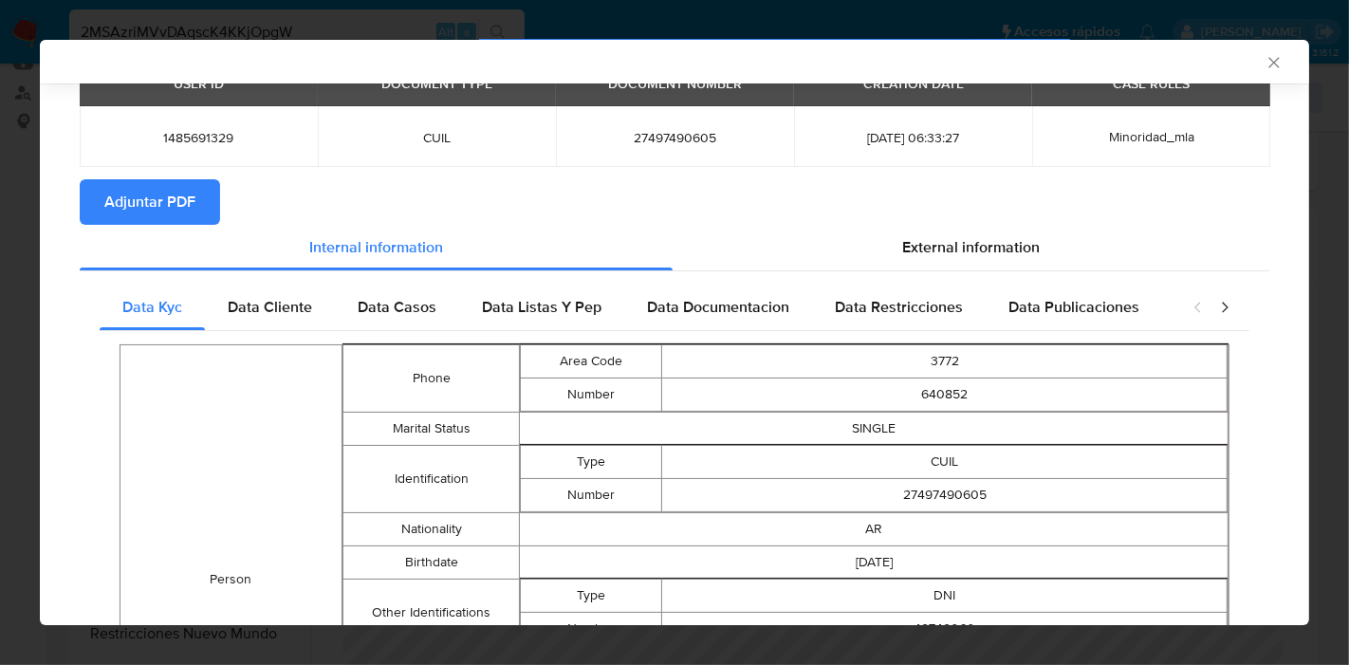
click at [341, 294] on div "Data Casos" at bounding box center [397, 308] width 124 height 46
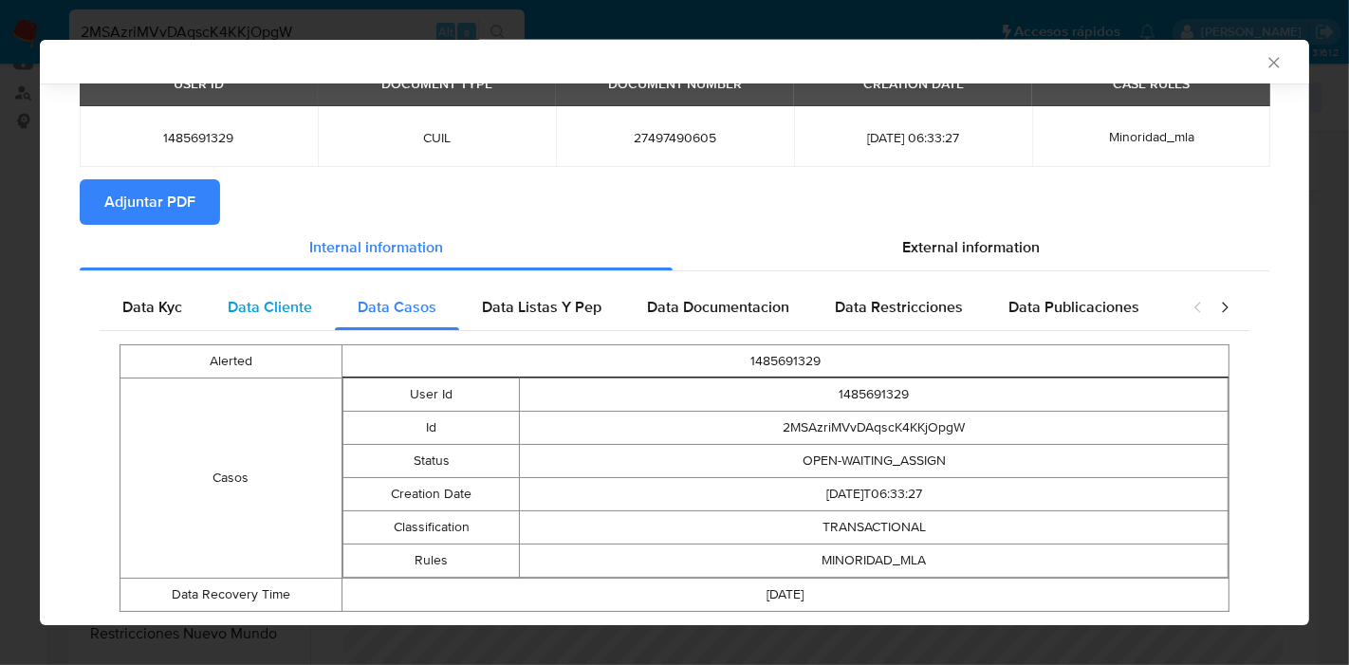
click at [281, 306] on span "Data Cliente" at bounding box center [270, 307] width 84 height 22
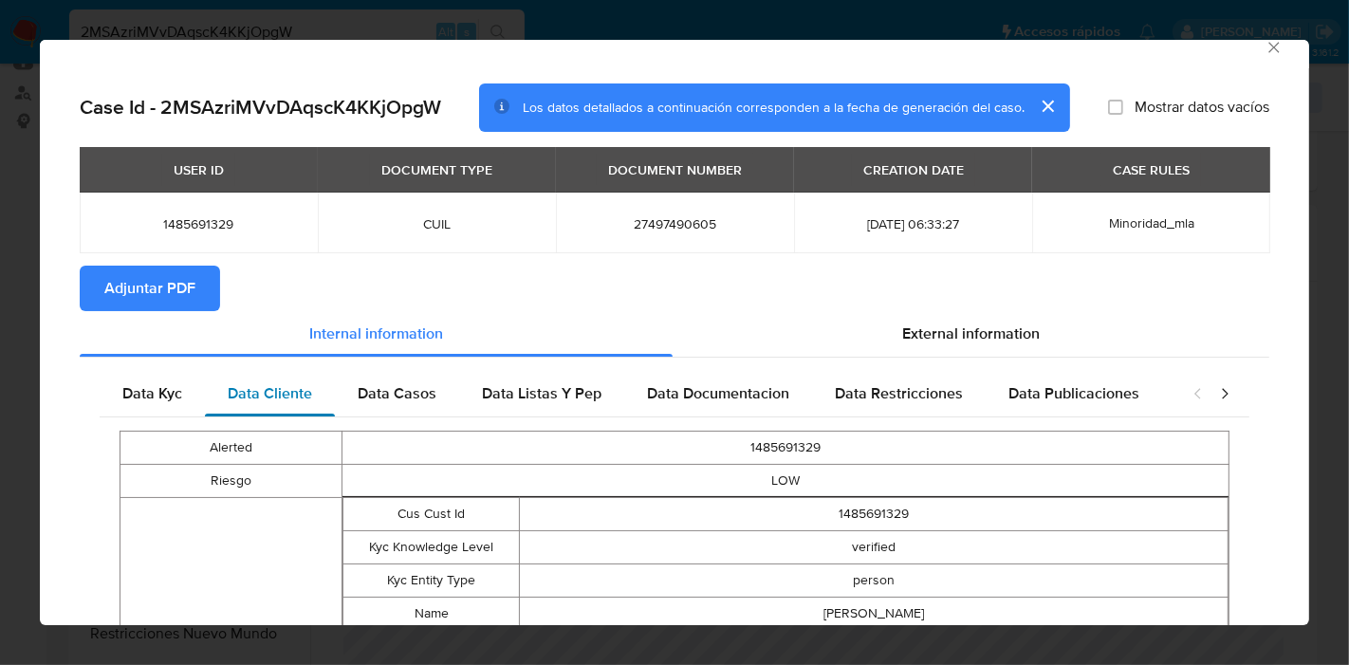
scroll to position [0, 0]
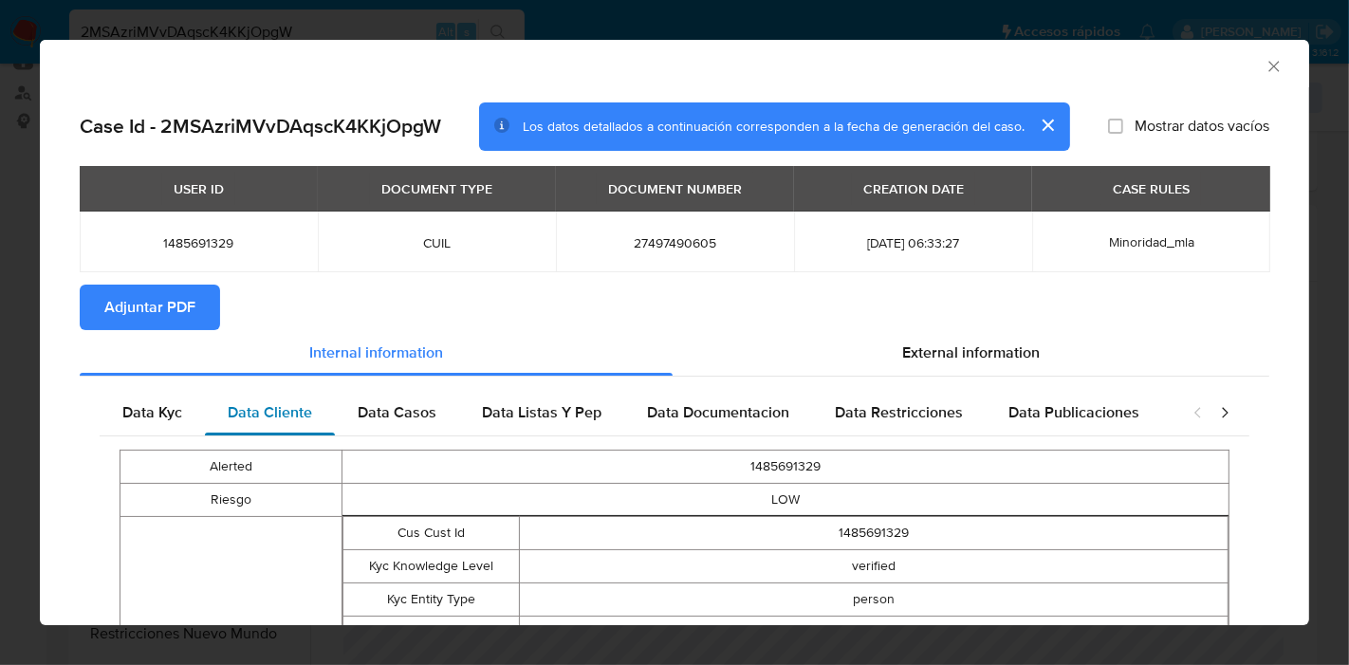
click at [332, 396] on div "Data Cliente" at bounding box center [270, 413] width 130 height 46
click at [346, 401] on div "Data Casos" at bounding box center [397, 413] width 124 height 46
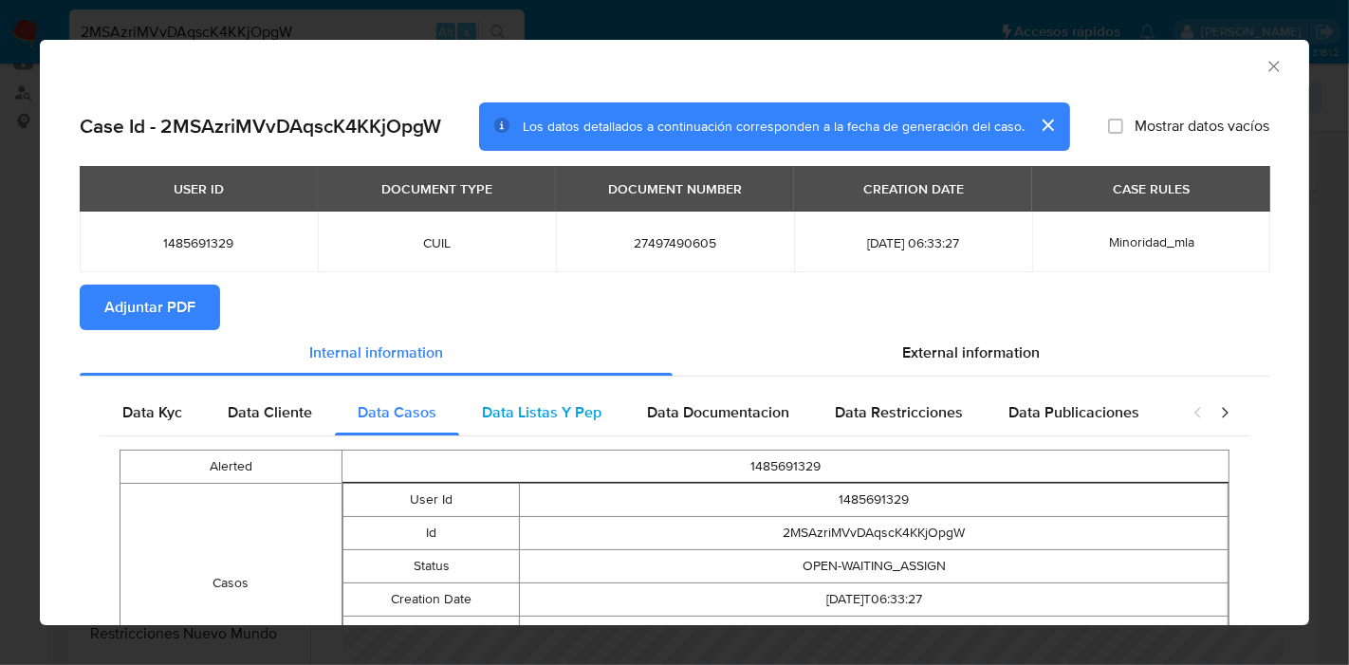
click at [574, 395] on div "Data Listas Y Pep" at bounding box center [541, 413] width 165 height 46
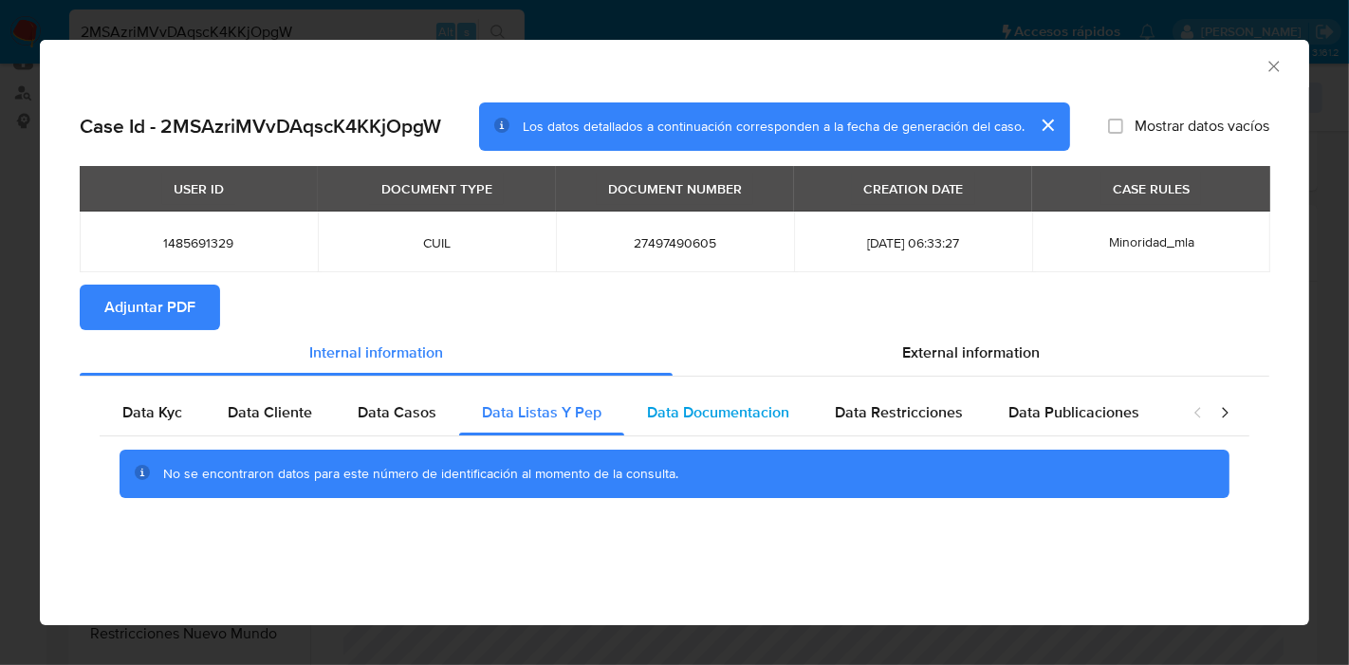
click at [687, 423] on div "Data Documentacion" at bounding box center [718, 413] width 188 height 46
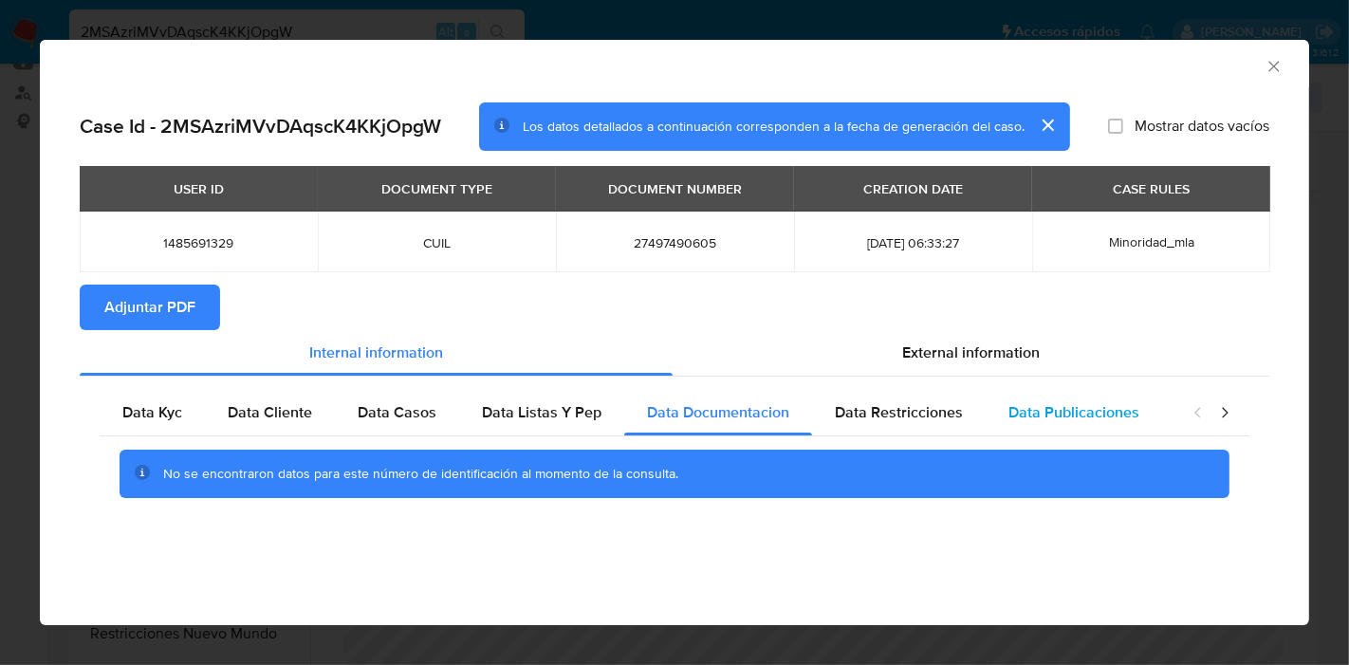
click at [999, 415] on div "Data Publicaciones" at bounding box center [1074, 413] width 176 height 46
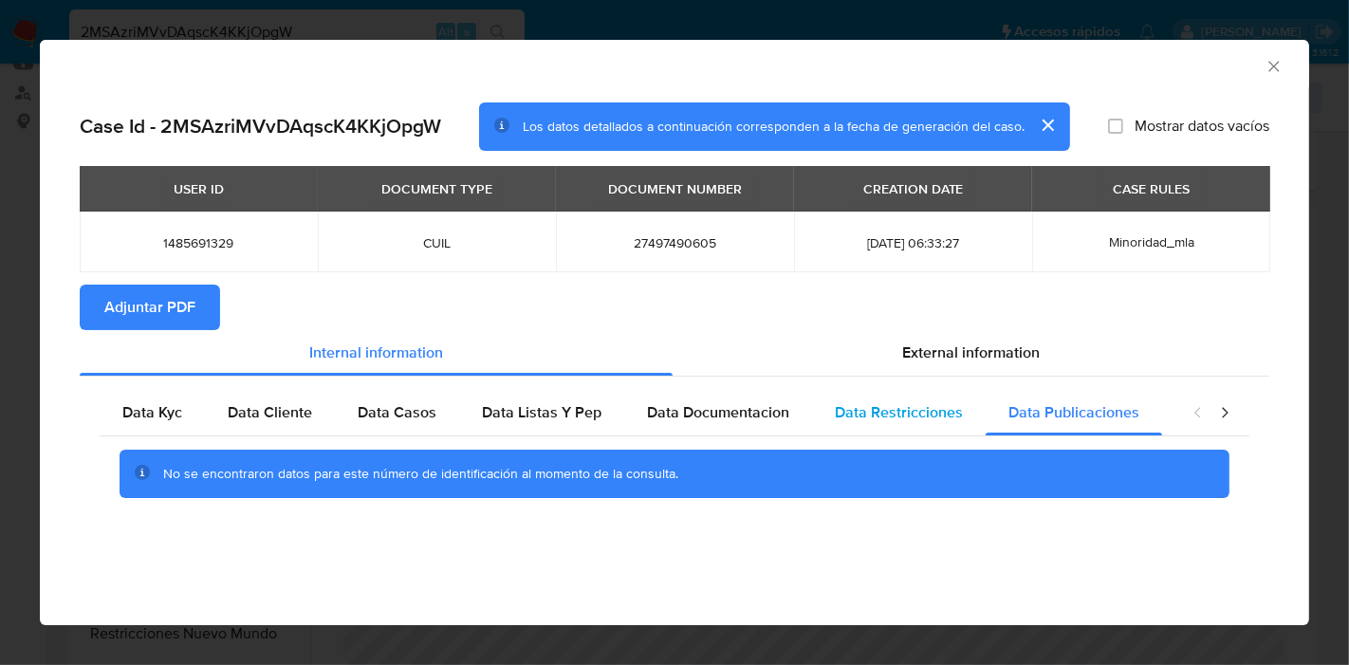
drag, startPoint x: 905, startPoint y: 409, endPoint x: 933, endPoint y: 413, distance: 28.7
click at [915, 411] on span "Data Restricciones" at bounding box center [899, 412] width 128 height 22
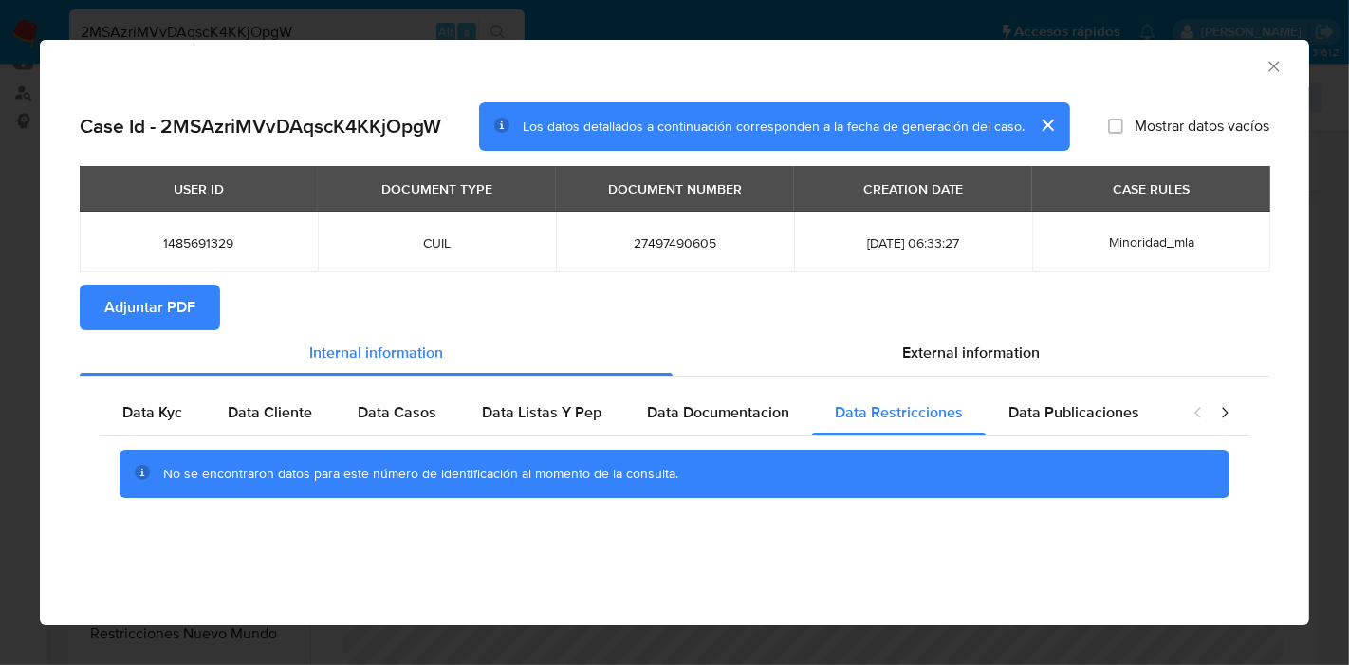
click at [1229, 407] on icon "closure-recommendation-modal" at bounding box center [1224, 412] width 19 height 19
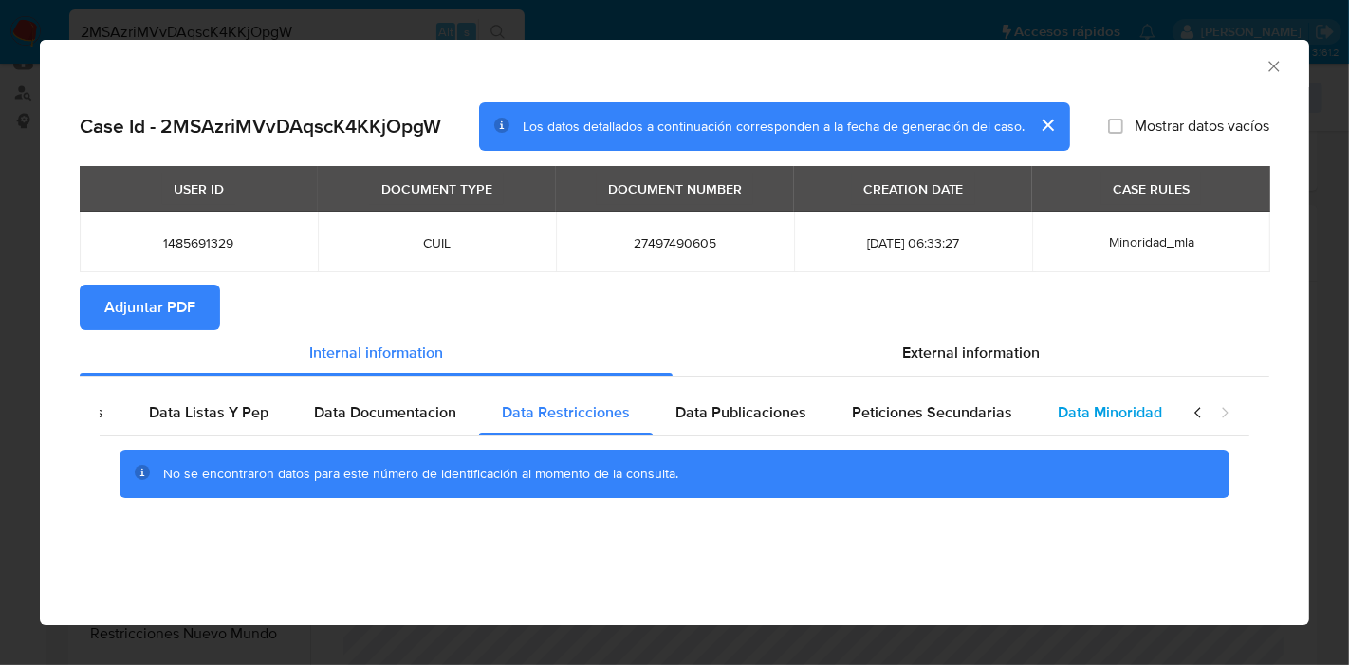
click at [1058, 421] on span "Data Minoridad" at bounding box center [1110, 412] width 104 height 22
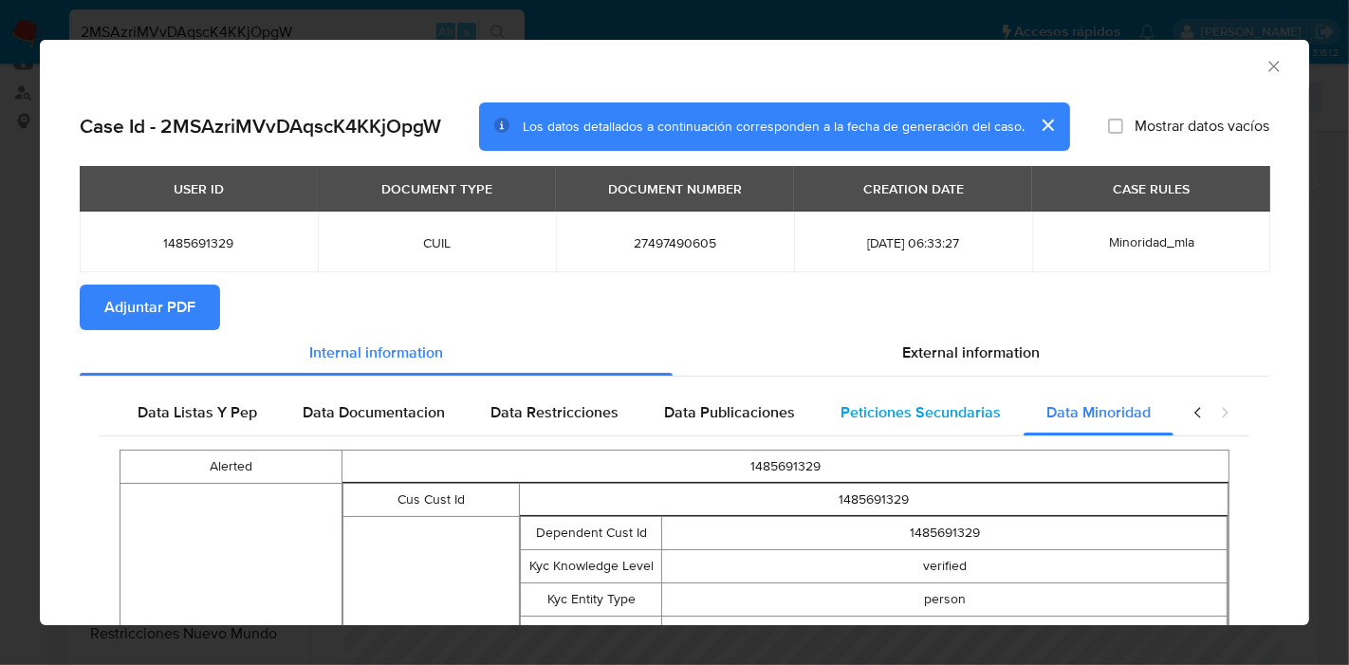
click at [824, 420] on div "Peticiones Secundarias" at bounding box center [921, 413] width 206 height 46
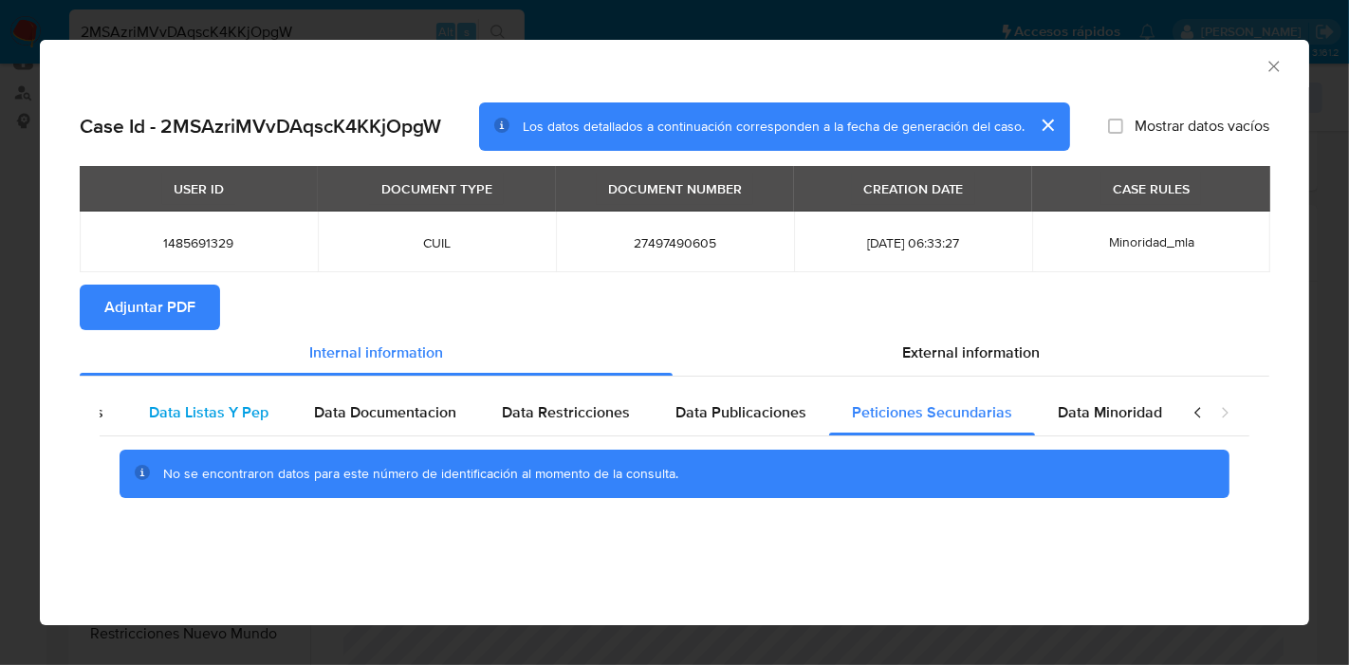
drag, startPoint x: 236, startPoint y: 415, endPoint x: 267, endPoint y: 415, distance: 30.4
click at [252, 415] on span "Data Listas Y Pep" at bounding box center [209, 412] width 120 height 22
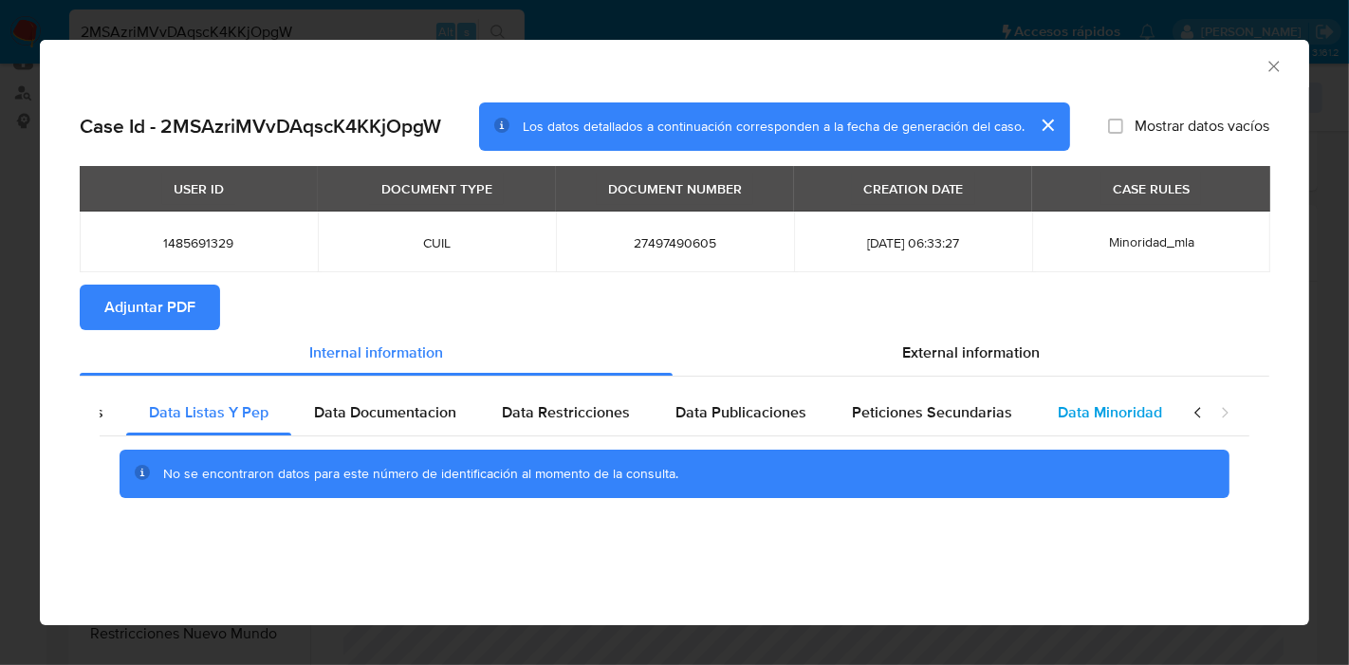
click at [1166, 411] on div "Data Minoridad" at bounding box center [1110, 413] width 150 height 46
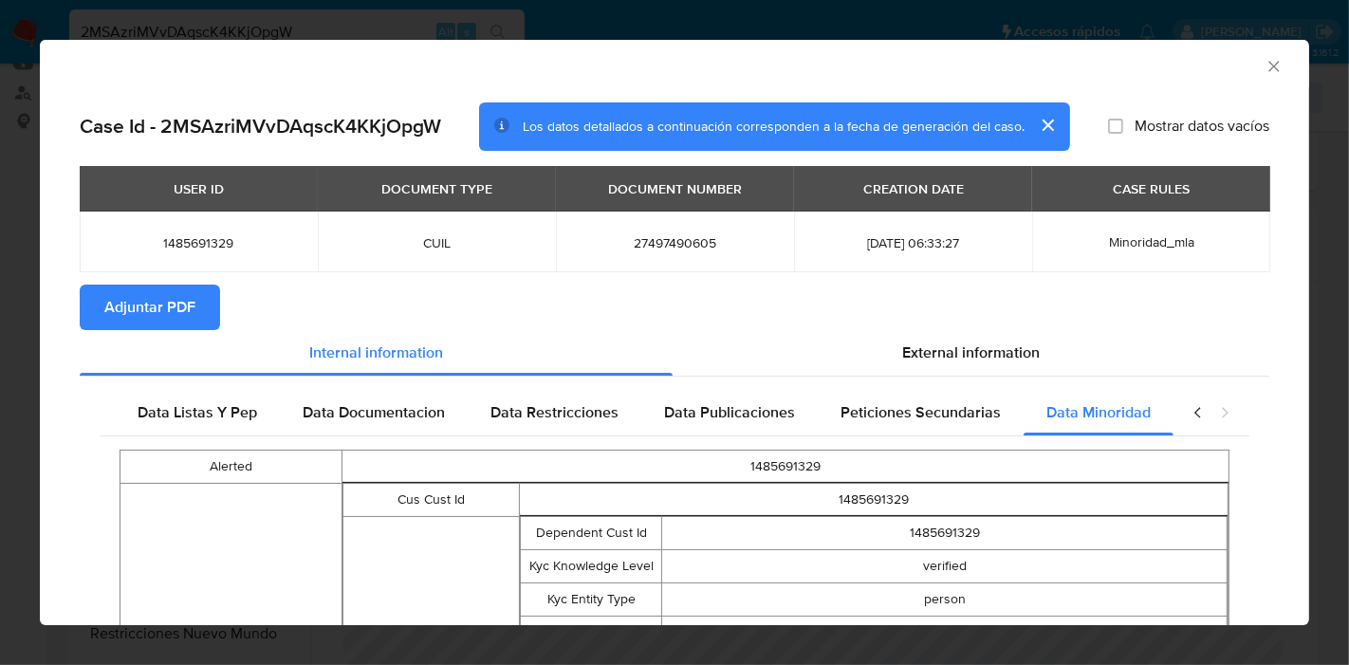
click at [1189, 411] on icon "closure-recommendation-modal" at bounding box center [1198, 412] width 19 height 19
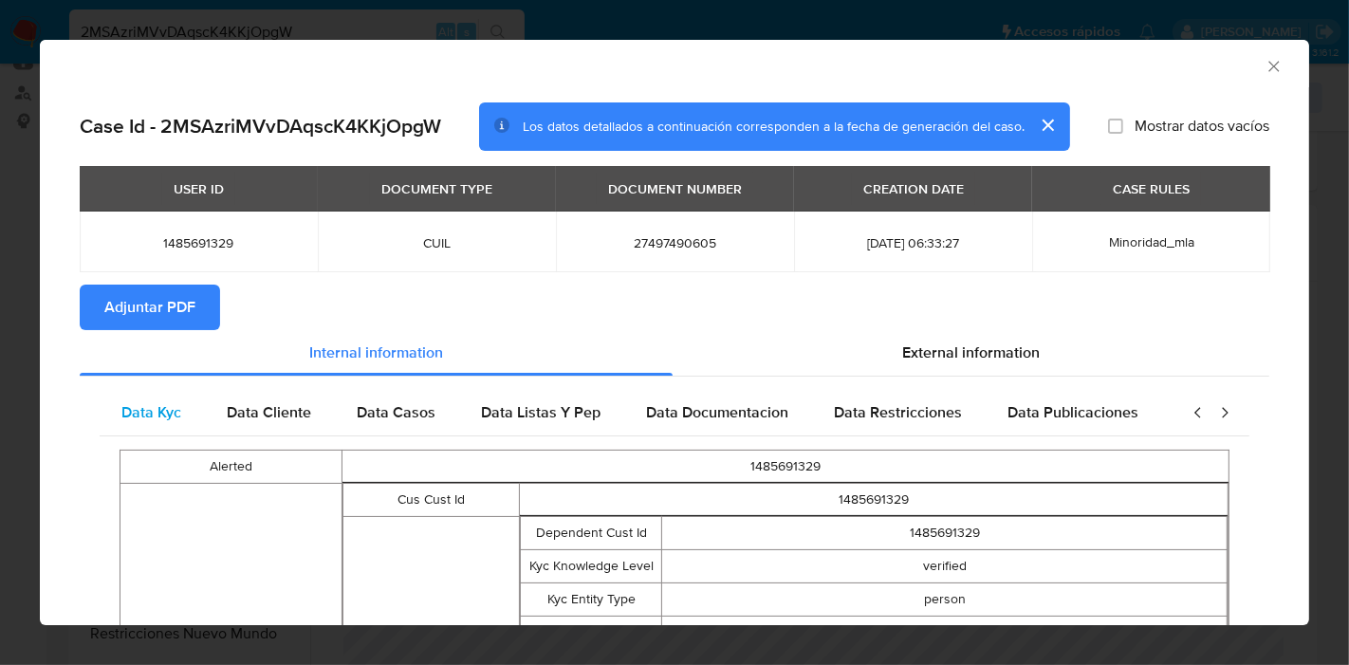
scroll to position [0, 0]
click at [169, 424] on div "Data Kyc" at bounding box center [152, 413] width 105 height 46
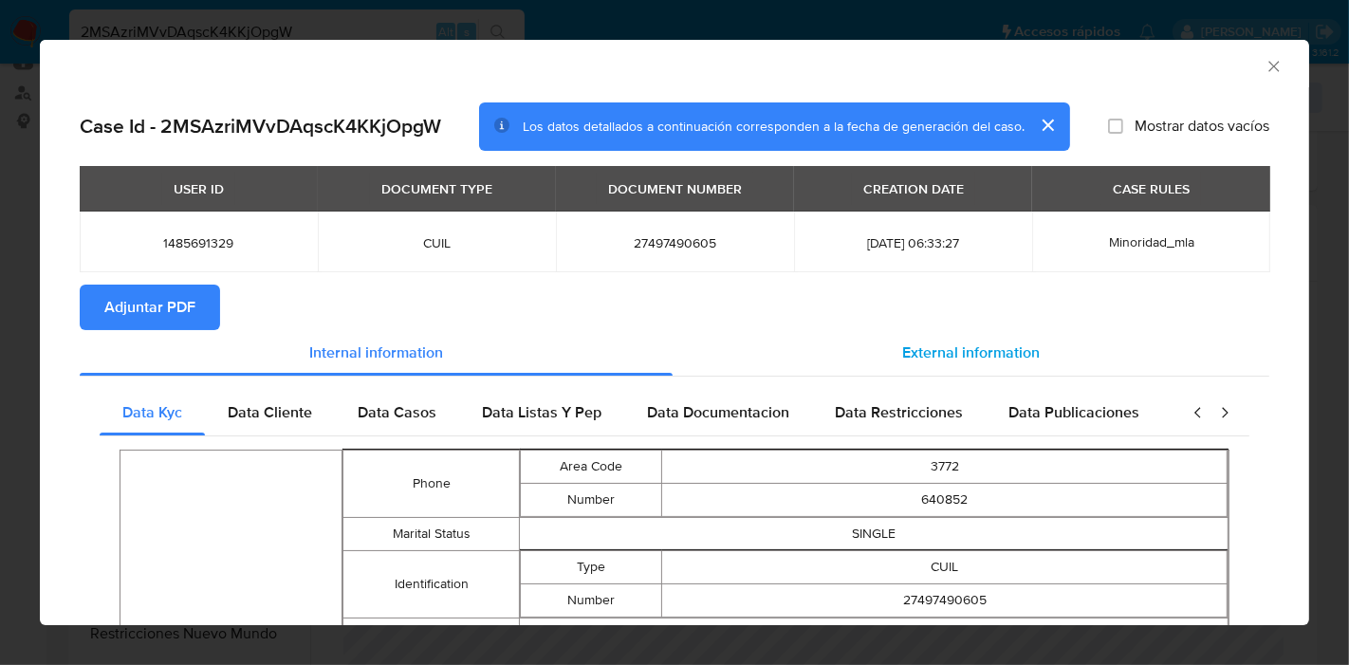
click at [926, 355] on span "External information" at bounding box center [971, 352] width 138 height 22
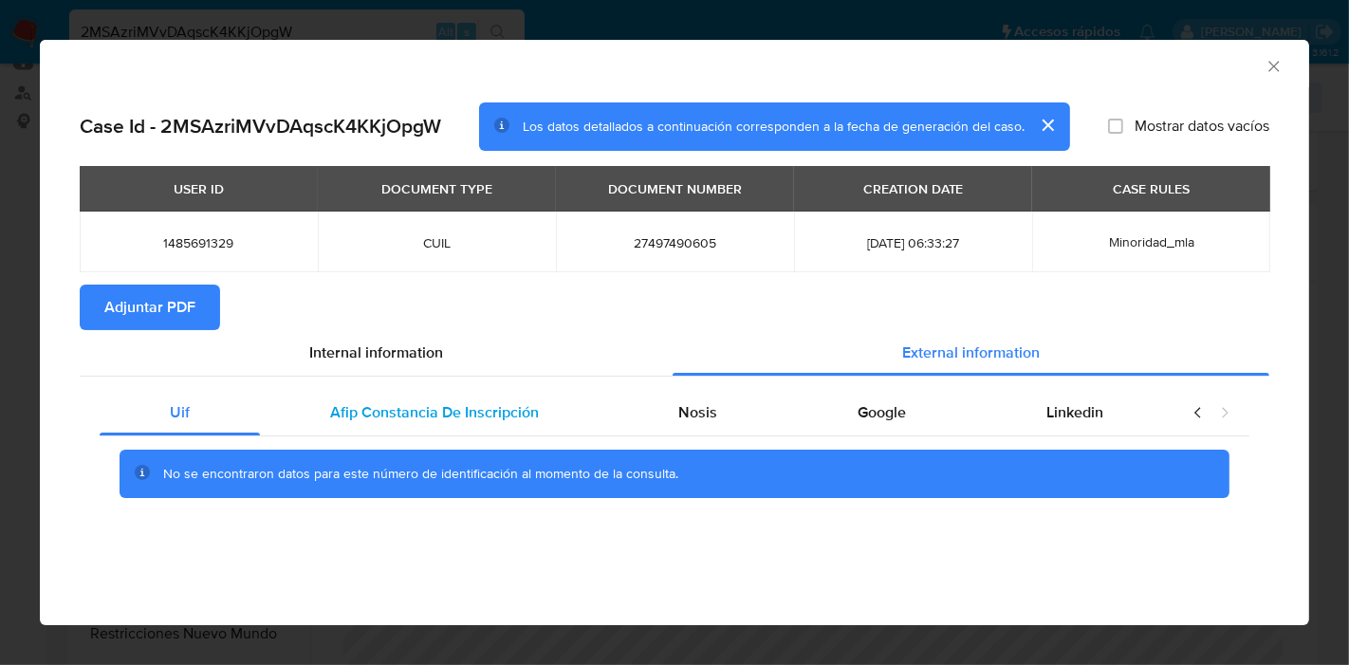
click at [423, 425] on div "Afip Constancia De Inscripción" at bounding box center [434, 413] width 349 height 46
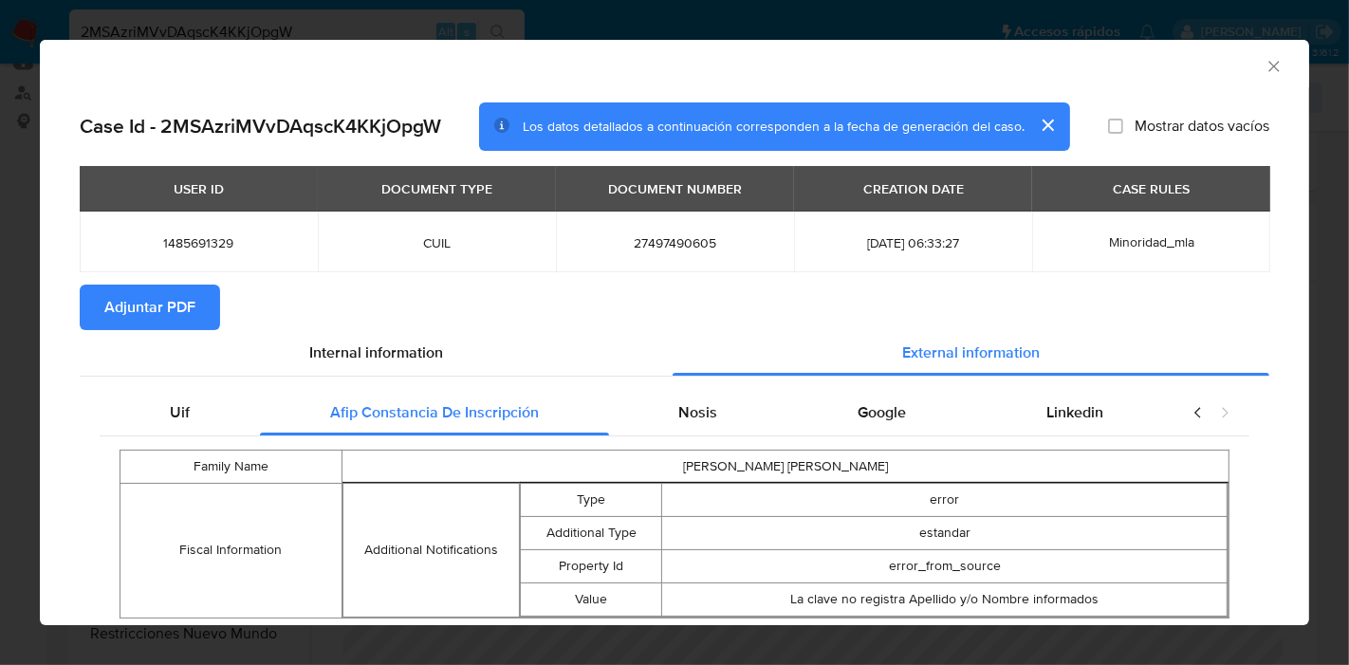
scroll to position [55, 0]
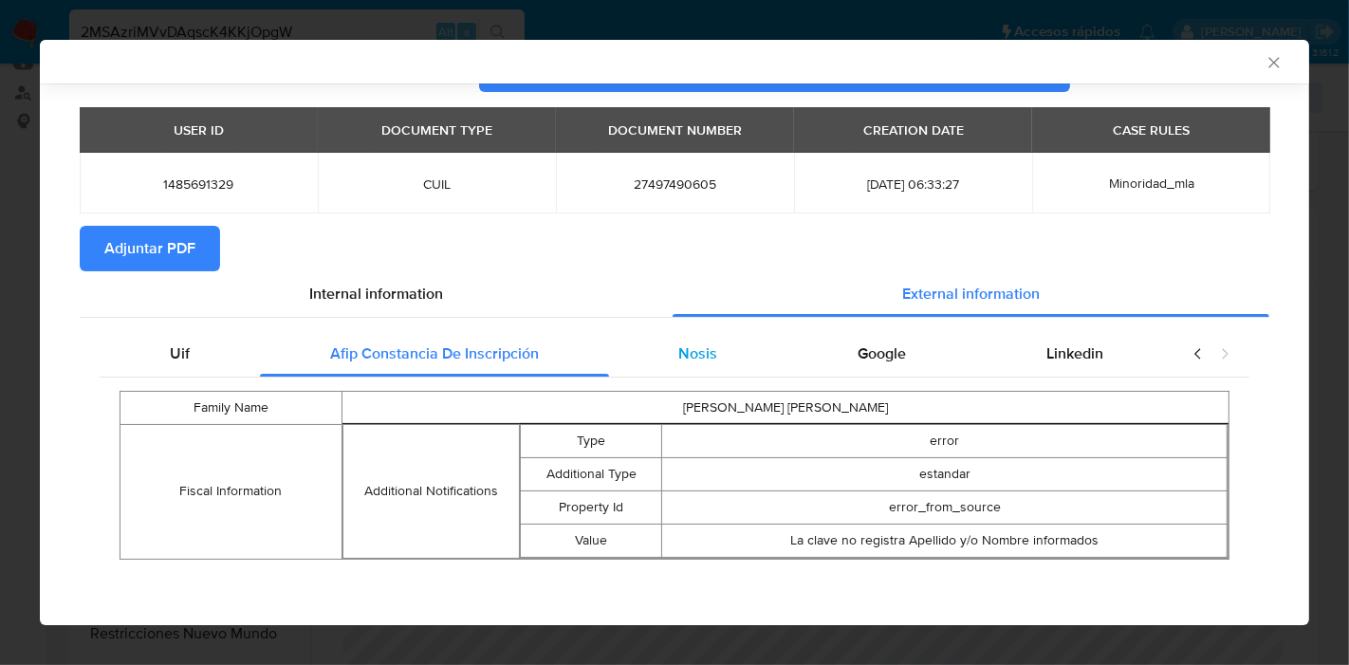
click at [665, 370] on div "Nosis" at bounding box center [698, 354] width 179 height 46
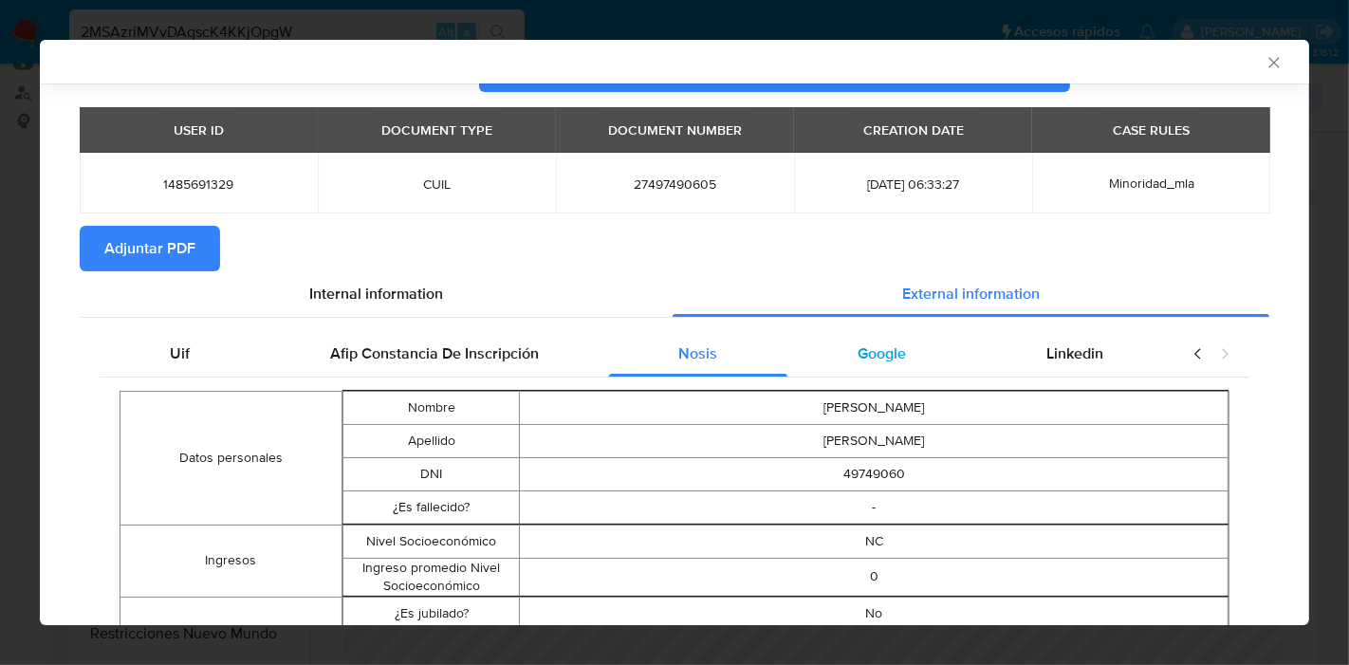
click at [899, 368] on div "Google" at bounding box center [881, 354] width 189 height 46
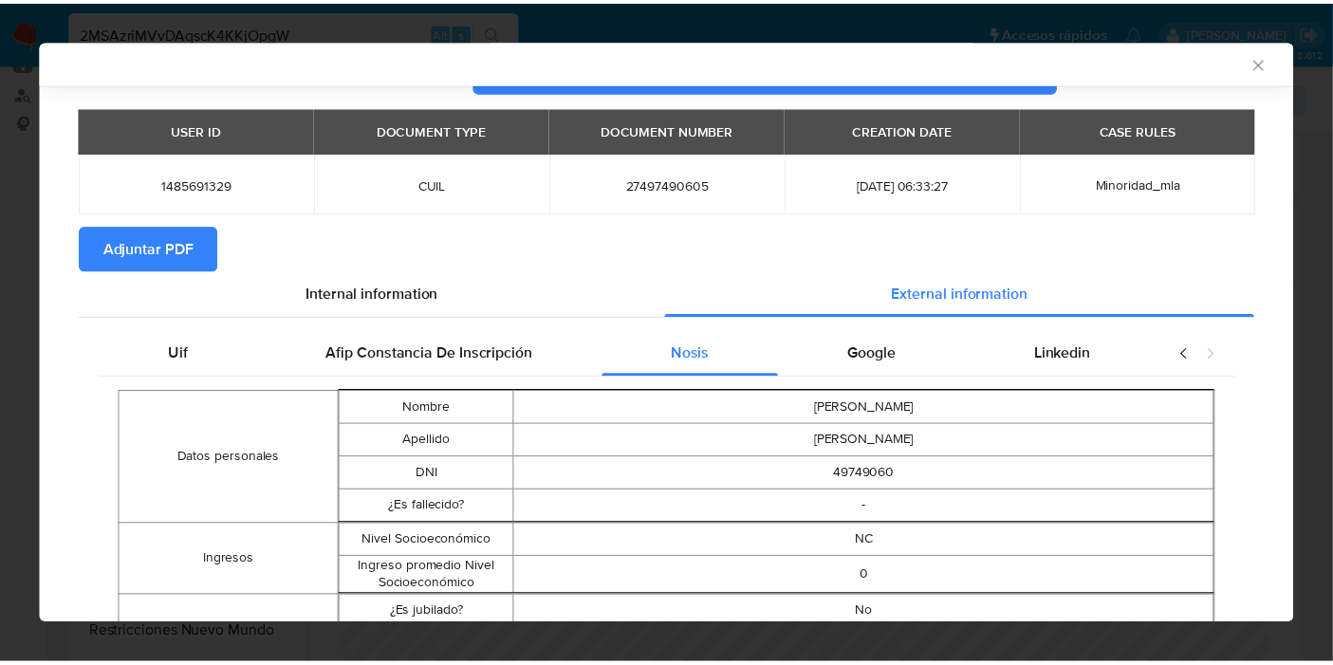
scroll to position [0, 0]
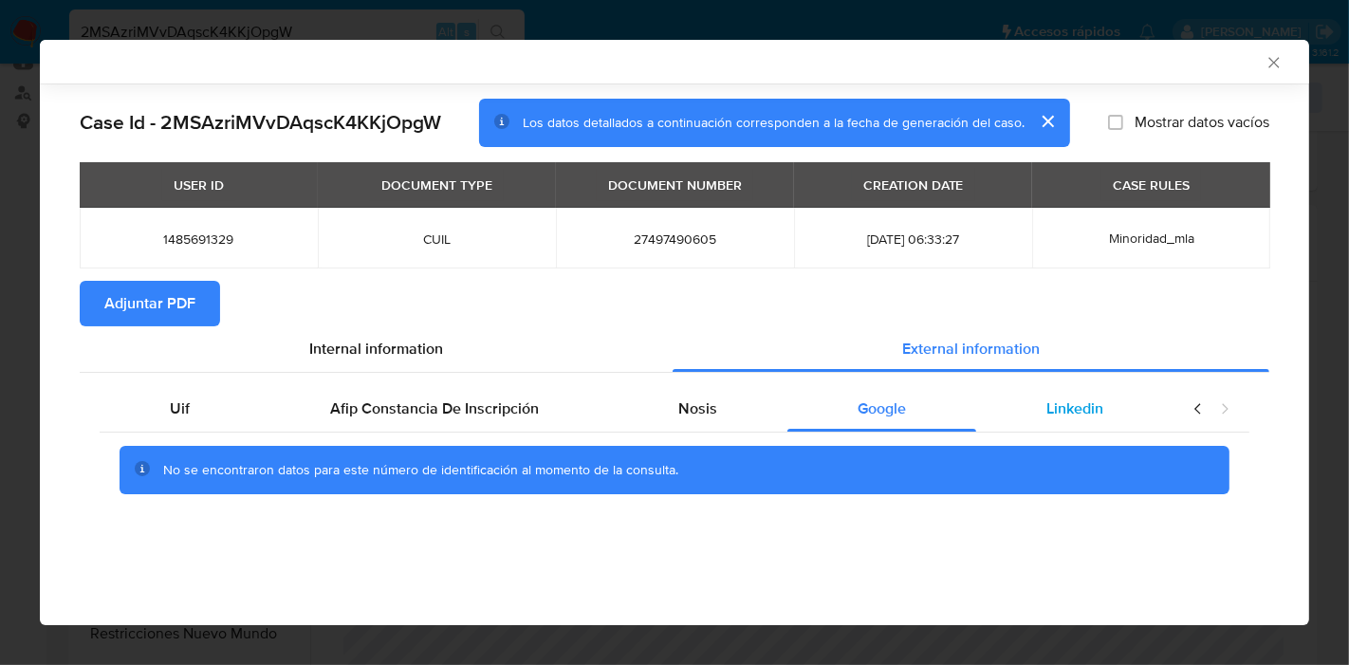
click at [1056, 410] on span "Linkedin" at bounding box center [1074, 408] width 57 height 22
drag, startPoint x: 114, startPoint y: 413, endPoint x: 376, endPoint y: 348, distance: 269.6
click at [120, 412] on div "Uif" at bounding box center [180, 409] width 160 height 46
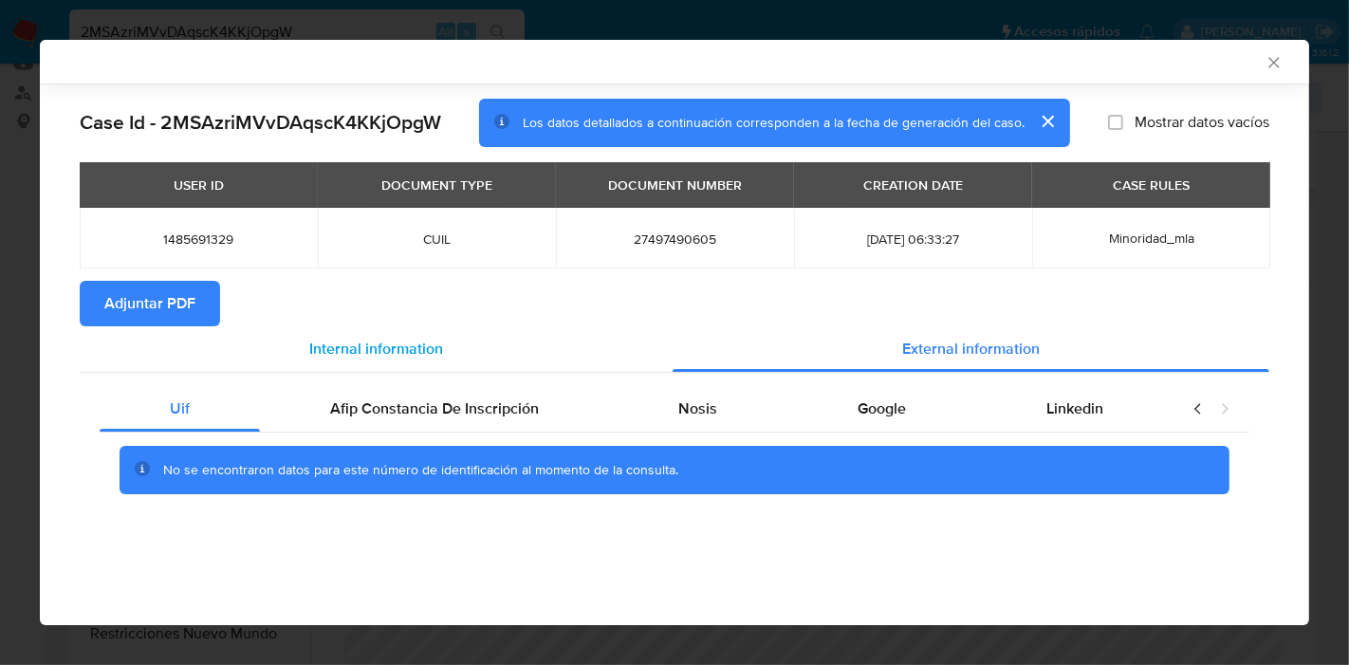
click at [378, 347] on span "Internal information" at bounding box center [376, 349] width 134 height 22
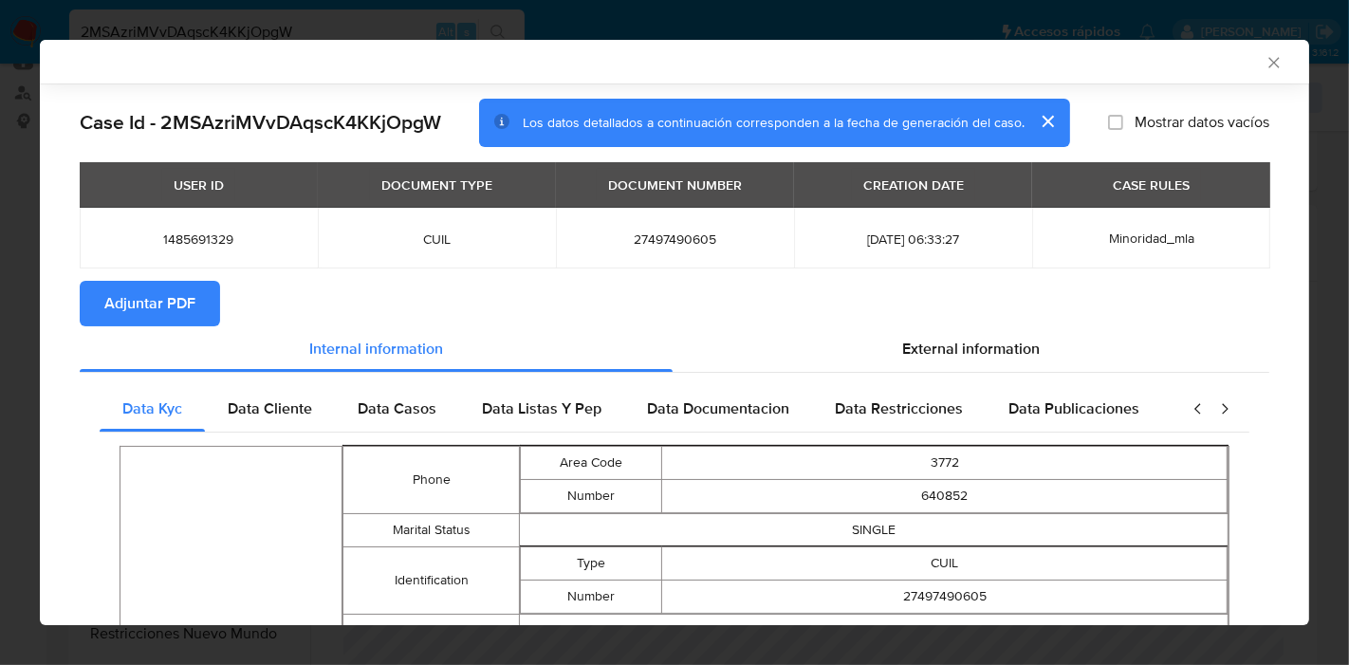
click at [194, 318] on span "Adjuntar PDF" at bounding box center [149, 304] width 91 height 42
click at [1264, 53] on icon "Cerrar ventana" at bounding box center [1273, 62] width 19 height 19
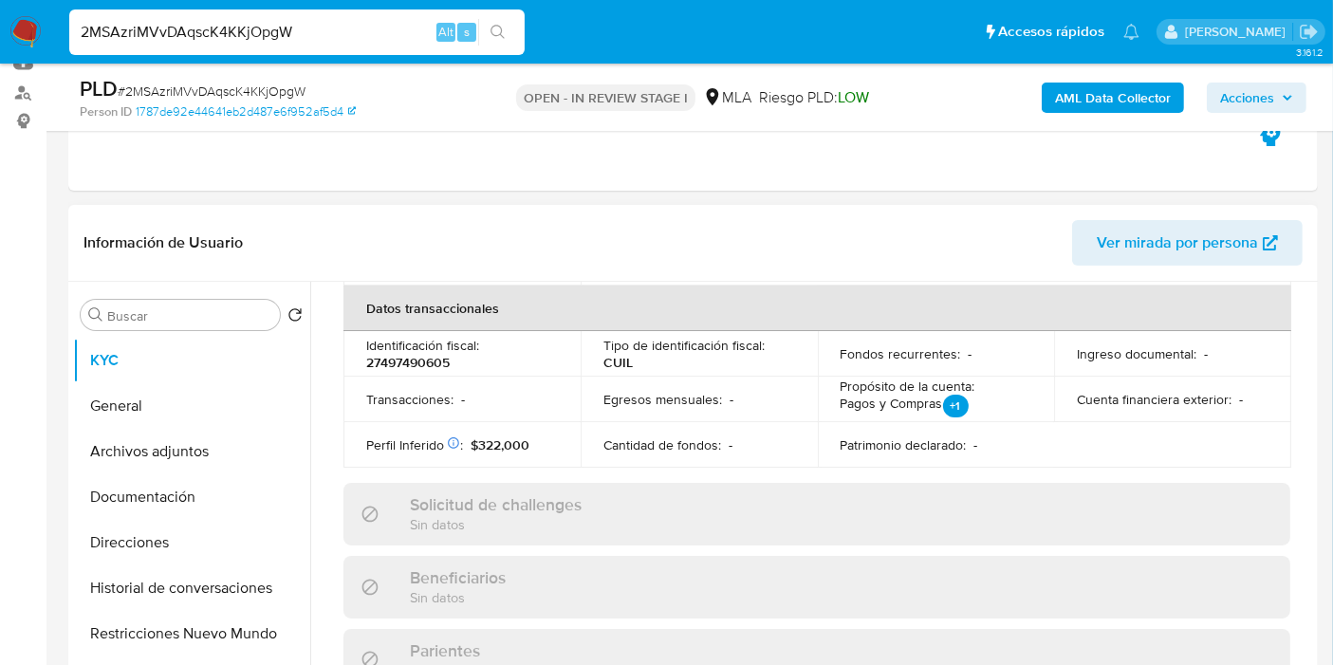
scroll to position [277, 0]
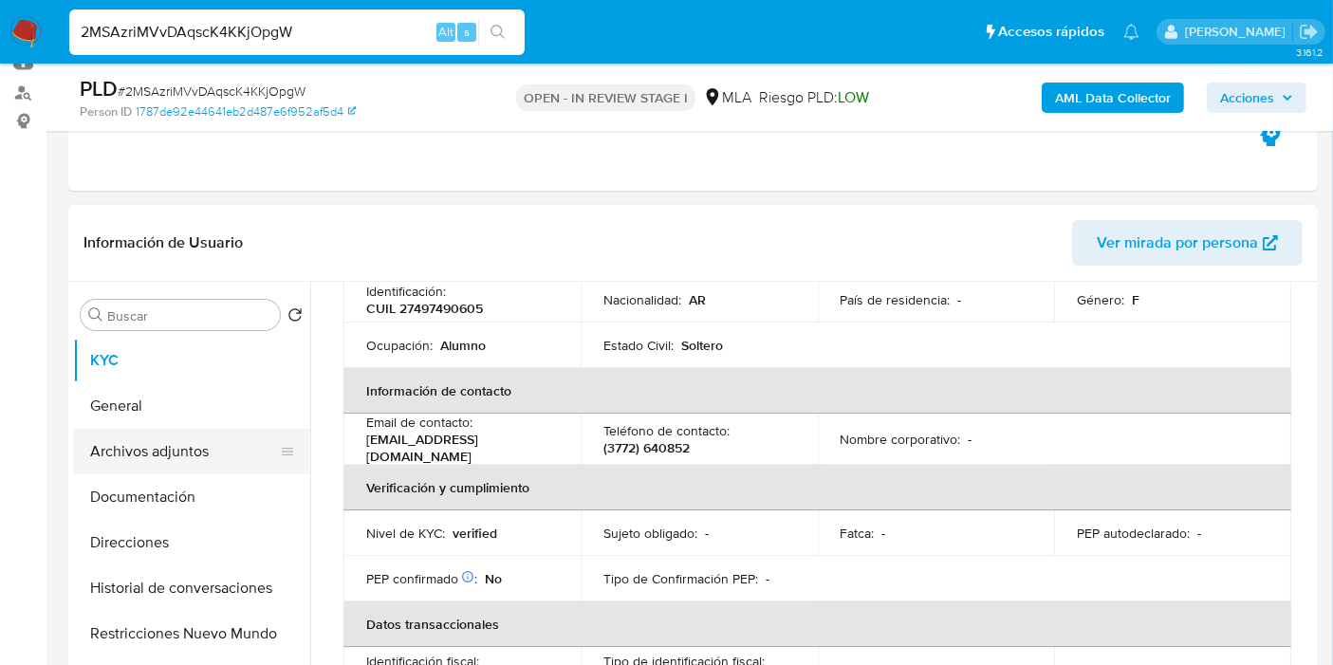
click at [154, 465] on button "Archivos adjuntos" at bounding box center [184, 452] width 222 height 46
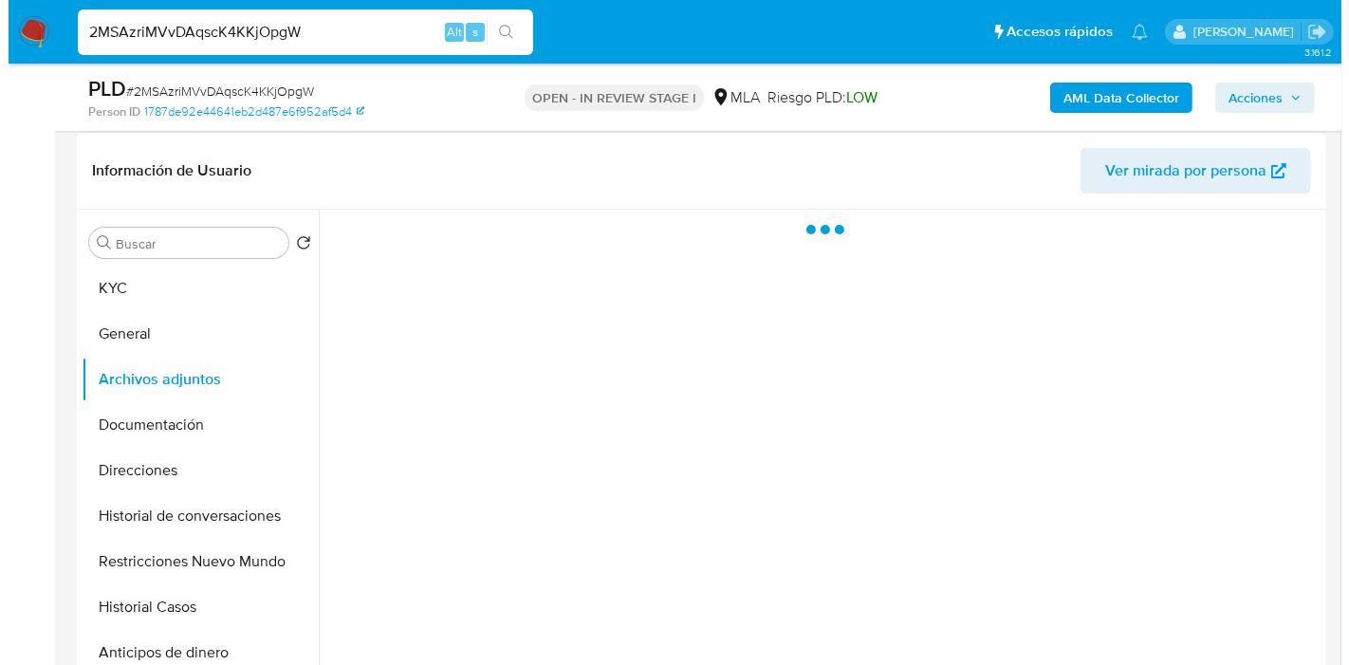
scroll to position [316, 0]
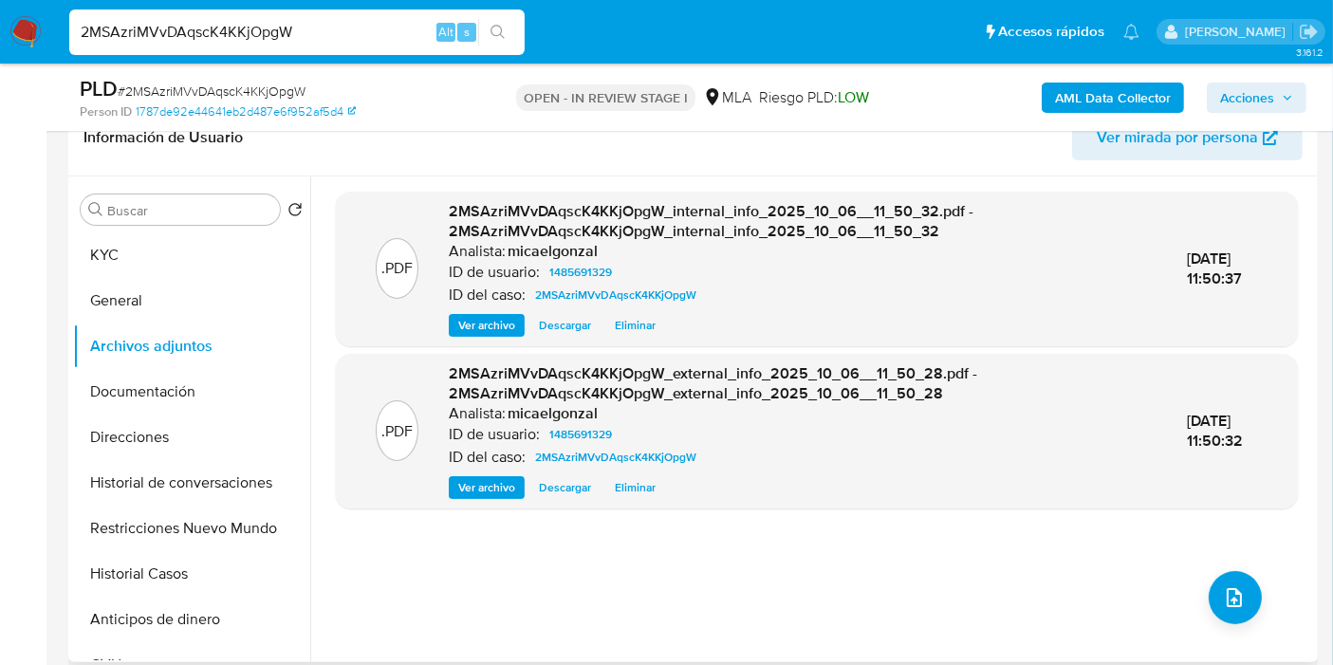
click at [1175, 591] on div ".PDF 2MSAzriMVvDAqscK4KKjOpgW_internal_info_2025_10_06__11_50_32.pdf - 2MSAzriM…" at bounding box center [817, 419] width 962 height 455
drag, startPoint x: 1175, startPoint y: 591, endPoint x: 494, endPoint y: 521, distance: 684.7
click at [631, 576] on div ".PDF 2MSAzriMVvDAqscK4KKjOpgW_internal_info_2025_10_06__11_50_32.pdf - 2MSAzriM…" at bounding box center [817, 419] width 962 height 455
click at [142, 570] on button "Historial Casos" at bounding box center [184, 574] width 222 height 46
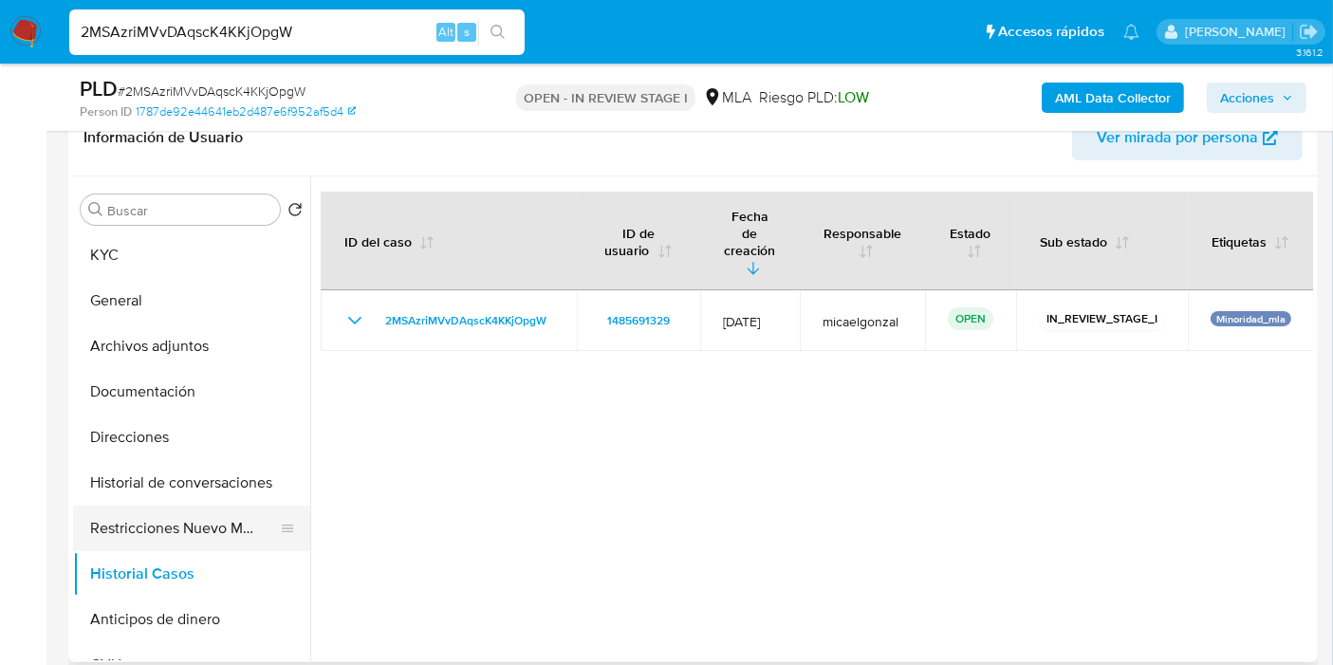
click at [156, 531] on button "Restricciones Nuevo Mundo" at bounding box center [184, 529] width 222 height 46
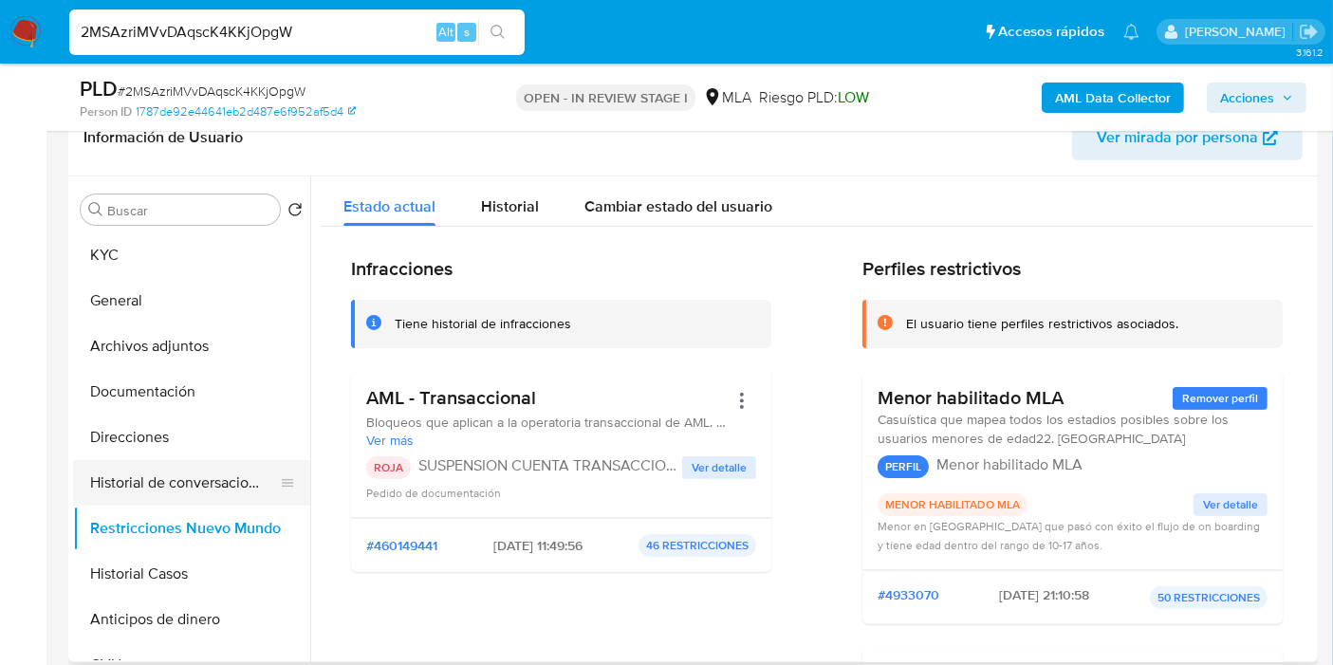
click at [196, 488] on button "Historial de conversaciones" at bounding box center [184, 483] width 222 height 46
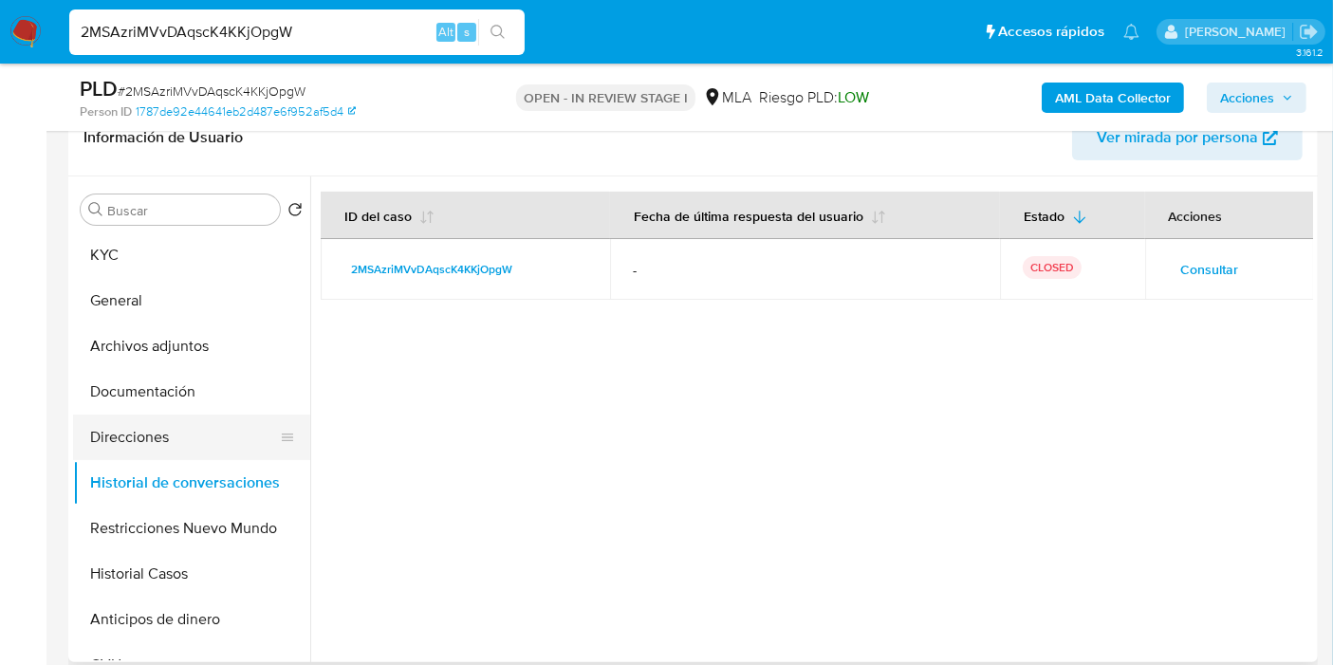
click at [188, 437] on button "Direcciones" at bounding box center [184, 438] width 222 height 46
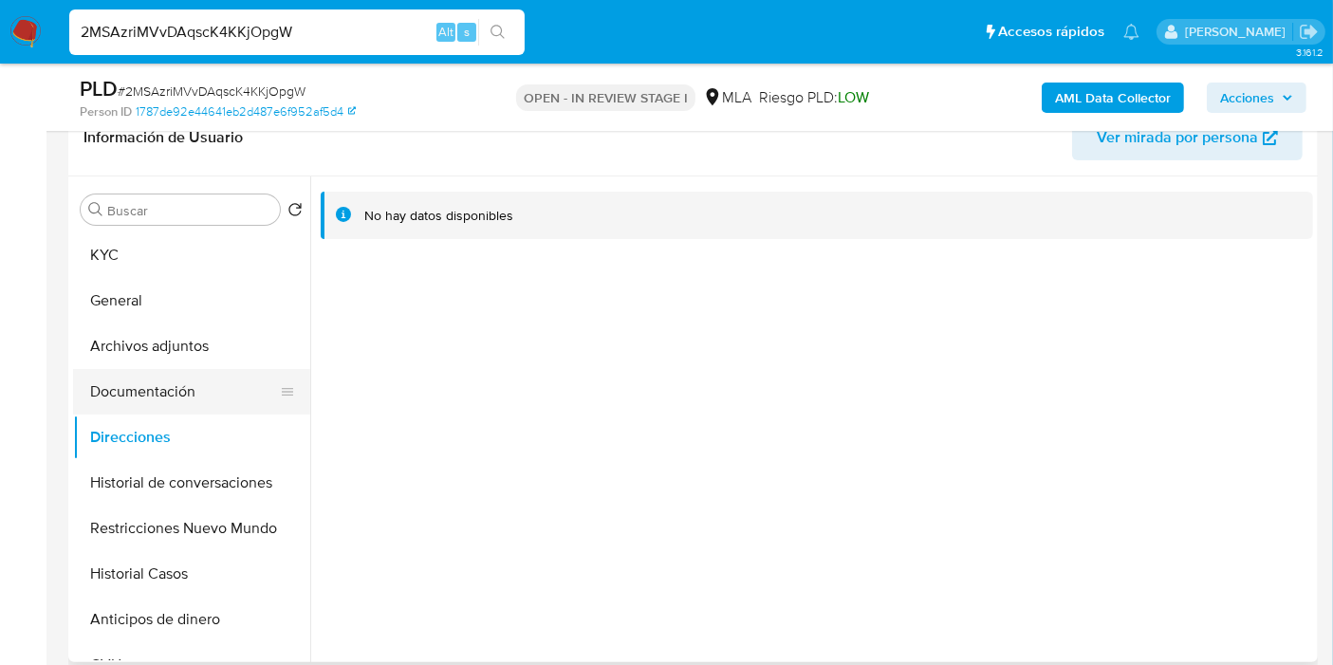
click at [211, 386] on button "Documentación" at bounding box center [184, 392] width 222 height 46
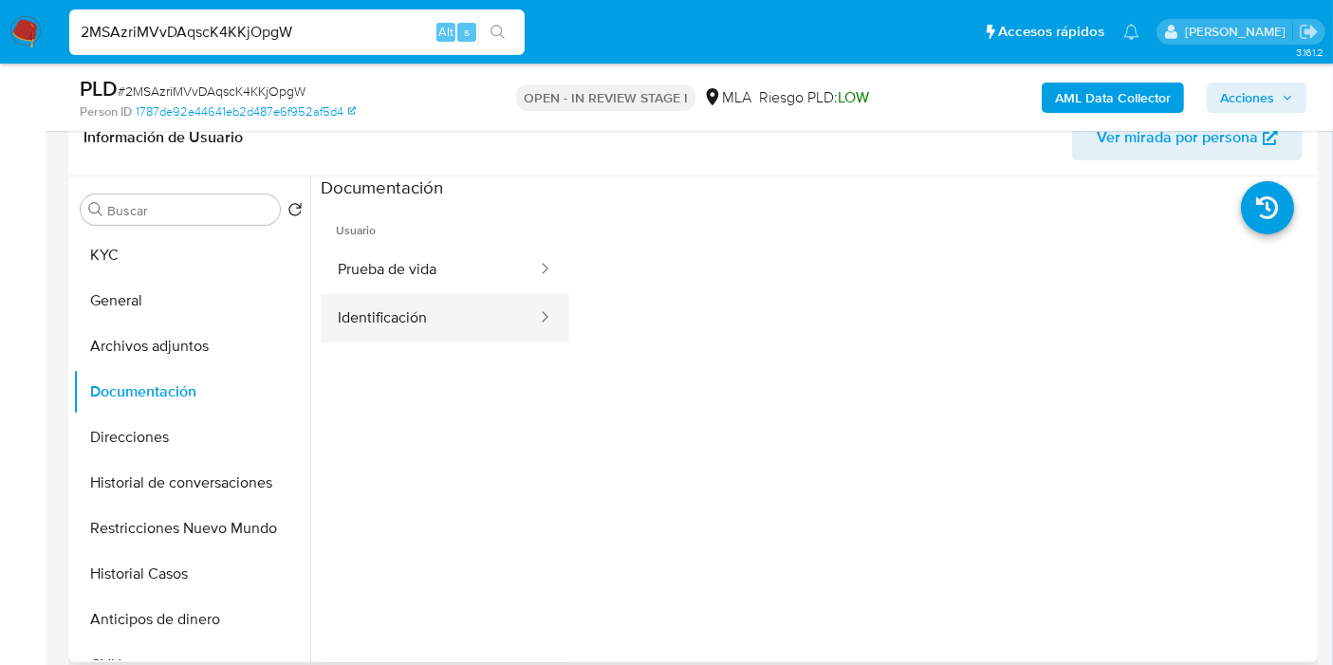
click at [482, 312] on button "Identificación" at bounding box center [430, 318] width 218 height 48
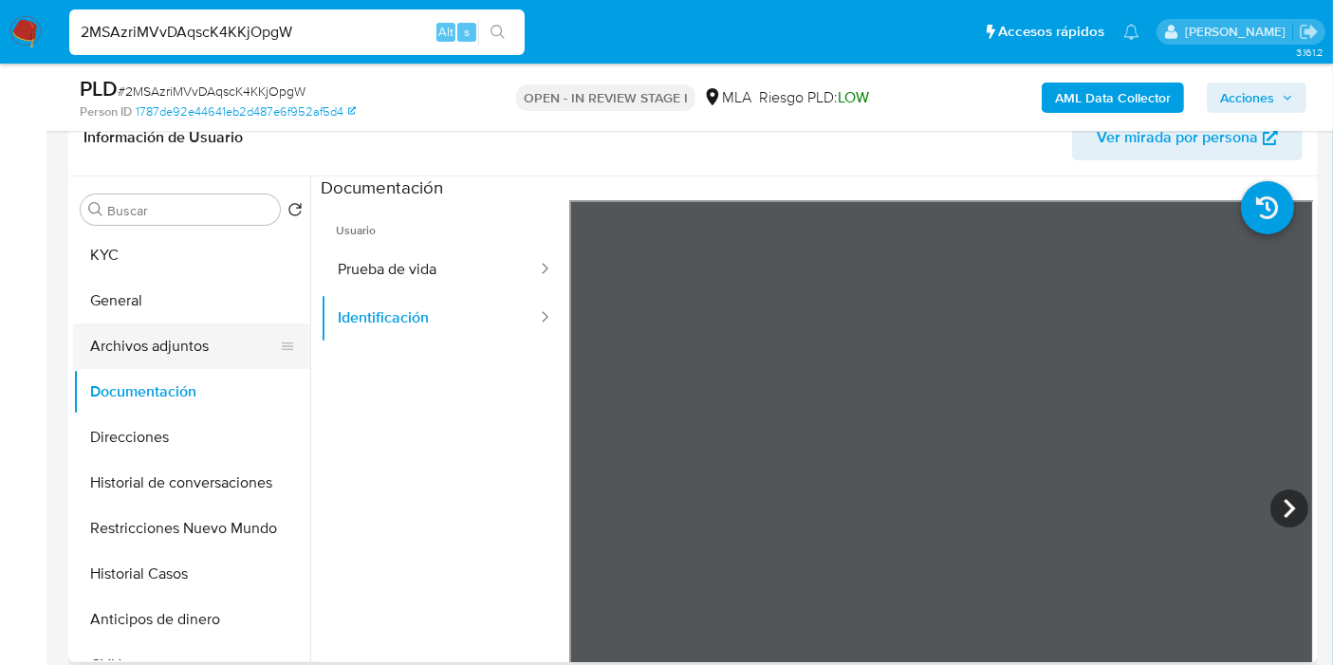
click at [164, 338] on button "Archivos adjuntos" at bounding box center [184, 346] width 222 height 46
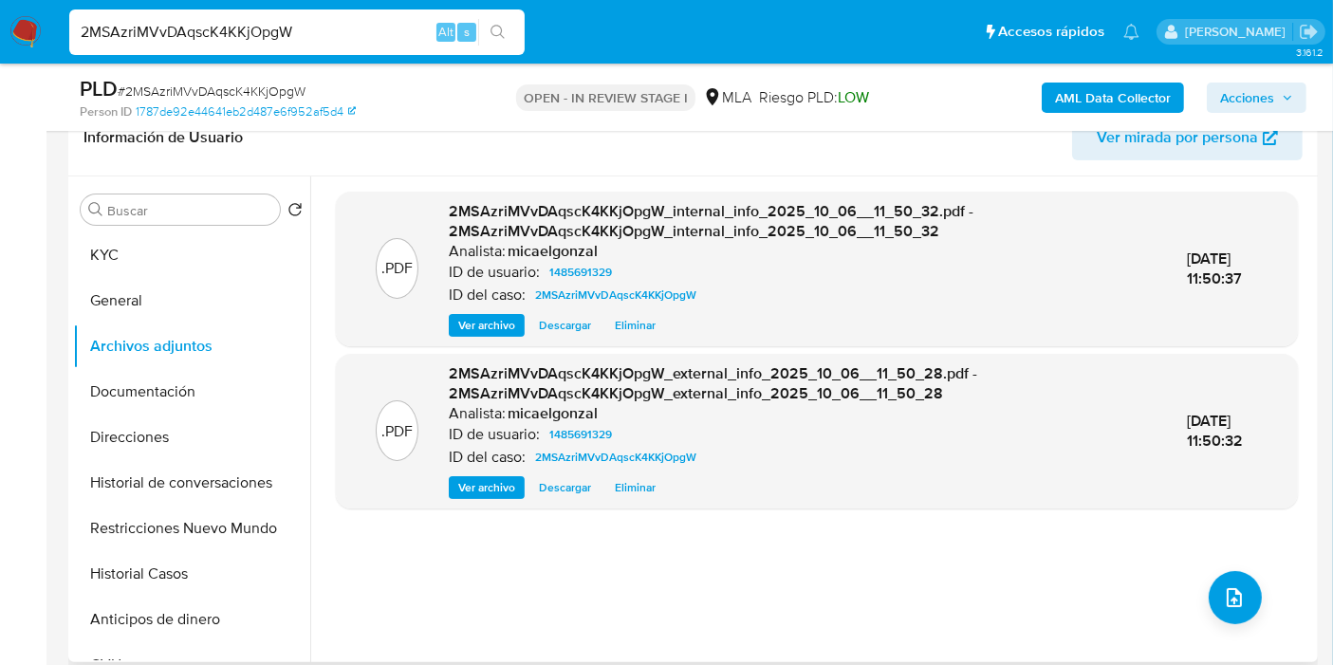
click at [1229, 627] on div ".PDF 2MSAzriMVvDAqscK4KKjOpgW_internal_info_2025_10_06__11_50_32.pdf - 2MSAzriM…" at bounding box center [817, 419] width 962 height 455
click at [1235, 589] on icon "upload-file" at bounding box center [1234, 597] width 23 height 23
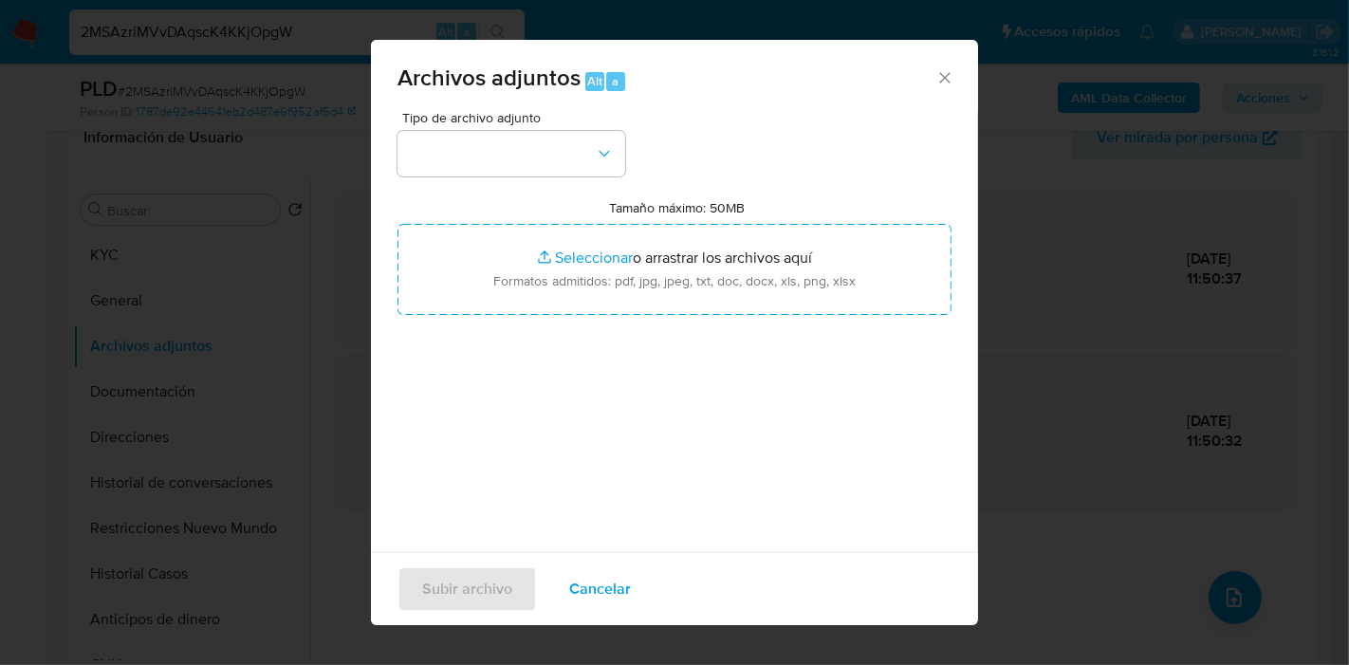
click at [522, 212] on div "Tamaño máximo: 50MB Seleccionar archivos Seleccionar o arrastrar los archivos a…" at bounding box center [674, 257] width 554 height 116
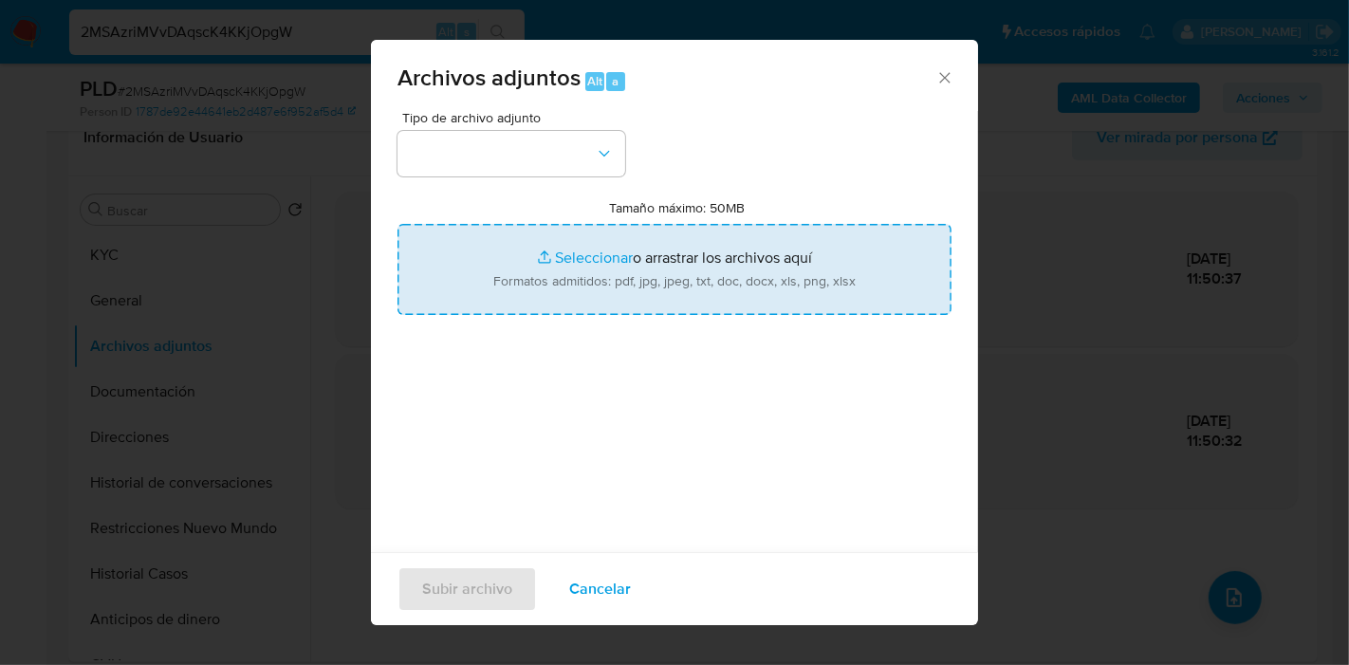
click at [515, 239] on input "Tamaño máximo: 50MB Seleccionar archivos" at bounding box center [674, 269] width 554 height 91
type input "C:\fakepath\Caselog 2MSAzriMVvDAqscK4KKjOpgW_2025_09_17_23_24_59.docx"
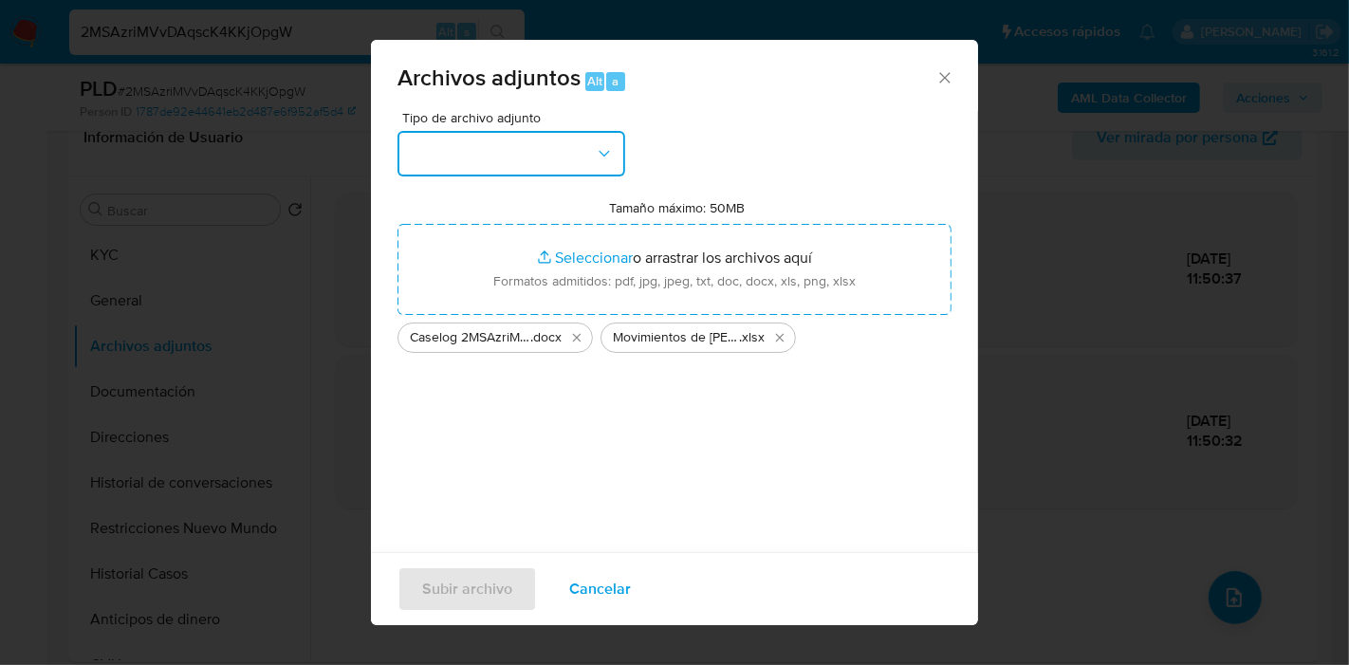
click at [568, 156] on button "button" at bounding box center [511, 154] width 228 height 46
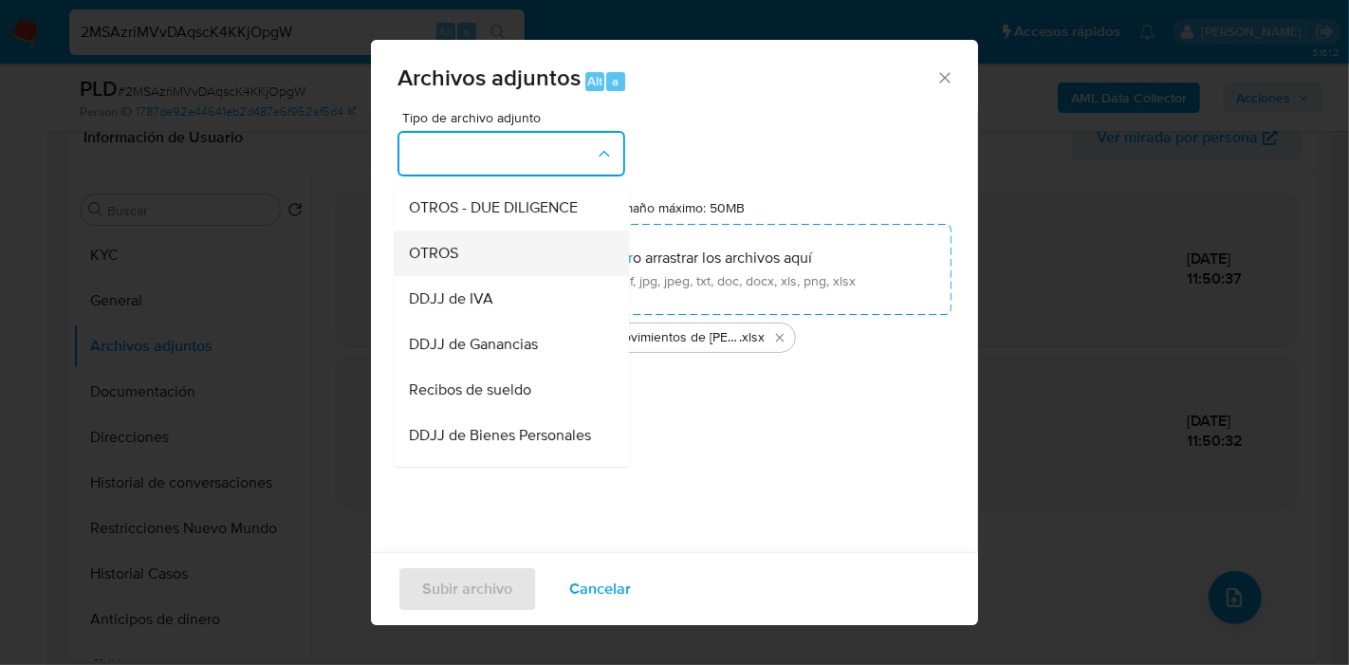
click at [501, 267] on div "OTROS" at bounding box center [506, 253] width 194 height 46
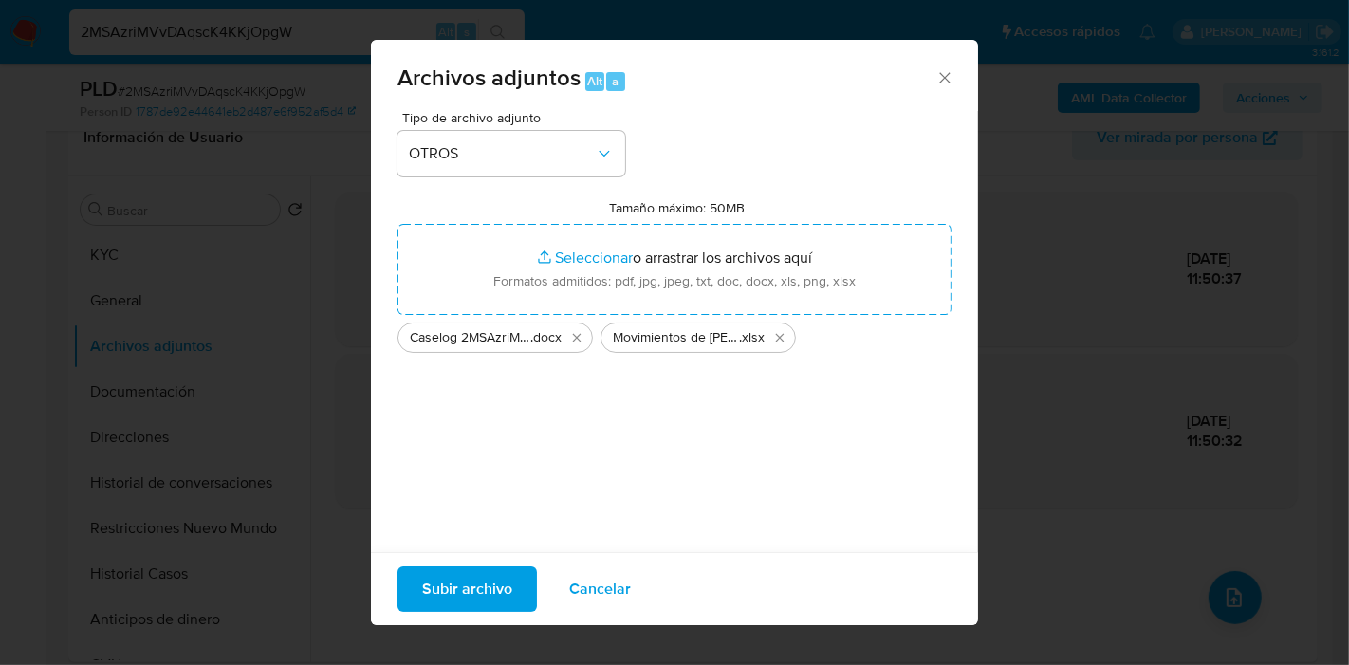
click at [468, 583] on span "Subir archivo" at bounding box center [467, 589] width 90 height 42
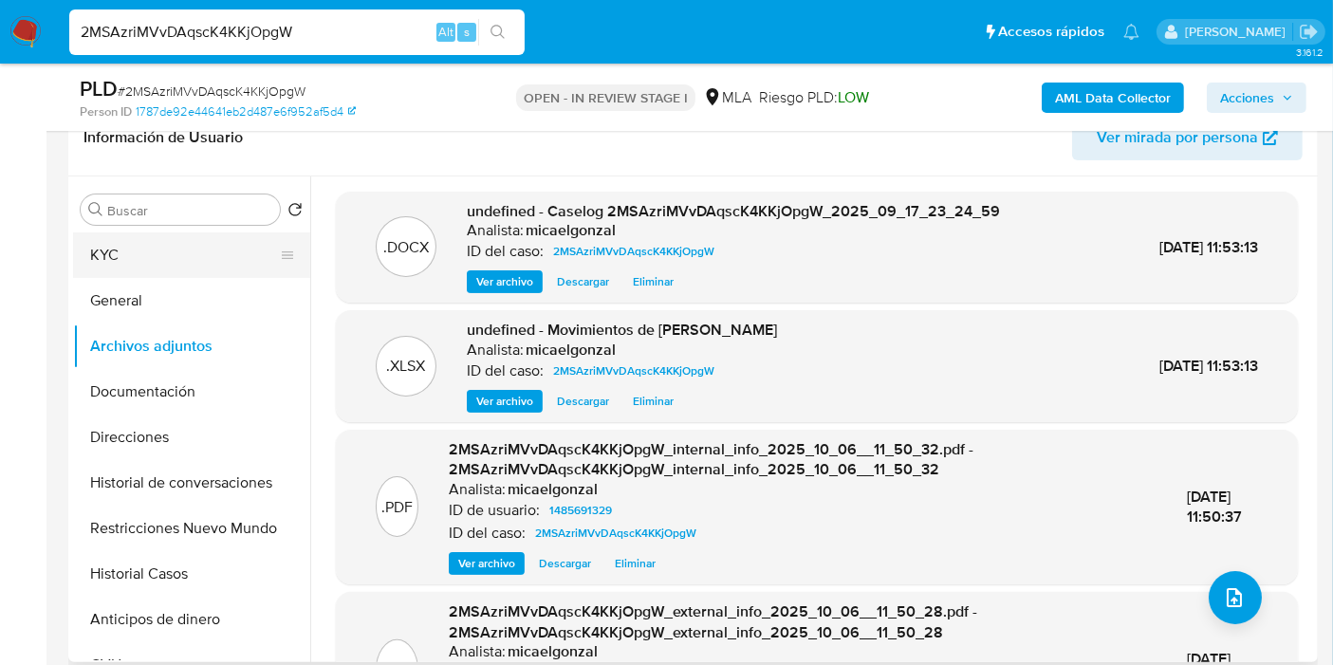
click at [102, 270] on button "KYC" at bounding box center [184, 255] width 222 height 46
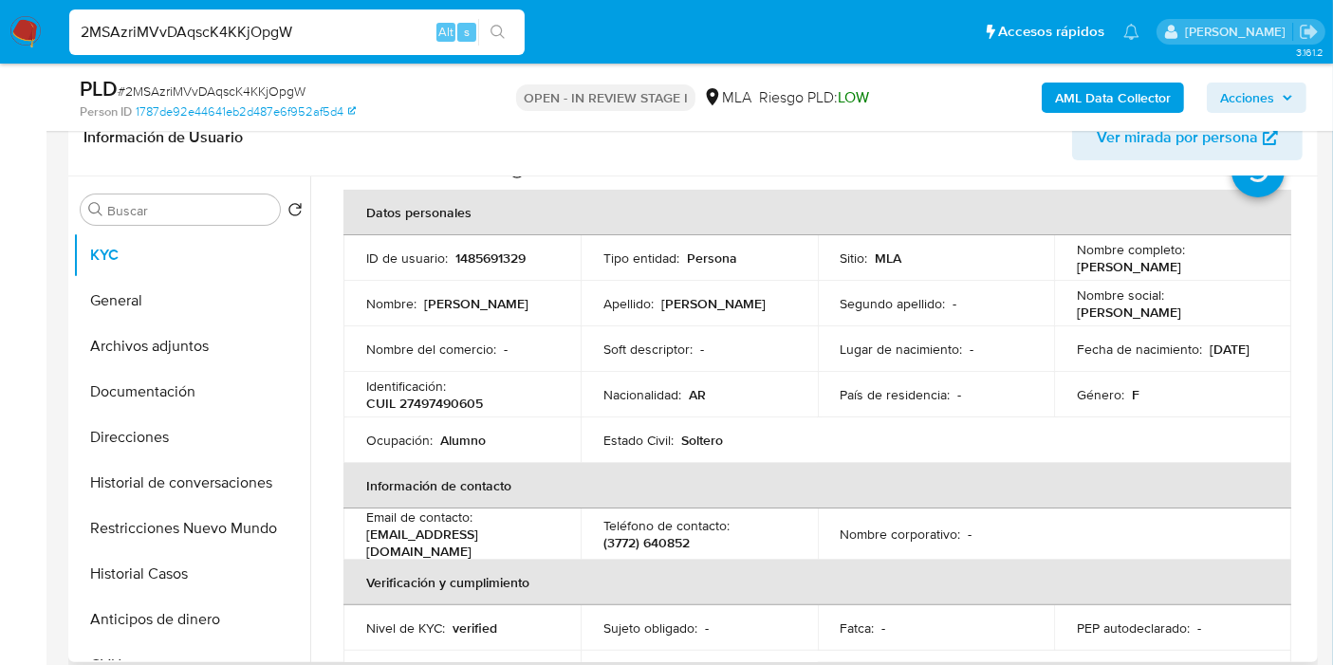
scroll to position [211, 0]
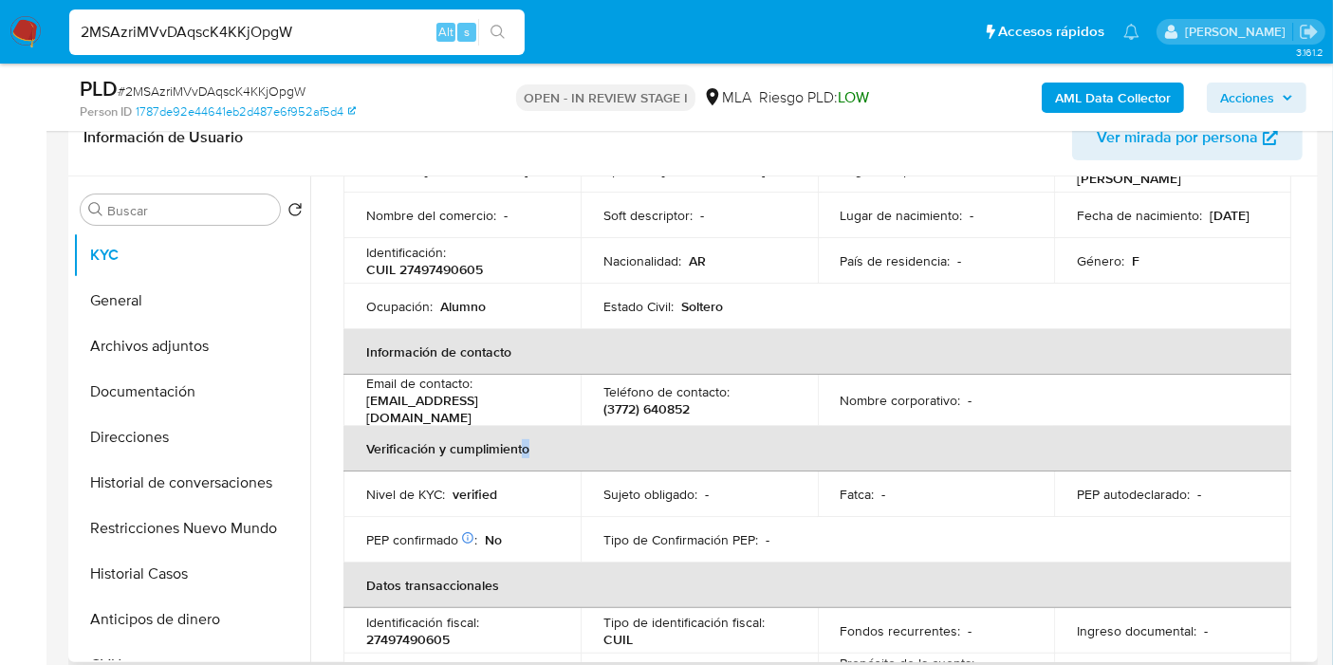
drag, startPoint x: 803, startPoint y: 452, endPoint x: 525, endPoint y: 443, distance: 278.1
click at [525, 443] on th "Verificación y cumplimiento" at bounding box center [817, 449] width 948 height 46
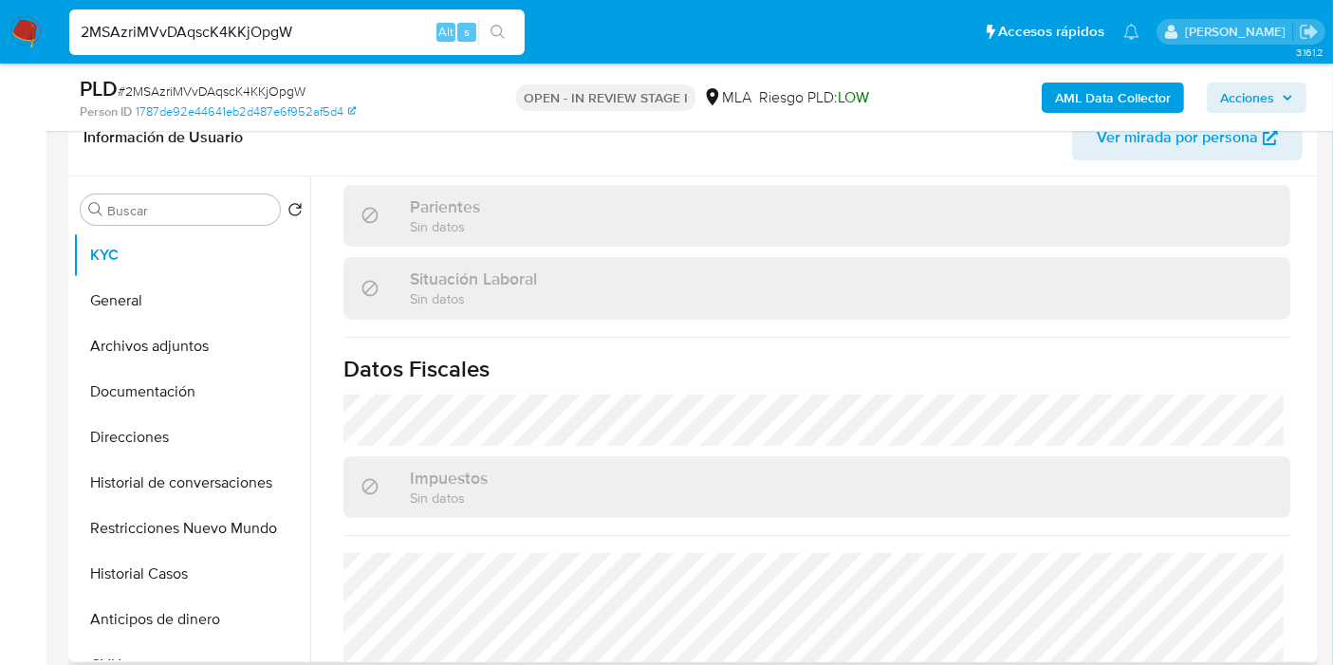
scroll to position [1015, 0]
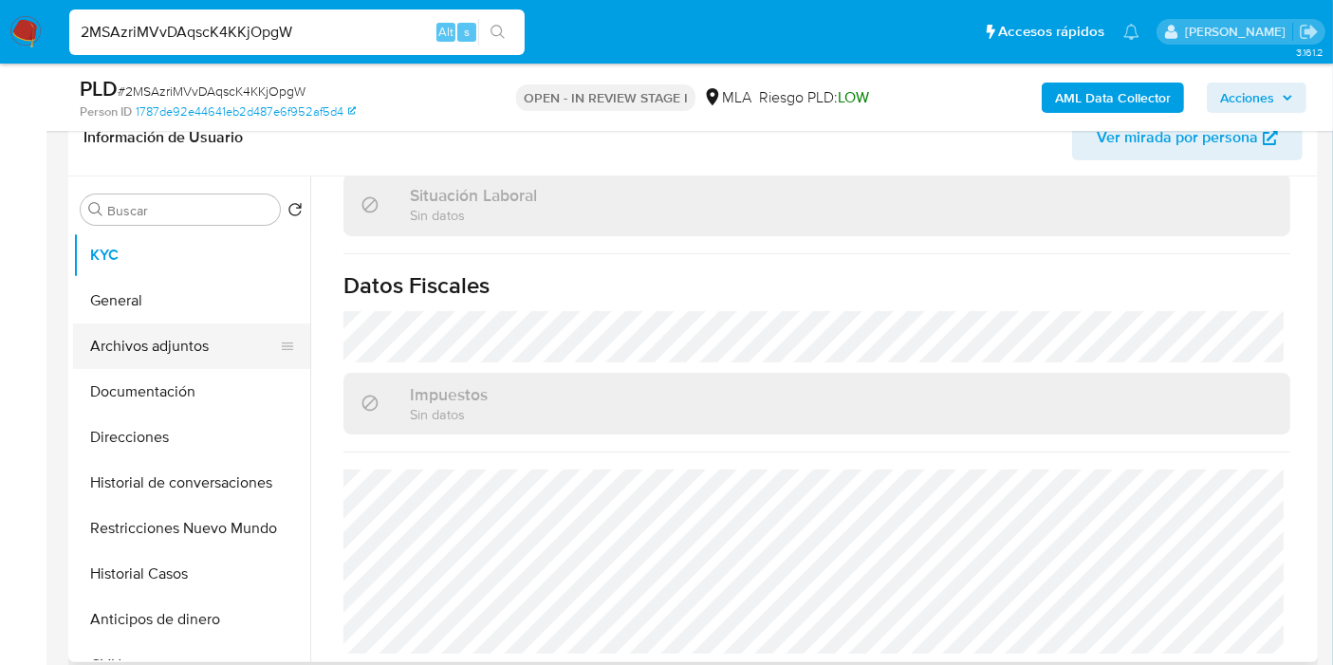
click at [209, 323] on button "Archivos adjuntos" at bounding box center [184, 346] width 222 height 46
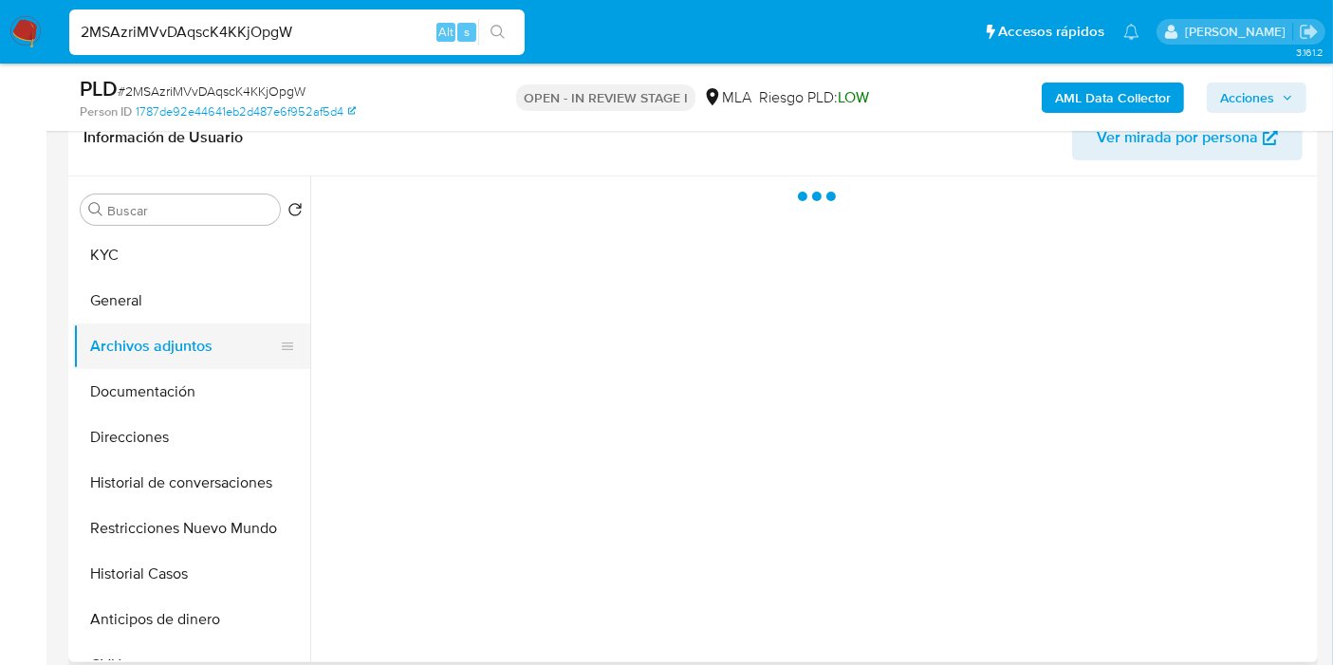
scroll to position [0, 0]
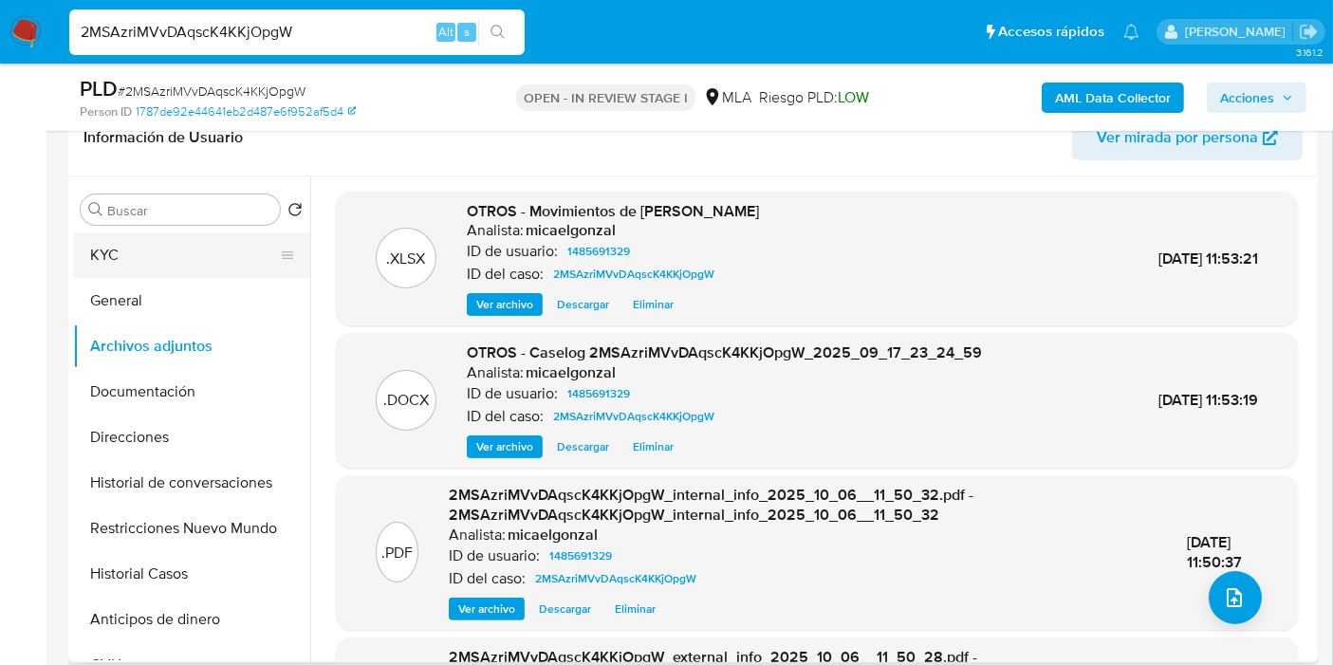
click at [148, 258] on button "KYC" at bounding box center [184, 255] width 222 height 46
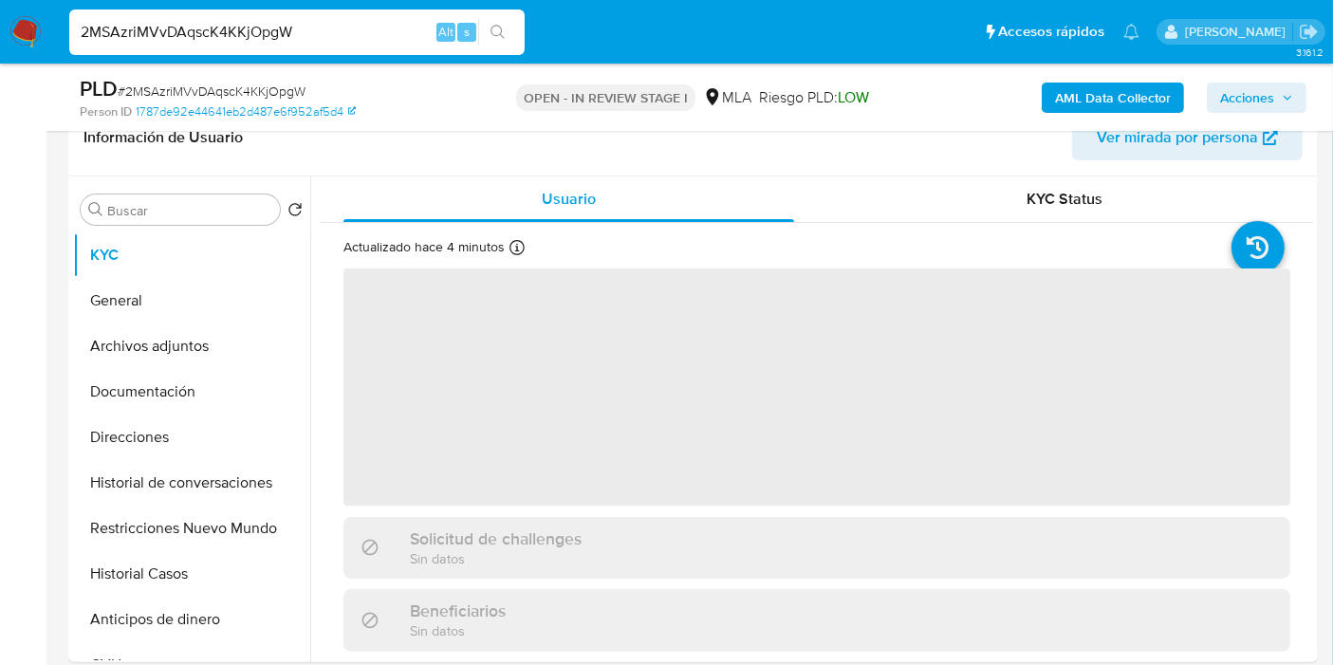
click at [1250, 120] on div "PLD # 2MSAzriMVvDAqscK4KKjOpgW Person ID 1787de92e44641eb2d487e6f952af5d4 OPEN …" at bounding box center [692, 97] width 1249 height 67
click at [1263, 99] on span "Acciones" at bounding box center [1247, 98] width 54 height 30
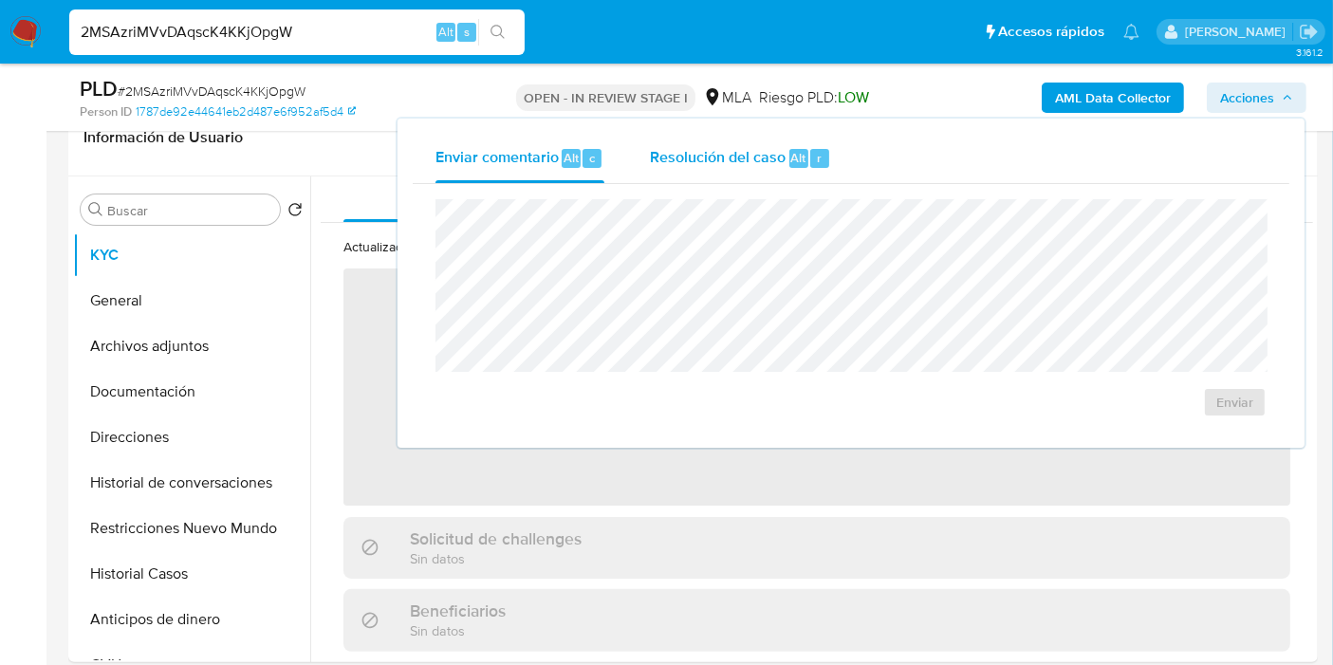
click at [814, 136] on div "Resolución del caso Alt r" at bounding box center [740, 158] width 181 height 49
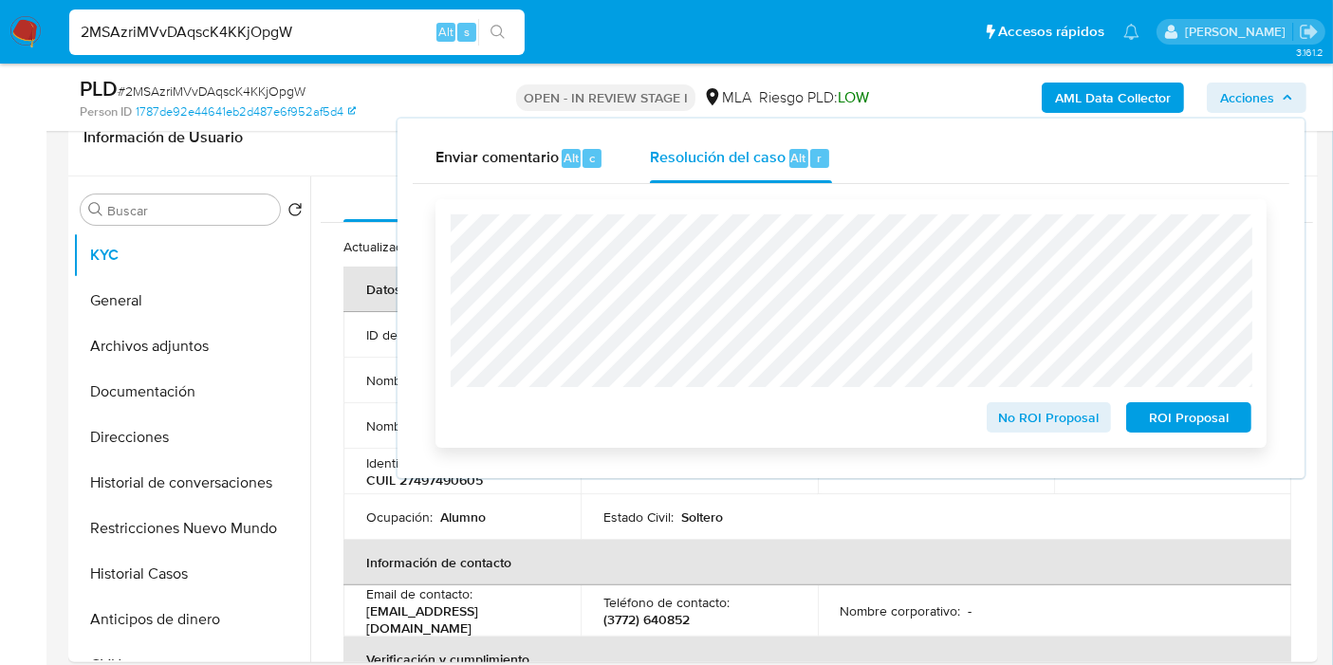
click at [1173, 436] on div "No ROI Proposal ROI Proposal" at bounding box center [850, 323] width 831 height 249
click at [1176, 417] on span "ROI Proposal" at bounding box center [1188, 417] width 99 height 27
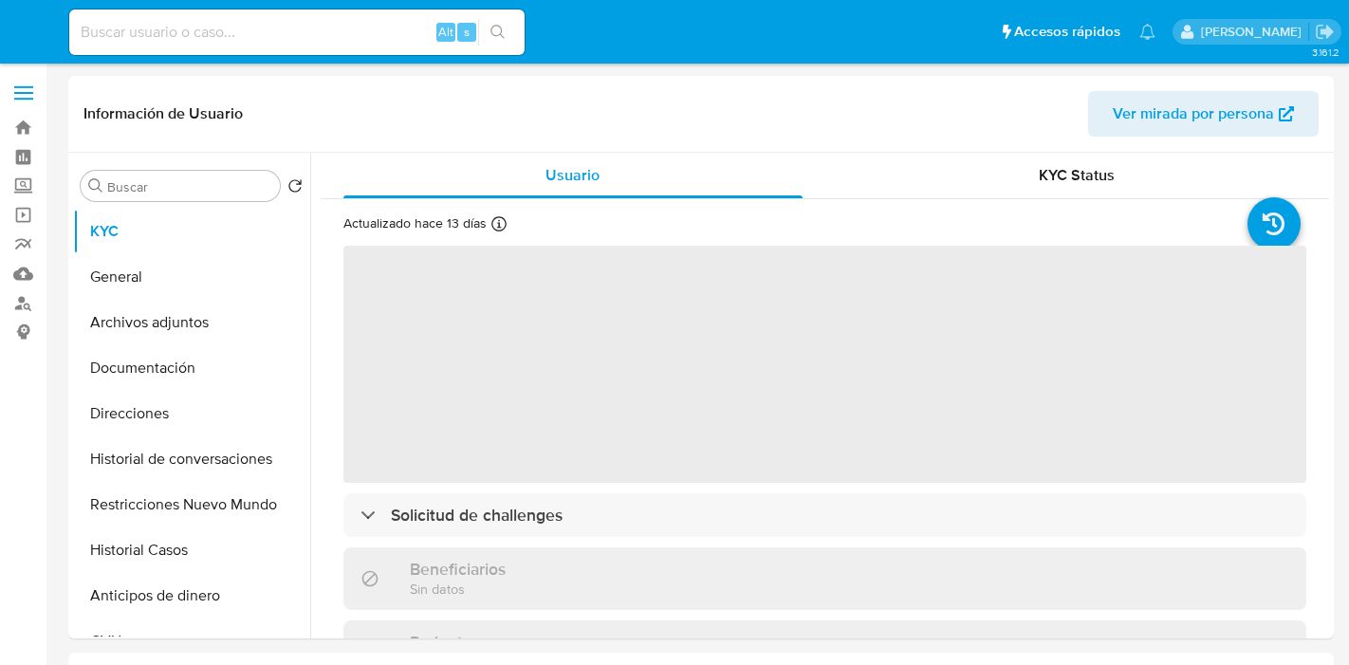
select select "10"
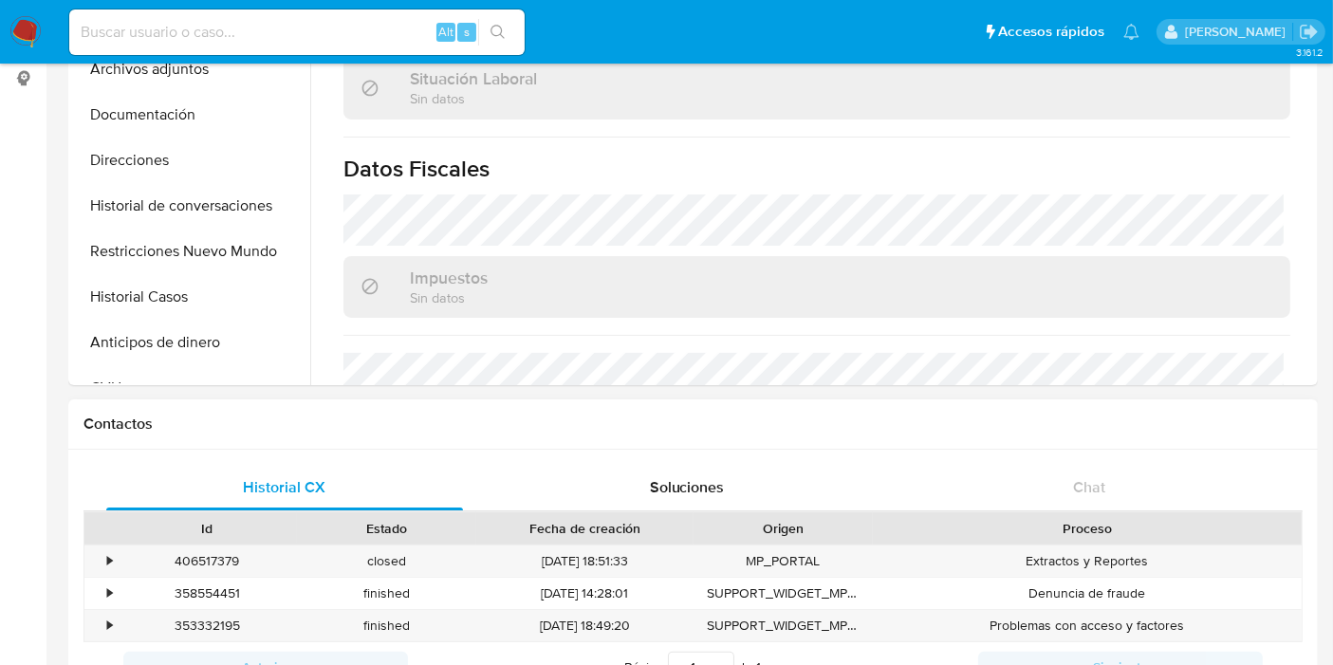
scroll to position [526, 0]
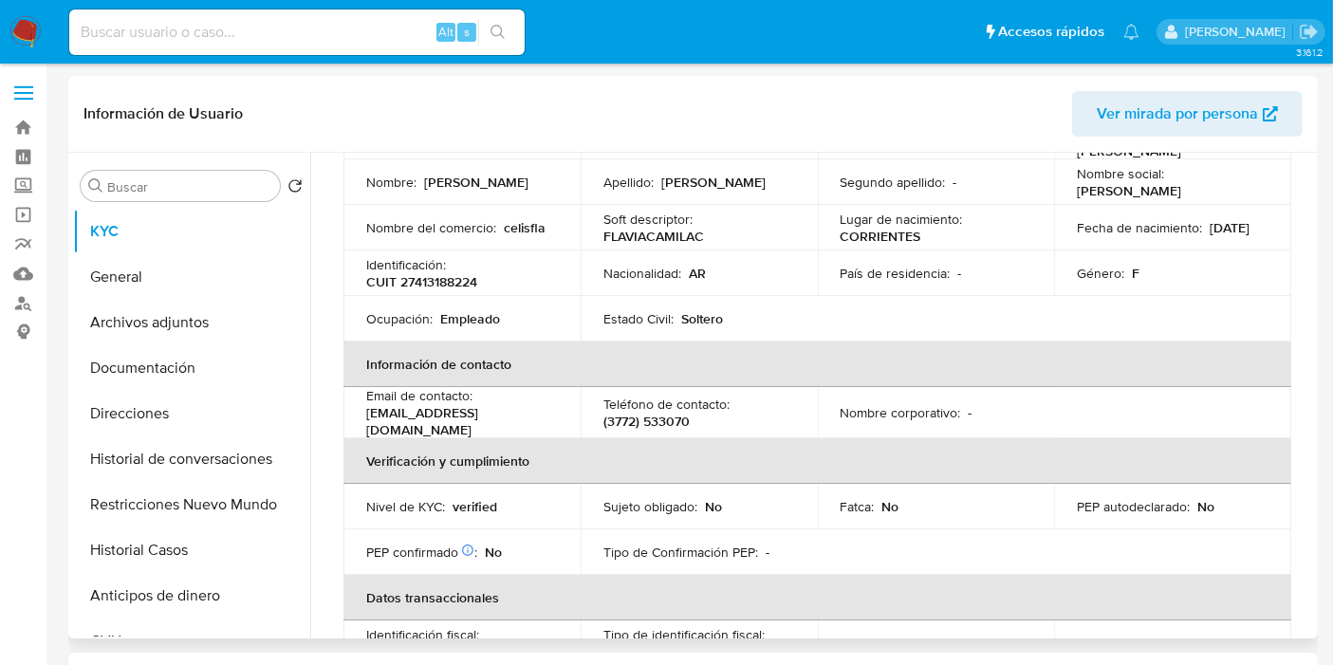
scroll to position [105, 0]
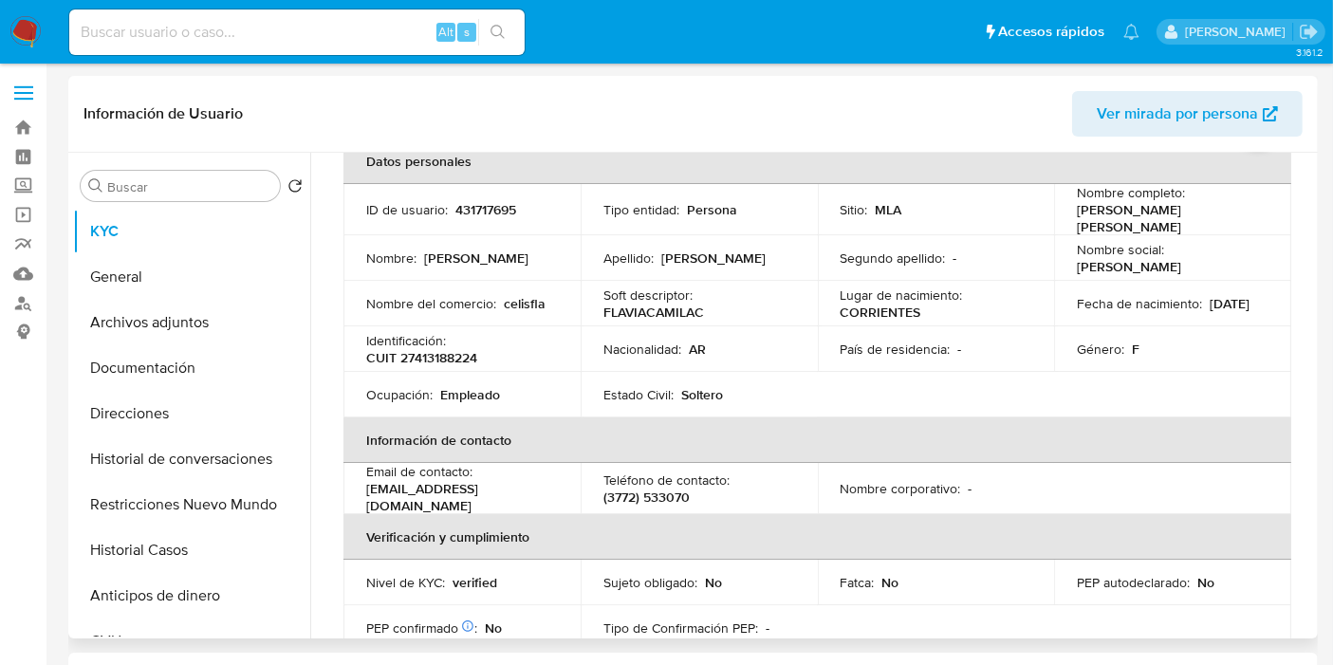
click at [428, 354] on p "CUIT 27413188224" at bounding box center [421, 357] width 111 height 17
copy p "27413188224"
drag, startPoint x: 1207, startPoint y: 212, endPoint x: 1072, endPoint y: 221, distance: 135.0
click at [1077, 221] on div "Nombre completo : [PERSON_NAME] [PERSON_NAME]" at bounding box center [1173, 209] width 192 height 51
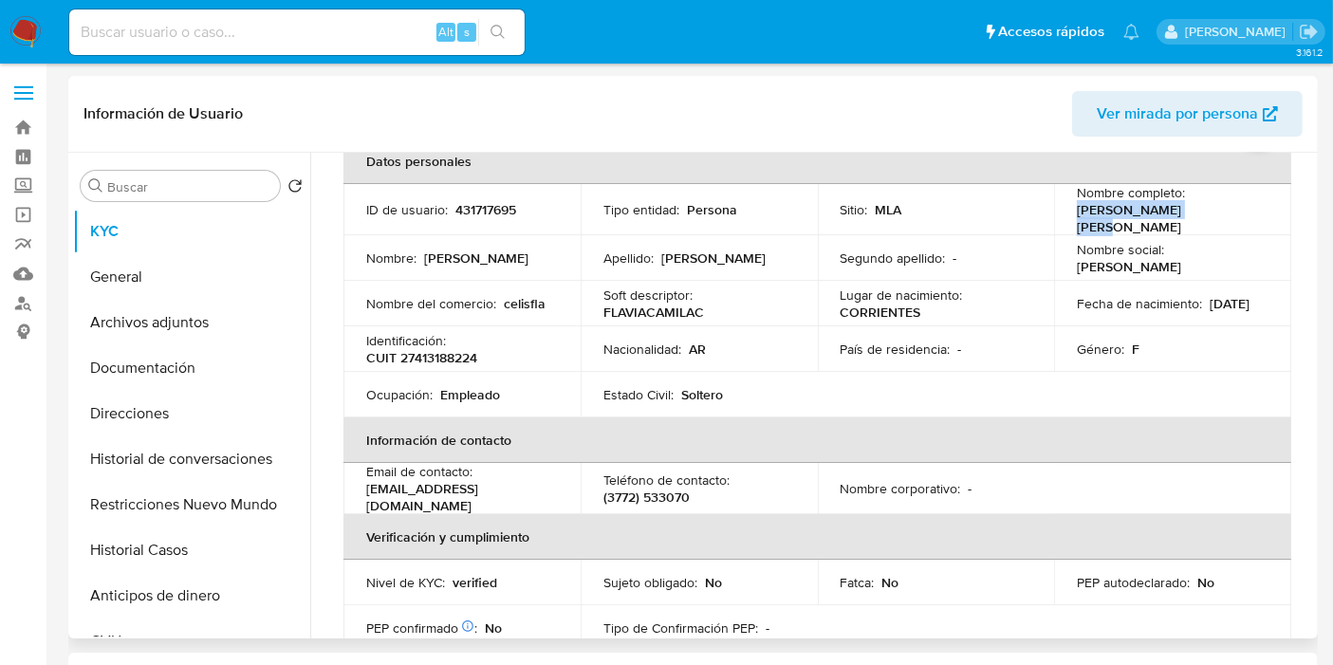
copy p "[PERSON_NAME] [PERSON_NAME]"
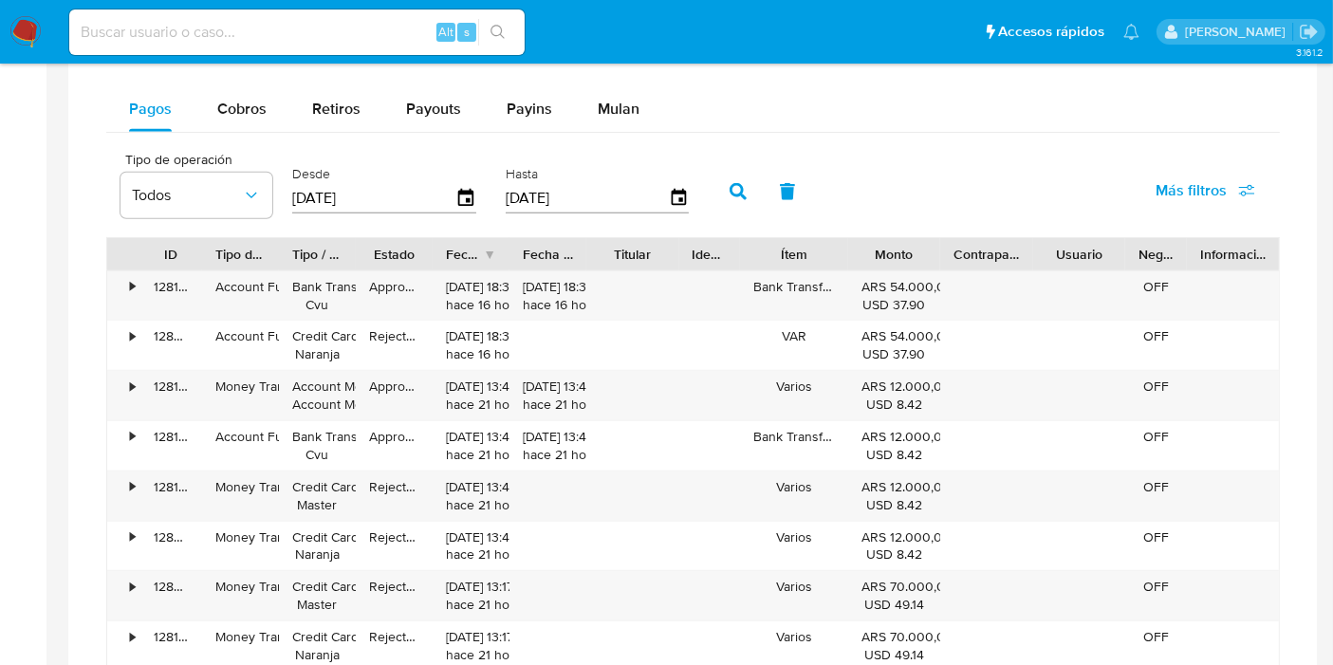
click at [783, 106] on div "Pagos Cobros Retiros Payouts Payins Mulan" at bounding box center [692, 109] width 1173 height 46
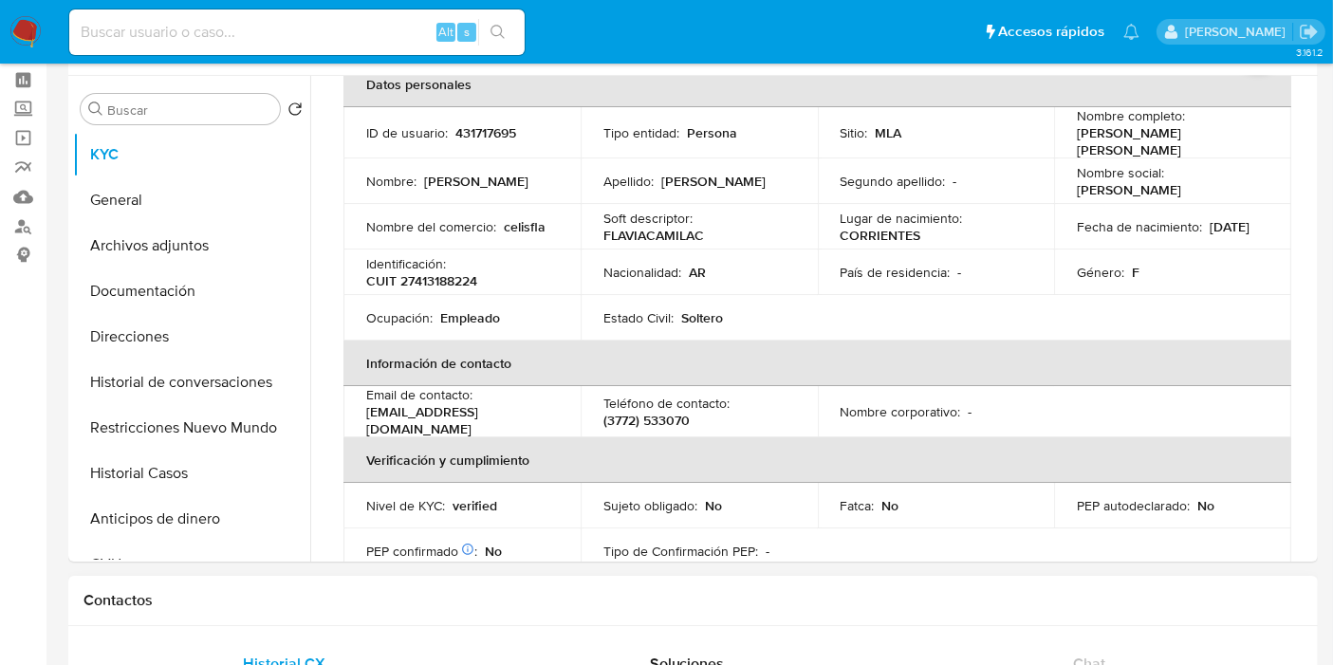
scroll to position [0, 0]
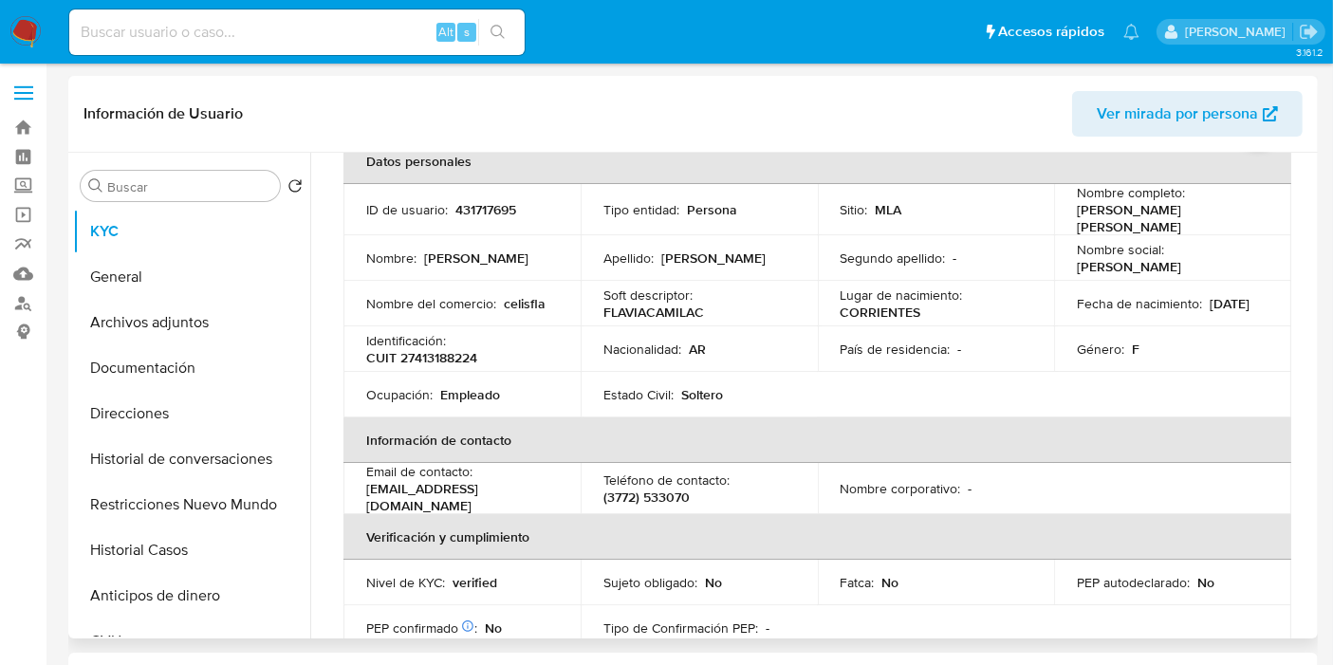
click at [468, 337] on div "Identificación : CUIT 27413188224" at bounding box center [462, 349] width 192 height 34
click at [447, 352] on p "CUIT 27413188224" at bounding box center [421, 357] width 111 height 17
copy p "27413188224"
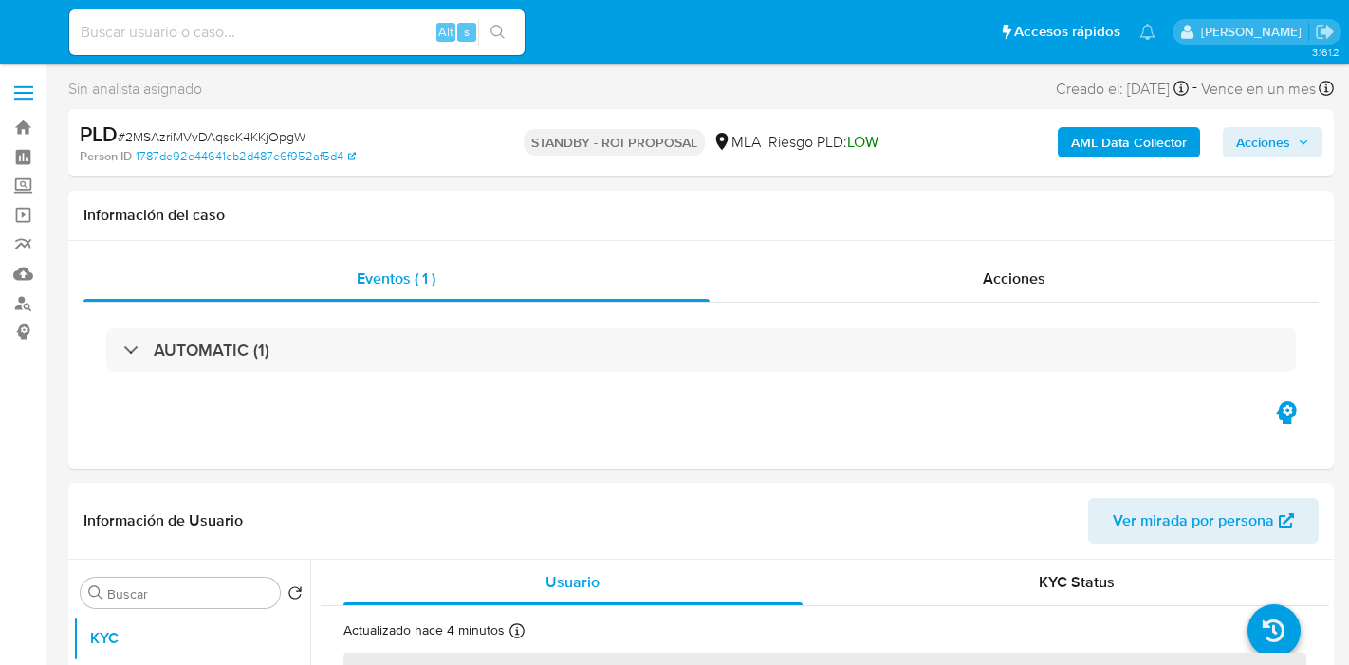
select select "10"
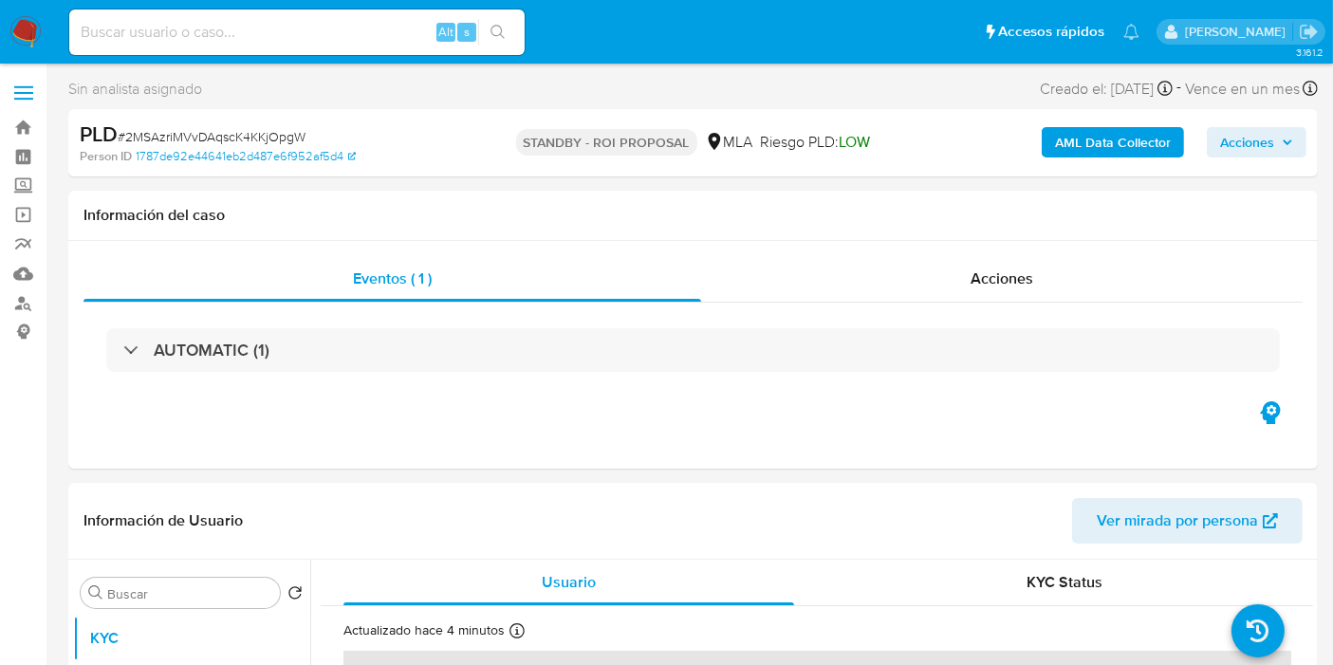
click at [190, 61] on nav "Pausado Ver notificaciones Alt s Accesos rápidos Presiona las siguientes teclas…" at bounding box center [666, 32] width 1333 height 64
click at [207, 46] on div "Alt s" at bounding box center [296, 32] width 455 height 46
click at [218, 26] on input at bounding box center [296, 32] width 455 height 25
paste input "2yDV4fWmUaKZLnZASXCPKP8Z"
type input "2yDV4fWmUaKZLnZASXCPKP8Z"
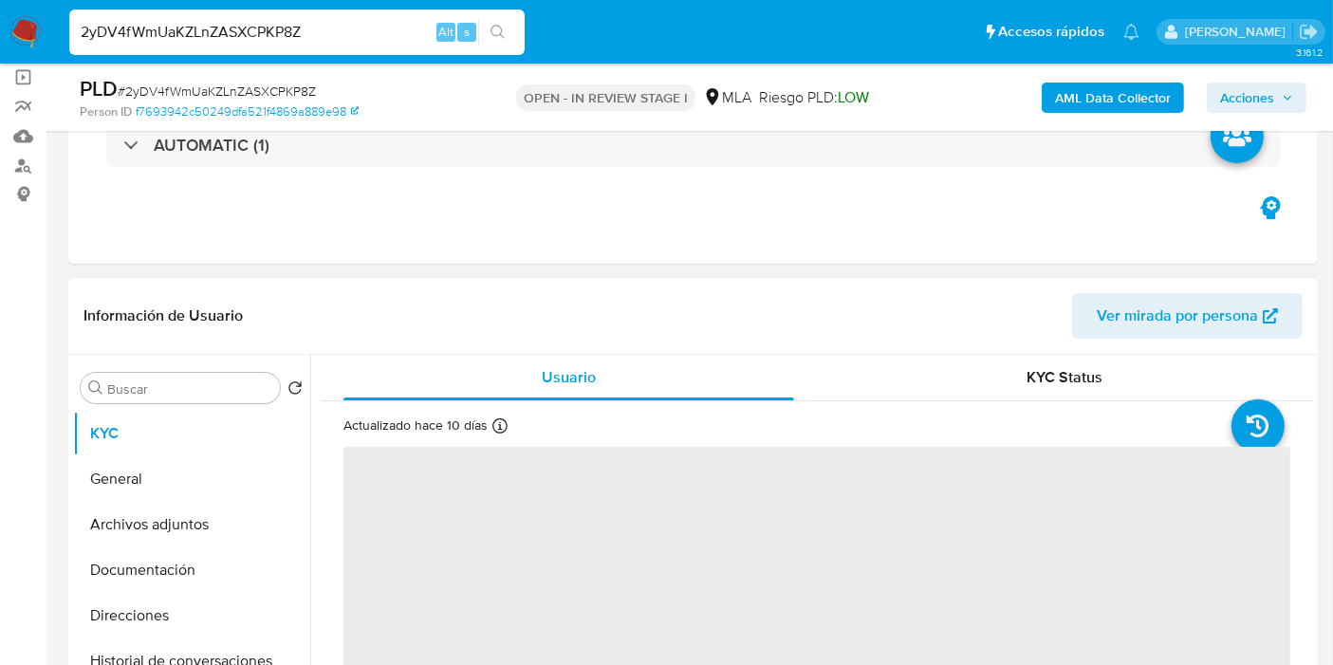
scroll to position [211, 0]
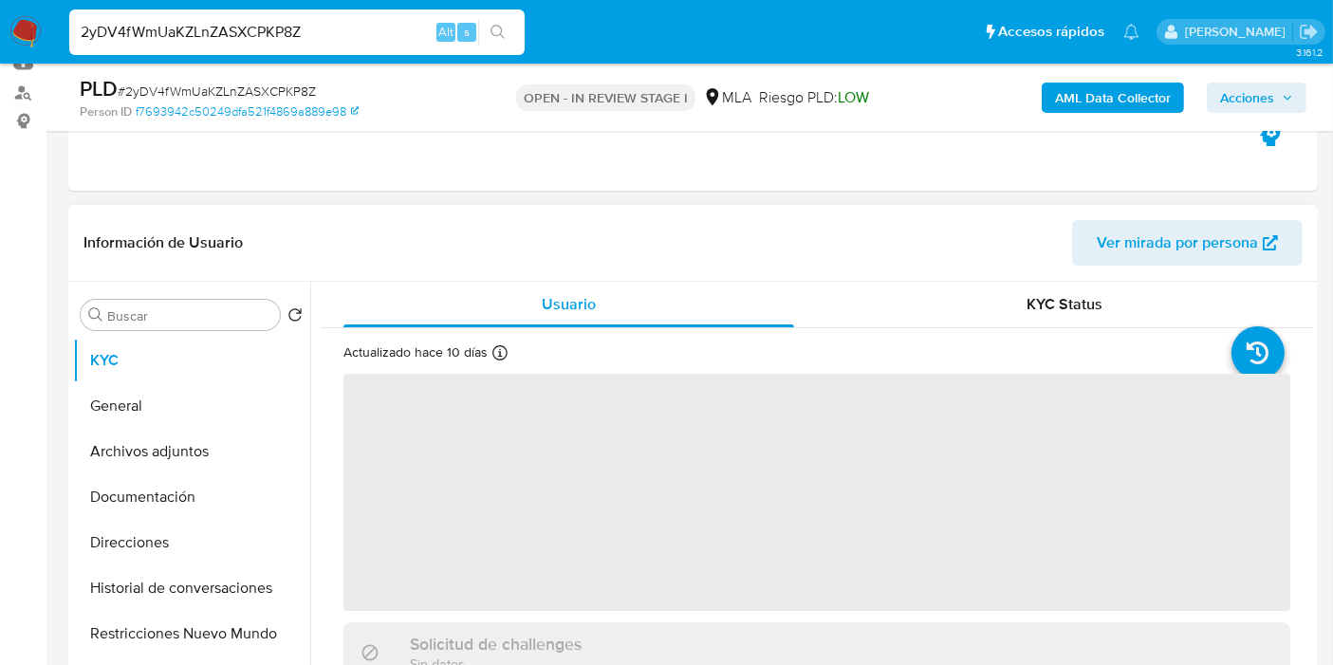
drag, startPoint x: 723, startPoint y: 511, endPoint x: 598, endPoint y: 351, distance: 203.4
click at [598, 351] on div "Actualizado hace 10 [PERSON_NAME] Creado: [DATE] 10:10:39 Actualizado: [DATE] 1…" at bounding box center [792, 355] width 899 height 25
select select "10"
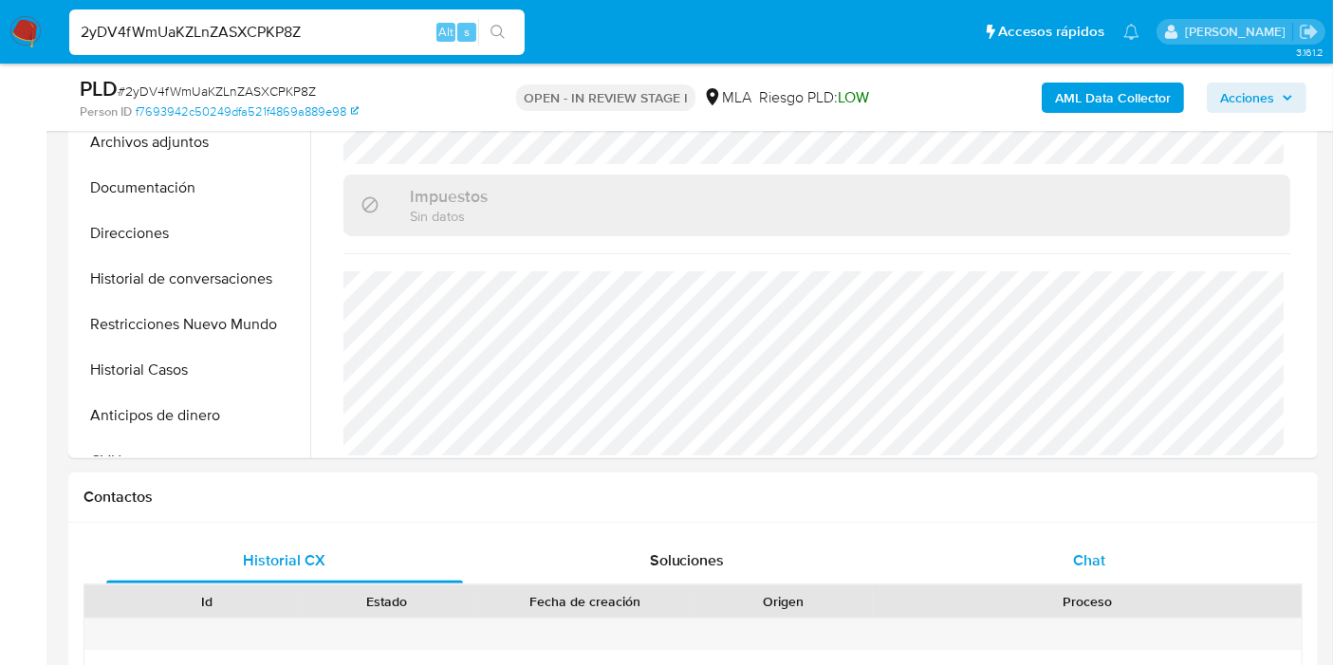
scroll to position [526, 0]
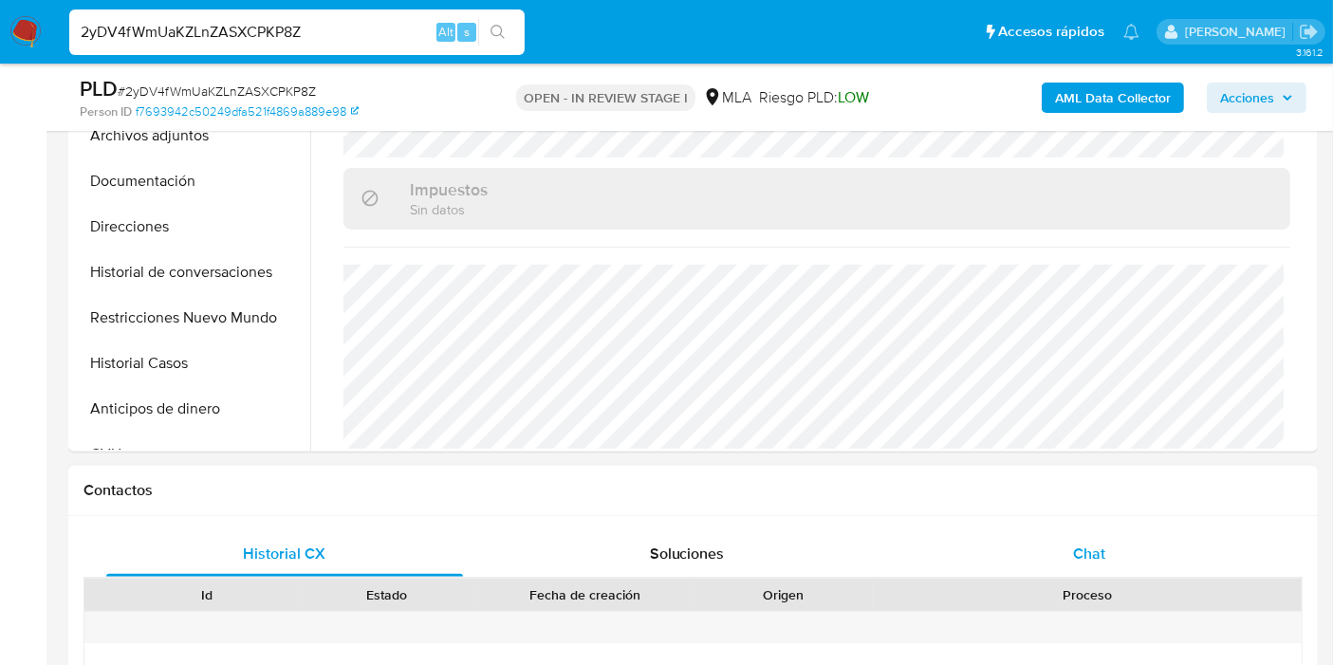
drag, startPoint x: 1037, startPoint y: 522, endPoint x: 1037, endPoint y: 532, distance: 10.4
click at [1043, 537] on div "Chat" at bounding box center [1089, 554] width 357 height 46
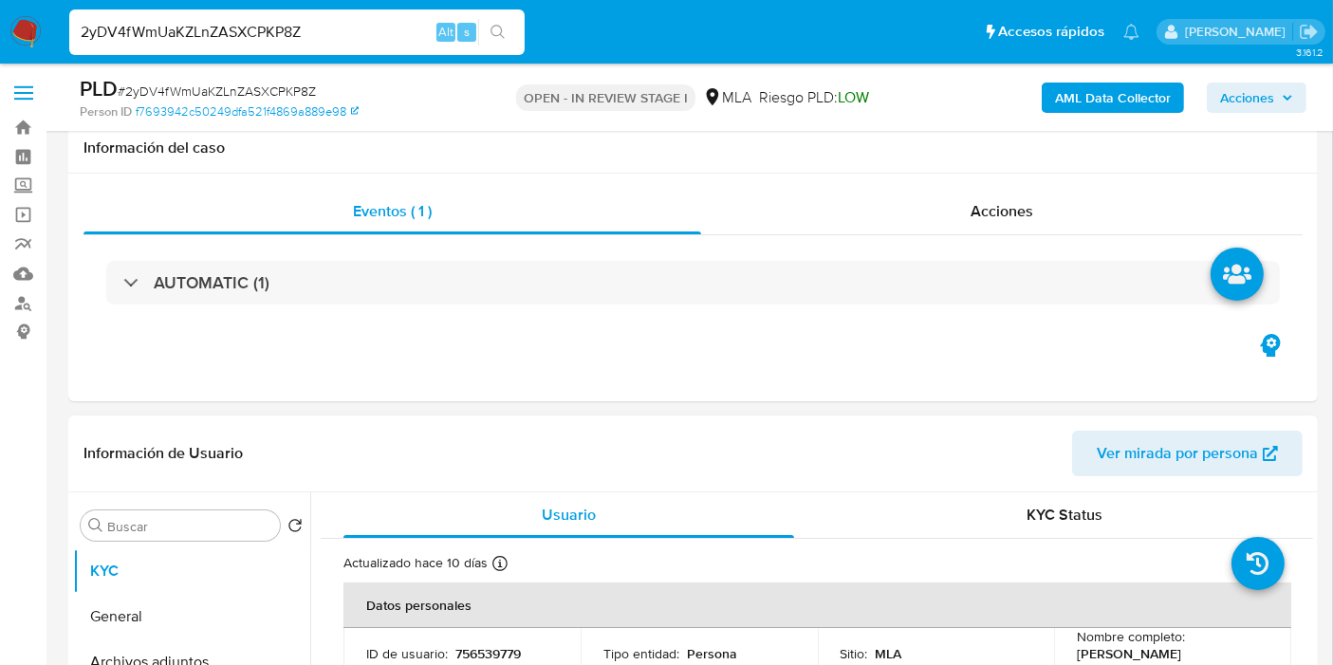
scroll to position [316, 0]
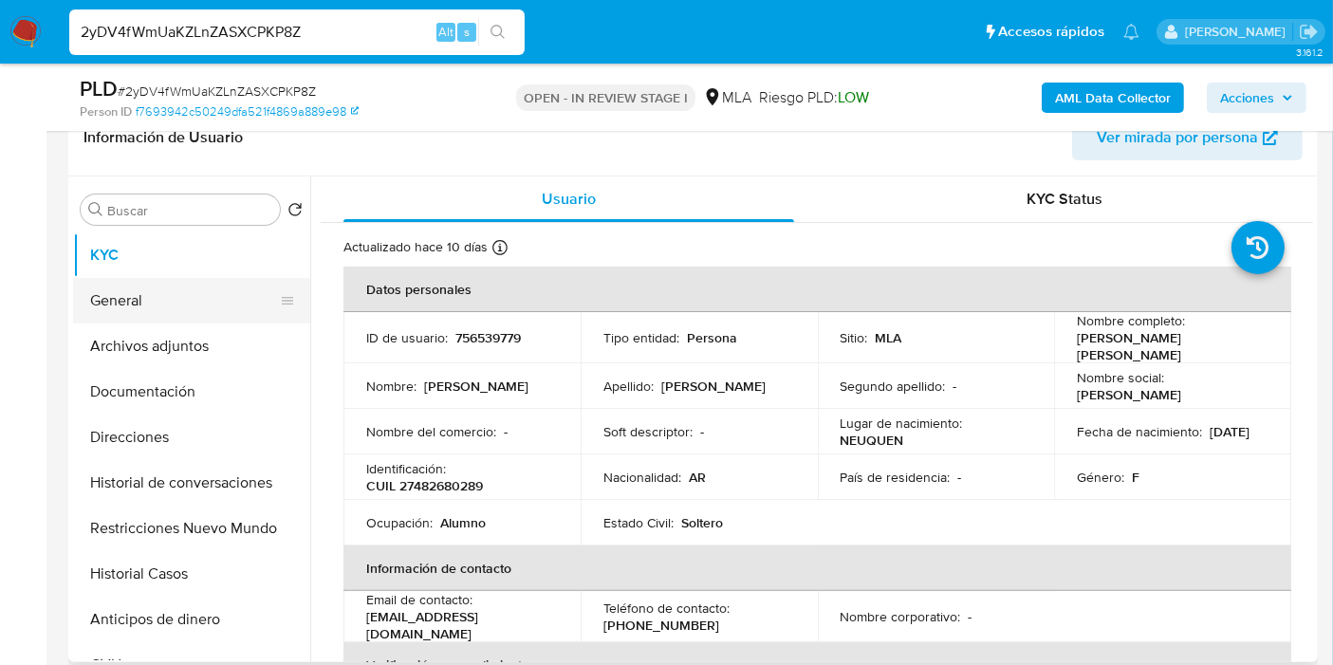
click at [129, 309] on button "General" at bounding box center [184, 301] width 222 height 46
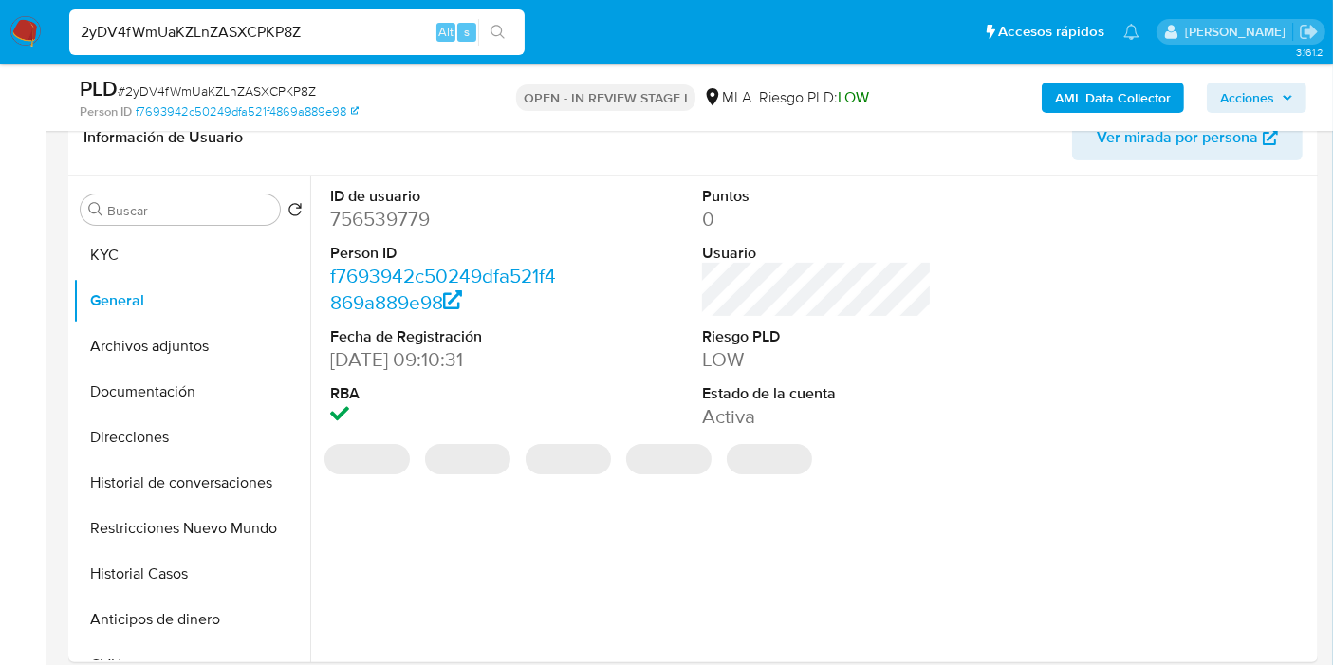
click at [398, 226] on dd "756539779" at bounding box center [445, 219] width 230 height 27
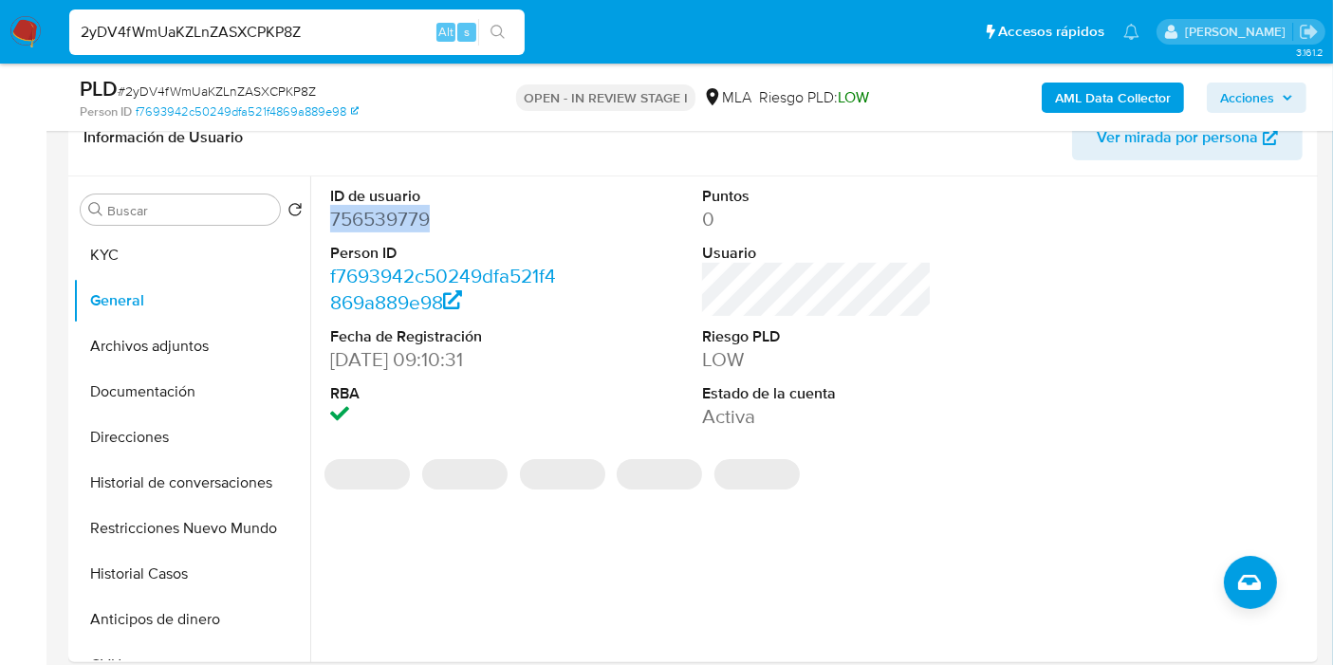
copy dd "756539779"
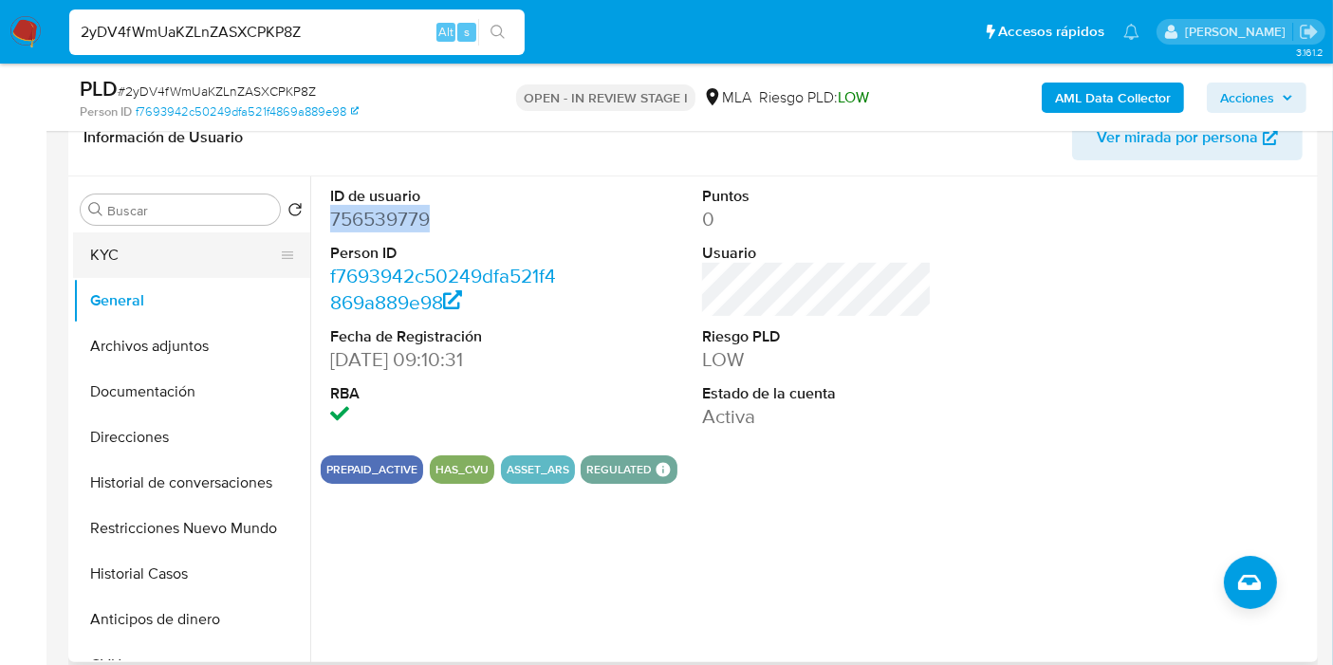
click at [136, 257] on button "KYC" at bounding box center [184, 255] width 222 height 46
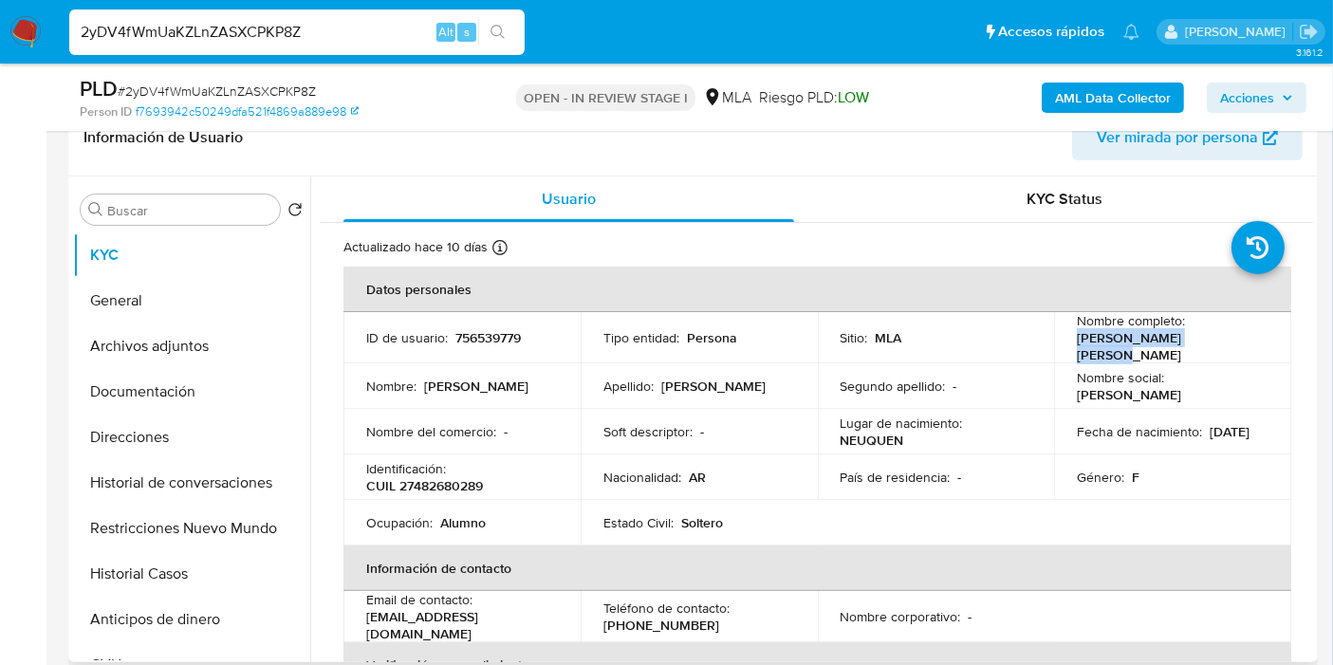
drag, startPoint x: 1200, startPoint y: 337, endPoint x: 1060, endPoint y: 342, distance: 140.5
click at [1057, 342] on td "Nombre completo : Martina Abril Andres" at bounding box center [1172, 337] width 237 height 51
copy p "Martina Abril Andres"
click at [1209, 440] on p "22/08/2007" at bounding box center [1229, 431] width 40 height 17
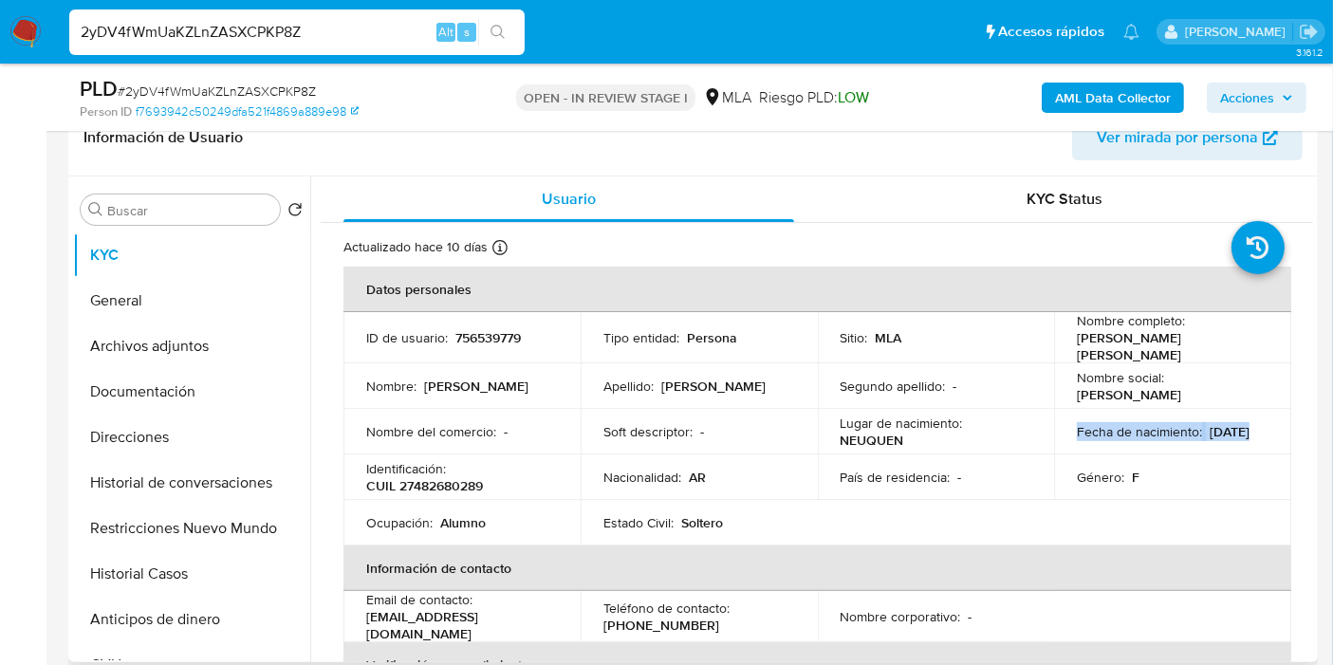
click at [1209, 440] on p "22/08/2007" at bounding box center [1229, 431] width 40 height 17
click at [1077, 469] on p "Género :" at bounding box center [1100, 477] width 47 height 17
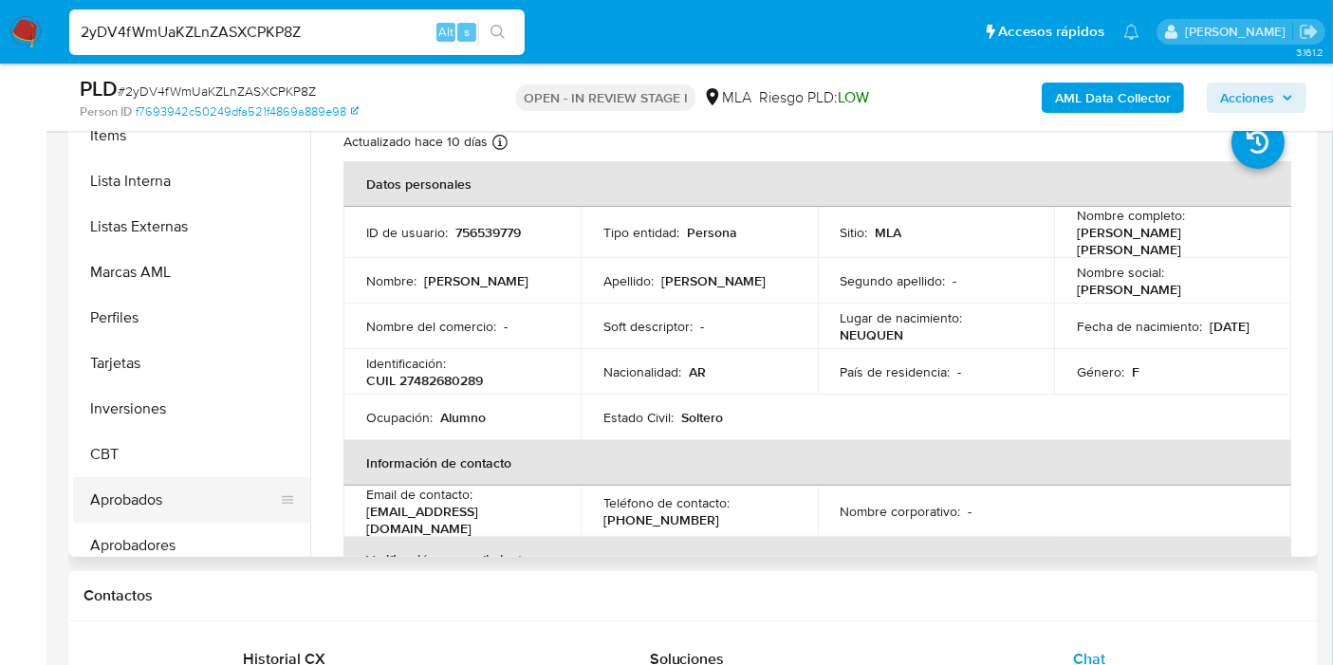
scroll to position [983, 0]
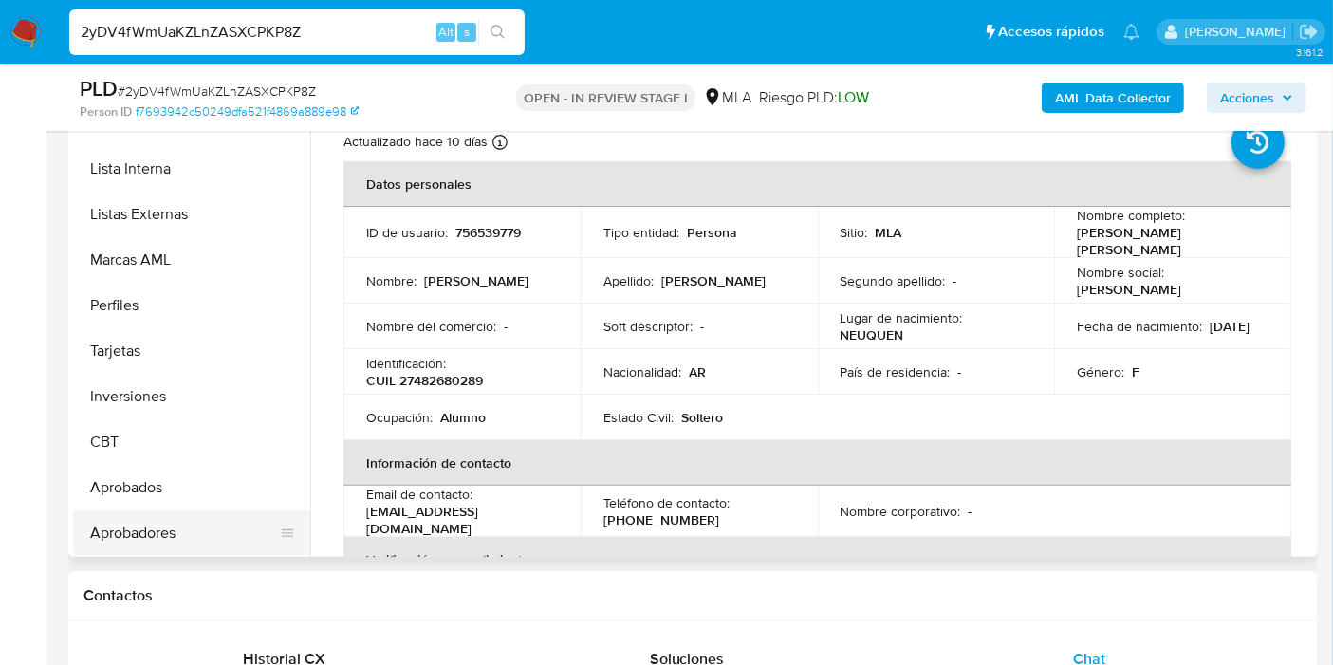
click at [209, 516] on button "Aprobadores" at bounding box center [184, 533] width 222 height 46
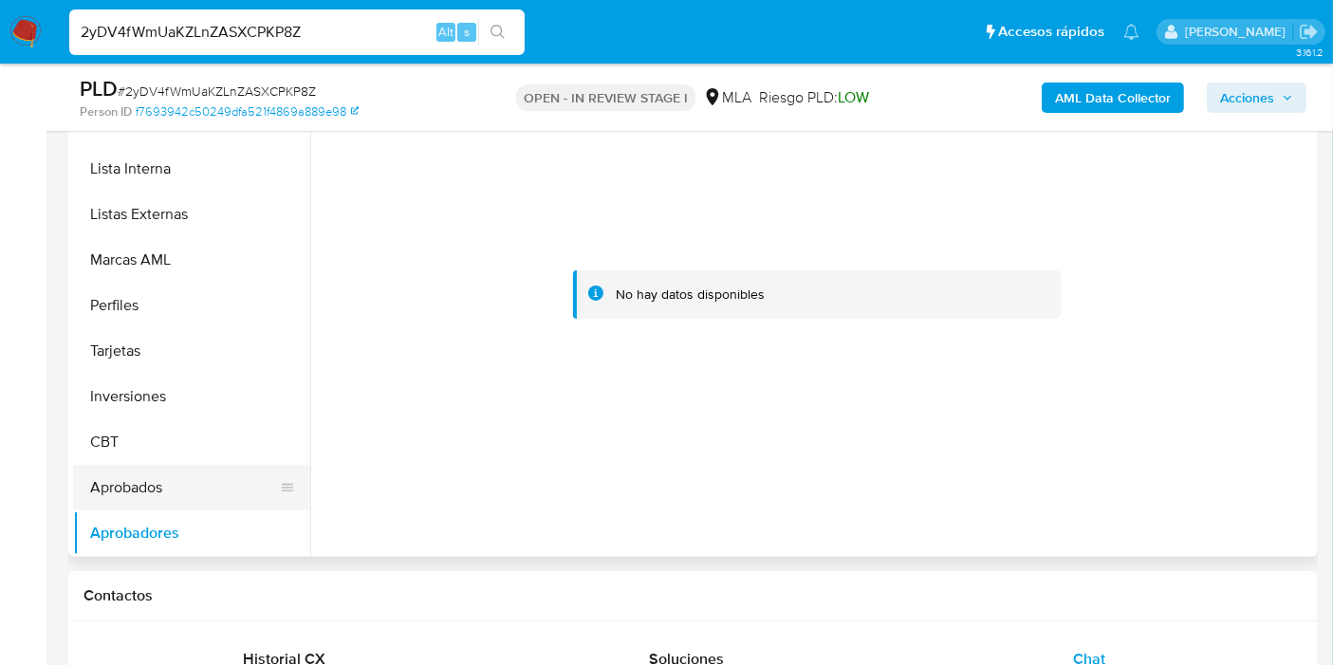
click at [192, 503] on button "Aprobados" at bounding box center [184, 488] width 222 height 46
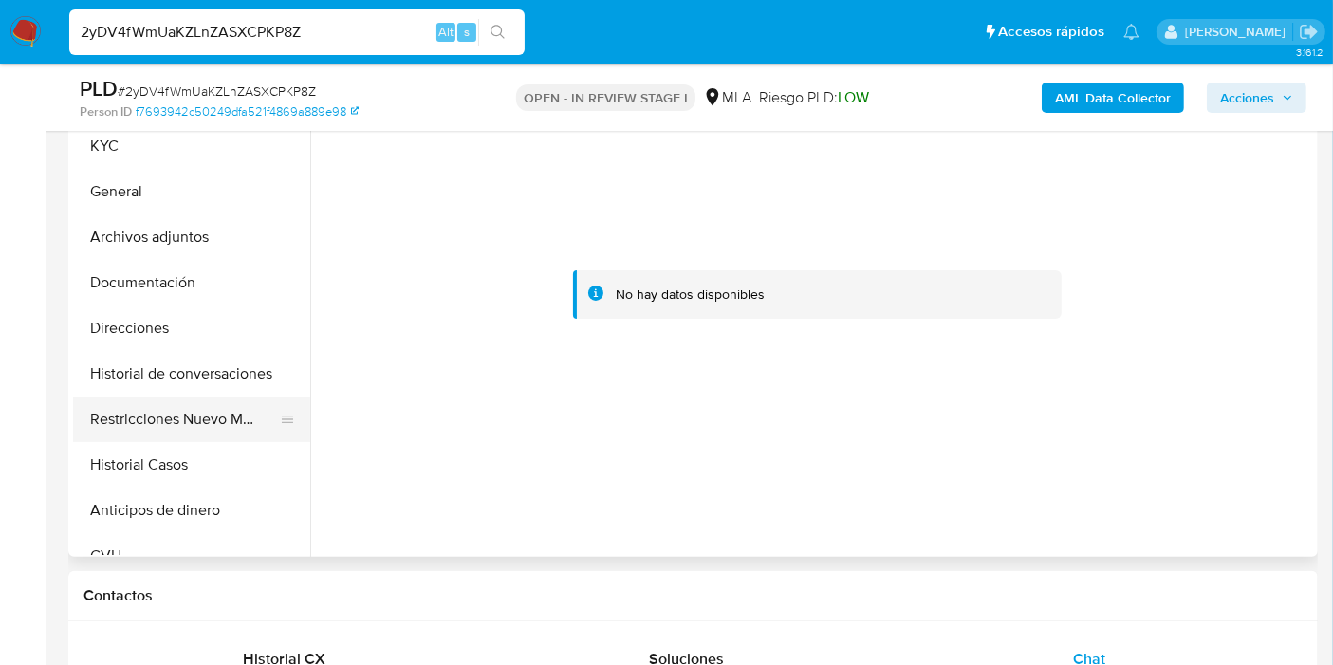
scroll to position [0, 0]
click at [211, 439] on button "Restricciones Nuevo Mundo" at bounding box center [184, 423] width 222 height 46
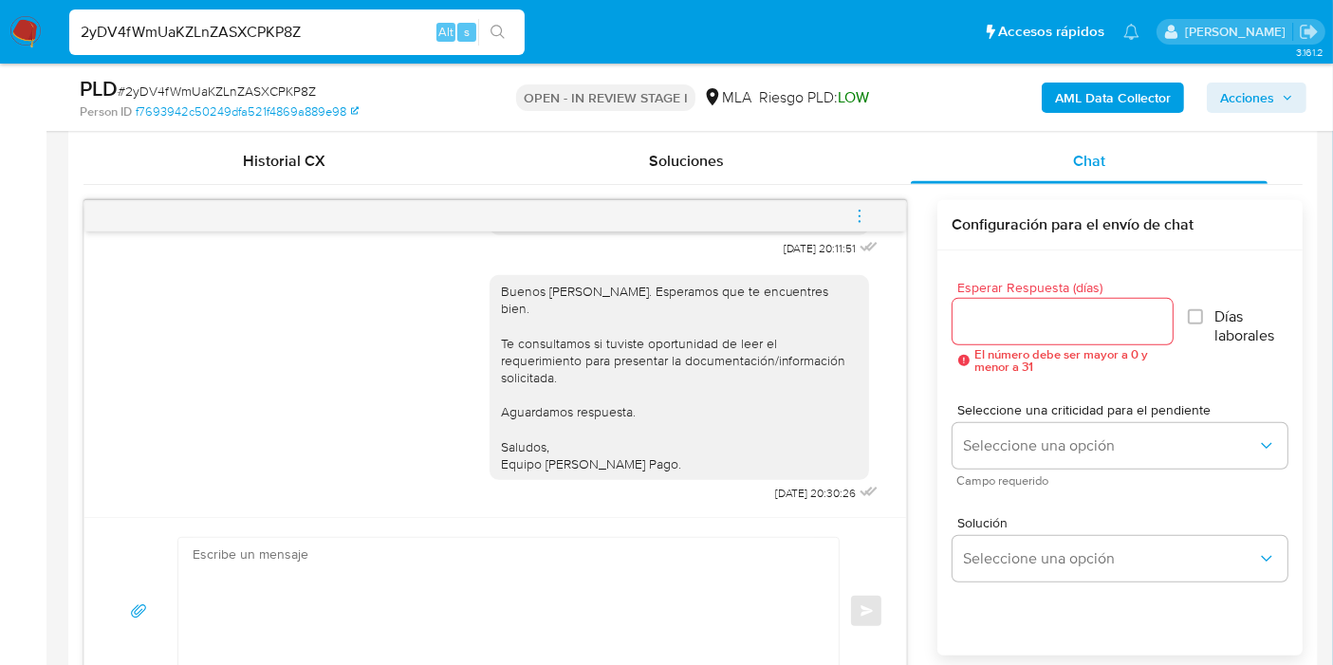
scroll to position [842, 0]
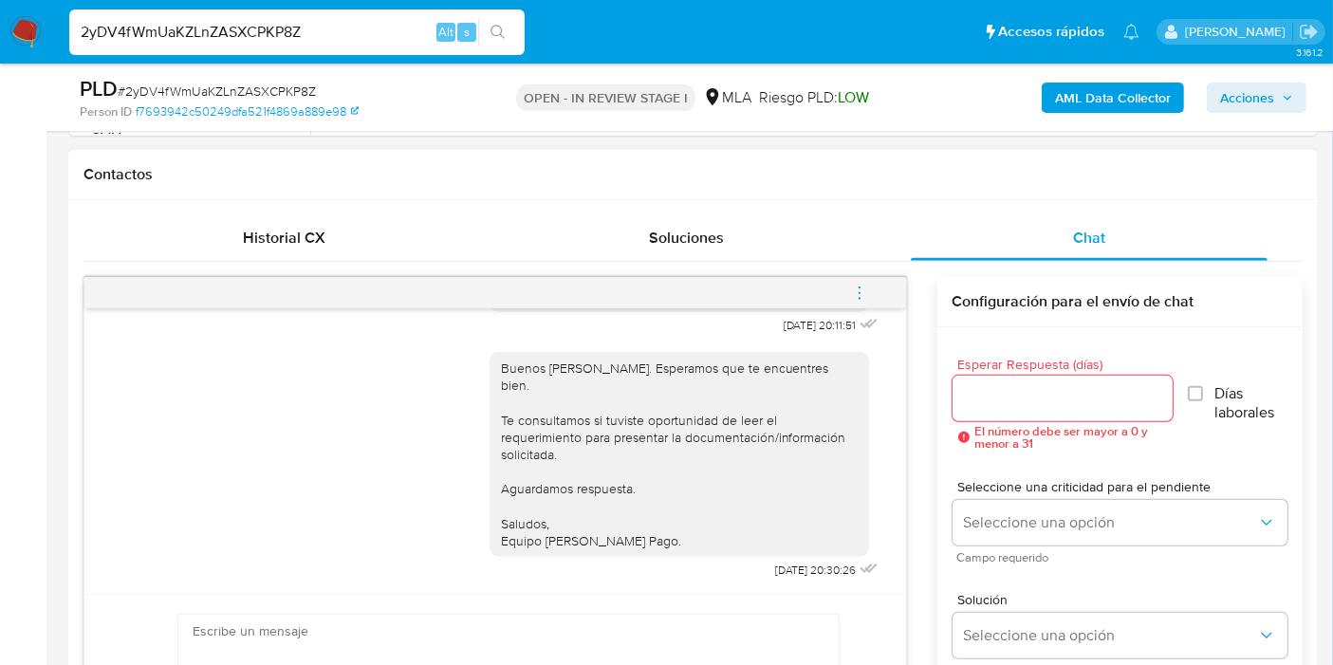
click at [870, 290] on button "menu-action" at bounding box center [859, 293] width 63 height 46
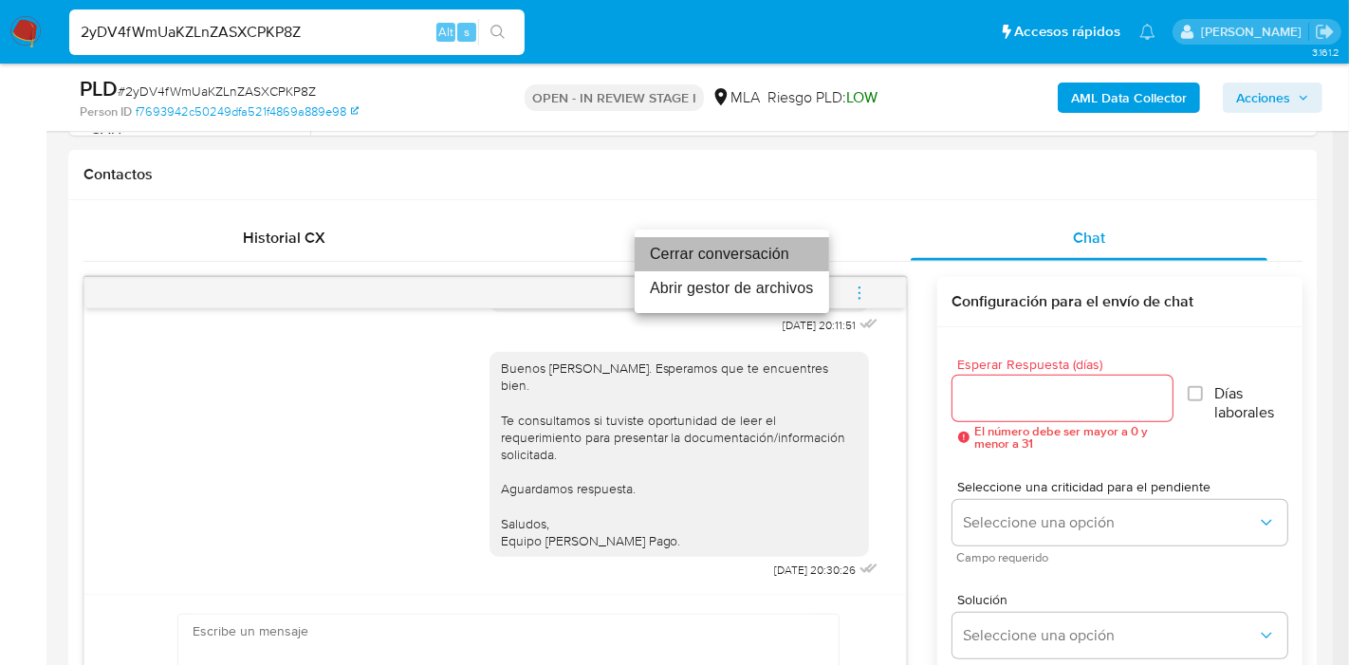
click at [803, 259] on li "Cerrar conversación" at bounding box center [732, 254] width 194 height 34
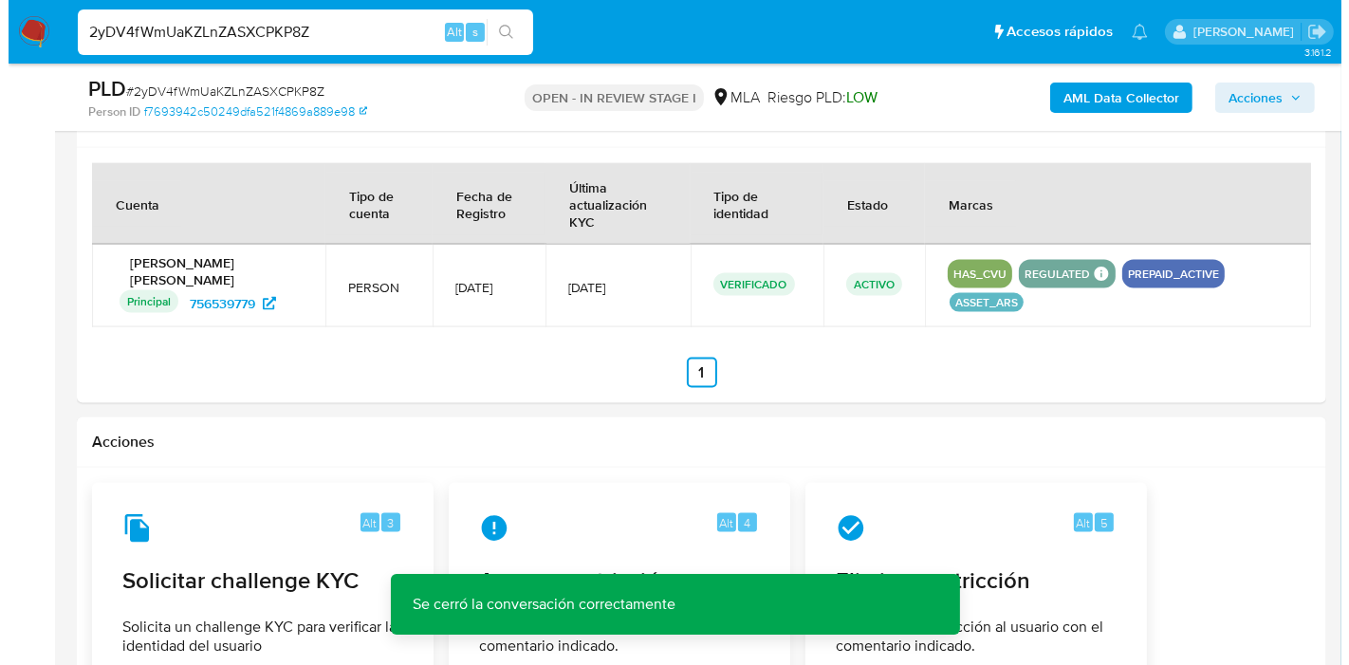
scroll to position [2846, 0]
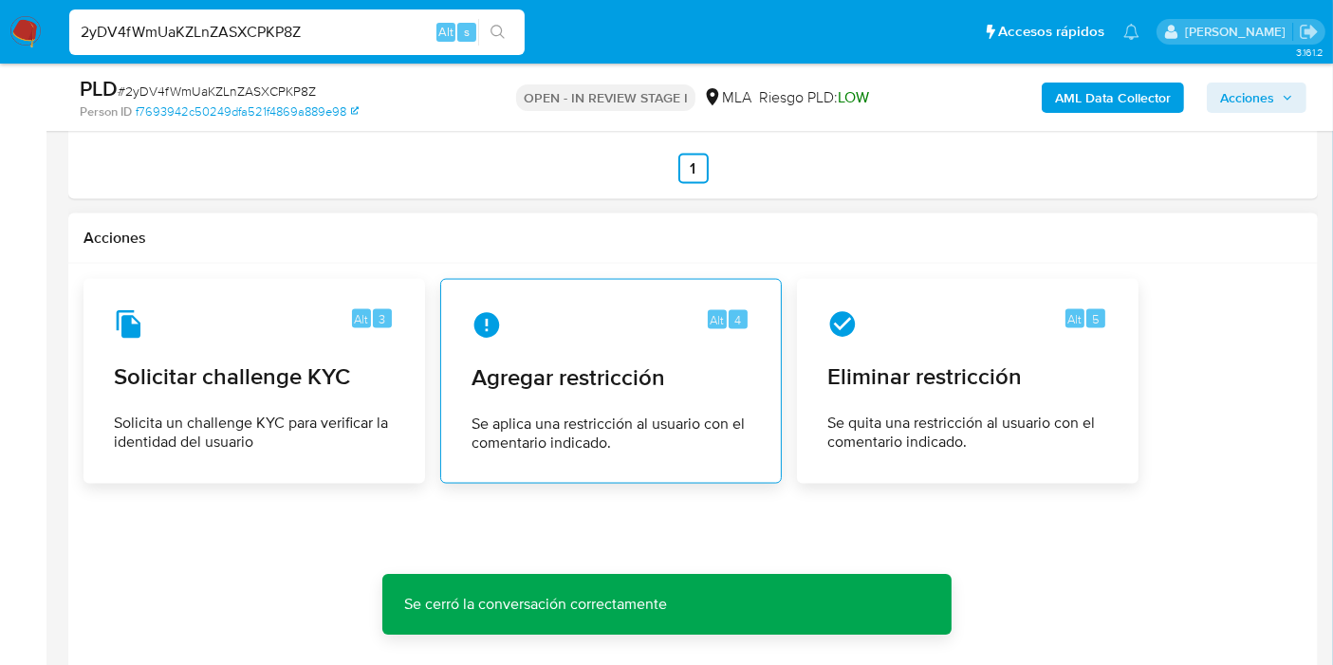
click at [537, 382] on span "Agregar restricción" at bounding box center [610, 377] width 279 height 28
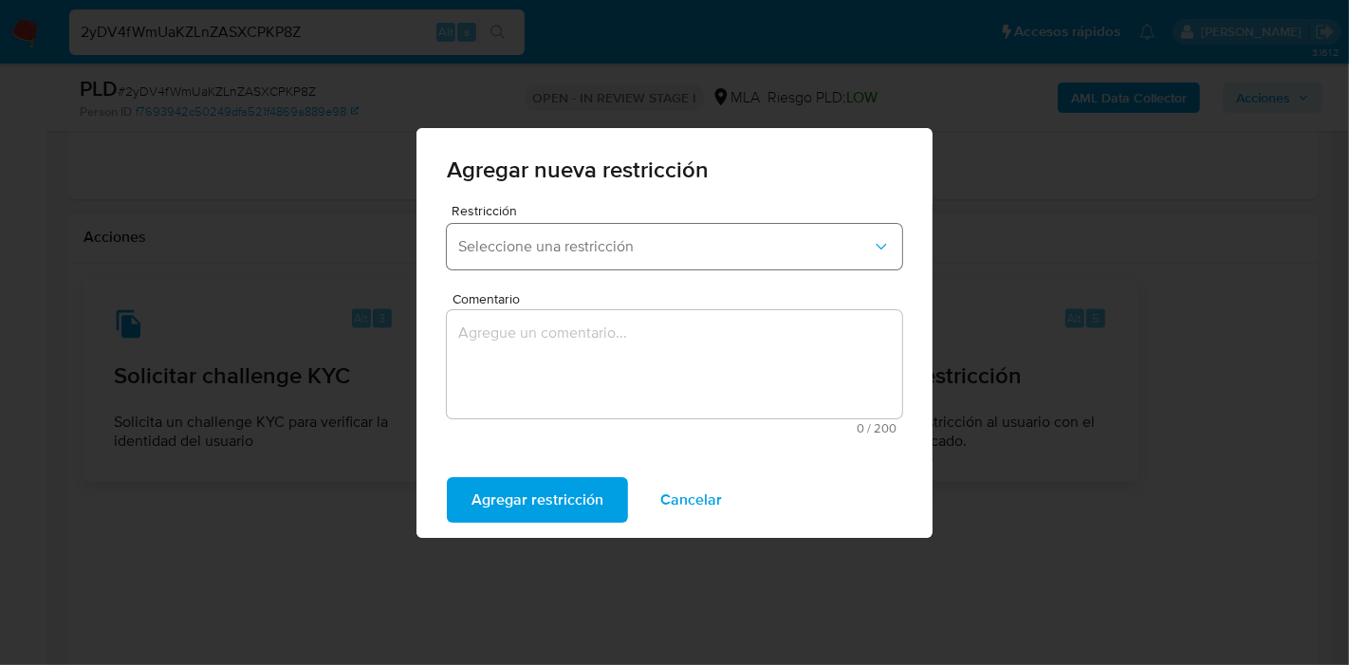
click at [593, 266] on button "Seleccione una restricción" at bounding box center [674, 247] width 455 height 46
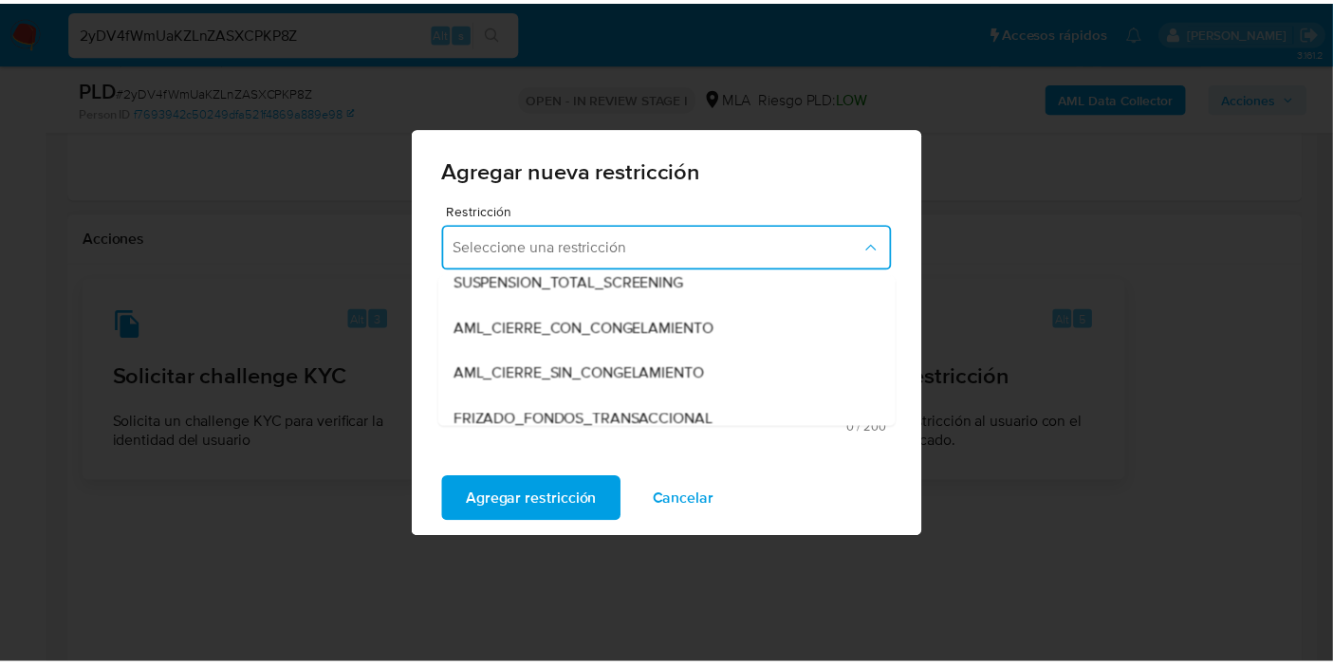
scroll to position [211, 0]
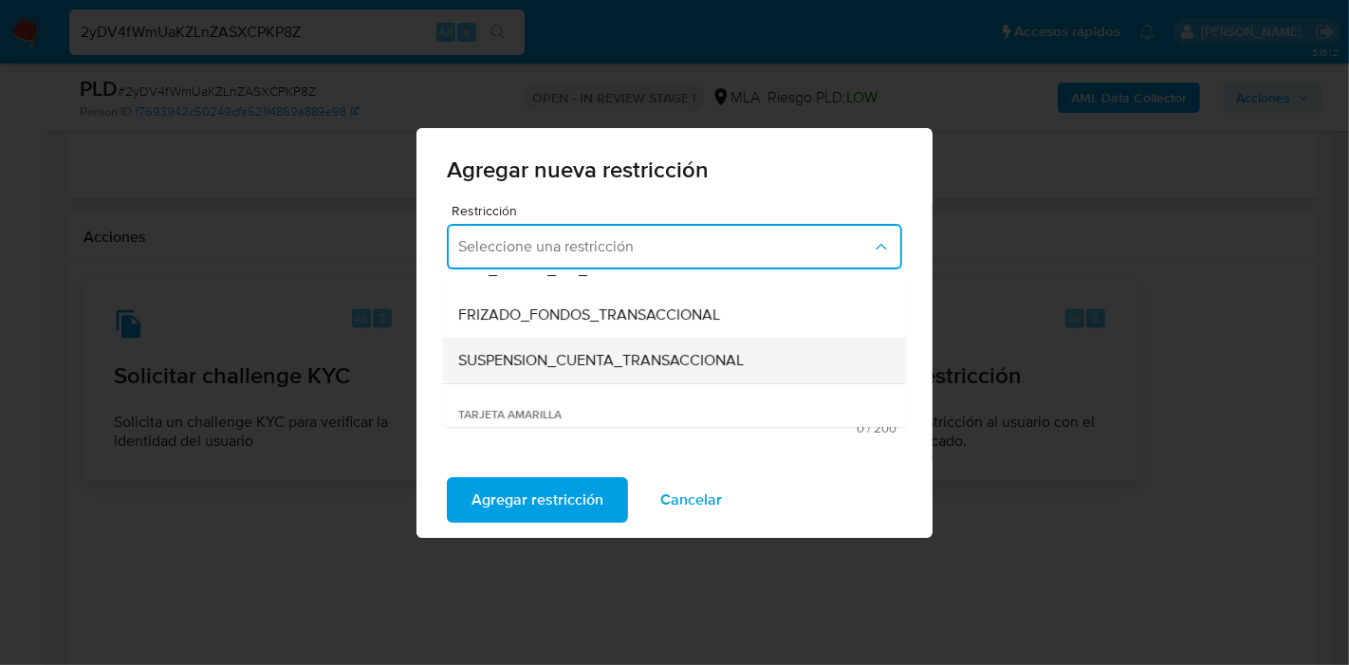
click at [582, 342] on div "SUSPENSION_CUENTA_TRANSACCIONAL" at bounding box center [668, 361] width 421 height 46
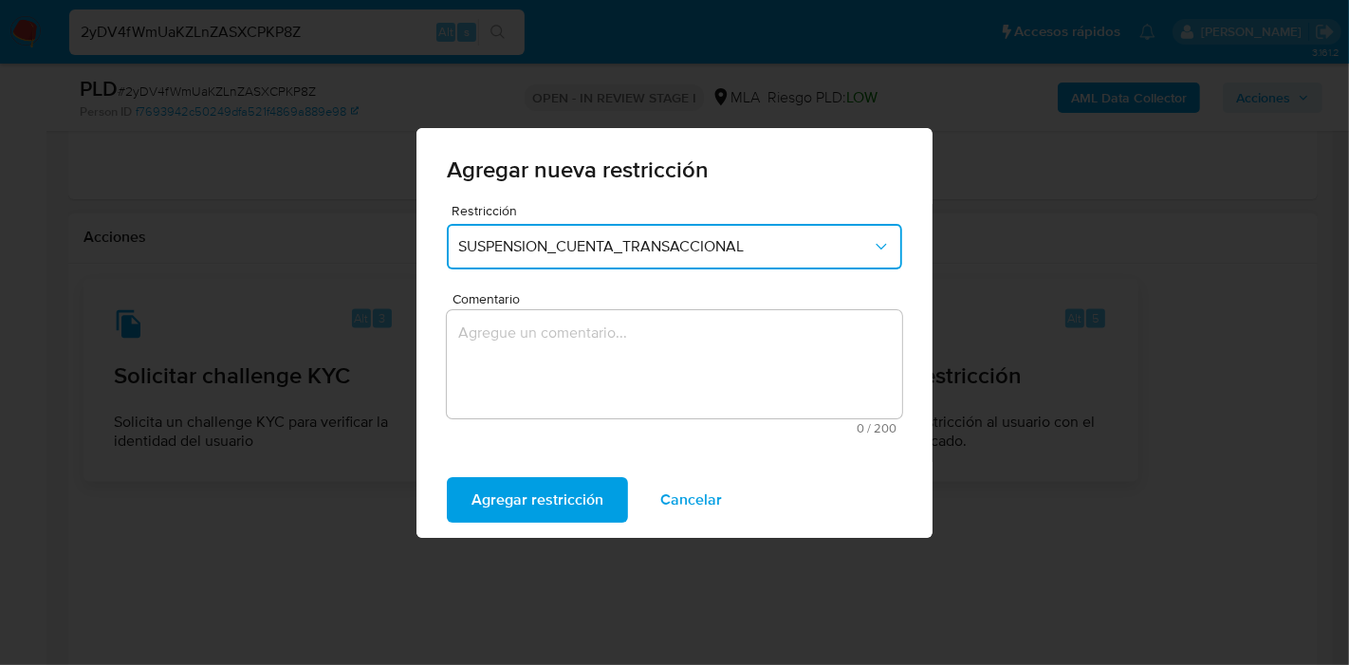
click at [582, 342] on textarea "Comentario" at bounding box center [674, 364] width 455 height 108
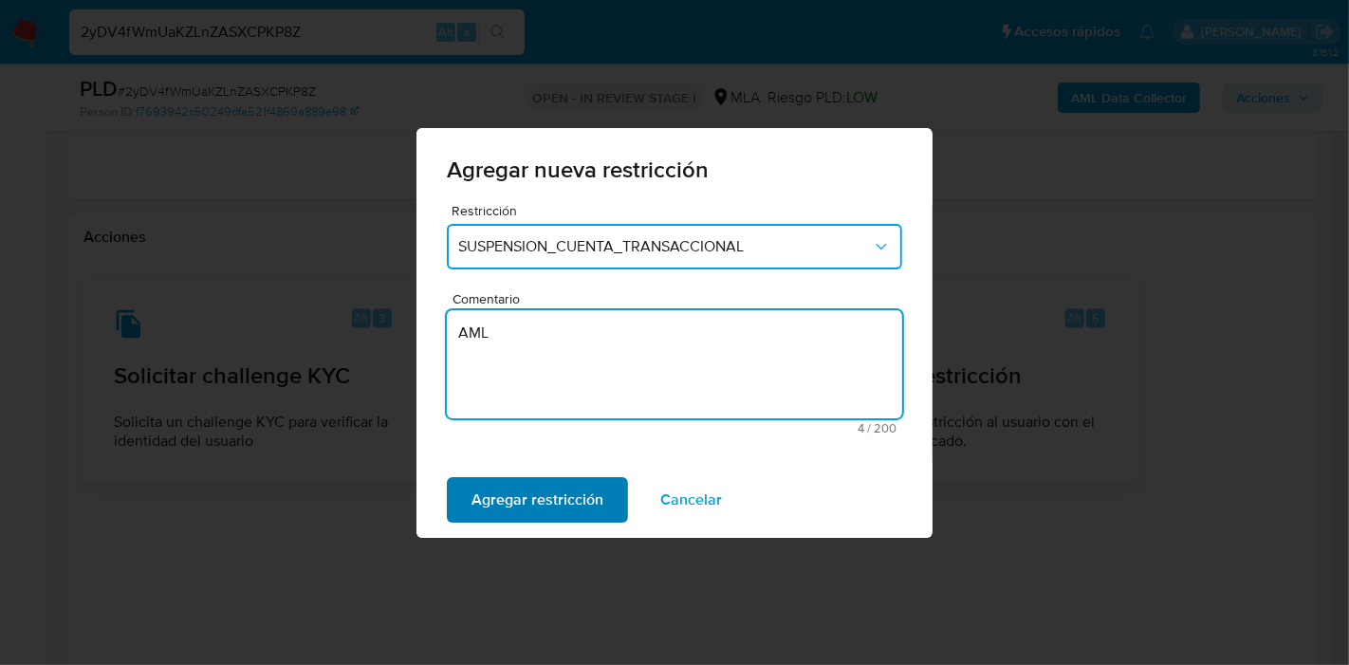
type textarea "AML"
click at [501, 487] on span "Agregar restricción" at bounding box center [537, 500] width 132 height 42
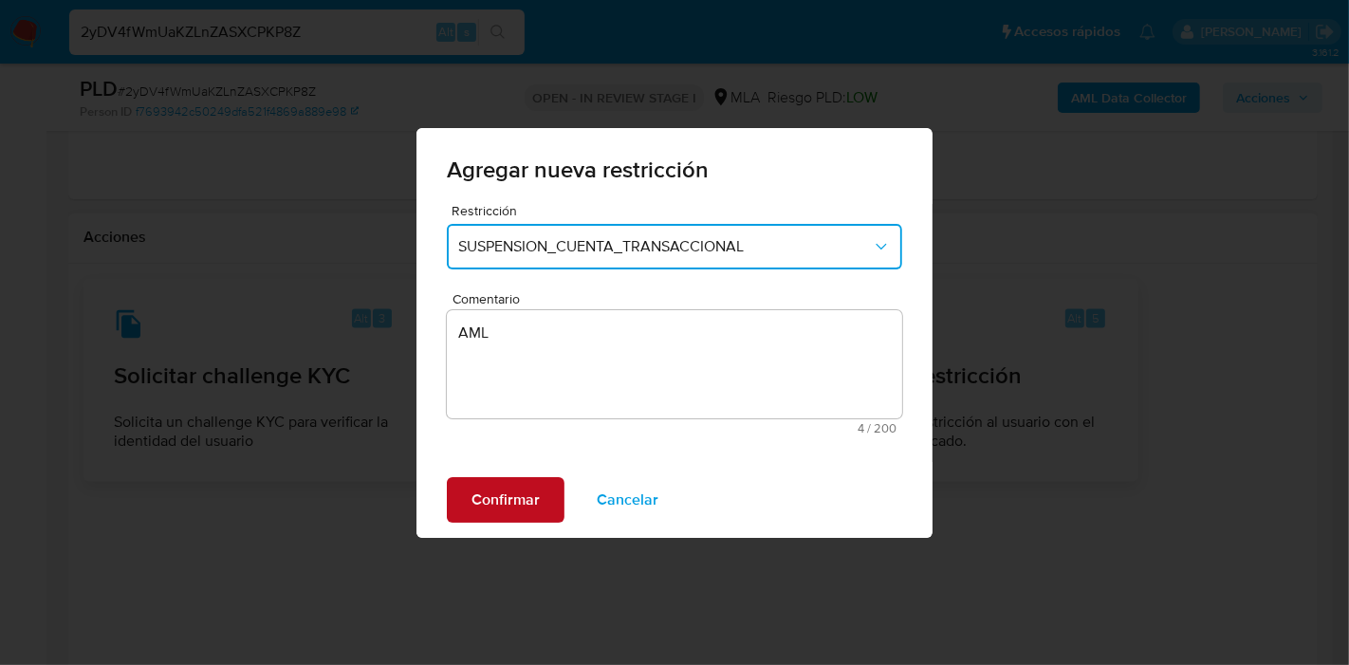
click at [500, 493] on span "Confirmar" at bounding box center [505, 500] width 68 height 42
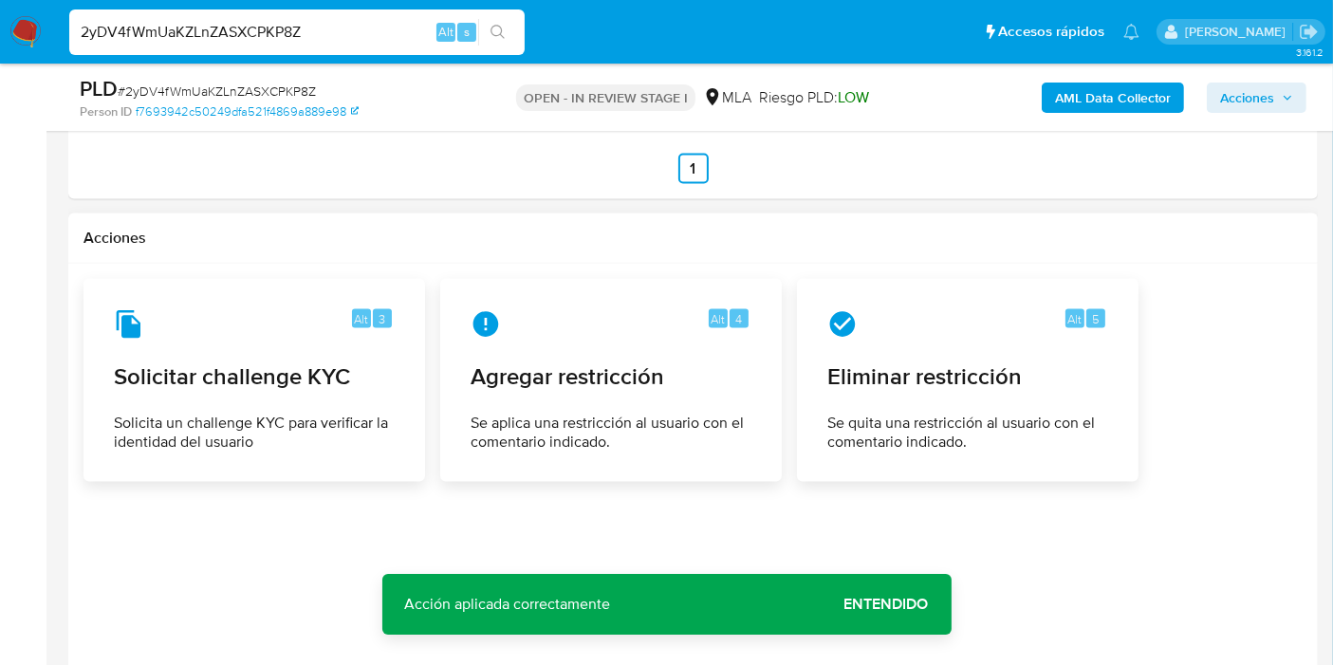
click at [921, 604] on span "Entendido" at bounding box center [886, 604] width 84 height 0
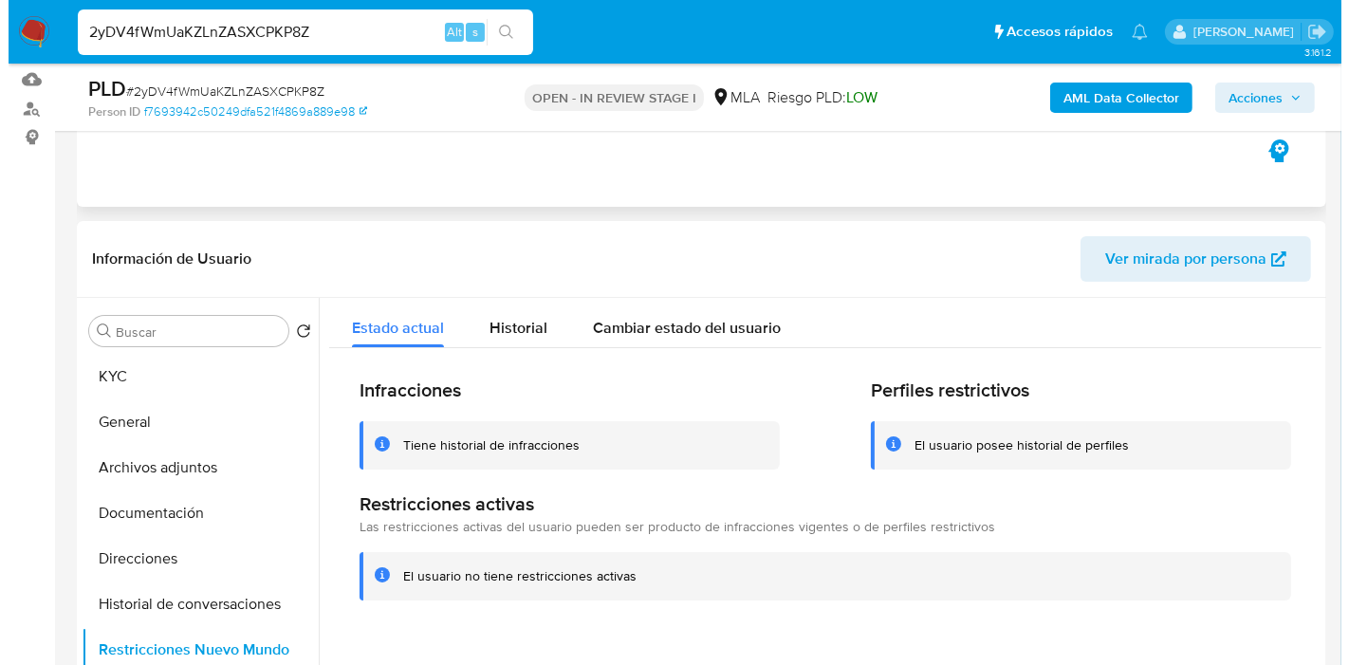
scroll to position [105, 0]
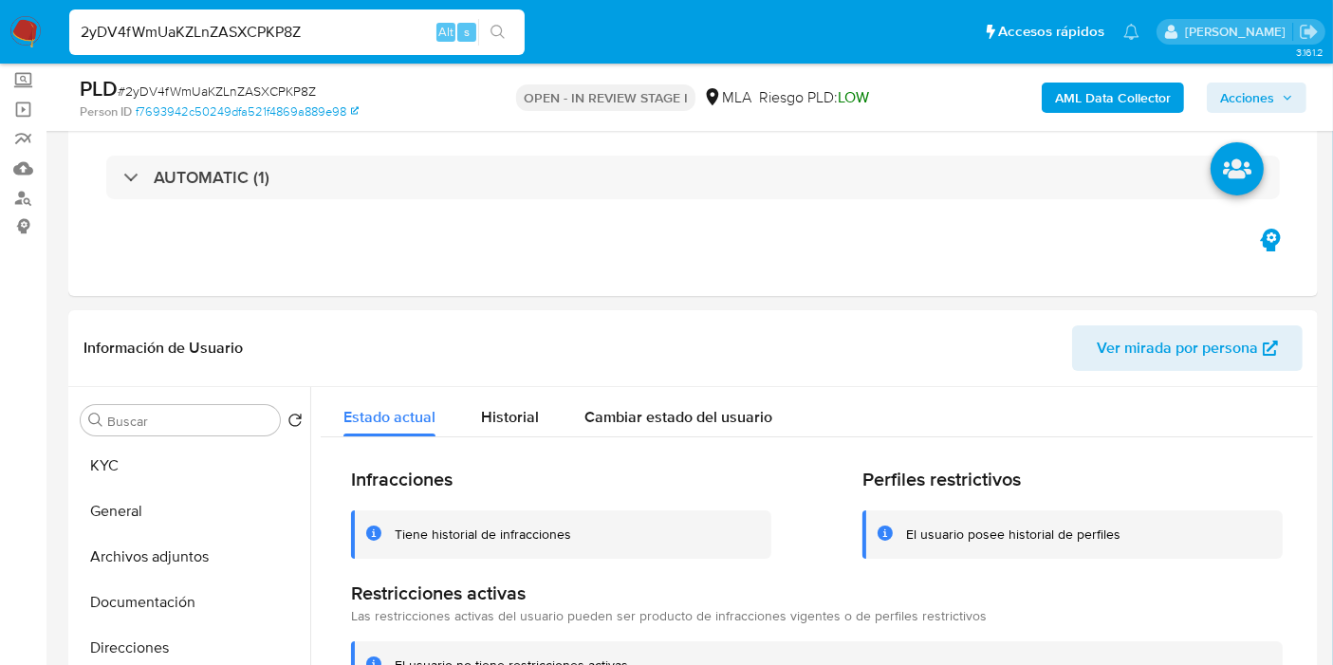
click at [1130, 106] on b "AML Data Collector" at bounding box center [1113, 98] width 116 height 30
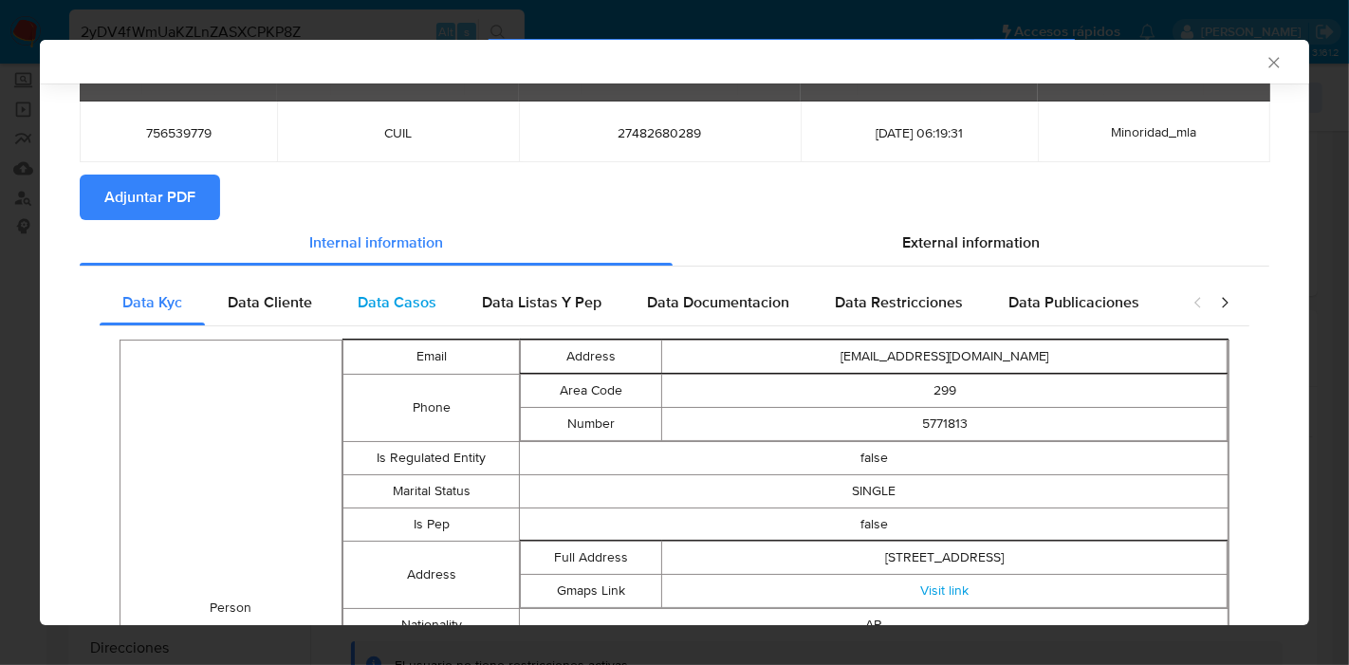
scroll to position [0, 0]
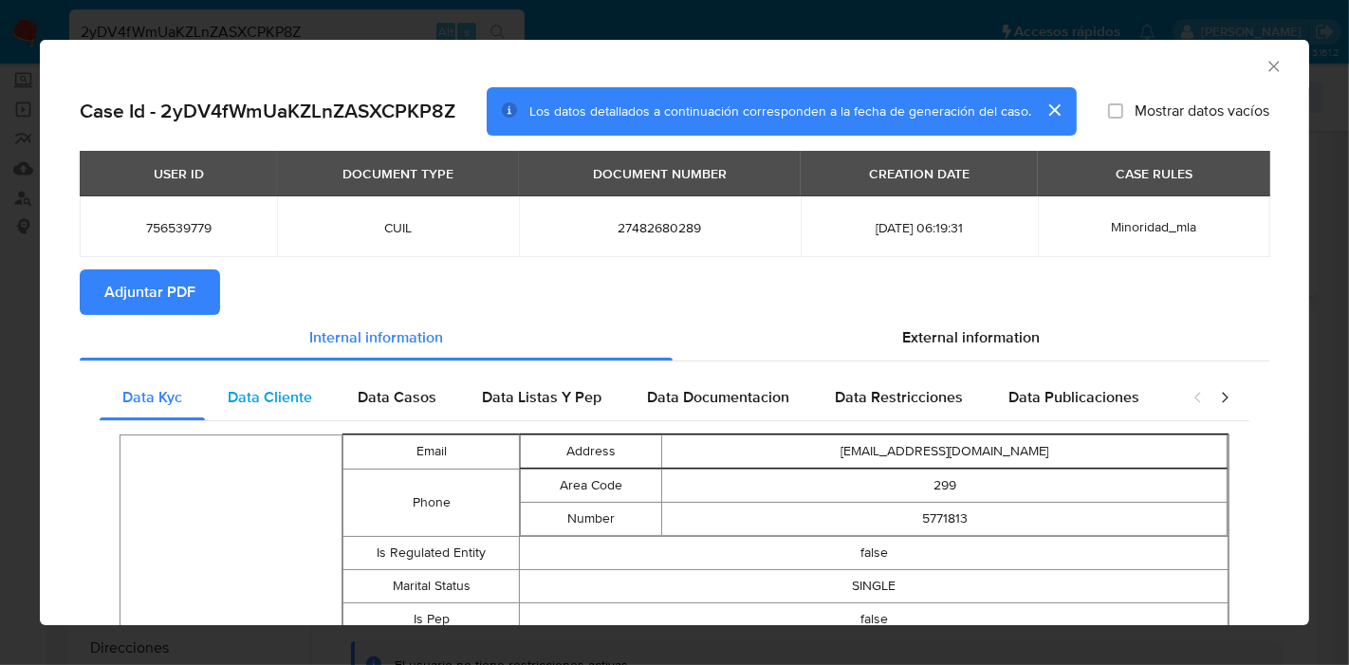
click at [314, 394] on div "Data Cliente" at bounding box center [270, 398] width 130 height 46
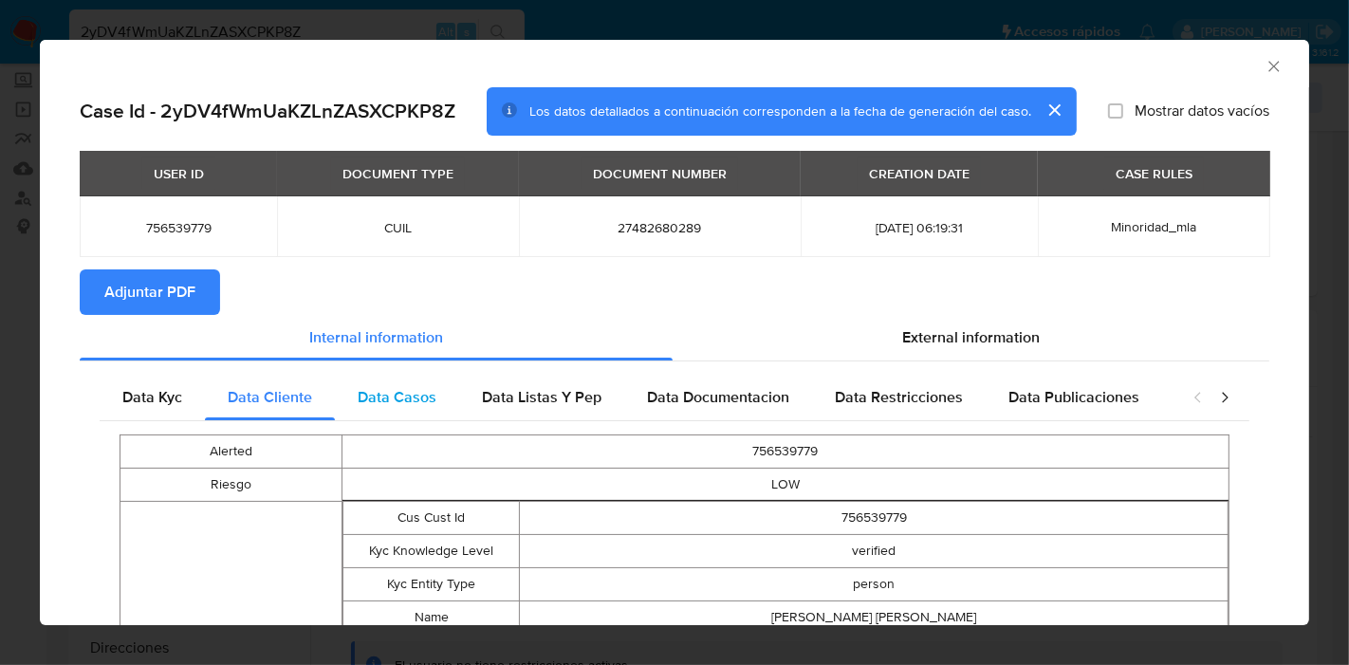
click at [417, 403] on span "Data Casos" at bounding box center [397, 397] width 79 height 22
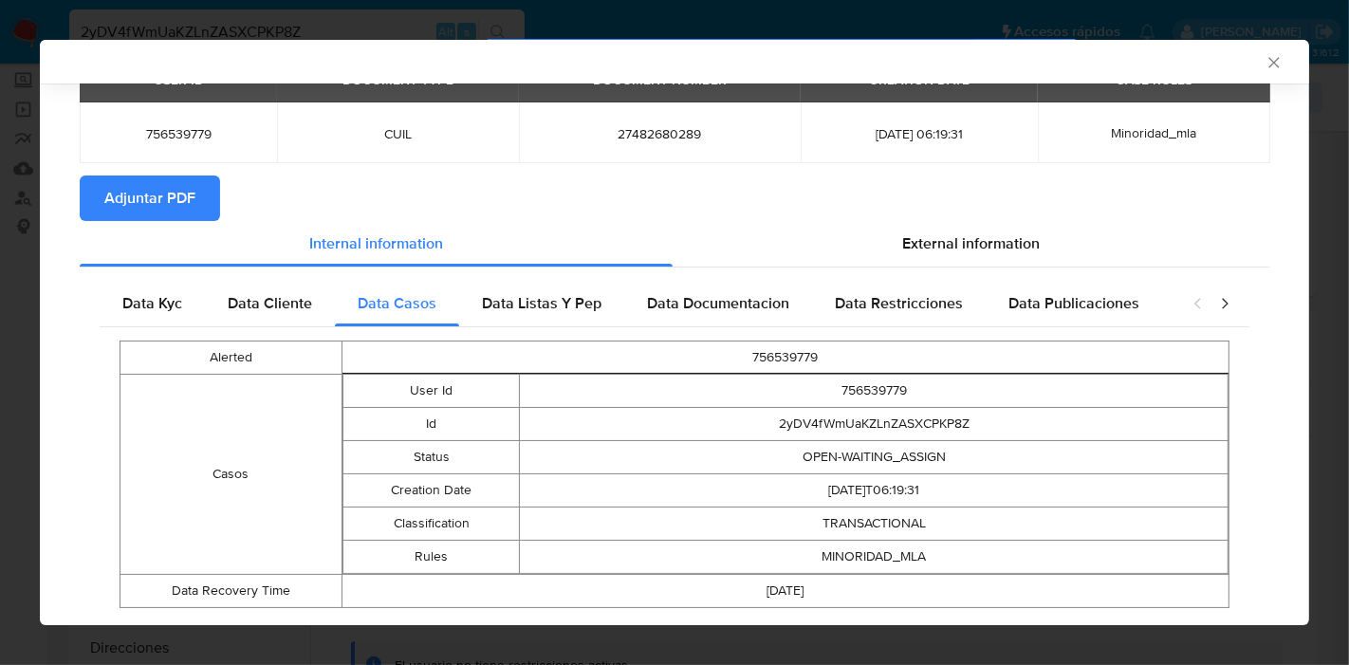
scroll to position [138, 0]
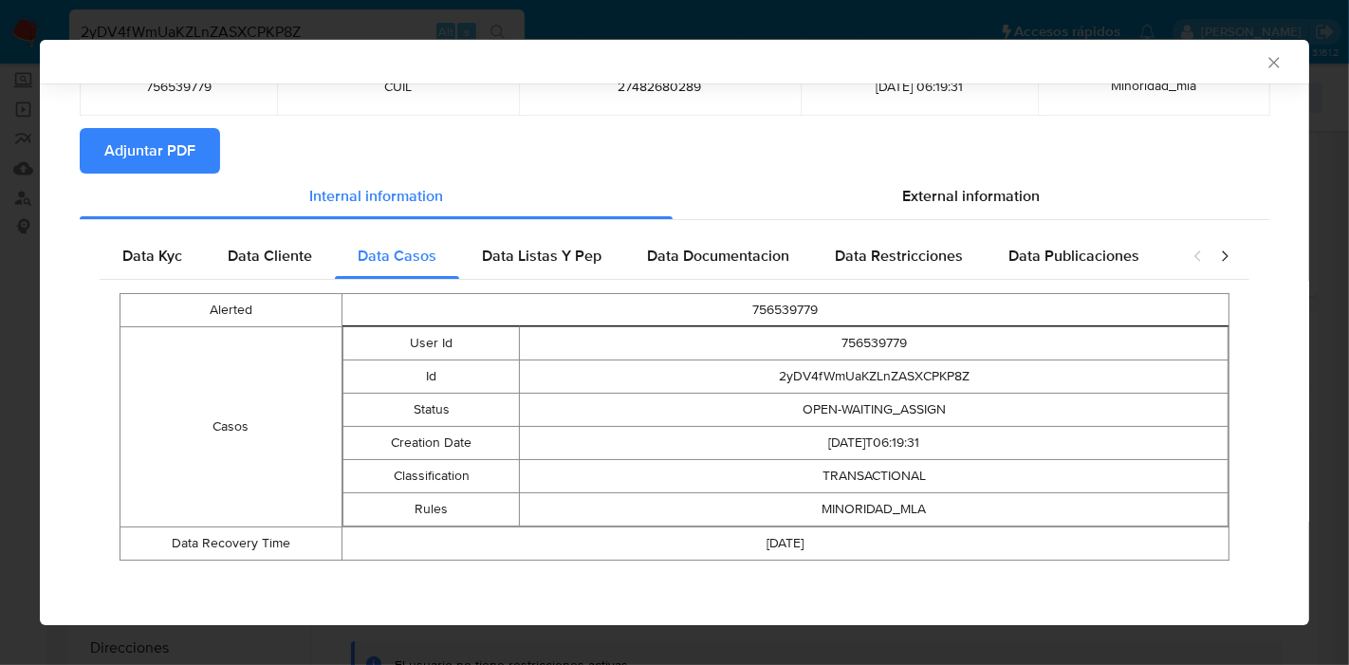
drag, startPoint x: 577, startPoint y: 277, endPoint x: 567, endPoint y: 284, distance: 11.6
click at [567, 284] on div "Data Kyc Data Cliente Data Casos Data Listas Y Pep Data Documentacion Data Rest…" at bounding box center [675, 403] width 1150 height 341
click at [409, 257] on span "Data Casos" at bounding box center [397, 256] width 79 height 22
click at [550, 257] on span "Data Listas Y Pep" at bounding box center [542, 256] width 120 height 22
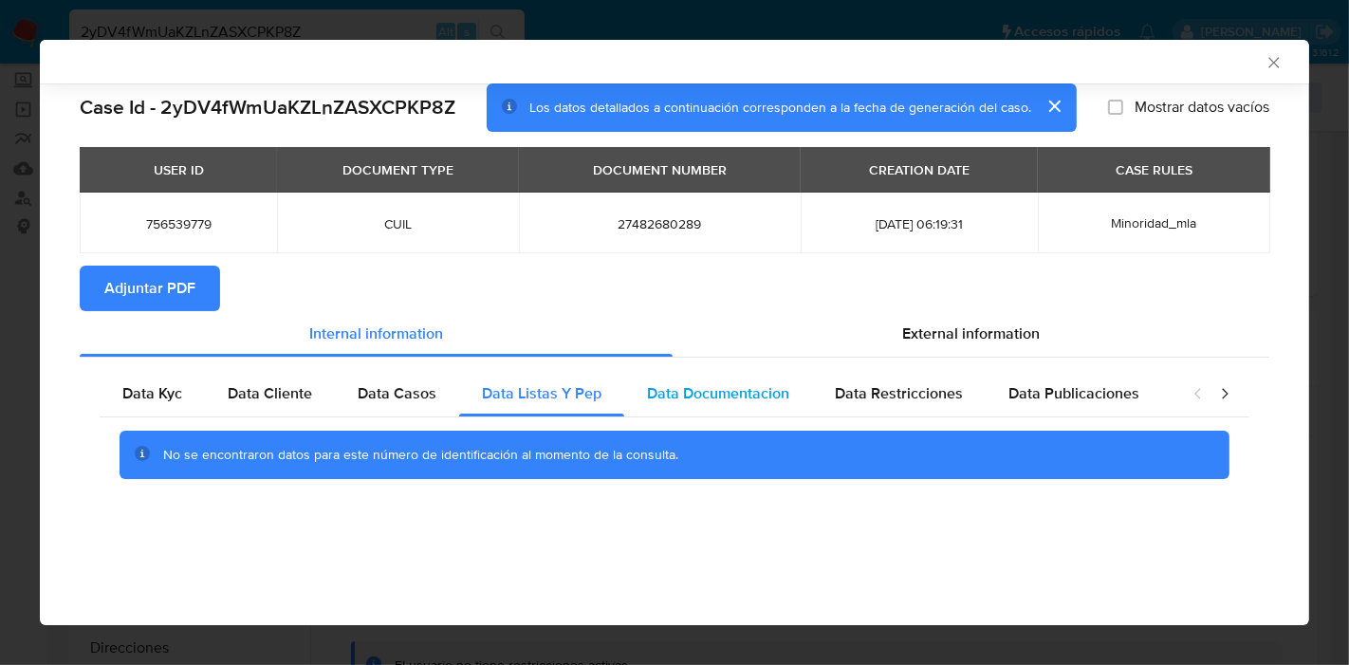
click at [687, 380] on div "Data Documentacion" at bounding box center [718, 394] width 188 height 46
click at [911, 400] on span "Data Restricciones" at bounding box center [899, 393] width 128 height 22
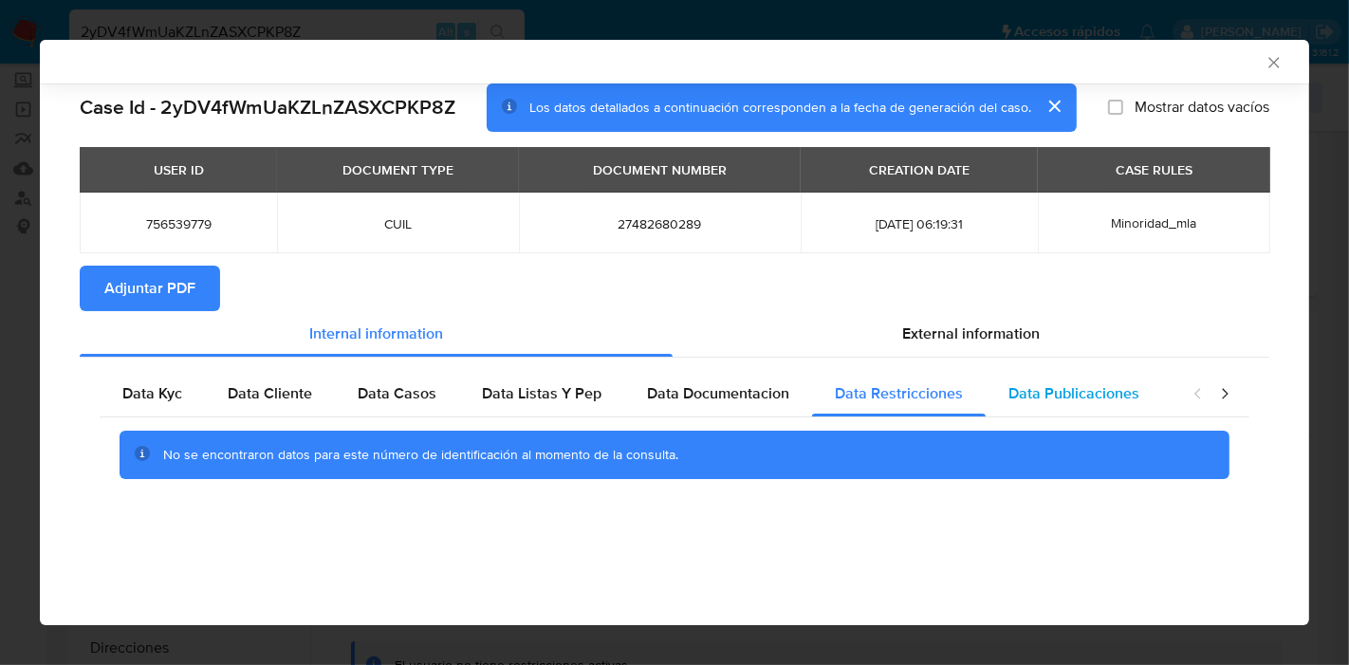
click at [1149, 389] on div "Data Publicaciones" at bounding box center [1074, 394] width 176 height 46
click at [1221, 397] on icon "closure-recommendation-modal" at bounding box center [1224, 393] width 19 height 19
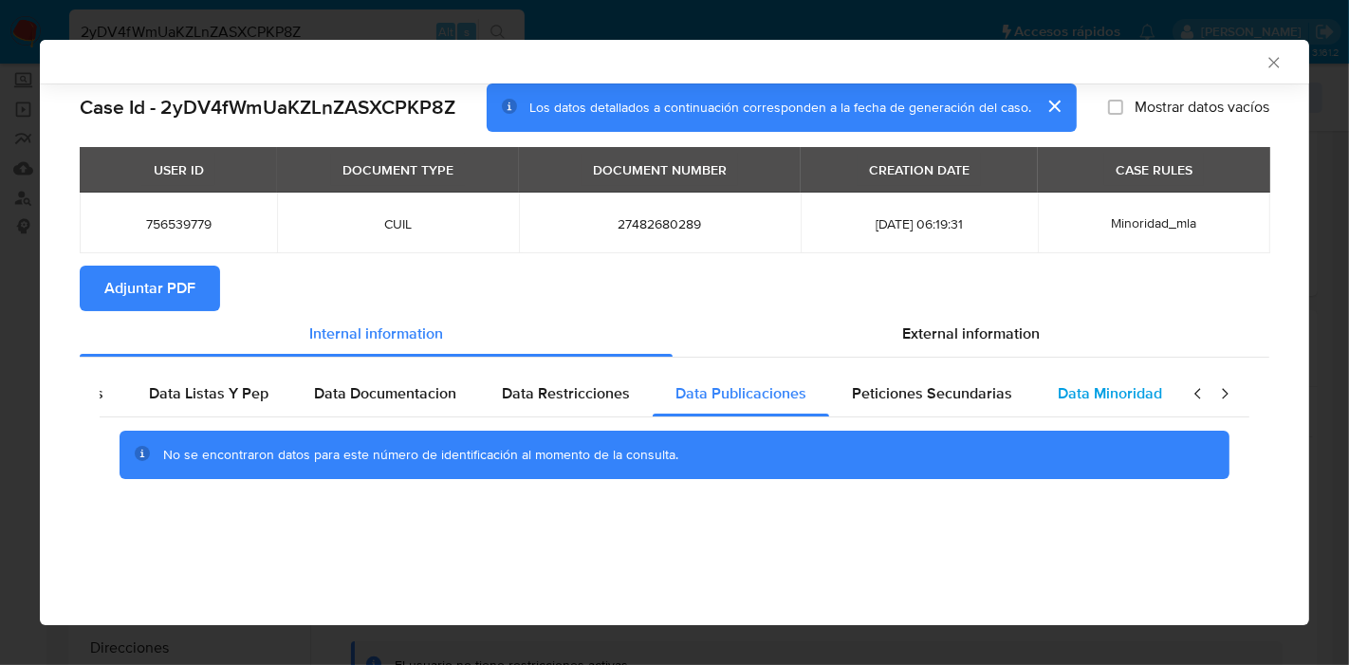
click at [1094, 413] on div "Data Minoridad" at bounding box center [1110, 394] width 150 height 46
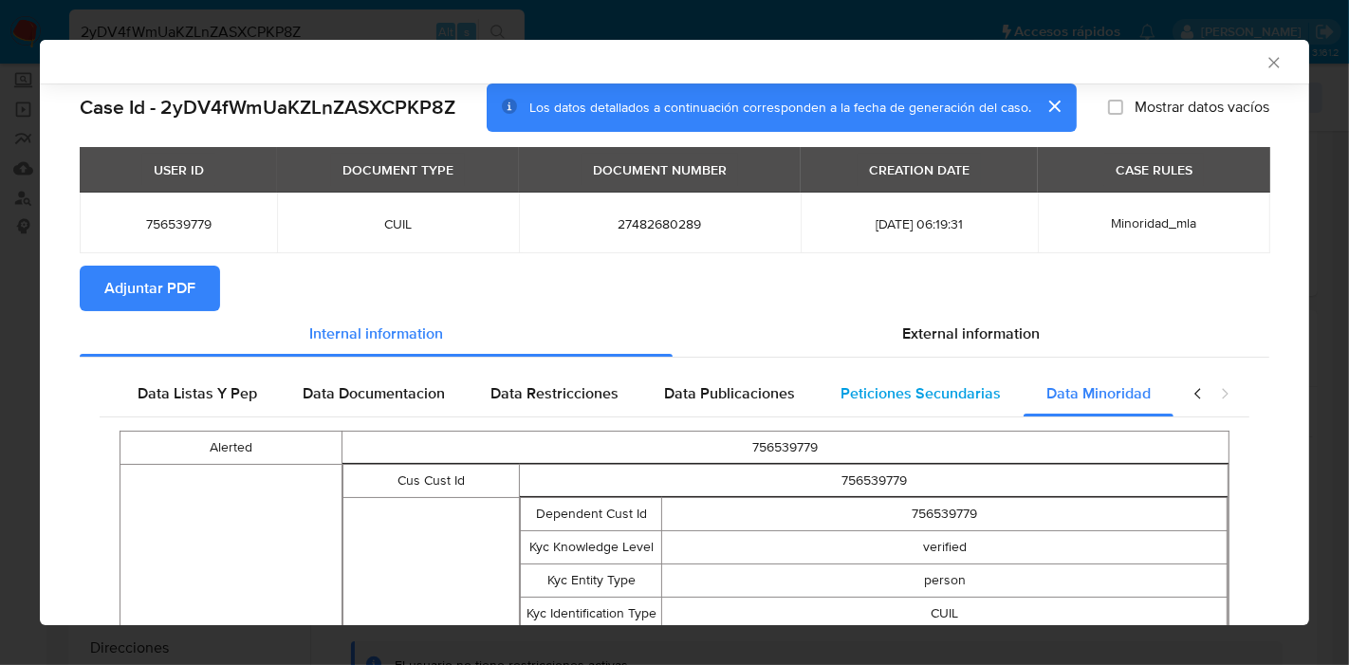
click at [943, 396] on span "Peticiones Secundarias" at bounding box center [920, 393] width 160 height 22
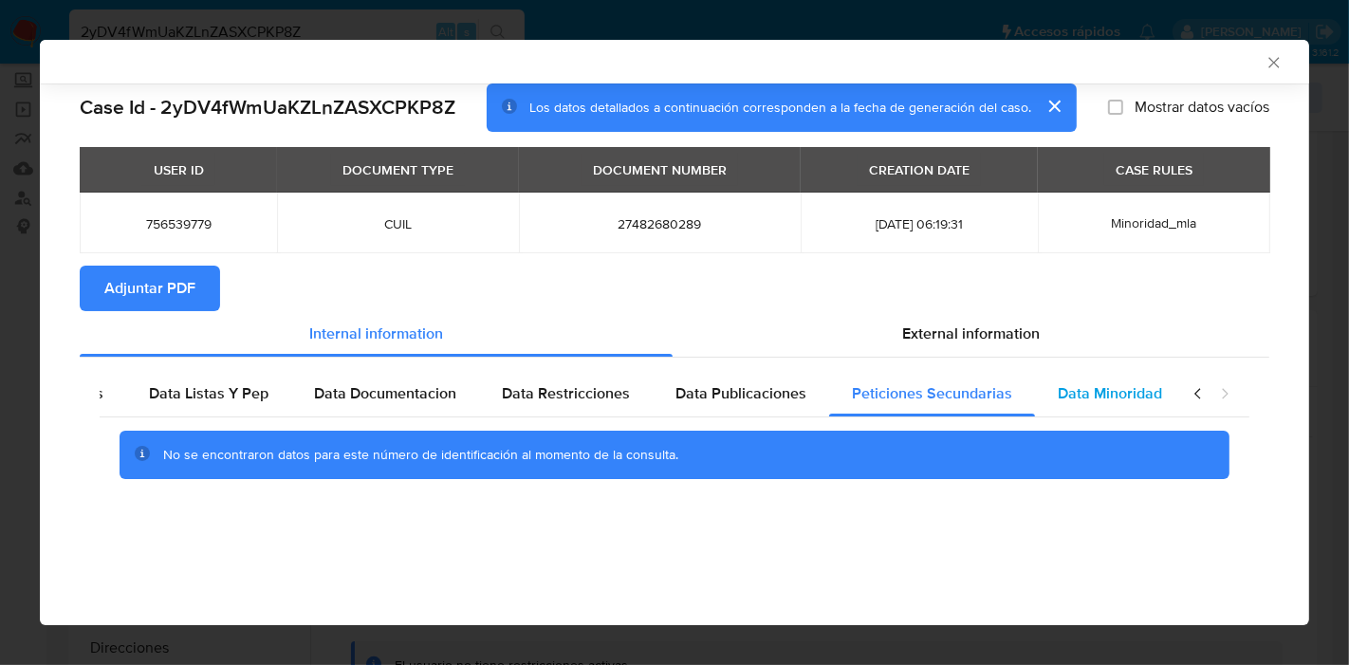
click at [1097, 394] on span "Data Minoridad" at bounding box center [1110, 393] width 104 height 22
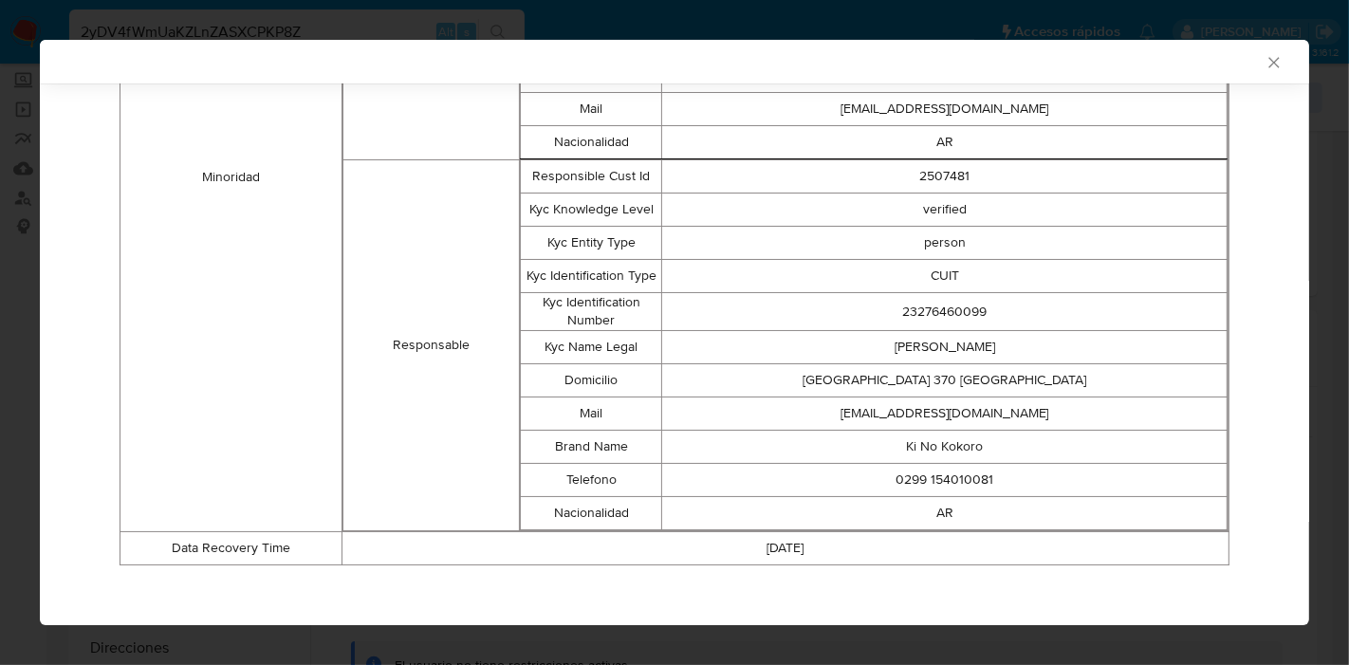
scroll to position [648, 0]
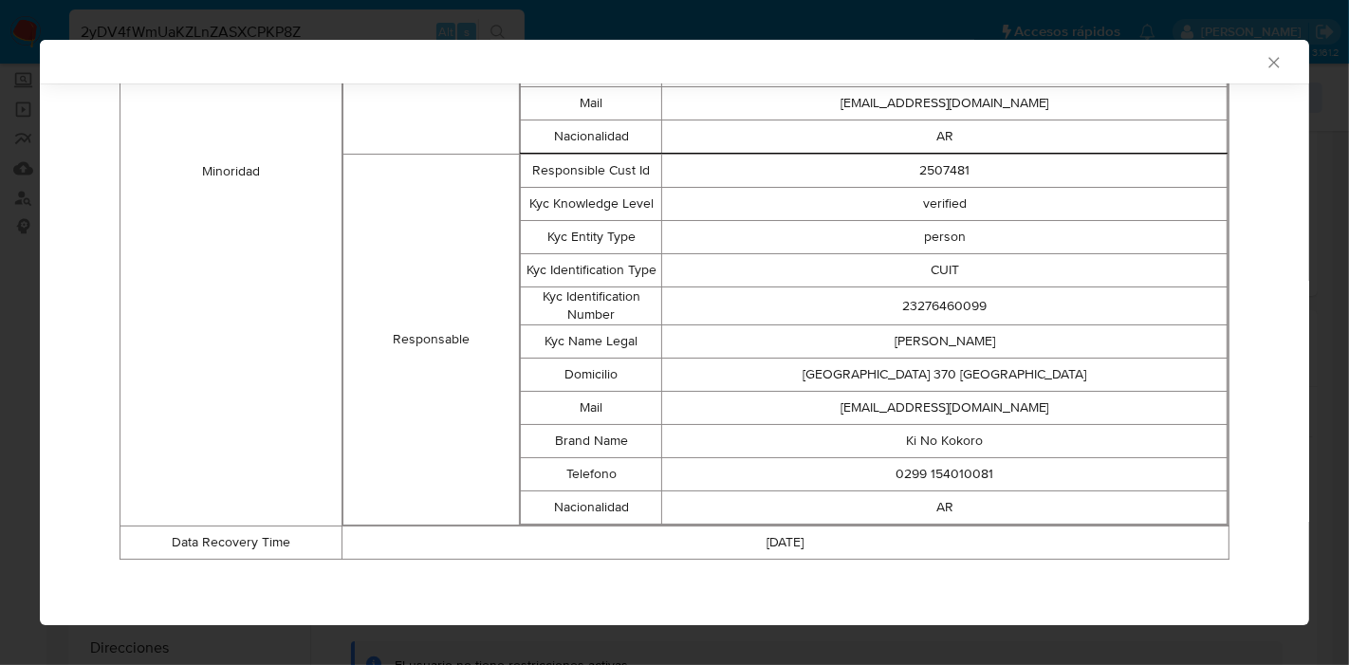
click at [895, 291] on td "23276460099" at bounding box center [944, 305] width 565 height 38
click at [967, 310] on td "23276460099" at bounding box center [944, 305] width 565 height 38
drag, startPoint x: 967, startPoint y: 310, endPoint x: 916, endPoint y: 346, distance: 61.9
click at [916, 346] on td "Juan Manuel Andres" at bounding box center [944, 341] width 565 height 33
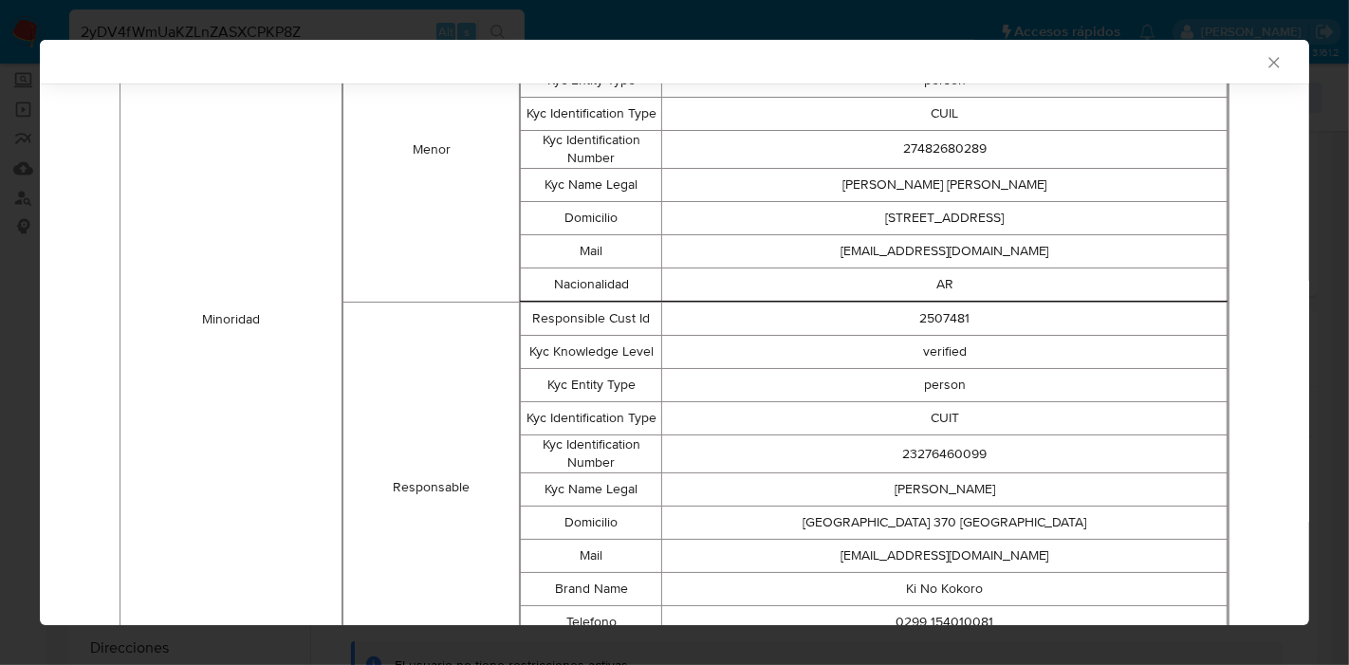
scroll to position [543, 0]
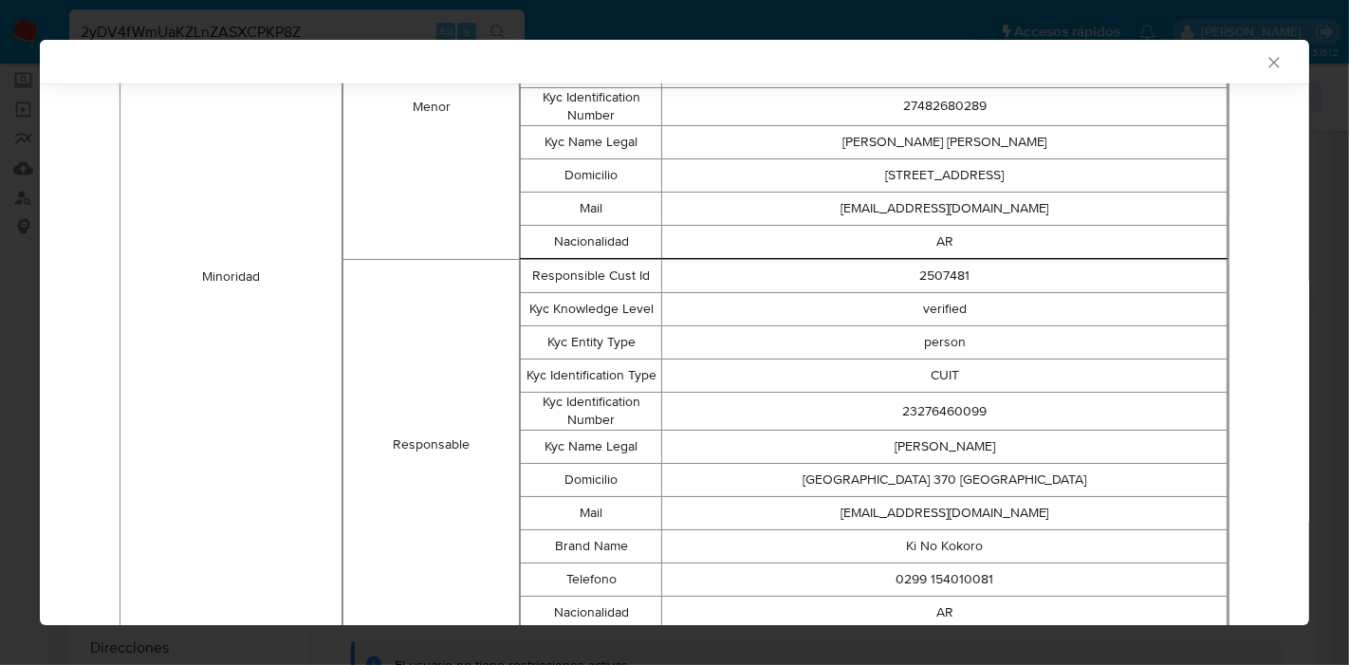
click at [927, 398] on td "23276460099" at bounding box center [944, 411] width 565 height 38
click at [926, 410] on td "23276460099" at bounding box center [944, 411] width 565 height 38
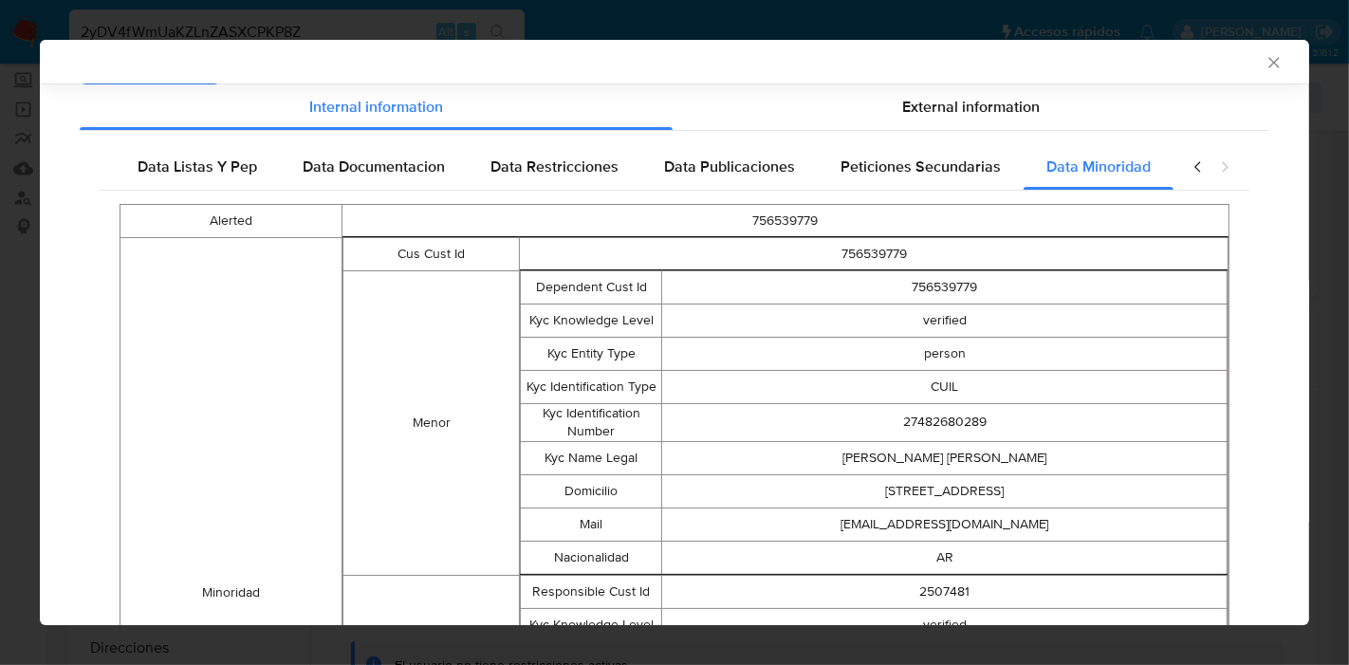
scroll to position [0, 0]
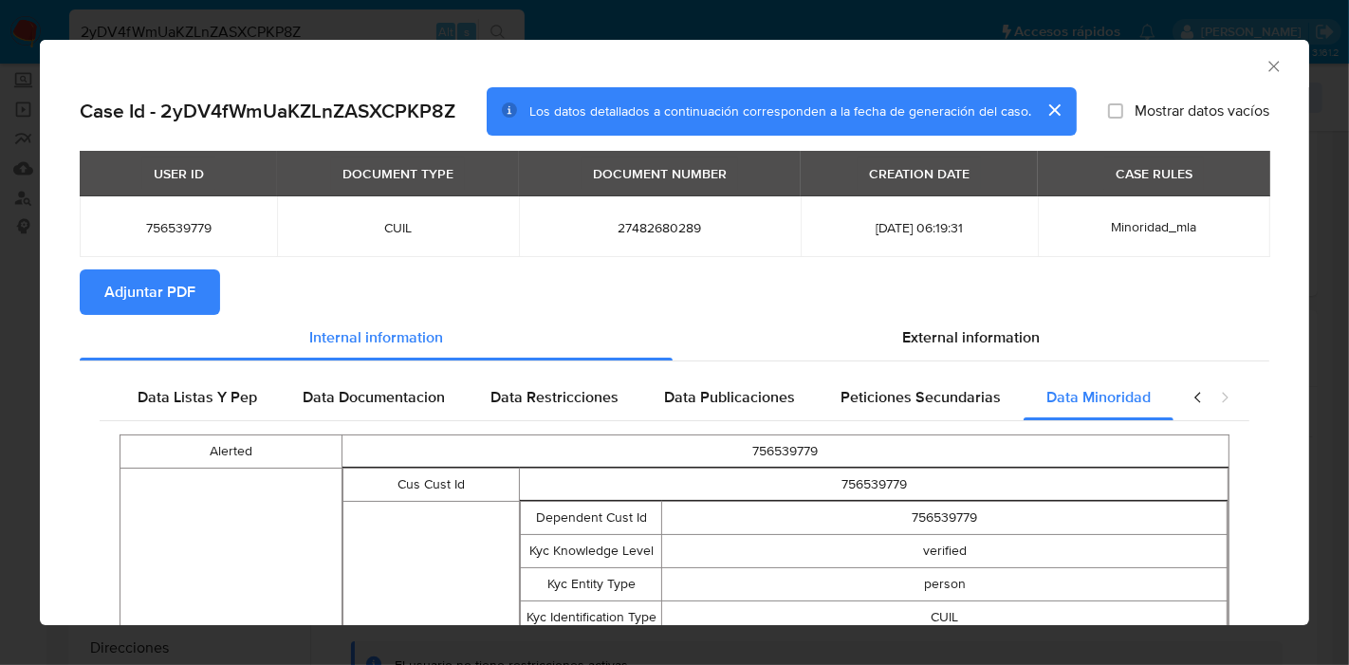
click at [1173, 398] on div "closure-recommendation-modal" at bounding box center [1211, 398] width 76 height 46
click at [1194, 396] on icon "closure-recommendation-modal" at bounding box center [1197, 397] width 6 height 10
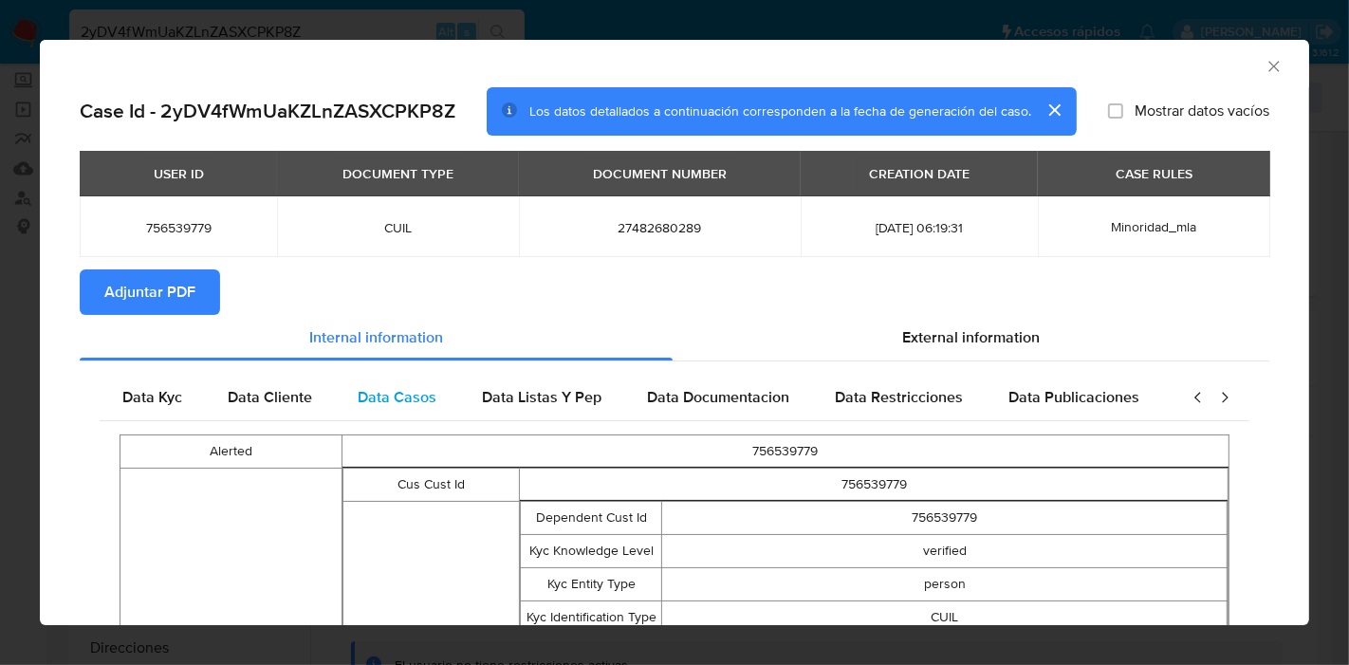
click at [179, 395] on span "Data Kyc" at bounding box center [152, 397] width 60 height 22
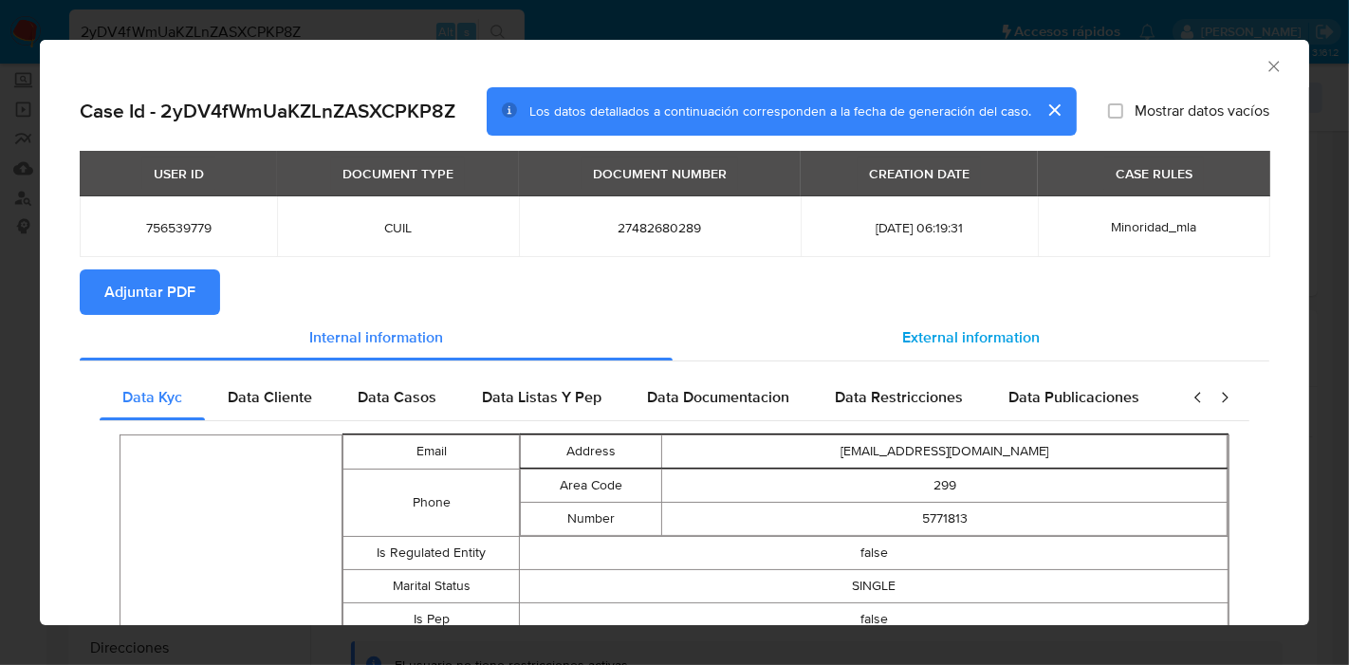
click at [1000, 323] on div "External information" at bounding box center [971, 338] width 597 height 46
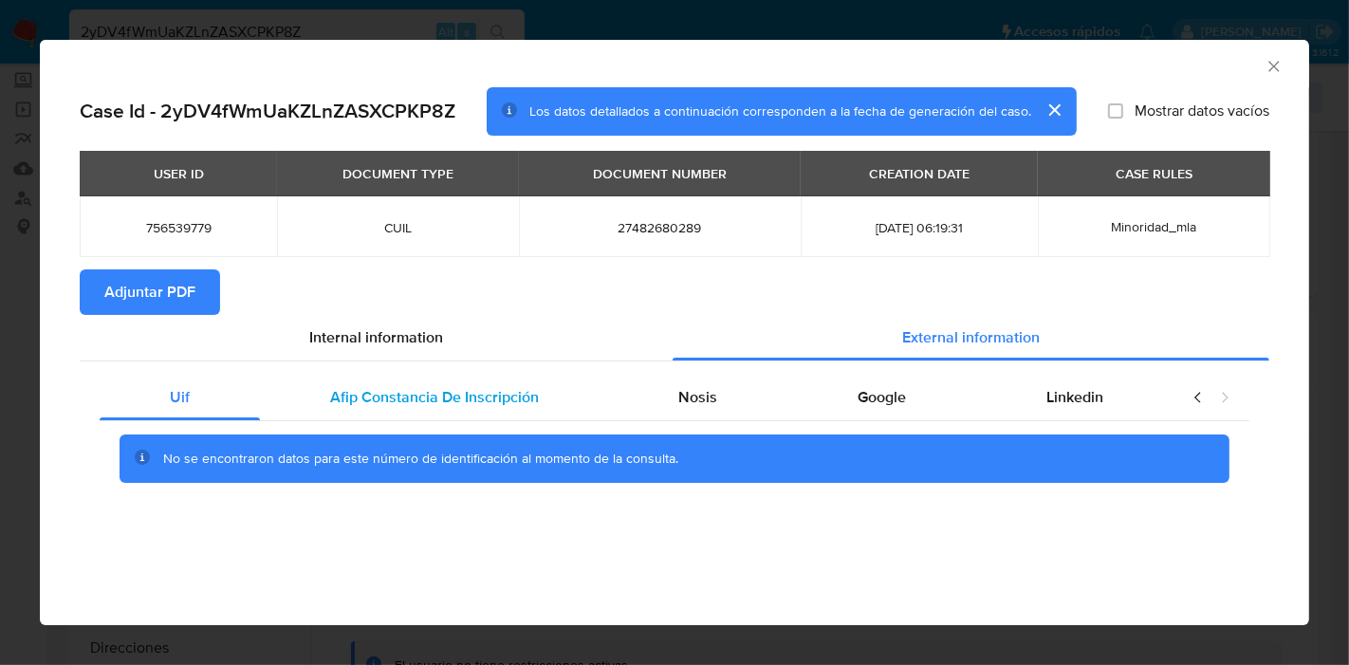
click at [415, 394] on span "Afip Constancia De Inscripción" at bounding box center [434, 397] width 209 height 22
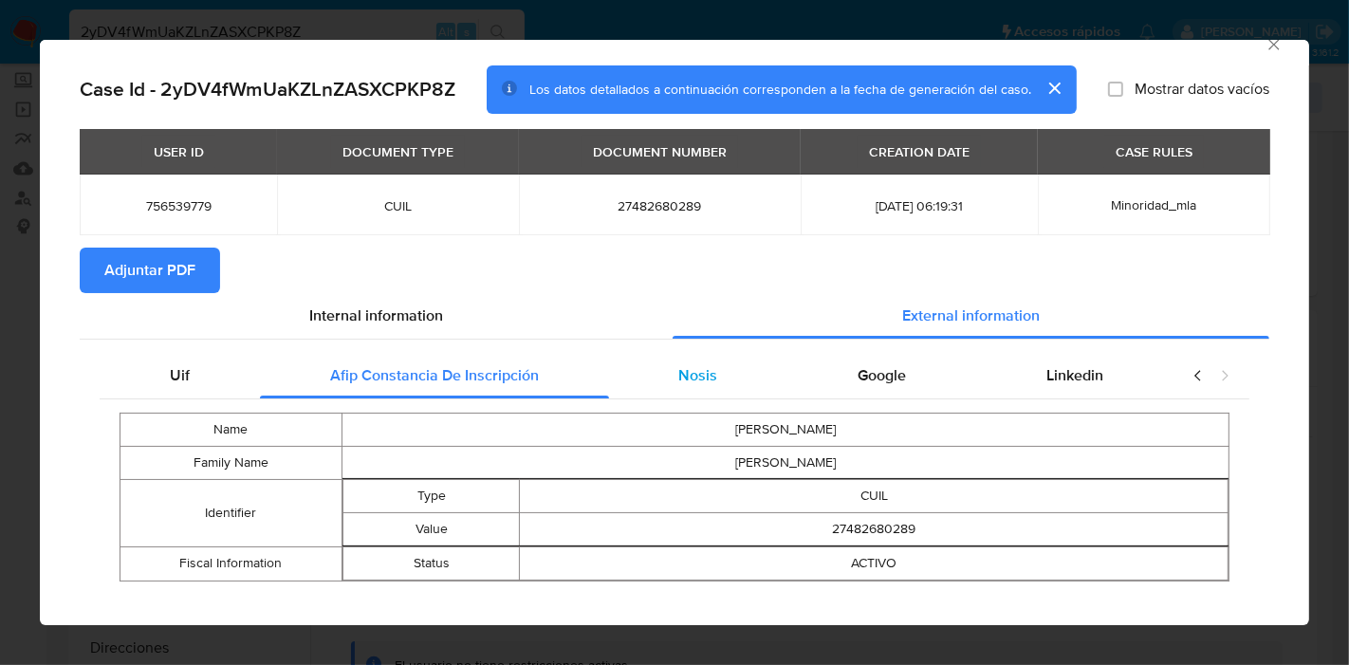
scroll to position [43, 0]
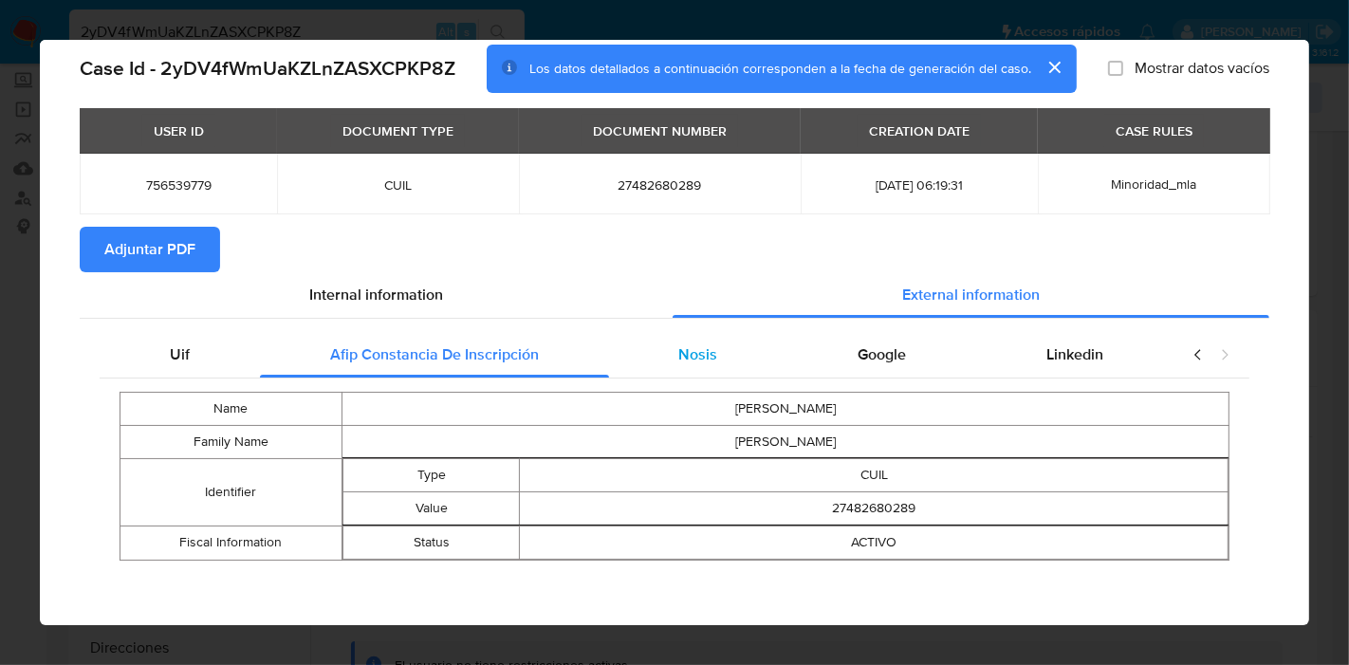
click at [734, 371] on div "Nosis" at bounding box center [698, 355] width 179 height 46
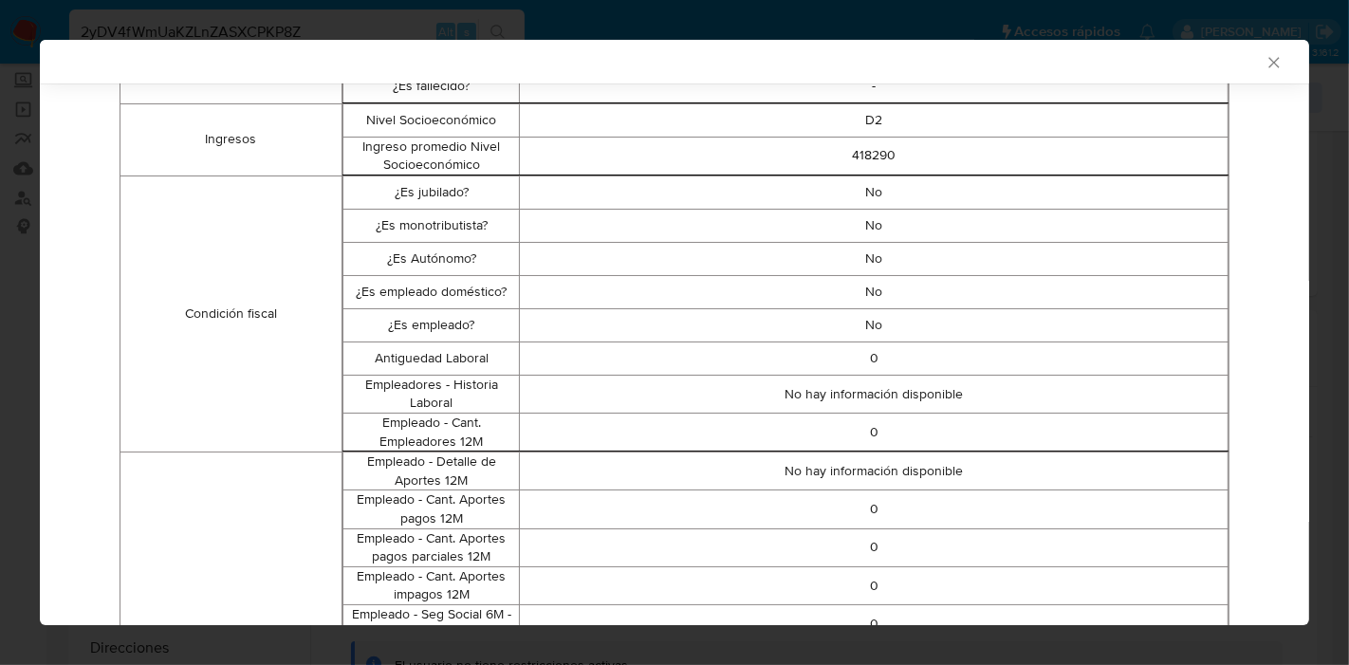
scroll to position [40, 0]
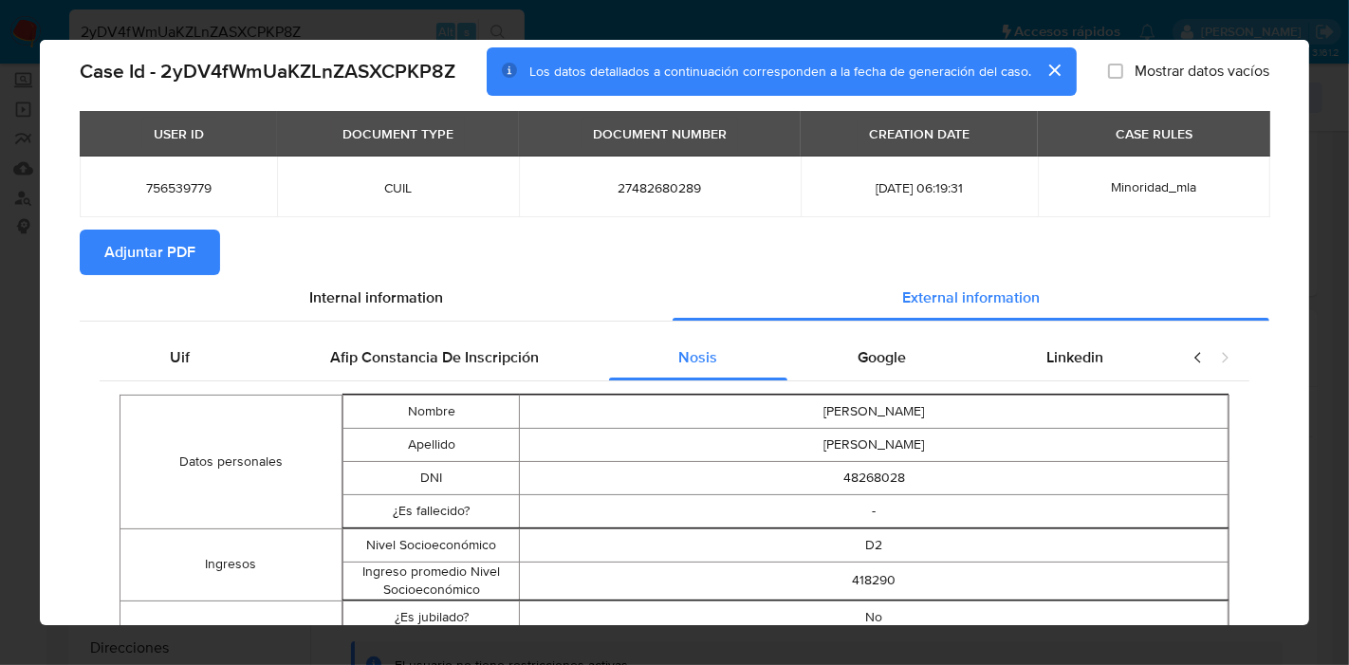
click at [861, 414] on td "MARTINA ABRIL" at bounding box center [874, 411] width 709 height 33
drag, startPoint x: 899, startPoint y: 360, endPoint x: 1023, endPoint y: 386, distance: 125.9
click at [901, 360] on div "Google" at bounding box center [881, 358] width 189 height 46
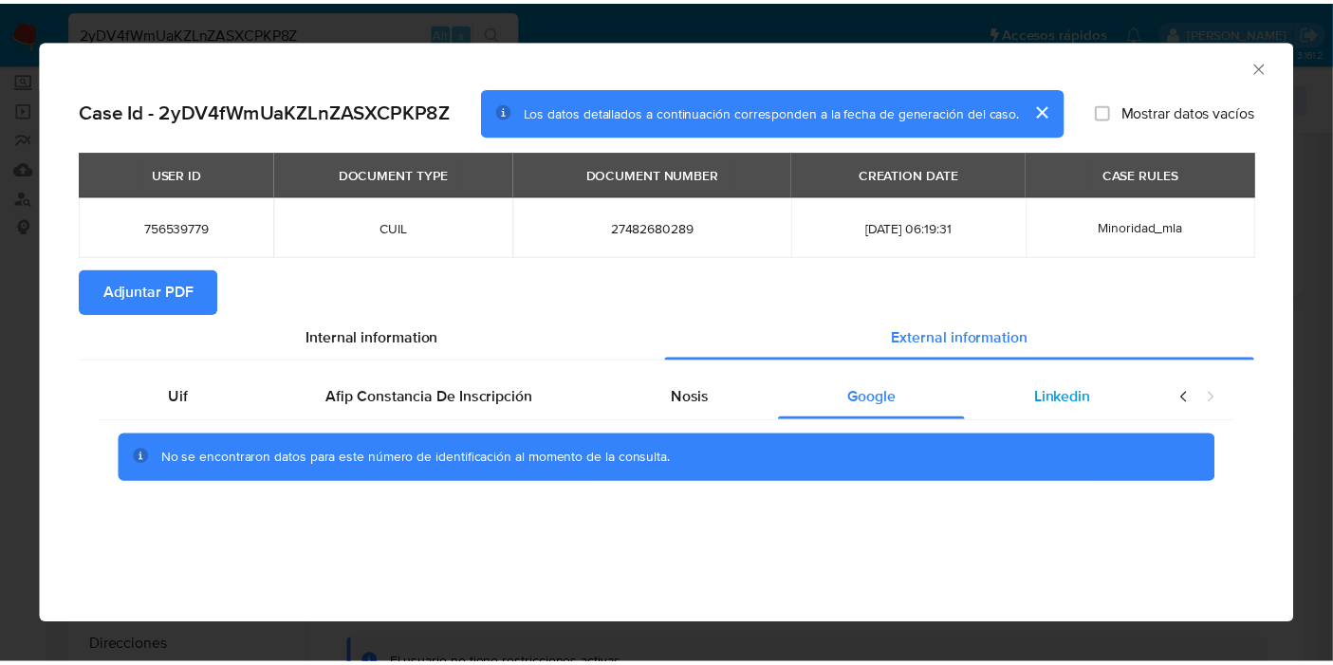
scroll to position [0, 0]
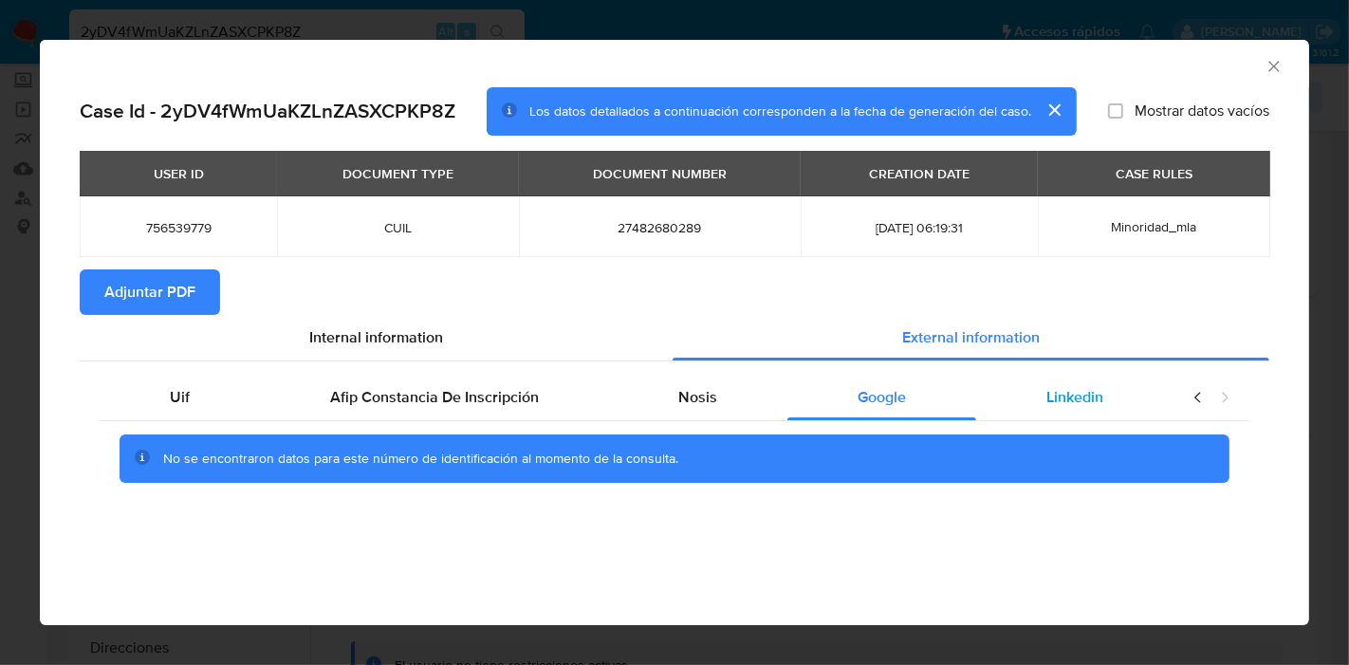
click at [1094, 398] on span "Linkedin" at bounding box center [1074, 397] width 57 height 22
click at [217, 396] on div "Uif" at bounding box center [180, 398] width 160 height 46
click at [342, 361] on div "Uif Afip Constancia De Inscripción Nosis Google Linkedin No se encontraron dato…" at bounding box center [674, 435] width 1189 height 149
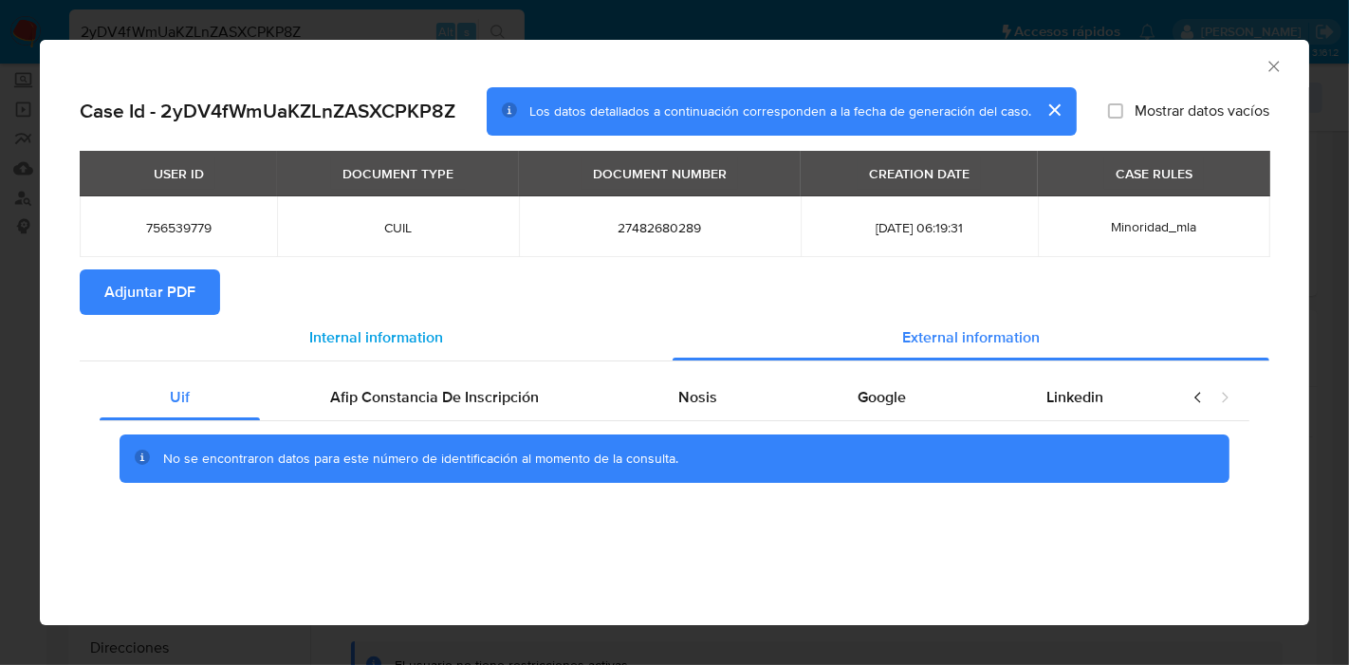
click at [377, 323] on div "Internal information" at bounding box center [376, 338] width 593 height 46
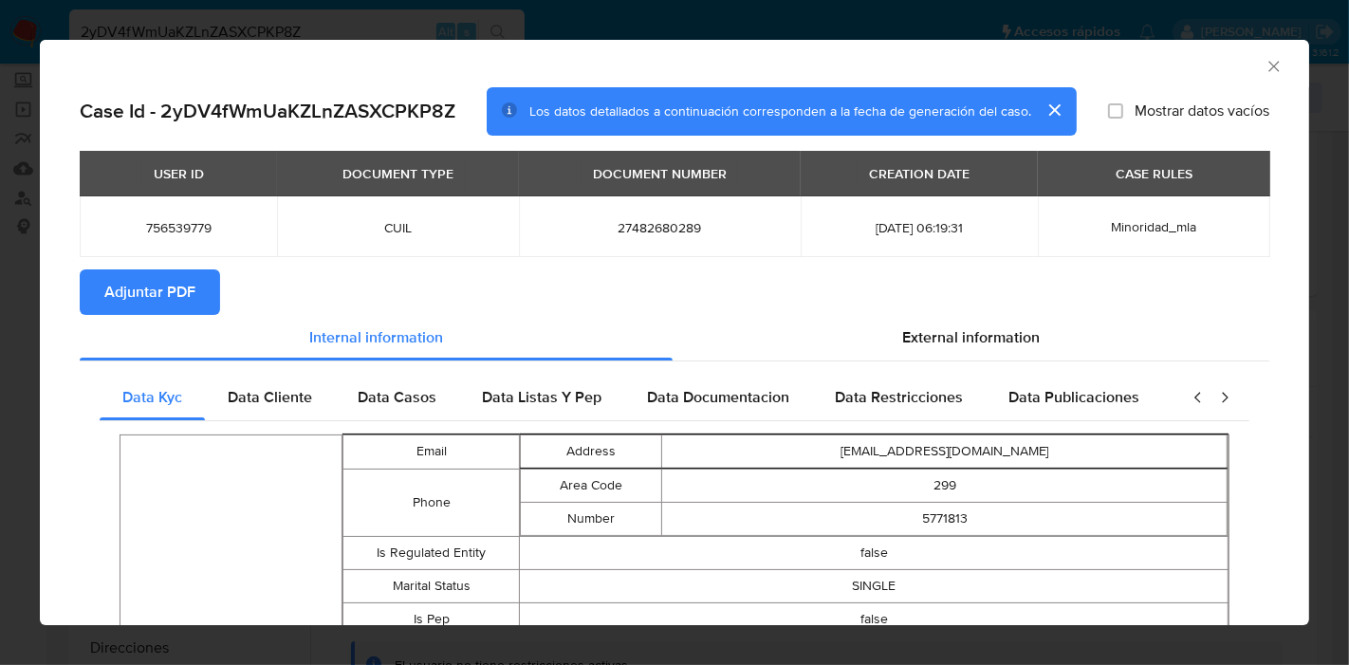
click at [120, 275] on span "Adjuntar PDF" at bounding box center [149, 292] width 91 height 42
click at [1268, 66] on icon "Cerrar ventana" at bounding box center [1273, 66] width 10 height 10
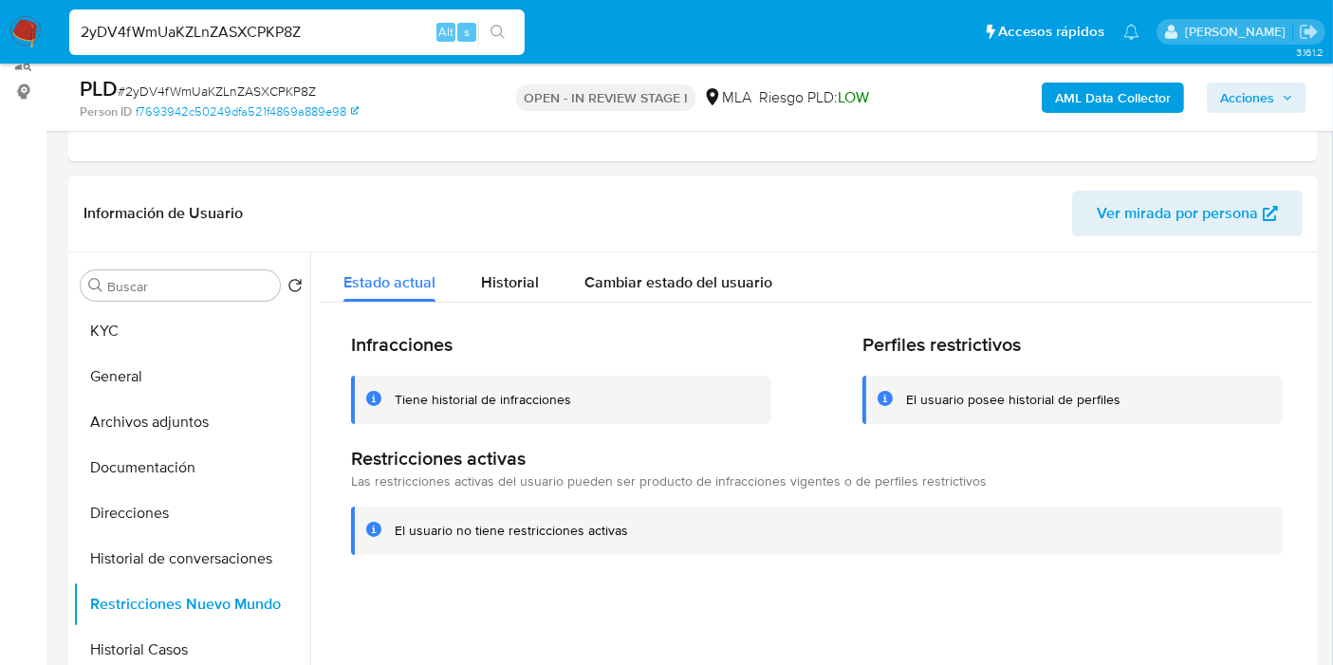
scroll to position [421, 0]
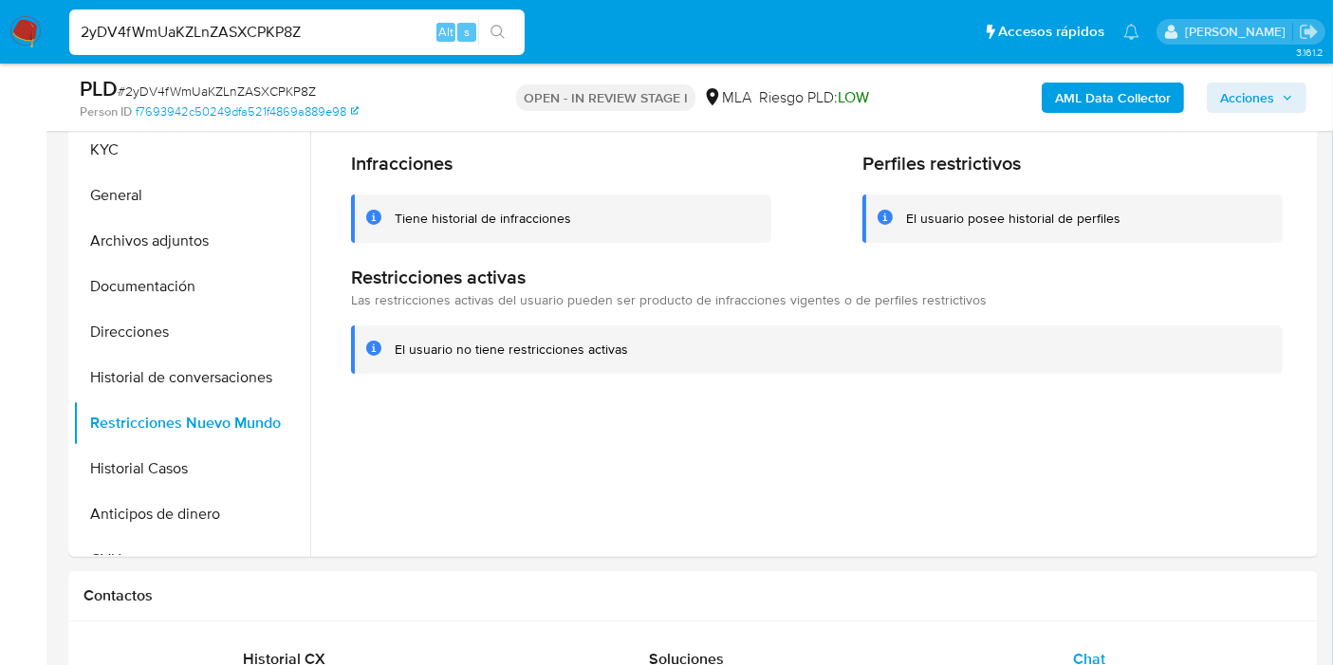
click at [110, 483] on button "Historial Casos" at bounding box center [184, 469] width 222 height 46
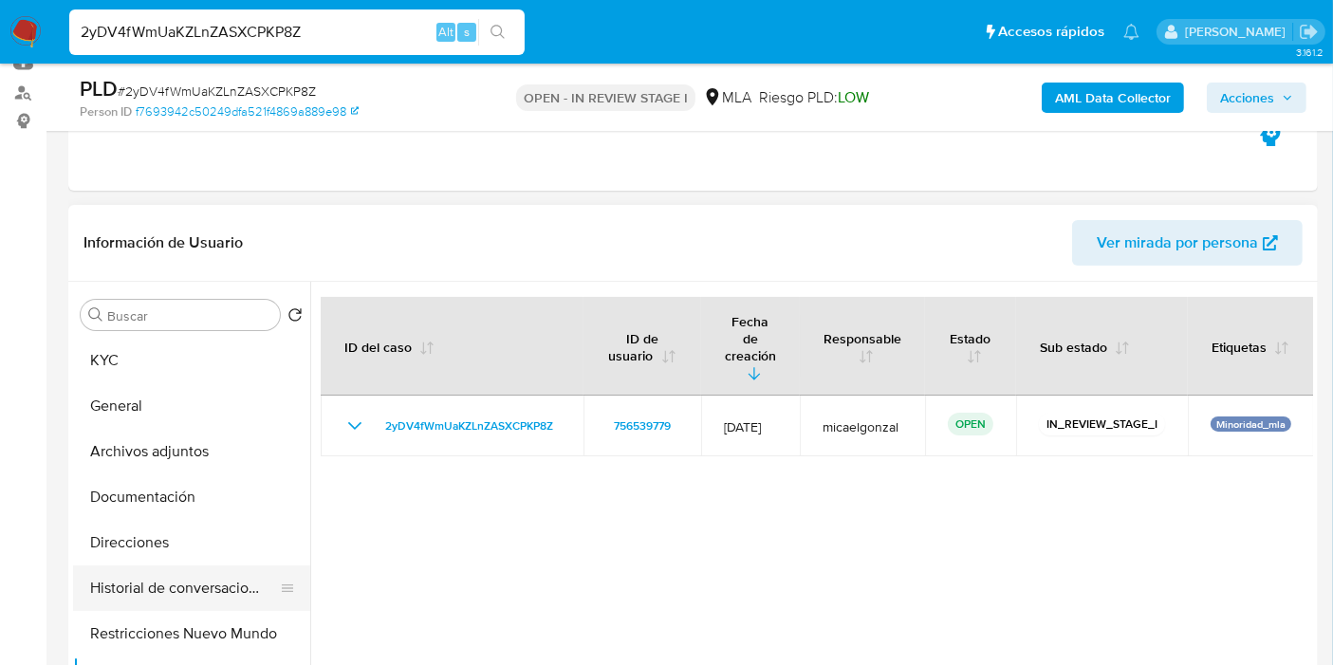
scroll to position [105, 0]
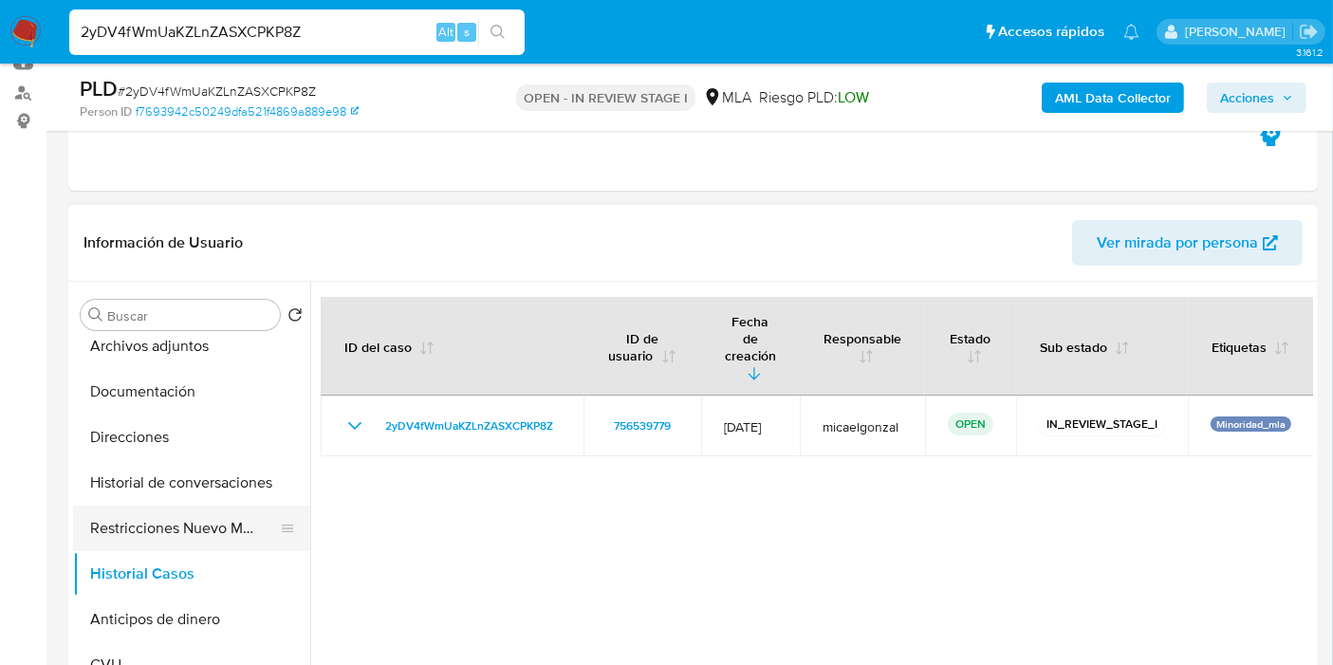
click at [212, 508] on button "Restricciones Nuevo Mundo" at bounding box center [184, 529] width 222 height 46
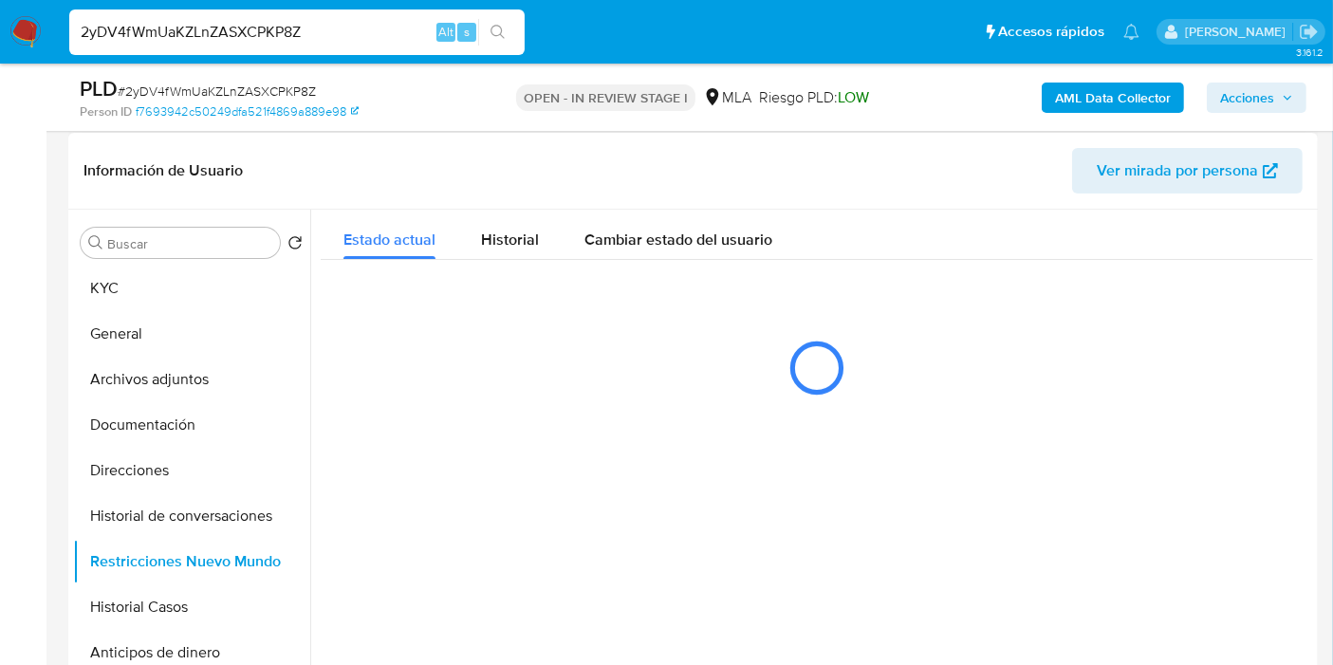
scroll to position [316, 0]
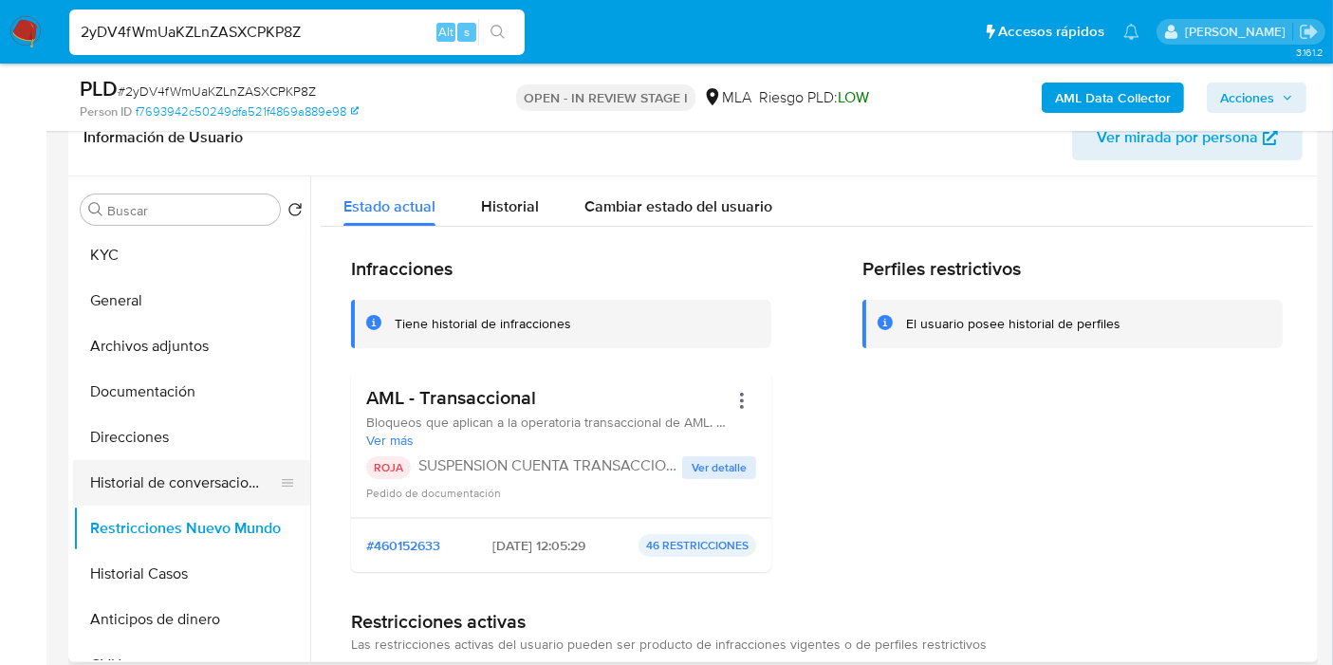
click at [148, 482] on button "Historial de conversaciones" at bounding box center [184, 483] width 222 height 46
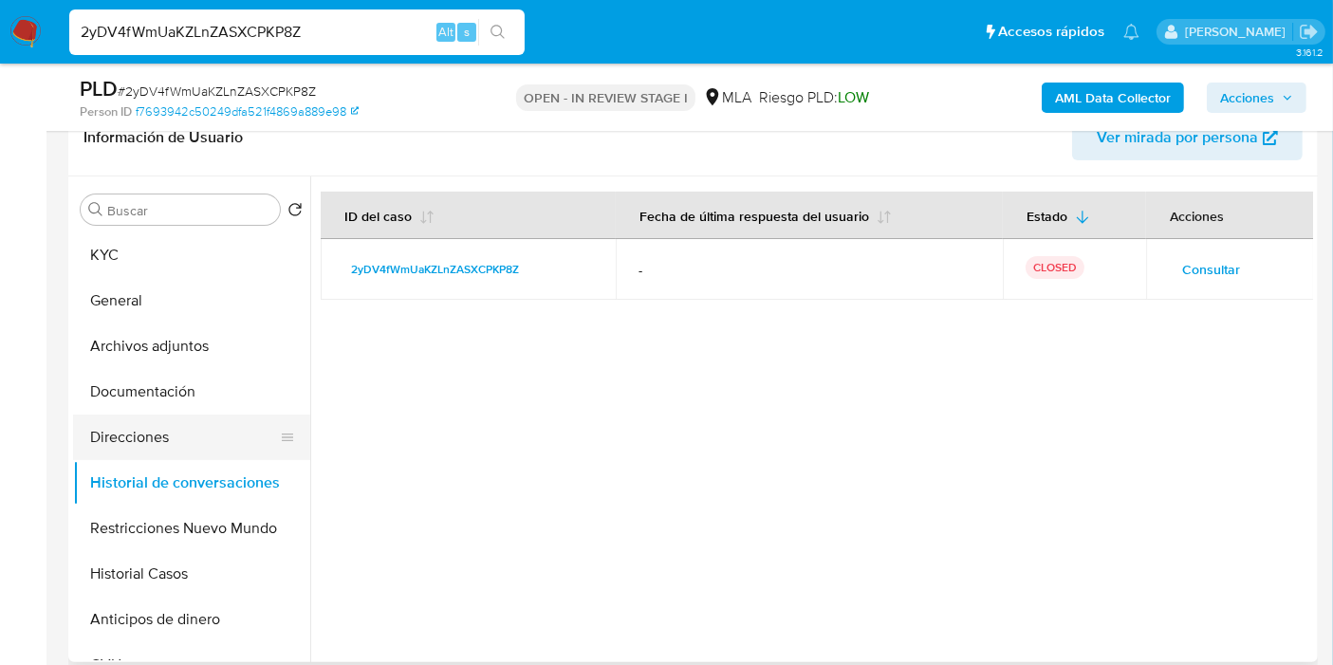
click at [118, 435] on button "Direcciones" at bounding box center [184, 438] width 222 height 46
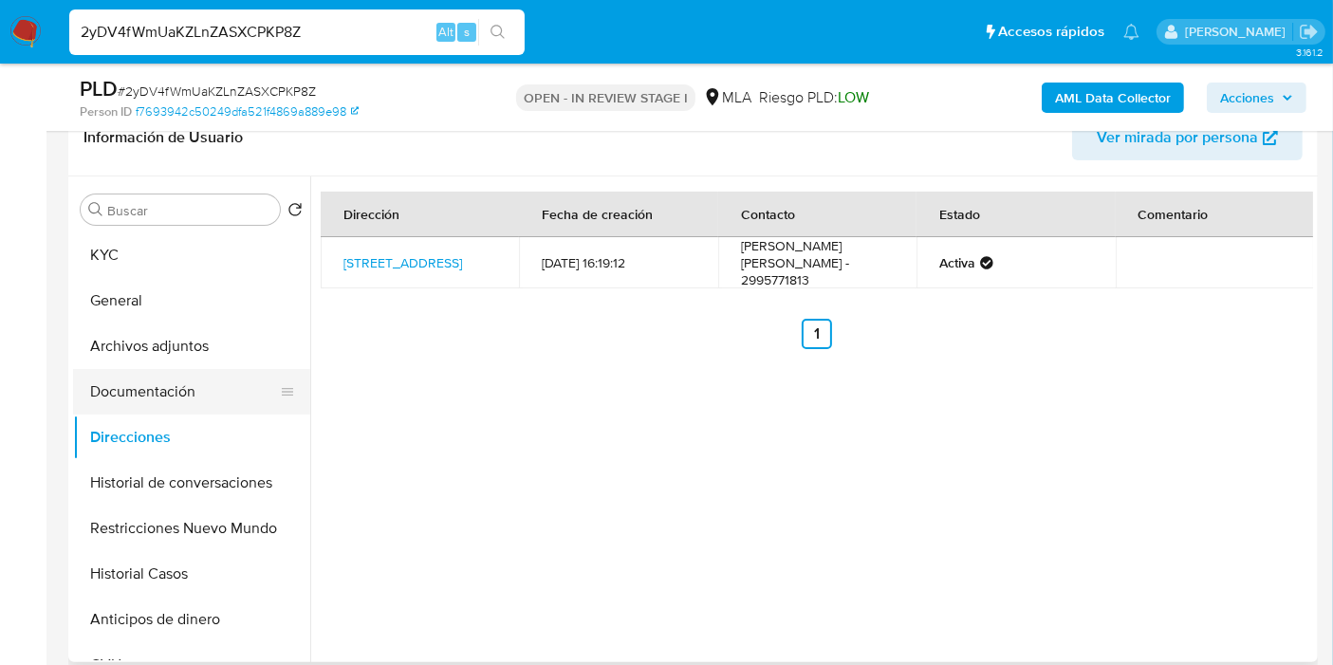
click at [157, 389] on button "Documentación" at bounding box center [184, 392] width 222 height 46
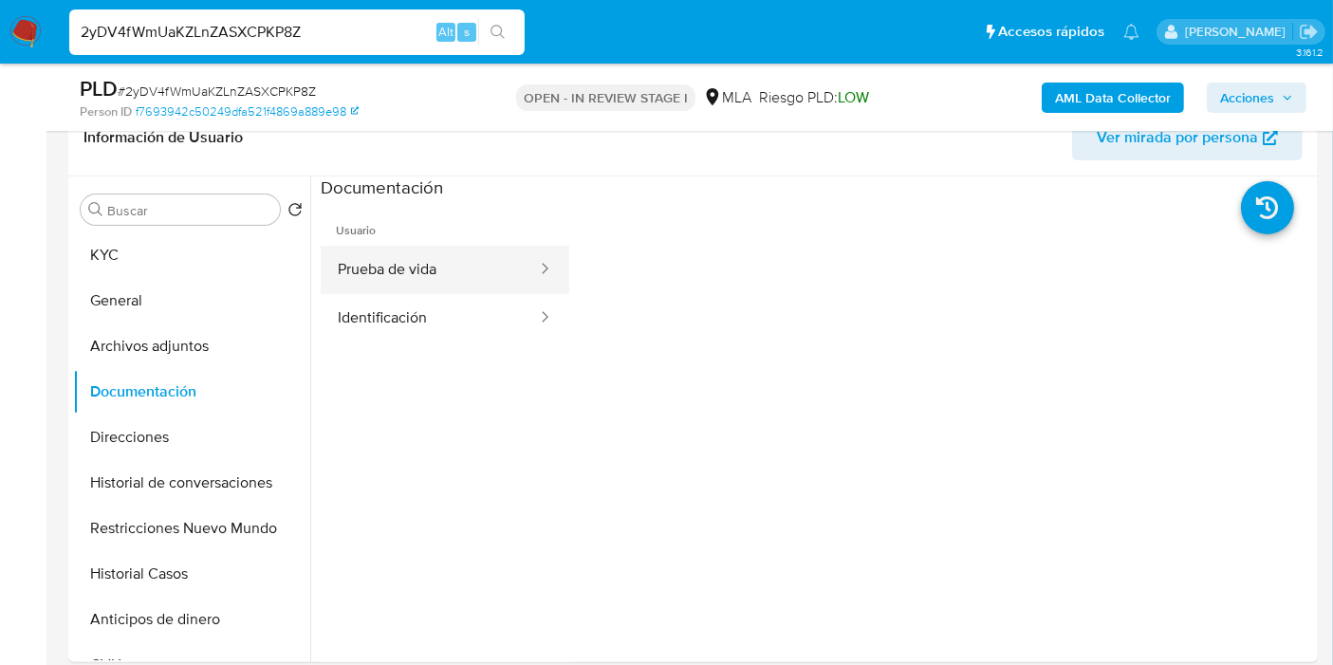
click at [481, 288] on button "Prueba de vida" at bounding box center [430, 270] width 218 height 48
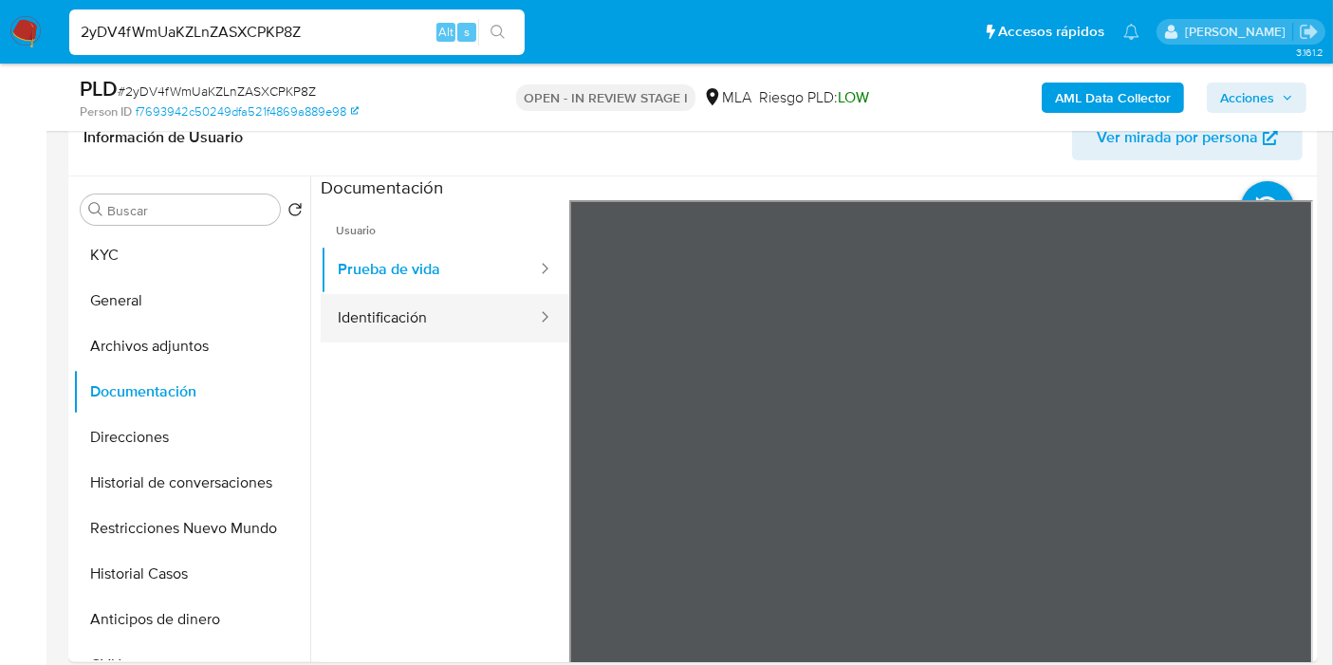
click at [466, 304] on button "Identificación" at bounding box center [430, 318] width 218 height 48
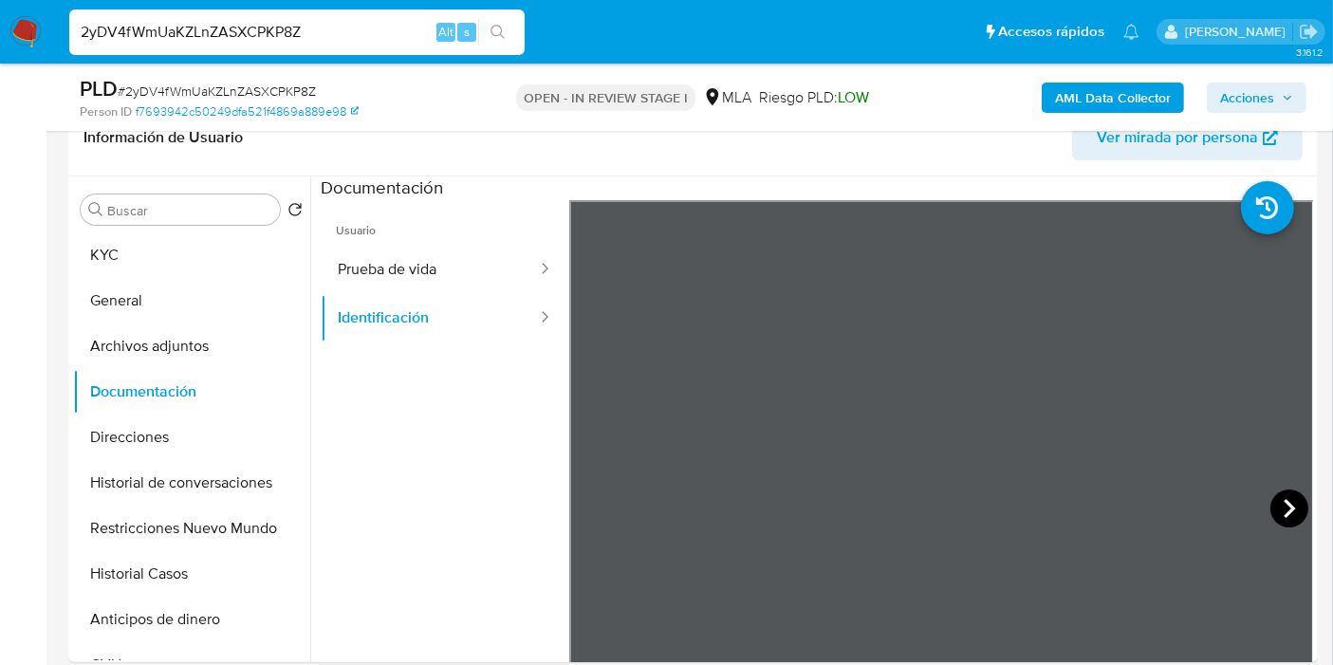
click at [1285, 507] on icon at bounding box center [1288, 508] width 11 height 19
click at [133, 298] on button "General" at bounding box center [184, 301] width 222 height 46
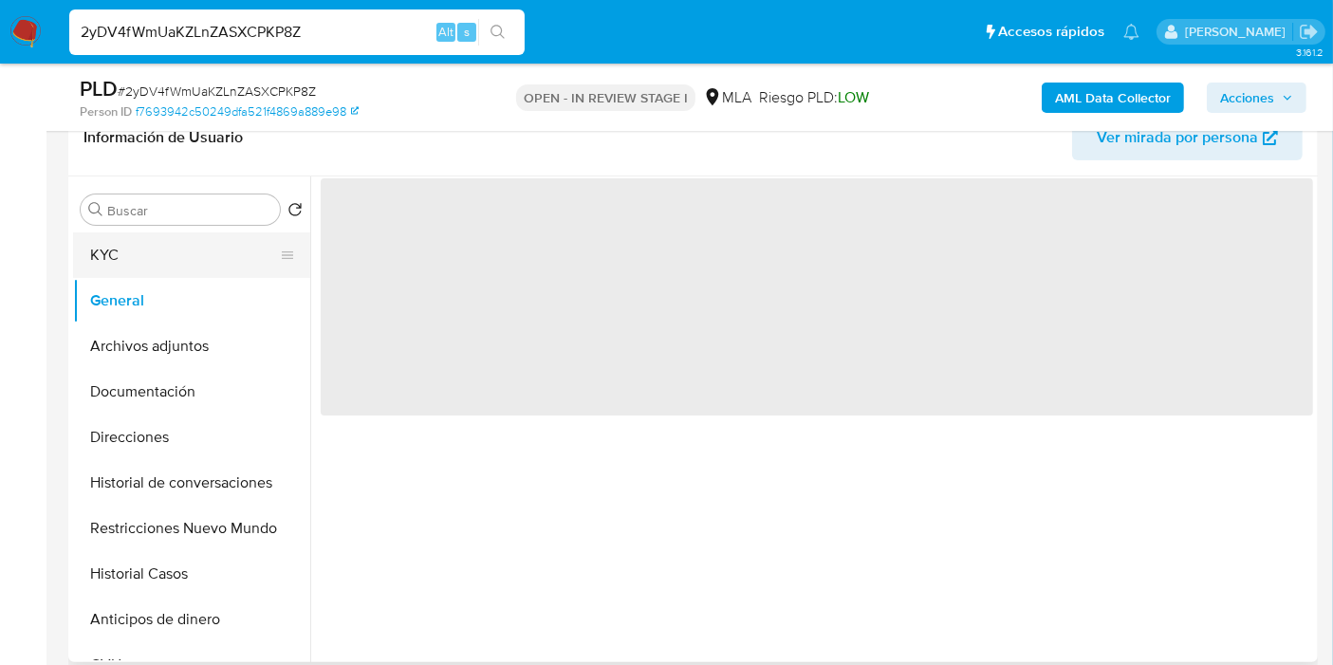
click at [160, 272] on button "KYC" at bounding box center [184, 255] width 222 height 46
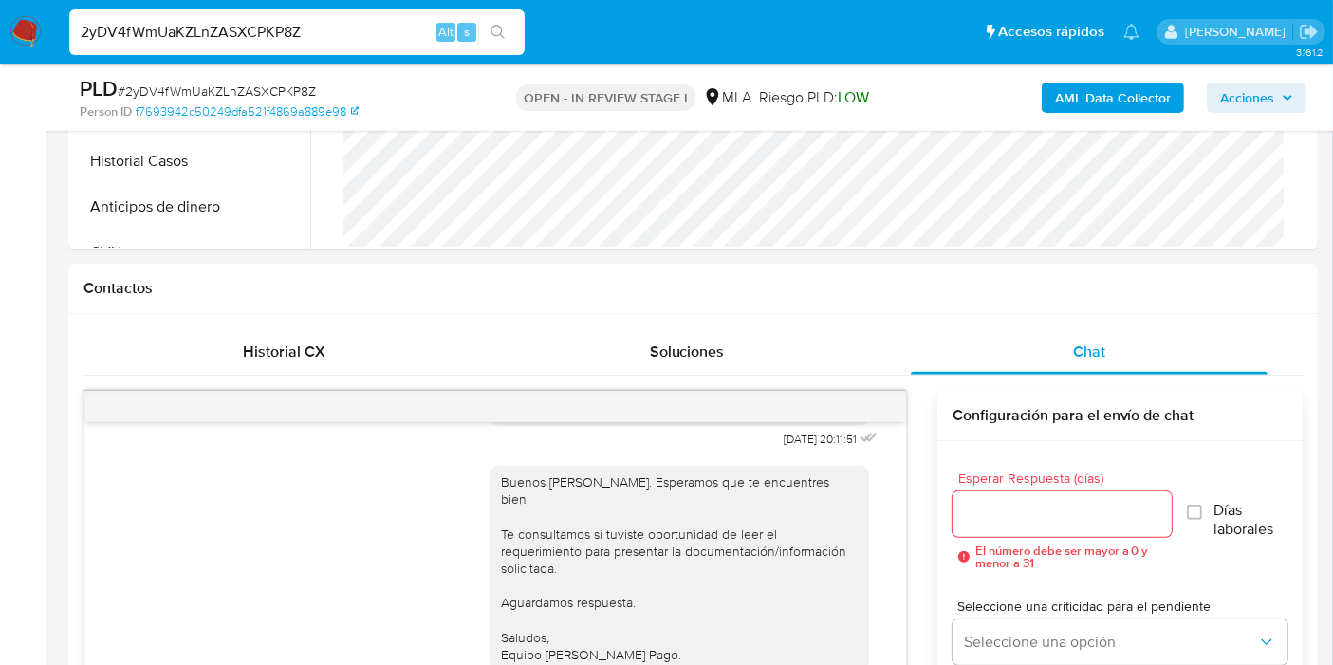
scroll to position [526, 0]
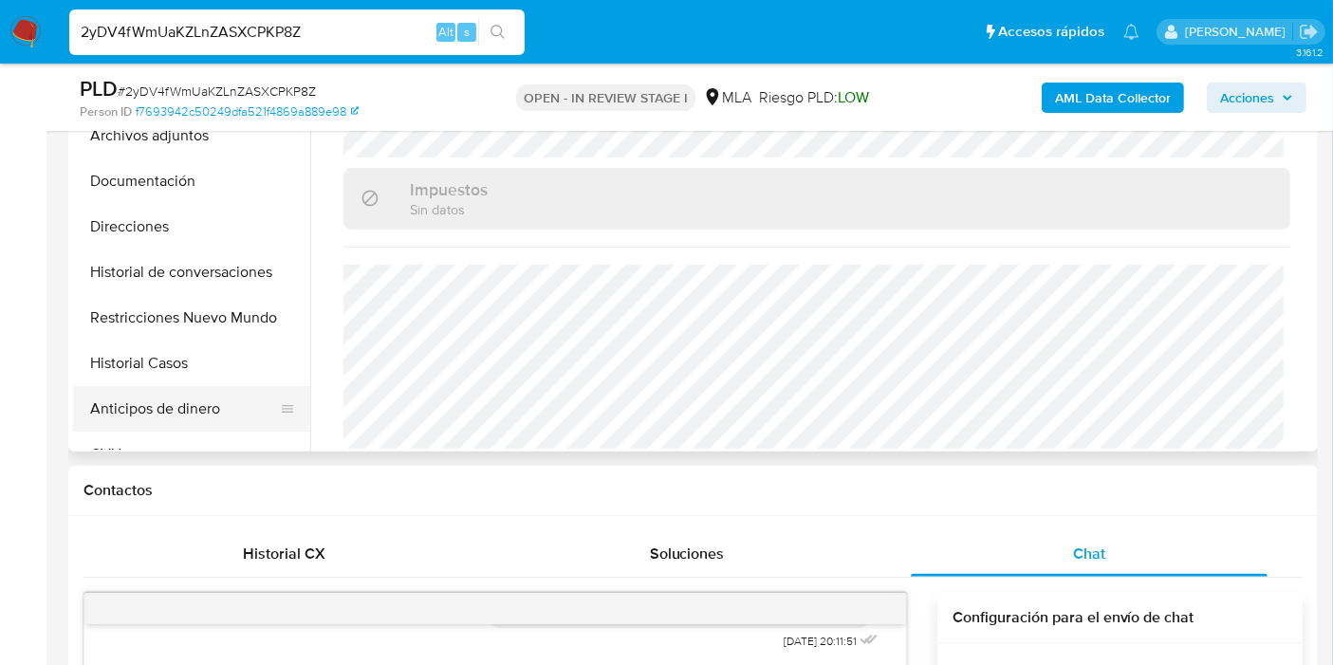
click at [102, 389] on button "Anticipos de dinero" at bounding box center [184, 409] width 222 height 46
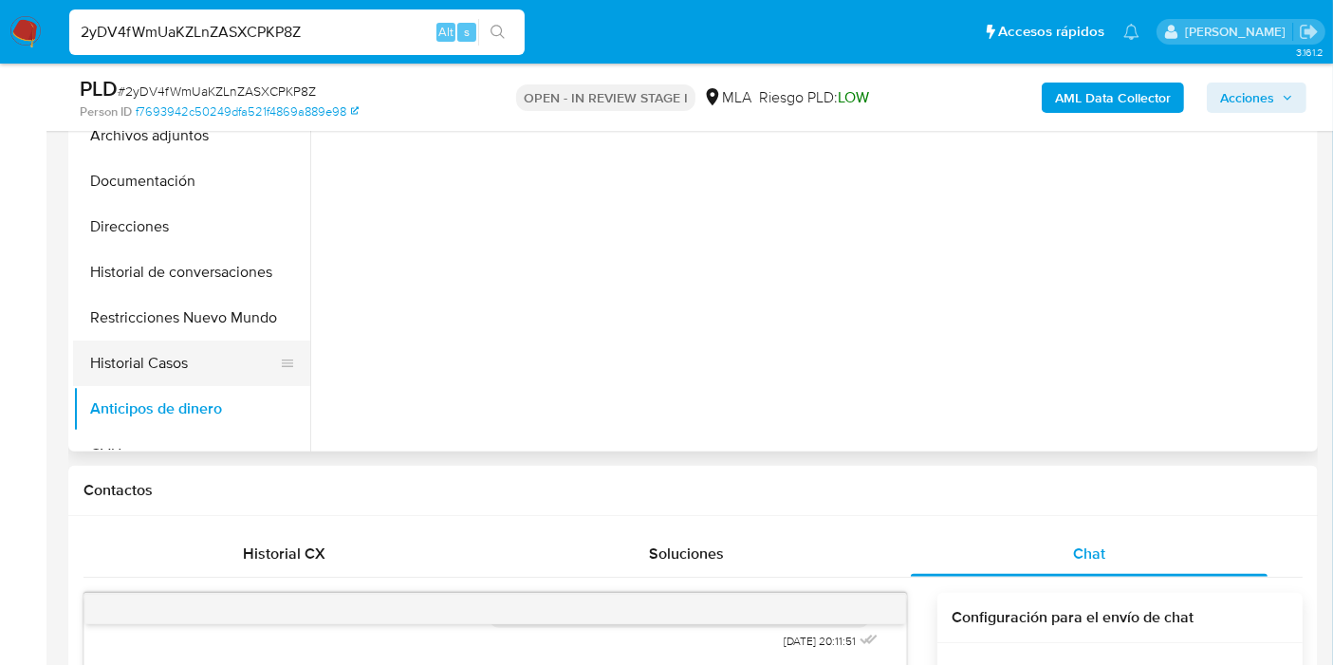
scroll to position [0, 0]
click at [160, 359] on button "Historial Casos" at bounding box center [184, 364] width 222 height 46
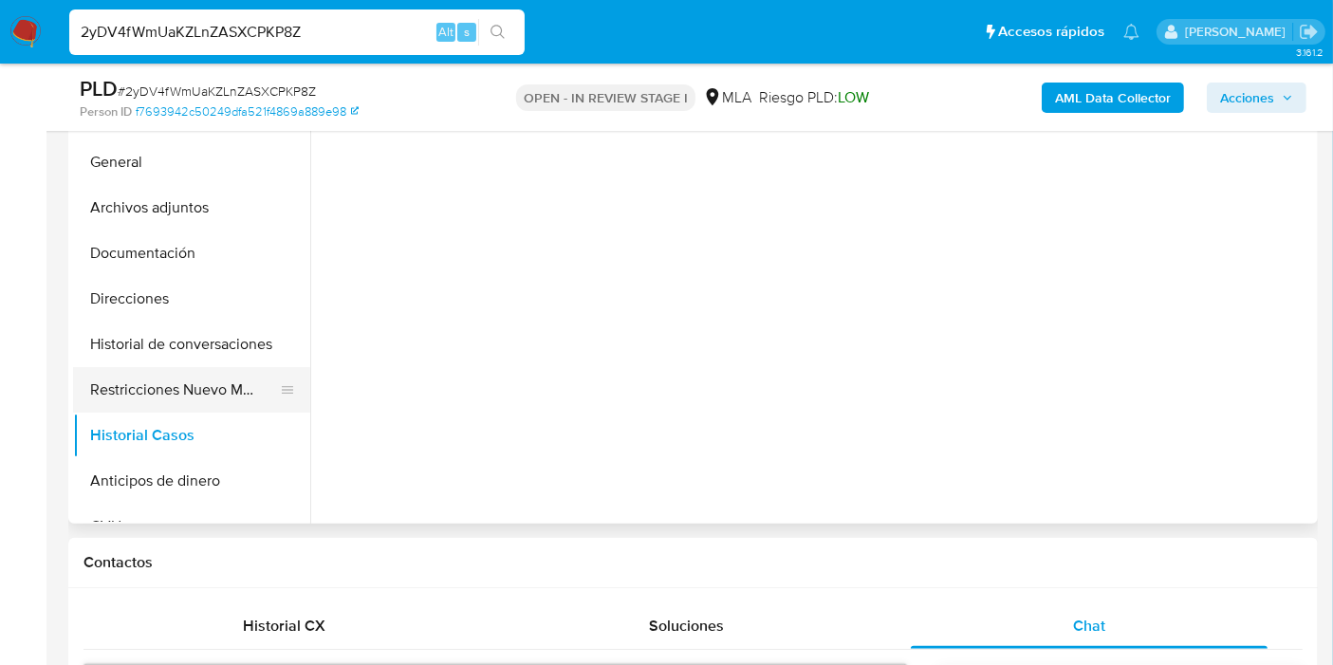
scroll to position [421, 0]
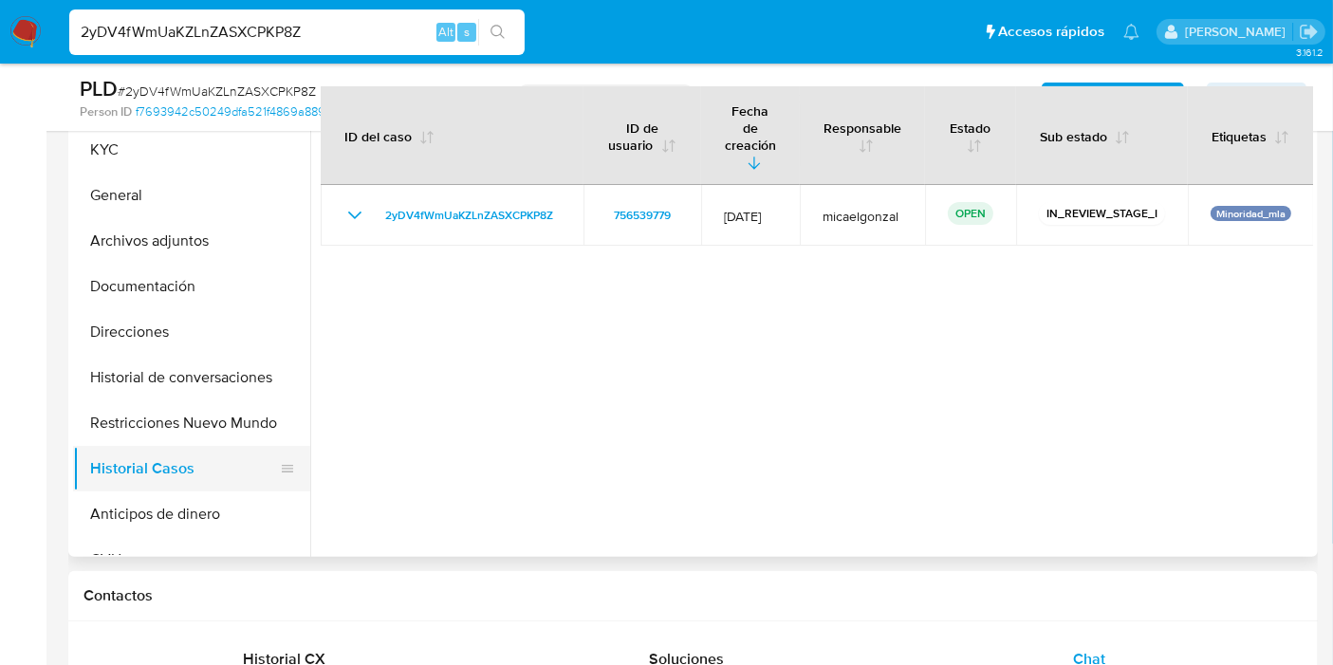
click at [239, 451] on button "Historial Casos" at bounding box center [184, 469] width 222 height 46
click at [230, 423] on button "Restricciones Nuevo Mundo" at bounding box center [184, 423] width 222 height 46
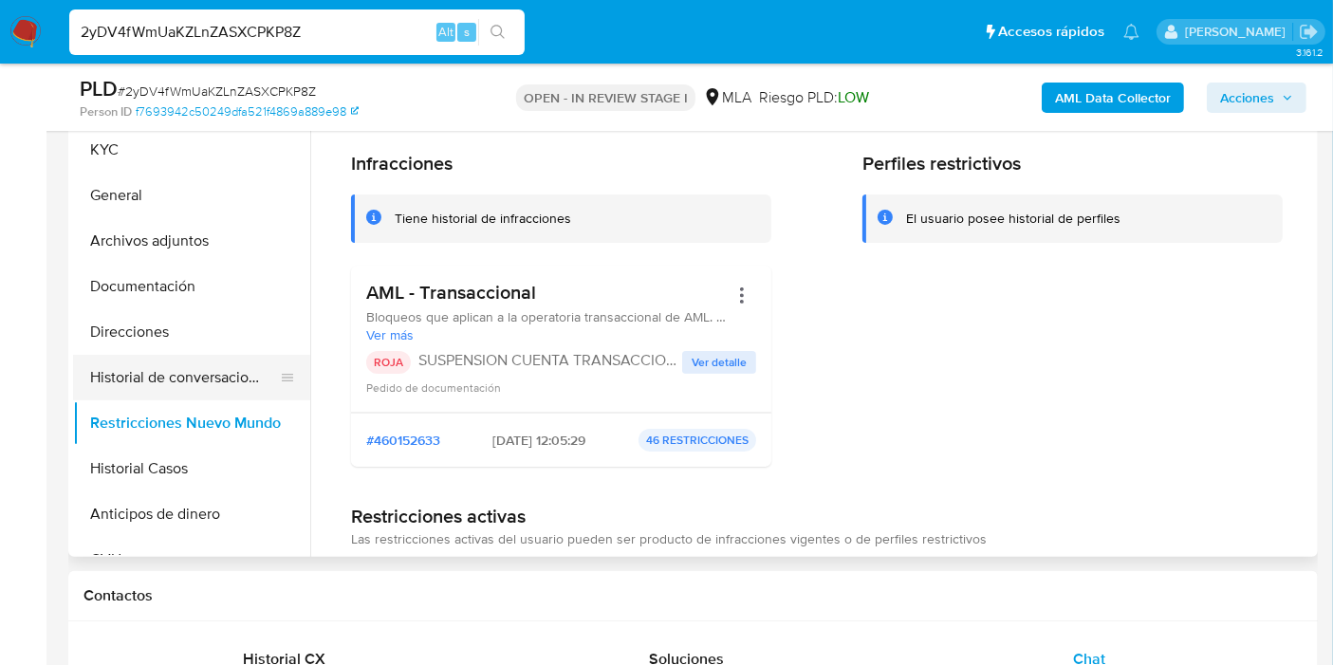
click at [214, 360] on button "Historial de conversaciones" at bounding box center [184, 378] width 222 height 46
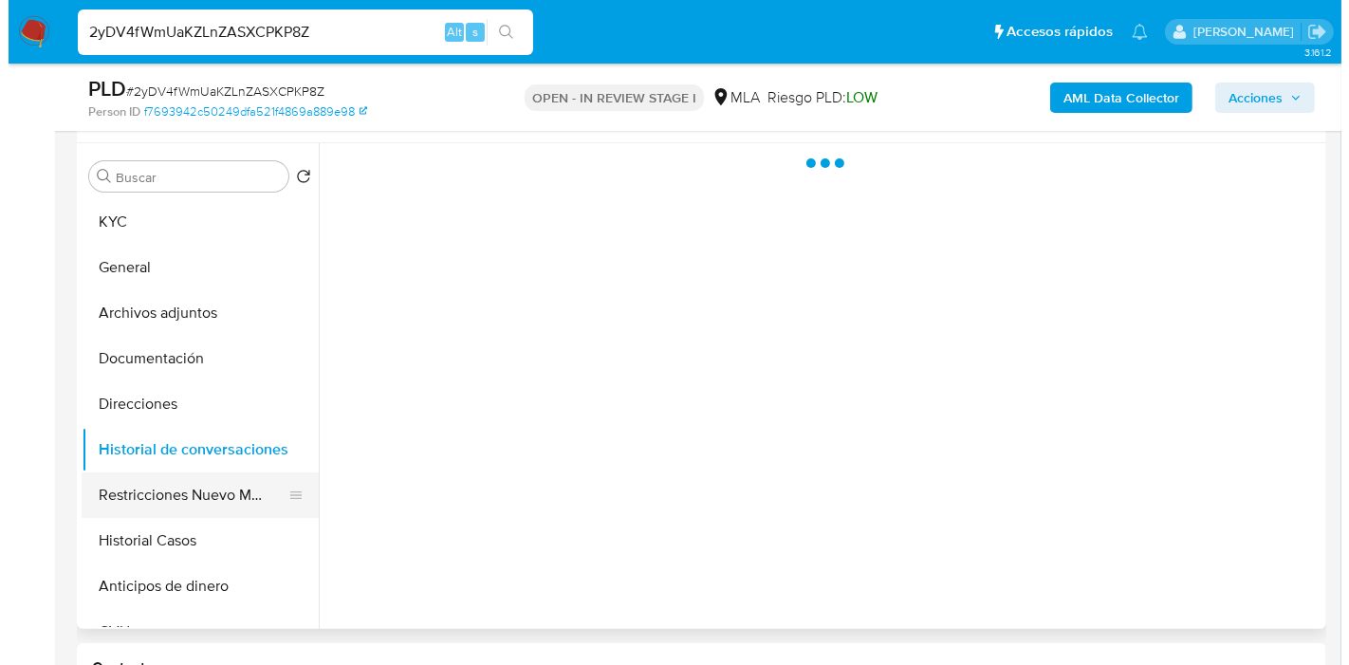
scroll to position [316, 0]
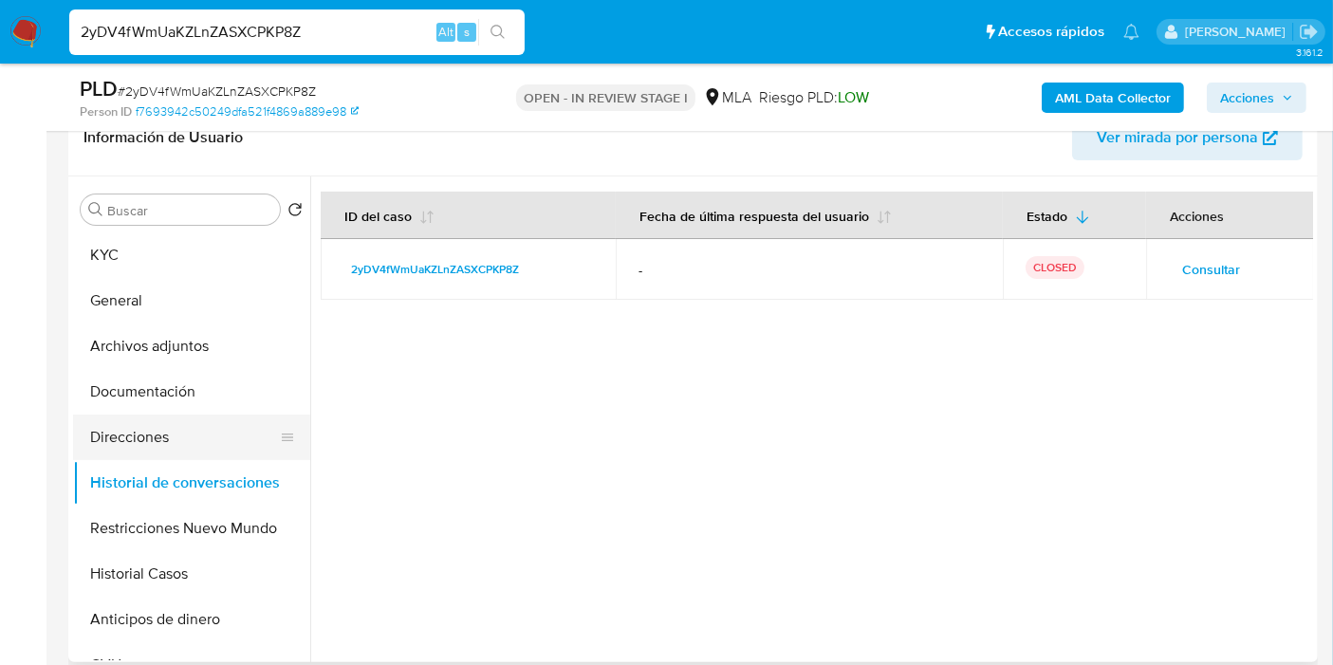
click at [155, 426] on button "Direcciones" at bounding box center [184, 438] width 222 height 46
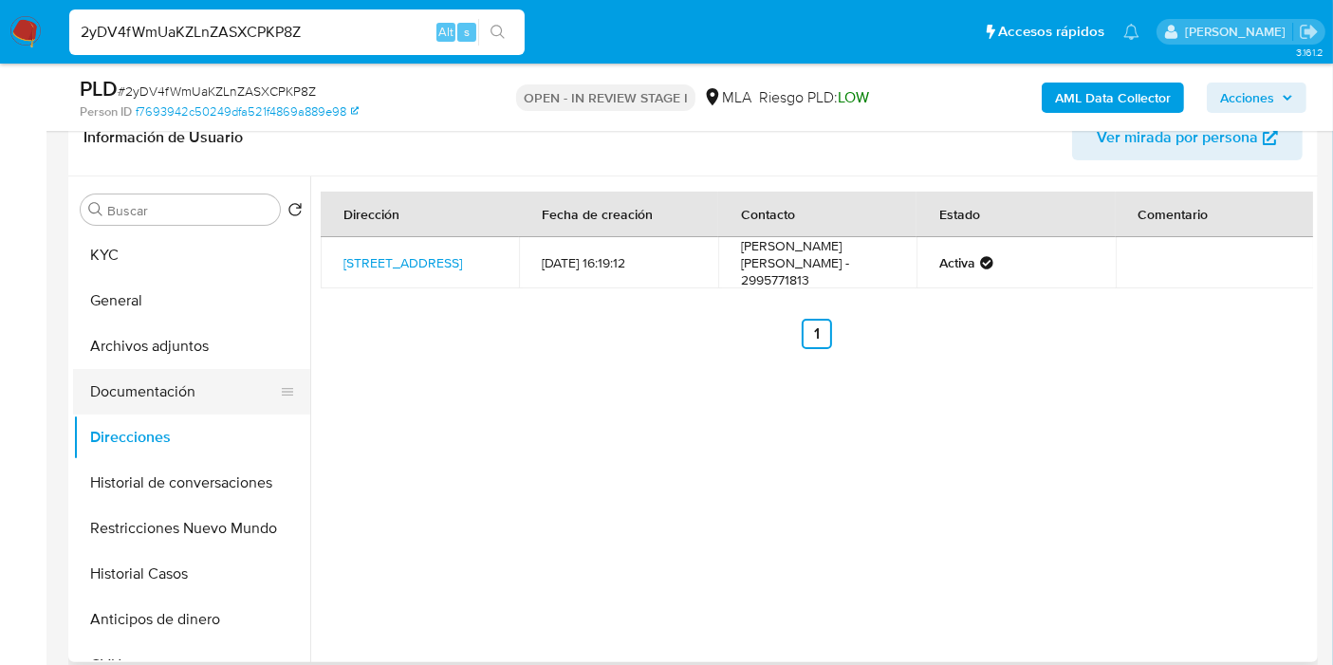
click at [174, 381] on button "Documentación" at bounding box center [184, 392] width 222 height 46
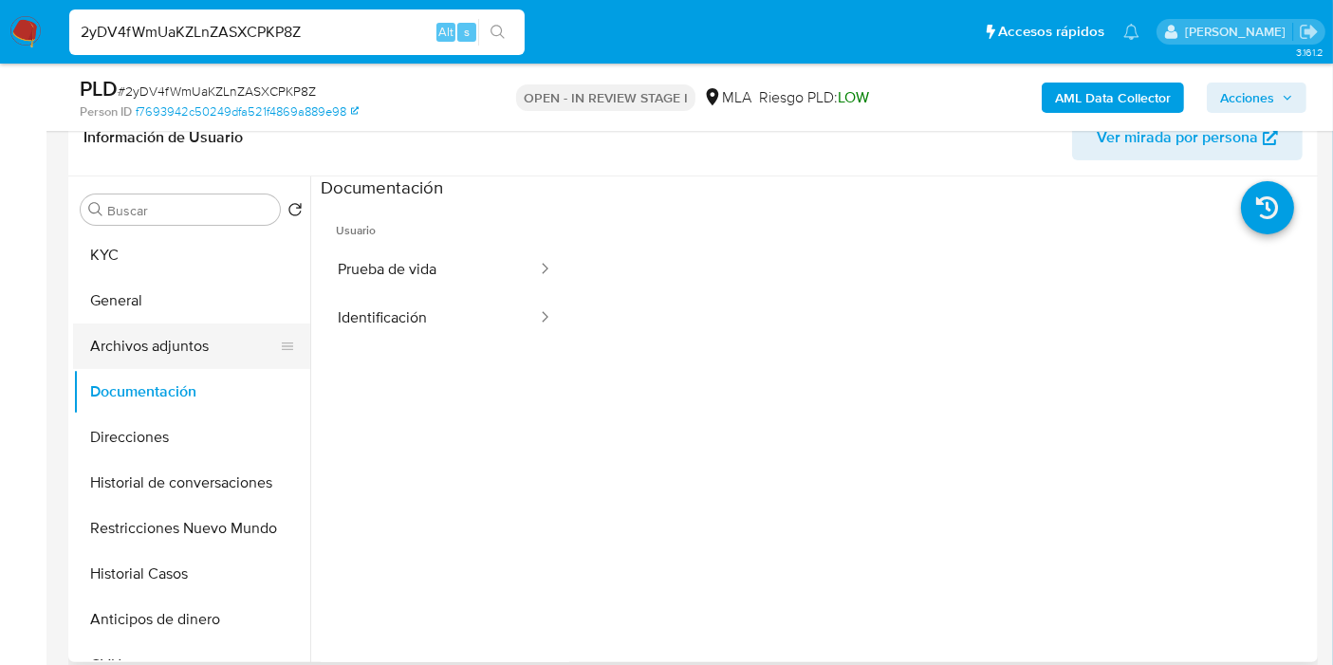
click at [200, 329] on button "Archivos adjuntos" at bounding box center [184, 346] width 222 height 46
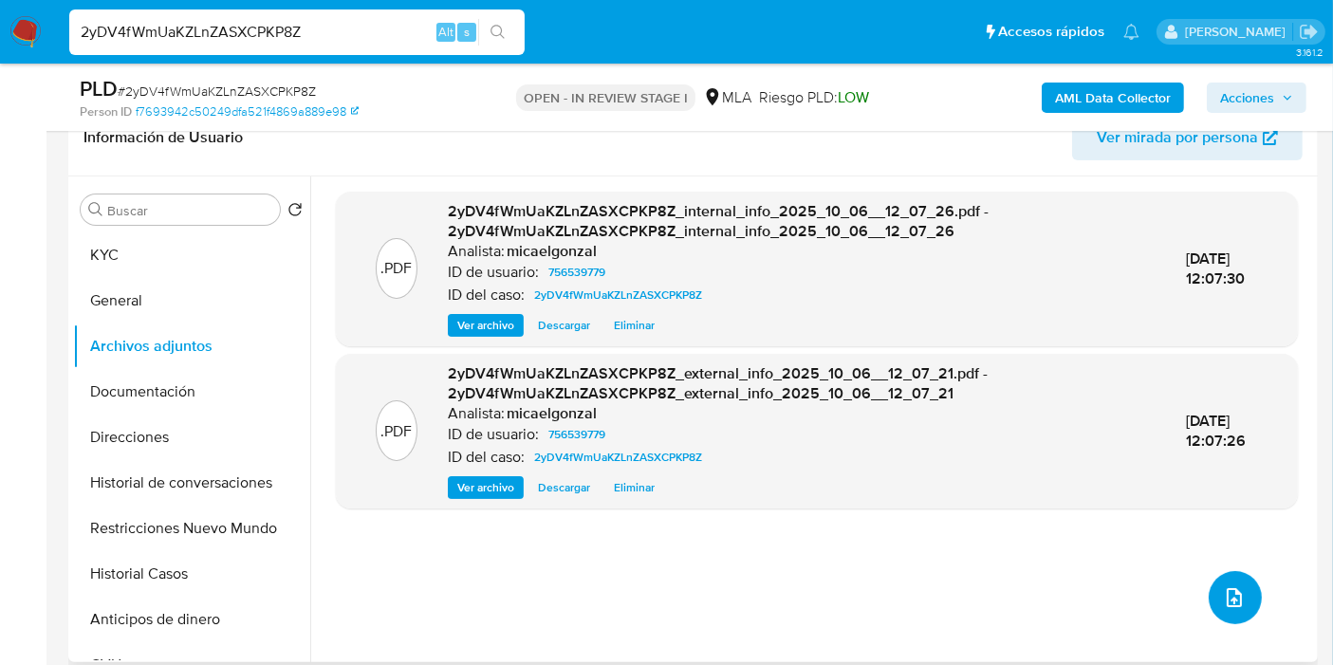
click at [1239, 589] on button "upload-file" at bounding box center [1234, 597] width 53 height 53
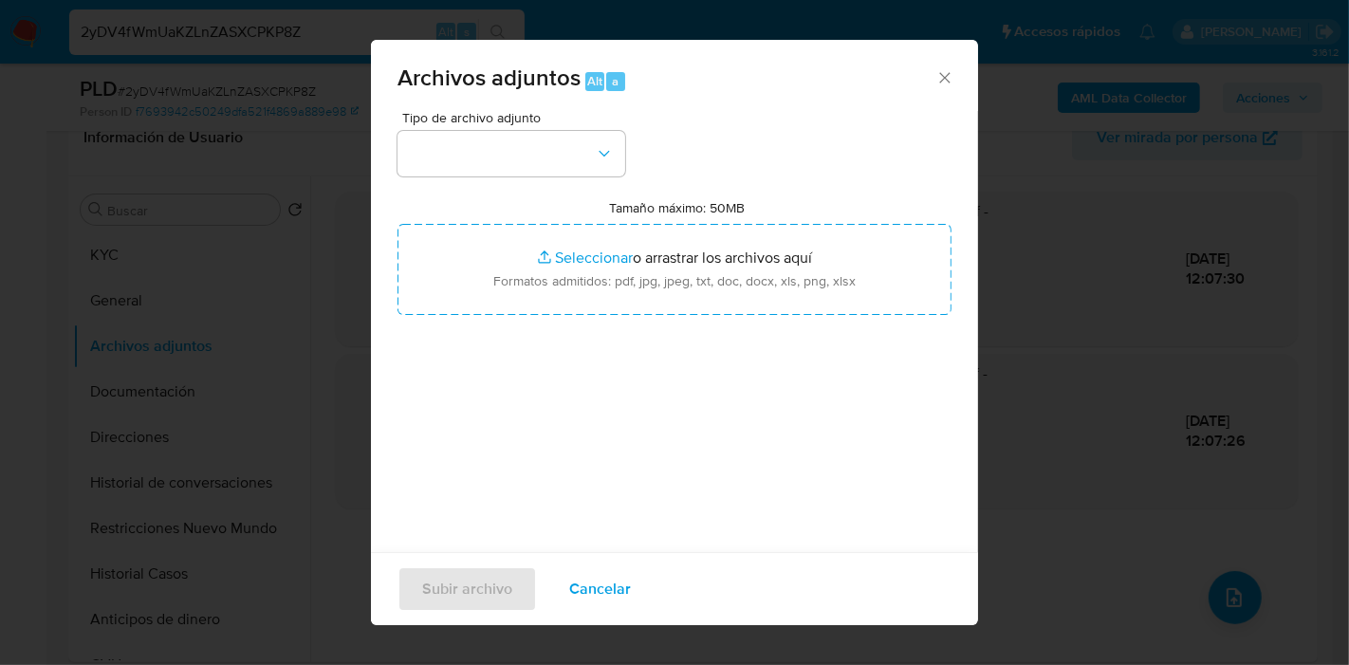
click at [610, 207] on label "Tamaño máximo: 50MB Seleccionar archivos" at bounding box center [678, 207] width 136 height 17
click at [609, 224] on input "Tamaño máximo: 50MB Seleccionar archivos" at bounding box center [674, 269] width 554 height 91
type input "C:\fakepath\Movimientos de Martina Abril Andres.xlsx"
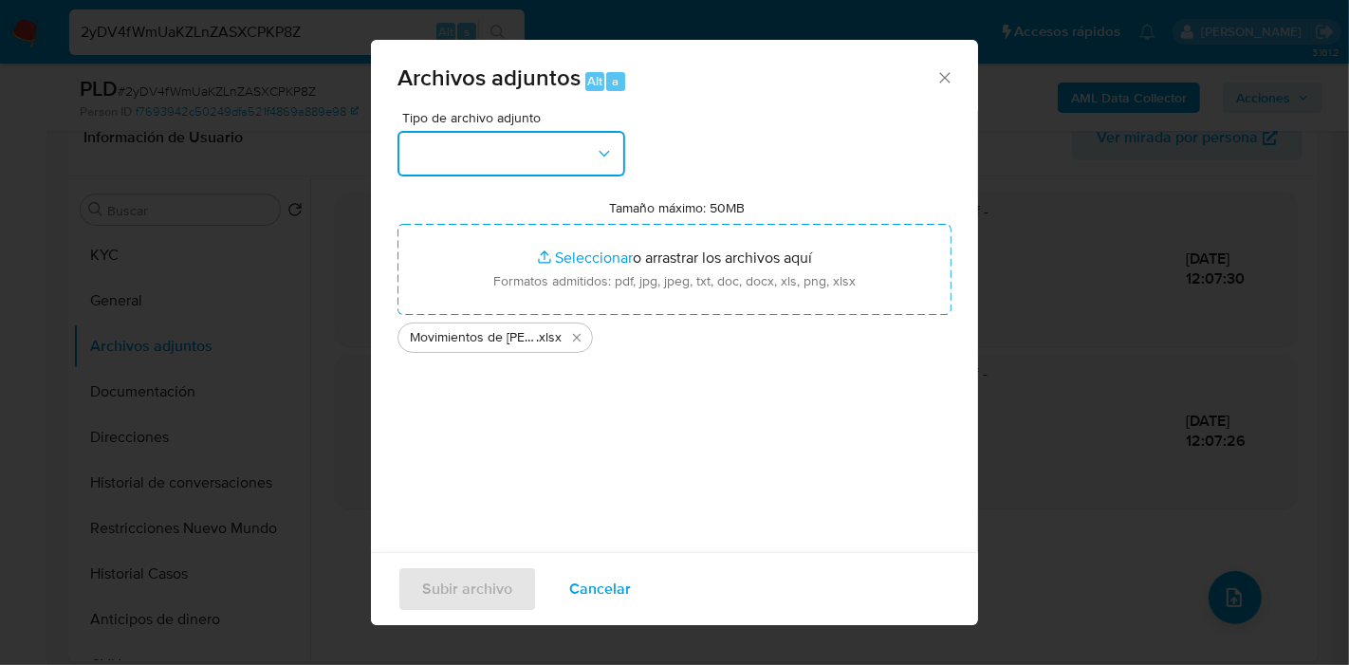
click at [448, 150] on button "button" at bounding box center [511, 154] width 228 height 46
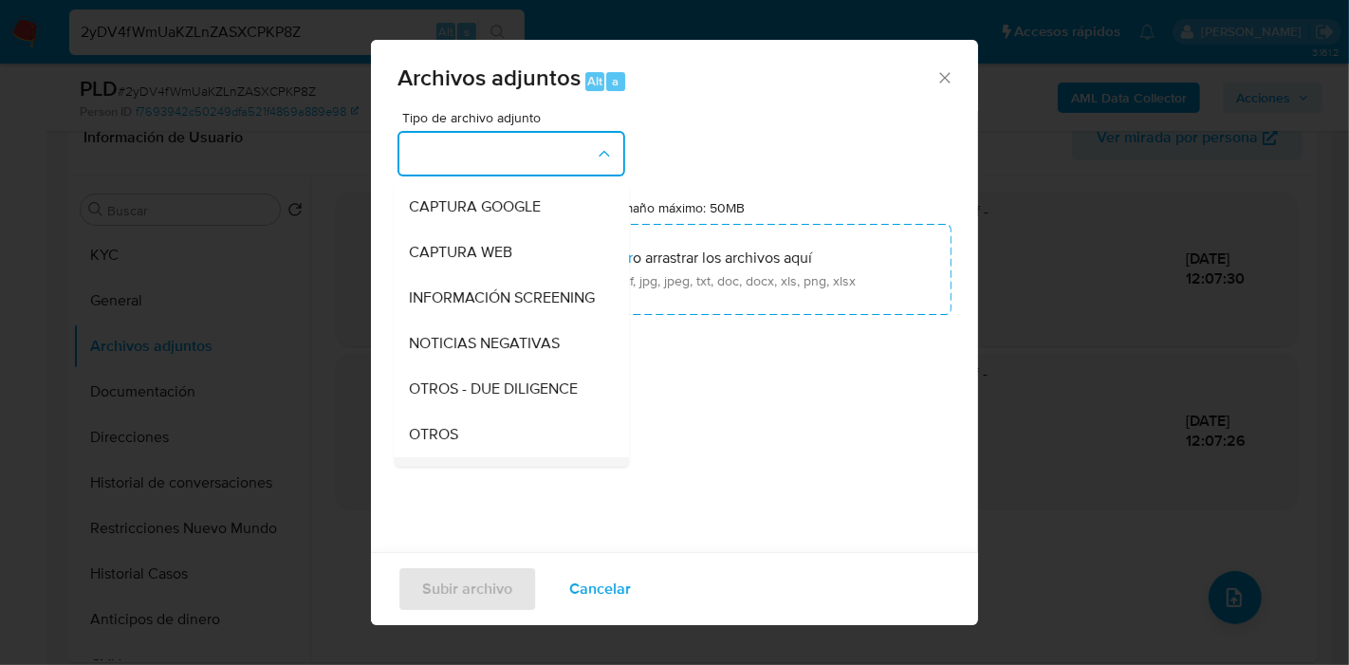
scroll to position [211, 0]
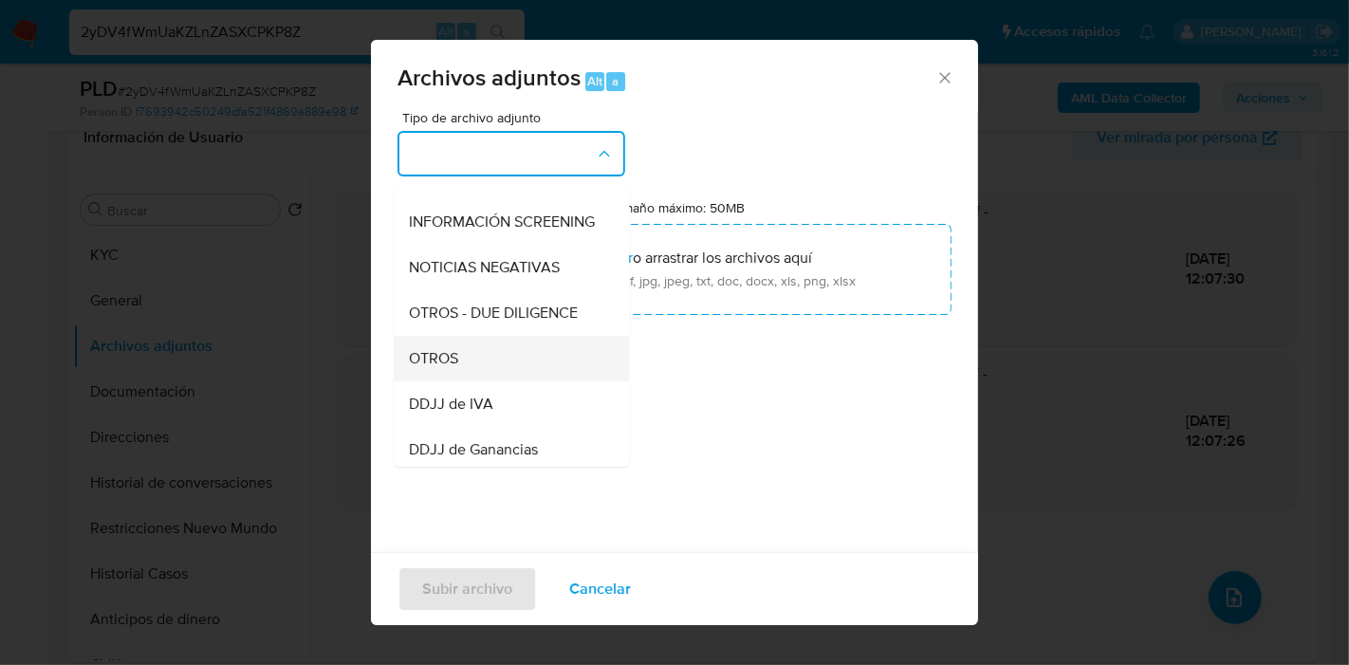
click at [531, 378] on div "OTROS" at bounding box center [506, 359] width 194 height 46
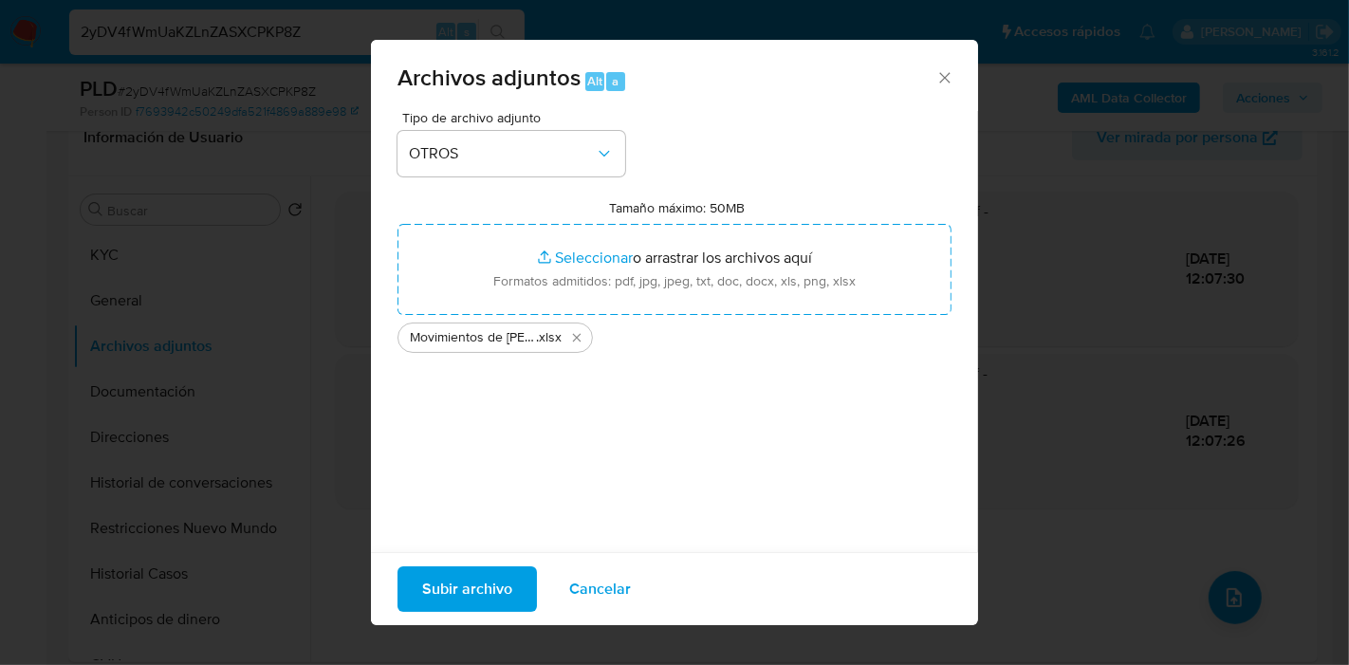
click at [465, 556] on div "Subir archivo Cancelar" at bounding box center [674, 588] width 607 height 73
click at [476, 582] on span "Subir archivo" at bounding box center [467, 589] width 90 height 42
click at [485, 581] on span "Subir archivo" at bounding box center [467, 589] width 90 height 42
drag, startPoint x: 890, startPoint y: 59, endPoint x: 920, endPoint y: 74, distance: 33.9
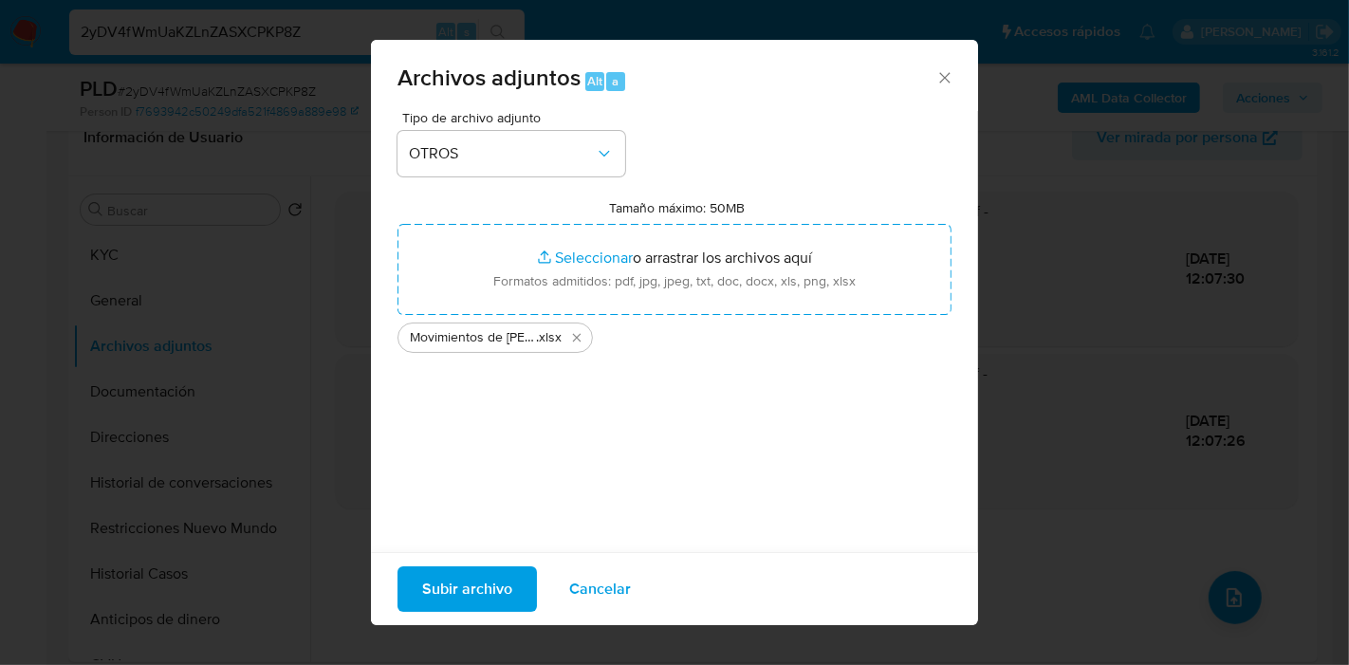
click at [911, 66] on div "Archivos adjuntos Alt a" at bounding box center [674, 75] width 607 height 71
click at [935, 74] on icon "Cerrar" at bounding box center [944, 77] width 19 height 19
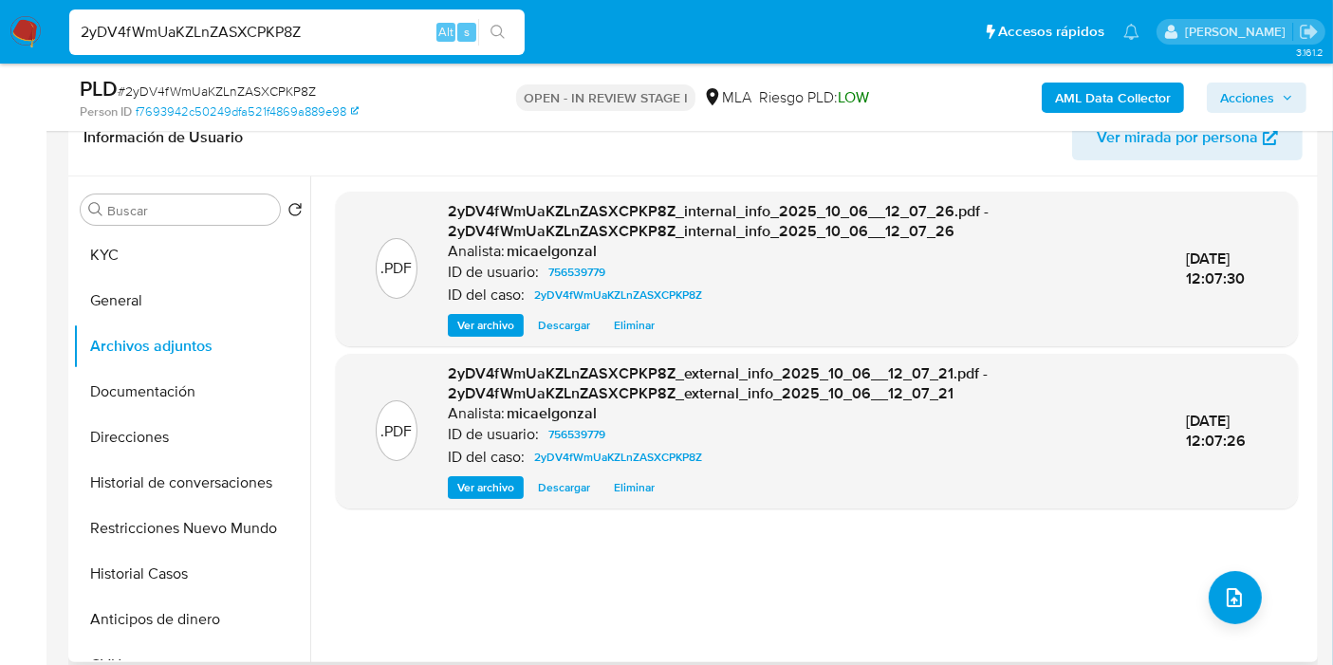
click at [1192, 586] on div ".PDF 2yDV4fWmUaKZLnZASXCPKP8Z_internal_info_2025_10_06__12_07_26.pdf - 2yDV4fWm…" at bounding box center [817, 419] width 962 height 455
click at [1241, 589] on button "upload-file" at bounding box center [1234, 597] width 53 height 53
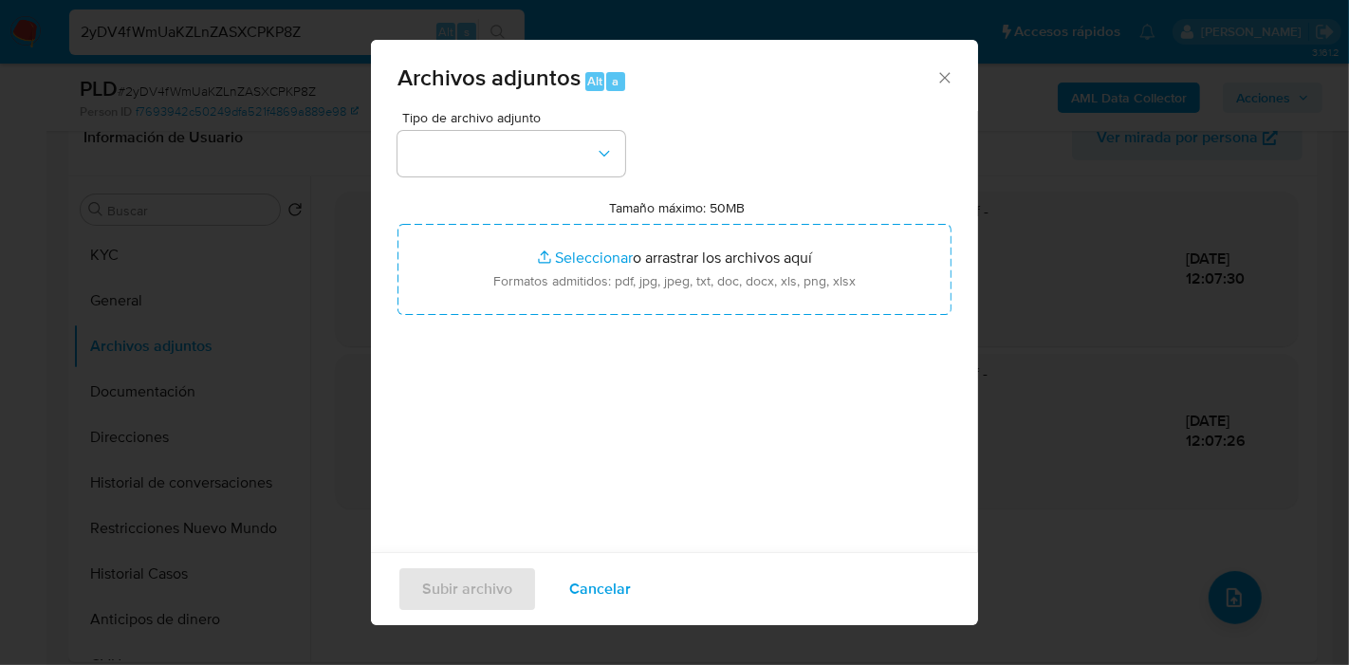
click at [664, 210] on label "Tamaño máximo: 50MB Seleccionar archivos" at bounding box center [678, 207] width 136 height 17
click at [664, 224] on input "Tamaño máximo: 50MB Seleccionar archivos" at bounding box center [674, 269] width 554 height 91
type input "C:\fakepath\Caselog 2yDV4fWmUaKZLnZASXCPKP8Z_2025_09_17_22_35_03.docx"
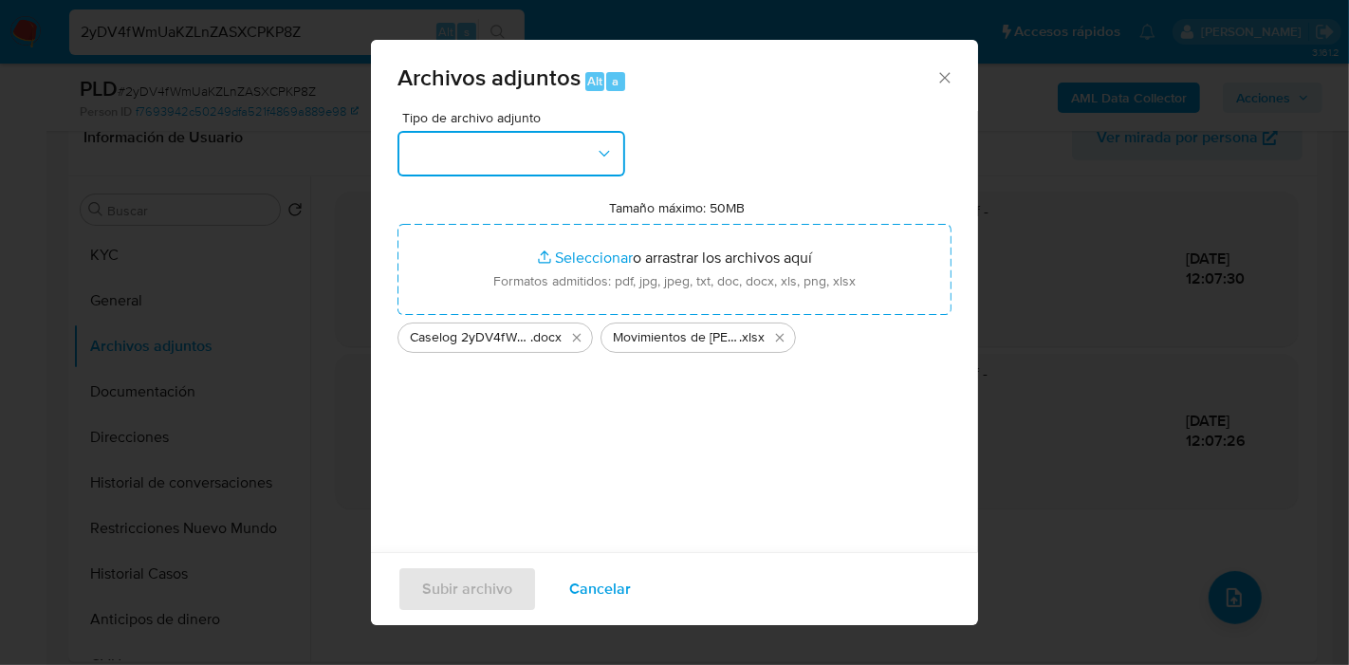
click at [617, 148] on button "button" at bounding box center [511, 154] width 228 height 46
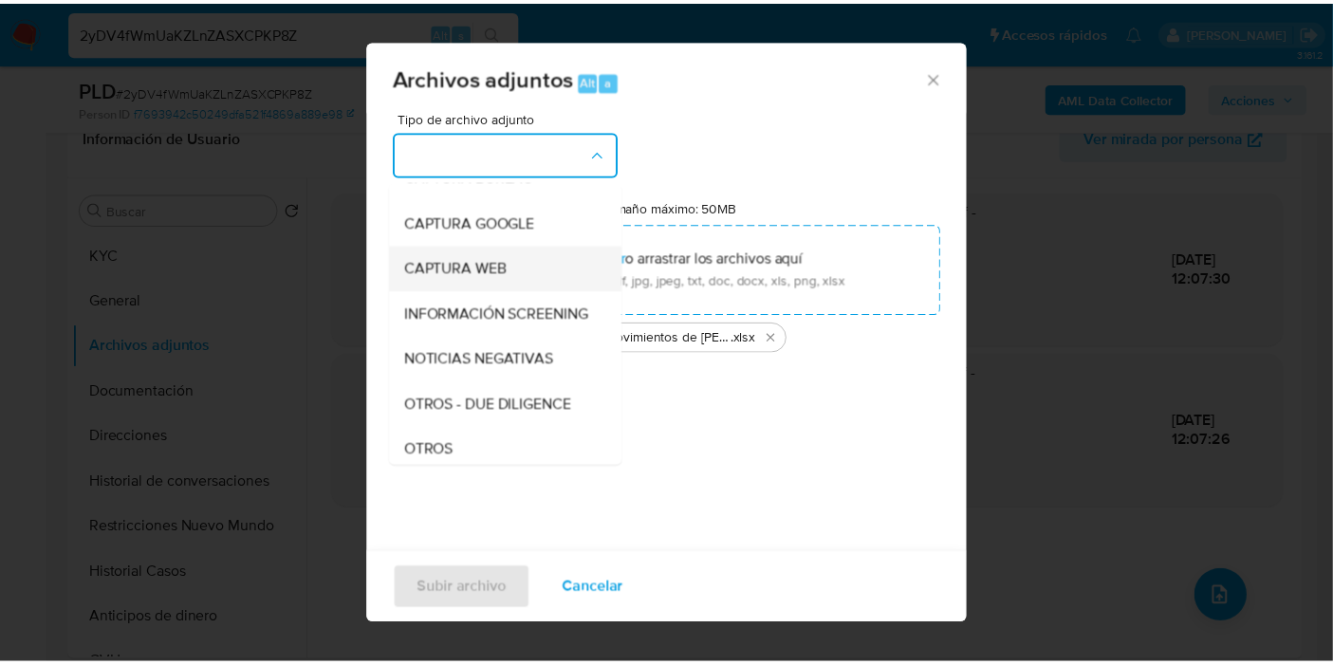
scroll to position [316, 0]
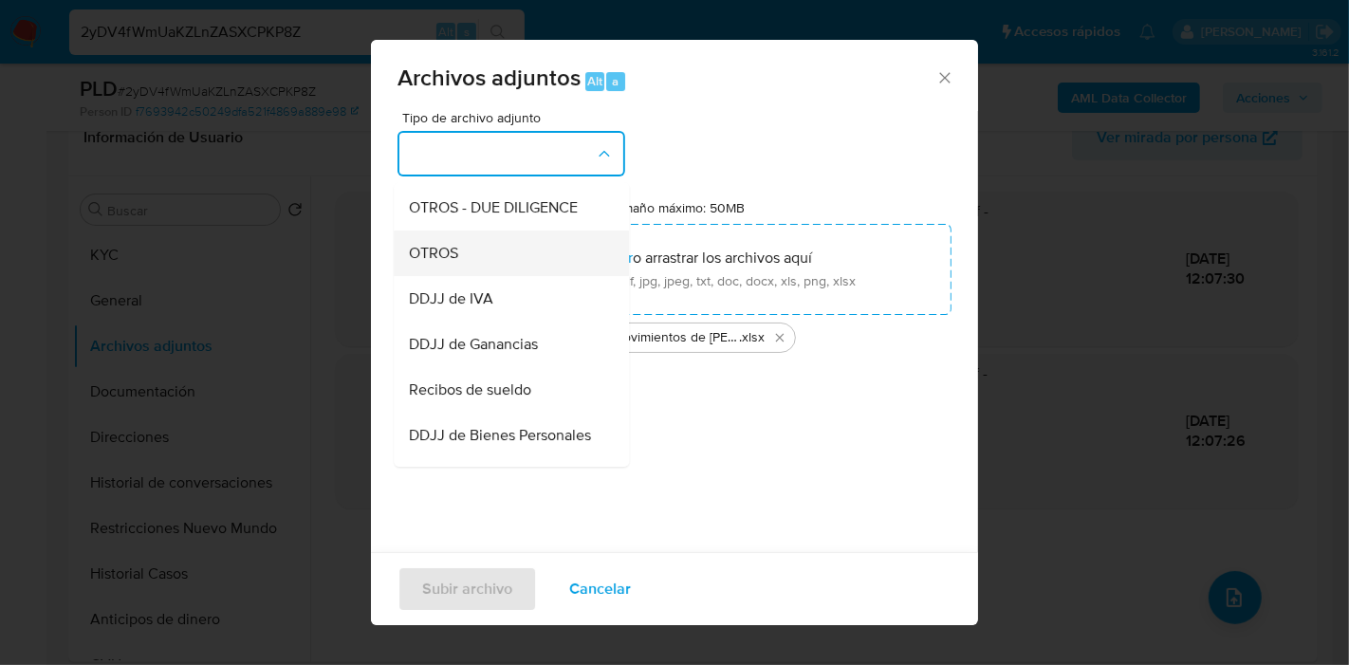
click at [501, 249] on div "OTROS" at bounding box center [506, 253] width 194 height 46
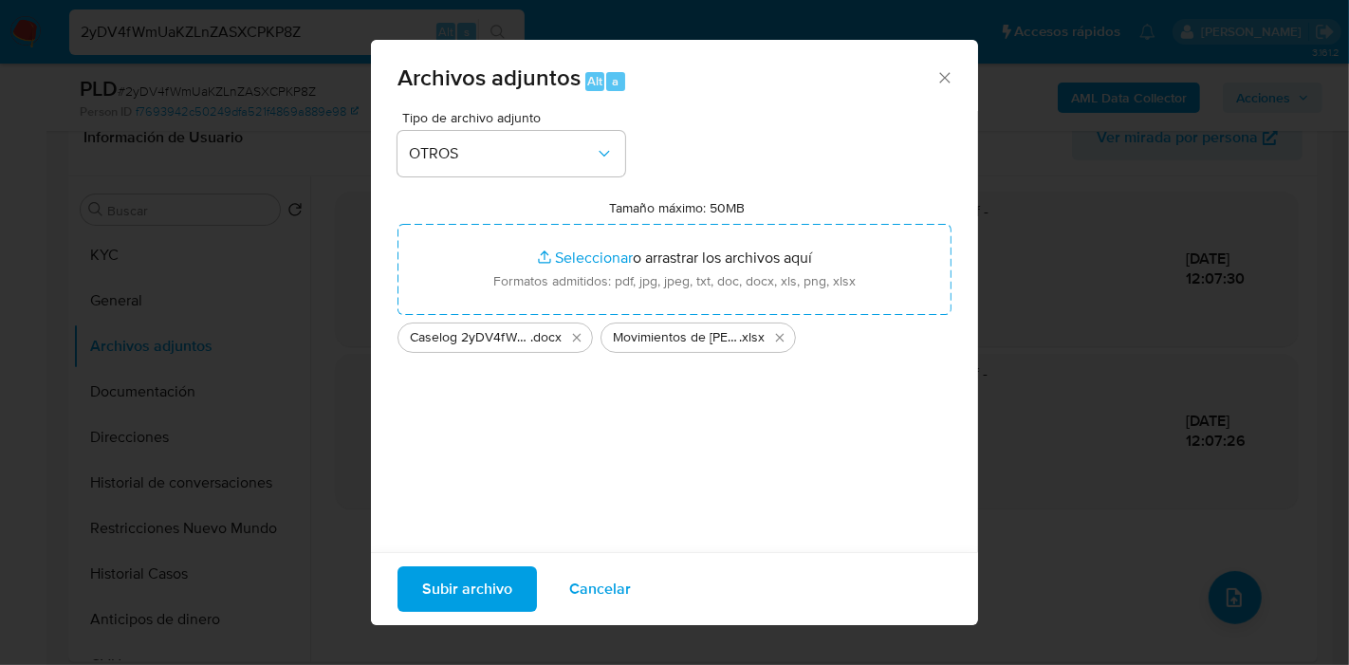
click at [474, 574] on span "Subir archivo" at bounding box center [467, 589] width 90 height 42
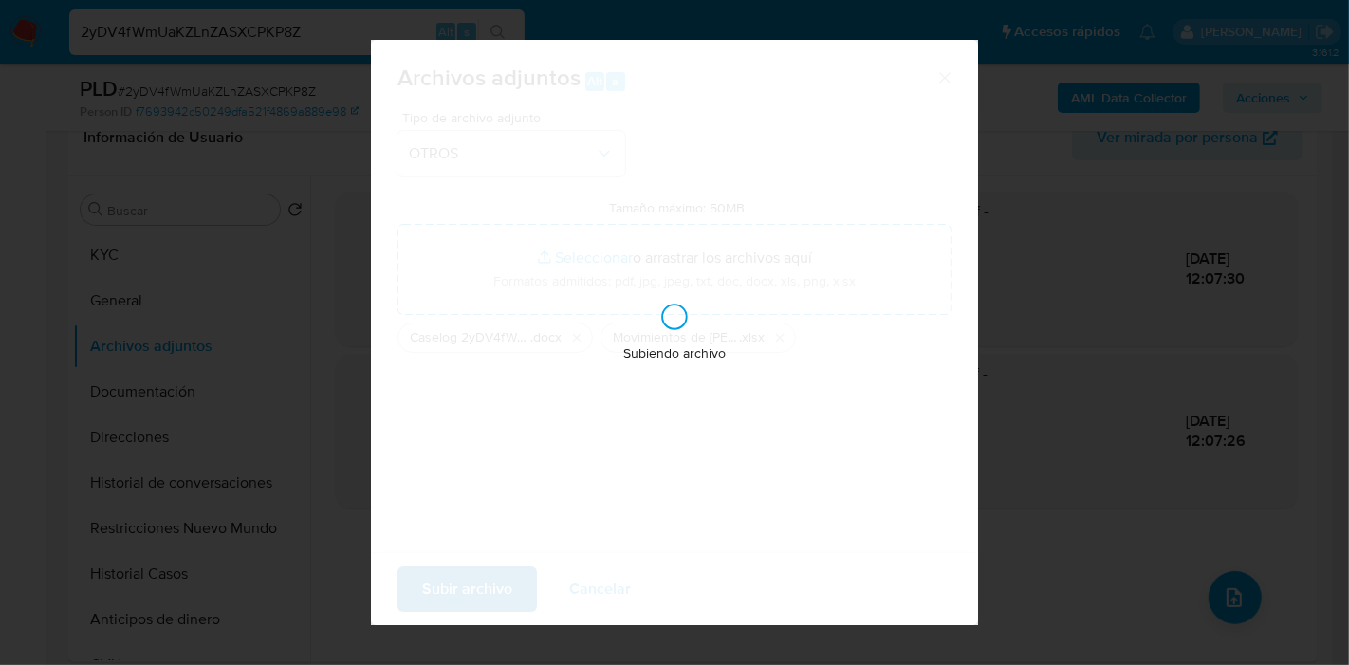
click at [474, 574] on div "Subiendo archivo" at bounding box center [674, 332] width 607 height 585
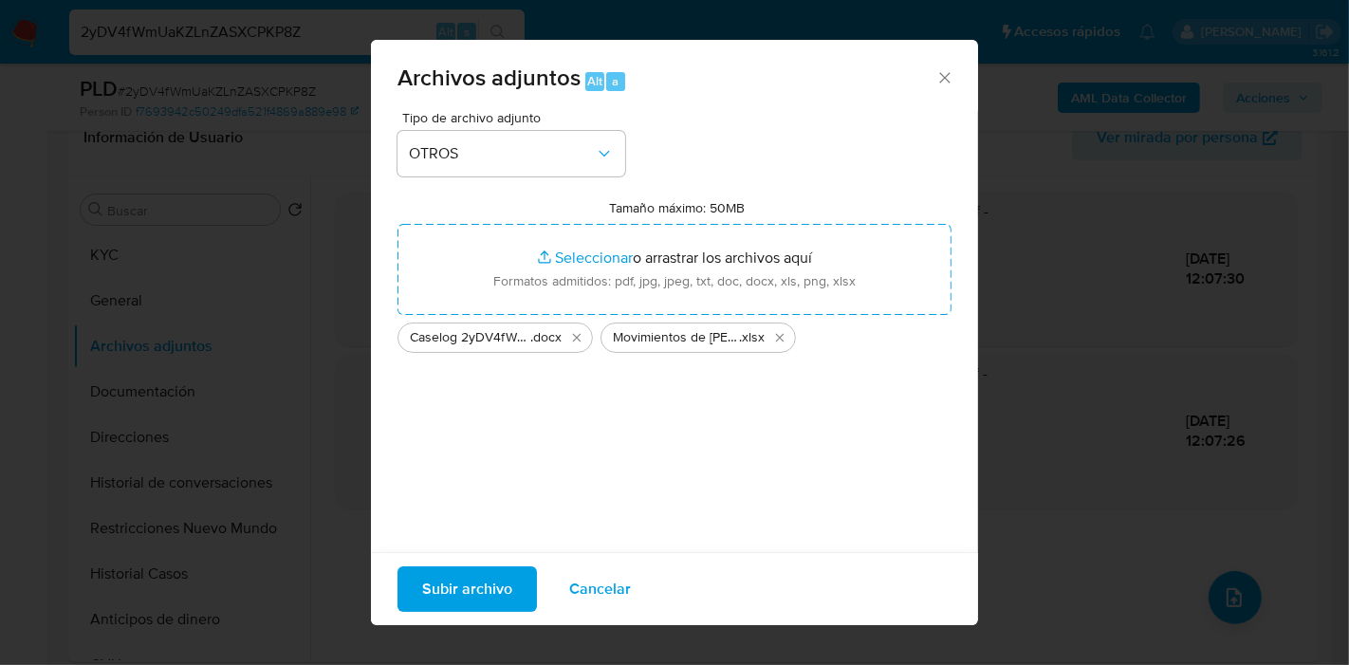
click at [934, 90] on div "Archivos adjuntos Alt a" at bounding box center [674, 75] width 607 height 71
click at [935, 71] on icon "Cerrar" at bounding box center [944, 77] width 19 height 19
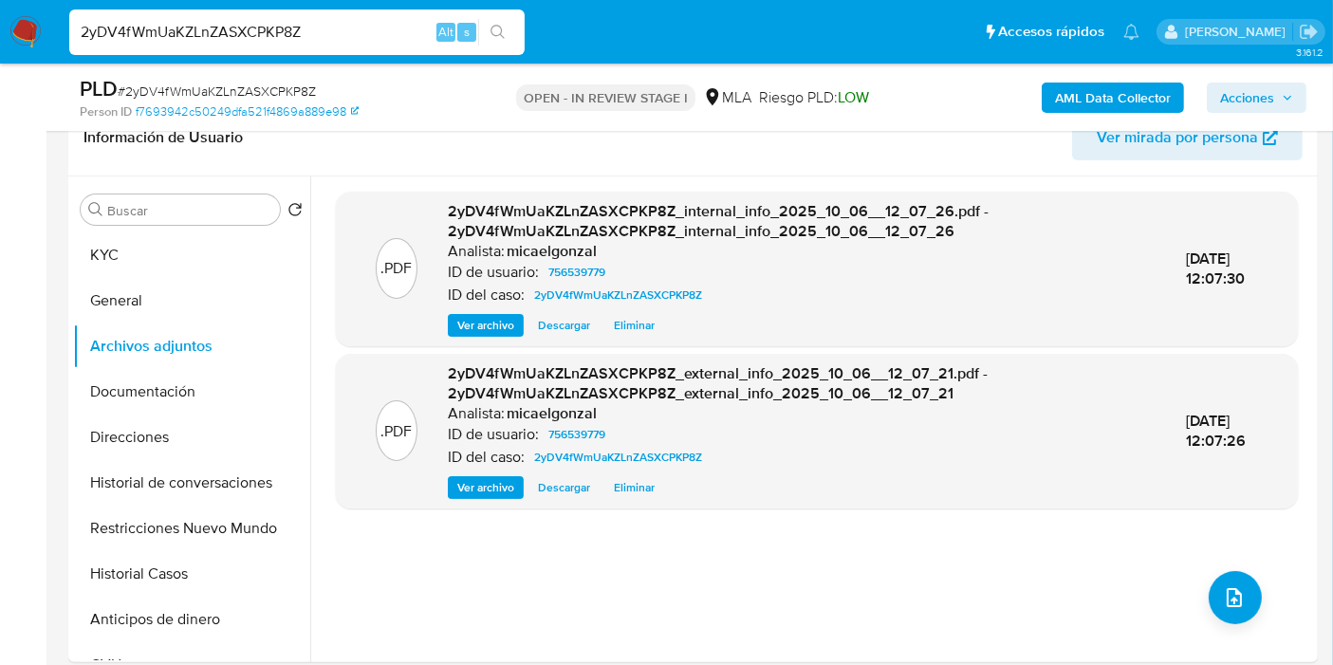
click at [355, 46] on div "2yDV4fWmUaKZLnZASXCPKP8Z Alt s" at bounding box center [296, 32] width 455 height 46
click at [340, 36] on input "2yDV4fWmUaKZLnZASXCPKP8Z" at bounding box center [296, 32] width 455 height 25
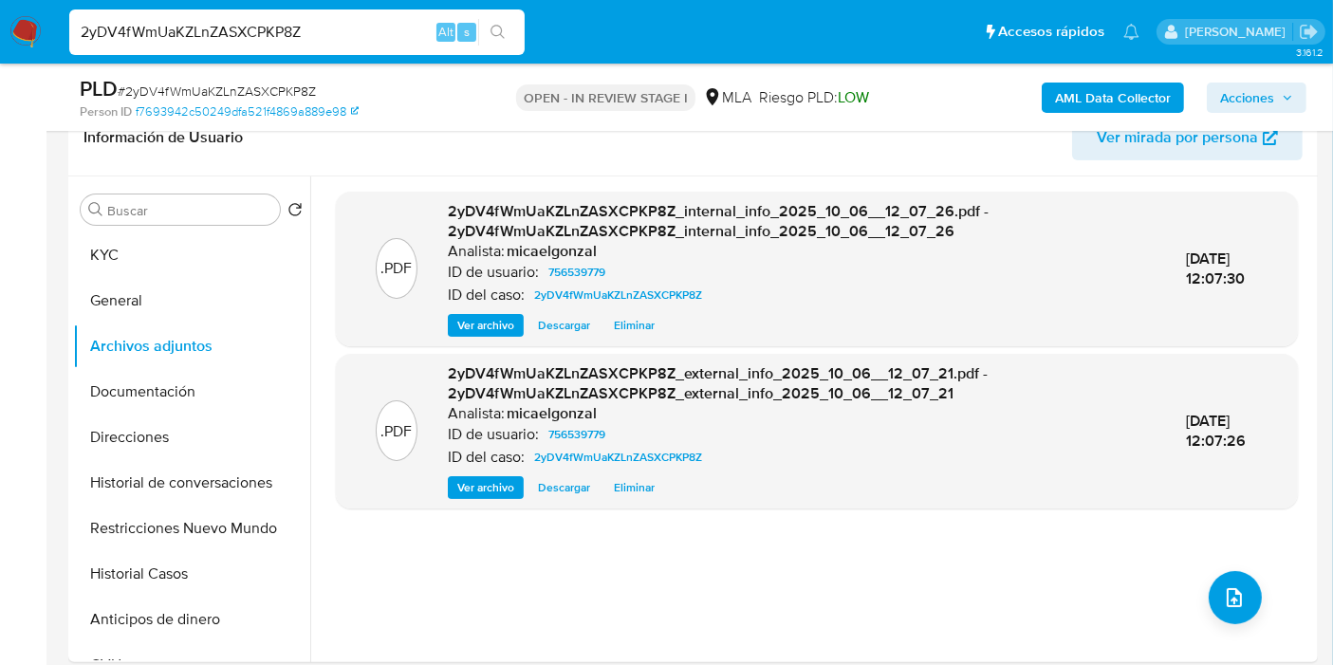
paste input "dUBrqYuB4W2vgSuWR6aZHYwb"
type input "dUBrqYuB4W2vgSuWR6aZHYwb"
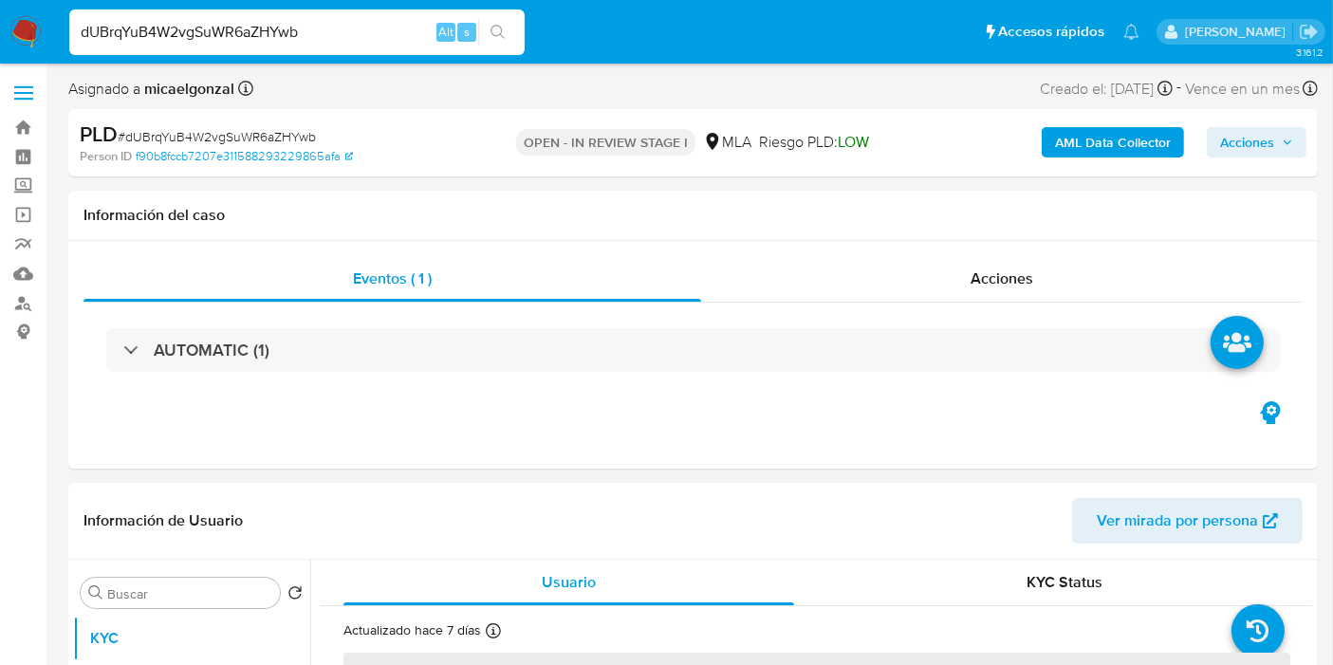
select select "10"
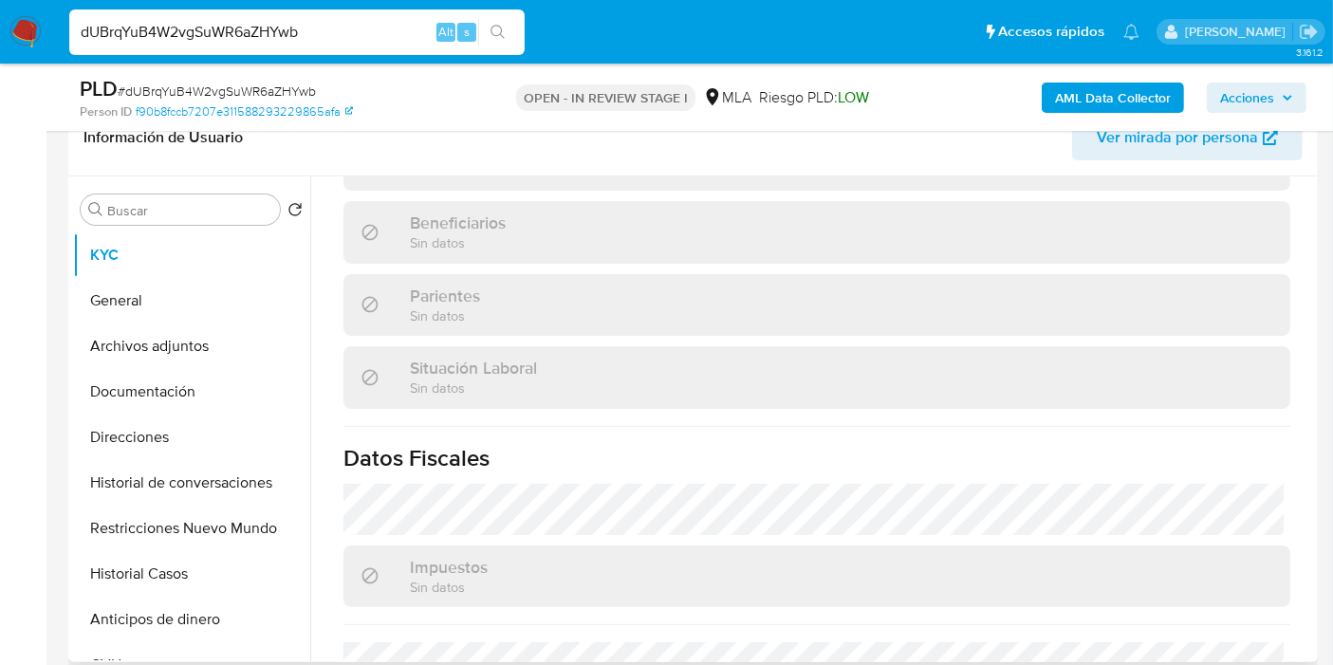
scroll to position [1015, 0]
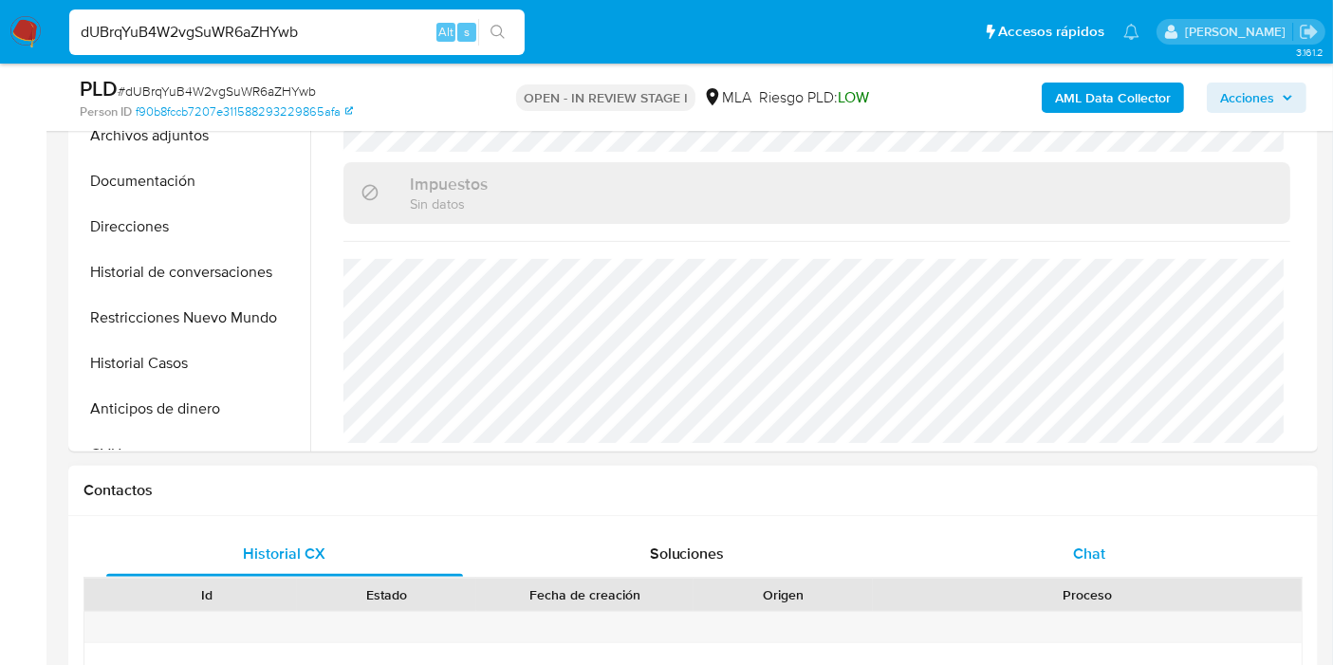
click at [1105, 557] on div "Chat" at bounding box center [1089, 554] width 357 height 46
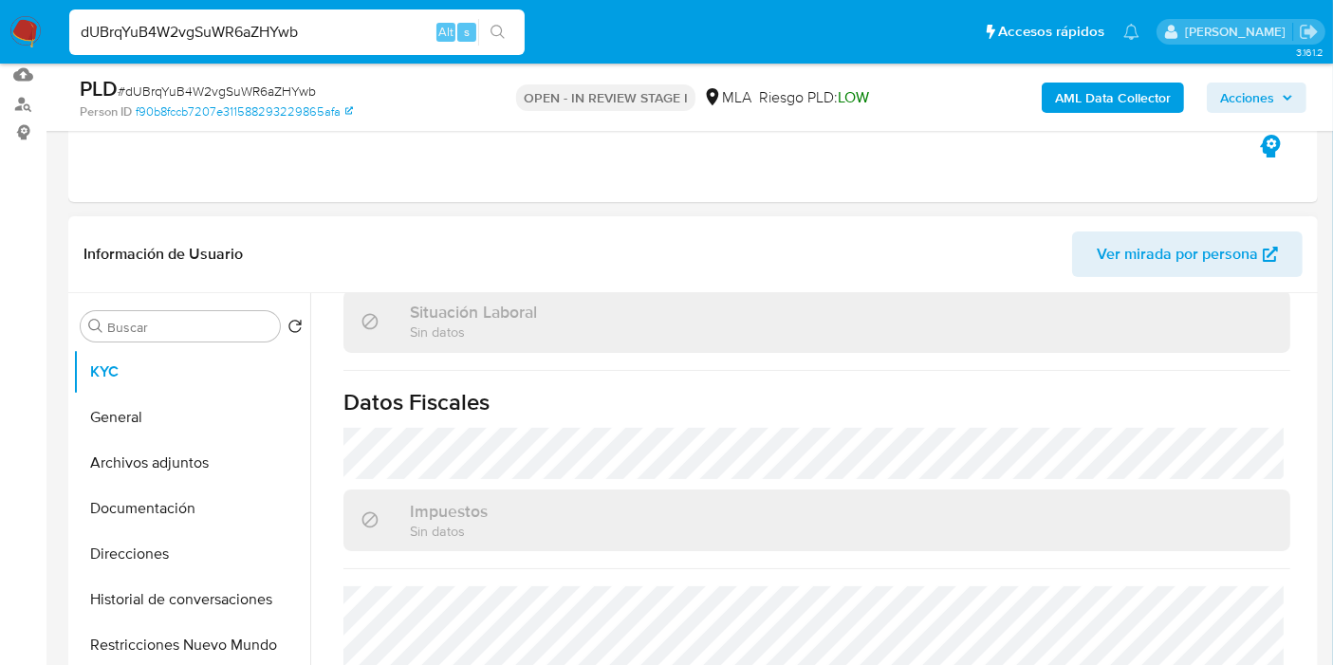
scroll to position [105, 0]
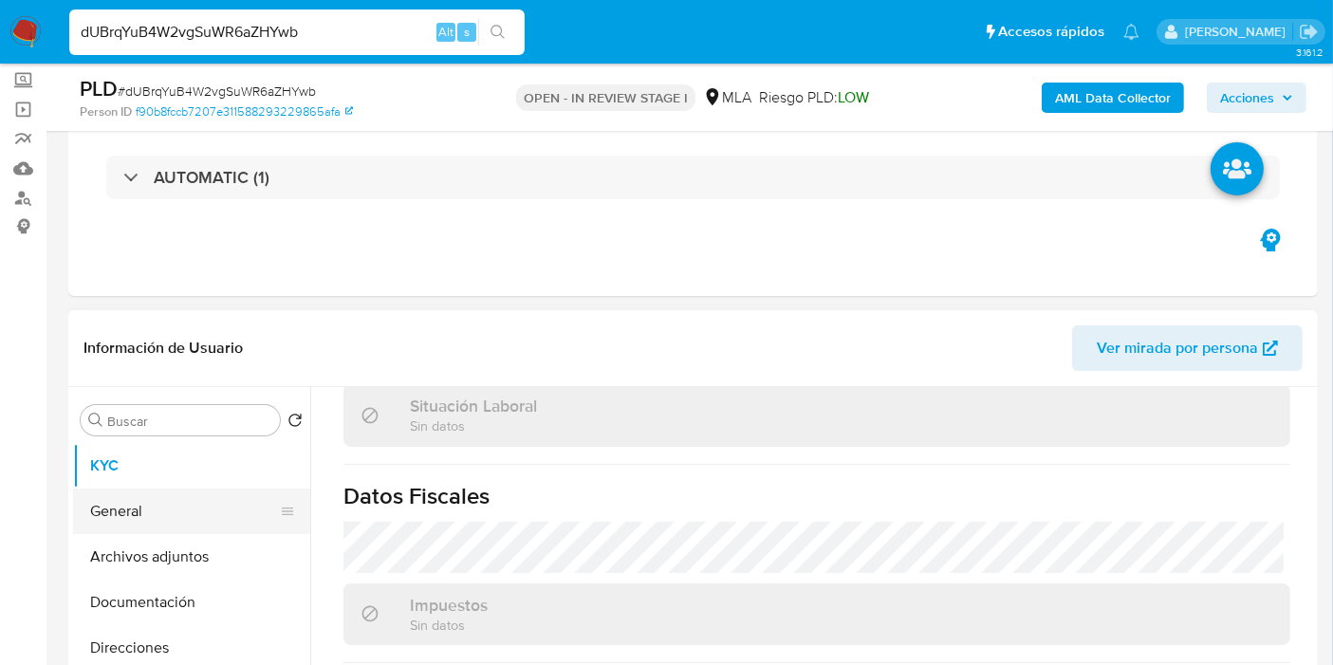
click at [178, 489] on button "General" at bounding box center [184, 511] width 222 height 46
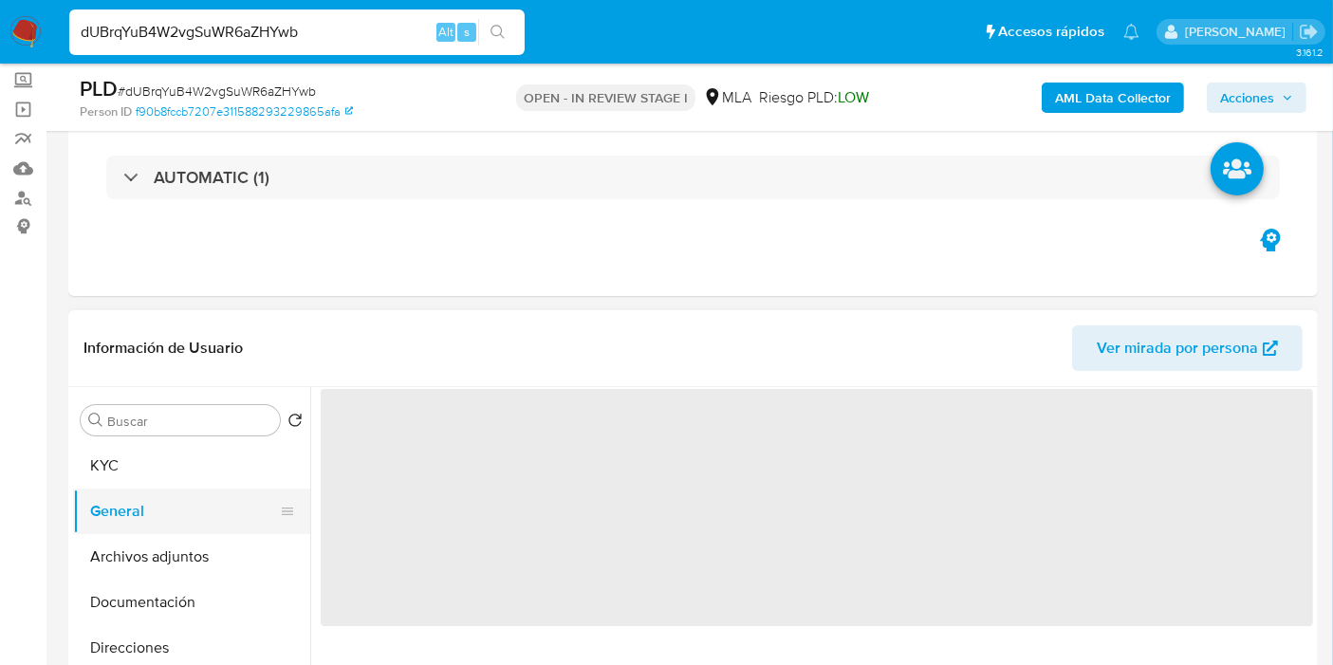
click at [168, 513] on button "General" at bounding box center [184, 511] width 222 height 46
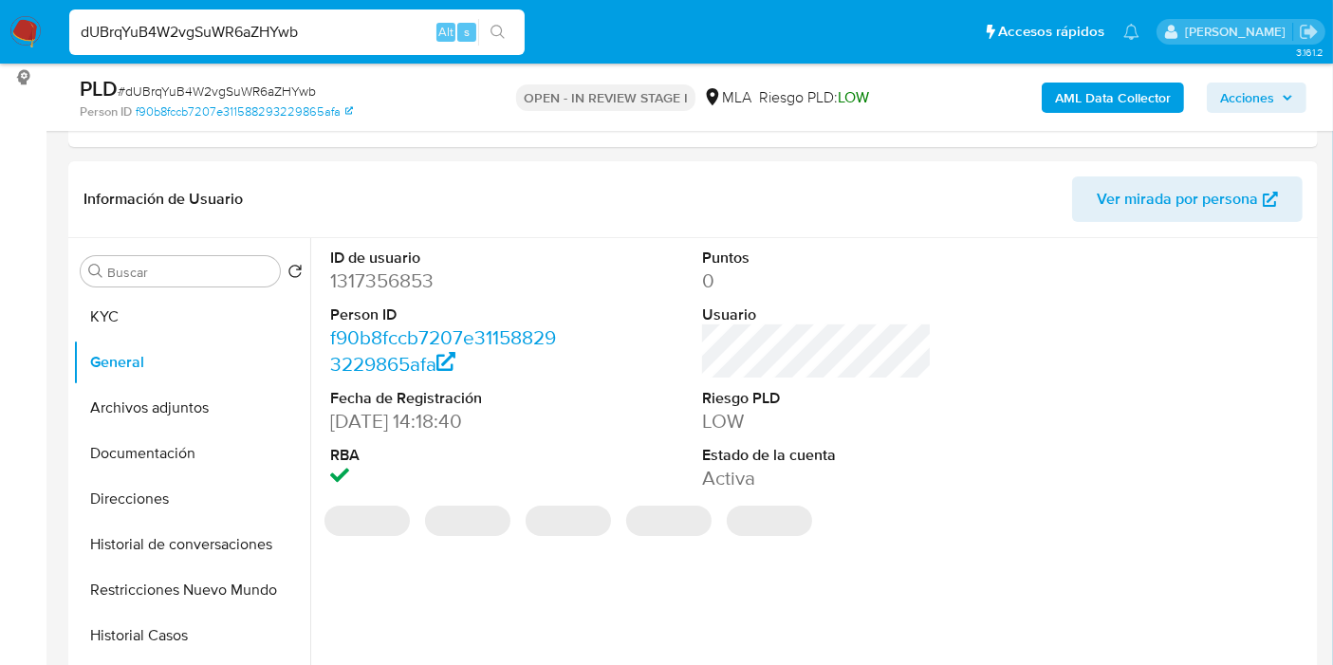
scroll to position [316, 0]
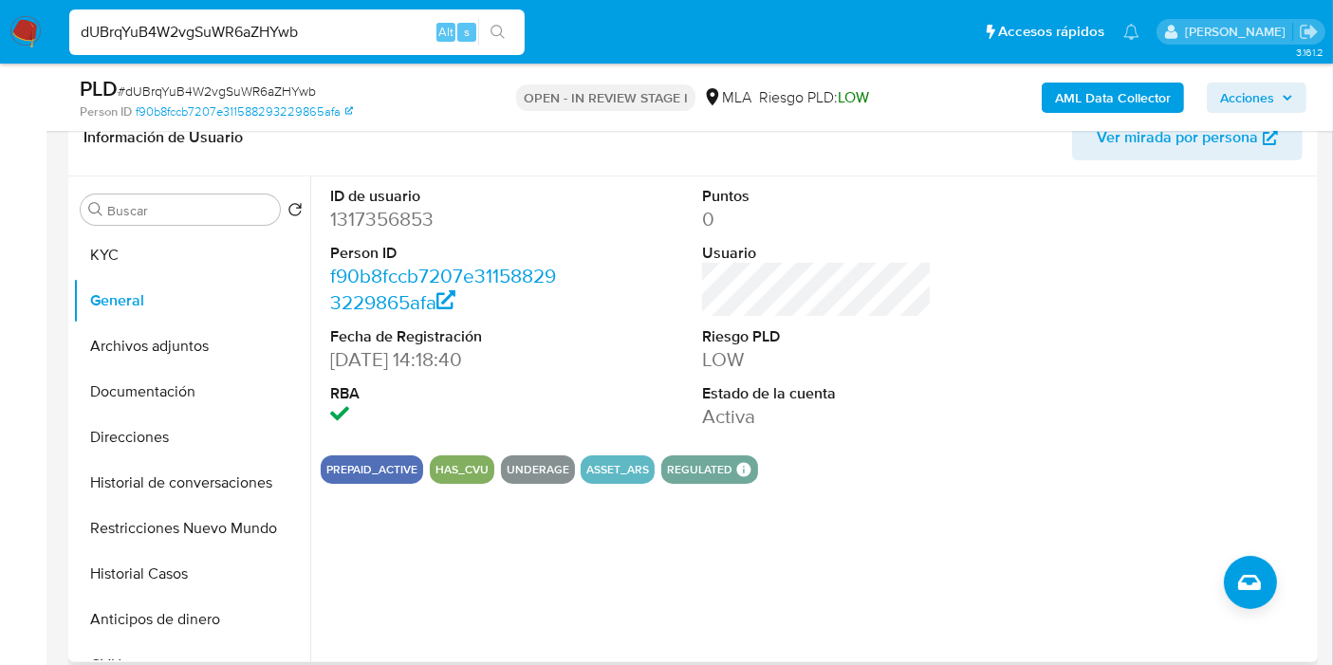
click at [404, 220] on dd "1317356853" at bounding box center [445, 219] width 230 height 27
copy dd "1317356853"
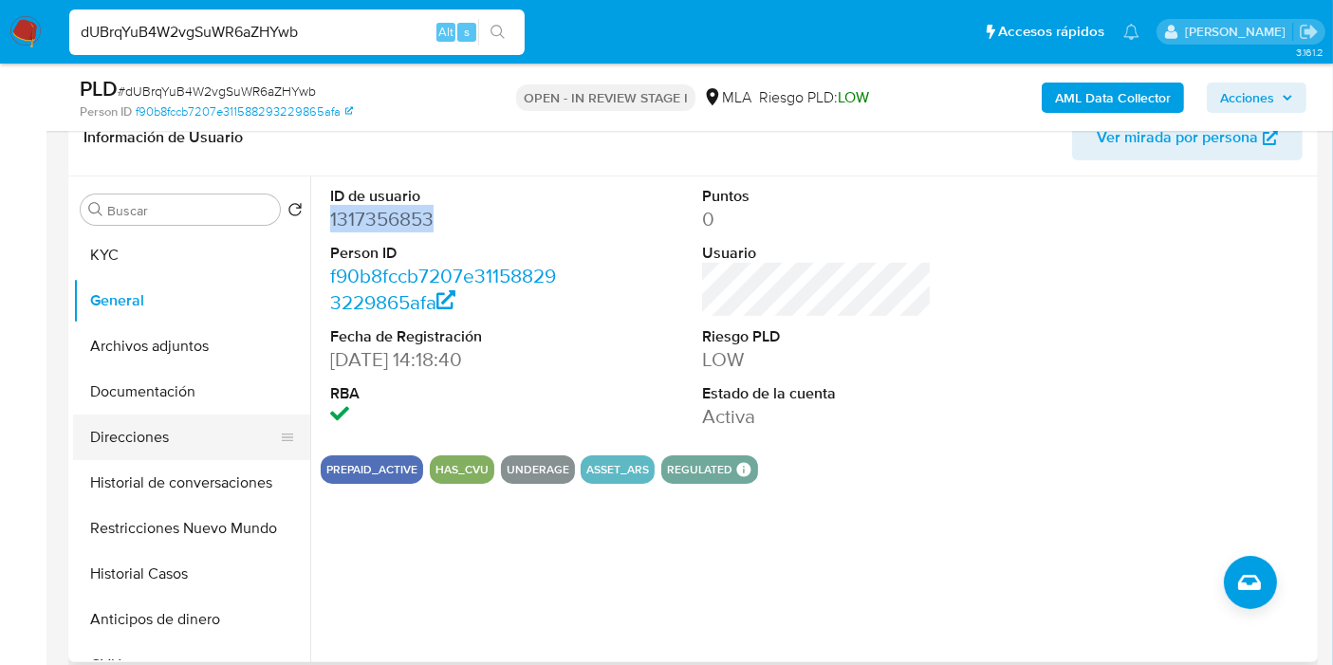
click at [124, 415] on button "Direcciones" at bounding box center [184, 438] width 222 height 46
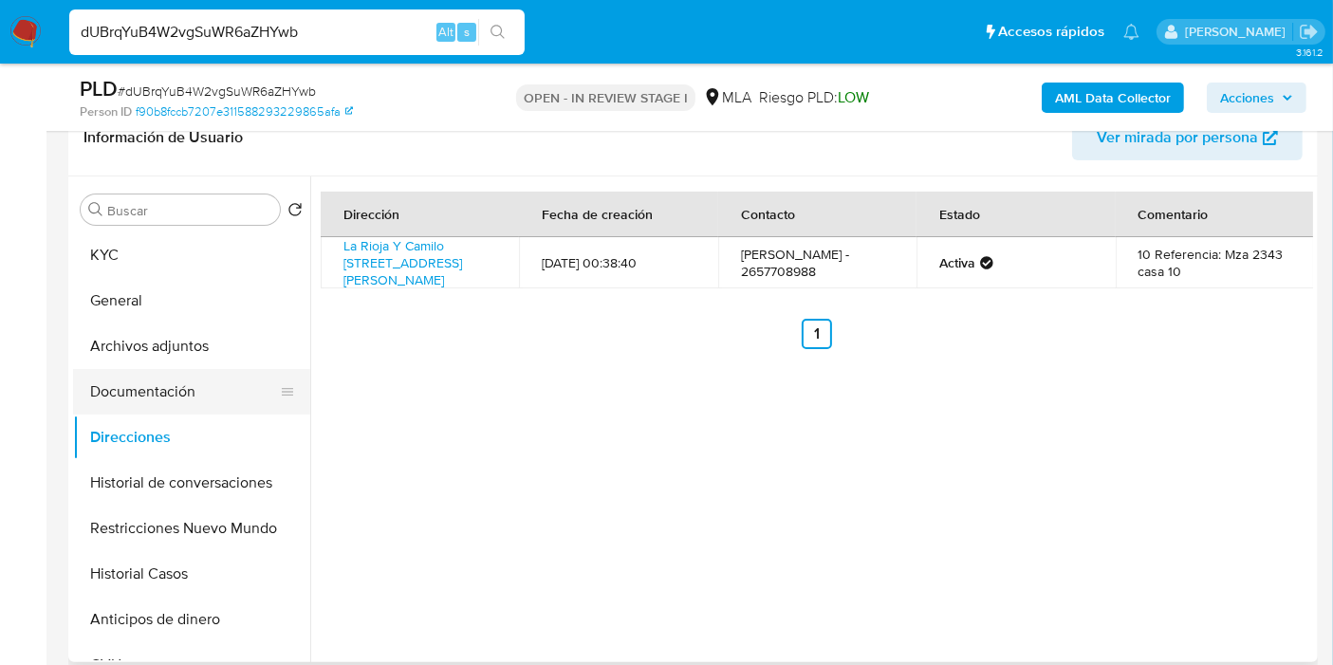
click at [172, 391] on button "Documentación" at bounding box center [184, 392] width 222 height 46
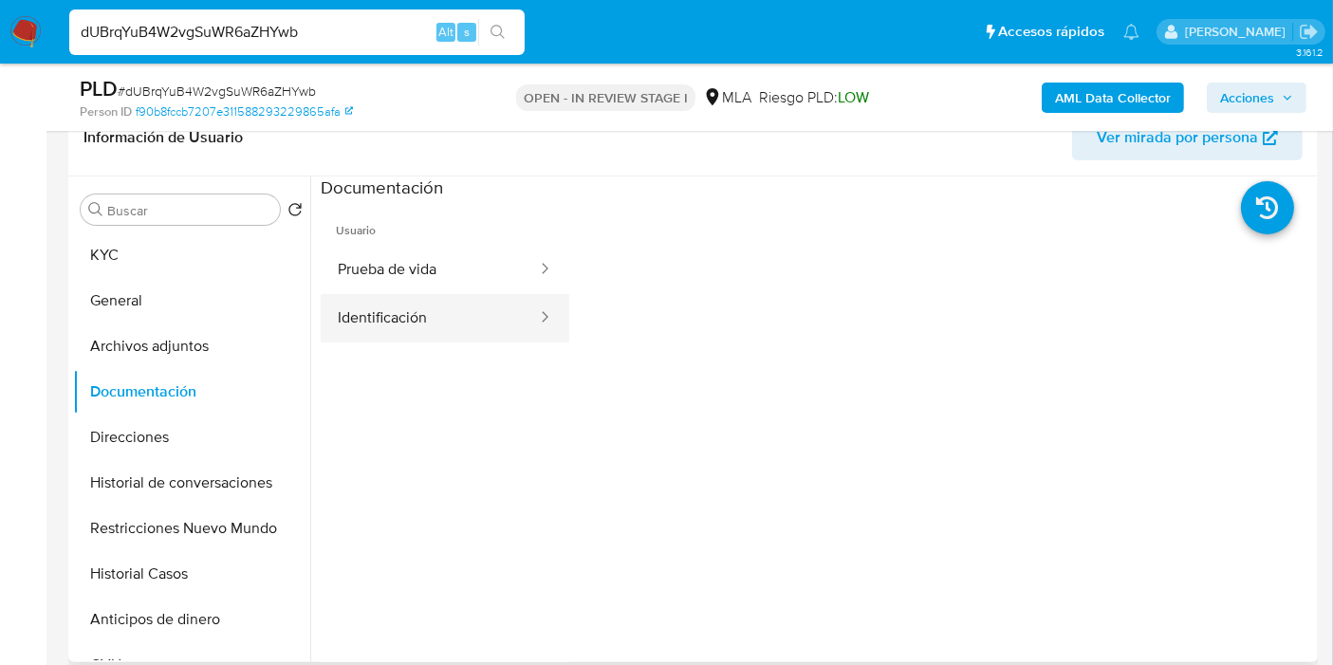
click at [371, 335] on button "Identificación" at bounding box center [430, 318] width 218 height 48
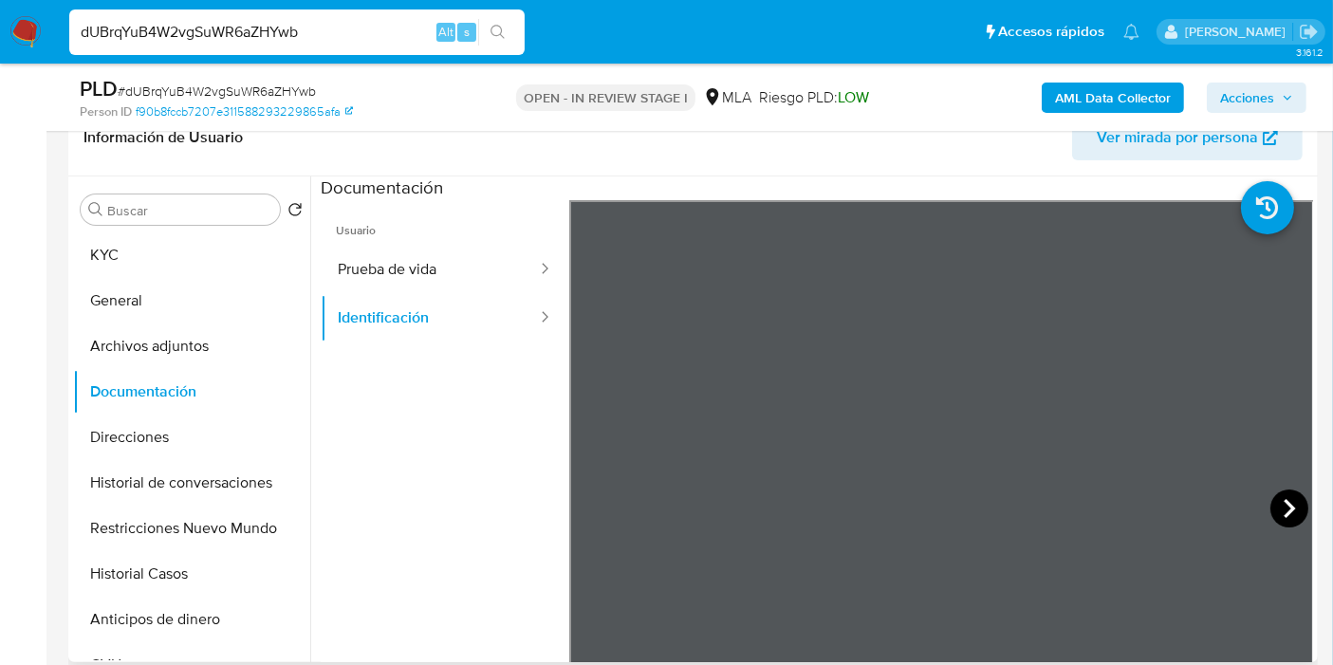
click at [1287, 498] on icon at bounding box center [1289, 508] width 38 height 38
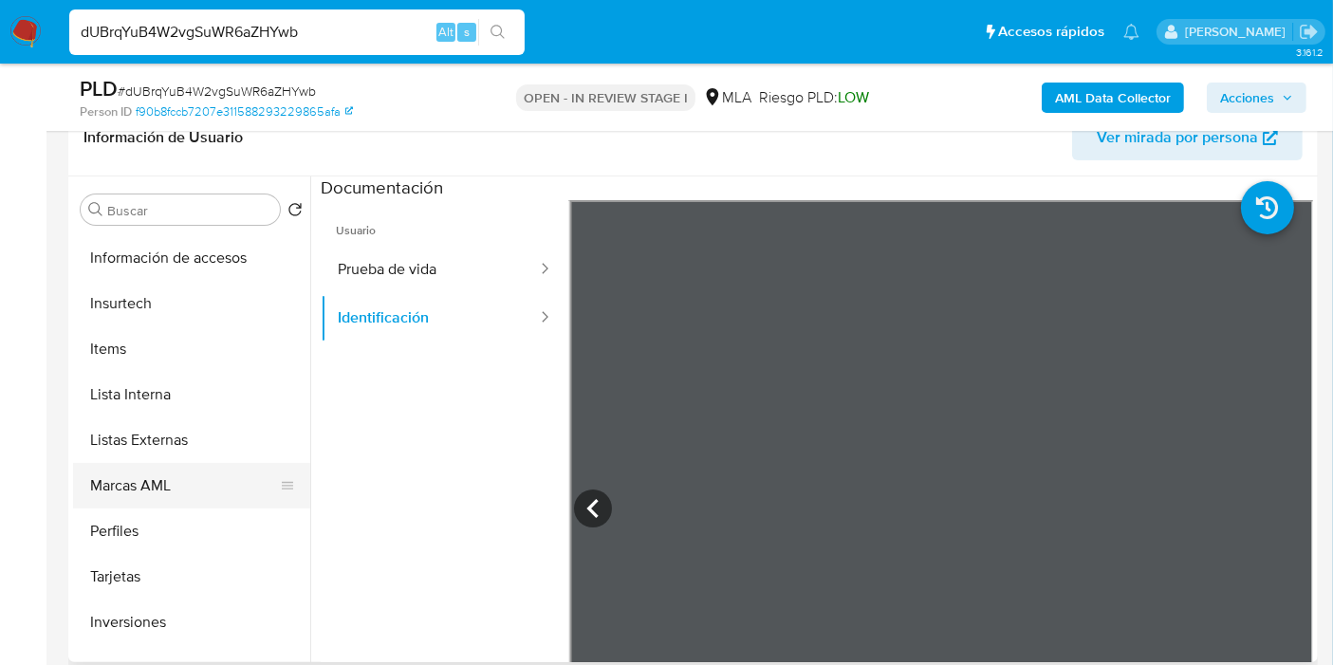
scroll to position [983, 0]
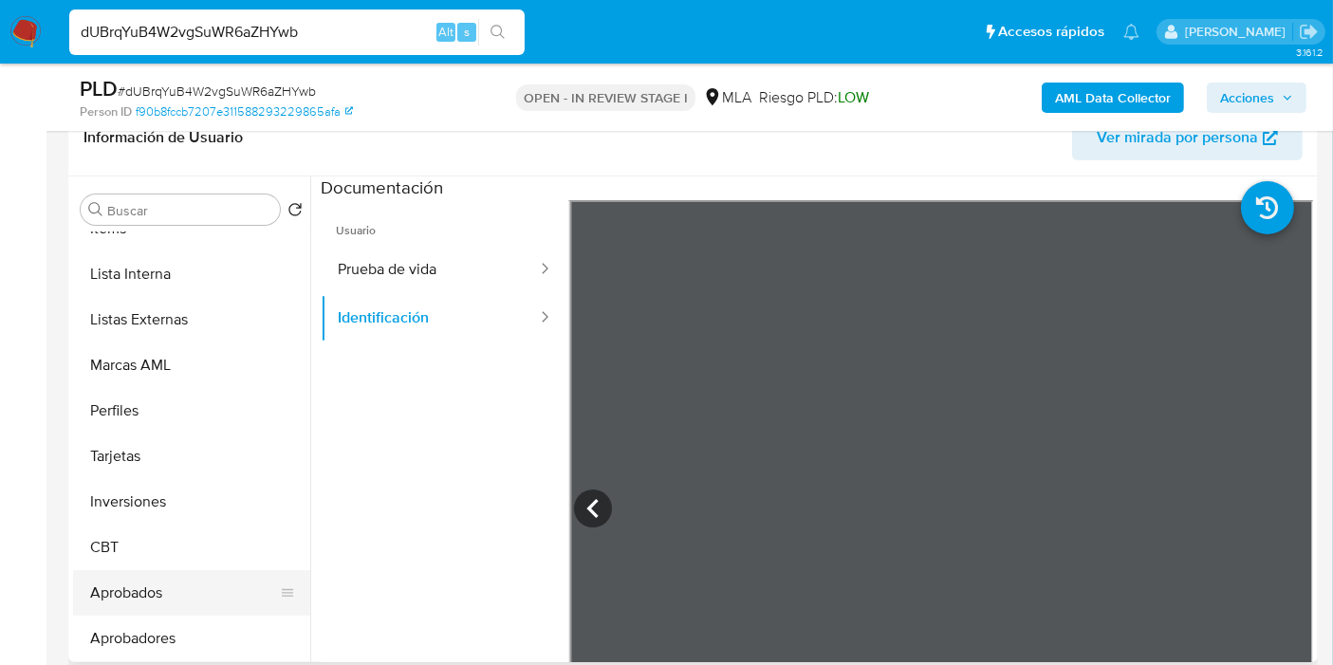
click at [165, 588] on button "Aprobados" at bounding box center [184, 593] width 222 height 46
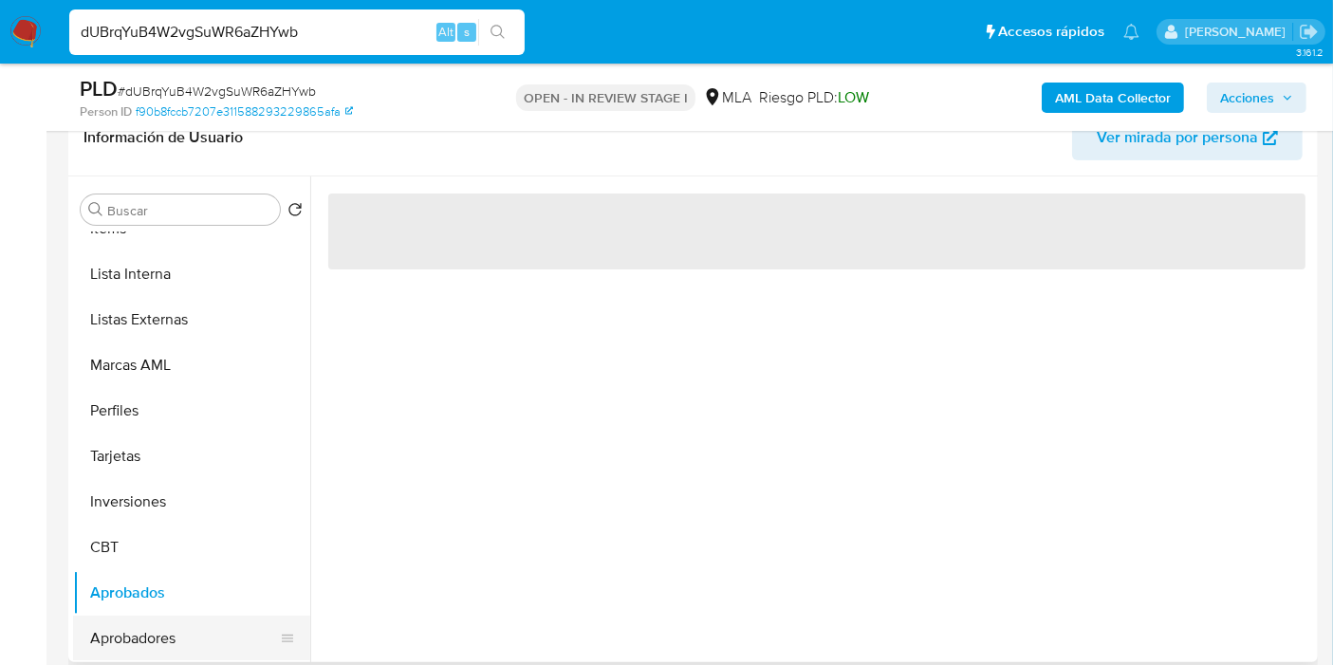
click at [170, 635] on button "Aprobadores" at bounding box center [184, 639] width 222 height 46
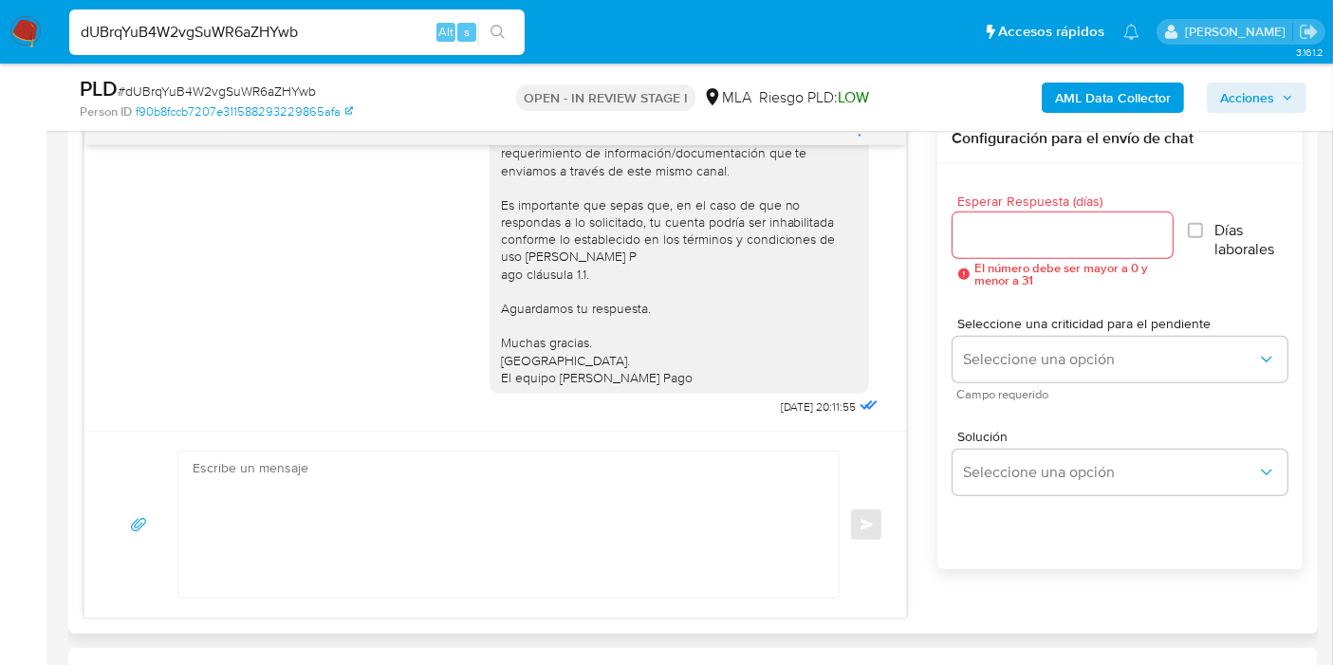
scroll to position [949, 0]
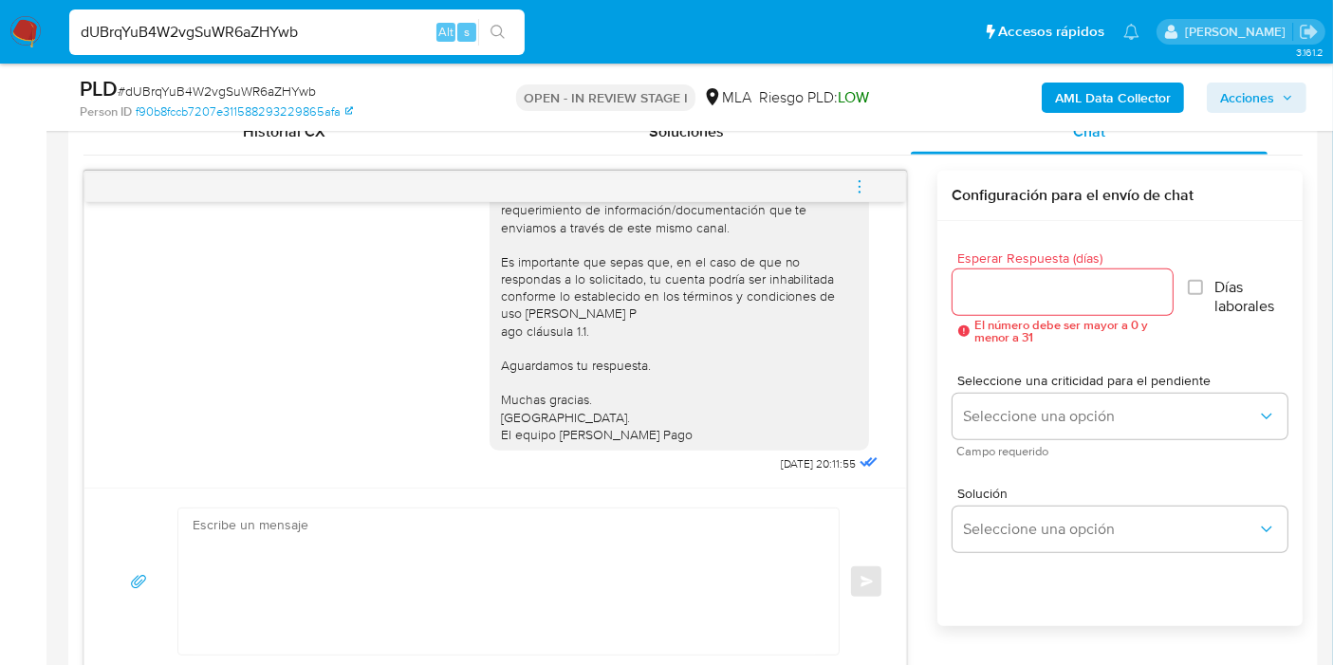
click at [840, 211] on div "Hola, Esperamos que te encuentres muy bien. Te consultamos si tuviste oportunid…" at bounding box center [679, 279] width 357 height 328
click at [867, 184] on icon "menu-action" at bounding box center [859, 186] width 17 height 17
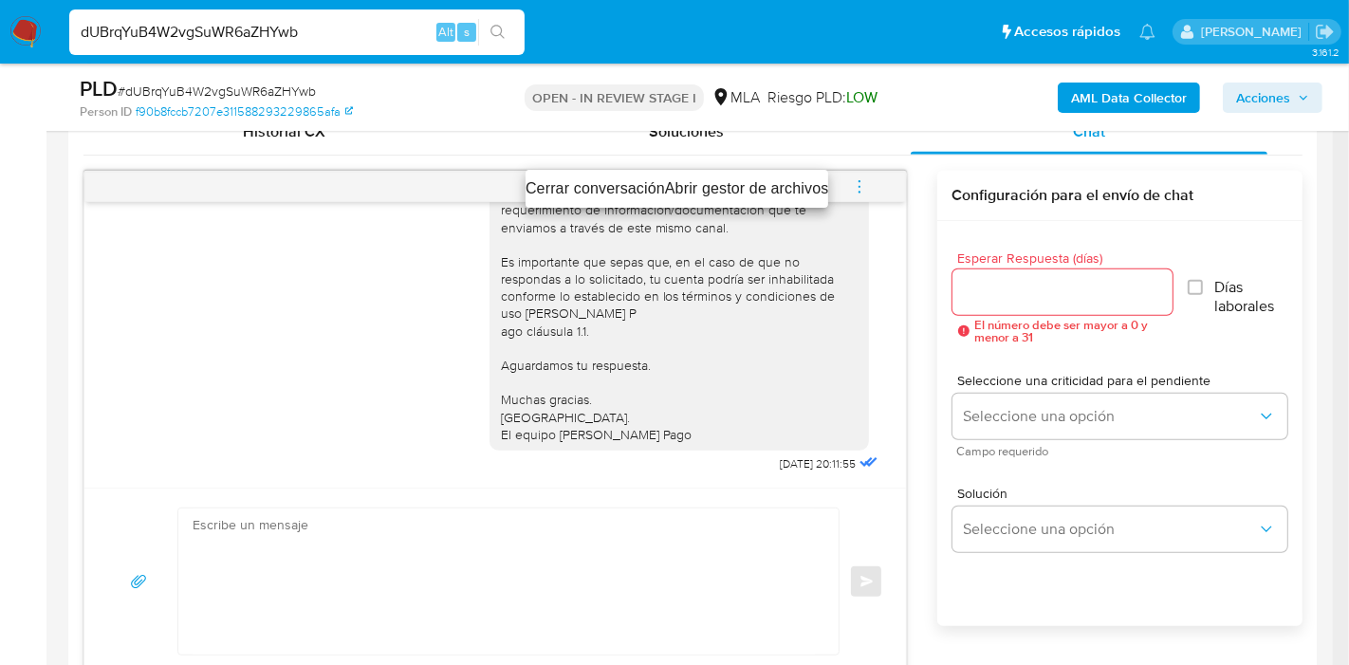
click at [567, 185] on li "Cerrar conversación" at bounding box center [594, 188] width 139 height 23
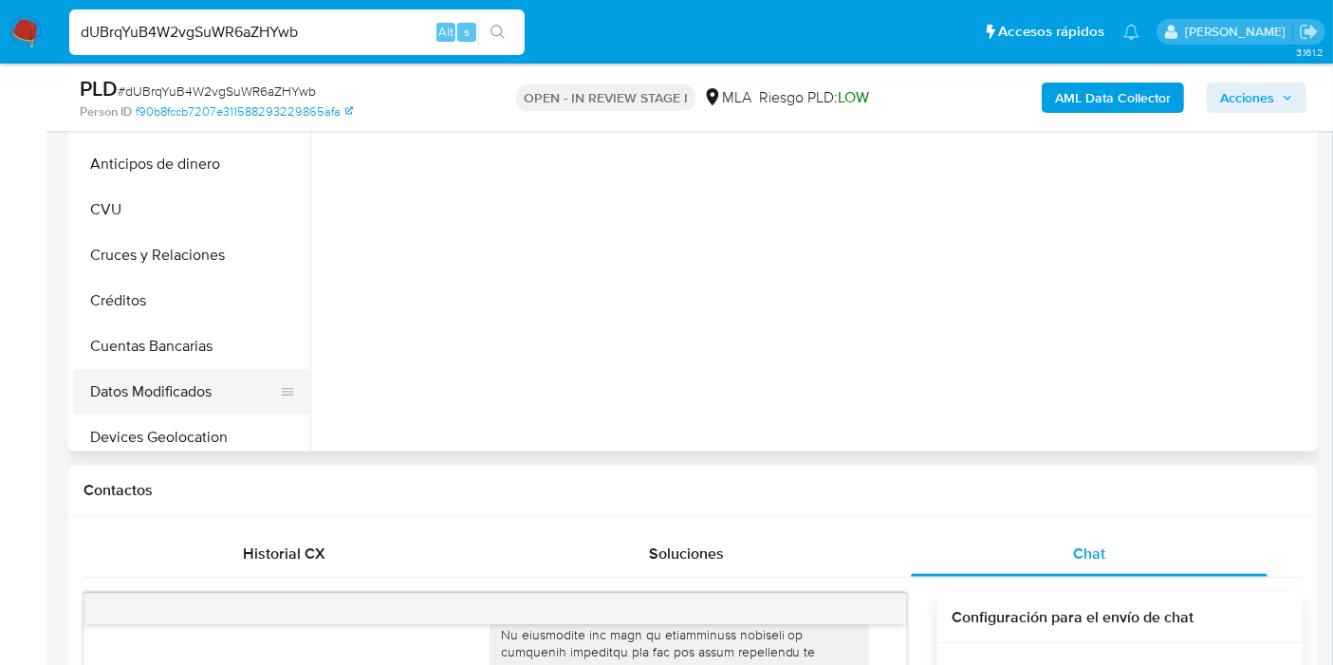
scroll to position [34, 0]
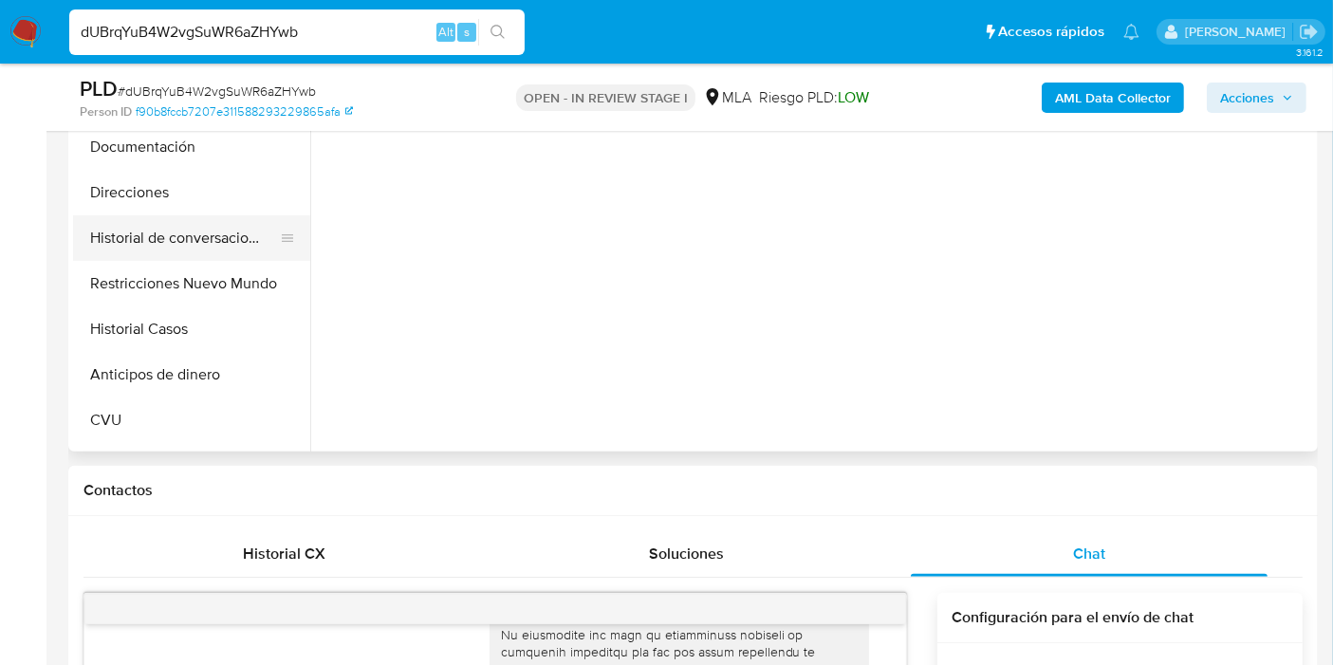
click at [246, 229] on button "Historial de conversaciones" at bounding box center [184, 238] width 222 height 46
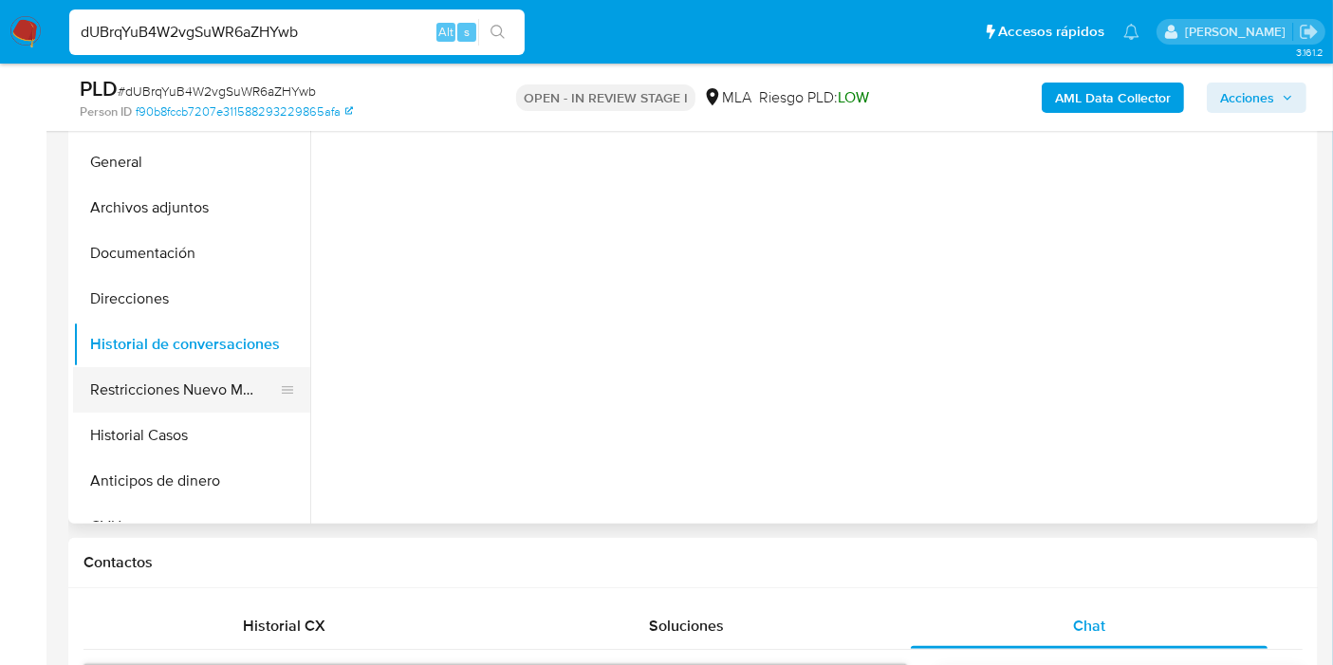
scroll to position [421, 0]
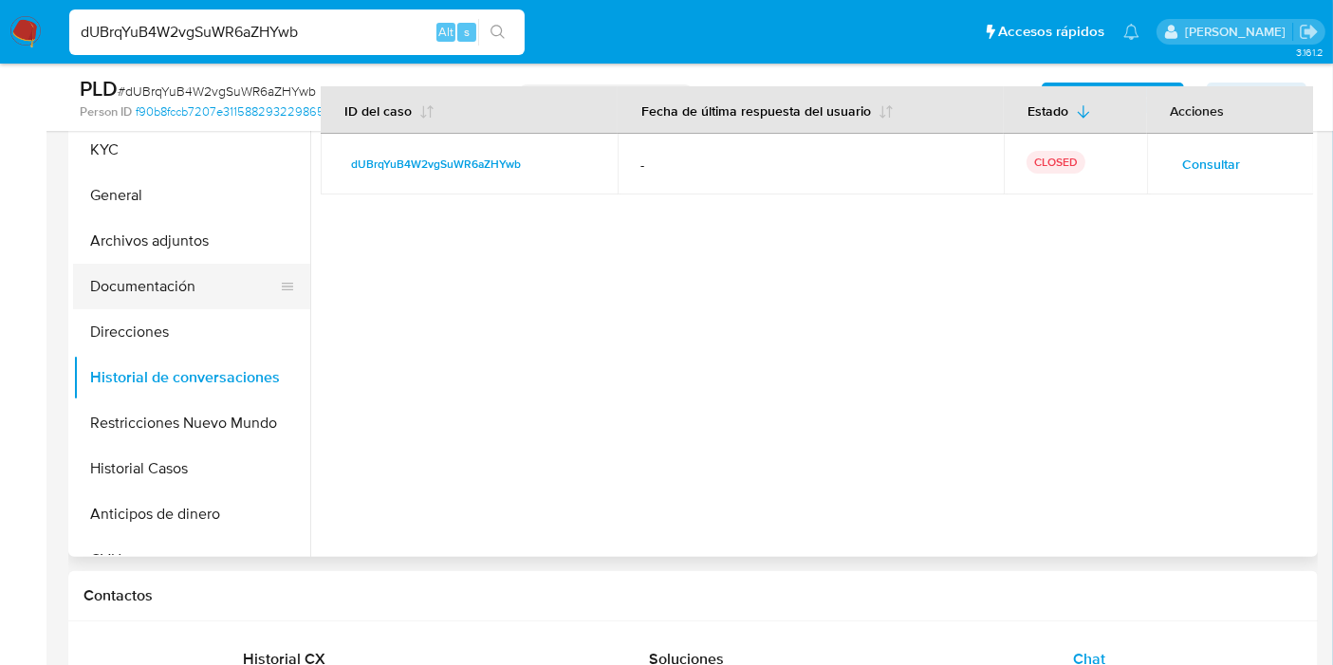
click at [162, 276] on button "Documentación" at bounding box center [184, 287] width 222 height 46
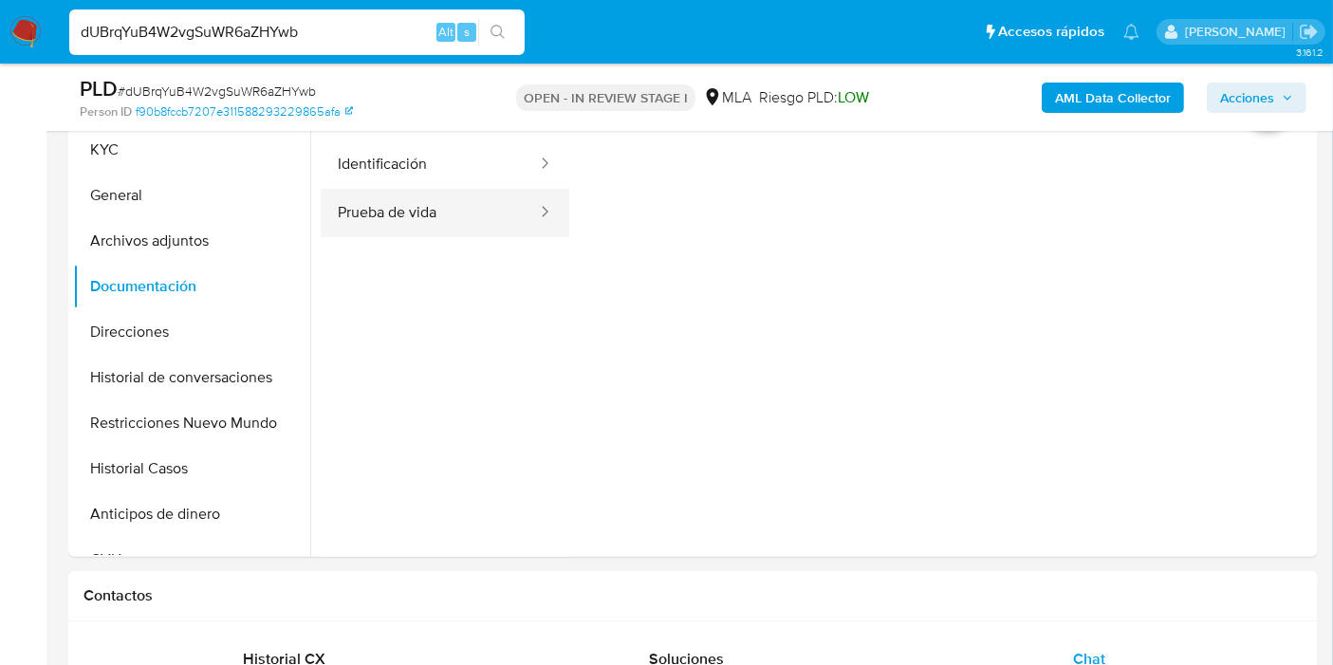
click at [343, 201] on button "Prueba de vida" at bounding box center [430, 213] width 218 height 48
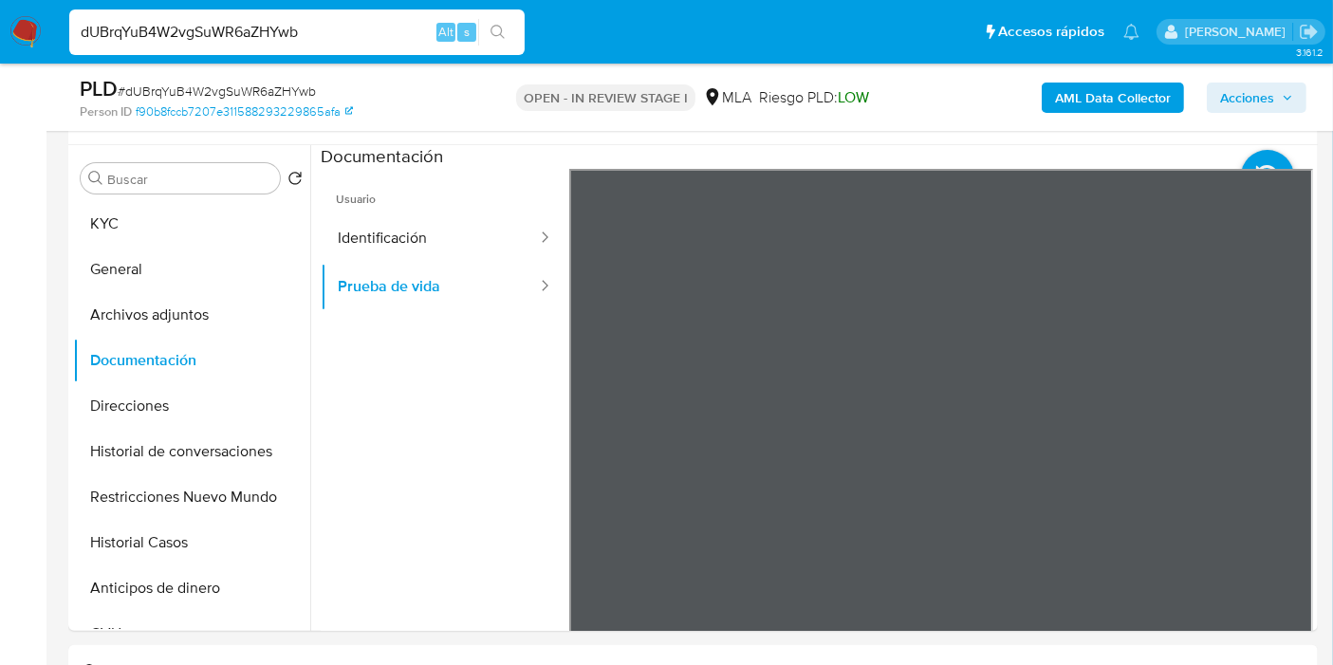
scroll to position [316, 0]
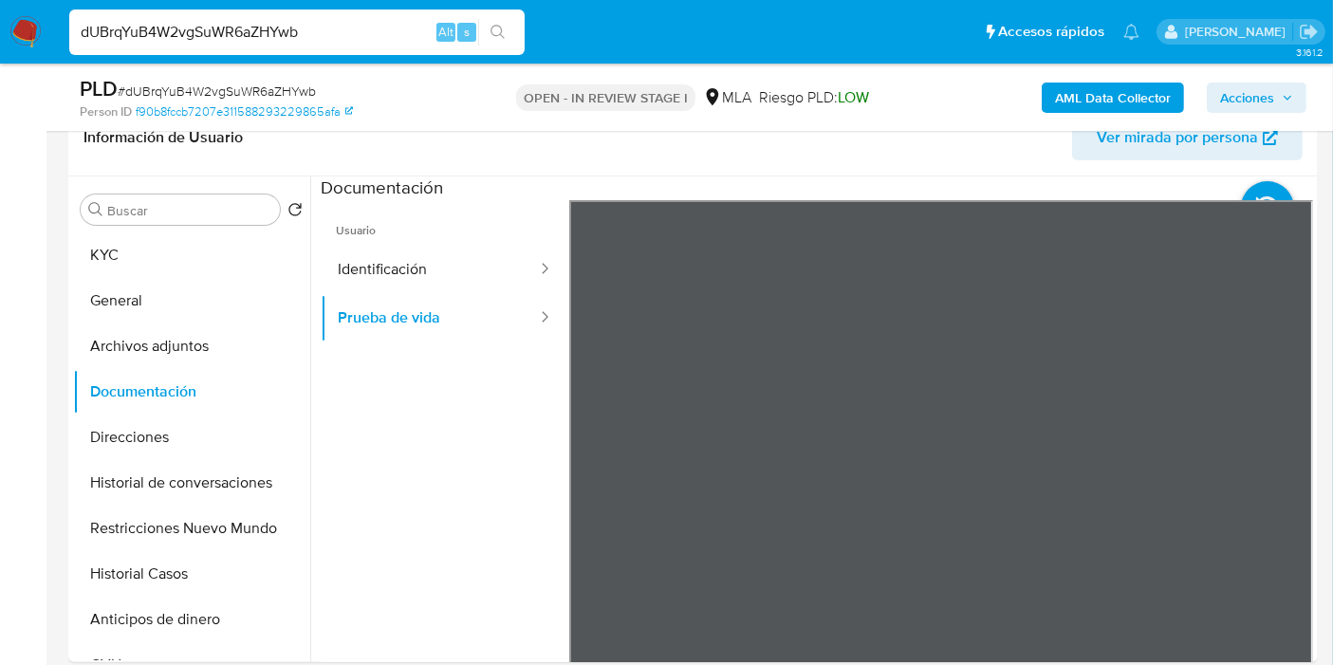
drag, startPoint x: 504, startPoint y: 267, endPoint x: 1219, endPoint y: 432, distance: 734.0
click at [524, 267] on div at bounding box center [539, 270] width 30 height 22
click at [415, 246] on button "Identificación" at bounding box center [430, 270] width 218 height 48
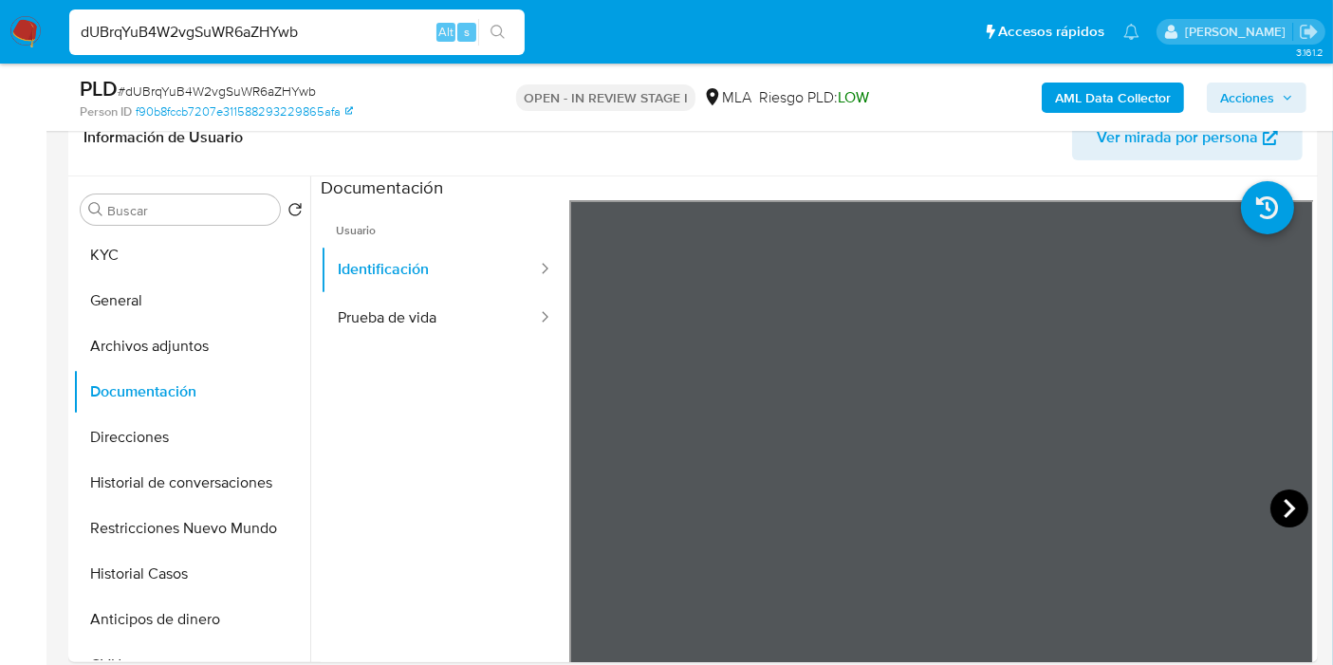
click at [1271, 508] on icon at bounding box center [1289, 508] width 38 height 38
click at [141, 263] on button "KYC" at bounding box center [184, 255] width 222 height 46
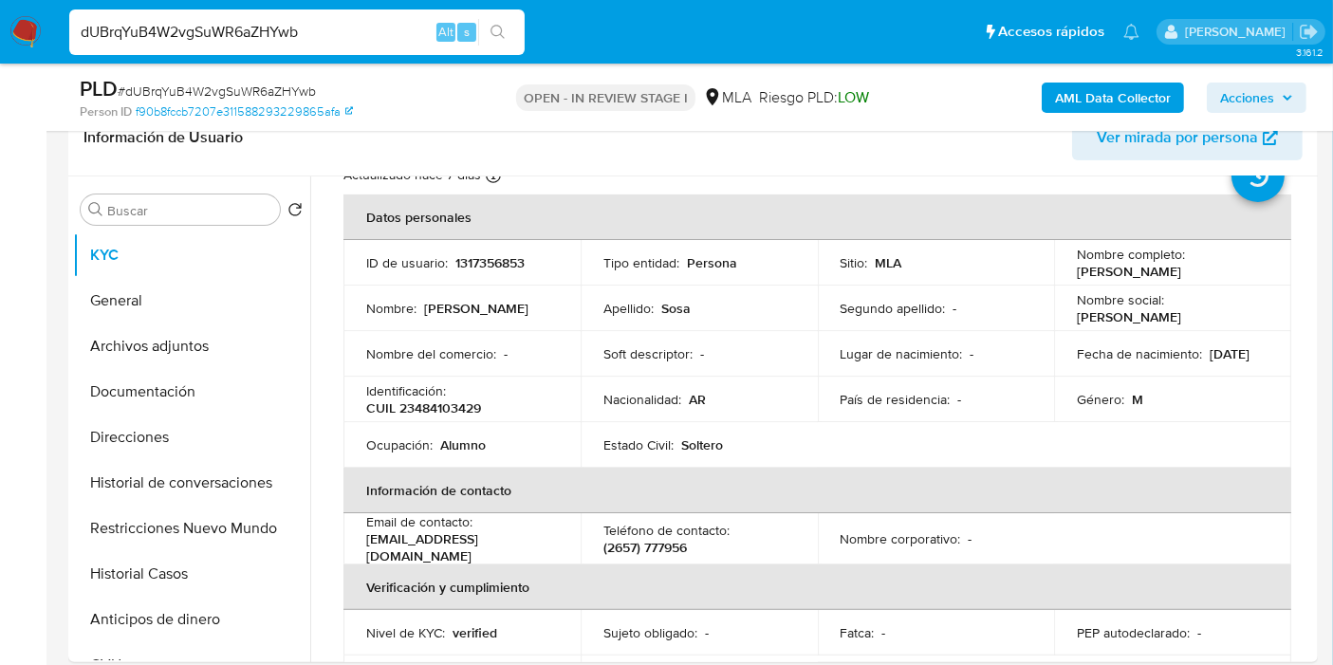
scroll to position [105, 0]
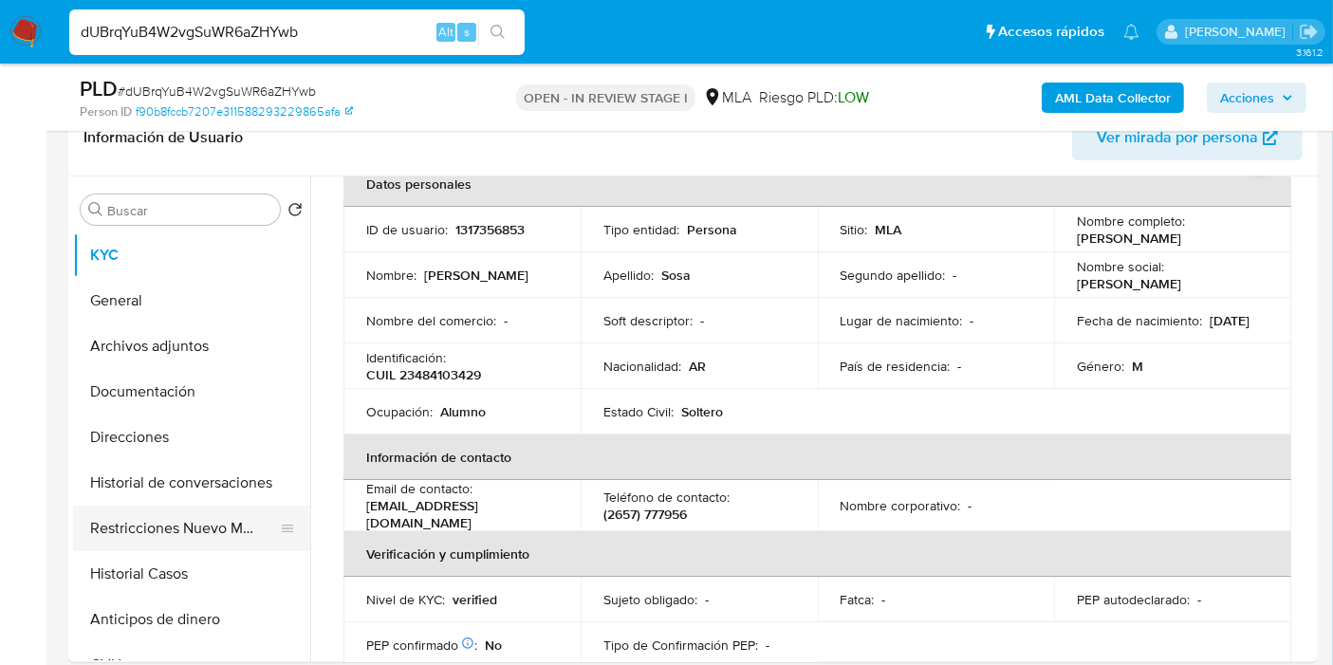
click at [126, 541] on button "Restricciones Nuevo Mundo" at bounding box center [184, 529] width 222 height 46
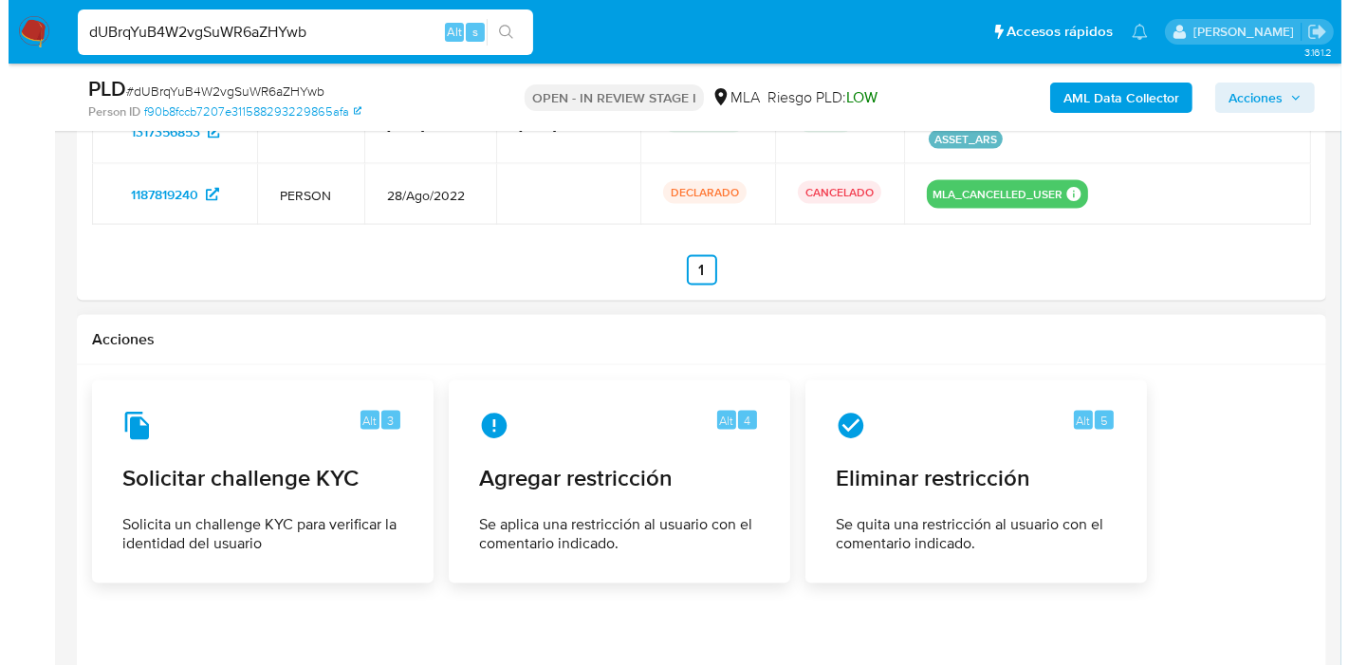
scroll to position [2951, 0]
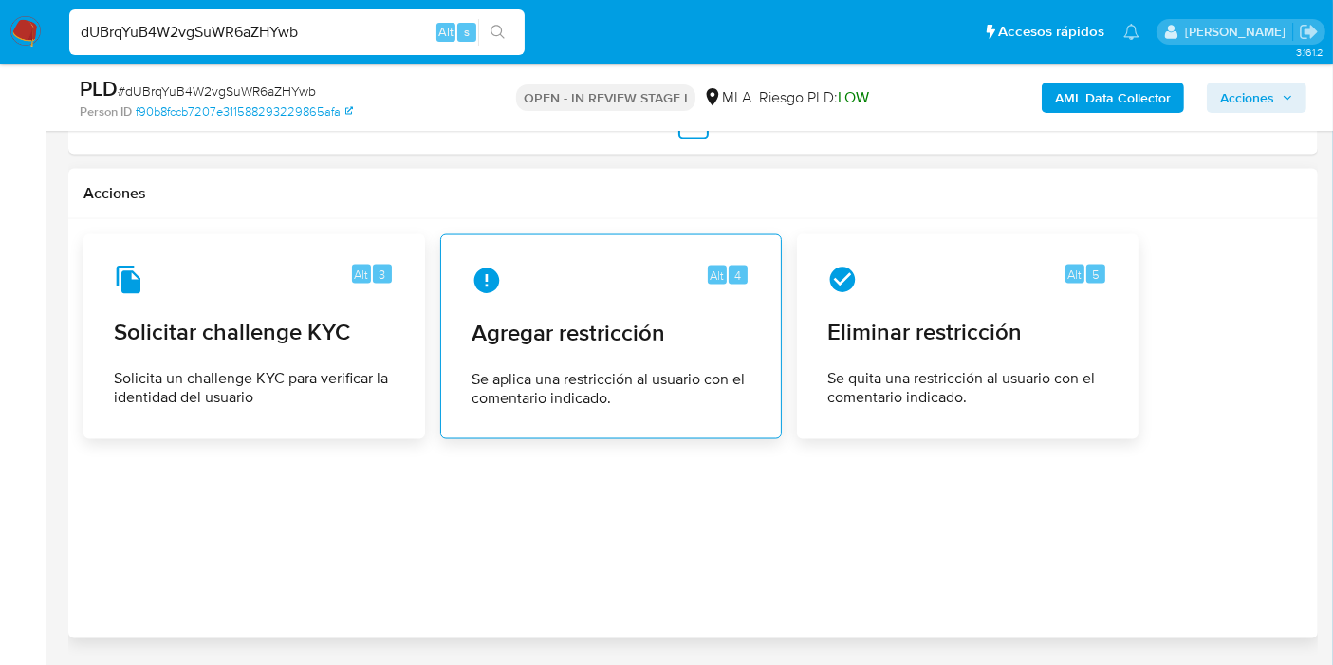
click at [666, 305] on div "Alt 4 Agregar restricción Se aplica una restricción al usuario con el comentari…" at bounding box center [610, 336] width 309 height 173
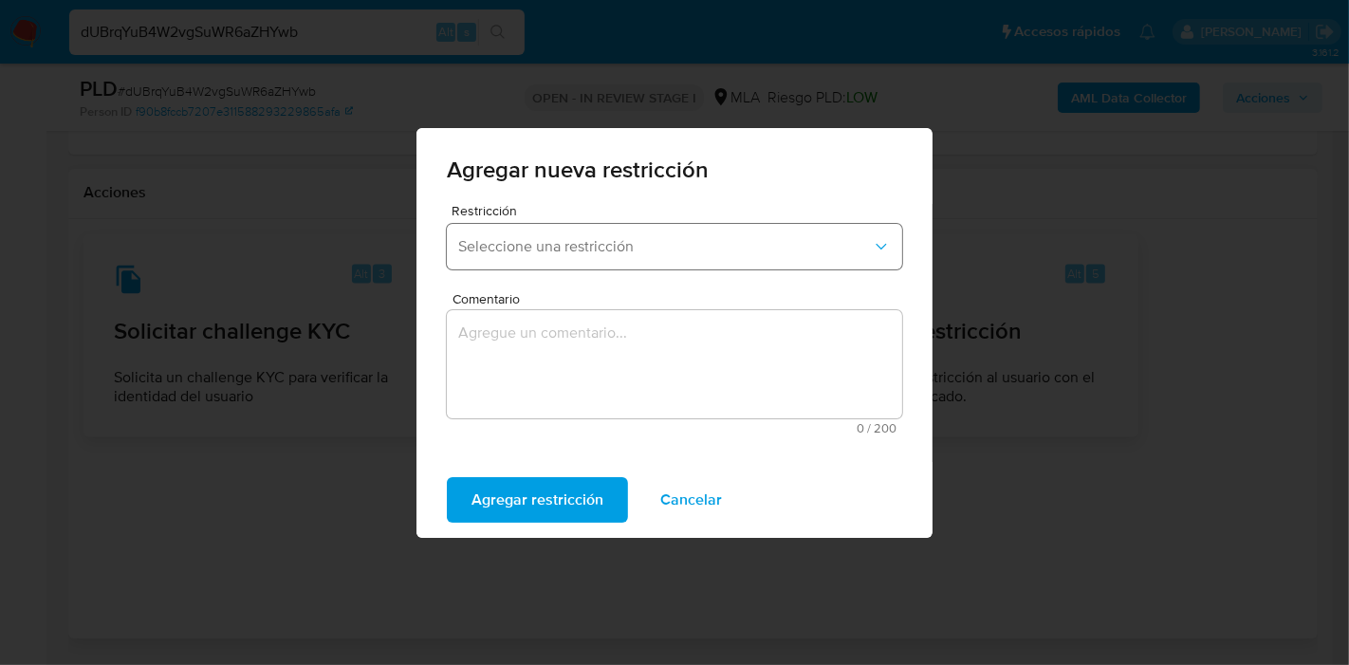
click at [577, 249] on span "Seleccione una restricción" at bounding box center [665, 246] width 414 height 19
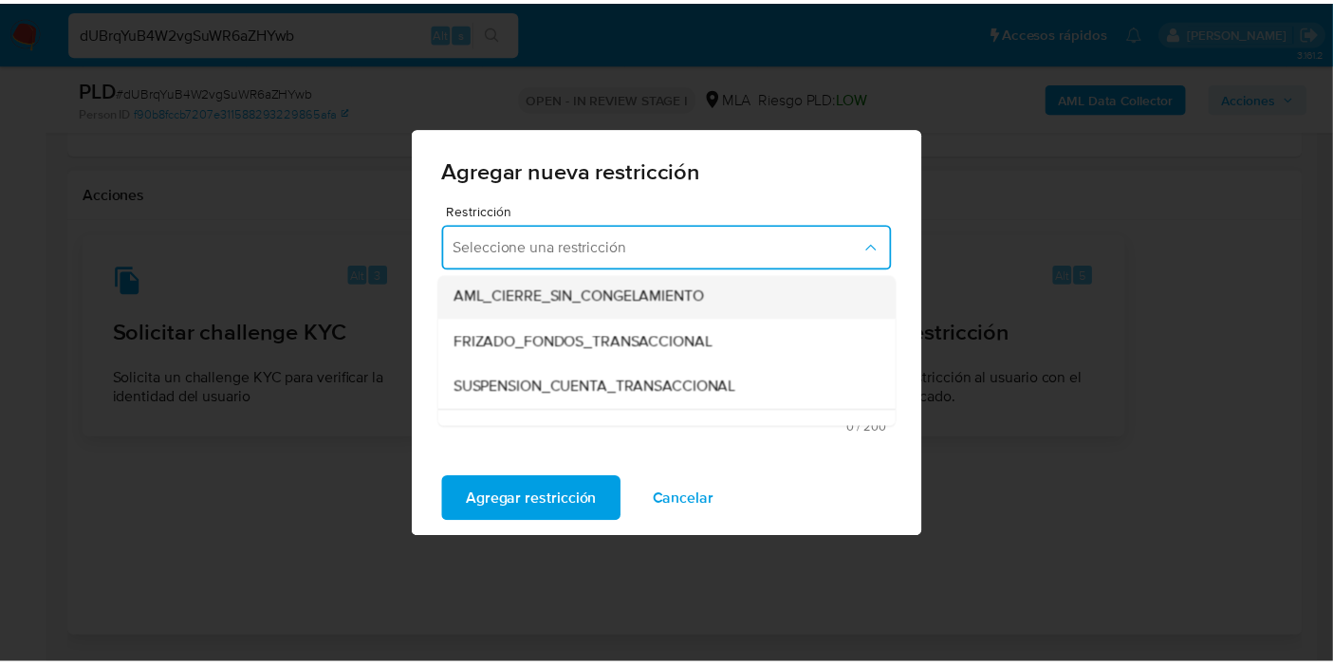
scroll to position [211, 0]
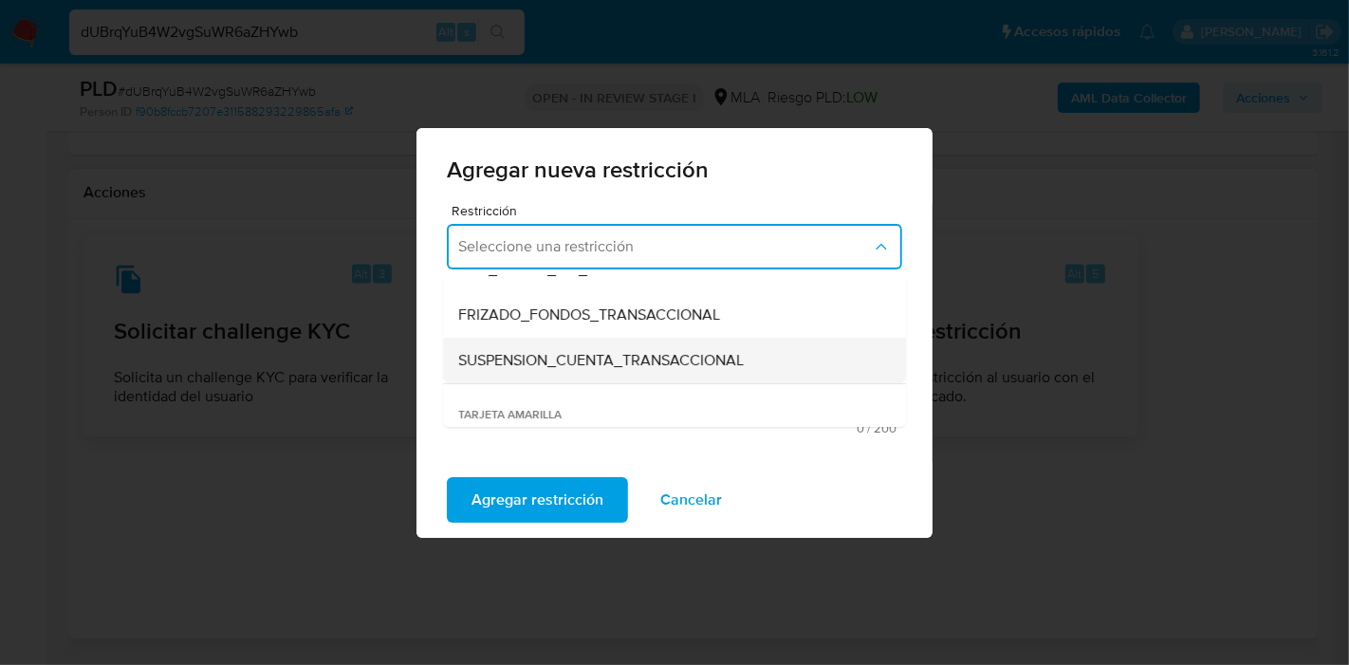
click at [589, 371] on div "SUSPENSION_CUENTA_TRANSACCIONAL" at bounding box center [668, 361] width 421 height 46
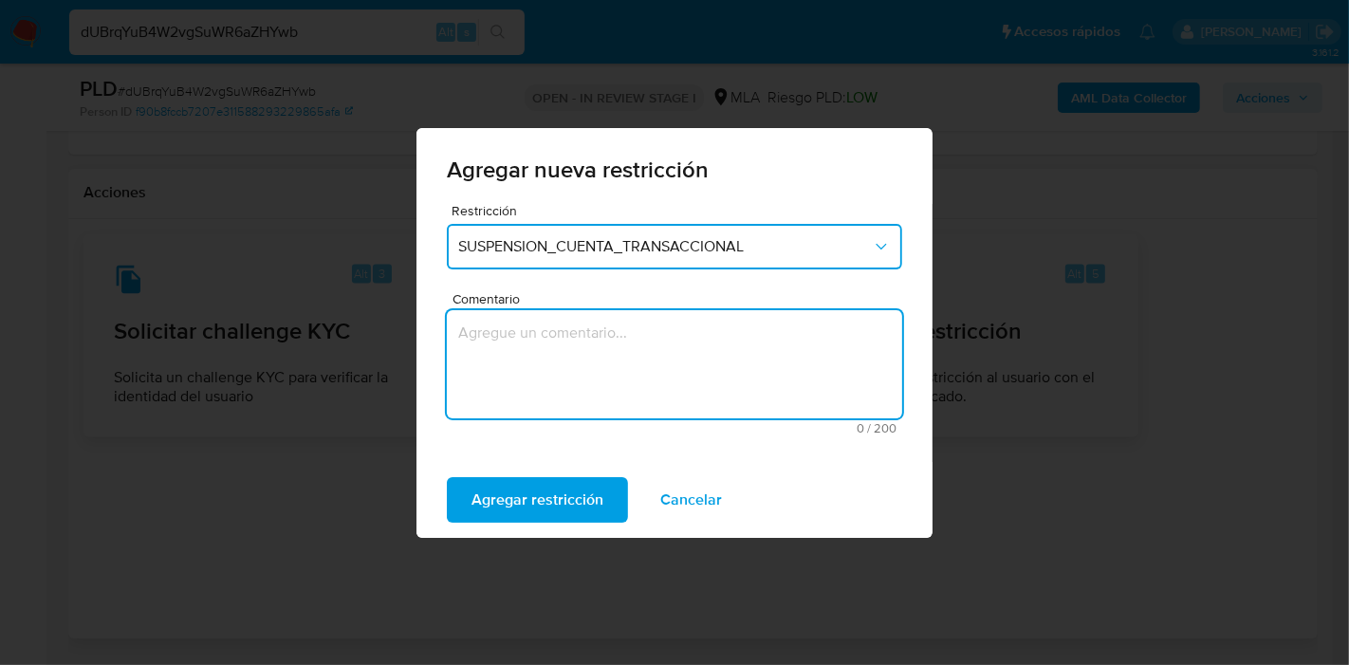
click at [575, 385] on textarea "Comentario" at bounding box center [674, 364] width 455 height 108
type textarea "M"
type textarea "AML"
click at [569, 505] on span "Agregar restricción" at bounding box center [537, 500] width 132 height 42
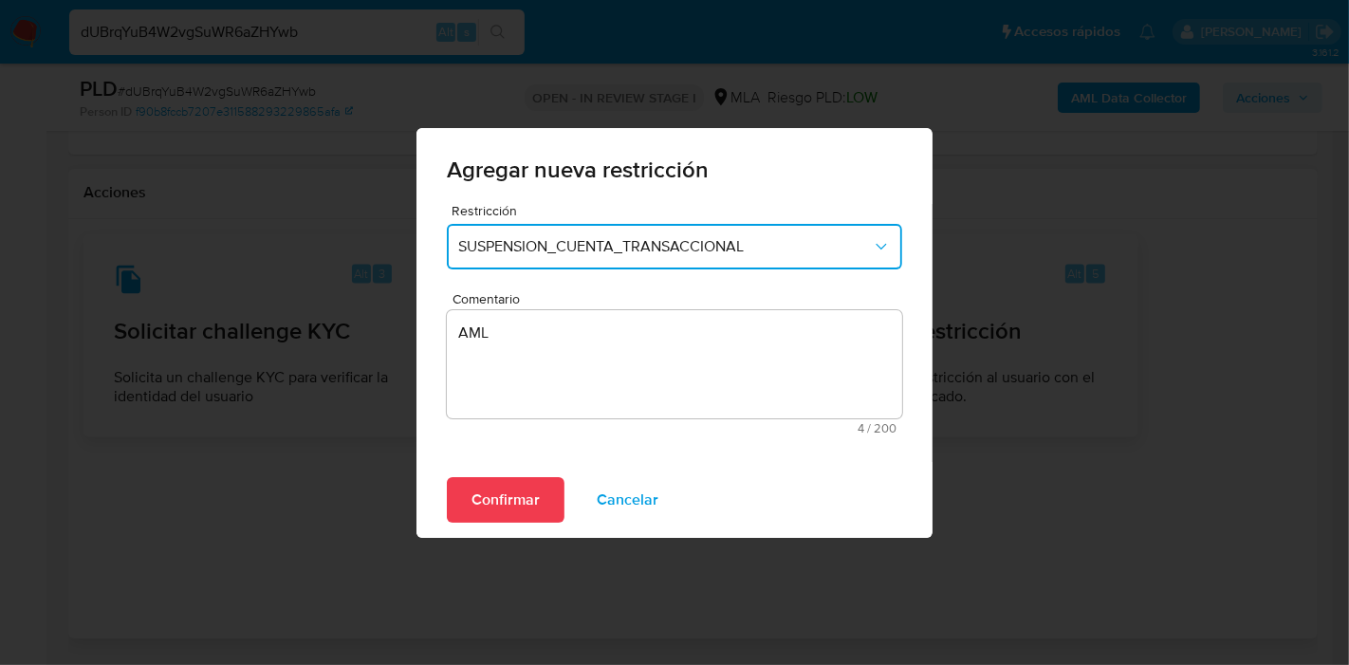
click at [504, 472] on div "Confirmar Cancelar" at bounding box center [674, 500] width 516 height 76
click at [510, 488] on span "Confirmar" at bounding box center [505, 500] width 68 height 42
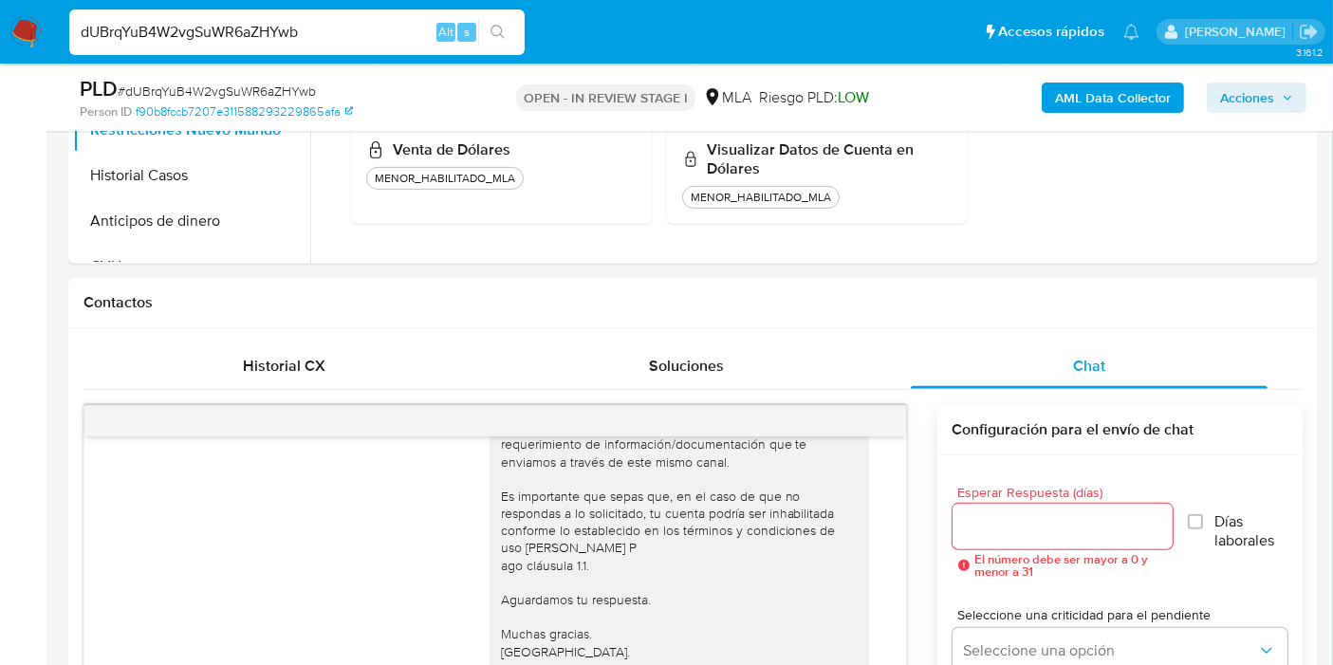
scroll to position [421, 0]
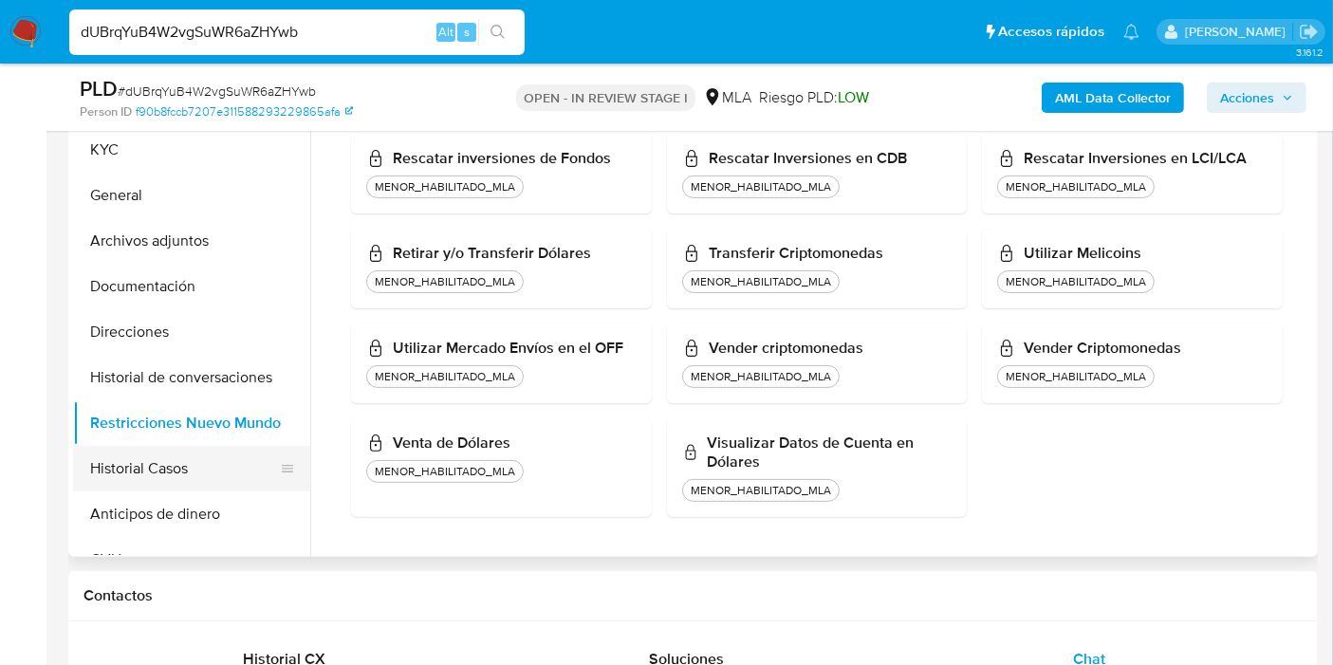
click at [128, 481] on button "Historial Casos" at bounding box center [184, 469] width 222 height 46
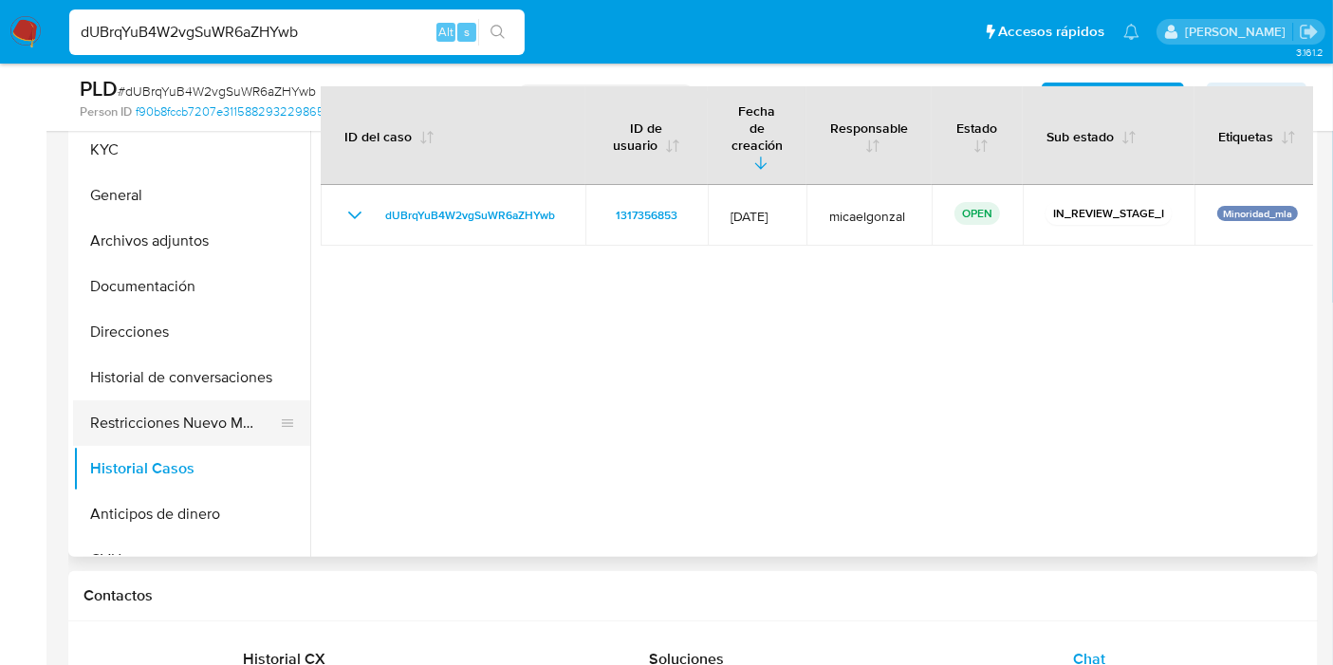
click at [168, 413] on button "Restricciones Nuevo Mundo" at bounding box center [184, 423] width 222 height 46
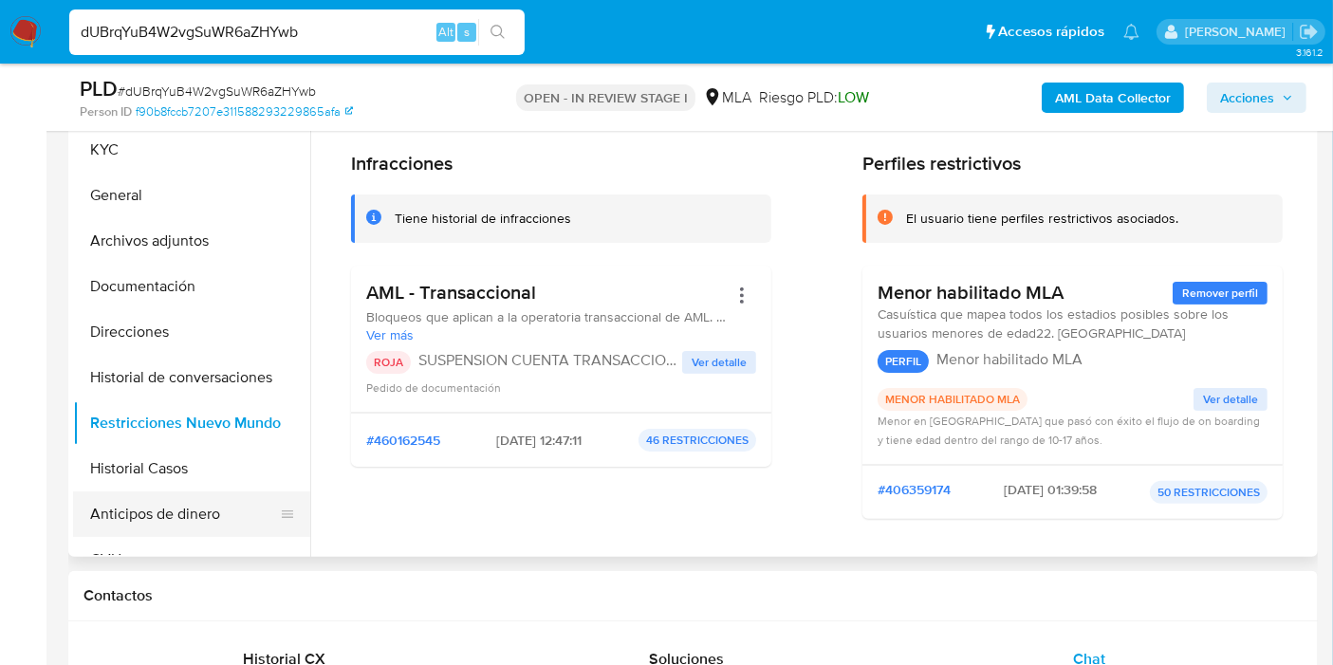
click at [134, 524] on button "Anticipos de dinero" at bounding box center [184, 514] width 222 height 46
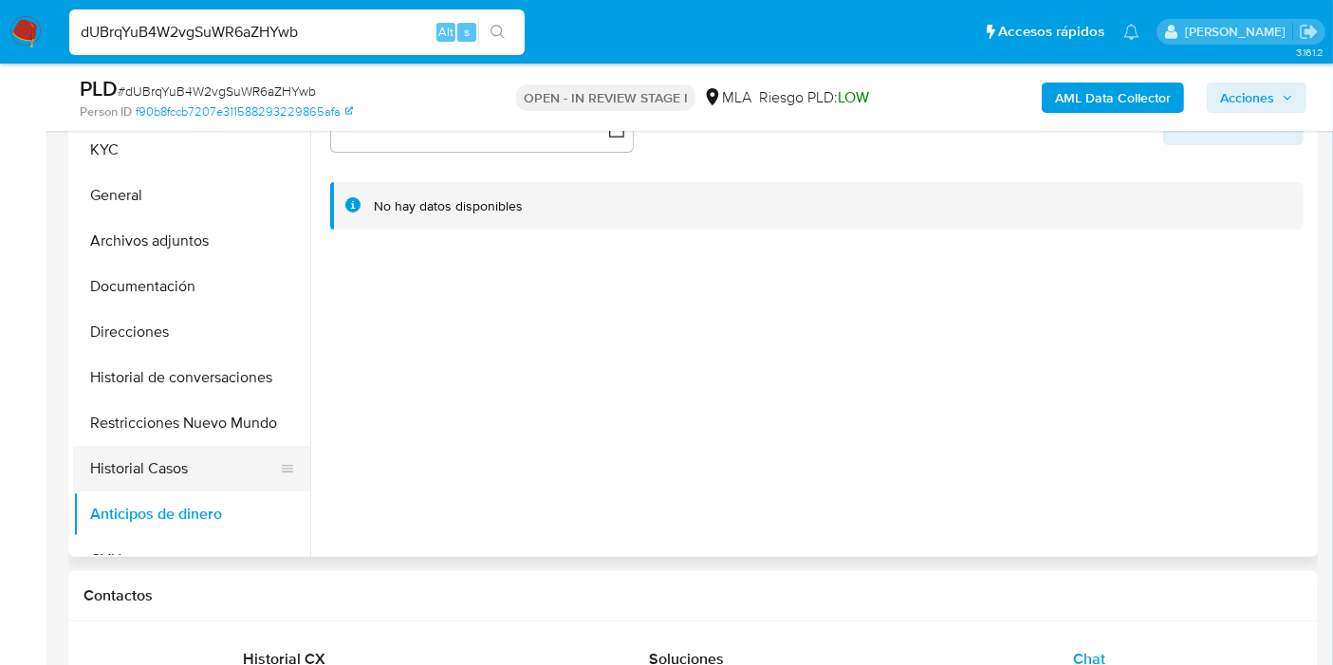
click at [194, 473] on button "Historial Casos" at bounding box center [184, 469] width 222 height 46
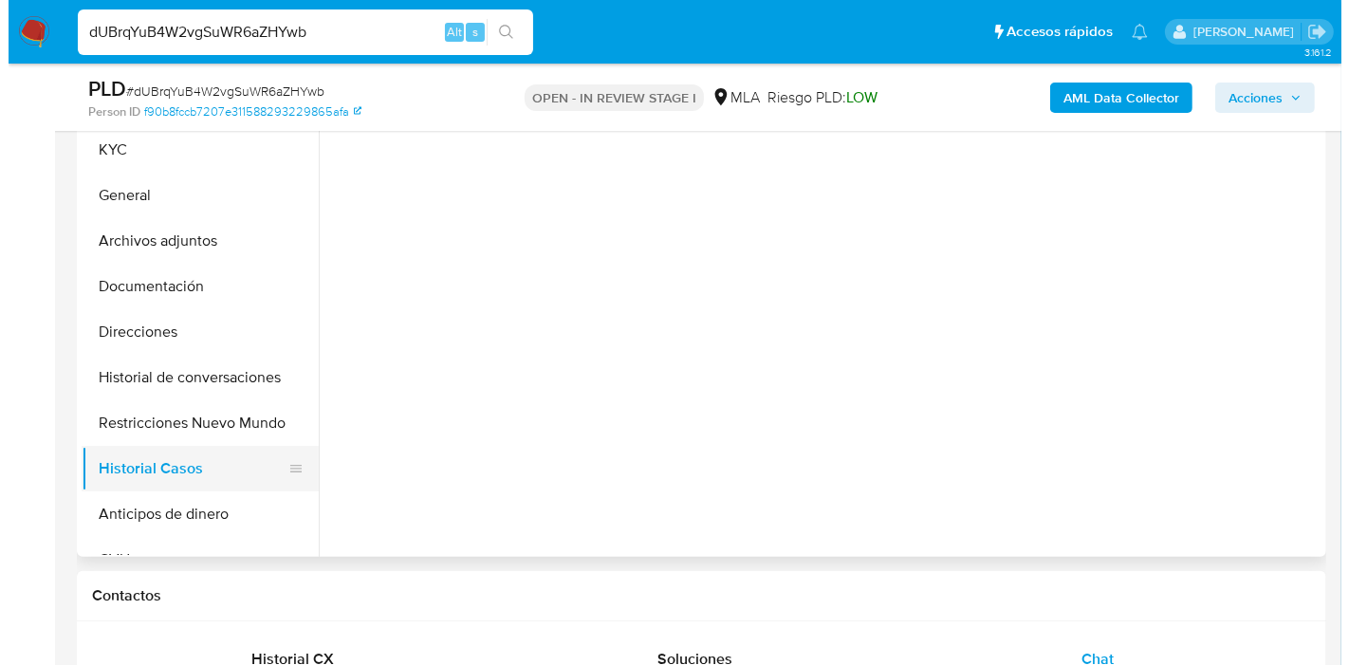
scroll to position [316, 0]
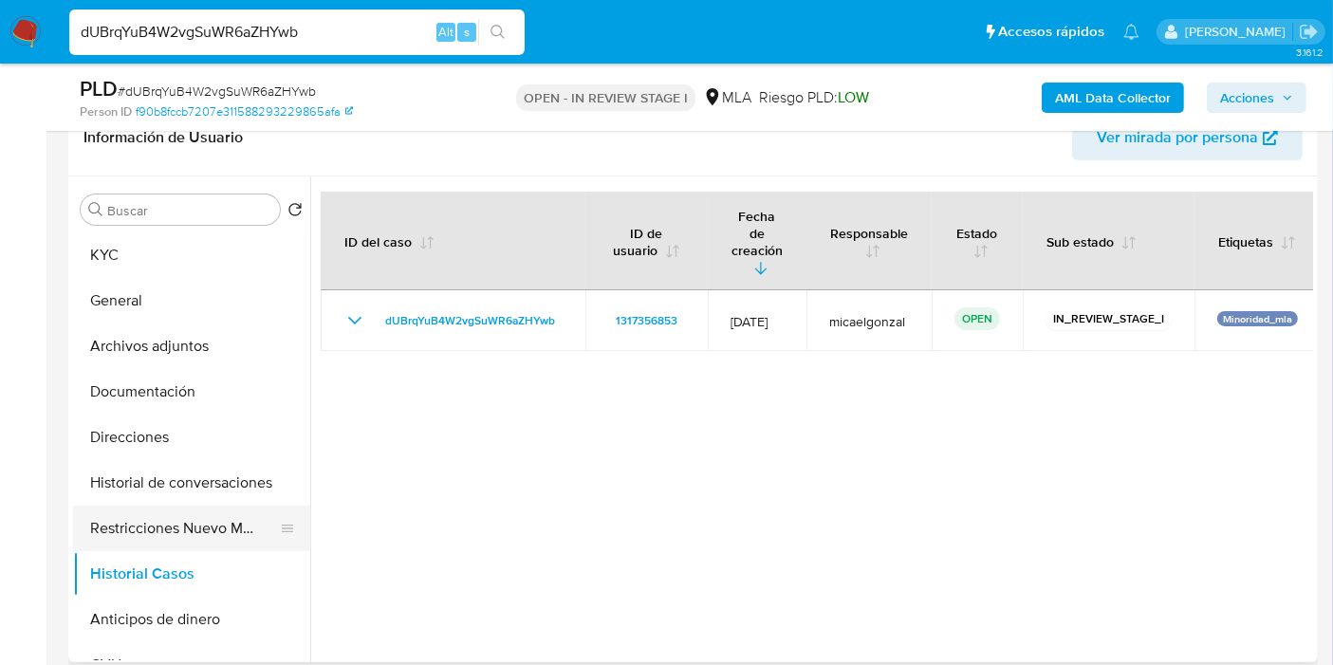
click at [180, 528] on button "Restricciones Nuevo Mundo" at bounding box center [184, 529] width 222 height 46
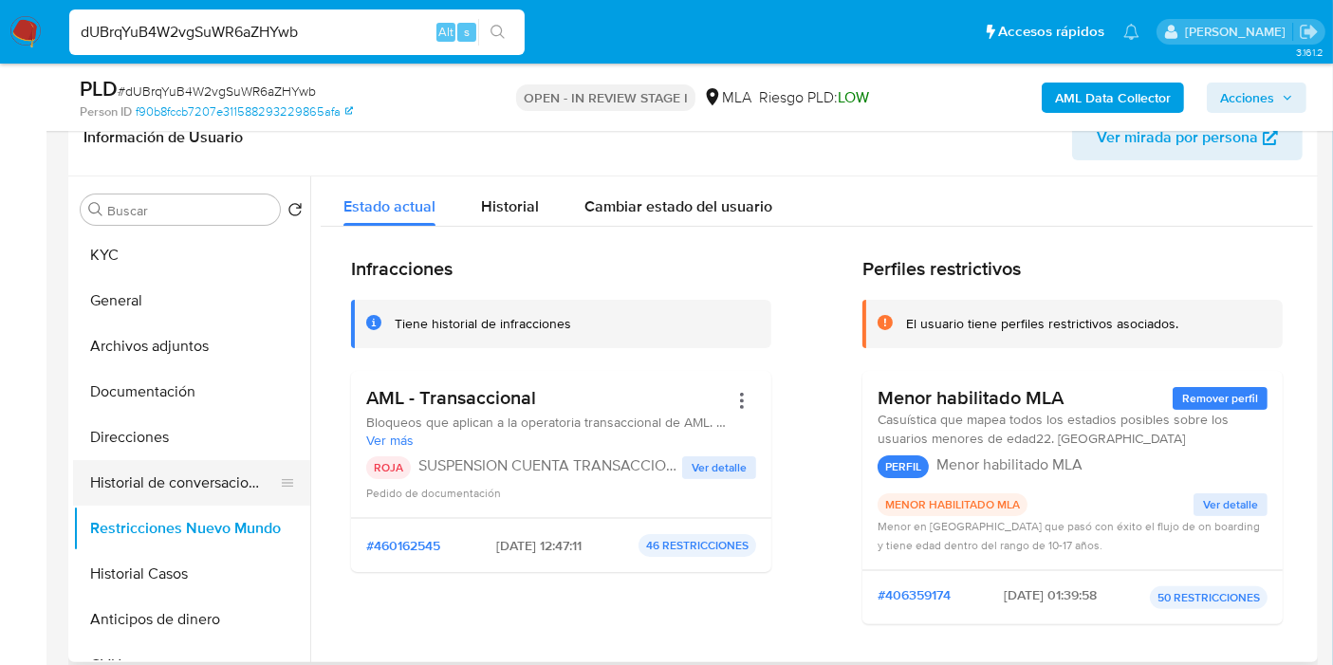
click at [169, 481] on button "Historial de conversaciones" at bounding box center [184, 483] width 222 height 46
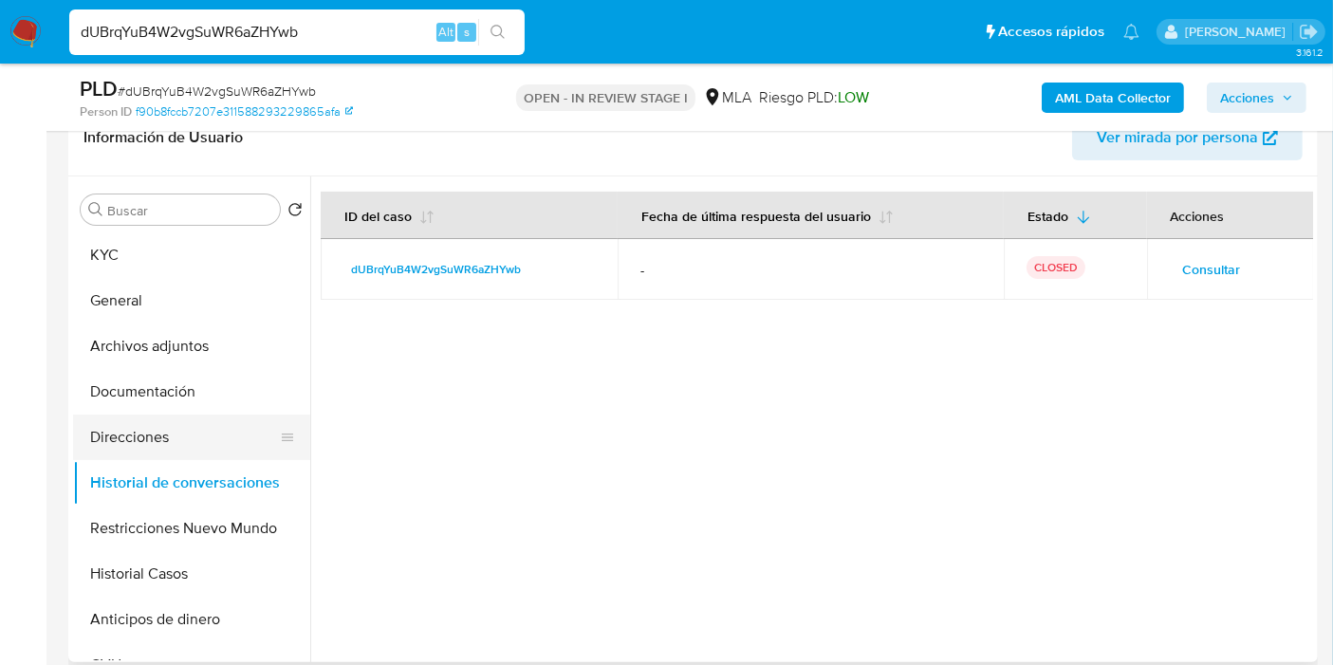
click at [217, 447] on button "Direcciones" at bounding box center [184, 438] width 222 height 46
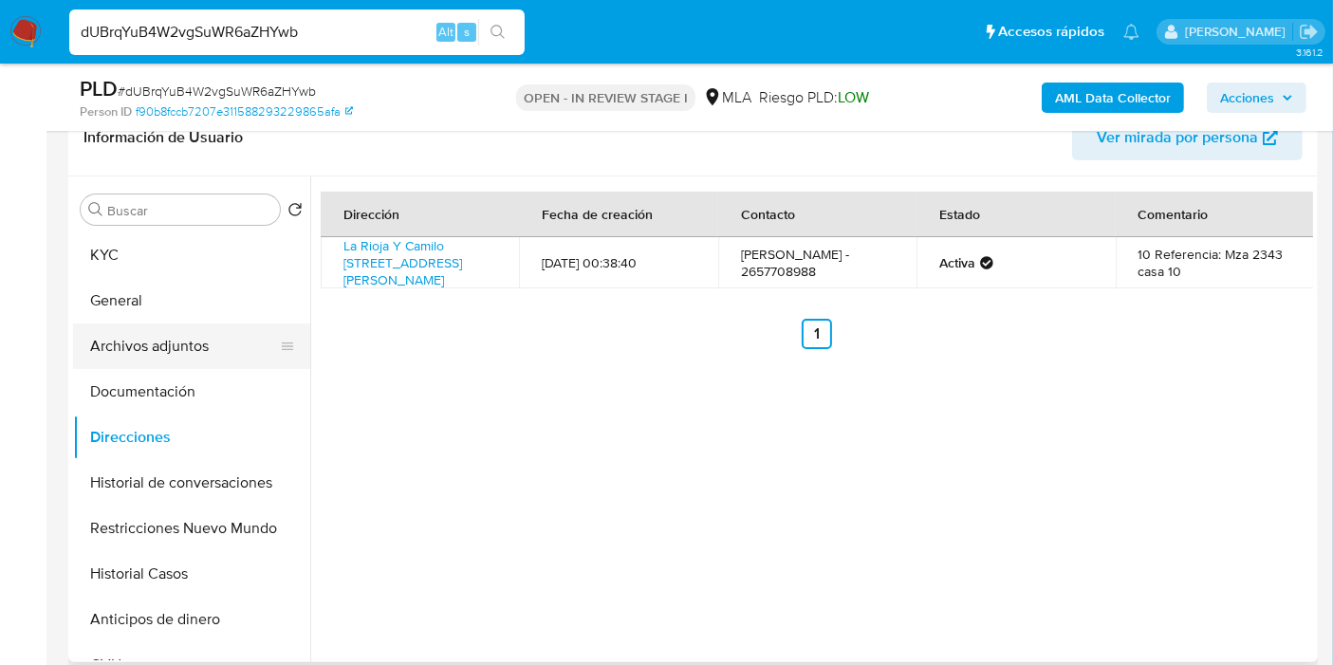
click at [227, 342] on button "Archivos adjuntos" at bounding box center [184, 346] width 222 height 46
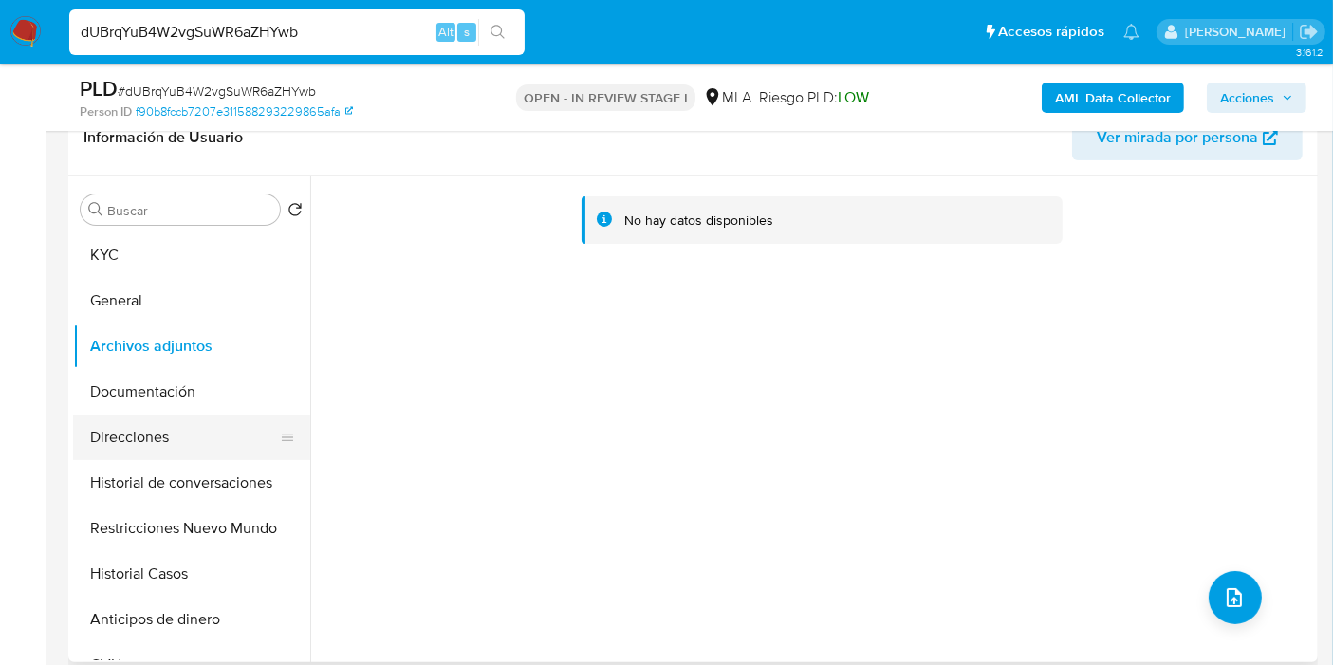
click at [132, 422] on button "Direcciones" at bounding box center [184, 438] width 222 height 46
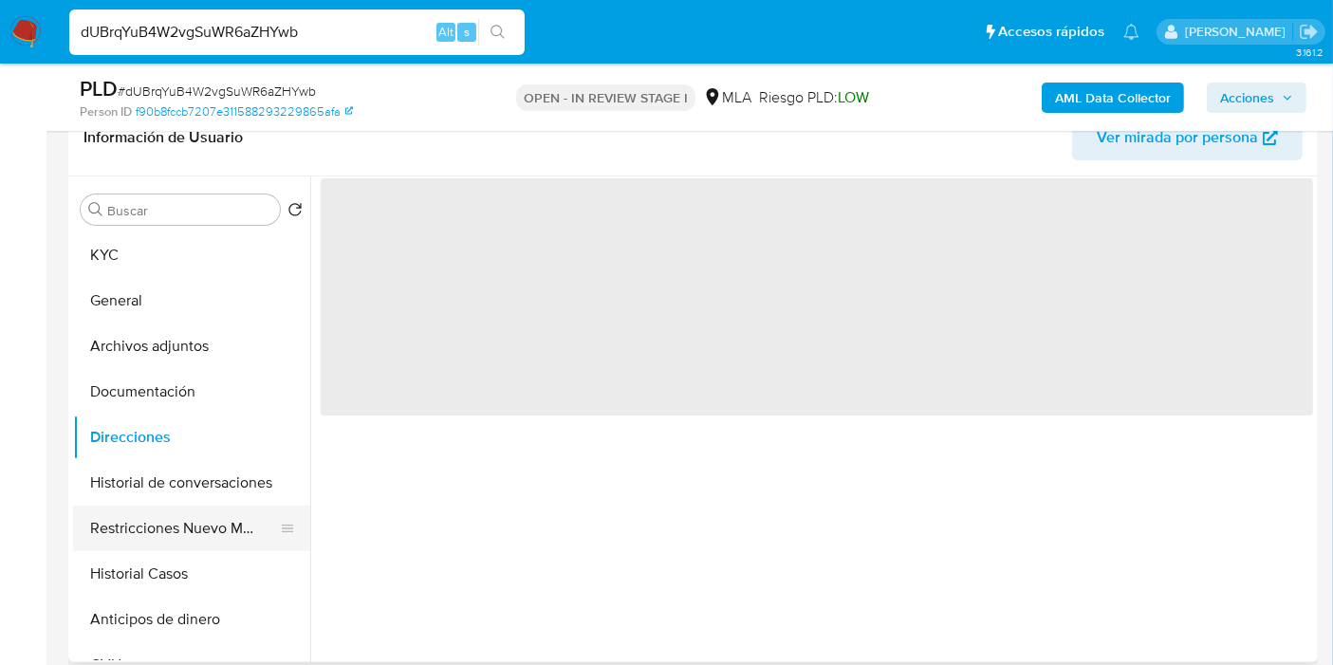
click at [223, 527] on button "Restricciones Nuevo Mundo" at bounding box center [184, 529] width 222 height 46
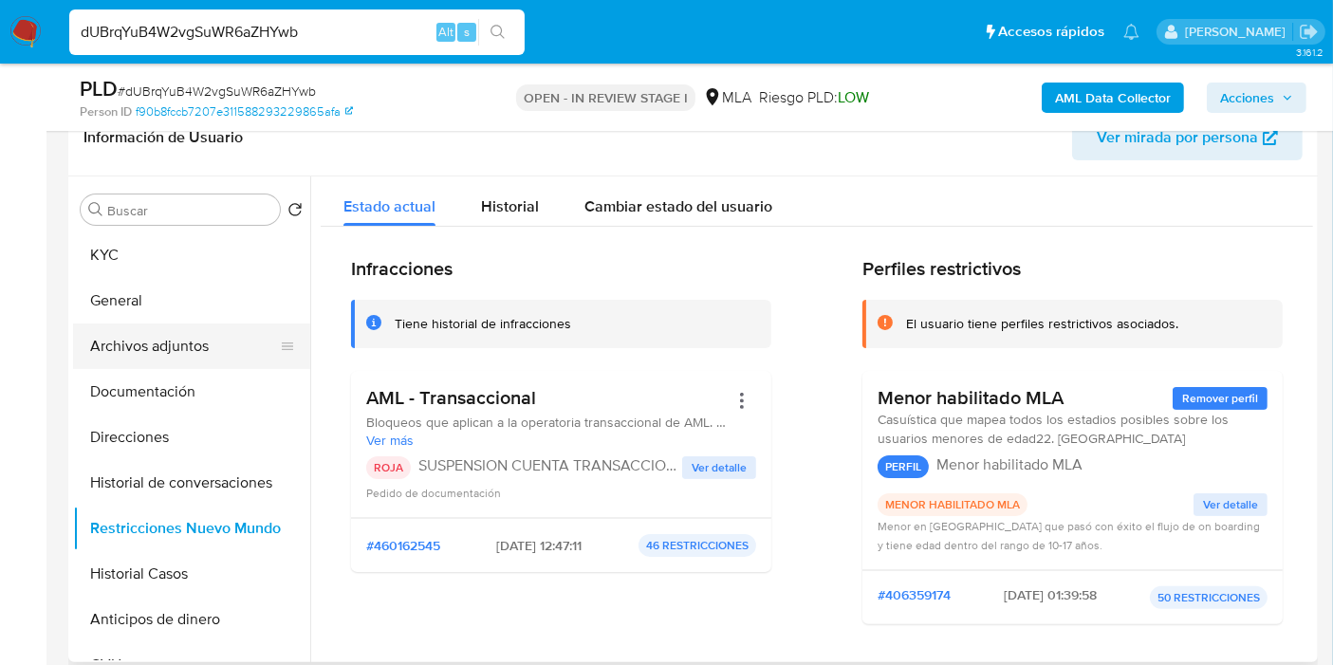
click at [187, 351] on button "Archivos adjuntos" at bounding box center [184, 346] width 222 height 46
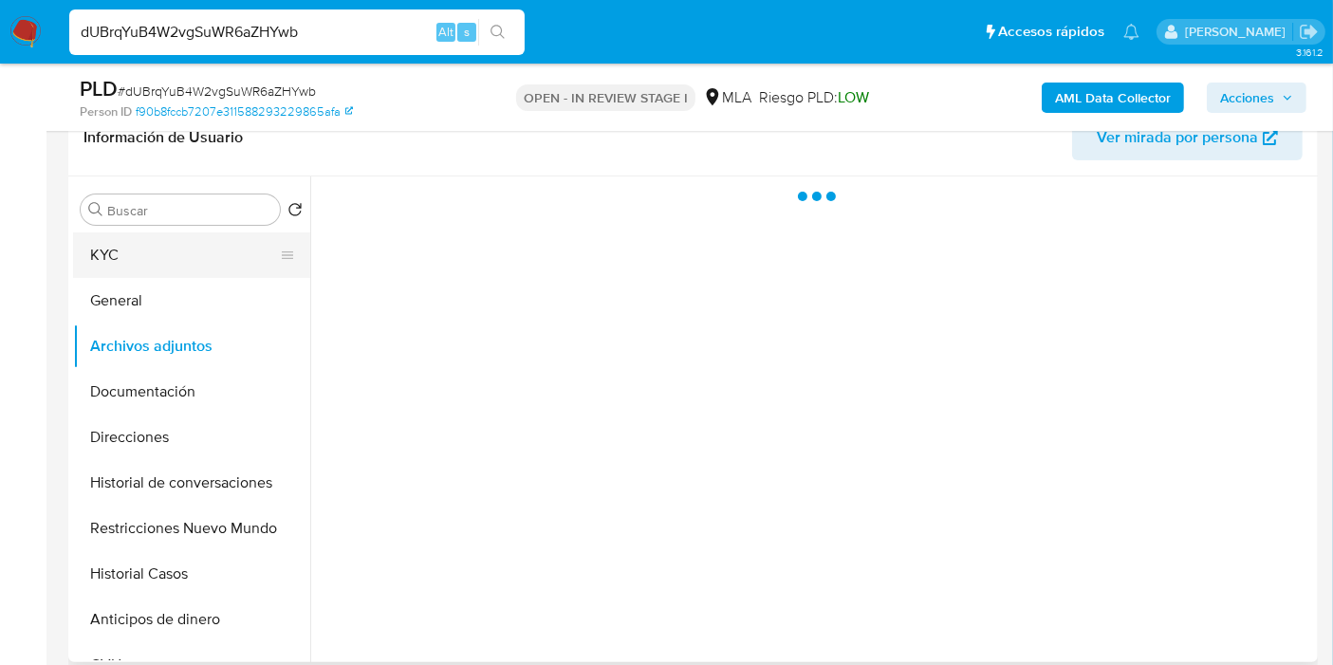
click at [213, 240] on button "KYC" at bounding box center [184, 255] width 222 height 46
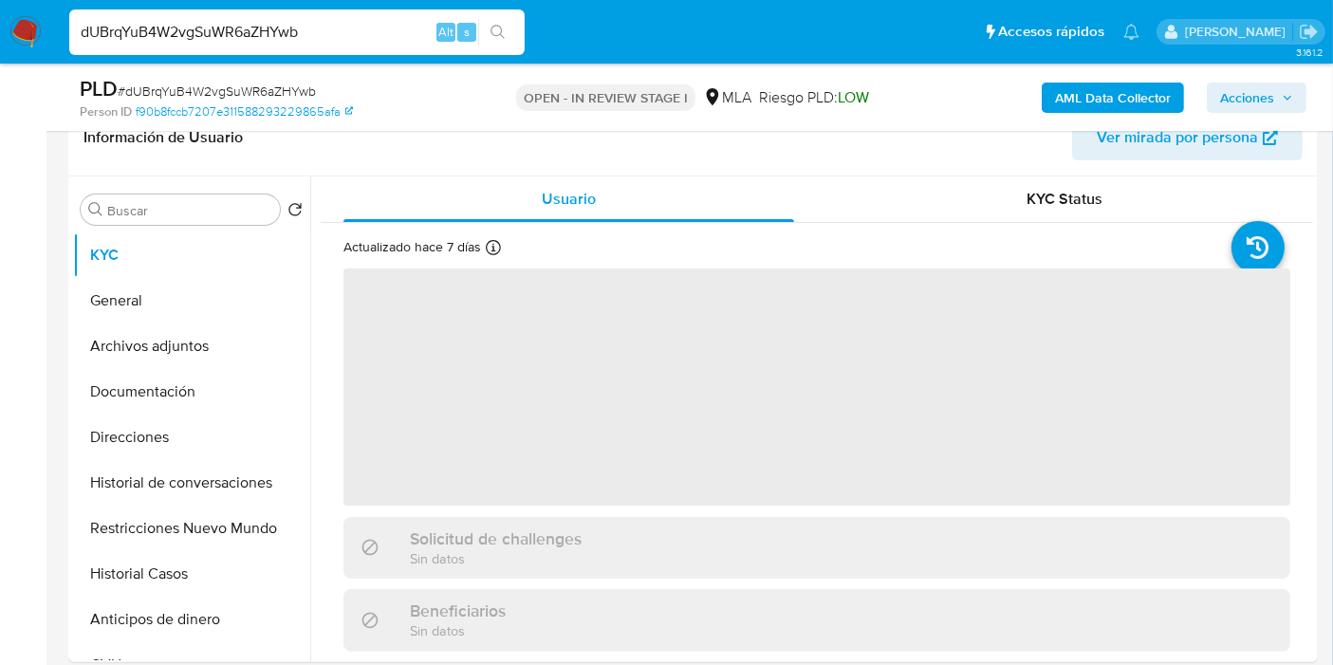
click at [1081, 87] on b "AML Data Collector" at bounding box center [1113, 98] width 116 height 30
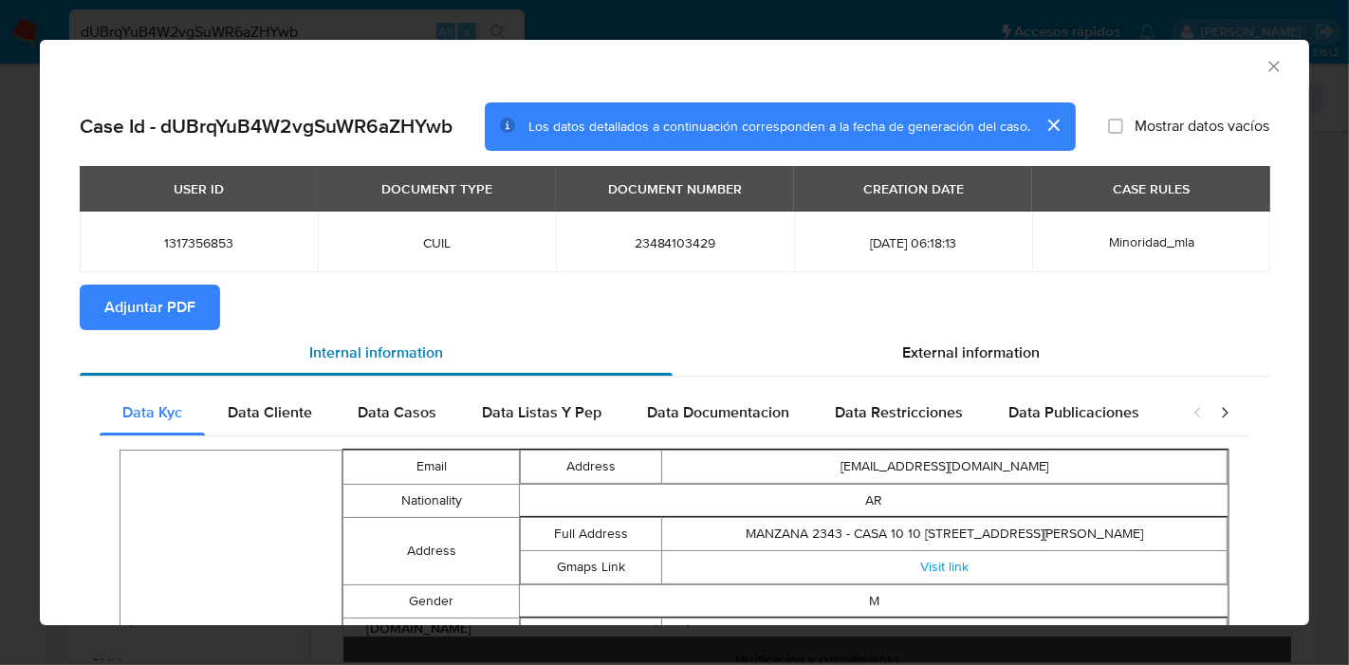
click at [625, 348] on div "Internal information" at bounding box center [376, 353] width 593 height 46
click at [310, 401] on span "Data Cliente" at bounding box center [270, 412] width 84 height 22
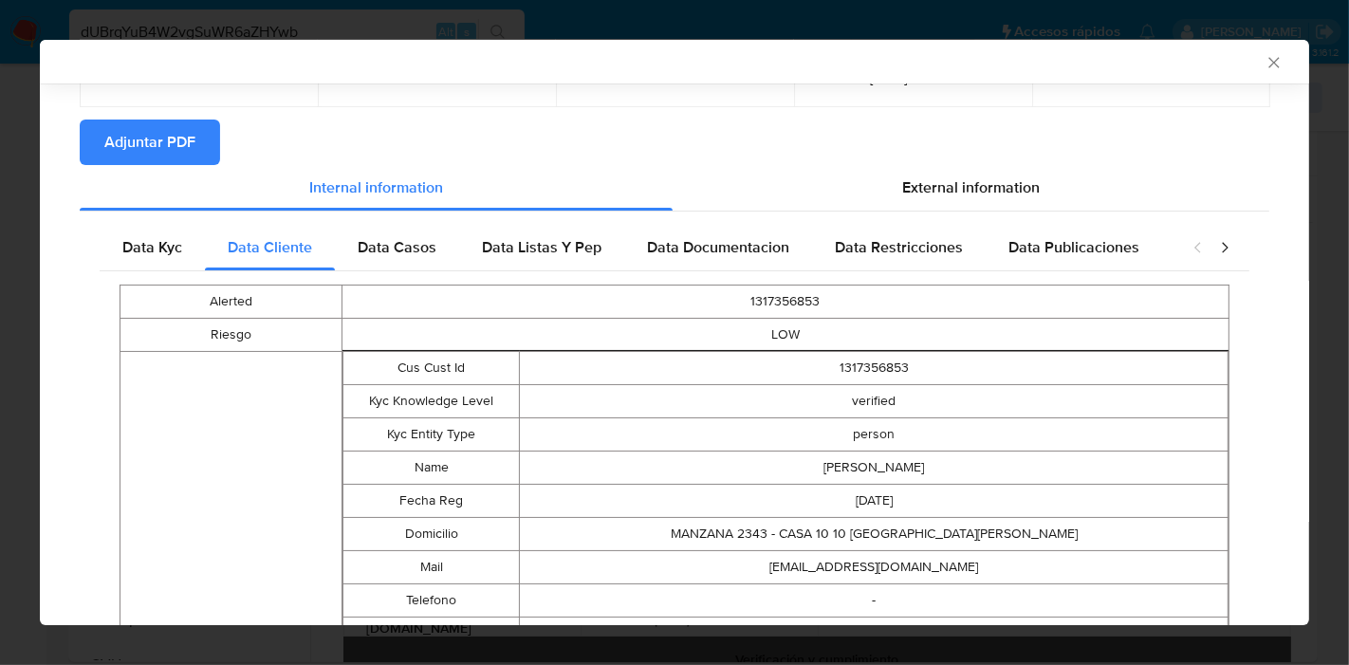
scroll to position [26, 0]
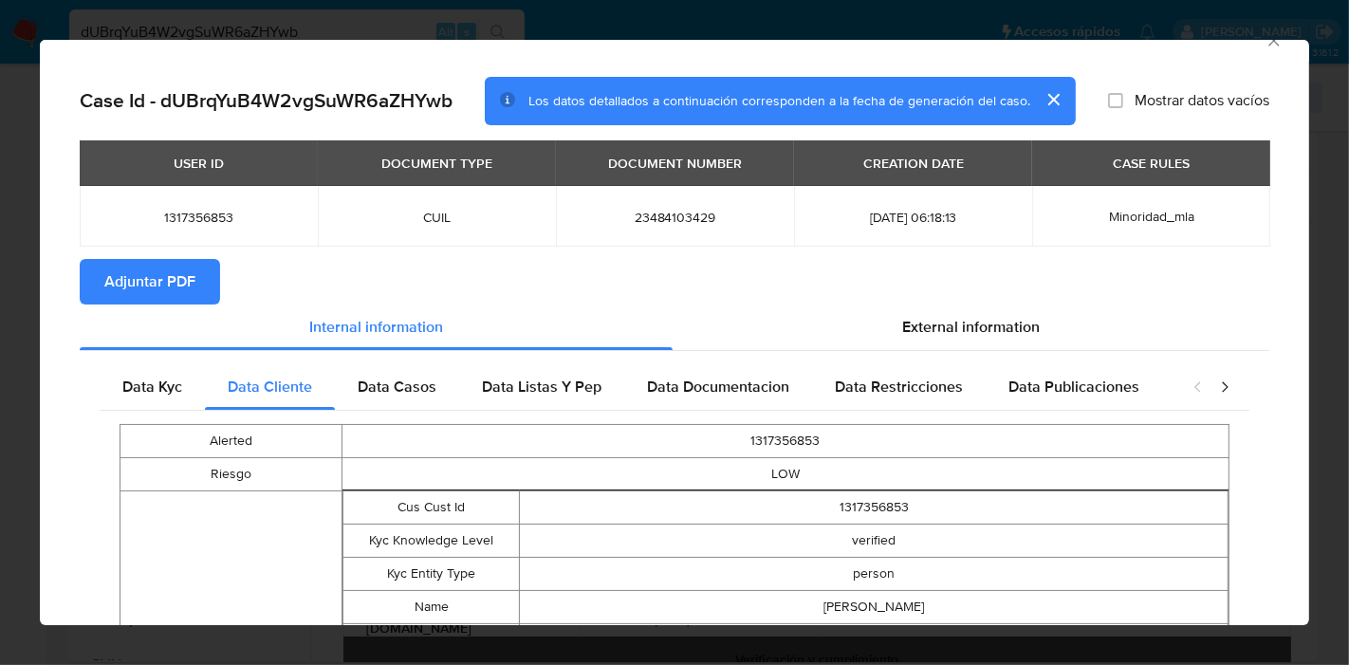
click at [345, 424] on th "closure-recommendation-modal" at bounding box center [784, 424] width 887 height 1
click at [374, 402] on div "Data Casos" at bounding box center [397, 387] width 124 height 46
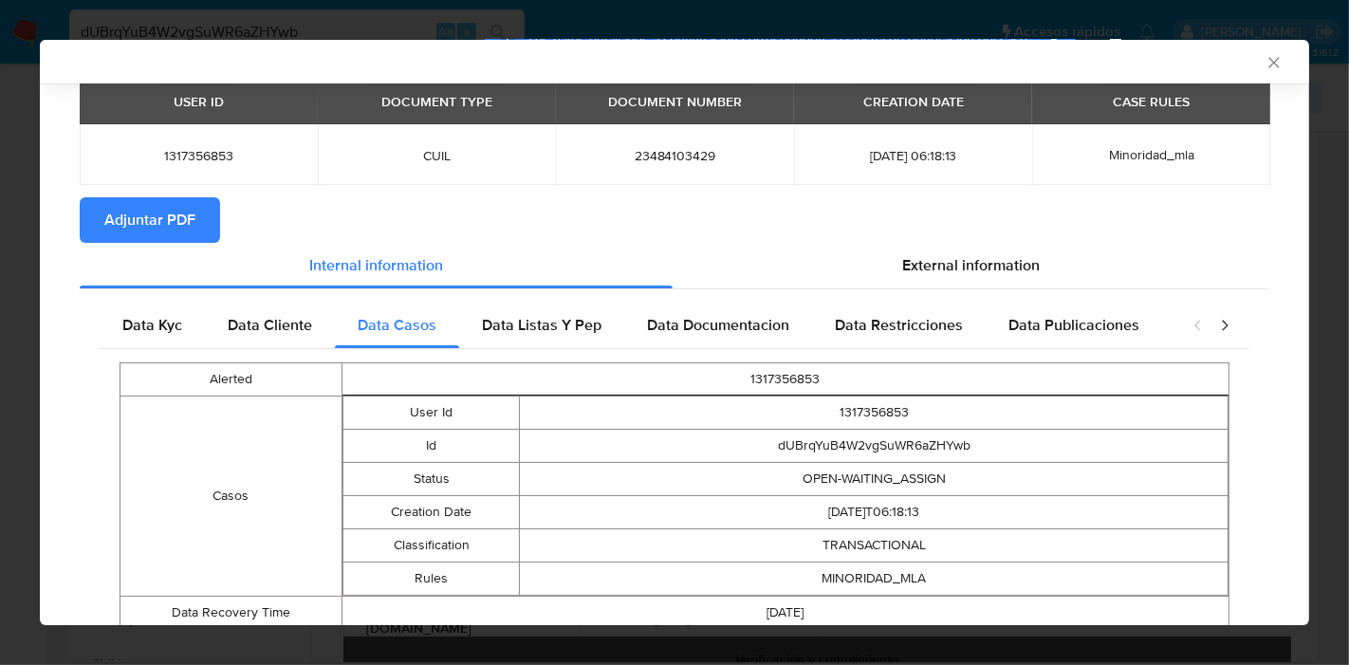
scroll to position [127, 0]
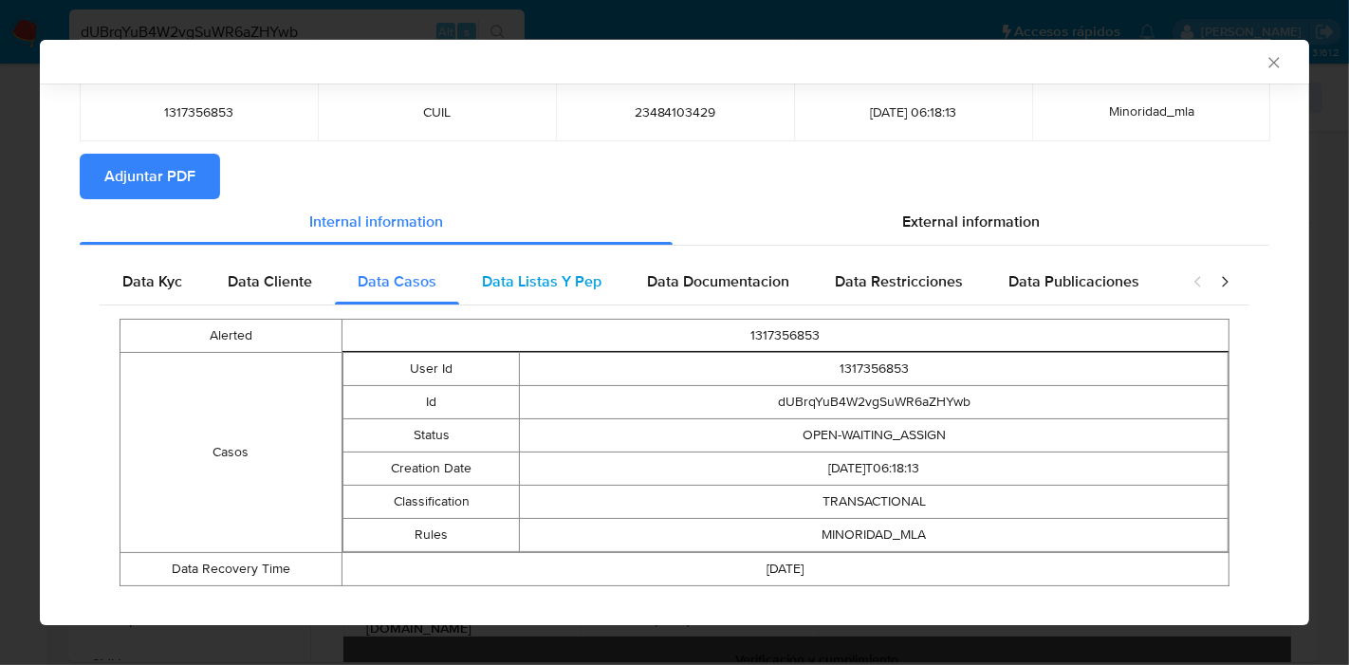
click at [557, 266] on div "Data Listas Y Pep" at bounding box center [541, 282] width 165 height 46
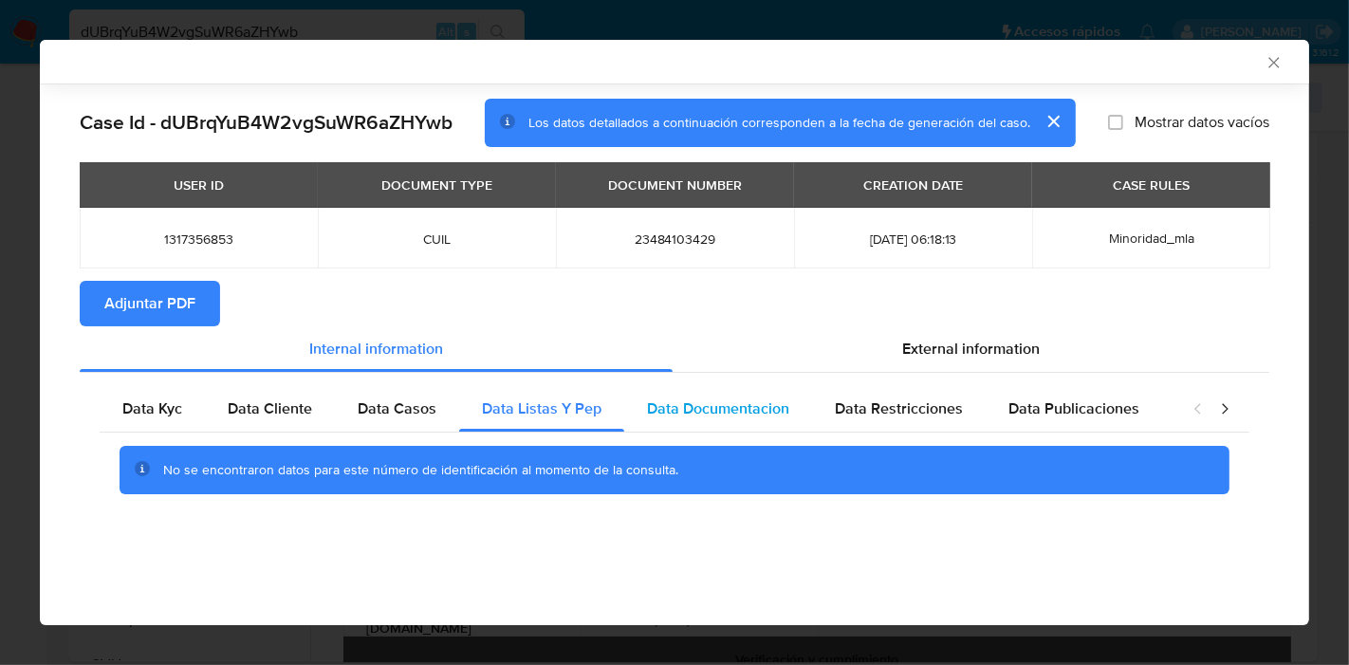
click at [712, 392] on div "Data Documentacion" at bounding box center [718, 409] width 188 height 46
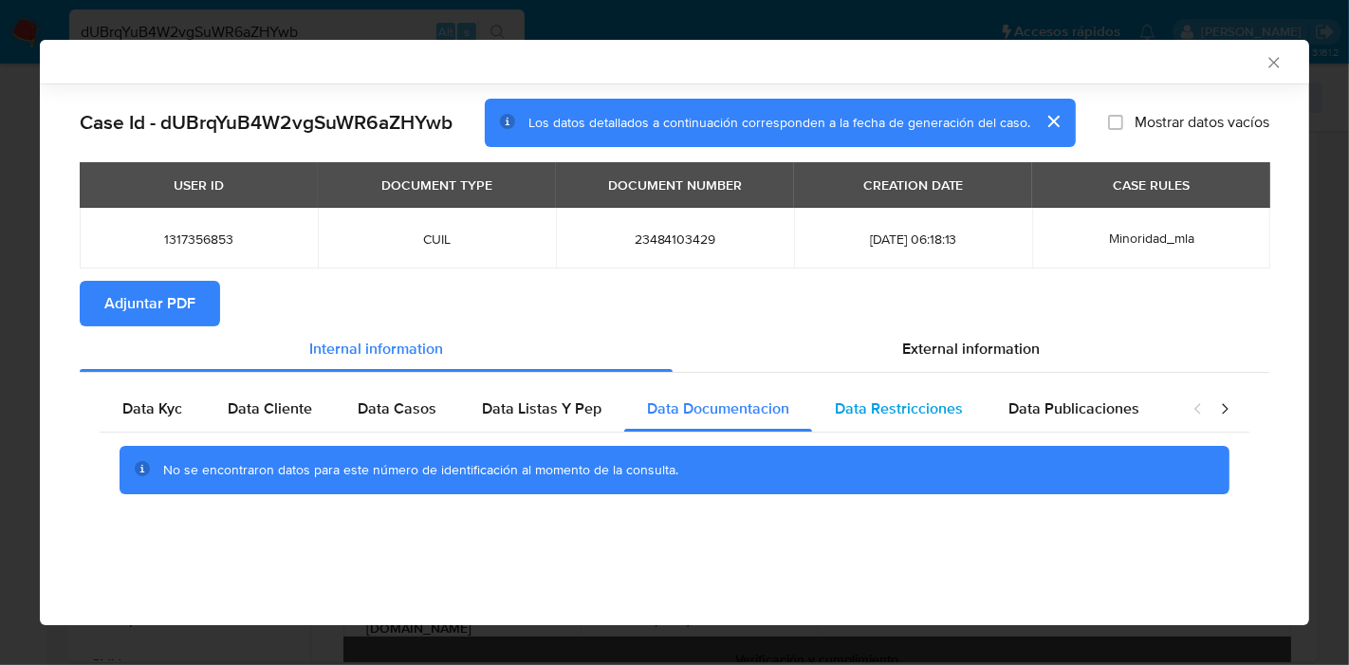
drag, startPoint x: 875, startPoint y: 417, endPoint x: 945, endPoint y: 406, distance: 71.1
click at [878, 415] on span "Data Restricciones" at bounding box center [899, 408] width 128 height 22
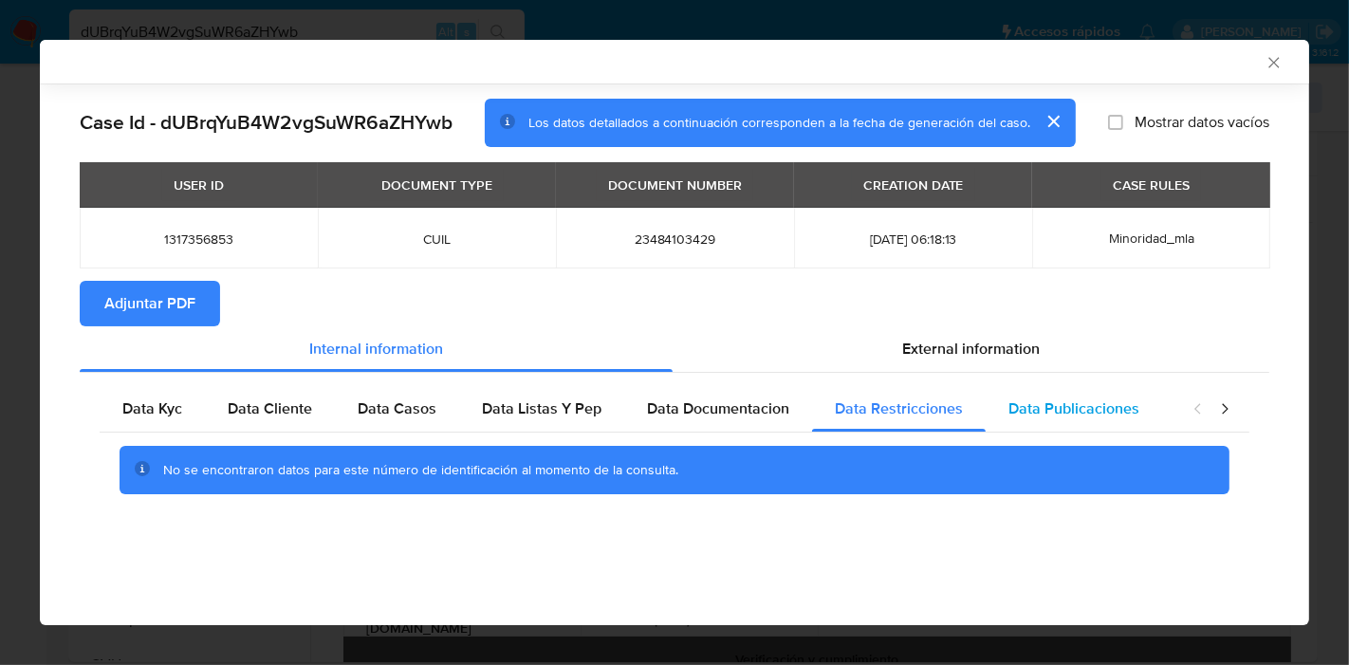
drag, startPoint x: 1083, startPoint y: 405, endPoint x: 1211, endPoint y: 421, distance: 129.1
click at [1089, 405] on span "Data Publicaciones" at bounding box center [1073, 408] width 131 height 22
click at [1220, 418] on div "closure-recommendation-modal" at bounding box center [1211, 409] width 76 height 46
click at [1227, 401] on icon "closure-recommendation-modal" at bounding box center [1224, 408] width 19 height 19
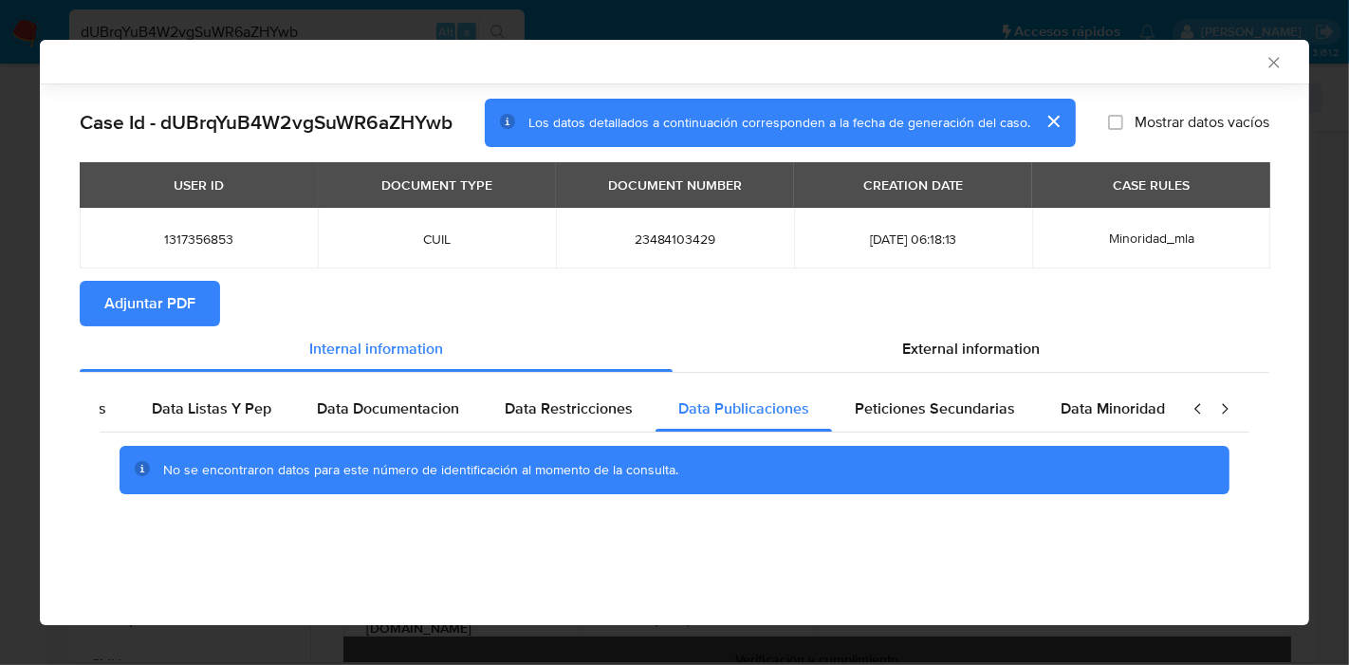
click at [1191, 427] on div "closure-recommendation-modal" at bounding box center [1211, 409] width 76 height 46
click at [1108, 415] on span "Data Minoridad" at bounding box center [1110, 408] width 104 height 22
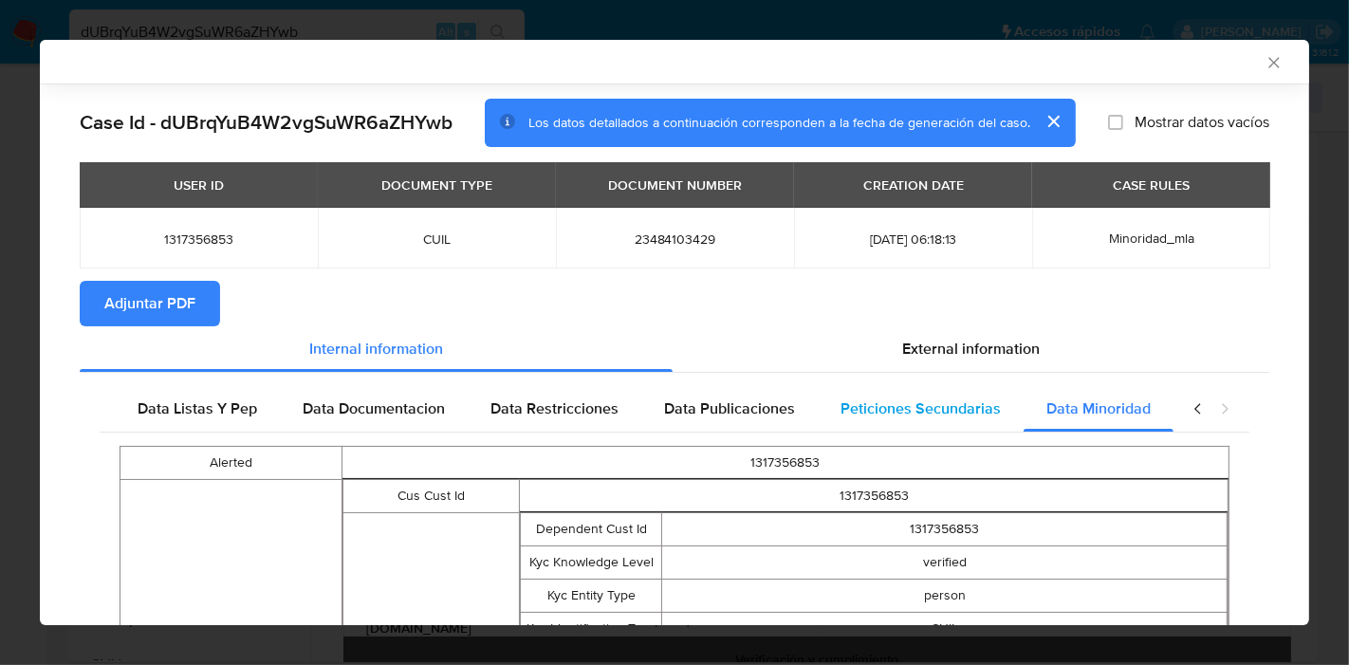
click at [911, 406] on span "Peticiones Secundarias" at bounding box center [920, 408] width 160 height 22
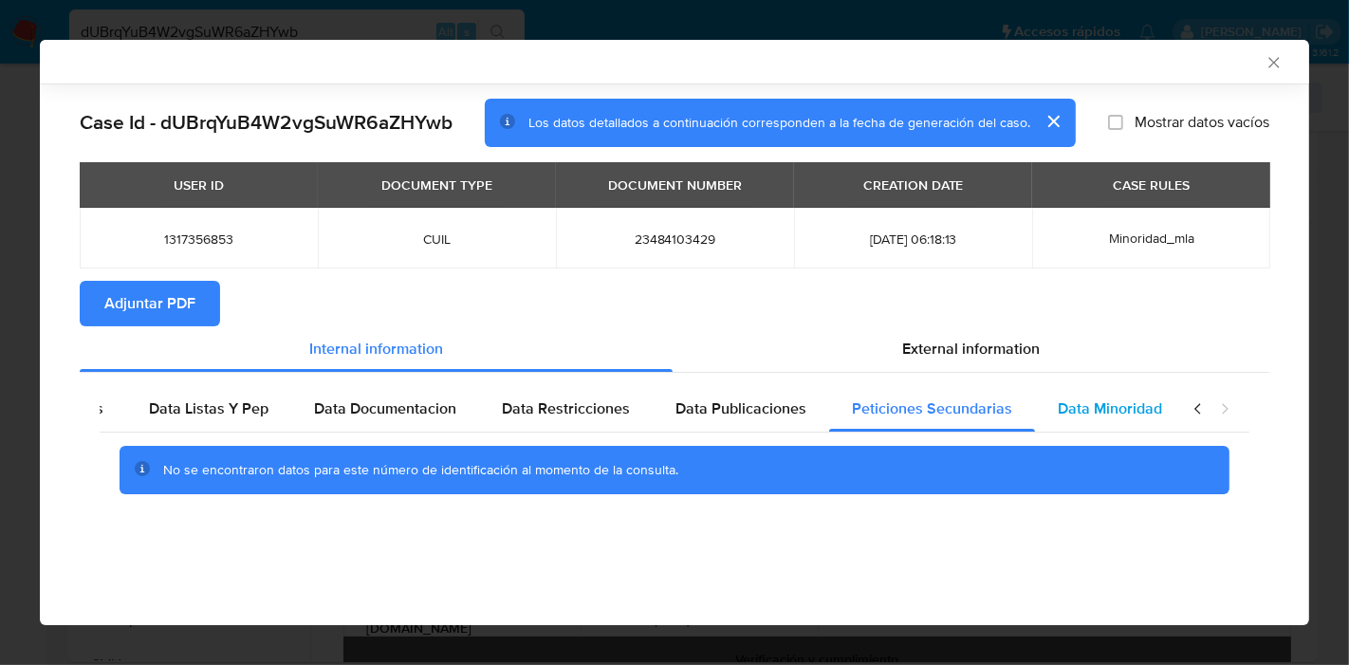
click at [1159, 410] on div "Data Minoridad" at bounding box center [1110, 409] width 150 height 46
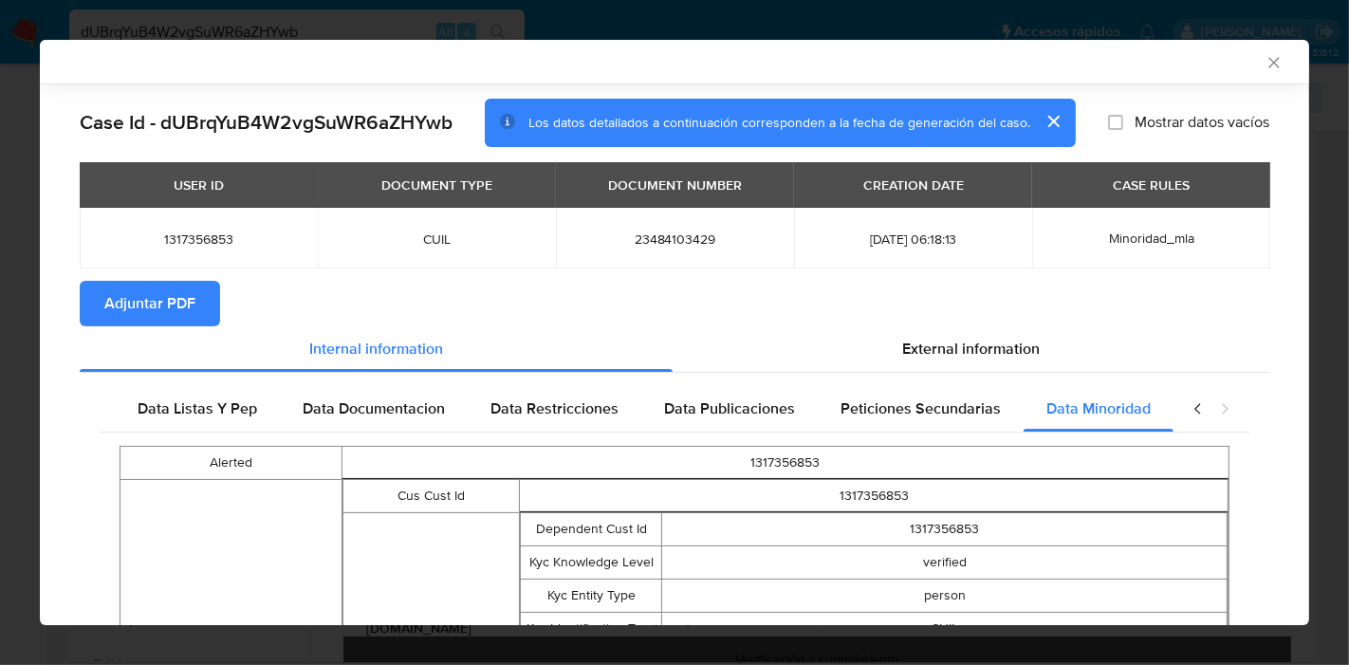
click at [1190, 405] on icon "closure-recommendation-modal" at bounding box center [1198, 408] width 19 height 19
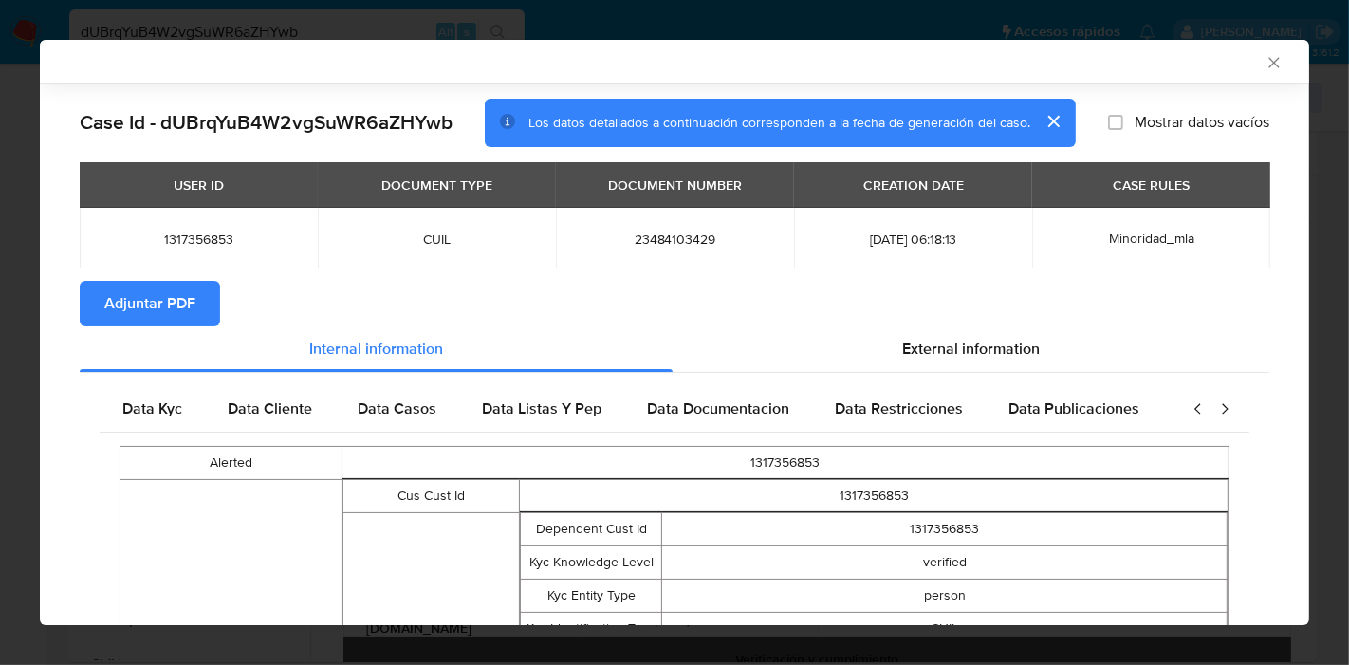
click at [140, 404] on span "Data Kyc" at bounding box center [152, 408] width 60 height 22
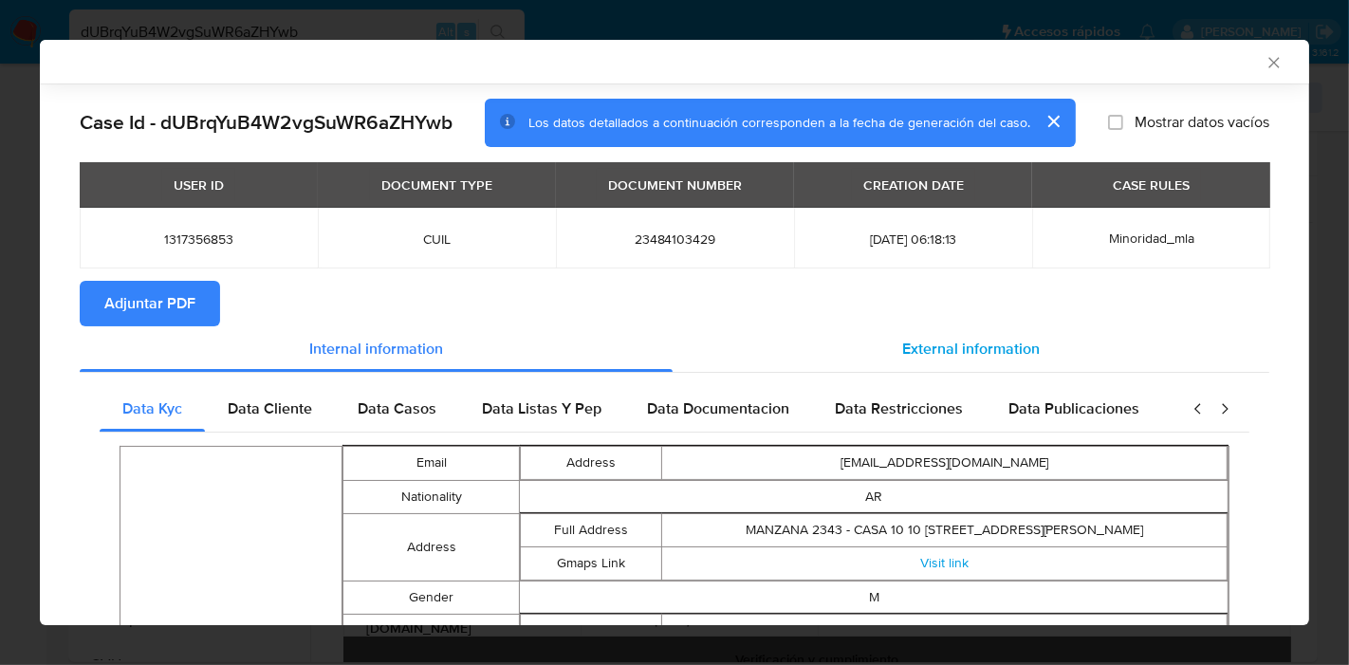
click at [969, 326] on div "External information" at bounding box center [971, 349] width 597 height 46
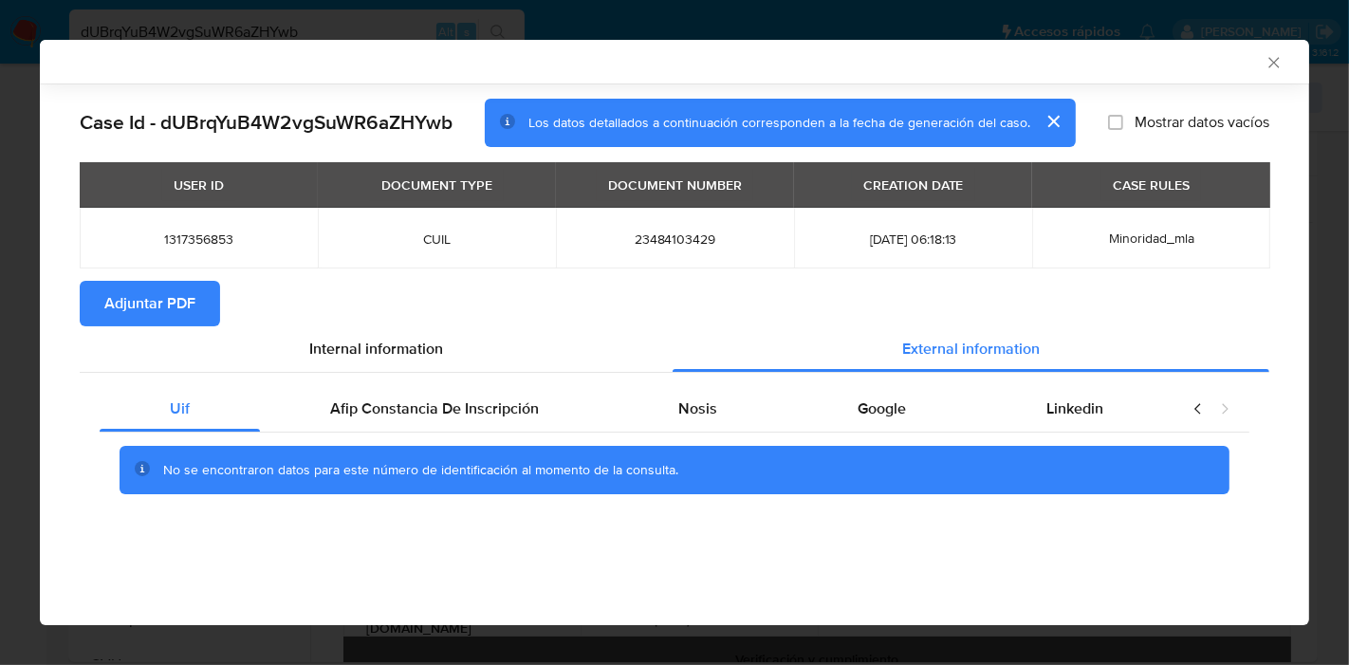
drag, startPoint x: 515, startPoint y: 403, endPoint x: 819, endPoint y: 437, distance: 305.4
click at [527, 402] on span "Afip Constancia De Inscripción" at bounding box center [434, 408] width 209 height 22
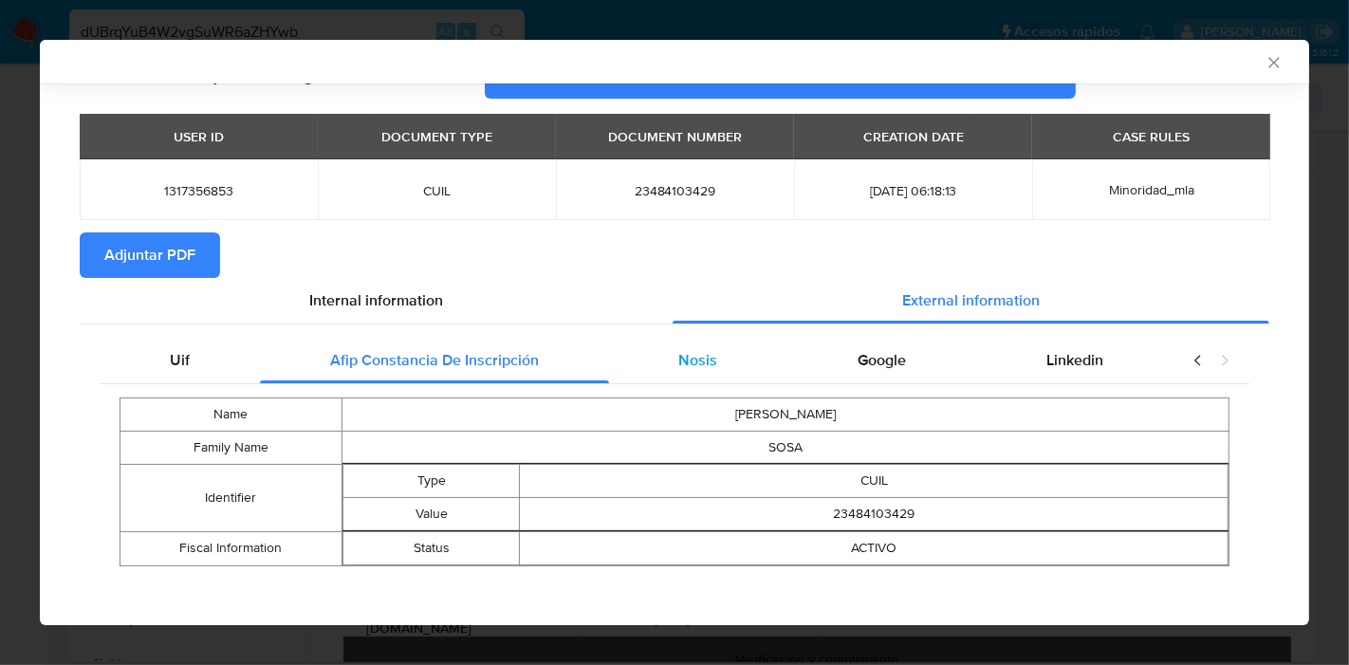
scroll to position [54, 0]
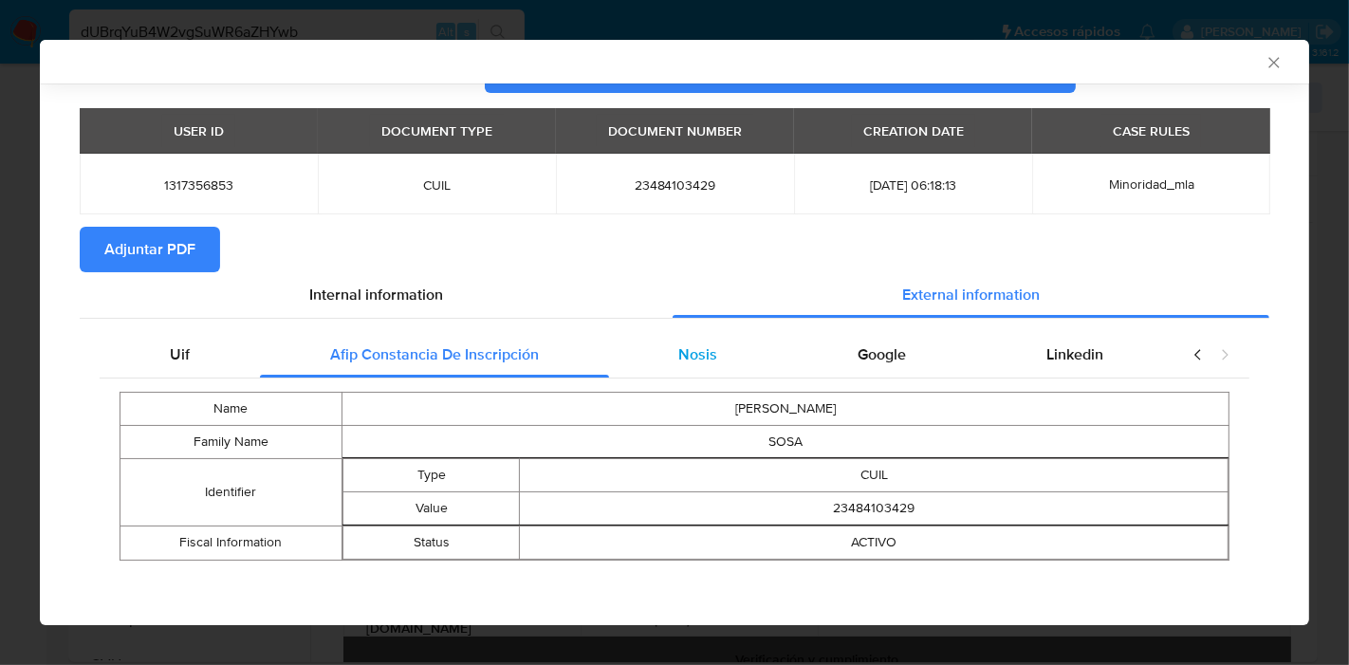
click at [699, 343] on span "Nosis" at bounding box center [697, 354] width 39 height 22
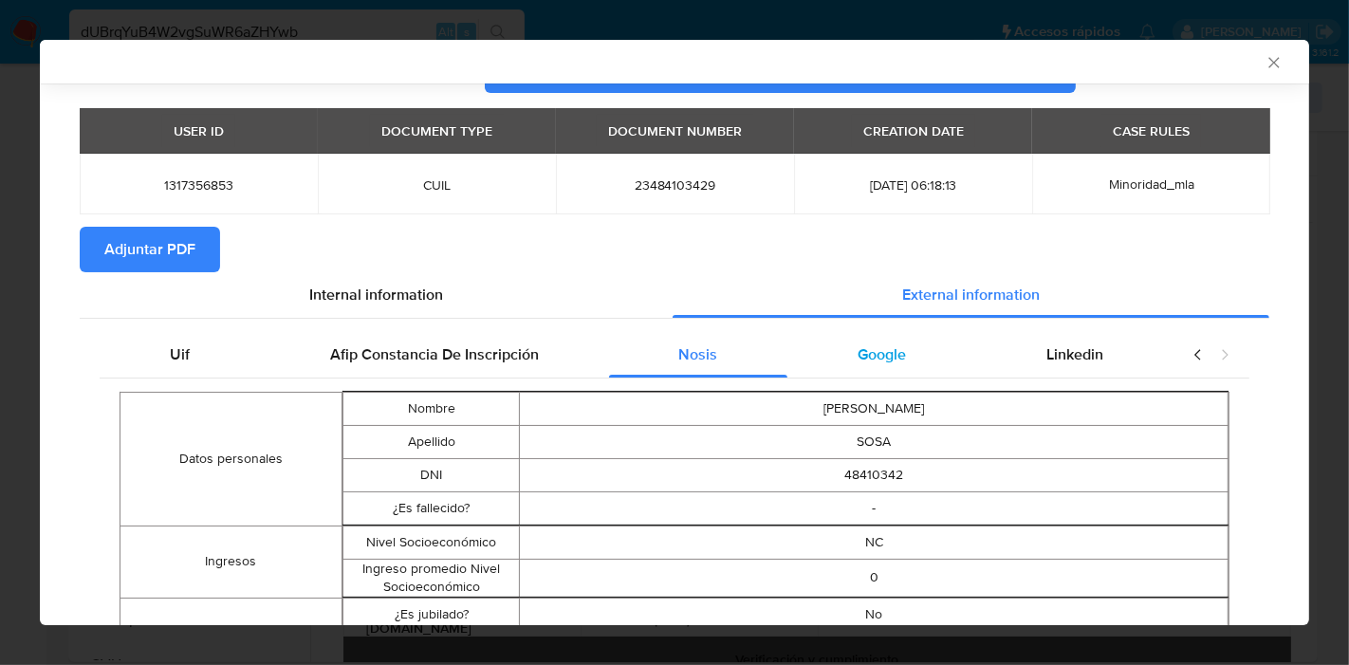
click at [860, 367] on div "Google" at bounding box center [881, 355] width 189 height 46
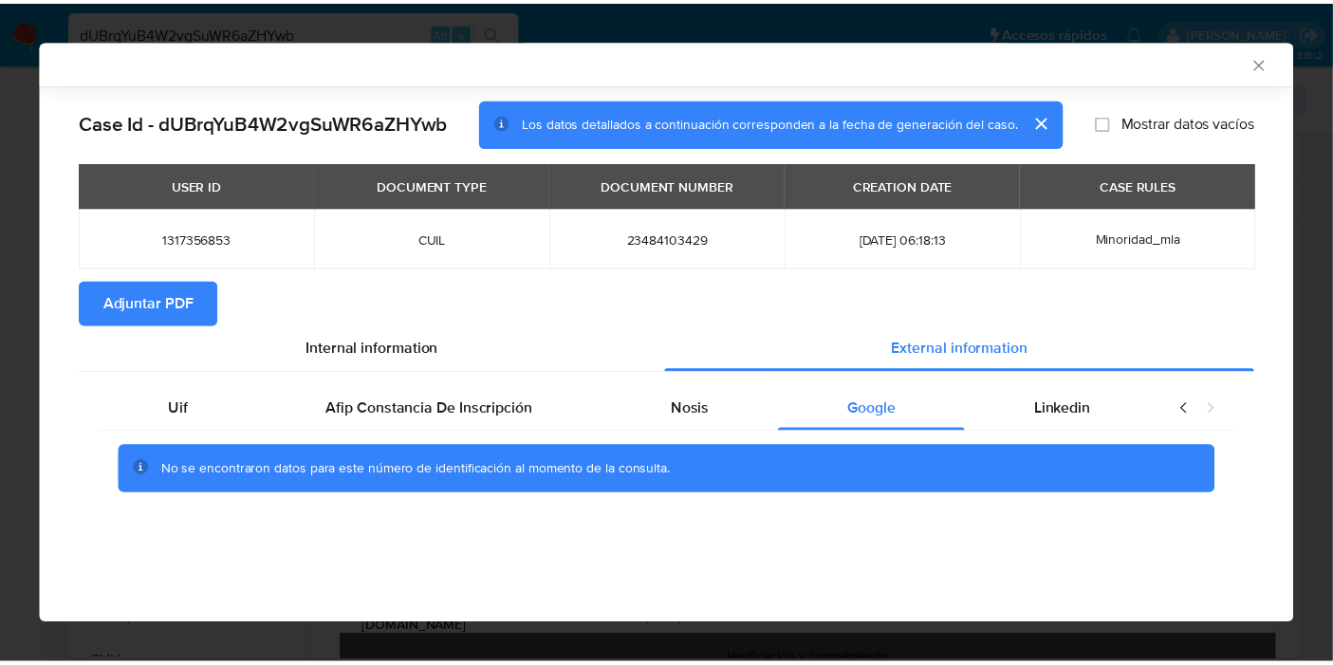
scroll to position [0, 0]
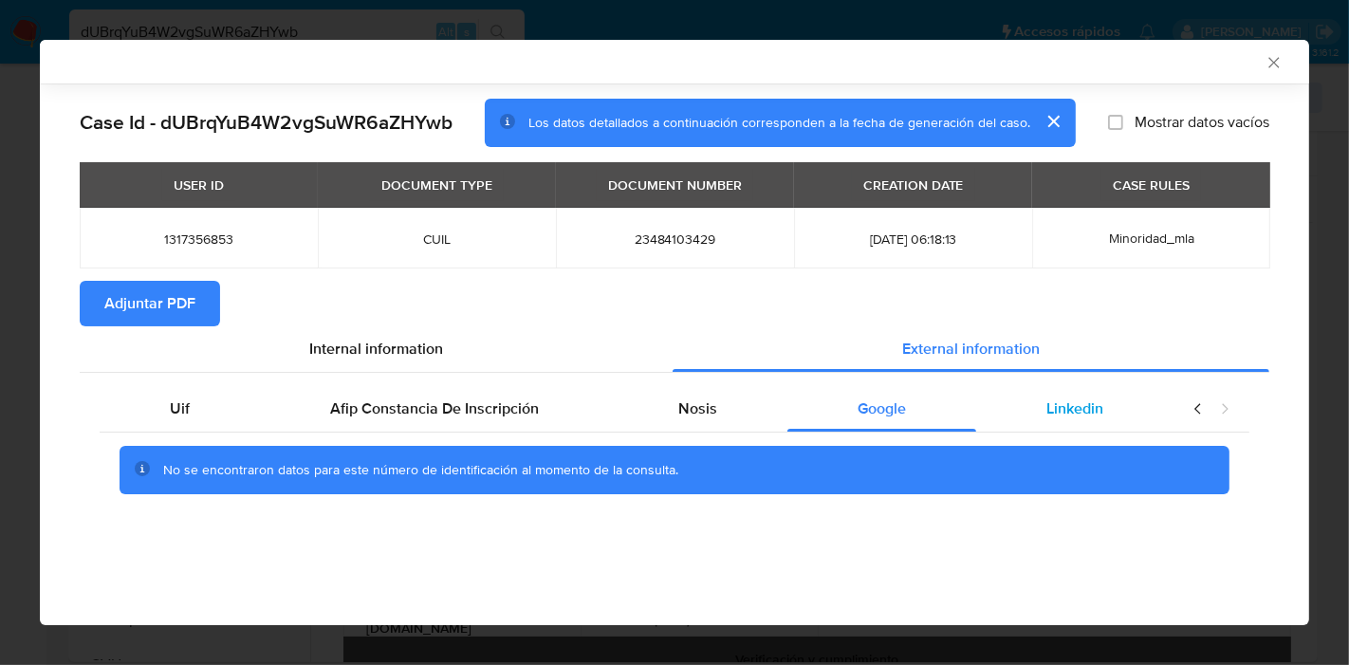
click at [1087, 415] on span "Linkedin" at bounding box center [1074, 408] width 57 height 22
drag, startPoint x: 910, startPoint y: 421, endPoint x: 734, endPoint y: 404, distance: 176.3
click at [908, 422] on div "Google" at bounding box center [881, 409] width 189 height 46
click at [609, 393] on div "Nosis" at bounding box center [698, 409] width 179 height 46
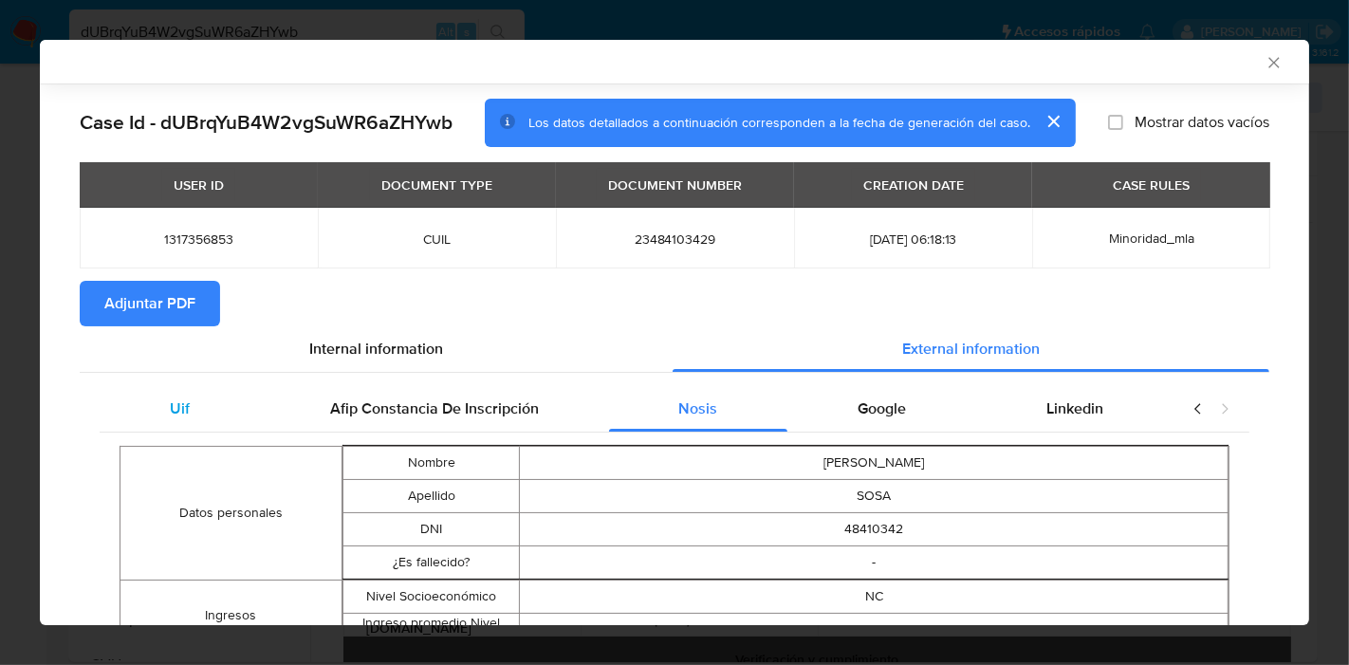
click at [213, 421] on div "Uif" at bounding box center [180, 409] width 160 height 46
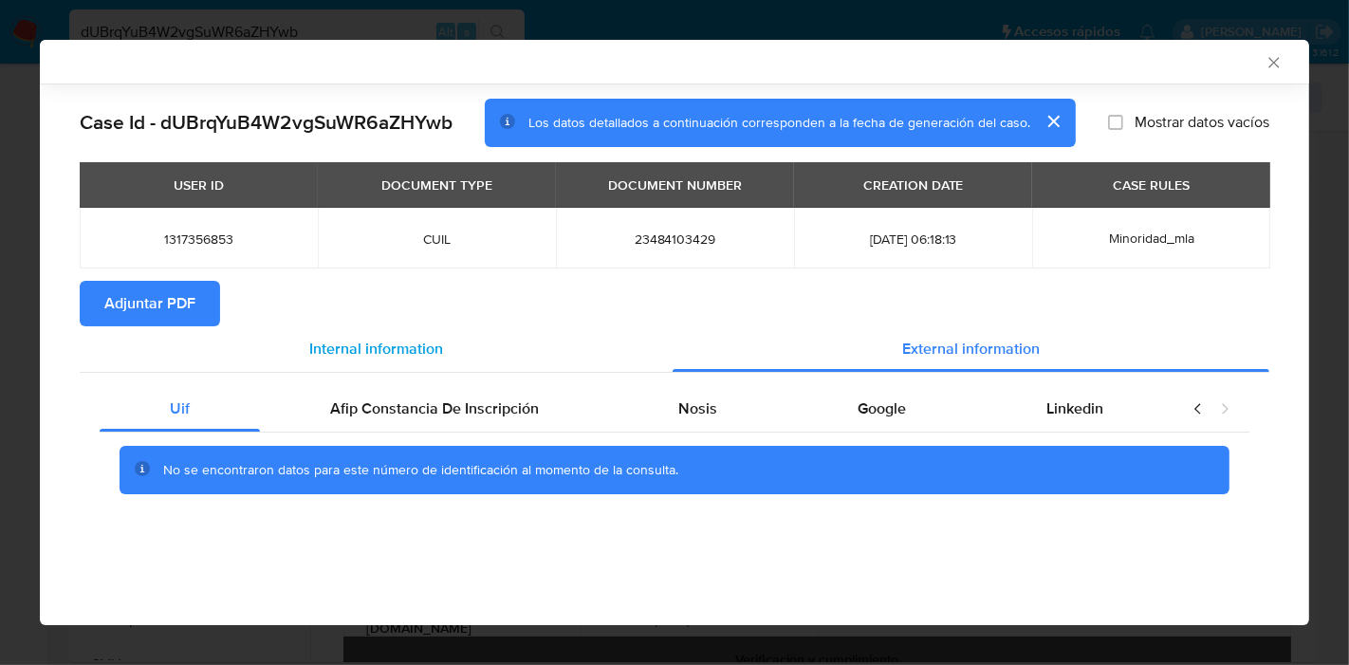
click at [329, 353] on span "Internal information" at bounding box center [376, 349] width 134 height 22
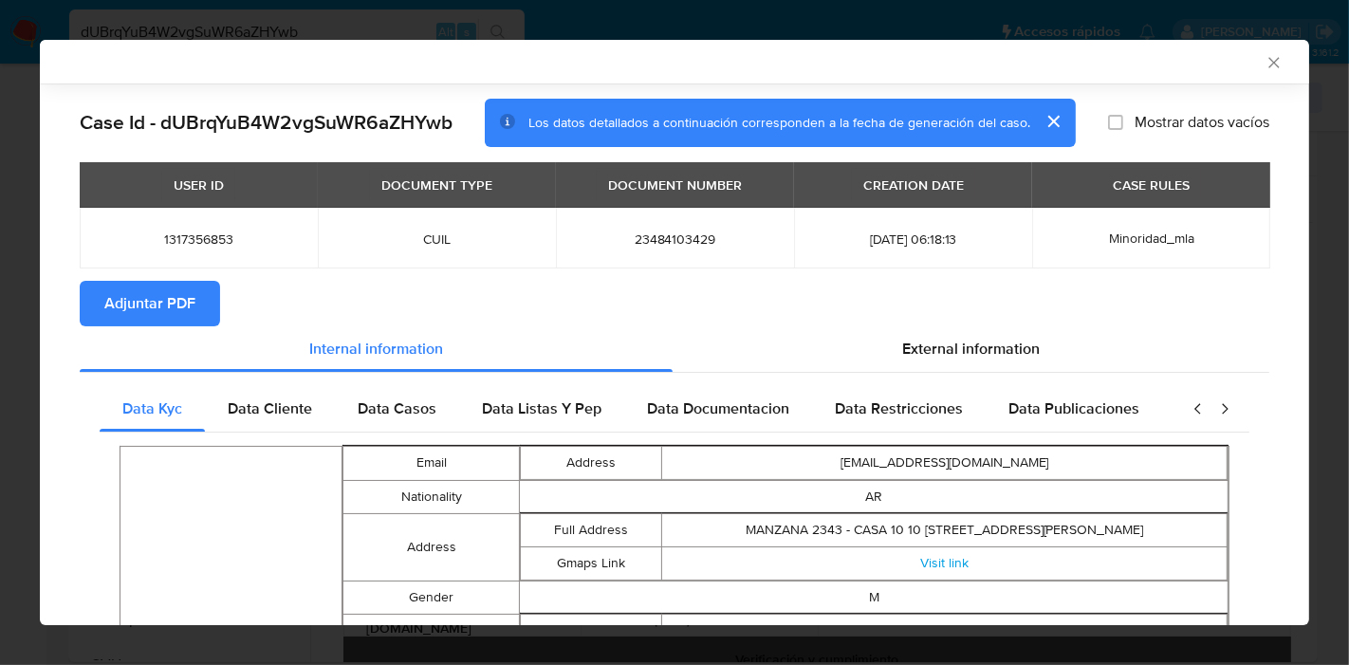
click at [170, 314] on span "Adjuntar PDF" at bounding box center [149, 304] width 91 height 42
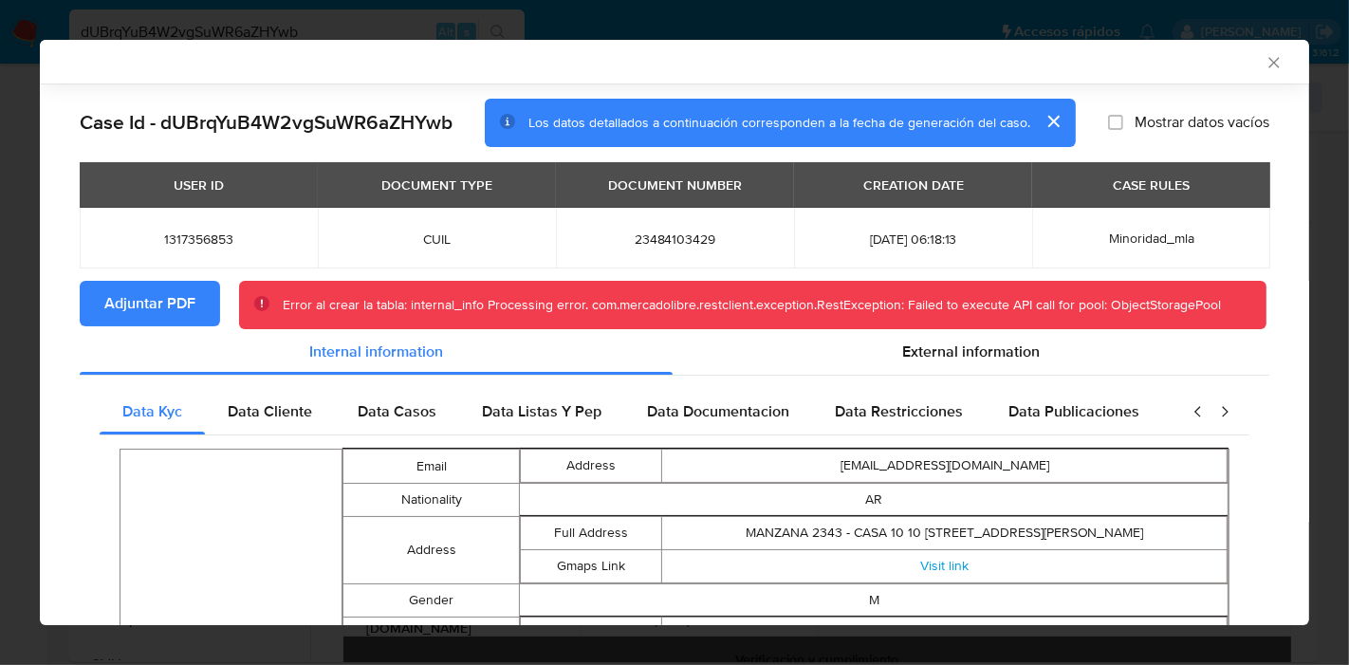
click at [1257, 80] on div "AML Data Collector" at bounding box center [674, 62] width 1269 height 44
click at [1264, 64] on icon "Cerrar ventana" at bounding box center [1273, 62] width 19 height 19
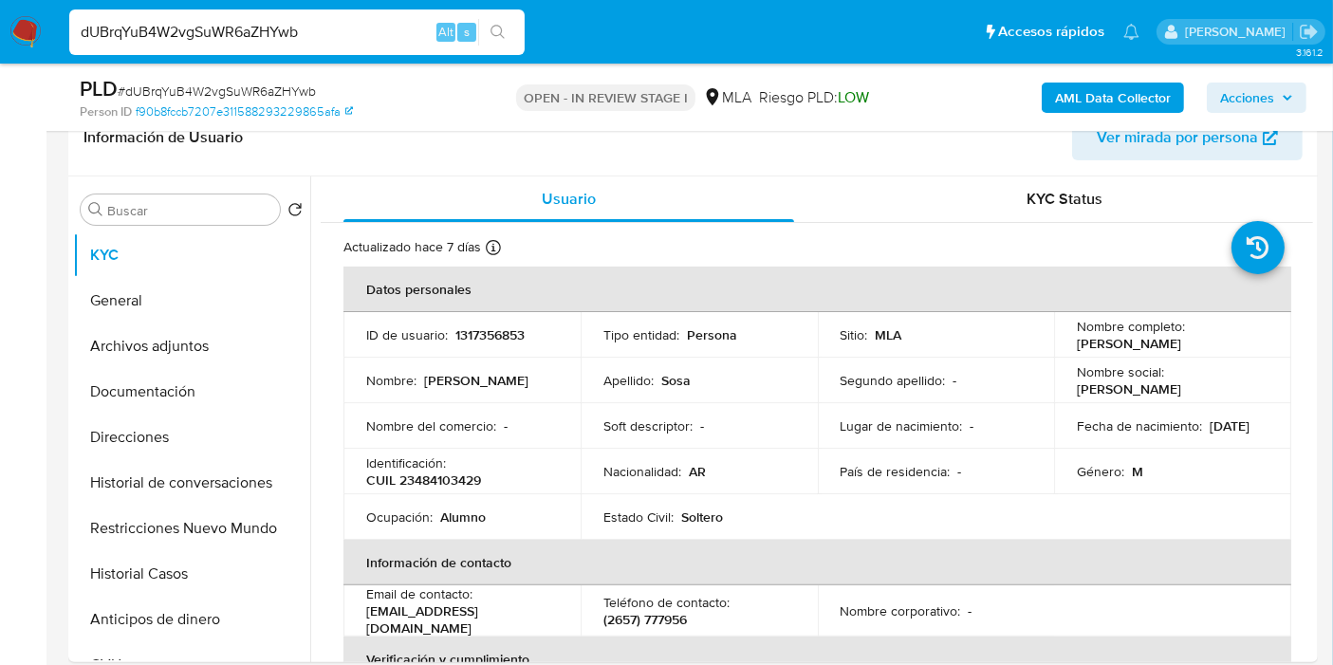
click at [40, 24] on img at bounding box center [25, 32] width 32 height 32
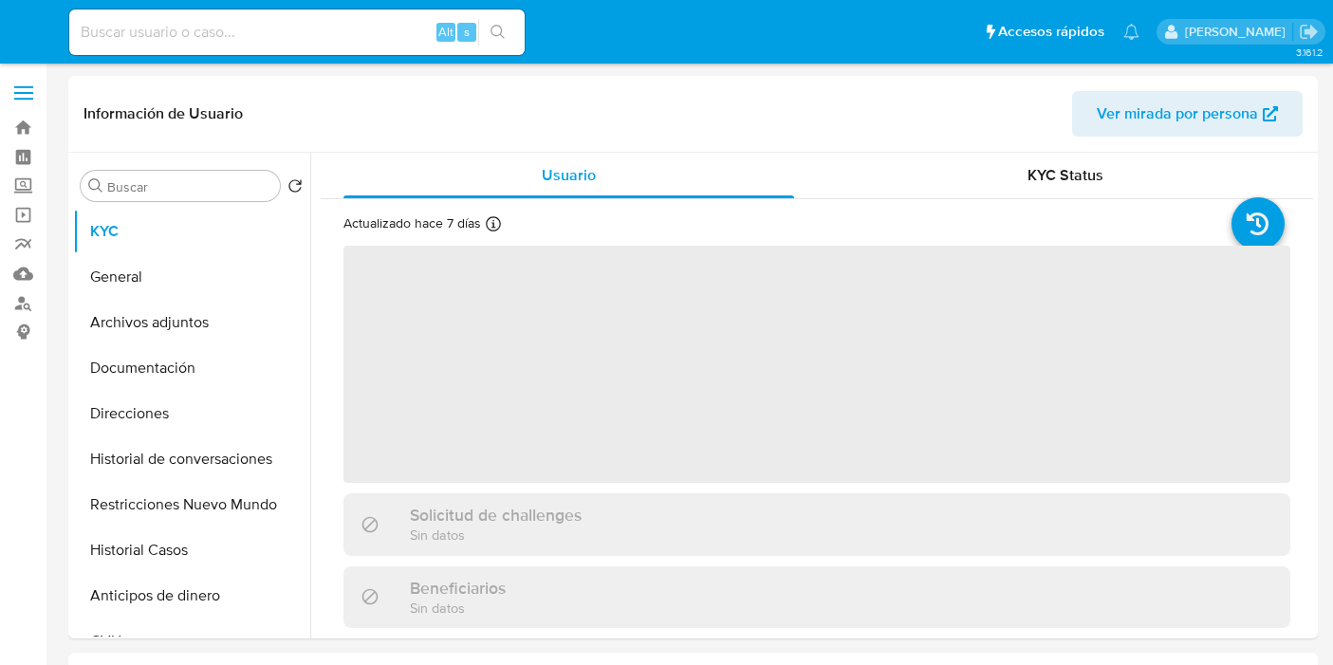
select select "10"
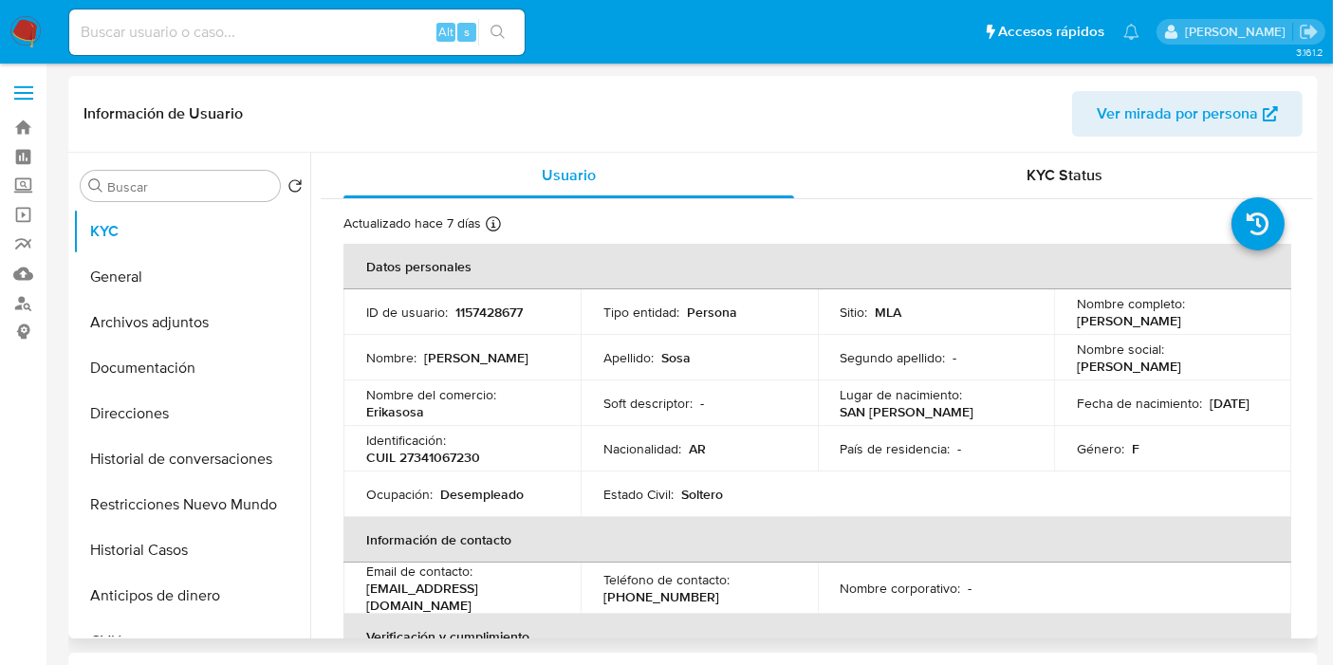
click at [457, 462] on p "CUIL 27341067230" at bounding box center [423, 457] width 114 height 17
drag, startPoint x: 1180, startPoint y: 317, endPoint x: 1070, endPoint y: 326, distance: 110.4
click at [1070, 326] on td "Nombre completo : [PERSON_NAME]" at bounding box center [1172, 312] width 237 height 46
copy p "[PERSON_NAME]"
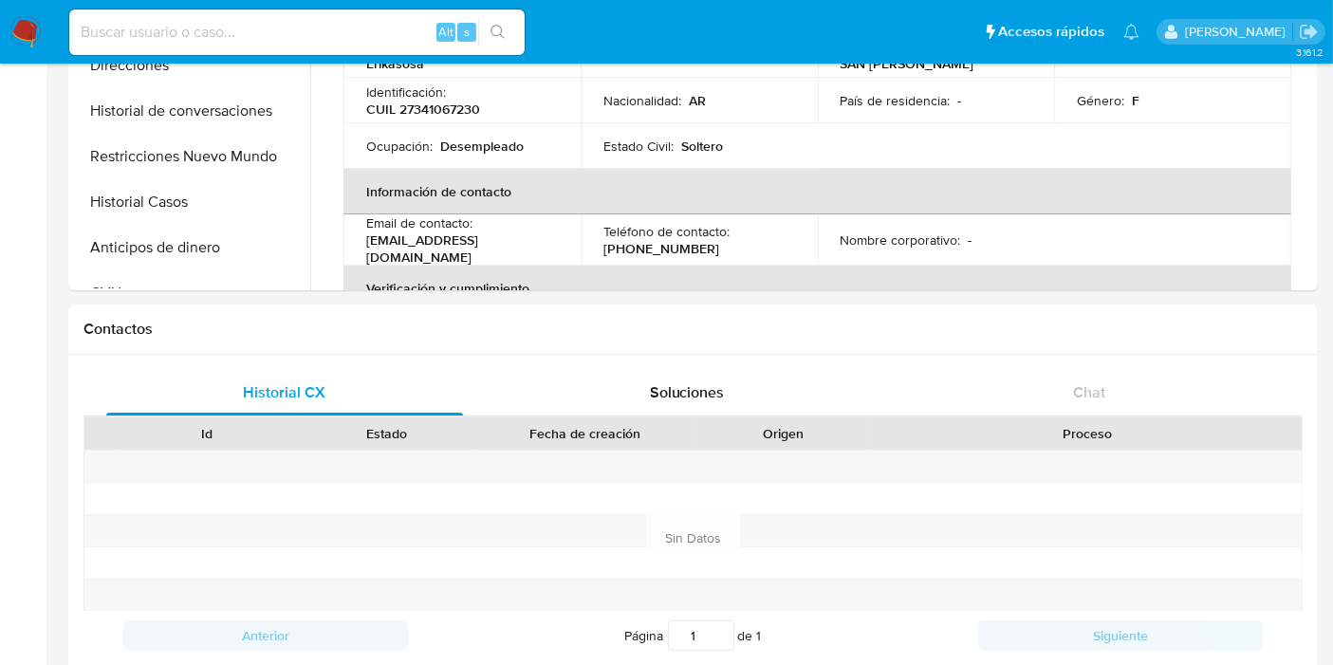
scroll to position [308, 0]
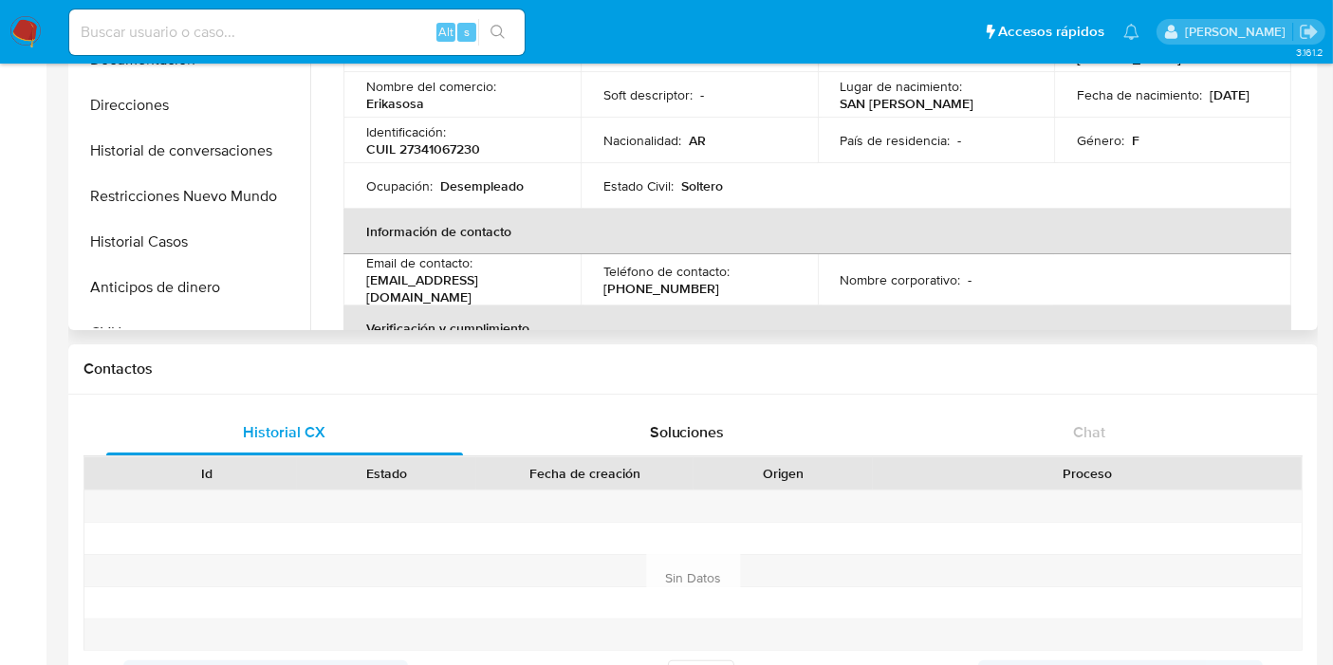
click at [467, 134] on div "Identificación : CUIL 27341067230" at bounding box center [462, 140] width 192 height 34
click at [446, 153] on p "CUIL 27341067230" at bounding box center [423, 148] width 114 height 17
copy p "27341067230"
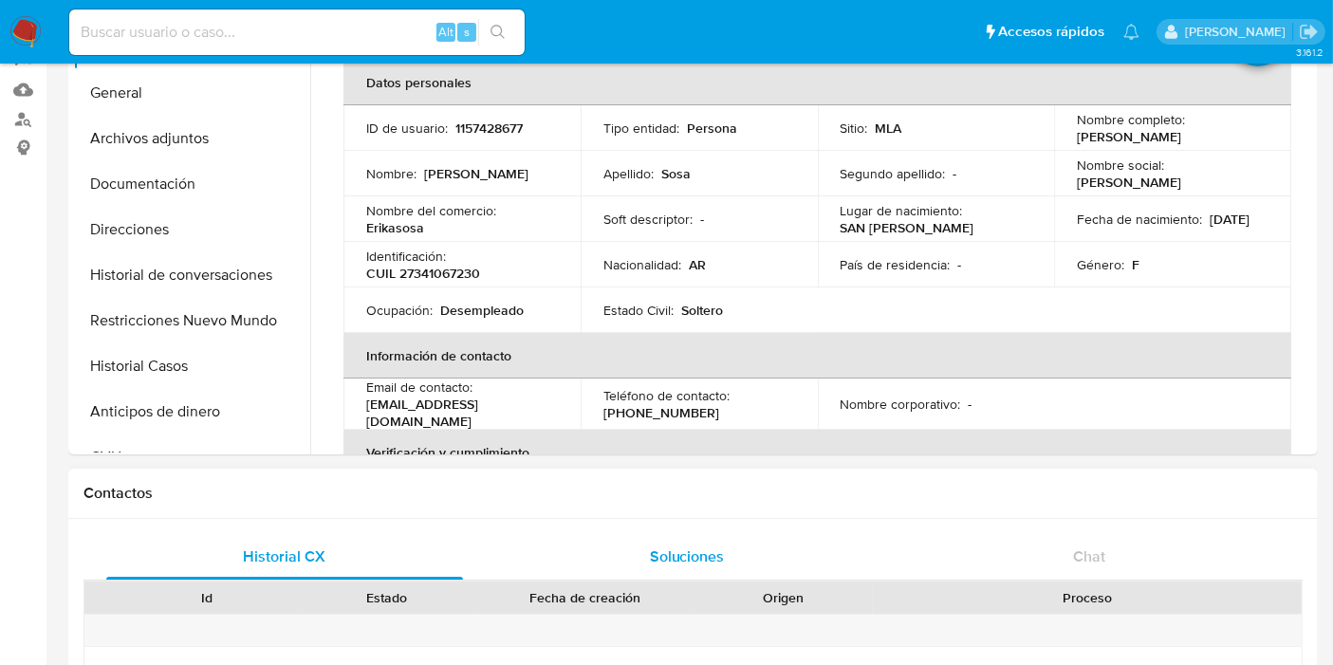
scroll to position [97, 0]
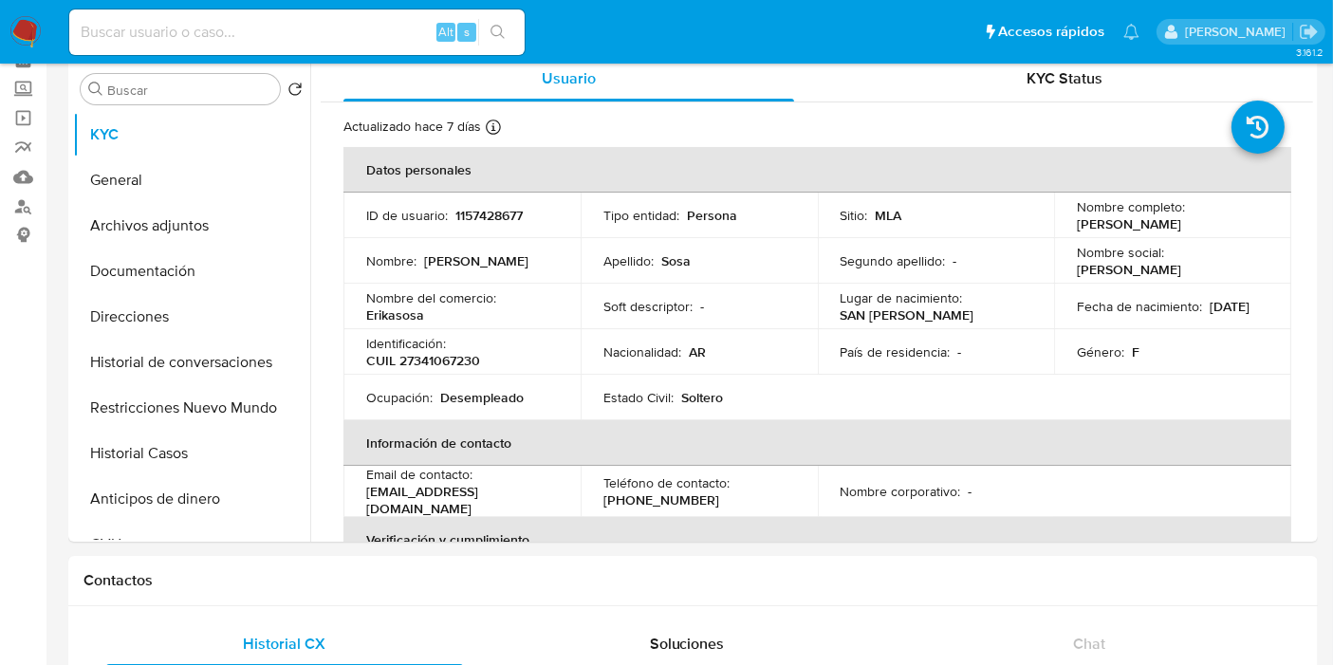
click at [9, 38] on img at bounding box center [25, 32] width 32 height 32
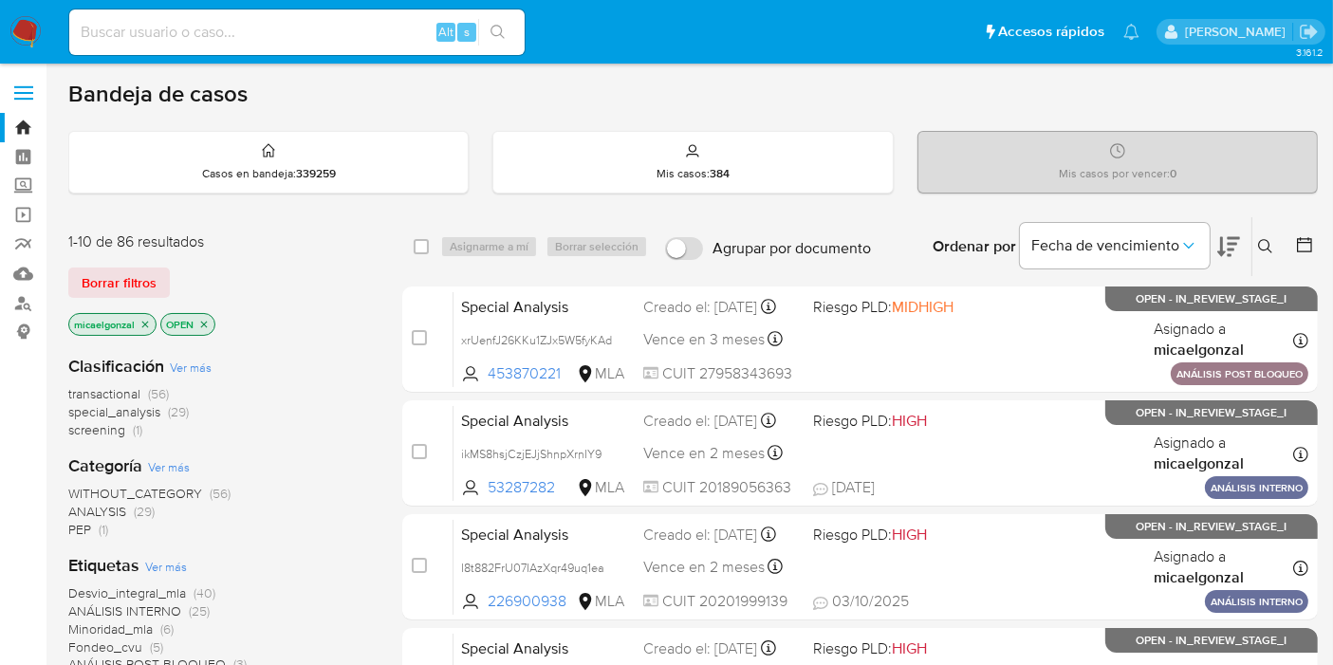
click at [400, 39] on input at bounding box center [296, 32] width 455 height 25
paste input "2yDV4fWmUaKZLnZASXCPKP8Z"
type input "2yDV4fWmUaKZLnZASXCPKP8Z"
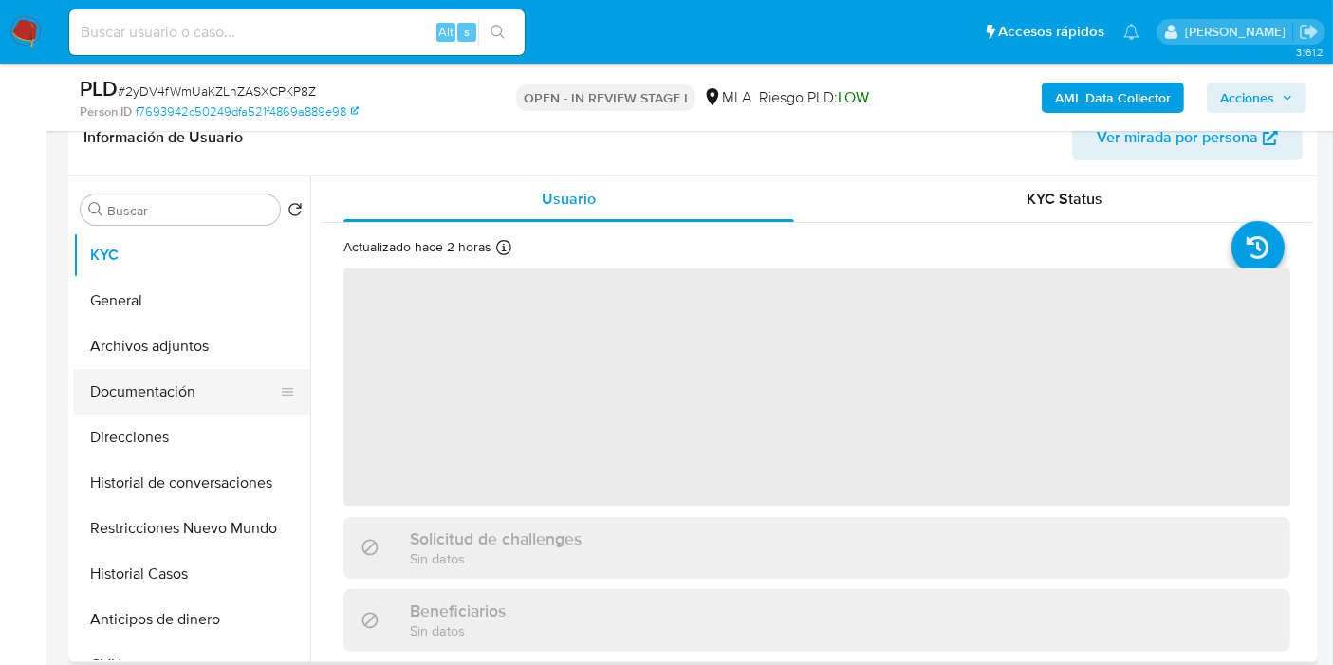
scroll to position [211, 0]
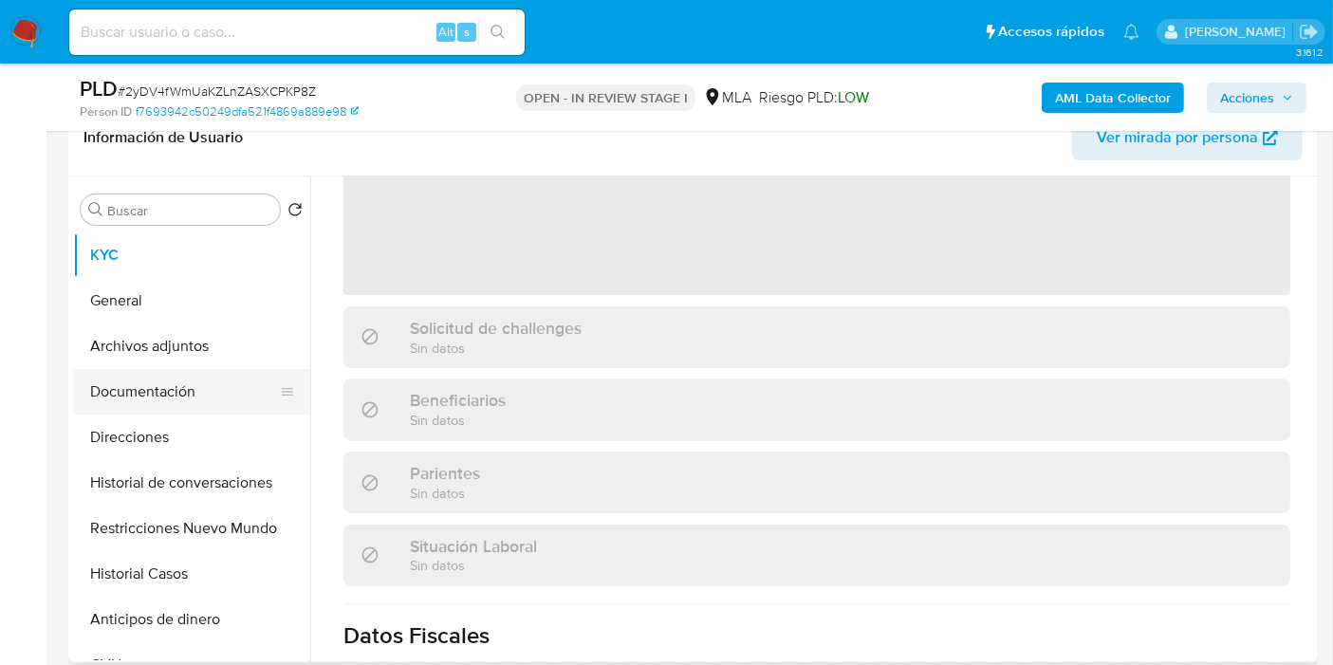
select select "10"
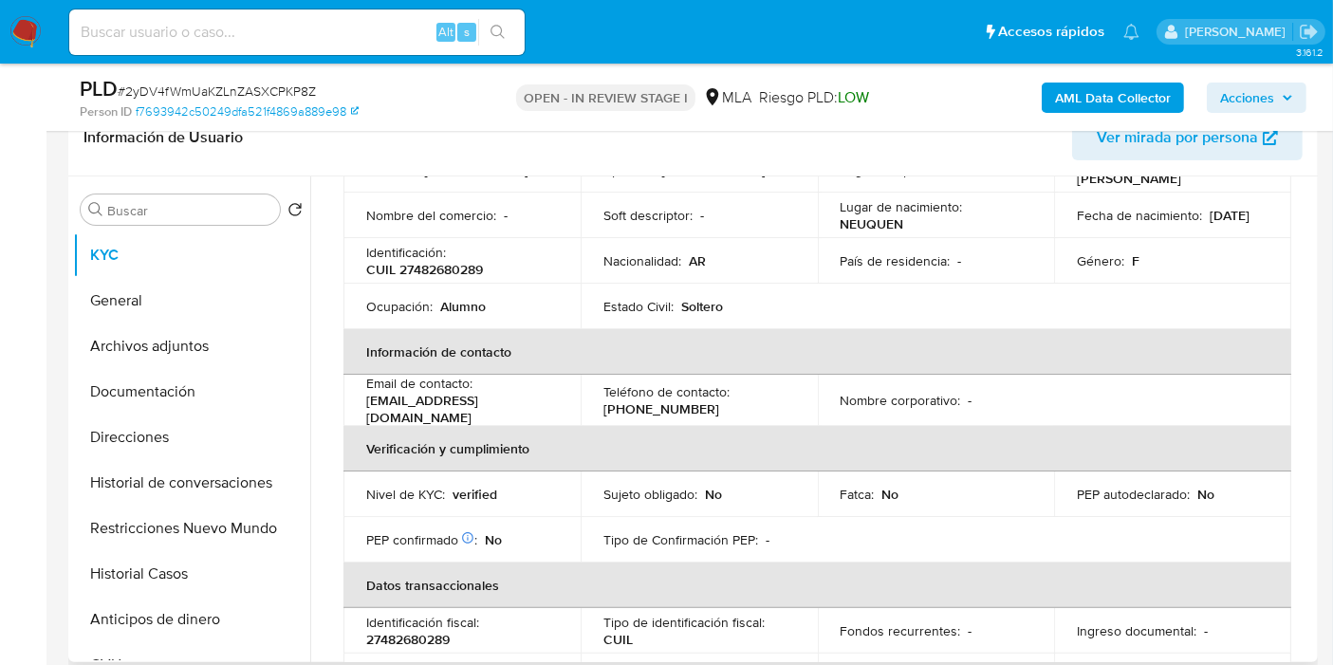
scroll to position [0, 0]
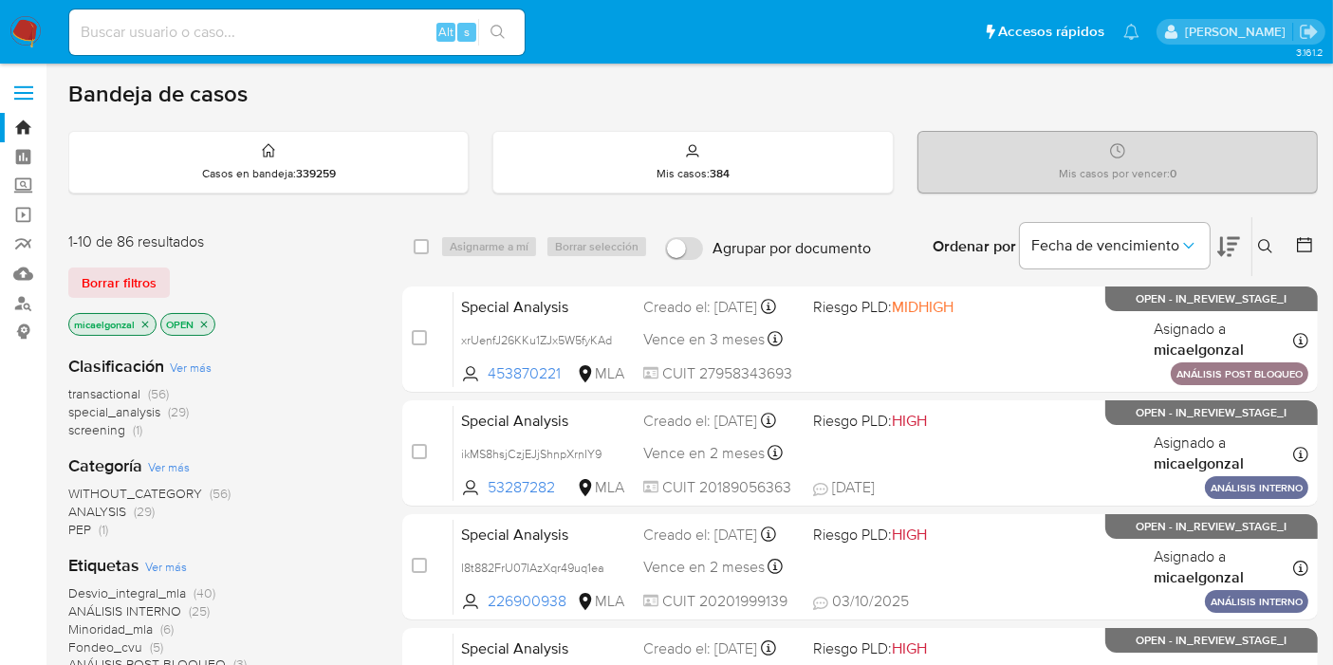
click at [202, 36] on input at bounding box center [296, 32] width 455 height 25
paste input "I5G7rx5fi3lTxtcEpmJEg0ck"
type input "I5G7rx5fi3lTxtcEpmJEg0ck"
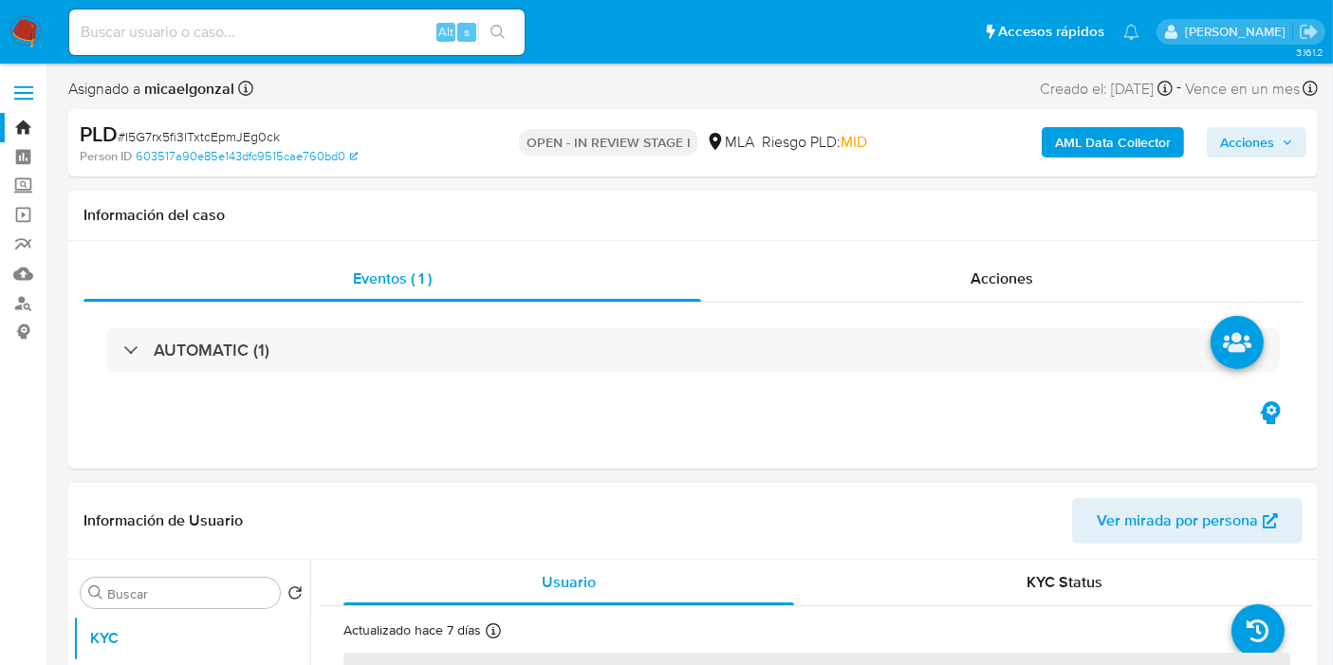
select select "10"
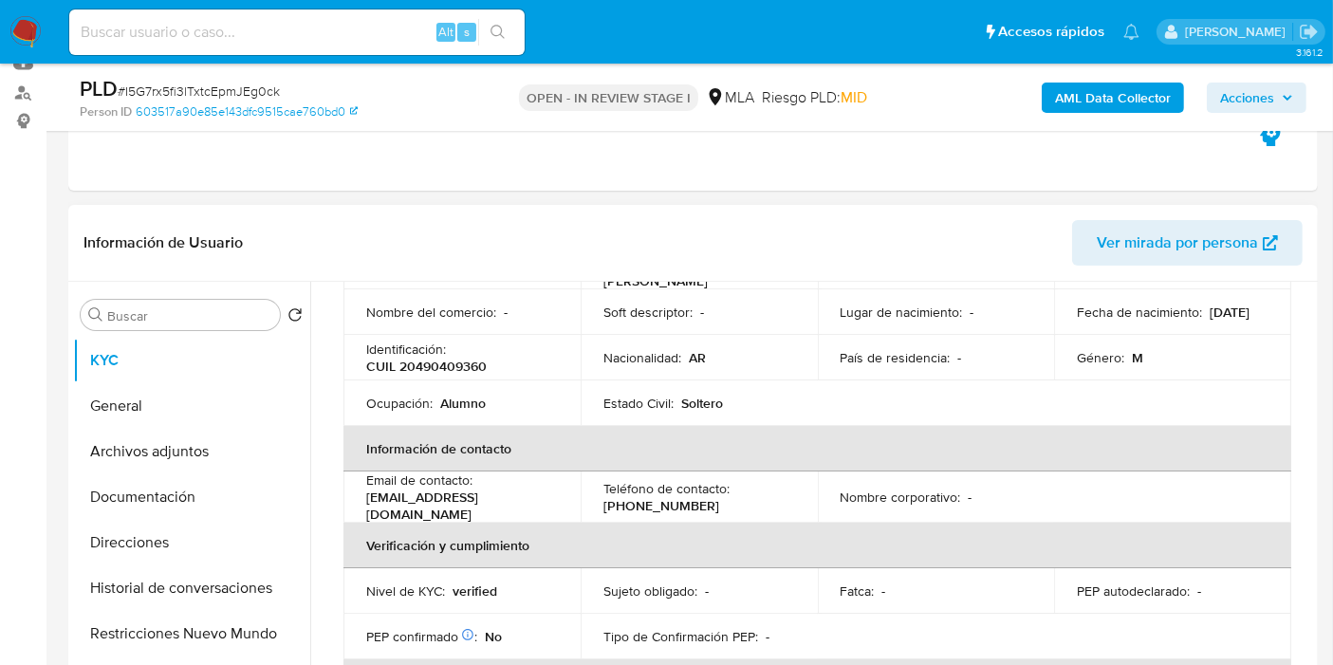
scroll to position [526, 0]
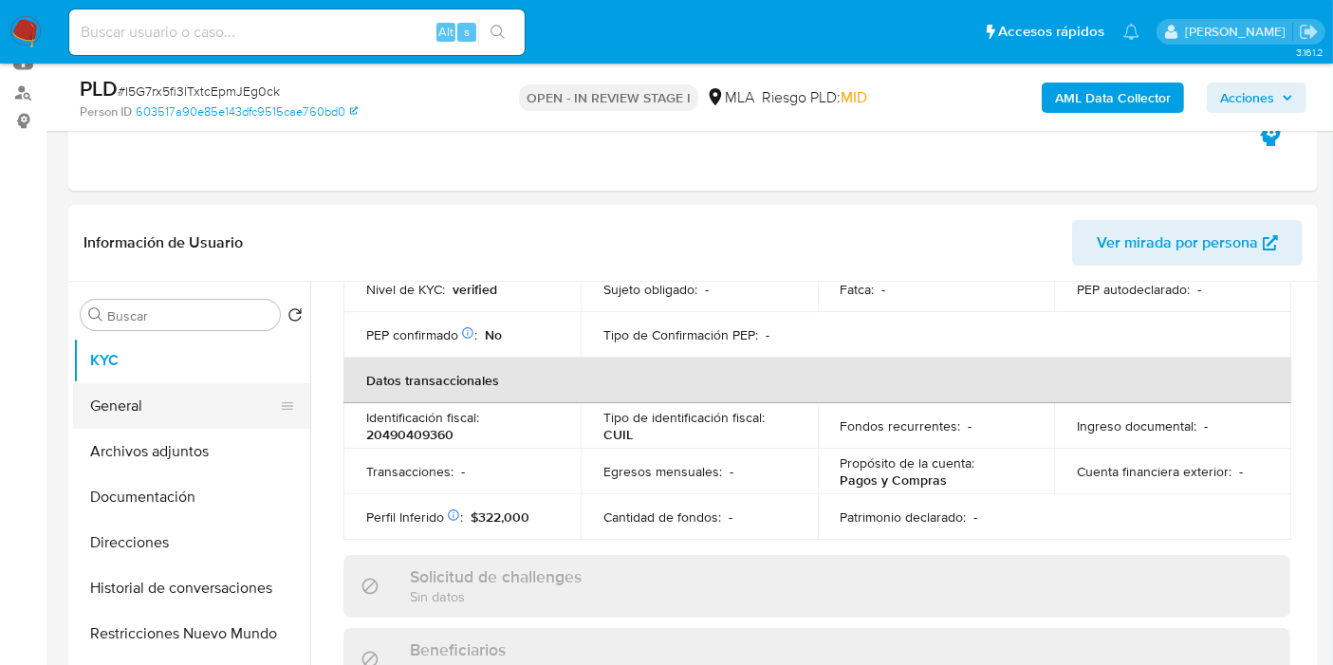
click at [150, 396] on button "General" at bounding box center [184, 406] width 222 height 46
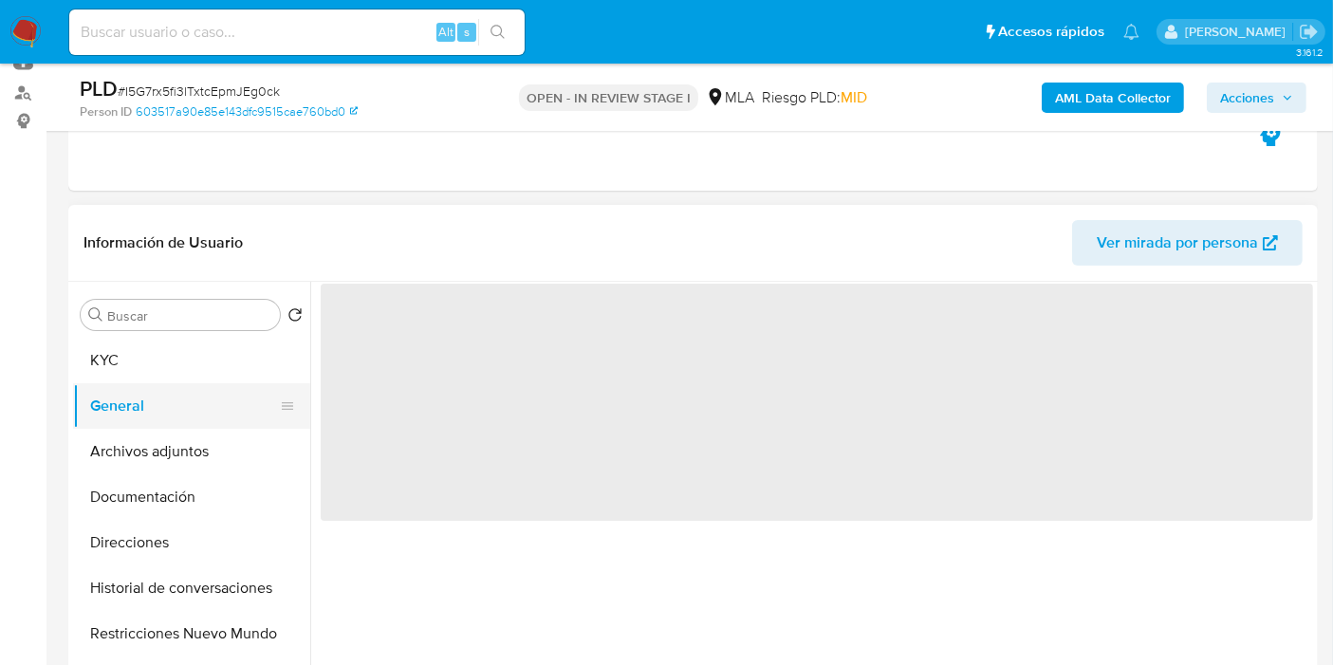
scroll to position [0, 0]
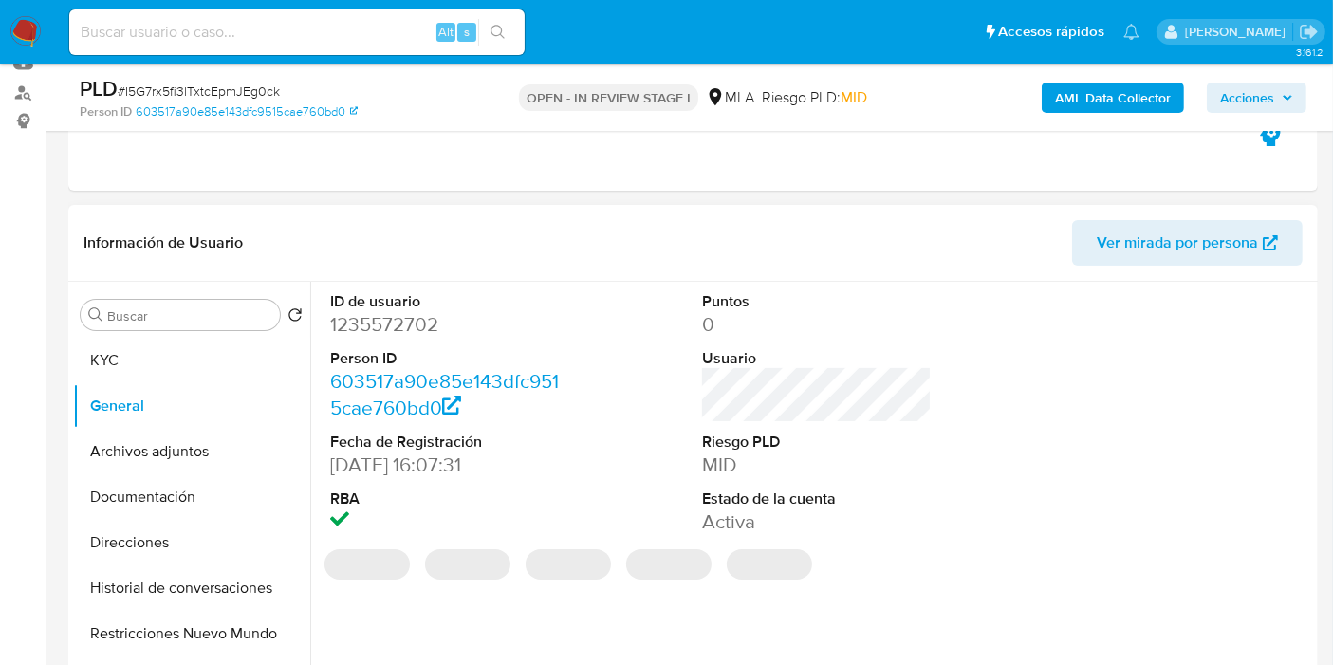
click at [396, 332] on dd "1235572702" at bounding box center [445, 324] width 230 height 27
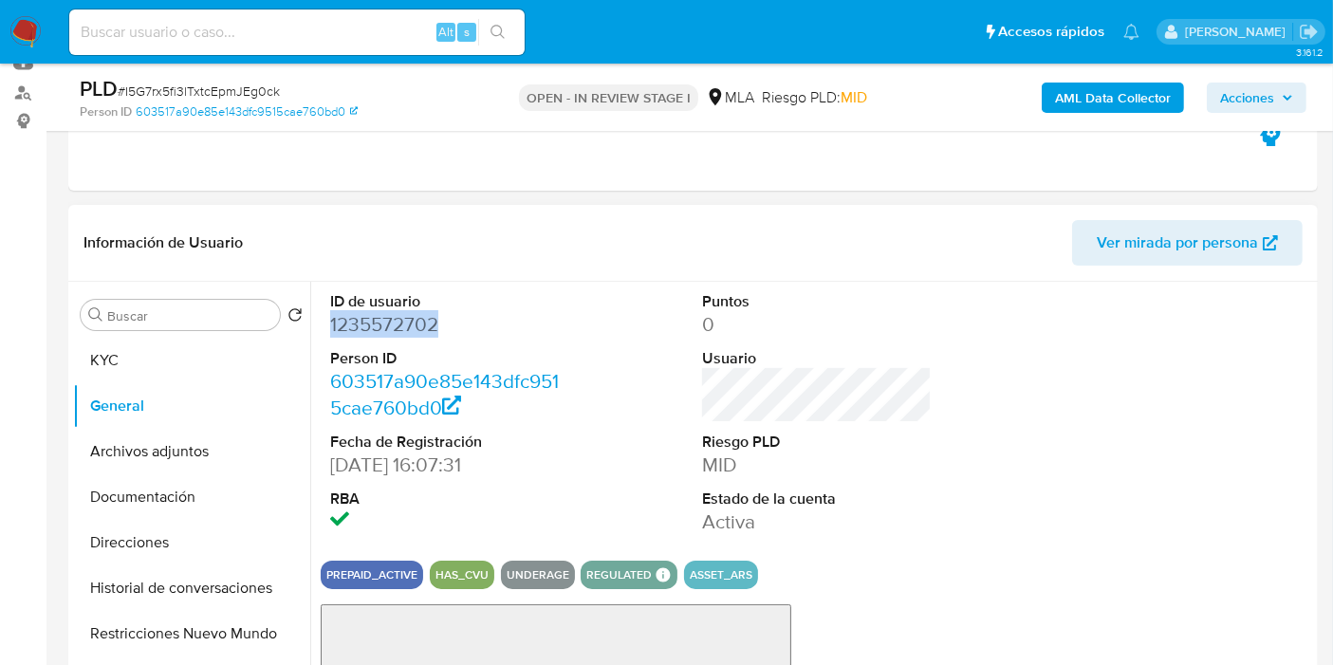
copy dd "1235572702"
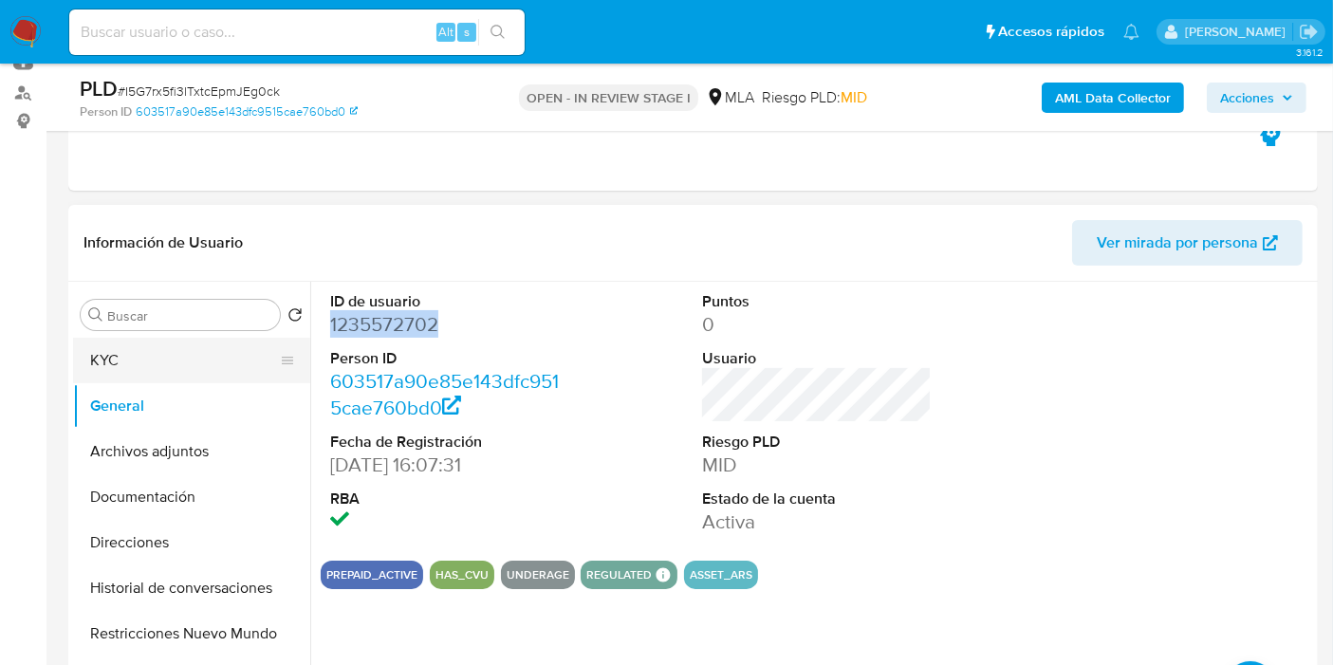
click at [213, 346] on button "KYC" at bounding box center [184, 361] width 222 height 46
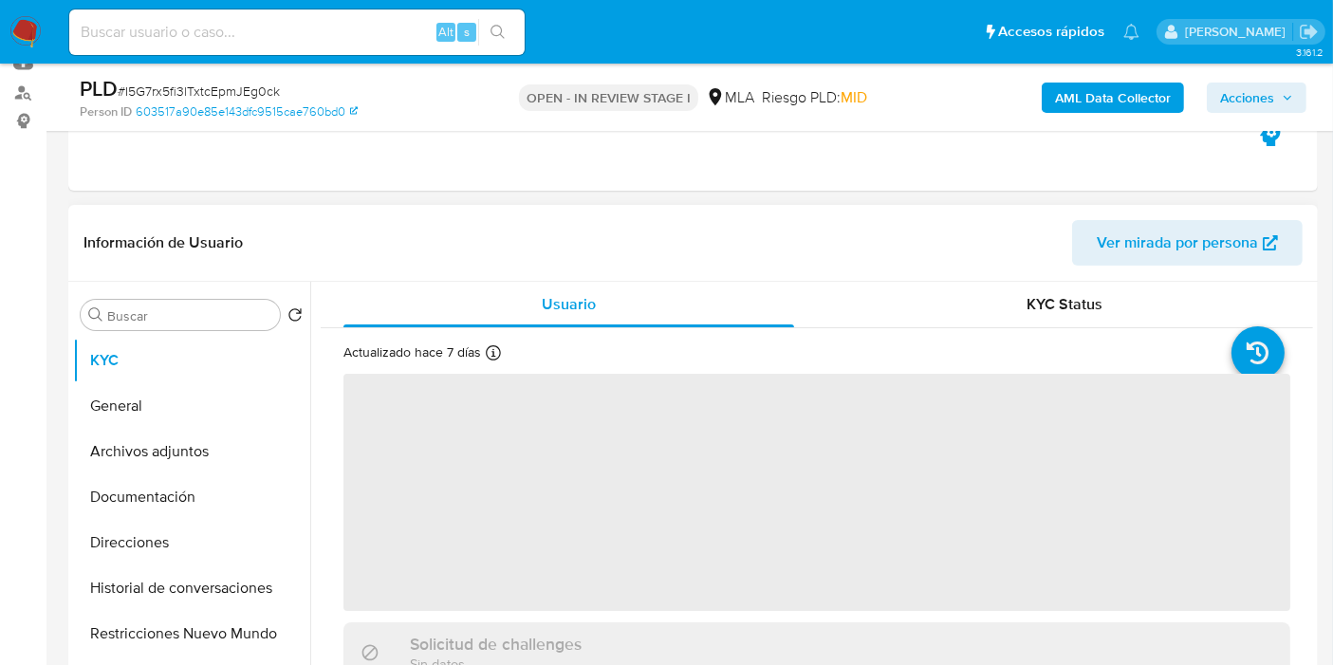
click at [672, 402] on span "‌" at bounding box center [816, 492] width 947 height 237
click at [900, 418] on span "‌" at bounding box center [816, 492] width 947 height 237
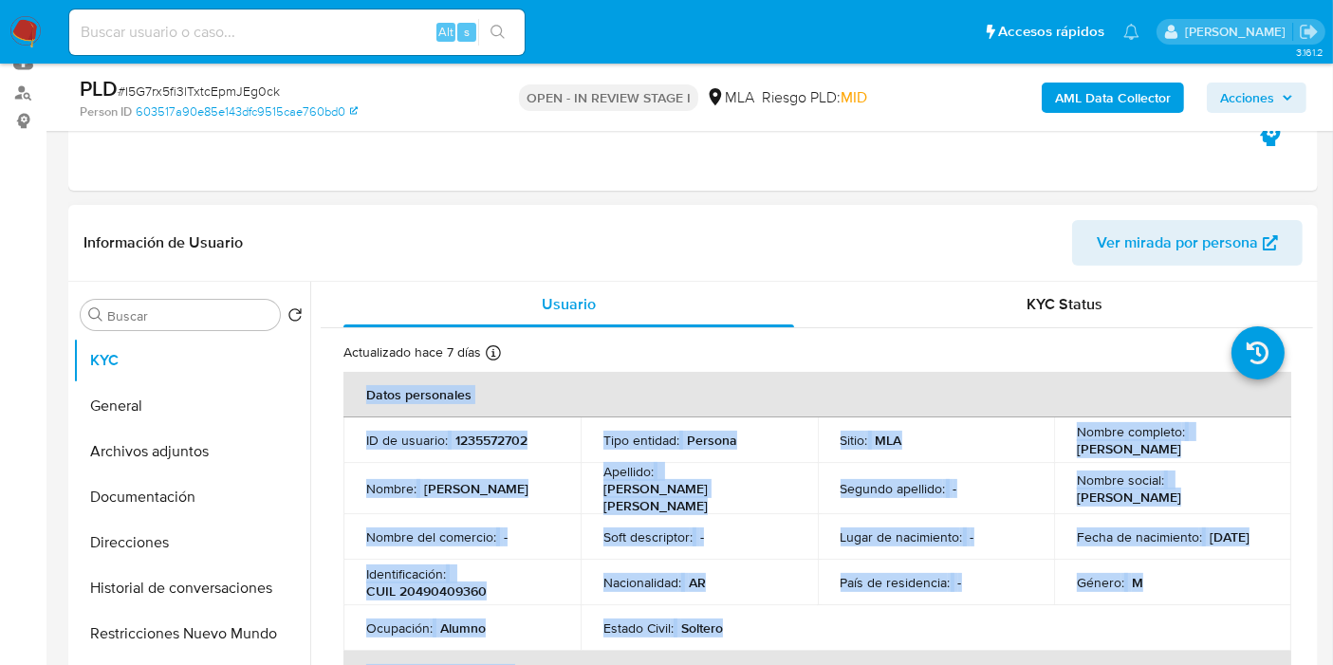
click at [1223, 528] on div "Fecha de nacimiento : 17/12/2008" at bounding box center [1173, 536] width 192 height 17
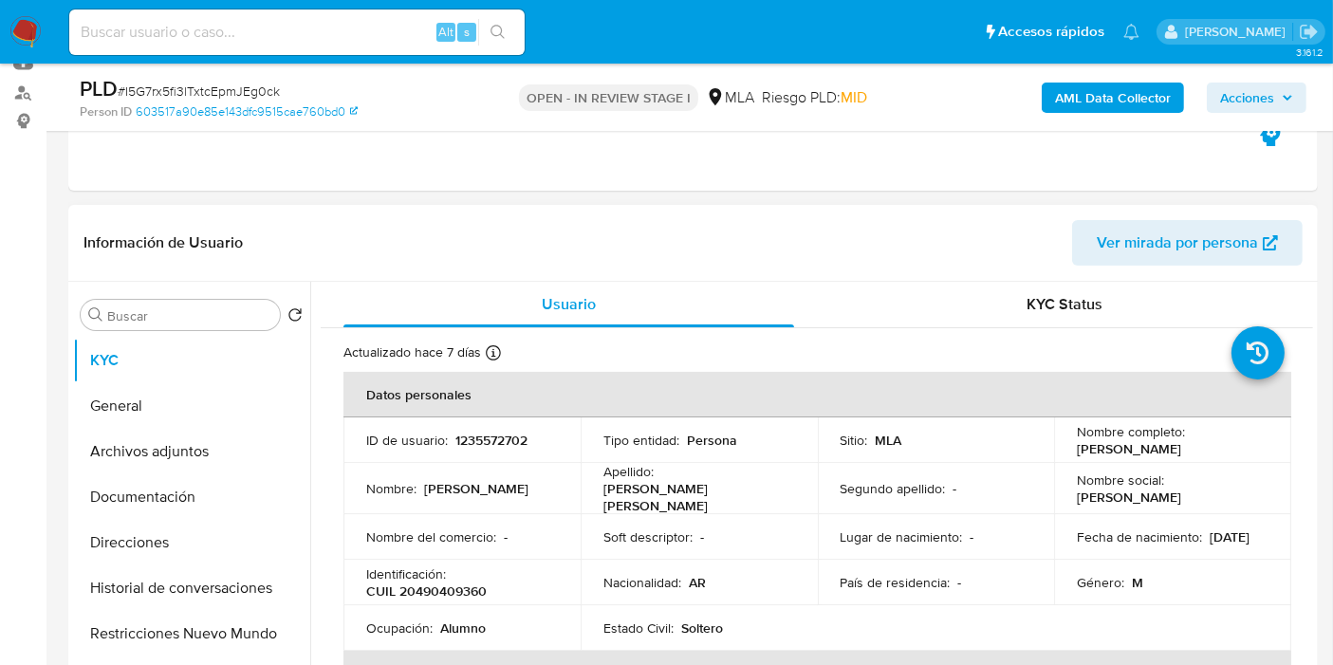
drag, startPoint x: 1243, startPoint y: 450, endPoint x: 1072, endPoint y: 453, distance: 170.8
click at [1077, 453] on div "Nombre completo : Emilio José Barberio Schütz" at bounding box center [1173, 440] width 192 height 34
copy p "Emilio José Barberio Schütz"
click at [194, 522] on button "Direcciones" at bounding box center [184, 543] width 222 height 46
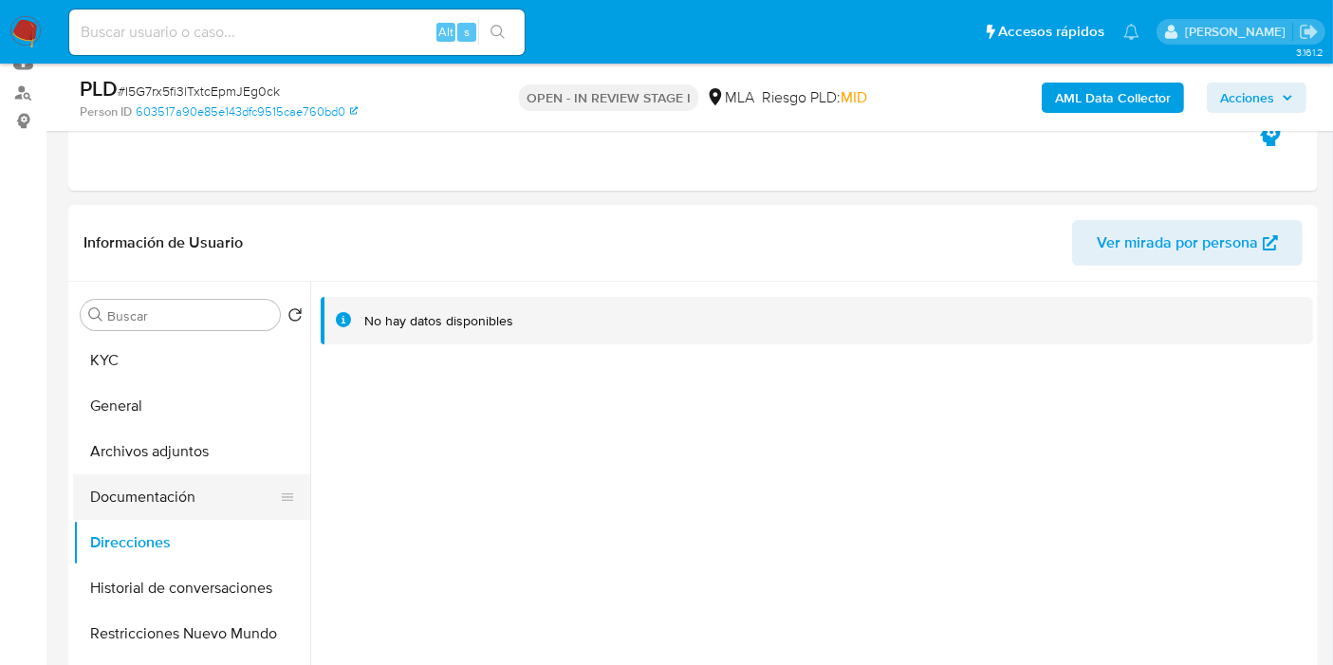
click at [165, 493] on button "Documentación" at bounding box center [184, 497] width 222 height 46
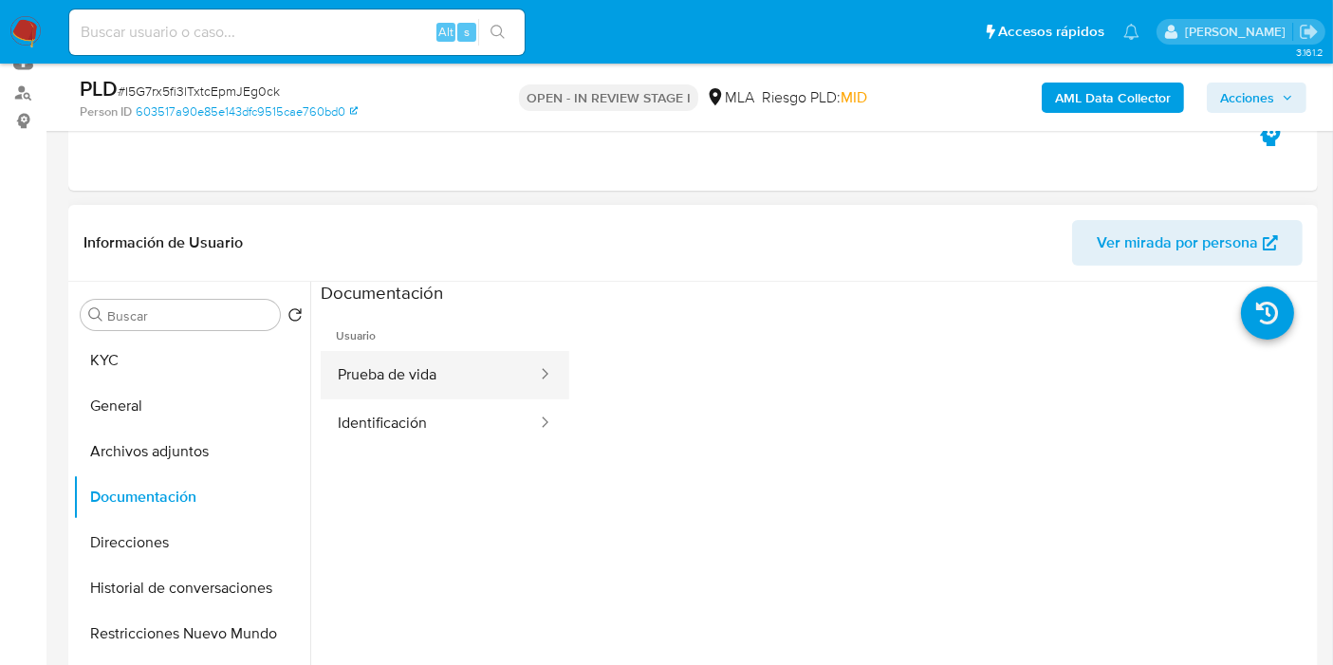
click at [459, 394] on button "Prueba de vida" at bounding box center [430, 375] width 218 height 48
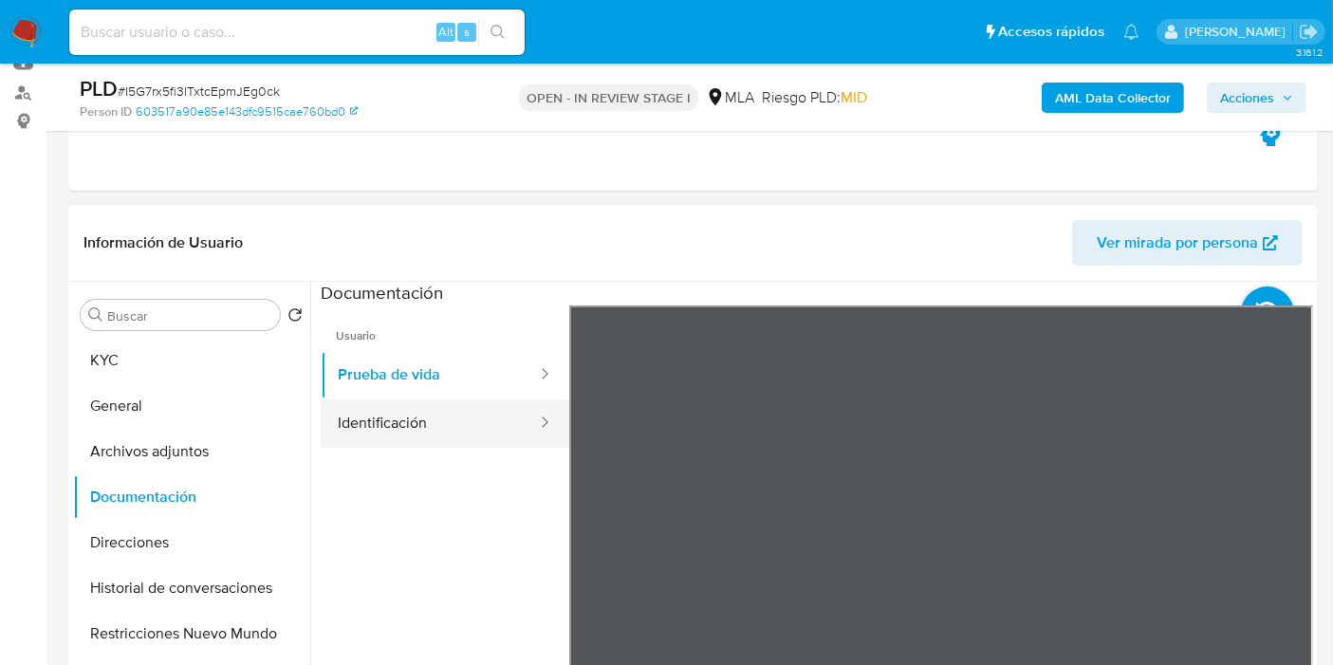
click at [455, 409] on button "Identificación" at bounding box center [430, 423] width 218 height 48
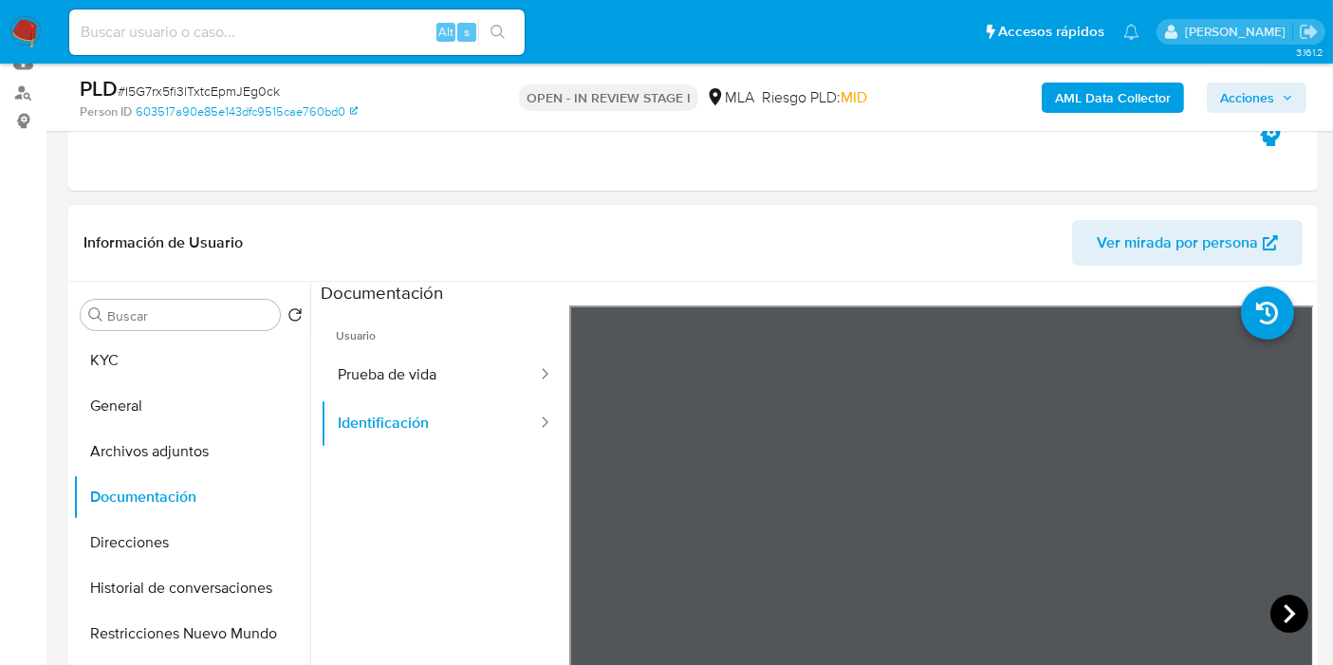
click at [1299, 606] on icon at bounding box center [1289, 614] width 38 height 38
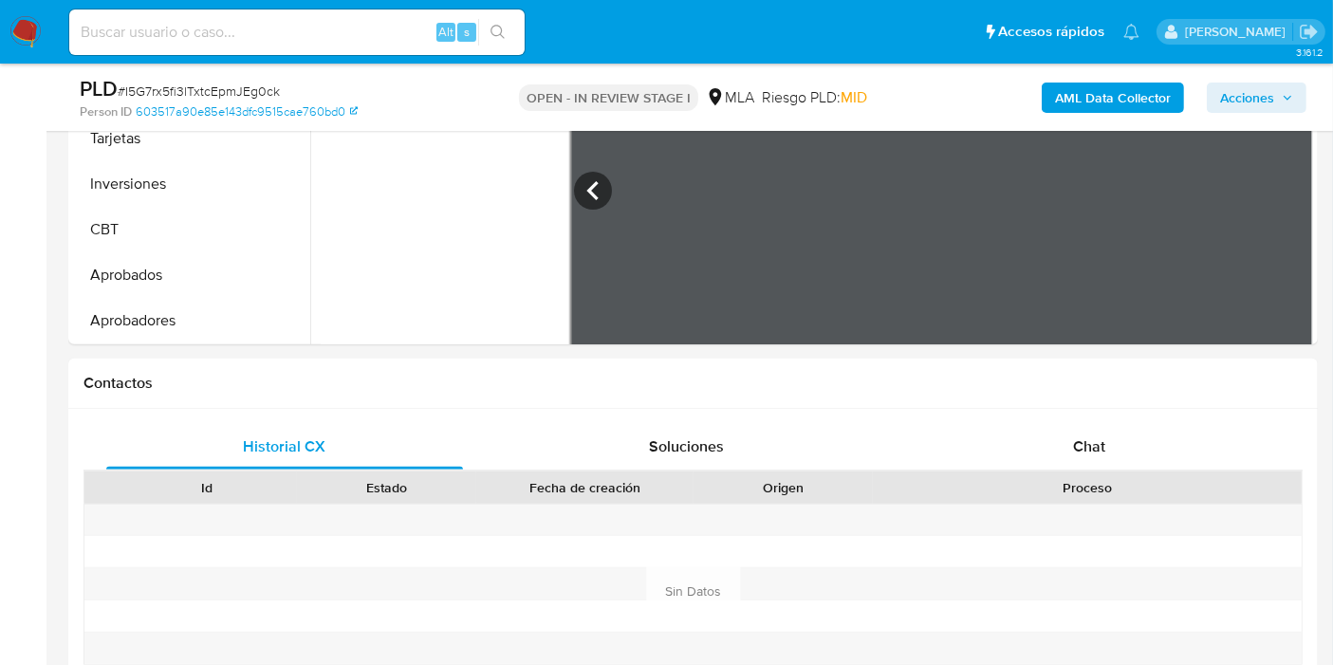
scroll to position [536, 0]
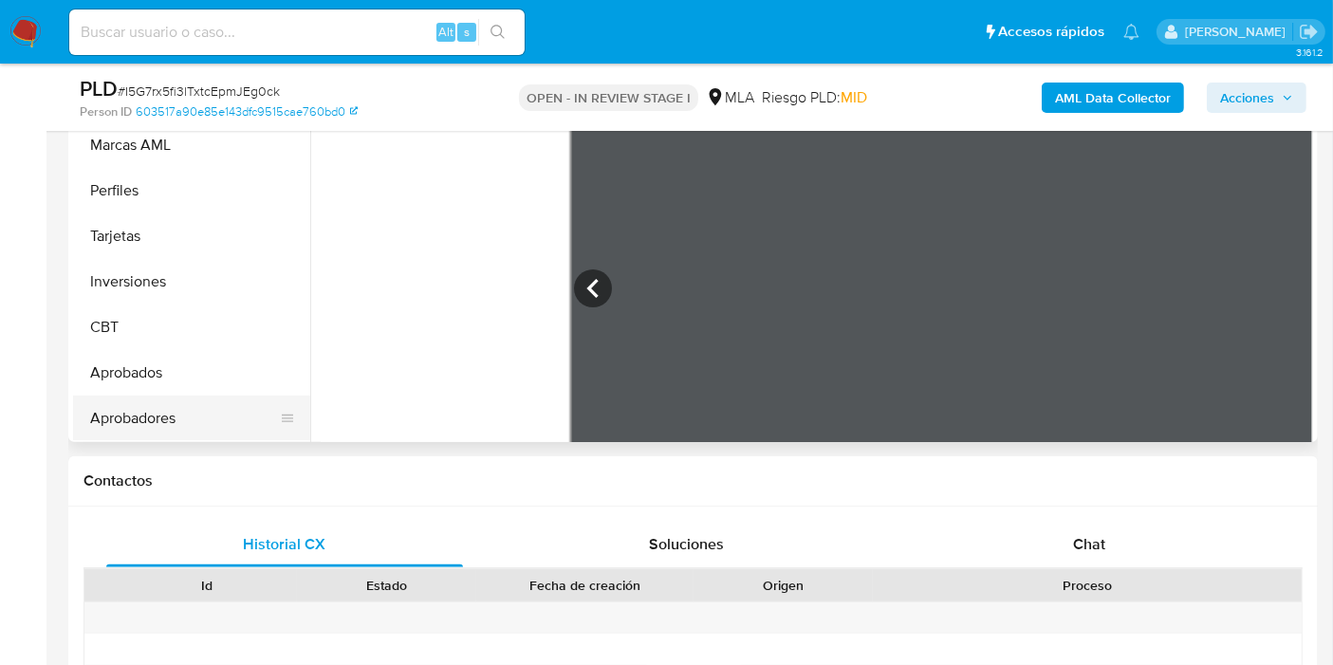
click at [219, 396] on button "Aprobadores" at bounding box center [184, 419] width 222 height 46
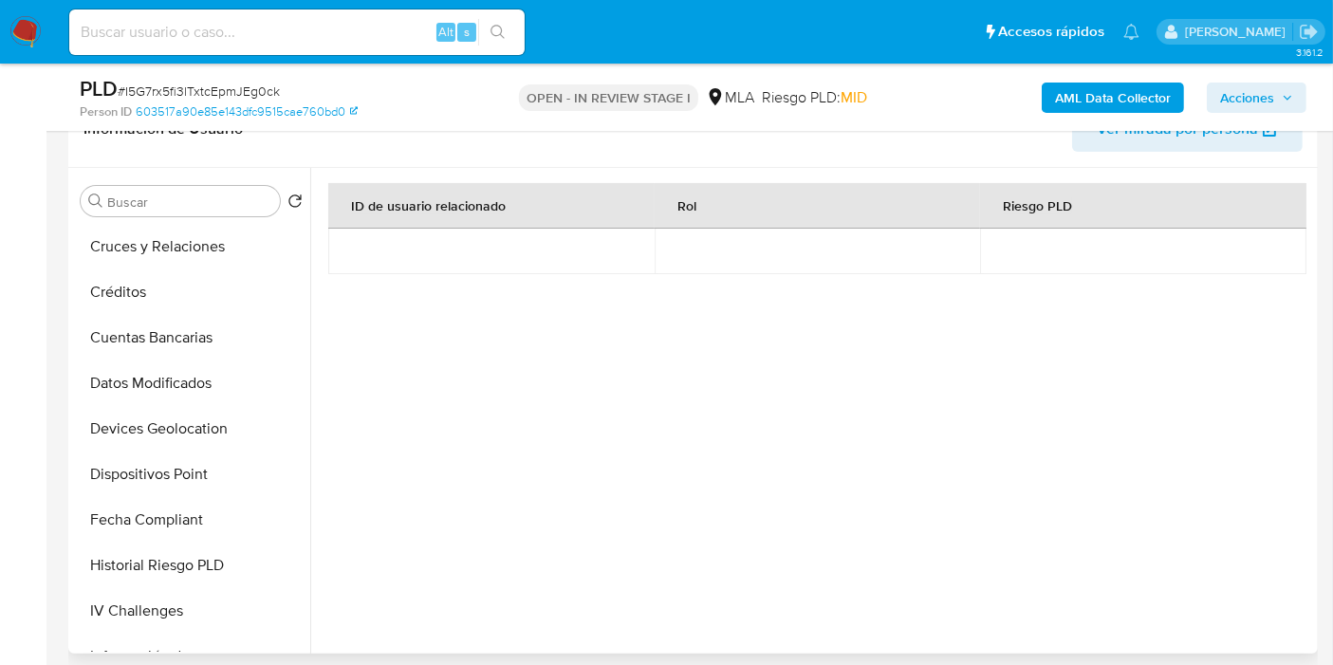
scroll to position [0, 0]
click at [156, 253] on button "KYC" at bounding box center [184, 247] width 222 height 46
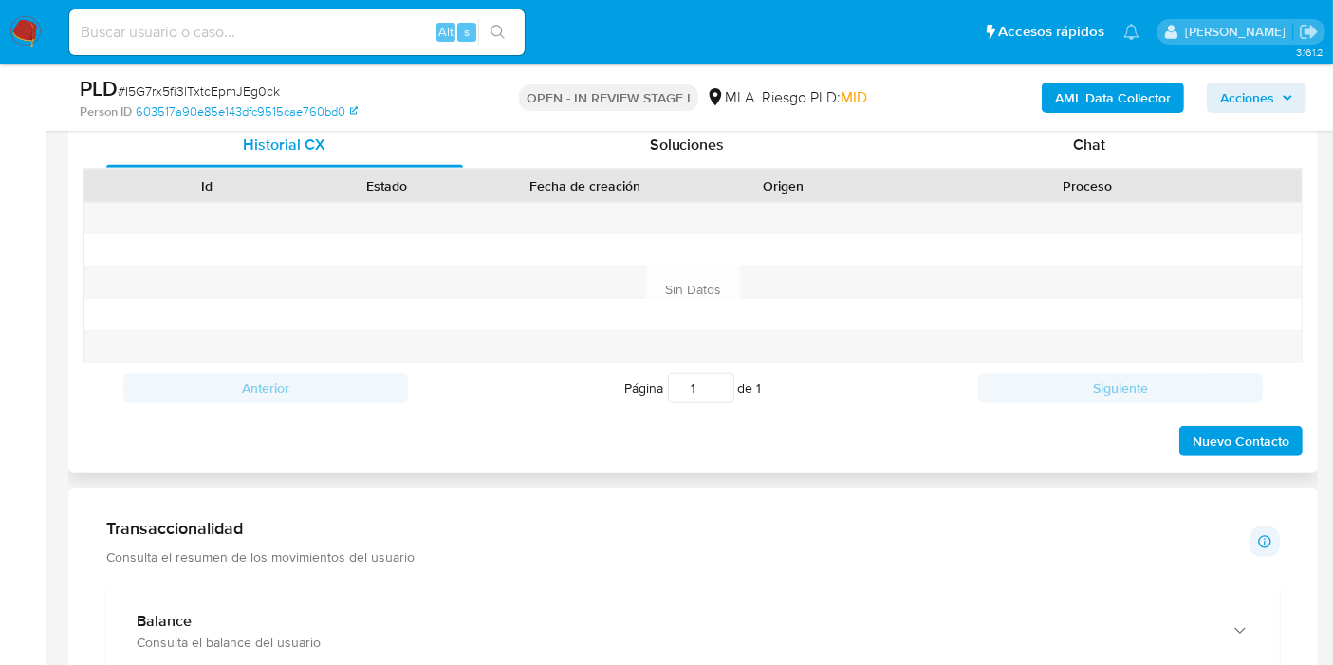
scroll to position [852, 0]
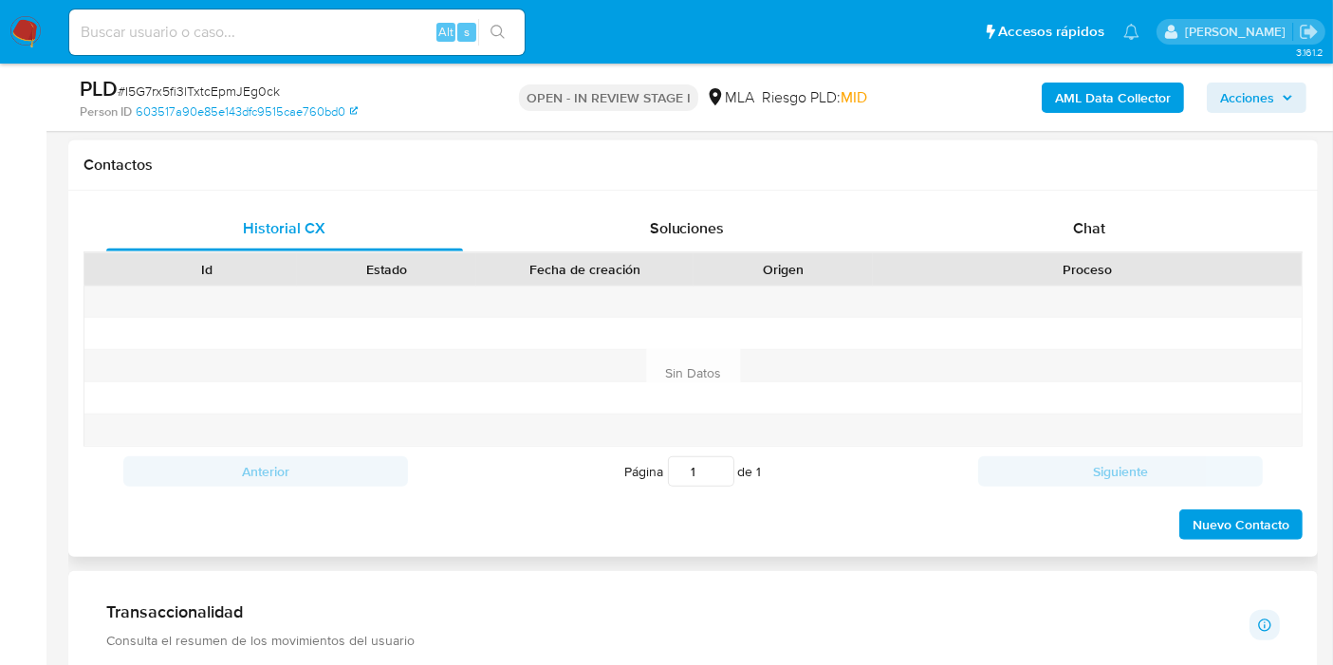
click at [1157, 196] on div "Historial CX Soluciones Chat Id Estado Fecha de creación Origen Proceso Anterio…" at bounding box center [692, 374] width 1249 height 366
click at [1134, 225] on div "Chat" at bounding box center [1089, 229] width 357 height 46
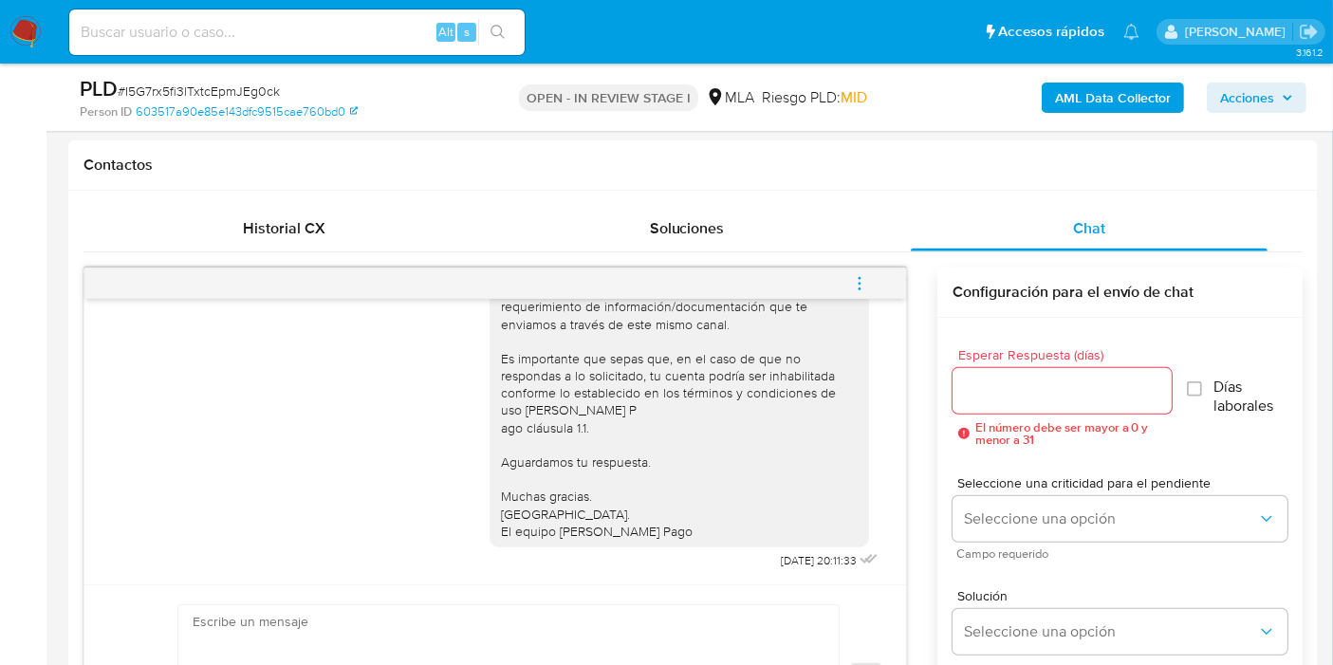
click at [860, 280] on icon "menu-action" at bounding box center [859, 283] width 17 height 17
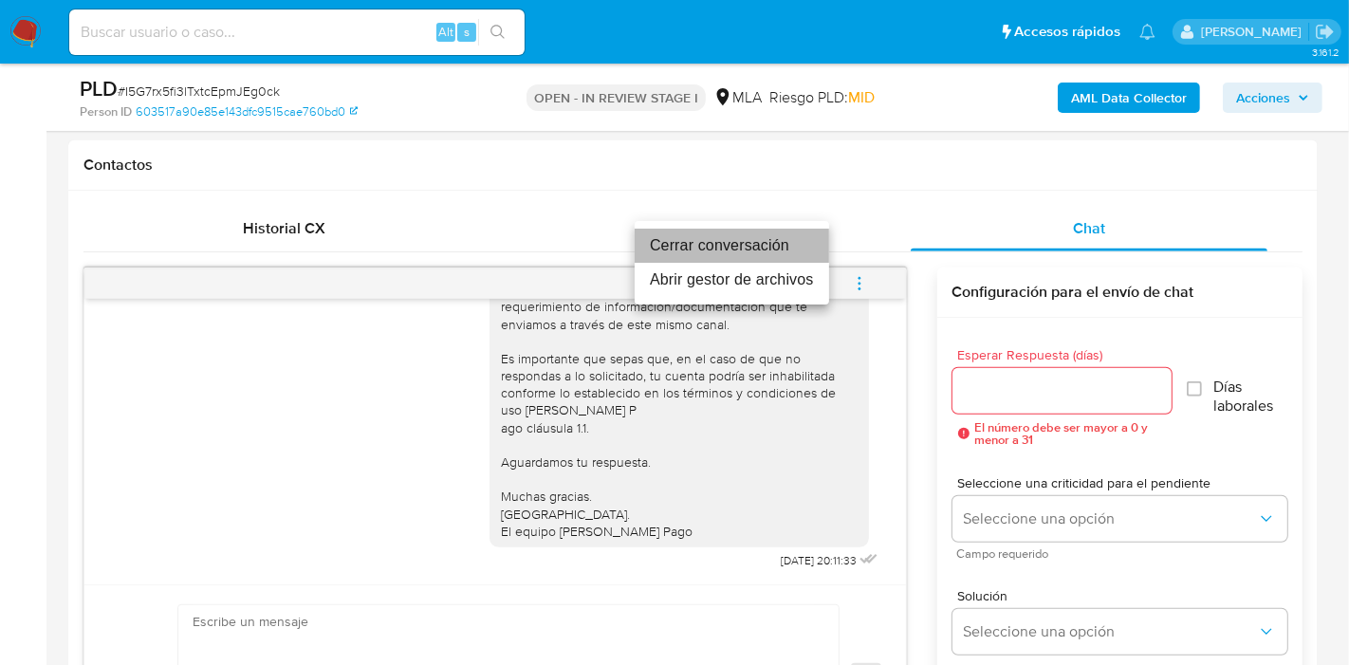
click at [770, 237] on li "Cerrar conversación" at bounding box center [732, 246] width 194 height 34
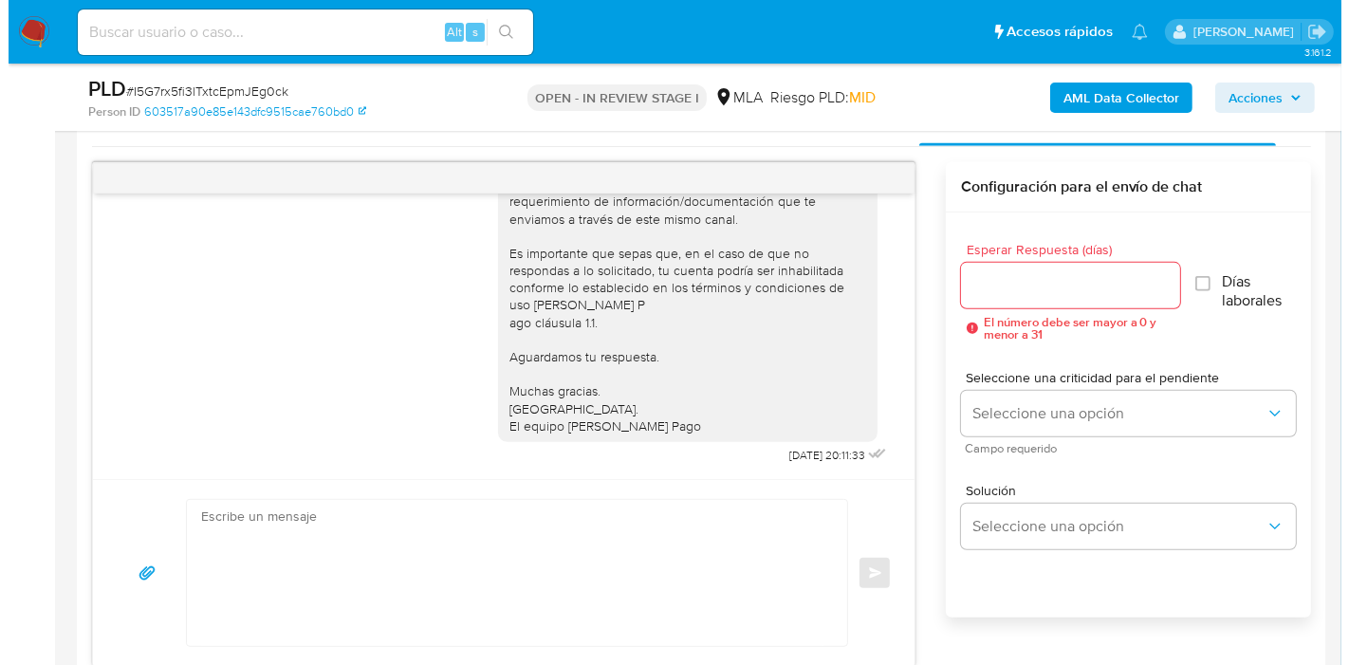
scroll to position [641, 0]
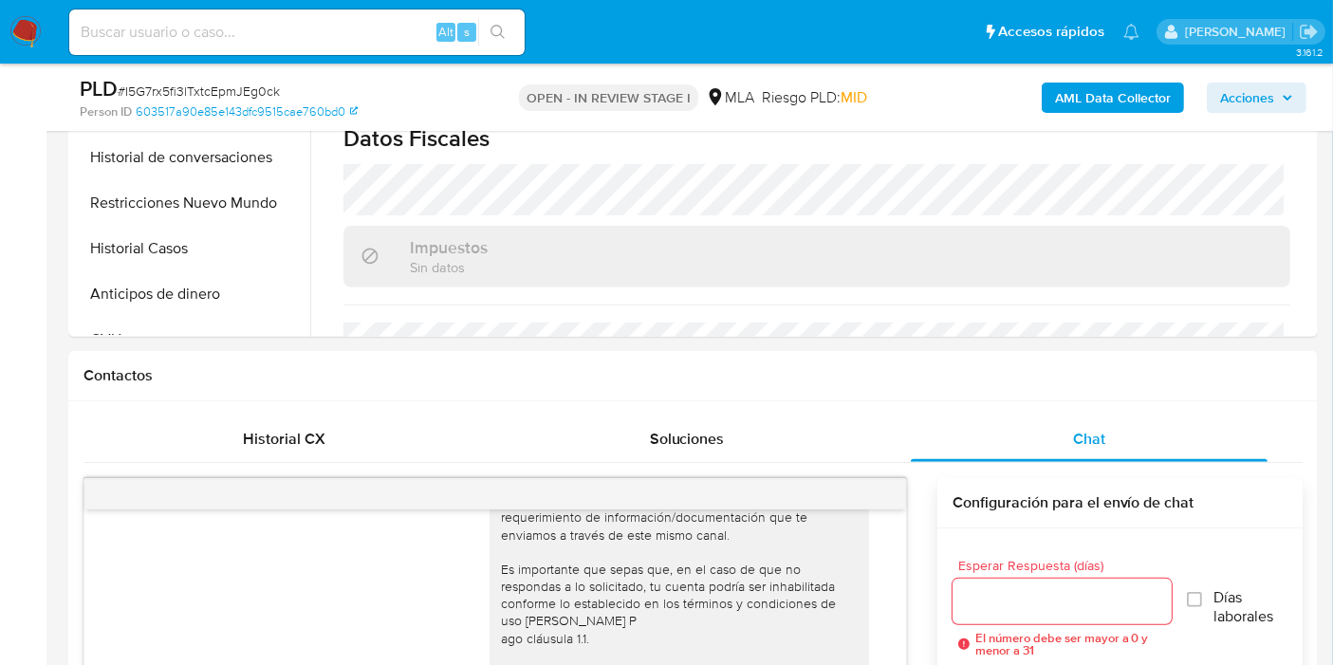
click at [1118, 90] on b "AML Data Collector" at bounding box center [1113, 98] width 116 height 30
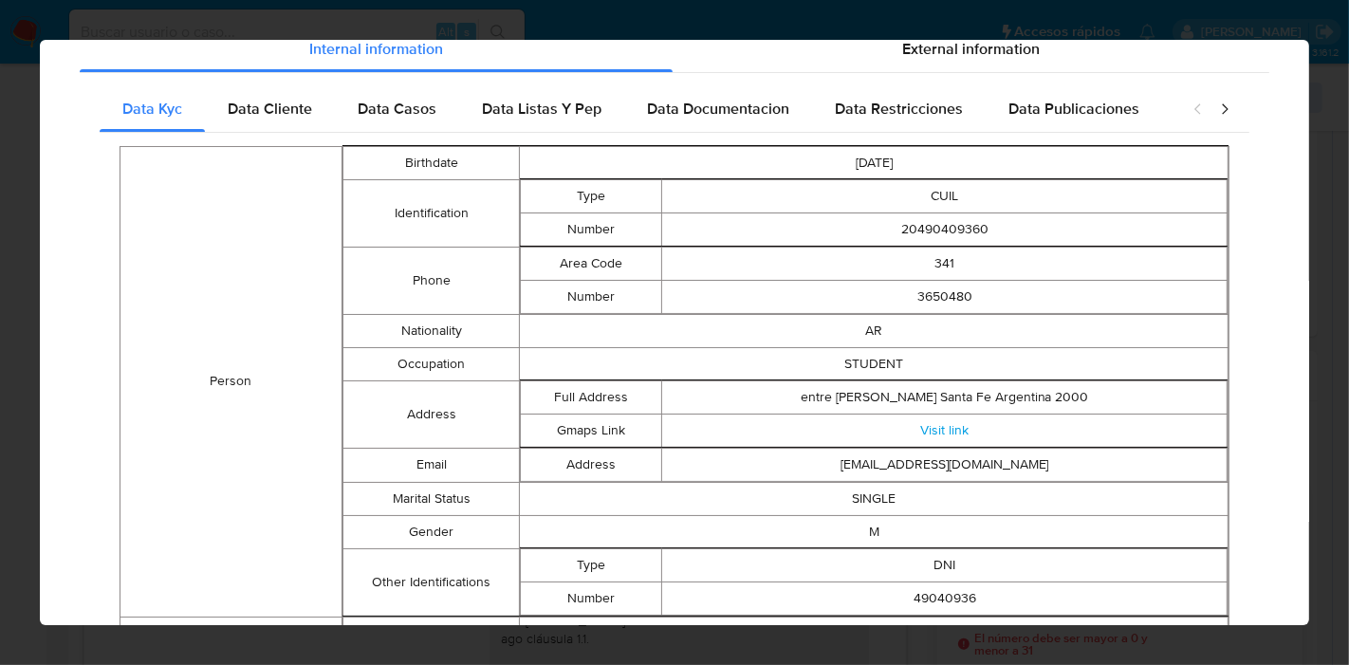
scroll to position [29, 0]
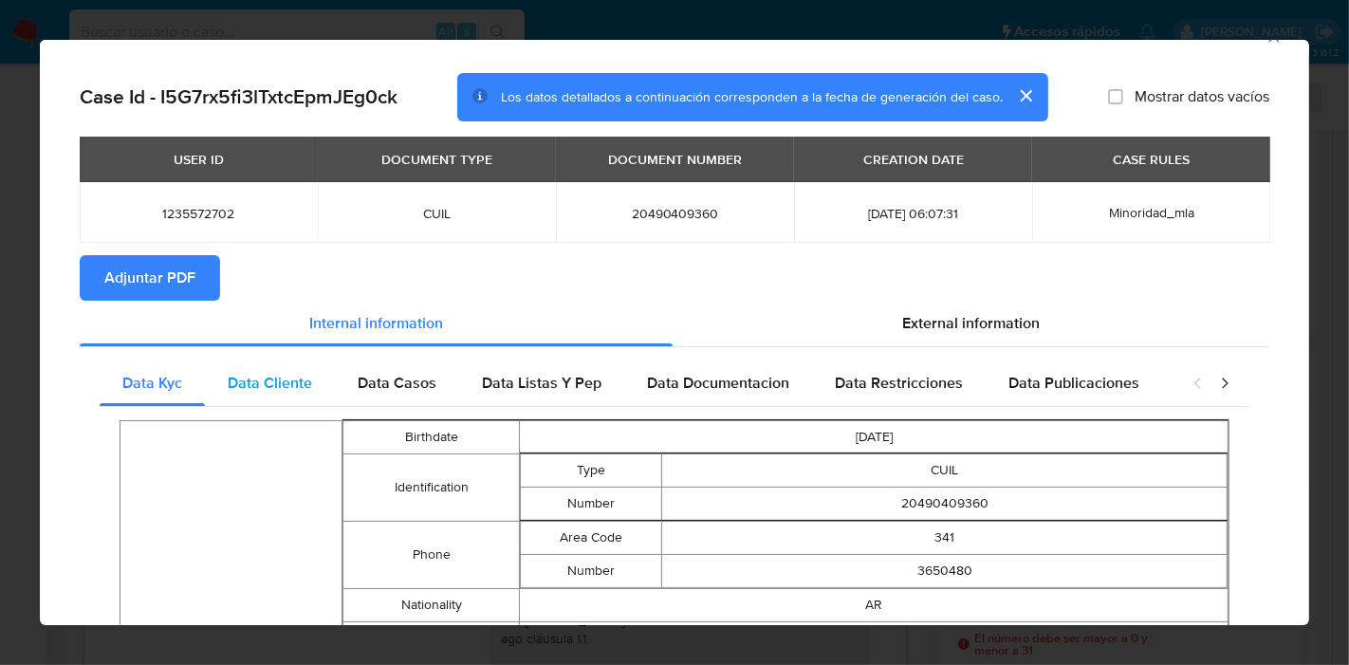
drag, startPoint x: 304, startPoint y: 338, endPoint x: 272, endPoint y: 376, distance: 49.2
click at [302, 344] on div "Internal information" at bounding box center [376, 324] width 593 height 46
click at [272, 376] on span "Data Cliente" at bounding box center [270, 383] width 84 height 22
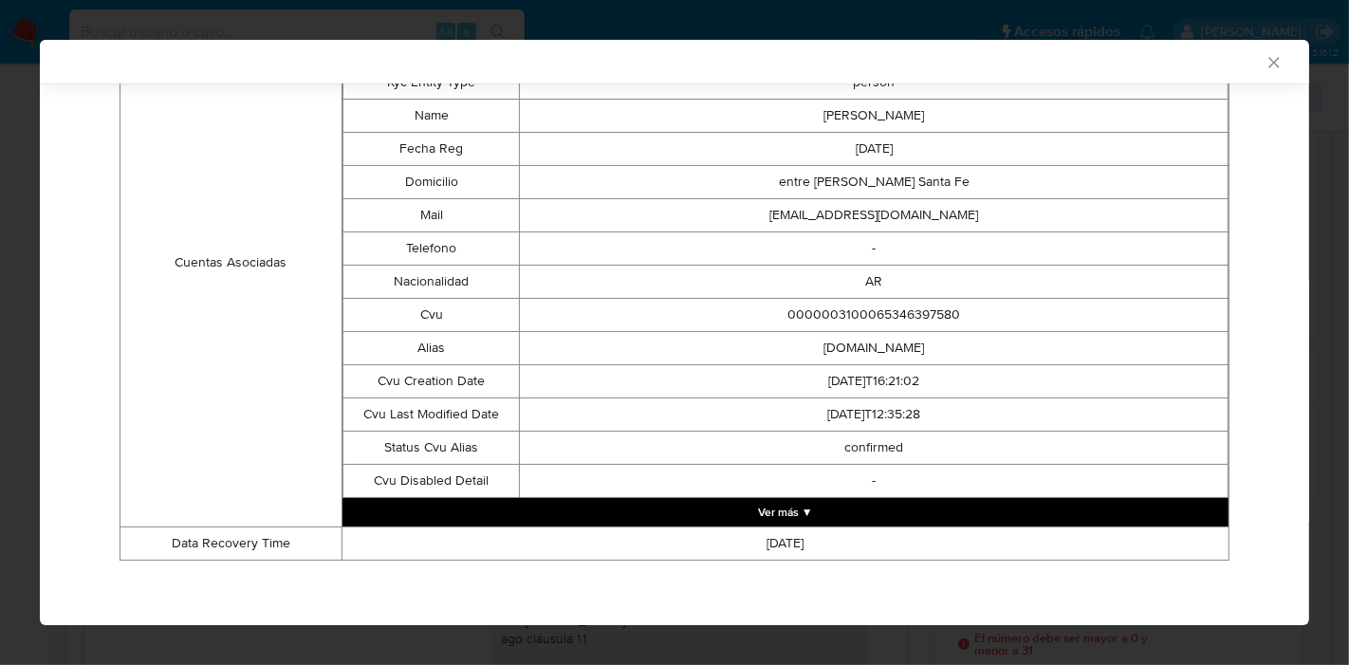
scroll to position [92, 0]
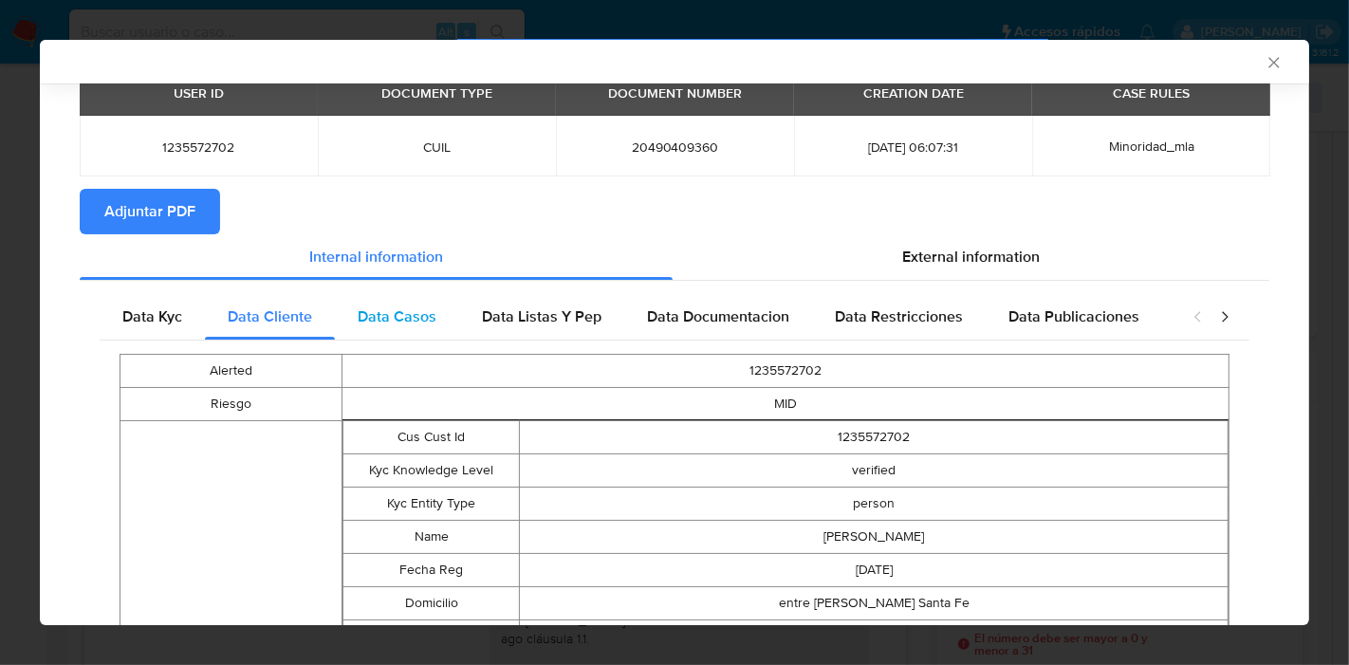
drag, startPoint x: 427, startPoint y: 346, endPoint x: 425, endPoint y: 312, distance: 34.2
click at [429, 332] on div "Data Kyc Data Cliente Data Casos Data Listas Y Pep Data Documentacion Data Rest…" at bounding box center [675, 644] width 1150 height 701
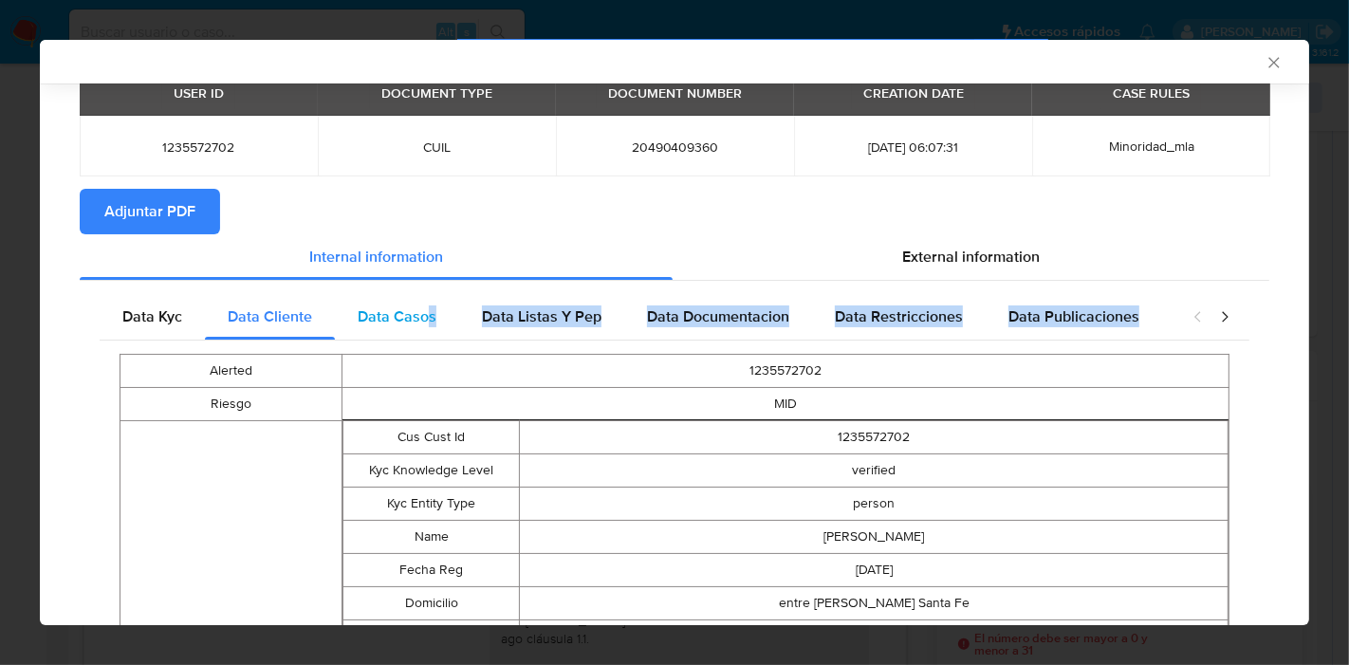
click at [425, 312] on span "Data Casos" at bounding box center [397, 316] width 79 height 22
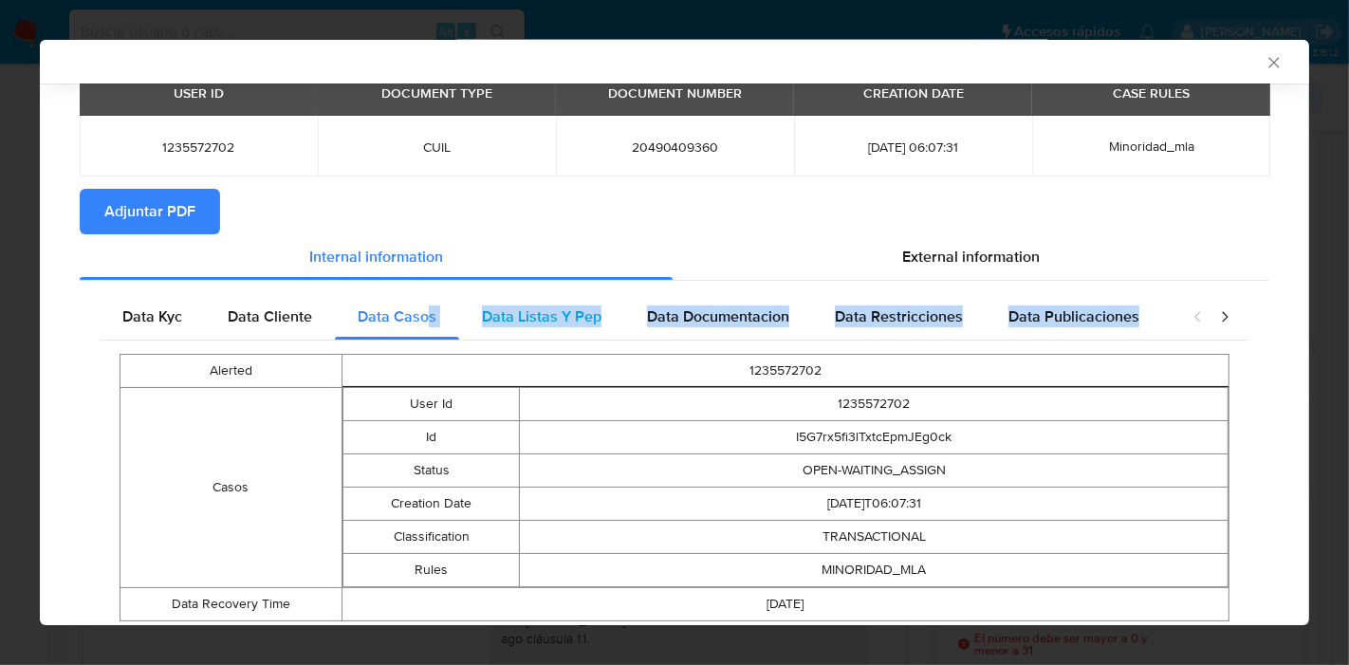
click at [546, 307] on span "Data Listas Y Pep" at bounding box center [542, 316] width 120 height 22
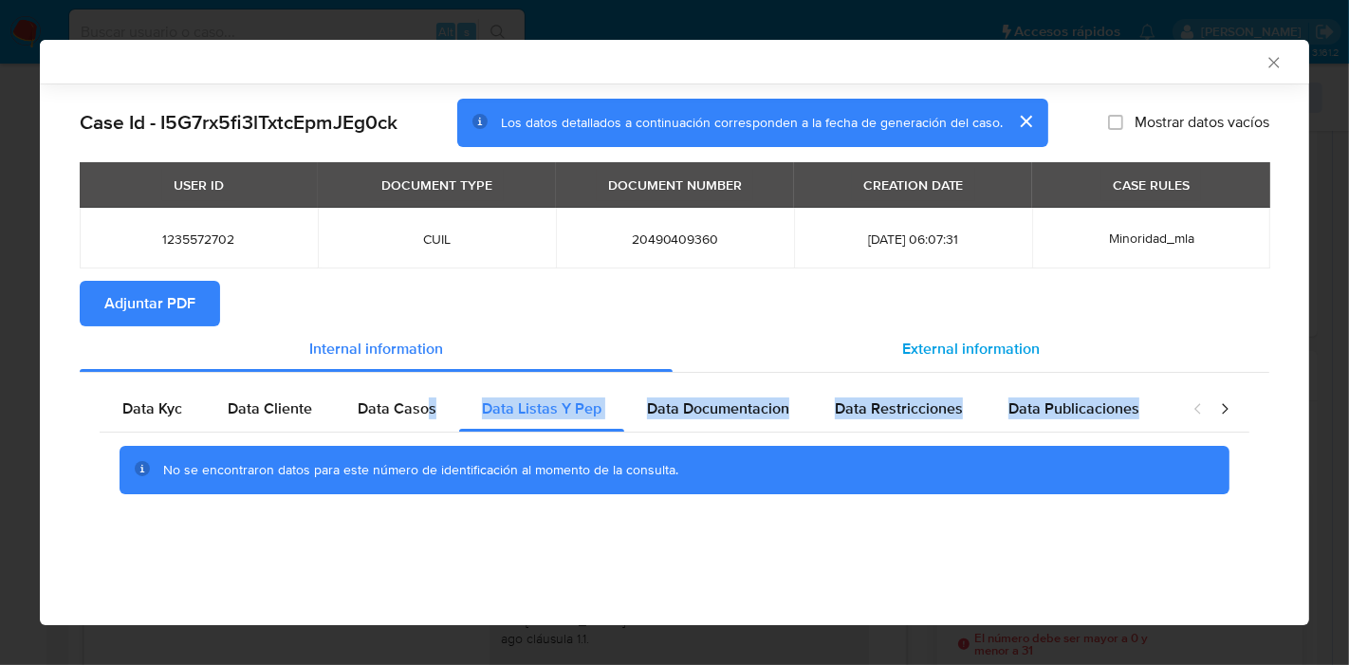
click at [713, 326] on div "External information" at bounding box center [971, 349] width 597 height 46
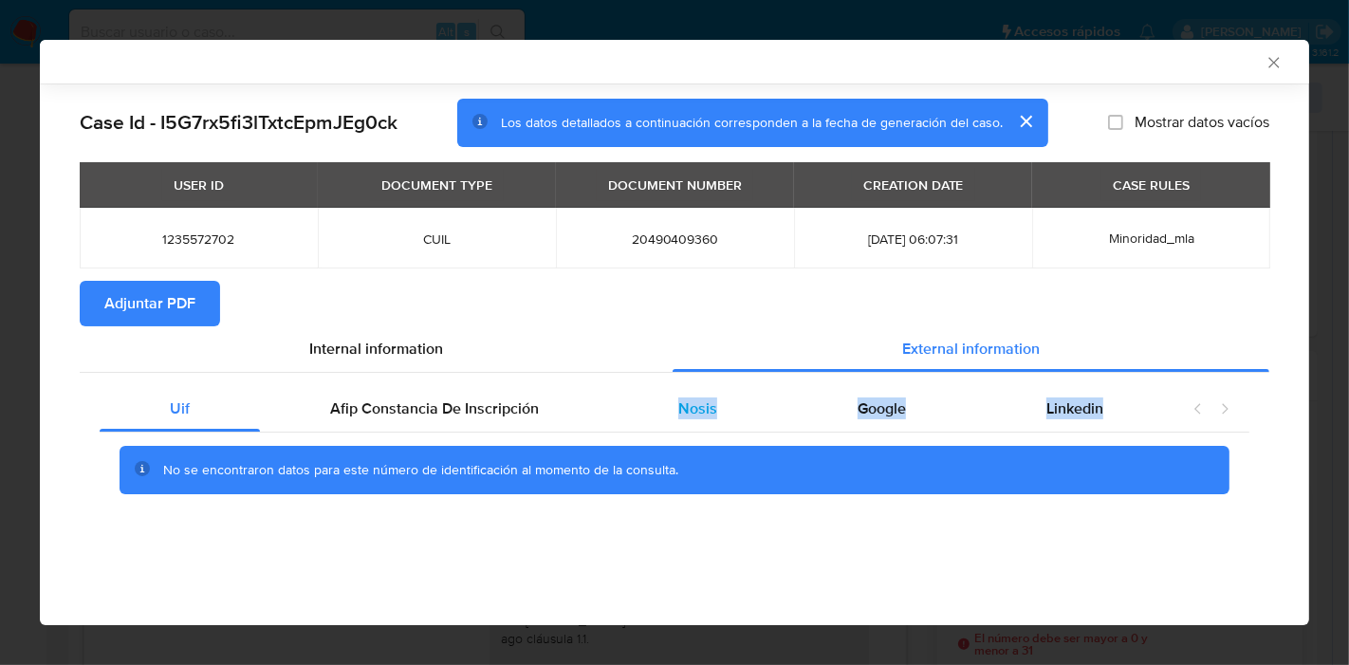
click at [711, 404] on span "Nosis" at bounding box center [697, 408] width 39 height 22
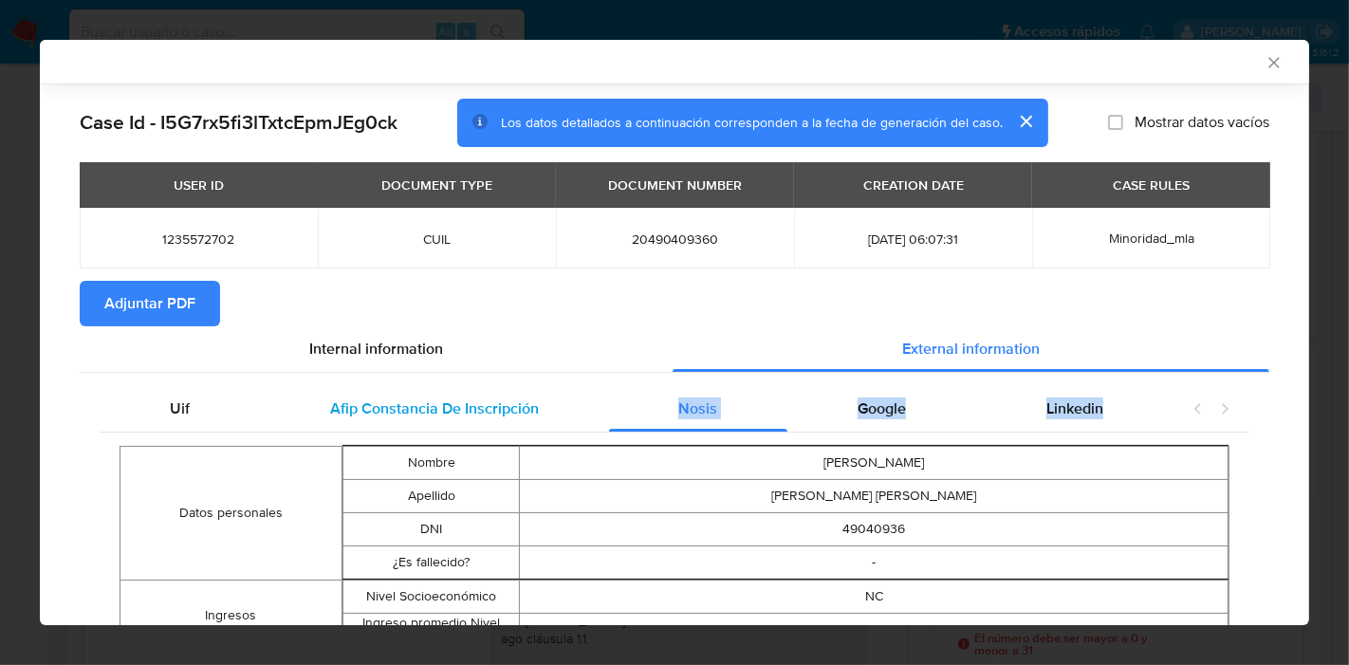
click at [387, 389] on div "Afip Constancia De Inscripción" at bounding box center [434, 409] width 349 height 46
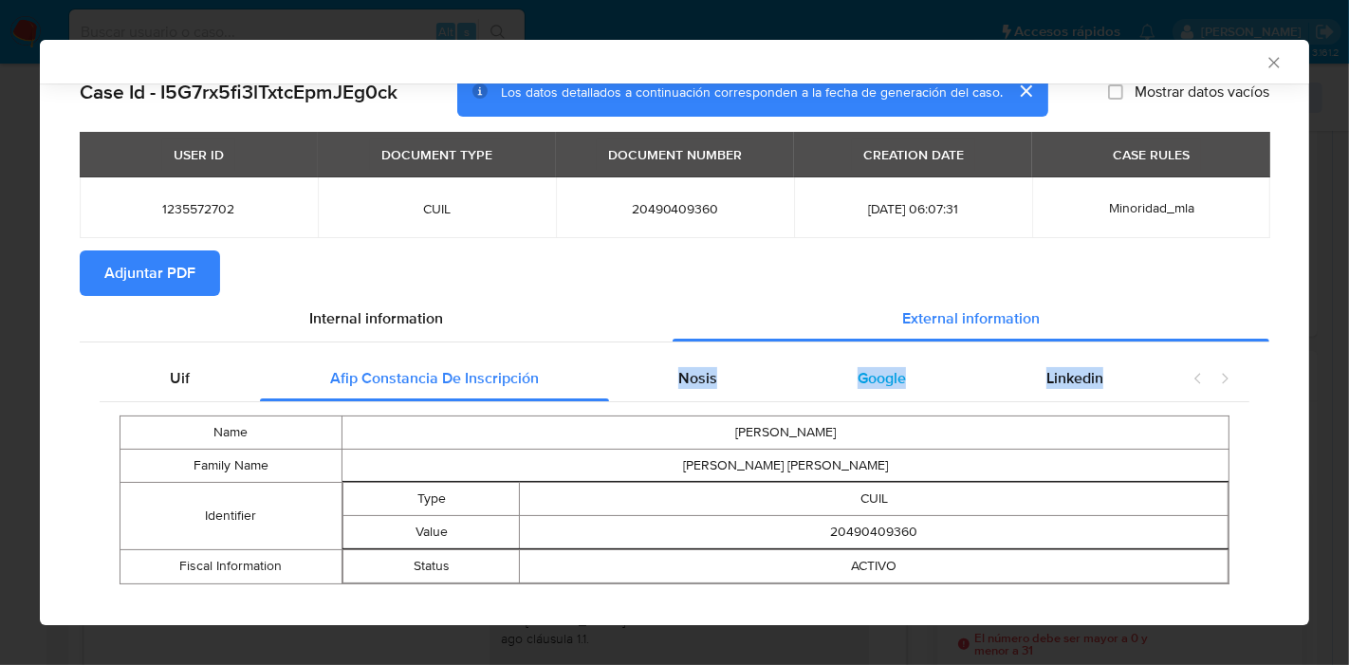
scroll to position [54, 0]
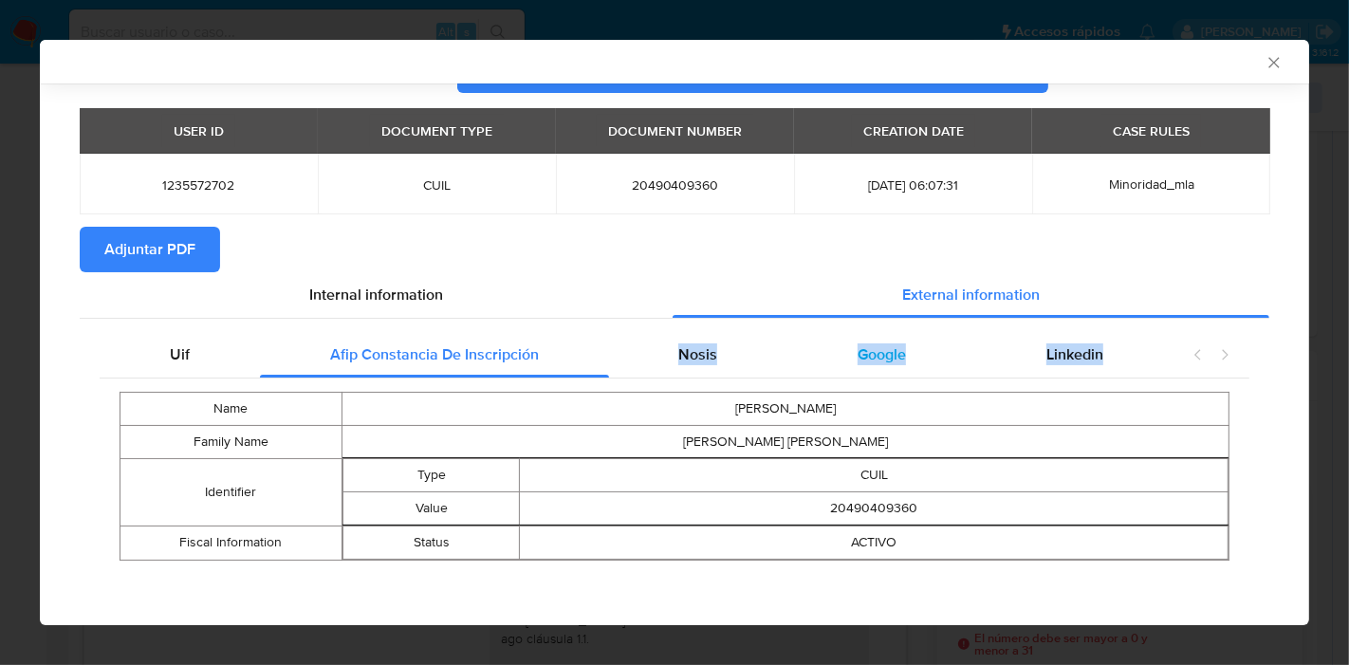
click at [787, 337] on div "Google" at bounding box center [881, 355] width 189 height 46
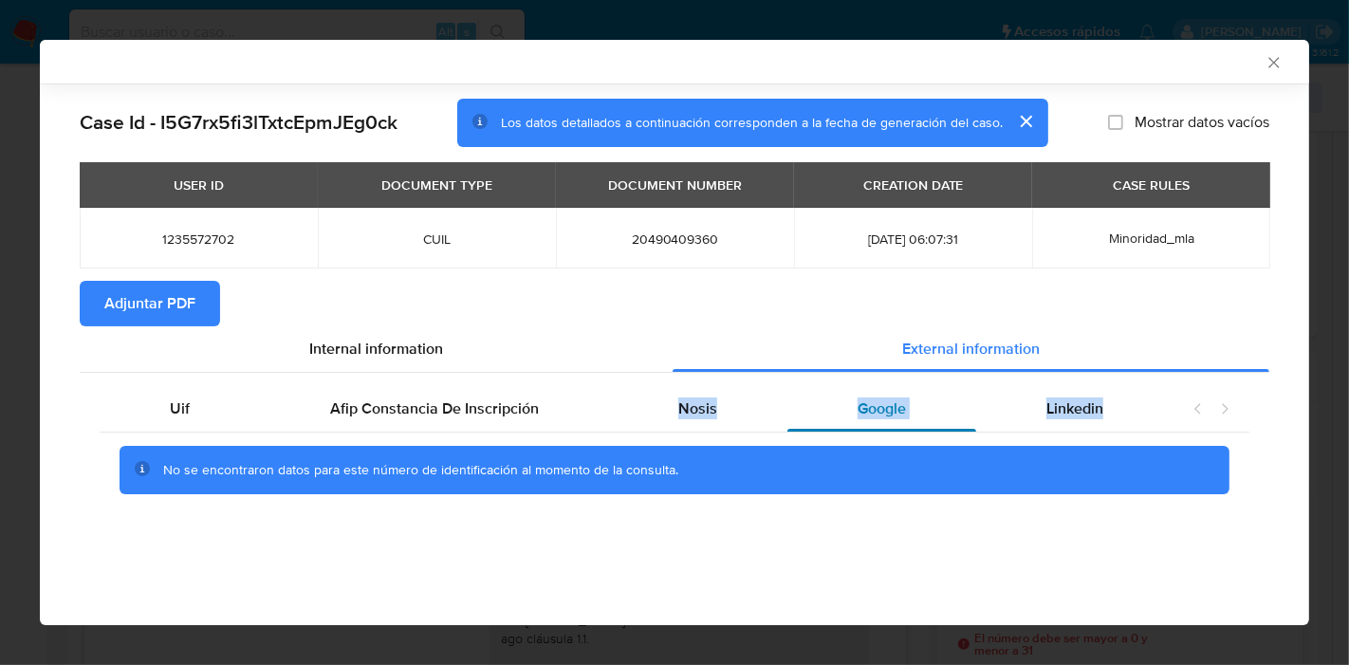
scroll to position [0, 0]
click at [696, 395] on div "Nosis" at bounding box center [698, 409] width 179 height 46
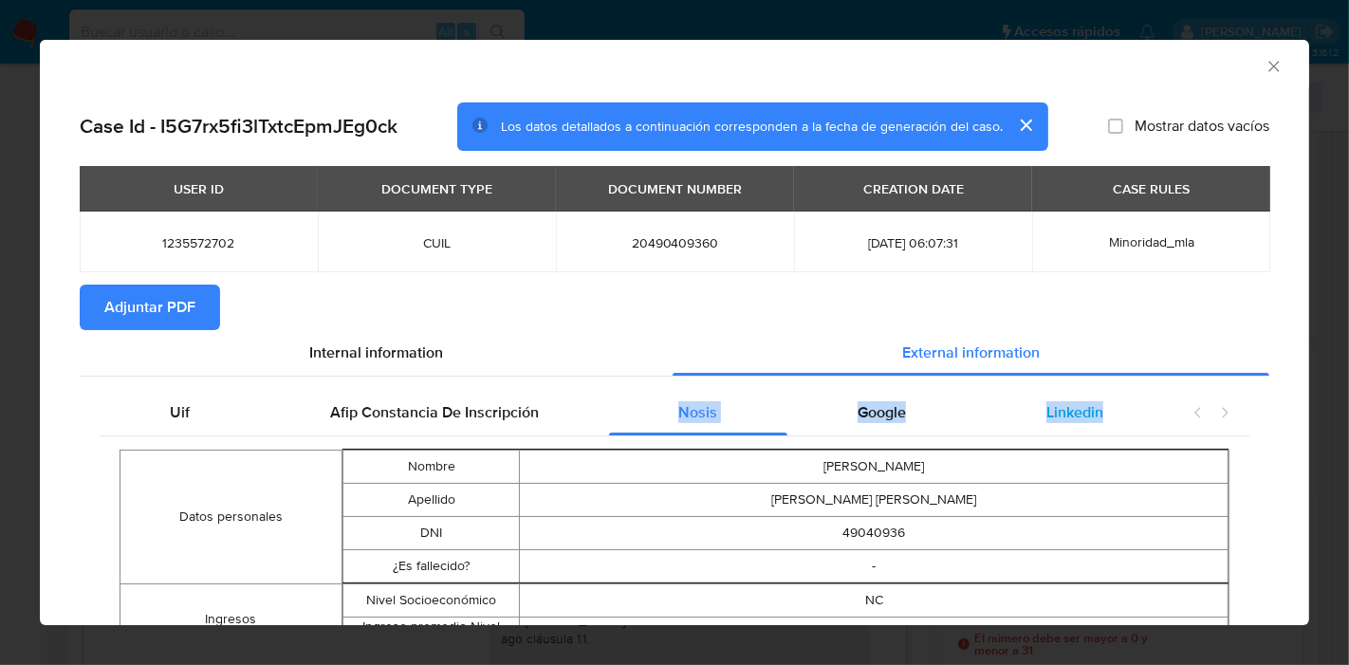
click at [1047, 426] on div "Linkedin" at bounding box center [1074, 413] width 197 height 46
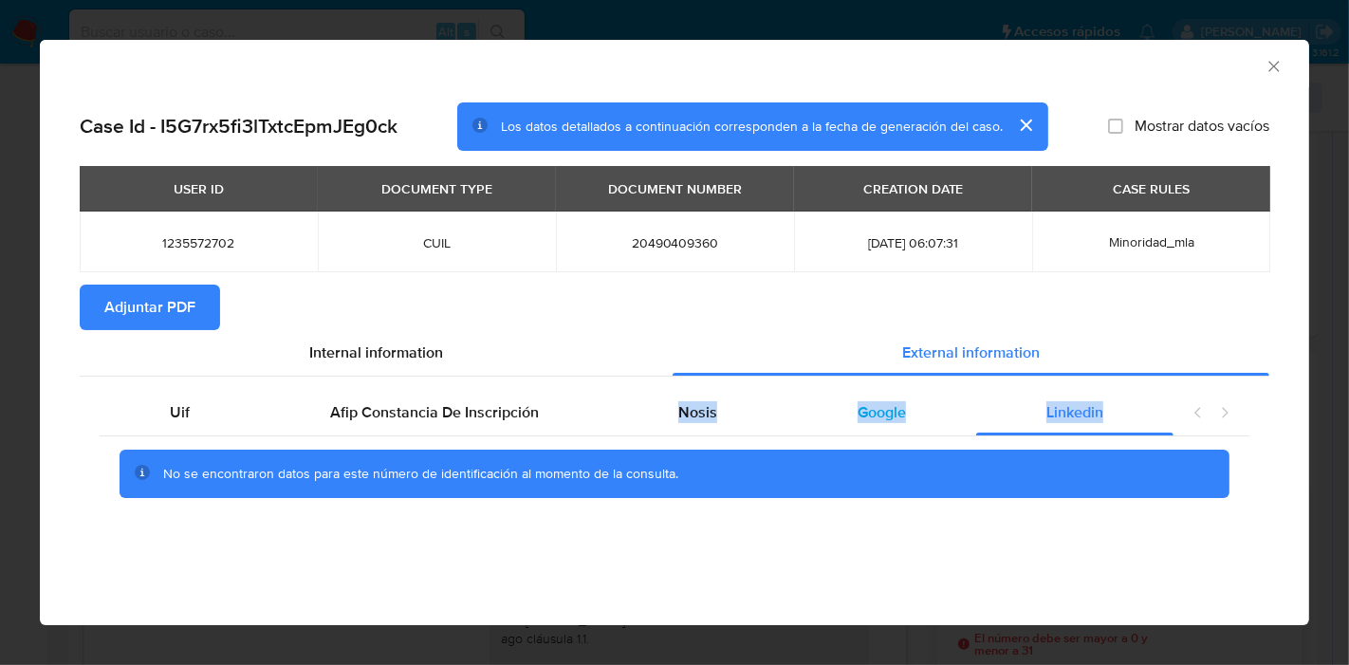
click at [807, 415] on div "Google" at bounding box center [881, 413] width 189 height 46
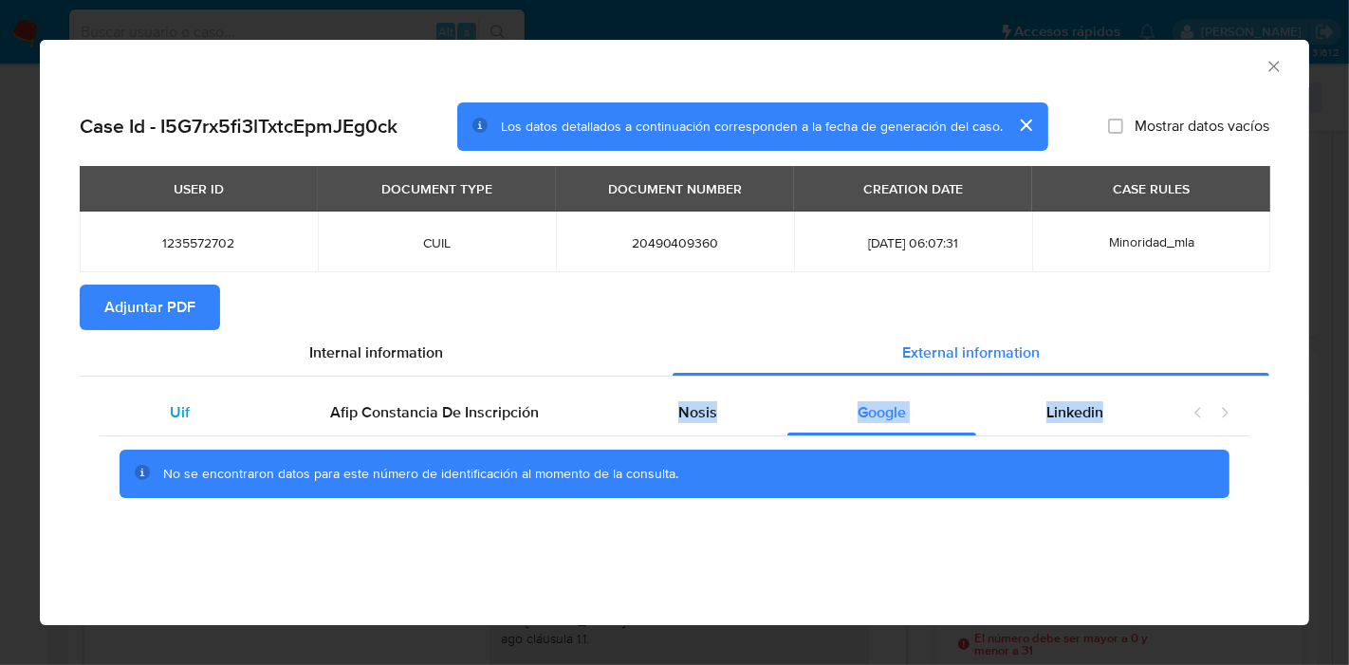
drag, startPoint x: 200, startPoint y: 433, endPoint x: 203, endPoint y: 413, distance: 20.1
click at [203, 422] on div "Uif" at bounding box center [180, 413] width 160 height 46
click at [203, 413] on div "Uif" at bounding box center [180, 413] width 160 height 46
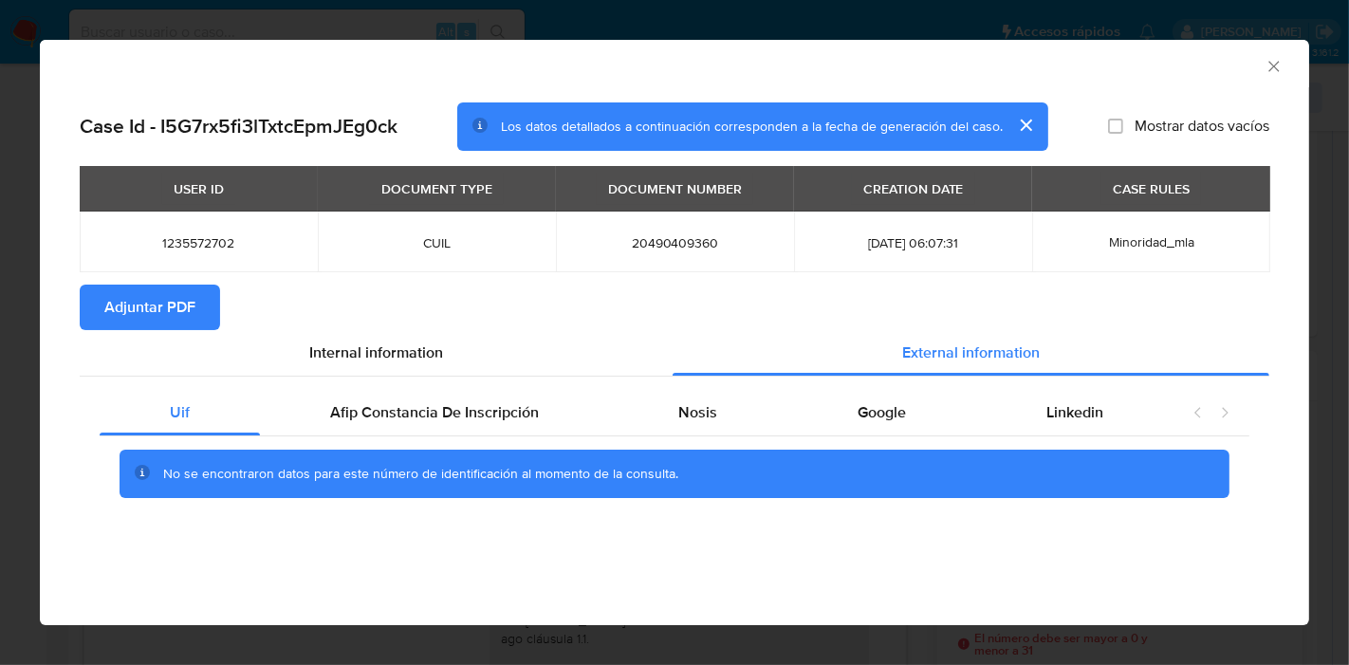
click at [495, 323] on section "Adjuntar PDF" at bounding box center [674, 308] width 1189 height 46
click at [457, 361] on div "Internal information" at bounding box center [376, 353] width 593 height 46
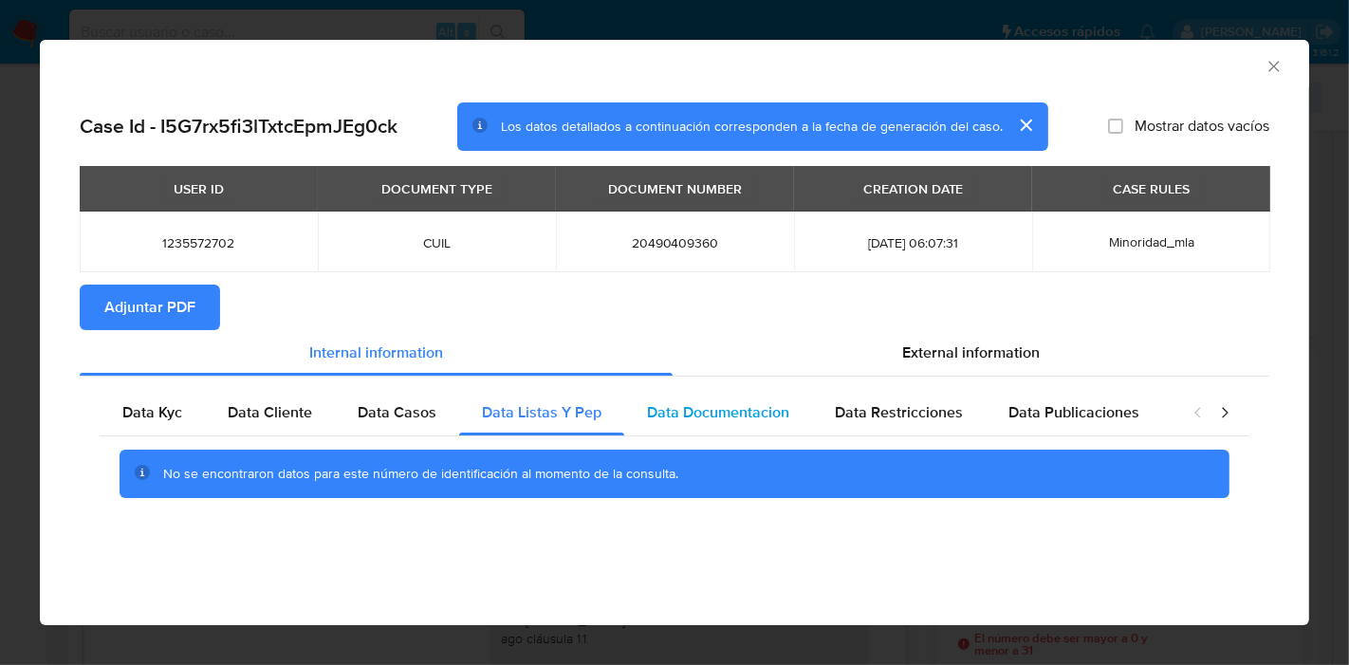
click at [750, 405] on span "Data Documentacion" at bounding box center [718, 412] width 142 height 22
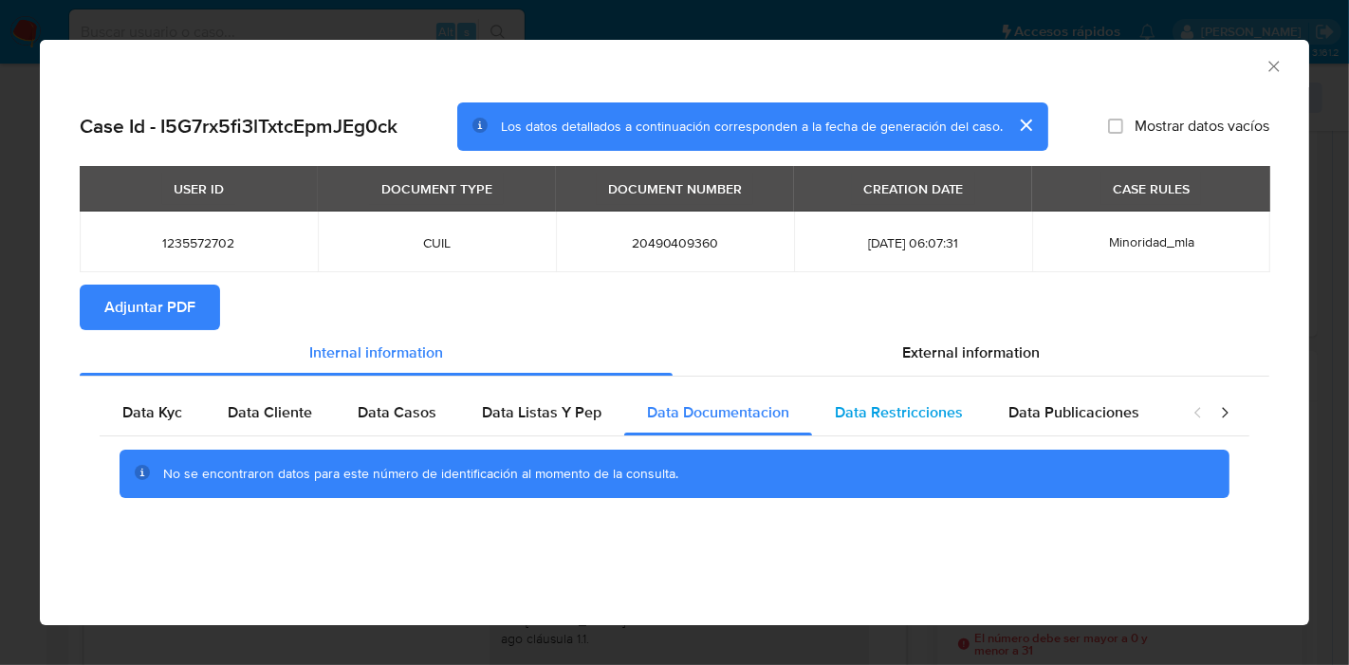
click at [859, 420] on span "Data Restricciones" at bounding box center [899, 412] width 128 height 22
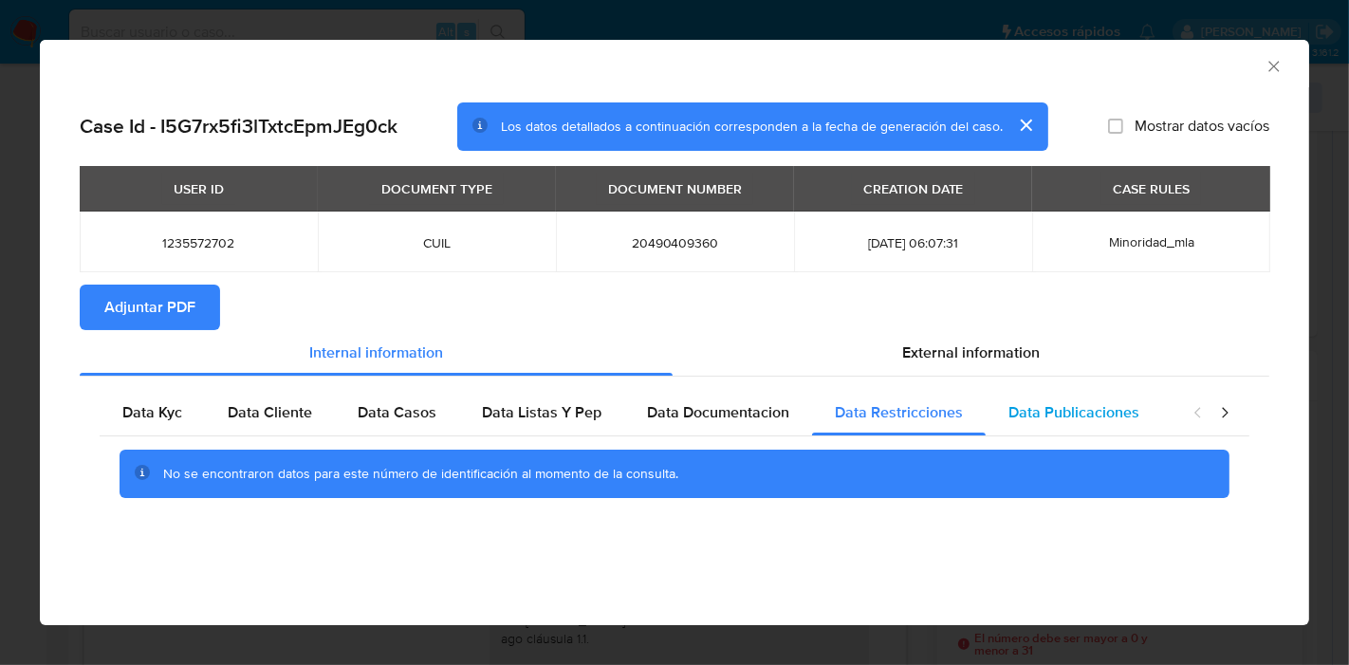
drag, startPoint x: 1072, startPoint y: 383, endPoint x: 1086, endPoint y: 412, distance: 31.8
click at [1074, 388] on div "Data Kyc Data Cliente Data Casos Data Listas Y Pep Data Documentacion Data Rest…" at bounding box center [674, 451] width 1189 height 149
click at [1086, 413] on span "Data Publicaciones" at bounding box center [1073, 412] width 131 height 22
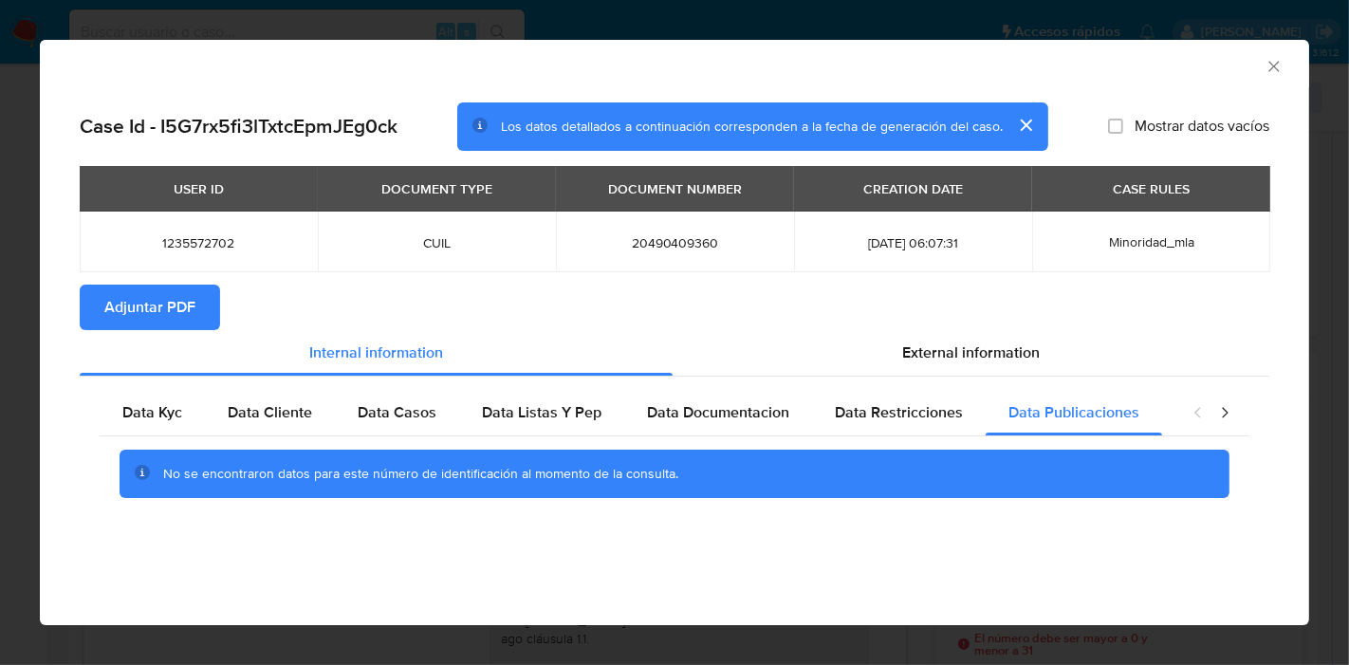
click at [1217, 416] on div "closure-recommendation-modal" at bounding box center [1211, 413] width 76 height 46
click at [1220, 417] on icon "closure-recommendation-modal" at bounding box center [1224, 412] width 19 height 19
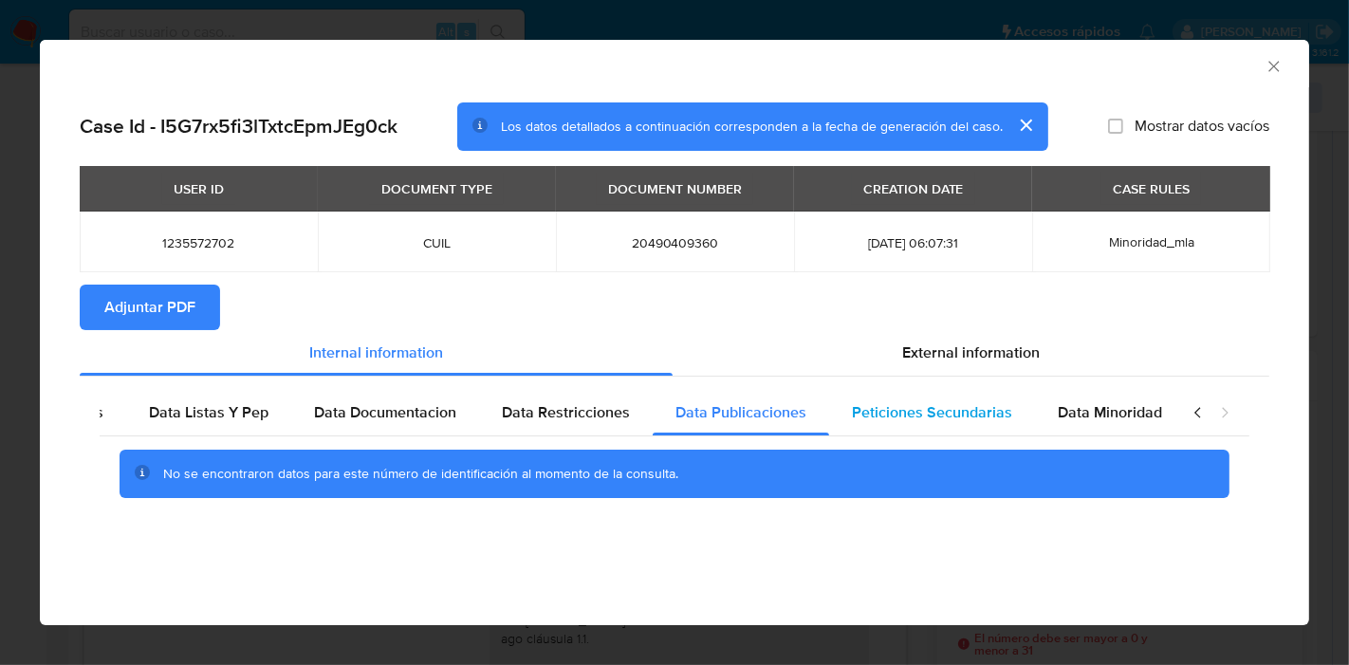
drag, startPoint x: 1107, startPoint y: 434, endPoint x: 962, endPoint y: 413, distance: 146.8
click at [1105, 433] on div "Data Minoridad" at bounding box center [1110, 413] width 150 height 46
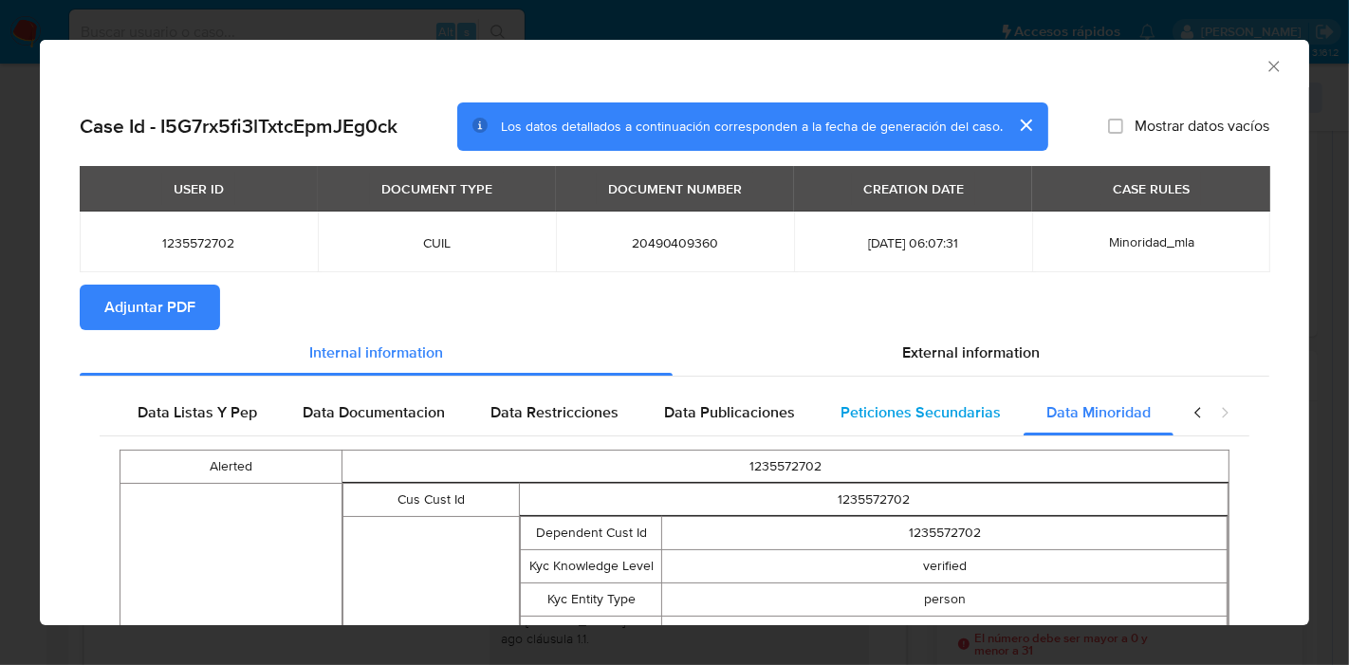
click at [938, 413] on span "Peticiones Secundarias" at bounding box center [920, 412] width 160 height 22
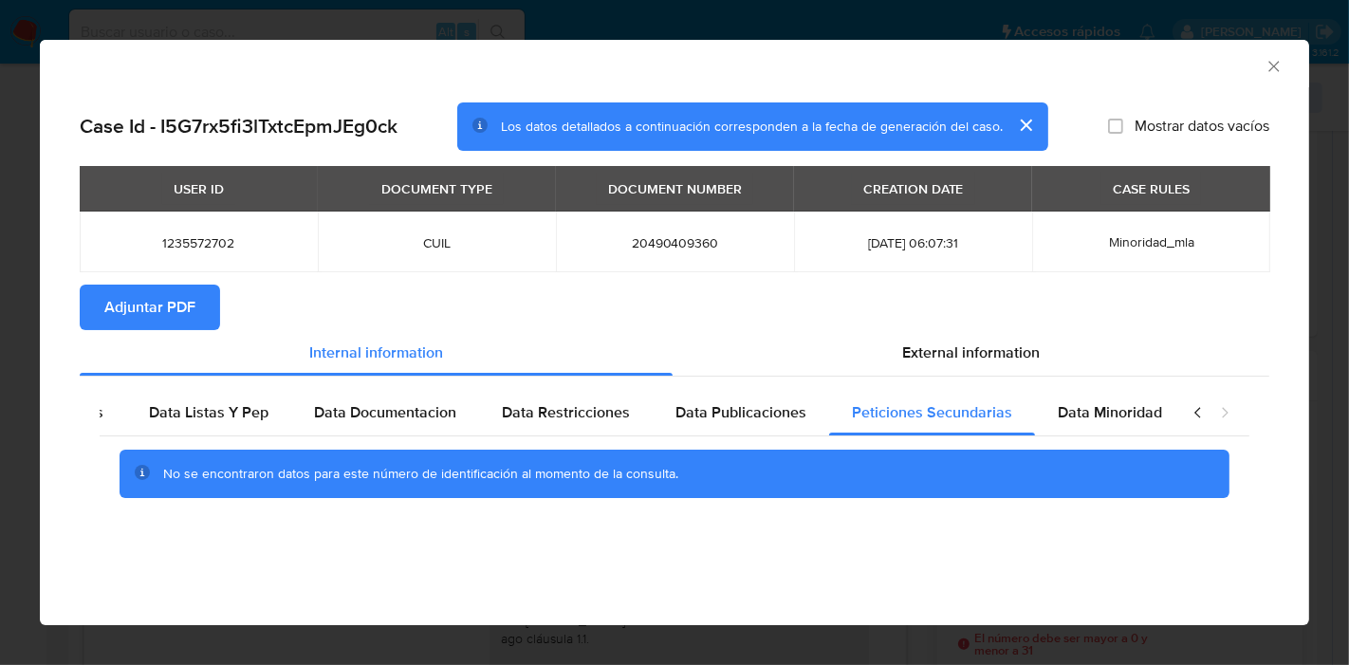
drag, startPoint x: 1050, startPoint y: 413, endPoint x: 1163, endPoint y: 421, distance: 113.2
click at [1058, 413] on span "Data Minoridad" at bounding box center [1110, 412] width 104 height 22
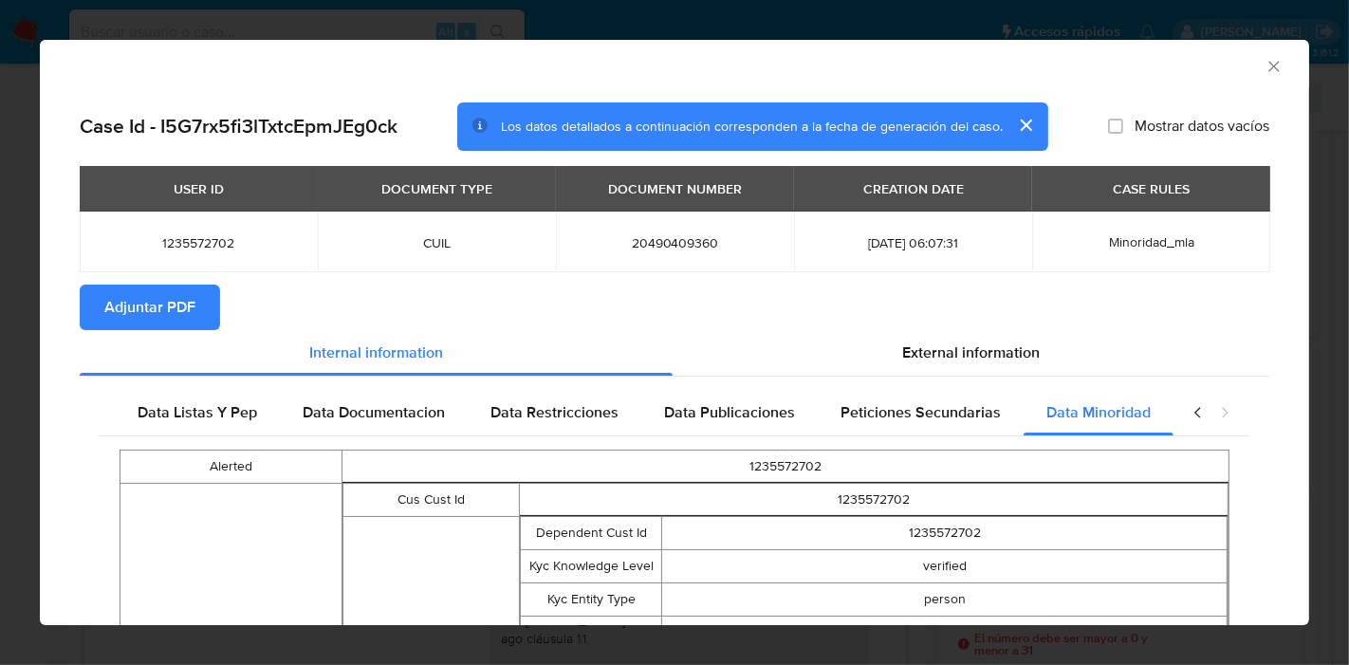
click at [1189, 416] on icon "closure-recommendation-modal" at bounding box center [1198, 412] width 19 height 19
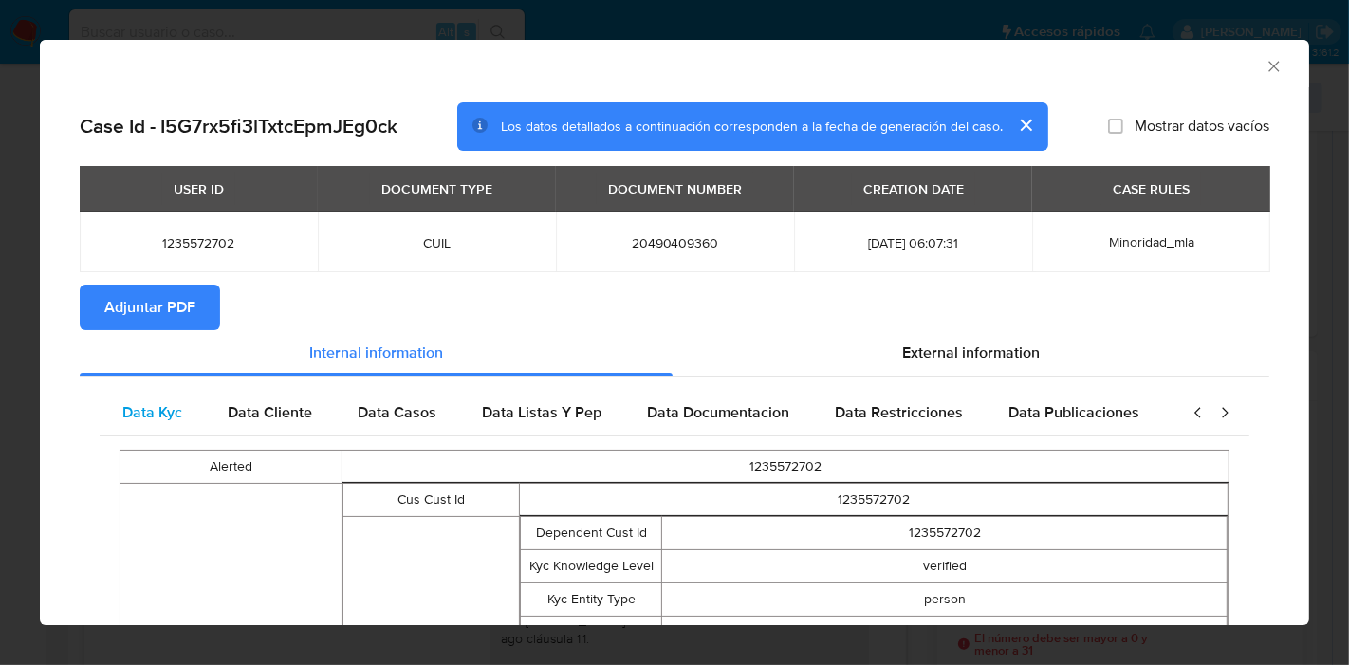
click at [138, 391] on div "Data Kyc" at bounding box center [152, 413] width 105 height 46
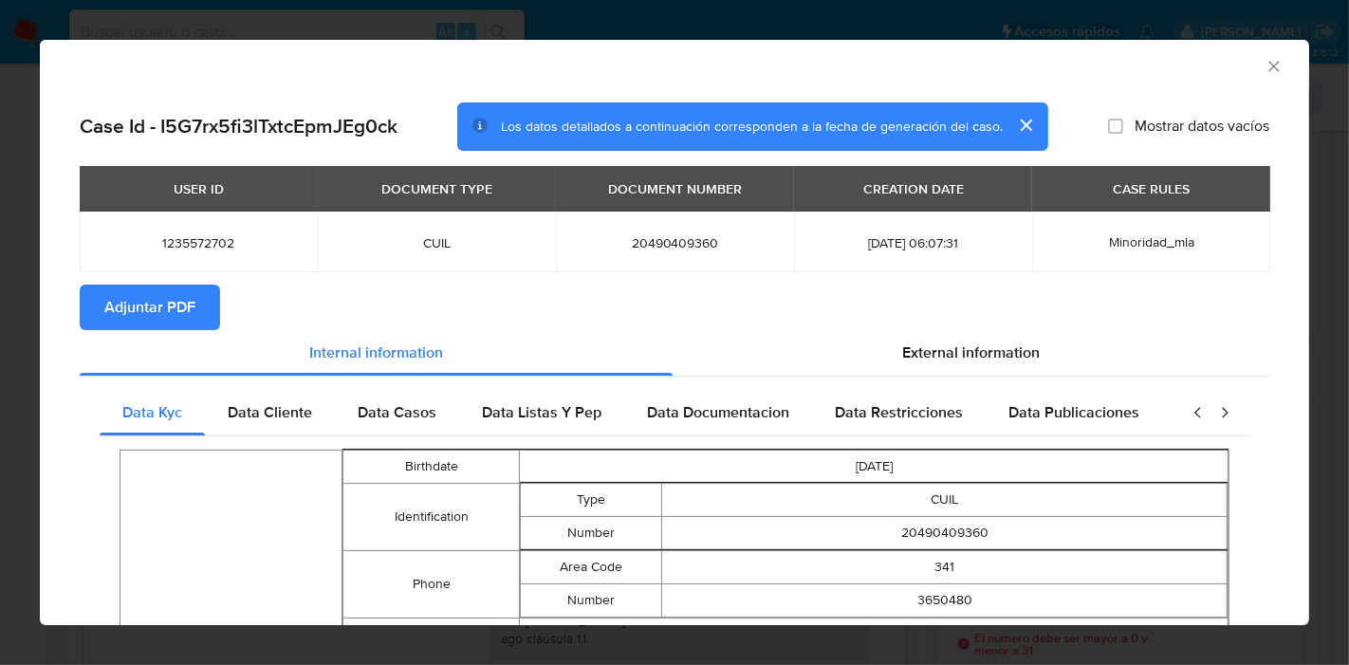
click at [132, 295] on span "Adjuntar PDF" at bounding box center [149, 307] width 91 height 42
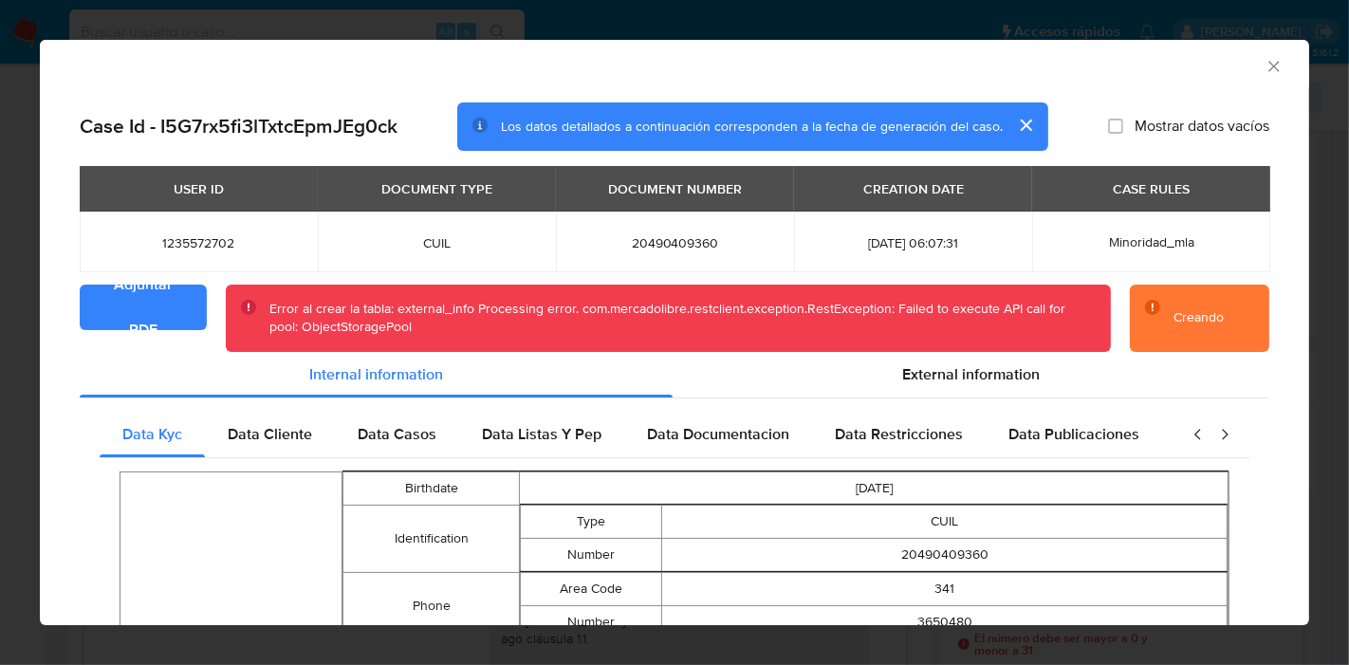
drag, startPoint x: 1262, startPoint y: 84, endPoint x: 1241, endPoint y: 68, distance: 27.1
click at [1250, 78] on div "AML Data Collector" at bounding box center [674, 63] width 1269 height 47
click at [1242, 68] on div "AML Data Collector" at bounding box center [658, 63] width 1211 height 21
click at [1269, 58] on div "AML Data Collector" at bounding box center [674, 63] width 1269 height 47
click at [1264, 63] on icon "Cerrar ventana" at bounding box center [1273, 66] width 19 height 19
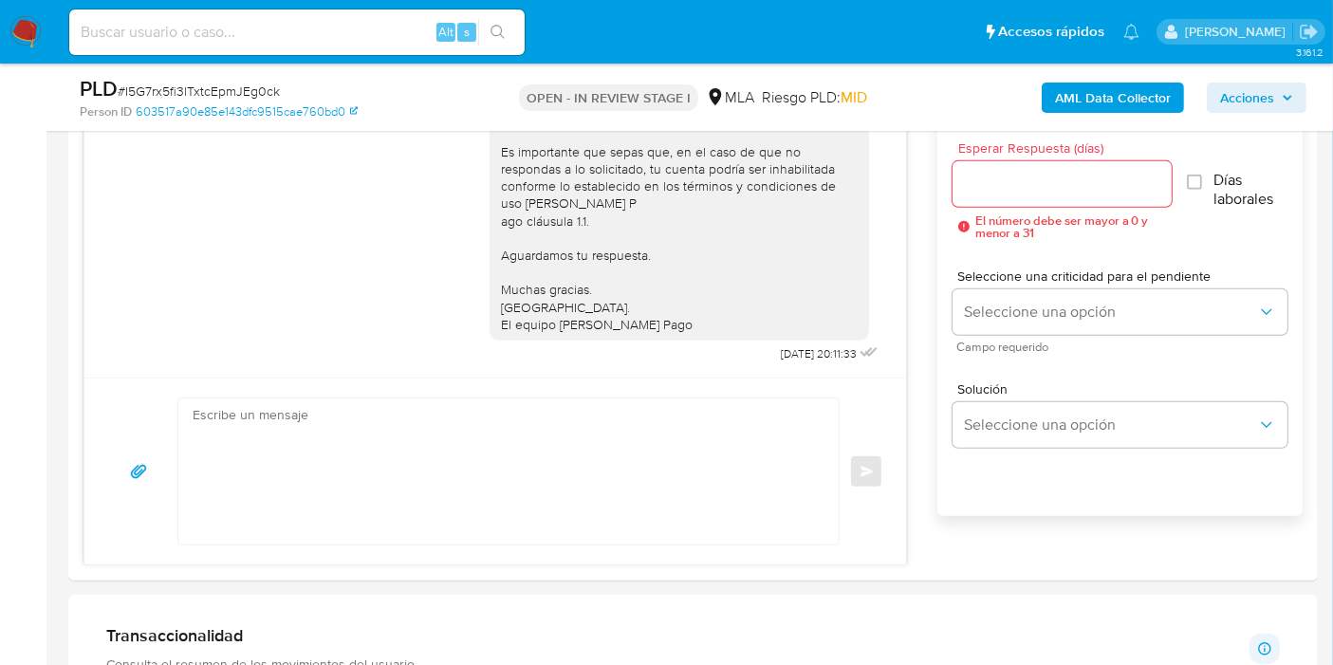
scroll to position [1273, 0]
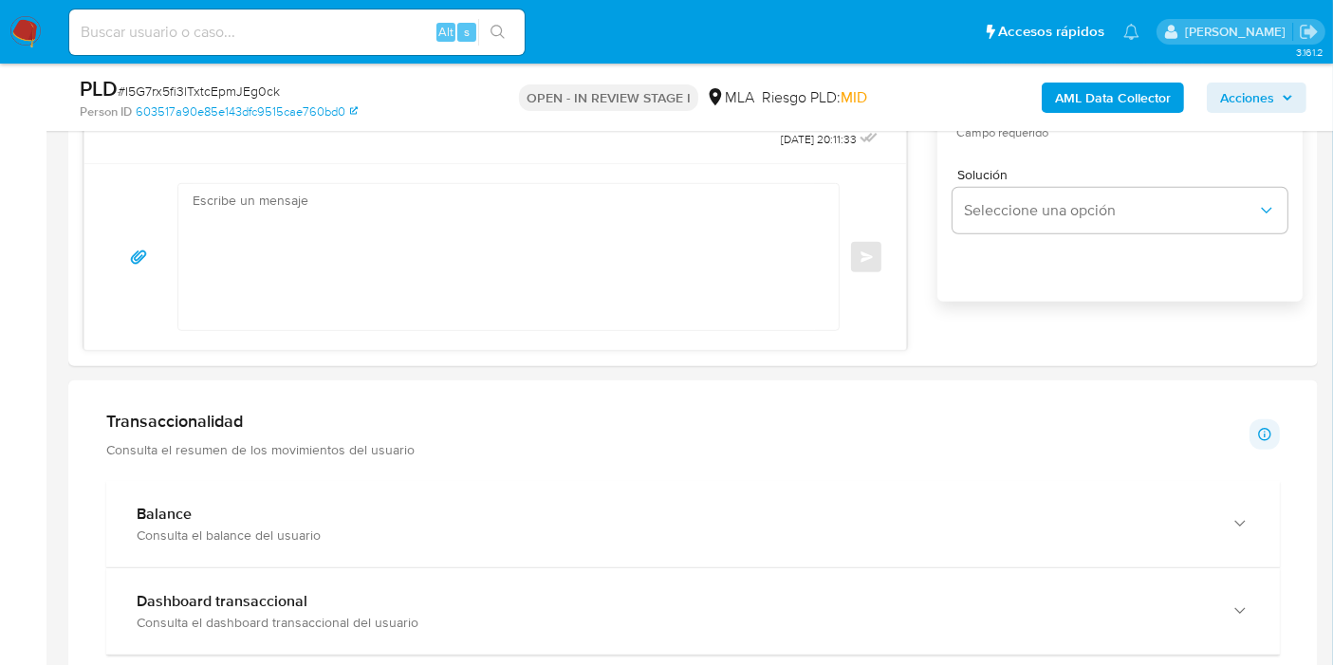
click at [347, 7] on div "Alt s" at bounding box center [296, 32] width 455 height 53
click at [323, 26] on input at bounding box center [296, 32] width 455 height 25
paste input "EcuaX420WaEDAaMD4KJkEd7x"
type input "EcuaX420WaEDAaMD4KJkEd7x"
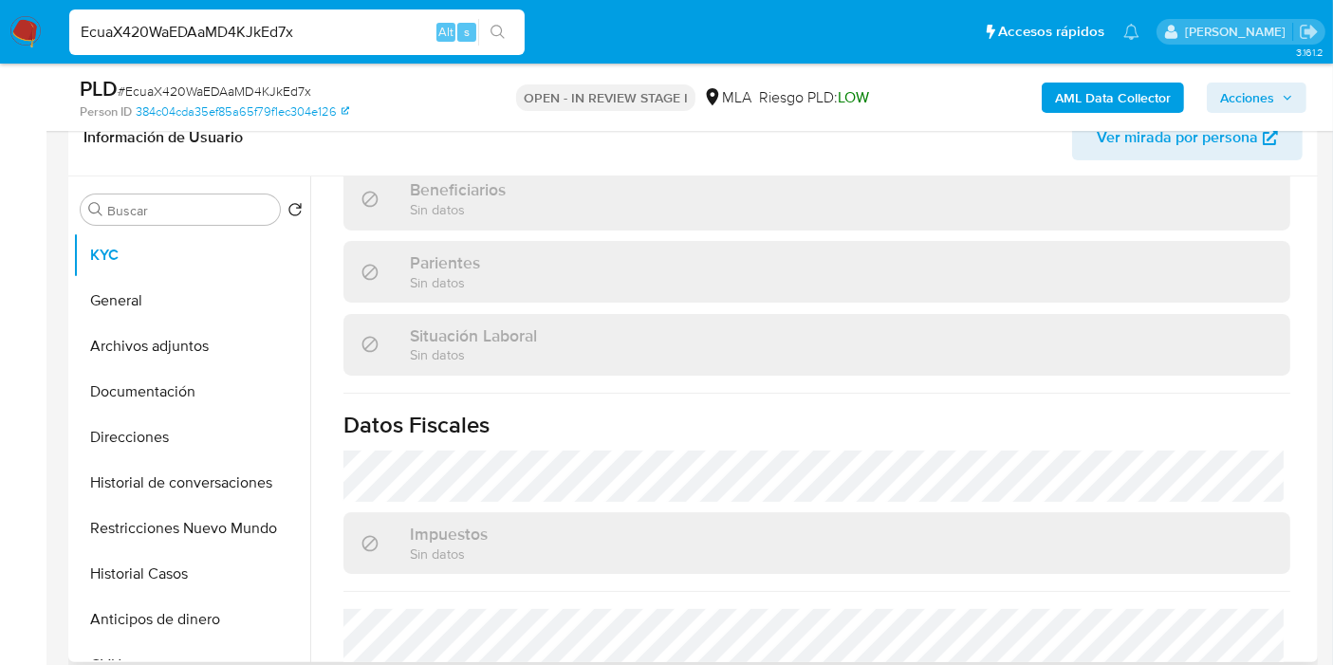
scroll to position [606, 0]
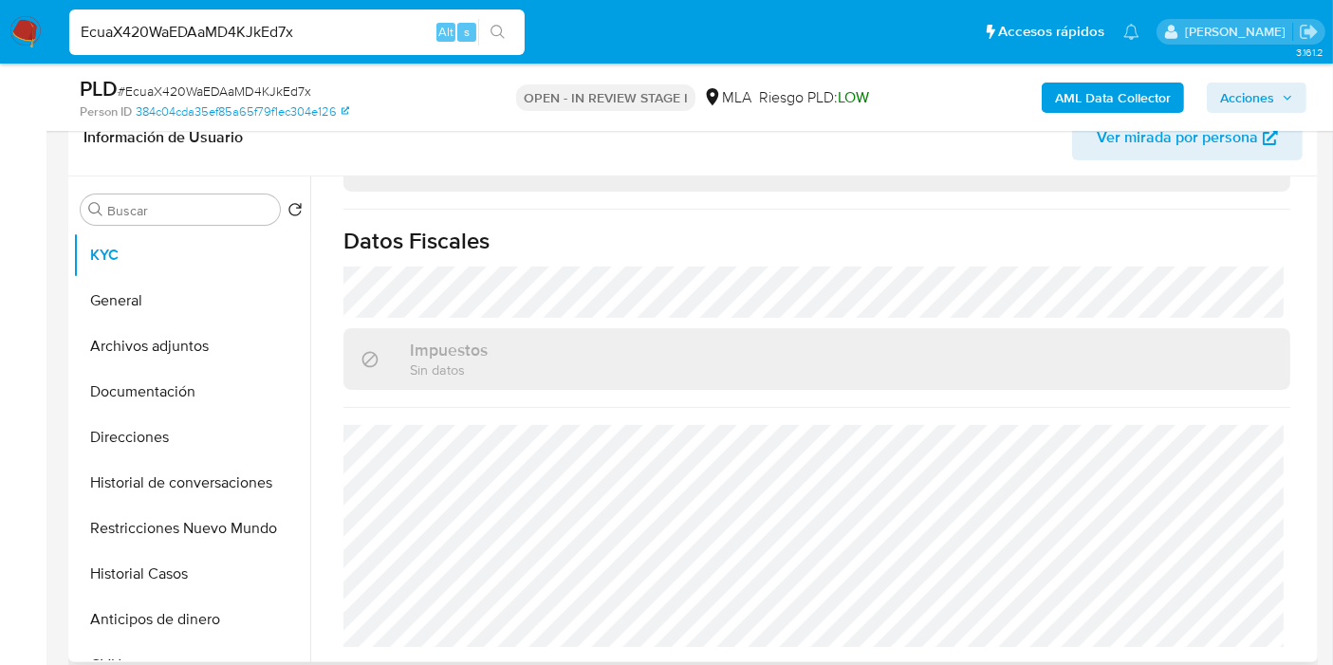
select select "10"
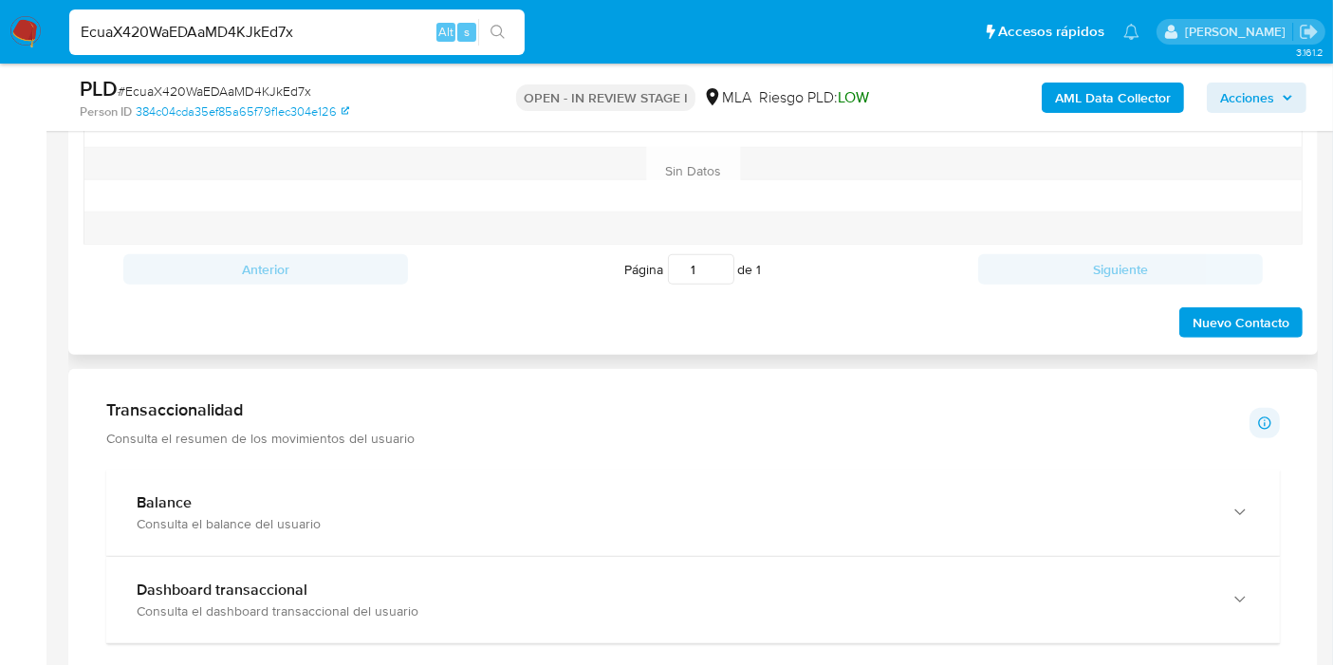
scroll to position [842, 0]
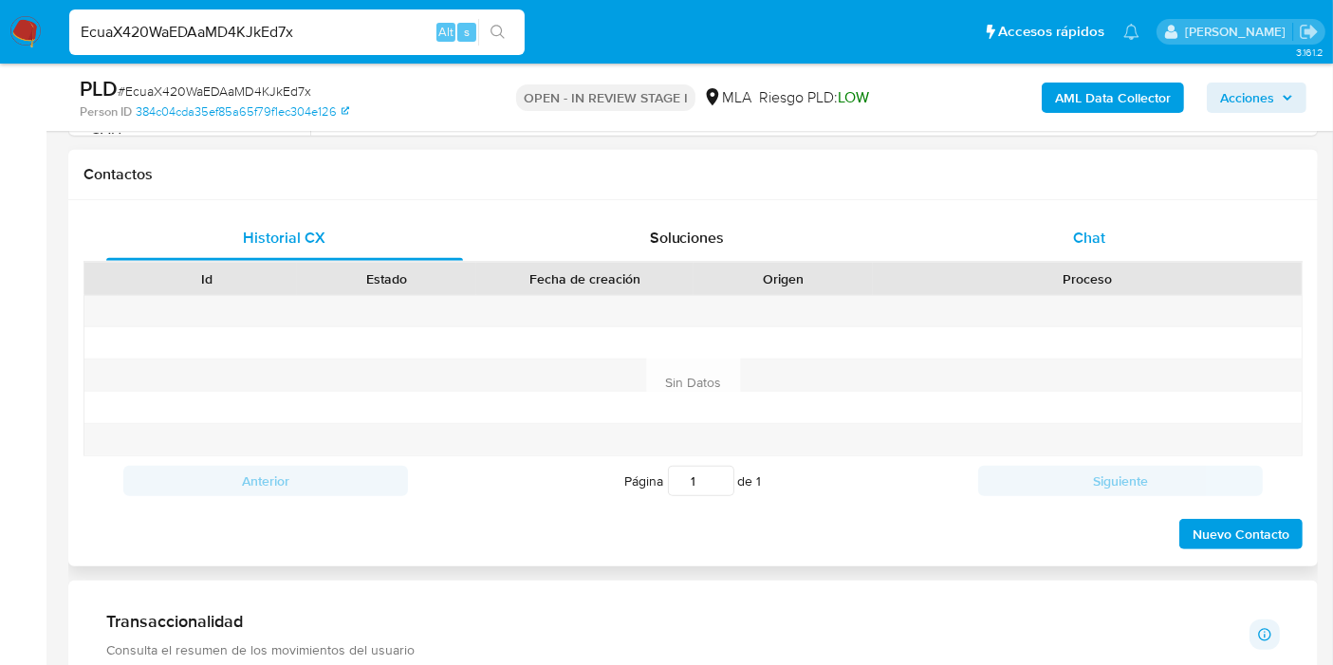
click at [1172, 226] on div "Chat" at bounding box center [1089, 238] width 357 height 46
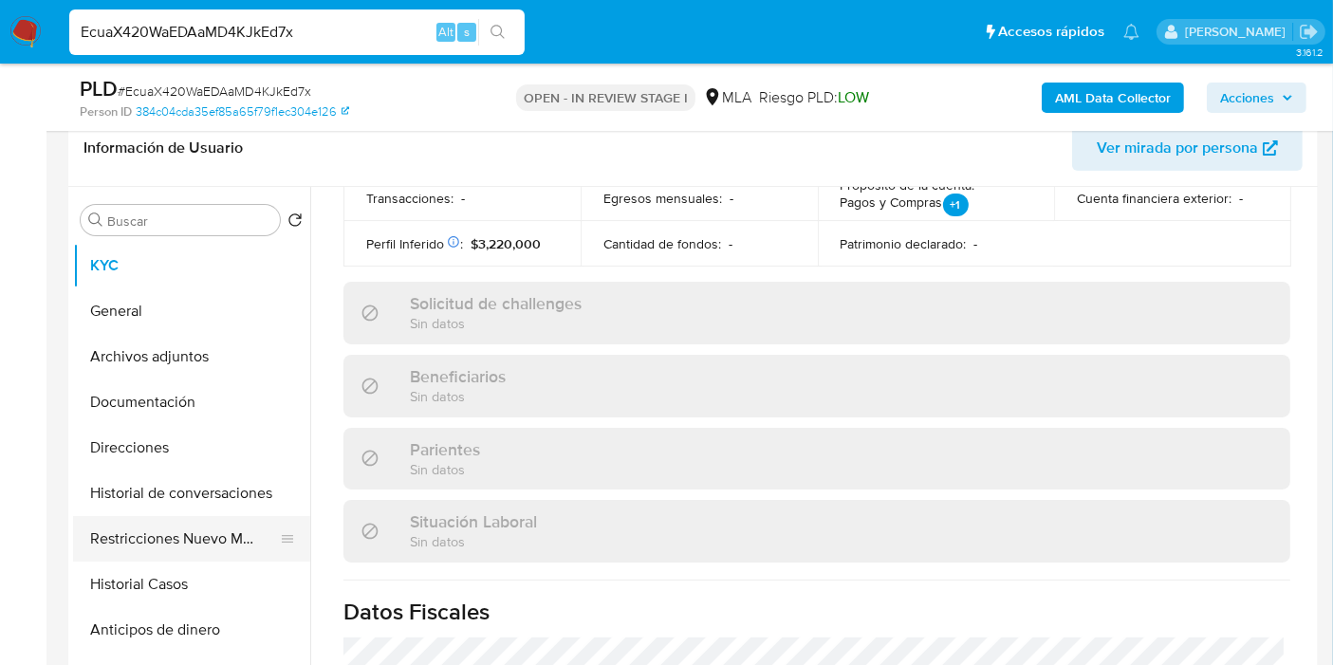
scroll to position [211, 0]
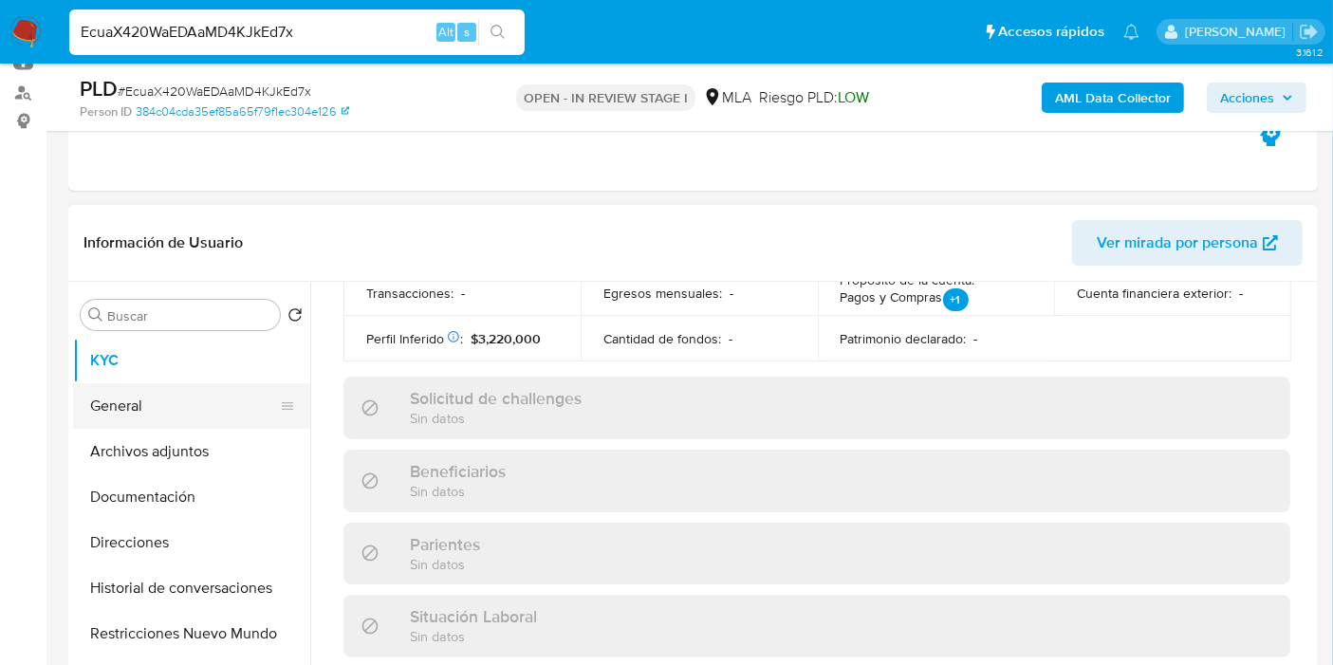
click at [175, 395] on button "General" at bounding box center [184, 406] width 222 height 46
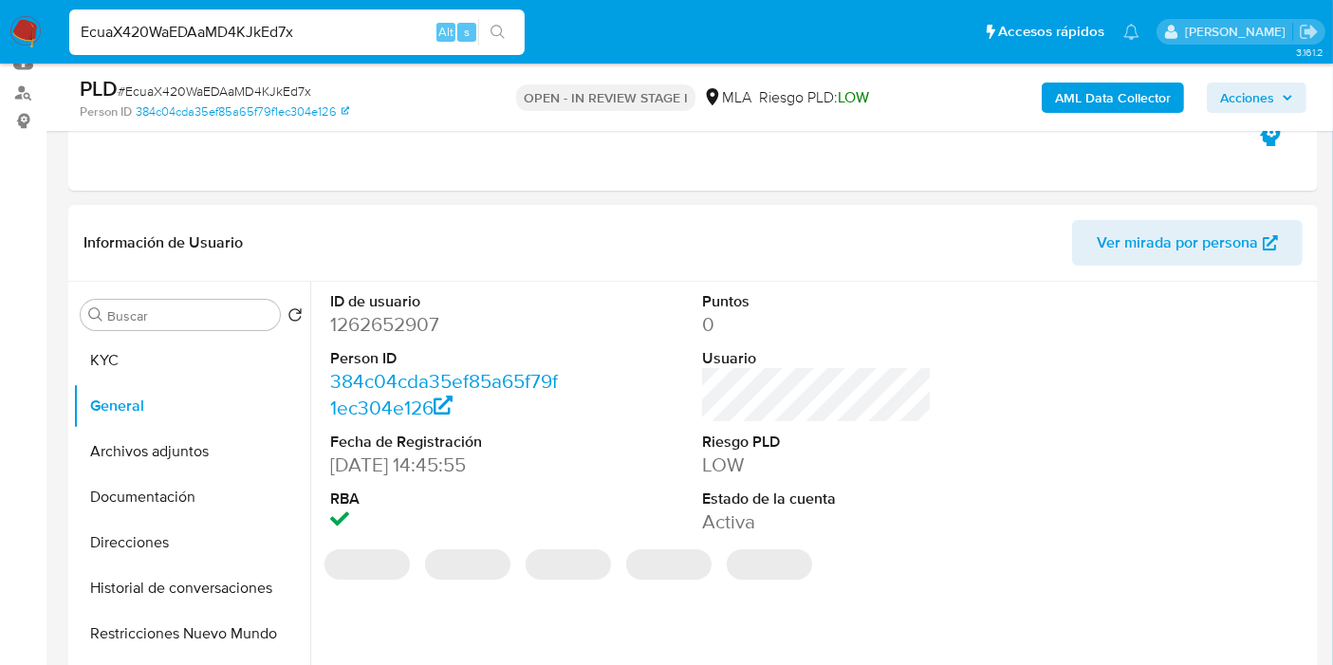
click at [400, 325] on dd "1262652907" at bounding box center [445, 324] width 230 height 27
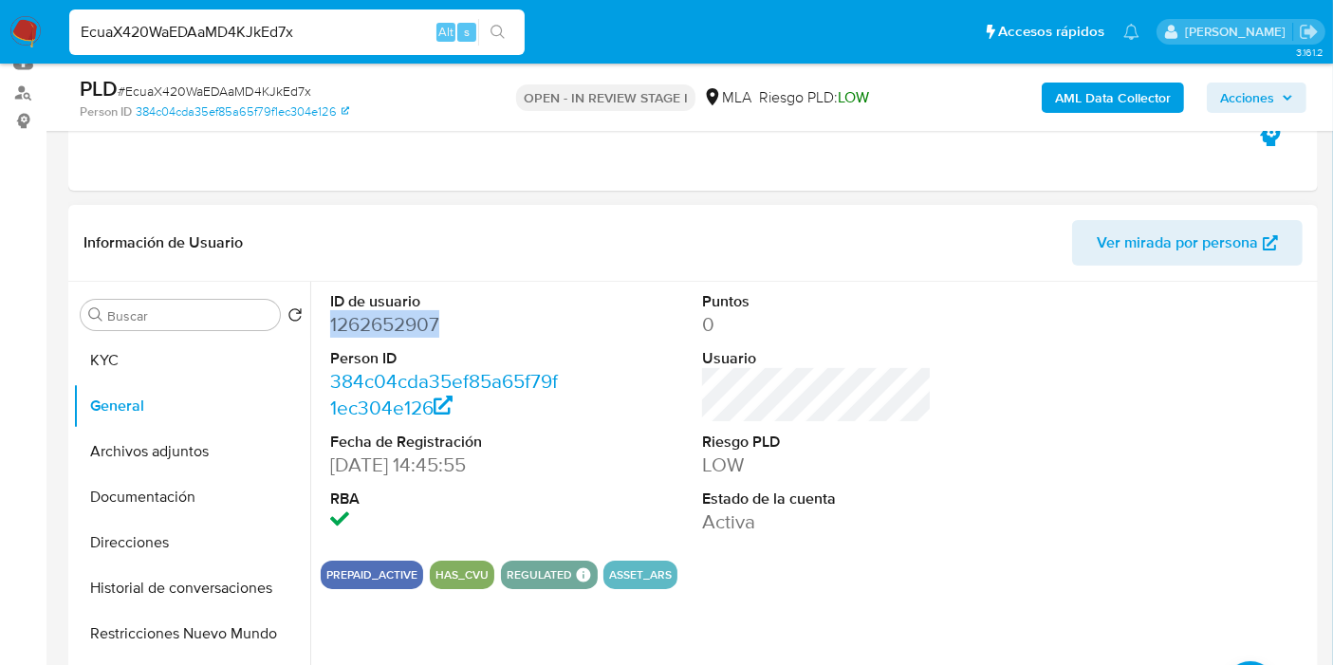
copy dd "1262652907"
click at [204, 341] on button "KYC" at bounding box center [184, 361] width 222 height 46
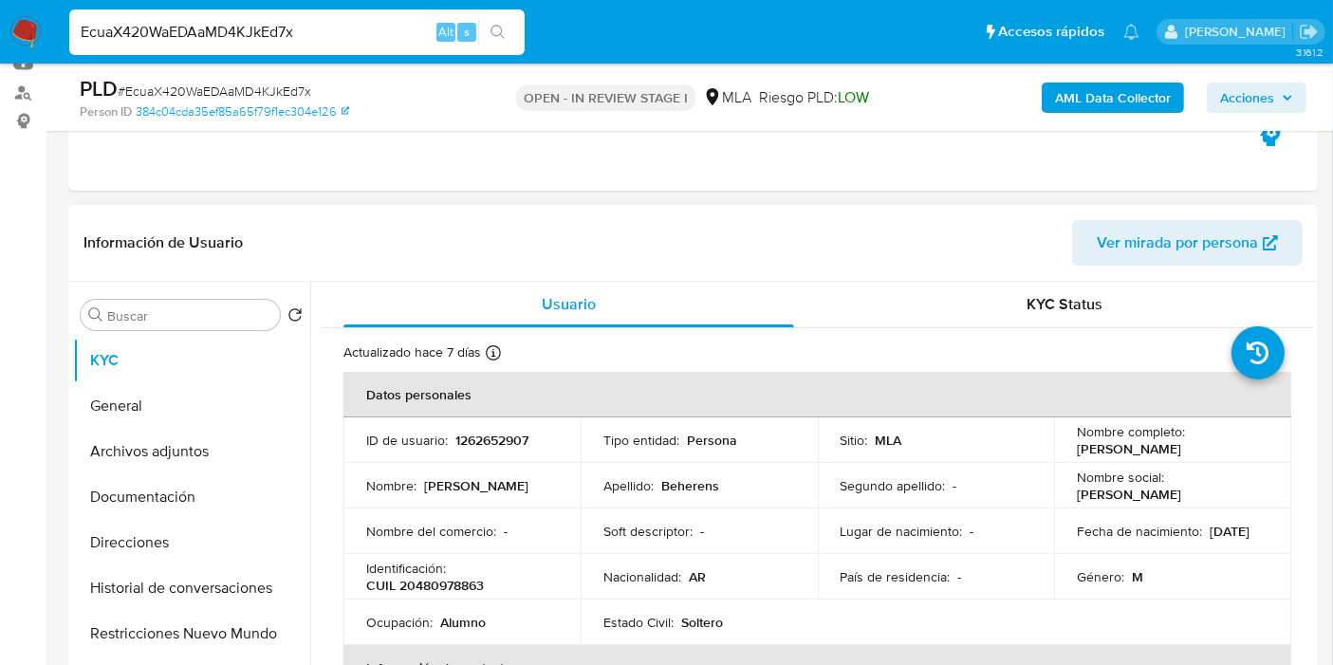
drag, startPoint x: 1222, startPoint y: 448, endPoint x: 1062, endPoint y: 452, distance: 159.4
click at [1062, 452] on td "Nombre completo : Martin Gabriel Beherens" at bounding box center [1172, 440] width 237 height 46
copy p "Martin Gabriel Beherens"
click at [218, 509] on button "Documentación" at bounding box center [184, 497] width 222 height 46
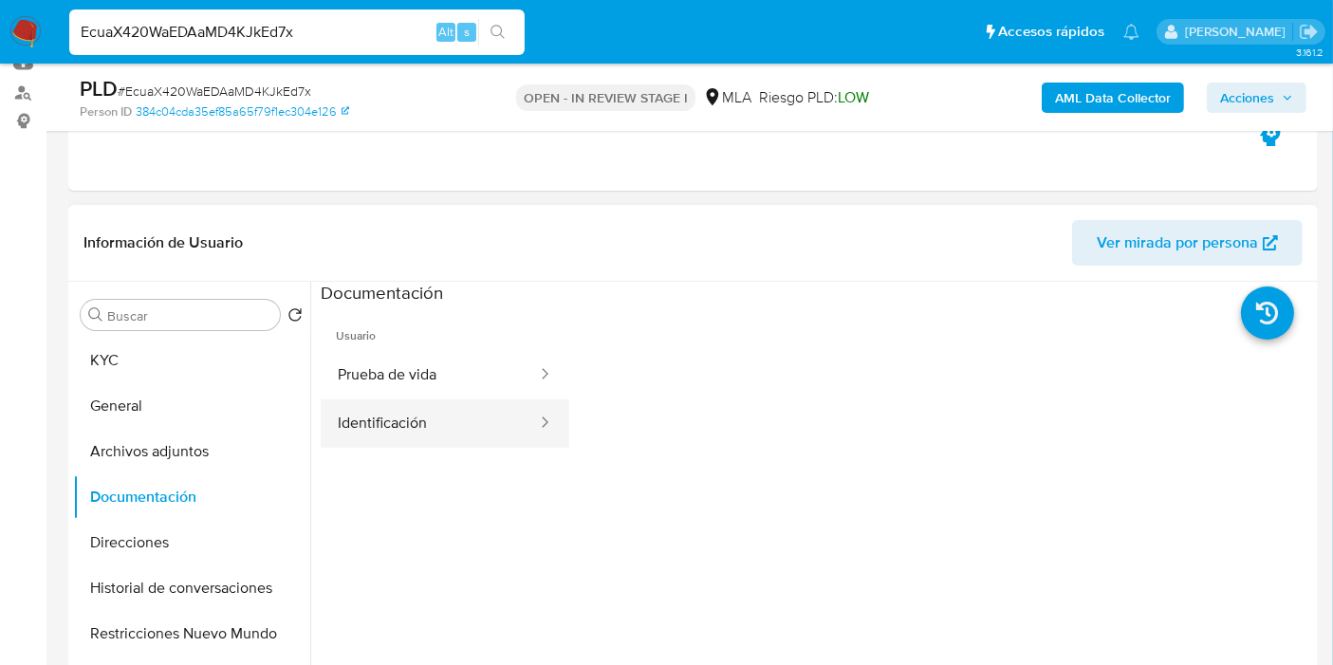
click at [397, 408] on button "Identificación" at bounding box center [430, 423] width 218 height 48
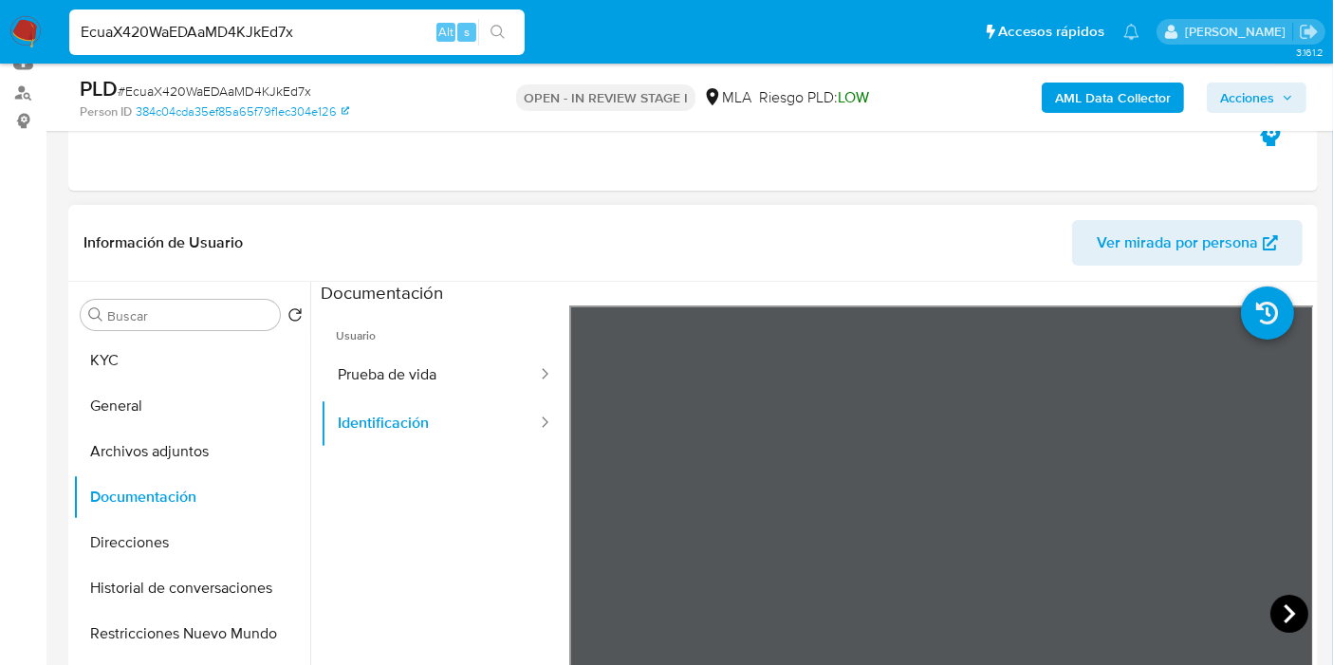
click at [1270, 614] on icon at bounding box center [1289, 614] width 38 height 38
click at [574, 609] on icon at bounding box center [593, 614] width 38 height 38
click at [83, 457] on button "Archivos adjuntos" at bounding box center [184, 452] width 222 height 46
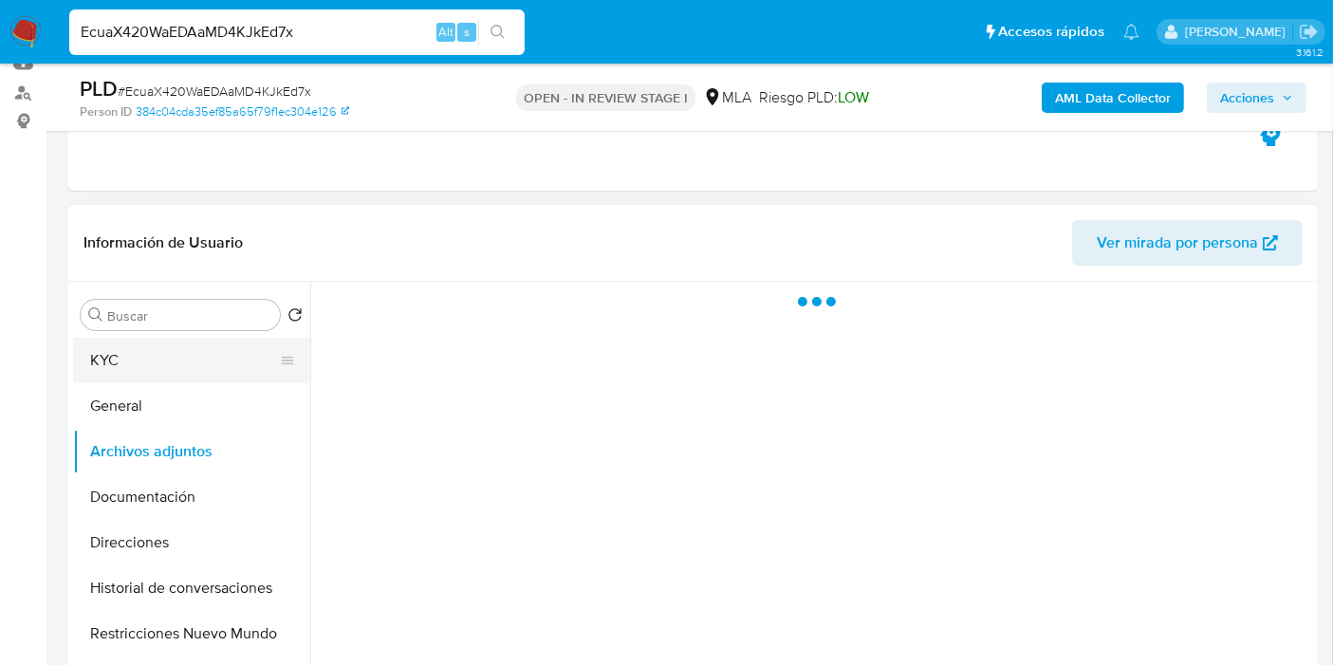
click at [205, 361] on button "KYC" at bounding box center [184, 361] width 222 height 46
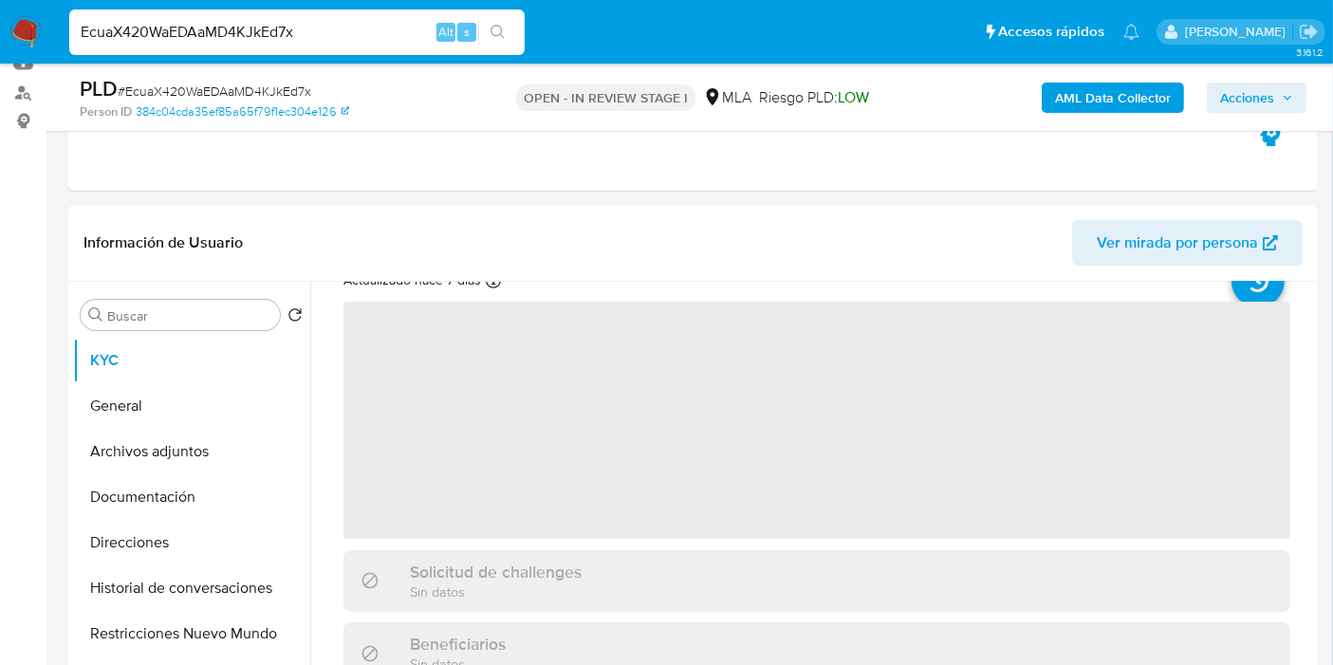
scroll to position [105, 0]
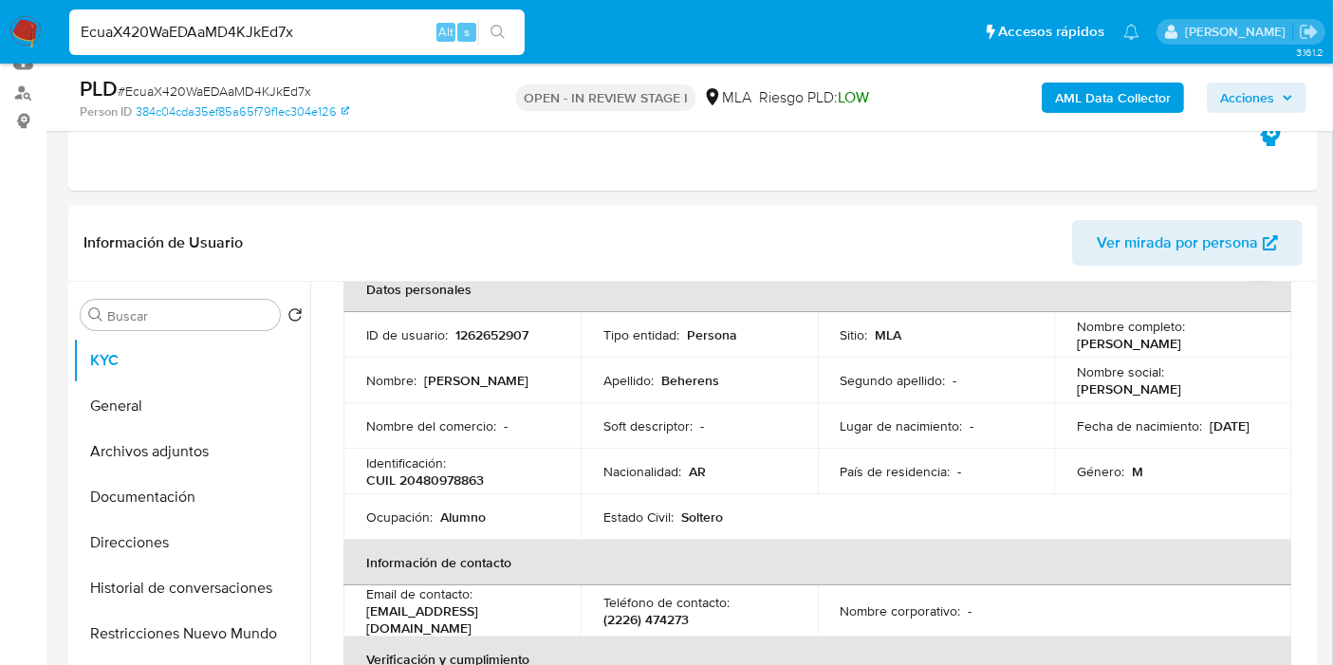
click at [1108, 505] on table "Datos personales ID de usuario : 1262652907 Tipo entidad : Persona Sitio : MLA …" at bounding box center [817, 611] width 948 height 689
click at [257, 562] on button "Direcciones" at bounding box center [184, 543] width 222 height 46
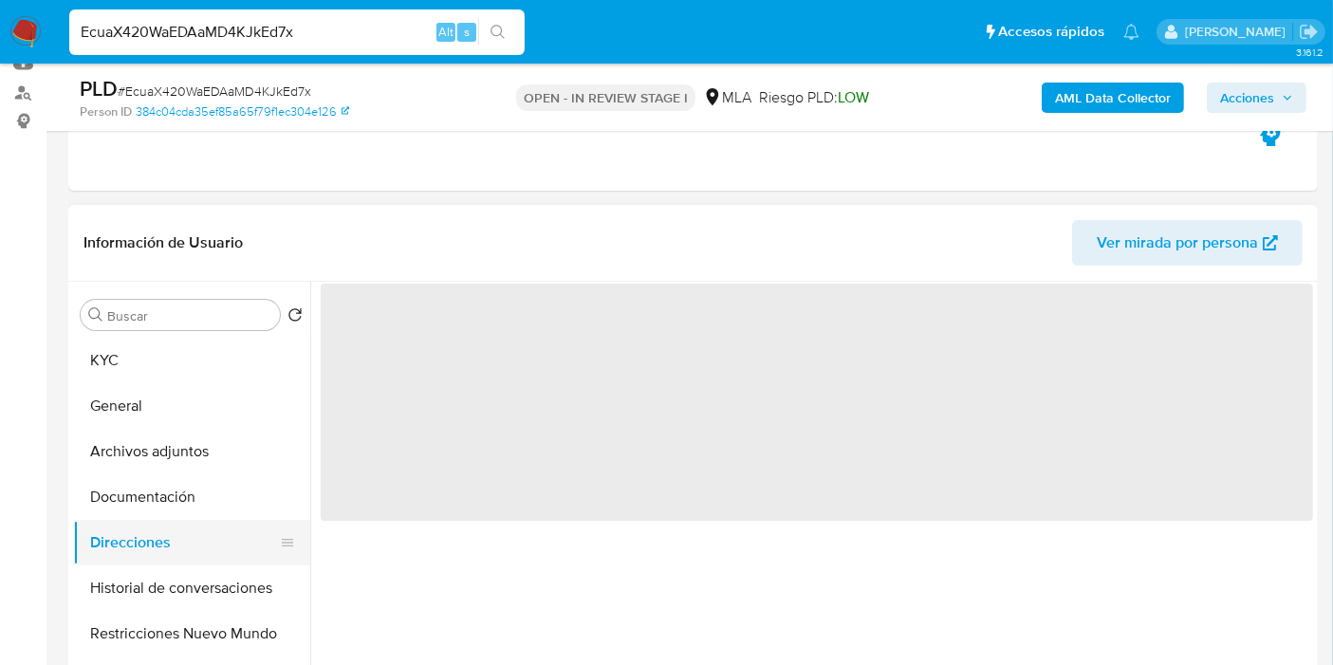
scroll to position [0, 0]
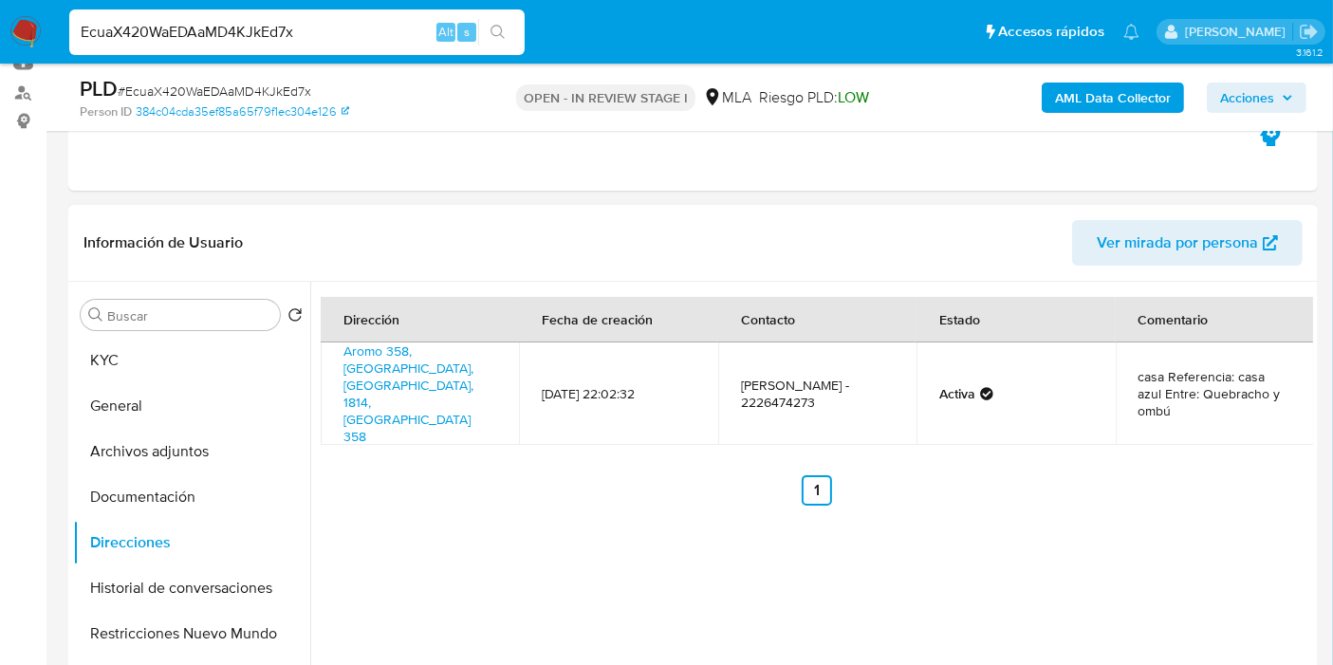
click at [204, 333] on div "Buscar Volver al orden por defecto KYC General Archivos adjuntos Documentación …" at bounding box center [191, 526] width 237 height 483
drag, startPoint x: 173, startPoint y: 357, endPoint x: 171, endPoint y: 13, distance: 343.4
click at [173, 357] on button "KYC" at bounding box center [191, 361] width 237 height 46
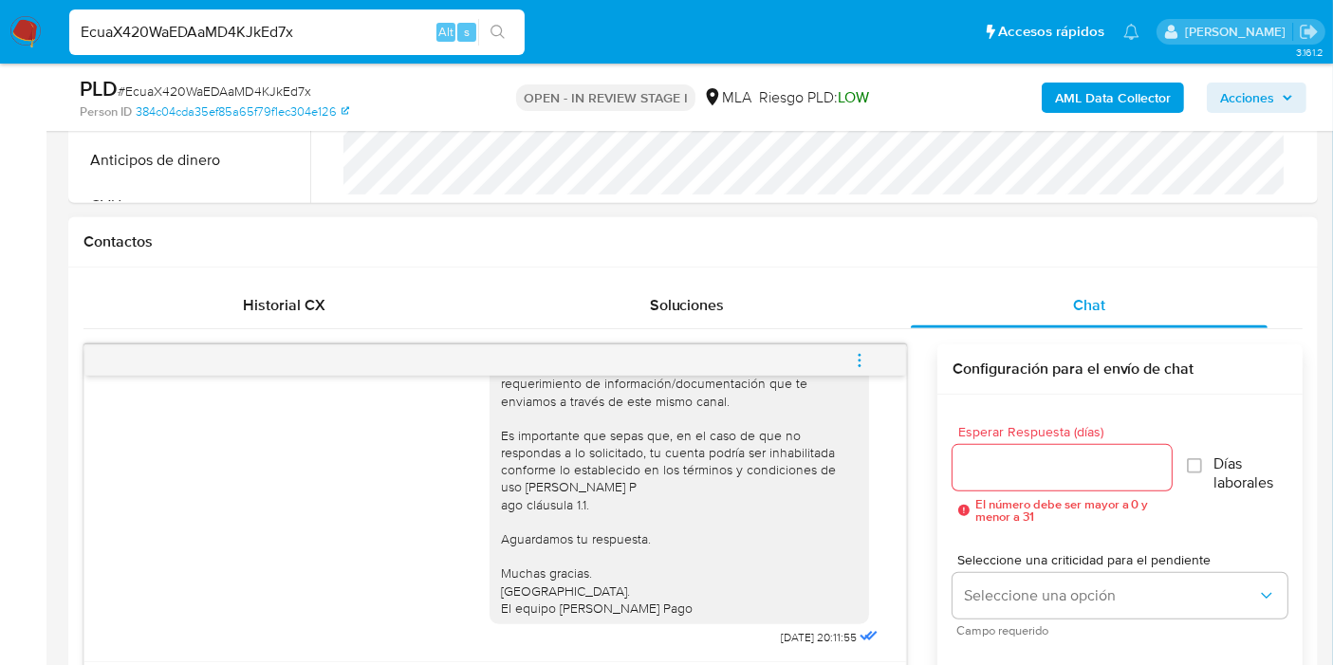
scroll to position [949, 0]
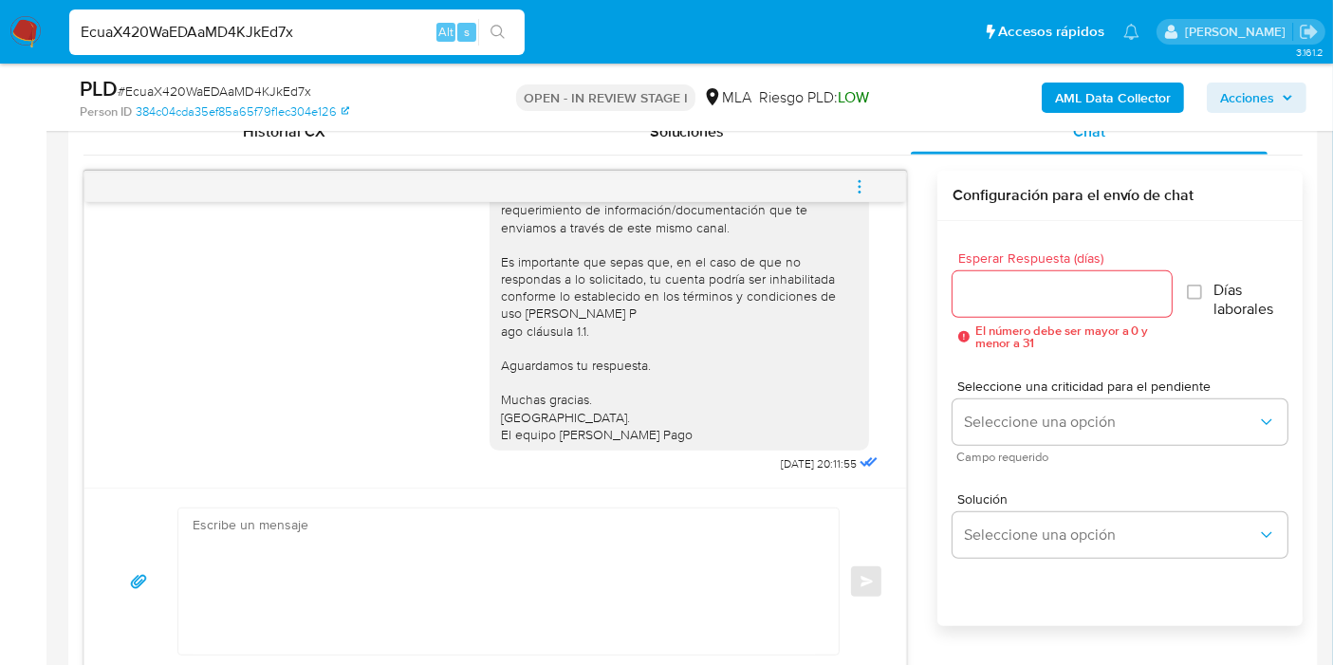
click at [855, 185] on icon "menu-action" at bounding box center [859, 186] width 17 height 17
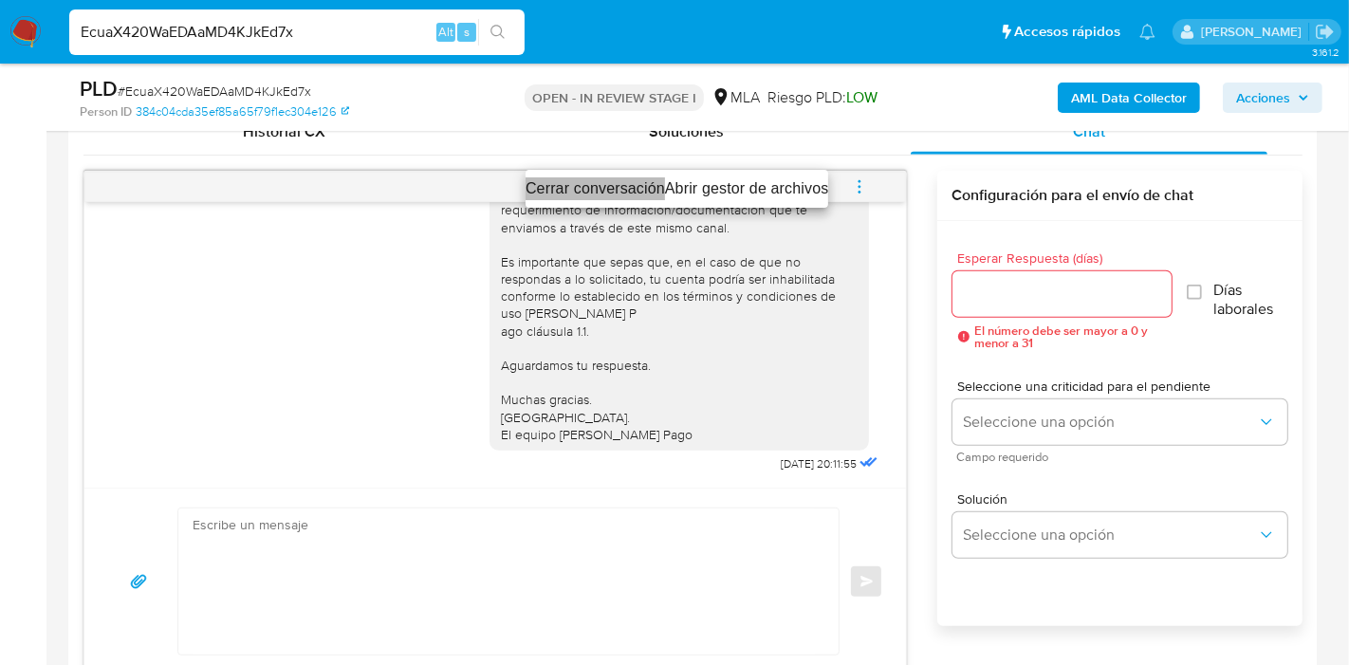
click at [563, 185] on li "Cerrar conversación" at bounding box center [594, 188] width 139 height 23
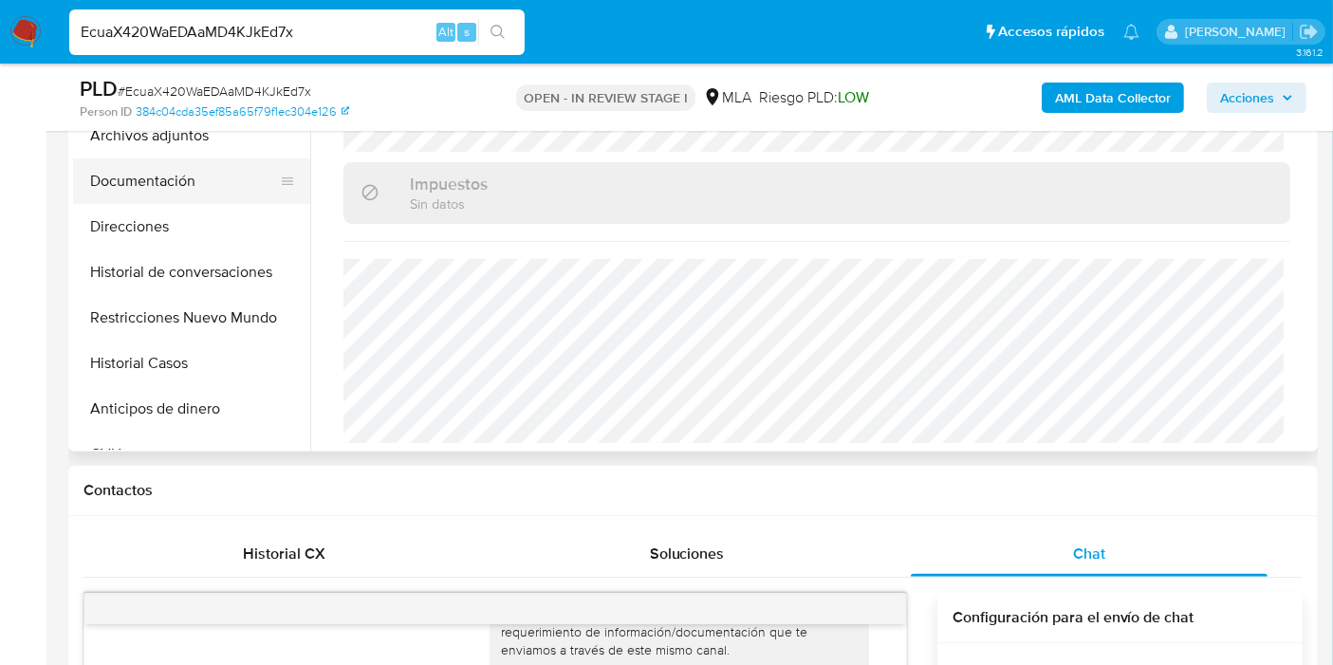
scroll to position [421, 0]
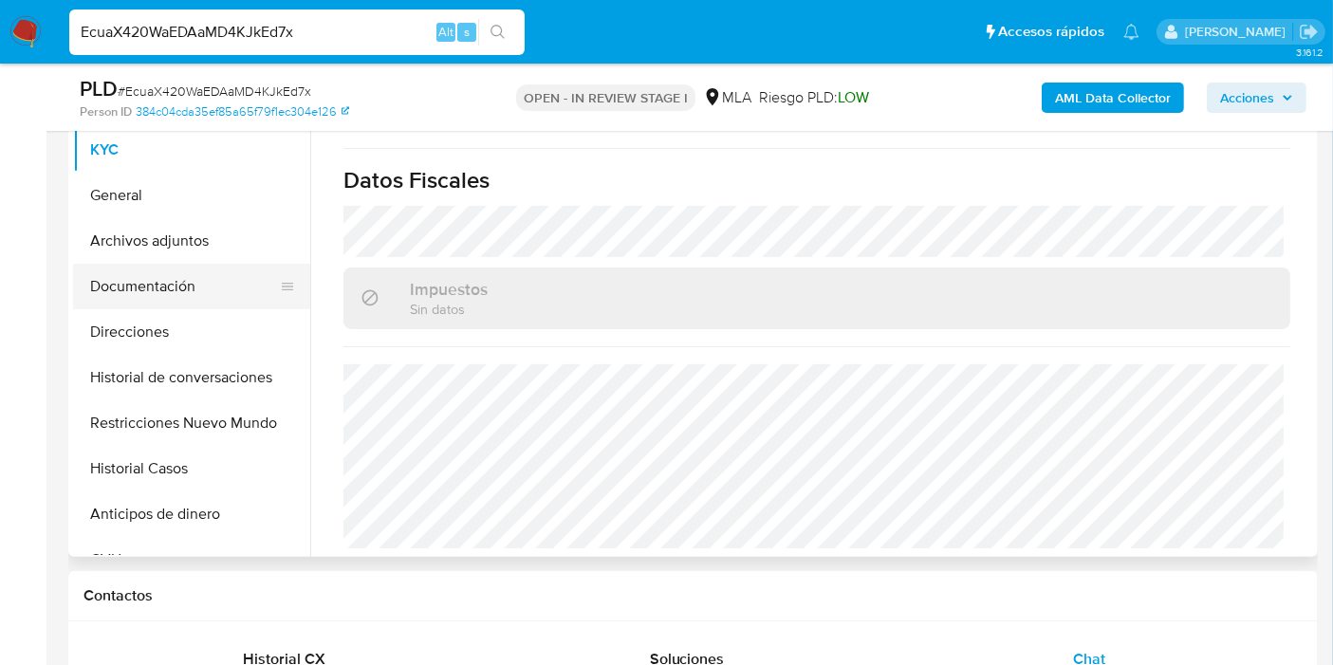
click at [238, 267] on button "Documentación" at bounding box center [184, 287] width 222 height 46
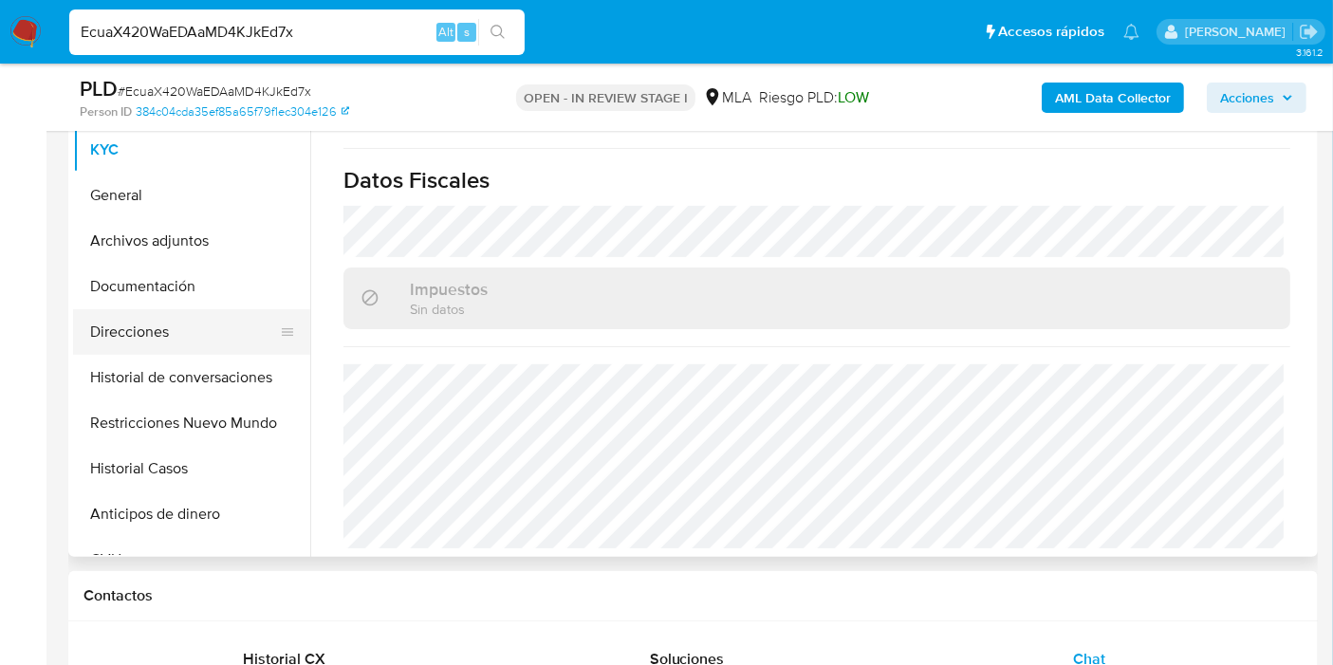
scroll to position [0, 0]
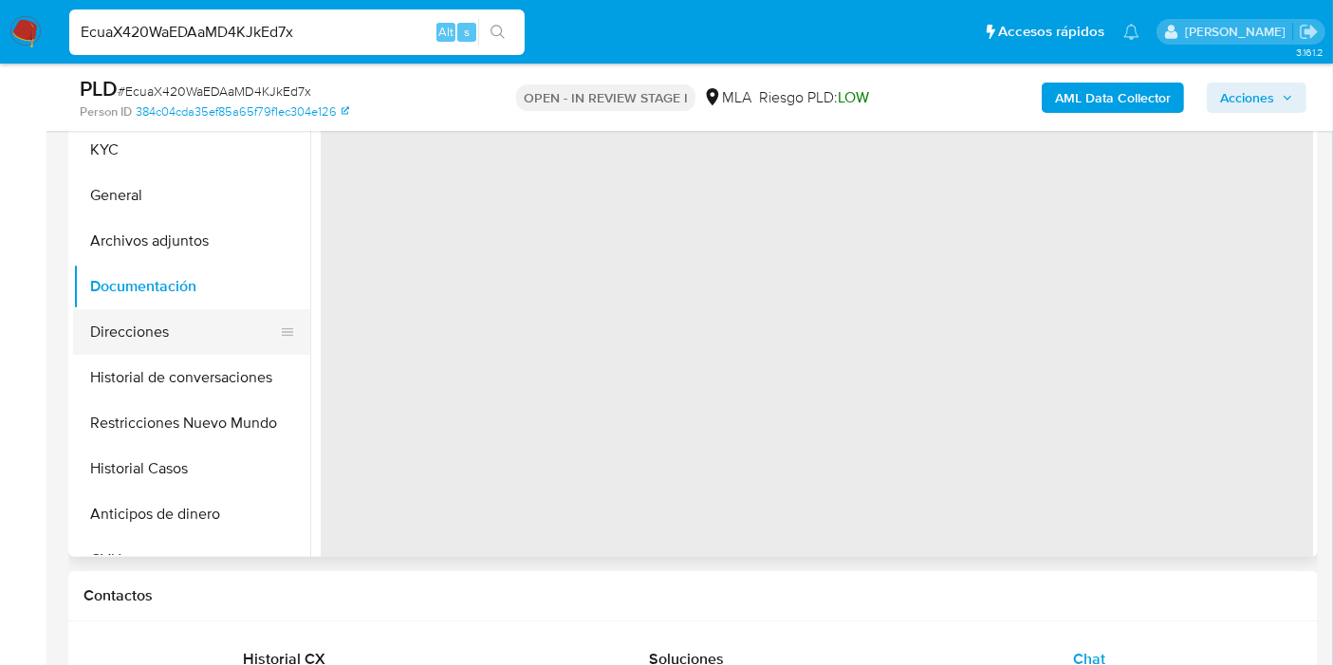
click at [194, 325] on button "Direcciones" at bounding box center [184, 332] width 222 height 46
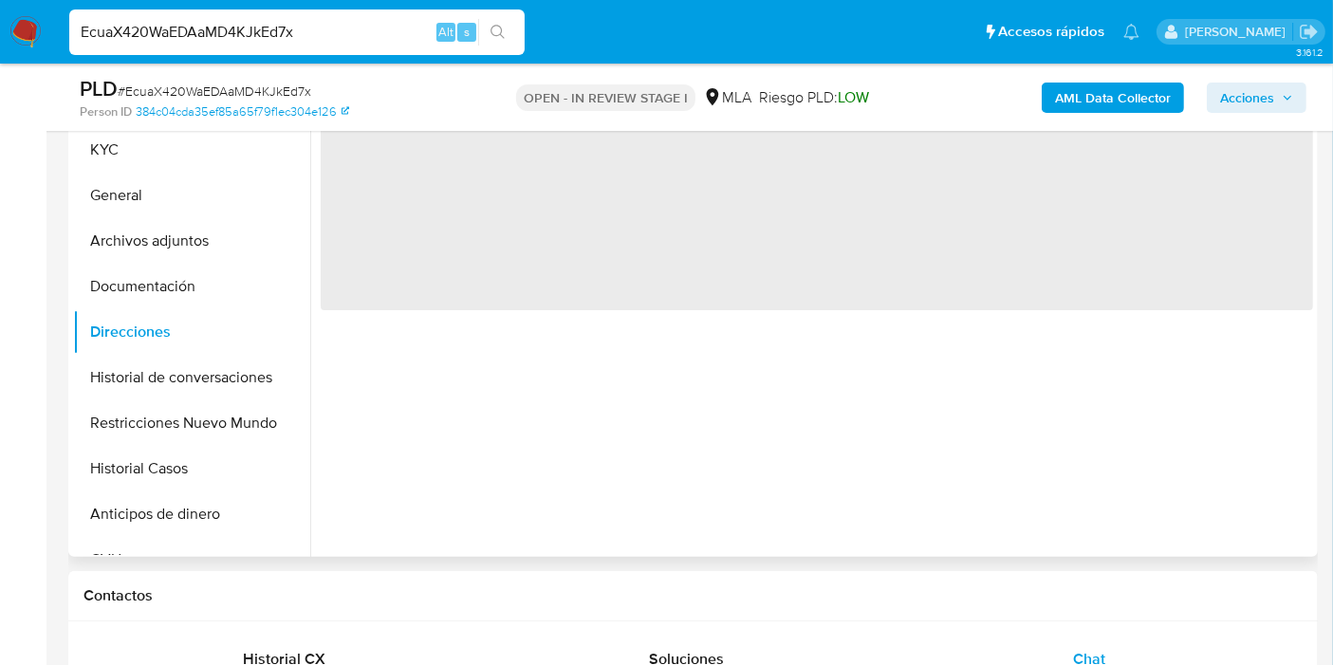
scroll to position [211, 0]
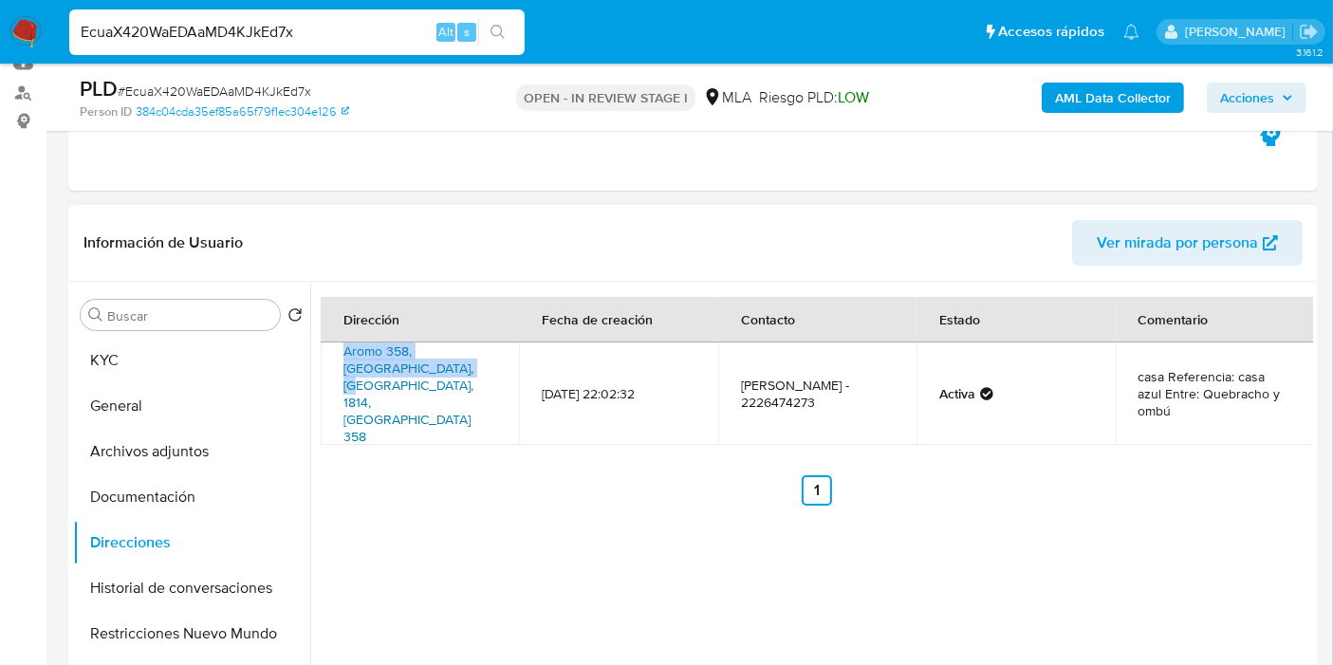
drag, startPoint x: 330, startPoint y: 352, endPoint x: 417, endPoint y: 367, distance: 88.6
click at [417, 367] on td "Aromo 358, Cañuelas, Buenos Aires, 1814, Argentina 358" at bounding box center [420, 393] width 198 height 102
click at [339, 353] on td "Aromo 358, Cañuelas, Buenos Aires, 1814, Argentina 358" at bounding box center [420, 393] width 198 height 102
drag, startPoint x: 333, startPoint y: 345, endPoint x: 421, endPoint y: 362, distance: 89.9
click at [421, 362] on td "Aromo 358, Cañuelas, Buenos Aires, 1814, Argentina 358" at bounding box center [420, 393] width 198 height 102
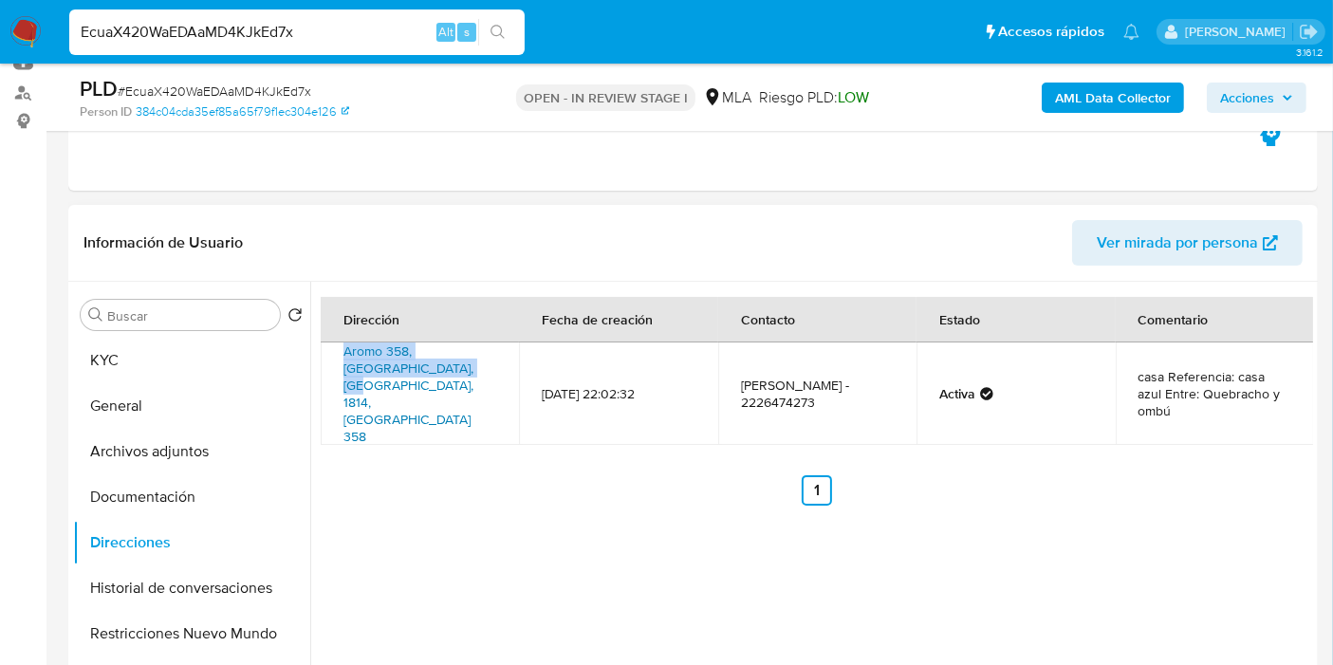
copy link "Aromo 358, Cañuelas, Buenos Aires"
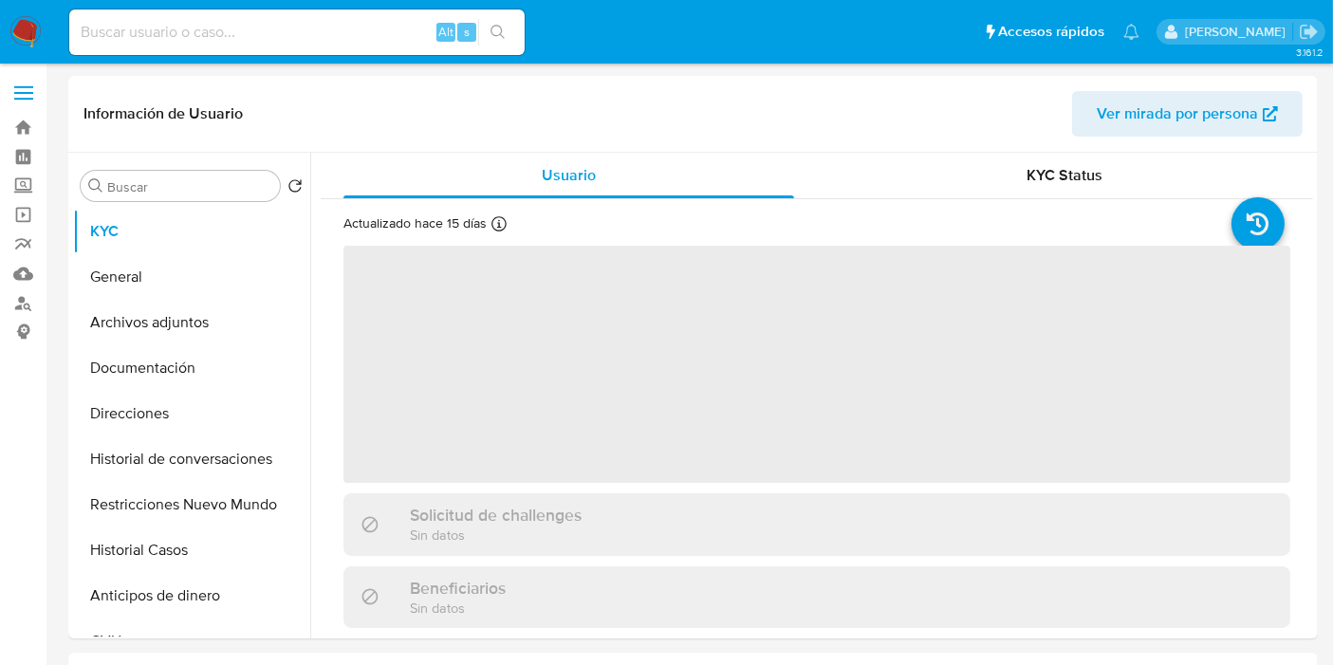
select select "10"
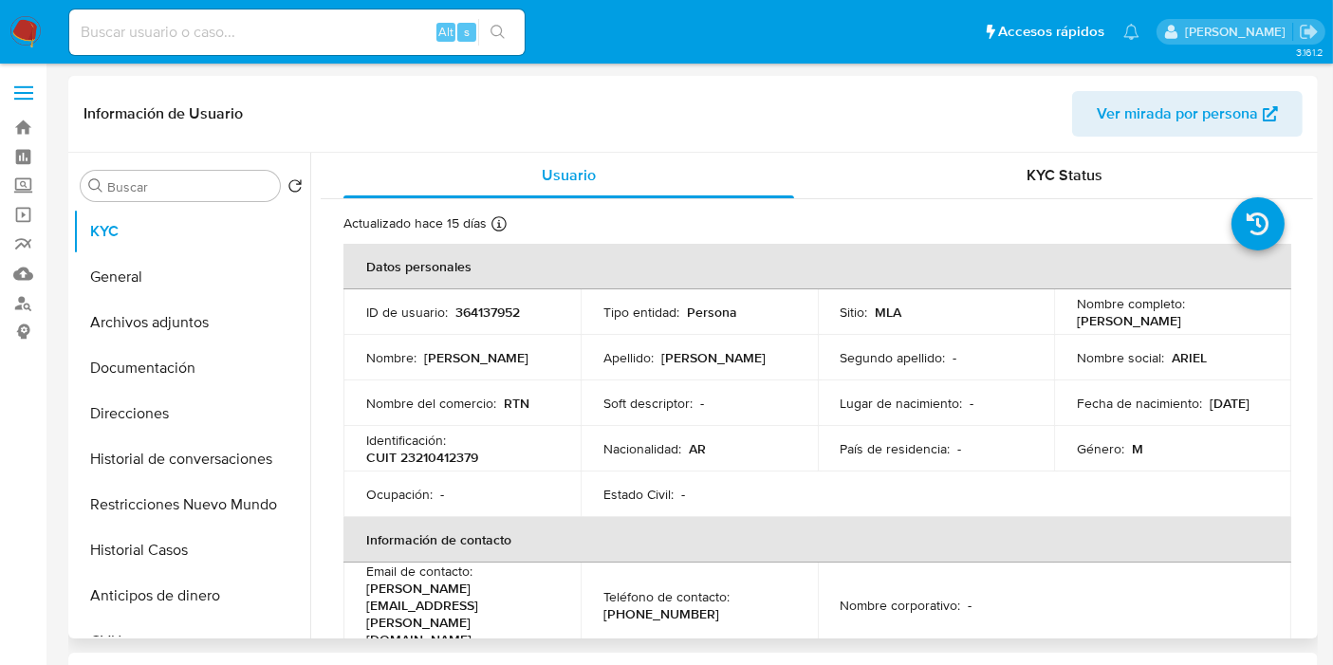
click at [613, 298] on td "Tipo entidad : Persona" at bounding box center [699, 312] width 237 height 46
drag, startPoint x: 1219, startPoint y: 319, endPoint x: 1071, endPoint y: 325, distance: 148.1
click at [1077, 325] on div "Nombre completo : [PERSON_NAME]" at bounding box center [1173, 312] width 192 height 34
copy p "[PERSON_NAME]"
click at [453, 459] on p "CUIT 23210412379" at bounding box center [422, 457] width 112 height 17
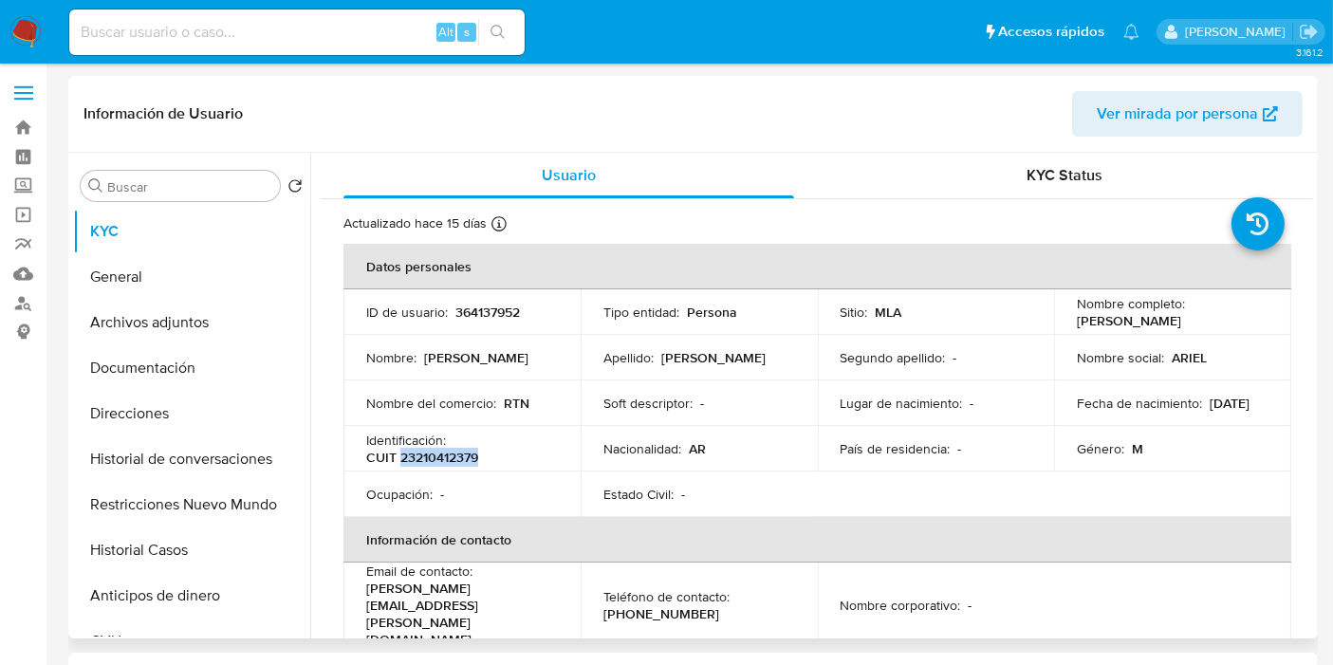
click at [453, 459] on p "CUIT 23210412379" at bounding box center [422, 457] width 112 height 17
copy p "23210412379"
